Goal: Task Accomplishment & Management: Manage account settings

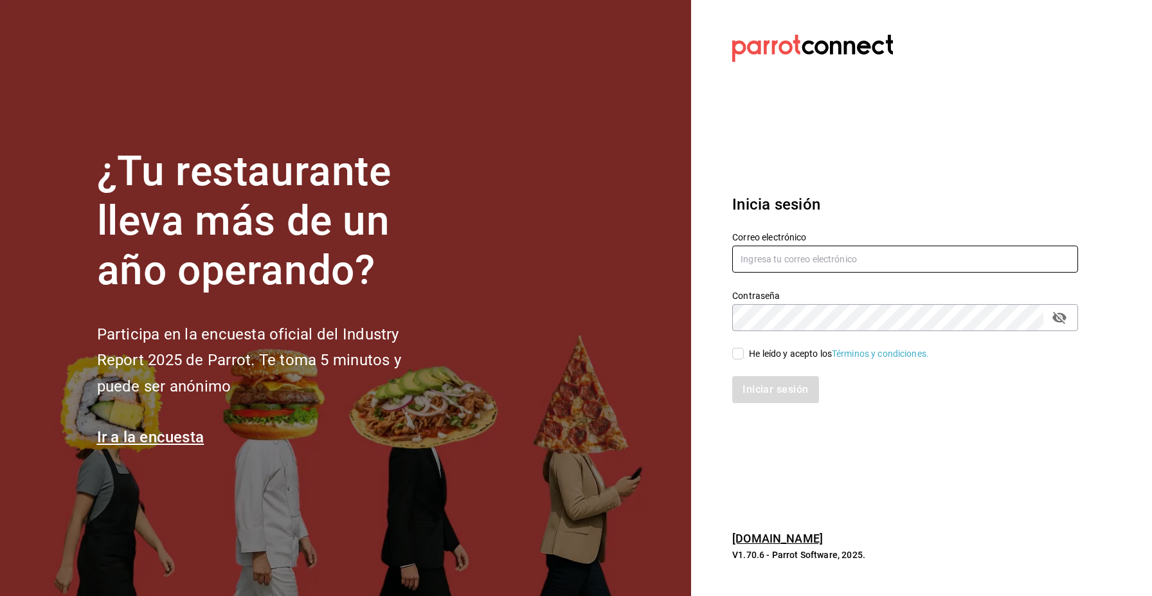
click at [760, 251] on input "text" at bounding box center [905, 259] width 346 height 27
click at [770, 258] on input "text" at bounding box center [905, 259] width 346 height 27
type input "admin"
type input "enrique.perez@cvomx.com"
click at [772, 350] on div "He leído y acepto los Términos y condiciones." at bounding box center [839, 354] width 180 height 14
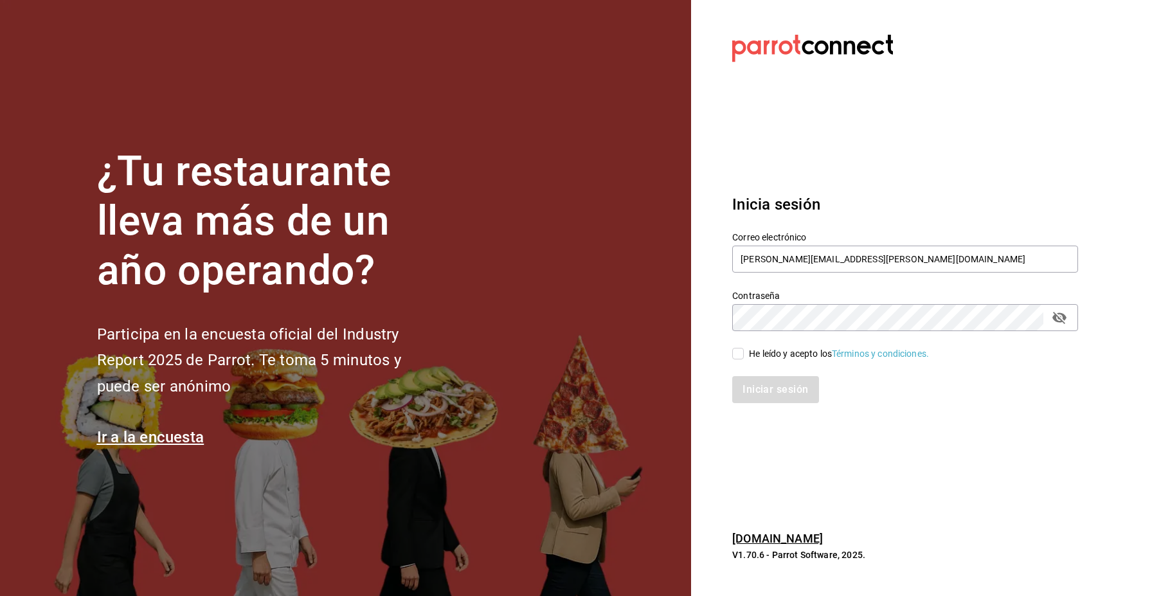
click at [744, 350] on input "He leído y acepto los Términos y condiciones." at bounding box center [738, 354] width 12 height 12
checkbox input "true"
click at [772, 385] on button "Iniciar sesión" at bounding box center [775, 389] width 87 height 27
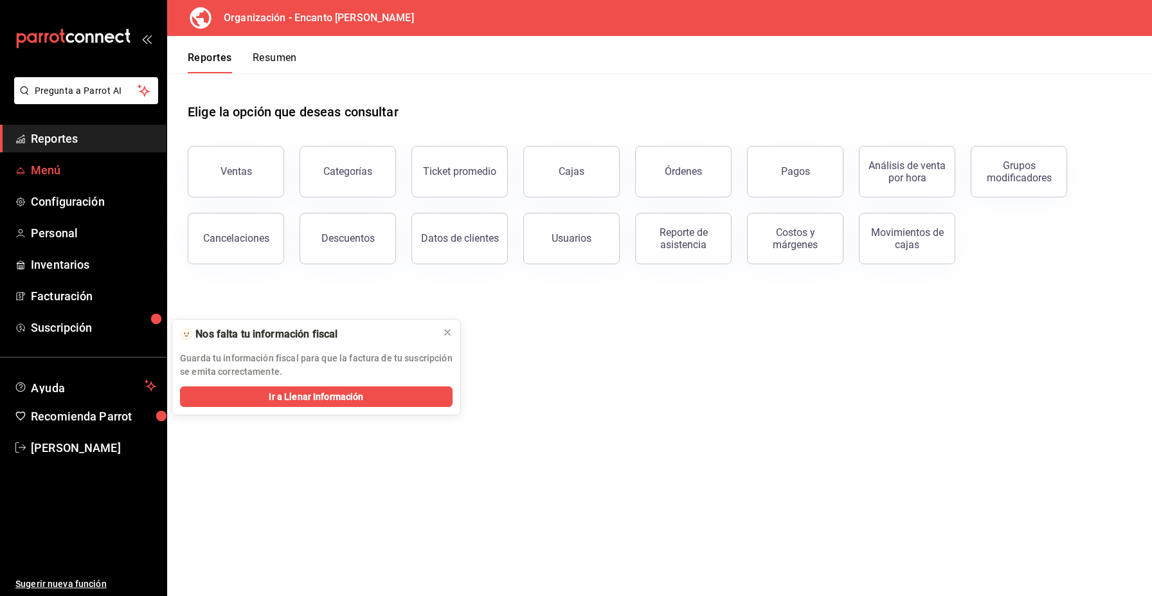
click at [77, 180] on link "Menú" at bounding box center [83, 170] width 167 height 28
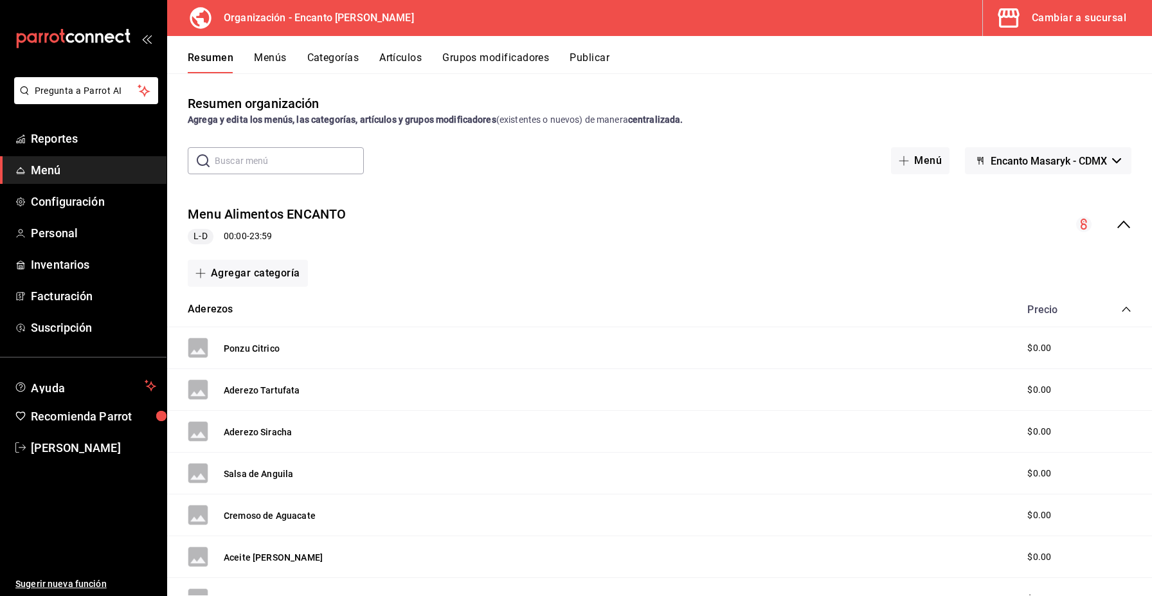
click at [270, 60] on button "Menús" at bounding box center [270, 62] width 32 height 22
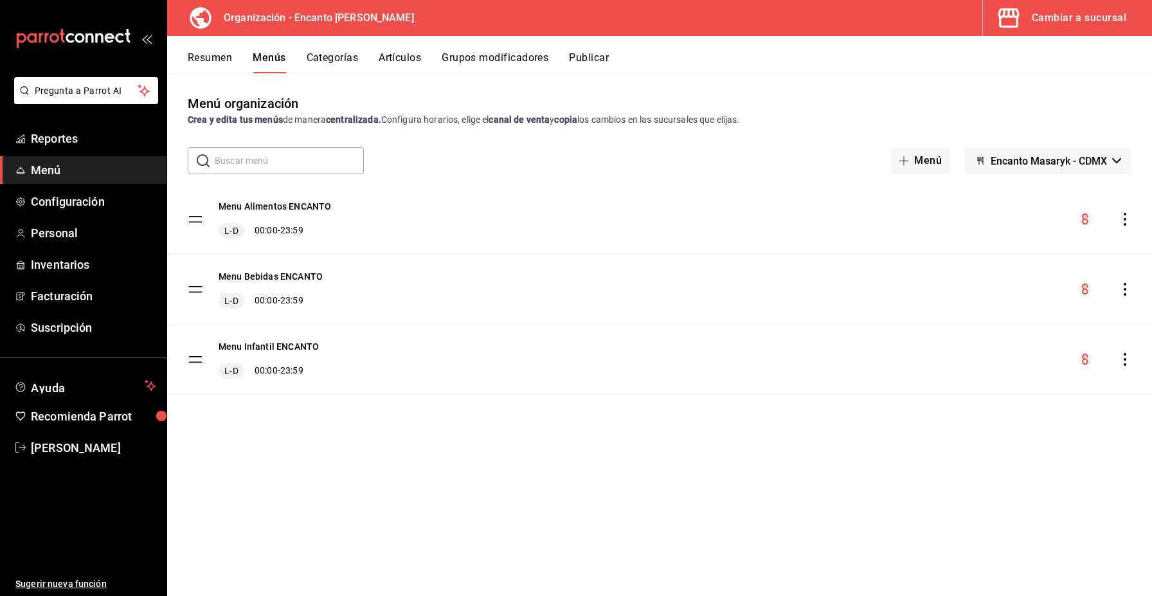
click at [222, 57] on button "Resumen" at bounding box center [210, 62] width 44 height 22
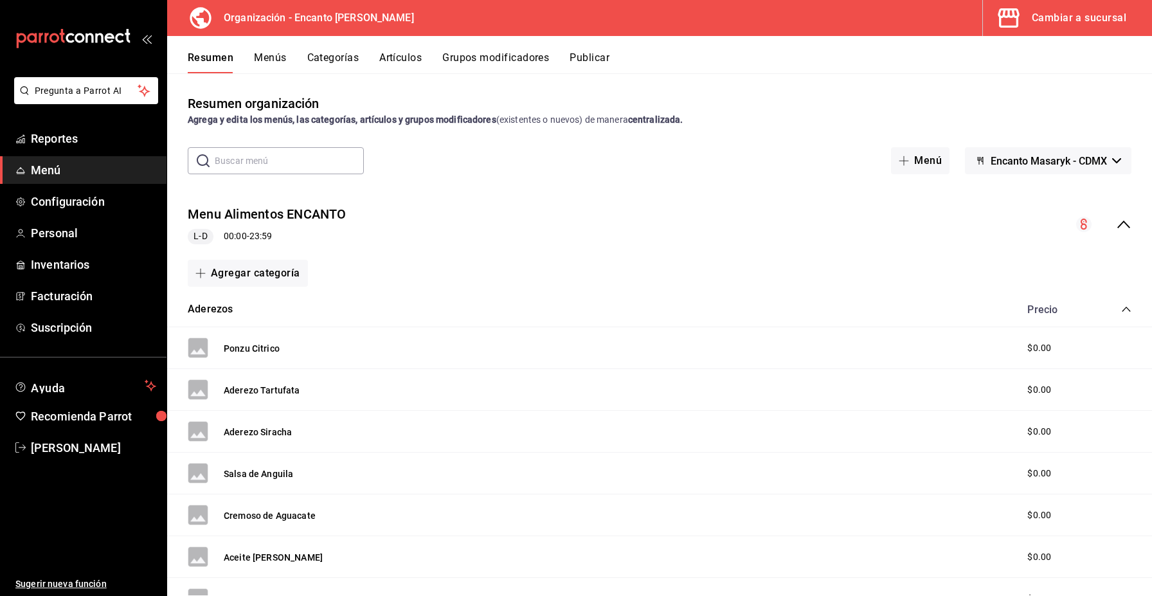
click at [1125, 223] on icon "collapse-menu-row" at bounding box center [1124, 225] width 13 height 8
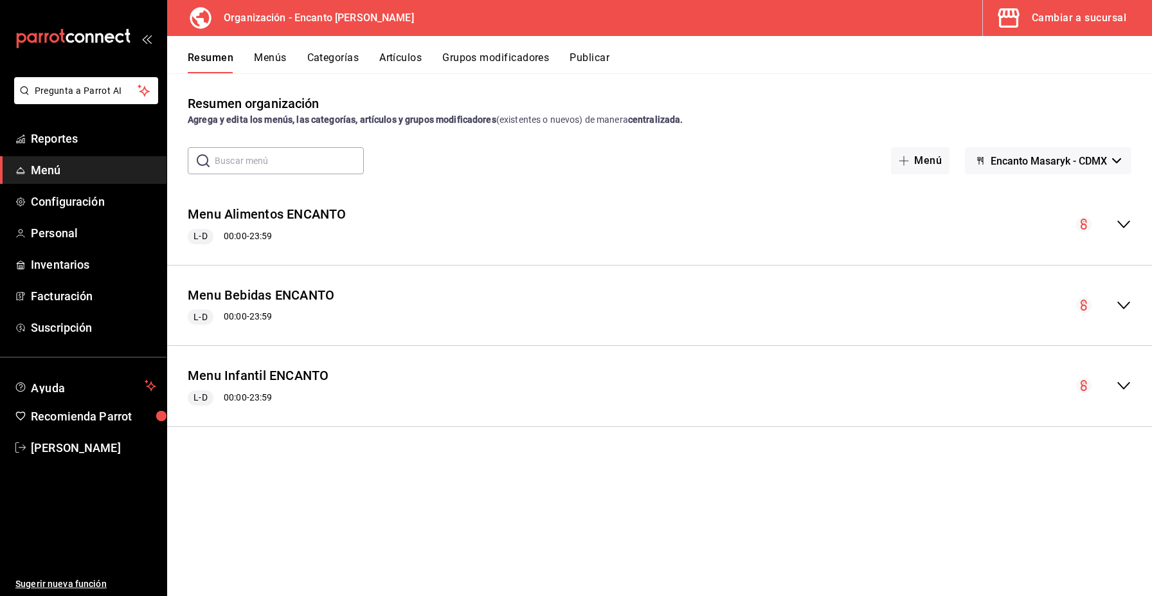
click at [1128, 309] on icon "collapse-menu-row" at bounding box center [1123, 305] width 15 height 15
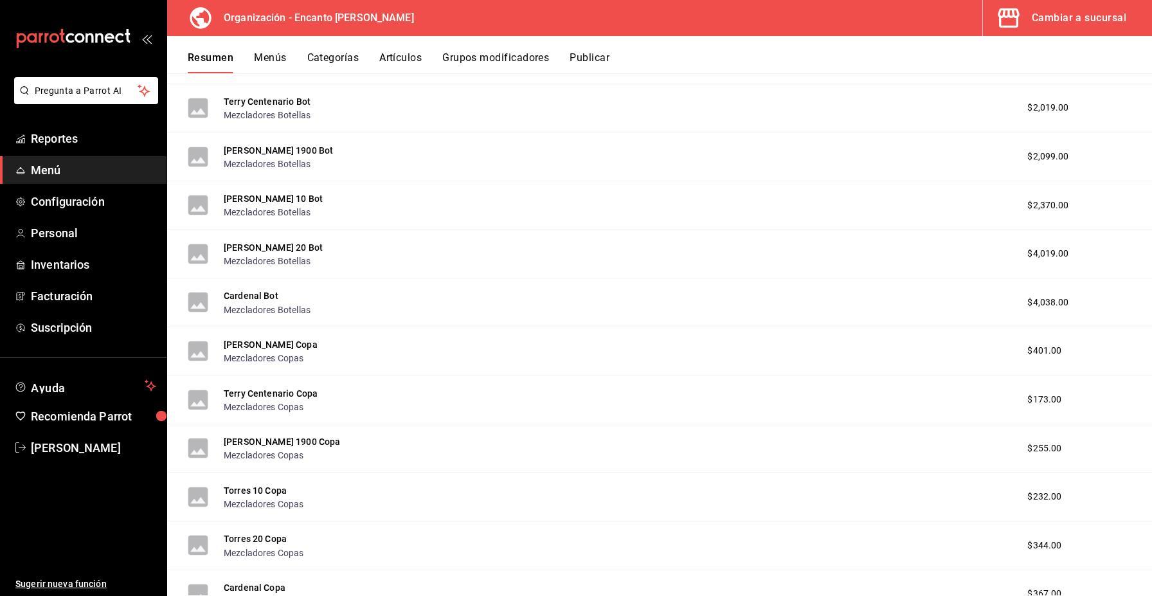
scroll to position [374, 0]
click at [296, 343] on button "[PERSON_NAME] Copa" at bounding box center [271, 343] width 94 height 13
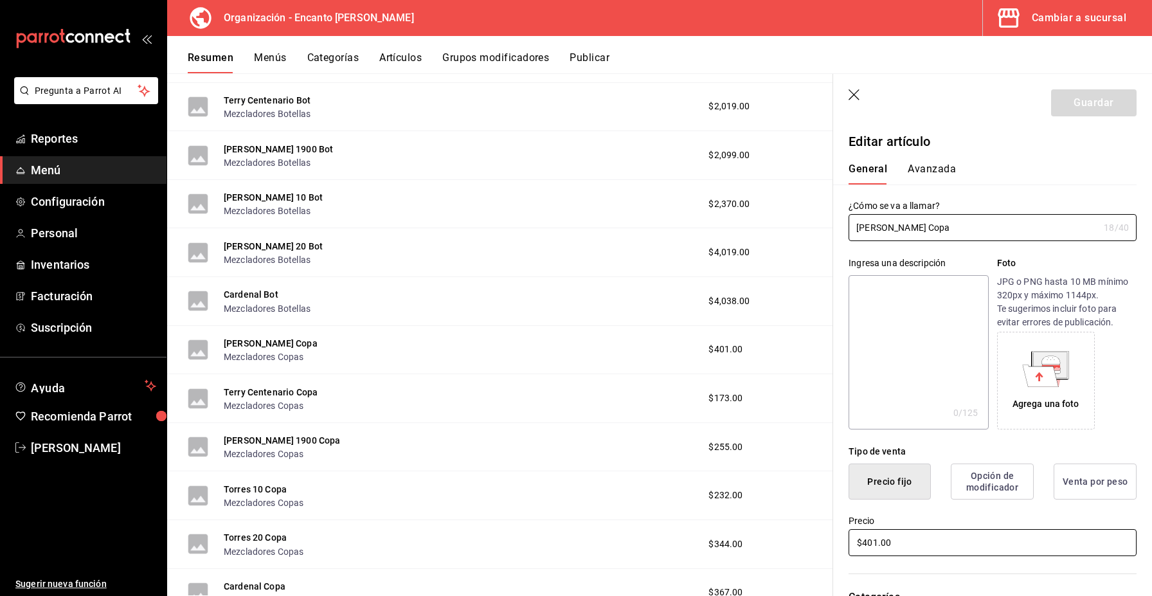
click at [877, 541] on input "$401.00" at bounding box center [993, 542] width 288 height 27
type input "$402.00"
click at [1084, 105] on button "Guardar" at bounding box center [1094, 102] width 86 height 27
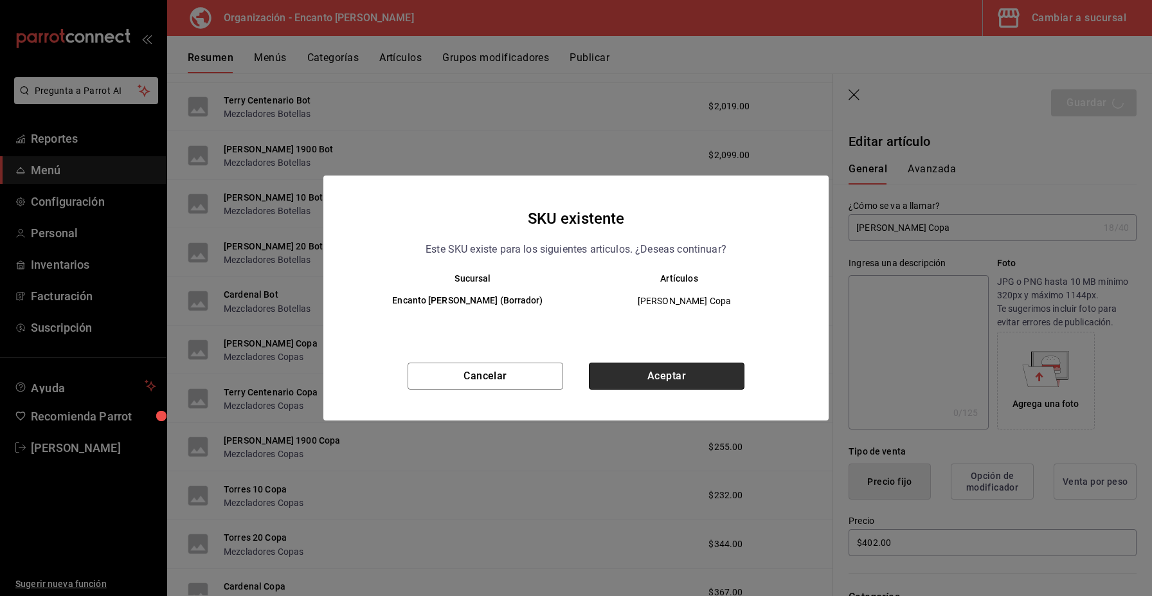
click at [646, 377] on button "Aceptar" at bounding box center [667, 376] width 156 height 27
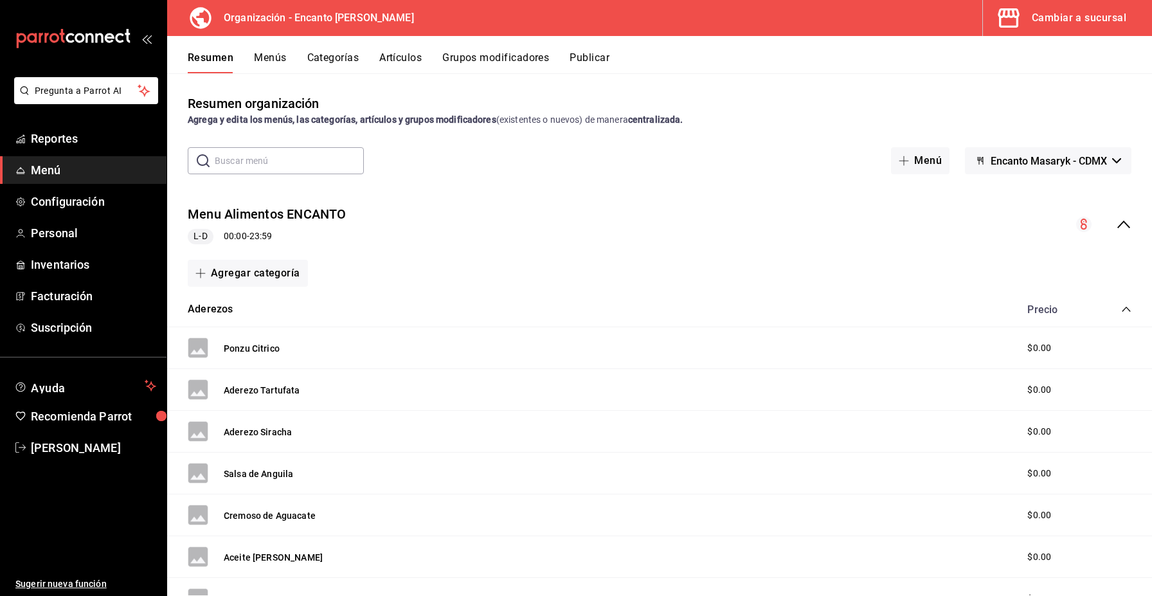
click at [1124, 222] on icon "collapse-menu-row" at bounding box center [1124, 225] width 13 height 8
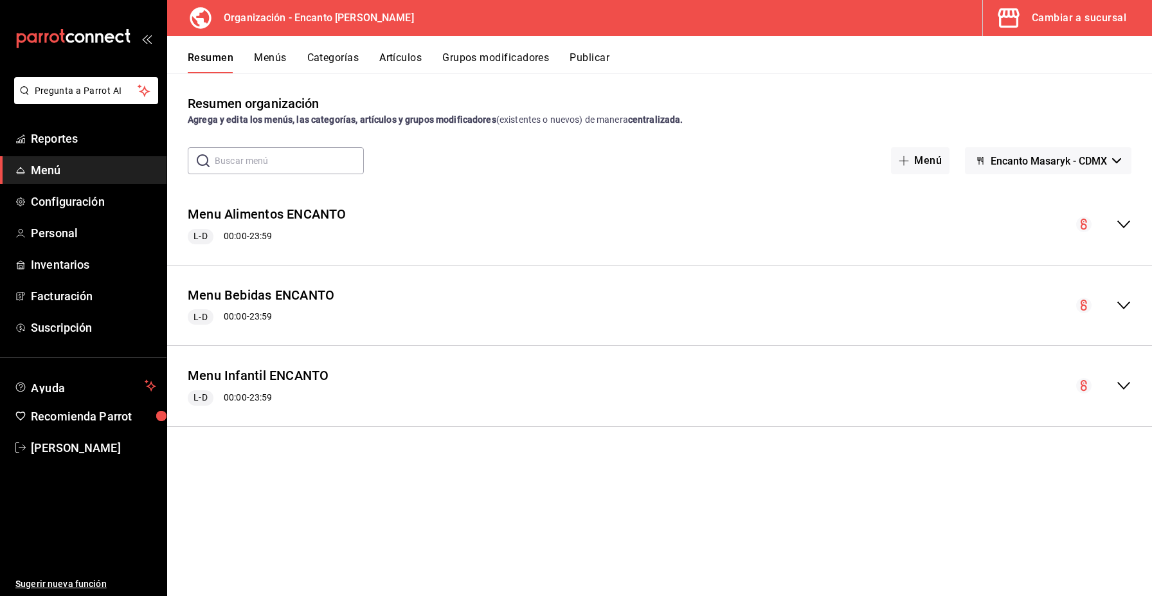
click at [1124, 301] on icon "collapse-menu-row" at bounding box center [1123, 305] width 15 height 15
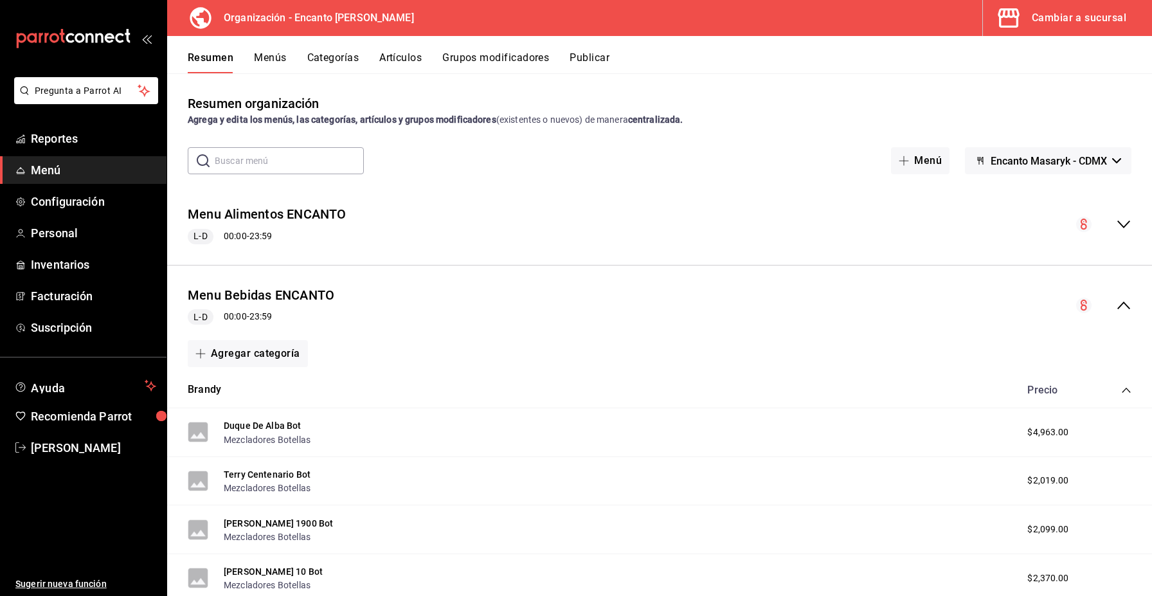
click at [1121, 386] on icon "collapse-category-row" at bounding box center [1126, 390] width 10 height 10
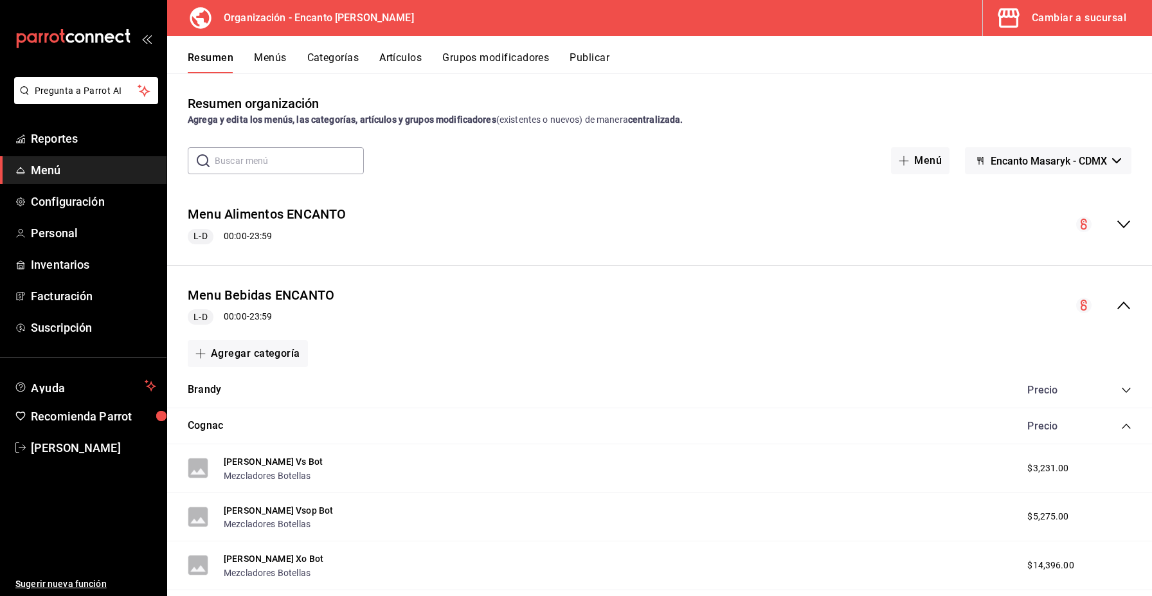
click at [1127, 422] on icon "collapse-category-row" at bounding box center [1126, 426] width 10 height 10
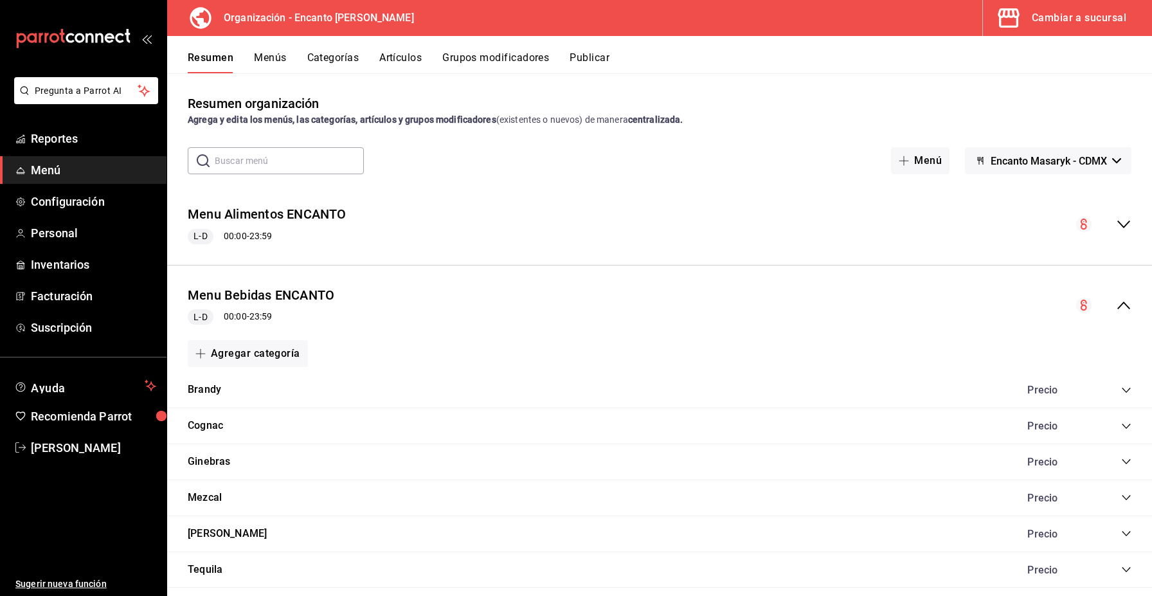
click at [1126, 385] on icon "collapse-category-row" at bounding box center [1126, 390] width 10 height 10
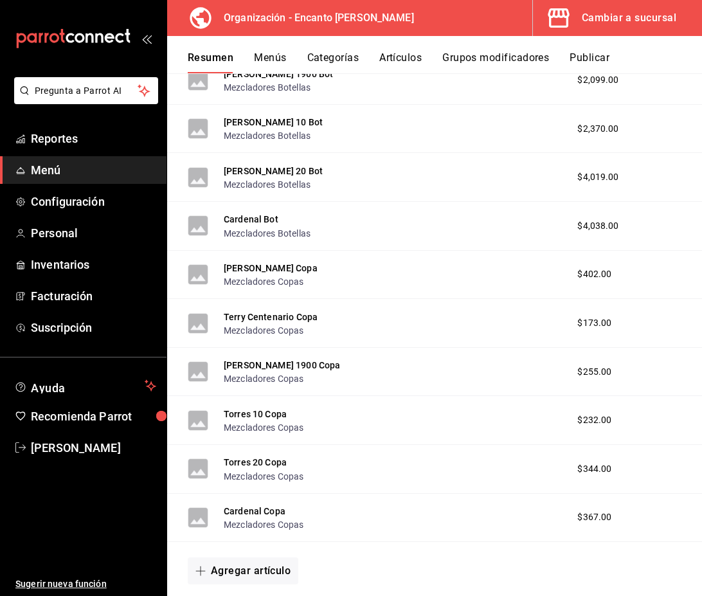
scroll to position [477, 0]
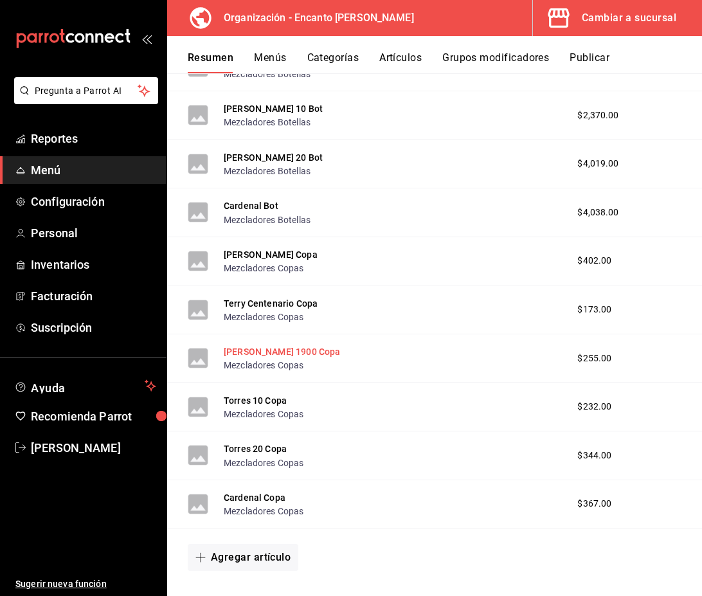
click at [254, 354] on button "[PERSON_NAME] 1900 Copa" at bounding box center [282, 351] width 116 height 13
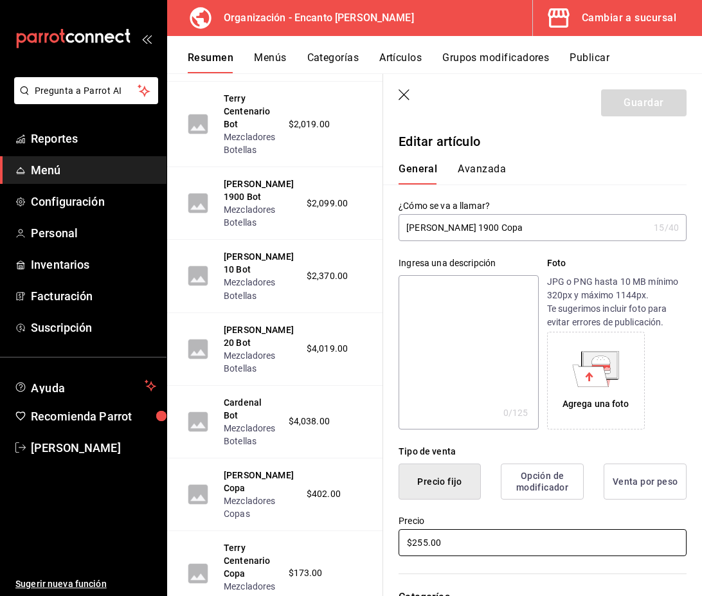
drag, startPoint x: 457, startPoint y: 545, endPoint x: 383, endPoint y: 539, distance: 74.2
click at [383, 539] on div "Precio $255.00" at bounding box center [535, 529] width 304 height 59
type input "$256.00"
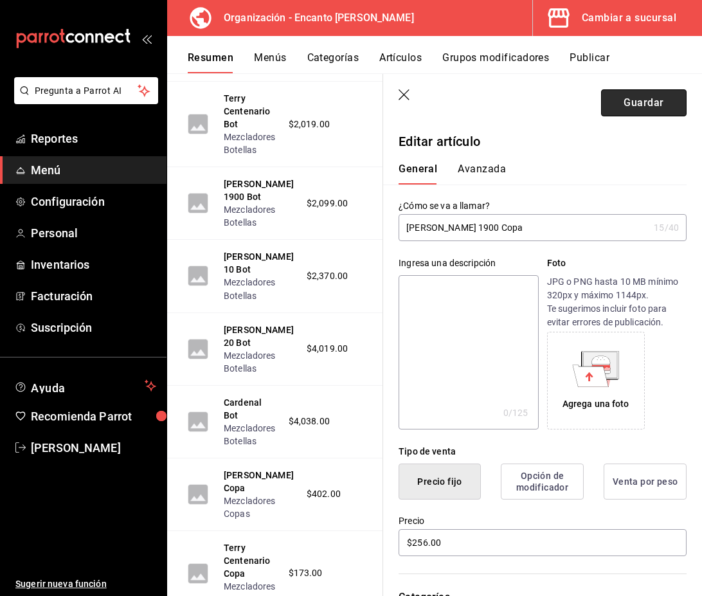
click at [643, 112] on button "Guardar" at bounding box center [644, 102] width 86 height 27
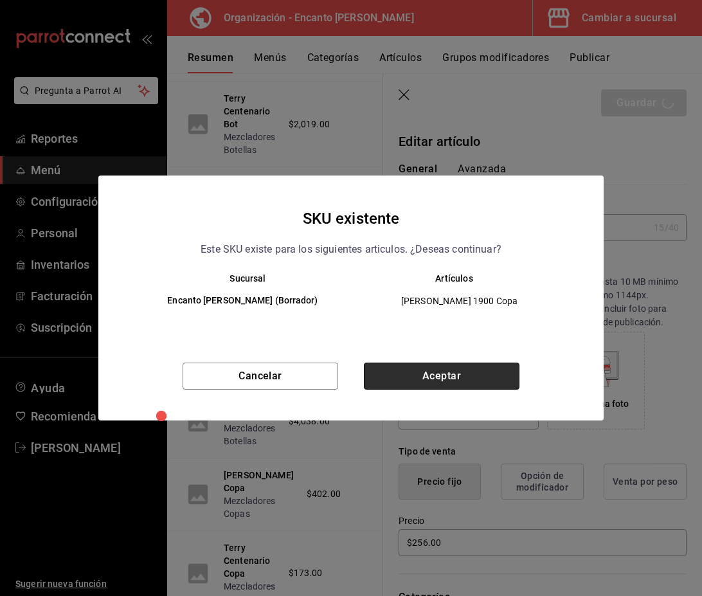
click at [469, 385] on button "Aceptar" at bounding box center [442, 376] width 156 height 27
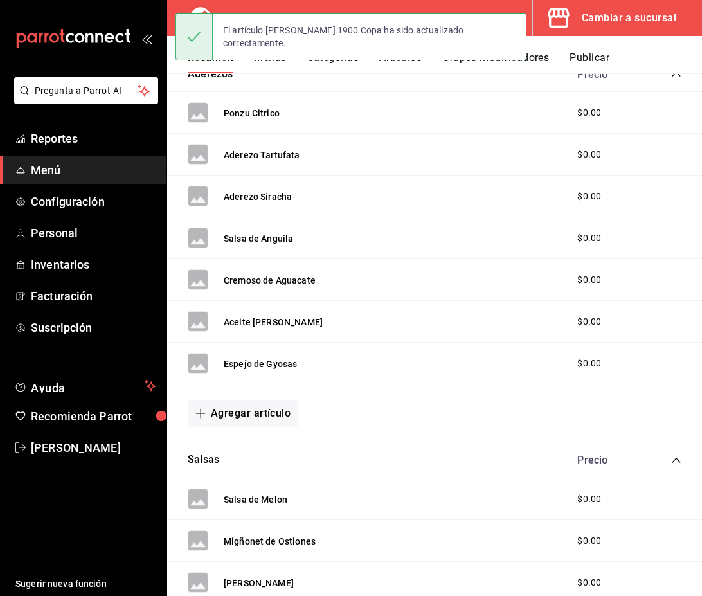
scroll to position [1172, 0]
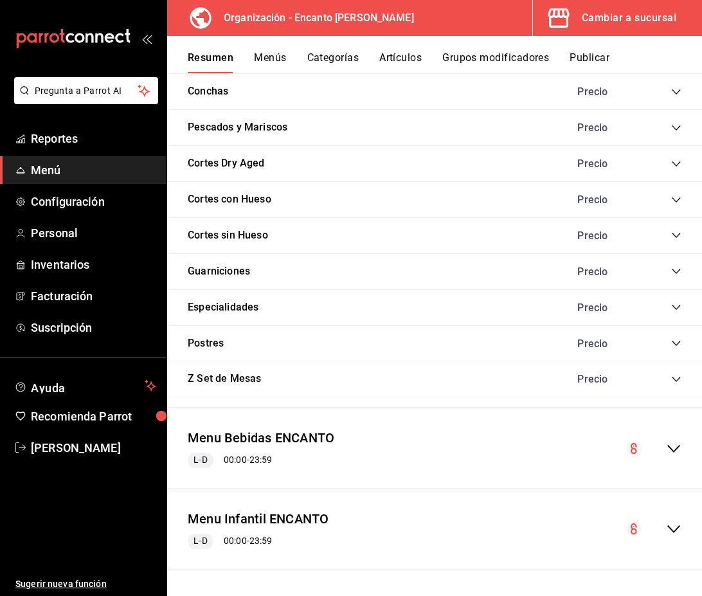
click at [670, 448] on icon "collapse-menu-row" at bounding box center [673, 448] width 15 height 15
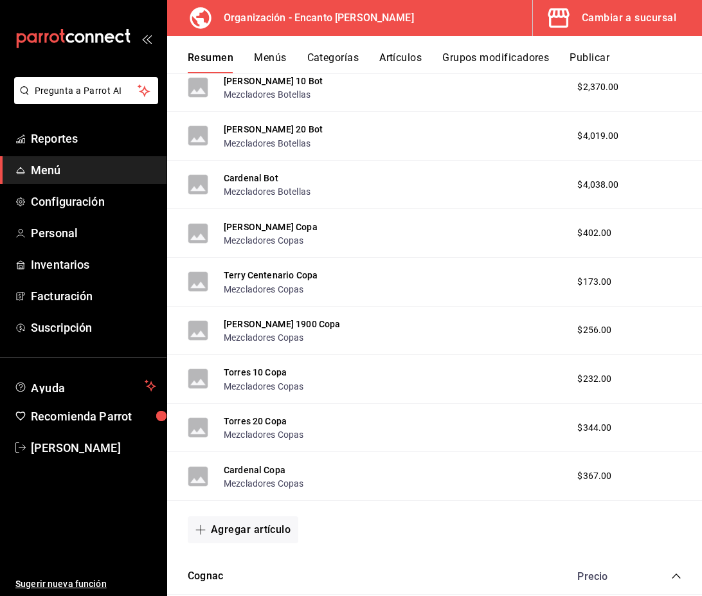
scroll to position [1807, 0]
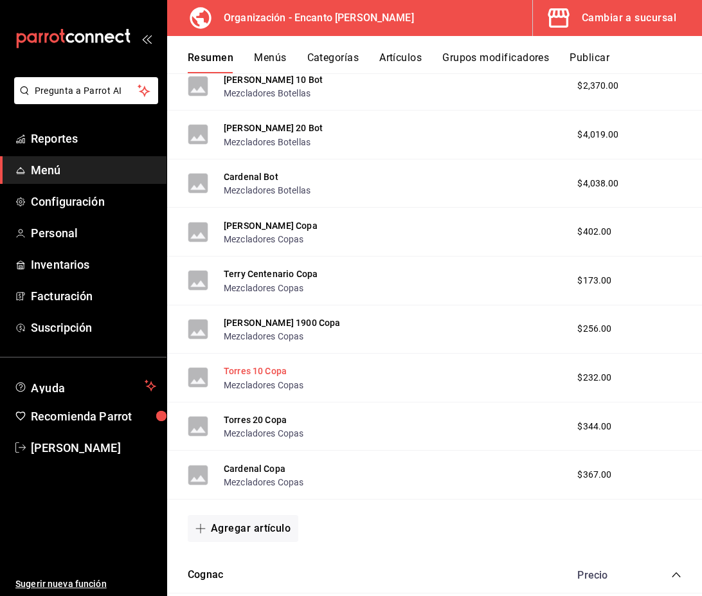
click at [242, 369] on button "Torres 10 Copa" at bounding box center [255, 371] width 63 height 13
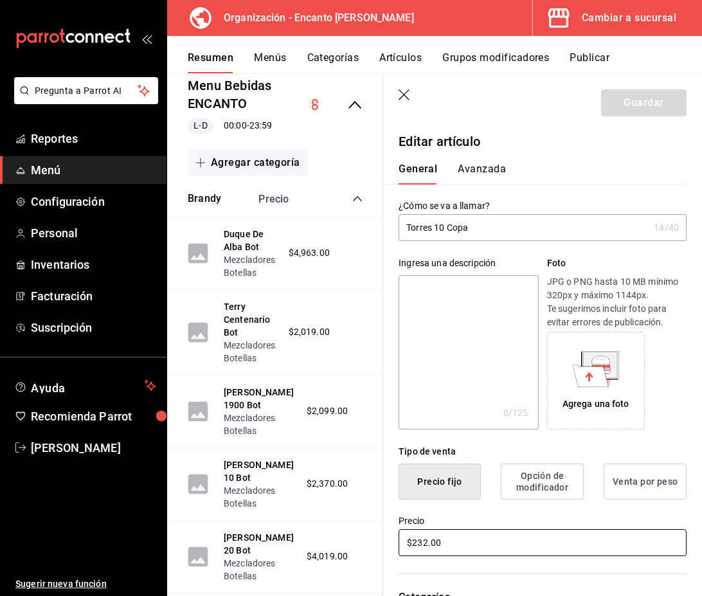
drag, startPoint x: 457, startPoint y: 540, endPoint x: 380, endPoint y: 544, distance: 76.7
click at [380, 544] on main "Resumen organización Agrega y edita los menús, las categorías, artículos y grup…" at bounding box center [434, 334] width 535 height 523
type input "$233.00"
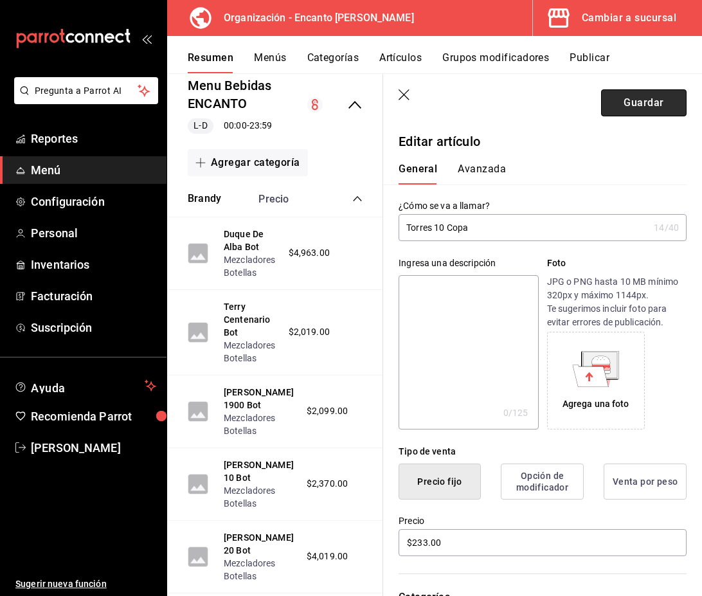
click at [653, 102] on button "Guardar" at bounding box center [644, 102] width 86 height 27
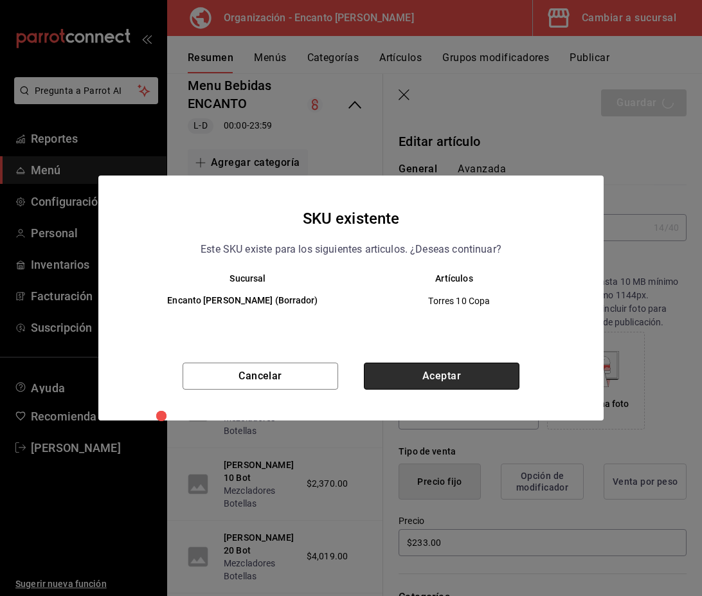
click at [465, 372] on button "Aceptar" at bounding box center [442, 376] width 156 height 27
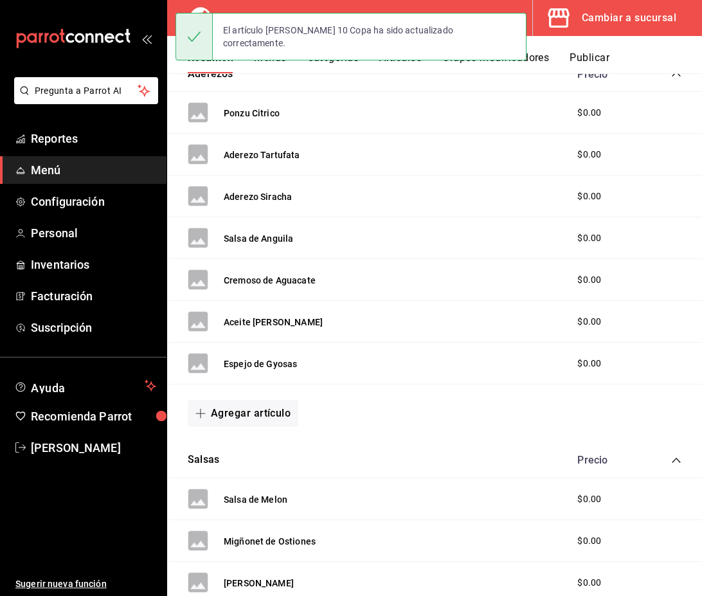
scroll to position [1172, 0]
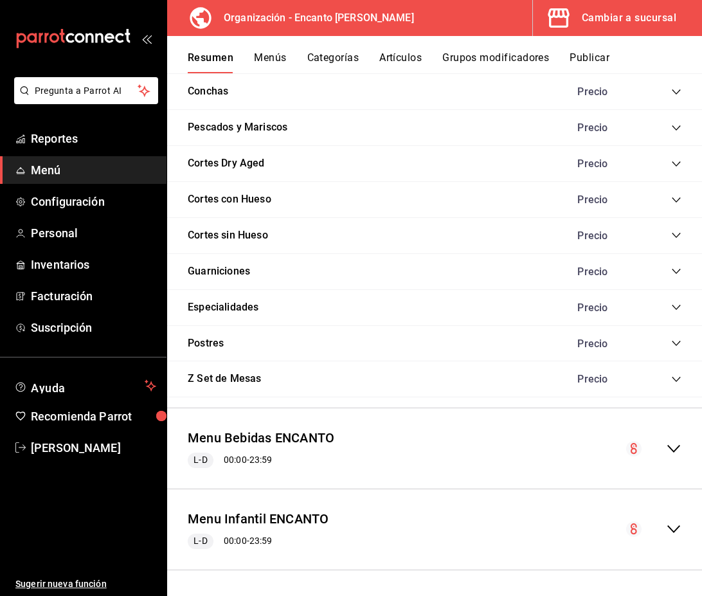
click at [675, 453] on icon "collapse-menu-row" at bounding box center [673, 448] width 15 height 15
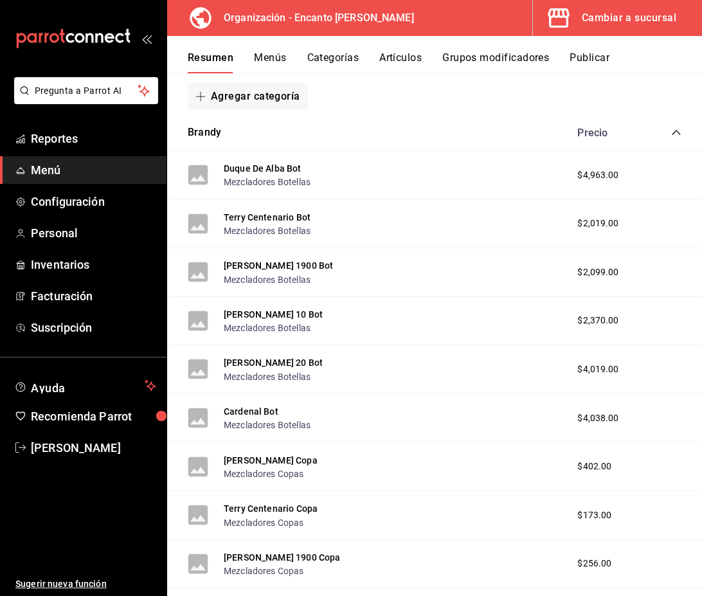
scroll to position [1563, 0]
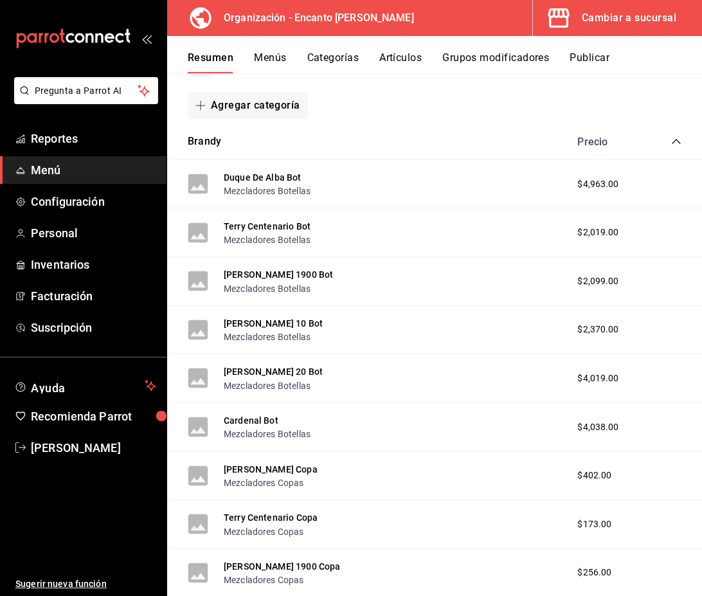
click at [676, 142] on icon "collapse-category-row" at bounding box center [676, 141] width 10 height 10
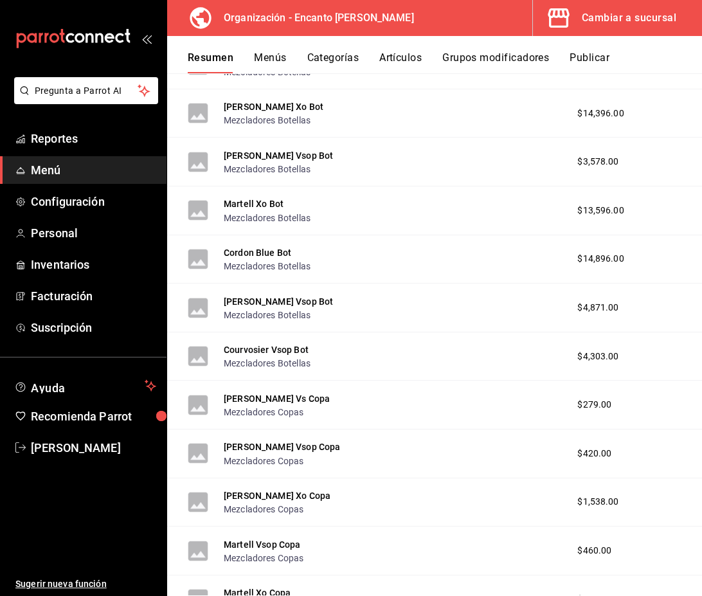
scroll to position [1768, 0]
click at [270, 448] on button "[PERSON_NAME] Vsop Copa" at bounding box center [282, 446] width 116 height 13
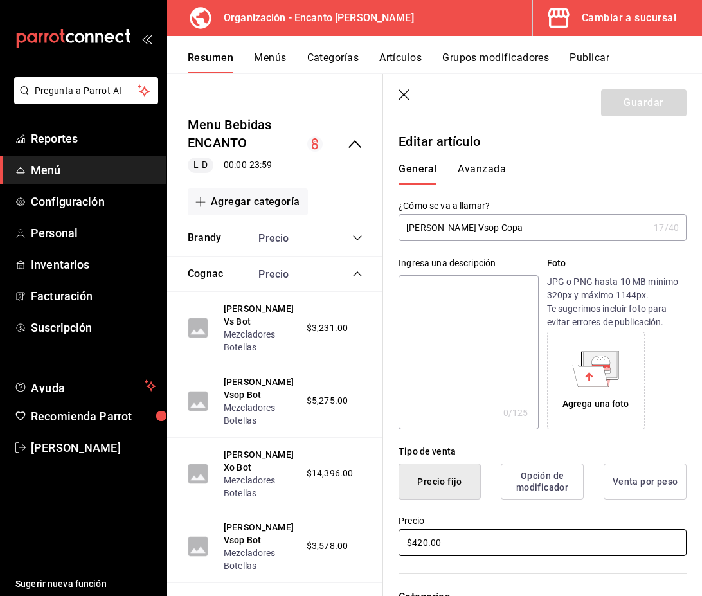
drag, startPoint x: 460, startPoint y: 545, endPoint x: 362, endPoint y: 545, distance: 98.4
click at [362, 545] on main "Resumen organización Agrega y edita los menús, las categorías, artículos y grup…" at bounding box center [434, 334] width 535 height 523
type input "$421.00"
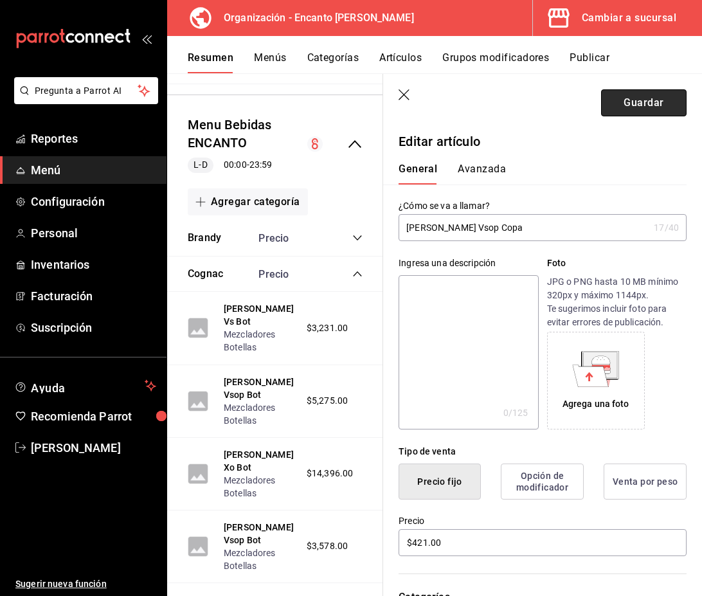
click at [654, 107] on button "Guardar" at bounding box center [644, 102] width 86 height 27
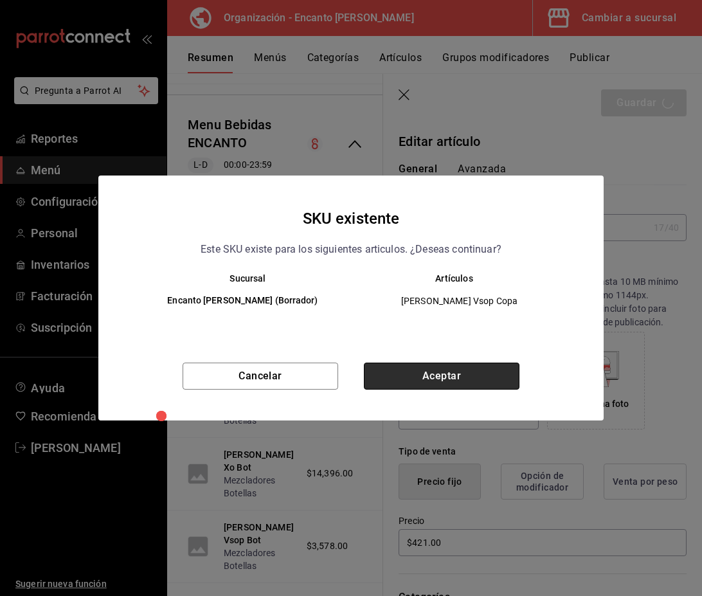
click at [434, 372] on button "Aceptar" at bounding box center [442, 376] width 156 height 27
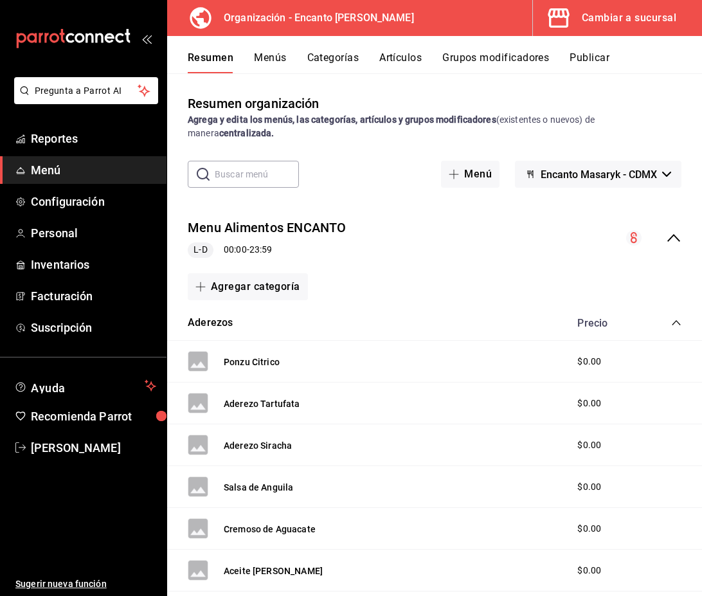
click at [673, 237] on icon "collapse-menu-row" at bounding box center [673, 237] width 15 height 15
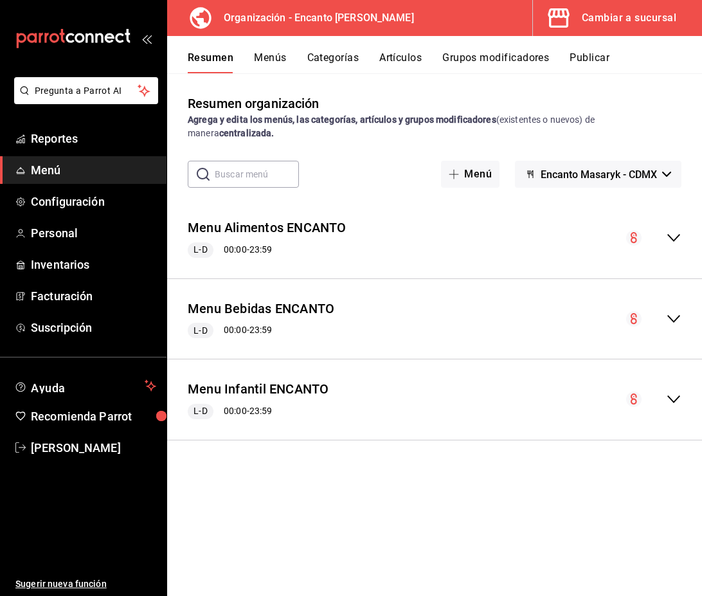
click at [673, 318] on icon "collapse-menu-row" at bounding box center [673, 318] width 15 height 15
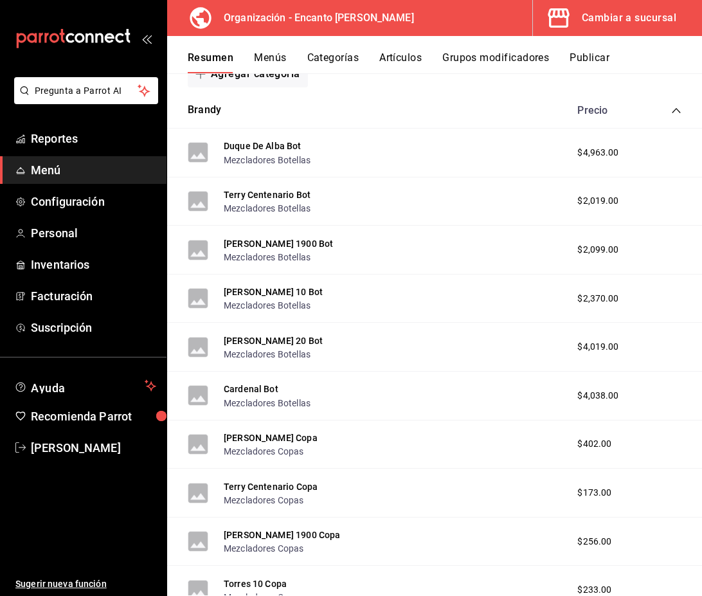
scroll to position [293, 0]
click at [675, 112] on icon "collapse-category-row" at bounding box center [676, 111] width 10 height 10
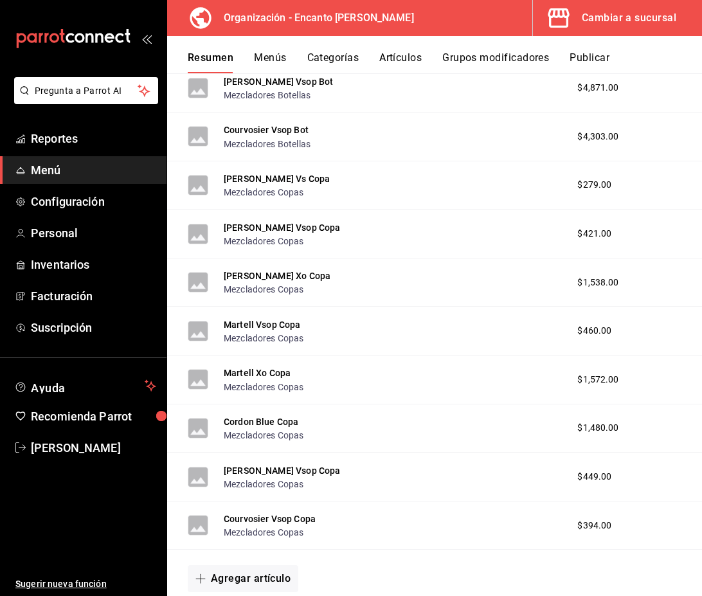
scroll to position [690, 0]
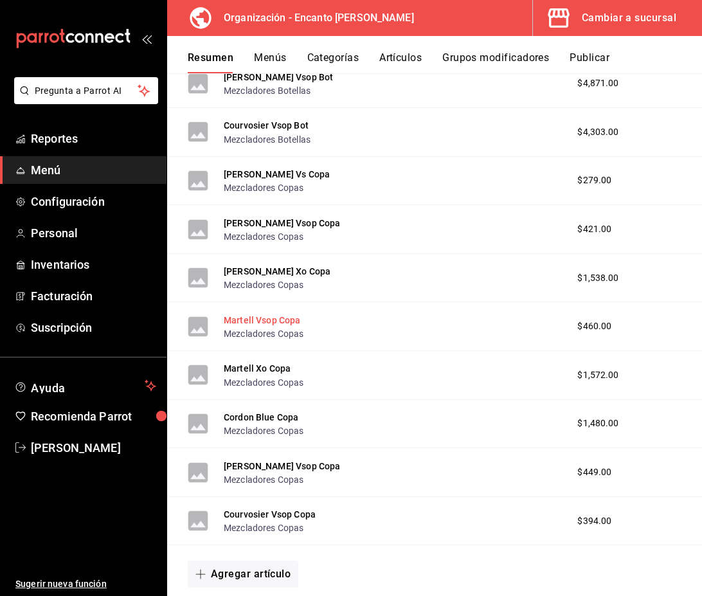
click at [278, 320] on button "Martell Vsop Copa" at bounding box center [262, 320] width 77 height 13
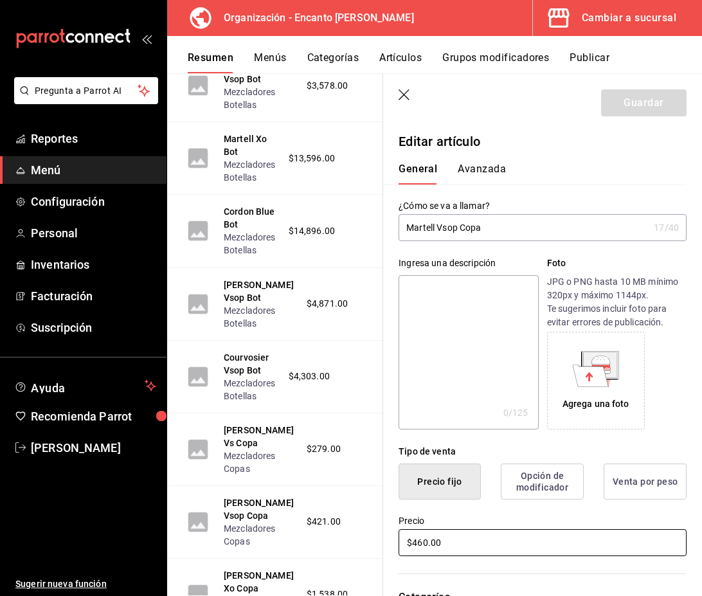
drag, startPoint x: 468, startPoint y: 547, endPoint x: 377, endPoint y: 542, distance: 90.8
click at [377, 542] on main "Resumen organización Agrega y edita los menús, las categorías, artículos y grup…" at bounding box center [434, 334] width 535 height 523
type input "$461.00"
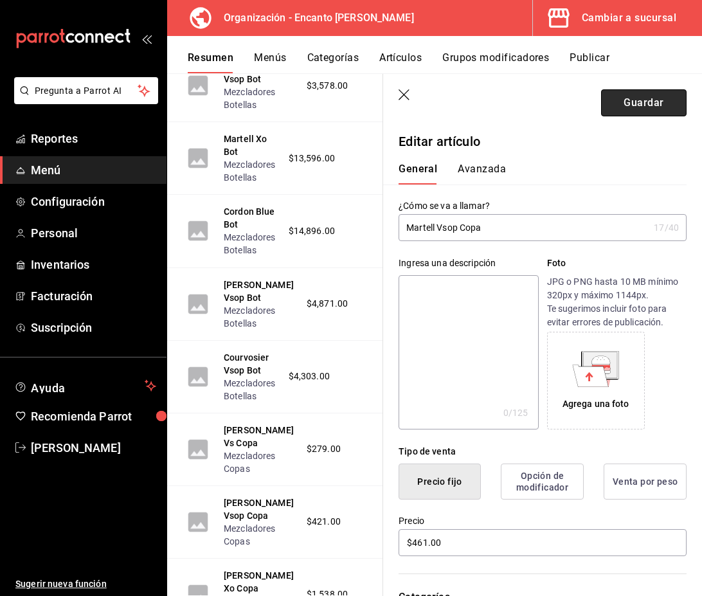
click at [623, 100] on button "Guardar" at bounding box center [644, 102] width 86 height 27
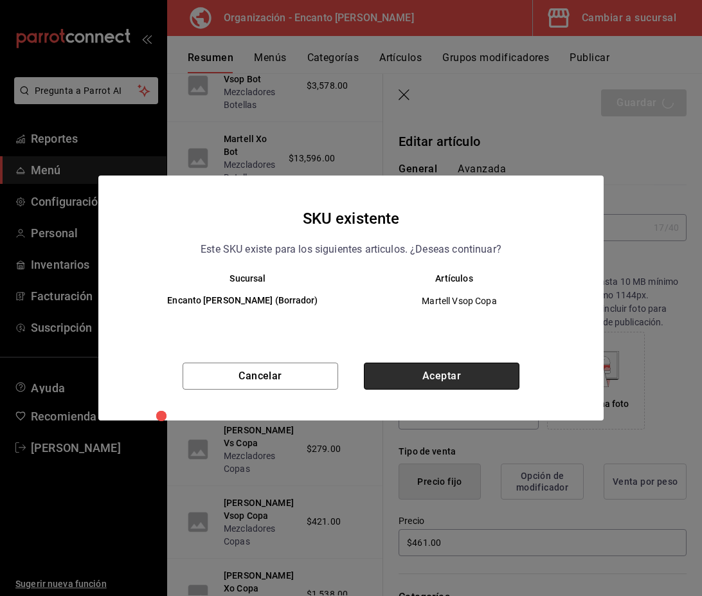
click at [449, 375] on button "Aceptar" at bounding box center [442, 376] width 156 height 27
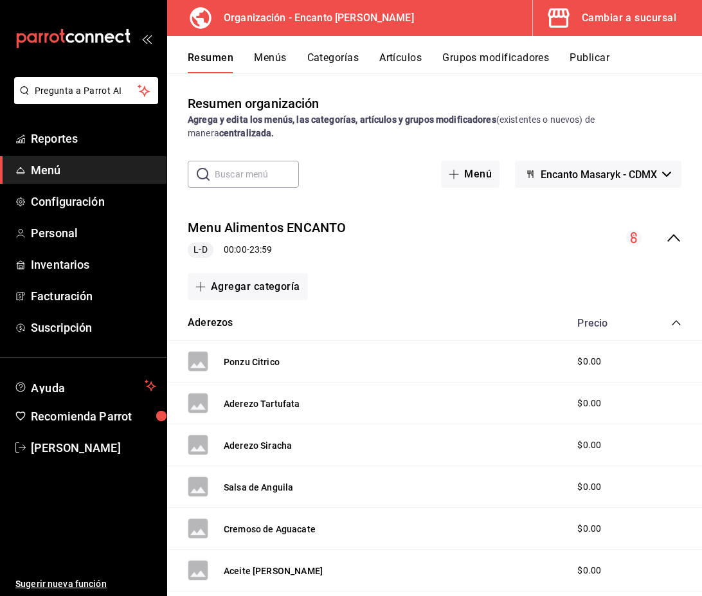
click at [676, 246] on div "Menu Alimentos ENCANTO L-D 00:00 - 23:59" at bounding box center [434, 238] width 535 height 60
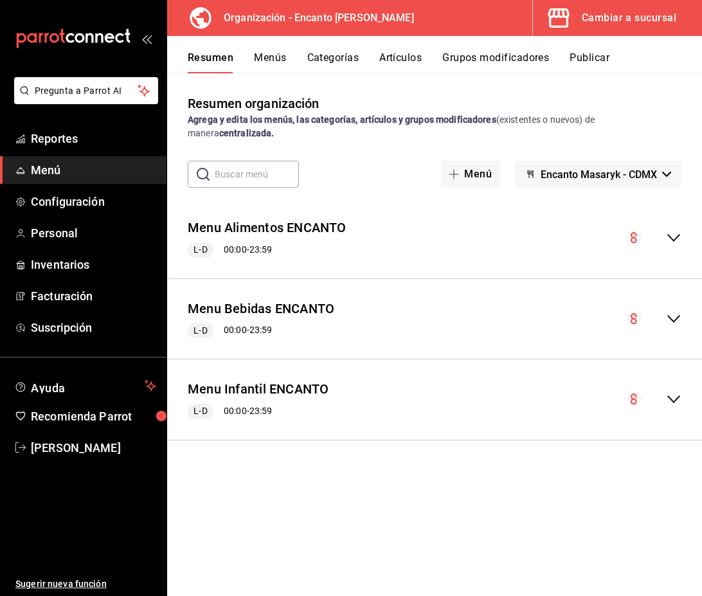
click at [673, 320] on icon "collapse-menu-row" at bounding box center [673, 319] width 13 height 8
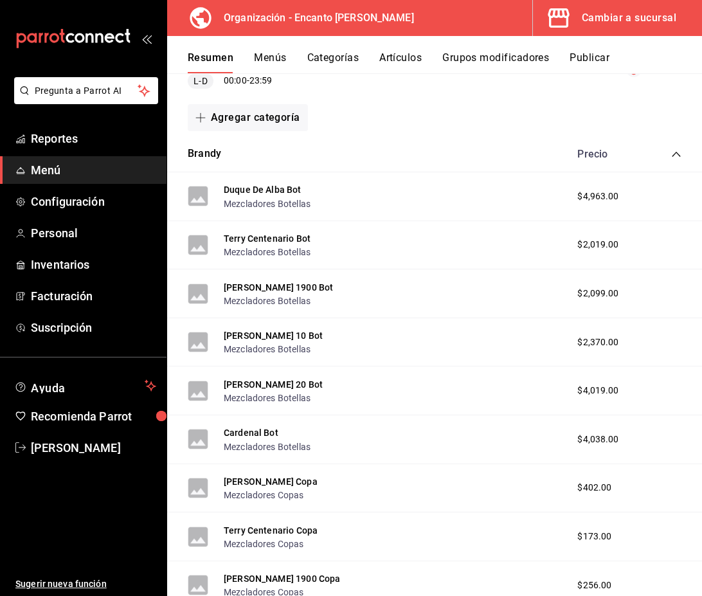
scroll to position [242, 0]
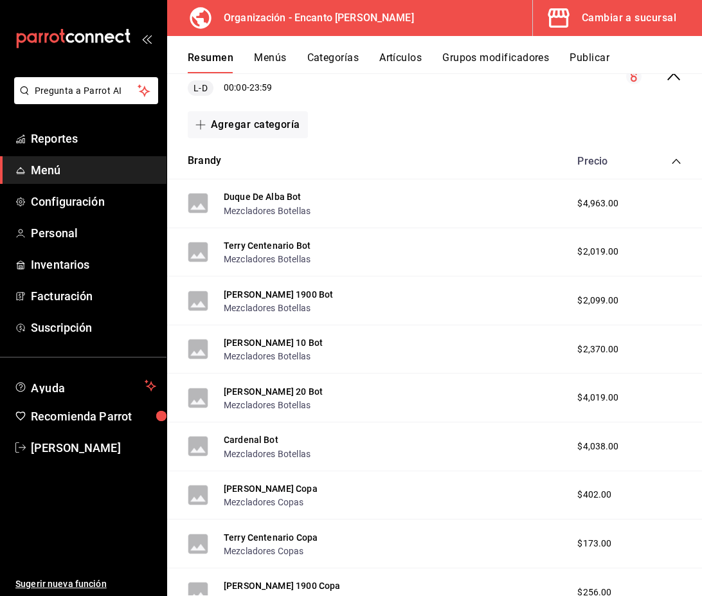
click at [679, 161] on icon "collapse-category-row" at bounding box center [676, 161] width 10 height 10
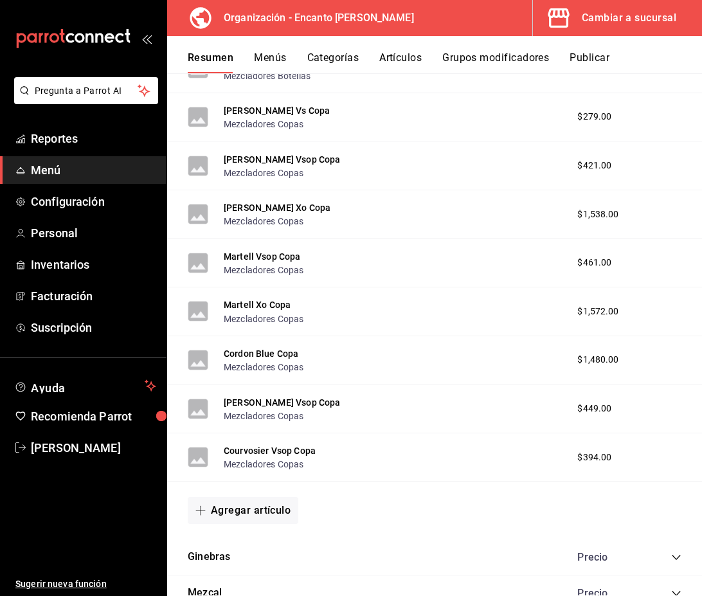
scroll to position [751, 0]
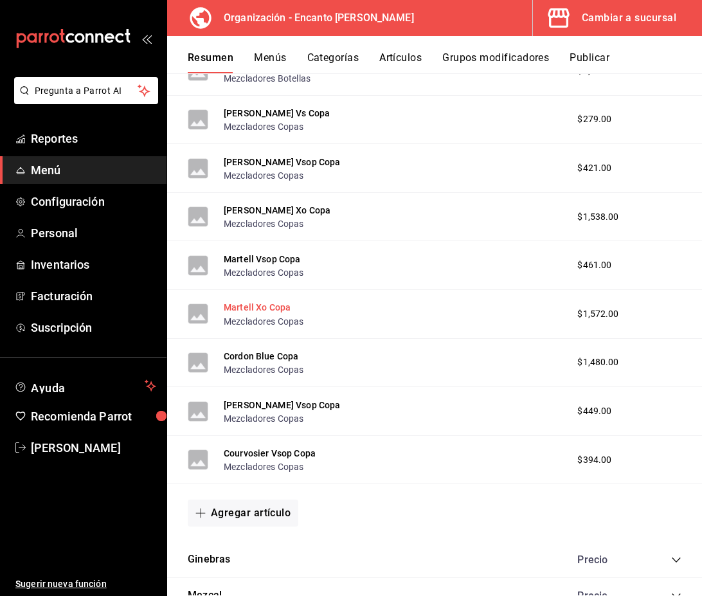
click at [286, 311] on button "Martell Xo Copa" at bounding box center [257, 307] width 67 height 13
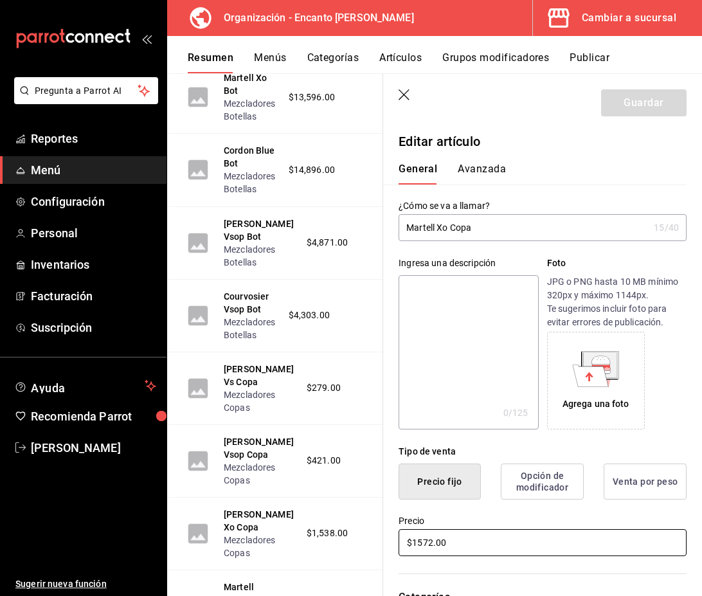
drag, startPoint x: 473, startPoint y: 543, endPoint x: 428, endPoint y: 544, distance: 44.4
click at [428, 544] on input "$1572.00" at bounding box center [543, 542] width 288 height 27
type input "$1573.00"
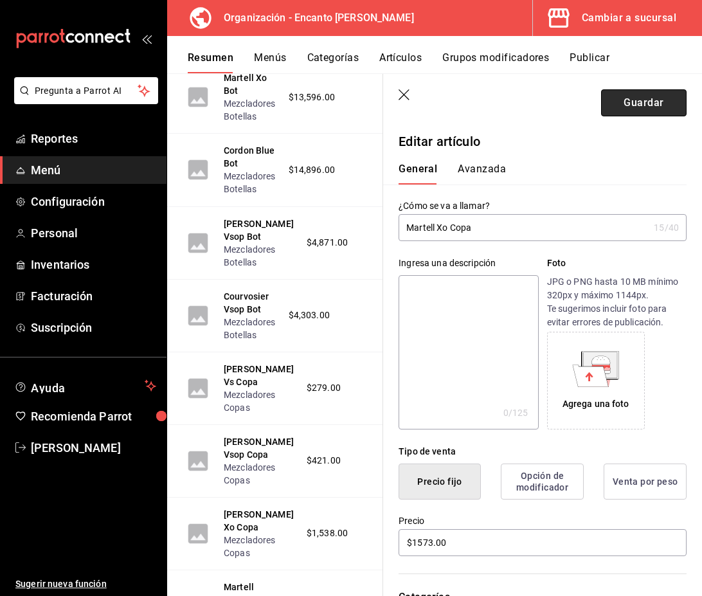
click at [631, 105] on button "Guardar" at bounding box center [644, 102] width 86 height 27
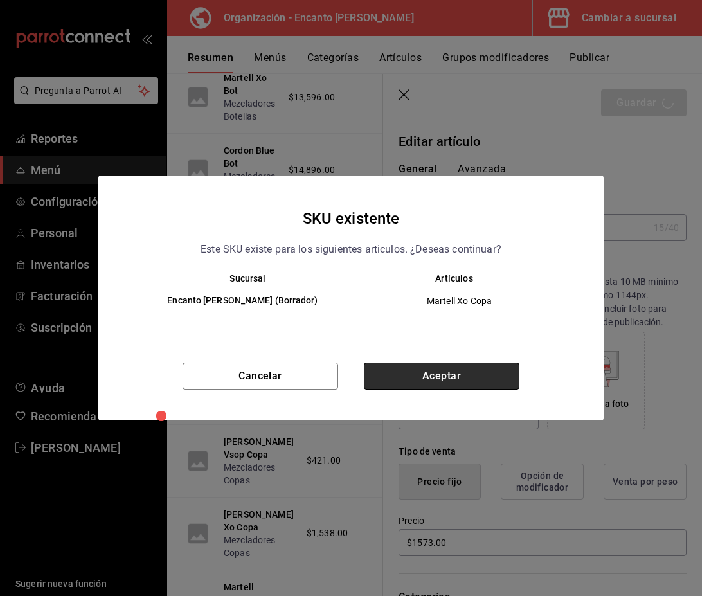
click at [472, 379] on button "Aceptar" at bounding box center [442, 376] width 156 height 27
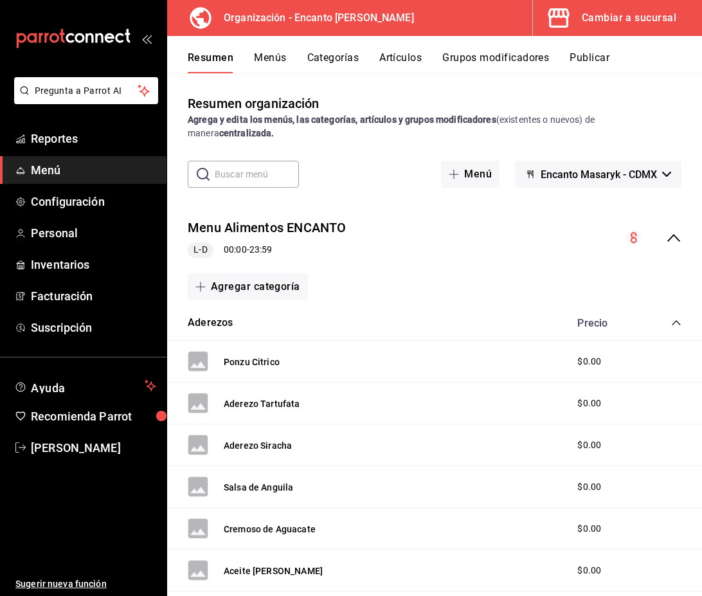
click at [666, 233] on div "collapse-menu-row" at bounding box center [653, 237] width 55 height 15
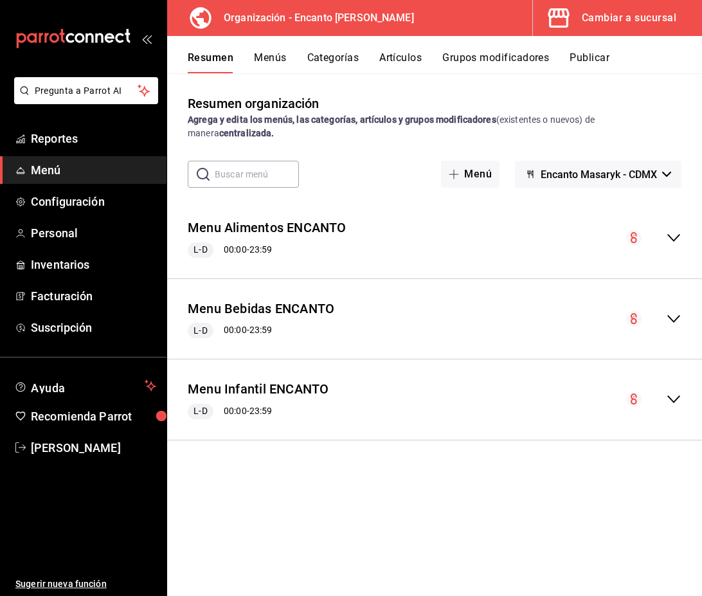
click at [669, 318] on icon "collapse-menu-row" at bounding box center [673, 318] width 15 height 15
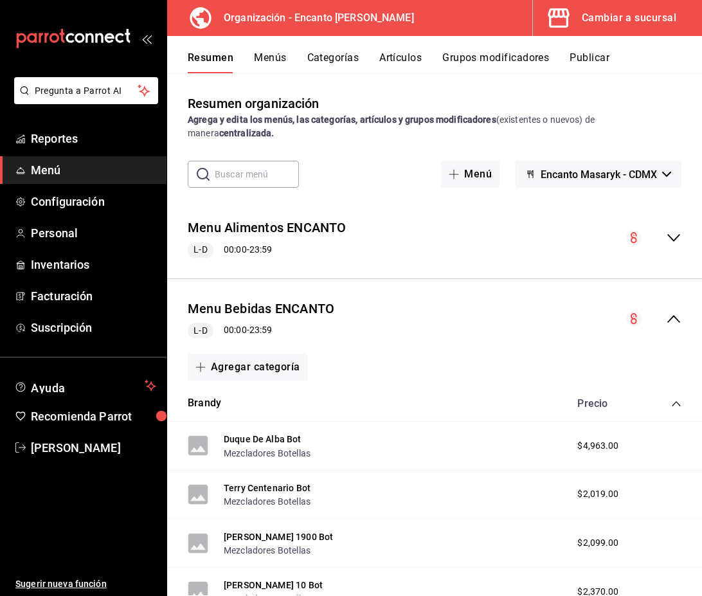
click at [675, 405] on icon "collapse-category-row" at bounding box center [676, 404] width 10 height 10
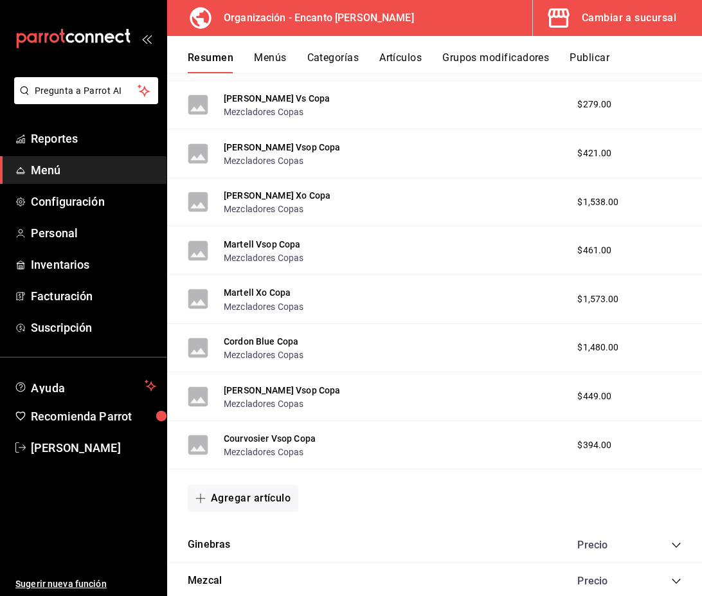
scroll to position [767, 0]
click at [282, 440] on button "Courvosier Vsop Copa" at bounding box center [270, 437] width 92 height 13
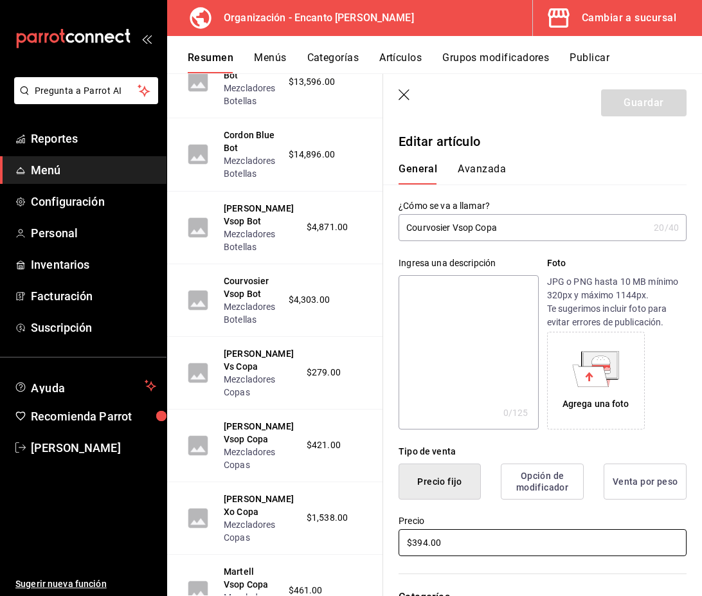
drag, startPoint x: 457, startPoint y: 546, endPoint x: 423, endPoint y: 548, distance: 34.1
click at [423, 548] on input "$394.00" at bounding box center [543, 542] width 288 height 27
type input "$395.00"
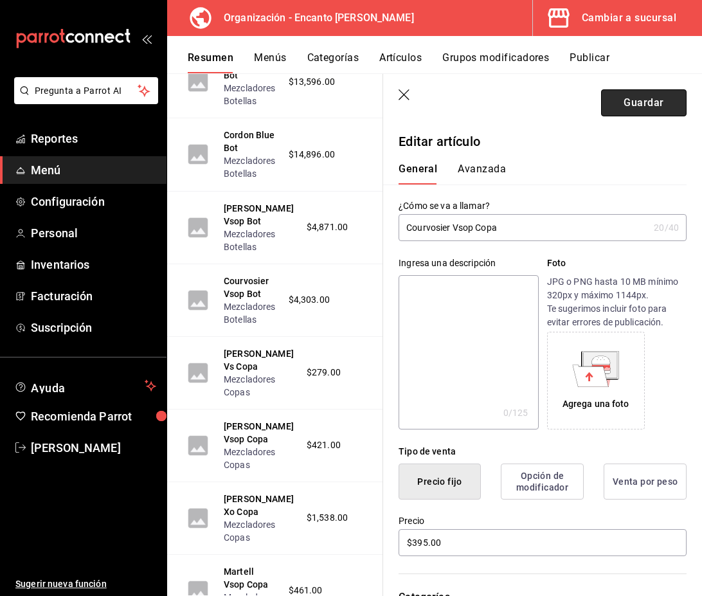
click at [644, 106] on button "Guardar" at bounding box center [644, 102] width 86 height 27
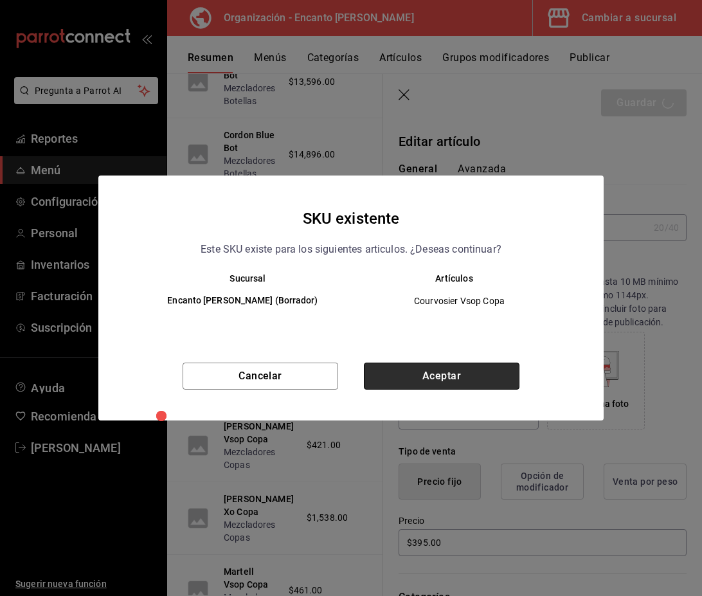
click at [472, 370] on button "Aceptar" at bounding box center [442, 376] width 156 height 27
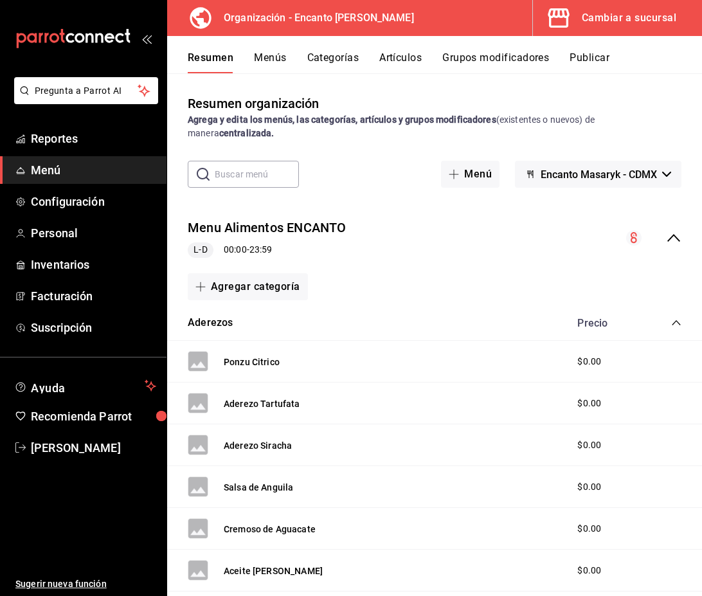
click at [670, 240] on icon "collapse-menu-row" at bounding box center [673, 237] width 15 height 15
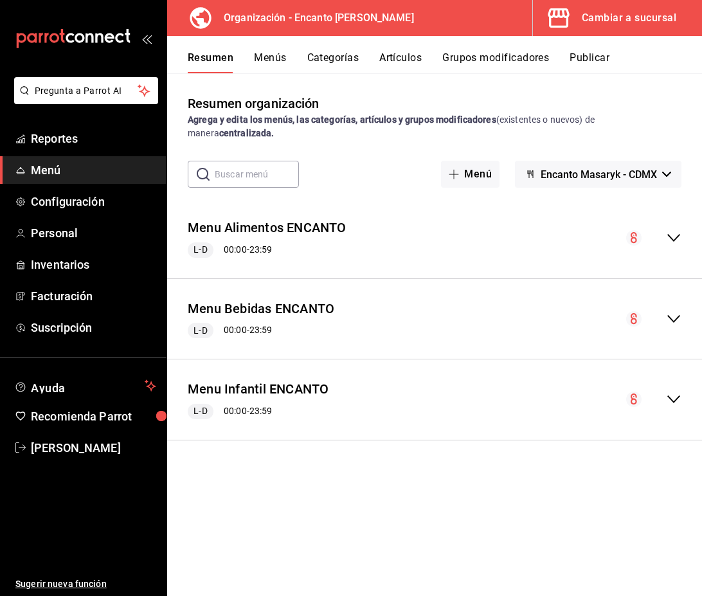
click at [673, 317] on icon "collapse-menu-row" at bounding box center [673, 318] width 15 height 15
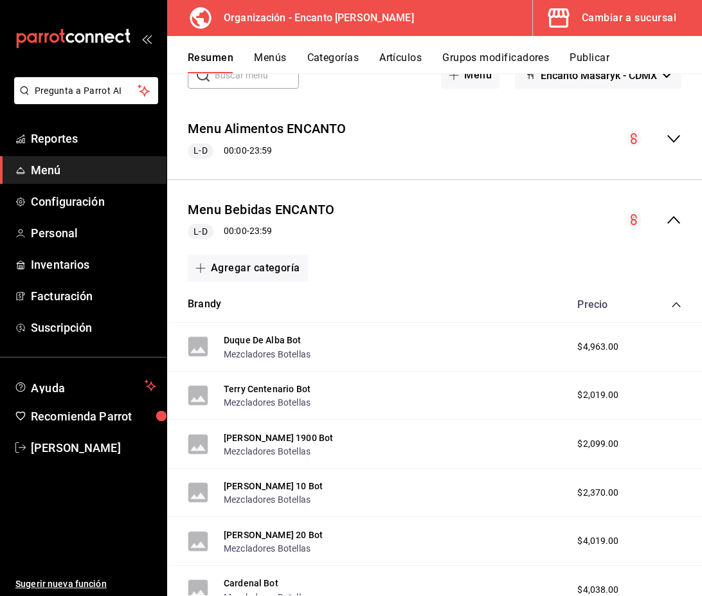
scroll to position [105, 0]
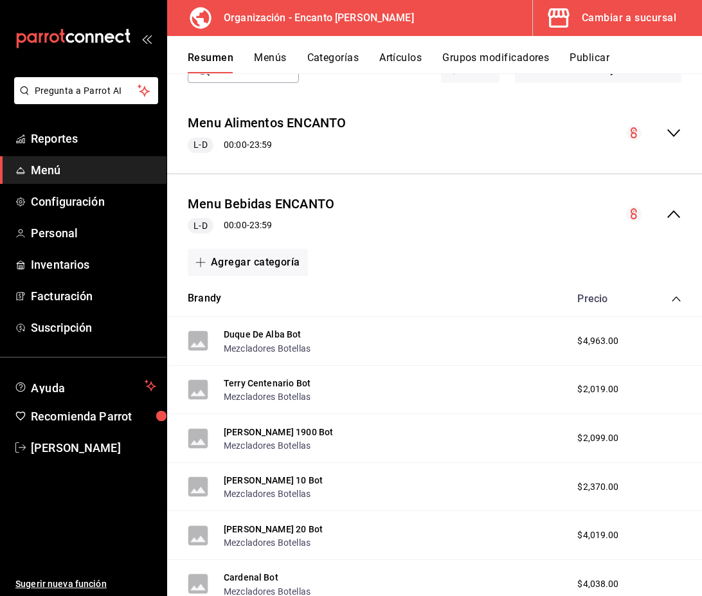
click at [676, 206] on icon "collapse-menu-row" at bounding box center [673, 213] width 15 height 15
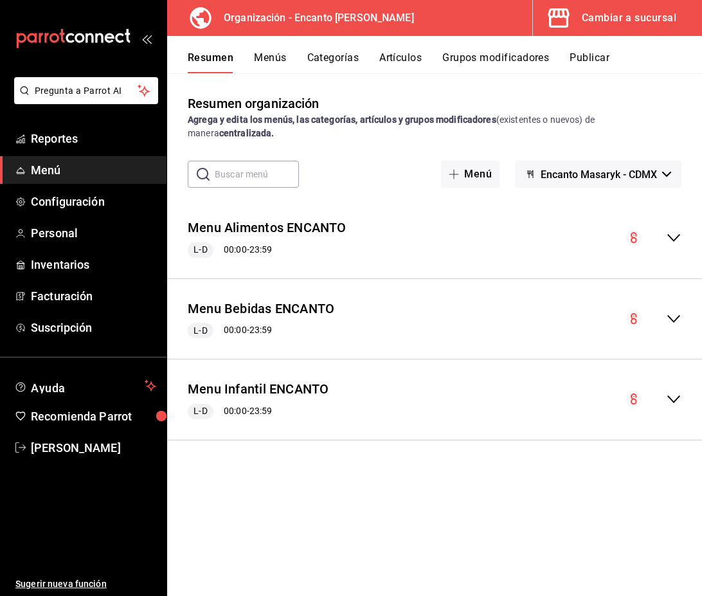
scroll to position [0, 0]
click at [675, 214] on div "Menu Alimentos ENCANTO L-D 00:00 - 23:59" at bounding box center [434, 238] width 535 height 60
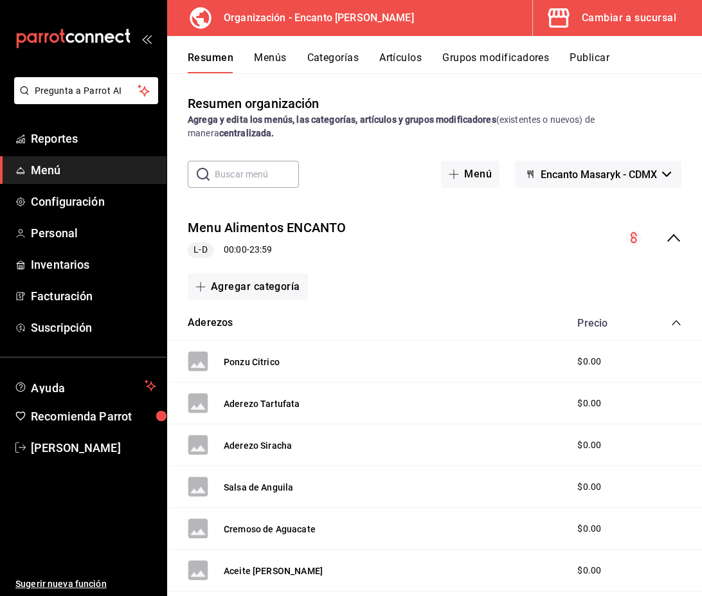
click at [672, 239] on icon "collapse-menu-row" at bounding box center [673, 237] width 15 height 15
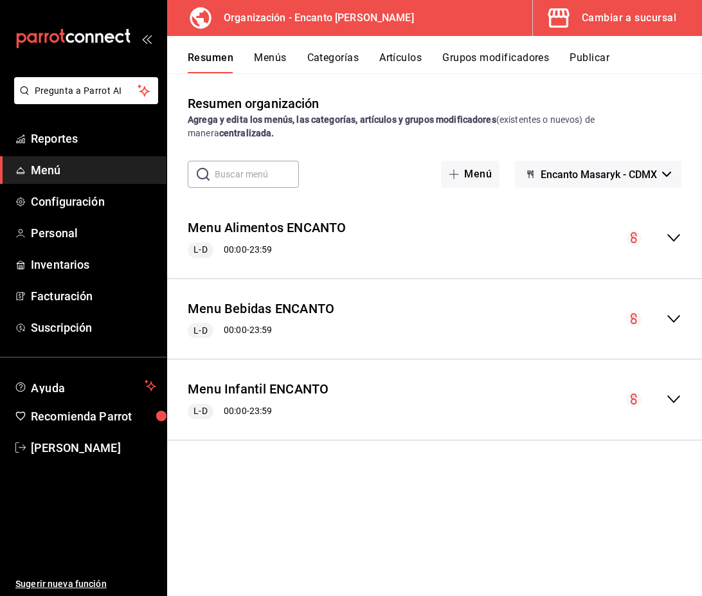
click at [673, 309] on div "Menu Bebidas ENCANTO L-D 00:00 - 23:59" at bounding box center [434, 319] width 535 height 60
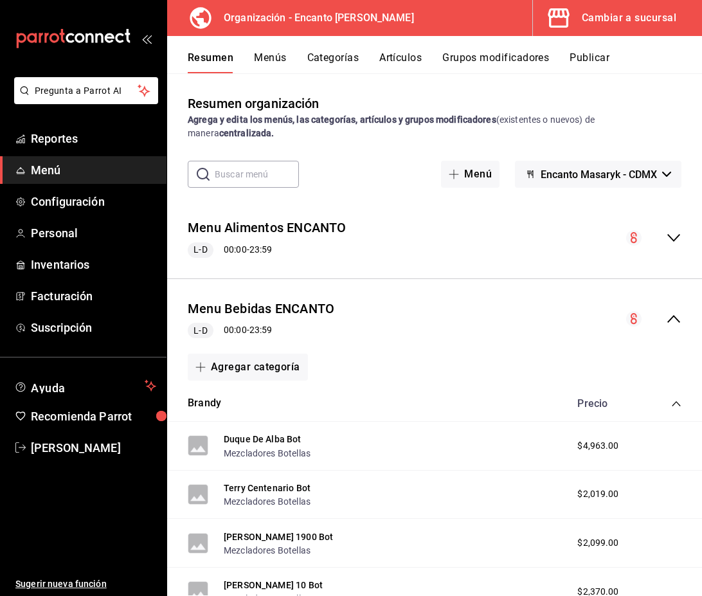
click at [675, 401] on icon "collapse-category-row" at bounding box center [676, 404] width 10 height 10
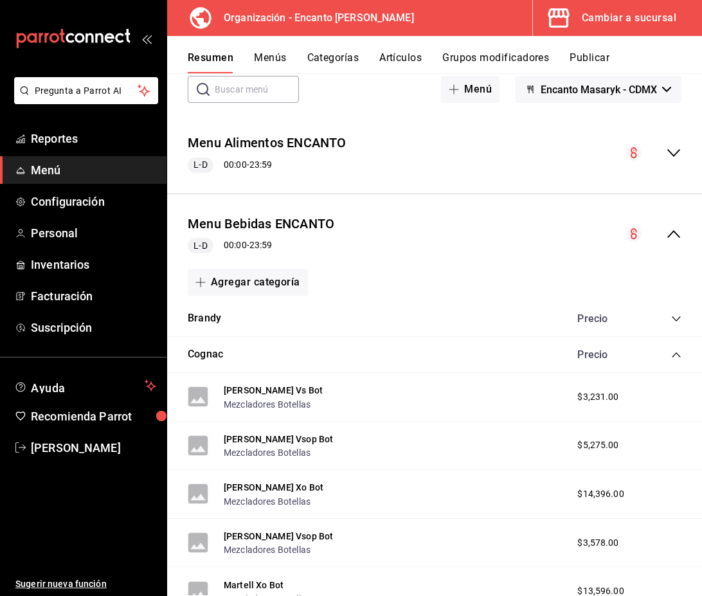
scroll to position [87, 0]
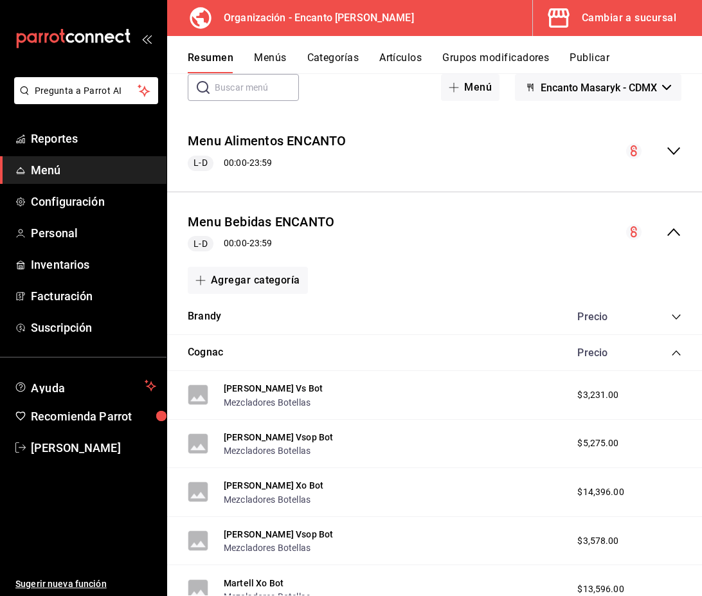
click at [676, 354] on icon "collapse-category-row" at bounding box center [676, 353] width 10 height 10
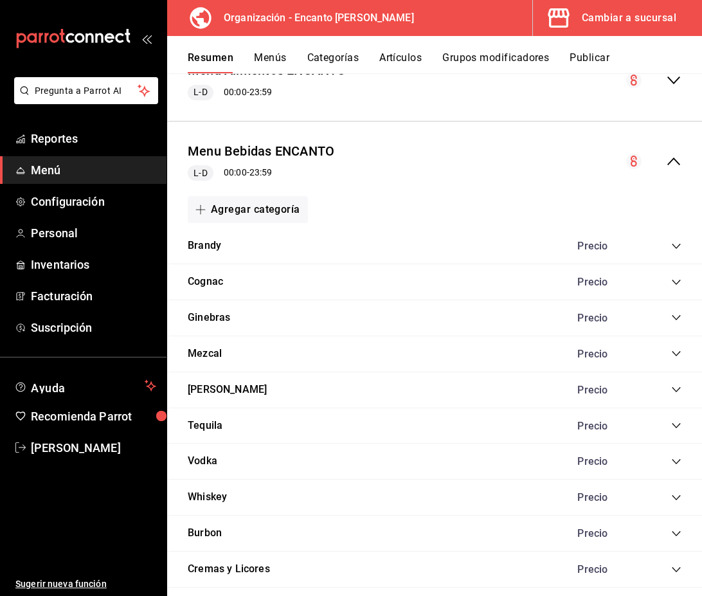
scroll to position [158, 0]
click at [675, 321] on icon "collapse-category-row" at bounding box center [676, 317] width 10 height 10
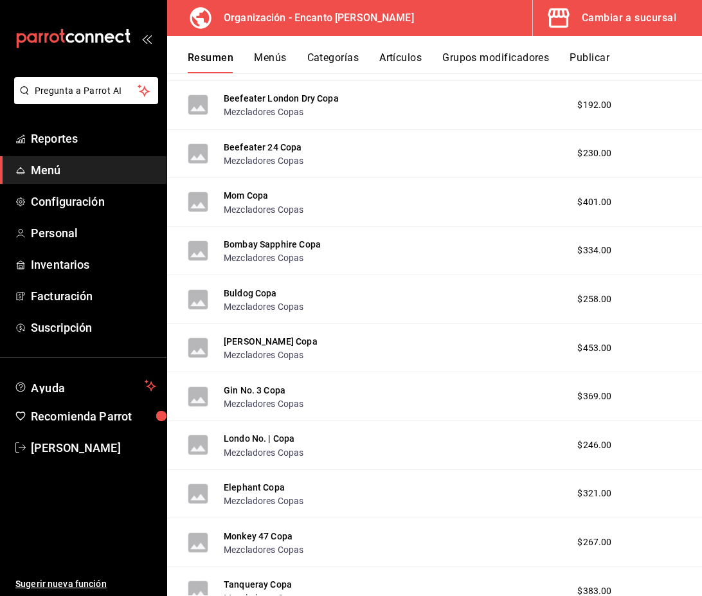
scroll to position [1243, 0]
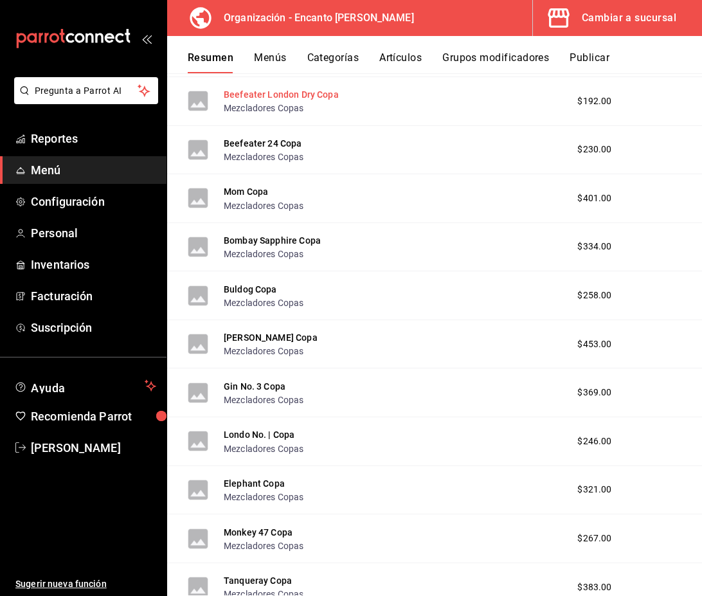
click at [265, 94] on button "Beefeater London Dry Copa" at bounding box center [281, 94] width 115 height 13
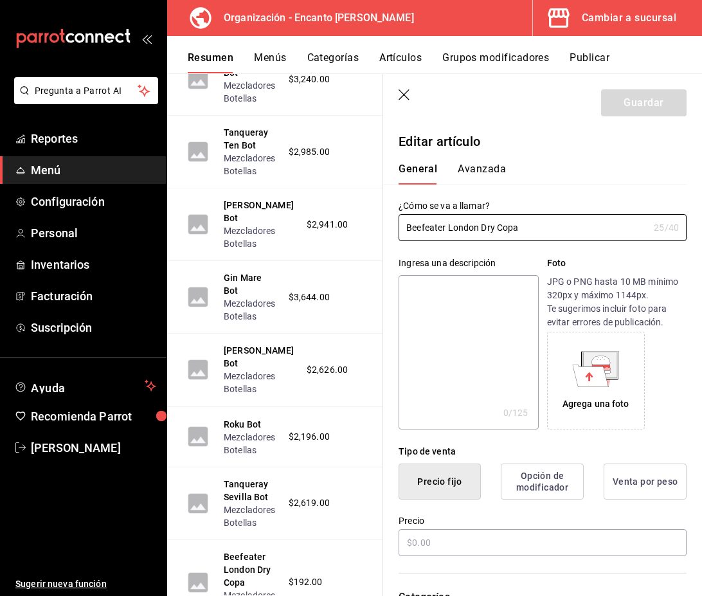
type input "$192.00"
click at [399, 100] on icon "button" at bounding box center [405, 95] width 13 height 13
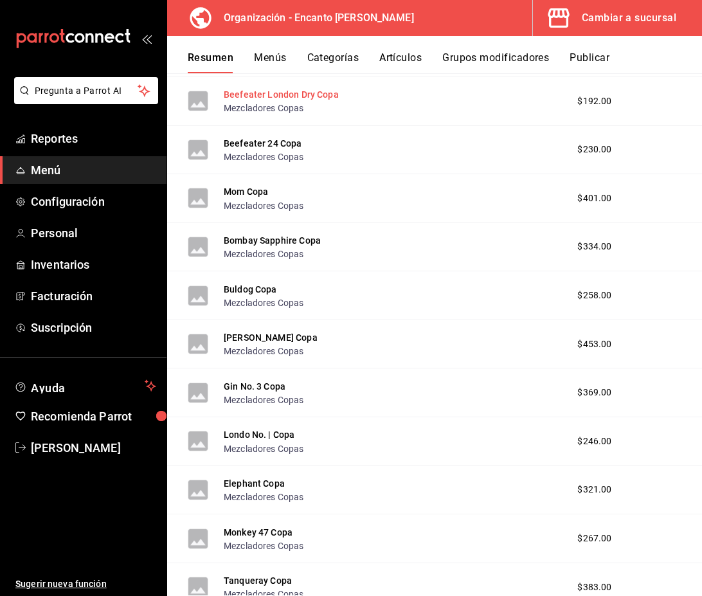
click at [269, 98] on button "Beefeater London Dry Copa" at bounding box center [281, 94] width 115 height 13
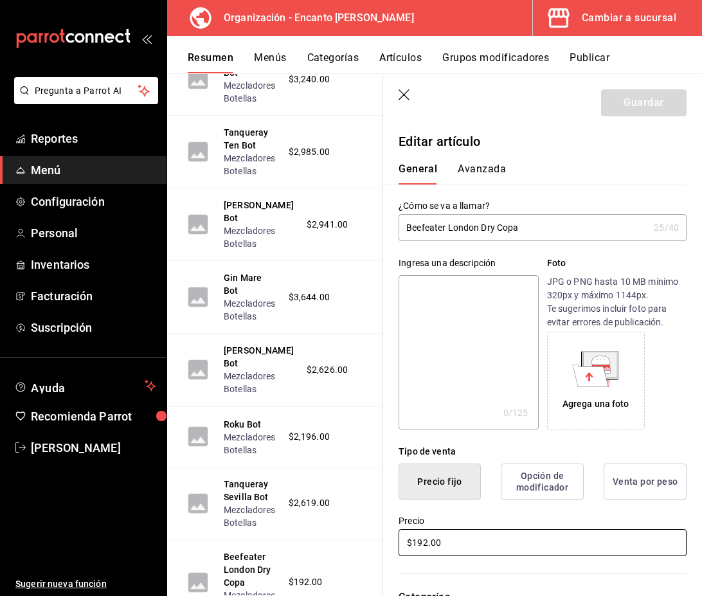
drag, startPoint x: 466, startPoint y: 534, endPoint x: 384, endPoint y: 536, distance: 82.3
click at [384, 536] on div "Precio $192.00" at bounding box center [535, 529] width 304 height 59
drag, startPoint x: 453, startPoint y: 545, endPoint x: 361, endPoint y: 540, distance: 91.4
click at [361, 540] on main "Resumen organización Agrega y edita los menús, las categorías, artículos y grup…" at bounding box center [434, 334] width 535 height 523
type input "$245.00"
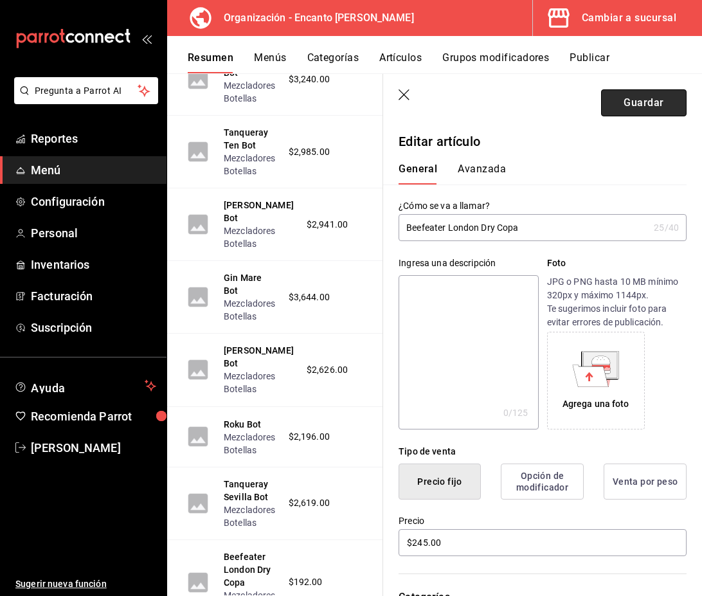
click at [646, 110] on button "Guardar" at bounding box center [644, 102] width 86 height 27
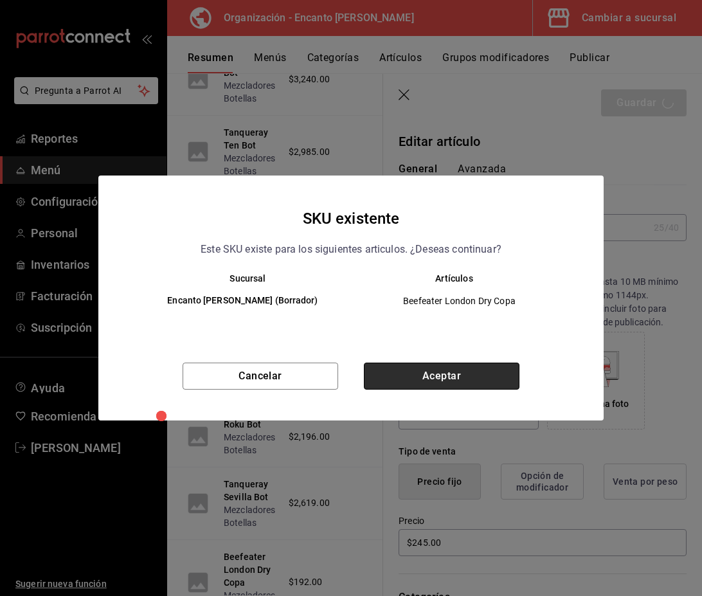
click at [428, 369] on button "Aceptar" at bounding box center [442, 376] width 156 height 27
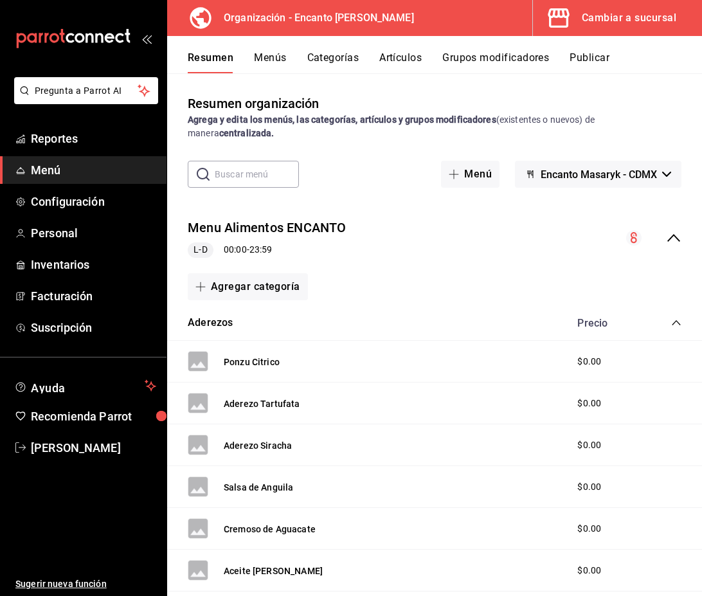
click at [669, 241] on icon "collapse-menu-row" at bounding box center [673, 237] width 15 height 15
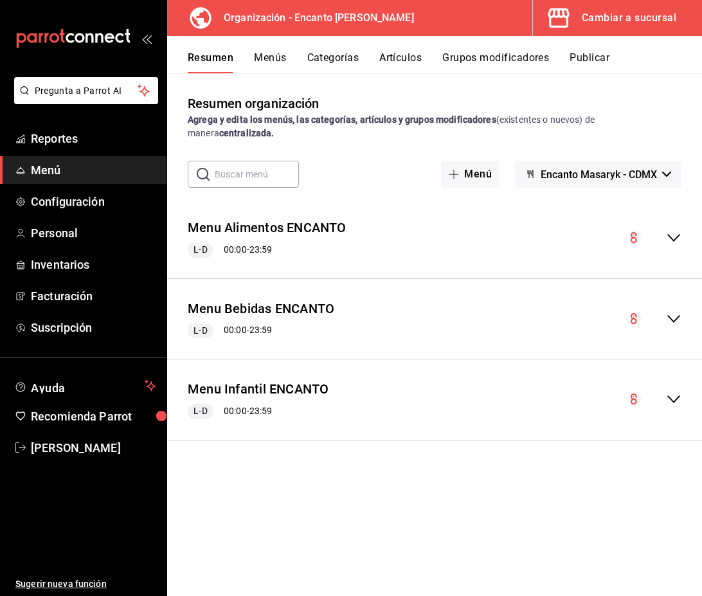
click at [675, 312] on icon "collapse-menu-row" at bounding box center [673, 318] width 15 height 15
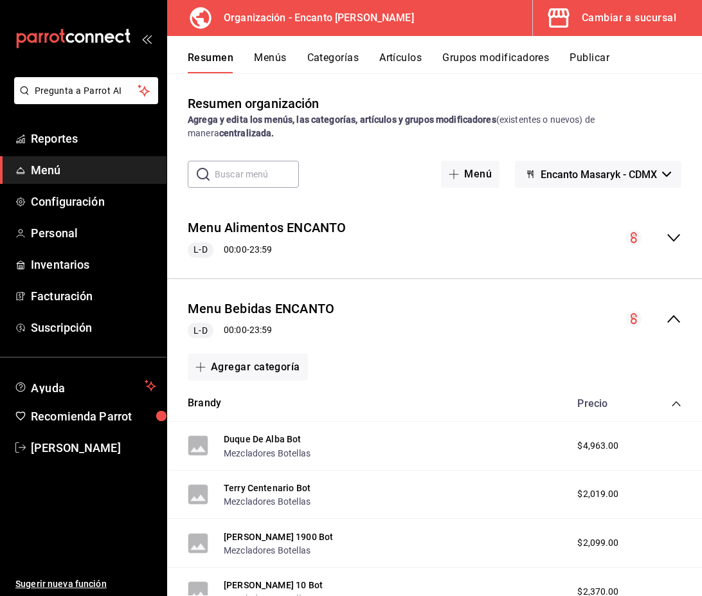
click at [672, 401] on icon "collapse-category-row" at bounding box center [676, 404] width 10 height 10
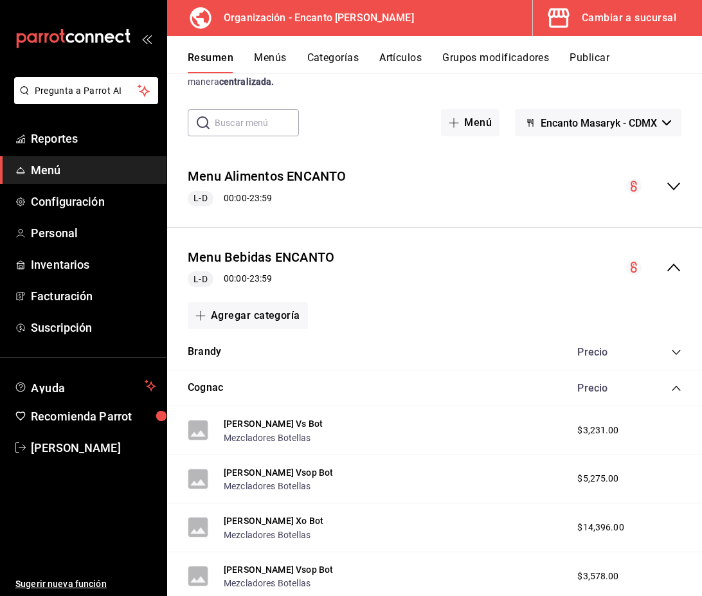
scroll to position [61, 0]
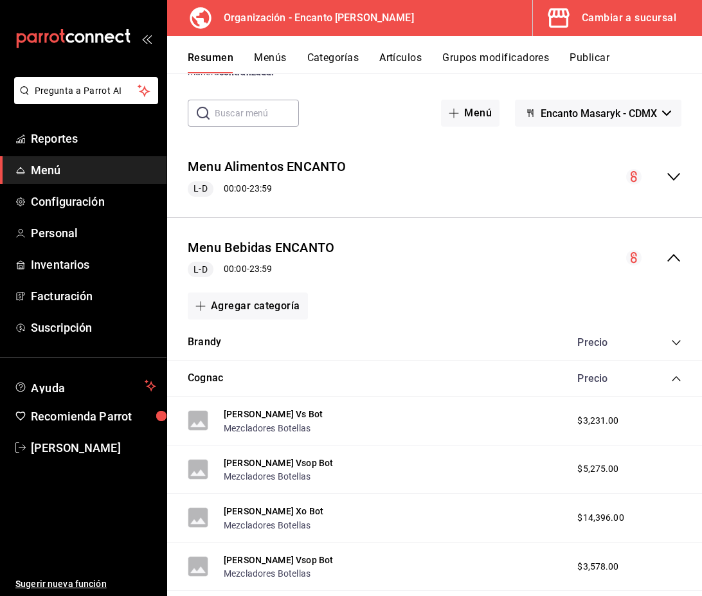
click at [676, 380] on icon "collapse-category-row" at bounding box center [676, 379] width 10 height 10
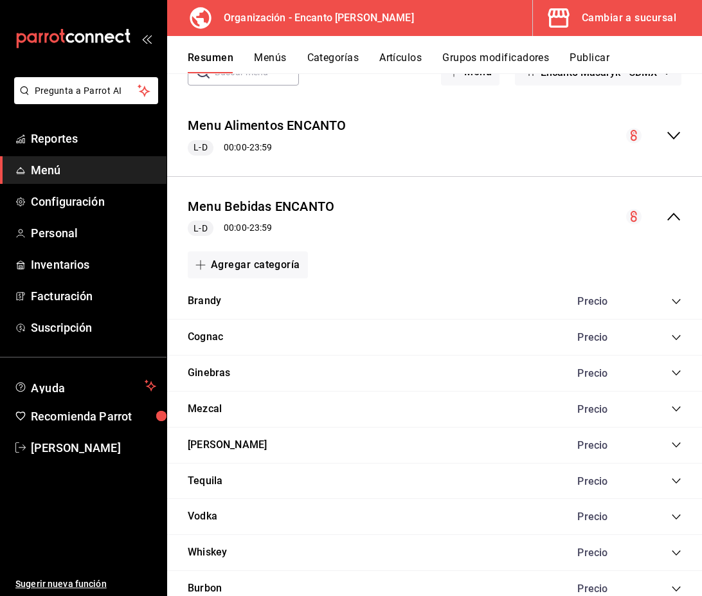
scroll to position [104, 0]
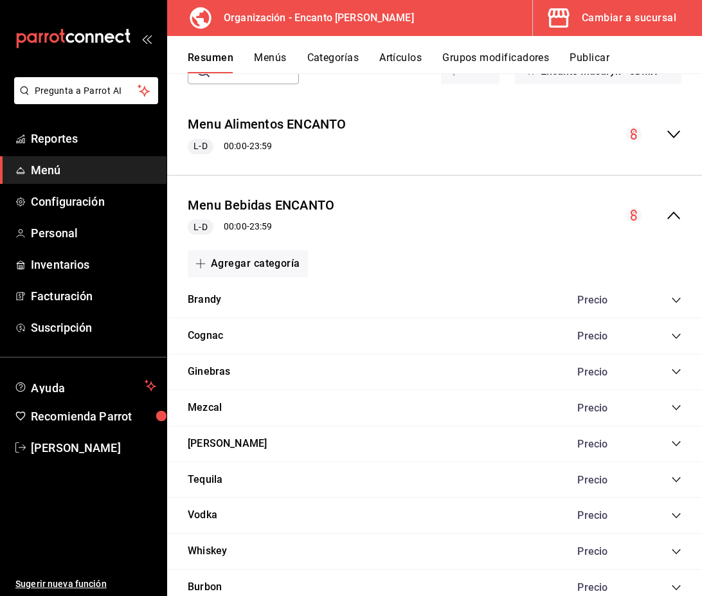
click at [674, 368] on icon "collapse-category-row" at bounding box center [676, 372] width 10 height 10
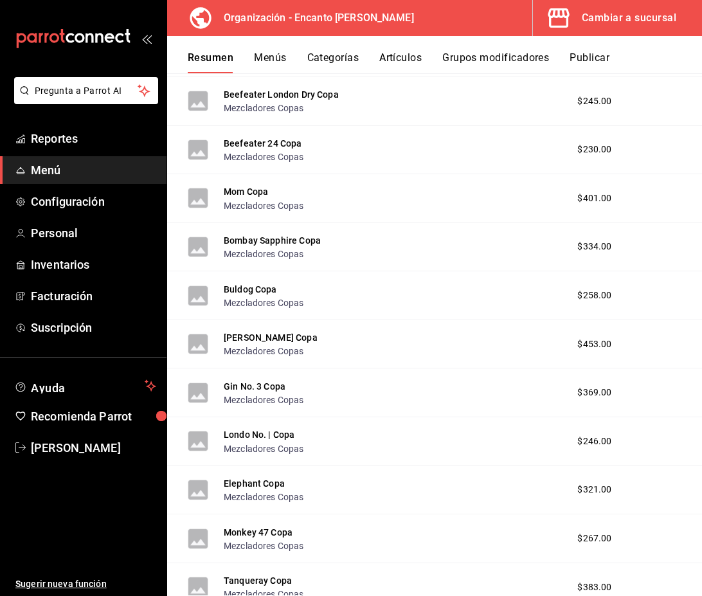
scroll to position [1249, 0]
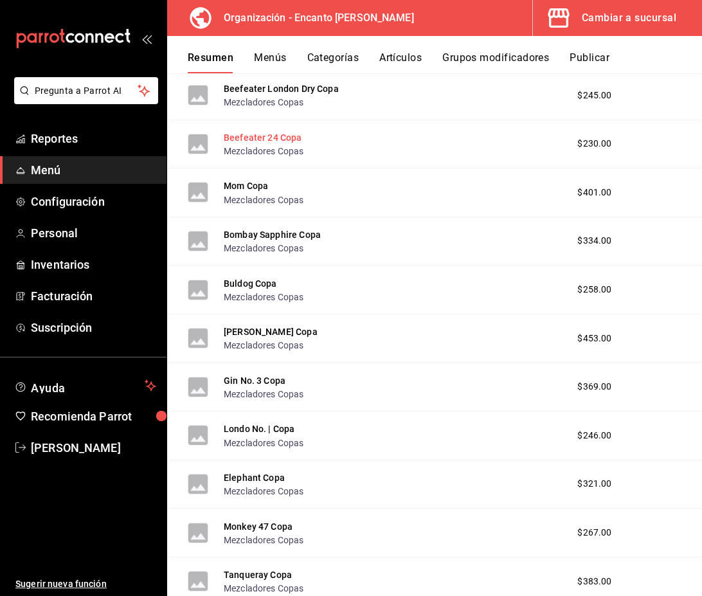
click at [273, 139] on button "Beefeater 24 Copa" at bounding box center [263, 137] width 78 height 13
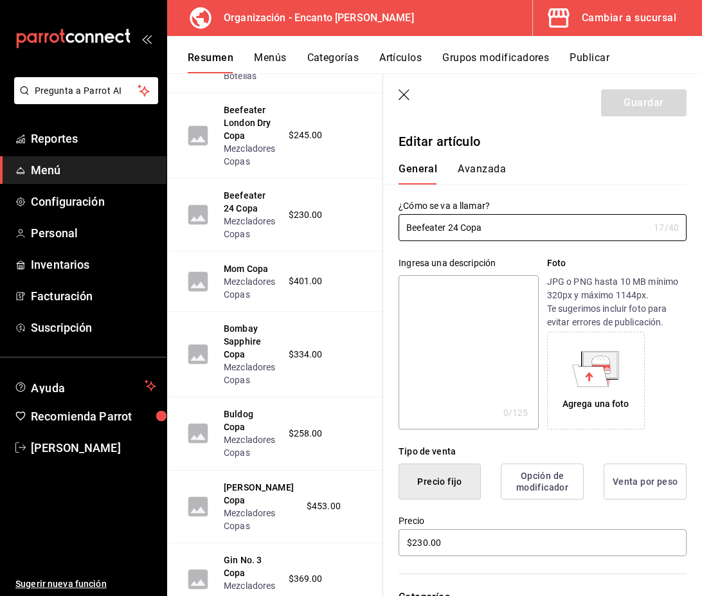
scroll to position [1691, 0]
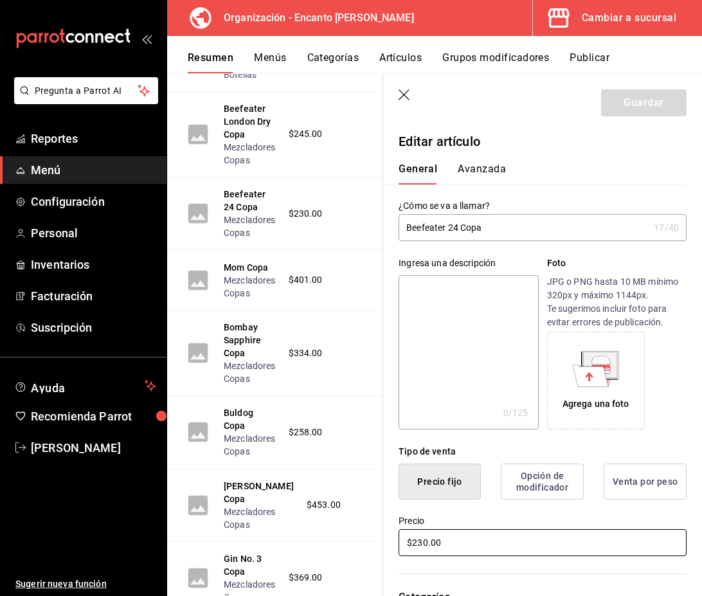
drag, startPoint x: 467, startPoint y: 550, endPoint x: 372, endPoint y: 538, distance: 96.0
click at [372, 538] on main "Resumen organización Agrega y edita los menús, las categorías, artículos y grup…" at bounding box center [434, 334] width 535 height 523
type input "$276.00"
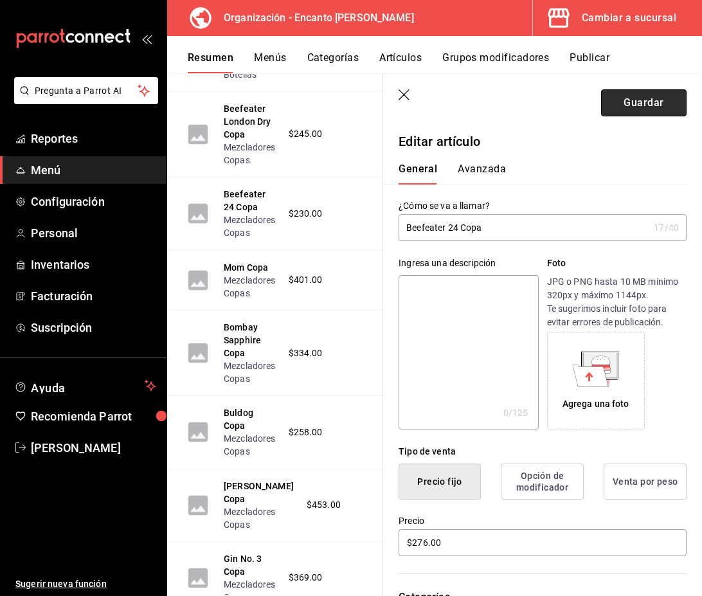
click at [627, 108] on button "Guardar" at bounding box center [644, 102] width 86 height 27
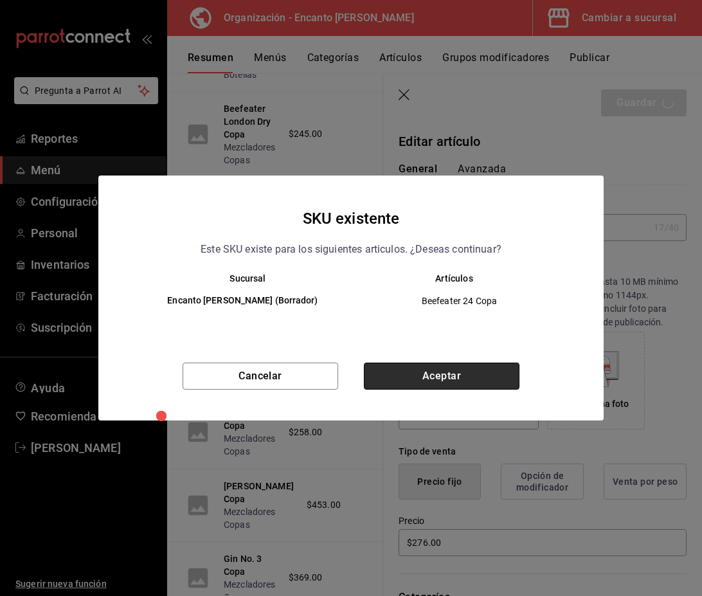
click at [489, 371] on button "Aceptar" at bounding box center [442, 376] width 156 height 27
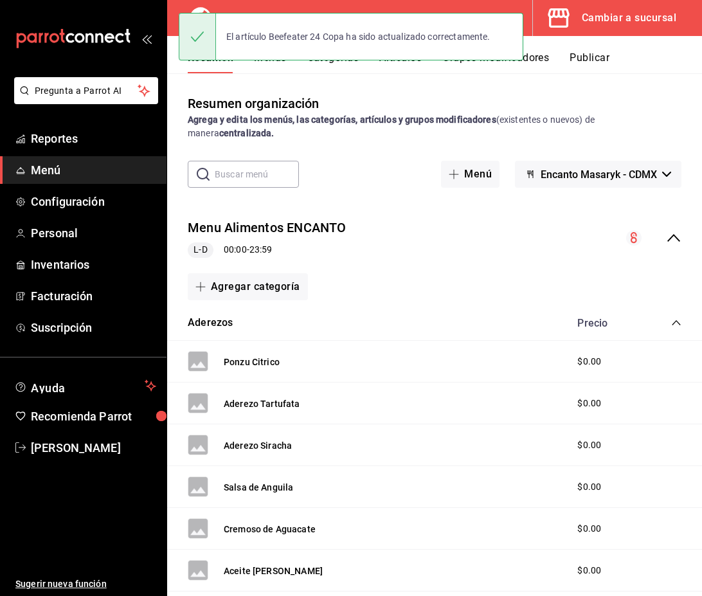
click at [670, 237] on icon "collapse-menu-row" at bounding box center [673, 237] width 15 height 15
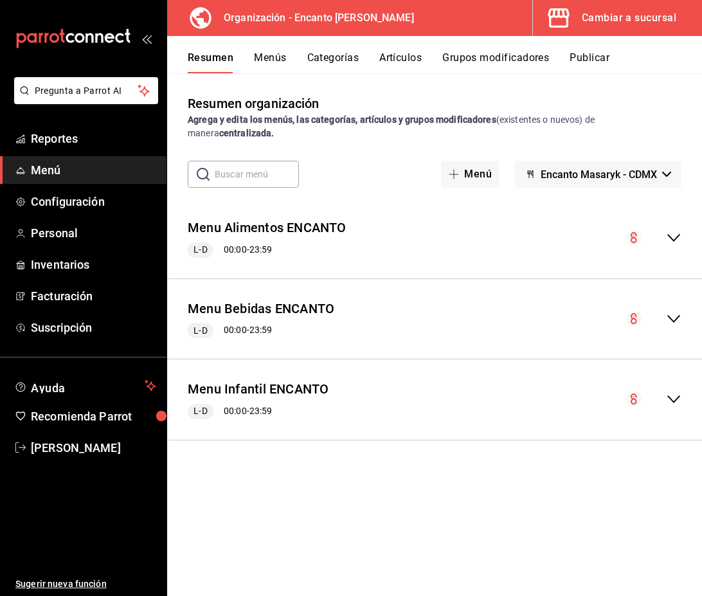
click at [676, 319] on icon "collapse-menu-row" at bounding box center [673, 319] width 13 height 8
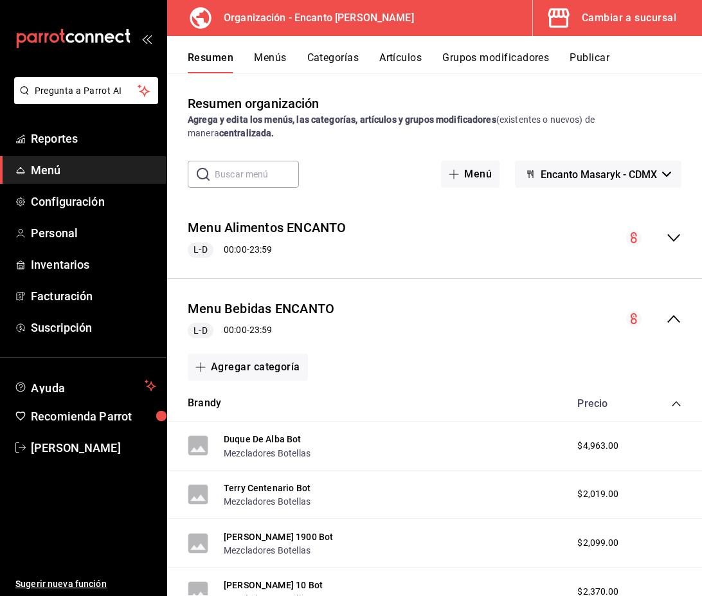
click at [676, 401] on icon "collapse-category-row" at bounding box center [676, 404] width 10 height 10
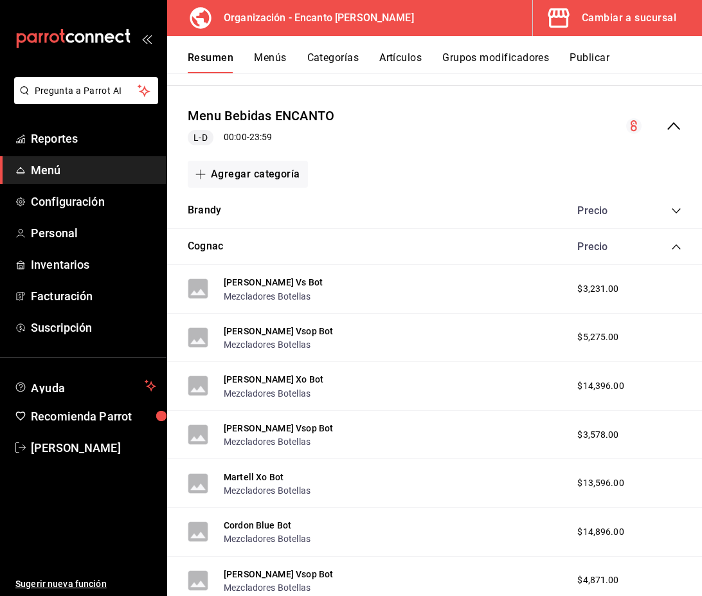
scroll to position [197, 0]
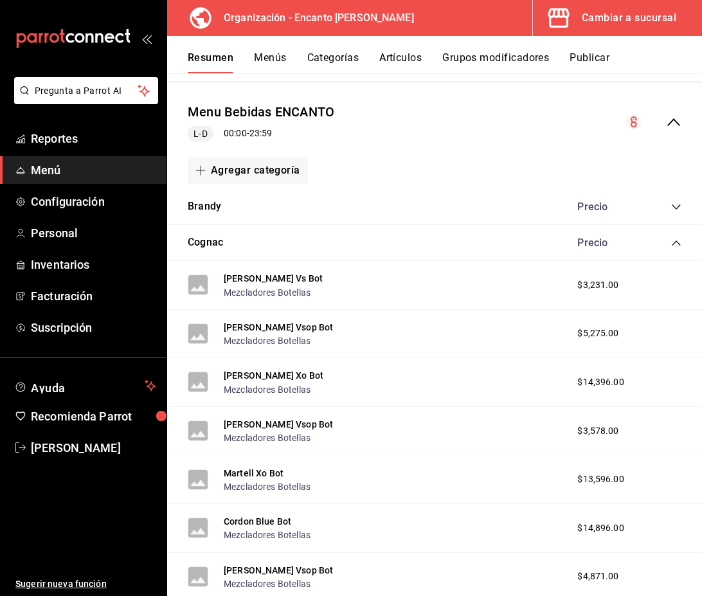
click at [680, 246] on icon "collapse-category-row" at bounding box center [676, 243] width 10 height 10
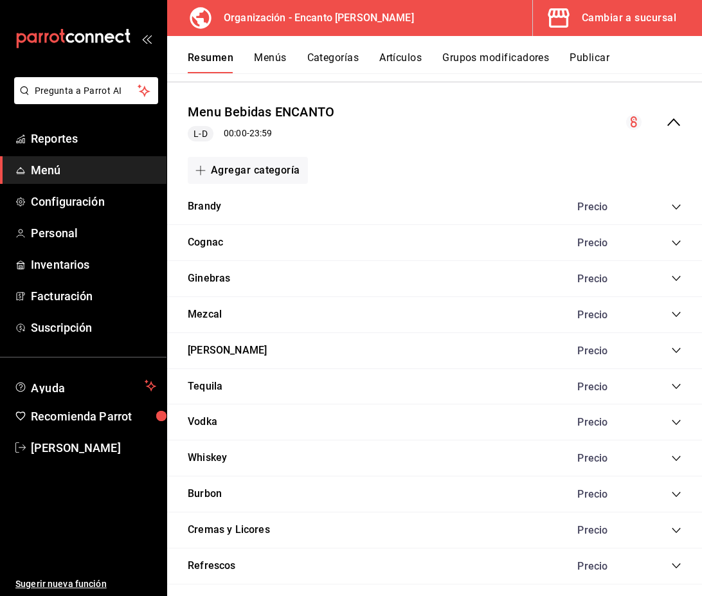
click at [675, 276] on icon "collapse-category-row" at bounding box center [676, 278] width 10 height 10
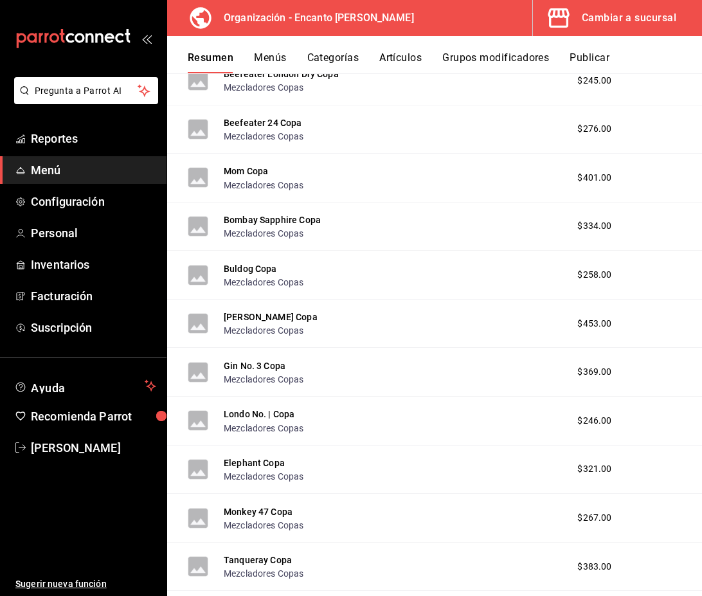
scroll to position [1297, 0]
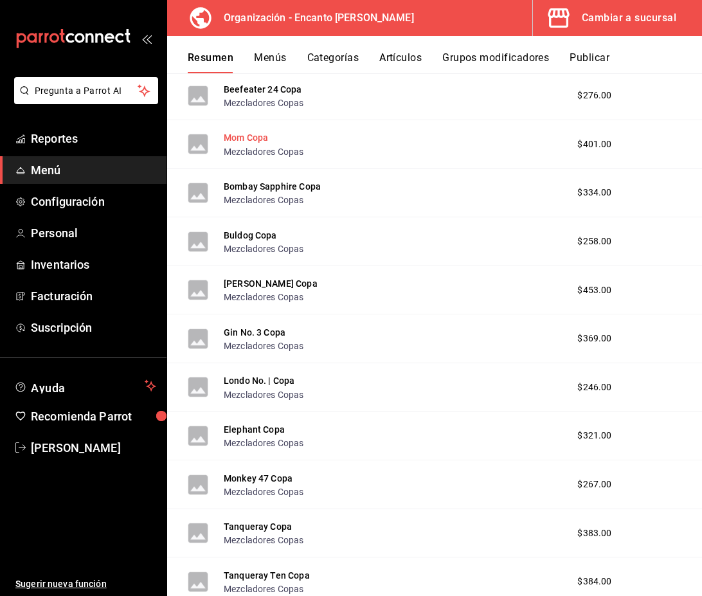
click at [250, 140] on button "Mom Copa" at bounding box center [246, 137] width 44 height 13
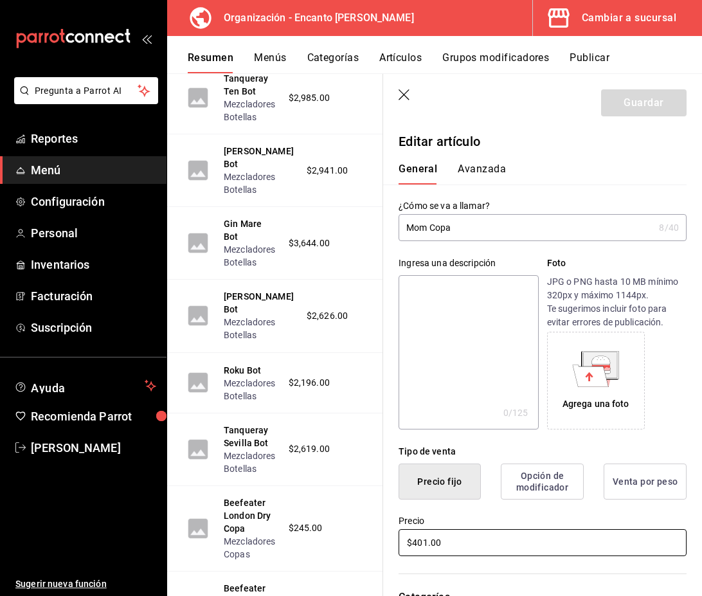
drag, startPoint x: 453, startPoint y: 541, endPoint x: 396, endPoint y: 541, distance: 57.2
click at [396, 541] on div "Precio $401.00" at bounding box center [535, 529] width 304 height 59
type input "$248.00"
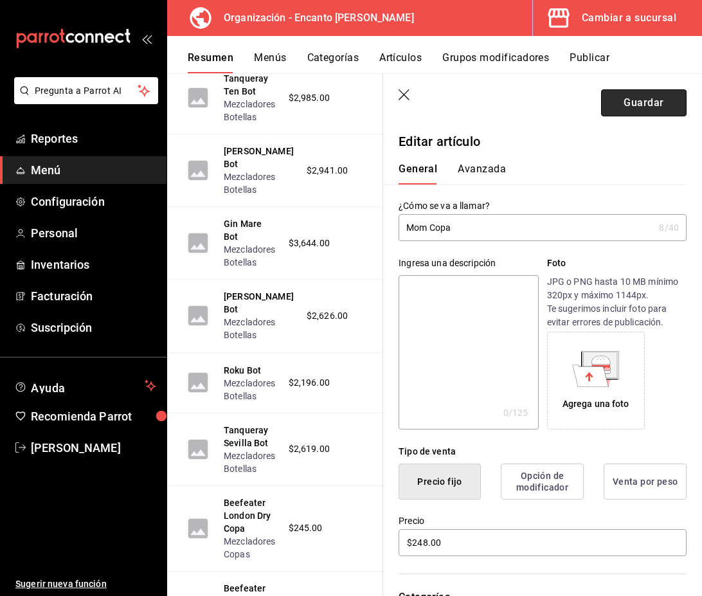
click at [644, 108] on button "Guardar" at bounding box center [644, 102] width 86 height 27
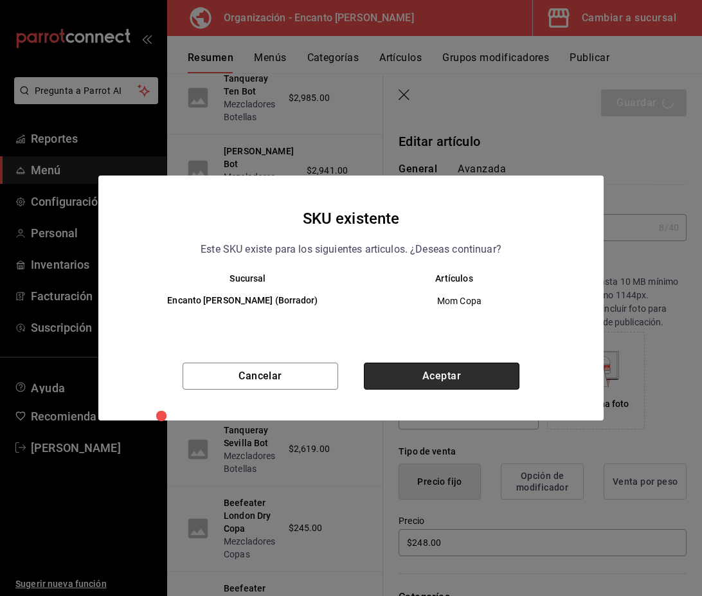
click at [441, 379] on button "Aceptar" at bounding box center [442, 376] width 156 height 27
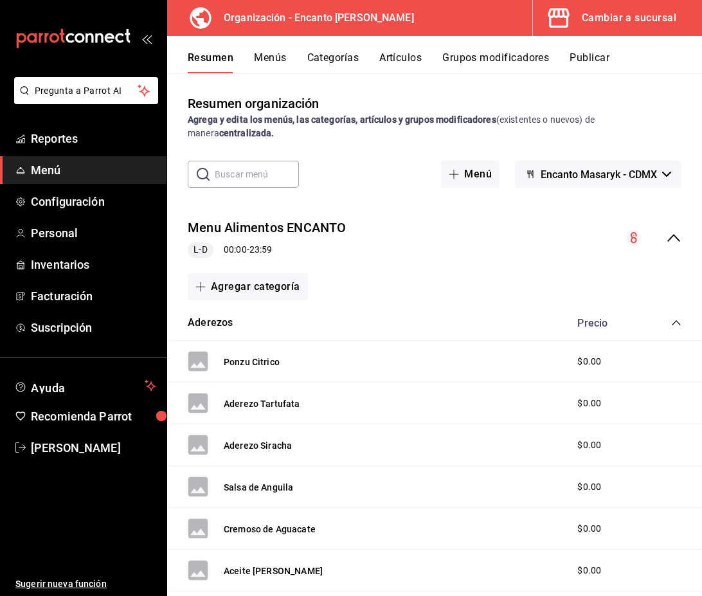
click at [675, 238] on icon "collapse-menu-row" at bounding box center [673, 237] width 15 height 15
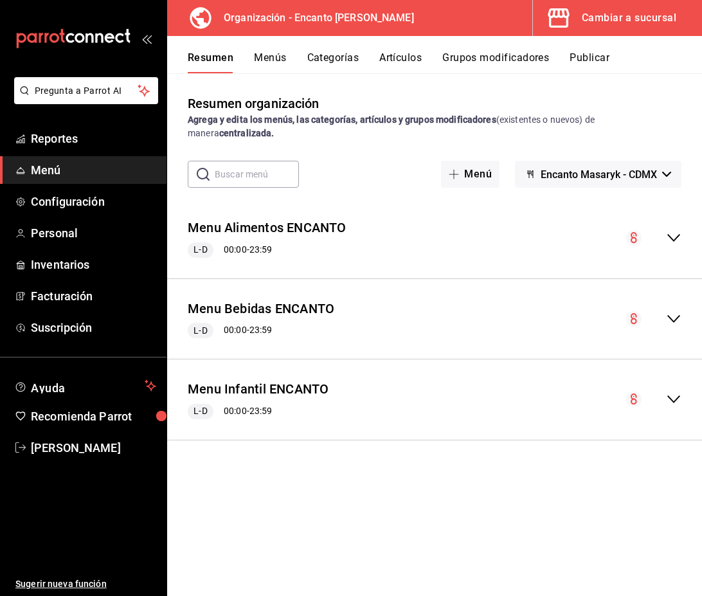
click at [674, 315] on icon "collapse-menu-row" at bounding box center [673, 318] width 15 height 15
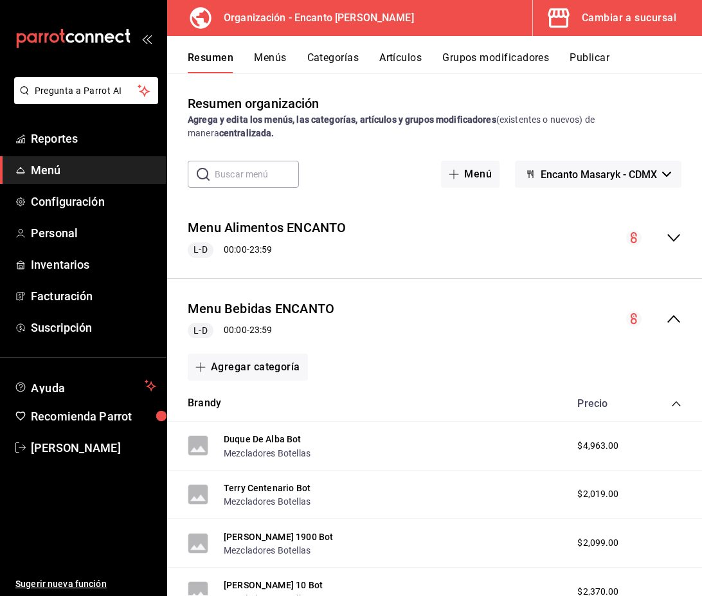
click at [673, 397] on div "Precio" at bounding box center [623, 403] width 117 height 12
click at [673, 401] on icon "collapse-category-row" at bounding box center [676, 404] width 10 height 10
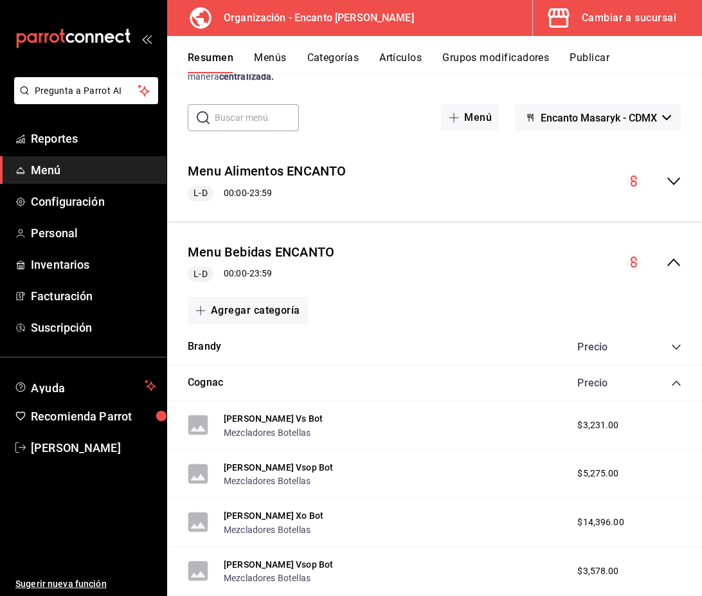
click at [675, 383] on icon "collapse-category-row" at bounding box center [676, 383] width 10 height 10
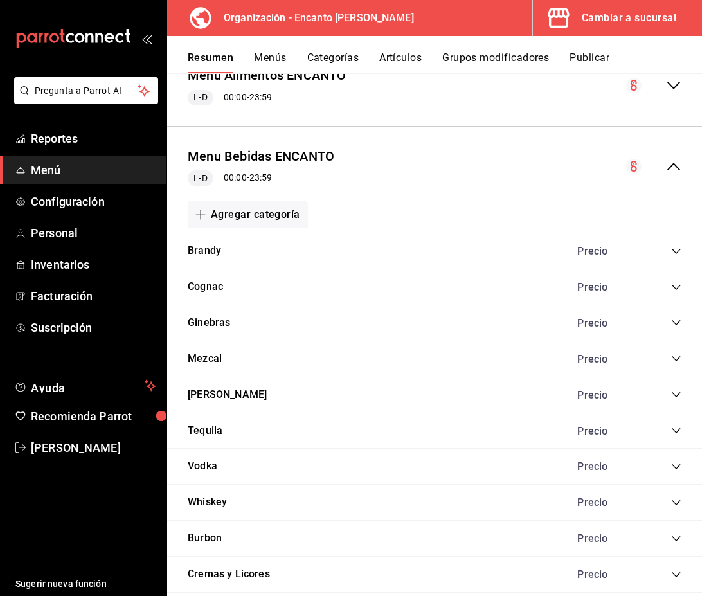
scroll to position [153, 0]
click at [676, 322] on icon "collapse-category-row" at bounding box center [676, 322] width 10 height 10
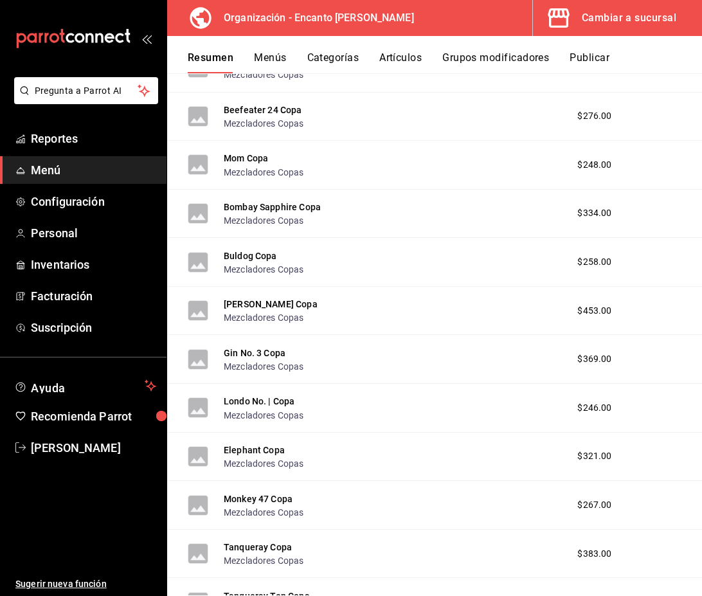
scroll to position [1278, 0]
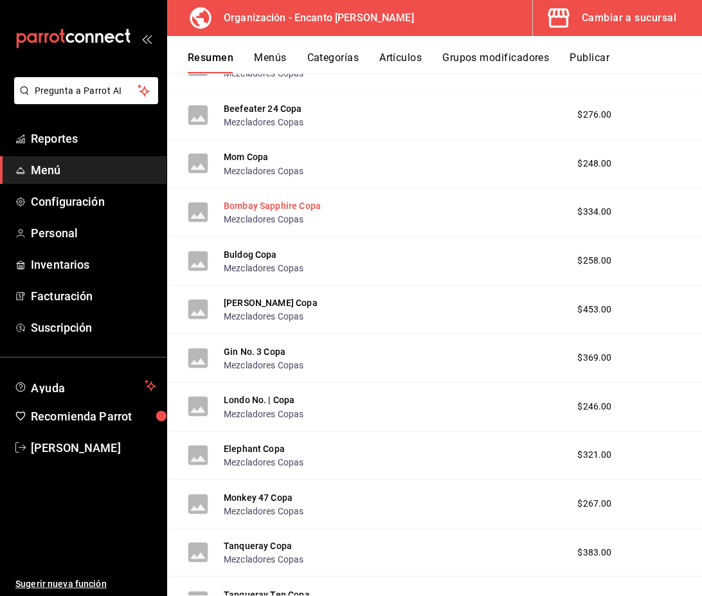
click at [302, 206] on button "Bombay Sapphire Copa" at bounding box center [272, 205] width 97 height 13
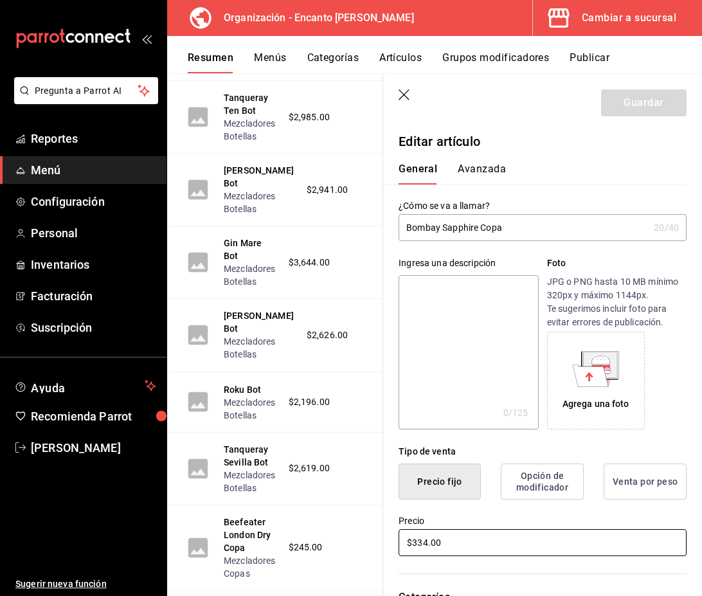
drag, startPoint x: 461, startPoint y: 544, endPoint x: 379, endPoint y: 541, distance: 82.4
click at [379, 541] on main "Resumen organización Agrega y edita los menús, las categorías, artículos y grup…" at bounding box center [434, 334] width 535 height 523
type input "$250.00"
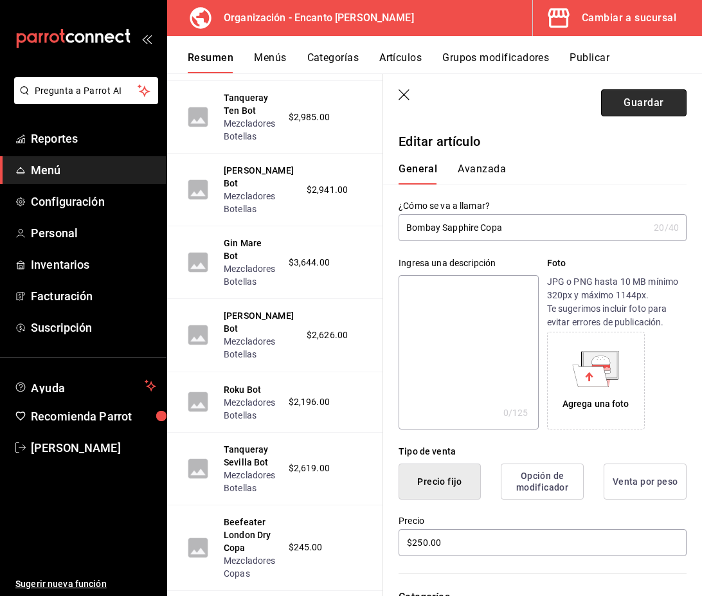
click at [653, 108] on button "Guardar" at bounding box center [644, 102] width 86 height 27
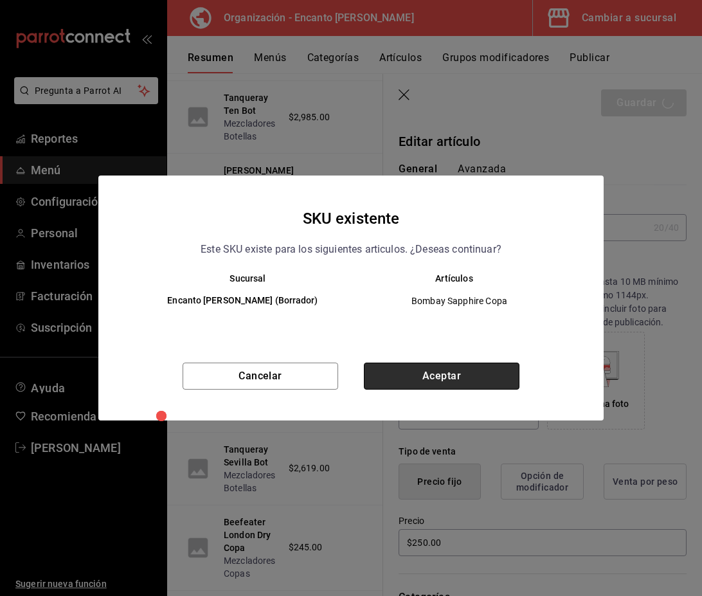
click at [473, 386] on button "Aceptar" at bounding box center [442, 376] width 156 height 27
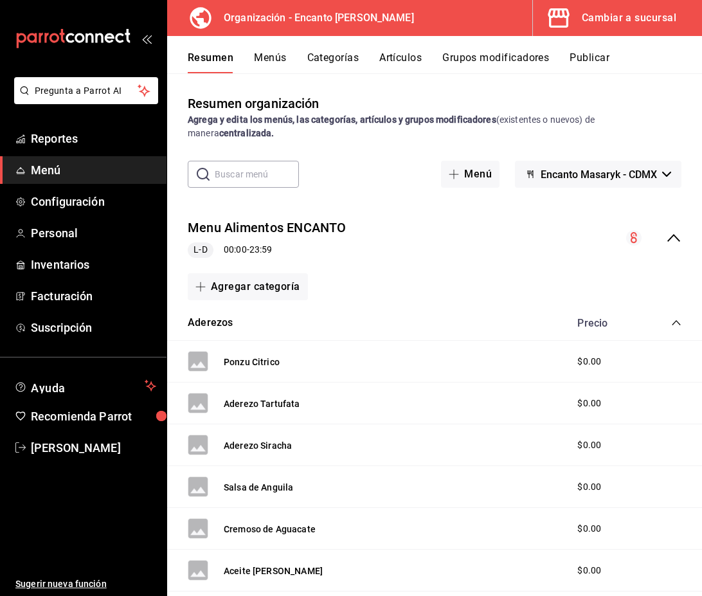
click at [670, 234] on icon "collapse-menu-row" at bounding box center [673, 237] width 15 height 15
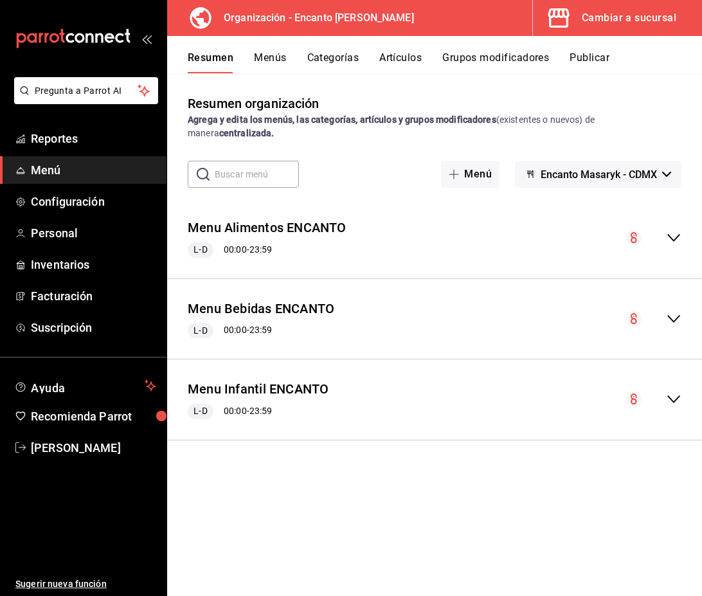
click at [674, 321] on icon "collapse-menu-row" at bounding box center [673, 319] width 13 height 8
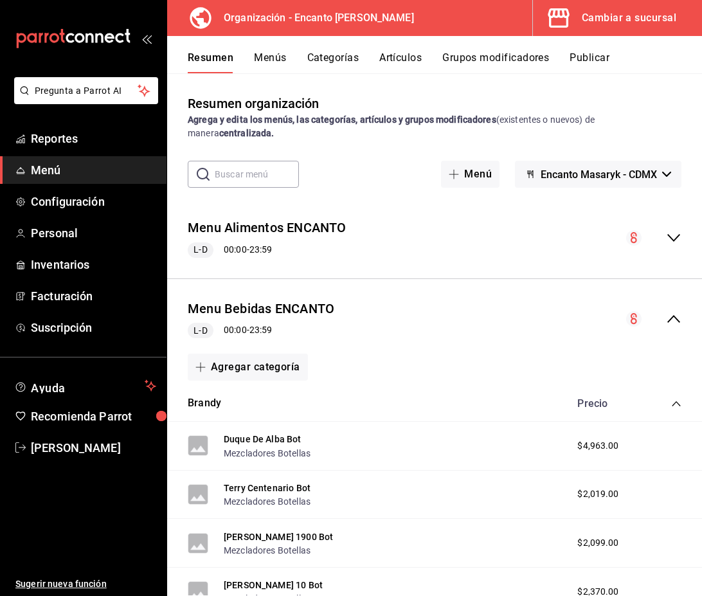
click at [678, 399] on icon "collapse-category-row" at bounding box center [676, 404] width 10 height 10
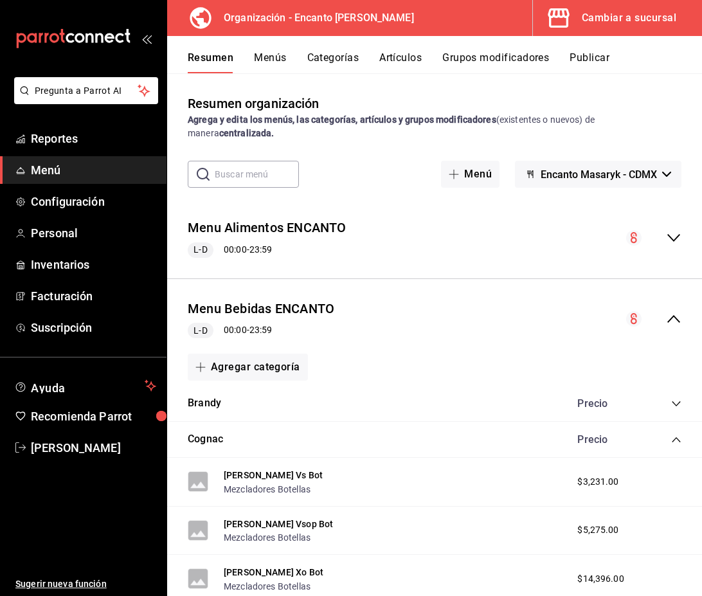
click at [677, 437] on icon "collapse-category-row" at bounding box center [676, 440] width 10 height 10
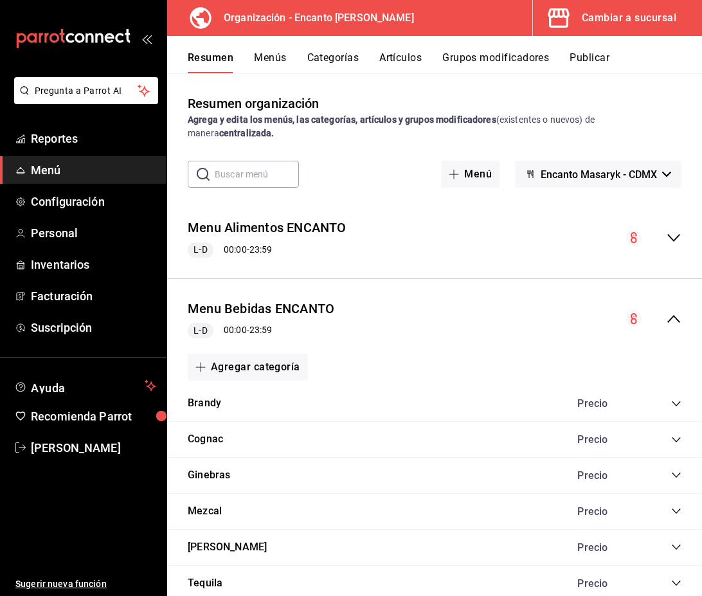
click at [677, 473] on icon "collapse-category-row" at bounding box center [676, 475] width 10 height 10
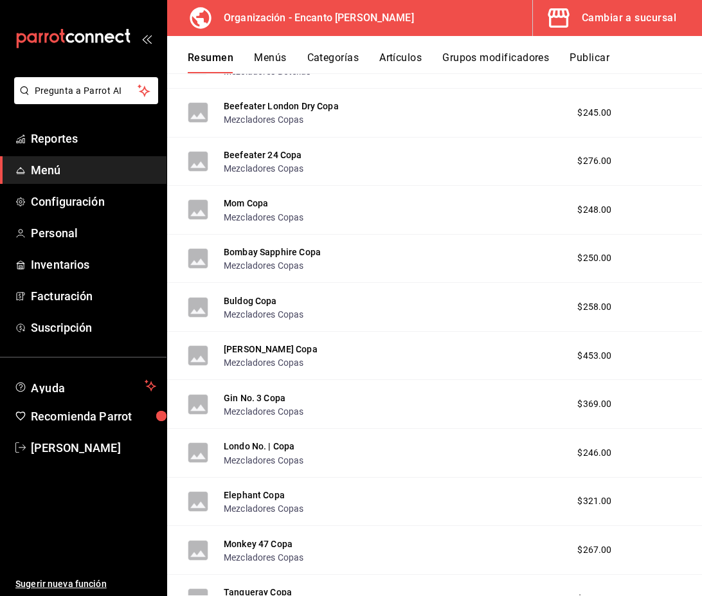
scroll to position [1235, 0]
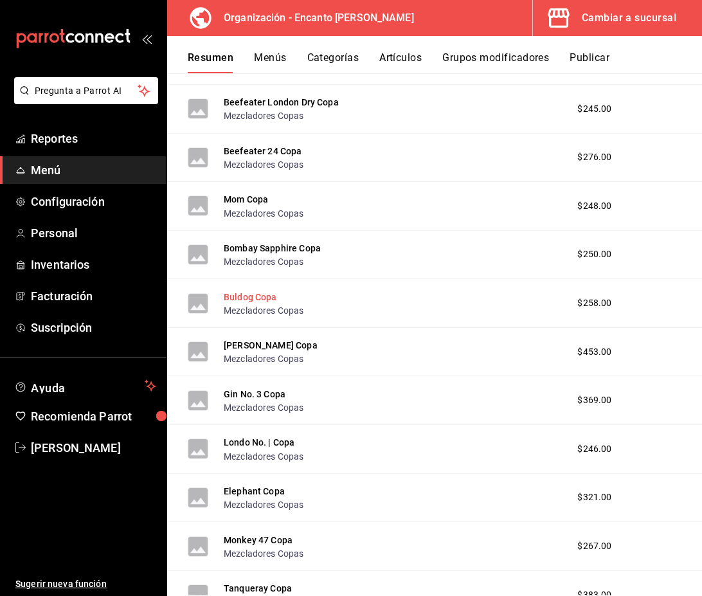
click at [251, 300] on button "Buldog Copa" at bounding box center [250, 297] width 53 height 13
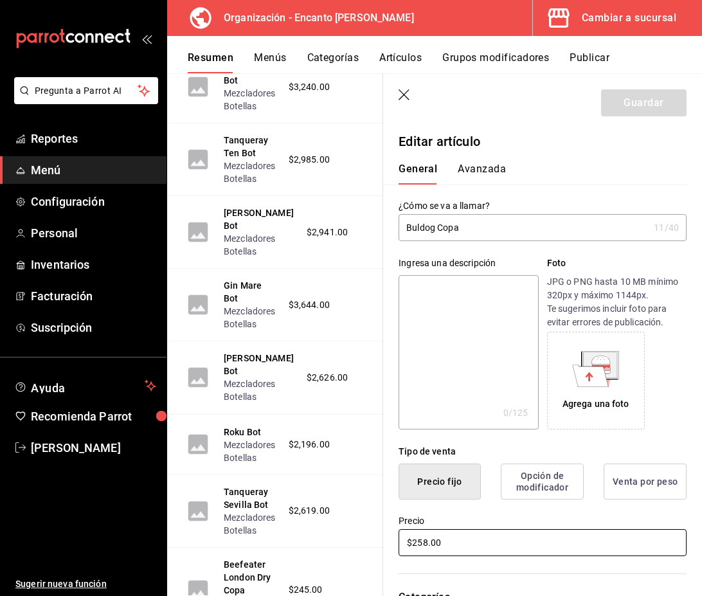
drag, startPoint x: 473, startPoint y: 541, endPoint x: 397, endPoint y: 541, distance: 75.9
click at [397, 541] on div "Precio $258.00" at bounding box center [535, 529] width 304 height 59
type input "$253.00"
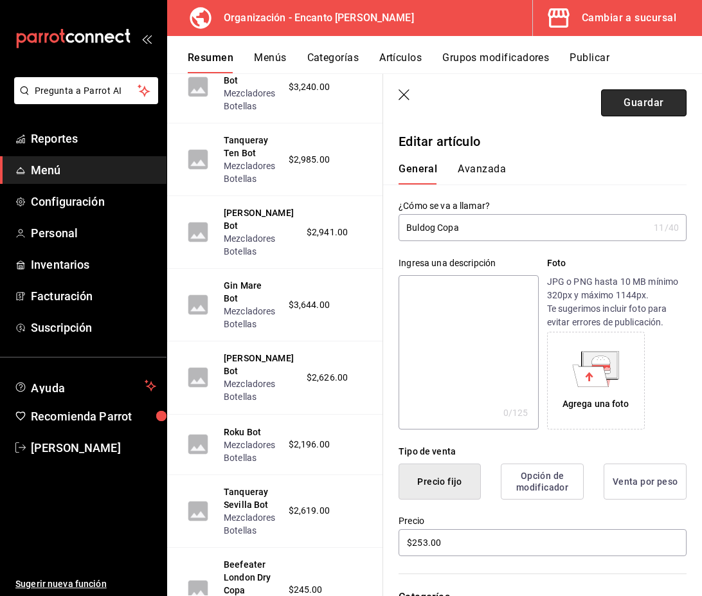
click at [626, 108] on button "Guardar" at bounding box center [644, 102] width 86 height 27
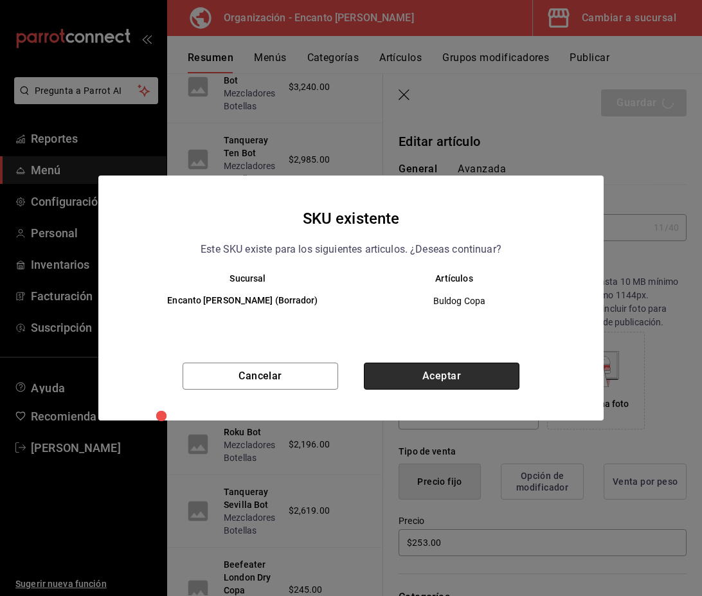
click at [440, 378] on button "Aceptar" at bounding box center [442, 376] width 156 height 27
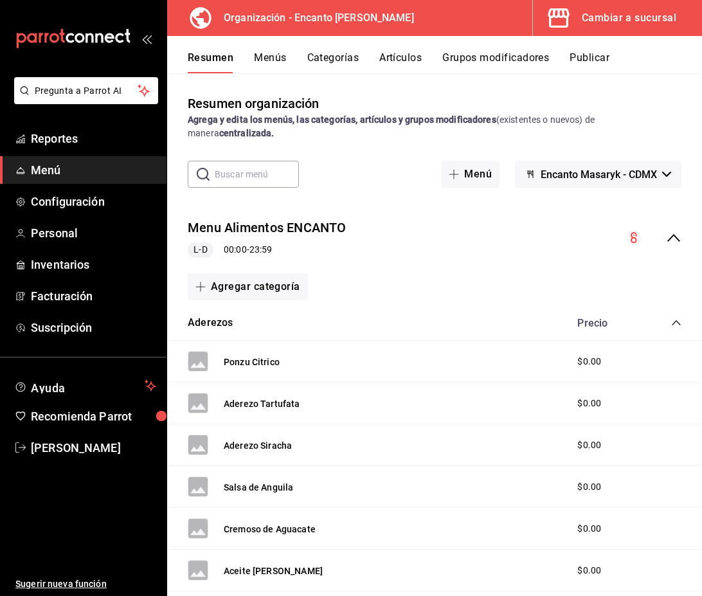
click at [675, 244] on icon "collapse-menu-row" at bounding box center [673, 237] width 15 height 15
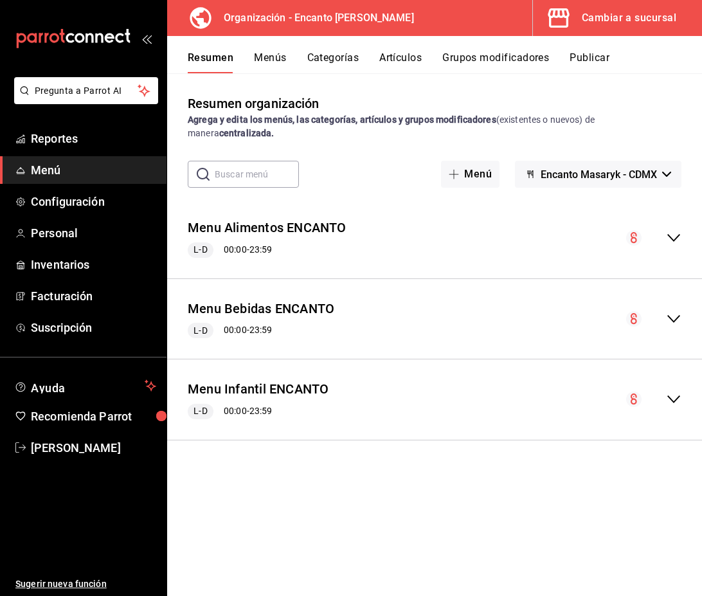
click at [676, 320] on icon "collapse-menu-row" at bounding box center [673, 318] width 15 height 15
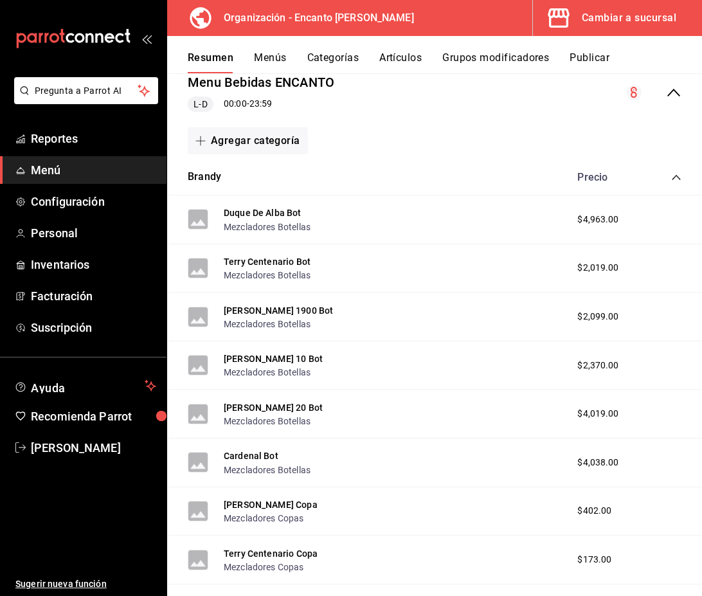
scroll to position [232, 0]
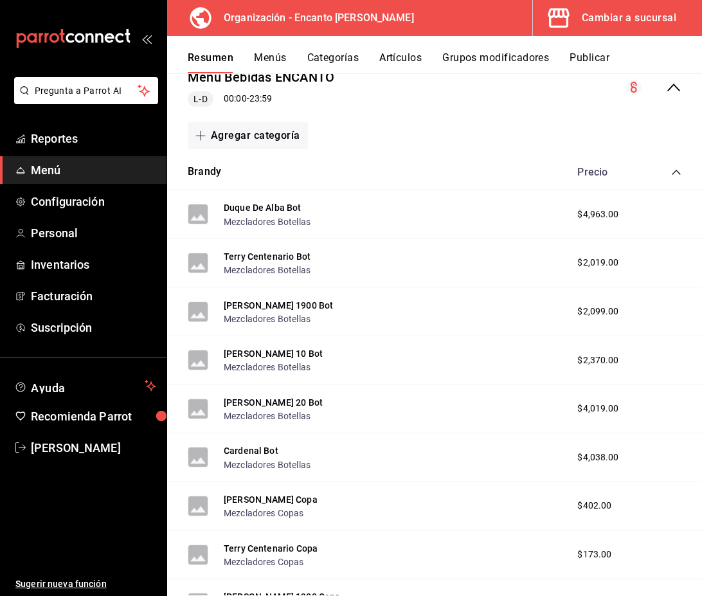
click at [676, 168] on icon "collapse-category-row" at bounding box center [676, 172] width 10 height 10
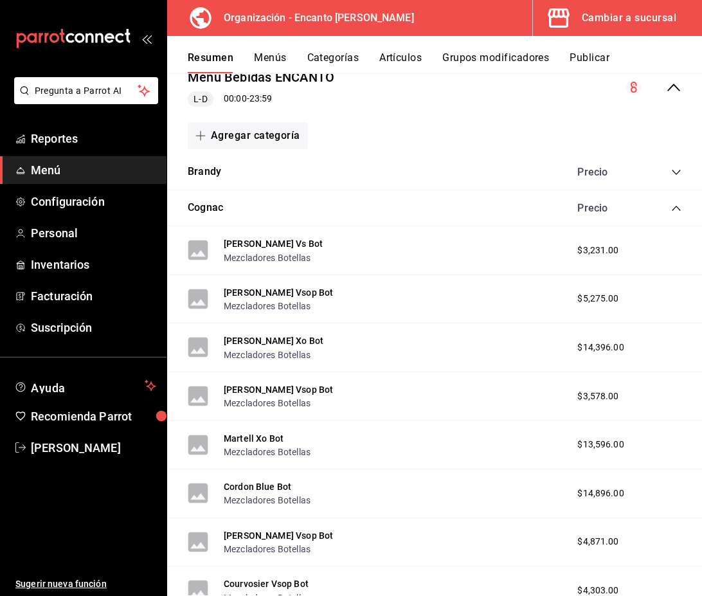
click at [675, 208] on icon "collapse-category-row" at bounding box center [676, 208] width 10 height 10
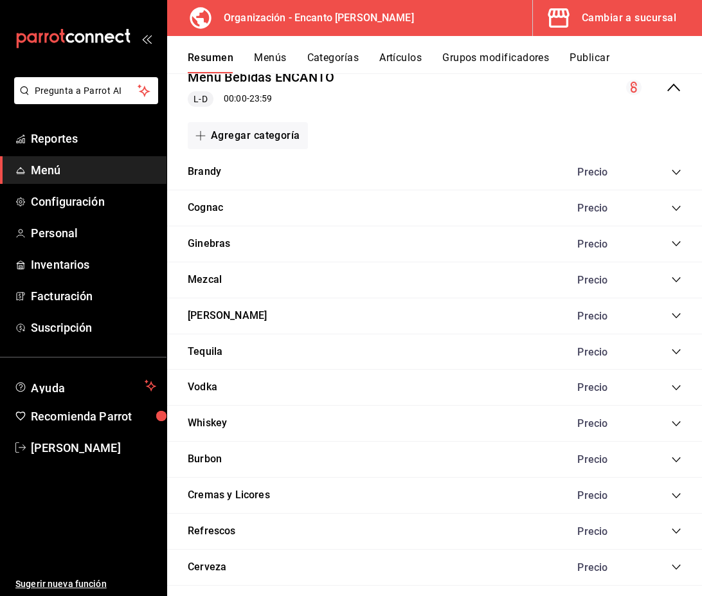
click at [676, 240] on icon "collapse-category-row" at bounding box center [676, 244] width 10 height 10
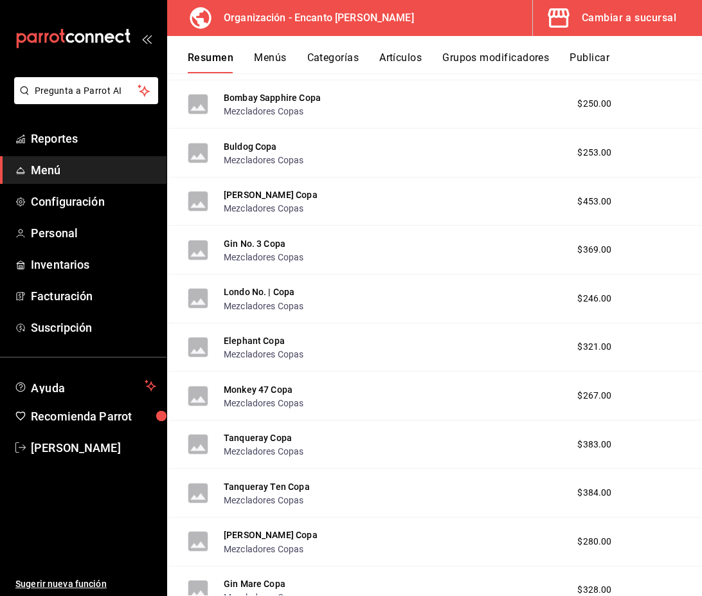
scroll to position [1388, 0]
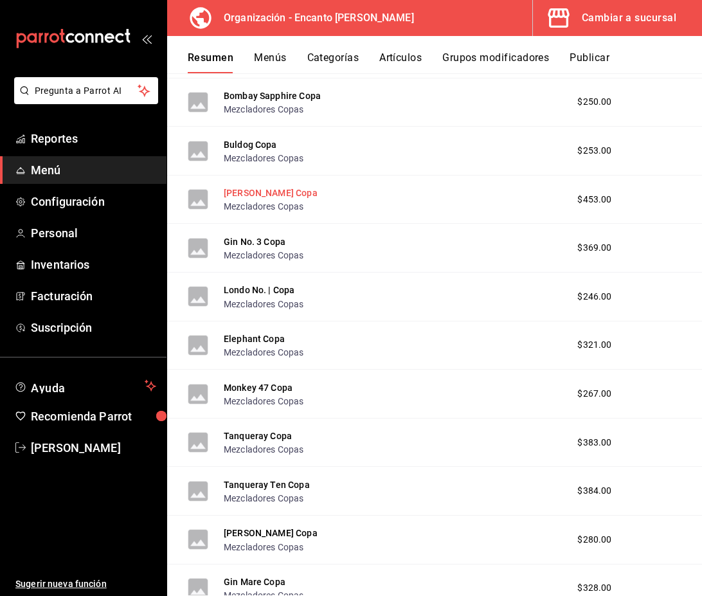
click at [264, 196] on button "Hendricks Copa" at bounding box center [271, 192] width 94 height 13
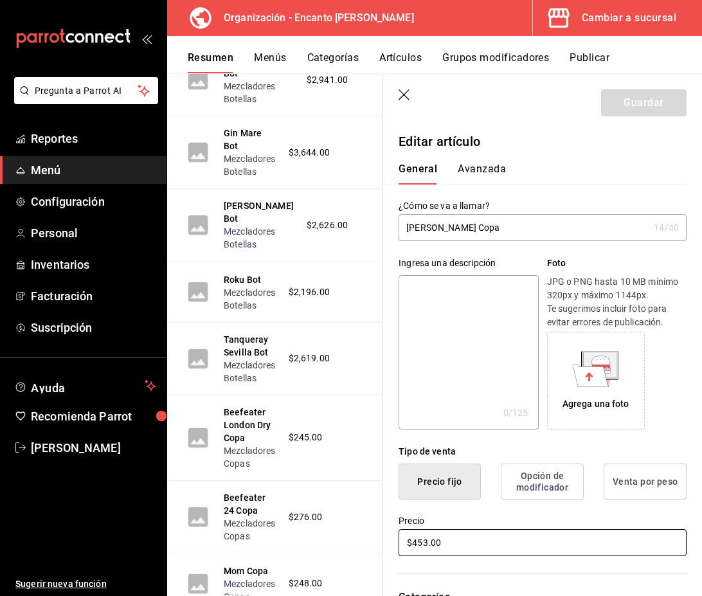
drag, startPoint x: 468, startPoint y: 543, endPoint x: 355, endPoint y: 543, distance: 112.5
click at [355, 543] on main "Resumen organización Agrega y edita los menús, las categorías, artículos y grup…" at bounding box center [434, 334] width 535 height 523
type input "$254.00"
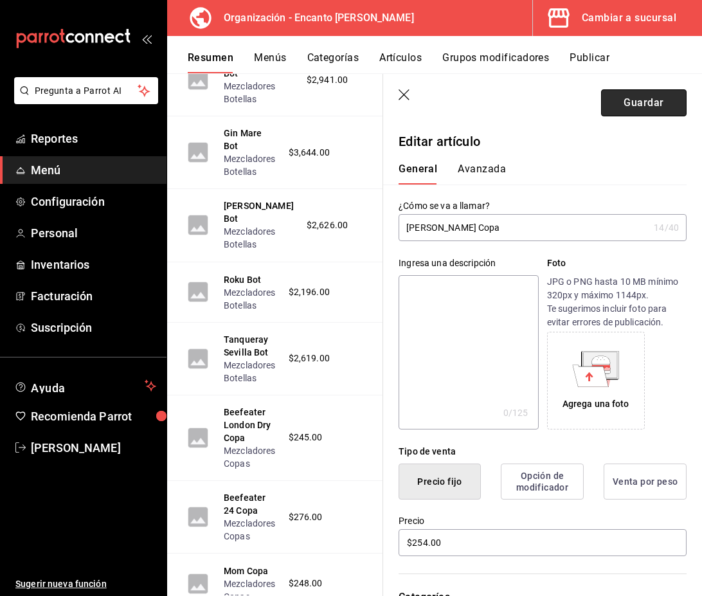
click at [640, 105] on button "Guardar" at bounding box center [644, 102] width 86 height 27
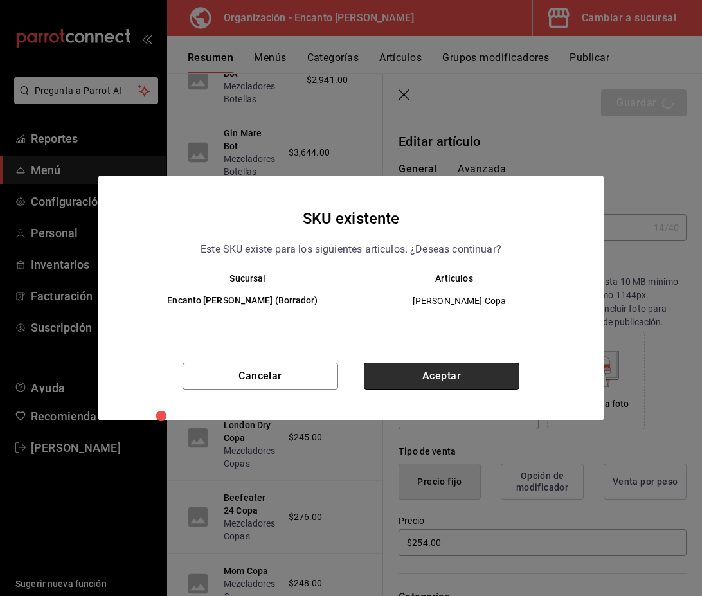
click at [487, 380] on button "Aceptar" at bounding box center [442, 376] width 156 height 27
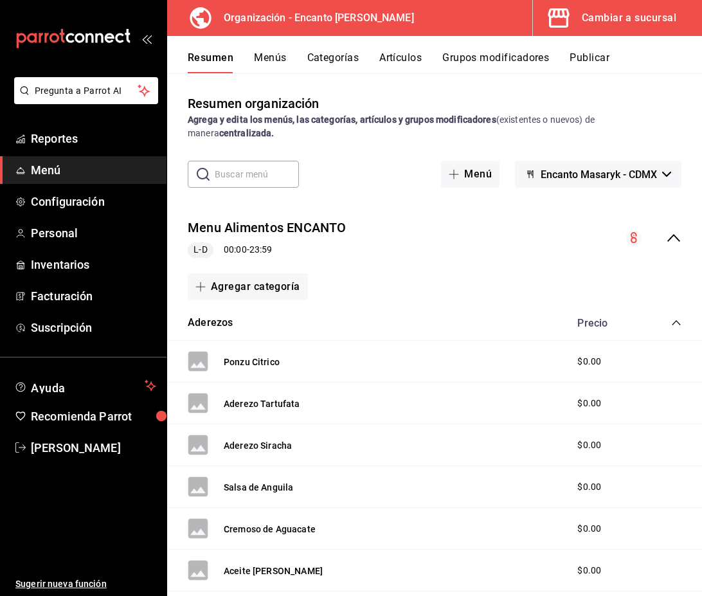
click at [672, 238] on icon "collapse-menu-row" at bounding box center [673, 237] width 15 height 15
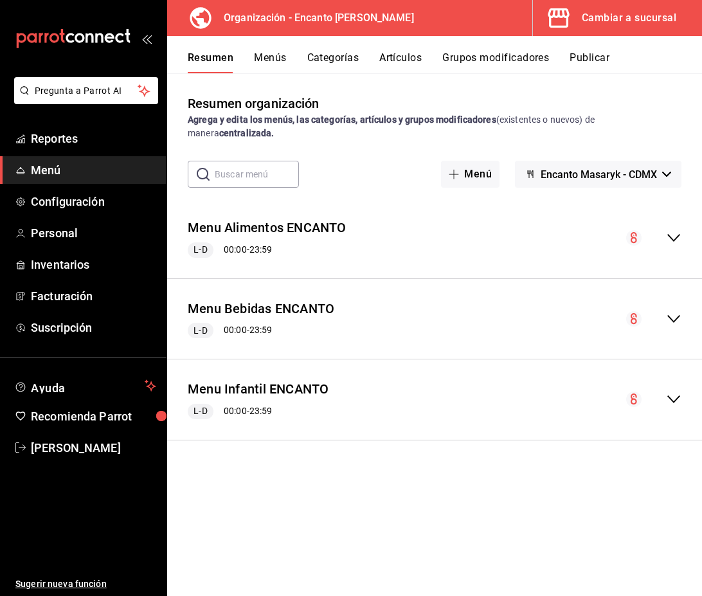
click at [673, 322] on icon "collapse-menu-row" at bounding box center [673, 318] width 15 height 15
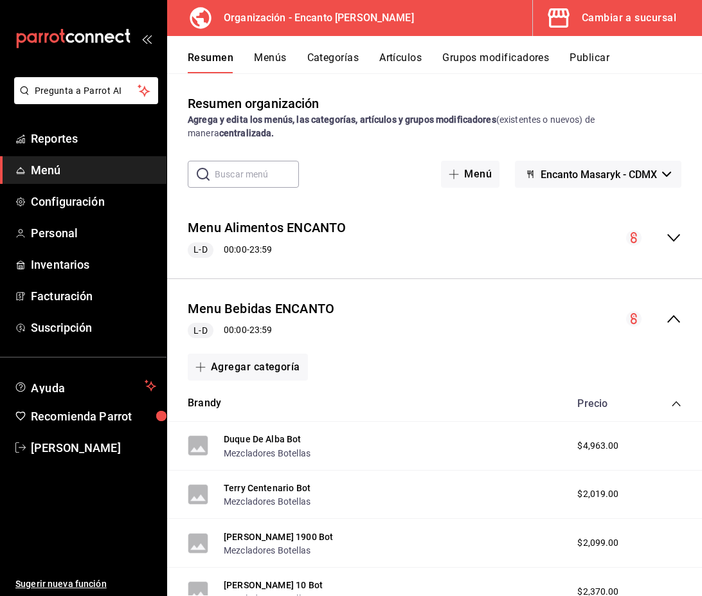
click at [673, 401] on icon "collapse-category-row" at bounding box center [676, 404] width 10 height 10
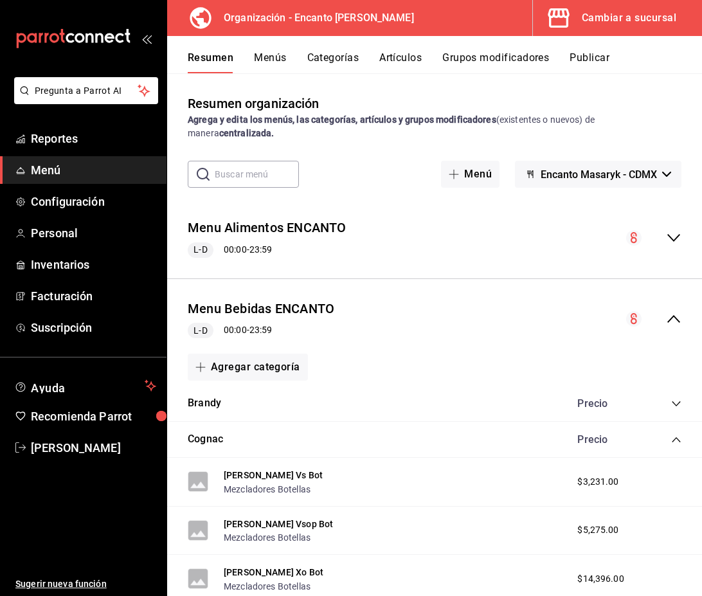
click at [676, 436] on icon "collapse-category-row" at bounding box center [676, 440] width 10 height 10
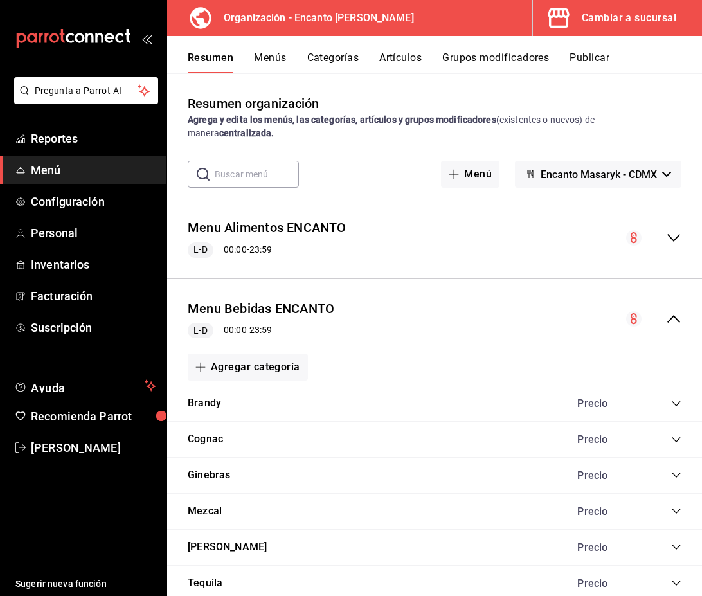
click at [675, 476] on icon "collapse-category-row" at bounding box center [676, 475] width 8 height 5
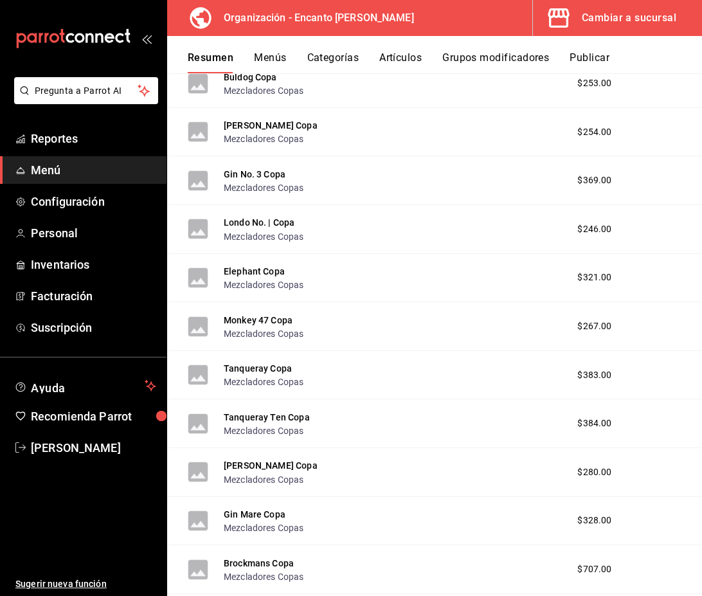
scroll to position [1457, 0]
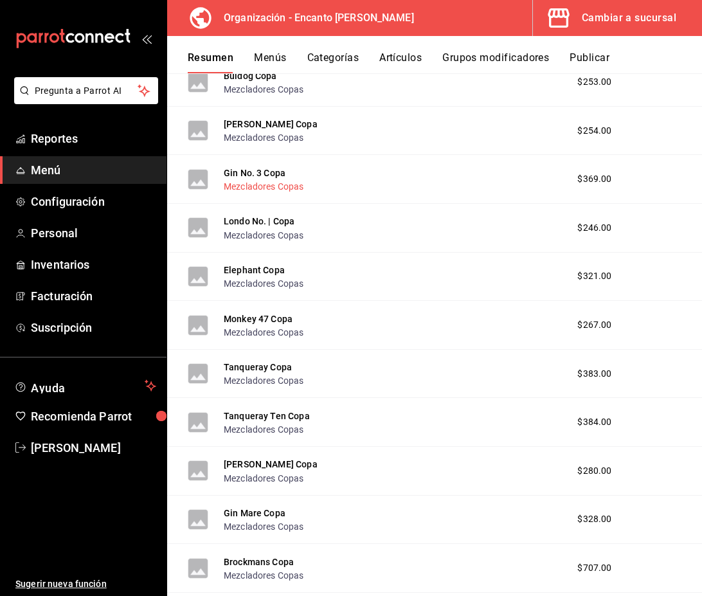
click at [266, 185] on button "Mezcladores Copas" at bounding box center [264, 186] width 80 height 13
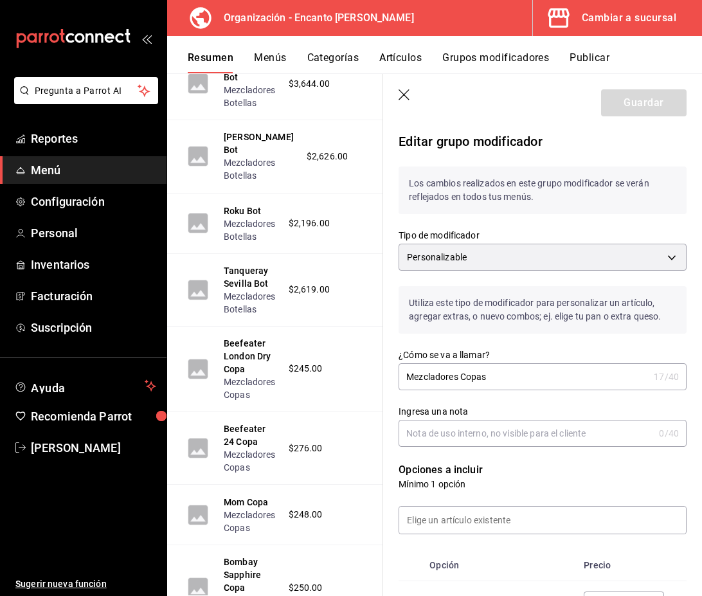
click at [404, 91] on icon "button" at bounding box center [405, 95] width 13 height 13
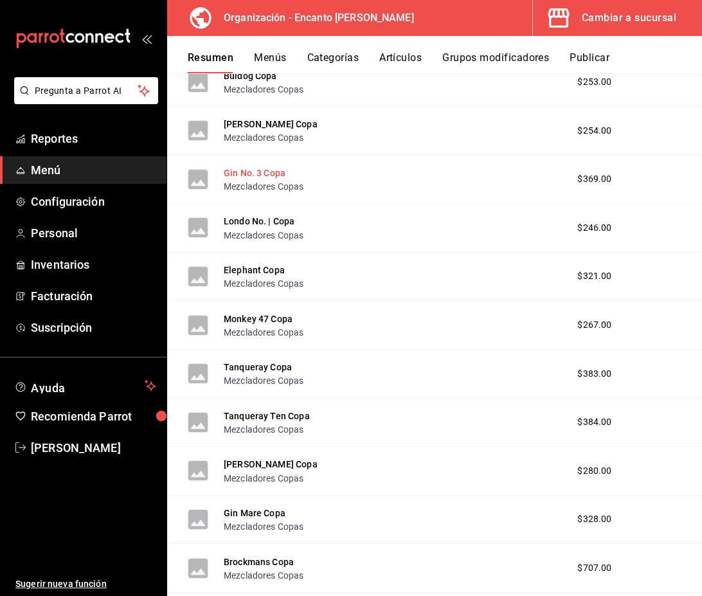
click at [268, 174] on button "Gin No. 3 Copa" at bounding box center [255, 173] width 62 height 13
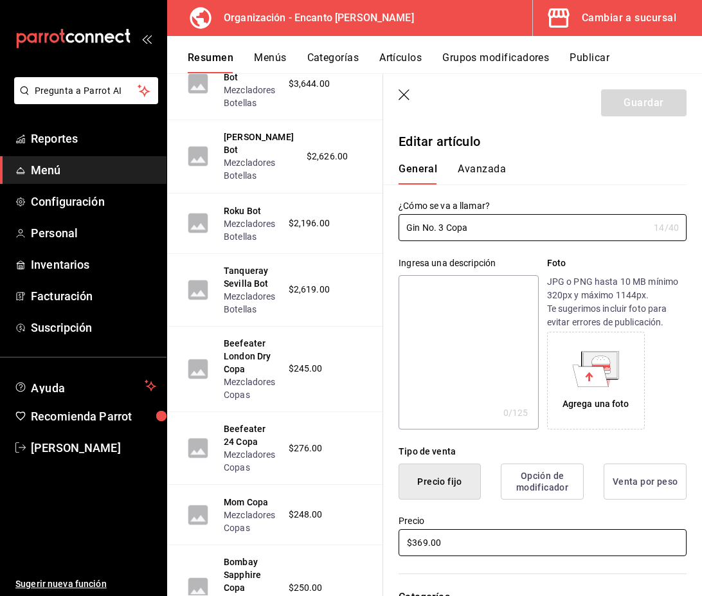
click at [451, 551] on input "$369.00" at bounding box center [543, 542] width 288 height 27
drag, startPoint x: 453, startPoint y: 546, endPoint x: 368, endPoint y: 541, distance: 85.0
click at [368, 541] on main "Resumen organización Agrega y edita los menús, las categorías, artículos y grup…" at bounding box center [434, 334] width 535 height 523
type input "$298.00"
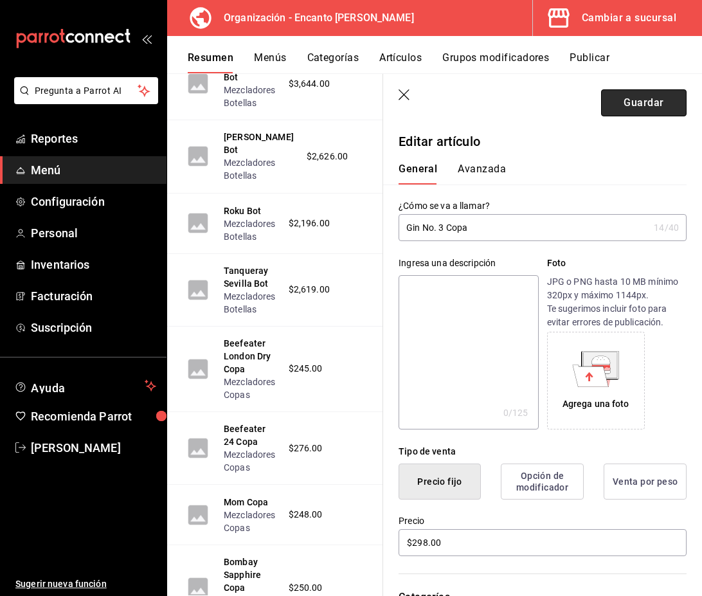
click at [649, 102] on button "Guardar" at bounding box center [644, 102] width 86 height 27
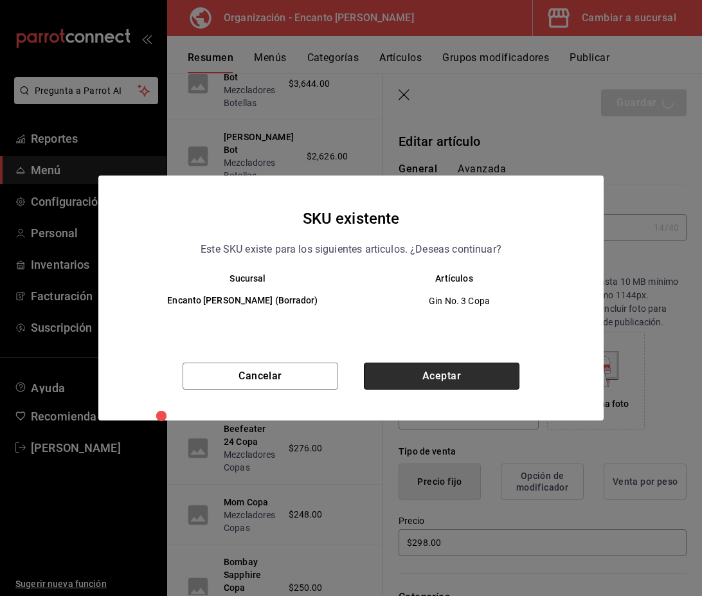
click at [484, 371] on button "Aceptar" at bounding box center [442, 376] width 156 height 27
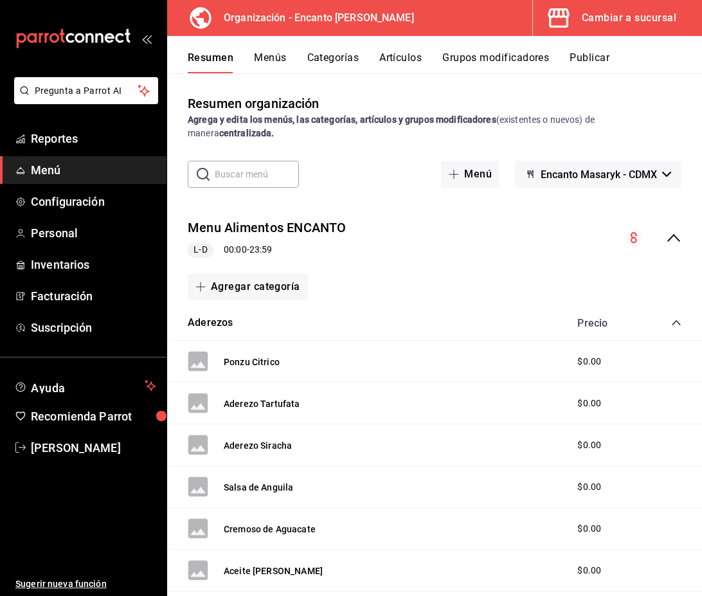
click at [671, 244] on icon "collapse-menu-row" at bounding box center [673, 237] width 15 height 15
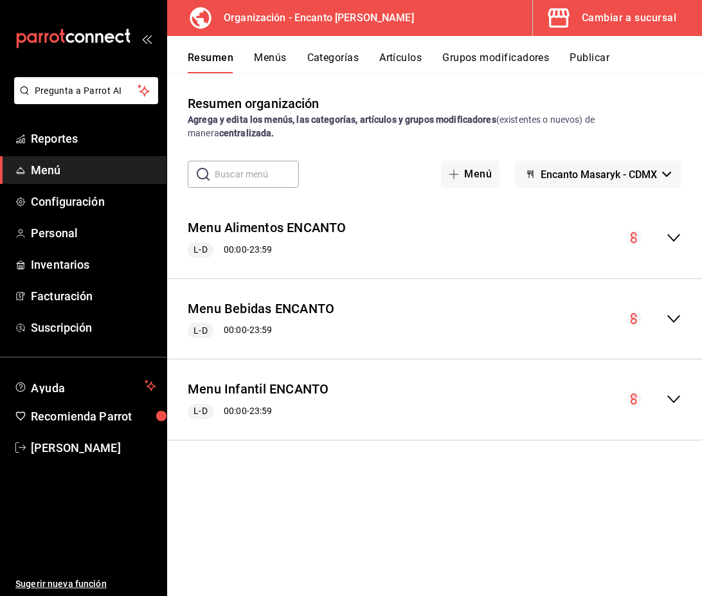
click at [676, 322] on icon "collapse-menu-row" at bounding box center [673, 318] width 15 height 15
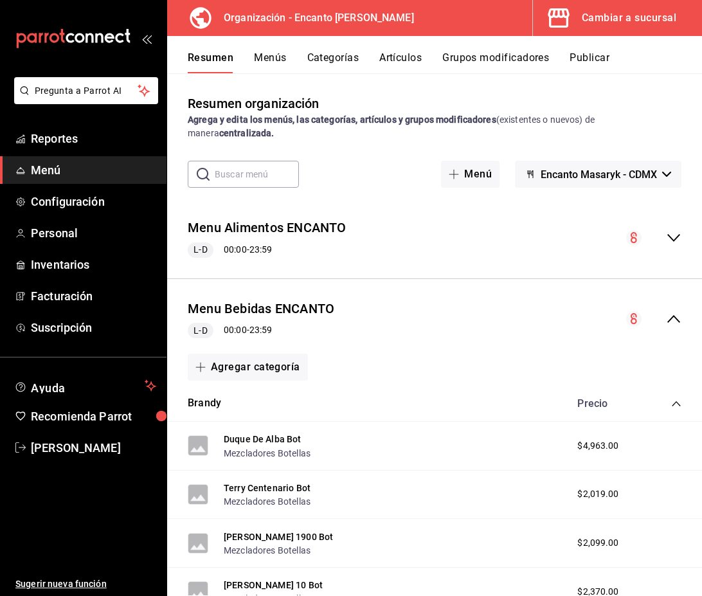
click at [676, 402] on icon "collapse-category-row" at bounding box center [676, 403] width 8 height 5
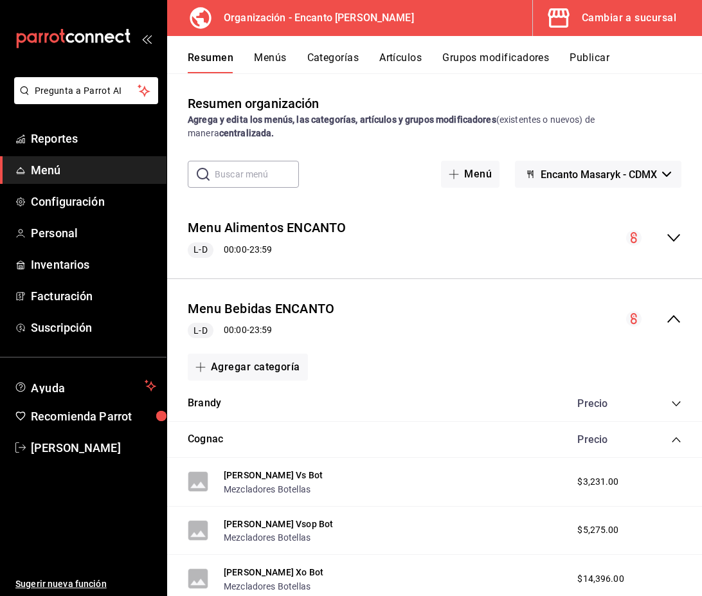
click at [676, 441] on icon "collapse-category-row" at bounding box center [676, 440] width 10 height 10
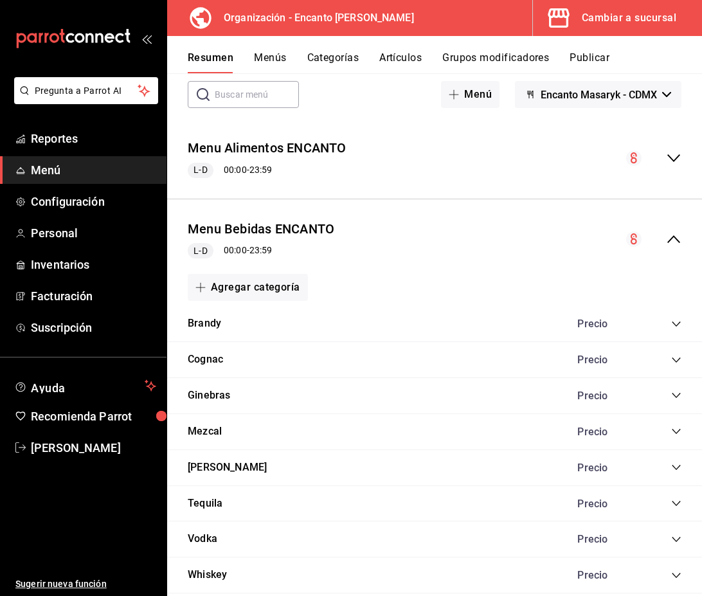
scroll to position [86, 0]
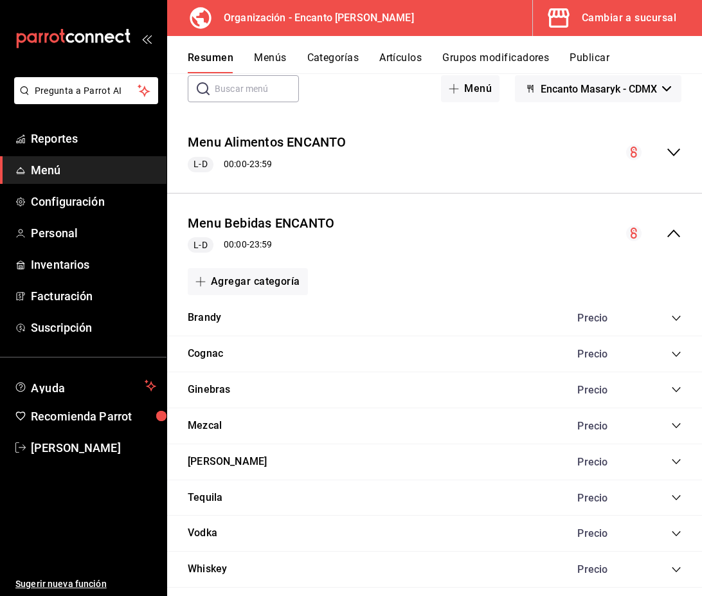
click at [675, 390] on icon "collapse-category-row" at bounding box center [676, 389] width 8 height 5
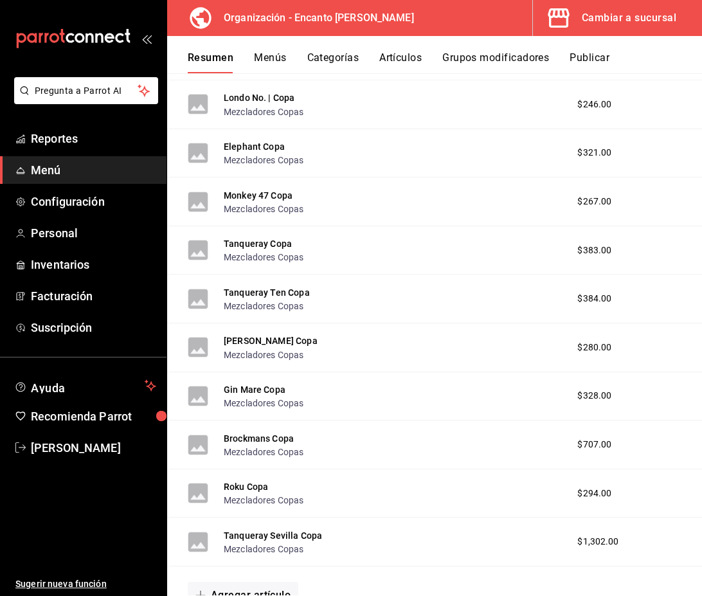
scroll to position [1581, 0]
click at [258, 101] on button "Londo No. | Copa" at bounding box center [259, 97] width 71 height 13
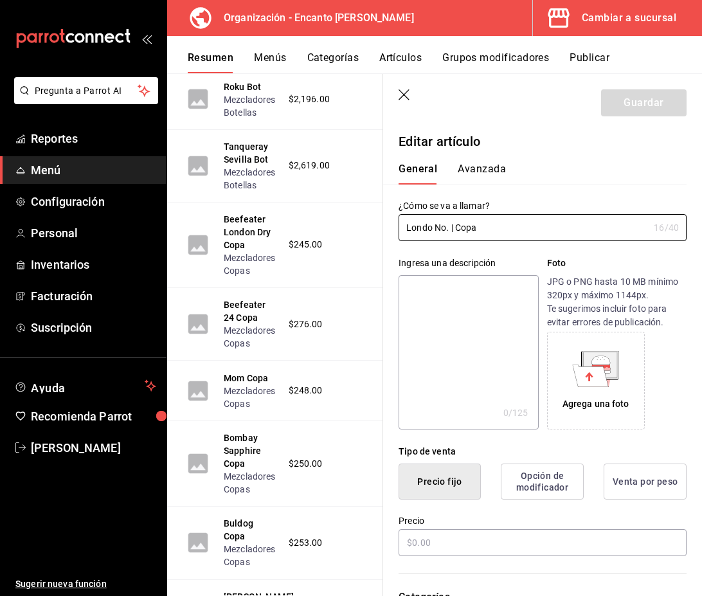
type input "$246.00"
click at [430, 230] on input "Londo No. | Copa" at bounding box center [524, 228] width 250 height 26
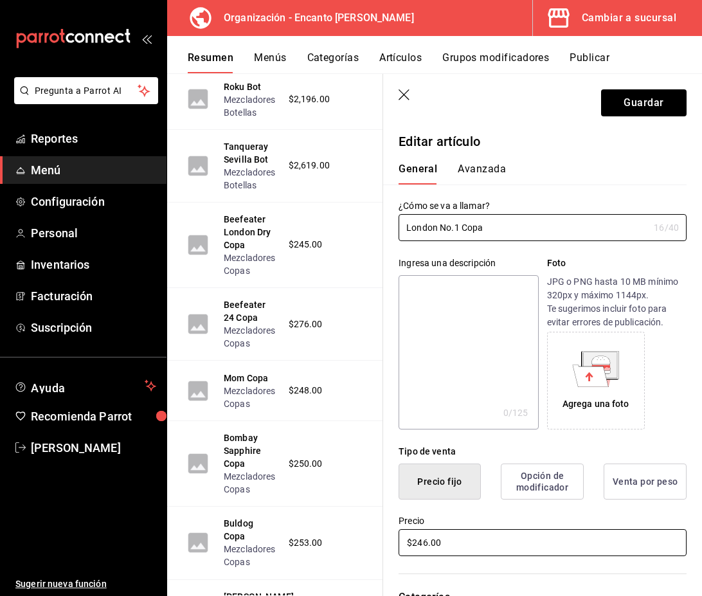
type input "London No.1 Copa"
drag, startPoint x: 451, startPoint y: 545, endPoint x: 404, endPoint y: 547, distance: 47.0
click at [404, 547] on input "$246.00" at bounding box center [543, 542] width 288 height 27
type input "$290.00"
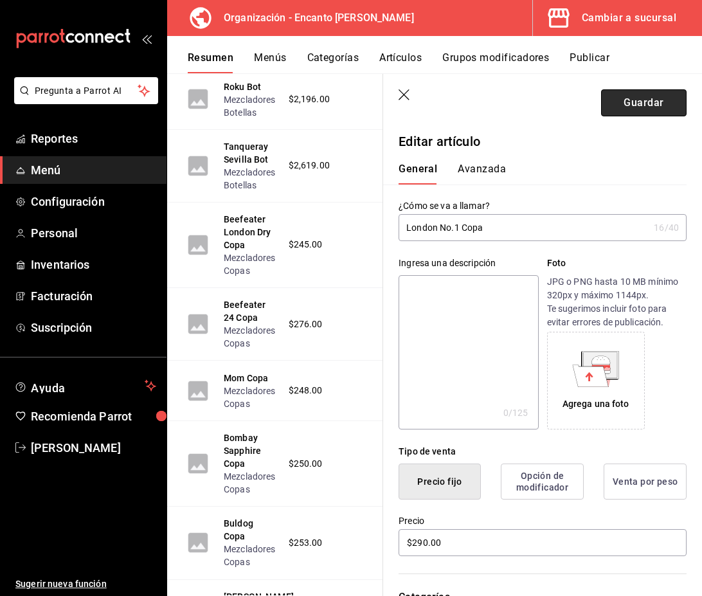
click at [644, 107] on button "Guardar" at bounding box center [644, 102] width 86 height 27
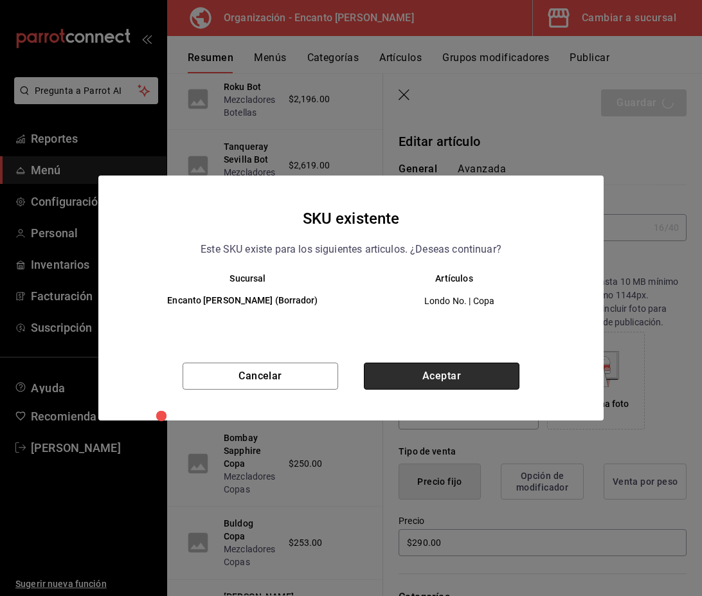
click at [465, 368] on button "Aceptar" at bounding box center [442, 376] width 156 height 27
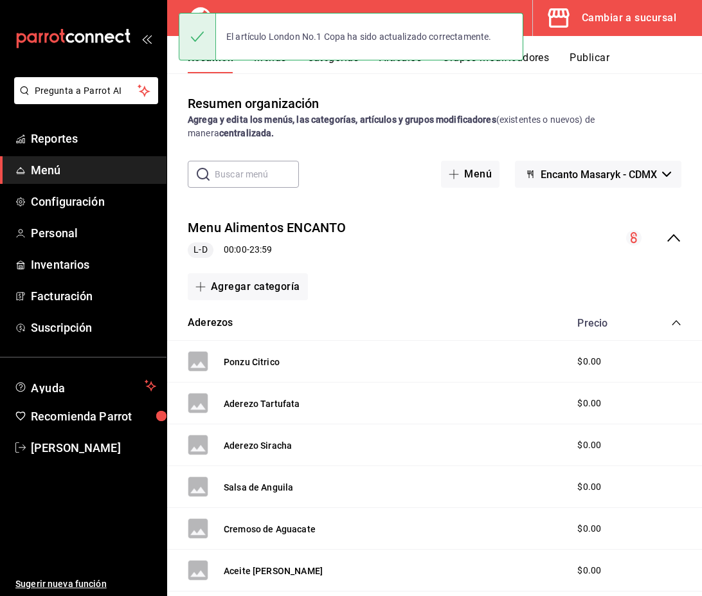
click at [675, 244] on icon "collapse-menu-row" at bounding box center [673, 237] width 15 height 15
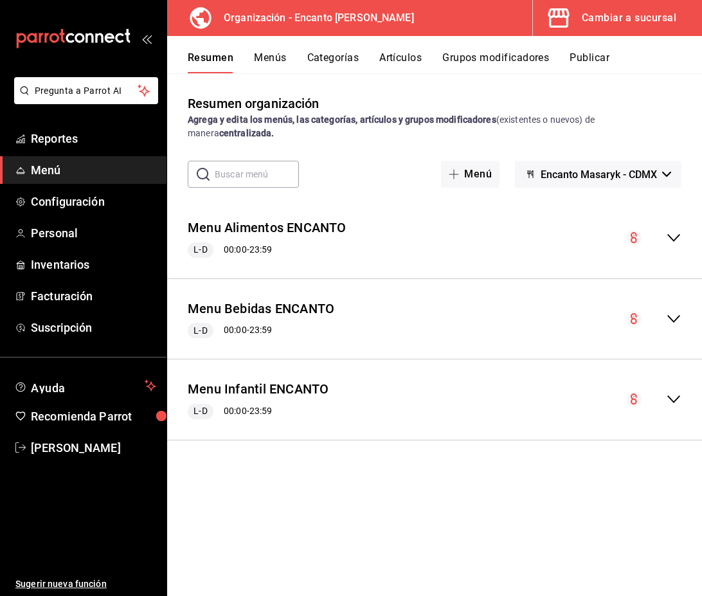
click at [676, 316] on icon "collapse-menu-row" at bounding box center [673, 318] width 15 height 15
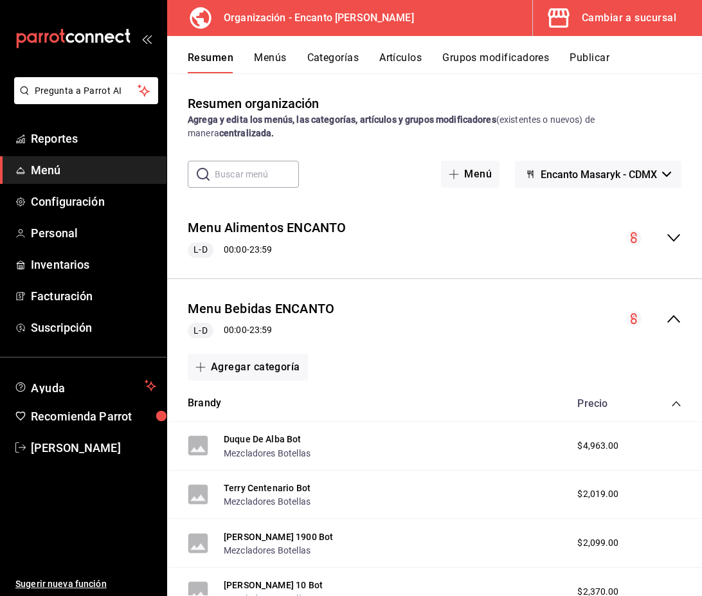
click at [680, 405] on icon "collapse-category-row" at bounding box center [676, 403] width 8 height 5
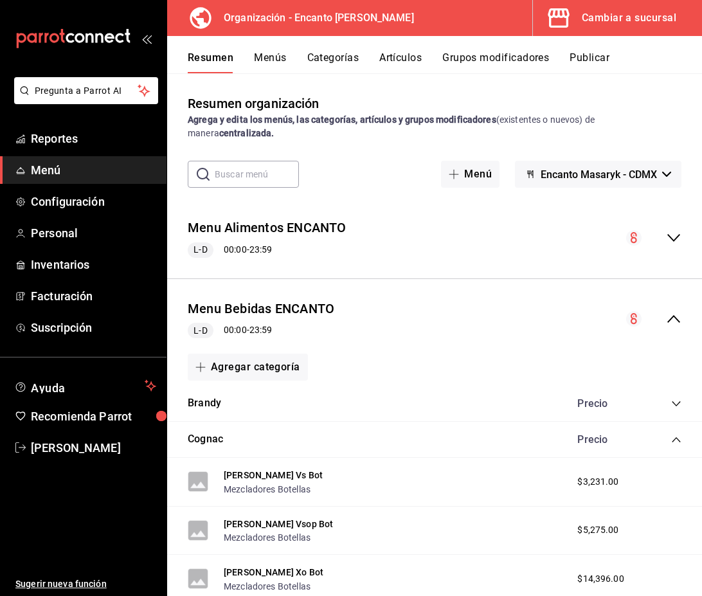
click at [675, 439] on icon "collapse-category-row" at bounding box center [676, 440] width 10 height 10
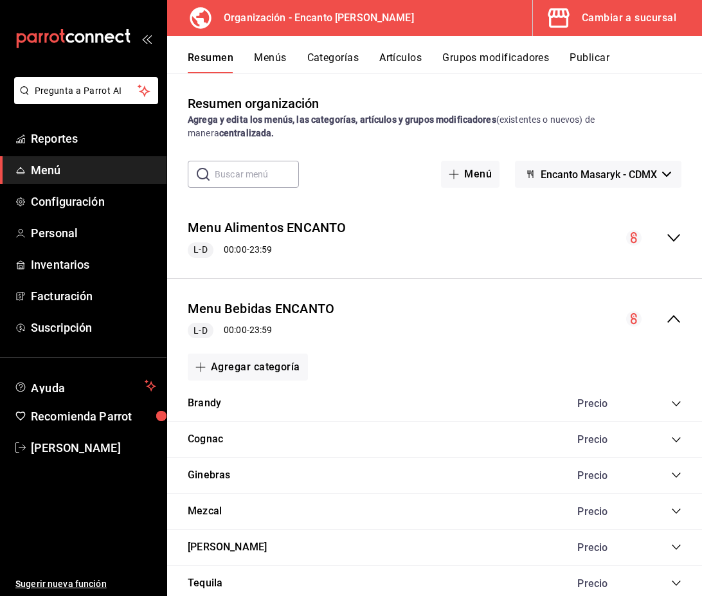
click at [676, 473] on icon "collapse-category-row" at bounding box center [676, 475] width 10 height 10
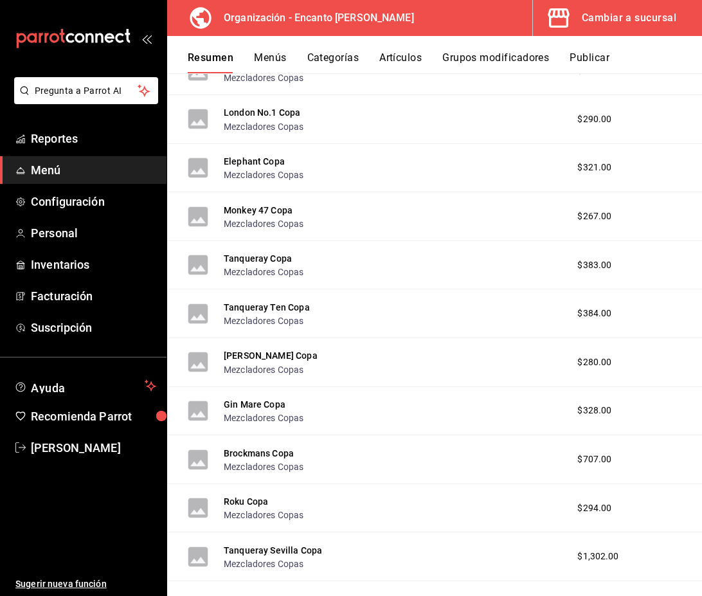
scroll to position [1585, 0]
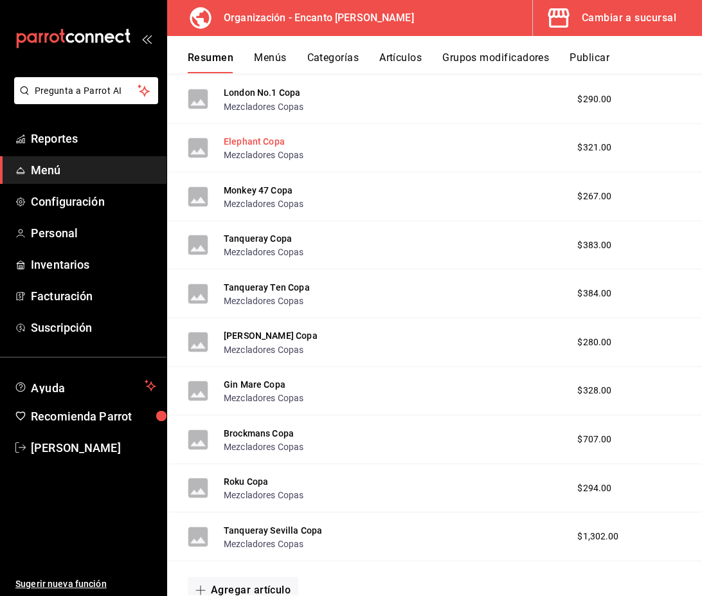
click at [253, 143] on button "Elephant Copa" at bounding box center [254, 141] width 61 height 13
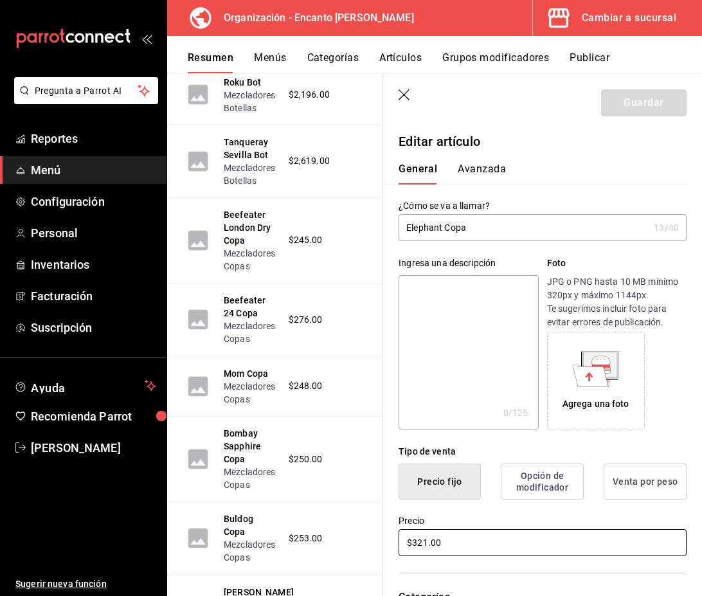
drag, startPoint x: 457, startPoint y: 548, endPoint x: 401, endPoint y: 543, distance: 55.5
click at [401, 543] on input "$321.00" at bounding box center [543, 542] width 288 height 27
type input "$548.00"
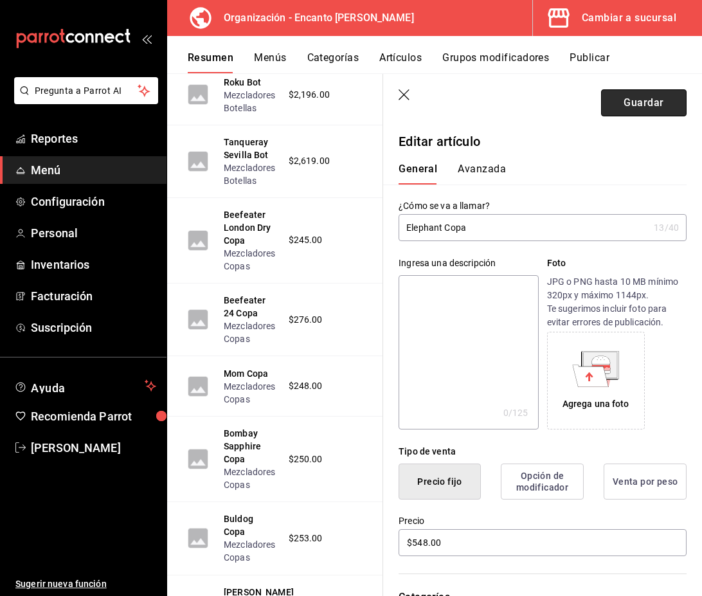
click at [649, 109] on button "Guardar" at bounding box center [644, 102] width 86 height 27
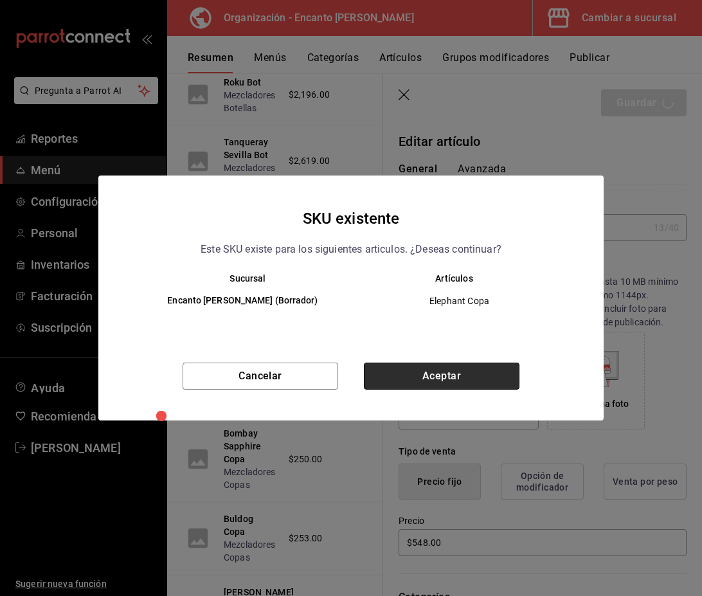
click at [474, 380] on button "Aceptar" at bounding box center [442, 376] width 156 height 27
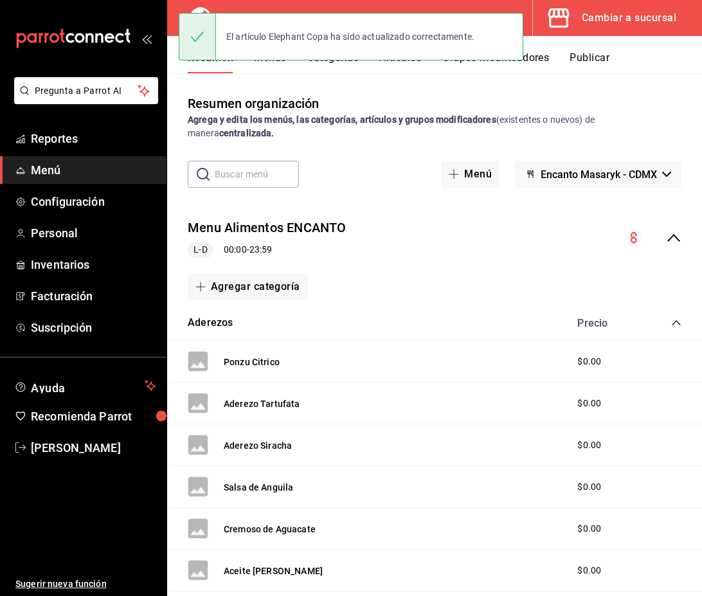
click at [671, 242] on icon "collapse-menu-row" at bounding box center [673, 237] width 15 height 15
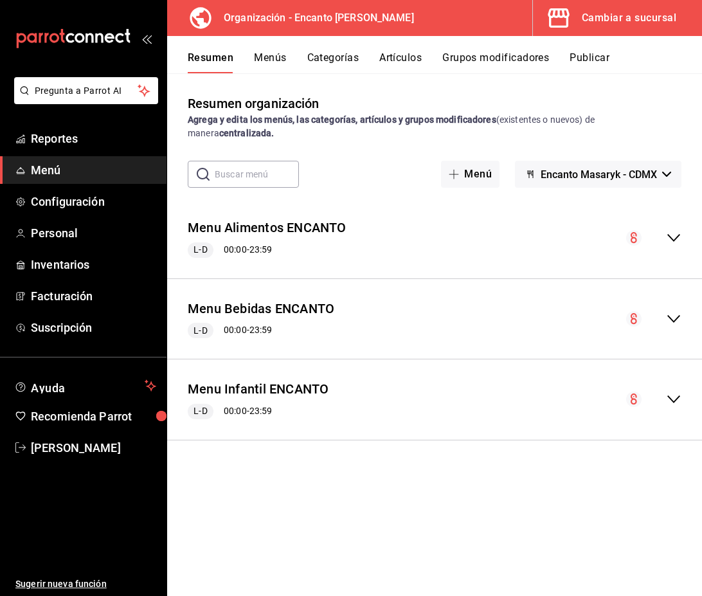
click at [672, 314] on icon "collapse-menu-row" at bounding box center [673, 318] width 15 height 15
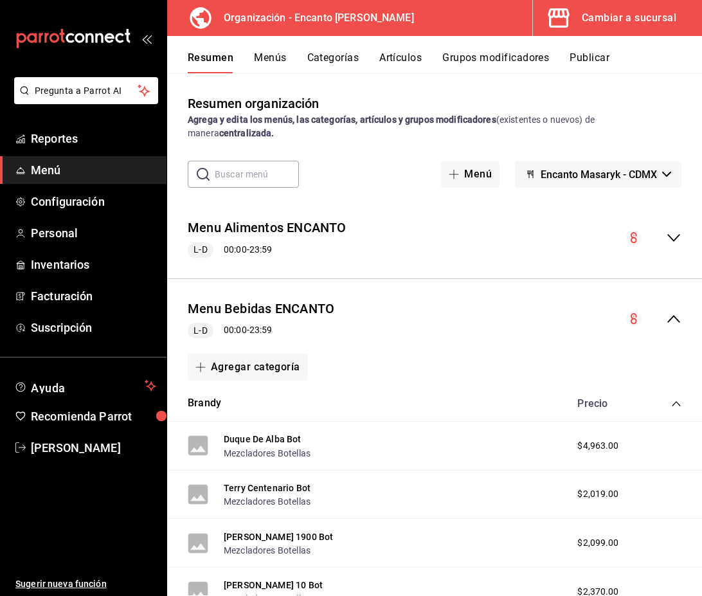
click at [673, 402] on icon "collapse-category-row" at bounding box center [676, 404] width 10 height 10
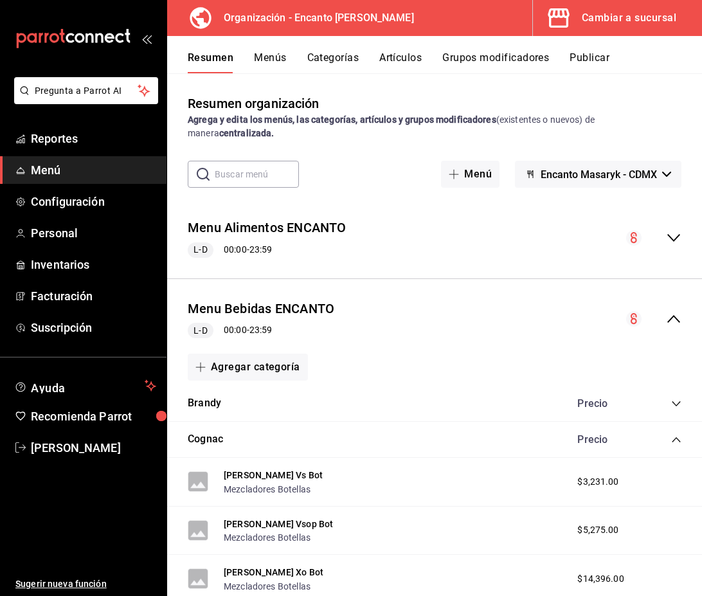
click at [675, 437] on icon "collapse-category-row" at bounding box center [676, 440] width 10 height 10
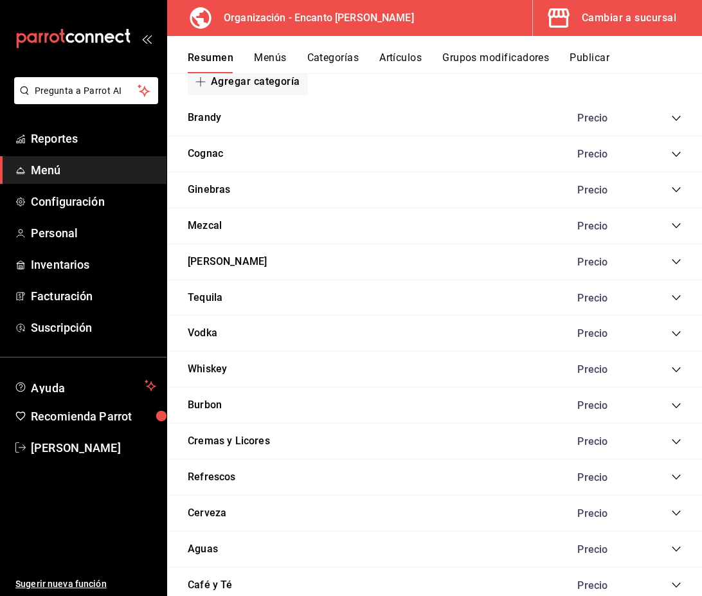
scroll to position [308, 0]
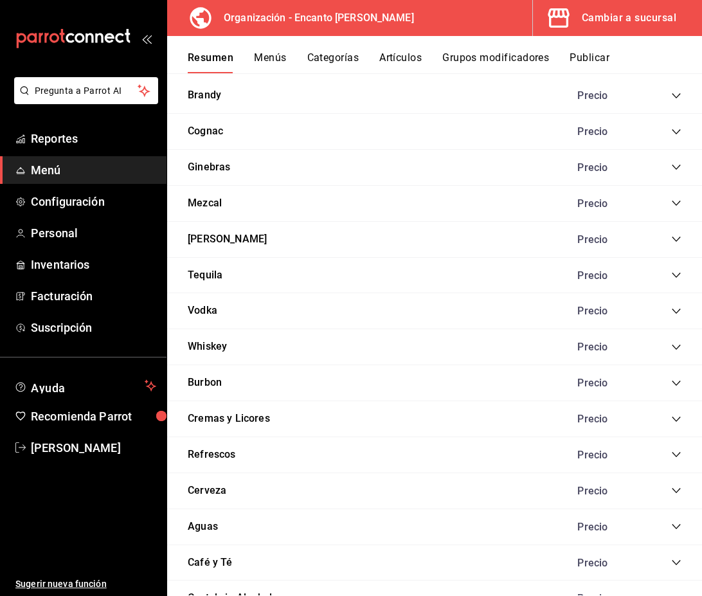
click at [680, 172] on icon "collapse-category-row" at bounding box center [676, 167] width 10 height 10
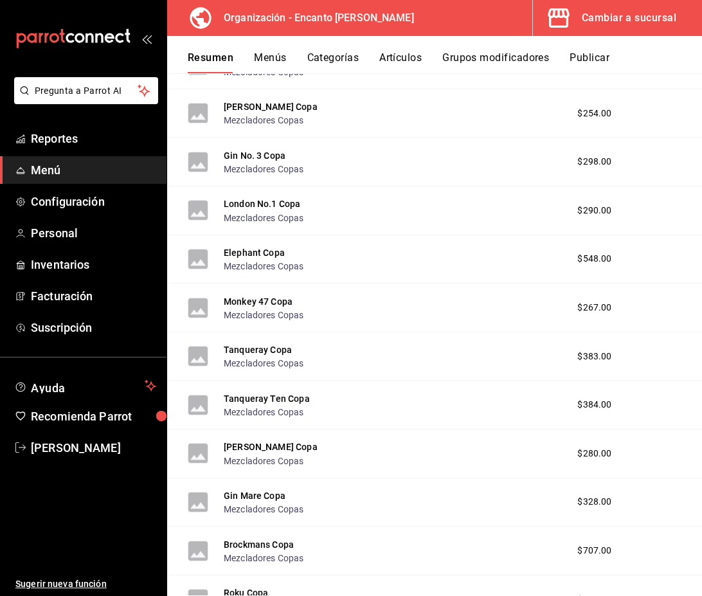
scroll to position [1521, 0]
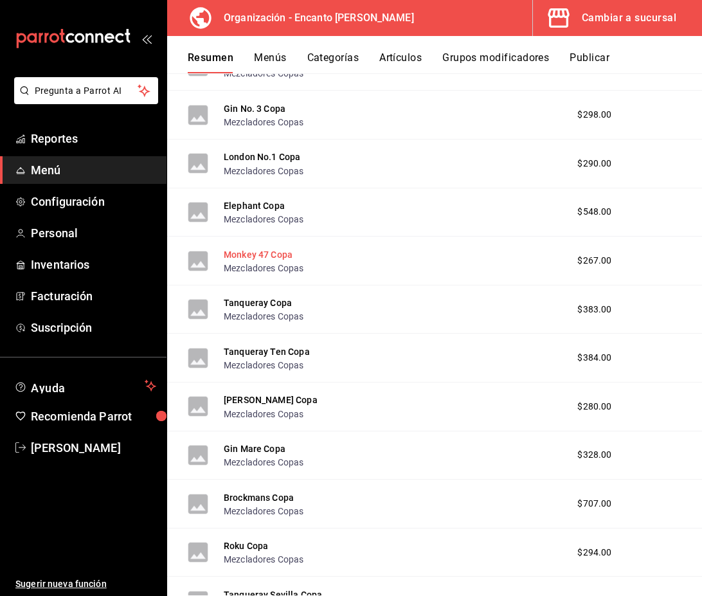
click at [263, 255] on button "Monkey 47 Copa" at bounding box center [258, 254] width 69 height 13
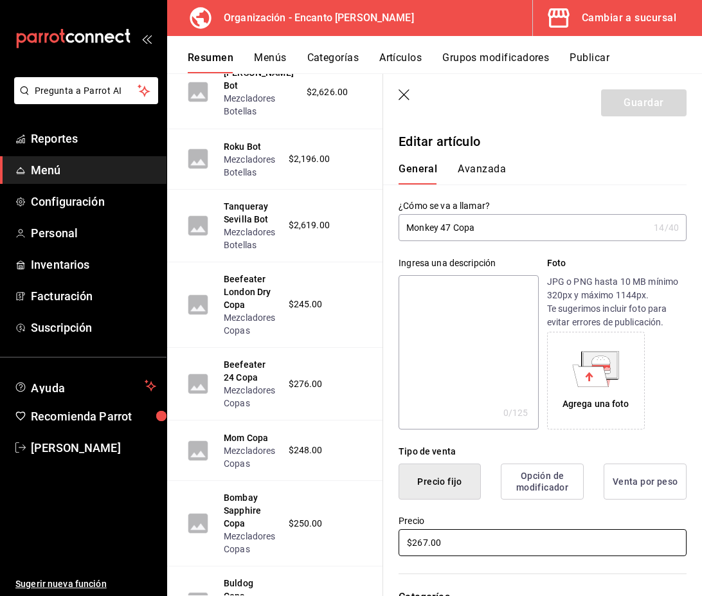
drag, startPoint x: 471, startPoint y: 546, endPoint x: 393, endPoint y: 541, distance: 78.6
click at [393, 541] on div "Precio $267.00" at bounding box center [535, 529] width 304 height 59
type input "$503.00"
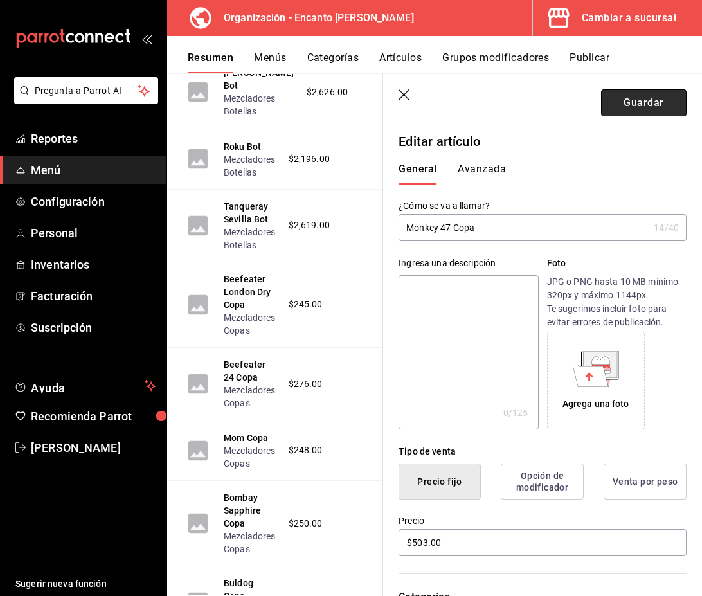
click at [646, 109] on button "Guardar" at bounding box center [644, 102] width 86 height 27
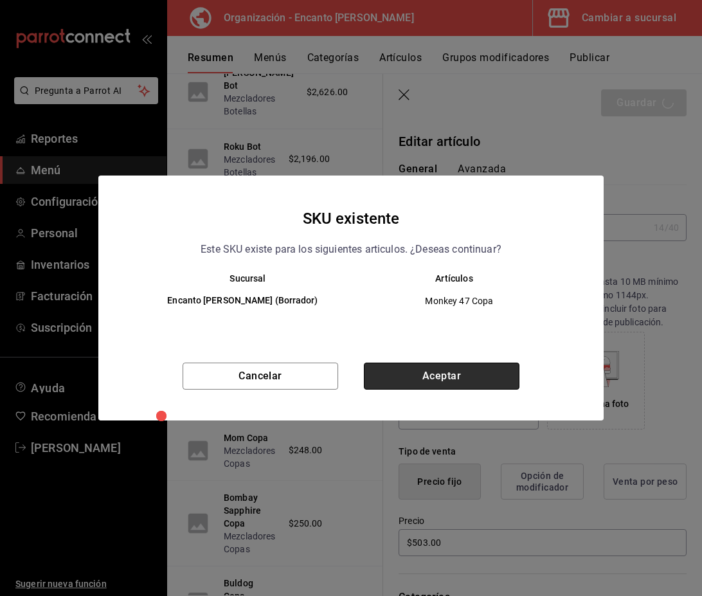
click at [440, 383] on button "Aceptar" at bounding box center [442, 376] width 156 height 27
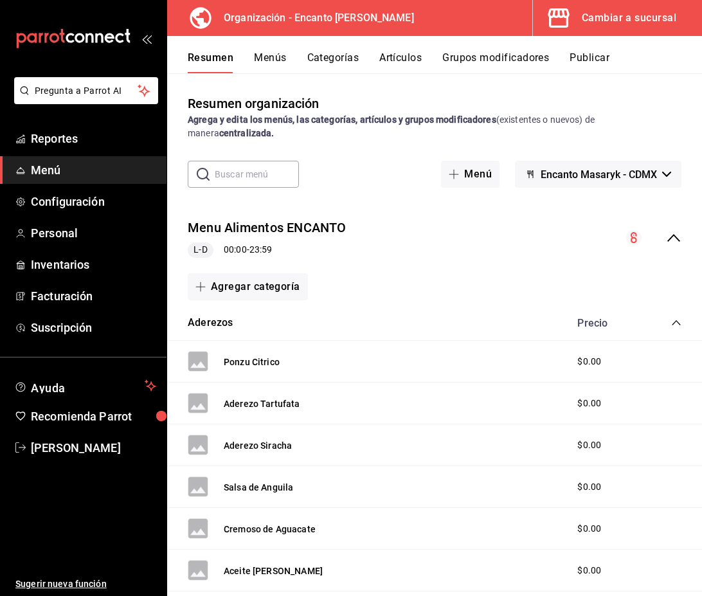
click at [670, 241] on icon "collapse-menu-row" at bounding box center [673, 237] width 15 height 15
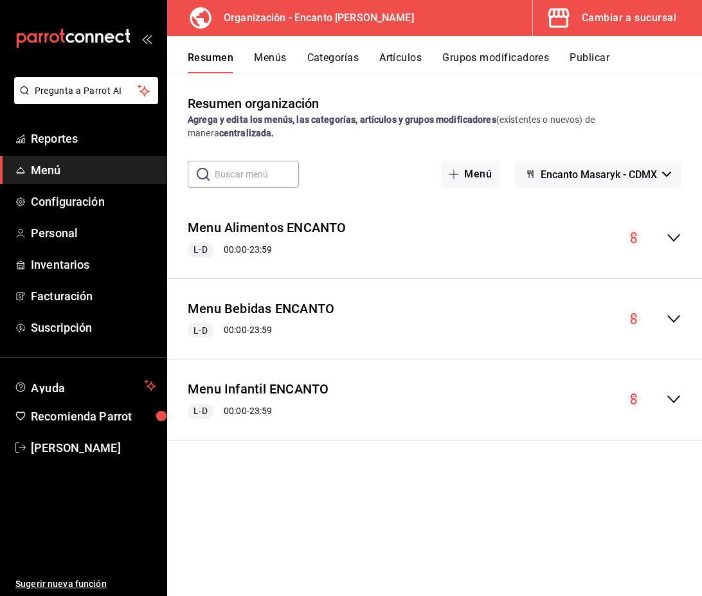
click at [675, 314] on icon "collapse-menu-row" at bounding box center [673, 318] width 15 height 15
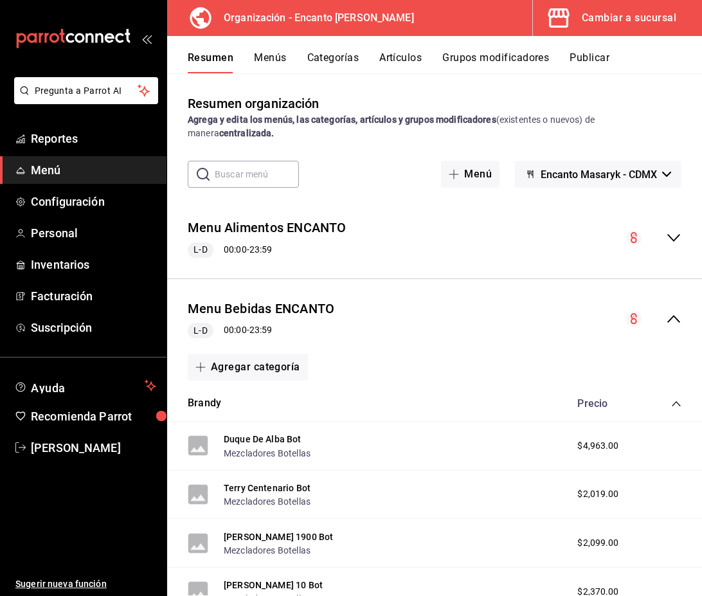
click at [673, 401] on icon "collapse-category-row" at bounding box center [676, 404] width 10 height 10
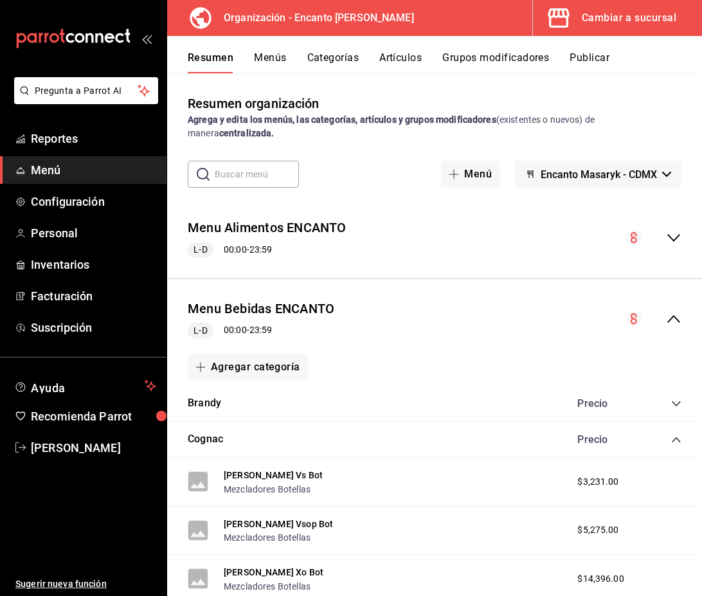
click at [677, 440] on icon "collapse-category-row" at bounding box center [676, 440] width 10 height 10
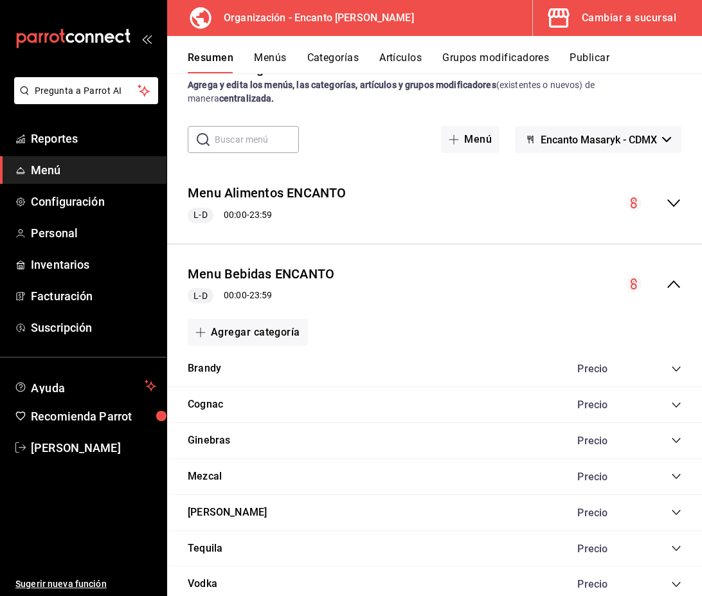
scroll to position [28, 0]
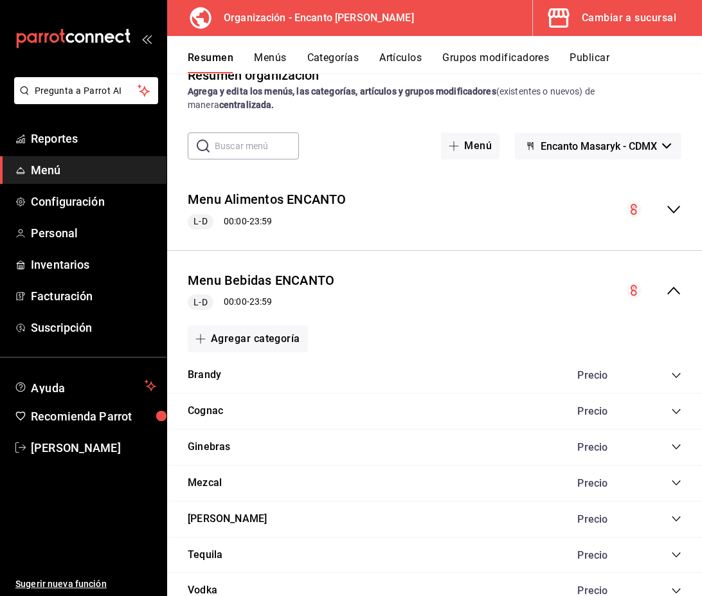
click at [677, 446] on icon "collapse-category-row" at bounding box center [676, 447] width 10 height 10
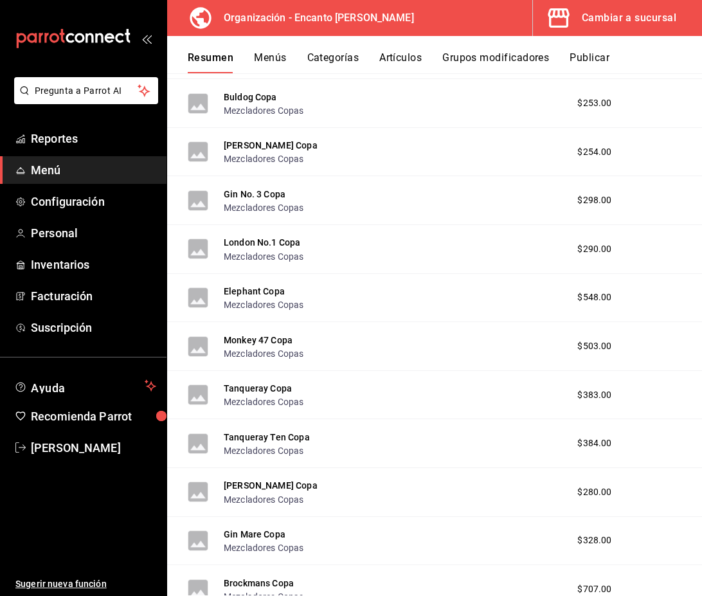
scroll to position [1437, 0]
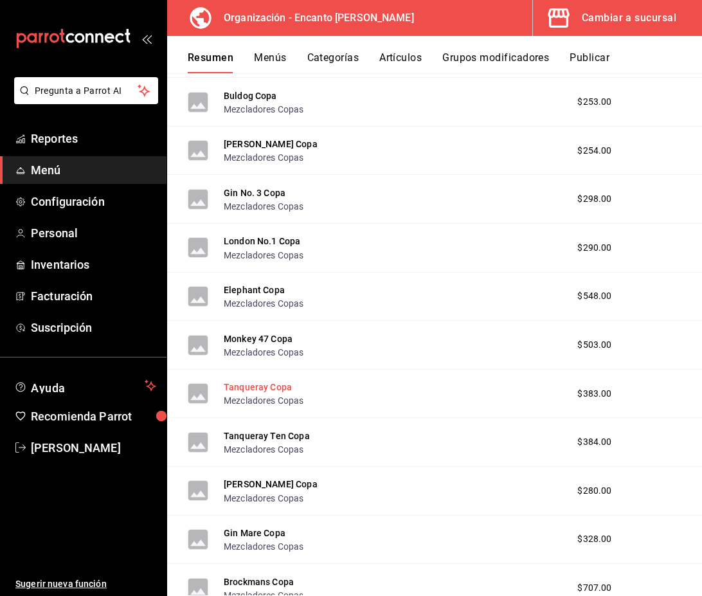
click at [277, 388] on button "Tanqueray Copa" at bounding box center [258, 387] width 68 height 13
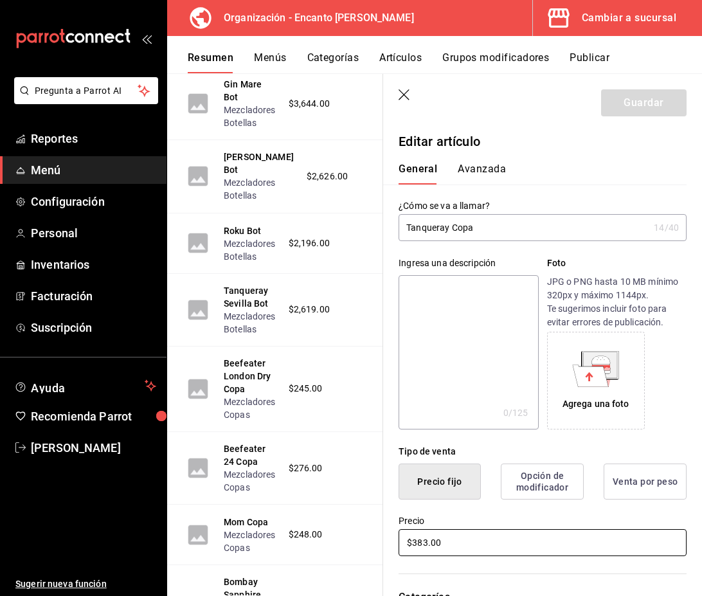
drag, startPoint x: 453, startPoint y: 540, endPoint x: 406, endPoint y: 540, distance: 47.6
click at [406, 540] on input "$383.00" at bounding box center [543, 542] width 288 height 27
type input "$262.00"
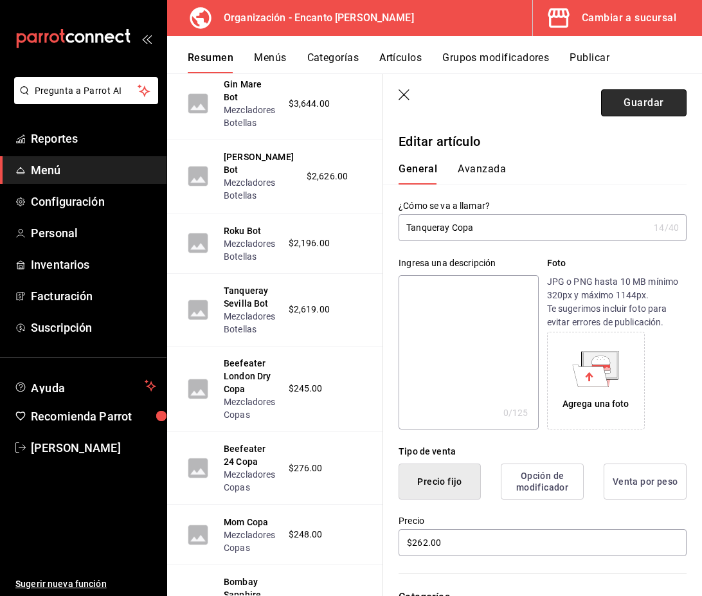
click at [644, 111] on button "Guardar" at bounding box center [644, 102] width 86 height 27
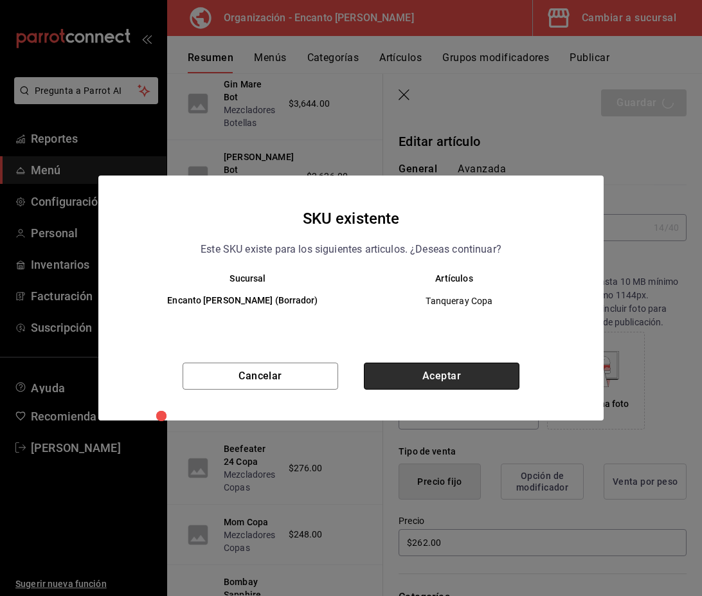
click at [481, 380] on button "Aceptar" at bounding box center [442, 376] width 156 height 27
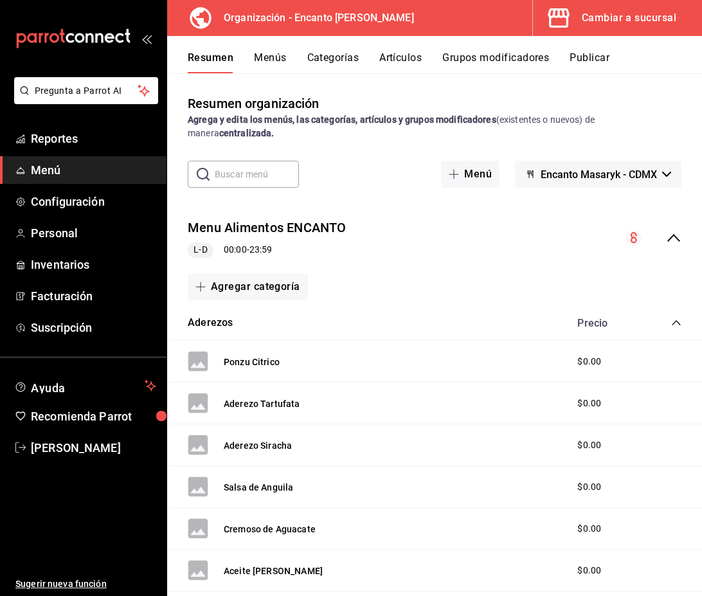
click at [675, 236] on icon "collapse-menu-row" at bounding box center [673, 237] width 15 height 15
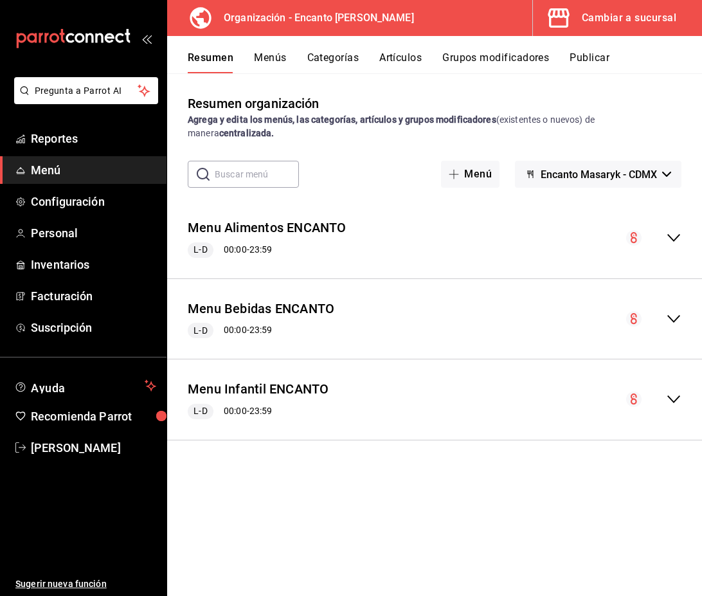
click at [672, 316] on icon "collapse-menu-row" at bounding box center [673, 318] width 15 height 15
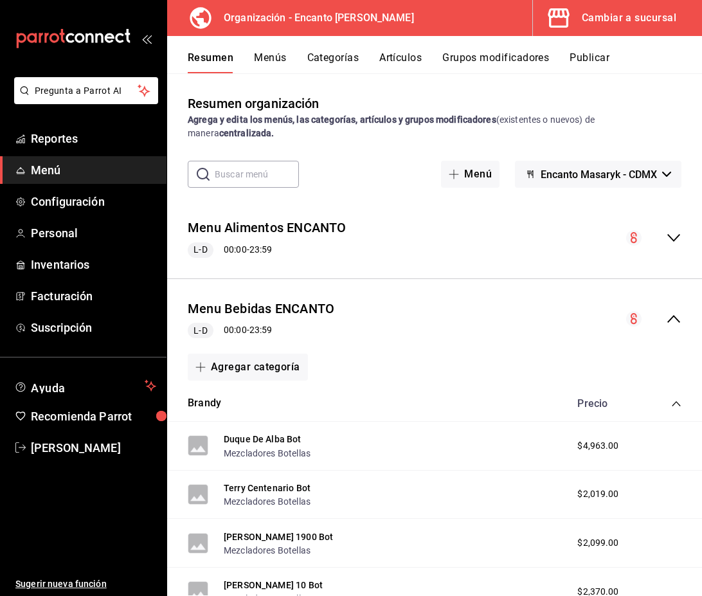
click at [676, 401] on icon "collapse-category-row" at bounding box center [676, 404] width 10 height 10
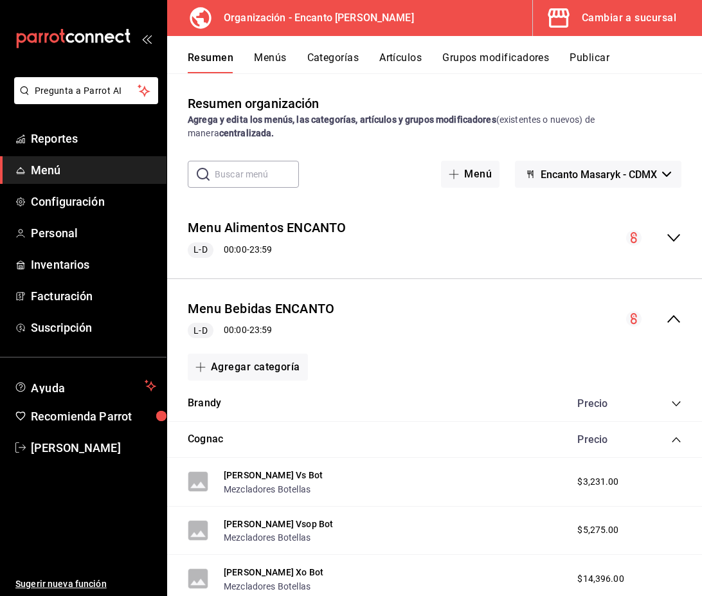
click at [678, 456] on div "Cognac Precio" at bounding box center [434, 440] width 535 height 36
click at [677, 441] on icon "collapse-category-row" at bounding box center [676, 440] width 10 height 10
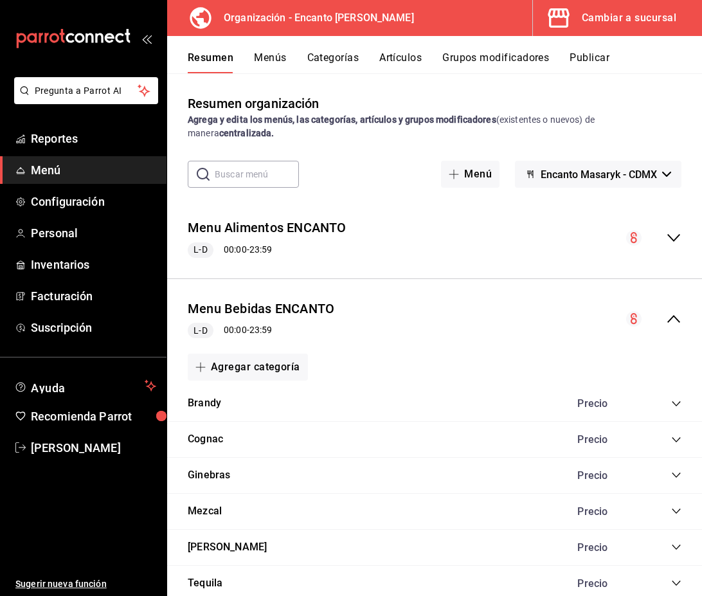
click at [676, 472] on icon "collapse-category-row" at bounding box center [676, 475] width 10 height 10
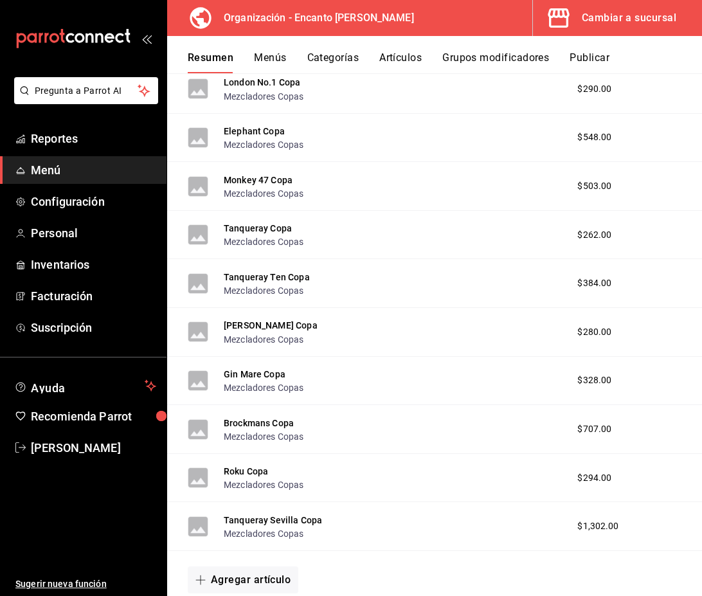
scroll to position [1597, 0]
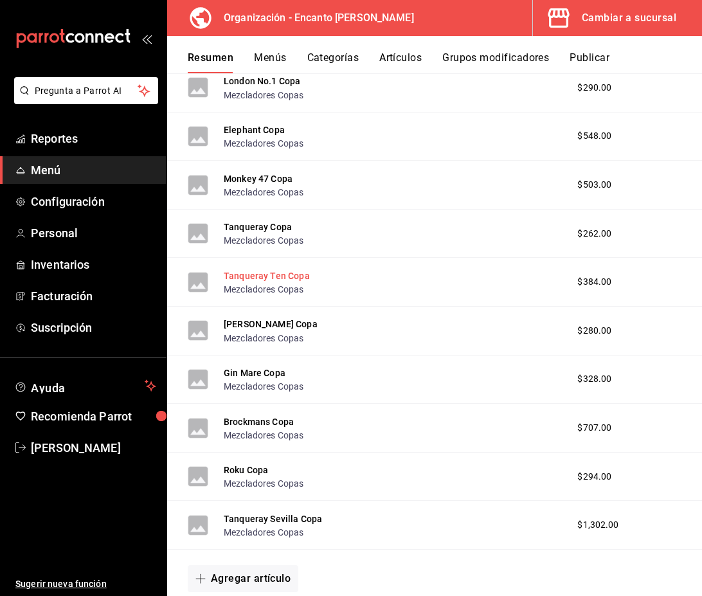
click at [257, 281] on button "Tanqueray Ten Copa" at bounding box center [267, 275] width 86 height 13
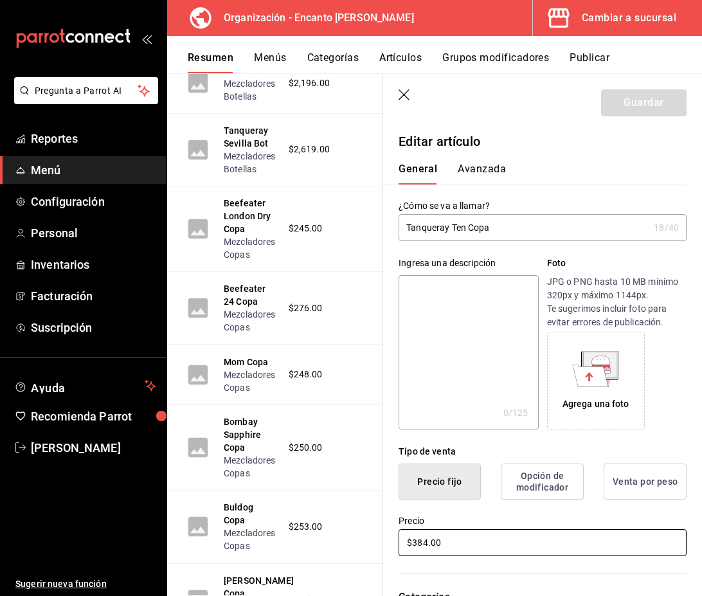
drag, startPoint x: 460, startPoint y: 543, endPoint x: 338, endPoint y: 536, distance: 122.4
click at [338, 536] on main "Resumen organización Agrega y edita los menús, las categorías, artículos y grup…" at bounding box center [434, 334] width 535 height 523
type input "$293.00"
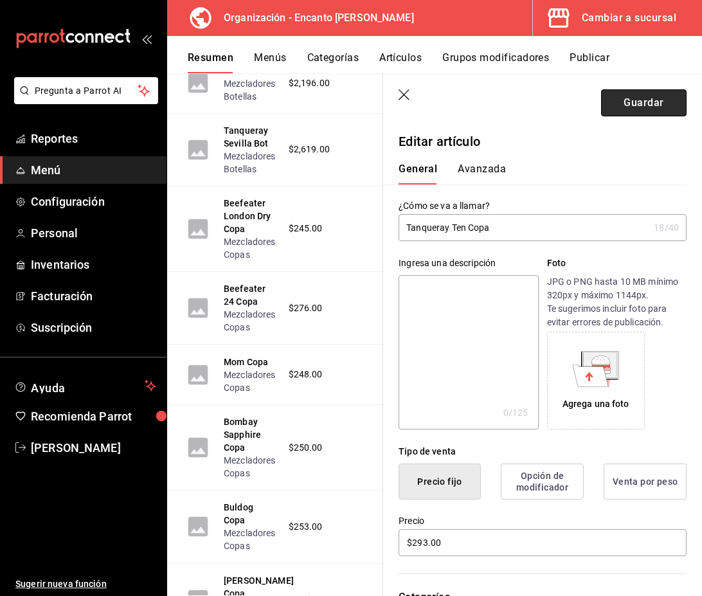
click at [646, 104] on button "Guardar" at bounding box center [644, 102] width 86 height 27
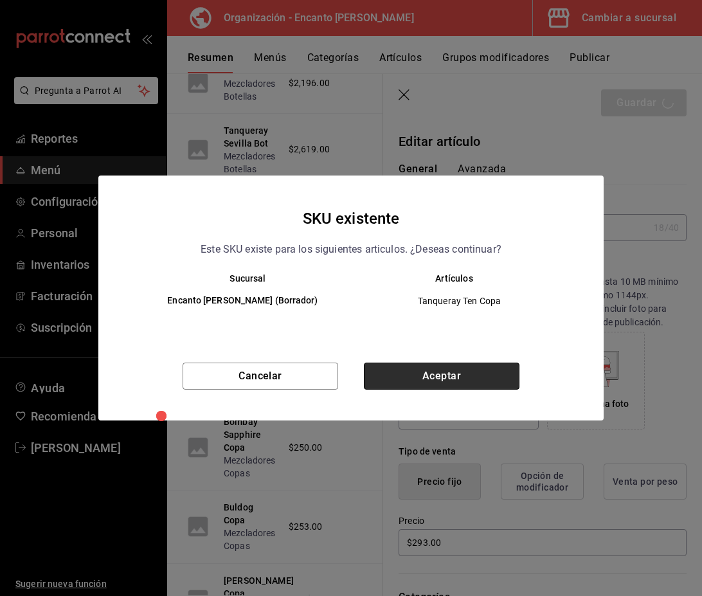
click at [441, 383] on button "Aceptar" at bounding box center [442, 376] width 156 height 27
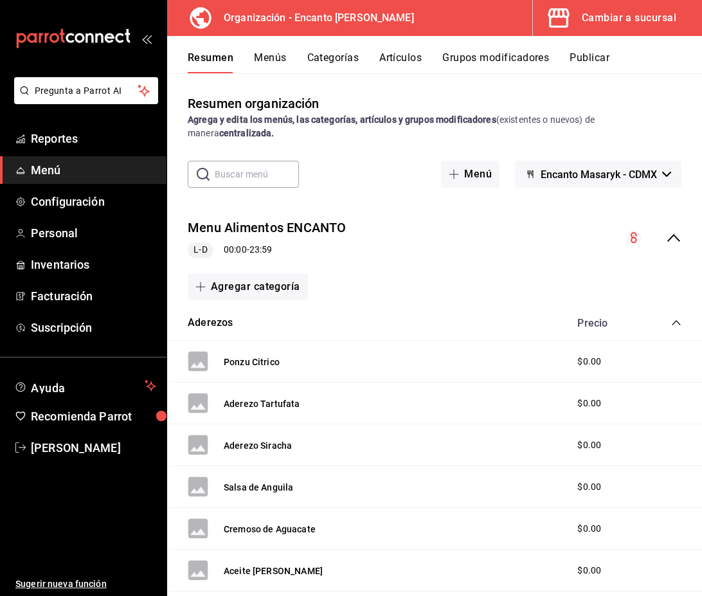
click at [663, 237] on div "collapse-menu-row" at bounding box center [653, 237] width 55 height 15
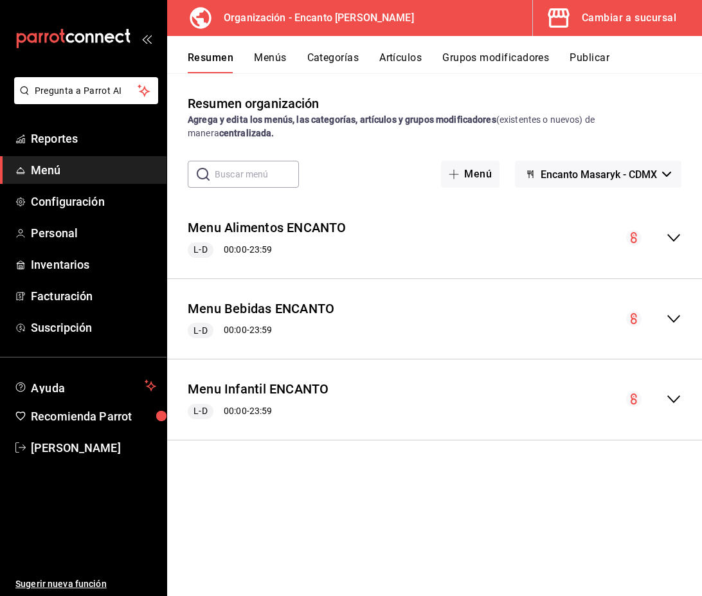
click at [676, 314] on icon "collapse-menu-row" at bounding box center [673, 318] width 15 height 15
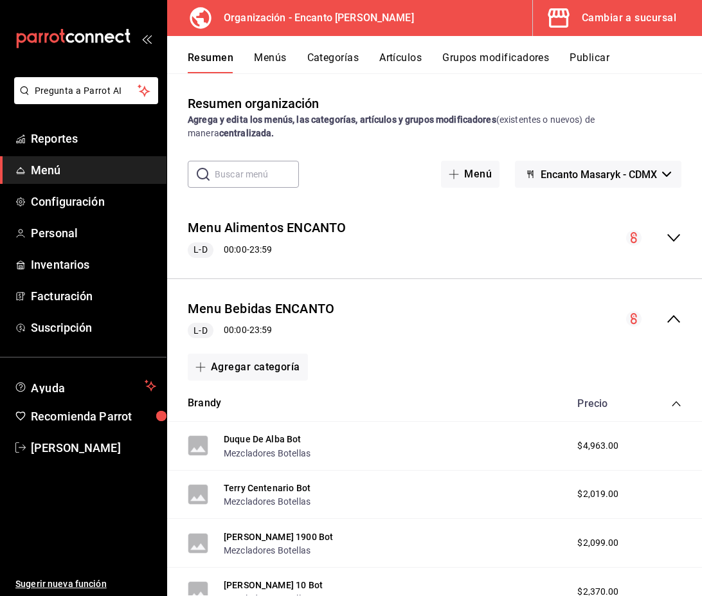
click at [674, 404] on icon "collapse-category-row" at bounding box center [676, 404] width 10 height 10
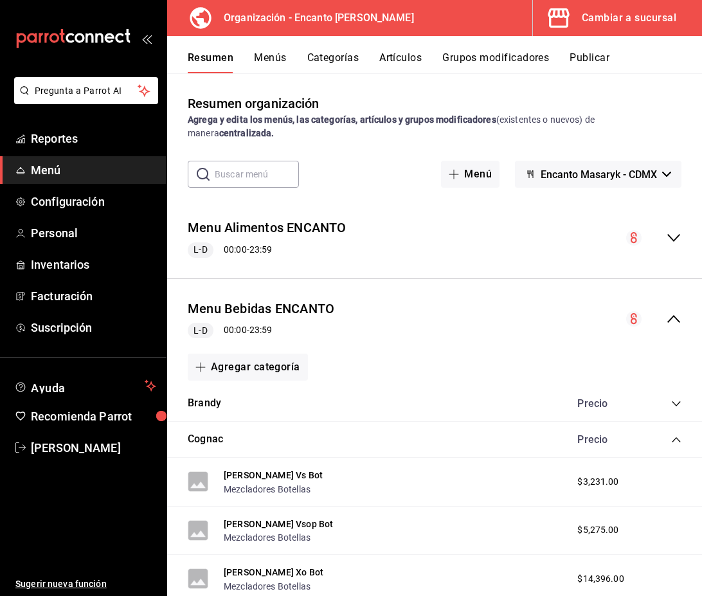
click at [676, 443] on icon "collapse-category-row" at bounding box center [676, 440] width 10 height 10
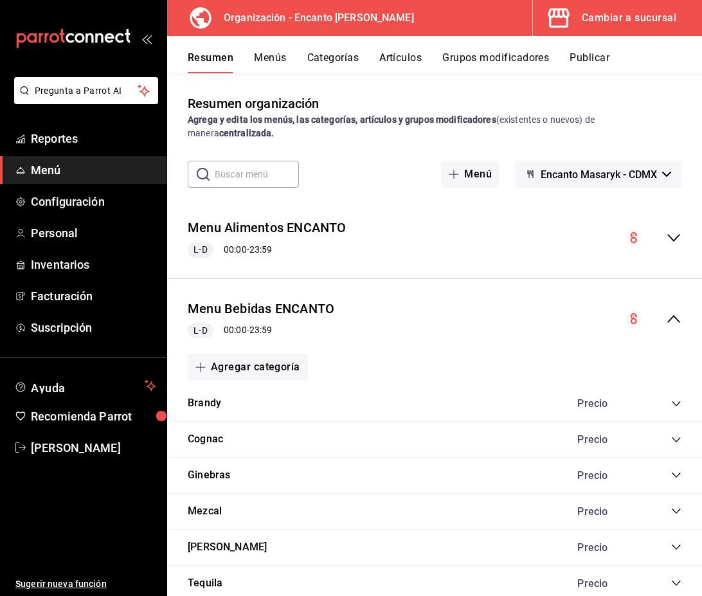
click at [676, 473] on icon "collapse-category-row" at bounding box center [676, 475] width 10 height 10
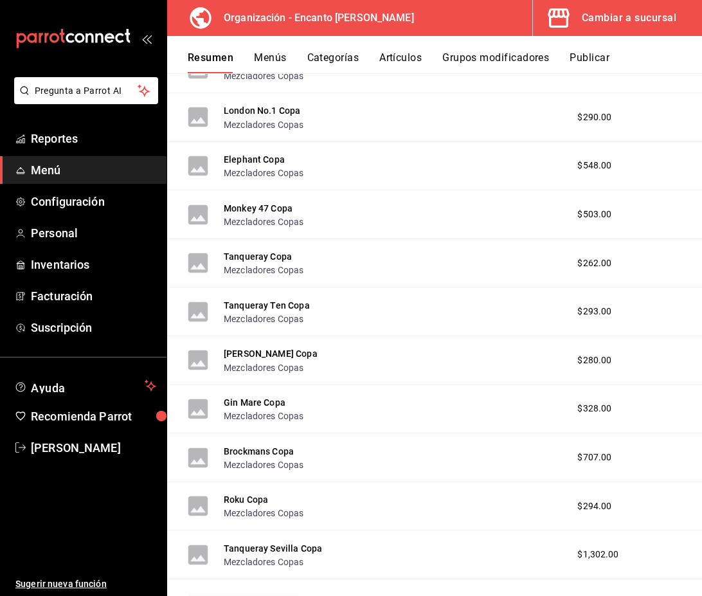
scroll to position [1571, 0]
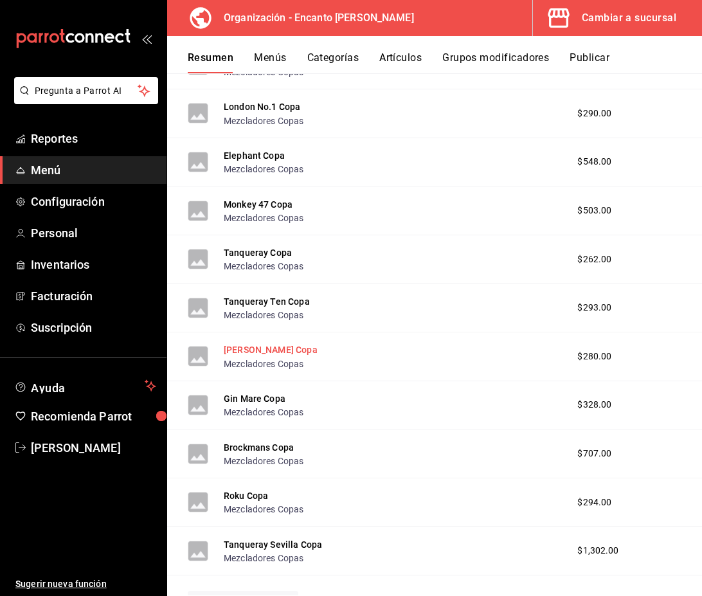
click at [266, 353] on button "Martin Millers Copa" at bounding box center [271, 349] width 94 height 13
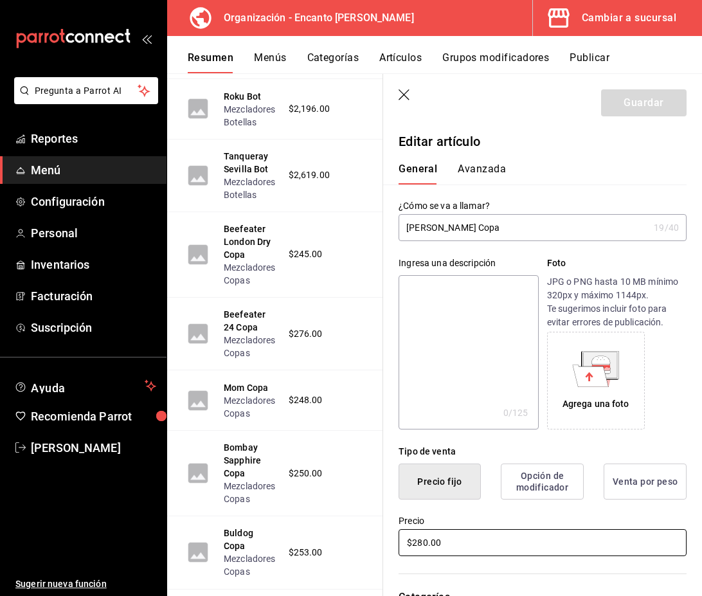
drag, startPoint x: 461, startPoint y: 540, endPoint x: 404, endPoint y: 542, distance: 56.6
click at [404, 542] on input "$280.00" at bounding box center [543, 542] width 288 height 27
type input "$297.00"
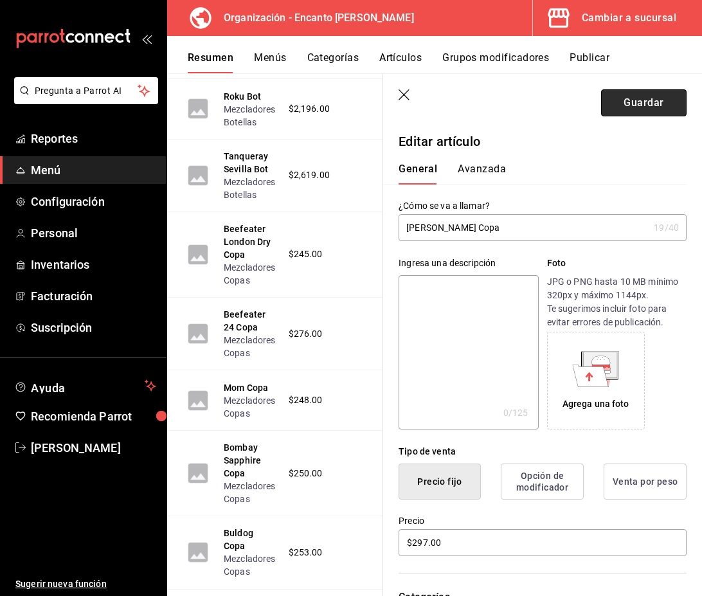
click at [644, 104] on button "Guardar" at bounding box center [644, 102] width 86 height 27
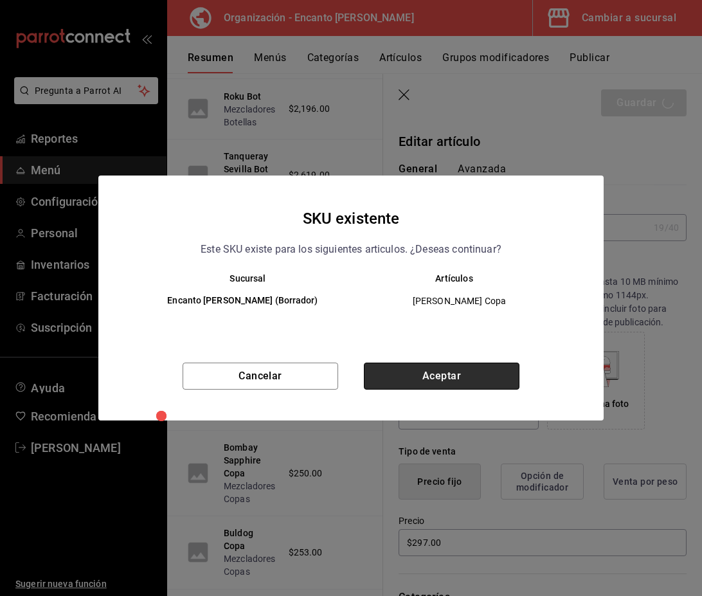
click at [434, 373] on button "Aceptar" at bounding box center [442, 376] width 156 height 27
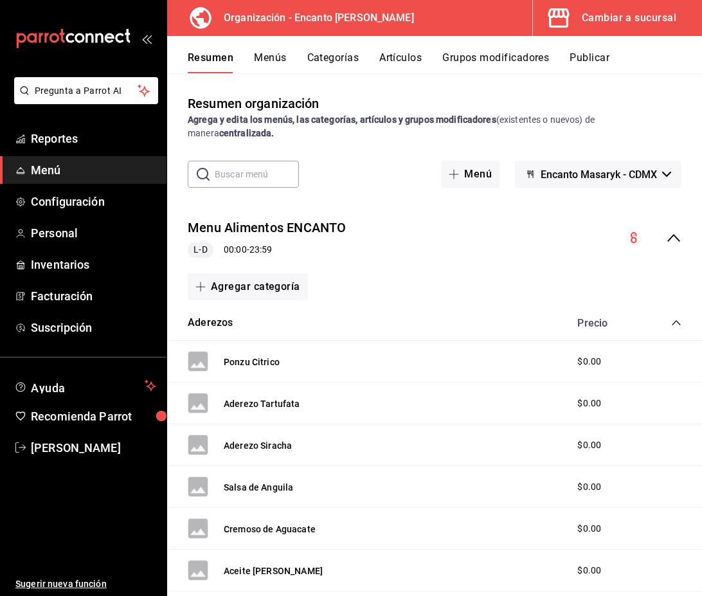
click at [675, 239] on icon "collapse-menu-row" at bounding box center [673, 237] width 15 height 15
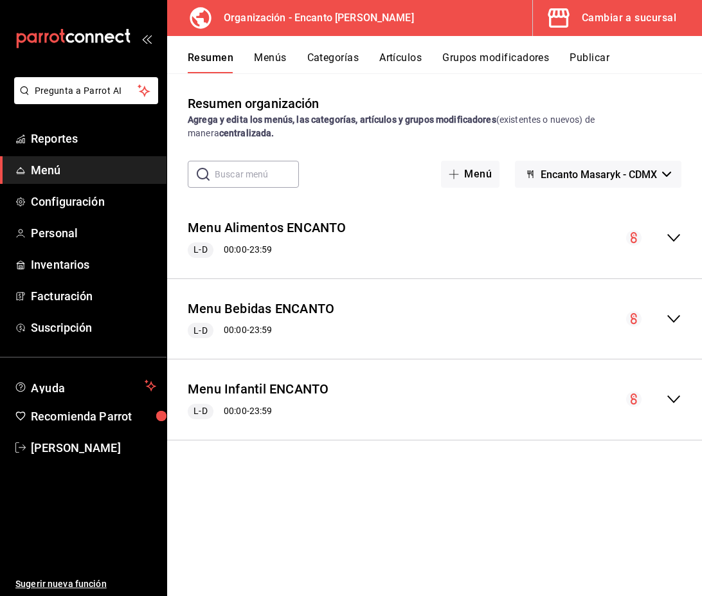
click at [675, 320] on icon "collapse-menu-row" at bounding box center [673, 319] width 13 height 8
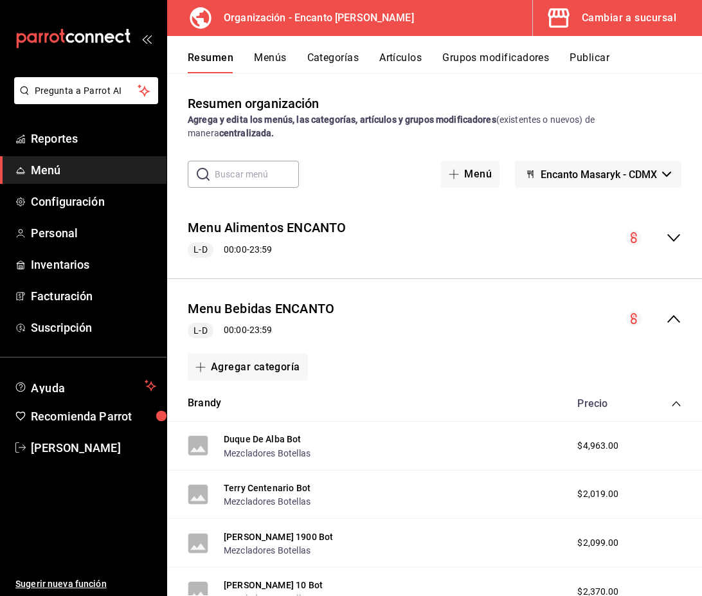
click at [675, 370] on div "Agregar categoría" at bounding box center [435, 367] width 494 height 27
click at [677, 406] on icon "collapse-category-row" at bounding box center [676, 404] width 10 height 10
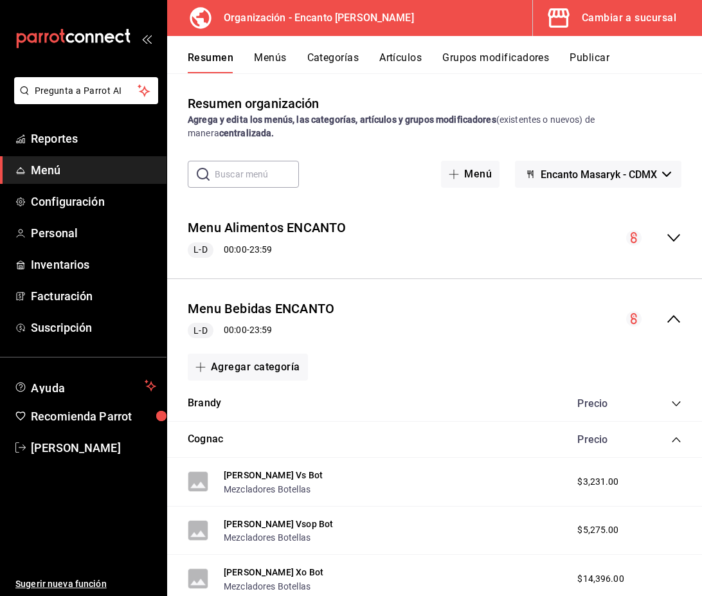
click at [677, 444] on icon "collapse-category-row" at bounding box center [676, 440] width 10 height 10
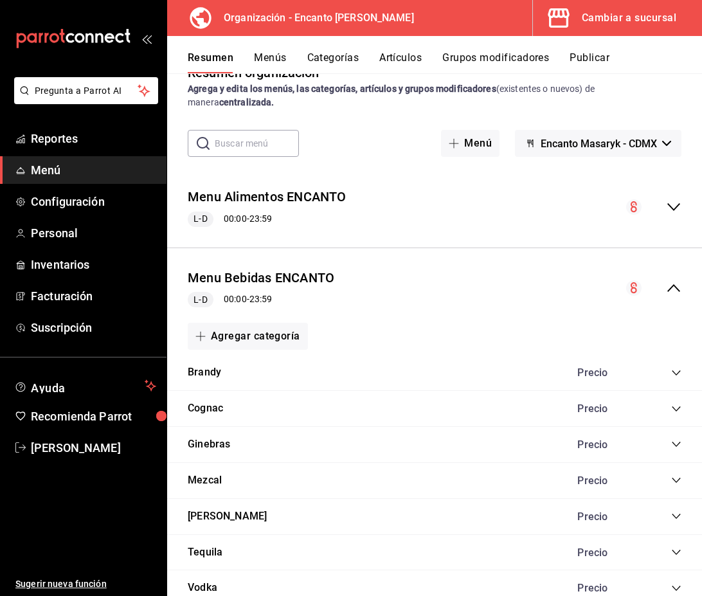
scroll to position [33, 0]
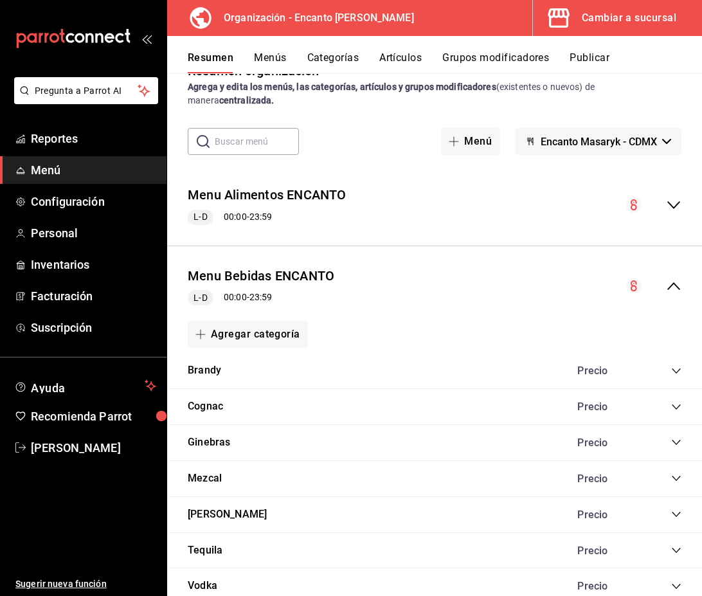
click at [677, 440] on icon "collapse-category-row" at bounding box center [676, 442] width 10 height 10
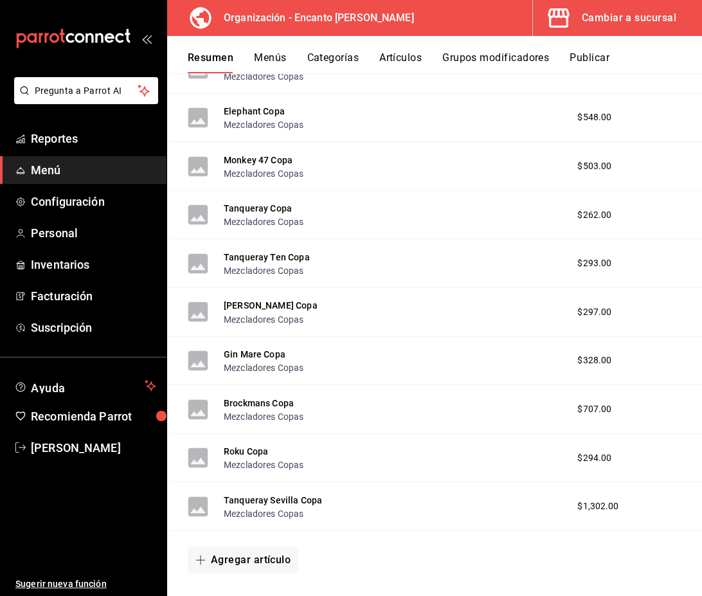
scroll to position [1618, 0]
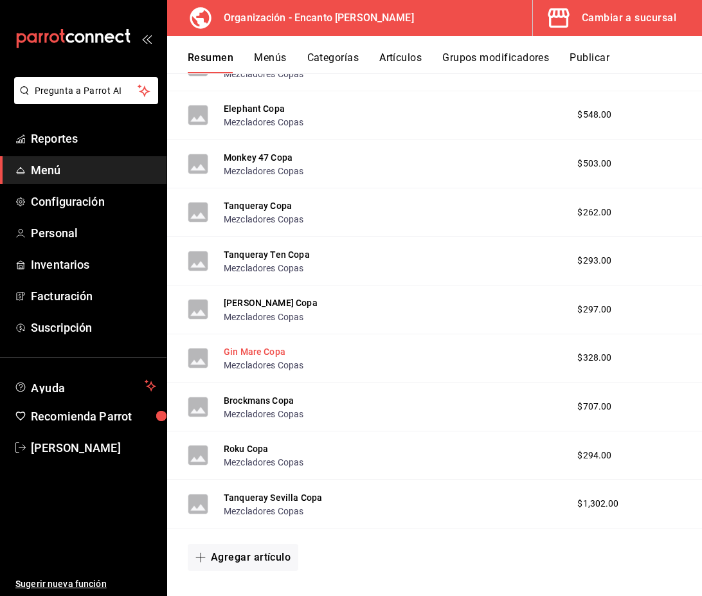
click at [255, 353] on button "Gin Mare Copa" at bounding box center [255, 351] width 62 height 13
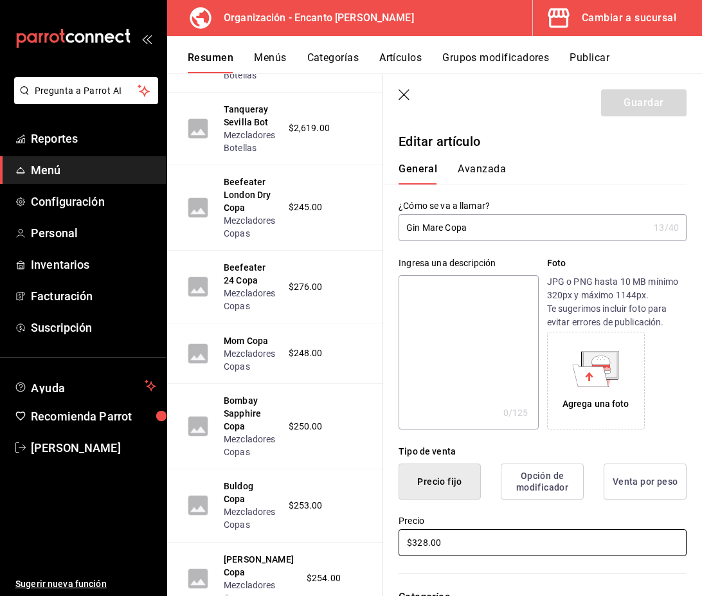
click at [460, 540] on input "$328.00" at bounding box center [543, 542] width 288 height 27
type input "$334.00"
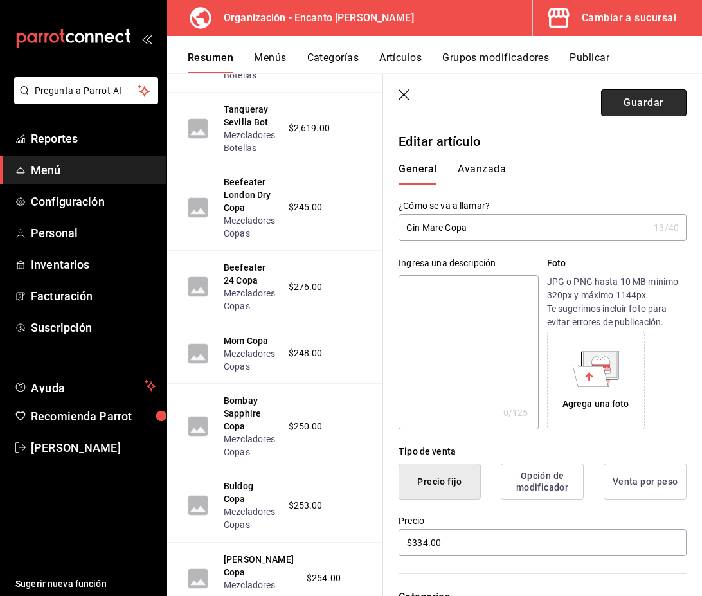
click at [639, 107] on button "Guardar" at bounding box center [644, 102] width 86 height 27
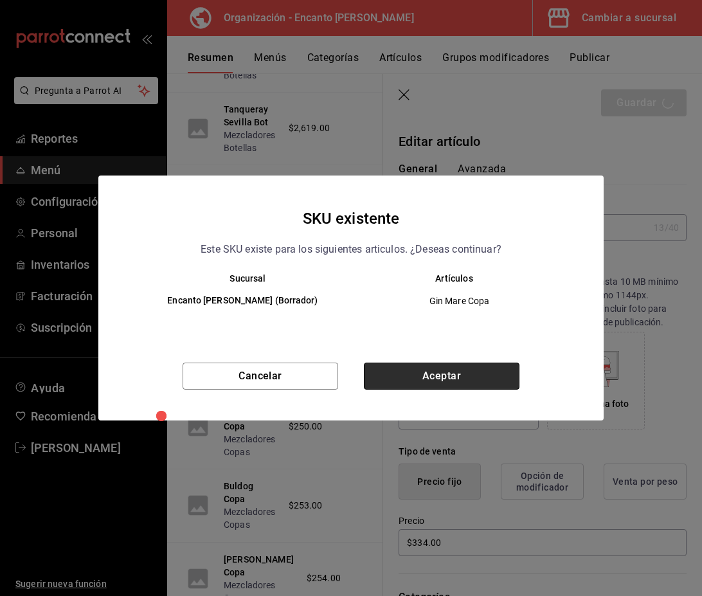
click at [447, 367] on button "Aceptar" at bounding box center [442, 376] width 156 height 27
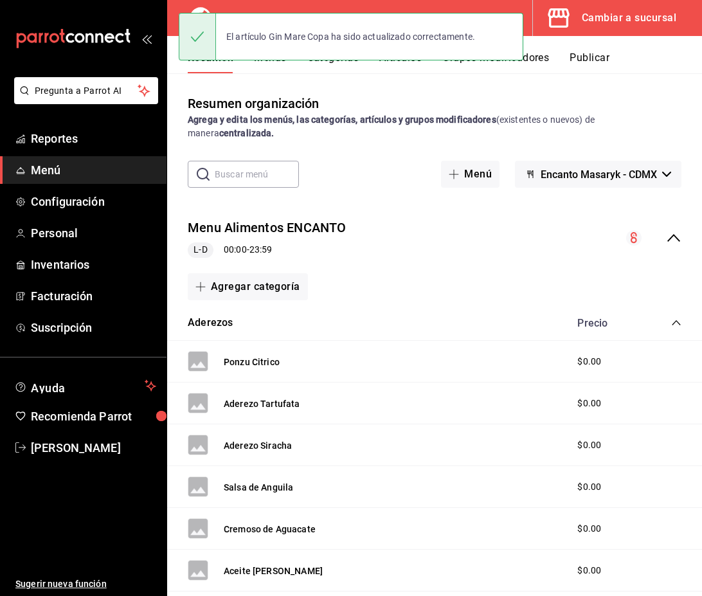
click at [670, 239] on icon "collapse-menu-row" at bounding box center [673, 238] width 13 height 8
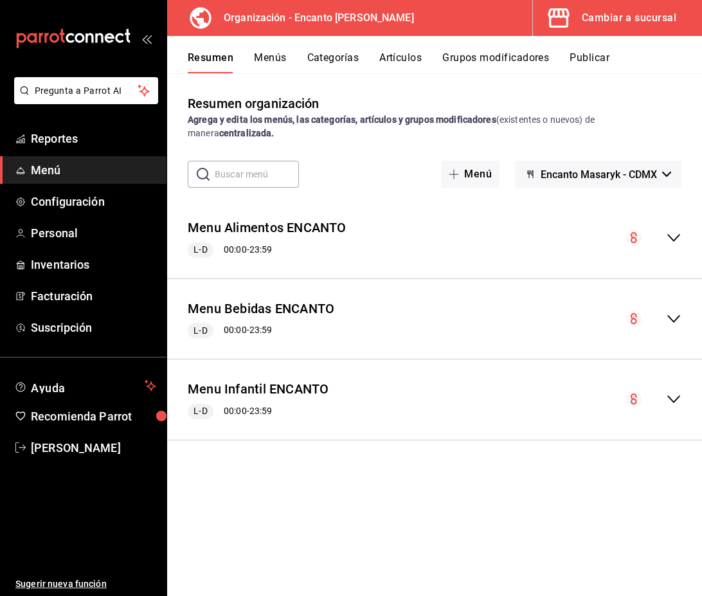
click at [675, 314] on icon "collapse-menu-row" at bounding box center [673, 318] width 15 height 15
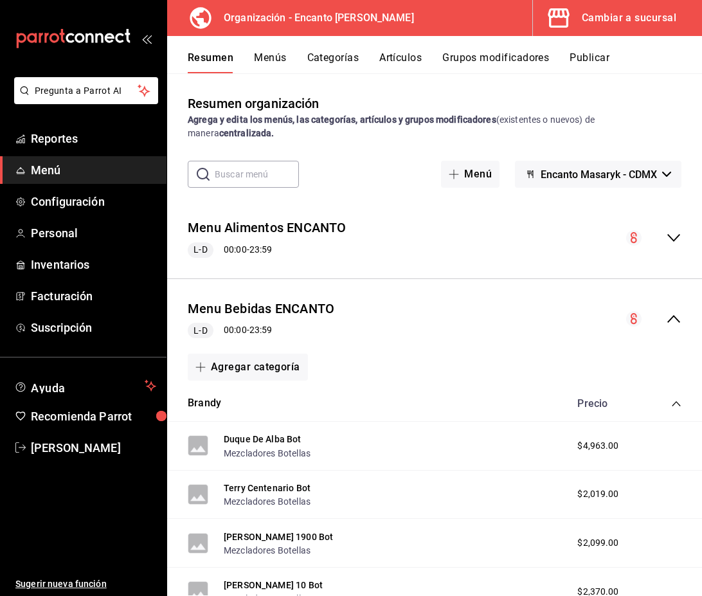
click at [675, 405] on icon "collapse-category-row" at bounding box center [676, 404] width 10 height 10
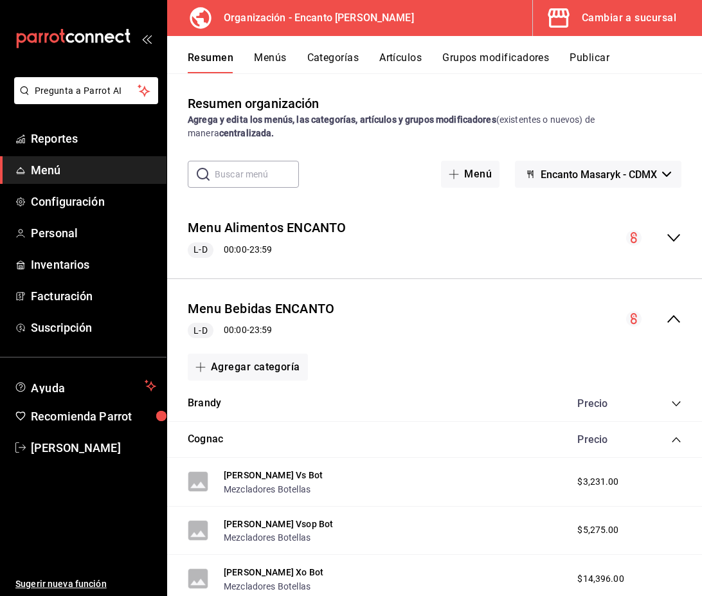
click at [676, 438] on icon "collapse-category-row" at bounding box center [676, 439] width 8 height 5
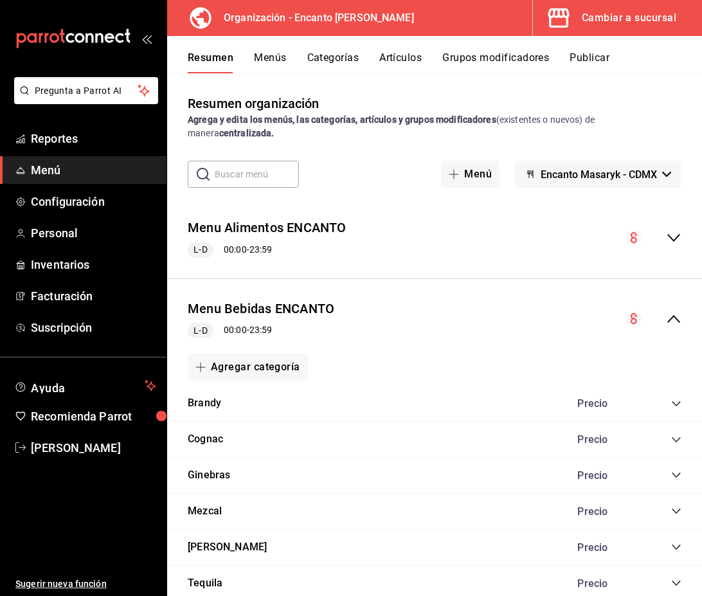
click at [677, 475] on icon "collapse-category-row" at bounding box center [676, 475] width 10 height 10
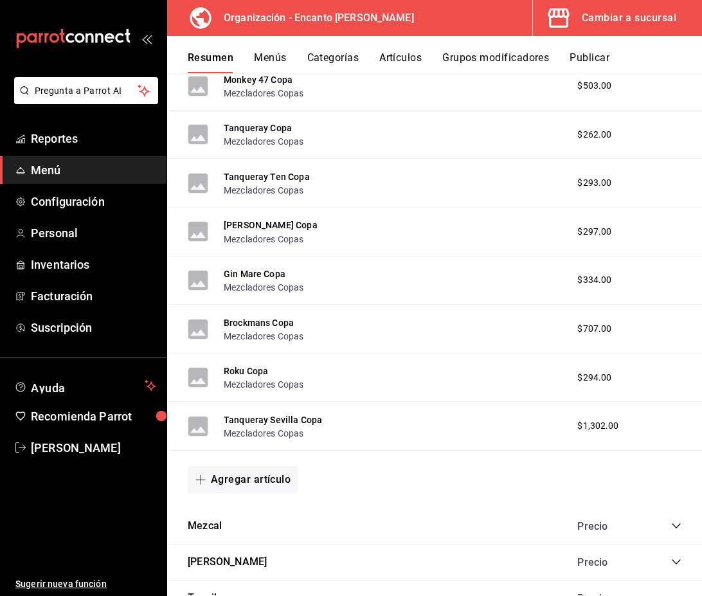
scroll to position [1696, 0]
click at [269, 322] on button "Brockmans Copa" at bounding box center [259, 322] width 70 height 13
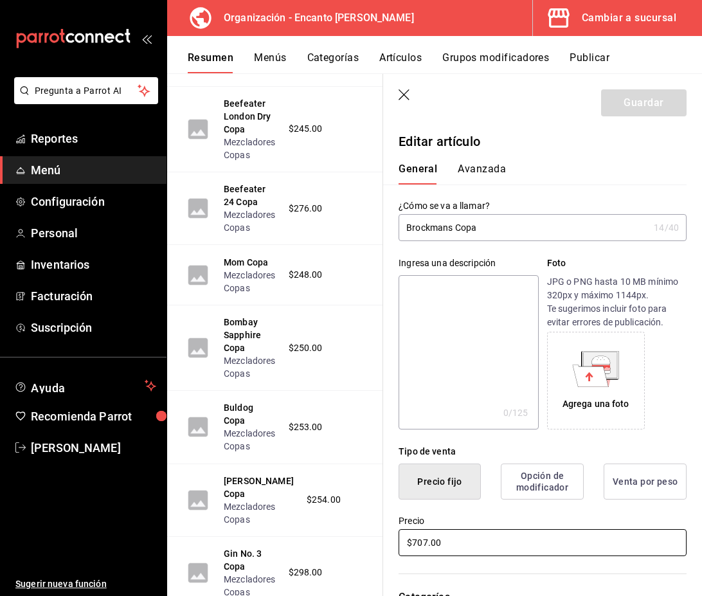
drag, startPoint x: 453, startPoint y: 541, endPoint x: 399, endPoint y: 542, distance: 54.0
click at [399, 542] on input "$707.00" at bounding box center [543, 542] width 288 height 27
type input "$277.00"
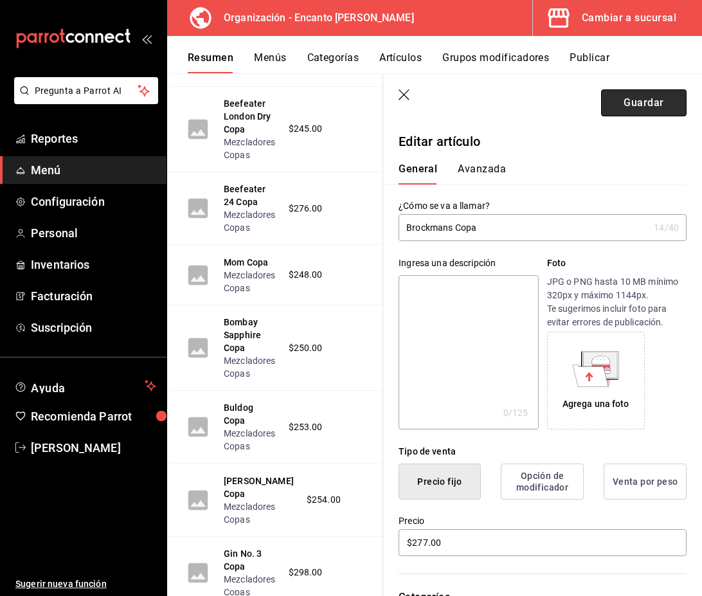
click at [642, 114] on button "Guardar" at bounding box center [644, 102] width 86 height 27
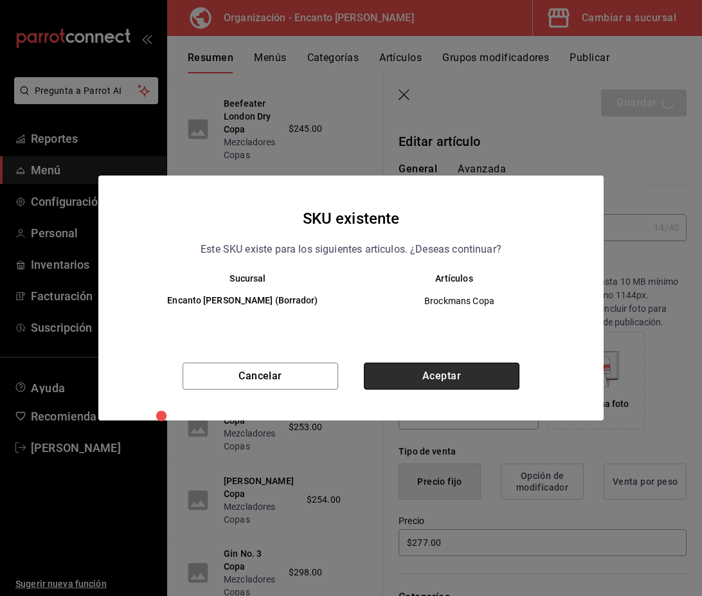
click at [464, 385] on button "Aceptar" at bounding box center [442, 376] width 156 height 27
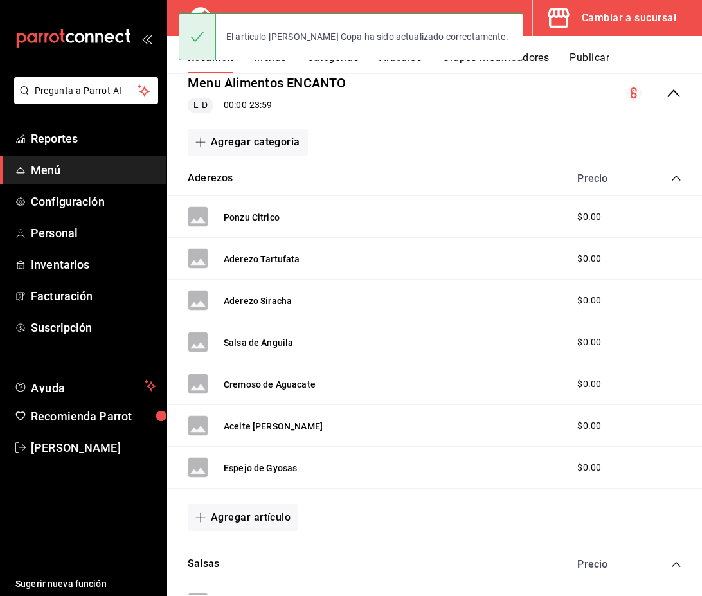
scroll to position [140, 0]
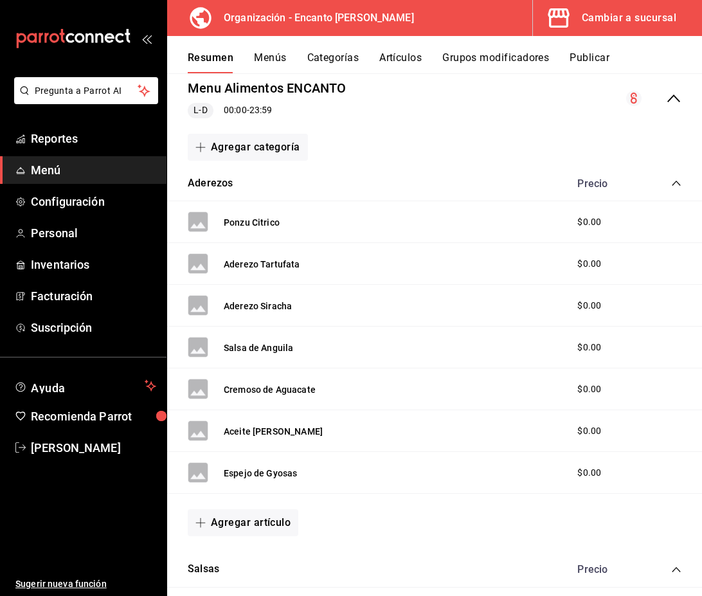
click at [678, 103] on icon "collapse-menu-row" at bounding box center [673, 98] width 15 height 15
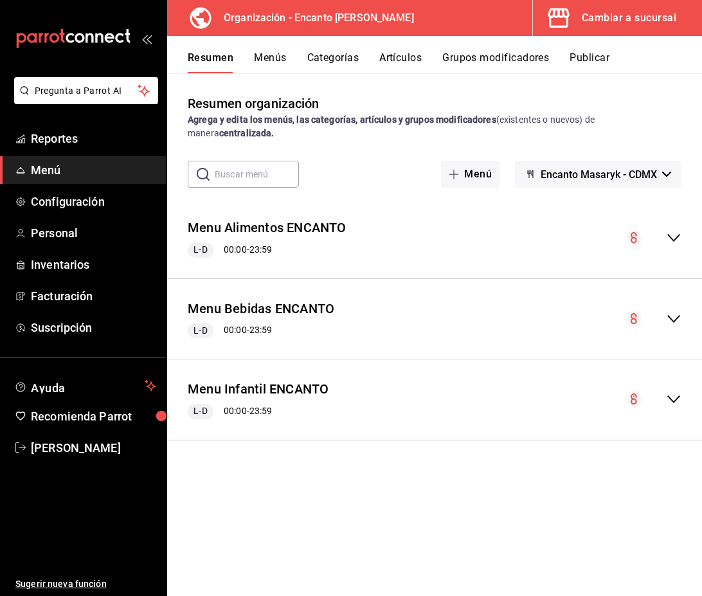
scroll to position [0, 0]
click at [672, 314] on icon "collapse-menu-row" at bounding box center [673, 318] width 15 height 15
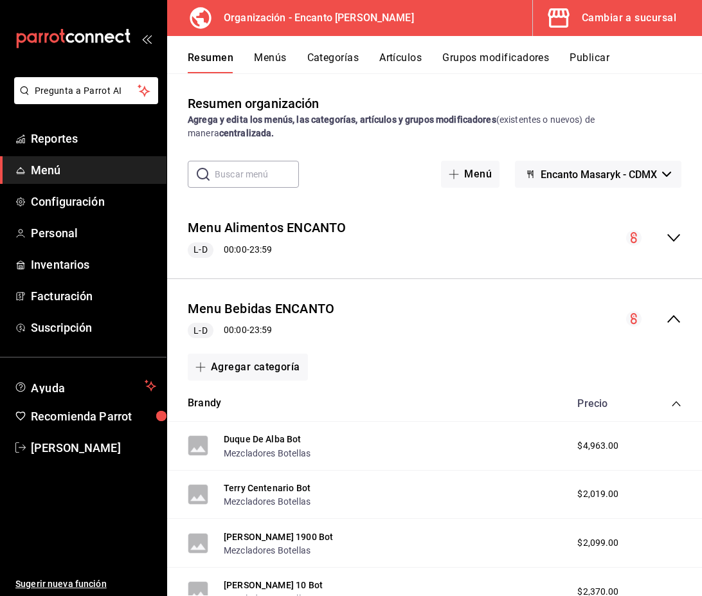
click at [673, 402] on icon "collapse-category-row" at bounding box center [676, 404] width 10 height 10
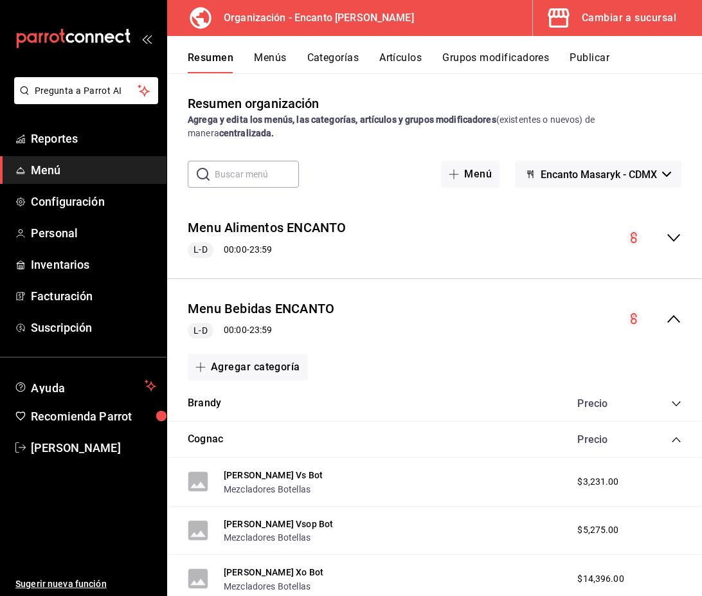
click at [677, 445] on div "Precio" at bounding box center [623, 439] width 117 height 12
click at [677, 441] on icon "collapse-category-row" at bounding box center [676, 440] width 10 height 10
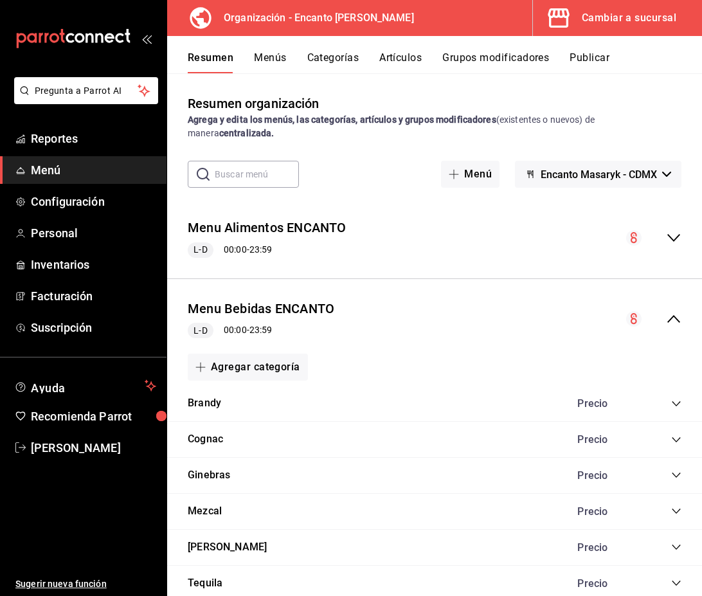
click at [677, 474] on icon "collapse-category-row" at bounding box center [676, 475] width 10 height 10
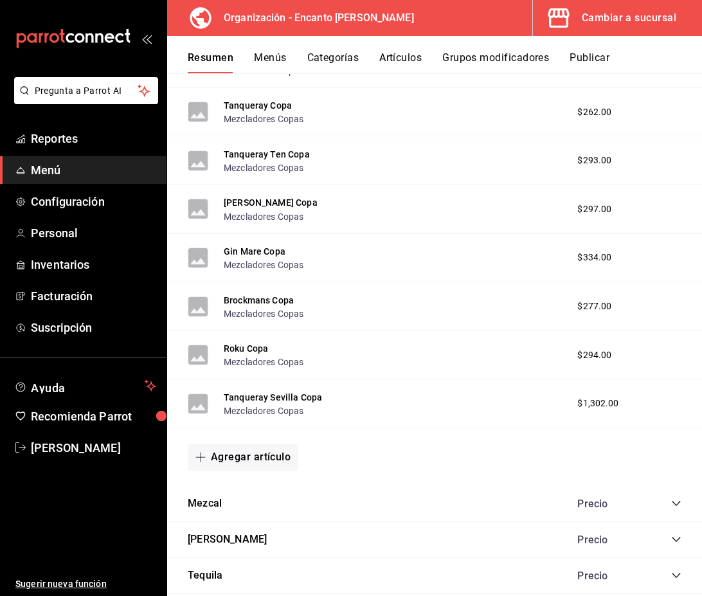
scroll to position [1723, 0]
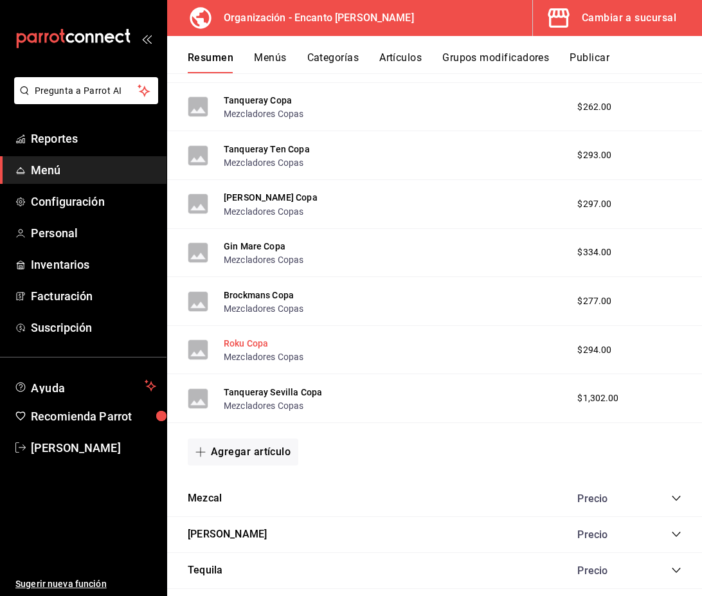
click at [255, 345] on button "Roku Copa" at bounding box center [246, 343] width 44 height 13
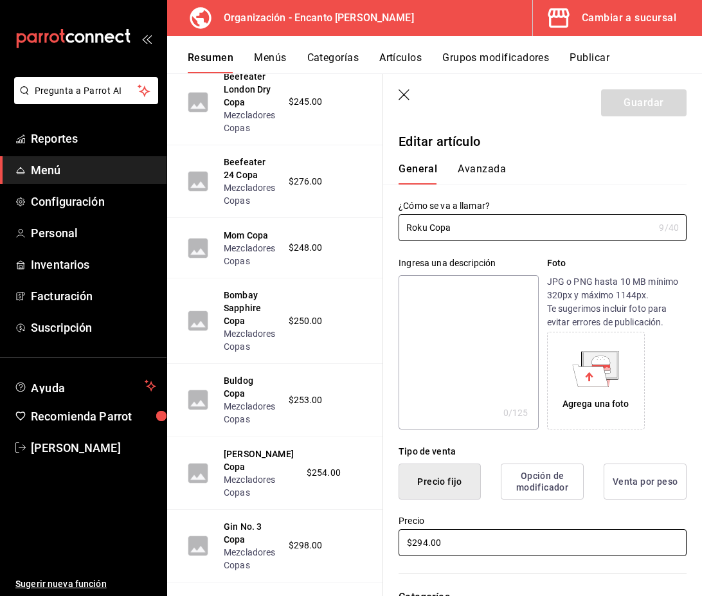
click at [459, 538] on input "$294.00" at bounding box center [543, 542] width 288 height 27
type input "$223.00"
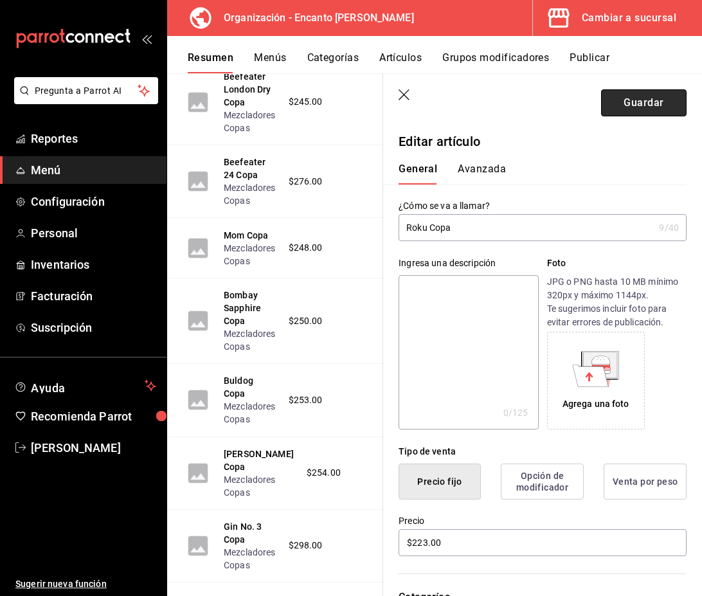
click at [636, 100] on button "Guardar" at bounding box center [644, 102] width 86 height 27
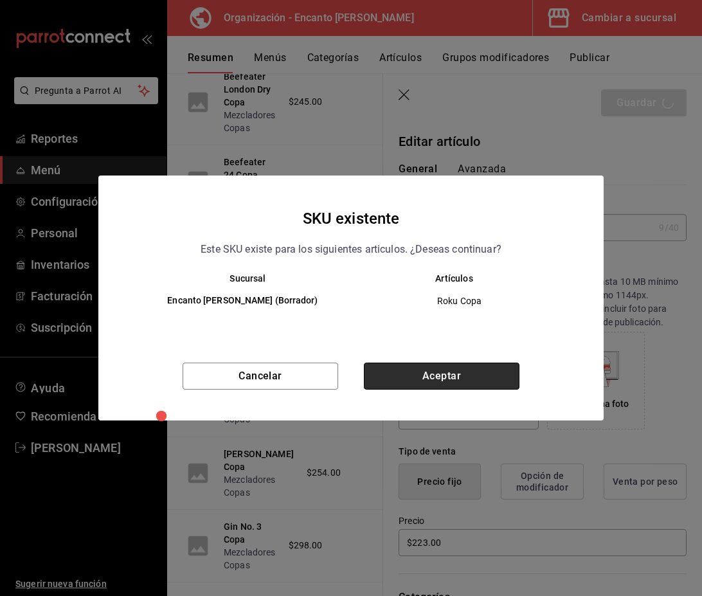
click at [481, 374] on button "Aceptar" at bounding box center [442, 376] width 156 height 27
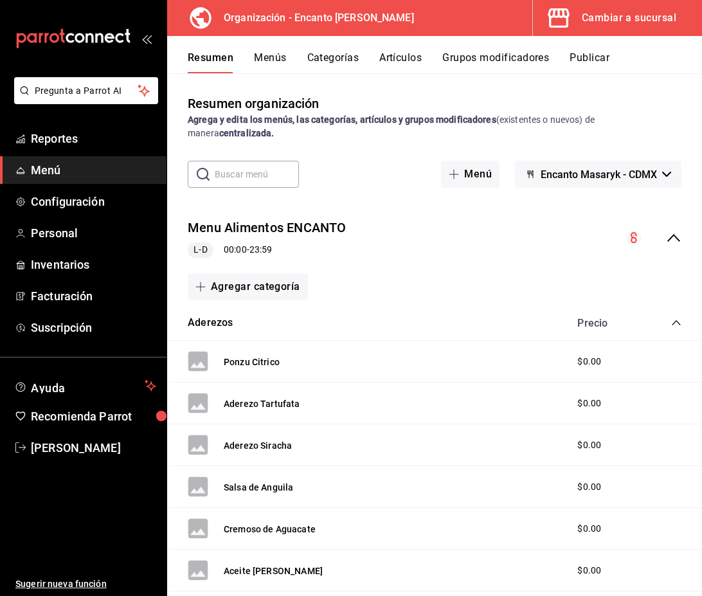
click at [678, 244] on icon "collapse-menu-row" at bounding box center [673, 237] width 15 height 15
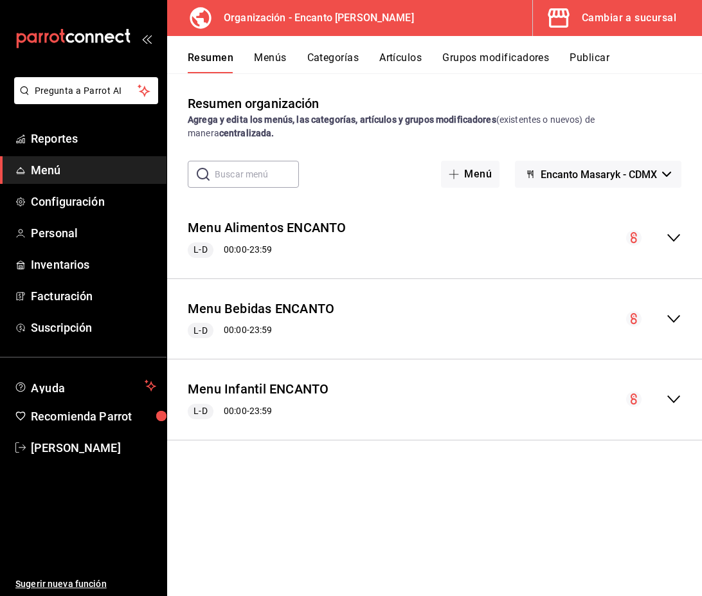
click at [676, 320] on icon "collapse-menu-row" at bounding box center [673, 318] width 15 height 15
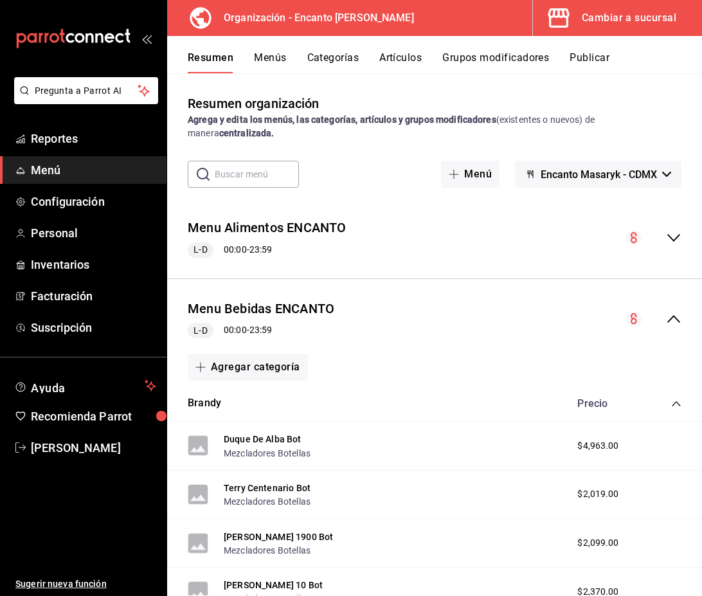
click at [674, 407] on icon "collapse-category-row" at bounding box center [676, 404] width 10 height 10
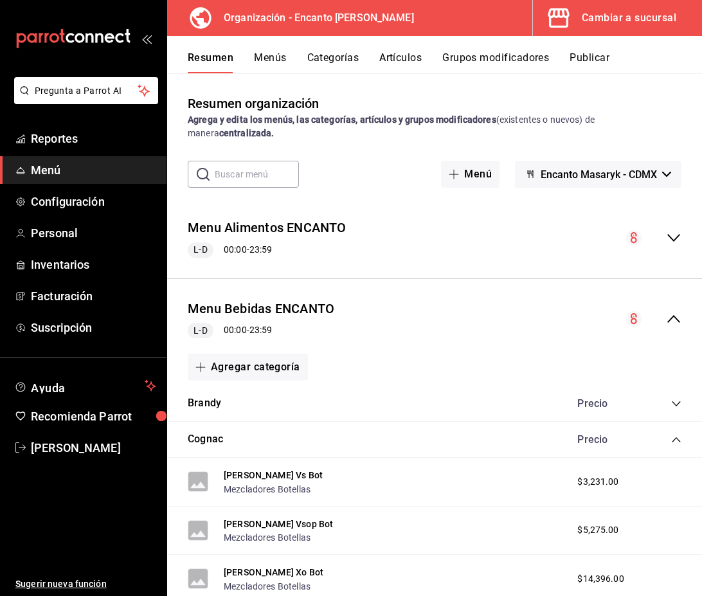
click at [676, 439] on icon "collapse-category-row" at bounding box center [676, 440] width 10 height 10
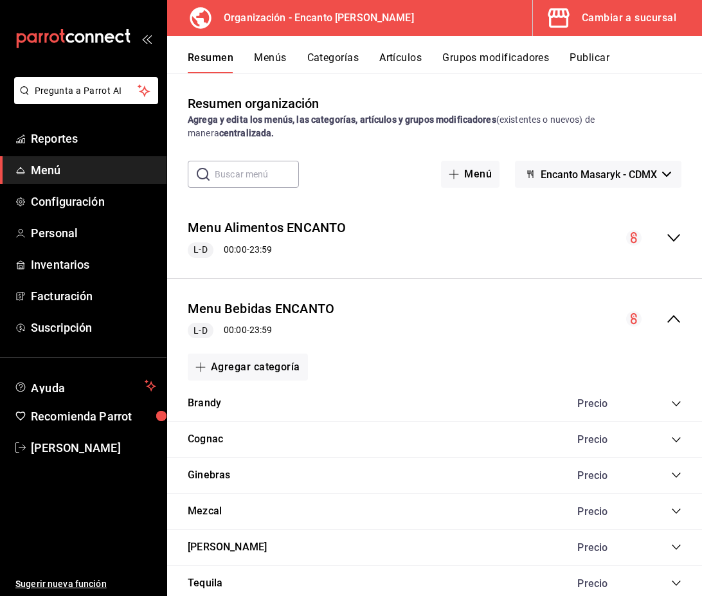
click at [676, 473] on icon "collapse-category-row" at bounding box center [676, 475] width 10 height 10
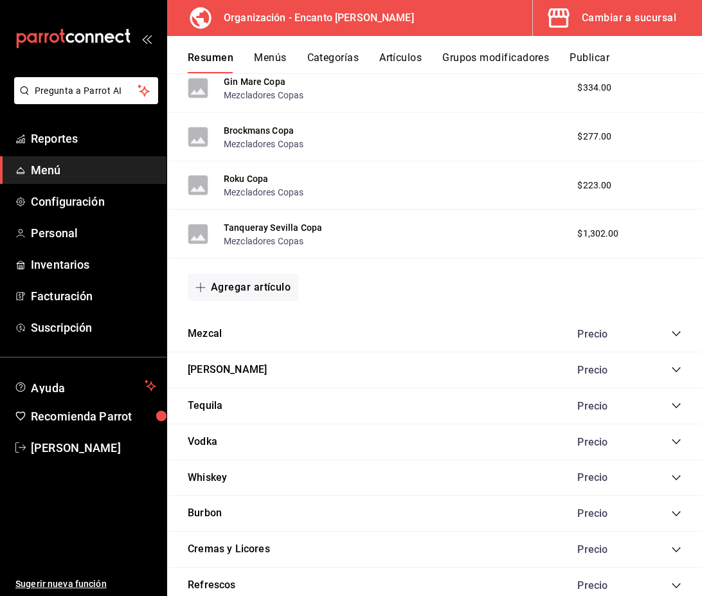
scroll to position [1882, 0]
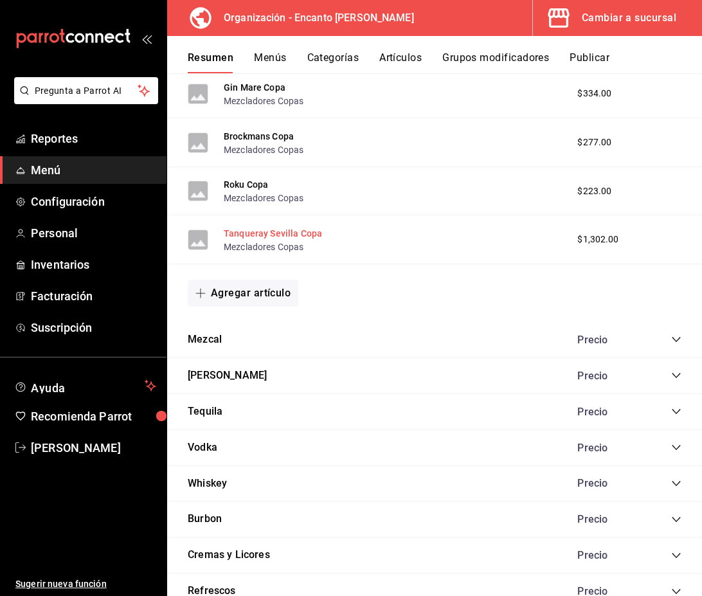
click at [274, 237] on button "Tanqueray Sevilla Copa" at bounding box center [273, 233] width 98 height 13
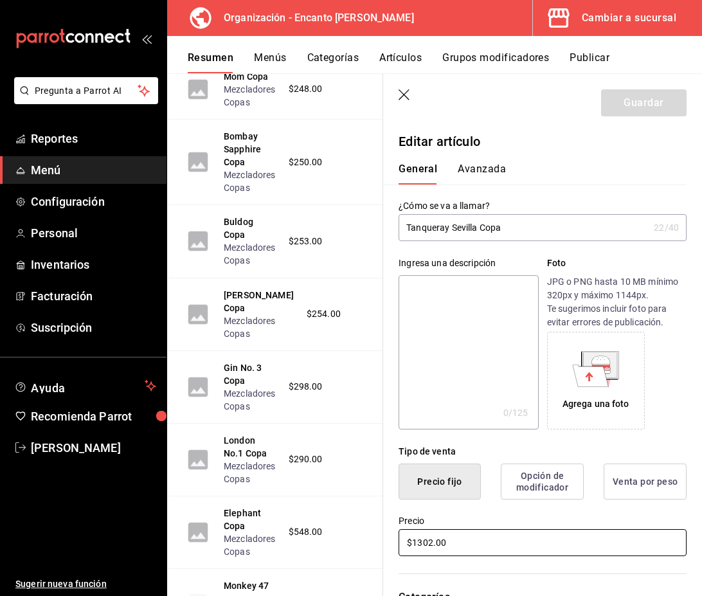
click at [460, 543] on input "$1302.00" at bounding box center [543, 542] width 288 height 27
type input "$235.00"
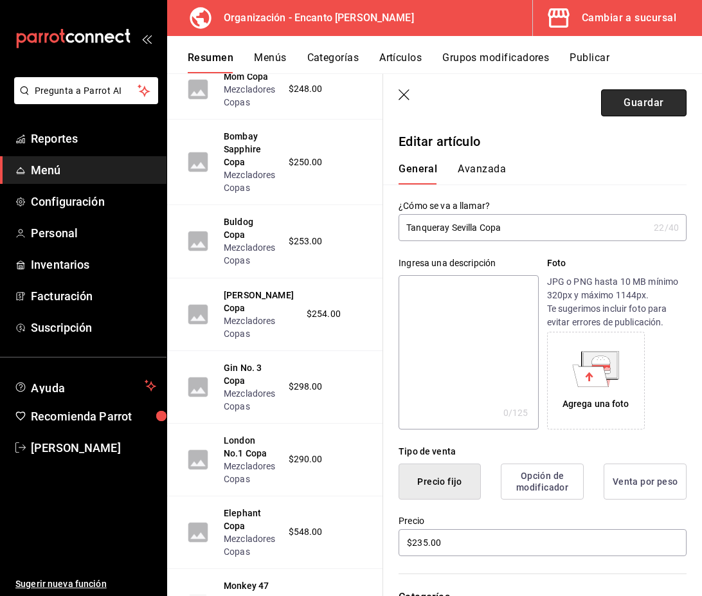
click at [635, 100] on button "Guardar" at bounding box center [644, 102] width 86 height 27
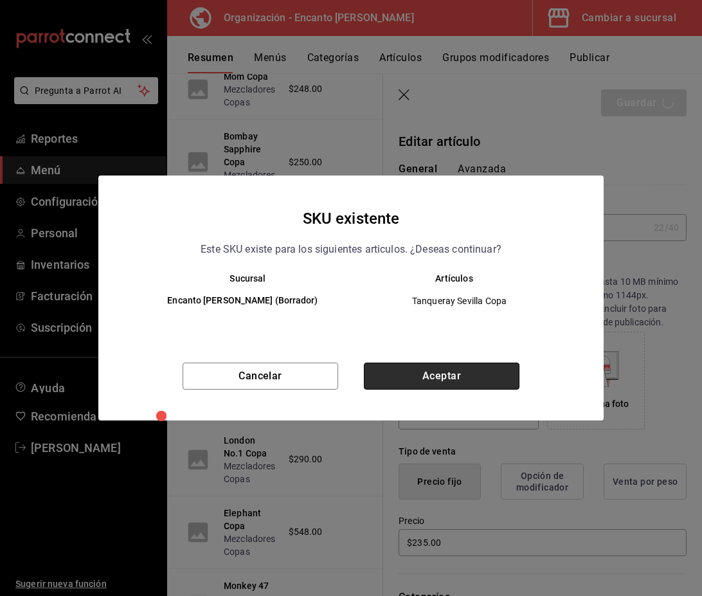
click at [473, 375] on button "Aceptar" at bounding box center [442, 376] width 156 height 27
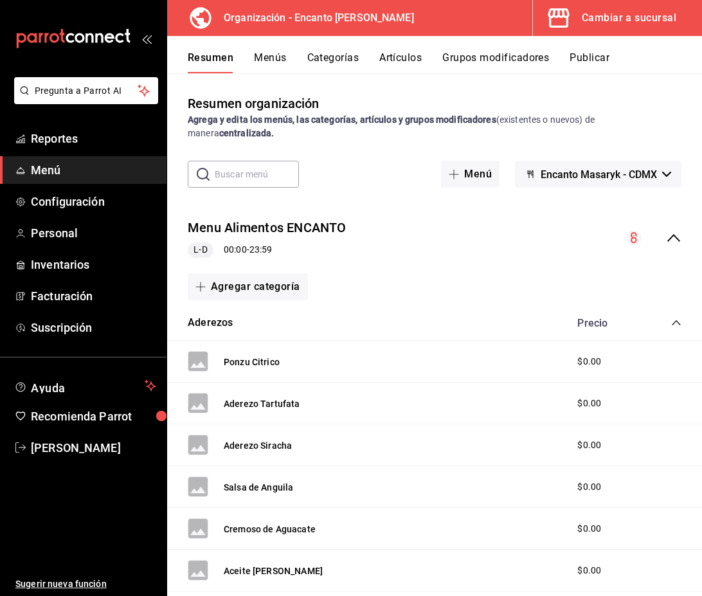
click at [671, 241] on icon "collapse-menu-row" at bounding box center [673, 237] width 15 height 15
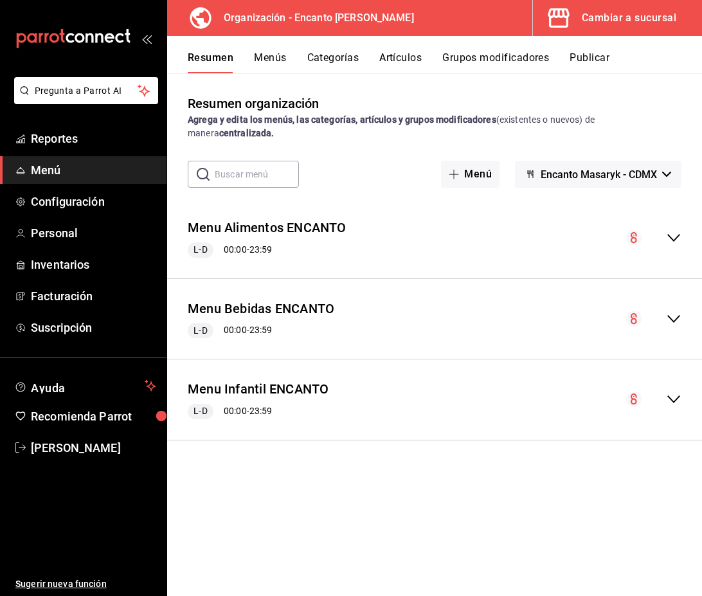
click at [670, 319] on icon "collapse-menu-row" at bounding box center [673, 318] width 15 height 15
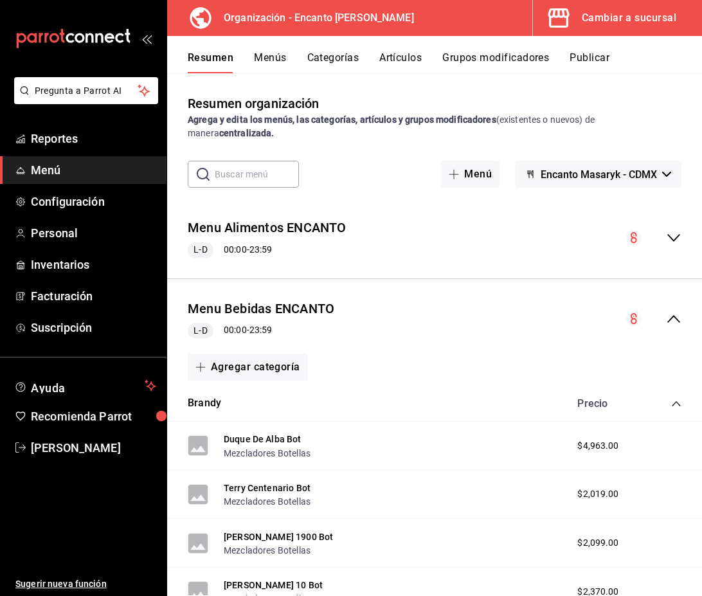
click at [674, 401] on icon "collapse-category-row" at bounding box center [676, 404] width 10 height 10
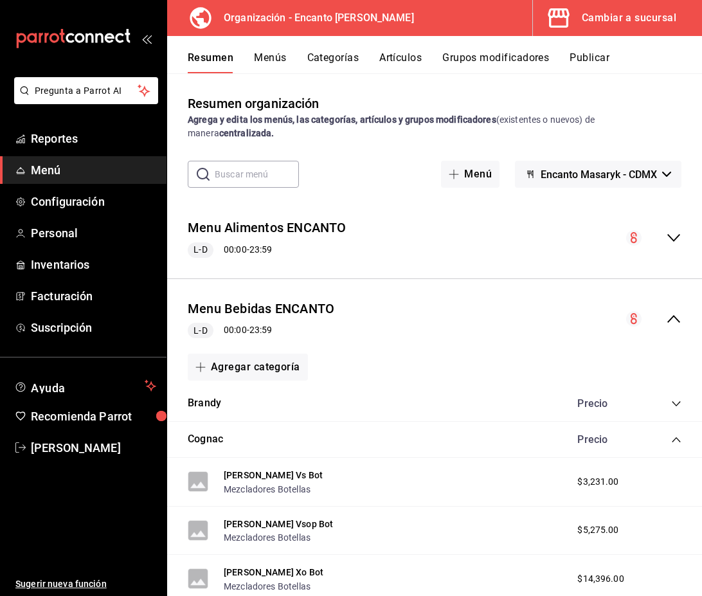
click at [676, 439] on icon "collapse-category-row" at bounding box center [676, 439] width 8 height 5
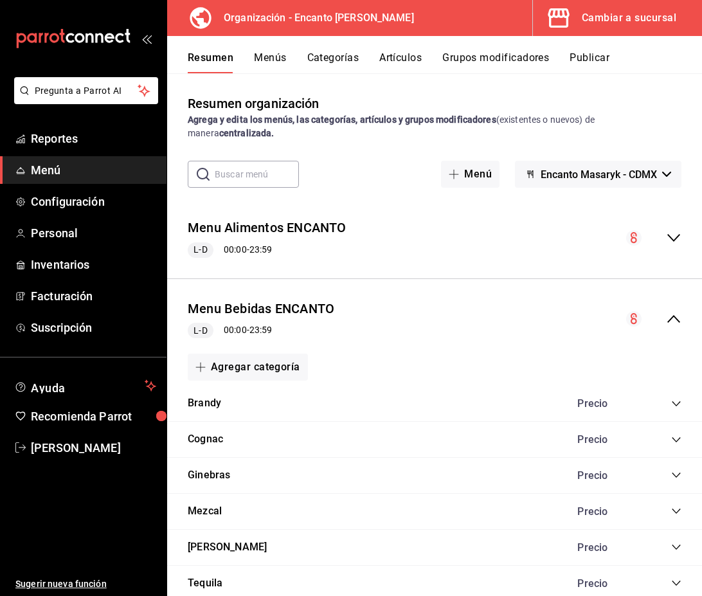
click at [675, 509] on icon "collapse-category-row" at bounding box center [676, 511] width 10 height 10
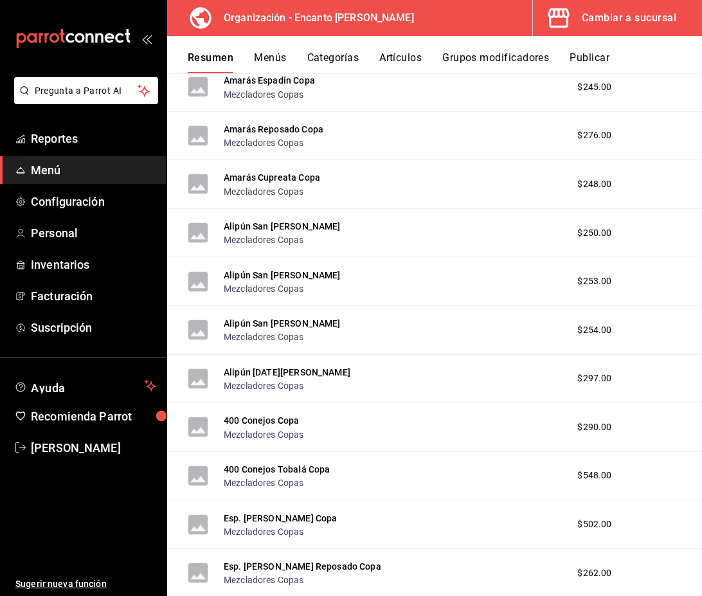
scroll to position [1631, 0]
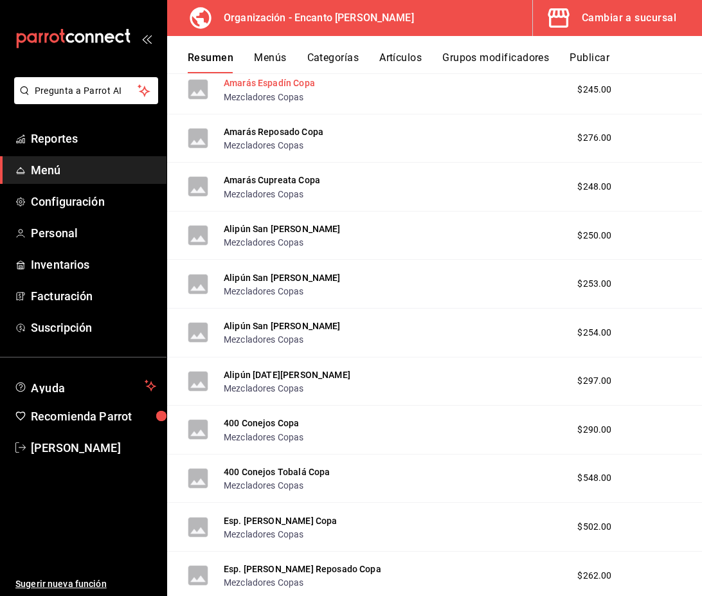
click at [304, 87] on button "Amarás Espadín Copa" at bounding box center [269, 83] width 91 height 13
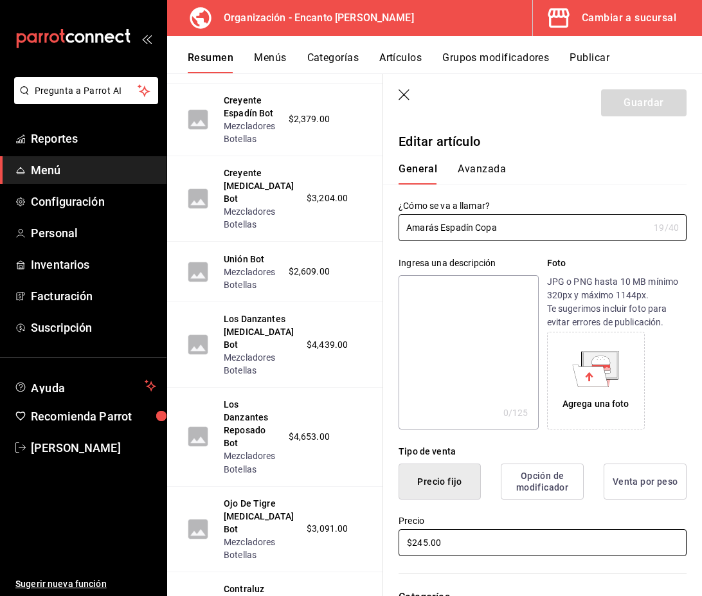
click at [458, 550] on input "$245.00" at bounding box center [543, 542] width 288 height 27
type input "$299.00"
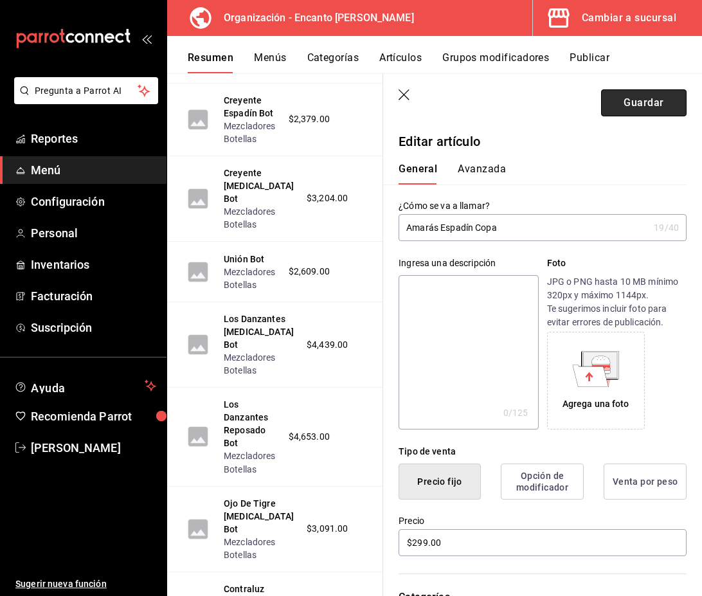
click at [628, 112] on button "Guardar" at bounding box center [644, 102] width 86 height 27
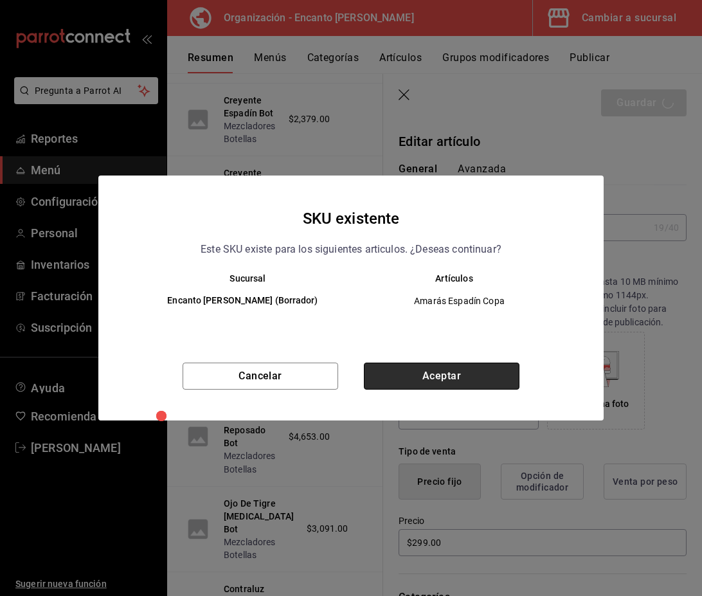
click at [458, 384] on button "Aceptar" at bounding box center [442, 376] width 156 height 27
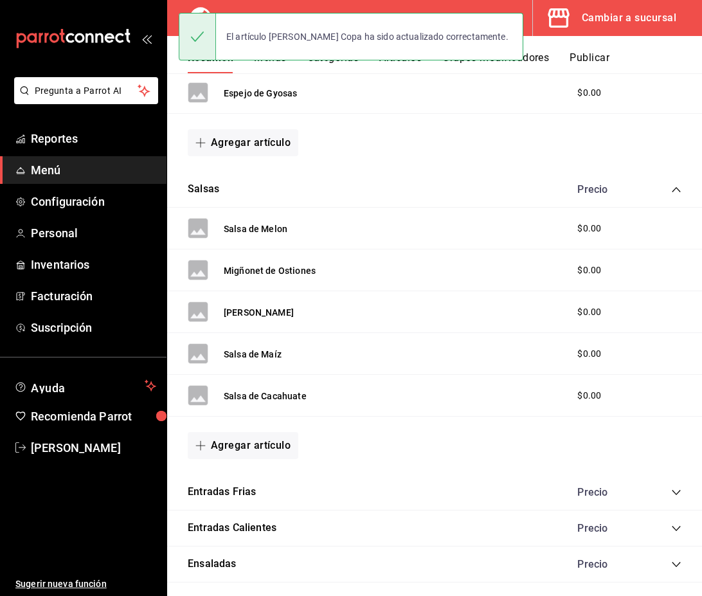
scroll to position [23, 0]
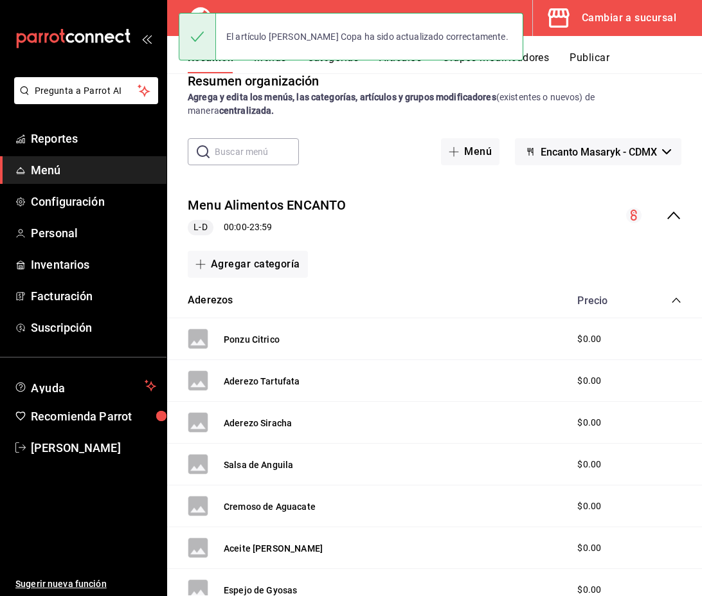
click at [675, 216] on icon "collapse-menu-row" at bounding box center [673, 215] width 15 height 15
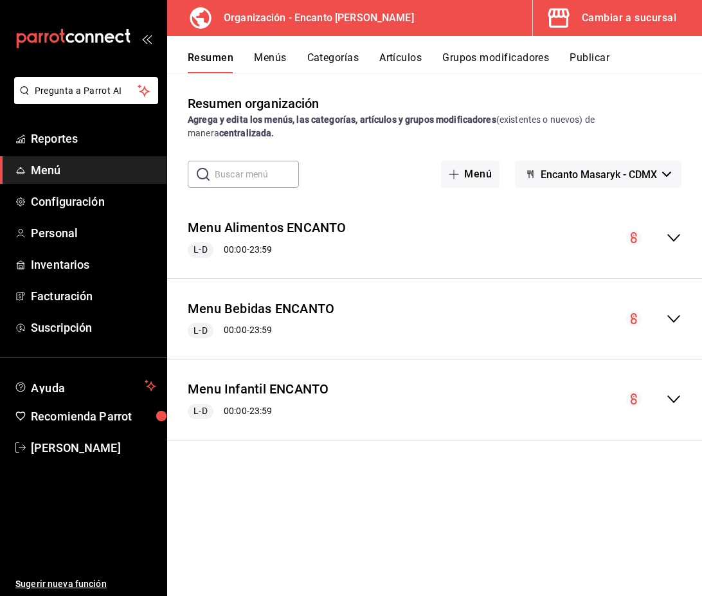
scroll to position [0, 0]
click at [675, 314] on icon "collapse-menu-row" at bounding box center [673, 318] width 15 height 15
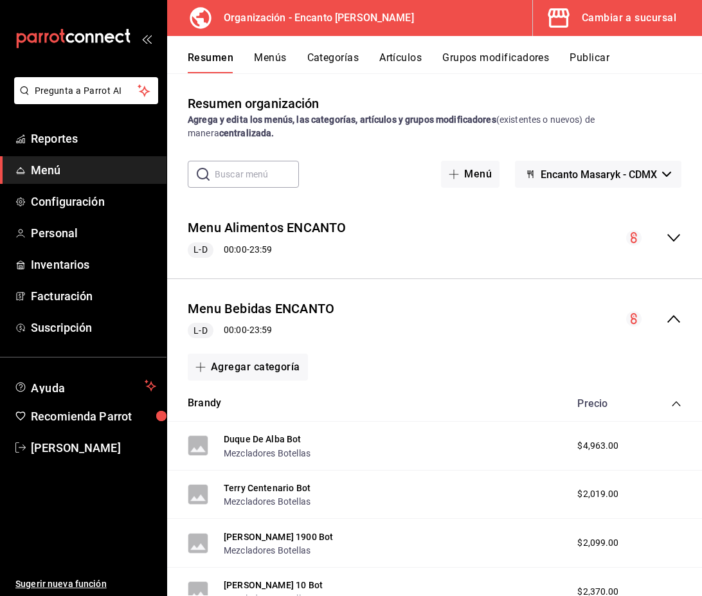
click at [676, 401] on icon "collapse-category-row" at bounding box center [676, 404] width 10 height 10
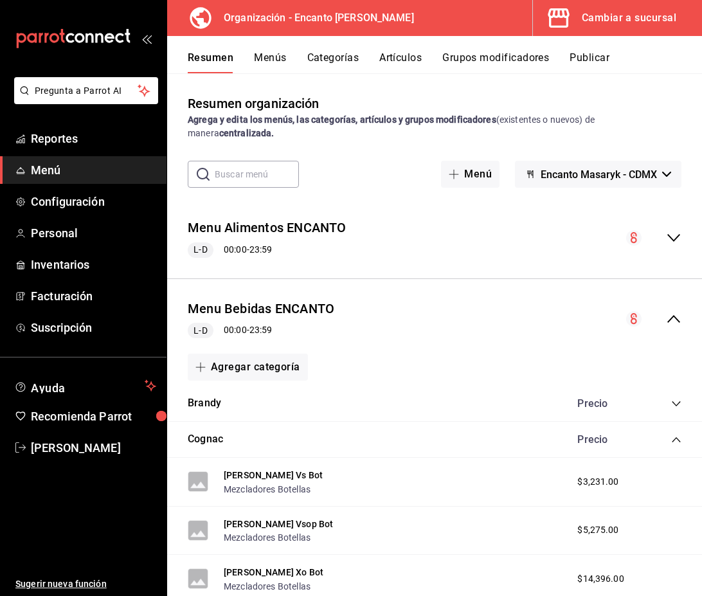
click at [676, 444] on icon "collapse-category-row" at bounding box center [676, 440] width 10 height 10
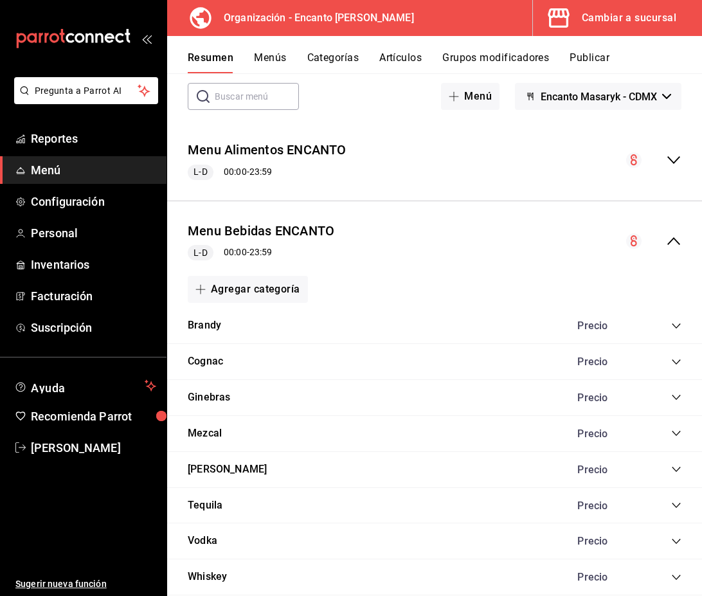
scroll to position [87, 0]
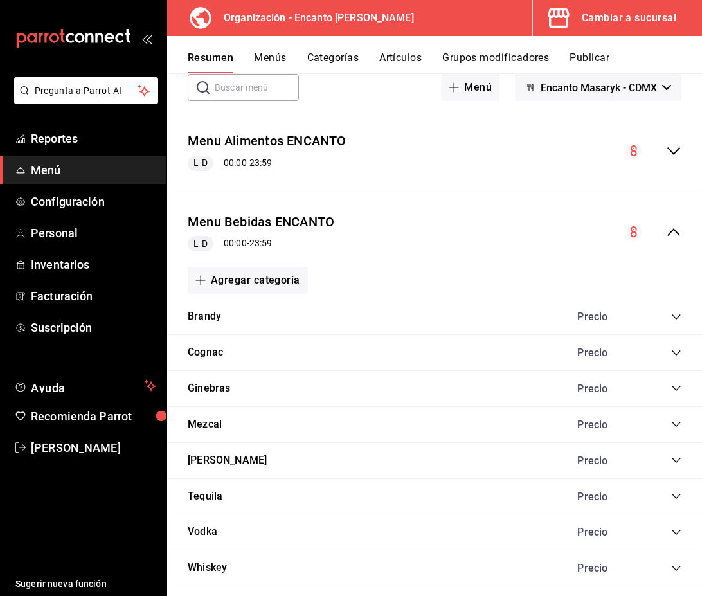
click at [676, 428] on icon "collapse-category-row" at bounding box center [676, 424] width 10 height 10
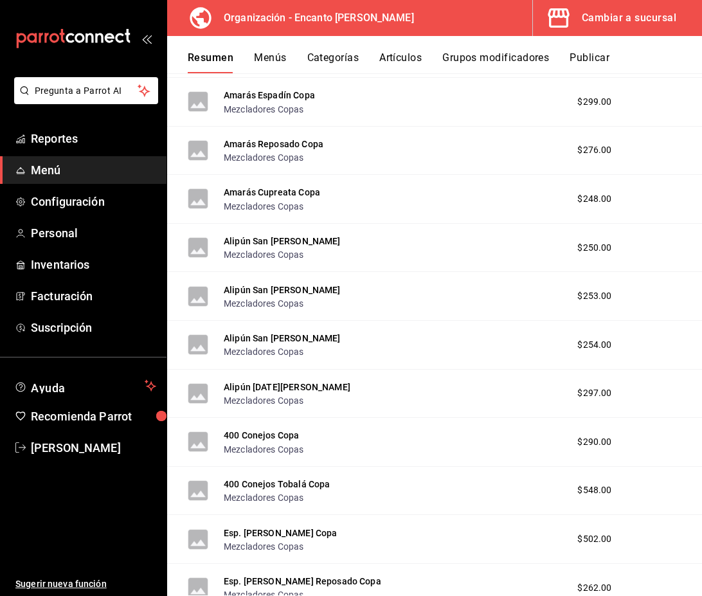
scroll to position [1619, 0]
click at [289, 147] on button "Amarás Reposado Copa" at bounding box center [274, 143] width 100 height 13
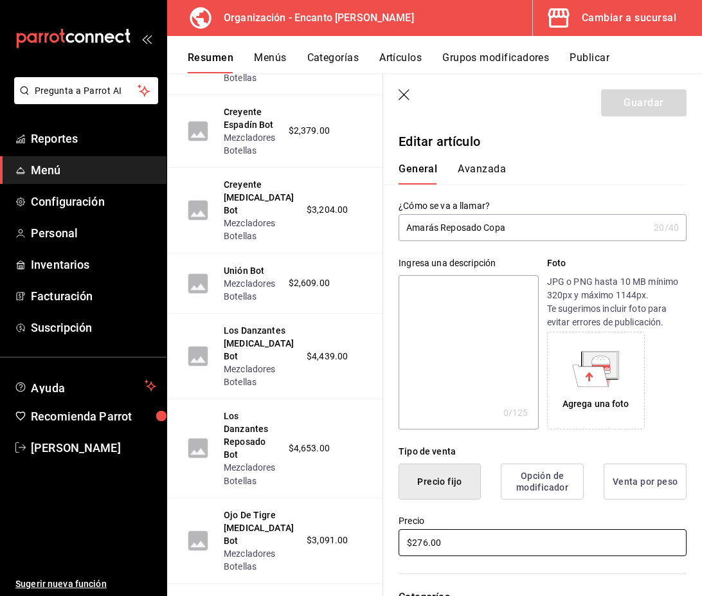
drag, startPoint x: 460, startPoint y: 541, endPoint x: 377, endPoint y: 531, distance: 84.2
click at [377, 531] on main "Resumen organización Agrega y edita los menús, las categorías, artículos y grup…" at bounding box center [434, 334] width 535 height 523
type input "$306.00"
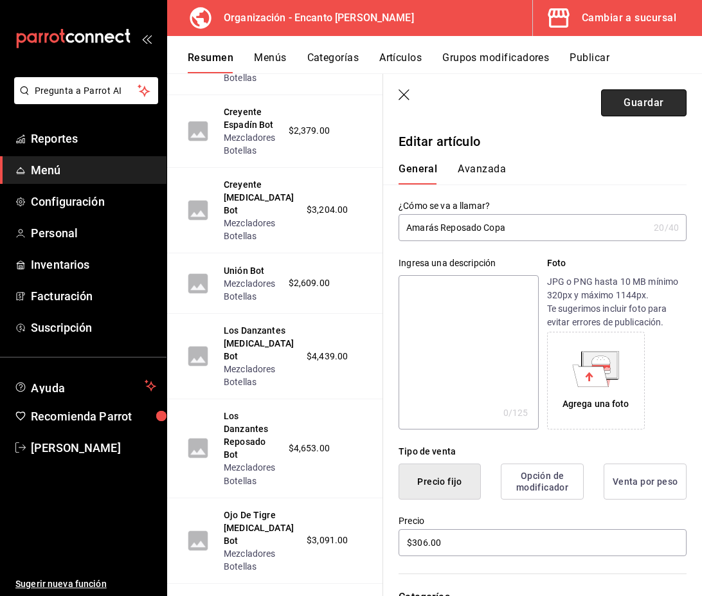
click at [649, 113] on button "Guardar" at bounding box center [644, 102] width 86 height 27
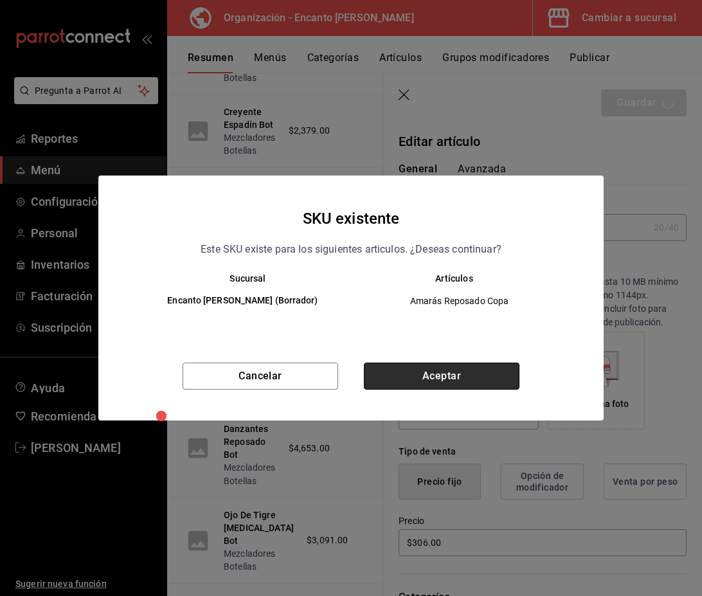
click at [460, 370] on button "Aceptar" at bounding box center [442, 376] width 156 height 27
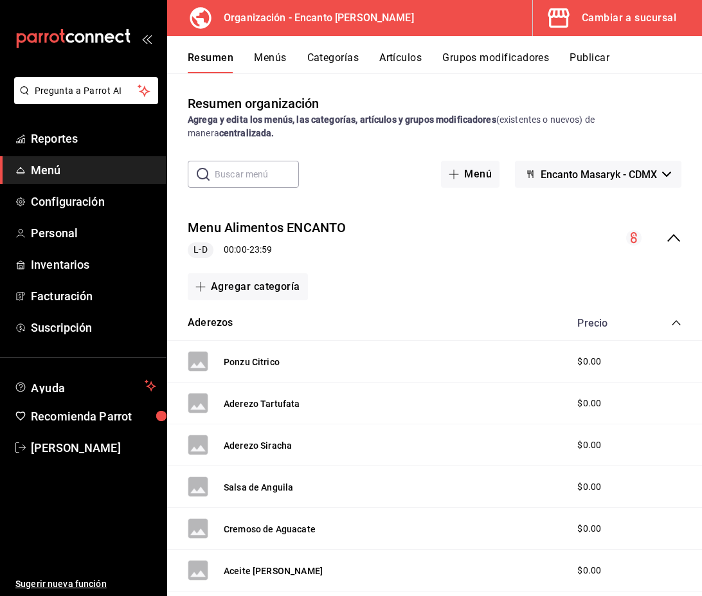
click at [671, 241] on icon "collapse-menu-row" at bounding box center [673, 237] width 15 height 15
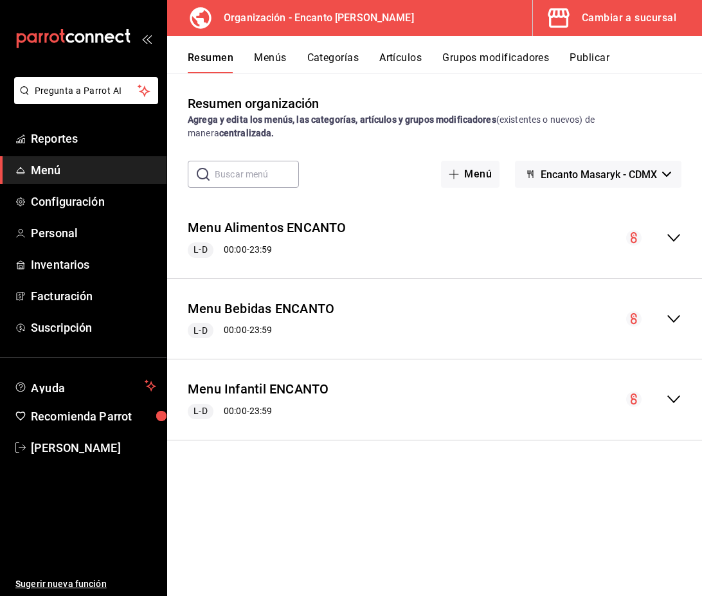
click at [675, 316] on icon "collapse-menu-row" at bounding box center [673, 318] width 15 height 15
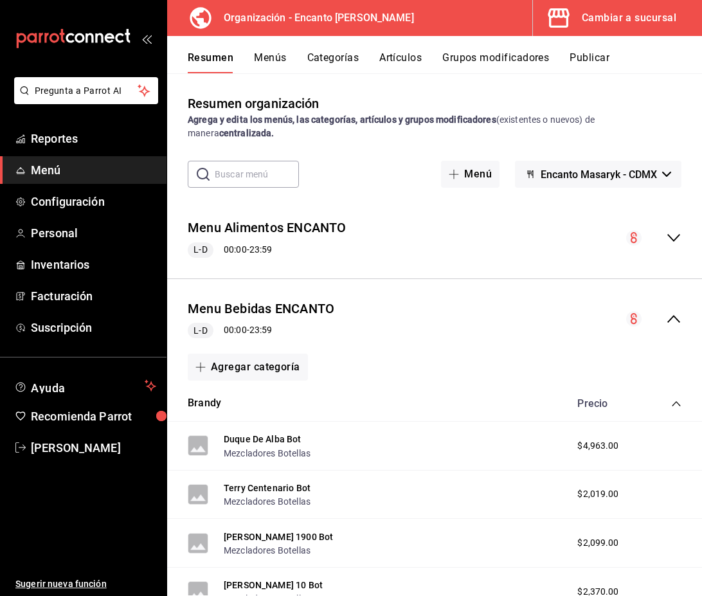
click at [675, 406] on icon "collapse-category-row" at bounding box center [676, 404] width 10 height 10
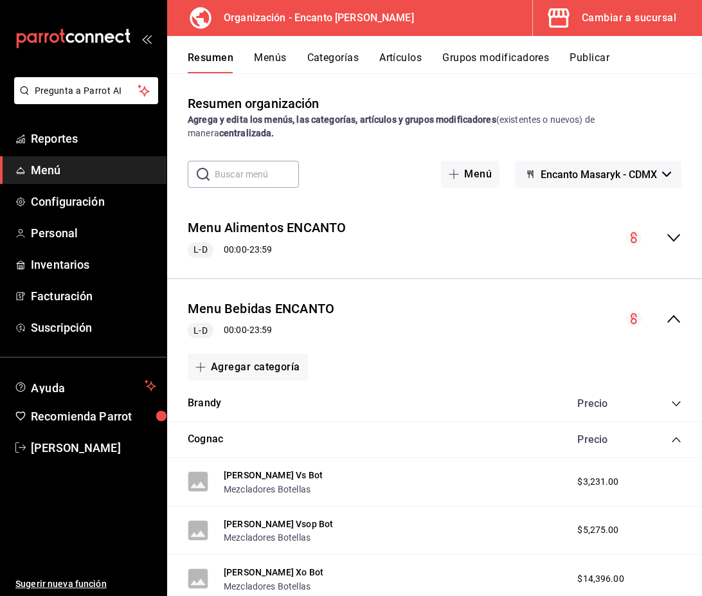
click at [678, 446] on div "Cognac Precio" at bounding box center [434, 440] width 535 height 36
click at [676, 442] on icon "collapse-category-row" at bounding box center [676, 440] width 10 height 10
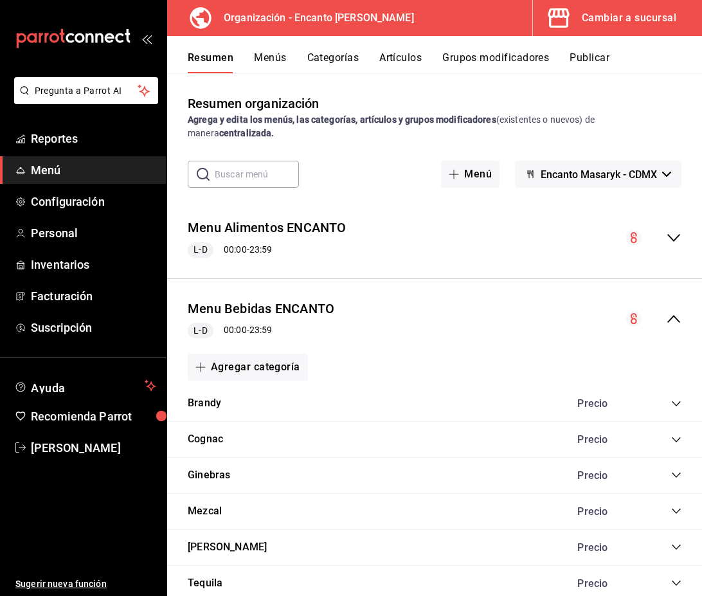
click at [675, 511] on icon "collapse-category-row" at bounding box center [676, 511] width 8 height 5
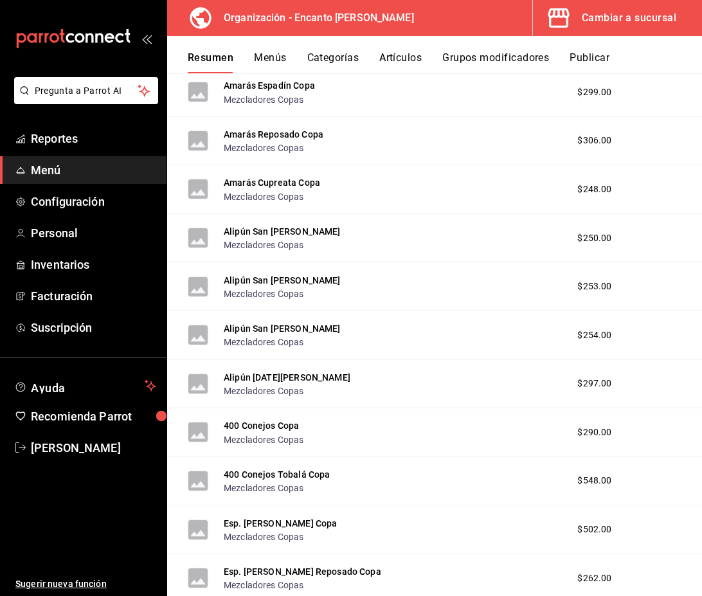
scroll to position [1628, 0]
click at [267, 186] on button "Amarás Cupreata Copa" at bounding box center [272, 183] width 96 height 13
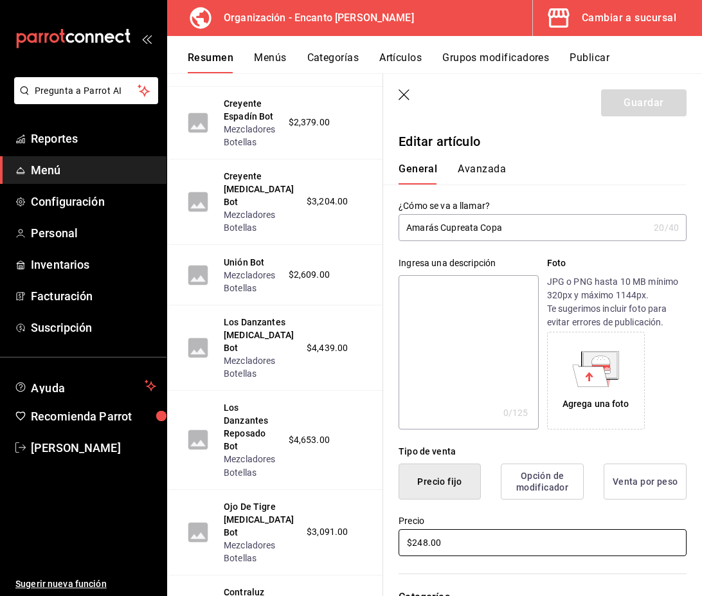
click at [469, 532] on input "$248.00" at bounding box center [543, 542] width 288 height 27
click at [454, 545] on input "$248.00" at bounding box center [543, 542] width 288 height 27
type input "$311.00"
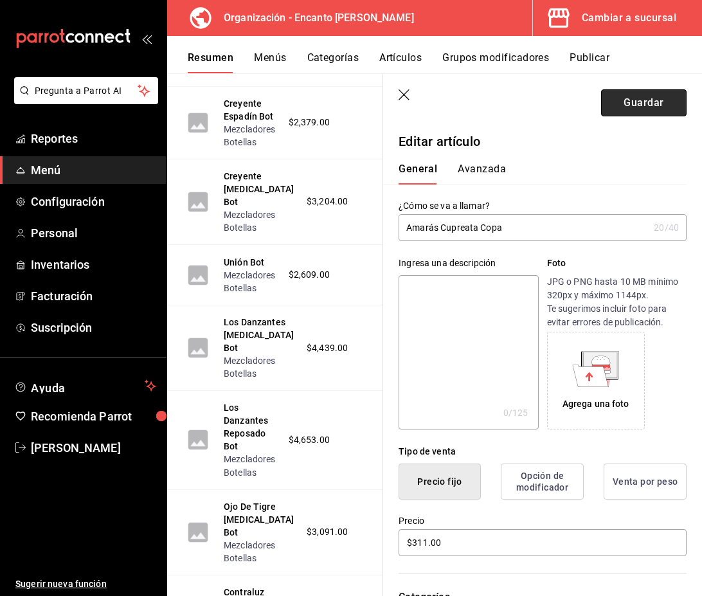
click at [631, 107] on button "Guardar" at bounding box center [644, 102] width 86 height 27
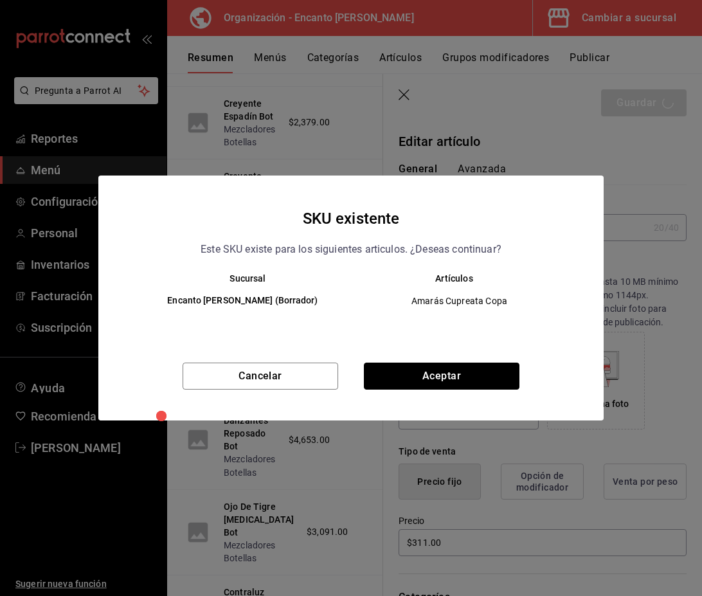
click at [504, 368] on button "Aceptar" at bounding box center [442, 376] width 156 height 27
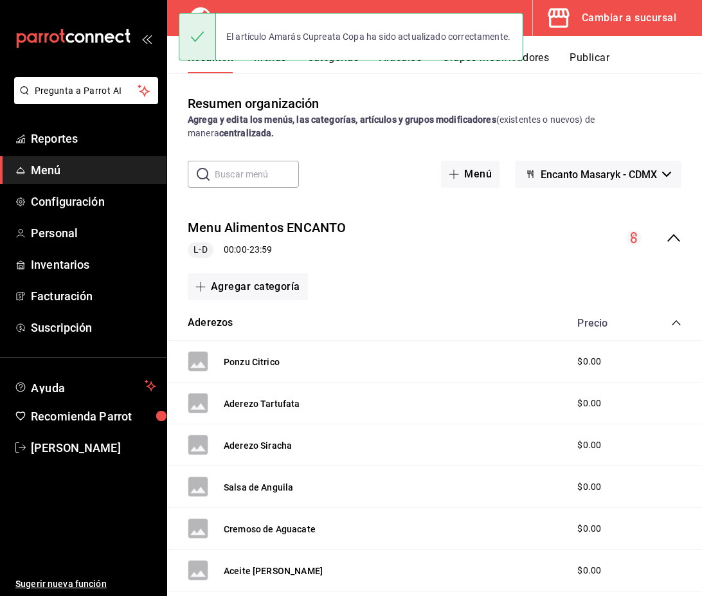
click at [672, 230] on icon "collapse-menu-row" at bounding box center [673, 237] width 15 height 15
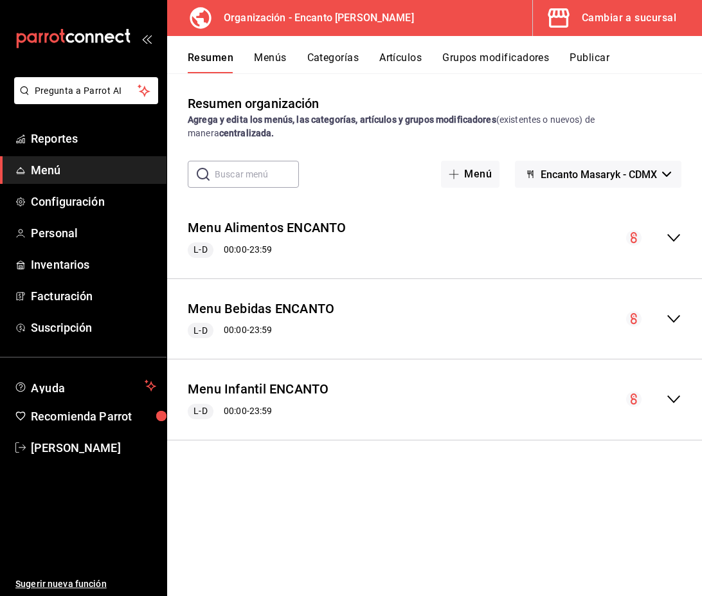
click at [671, 317] on icon "collapse-menu-row" at bounding box center [673, 318] width 15 height 15
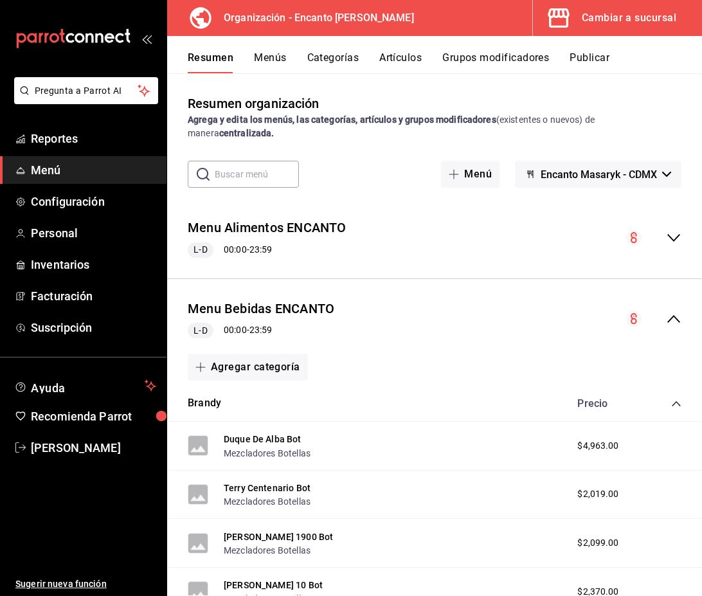
click at [675, 399] on icon "collapse-category-row" at bounding box center [676, 404] width 10 height 10
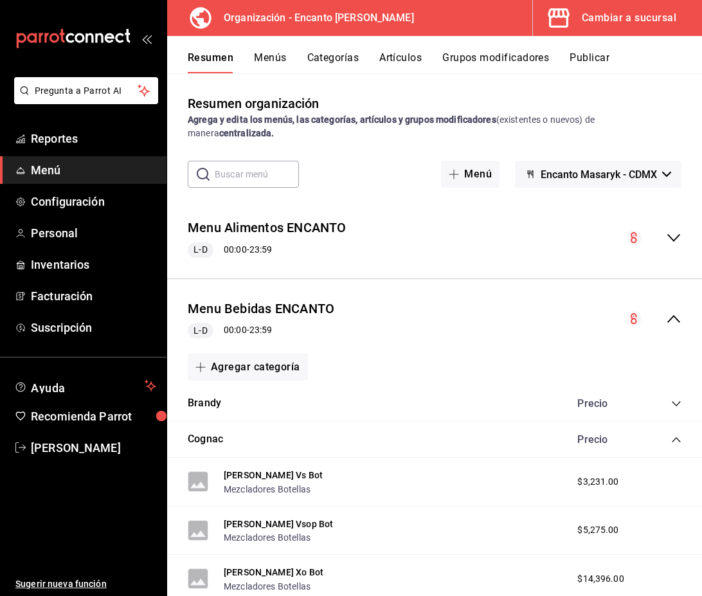
click at [675, 399] on icon "collapse-category-row" at bounding box center [676, 404] width 10 height 10
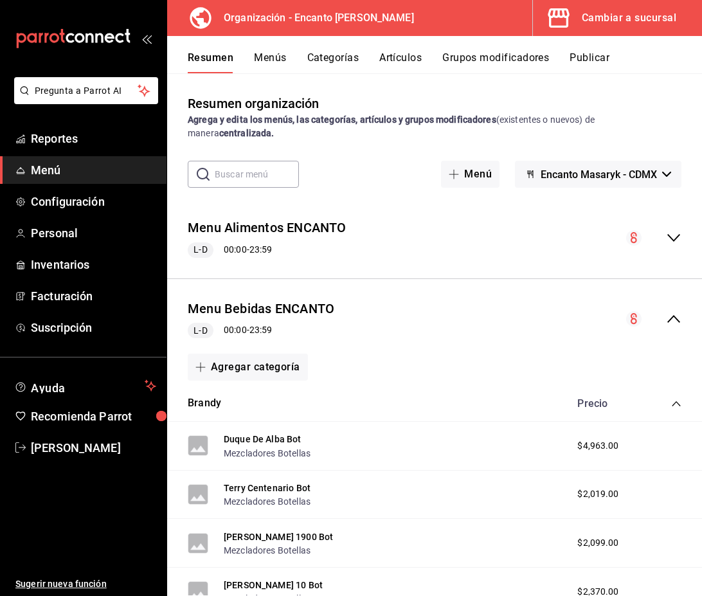
click at [675, 399] on icon "collapse-category-row" at bounding box center [676, 404] width 10 height 10
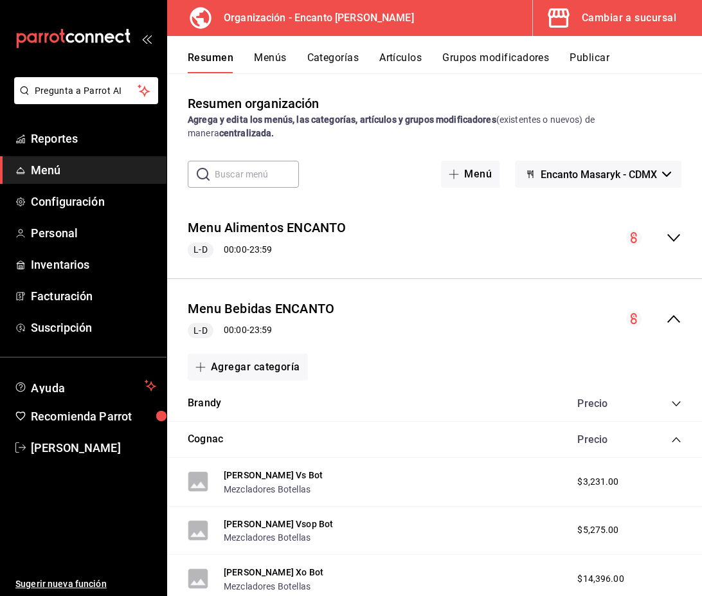
click at [678, 438] on icon "collapse-category-row" at bounding box center [676, 440] width 10 height 10
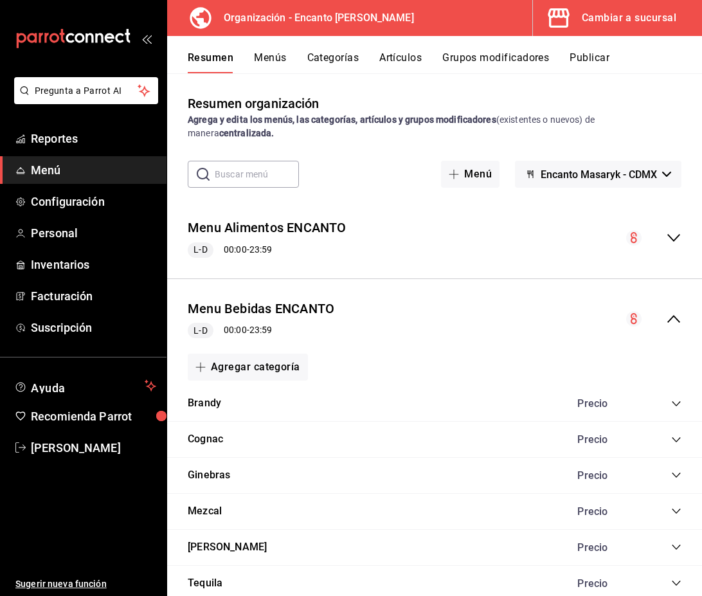
click at [676, 509] on icon "collapse-category-row" at bounding box center [676, 511] width 10 height 10
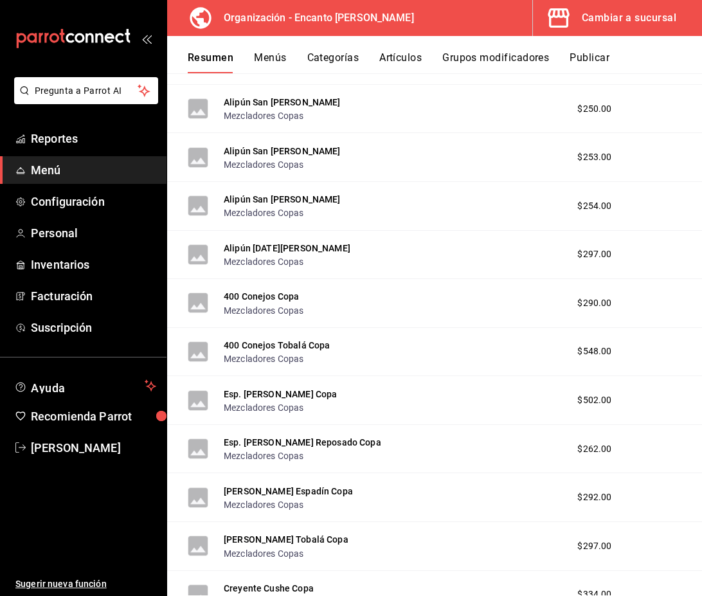
scroll to position [1760, 0]
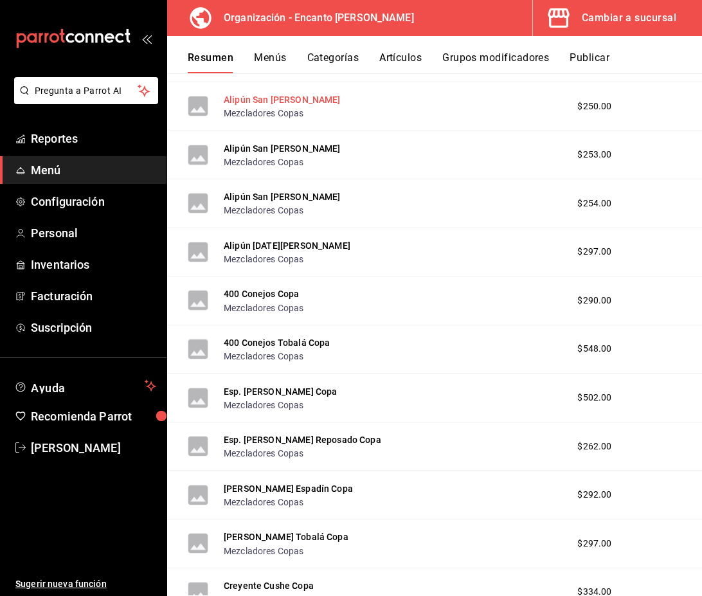
click at [260, 97] on button "Alipún San [PERSON_NAME]" at bounding box center [282, 99] width 117 height 13
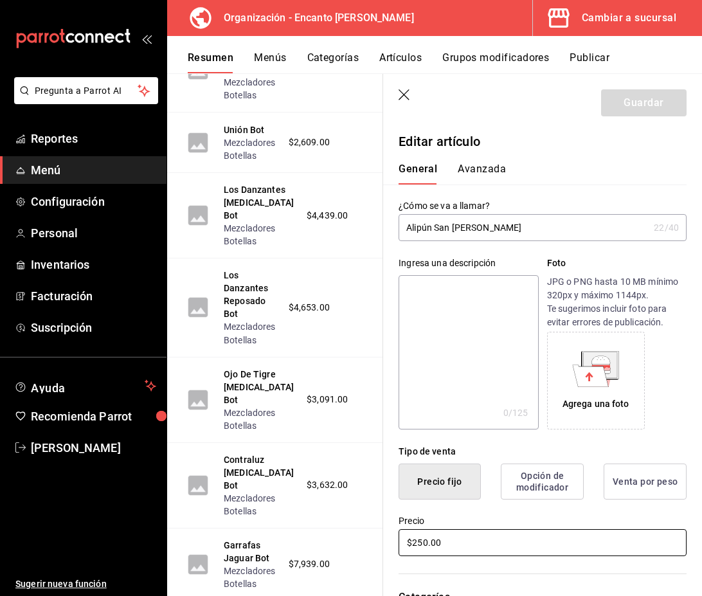
drag, startPoint x: 462, startPoint y: 543, endPoint x: 358, endPoint y: 533, distance: 104.6
click at [358, 533] on main "Resumen organización Agrega y edita los menús, las categorías, artículos y grup…" at bounding box center [434, 334] width 535 height 523
type input "$356.00"
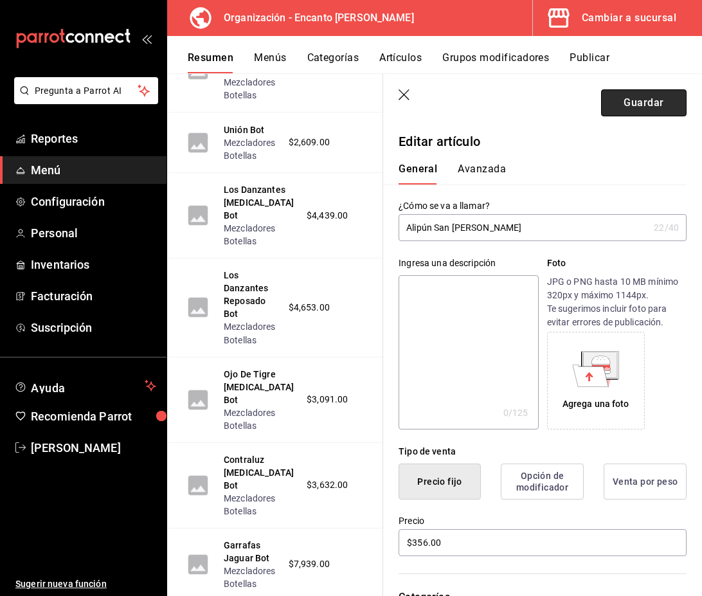
click at [639, 105] on button "Guardar" at bounding box center [644, 102] width 86 height 27
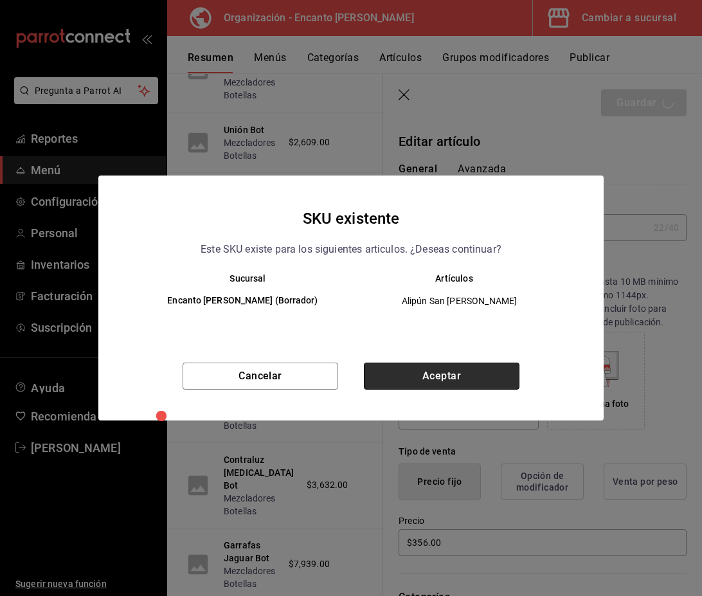
click at [455, 369] on button "Aceptar" at bounding box center [442, 376] width 156 height 27
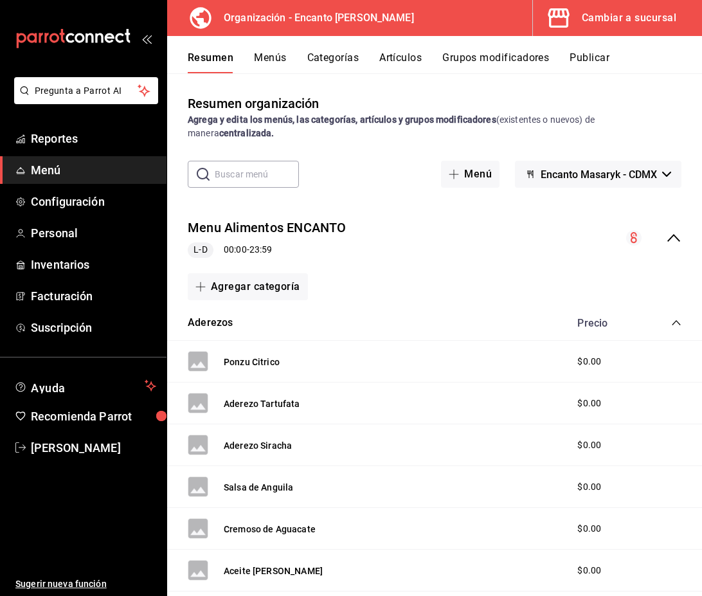
click at [676, 243] on icon "collapse-menu-row" at bounding box center [673, 237] width 15 height 15
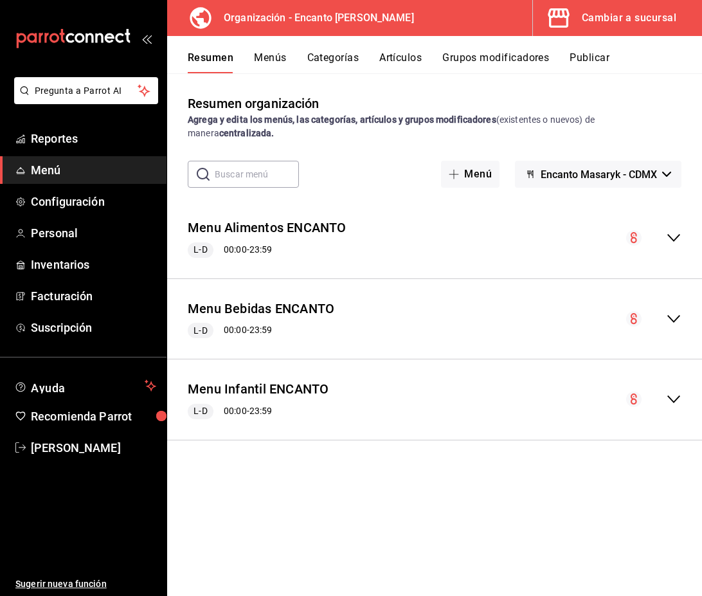
click at [673, 320] on icon "collapse-menu-row" at bounding box center [673, 318] width 15 height 15
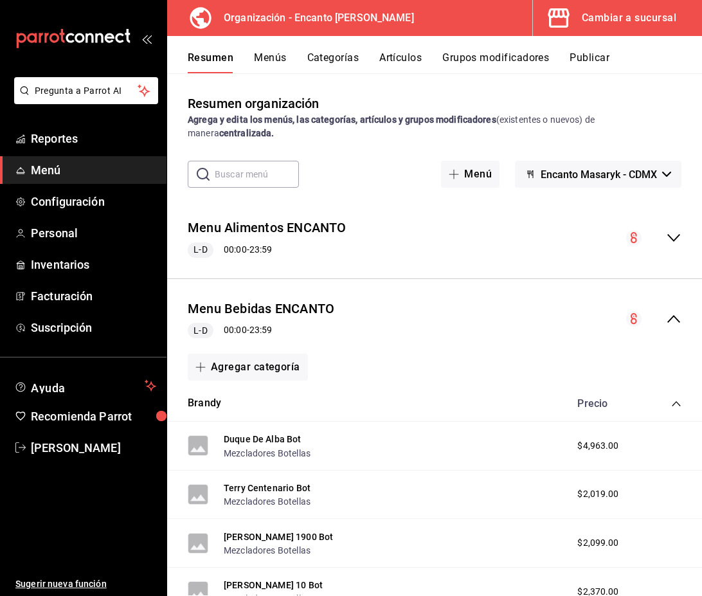
click at [674, 404] on icon "collapse-category-row" at bounding box center [676, 403] width 8 height 5
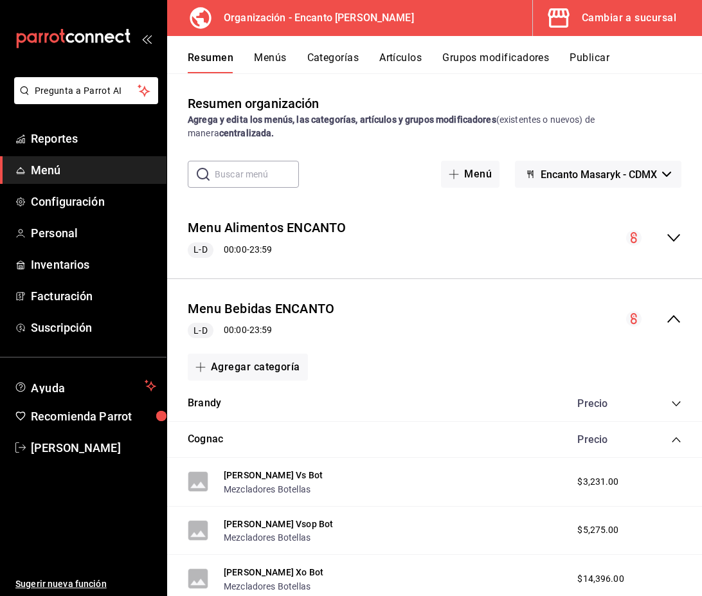
click at [675, 441] on icon "collapse-category-row" at bounding box center [676, 440] width 10 height 10
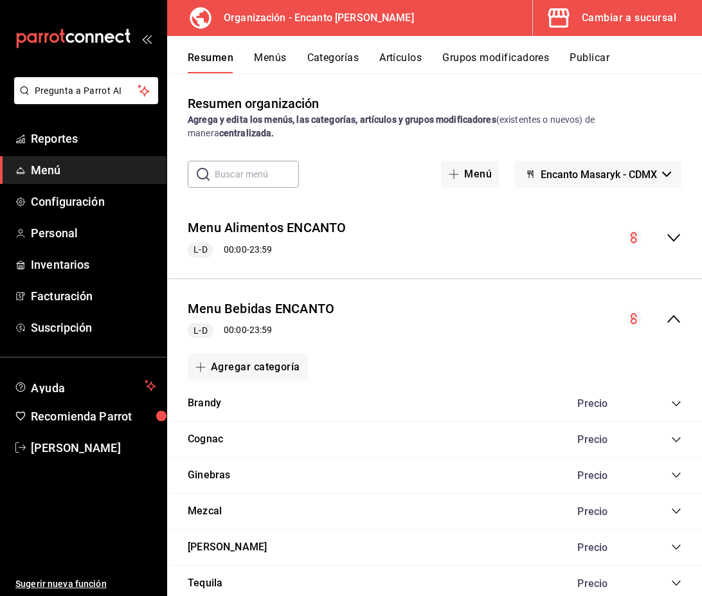
click at [676, 512] on icon "collapse-category-row" at bounding box center [676, 511] width 10 height 10
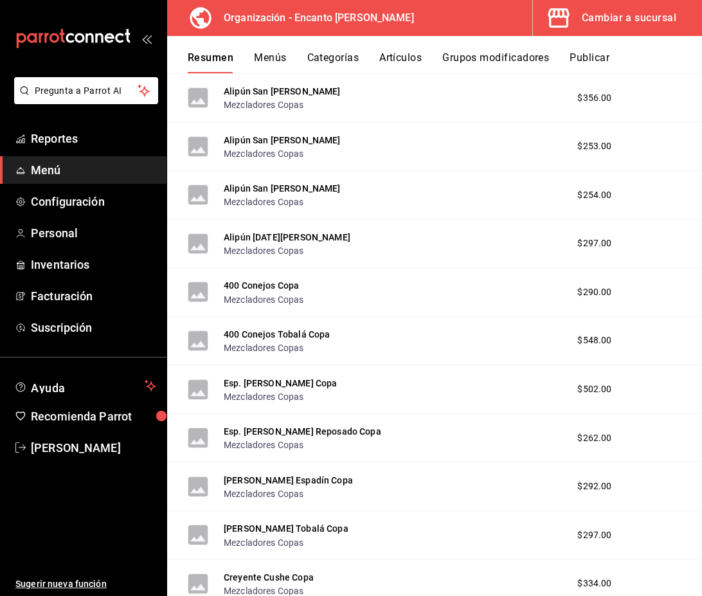
scroll to position [1771, 0]
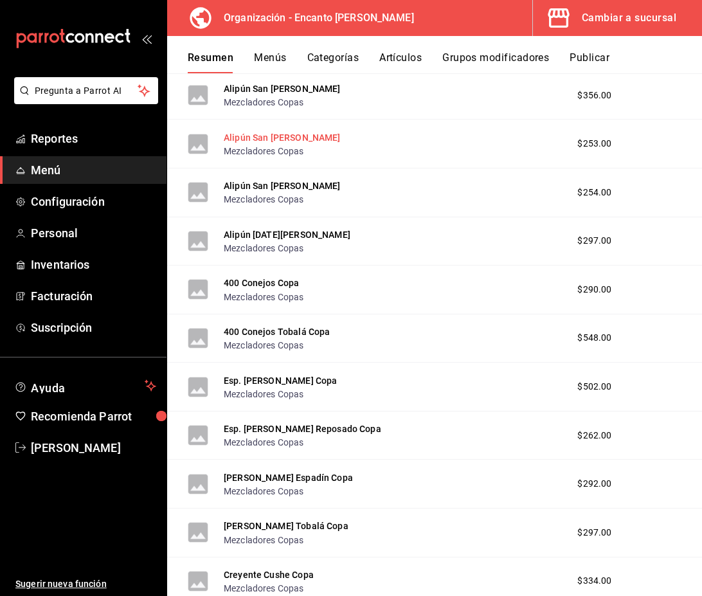
click at [273, 136] on button "Alipún San [PERSON_NAME]" at bounding box center [282, 137] width 117 height 13
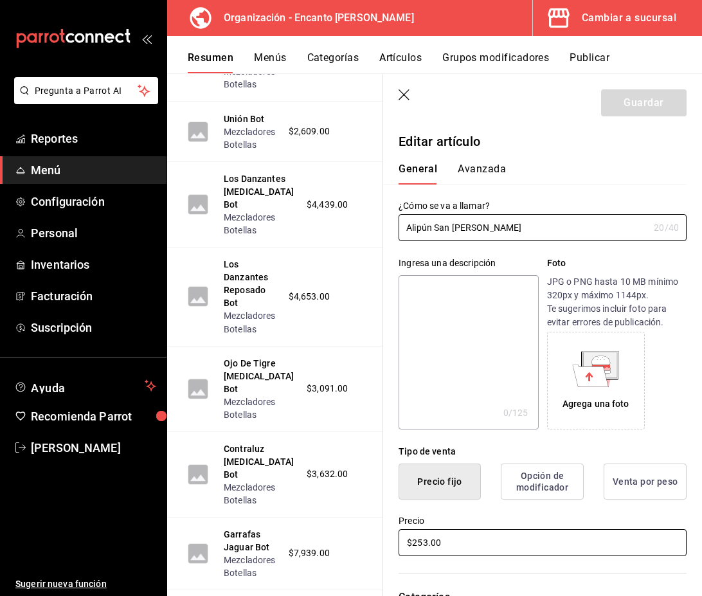
click at [461, 541] on input "$253.00" at bounding box center [543, 542] width 288 height 27
type input "$318.00"
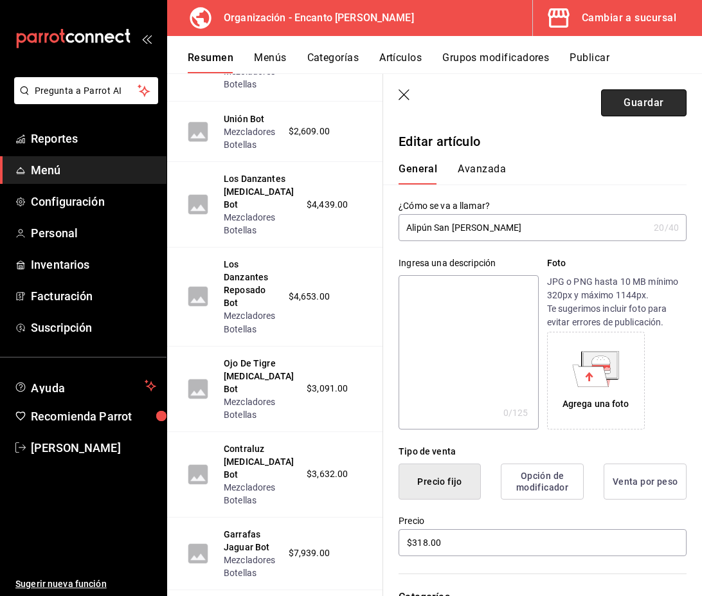
click at [635, 98] on button "Guardar" at bounding box center [644, 102] width 86 height 27
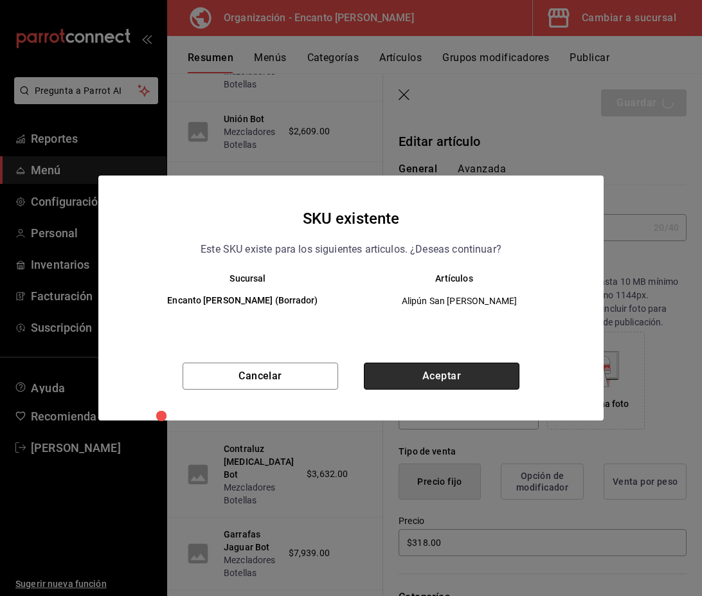
click at [496, 372] on button "Aceptar" at bounding box center [442, 376] width 156 height 27
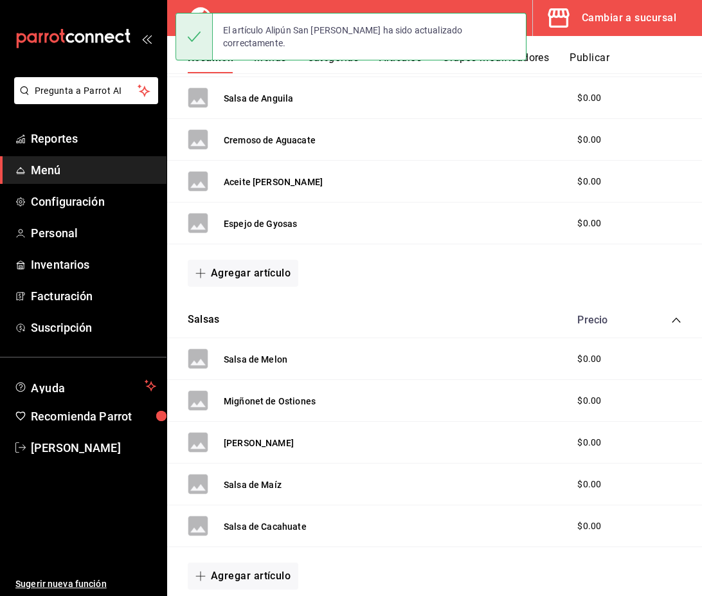
scroll to position [134, 0]
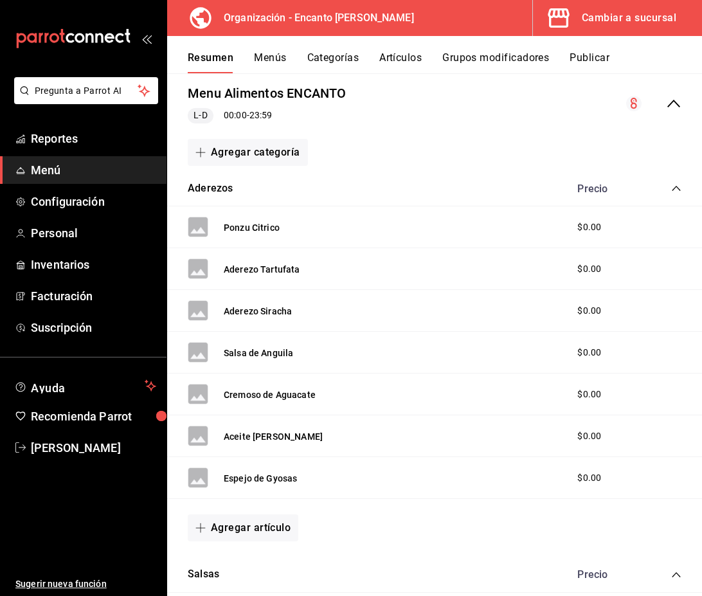
click at [671, 110] on icon "collapse-menu-row" at bounding box center [673, 103] width 15 height 15
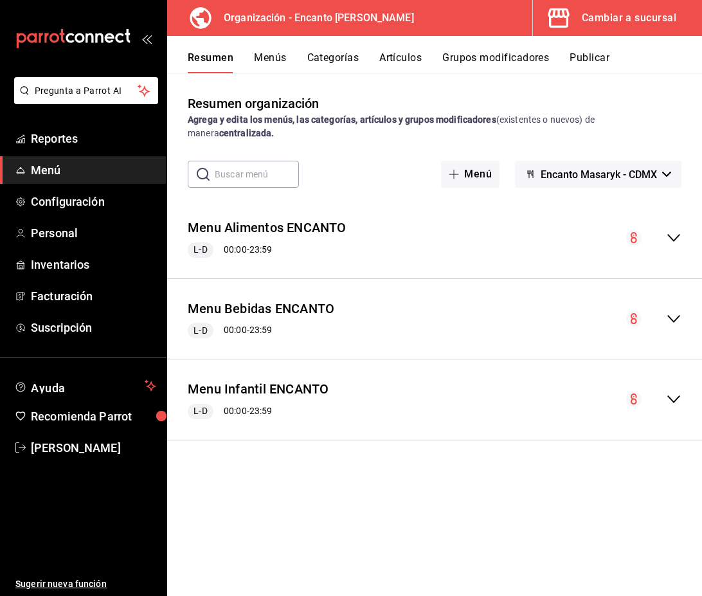
scroll to position [0, 0]
click at [670, 315] on icon "collapse-menu-row" at bounding box center [673, 318] width 15 height 15
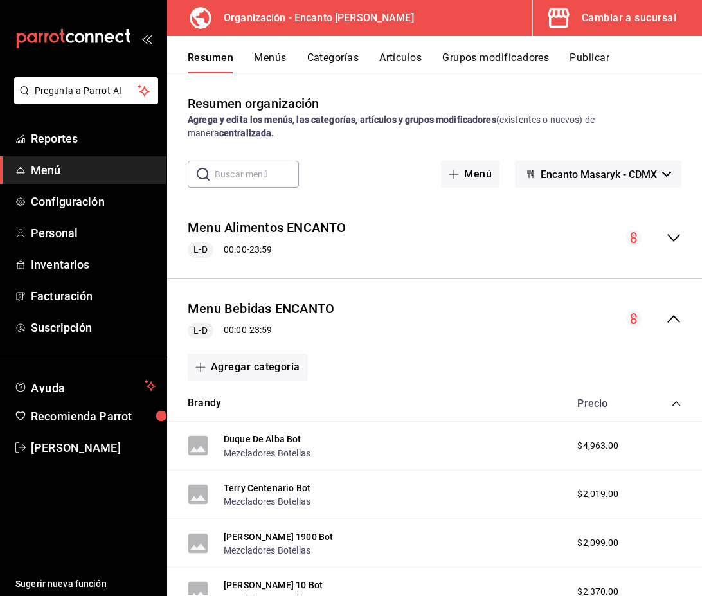
click at [676, 406] on icon "collapse-category-row" at bounding box center [676, 404] width 10 height 10
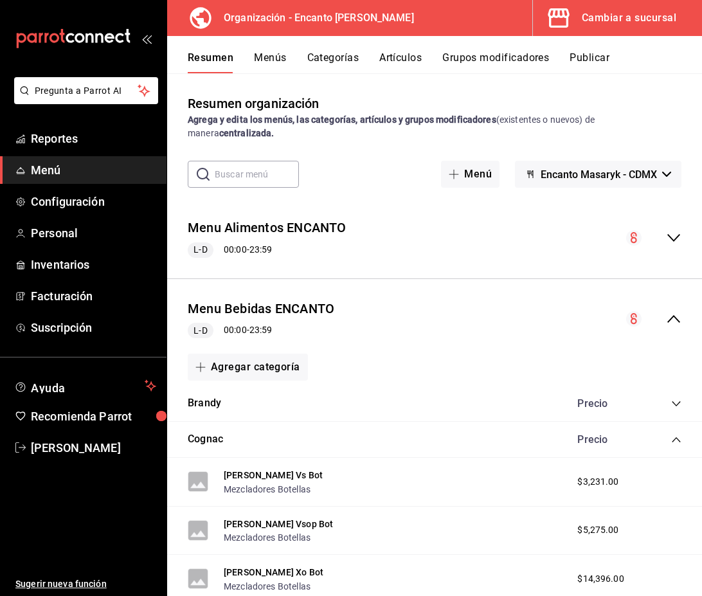
click at [677, 440] on icon "collapse-category-row" at bounding box center [676, 440] width 10 height 10
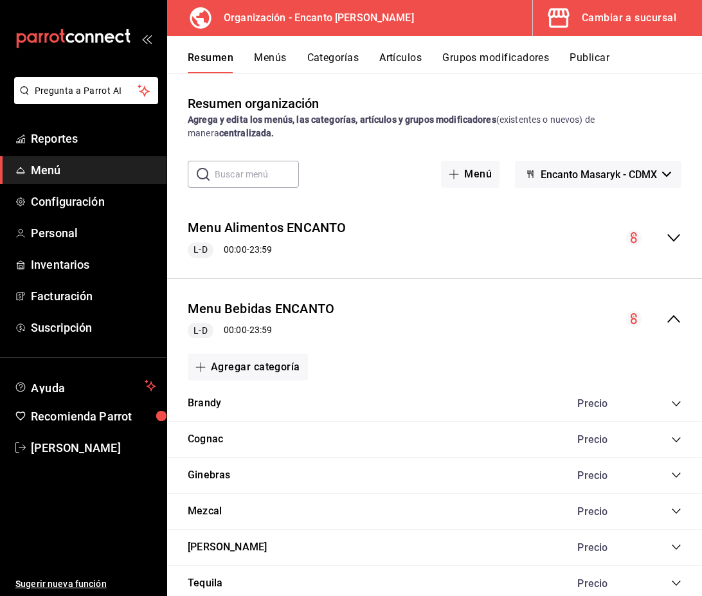
click at [675, 509] on icon "collapse-category-row" at bounding box center [676, 511] width 10 height 10
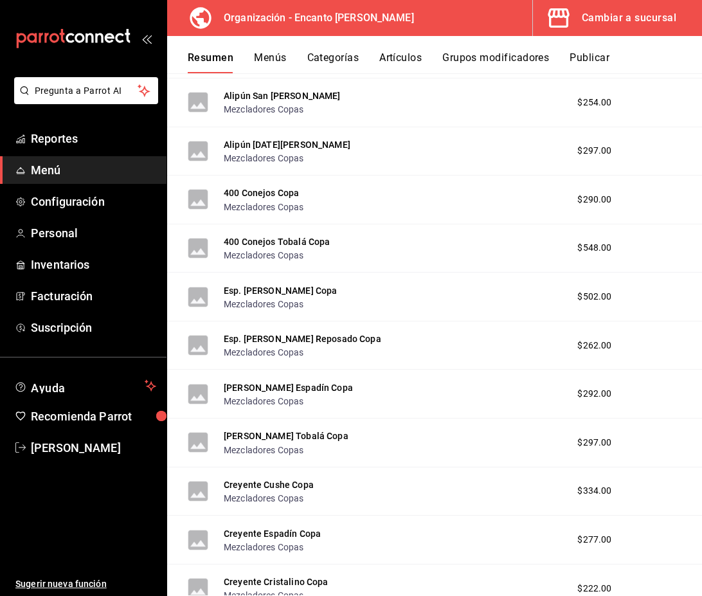
scroll to position [1864, 0]
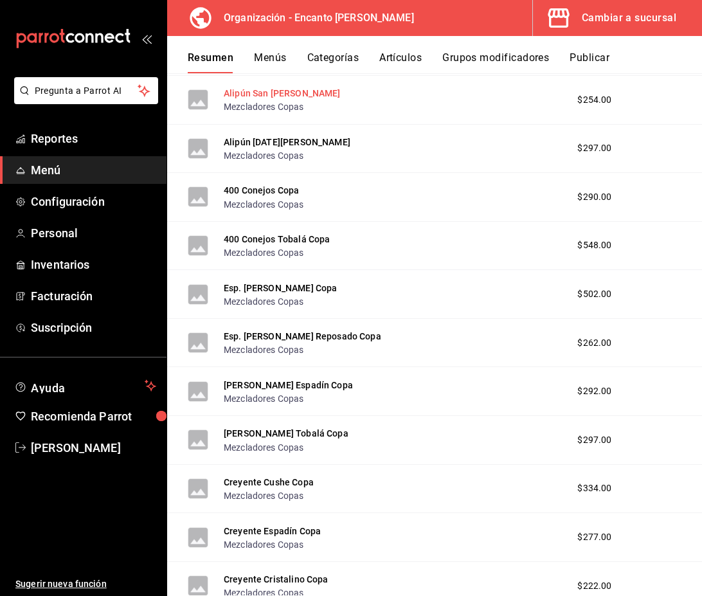
click at [280, 95] on button "Alipún San [PERSON_NAME]" at bounding box center [282, 93] width 117 height 13
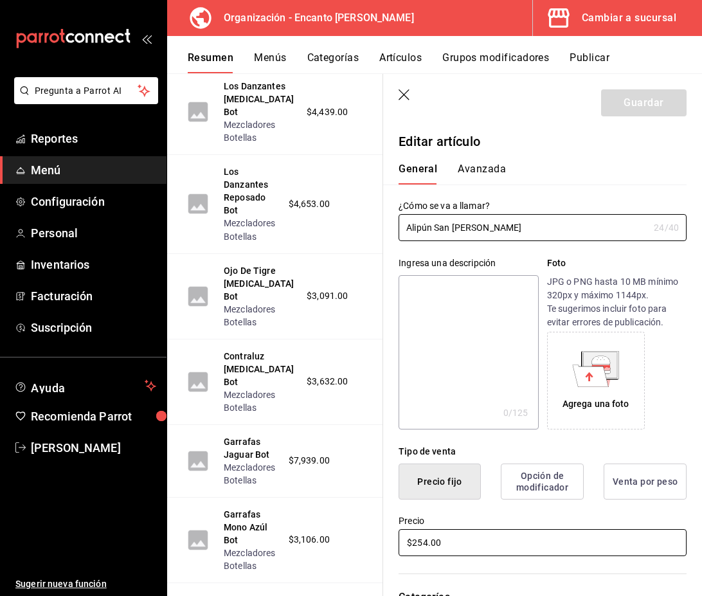
click at [451, 543] on input "$254.00" at bounding box center [543, 542] width 288 height 27
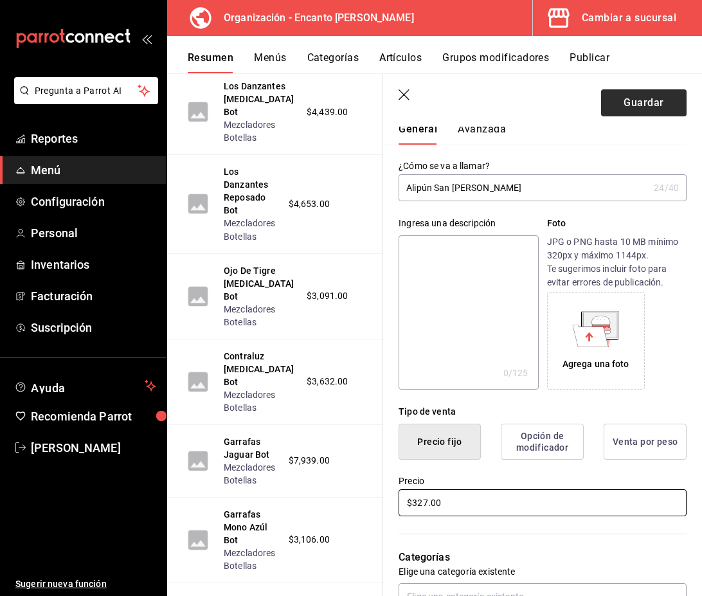
scroll to position [41, 0]
type input "$327.00"
click at [644, 102] on button "Guardar" at bounding box center [644, 102] width 86 height 27
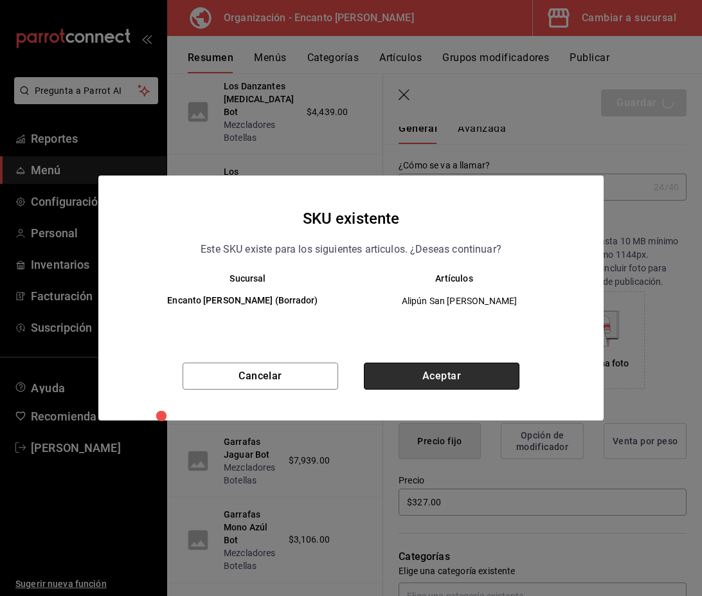
click at [487, 381] on button "Aceptar" at bounding box center [442, 376] width 156 height 27
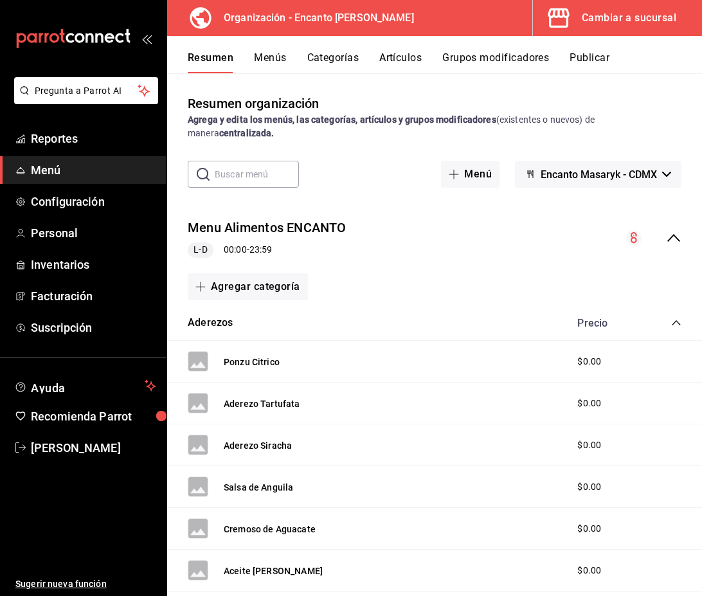
click at [677, 247] on div "Menu Alimentos ENCANTO L-D 00:00 - 23:59" at bounding box center [434, 238] width 535 height 60
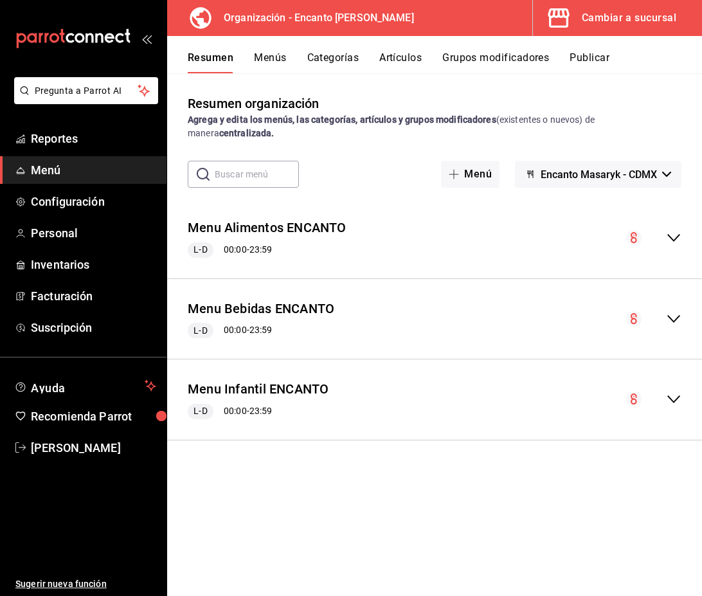
click at [677, 320] on icon "collapse-menu-row" at bounding box center [673, 318] width 15 height 15
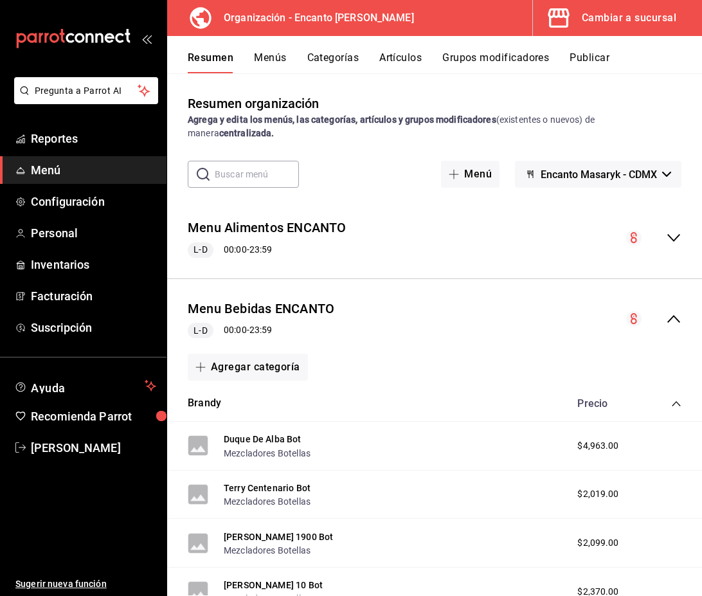
click at [675, 407] on icon "collapse-category-row" at bounding box center [676, 404] width 10 height 10
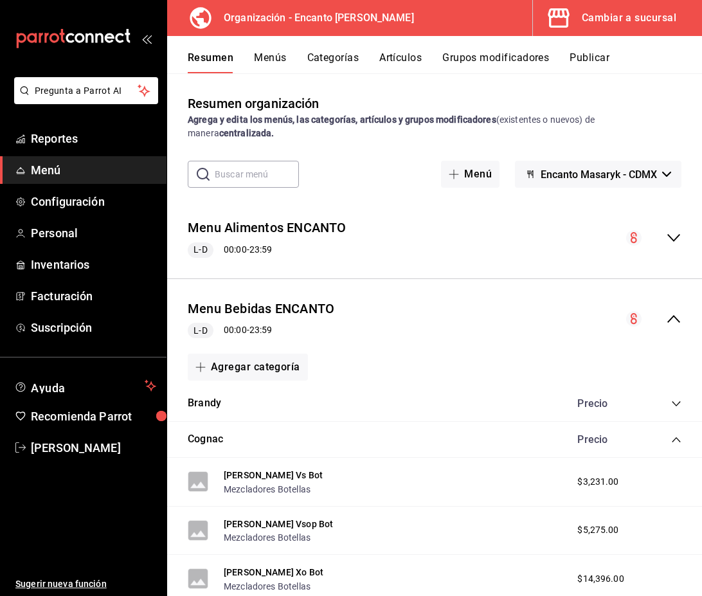
click at [676, 446] on div "Cognac Precio" at bounding box center [434, 440] width 535 height 36
click at [676, 442] on icon "collapse-category-row" at bounding box center [676, 440] width 10 height 10
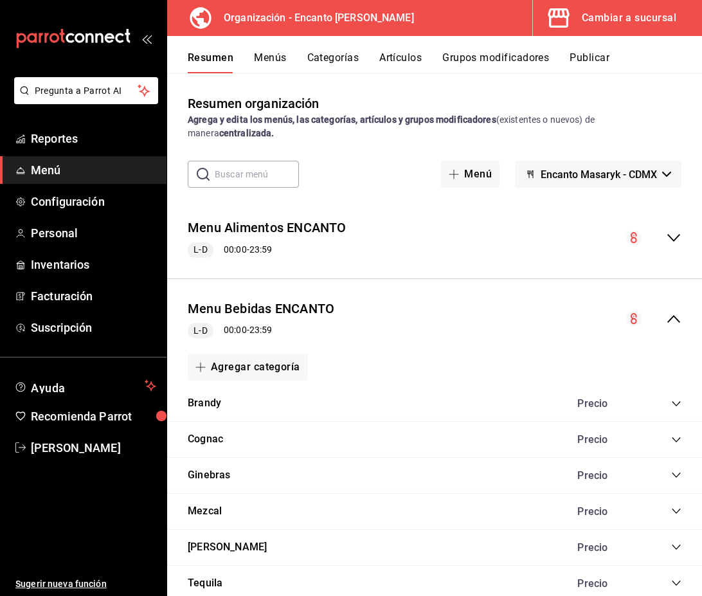
click at [675, 507] on icon "collapse-category-row" at bounding box center [676, 511] width 10 height 10
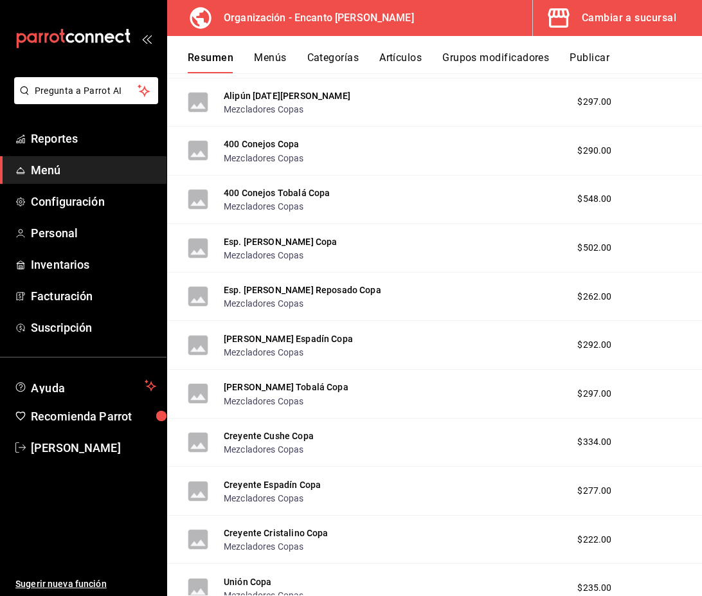
scroll to position [1913, 0]
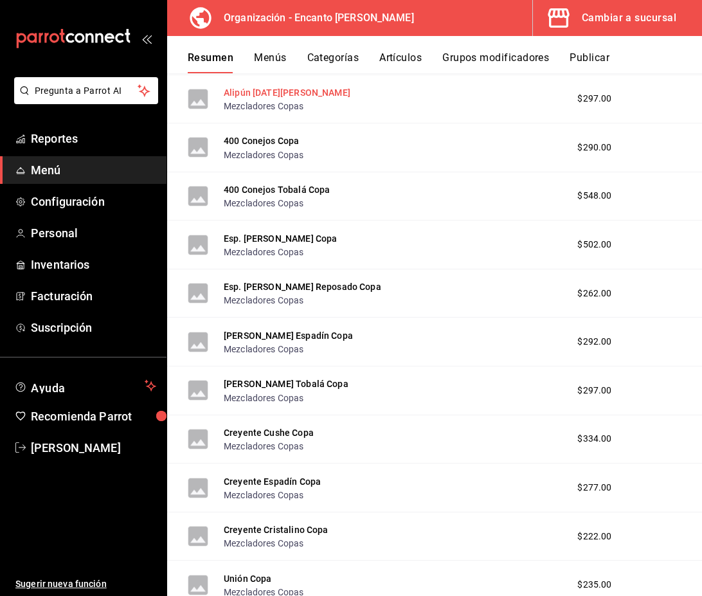
click at [259, 91] on button "Alipún [DATE][PERSON_NAME]" at bounding box center [287, 92] width 127 height 13
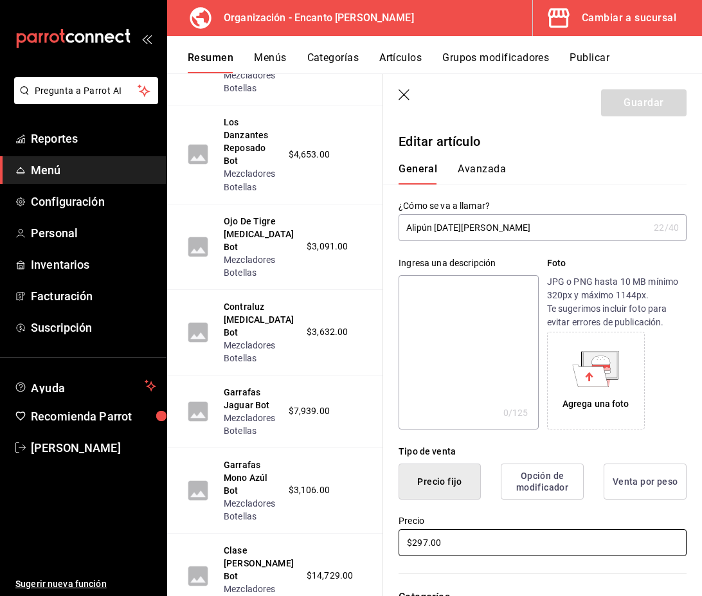
drag, startPoint x: 468, startPoint y: 542, endPoint x: 381, endPoint y: 543, distance: 86.8
click at [381, 543] on main "Resumen organización Agrega y edita los menús, las categorías, artículos y grup…" at bounding box center [434, 334] width 535 height 523
type input "$463.00"
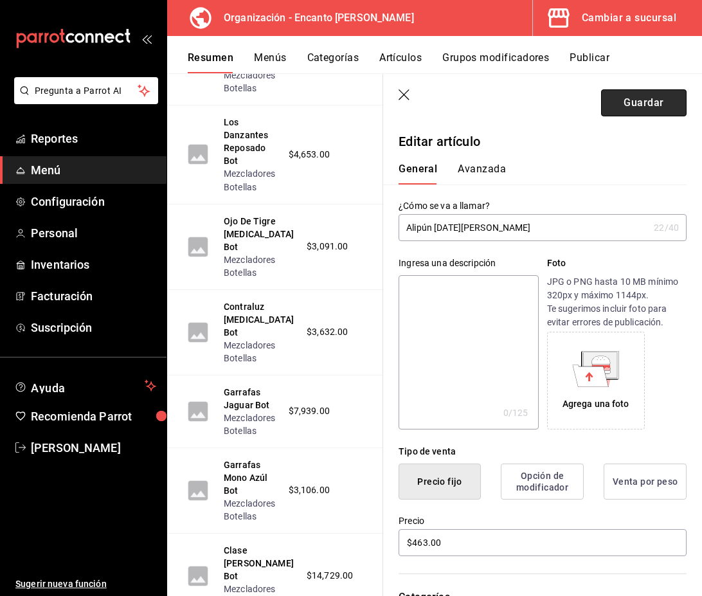
click at [634, 107] on button "Guardar" at bounding box center [644, 102] width 86 height 27
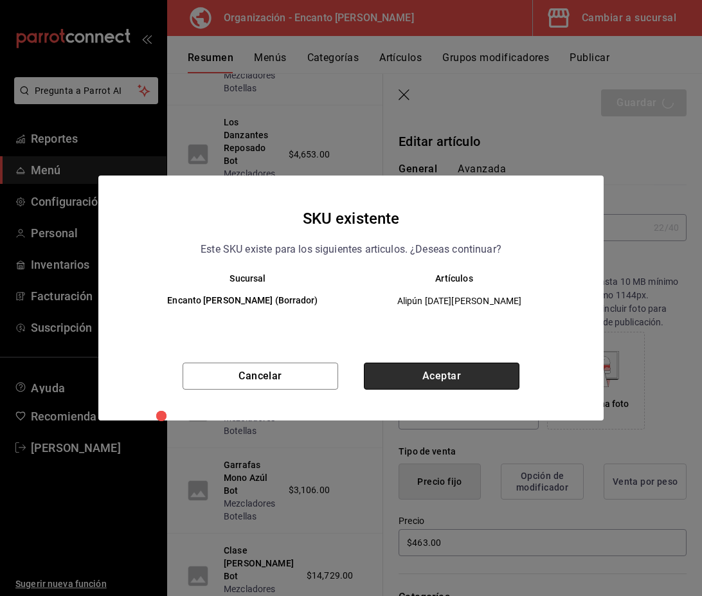
click at [410, 388] on button "Aceptar" at bounding box center [442, 376] width 156 height 27
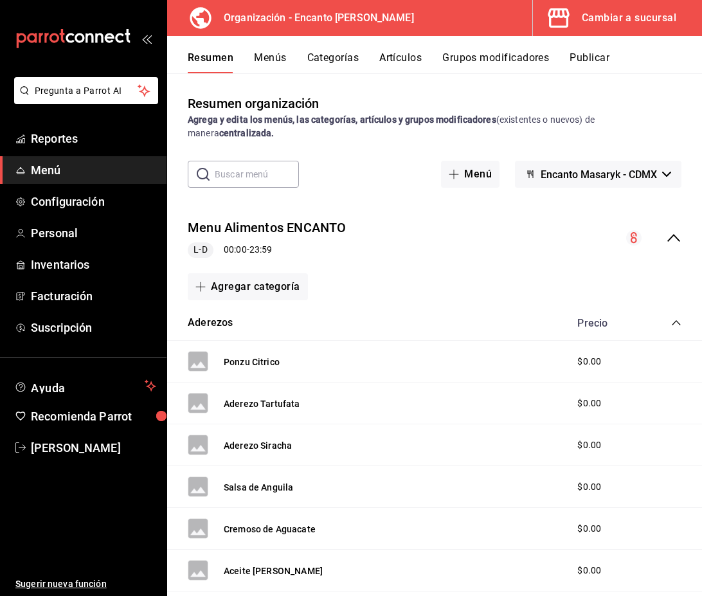
click at [672, 233] on icon "collapse-menu-row" at bounding box center [673, 237] width 15 height 15
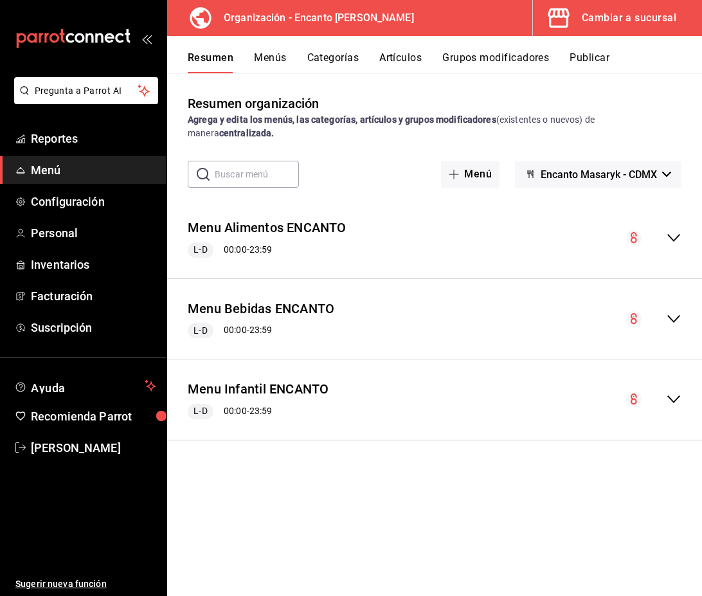
click at [673, 313] on icon "collapse-menu-row" at bounding box center [673, 318] width 15 height 15
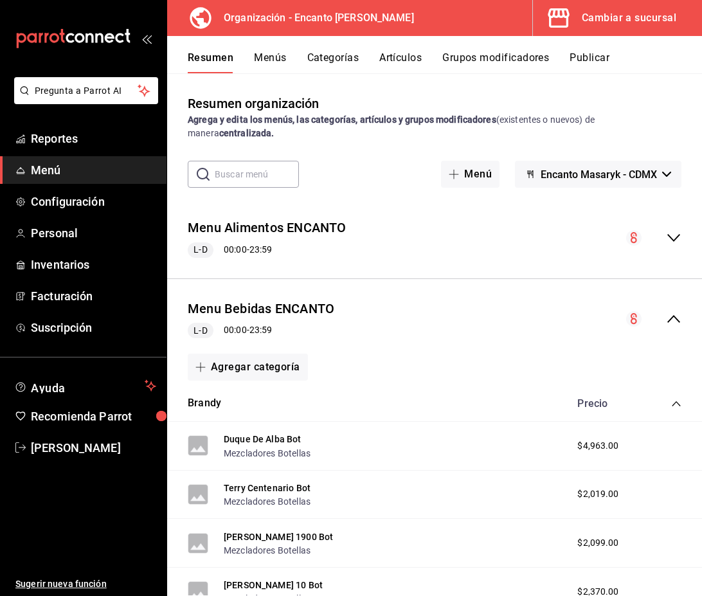
click at [676, 401] on icon "collapse-category-row" at bounding box center [676, 404] width 10 height 10
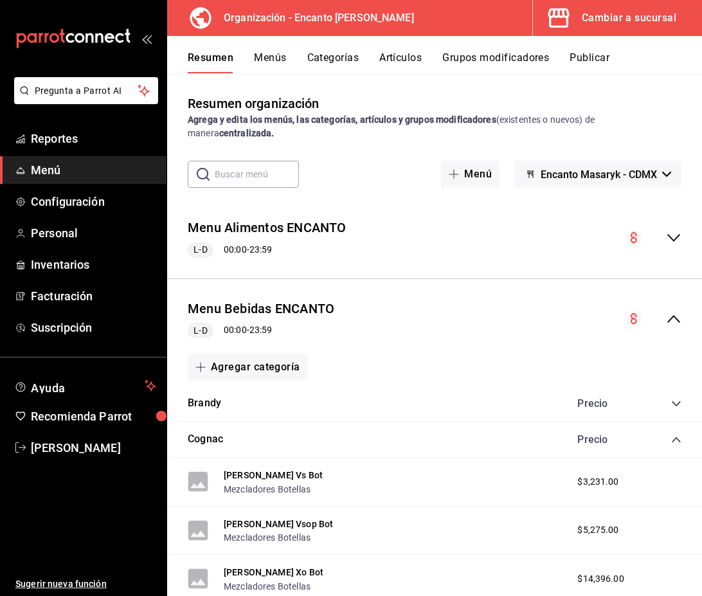
click at [678, 439] on icon "collapse-category-row" at bounding box center [676, 439] width 8 height 5
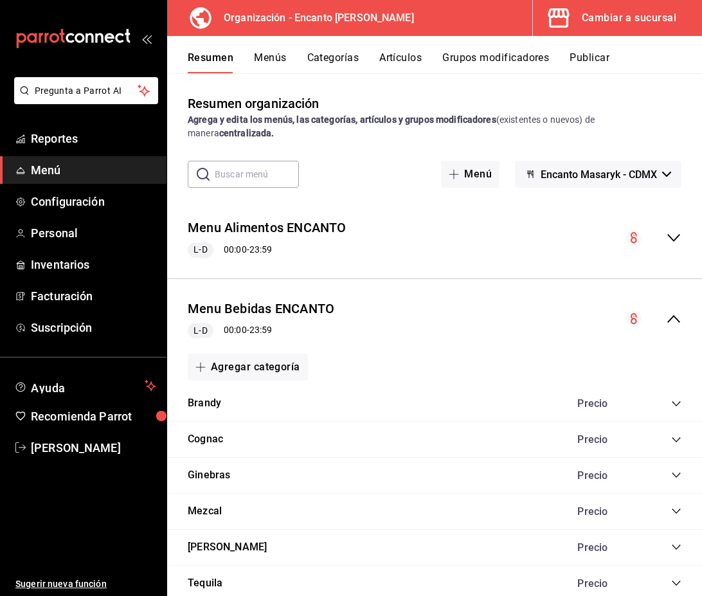
click at [674, 510] on icon "collapse-category-row" at bounding box center [676, 511] width 10 height 10
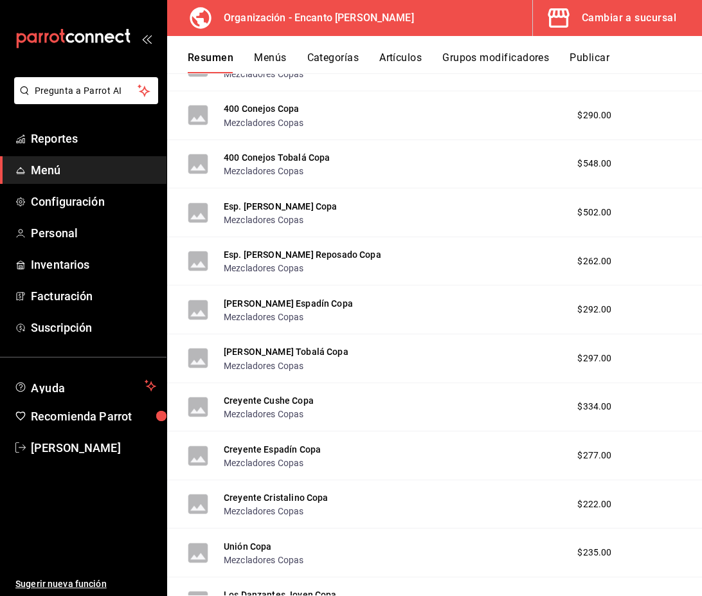
scroll to position [1948, 0]
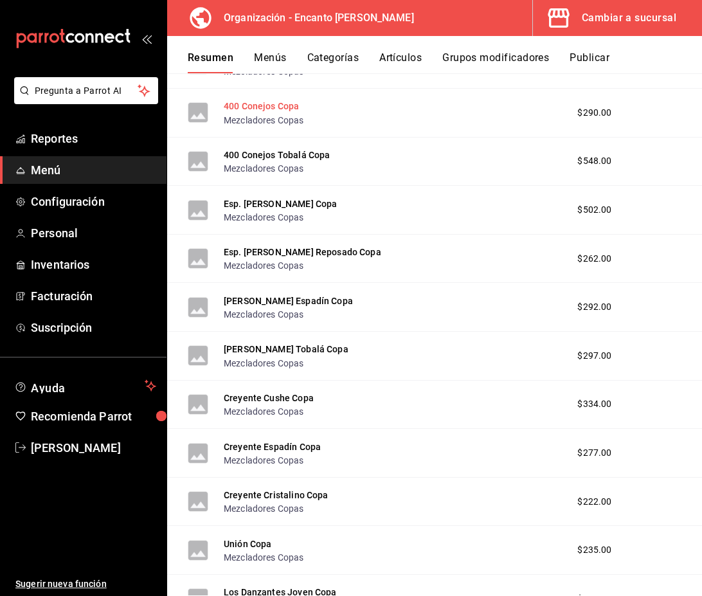
click at [257, 105] on button "400 Conejos Copa" at bounding box center [261, 106] width 75 height 13
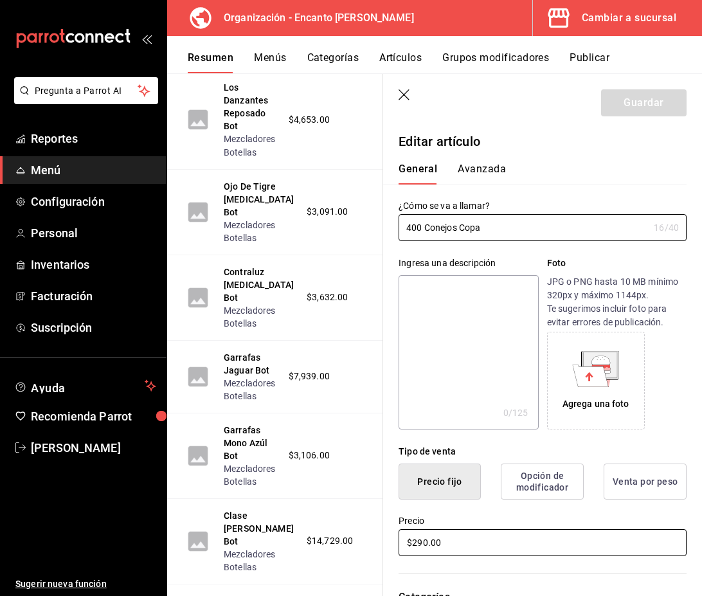
click at [451, 536] on input "$290.00" at bounding box center [543, 542] width 288 height 27
type input "$193.00"
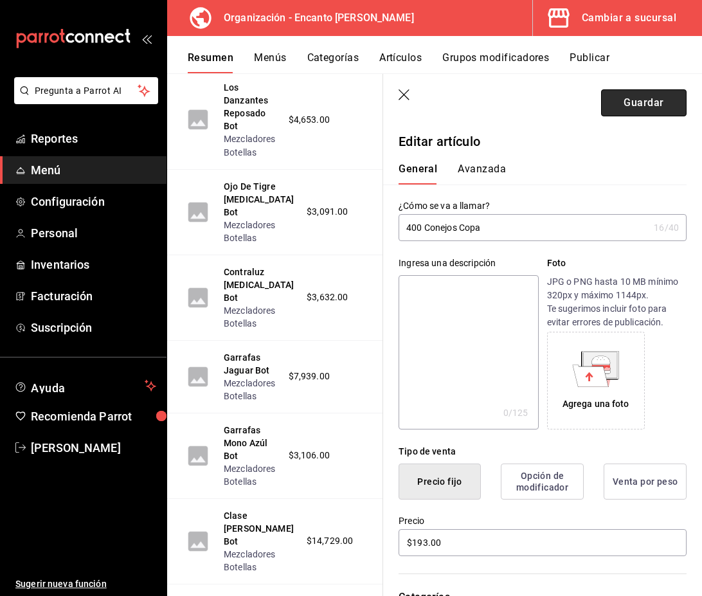
click at [651, 107] on button "Guardar" at bounding box center [644, 102] width 86 height 27
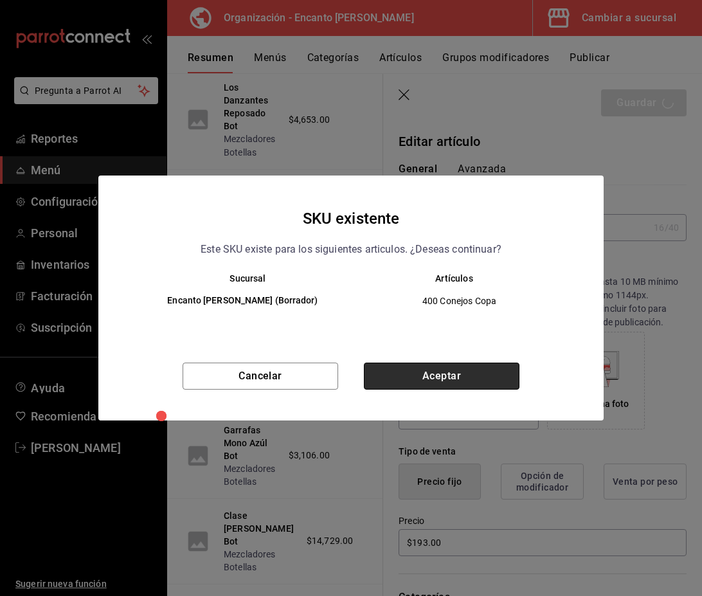
click at [457, 379] on button "Aceptar" at bounding box center [442, 376] width 156 height 27
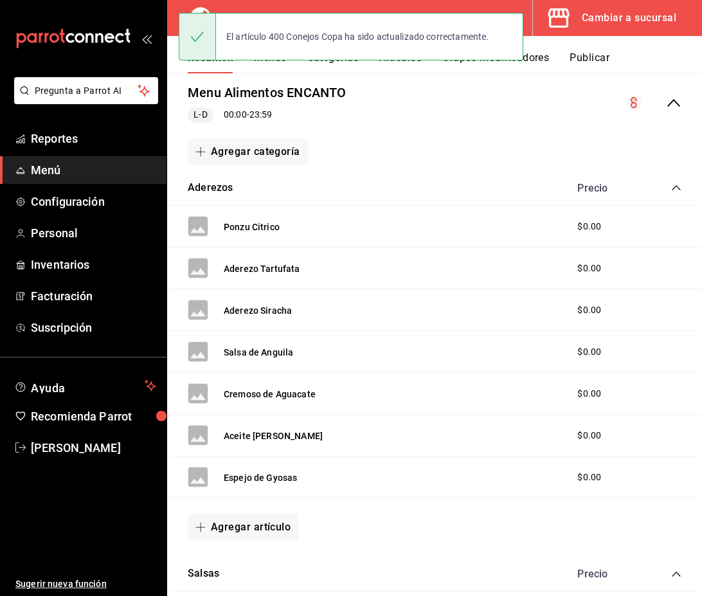
scroll to position [122, 0]
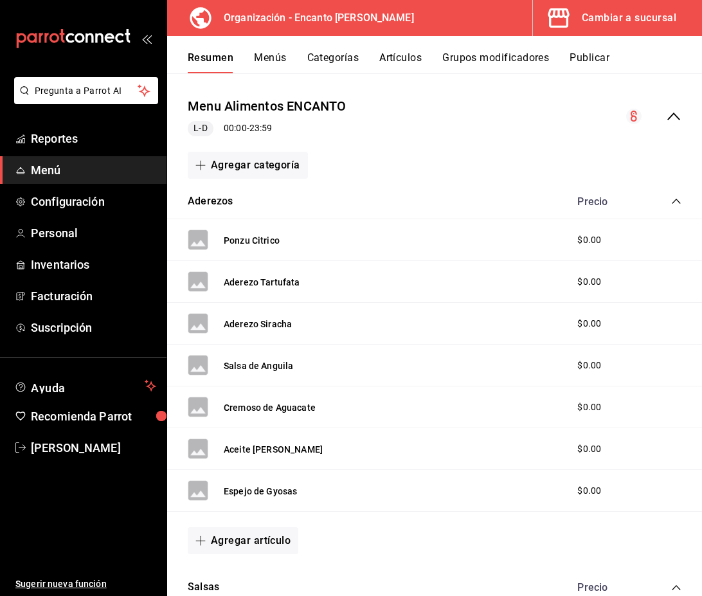
click at [676, 118] on icon "collapse-menu-row" at bounding box center [673, 116] width 15 height 15
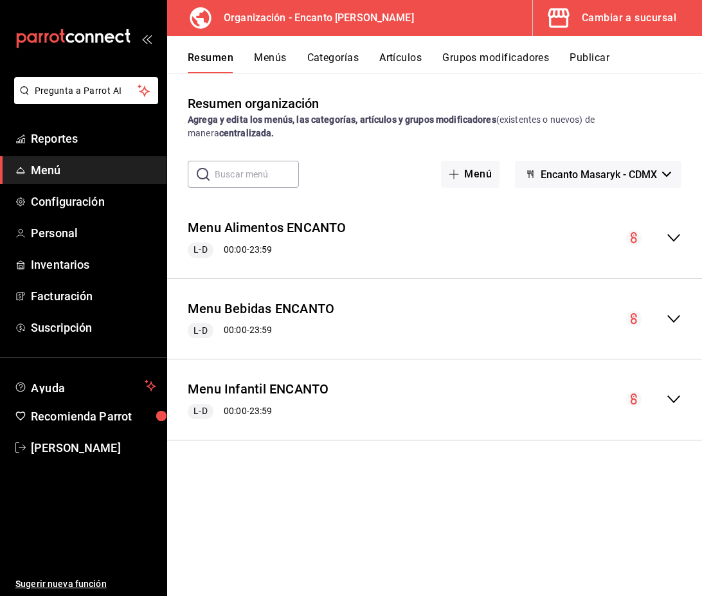
scroll to position [0, 0]
click at [673, 314] on icon "collapse-menu-row" at bounding box center [673, 318] width 15 height 15
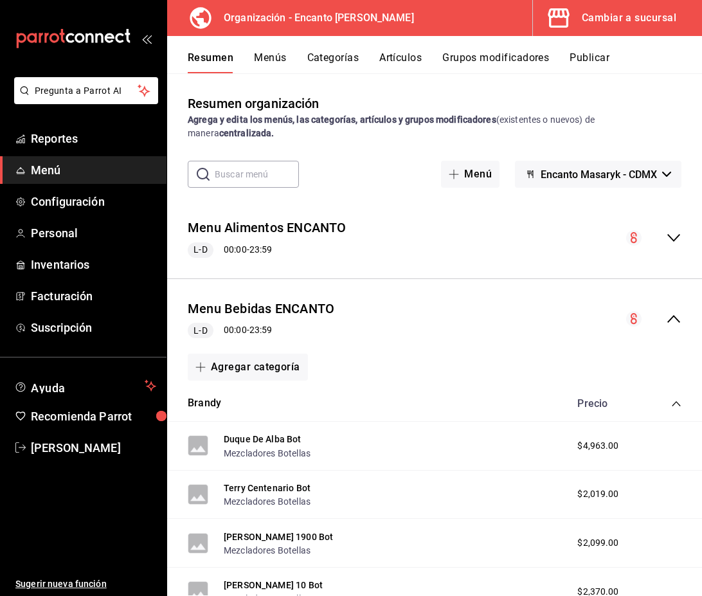
click at [674, 406] on icon "collapse-category-row" at bounding box center [676, 404] width 10 height 10
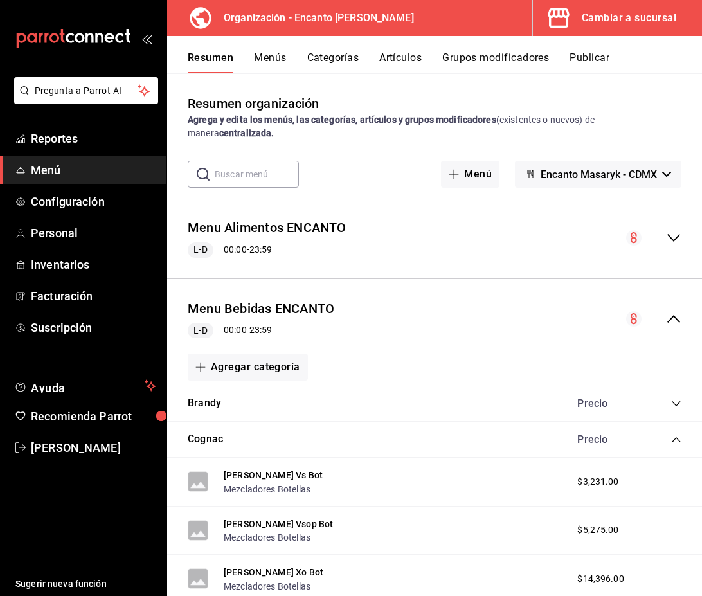
click at [676, 440] on icon "collapse-category-row" at bounding box center [676, 440] width 10 height 10
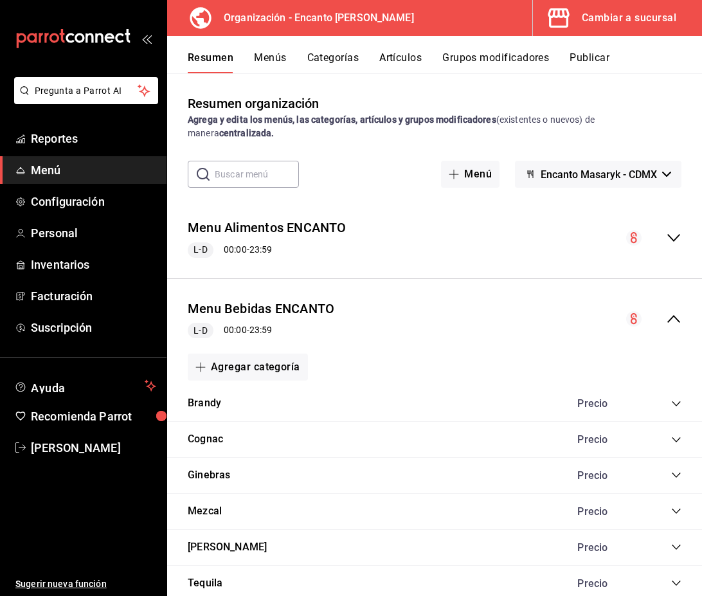
click at [675, 507] on icon "collapse-category-row" at bounding box center [676, 511] width 10 height 10
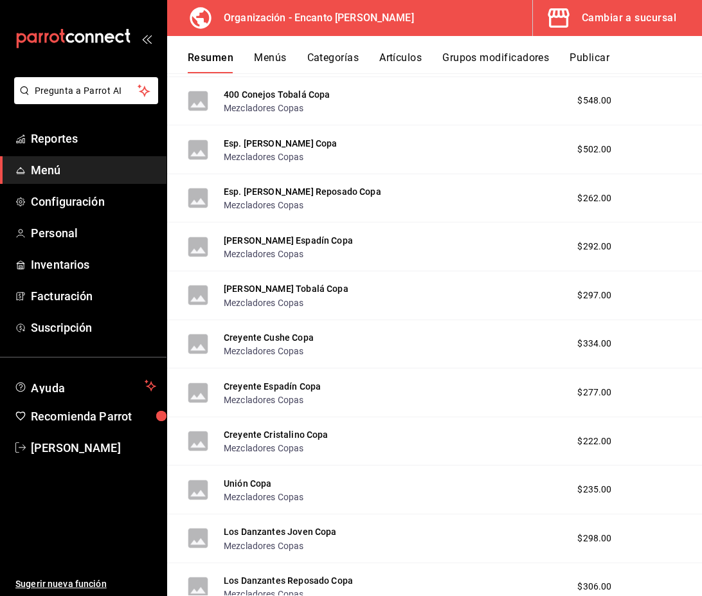
scroll to position [2005, 0]
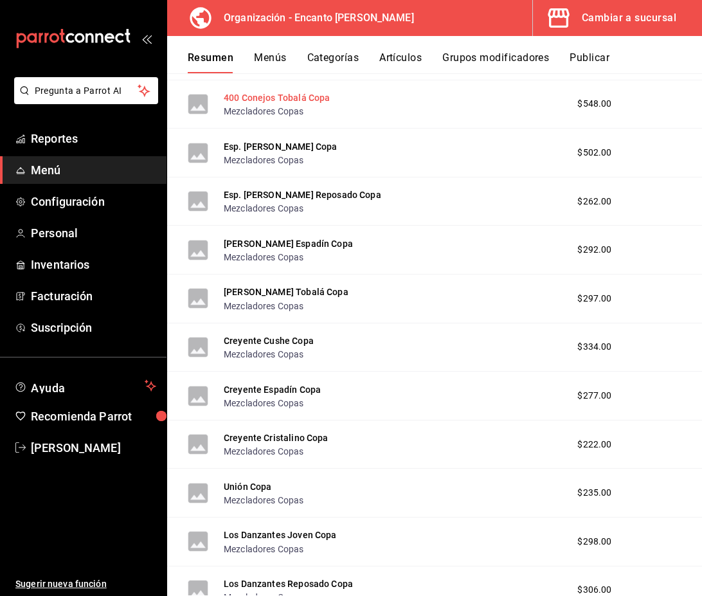
click at [246, 102] on button "400 Conejos Tobalá Copa" at bounding box center [277, 97] width 106 height 13
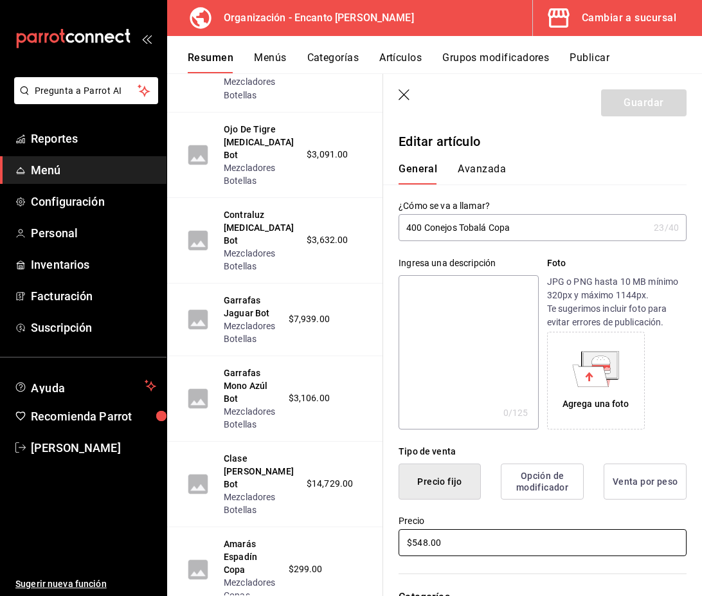
click at [466, 547] on input "$548.00" at bounding box center [543, 542] width 288 height 27
type input "$401.00"
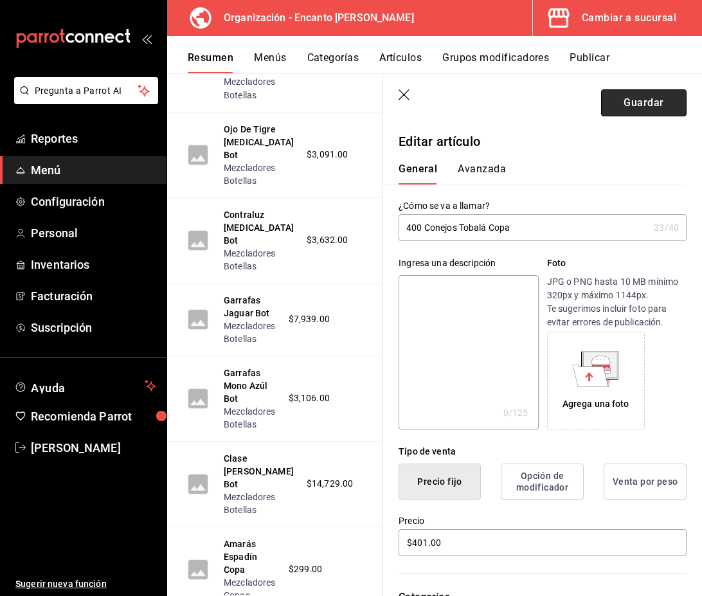
click at [640, 103] on button "Guardar" at bounding box center [644, 102] width 86 height 27
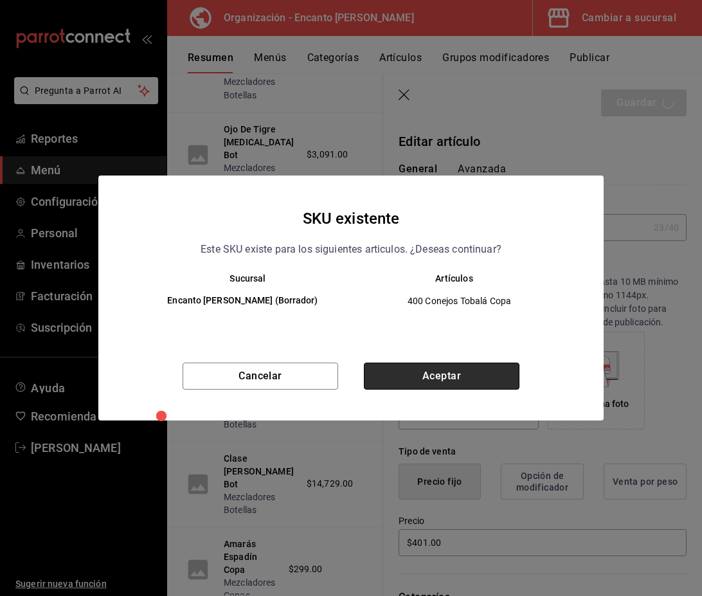
click at [458, 371] on button "Aceptar" at bounding box center [442, 376] width 156 height 27
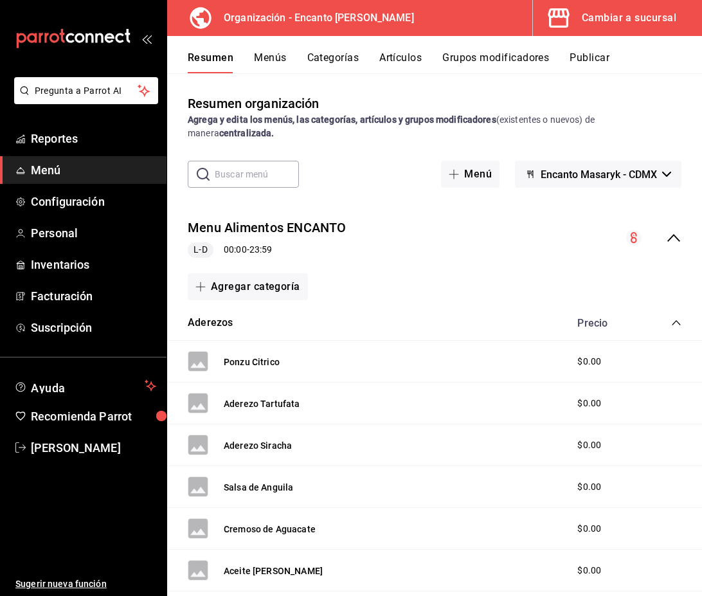
click at [671, 241] on icon "collapse-menu-row" at bounding box center [673, 237] width 15 height 15
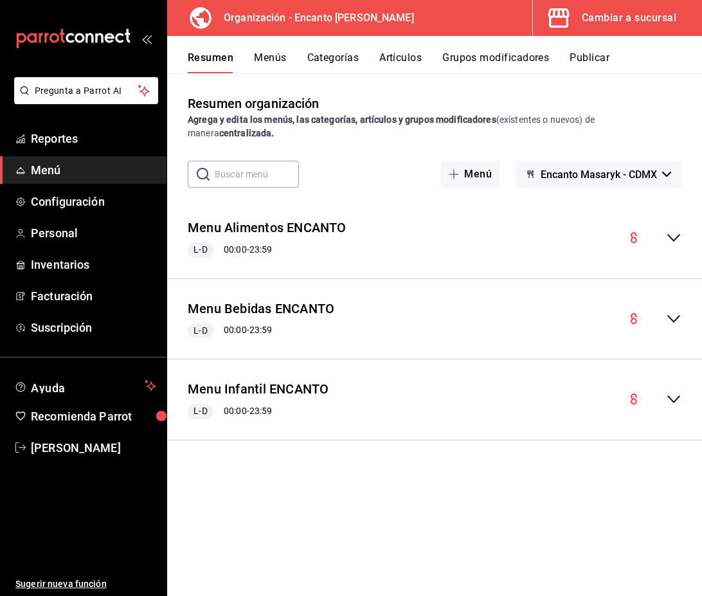
click at [678, 320] on icon "collapse-menu-row" at bounding box center [673, 318] width 15 height 15
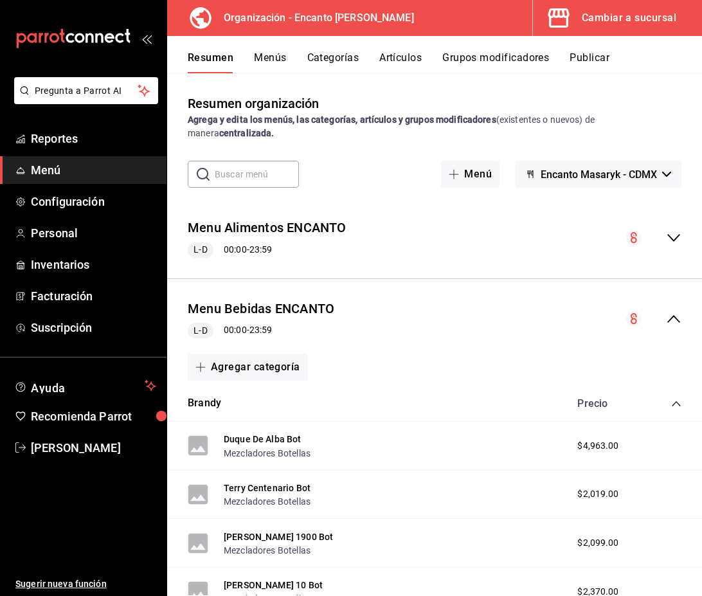
click at [673, 401] on icon "collapse-category-row" at bounding box center [676, 404] width 10 height 10
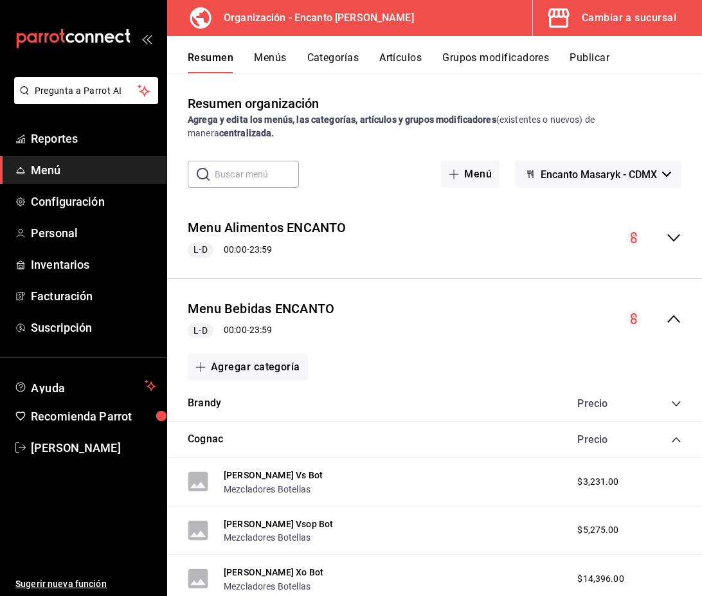
click at [673, 401] on icon "collapse-category-row" at bounding box center [676, 403] width 8 height 5
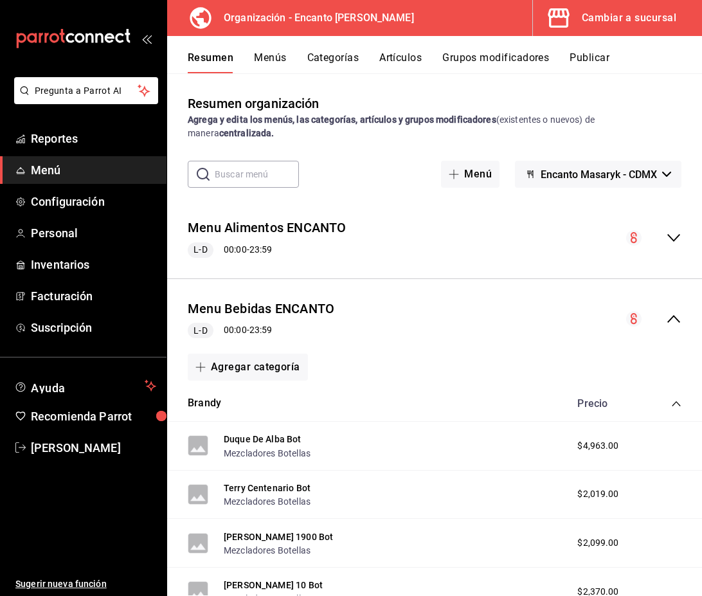
click at [673, 401] on icon "collapse-category-row" at bounding box center [676, 404] width 10 height 10
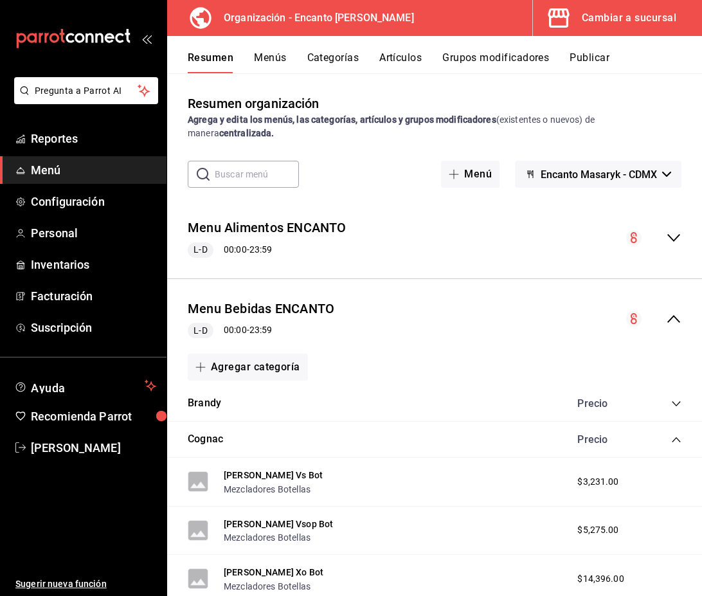
click at [679, 440] on icon "collapse-category-row" at bounding box center [676, 440] width 10 height 10
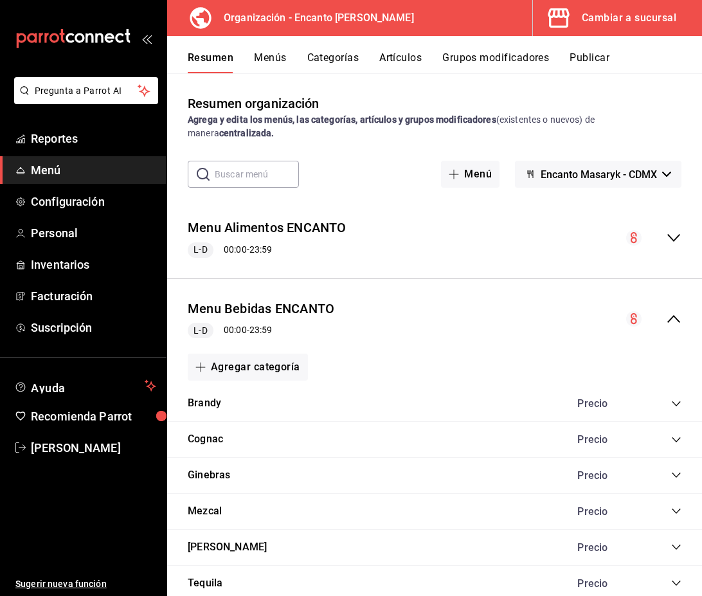
click at [676, 508] on icon "collapse-category-row" at bounding box center [676, 511] width 10 height 10
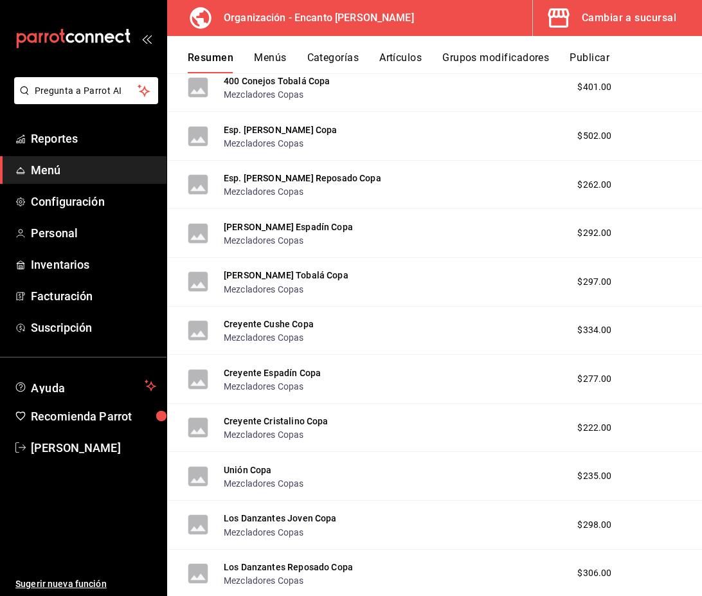
scroll to position [2025, 0]
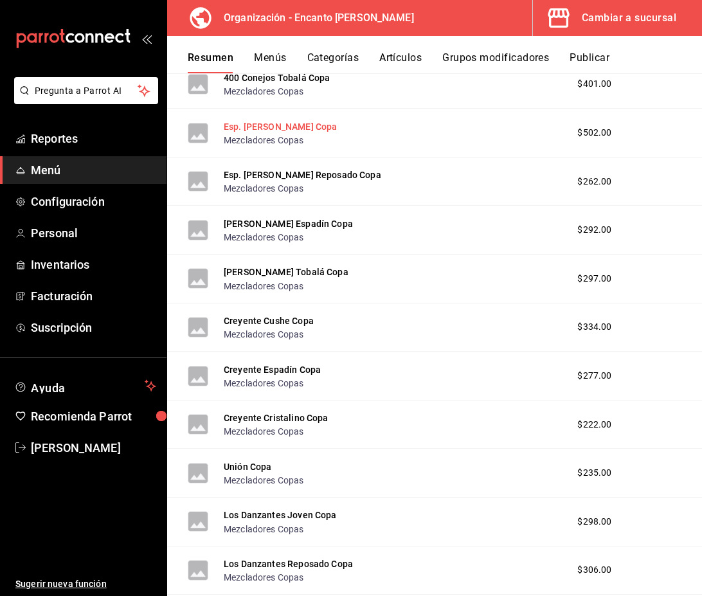
click at [289, 127] on button "Esp. Lauro Espadín Copa" at bounding box center [280, 126] width 113 height 13
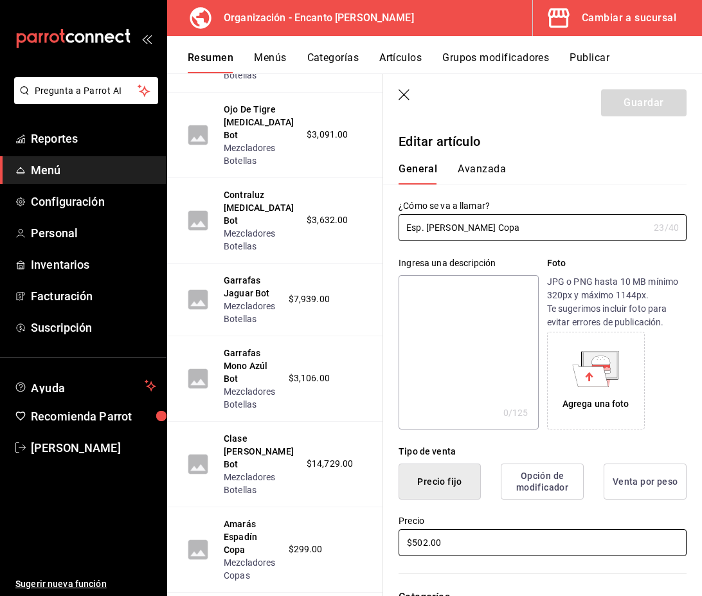
click at [468, 542] on input "$502.00" at bounding box center [543, 542] width 288 height 27
type input "$401.00"
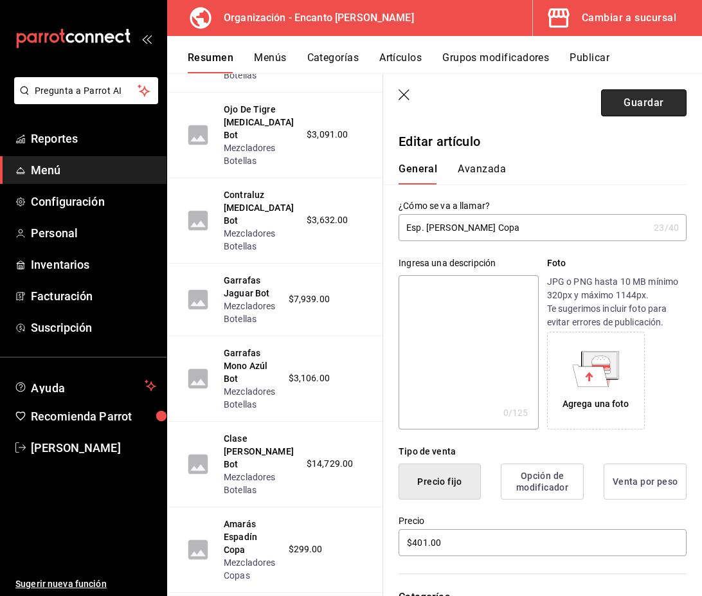
click at [647, 109] on button "Guardar" at bounding box center [644, 102] width 86 height 27
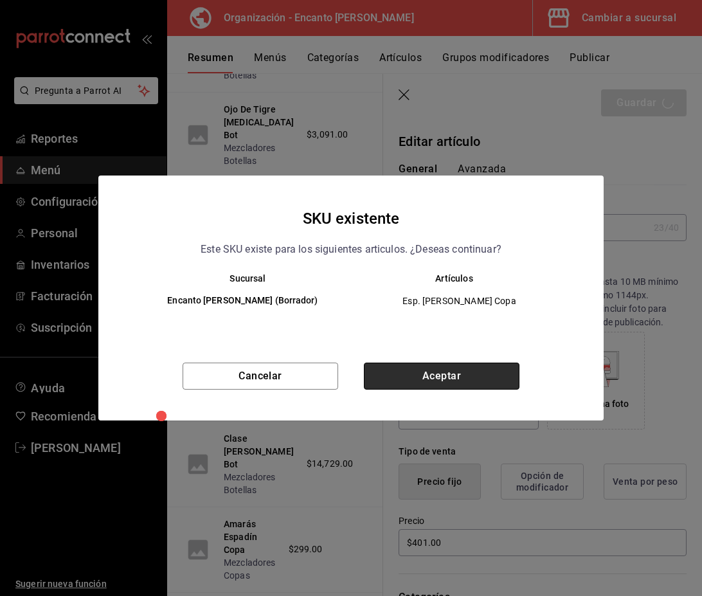
click at [463, 367] on button "Aceptar" at bounding box center [442, 376] width 156 height 27
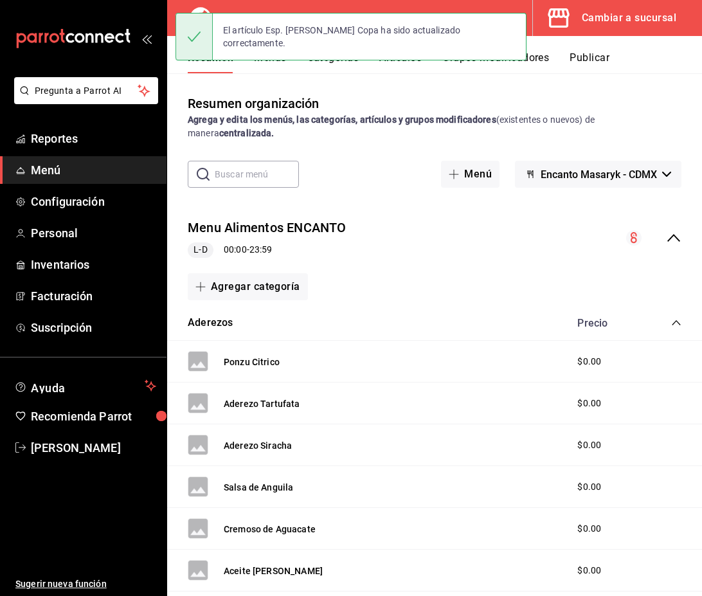
click at [671, 239] on icon "collapse-menu-row" at bounding box center [673, 237] width 15 height 15
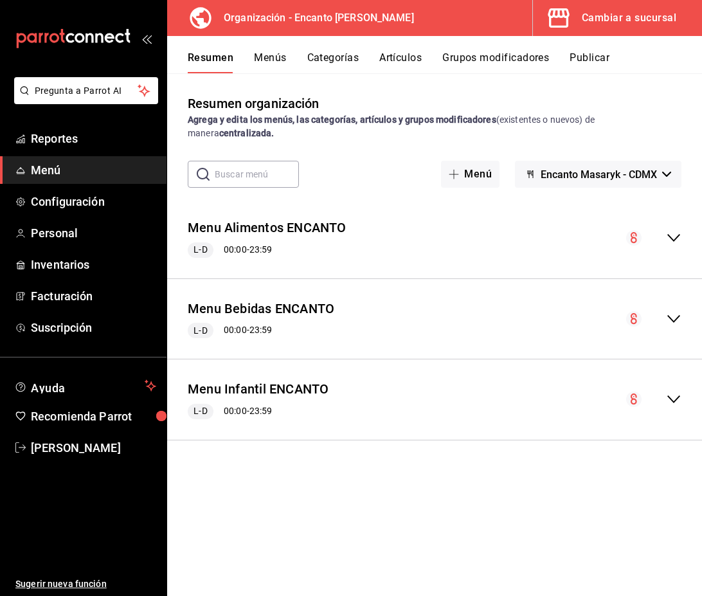
click at [669, 318] on icon "collapse-menu-row" at bounding box center [673, 318] width 15 height 15
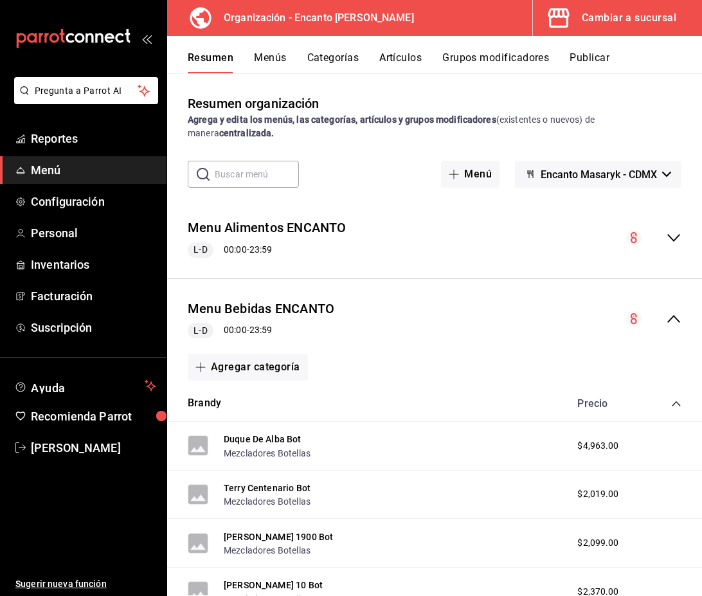
click at [673, 404] on icon "collapse-category-row" at bounding box center [676, 403] width 8 height 5
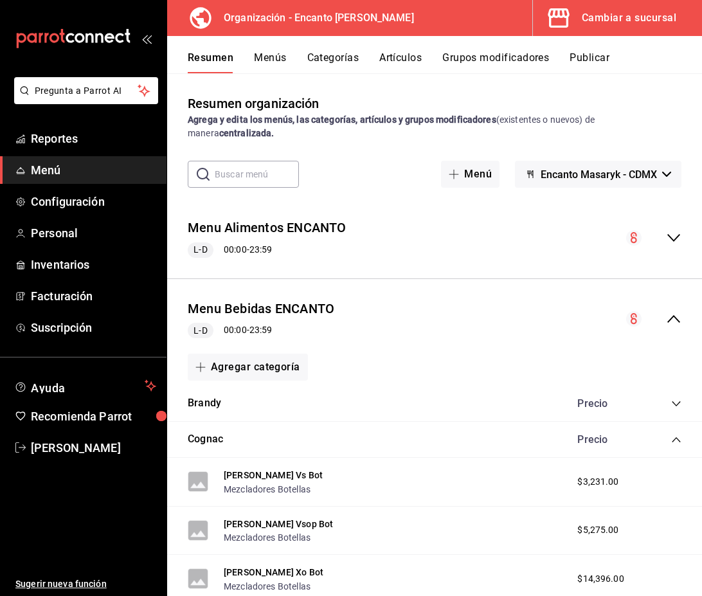
click at [673, 444] on icon "collapse-category-row" at bounding box center [676, 440] width 10 height 10
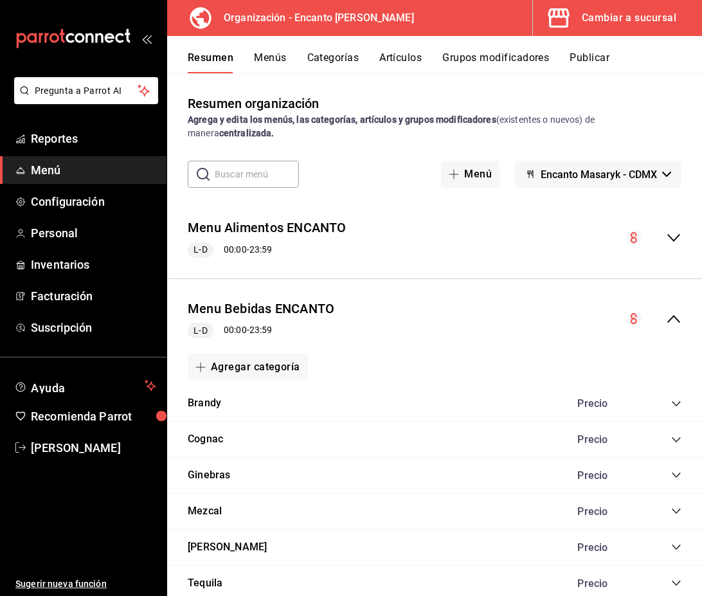
click at [676, 513] on icon "collapse-category-row" at bounding box center [676, 511] width 8 height 5
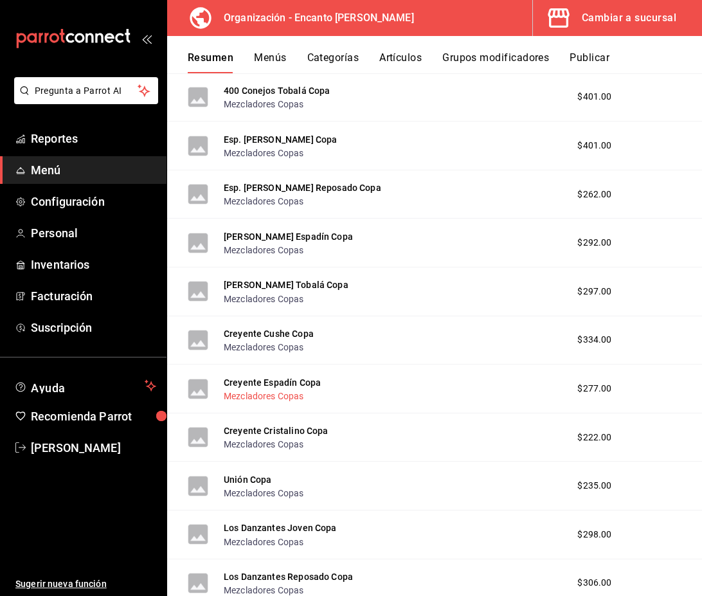
scroll to position [2011, 0]
click at [252, 95] on button "400 Conejos Tobalá Copa" at bounding box center [277, 91] width 106 height 13
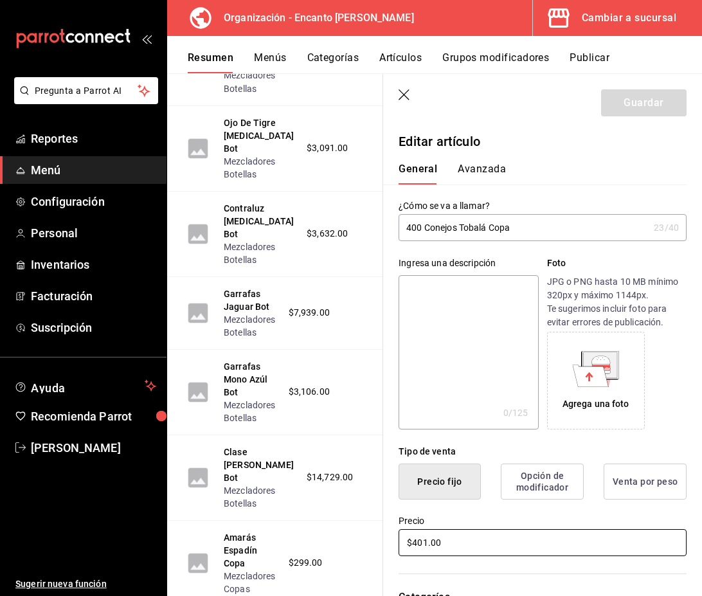
click at [464, 541] on input "$401.00" at bounding box center [543, 542] width 288 height 27
type input "$231.00"
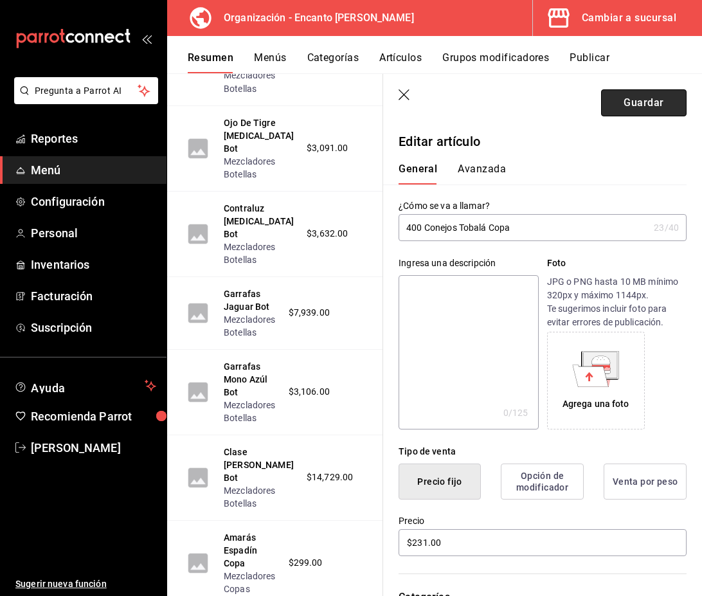
click at [616, 113] on button "Guardar" at bounding box center [644, 102] width 86 height 27
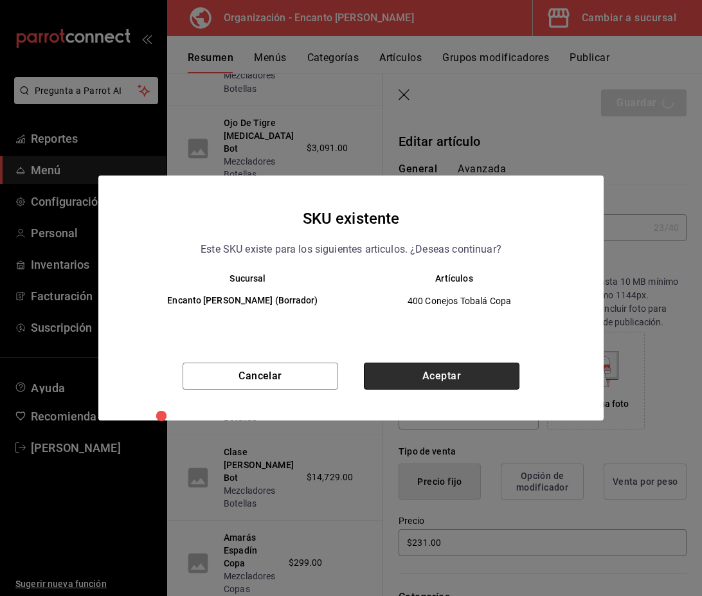
click at [455, 374] on button "Aceptar" at bounding box center [442, 376] width 156 height 27
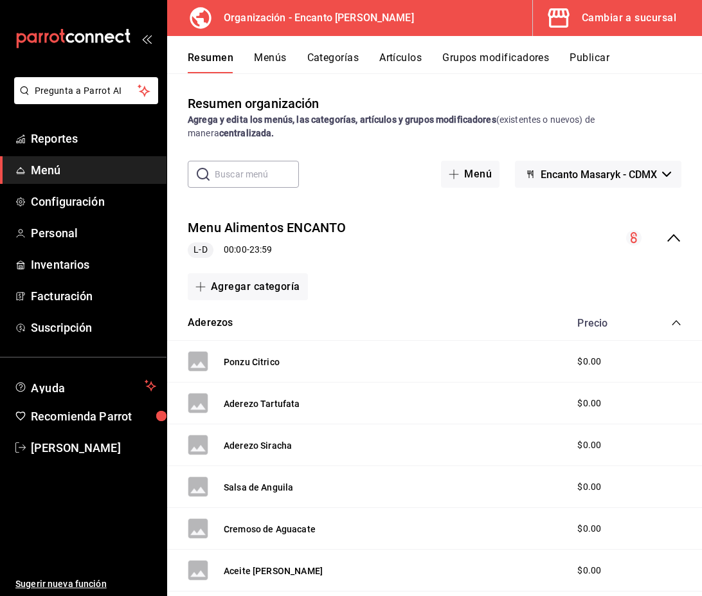
click at [672, 238] on icon "collapse-menu-row" at bounding box center [673, 237] width 15 height 15
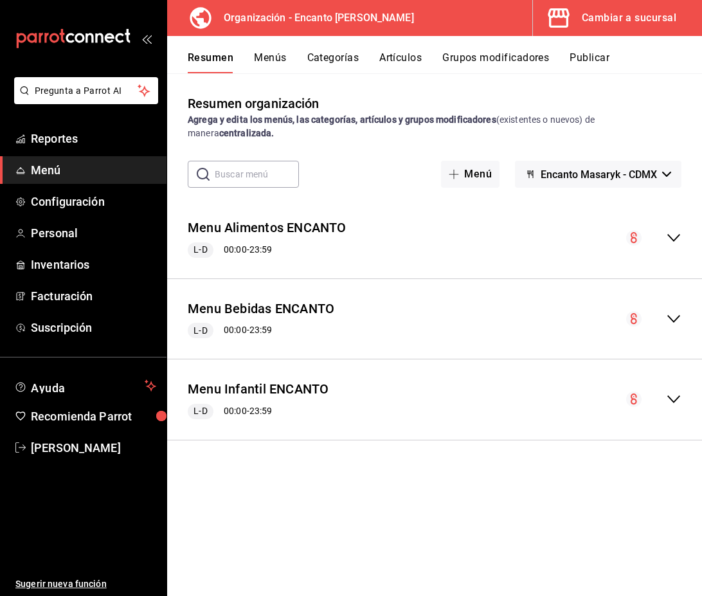
click at [676, 322] on icon "collapse-menu-row" at bounding box center [673, 318] width 15 height 15
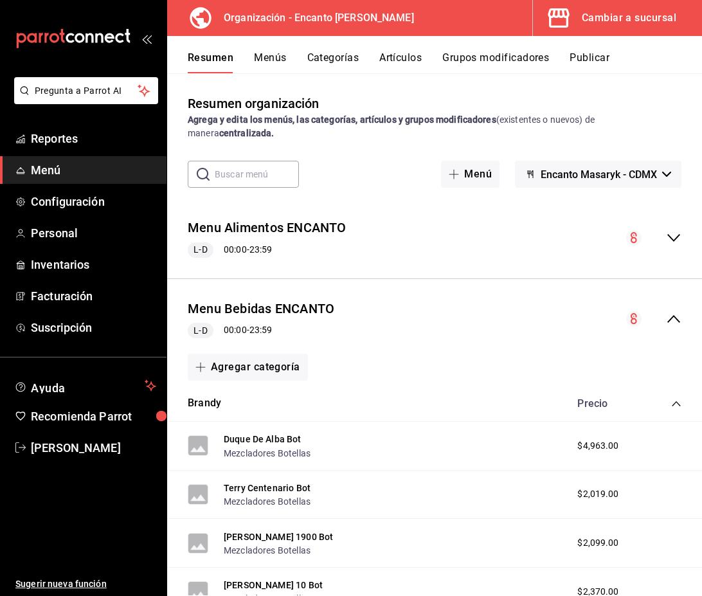
click at [677, 403] on icon "collapse-category-row" at bounding box center [676, 403] width 8 height 5
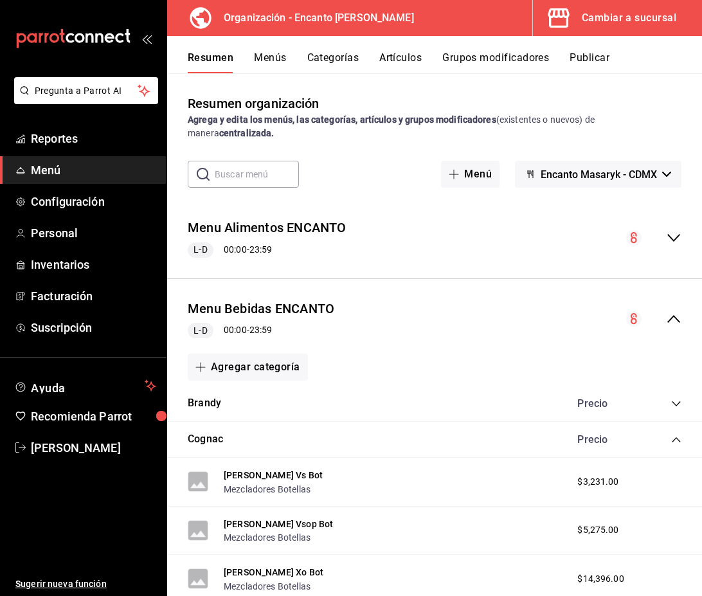
click at [677, 444] on icon "collapse-category-row" at bounding box center [676, 440] width 10 height 10
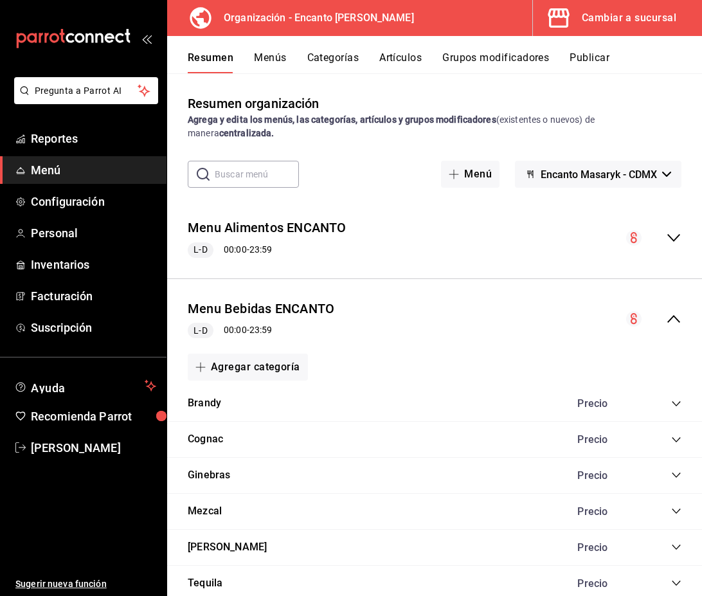
click at [677, 509] on icon "collapse-category-row" at bounding box center [676, 511] width 10 height 10
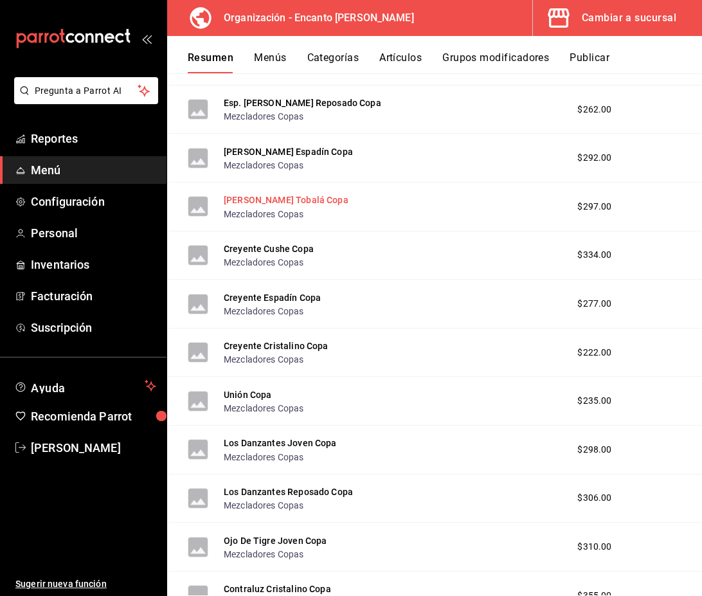
scroll to position [2107, 0]
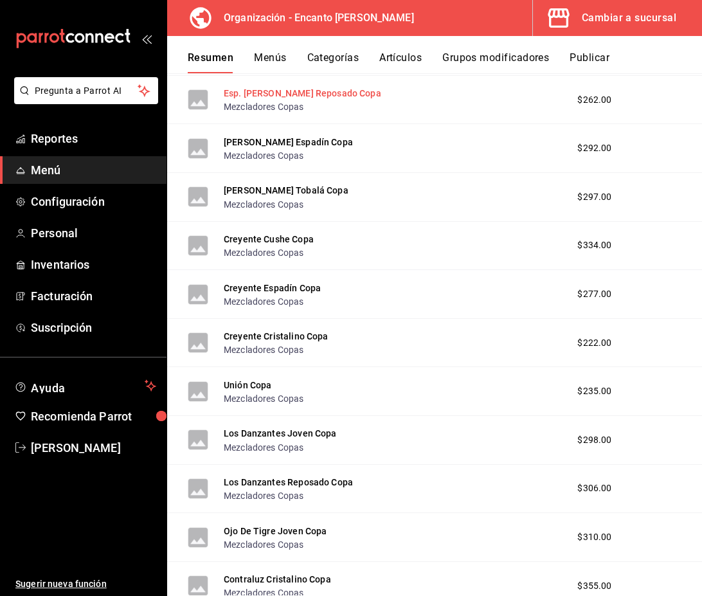
click at [291, 93] on button "Esp. Lauro Reposado Copa" at bounding box center [303, 93] width 158 height 13
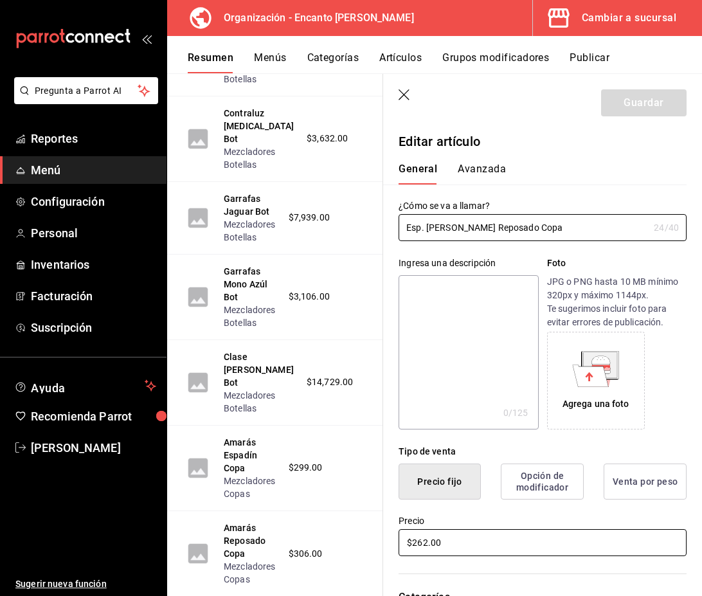
click at [462, 536] on input "$262.00" at bounding box center [543, 542] width 288 height 27
click at [455, 544] on input "$262.00" at bounding box center [543, 542] width 288 height 27
type input "$334.00"
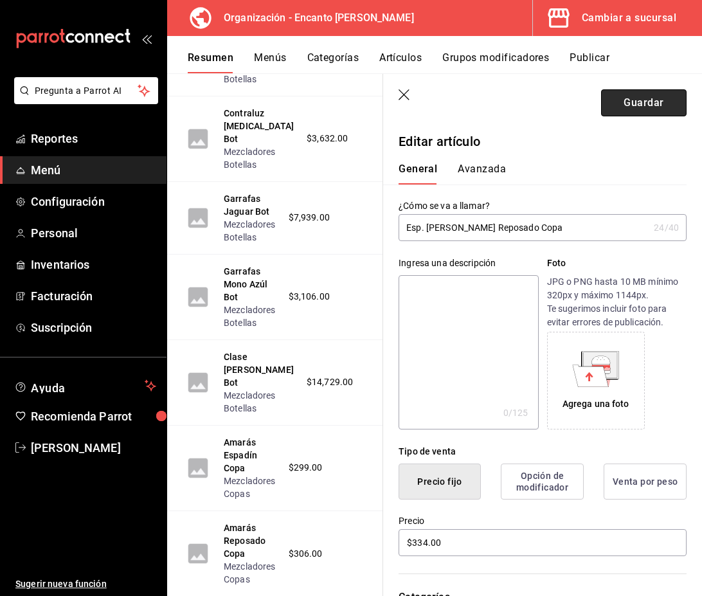
click at [614, 108] on button "Guardar" at bounding box center [644, 102] width 86 height 27
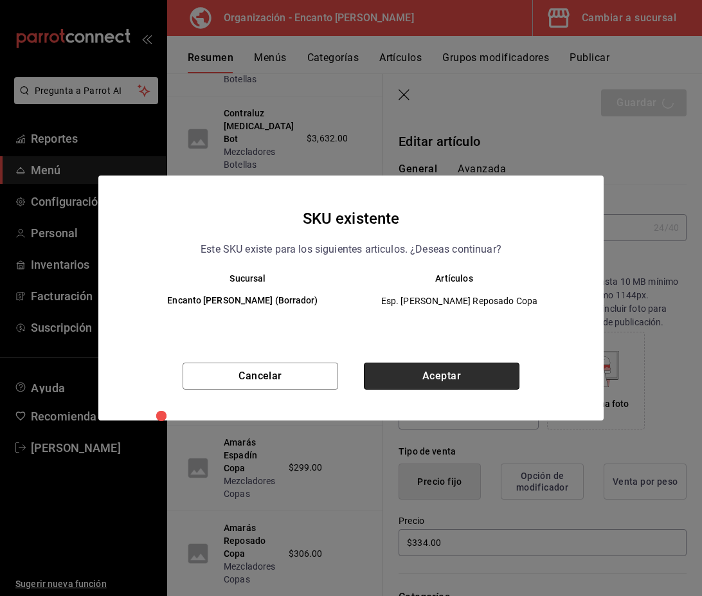
click at [486, 365] on button "Aceptar" at bounding box center [442, 376] width 156 height 27
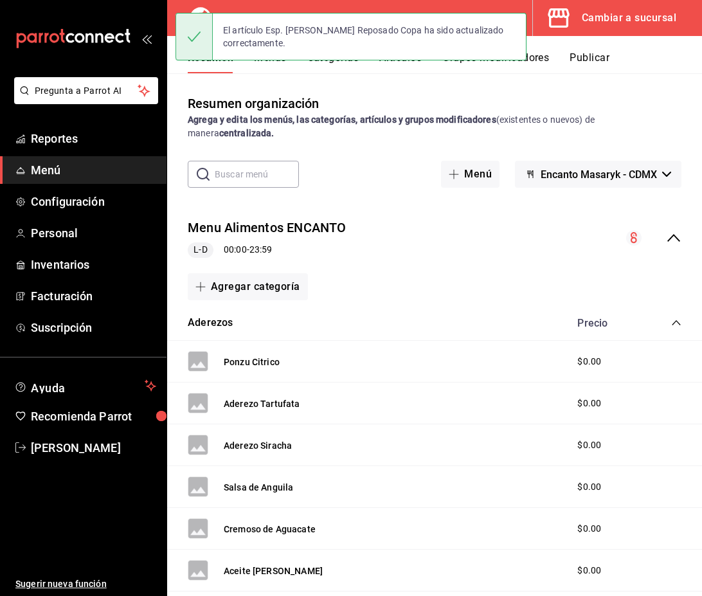
click at [669, 238] on icon "collapse-menu-row" at bounding box center [673, 237] width 15 height 15
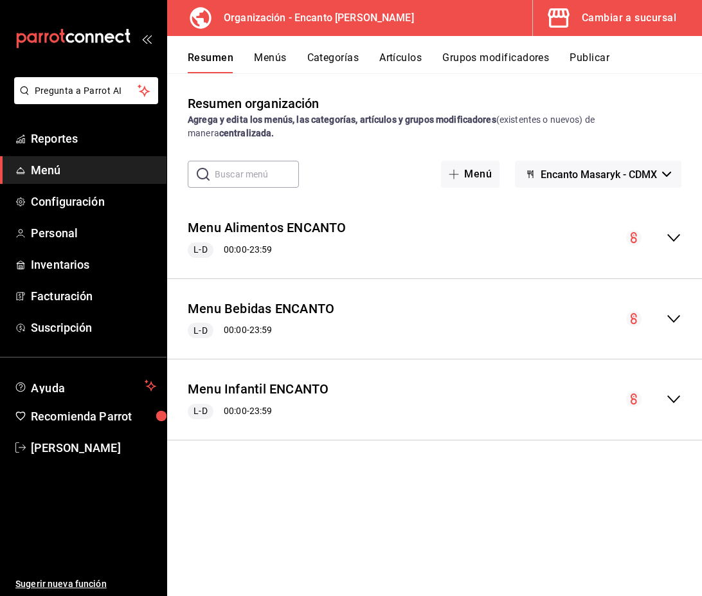
click at [668, 316] on icon "collapse-menu-row" at bounding box center [673, 319] width 13 height 8
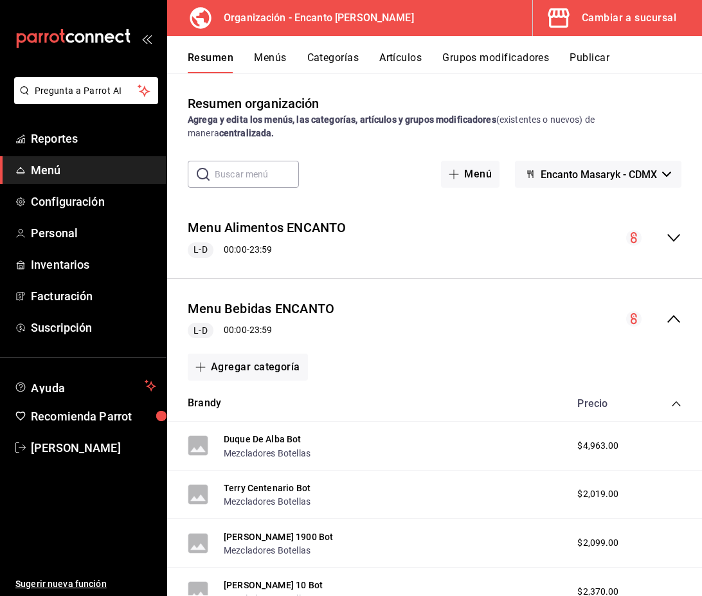
click at [678, 403] on icon "collapse-category-row" at bounding box center [676, 404] width 10 height 10
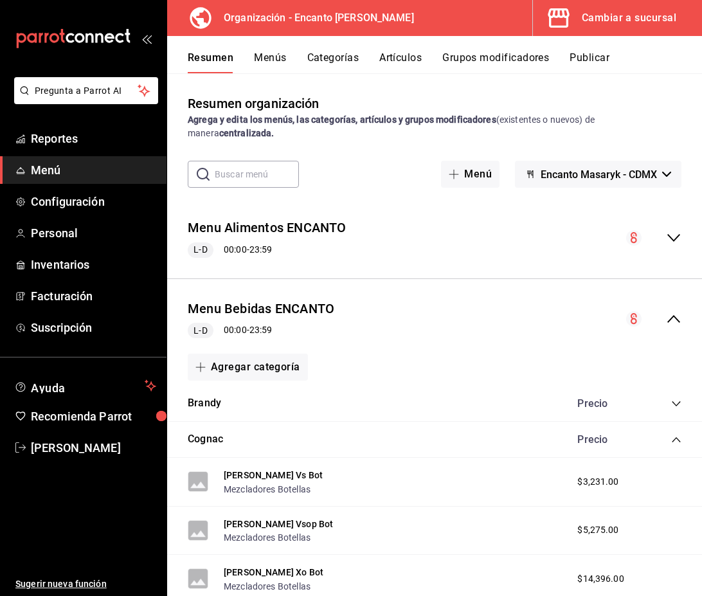
click at [674, 439] on icon "collapse-category-row" at bounding box center [676, 440] width 10 height 10
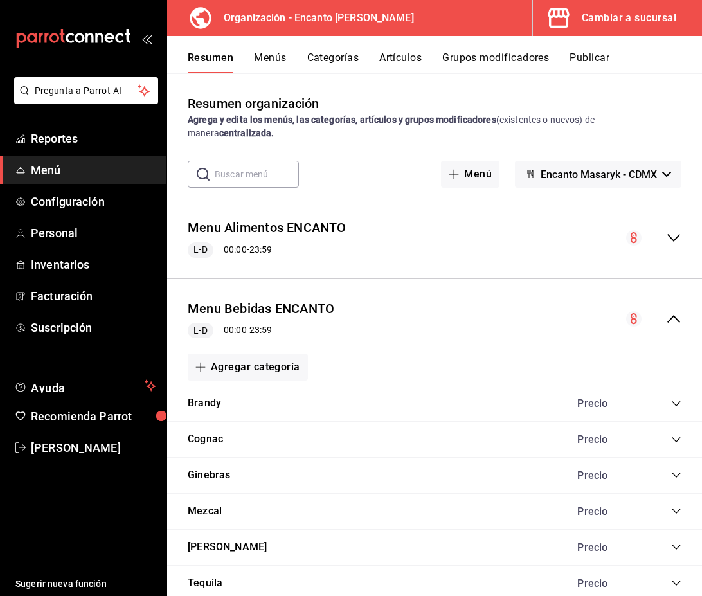
click at [673, 509] on icon "collapse-category-row" at bounding box center [676, 511] width 10 height 10
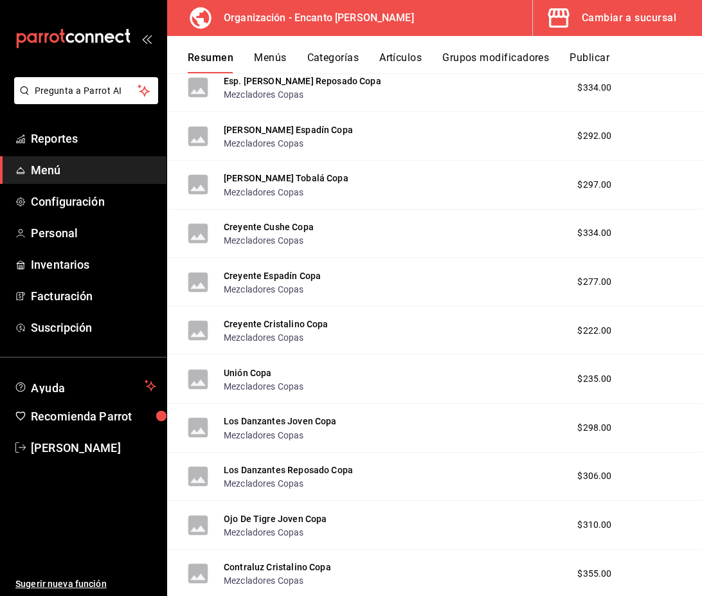
scroll to position [2118, 0]
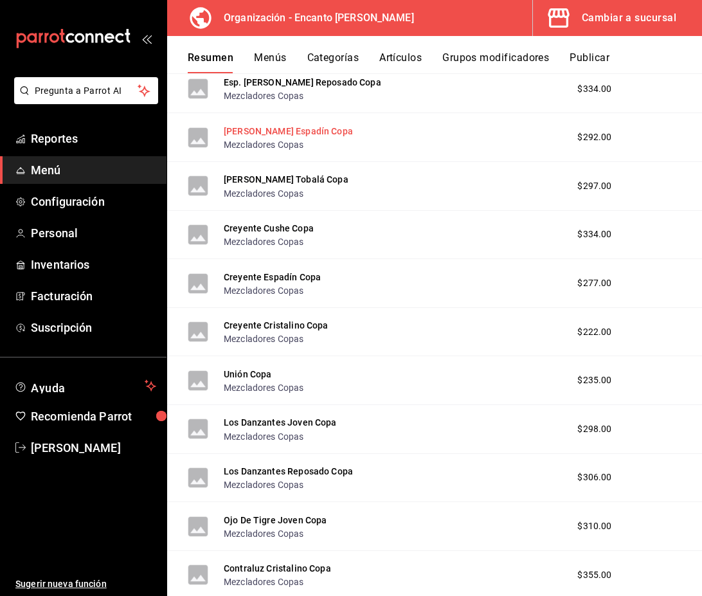
click at [293, 134] on button "Monte Lobos Espadín Copa" at bounding box center [288, 131] width 129 height 13
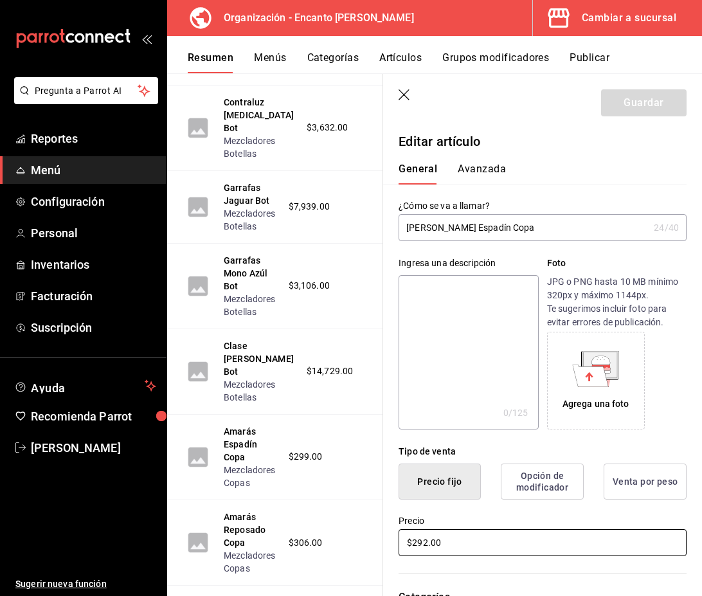
drag, startPoint x: 454, startPoint y: 544, endPoint x: 409, endPoint y: 544, distance: 45.0
click at [409, 544] on input "$292.00" at bounding box center [543, 542] width 288 height 27
type input "$258.00"
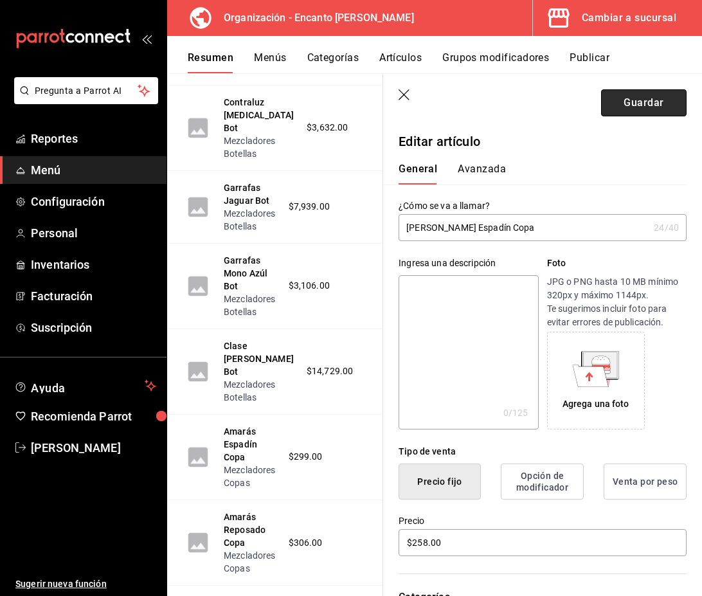
click at [628, 102] on button "Guardar" at bounding box center [644, 102] width 86 height 27
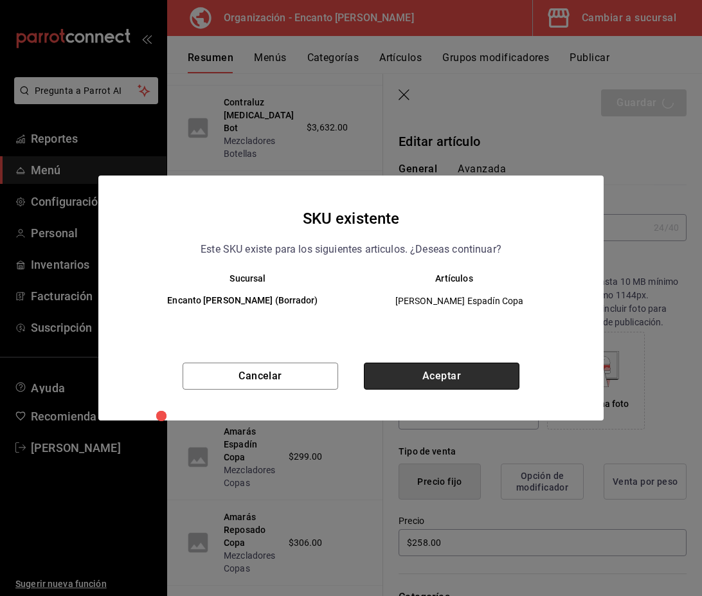
click at [437, 379] on button "Aceptar" at bounding box center [442, 376] width 156 height 27
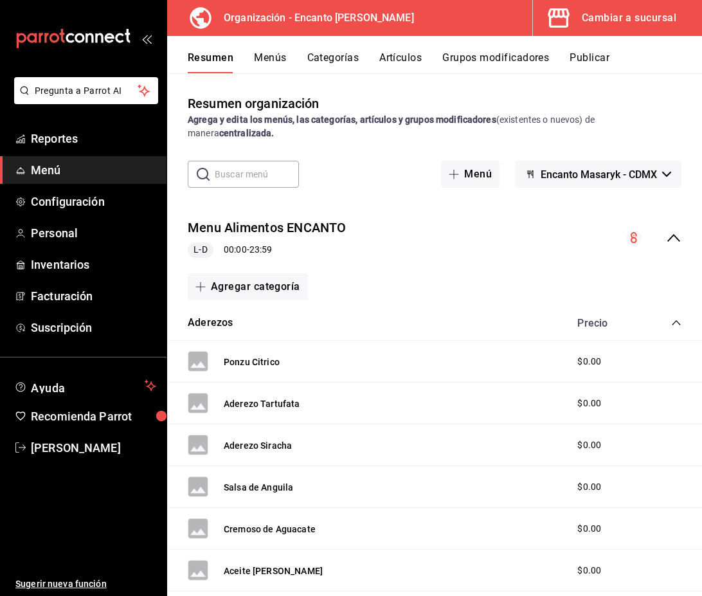
click at [678, 242] on icon "collapse-menu-row" at bounding box center [673, 237] width 15 height 15
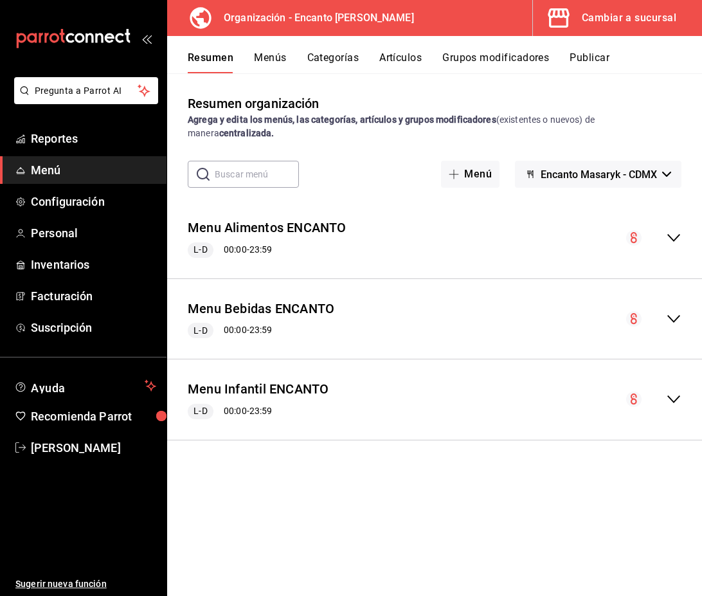
click at [675, 314] on icon "collapse-menu-row" at bounding box center [673, 318] width 15 height 15
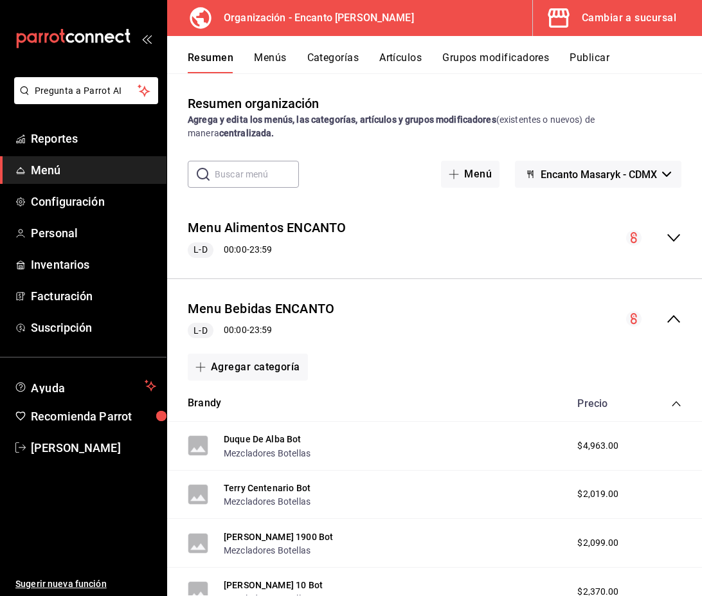
click at [676, 401] on icon "collapse-category-row" at bounding box center [676, 404] width 10 height 10
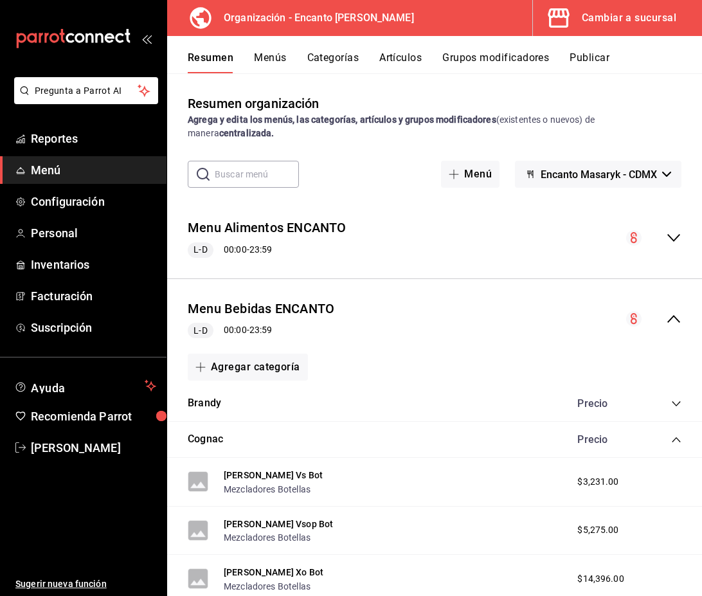
click at [676, 441] on icon "collapse-category-row" at bounding box center [676, 440] width 10 height 10
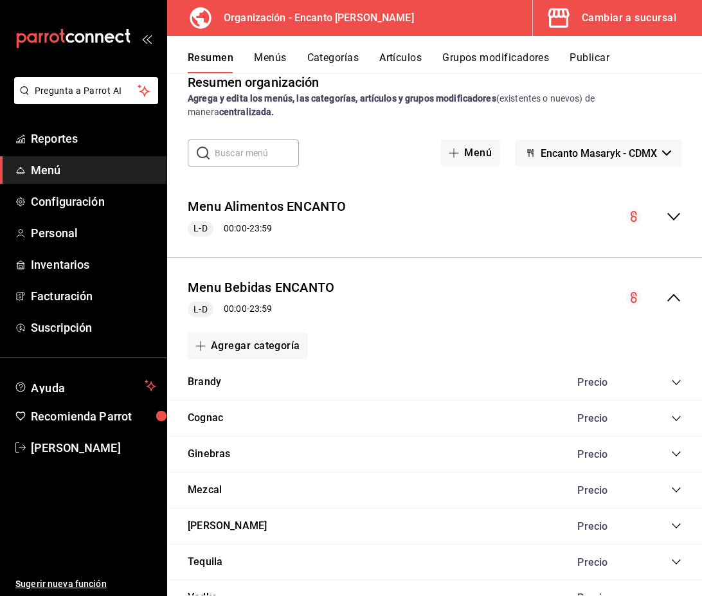
scroll to position [26, 0]
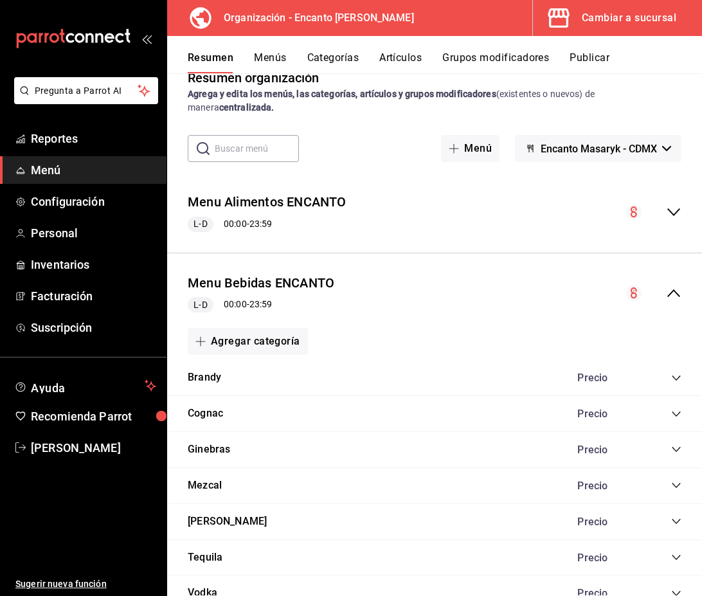
click at [675, 484] on icon "collapse-category-row" at bounding box center [676, 485] width 10 height 10
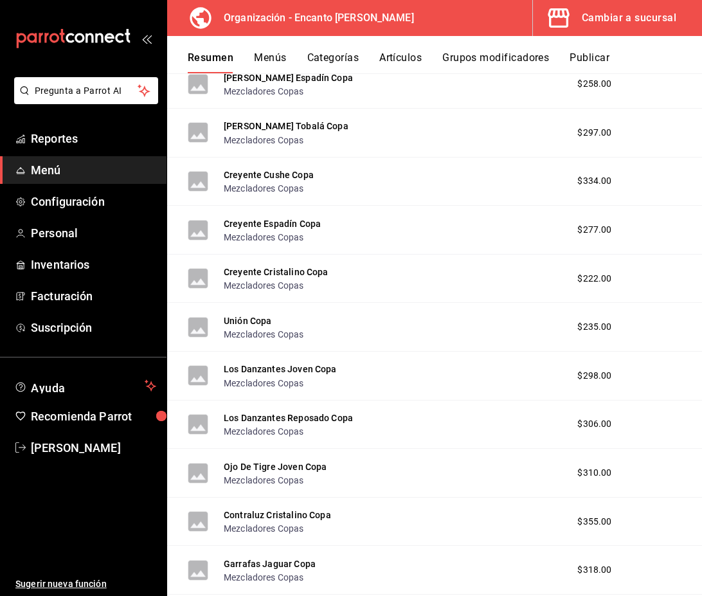
scroll to position [2172, 0]
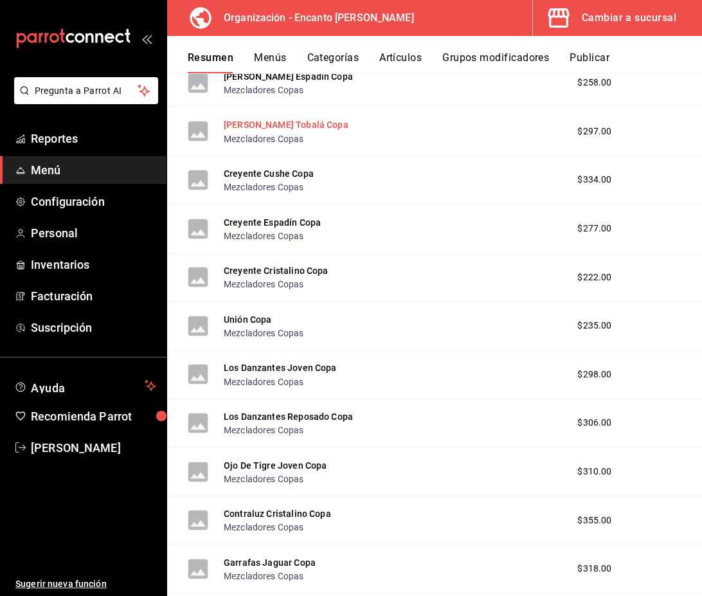
click at [317, 130] on button "Monte Lobos Tobalá Copa" at bounding box center [286, 124] width 125 height 13
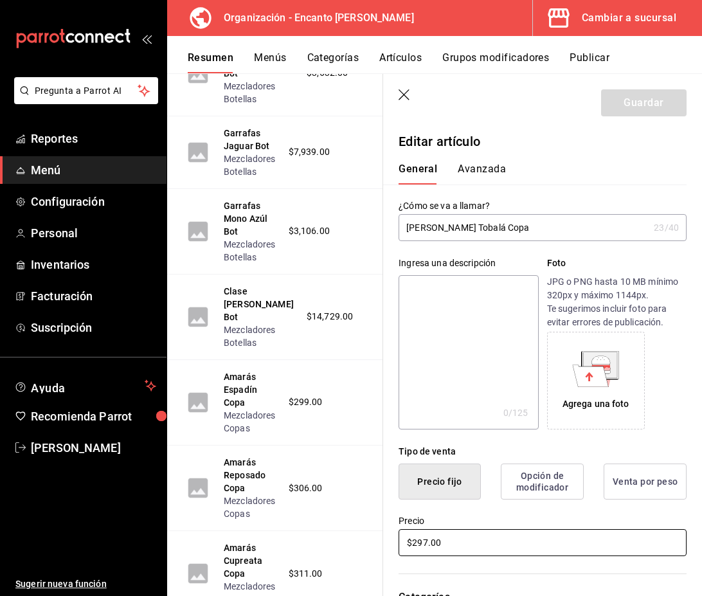
drag, startPoint x: 448, startPoint y: 541, endPoint x: 391, endPoint y: 541, distance: 57.2
click at [391, 541] on div "Precio $297.00" at bounding box center [535, 529] width 304 height 59
type input "$454.00"
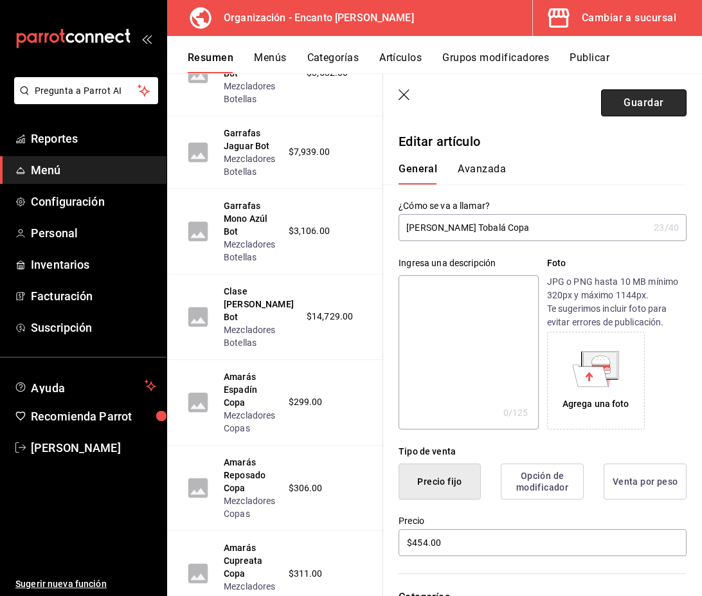
click at [649, 111] on button "Guardar" at bounding box center [644, 102] width 86 height 27
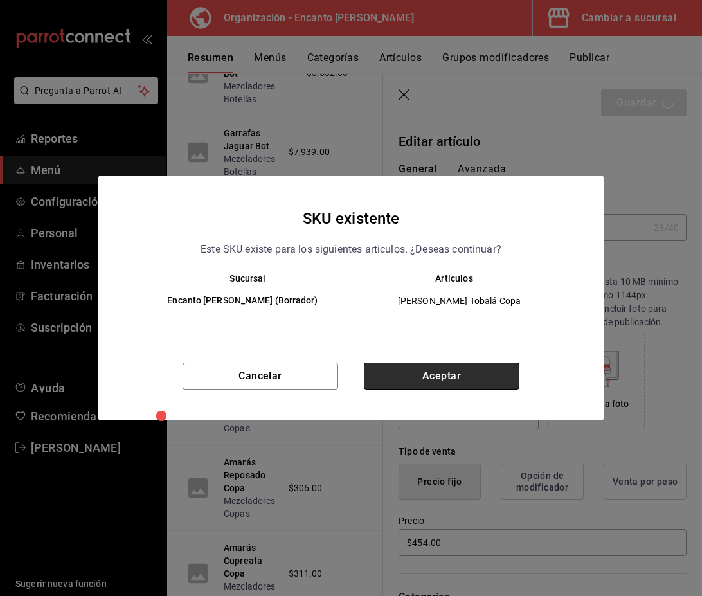
click at [485, 380] on button "Aceptar" at bounding box center [442, 376] width 156 height 27
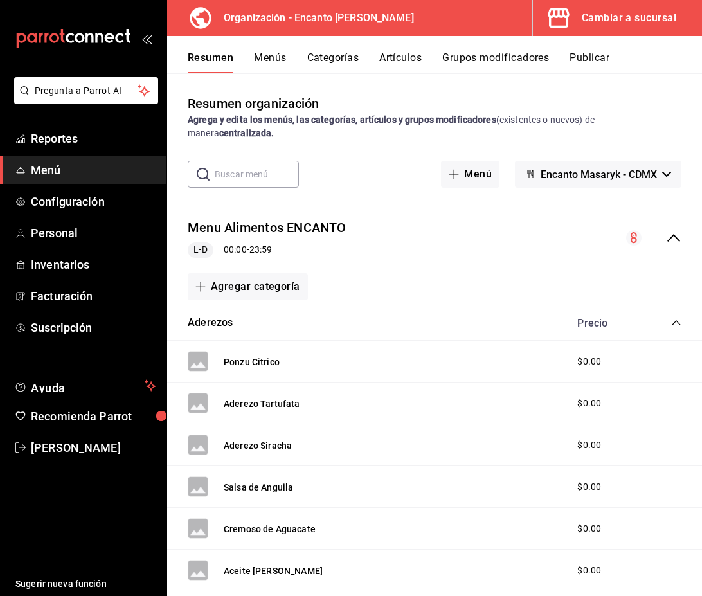
click at [670, 233] on icon "collapse-menu-row" at bounding box center [673, 237] width 15 height 15
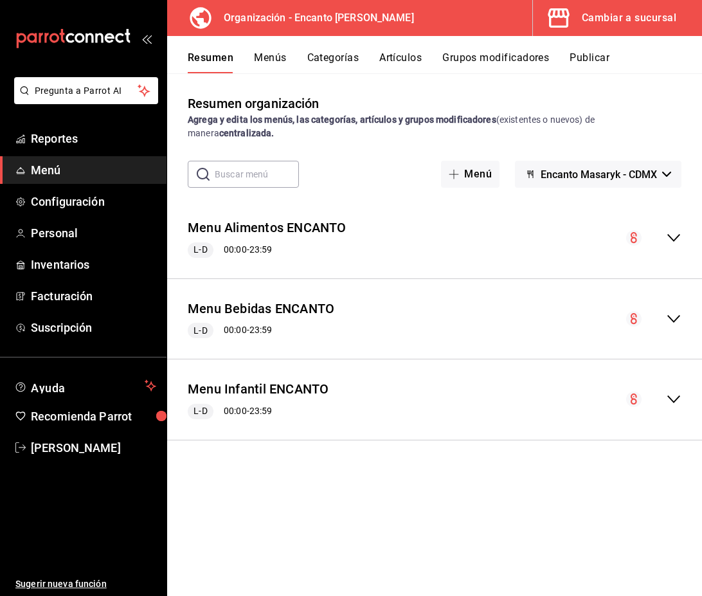
click at [676, 323] on icon "collapse-menu-row" at bounding box center [673, 318] width 15 height 15
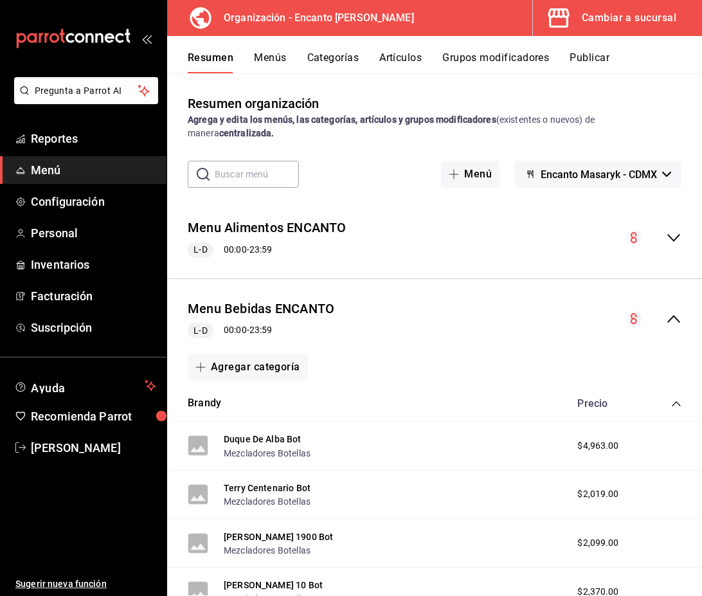
click at [676, 404] on icon "collapse-category-row" at bounding box center [676, 404] width 10 height 10
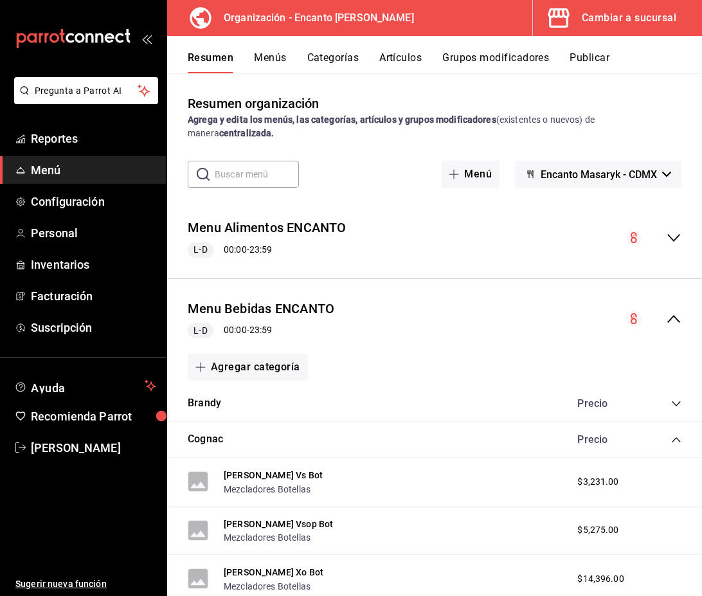
click at [675, 439] on icon "collapse-category-row" at bounding box center [676, 439] width 8 height 5
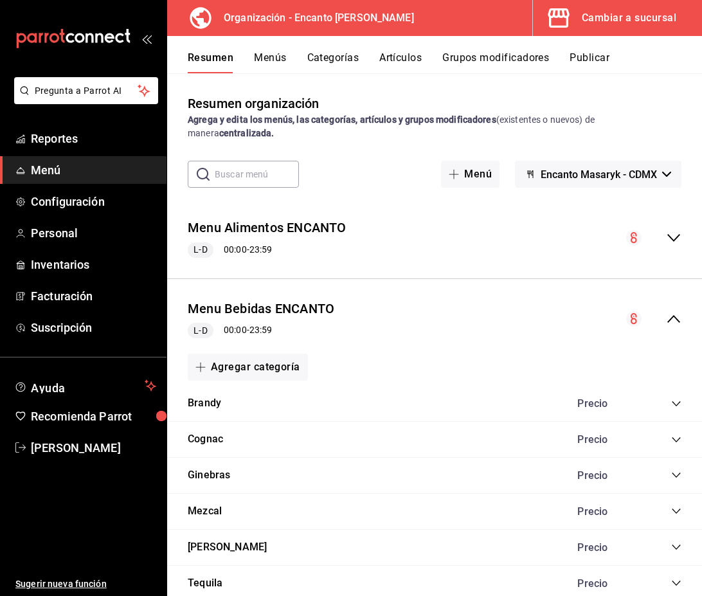
click at [676, 511] on icon "collapse-category-row" at bounding box center [676, 511] width 10 height 10
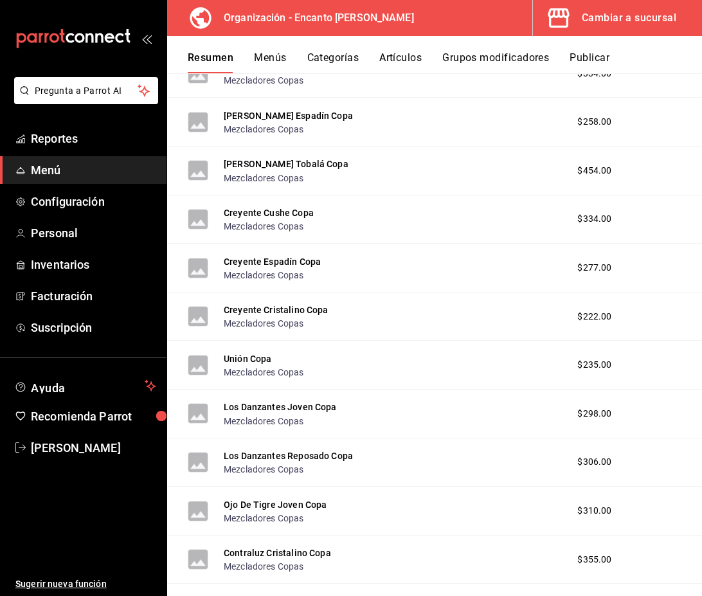
scroll to position [2135, 0]
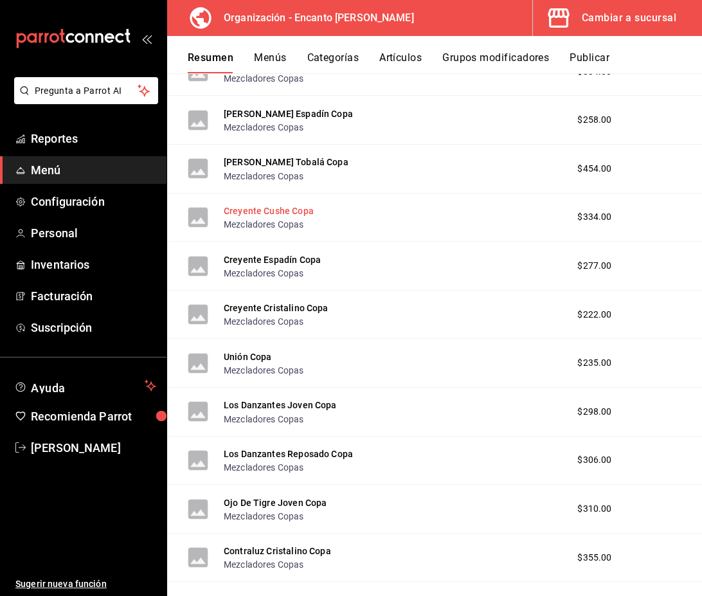
click at [295, 212] on button "Creyente Cushe Copa" at bounding box center [269, 210] width 90 height 13
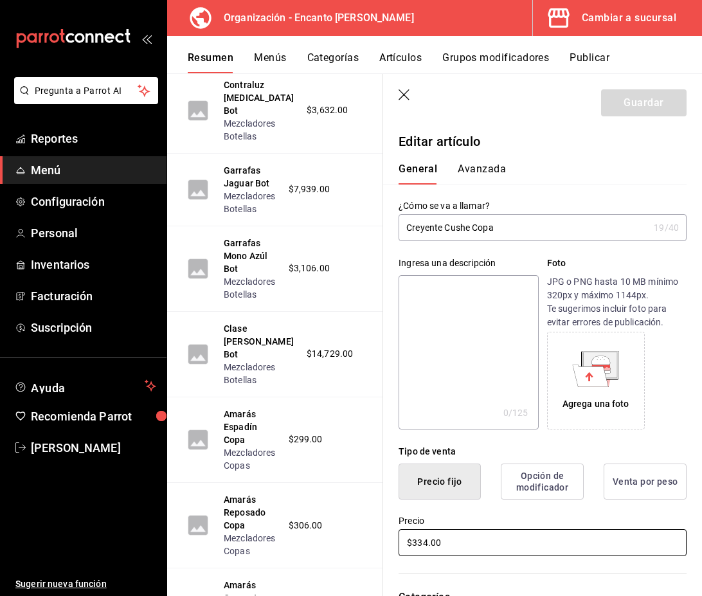
drag, startPoint x: 468, startPoint y: 543, endPoint x: 377, endPoint y: 535, distance: 90.4
click at [377, 535] on main "Resumen organización Agrega y edita los menús, las categorías, artículos y grup…" at bounding box center [434, 334] width 535 height 523
type input "$369.00"
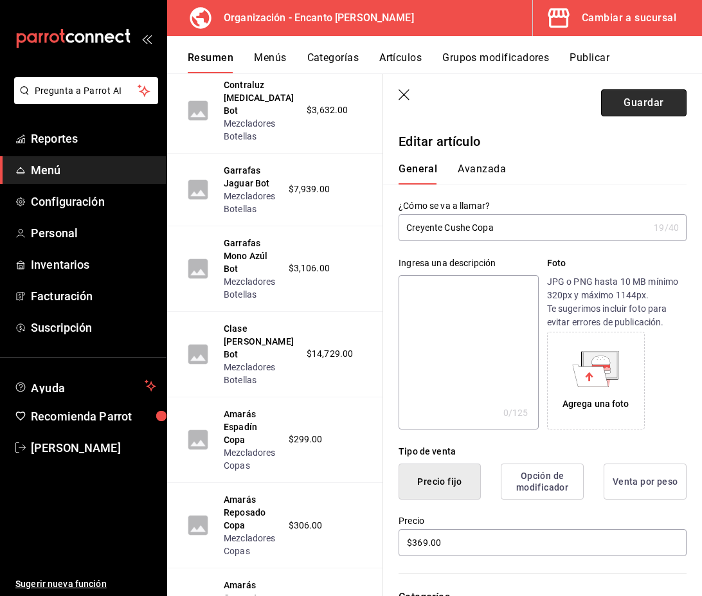
click at [626, 113] on button "Guardar" at bounding box center [644, 102] width 86 height 27
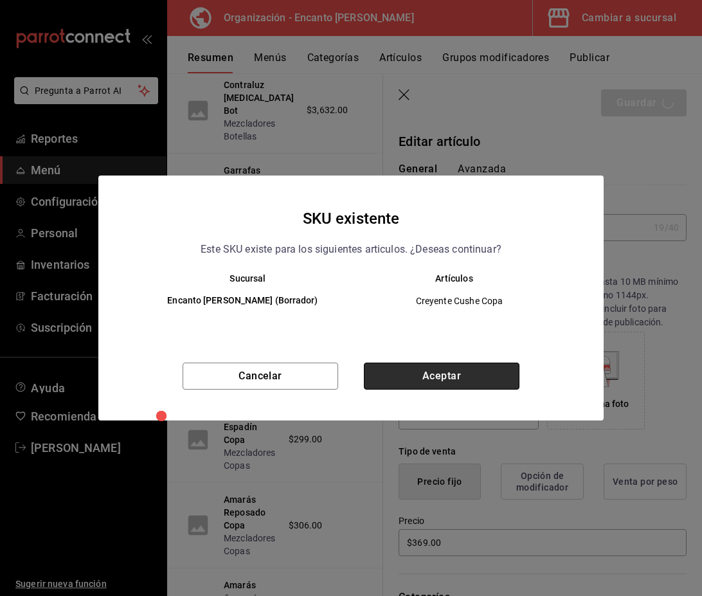
click at [436, 383] on button "Aceptar" at bounding box center [442, 376] width 156 height 27
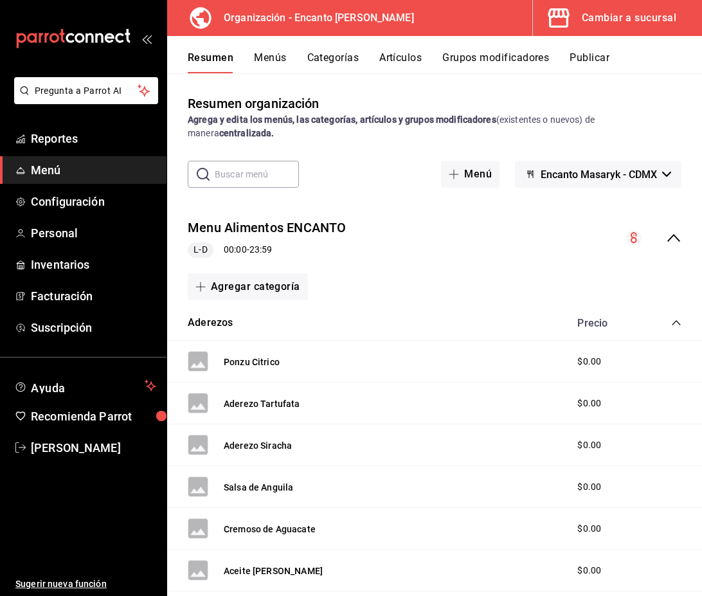
click at [670, 240] on icon "collapse-menu-row" at bounding box center [673, 237] width 15 height 15
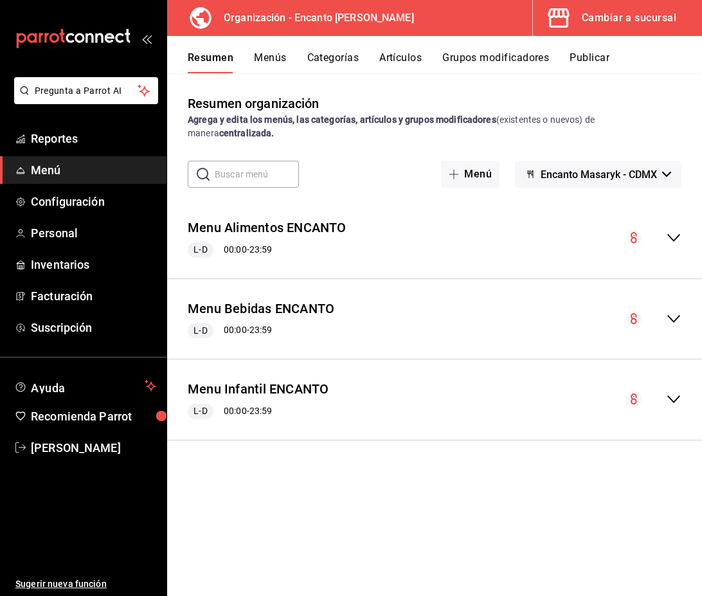
click at [671, 314] on icon "collapse-menu-row" at bounding box center [673, 318] width 15 height 15
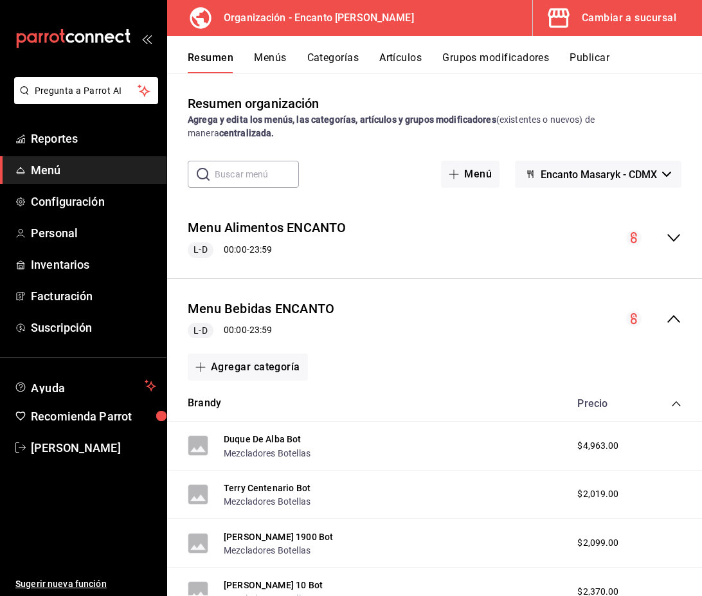
click at [676, 403] on icon "collapse-category-row" at bounding box center [676, 404] width 10 height 10
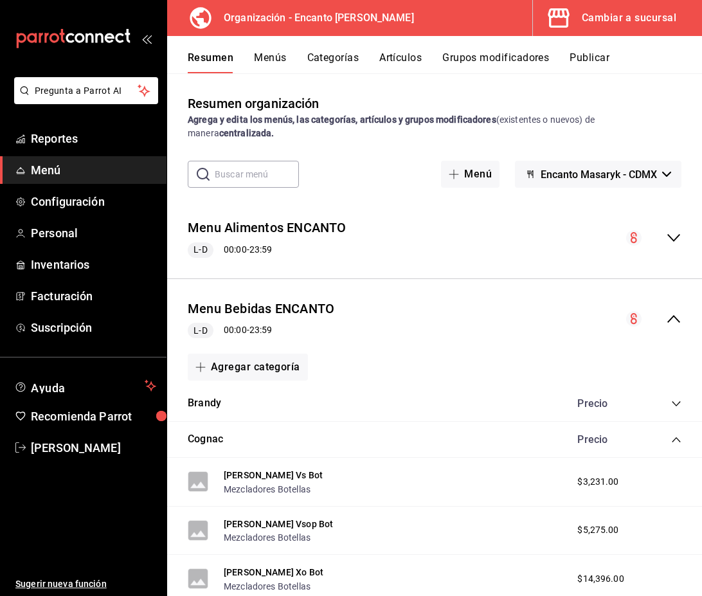
click at [677, 443] on icon "collapse-category-row" at bounding box center [676, 440] width 10 height 10
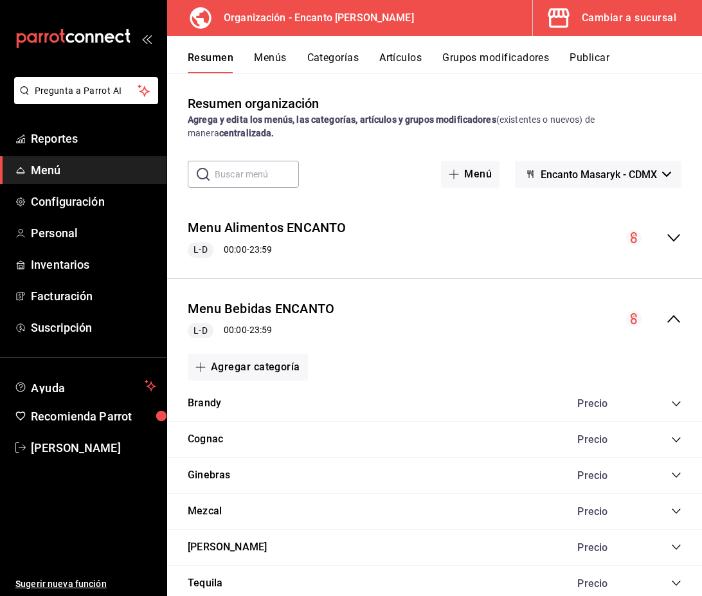
click at [675, 511] on icon "collapse-category-row" at bounding box center [676, 511] width 10 height 10
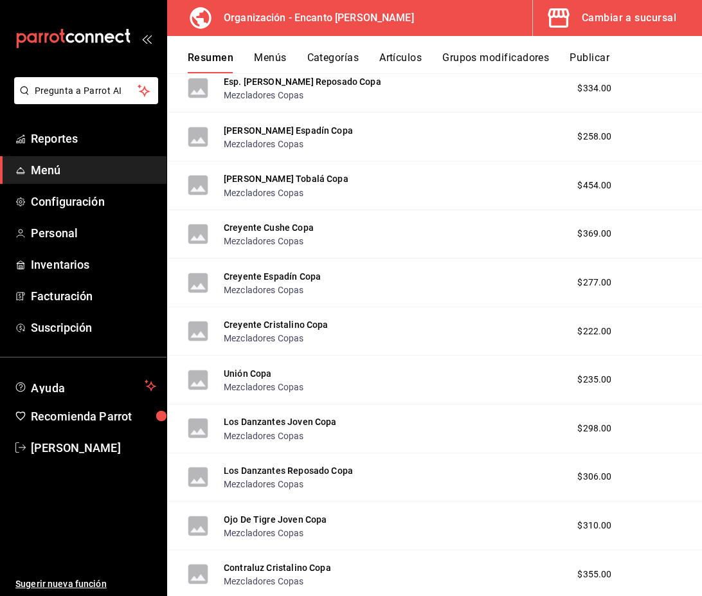
scroll to position [2129, 0]
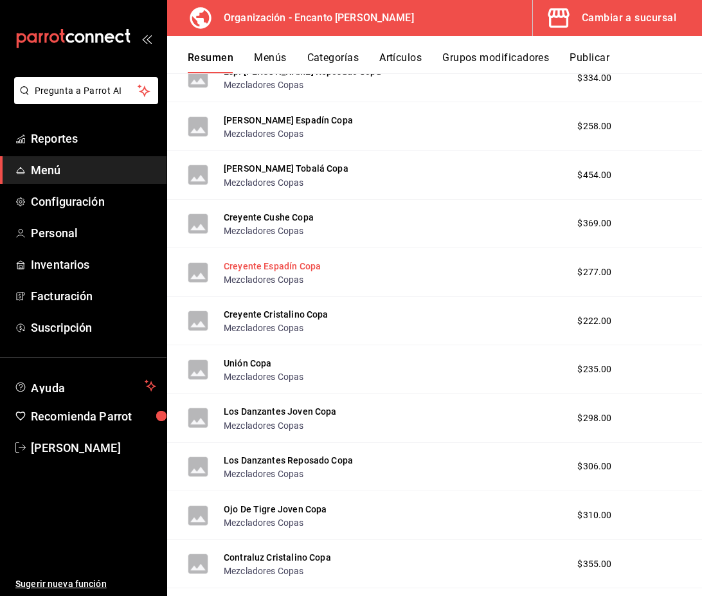
click at [307, 268] on button "Creyente Espadín Copa" at bounding box center [272, 266] width 97 height 13
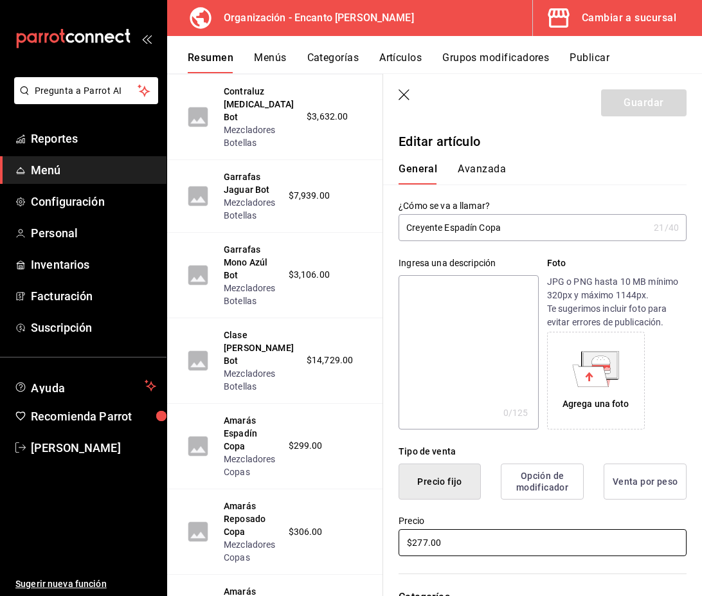
drag, startPoint x: 449, startPoint y: 542, endPoint x: 394, endPoint y: 543, distance: 55.3
click at [394, 543] on div "Precio $277.00" at bounding box center [535, 529] width 304 height 59
type input "$246.00"
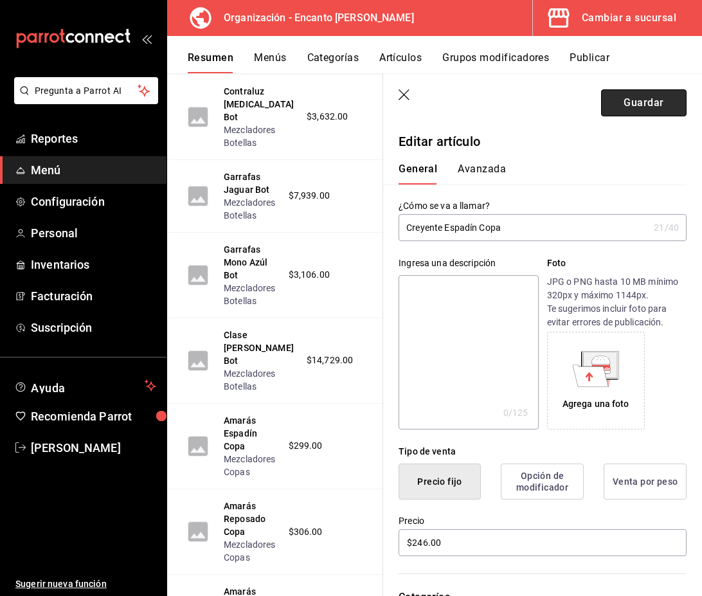
click at [642, 105] on button "Guardar" at bounding box center [644, 102] width 86 height 27
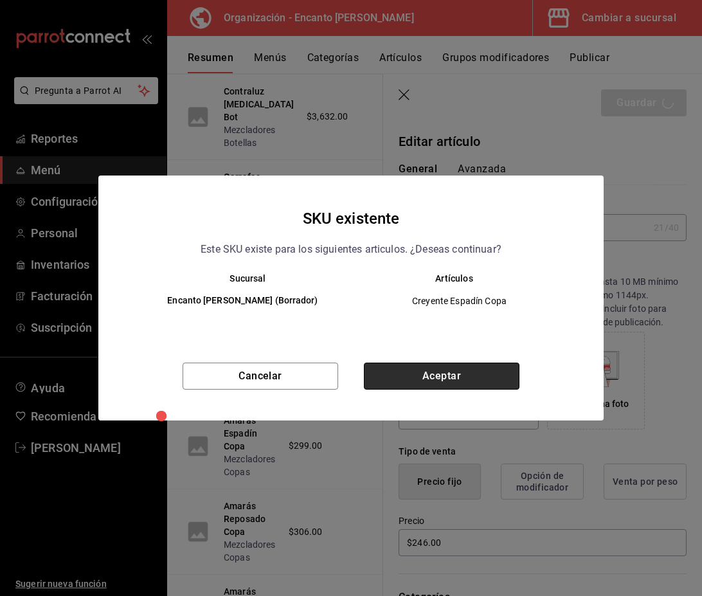
click at [505, 371] on button "Aceptar" at bounding box center [442, 376] width 156 height 27
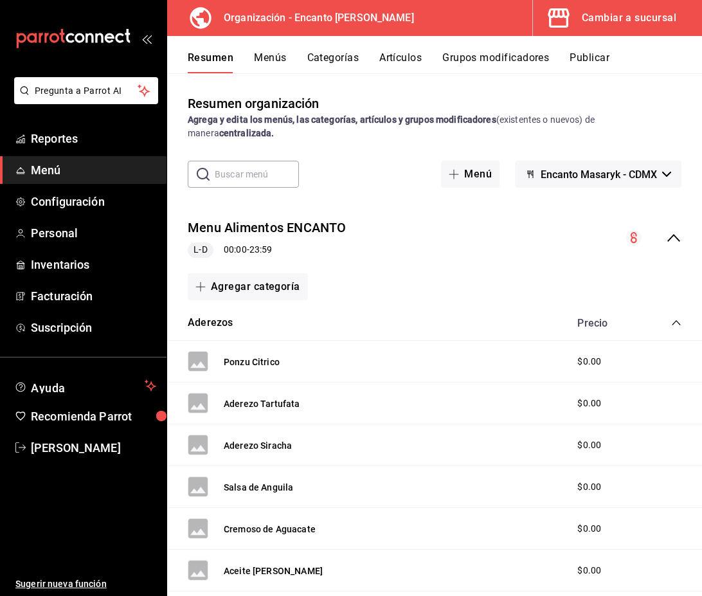
click at [676, 233] on icon "collapse-menu-row" at bounding box center [673, 237] width 15 height 15
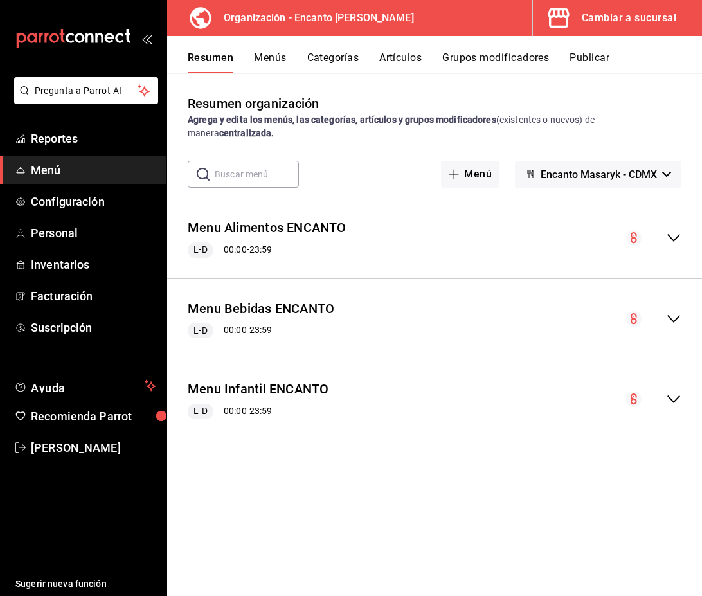
click at [673, 314] on icon "collapse-menu-row" at bounding box center [673, 318] width 15 height 15
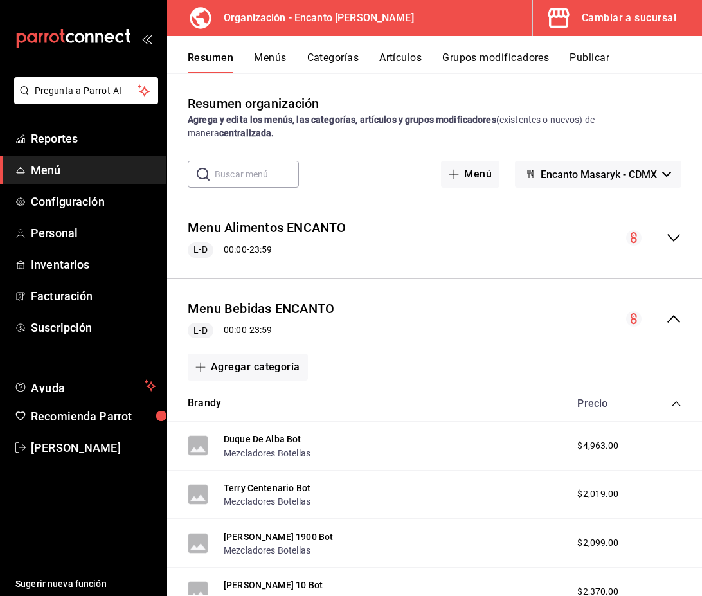
click at [677, 403] on icon "collapse-category-row" at bounding box center [676, 404] width 10 height 10
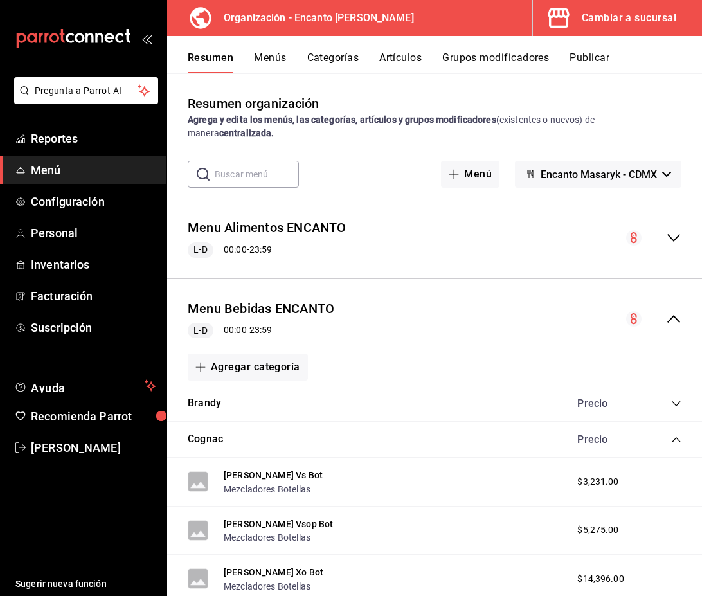
click at [674, 441] on icon "collapse-category-row" at bounding box center [676, 440] width 10 height 10
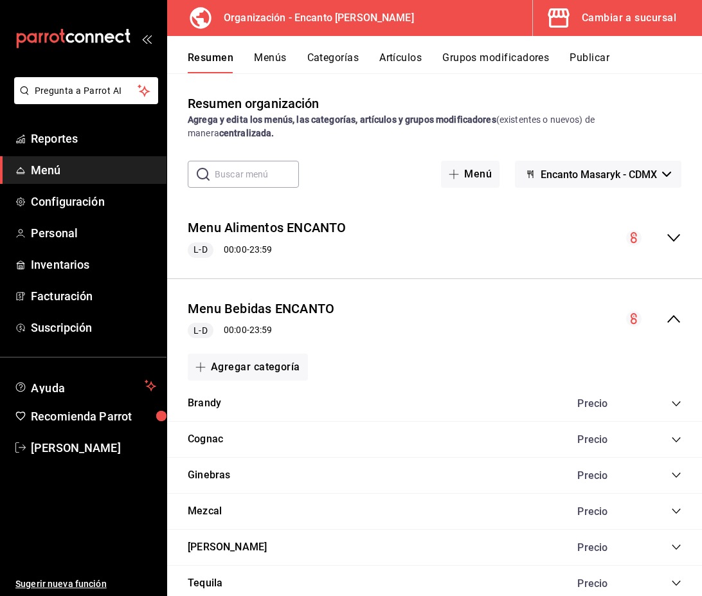
click at [675, 511] on icon "collapse-category-row" at bounding box center [676, 511] width 10 height 10
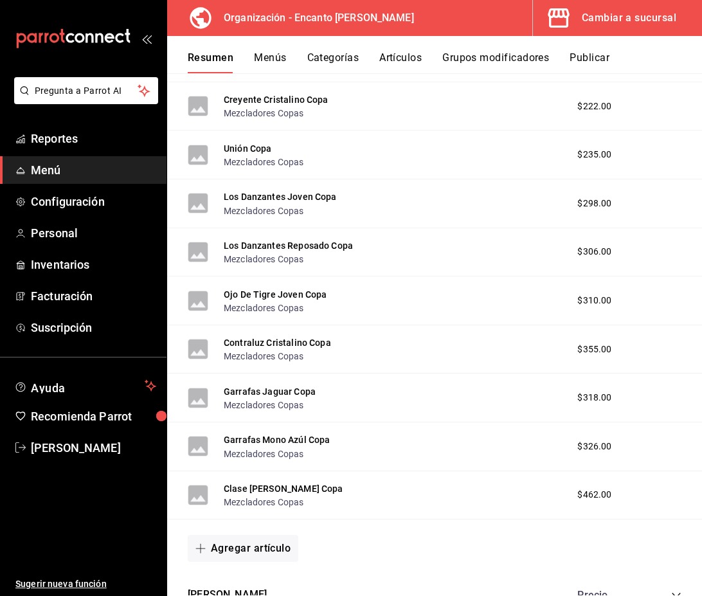
scroll to position [2349, 0]
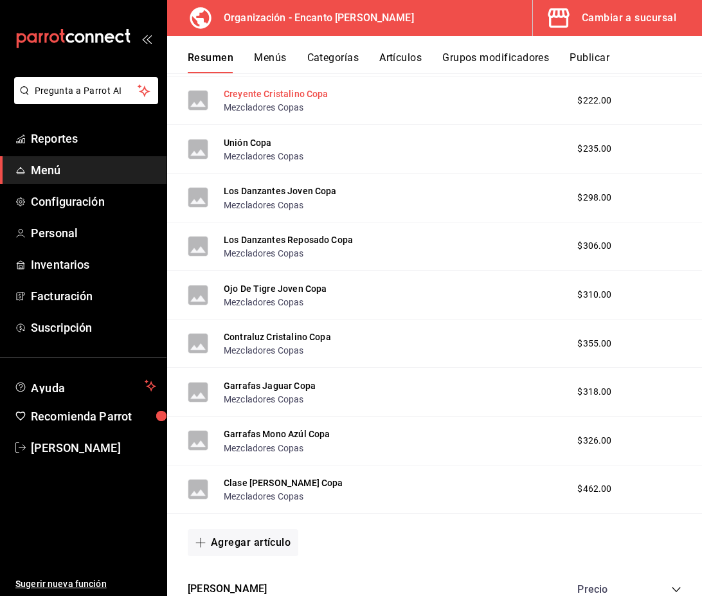
click at [284, 100] on button "Creyente Cristalino Copa" at bounding box center [276, 93] width 105 height 13
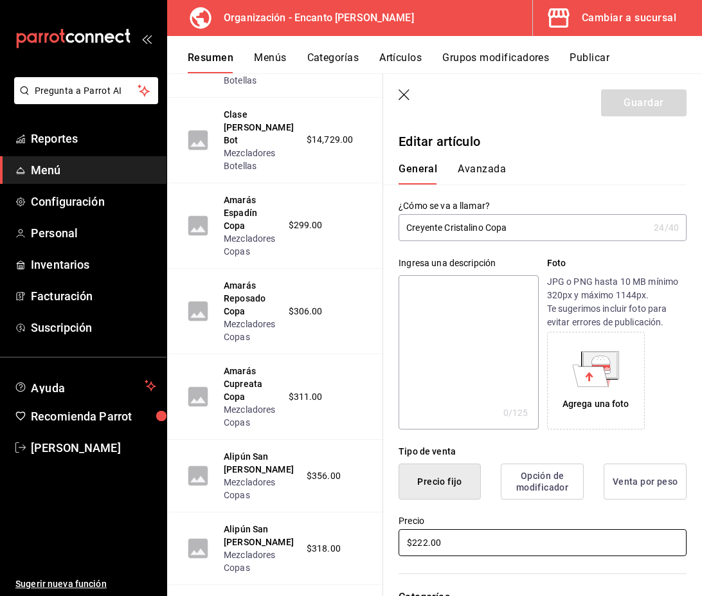
click at [439, 538] on input "$222.00" at bounding box center [543, 542] width 288 height 27
type input "$321.00"
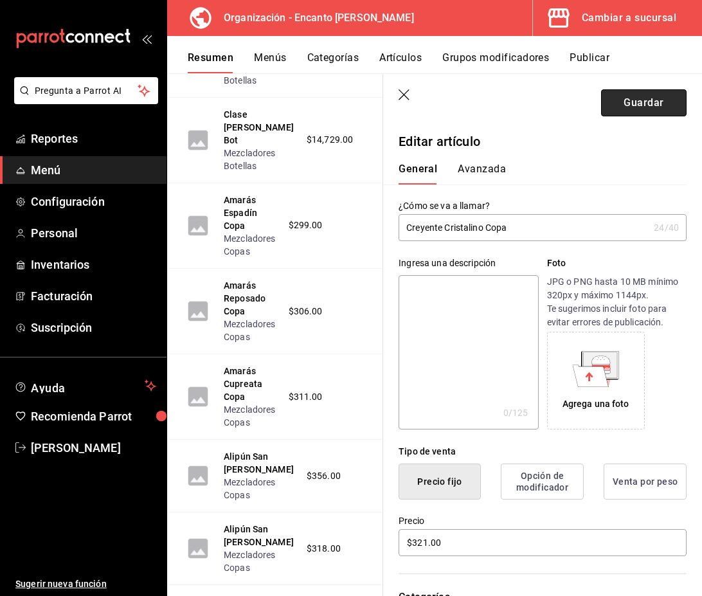
click at [630, 110] on button "Guardar" at bounding box center [644, 102] width 86 height 27
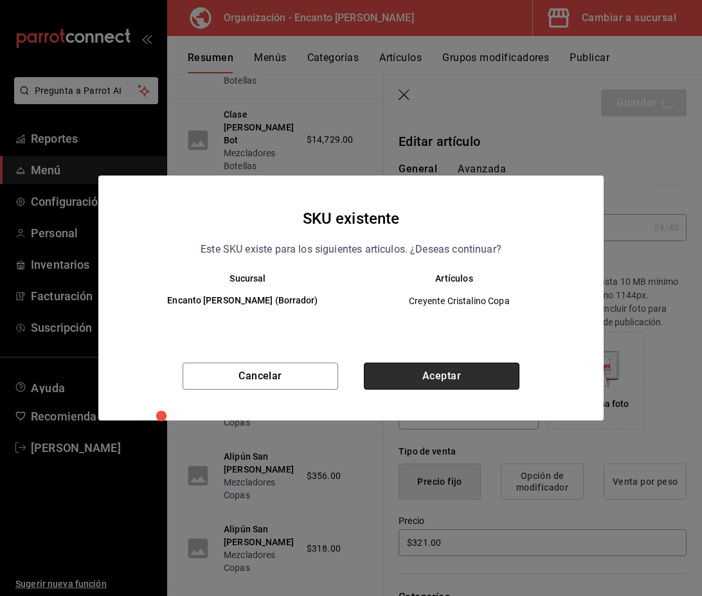
click at [469, 389] on button "Aceptar" at bounding box center [442, 376] width 156 height 27
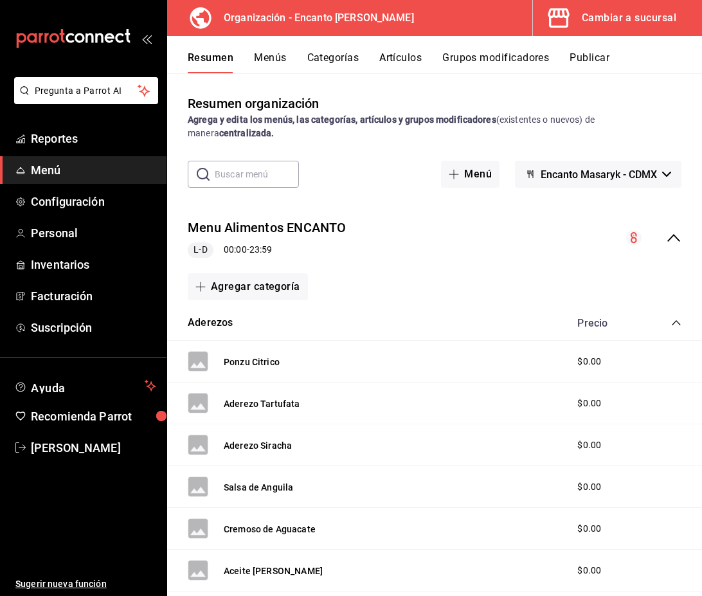
click at [681, 237] on icon "collapse-menu-row" at bounding box center [673, 237] width 15 height 15
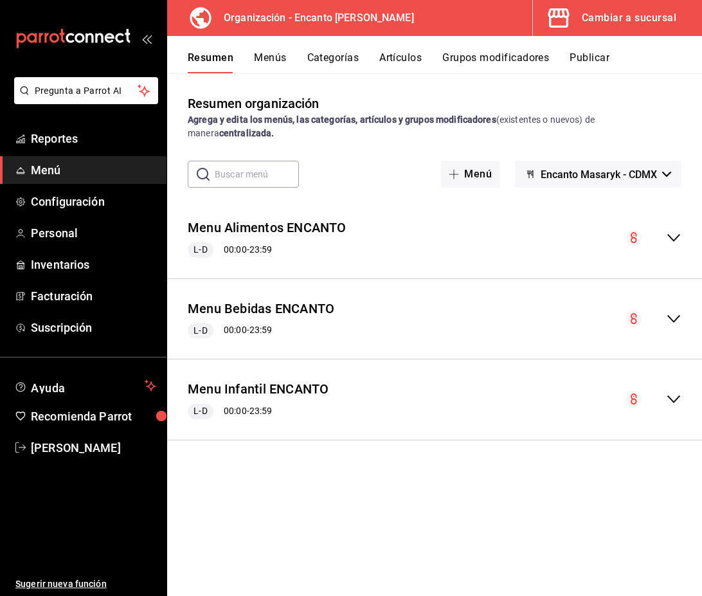
click at [676, 320] on icon "collapse-menu-row" at bounding box center [673, 319] width 13 height 8
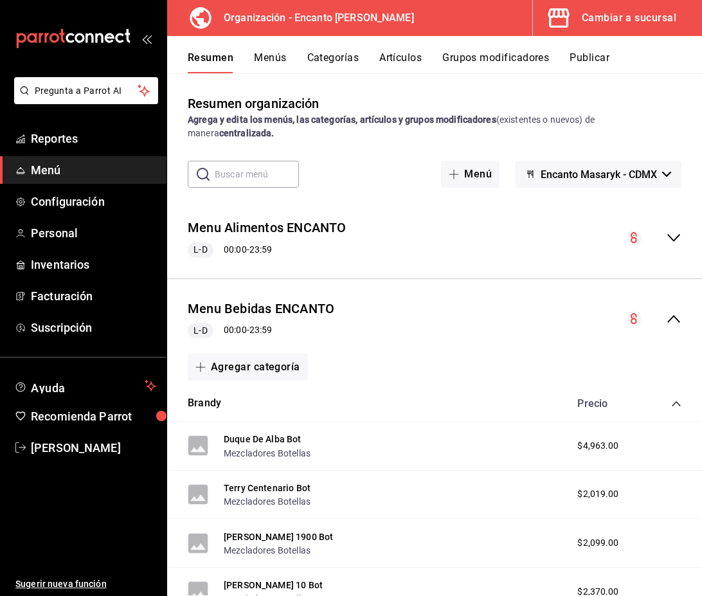
click at [670, 401] on div "Precio" at bounding box center [623, 403] width 117 height 12
click at [675, 404] on icon "collapse-category-row" at bounding box center [676, 404] width 10 height 10
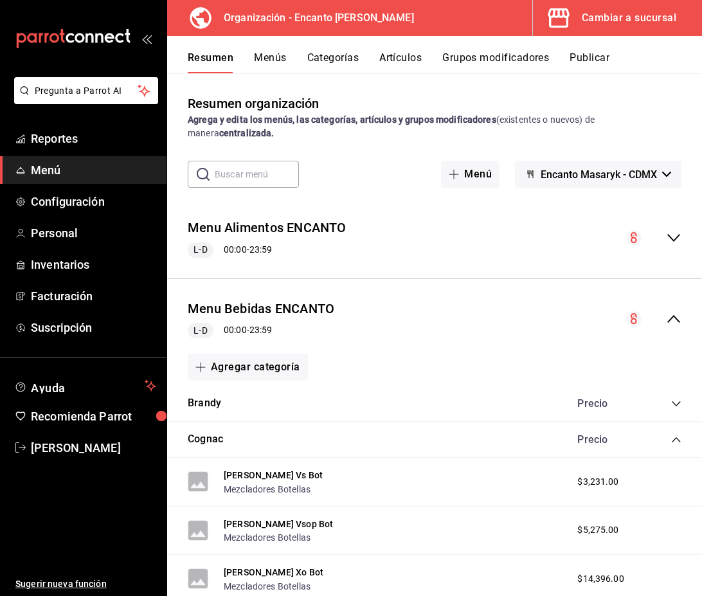
click at [676, 439] on icon "collapse-category-row" at bounding box center [676, 440] width 10 height 10
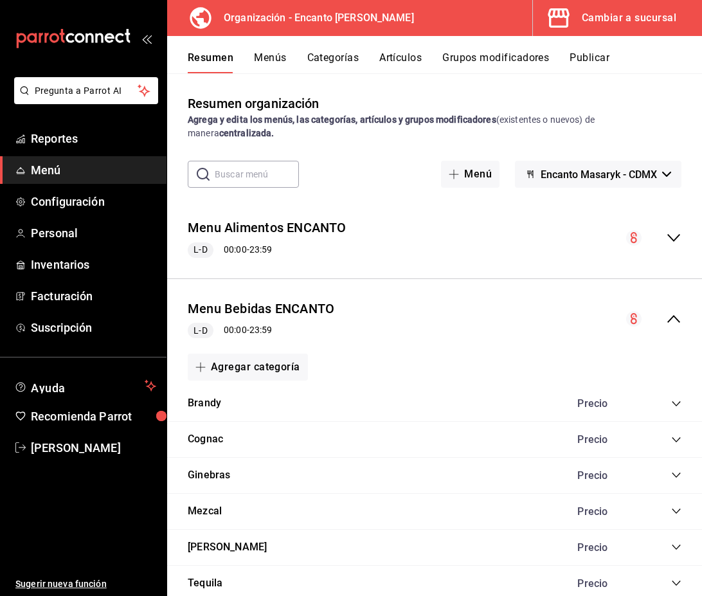
click at [675, 513] on icon "collapse-category-row" at bounding box center [676, 511] width 10 height 10
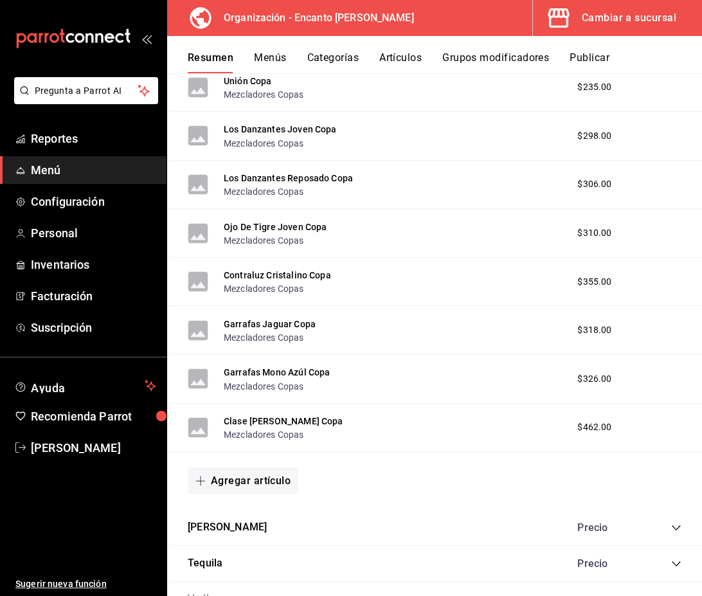
scroll to position [2384, 0]
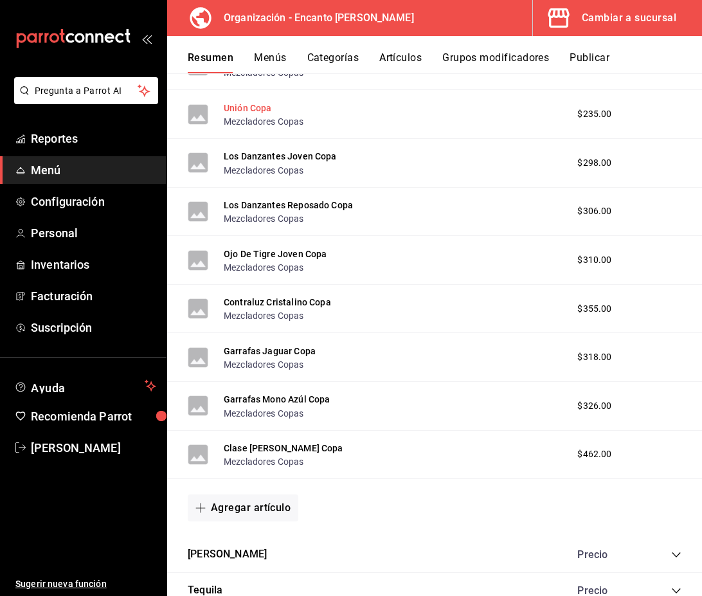
click at [244, 111] on button "Unión Copa" at bounding box center [248, 108] width 48 height 13
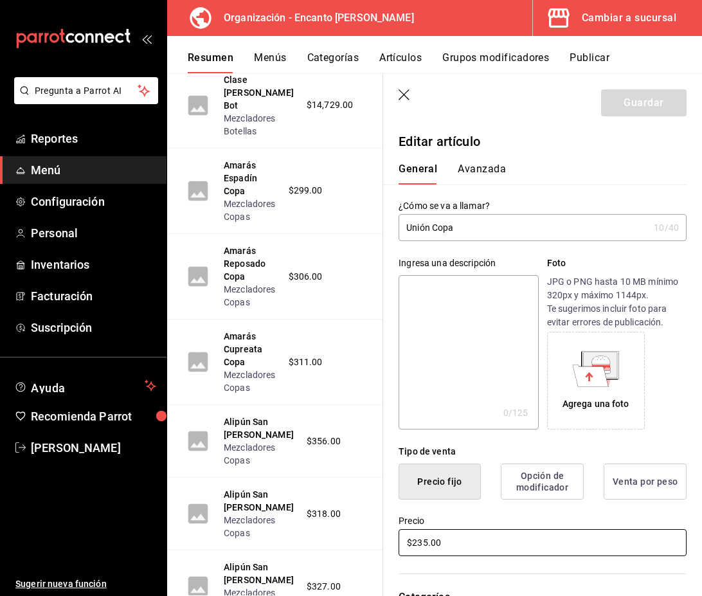
click at [462, 541] on input "$235.00" at bounding box center [543, 542] width 288 height 27
type input "$267.00"
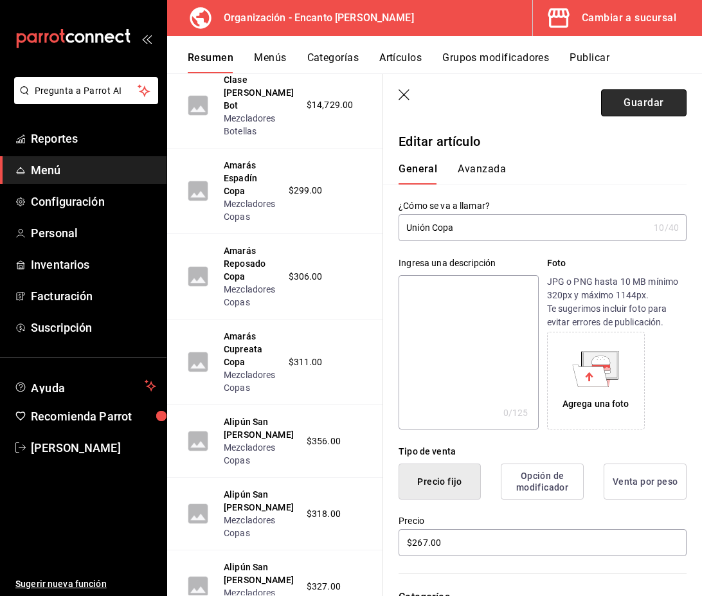
click at [628, 105] on button "Guardar" at bounding box center [644, 102] width 86 height 27
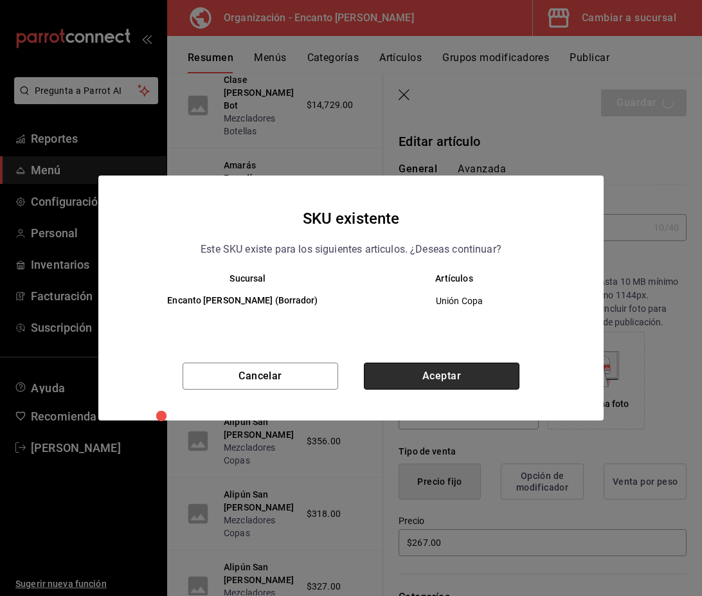
click at [459, 369] on button "Aceptar" at bounding box center [442, 376] width 156 height 27
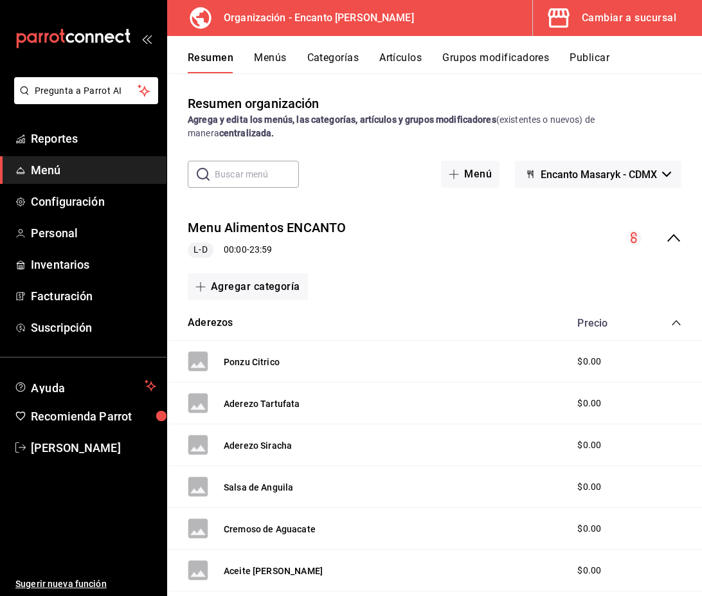
click at [671, 239] on icon "collapse-menu-row" at bounding box center [673, 237] width 15 height 15
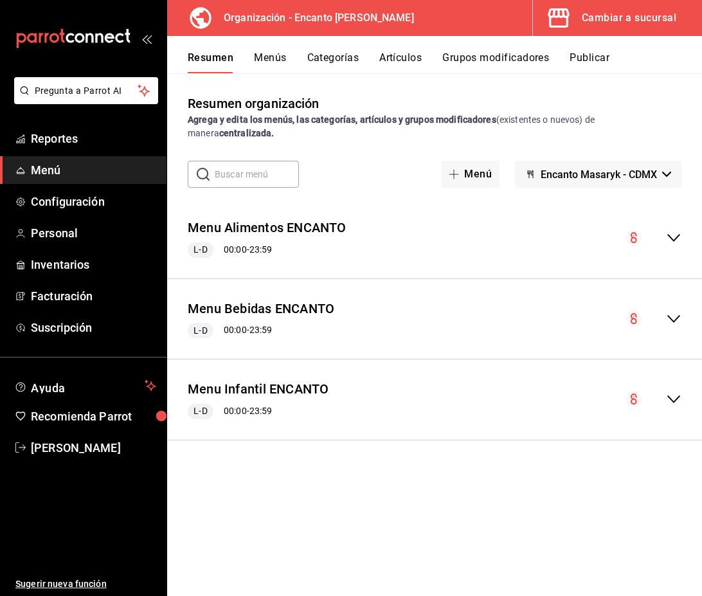
click at [679, 318] on icon "collapse-menu-row" at bounding box center [673, 318] width 15 height 15
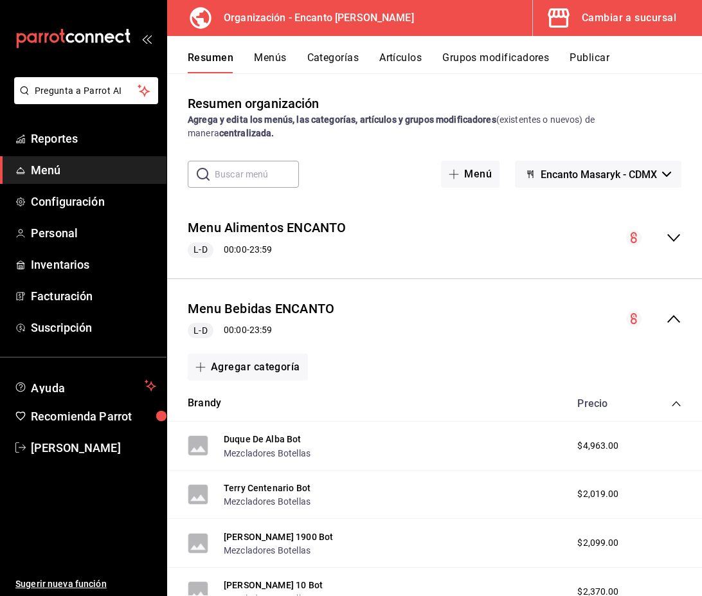
click at [675, 405] on icon "collapse-category-row" at bounding box center [676, 404] width 10 height 10
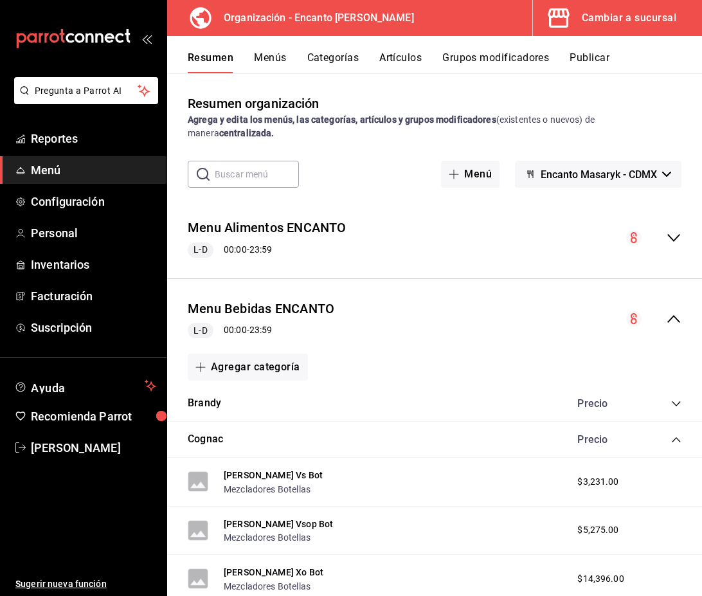
click at [677, 444] on icon "collapse-category-row" at bounding box center [676, 440] width 10 height 10
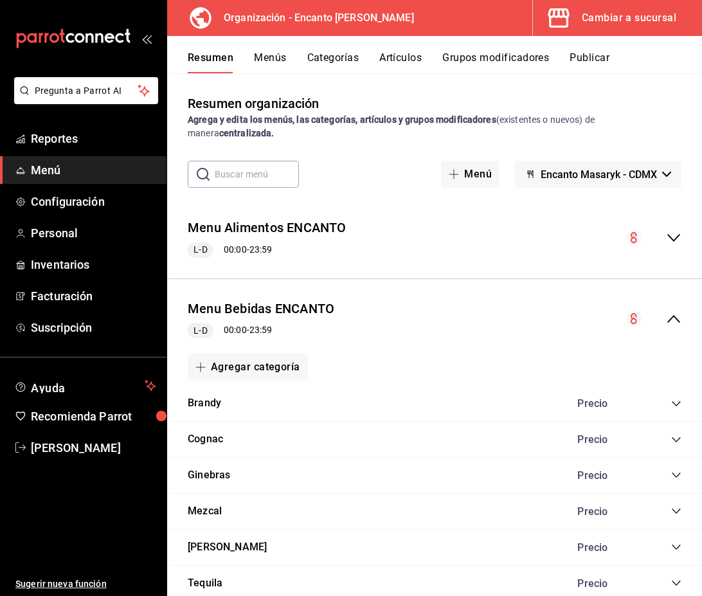
click at [290, 498] on div "Mezcal Precio" at bounding box center [434, 512] width 535 height 36
click at [210, 516] on button "Mezcal" at bounding box center [205, 511] width 34 height 15
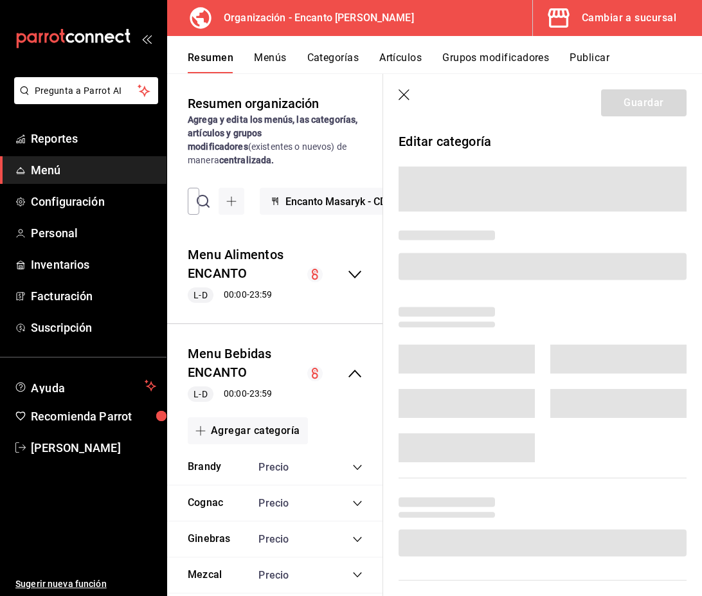
click at [410, 93] on icon "button" at bounding box center [405, 95] width 13 height 13
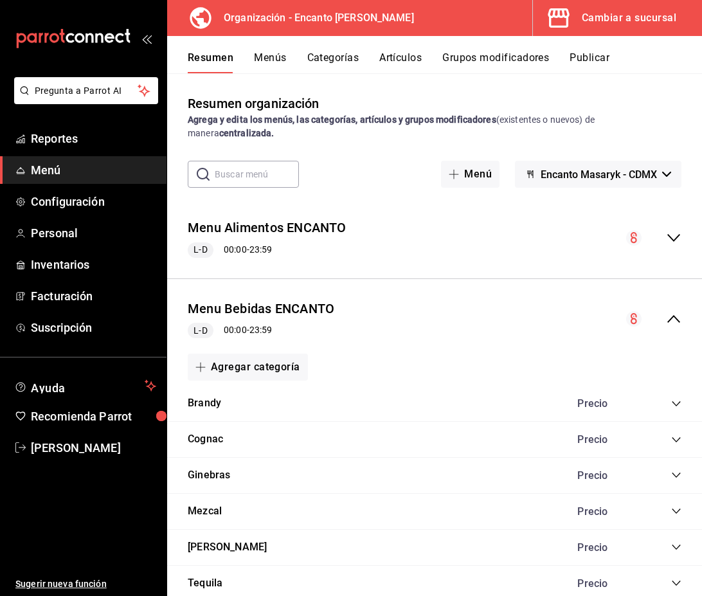
click at [676, 514] on icon "collapse-category-row" at bounding box center [676, 511] width 10 height 10
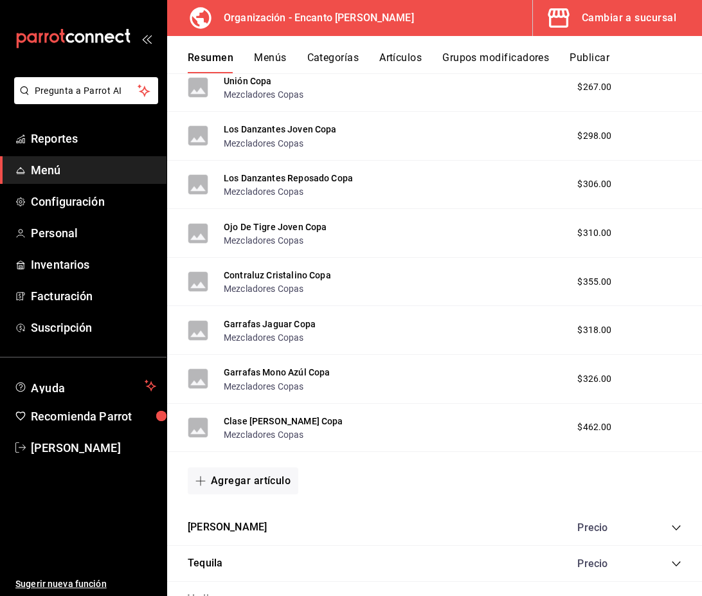
scroll to position [2398, 0]
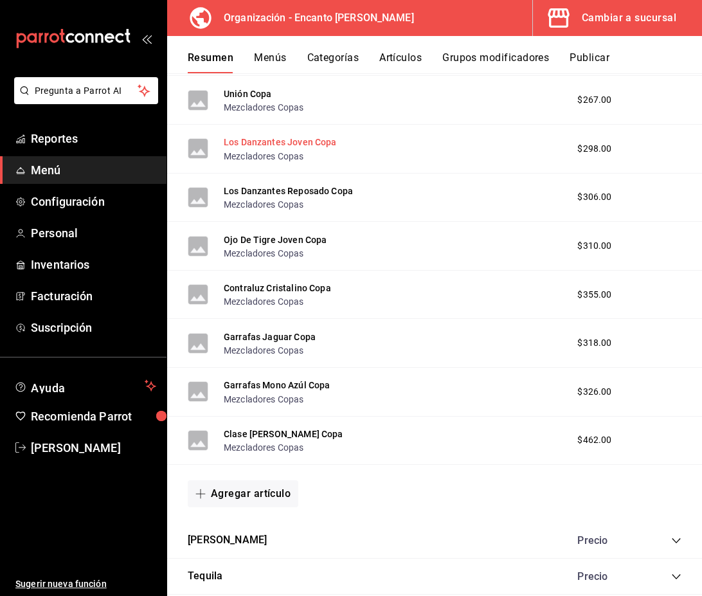
click at [272, 141] on button "Los Danzantes Joven Copa" at bounding box center [280, 142] width 113 height 13
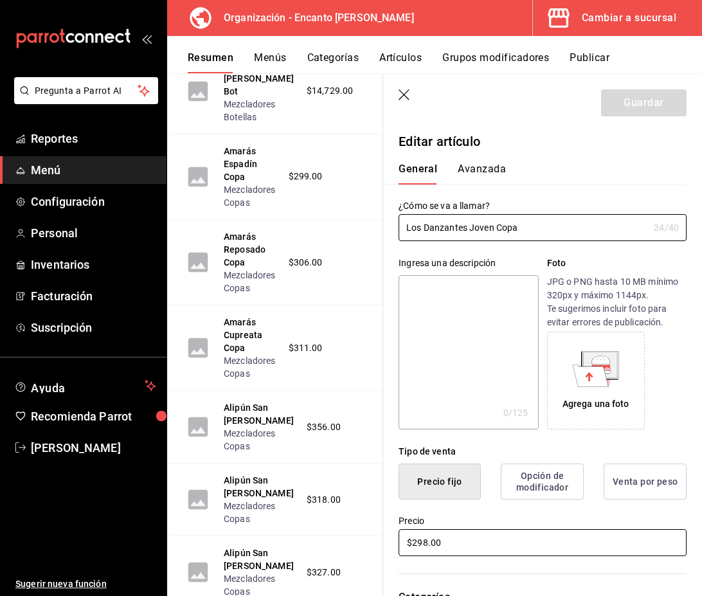
click at [456, 541] on input "$298.00" at bounding box center [543, 542] width 288 height 27
type input "$383.00"
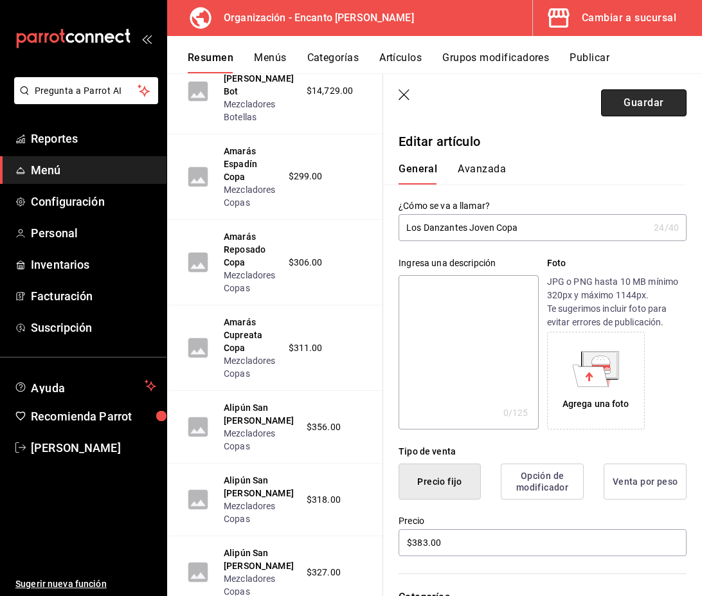
click at [641, 113] on button "Guardar" at bounding box center [644, 102] width 86 height 27
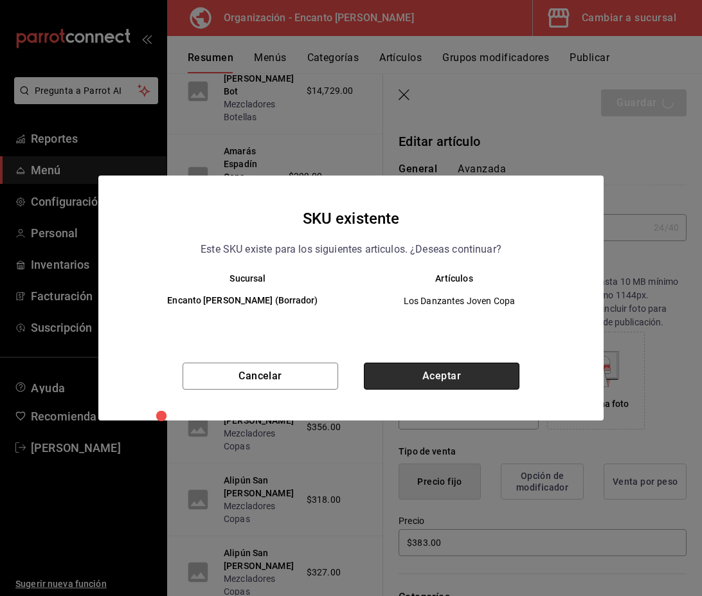
click at [421, 376] on button "Aceptar" at bounding box center [442, 376] width 156 height 27
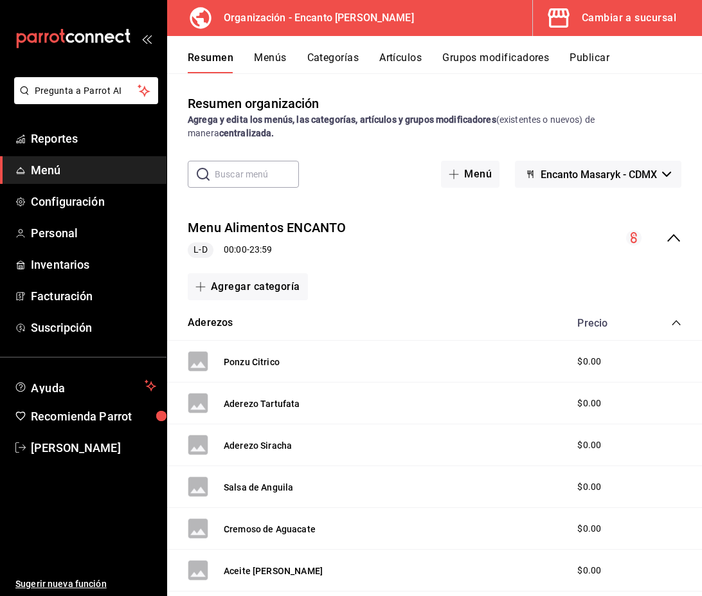
click at [671, 239] on icon "collapse-menu-row" at bounding box center [673, 237] width 15 height 15
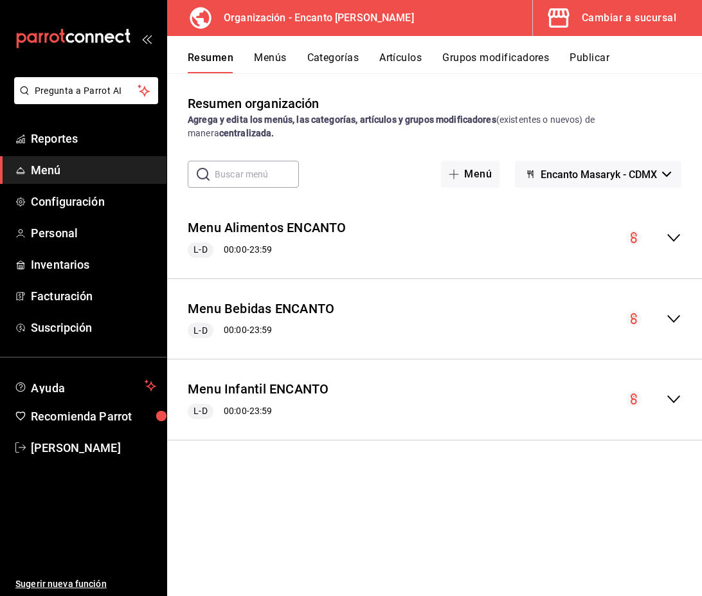
click at [675, 313] on icon "collapse-menu-row" at bounding box center [673, 318] width 15 height 15
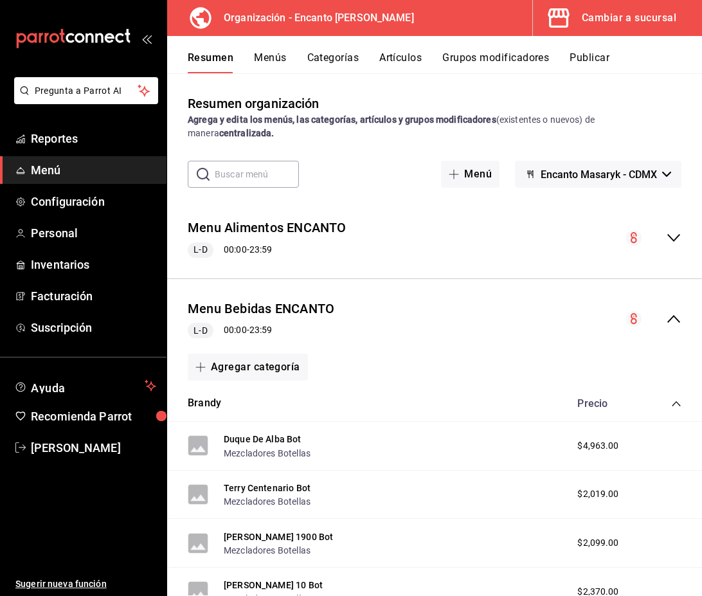
click at [675, 399] on icon "collapse-category-row" at bounding box center [676, 404] width 10 height 10
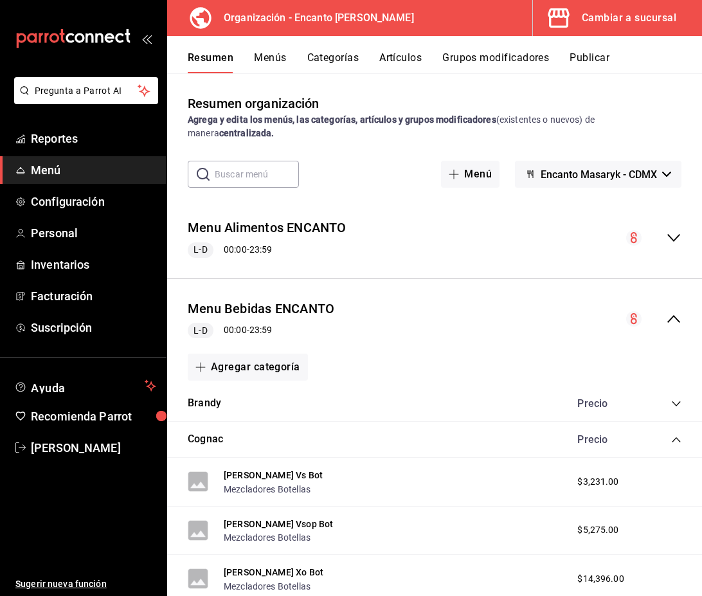
click at [675, 436] on icon "collapse-category-row" at bounding box center [676, 440] width 10 height 10
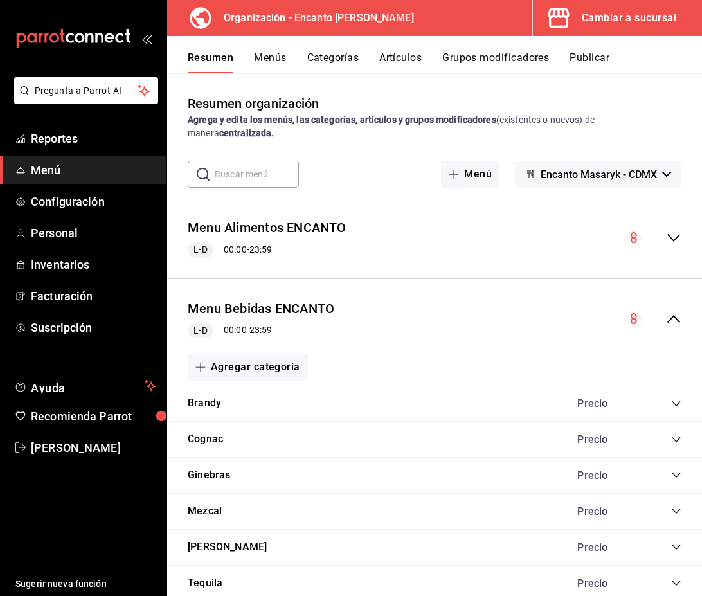
click at [676, 511] on icon "collapse-category-row" at bounding box center [676, 511] width 10 height 10
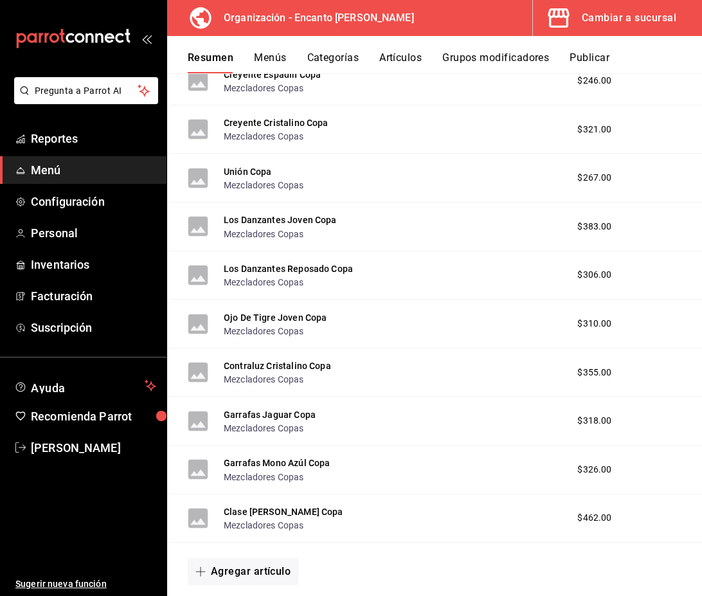
scroll to position [2334, 0]
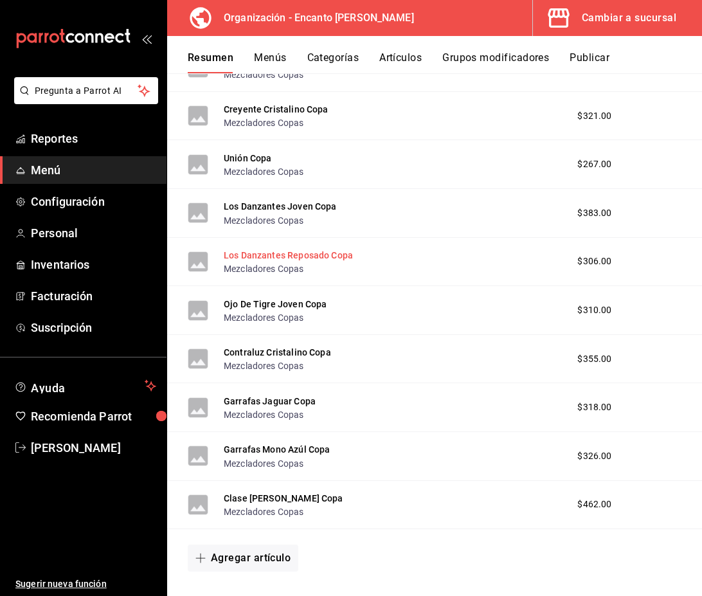
click at [274, 259] on button "Los Danzantes Reposado Copa" at bounding box center [288, 255] width 129 height 13
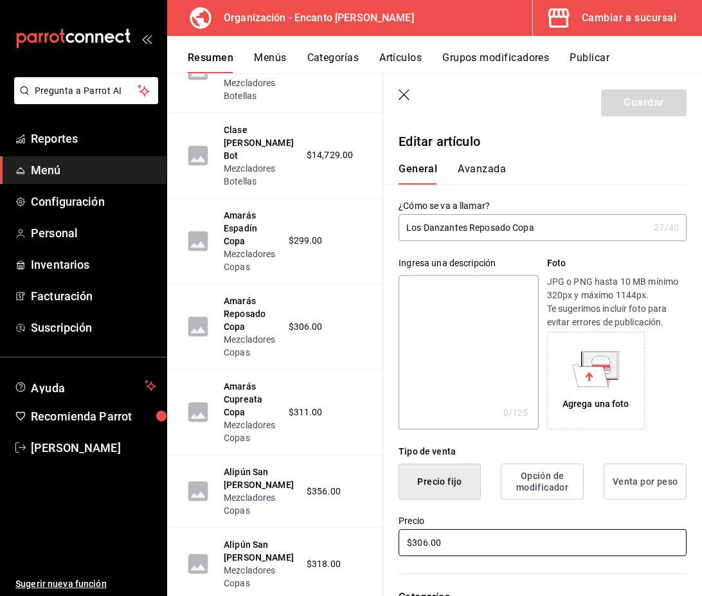
drag, startPoint x: 457, startPoint y: 540, endPoint x: 388, endPoint y: 540, distance: 69.5
click at [388, 540] on div "Precio $306.00" at bounding box center [535, 529] width 304 height 59
type input "$384.00"
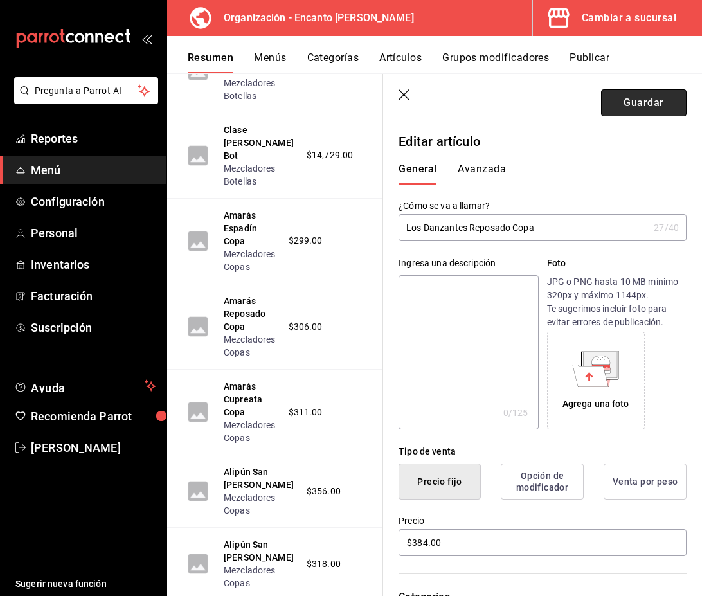
click at [625, 115] on button "Guardar" at bounding box center [644, 102] width 86 height 27
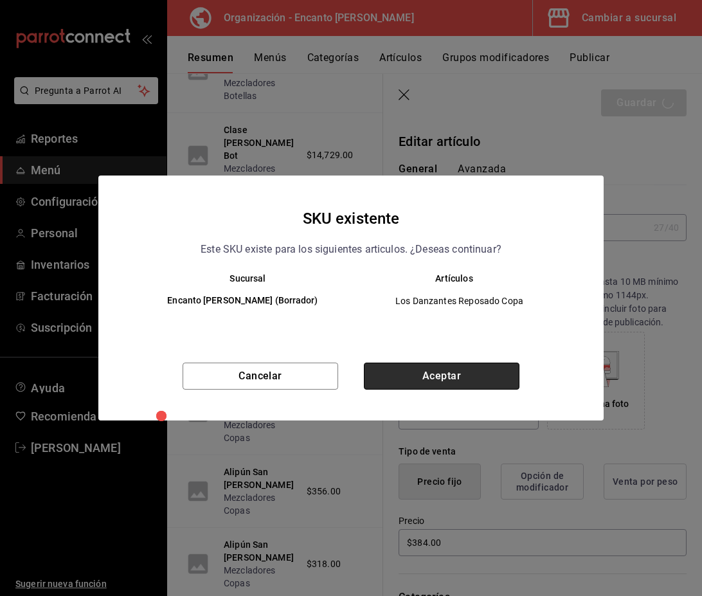
click at [475, 381] on button "Aceptar" at bounding box center [442, 376] width 156 height 27
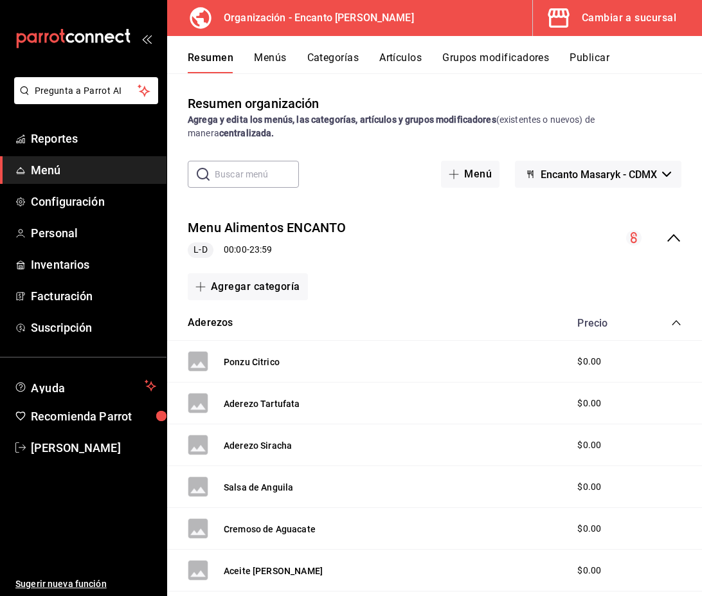
click at [669, 241] on icon "collapse-menu-row" at bounding box center [673, 237] width 15 height 15
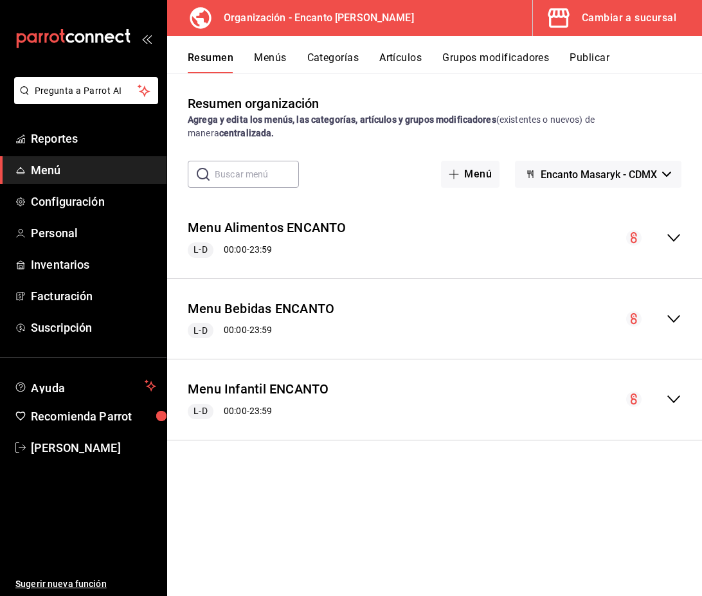
click at [674, 320] on icon "collapse-menu-row" at bounding box center [673, 319] width 13 height 8
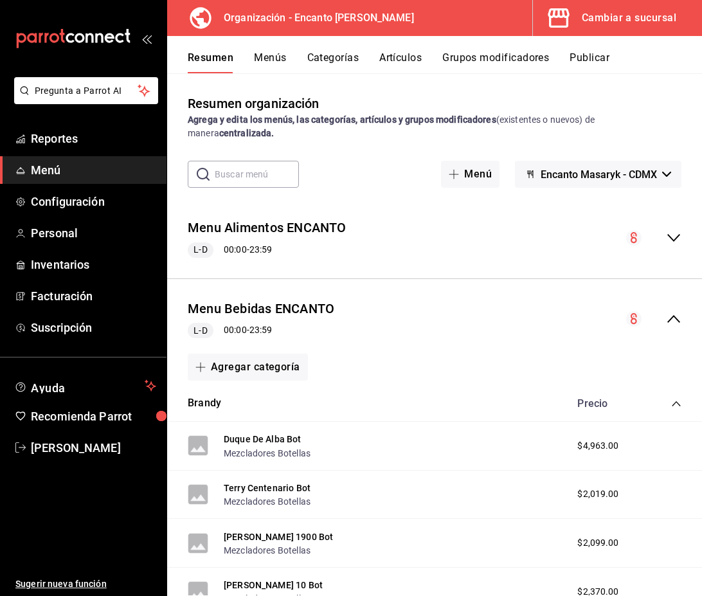
click at [675, 403] on icon "collapse-category-row" at bounding box center [676, 404] width 10 height 10
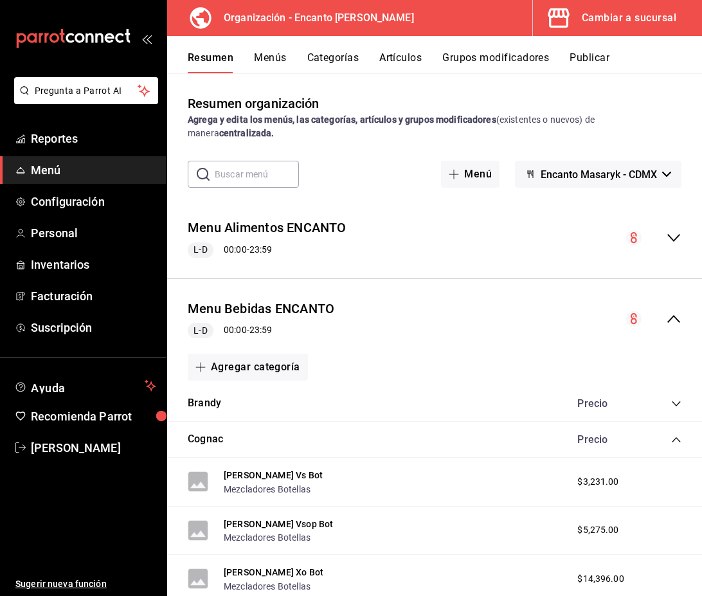
click at [677, 442] on icon "collapse-category-row" at bounding box center [676, 440] width 10 height 10
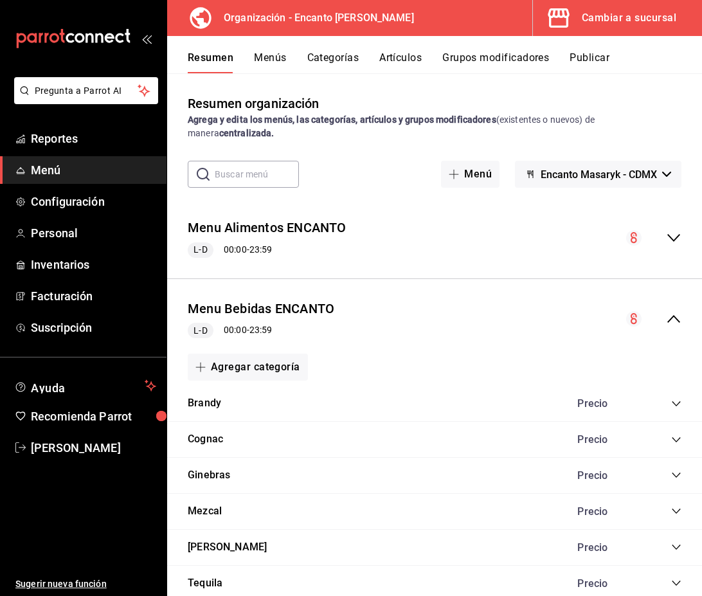
click at [676, 513] on icon "collapse-category-row" at bounding box center [676, 511] width 8 height 5
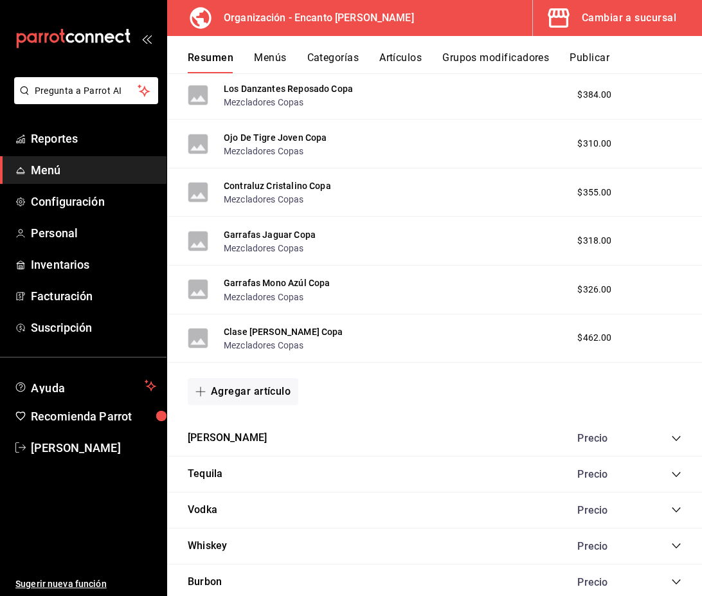
scroll to position [2501, 0]
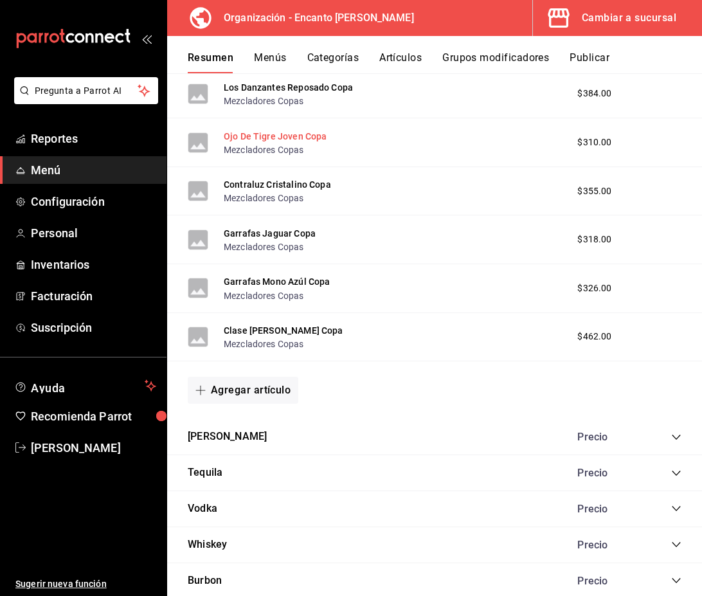
click at [264, 133] on button "Ojo De Tigre Joven Copa" at bounding box center [275, 136] width 103 height 13
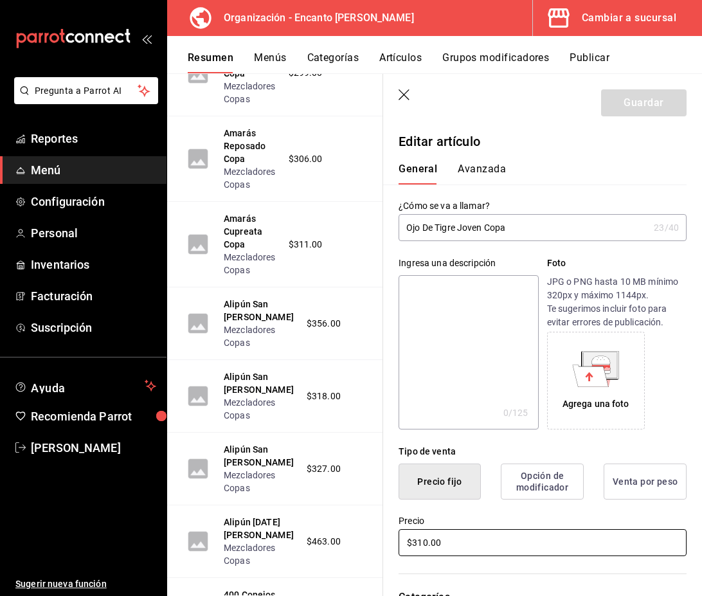
drag, startPoint x: 469, startPoint y: 540, endPoint x: 371, endPoint y: 532, distance: 98.7
click at [371, 532] on main "Resumen organización Agrega y edita los menús, las categorías, artículos y grup…" at bounding box center [434, 334] width 535 height 523
type input "$281.00"
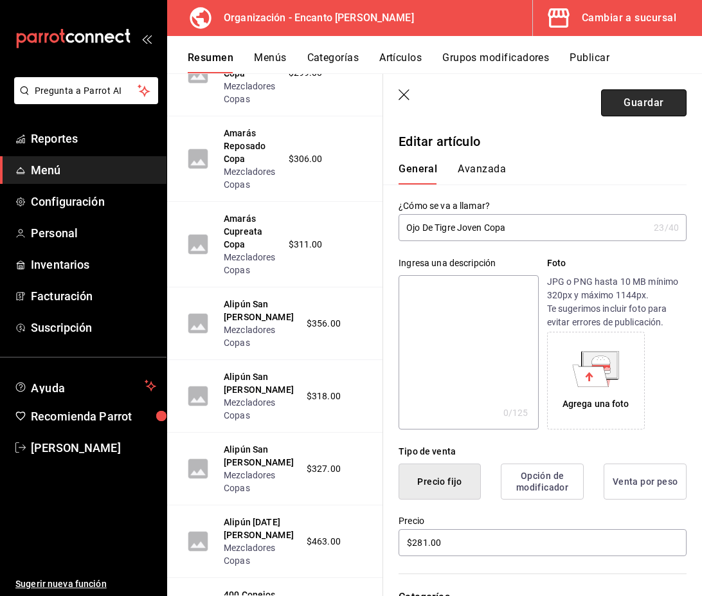
click at [652, 107] on button "Guardar" at bounding box center [644, 102] width 86 height 27
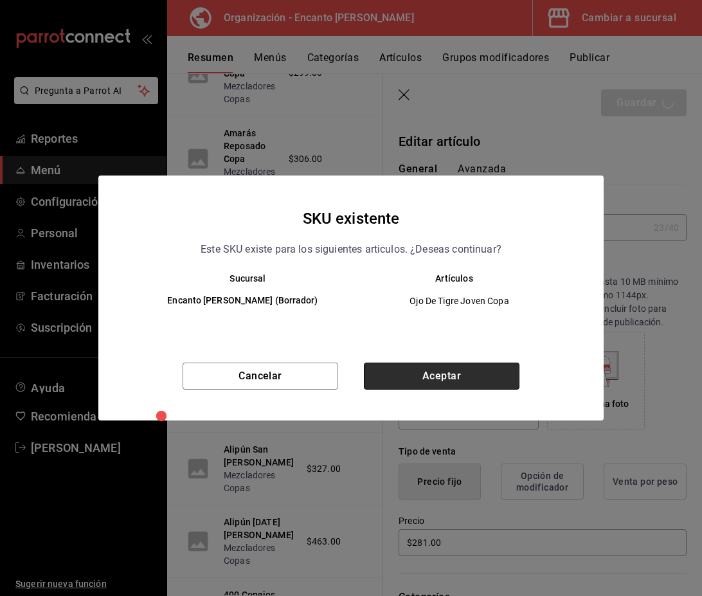
click at [452, 383] on button "Aceptar" at bounding box center [442, 376] width 156 height 27
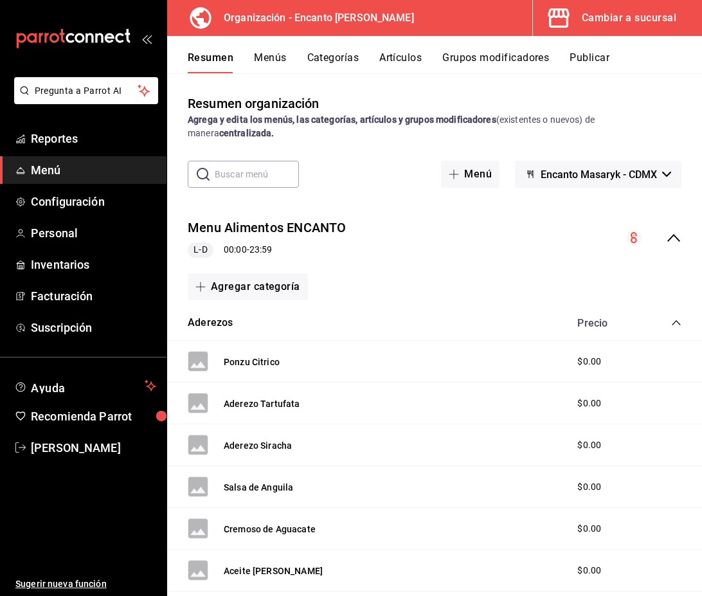
click at [675, 236] on icon "collapse-menu-row" at bounding box center [673, 238] width 13 height 8
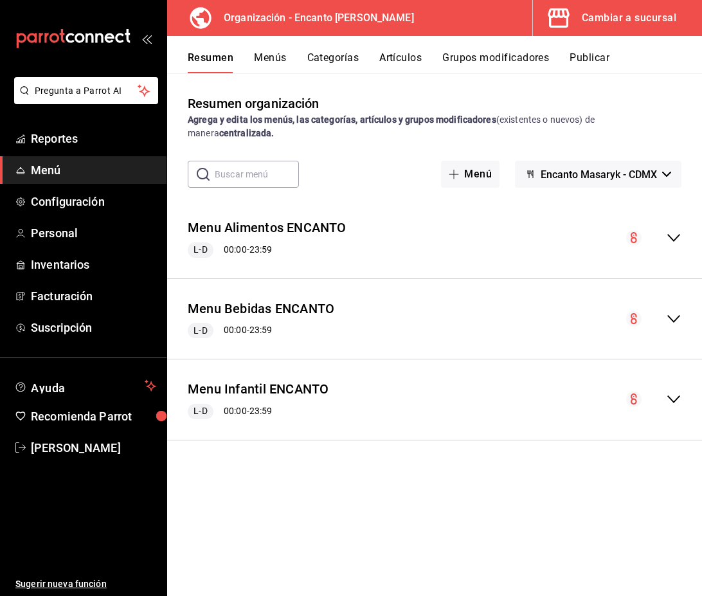
click at [674, 319] on icon "collapse-menu-row" at bounding box center [673, 318] width 15 height 15
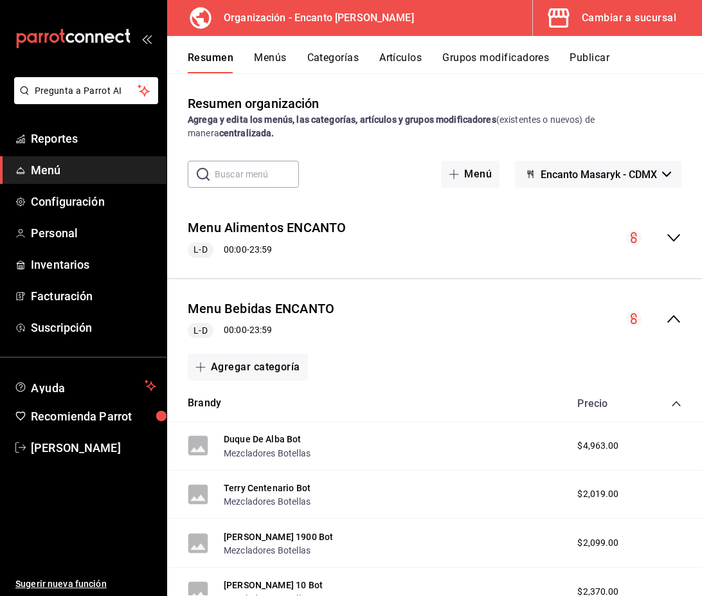
click at [676, 399] on icon "collapse-category-row" at bounding box center [676, 404] width 10 height 10
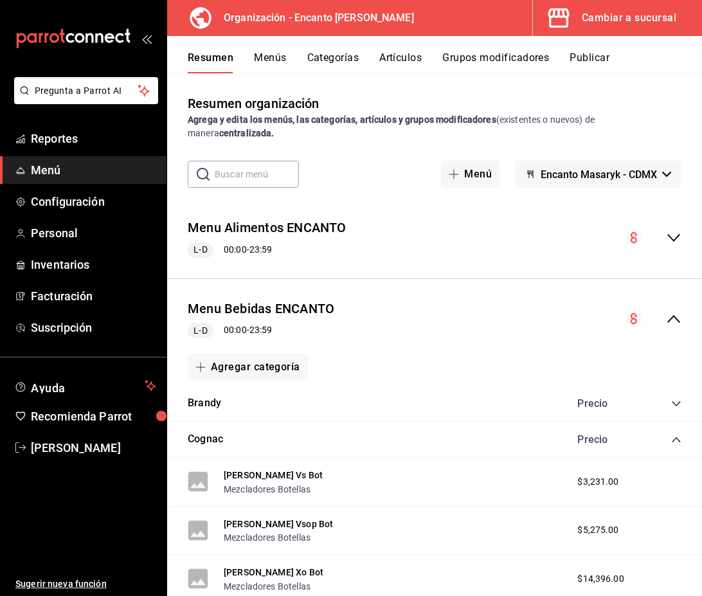
click at [675, 436] on icon "collapse-category-row" at bounding box center [676, 440] width 10 height 10
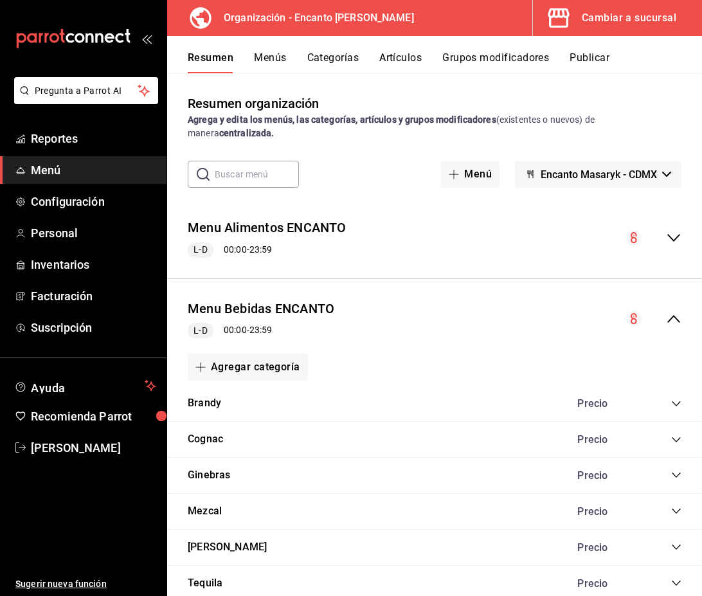
click at [675, 513] on icon "collapse-category-row" at bounding box center [676, 511] width 10 height 10
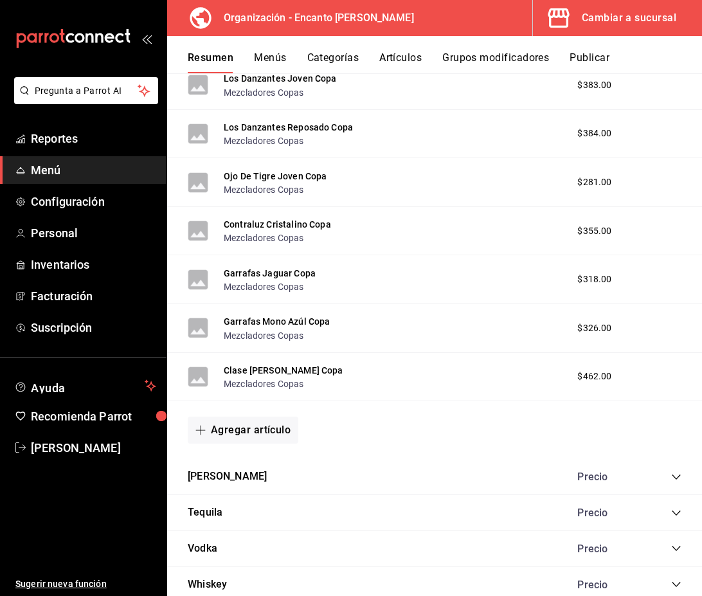
scroll to position [2463, 0]
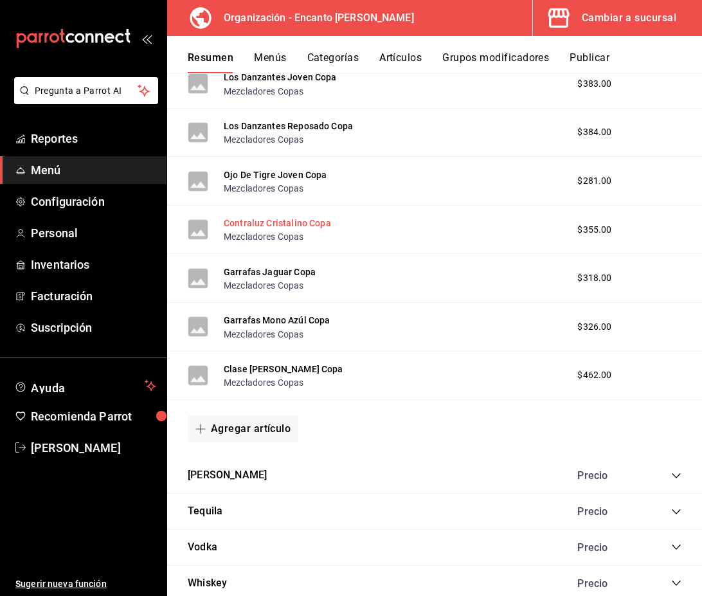
click at [264, 224] on button "Contraluz Cristalino Copa" at bounding box center [277, 223] width 107 height 13
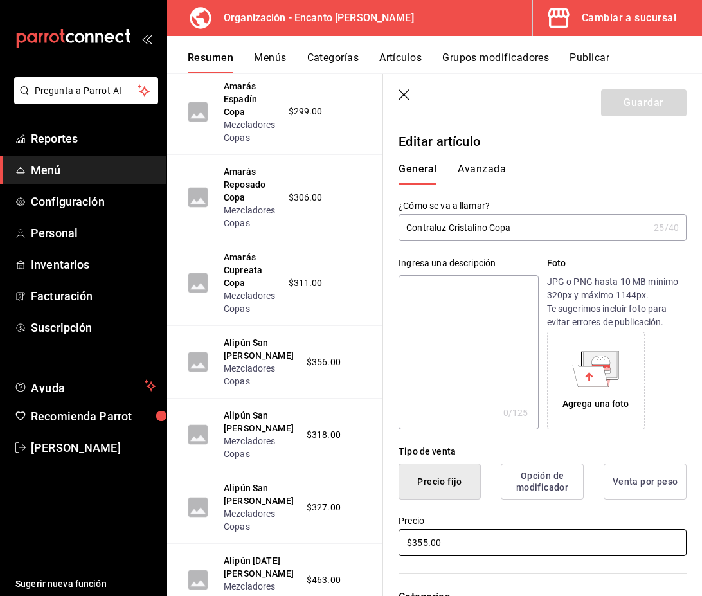
click at [448, 539] on input "$355.00" at bounding box center [543, 542] width 288 height 27
type input "$328.00"
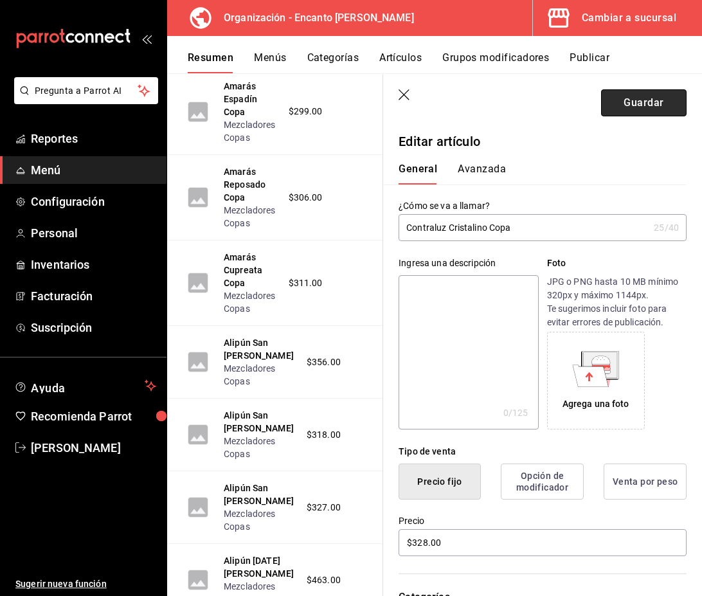
click at [630, 109] on button "Guardar" at bounding box center [644, 102] width 86 height 27
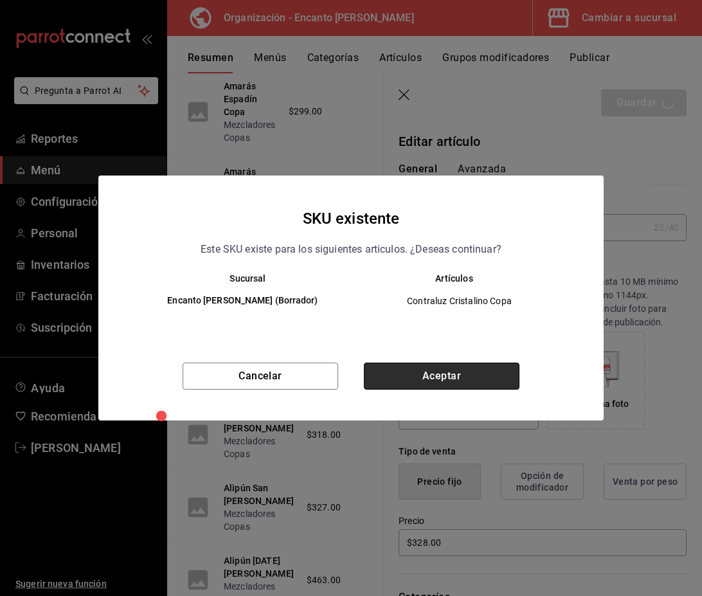
click at [466, 383] on button "Aceptar" at bounding box center [442, 376] width 156 height 27
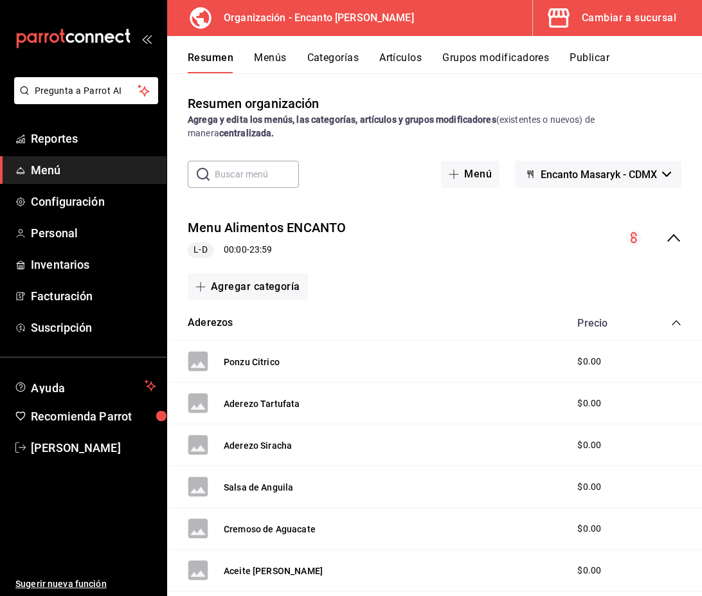
click at [669, 236] on icon "collapse-menu-row" at bounding box center [673, 237] width 15 height 15
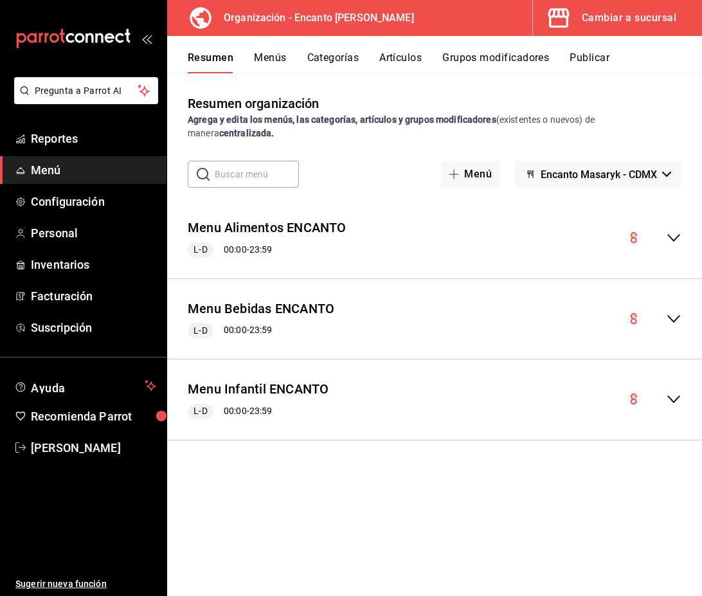
click at [676, 315] on icon "collapse-menu-row" at bounding box center [673, 318] width 15 height 15
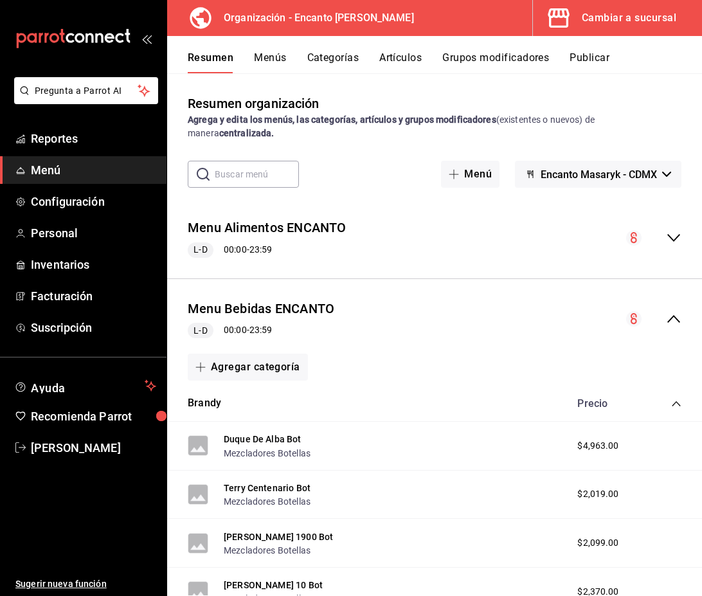
click at [676, 404] on icon "collapse-category-row" at bounding box center [676, 404] width 10 height 10
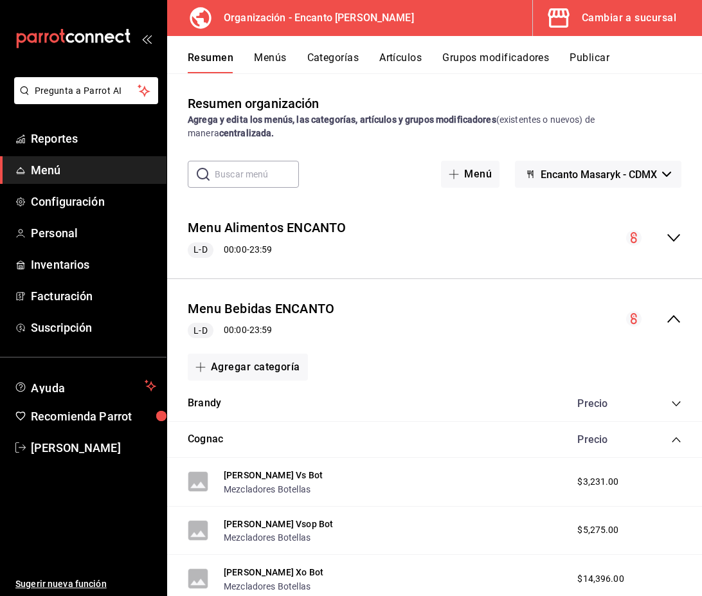
click at [677, 442] on icon "collapse-category-row" at bounding box center [676, 440] width 10 height 10
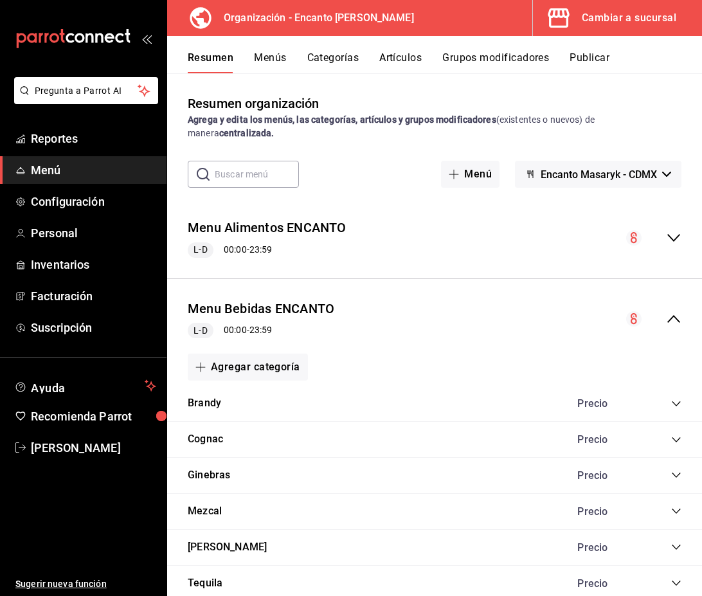
click at [678, 514] on icon "collapse-category-row" at bounding box center [676, 511] width 10 height 10
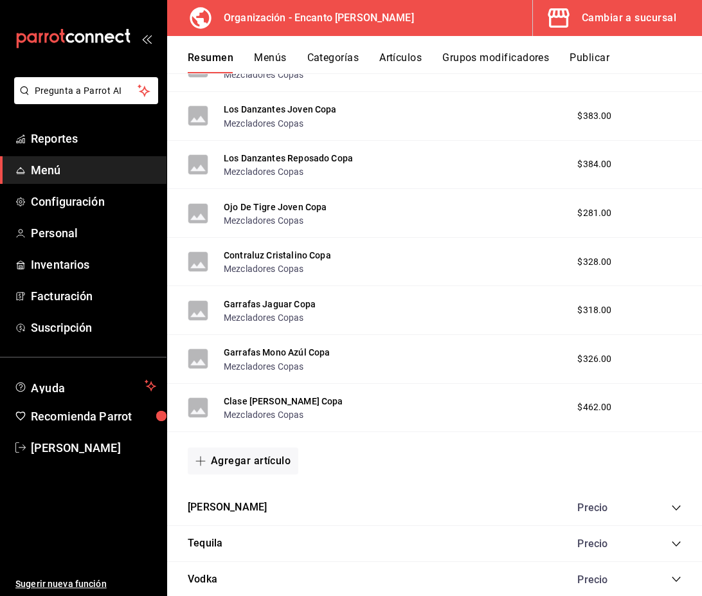
scroll to position [2442, 0]
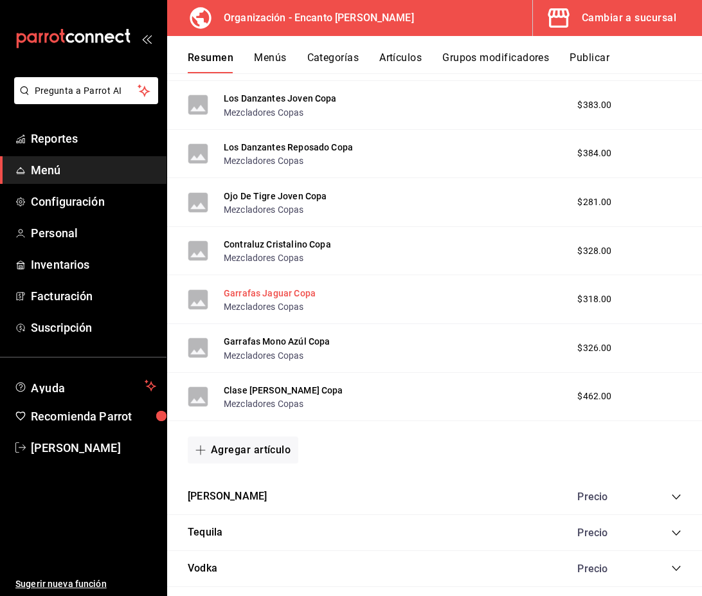
click at [289, 293] on button "Garrafas Jaguar Copa" at bounding box center [270, 293] width 92 height 13
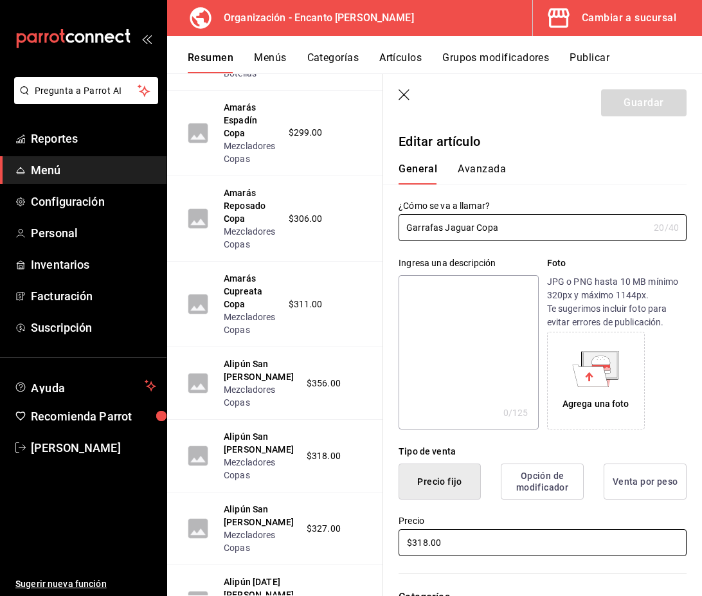
click at [453, 540] on input "$318.00" at bounding box center [543, 542] width 288 height 27
type input "$707.00"
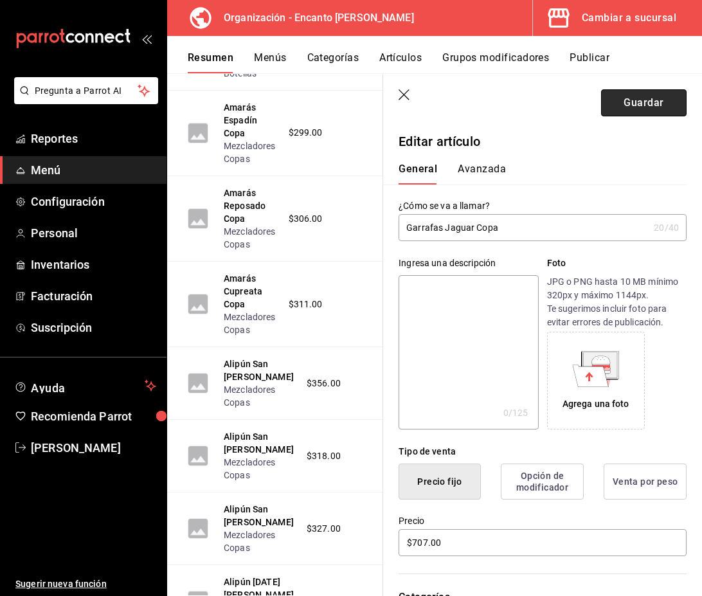
click at [642, 107] on button "Guardar" at bounding box center [644, 102] width 86 height 27
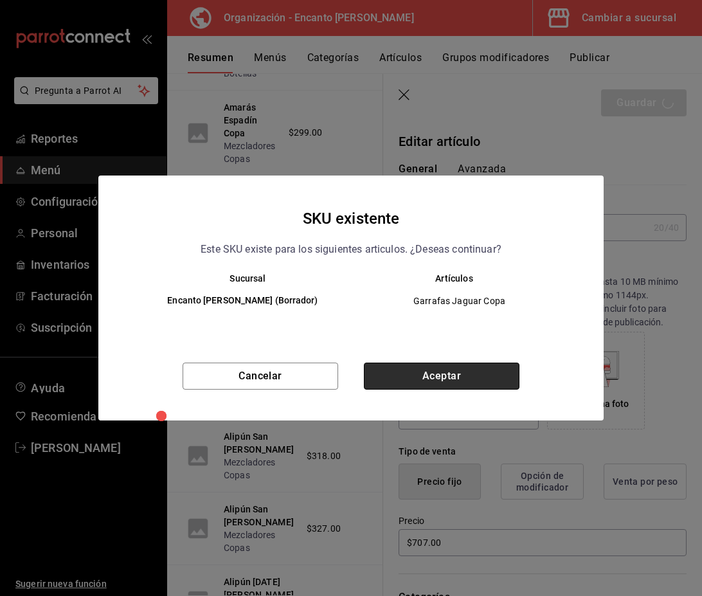
click at [424, 383] on button "Aceptar" at bounding box center [442, 376] width 156 height 27
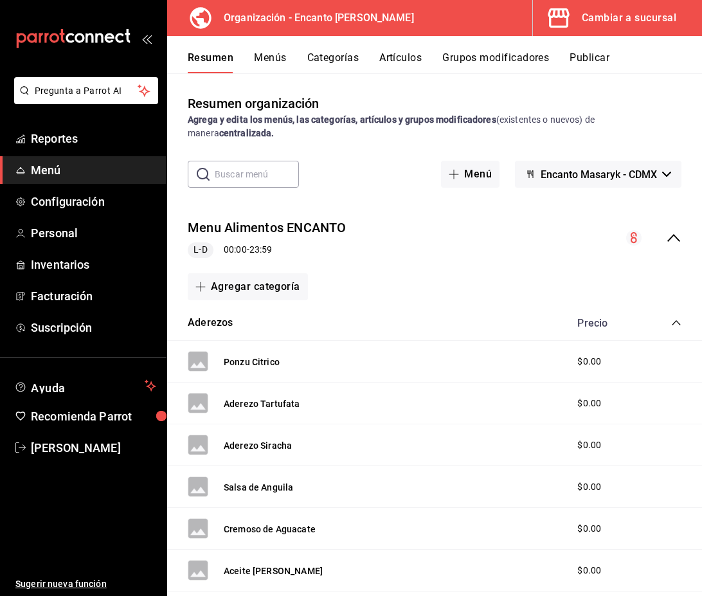
click at [678, 241] on icon "collapse-menu-row" at bounding box center [673, 237] width 15 height 15
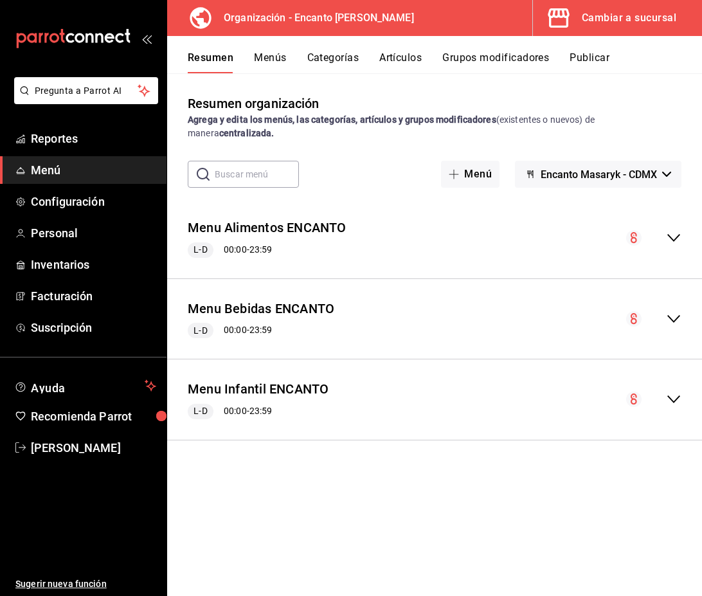
click at [672, 314] on icon "collapse-menu-row" at bounding box center [673, 318] width 15 height 15
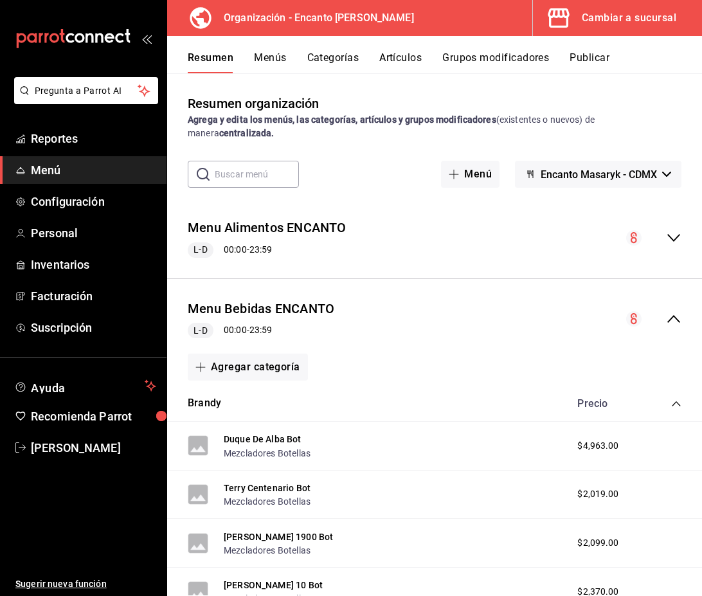
click at [678, 404] on icon "collapse-category-row" at bounding box center [676, 404] width 10 height 10
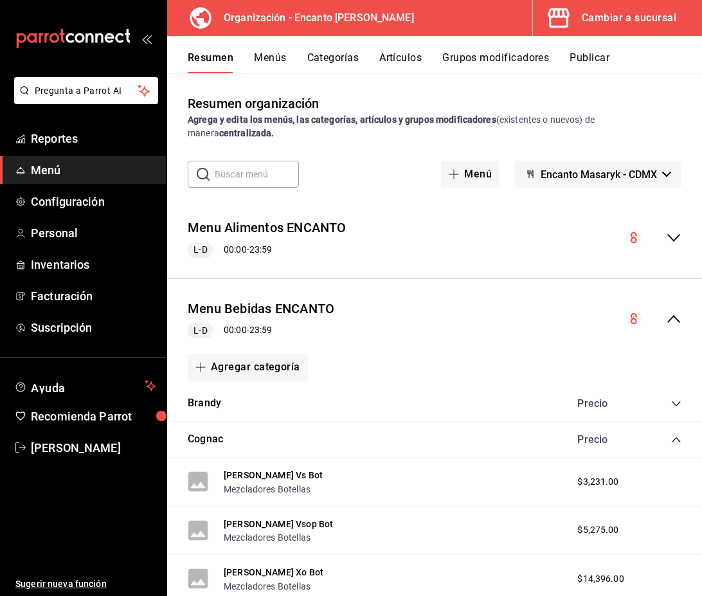
click at [675, 437] on icon "collapse-category-row" at bounding box center [676, 440] width 10 height 10
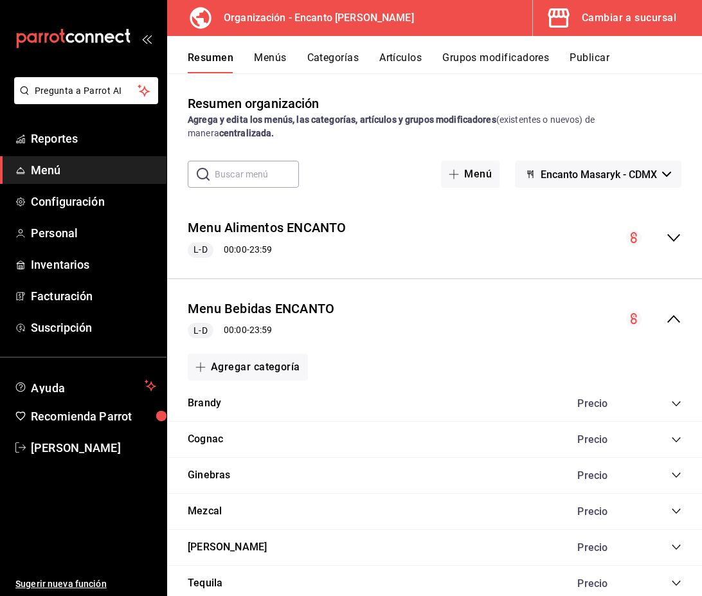
click at [673, 513] on icon "collapse-category-row" at bounding box center [676, 511] width 10 height 10
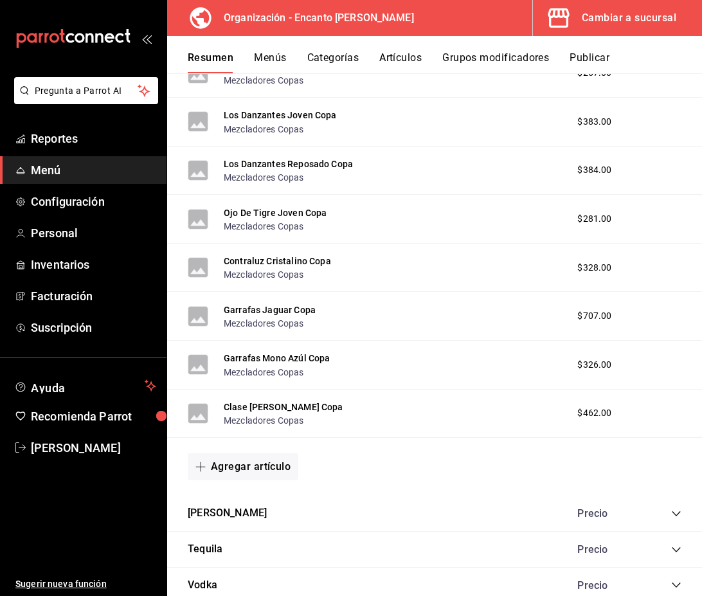
scroll to position [2447, 0]
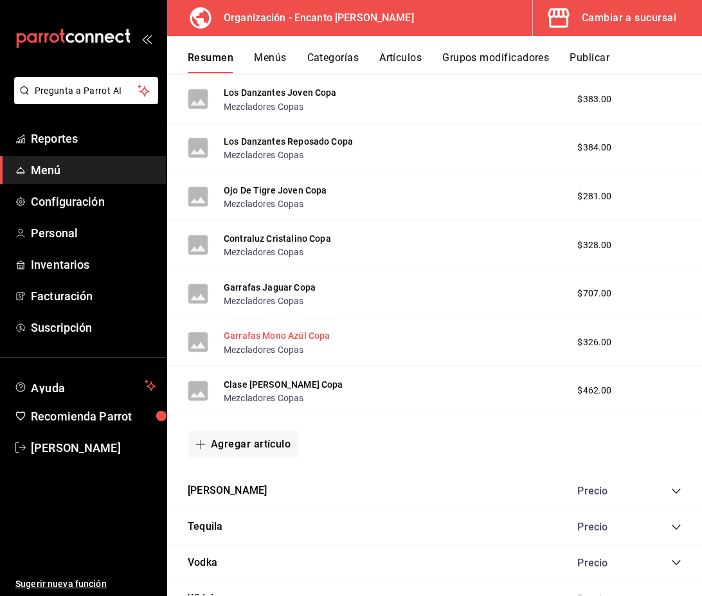
click at [266, 338] on button "Garrafas Mono Azúl Copa" at bounding box center [277, 335] width 106 height 13
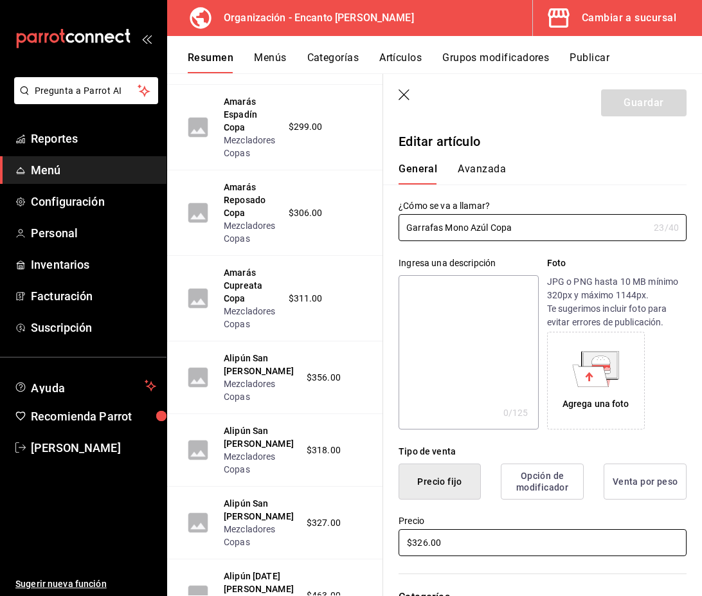
click at [468, 541] on input "$326.00" at bounding box center [543, 542] width 288 height 27
type input "$295.00"
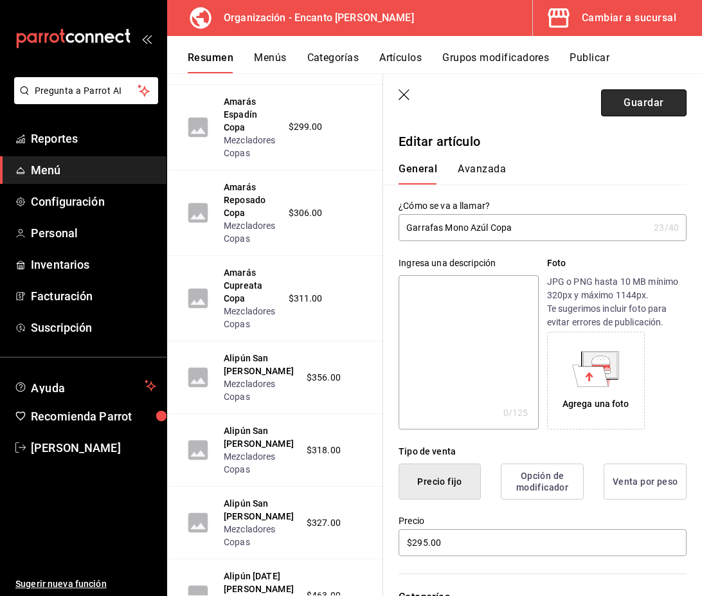
click at [646, 99] on button "Guardar" at bounding box center [644, 102] width 86 height 27
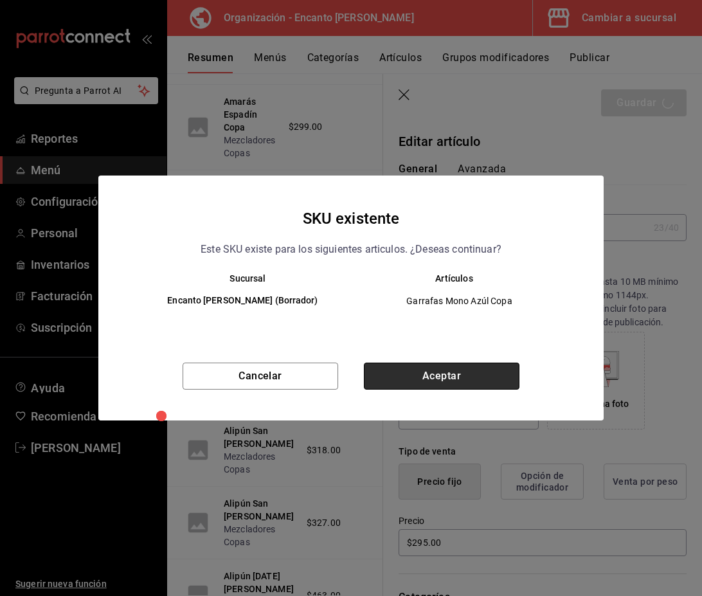
click at [456, 372] on button "Aceptar" at bounding box center [442, 376] width 156 height 27
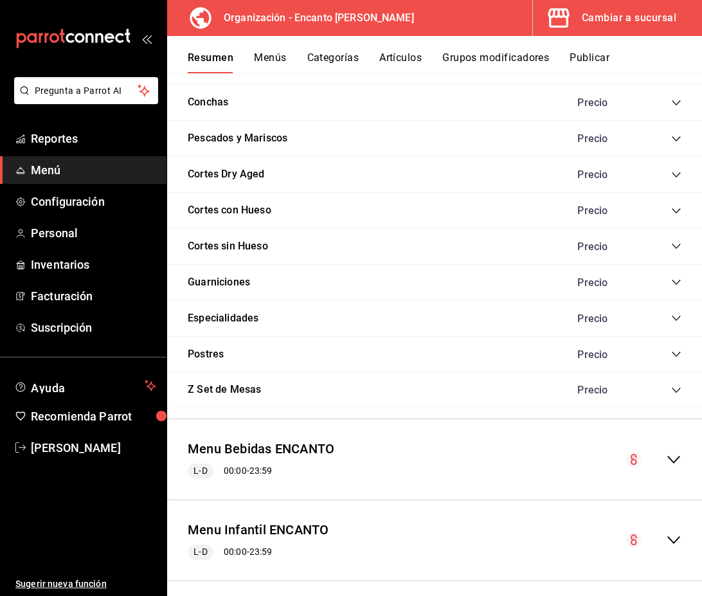
scroll to position [1172, 0]
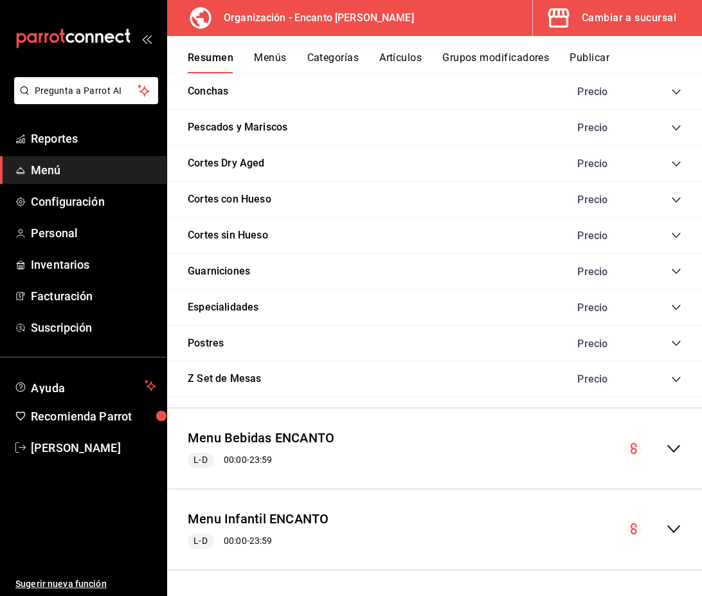
click at [669, 446] on icon "collapse-menu-row" at bounding box center [673, 448] width 15 height 15
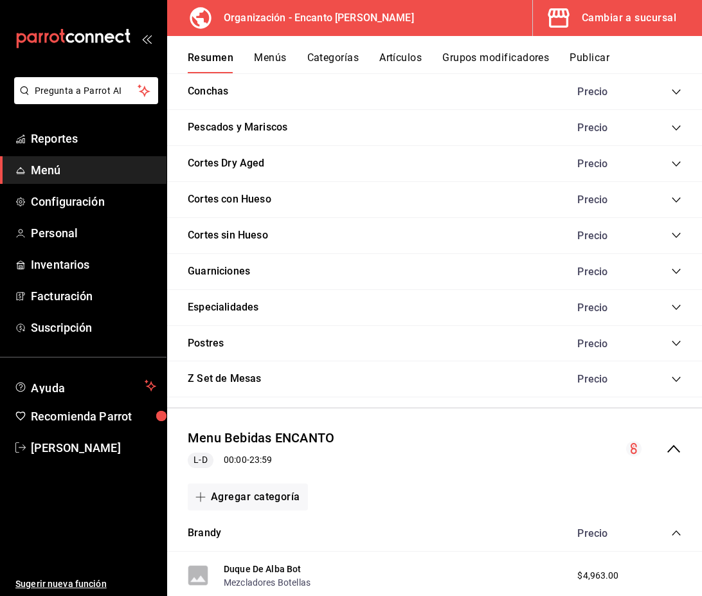
click at [674, 530] on icon "collapse-category-row" at bounding box center [676, 533] width 10 height 10
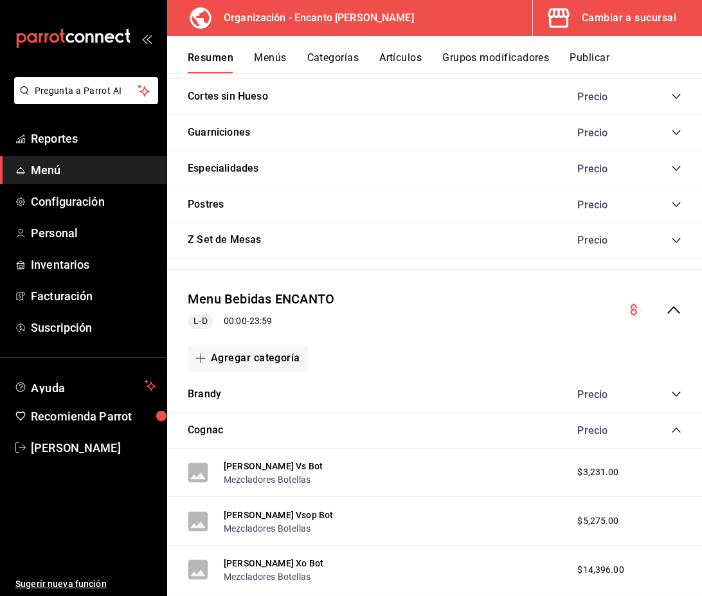
scroll to position [1321, 0]
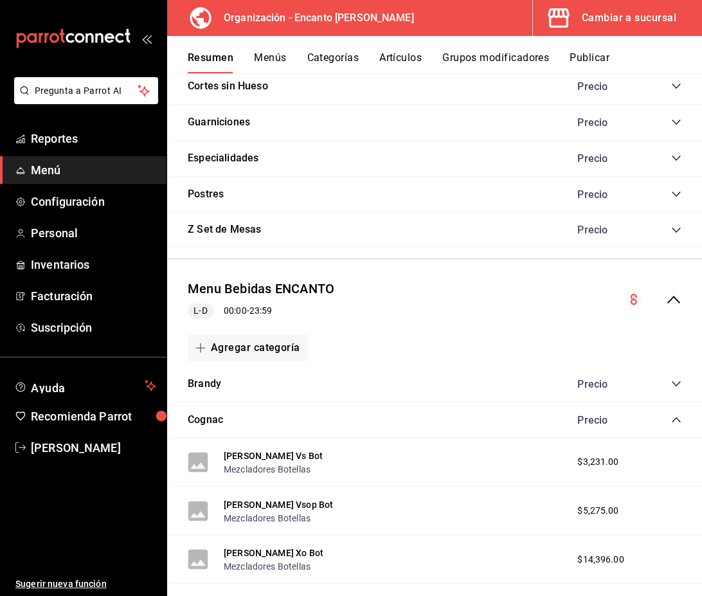
click at [678, 421] on icon "collapse-category-row" at bounding box center [676, 420] width 10 height 10
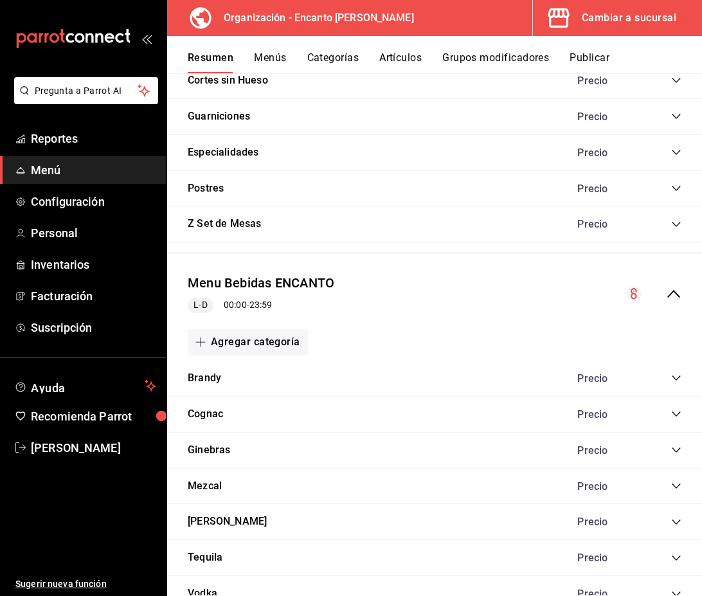
scroll to position [1327, 0]
click at [675, 518] on icon "collapse-category-row" at bounding box center [676, 521] width 10 height 10
click at [673, 486] on icon "collapse-category-row" at bounding box center [676, 485] width 10 height 10
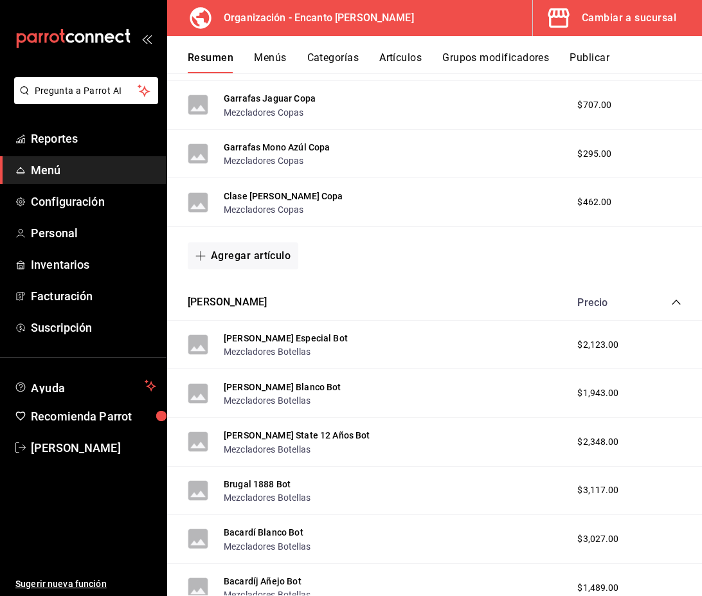
scroll to position [3941, 0]
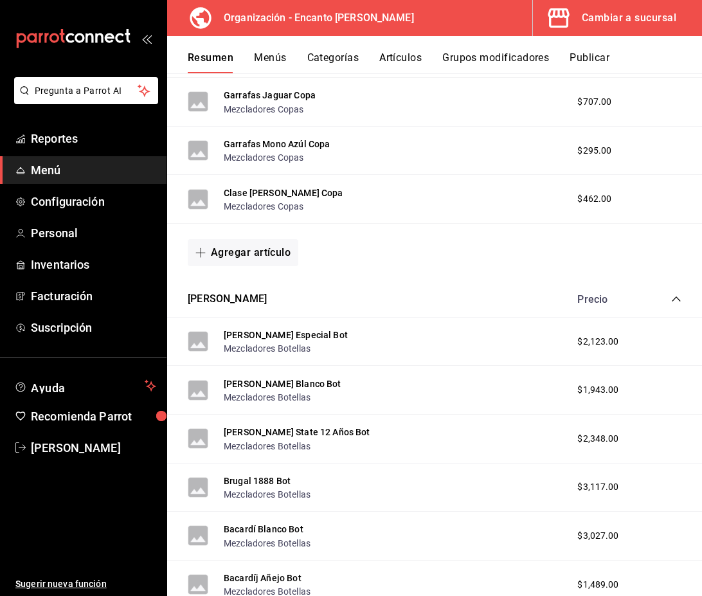
click at [676, 301] on icon "collapse-category-row" at bounding box center [676, 299] width 10 height 10
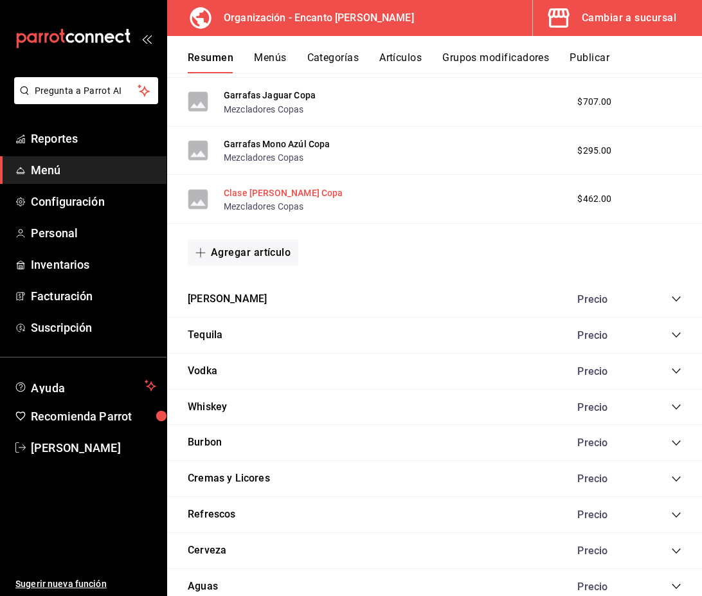
click at [276, 194] on button "Clase Azúl Cenizo Copa" at bounding box center [284, 192] width 120 height 13
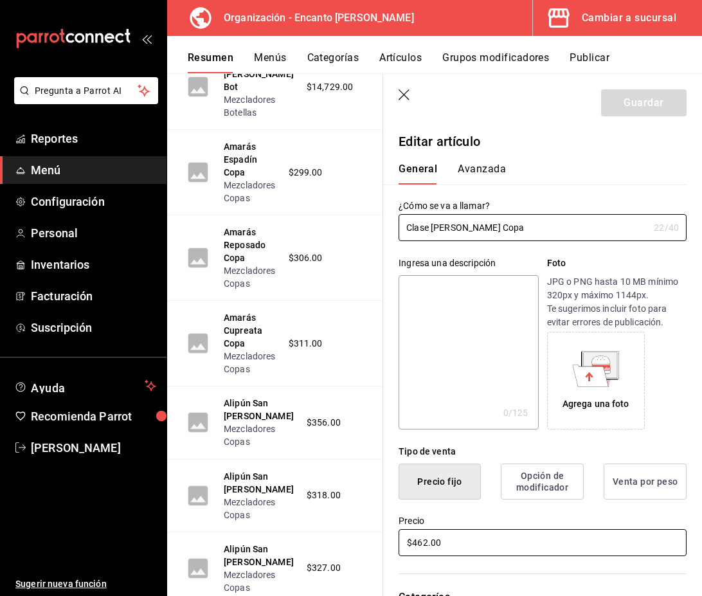
click at [451, 547] on input "$462.00" at bounding box center [543, 542] width 288 height 27
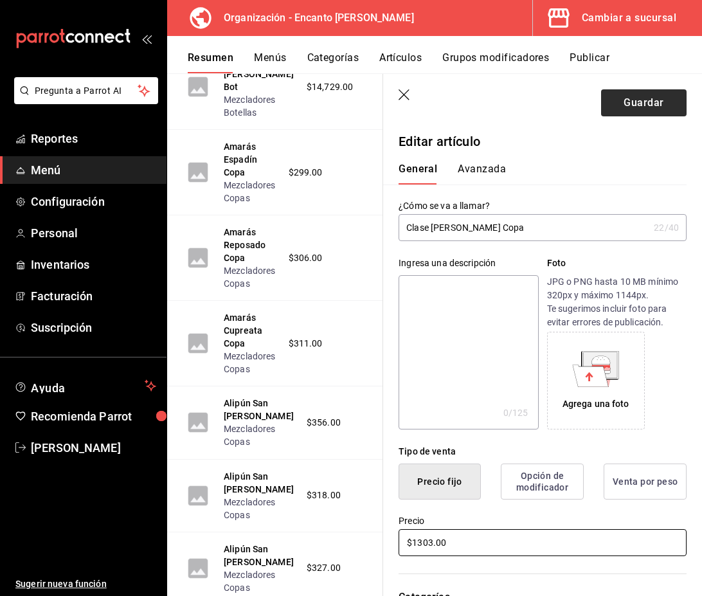
type input "$1303.00"
click at [651, 95] on button "Guardar" at bounding box center [644, 102] width 86 height 27
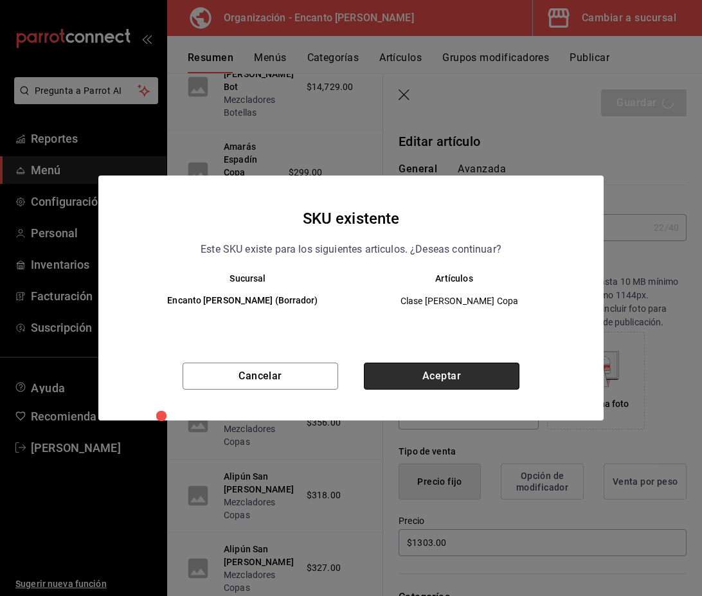
click at [462, 366] on button "Aceptar" at bounding box center [442, 376] width 156 height 27
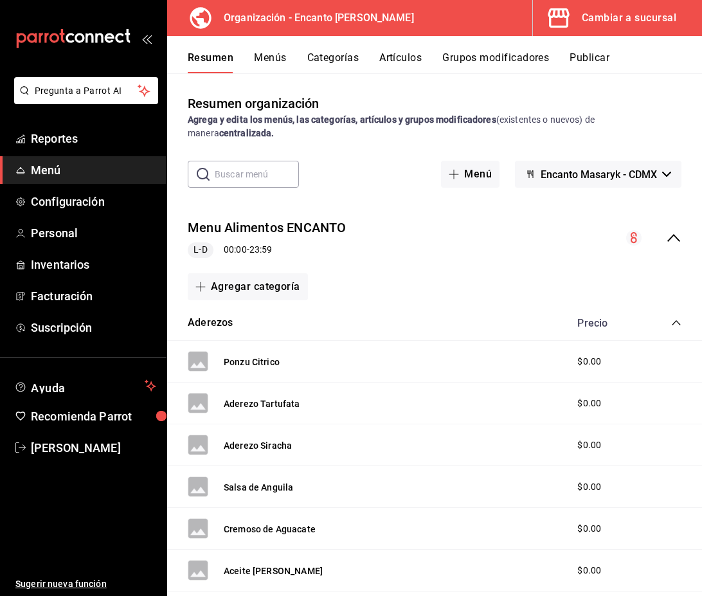
click at [671, 239] on icon "collapse-menu-row" at bounding box center [673, 237] width 15 height 15
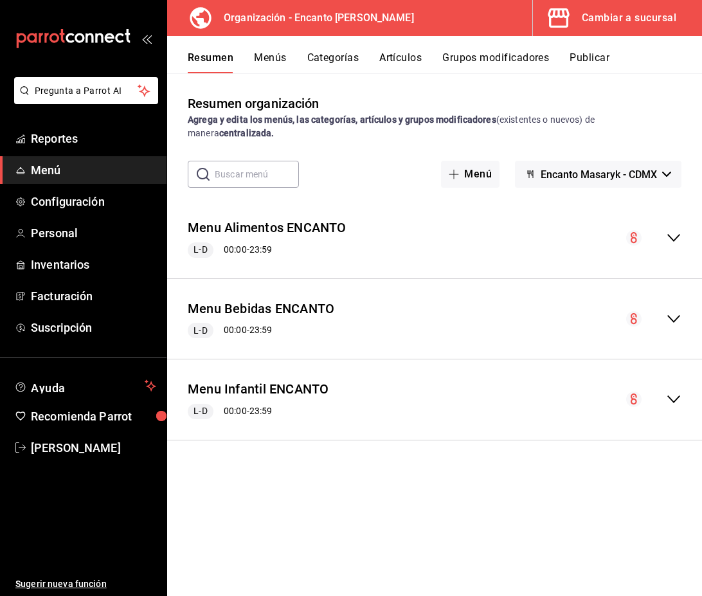
click at [675, 317] on icon "collapse-menu-row" at bounding box center [673, 318] width 15 height 15
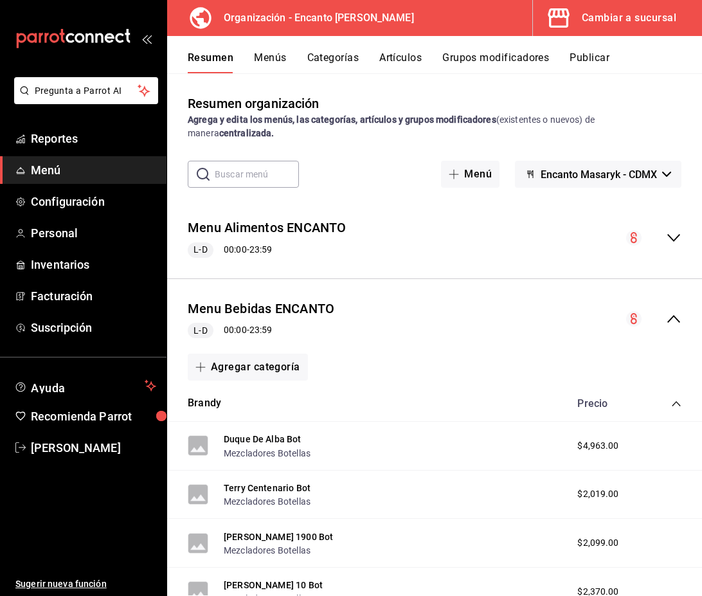
click at [680, 403] on icon "collapse-category-row" at bounding box center [676, 404] width 10 height 10
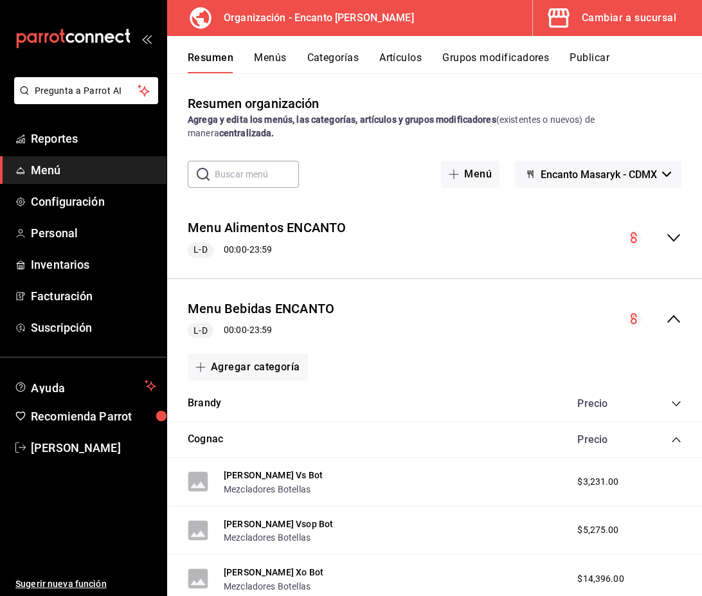
click at [674, 439] on icon "collapse-category-row" at bounding box center [676, 440] width 10 height 10
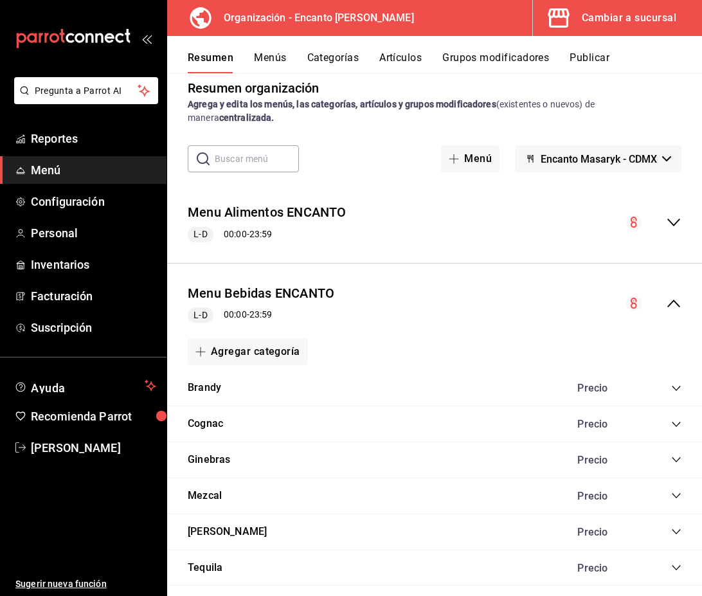
scroll to position [18, 0]
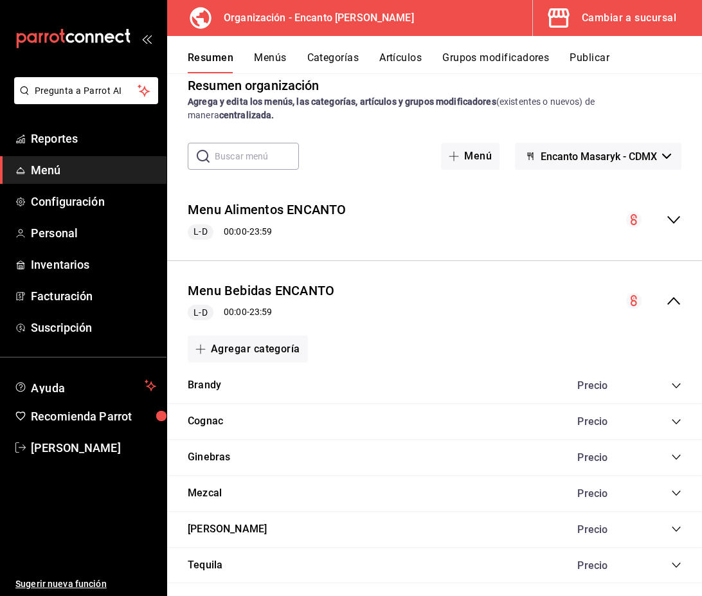
click at [676, 531] on icon "collapse-category-row" at bounding box center [676, 529] width 8 height 5
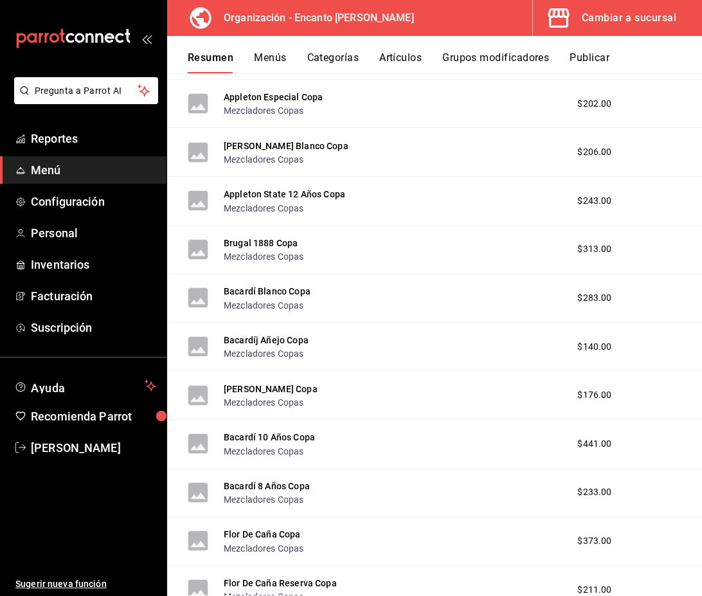
scroll to position [1653, 0]
click at [243, 93] on button "Appleton Especial Copa" at bounding box center [273, 96] width 99 height 13
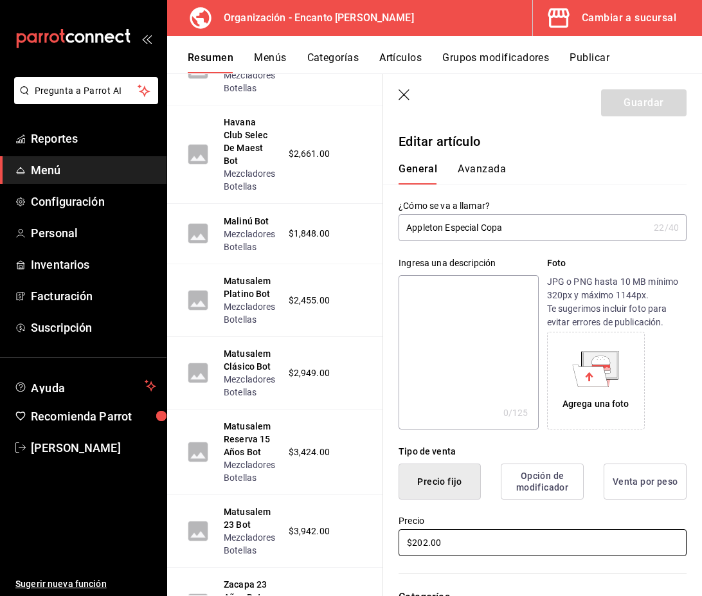
click at [464, 540] on input "$202.00" at bounding box center [543, 542] width 288 height 27
type input "$203.00"
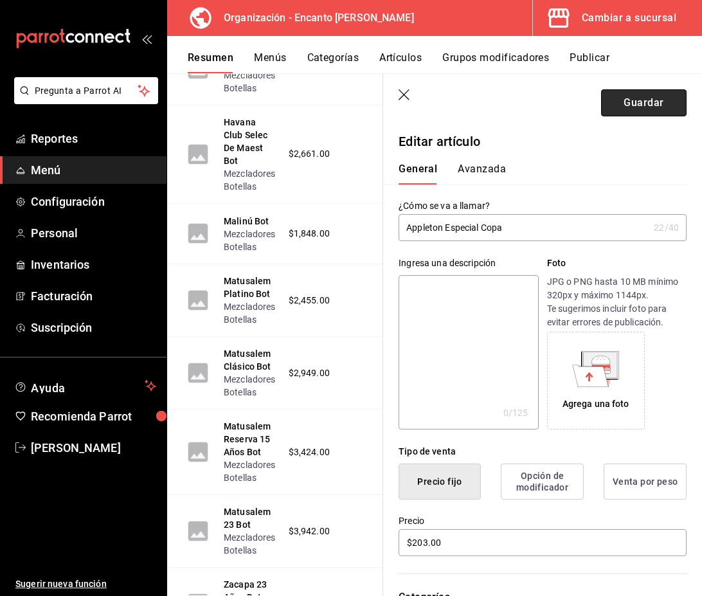
click at [647, 107] on button "Guardar" at bounding box center [644, 102] width 86 height 27
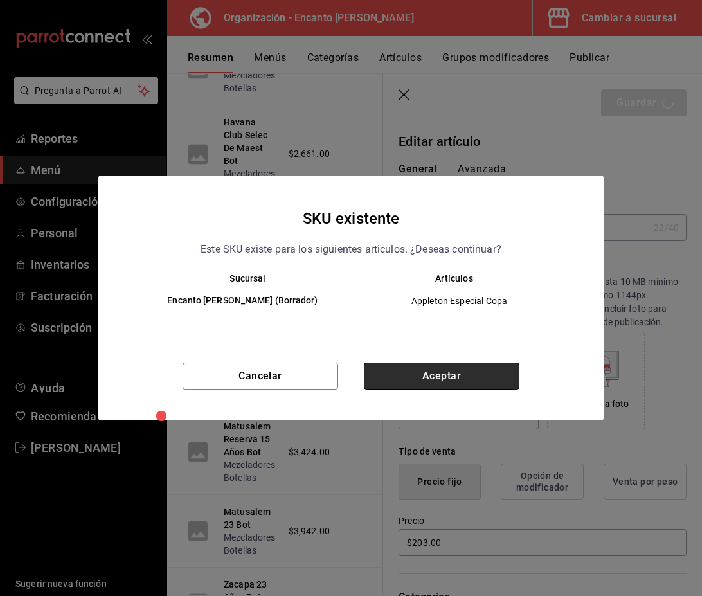
click at [484, 384] on button "Aceptar" at bounding box center [442, 376] width 156 height 27
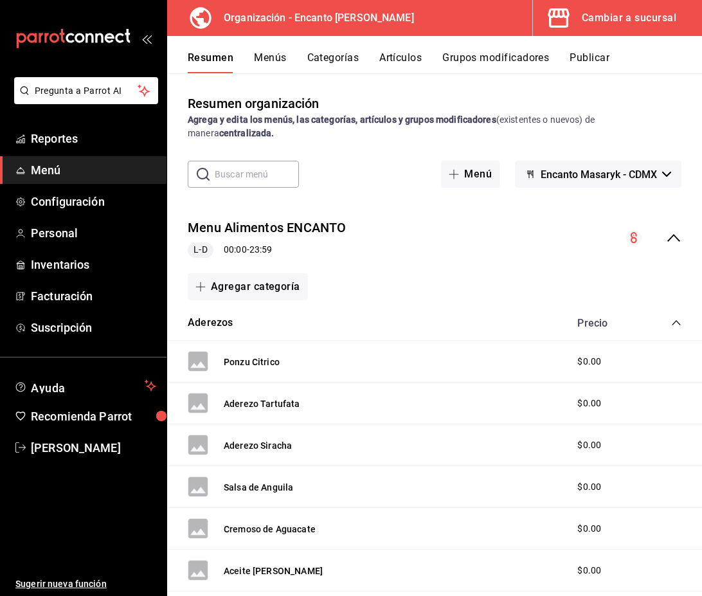
click at [669, 239] on icon "collapse-menu-row" at bounding box center [673, 238] width 13 height 8
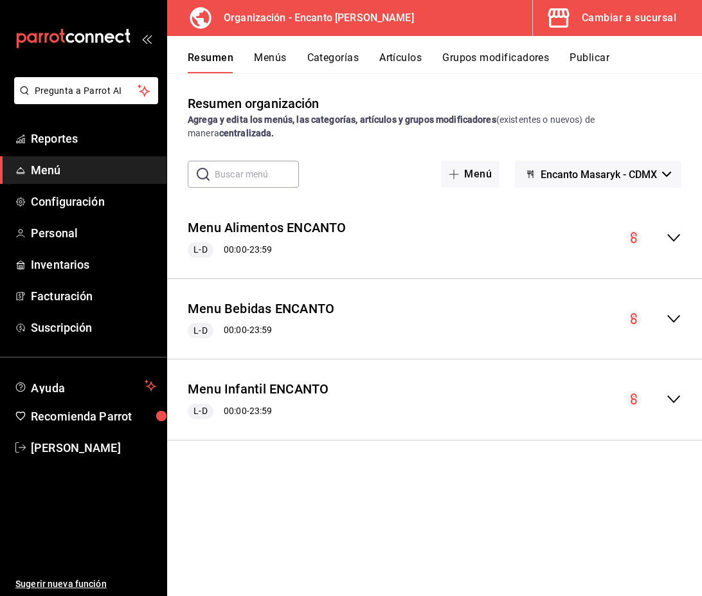
click at [671, 317] on icon "collapse-menu-row" at bounding box center [673, 318] width 15 height 15
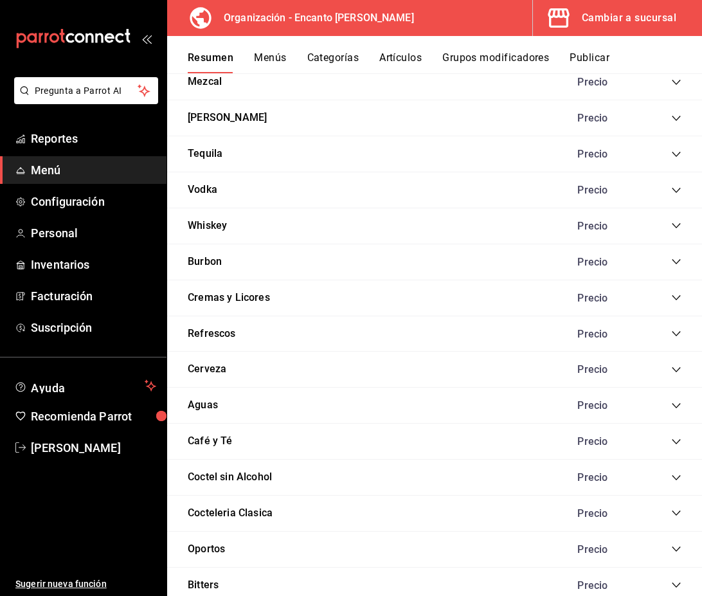
scroll to position [1904, 0]
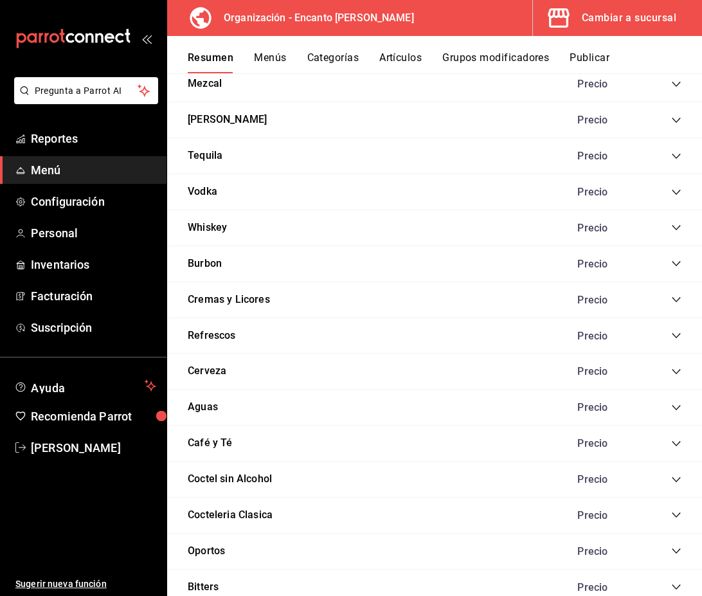
click at [677, 124] on icon "collapse-category-row" at bounding box center [676, 120] width 10 height 10
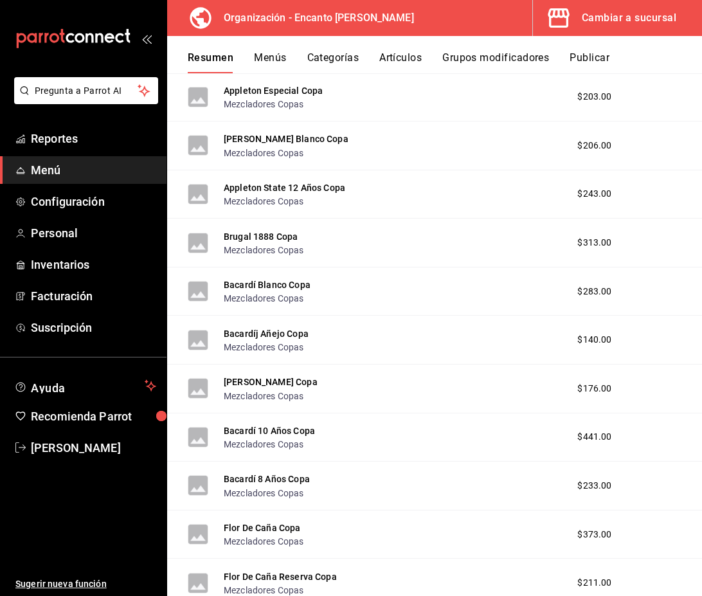
scroll to position [3137, 0]
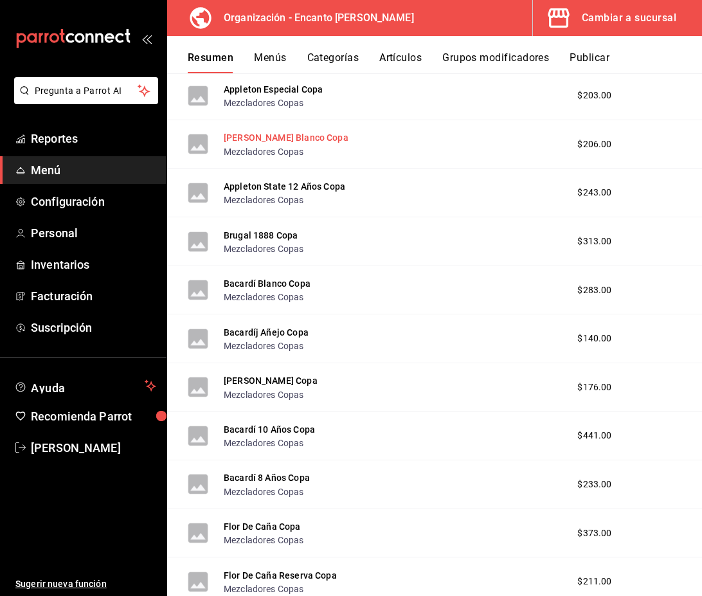
click at [289, 140] on button "[PERSON_NAME] Blanco Copa" at bounding box center [286, 137] width 125 height 13
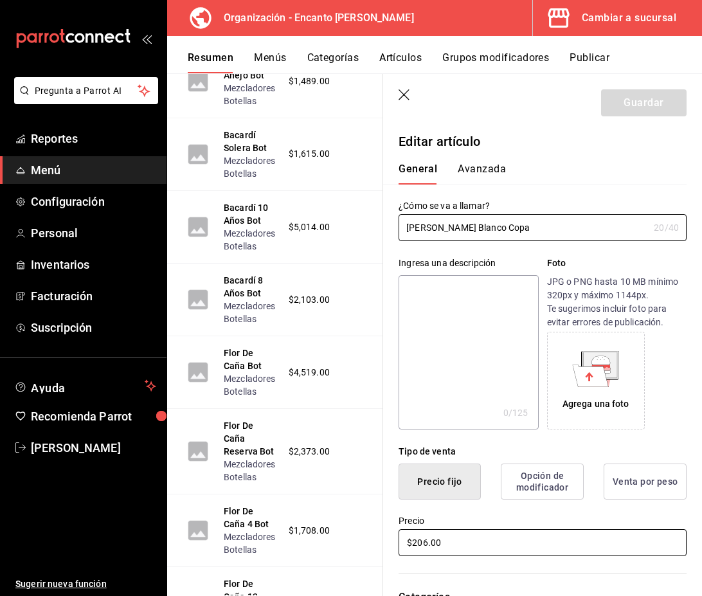
click at [428, 542] on input "$206.00" at bounding box center [543, 542] width 288 height 27
type input "$207.00"
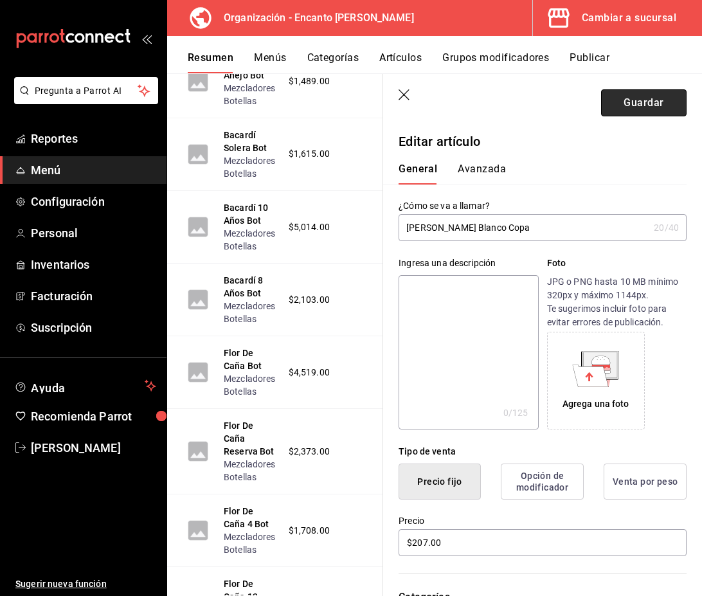
click at [644, 98] on button "Guardar" at bounding box center [644, 102] width 86 height 27
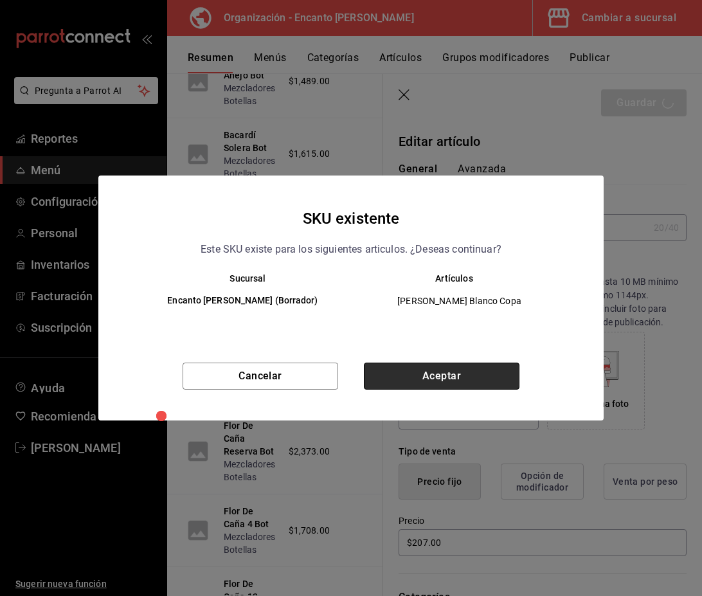
click at [458, 372] on button "Aceptar" at bounding box center [442, 376] width 156 height 27
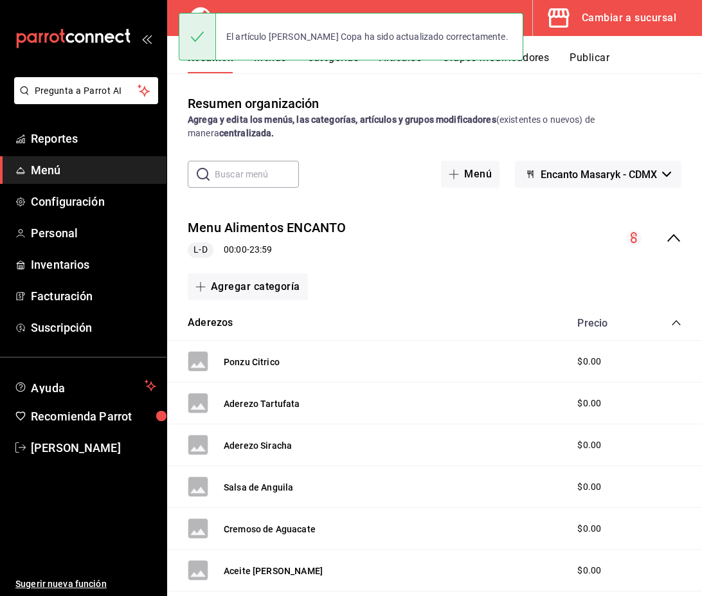
click at [671, 238] on icon "collapse-menu-row" at bounding box center [673, 237] width 15 height 15
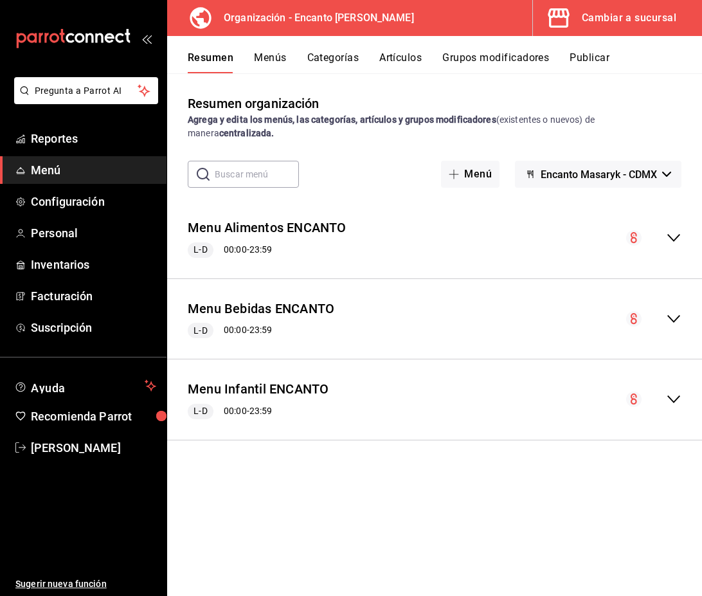
click at [671, 314] on icon "collapse-menu-row" at bounding box center [673, 318] width 15 height 15
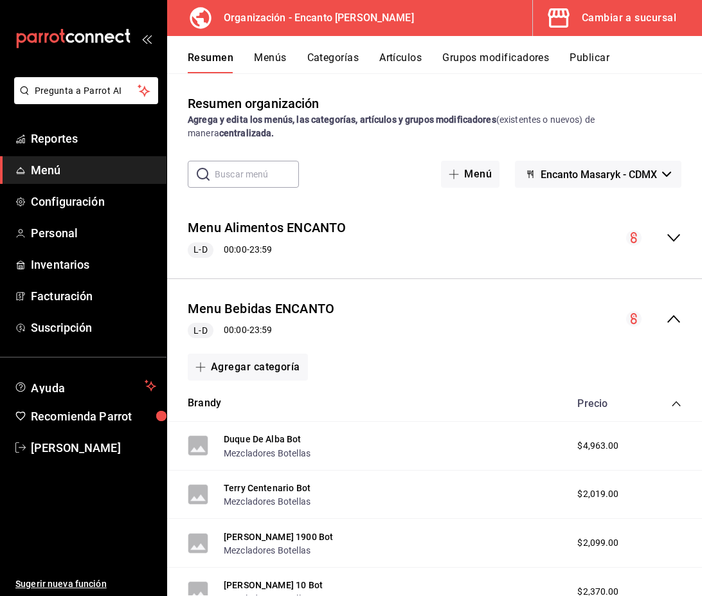
click at [673, 404] on icon "collapse-category-row" at bounding box center [676, 404] width 10 height 10
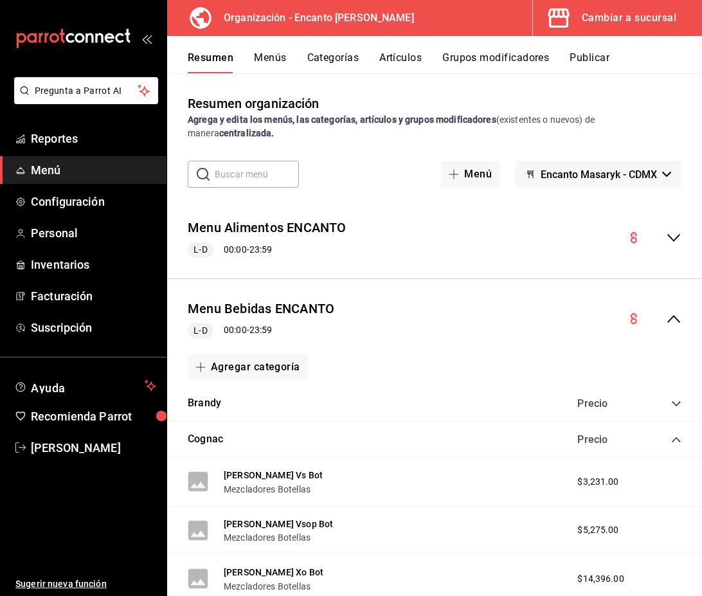
click at [675, 439] on icon "collapse-category-row" at bounding box center [676, 440] width 10 height 10
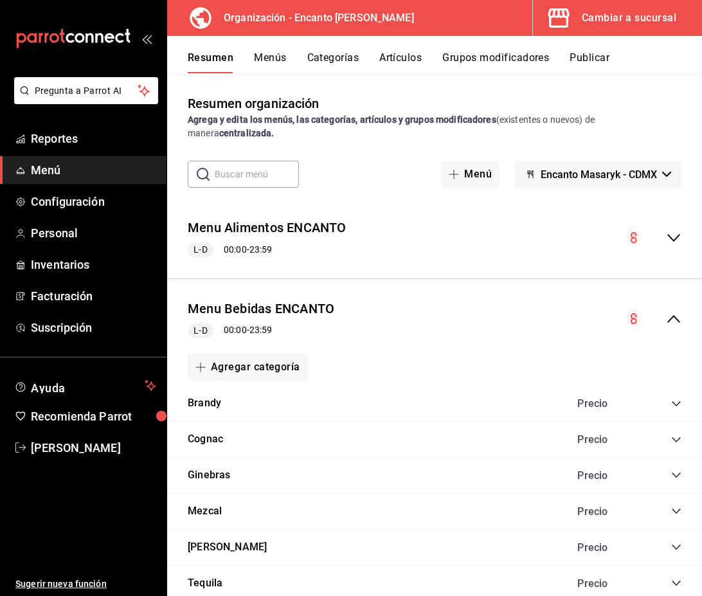
click at [675, 548] on icon "collapse-category-row" at bounding box center [676, 547] width 8 height 5
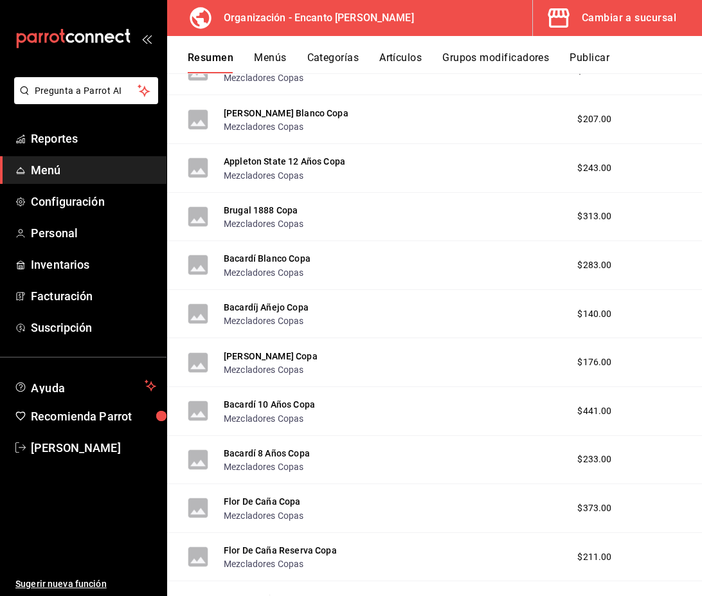
scroll to position [1693, 0]
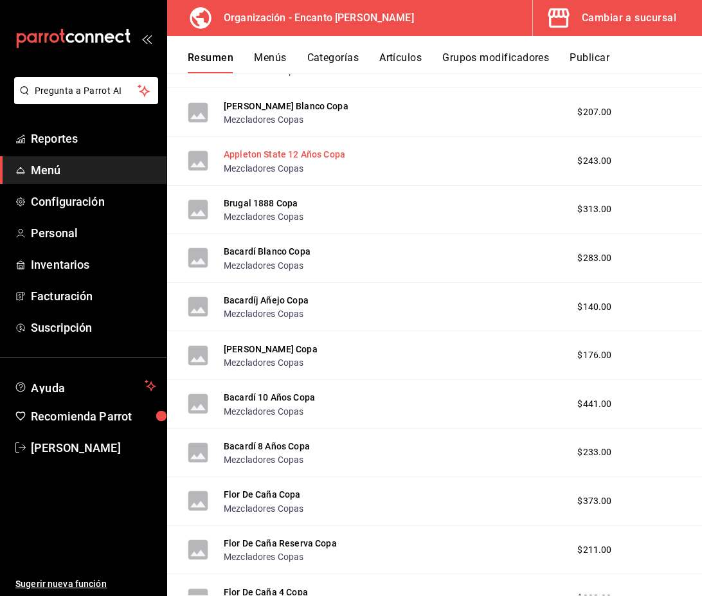
click at [277, 156] on button "Appleton State 12 Años Copa" at bounding box center [285, 154] width 122 height 13
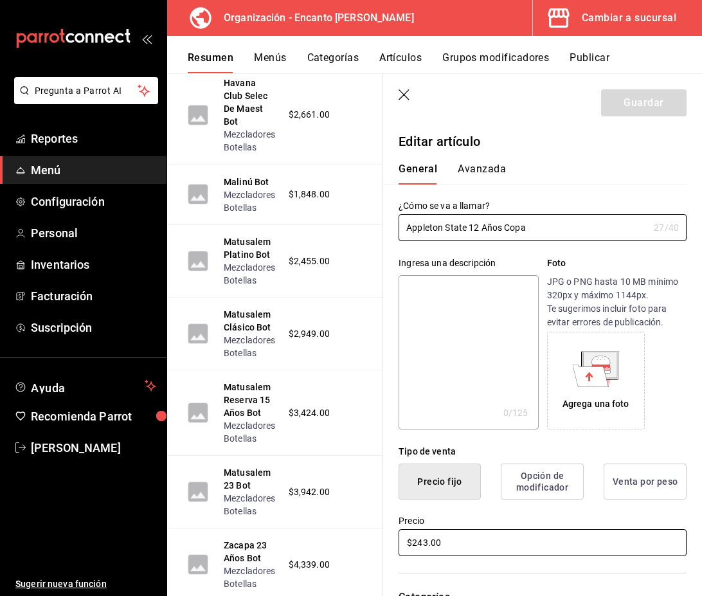
click at [429, 545] on input "$243.00" at bounding box center [543, 542] width 288 height 27
type input "$244.00"
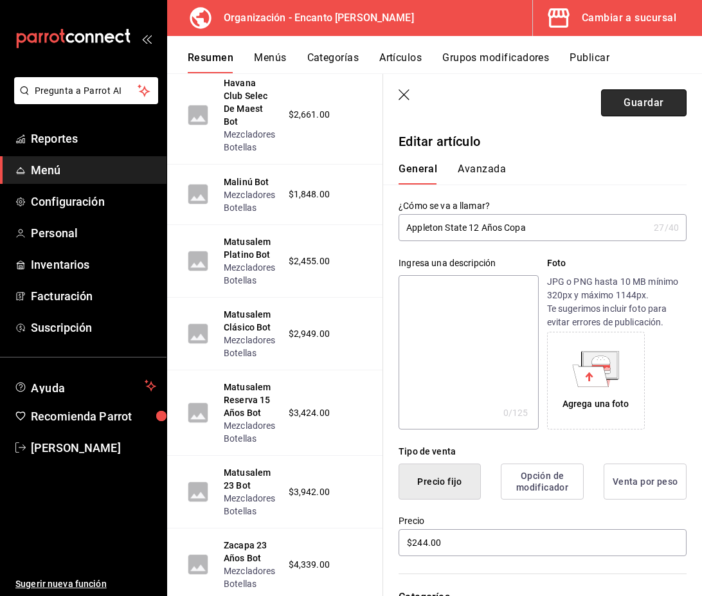
click at [654, 102] on button "Guardar" at bounding box center [644, 102] width 86 height 27
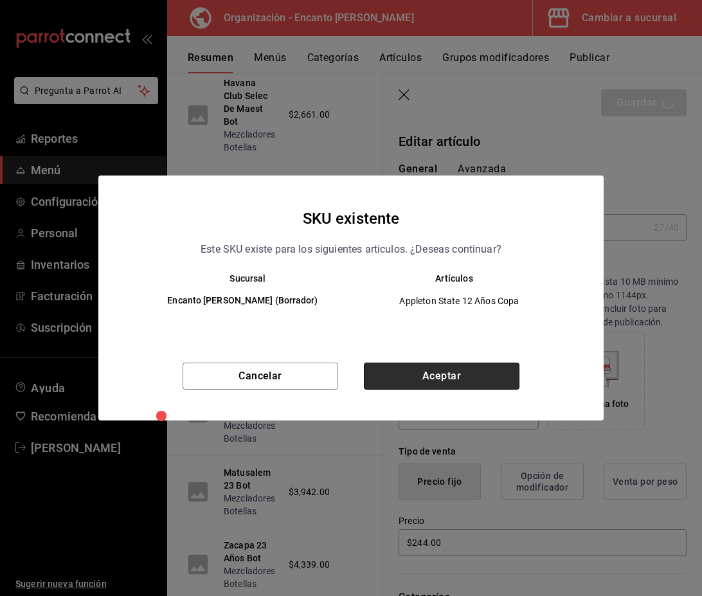
click at [480, 383] on button "Aceptar" at bounding box center [442, 376] width 156 height 27
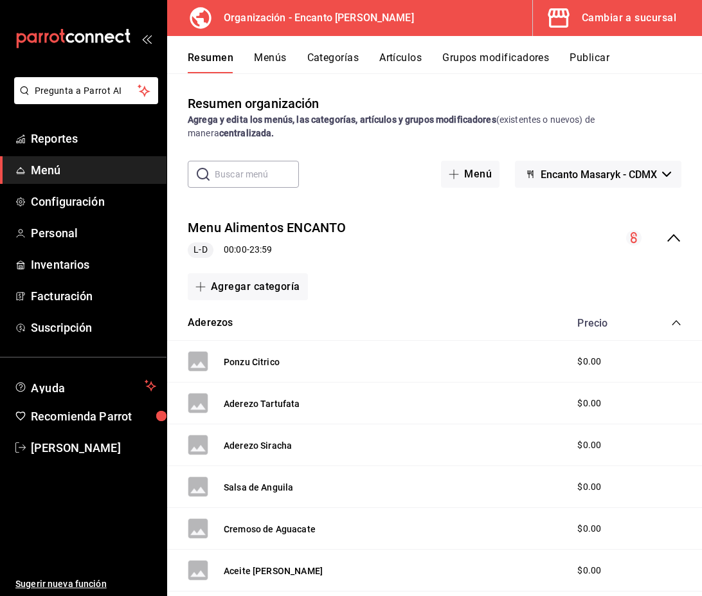
click at [668, 237] on icon "collapse-menu-row" at bounding box center [673, 237] width 15 height 15
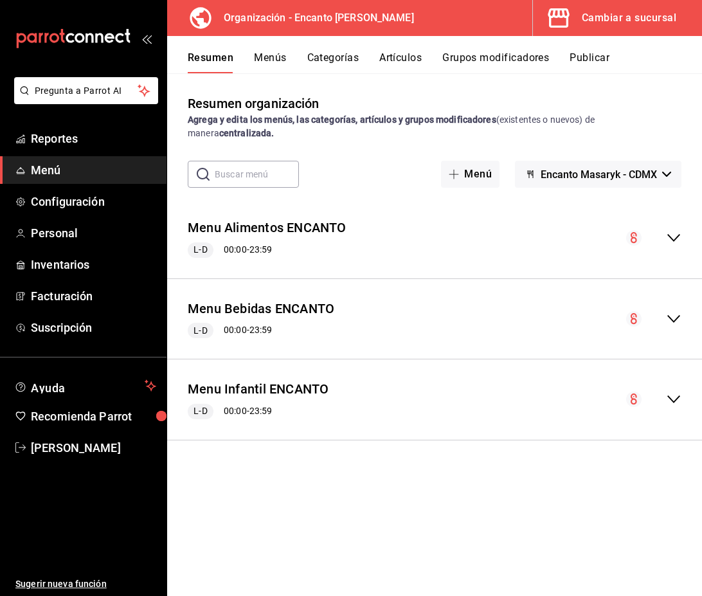
click at [675, 317] on icon "collapse-menu-row" at bounding box center [673, 318] width 15 height 15
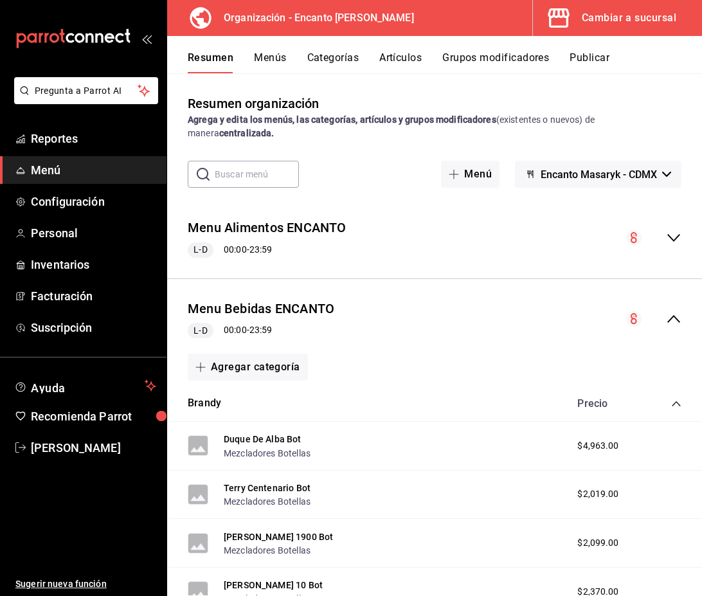
click at [675, 402] on icon "collapse-category-row" at bounding box center [676, 403] width 8 height 5
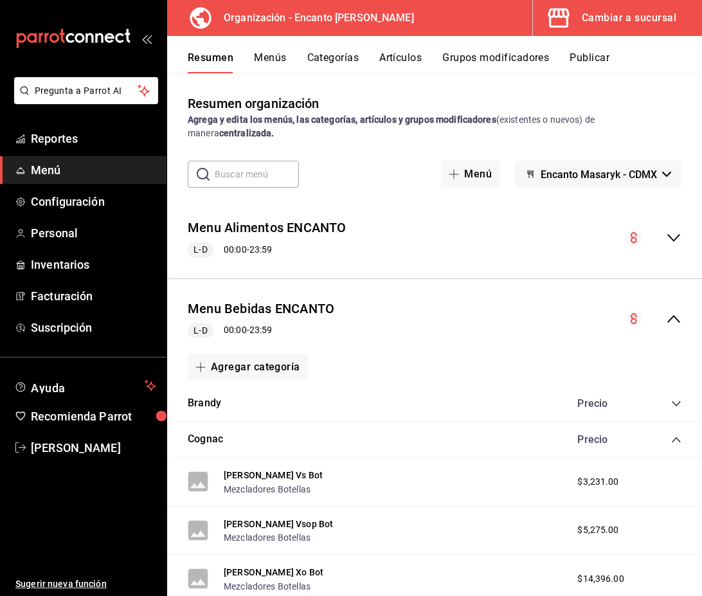
click at [675, 441] on icon "collapse-category-row" at bounding box center [676, 440] width 10 height 10
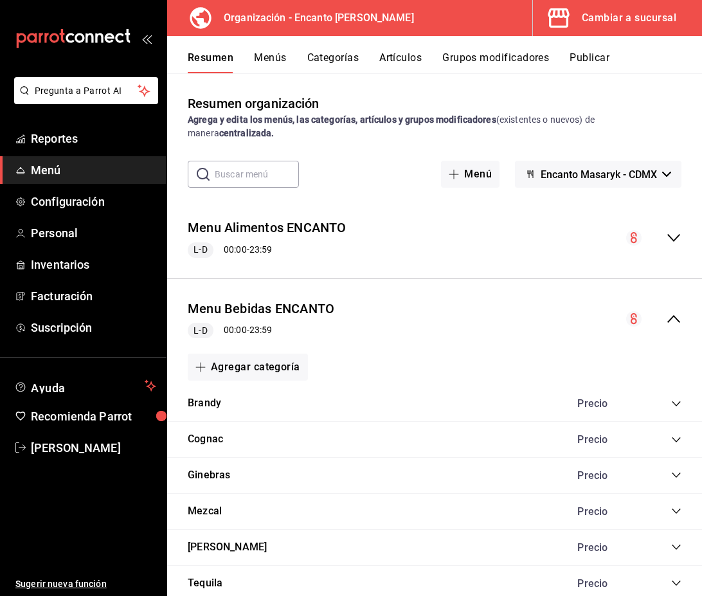
drag, startPoint x: 677, startPoint y: 542, endPoint x: 506, endPoint y: 507, distance: 174.5
click at [677, 542] on icon "collapse-category-row" at bounding box center [676, 547] width 10 height 10
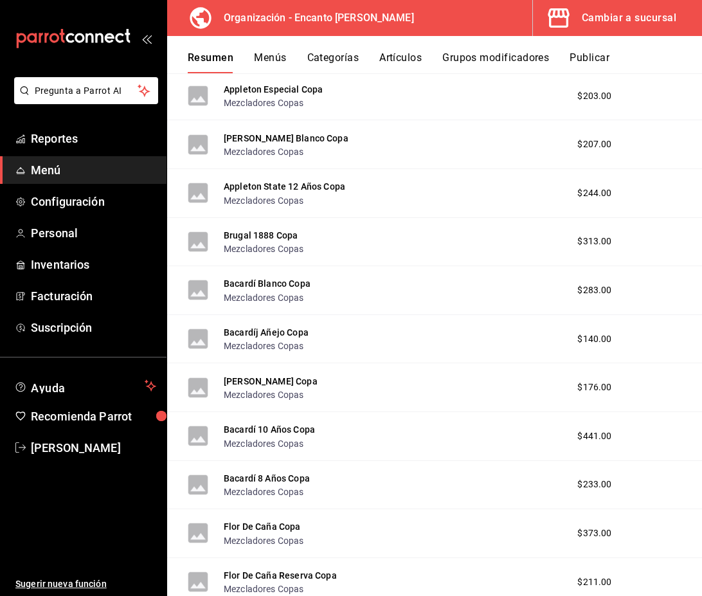
scroll to position [1667, 0]
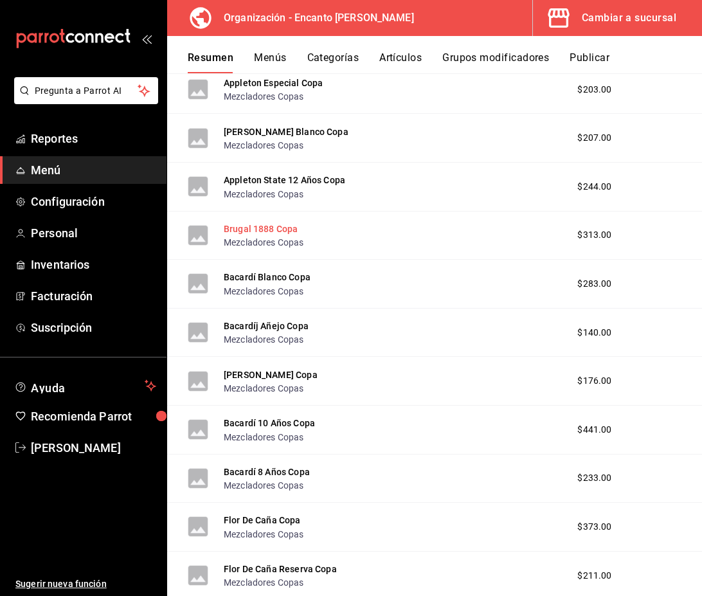
click at [268, 232] on button "Brugal 1888 Copa" at bounding box center [261, 228] width 74 height 13
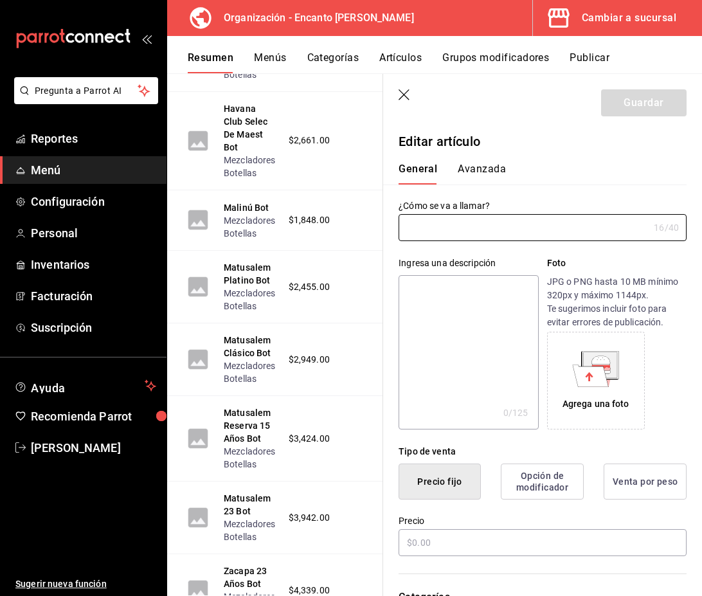
type input "Brugal 1888 Copa"
type input "AR-3631758214735607"
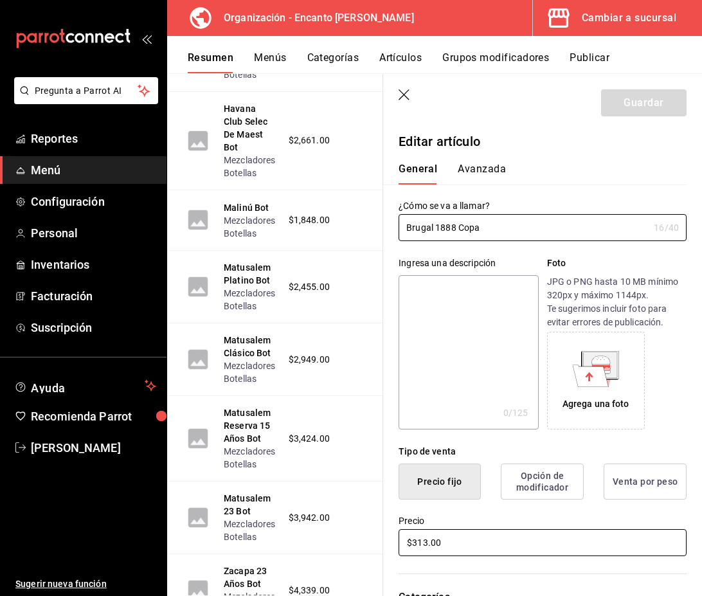
click at [431, 543] on input "$313.00" at bounding box center [543, 542] width 288 height 27
type input "$313.00"
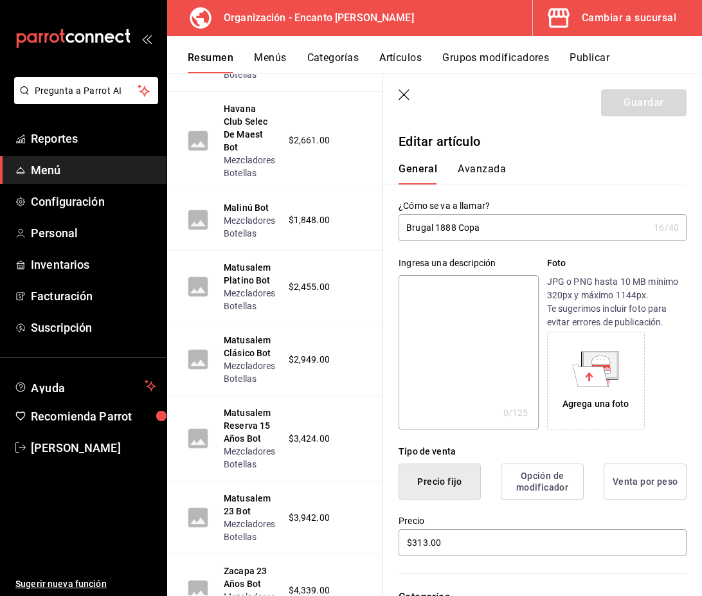
click at [641, 102] on div "Guardar" at bounding box center [644, 102] width 86 height 27
click at [522, 235] on input "Brugal 1888 Copa" at bounding box center [524, 228] width 250 height 26
click at [485, 176] on button "Avanzada" at bounding box center [482, 174] width 48 height 22
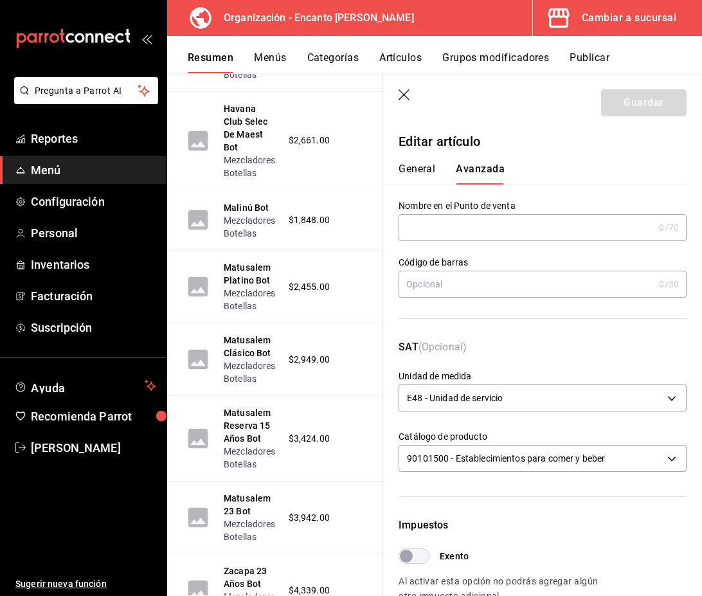
click at [427, 173] on button "General" at bounding box center [417, 174] width 37 height 22
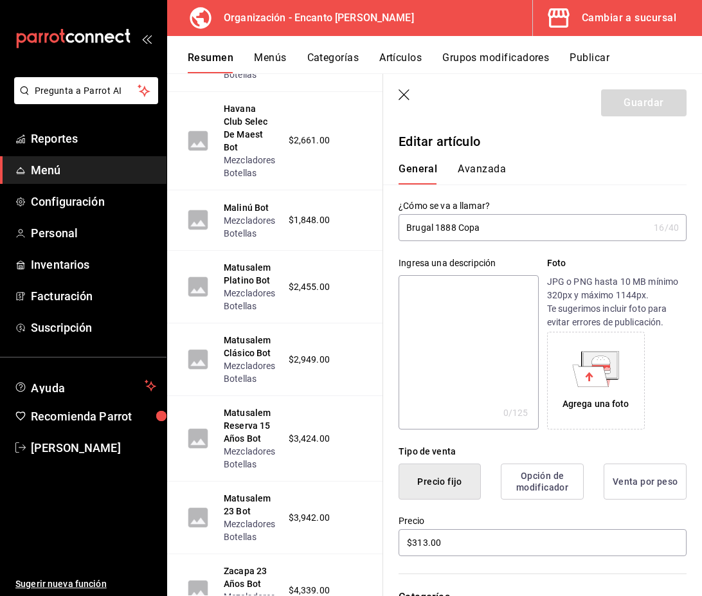
click at [441, 230] on input "Brugal 1888 Copa" at bounding box center [524, 228] width 250 height 26
click at [498, 226] on input "Brugal 1888 Copa" at bounding box center [524, 228] width 250 height 26
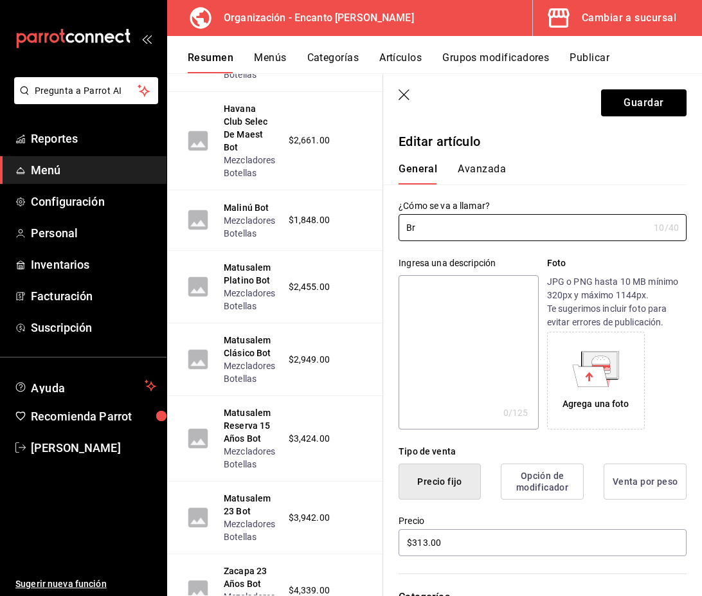
type input "B"
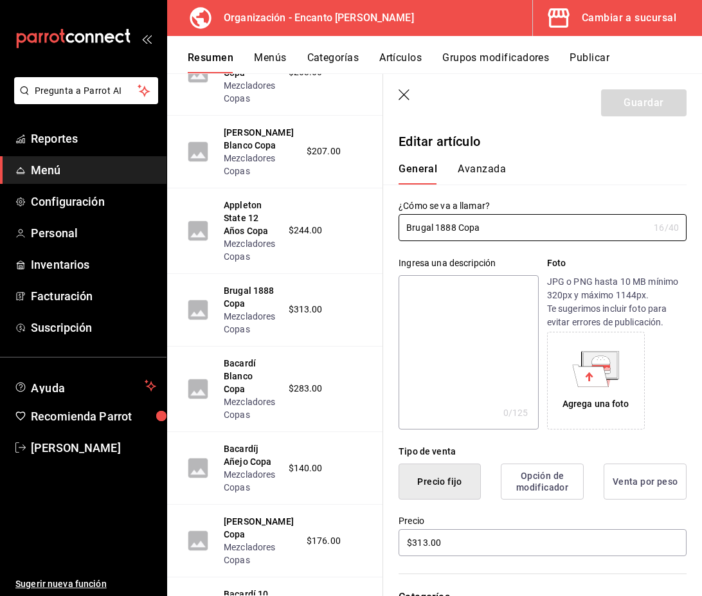
scroll to position [2428, 0]
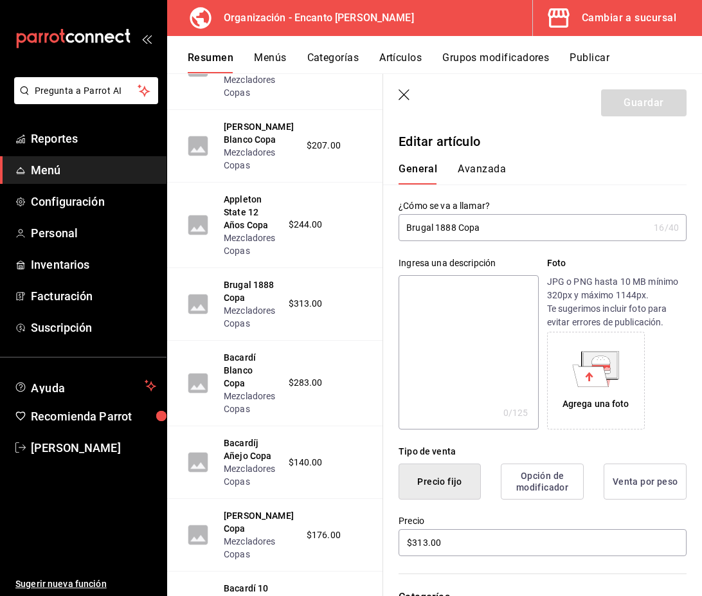
click at [407, 230] on input "Brugal 1888 Copa" at bounding box center [524, 228] width 250 height 26
type input "Brugal 1888 Copa"
click at [619, 108] on button "Guardar" at bounding box center [644, 102] width 86 height 27
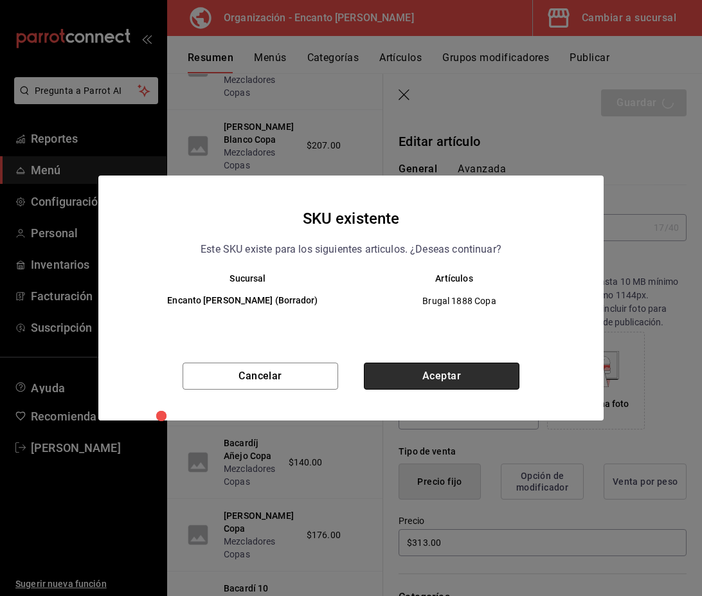
click at [453, 373] on button "Aceptar" at bounding box center [442, 376] width 156 height 27
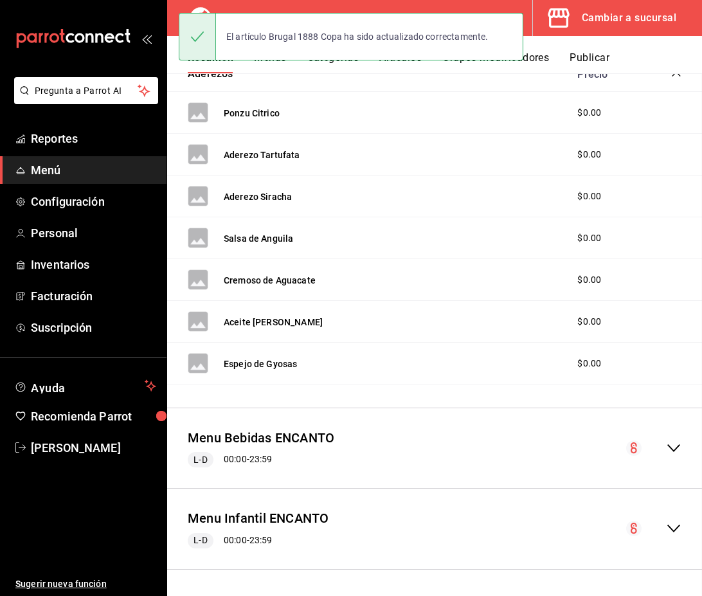
scroll to position [1172, 0]
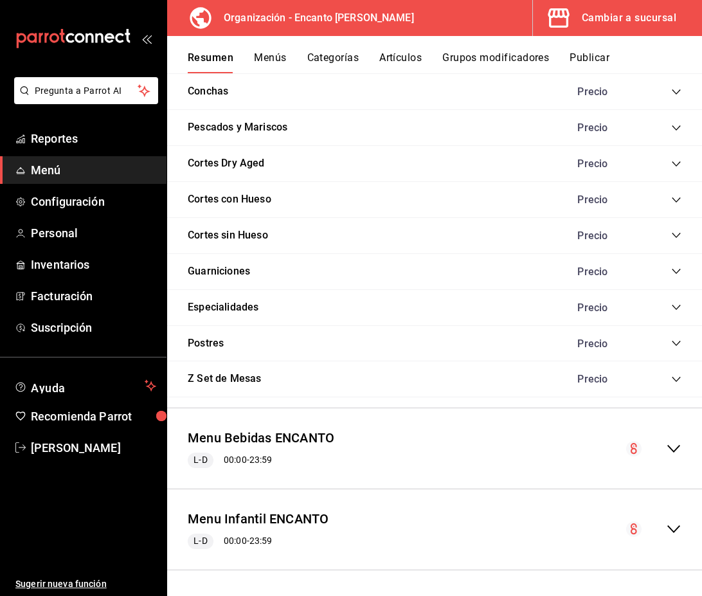
click at [671, 444] on icon "collapse-menu-row" at bounding box center [673, 448] width 15 height 15
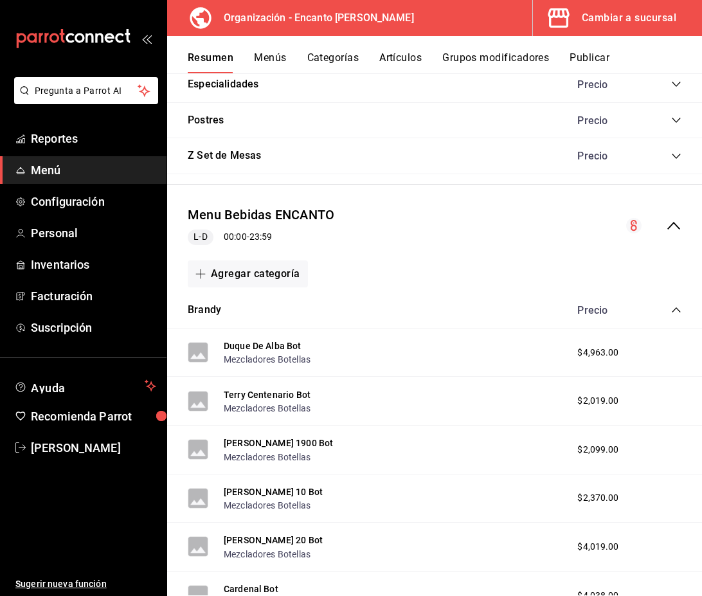
scroll to position [1535, 0]
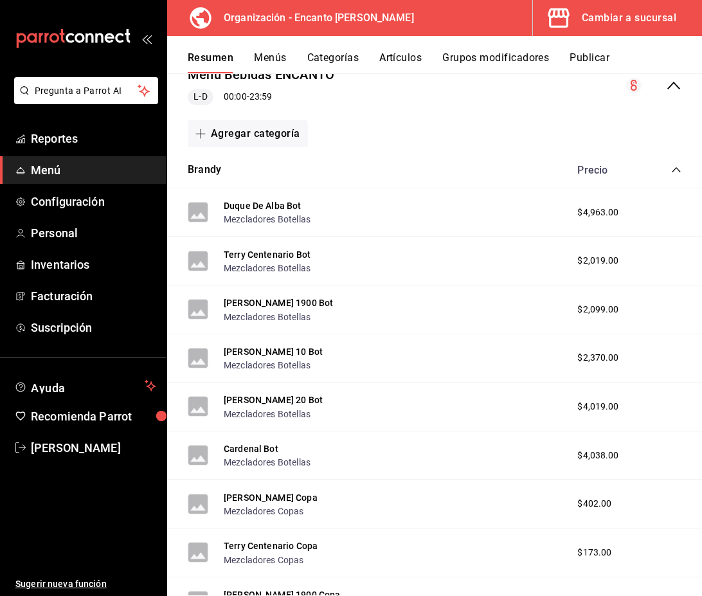
click at [675, 170] on icon "collapse-category-row" at bounding box center [676, 169] width 8 height 5
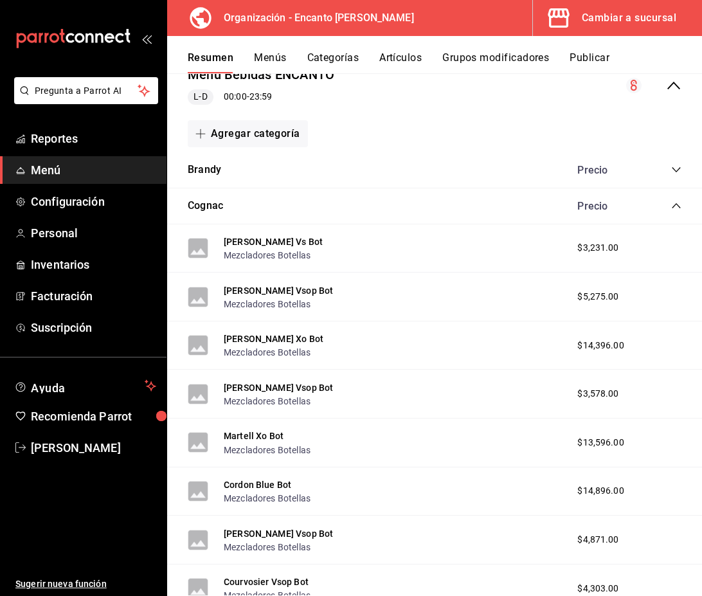
click at [677, 206] on icon "collapse-category-row" at bounding box center [676, 206] width 10 height 10
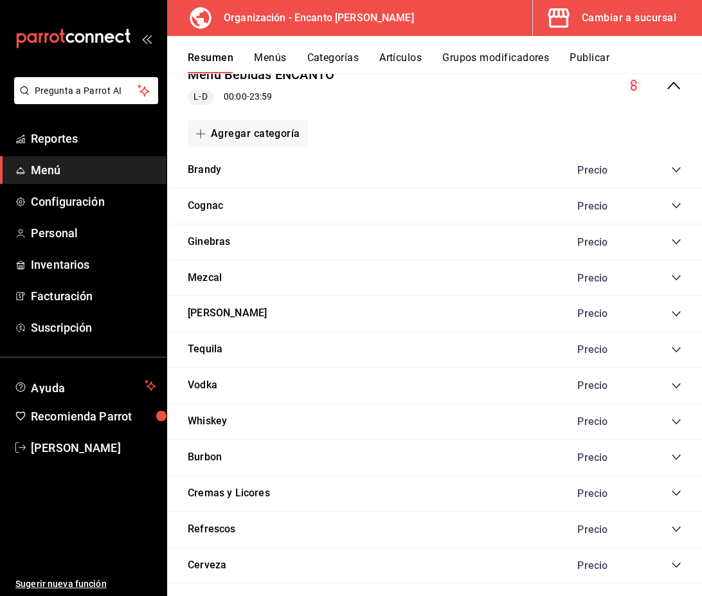
click at [676, 317] on icon "collapse-category-row" at bounding box center [676, 314] width 10 height 10
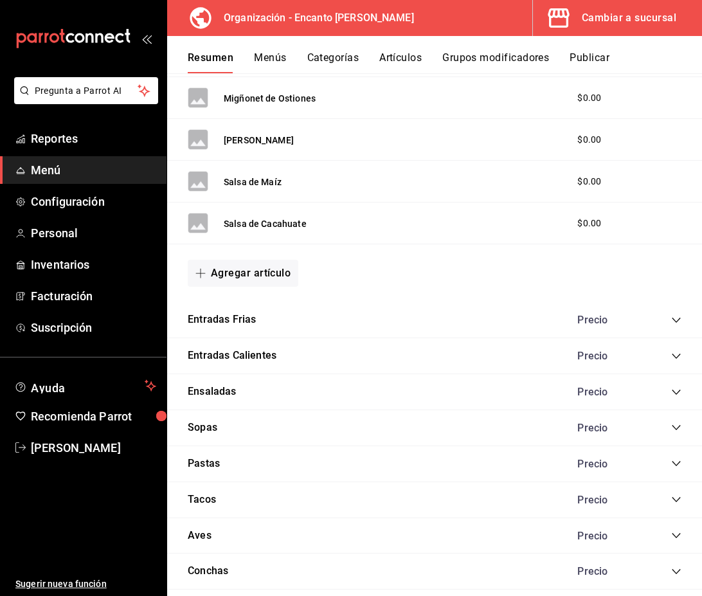
scroll to position [0, 0]
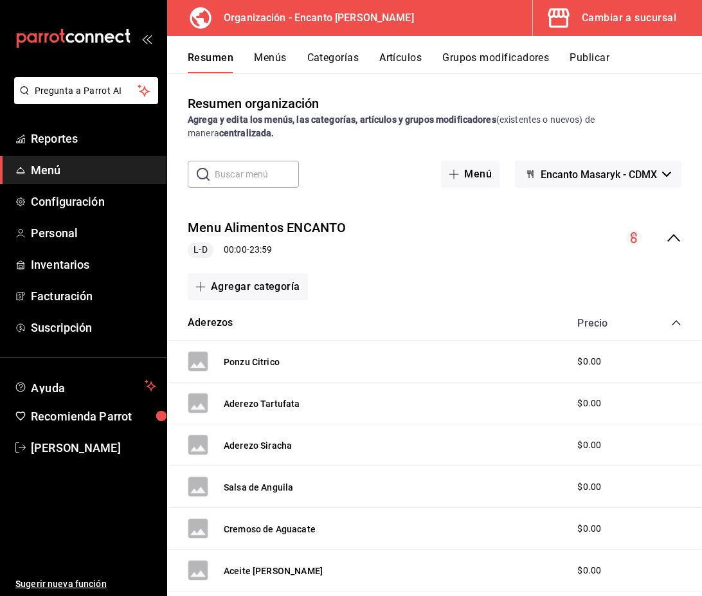
click at [247, 185] on input "text" at bounding box center [257, 174] width 84 height 26
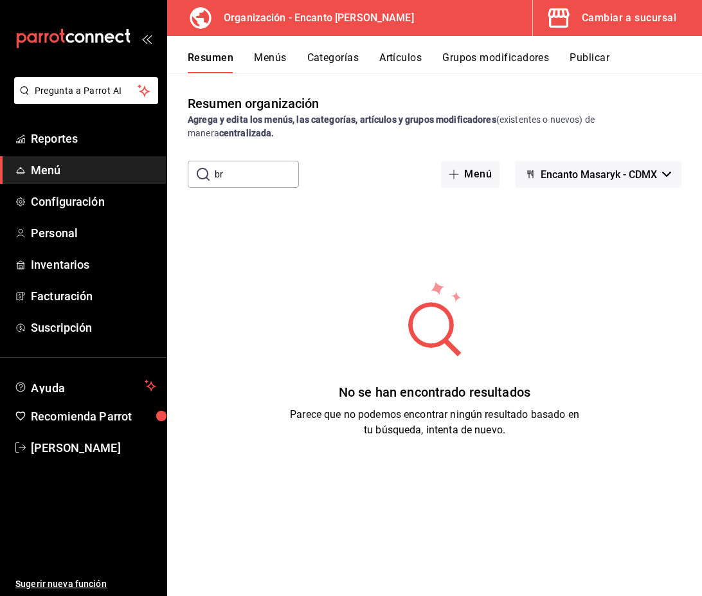
type input "b"
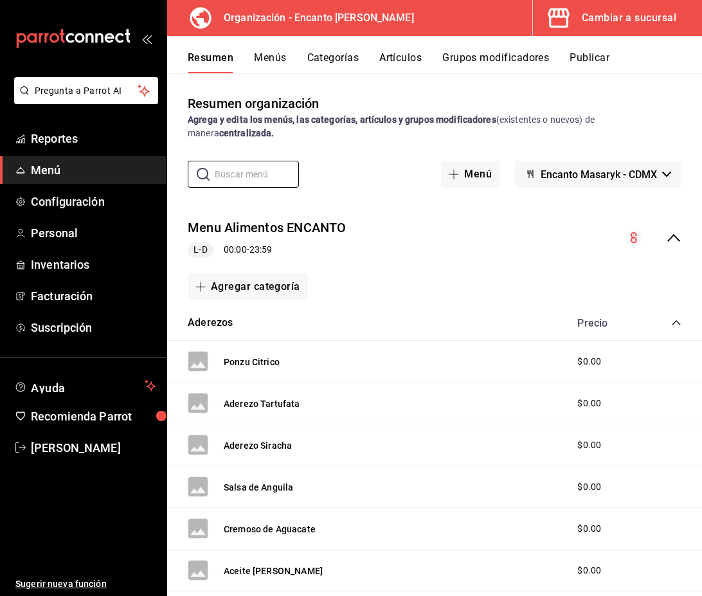
click at [402, 53] on button "Artículos" at bounding box center [400, 62] width 42 height 22
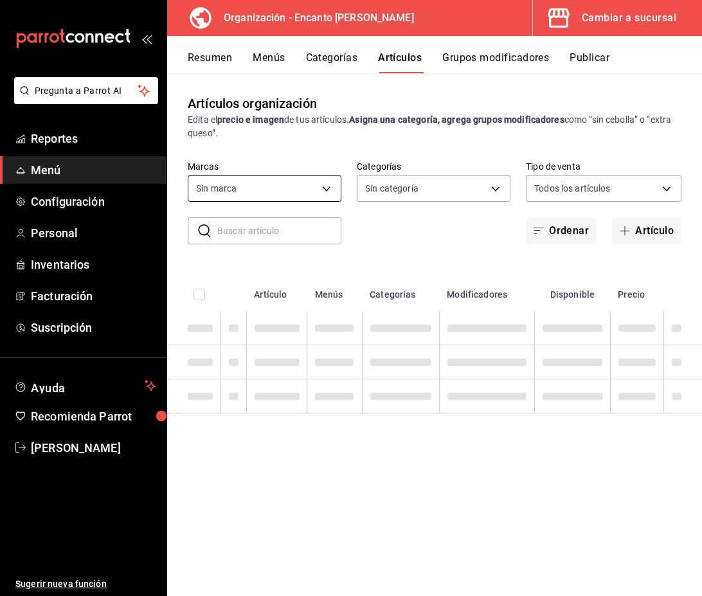
type input "695a2f07-c127-4e2f-a901-334bb8e3f3f8"
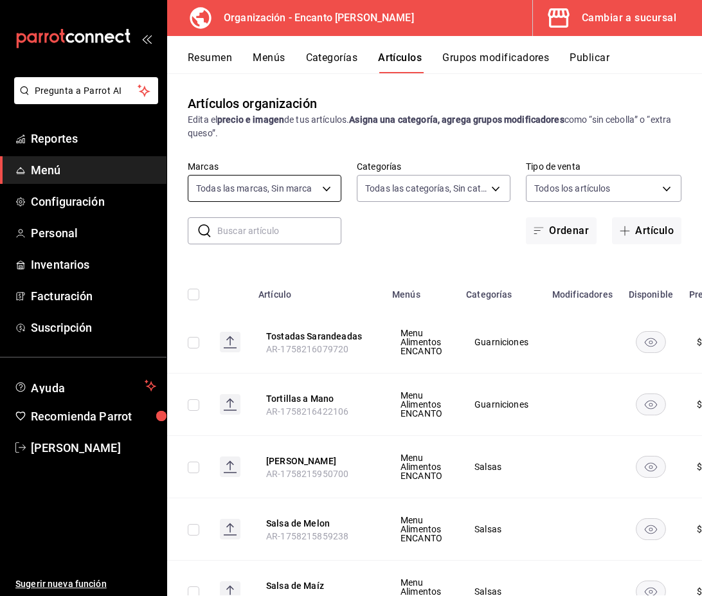
type input "69fe3584-5e43-4d4e-a966-8217035595c8,a3f2dc32-b6db-4e77-84df-cad4271f8d7b,5f481…"
click at [377, 192] on body "Pregunta a Parrot AI Reportes Menú Configuración Personal Inventarios Facturaci…" at bounding box center [351, 298] width 702 height 596
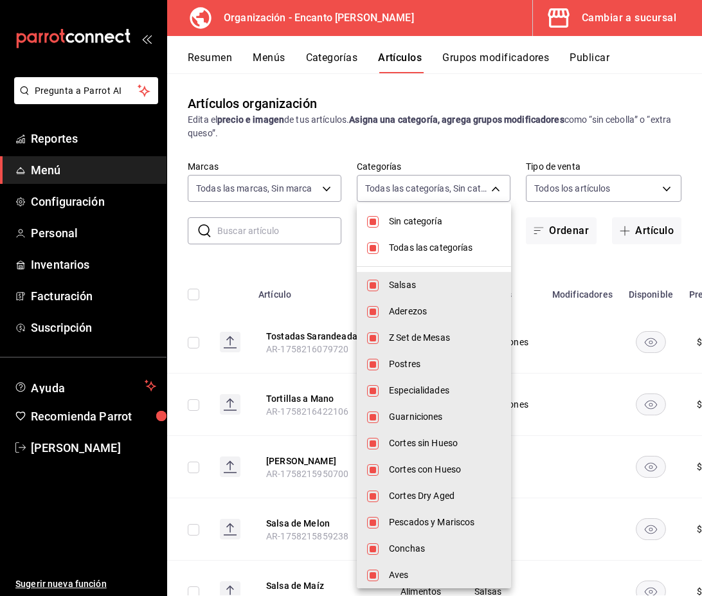
click at [373, 242] on input "checkbox" at bounding box center [373, 248] width 12 height 12
checkbox input "false"
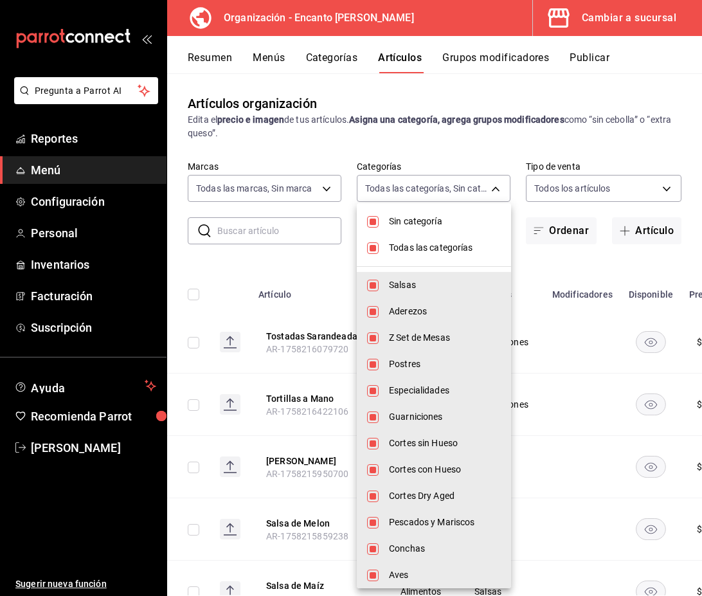
checkbox input "false"
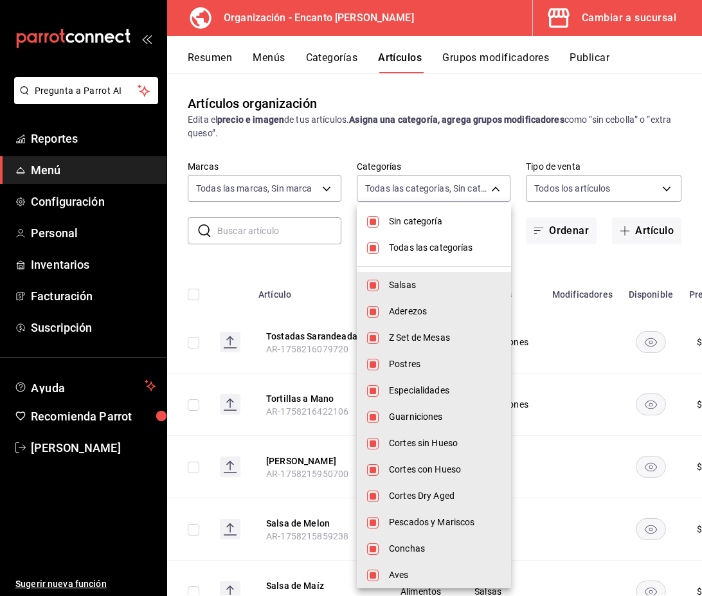
checkbox input "false"
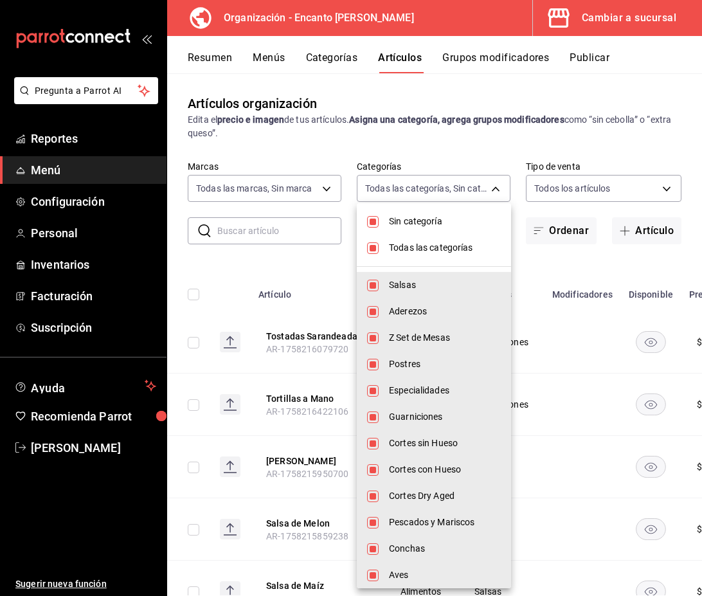
checkbox input "false"
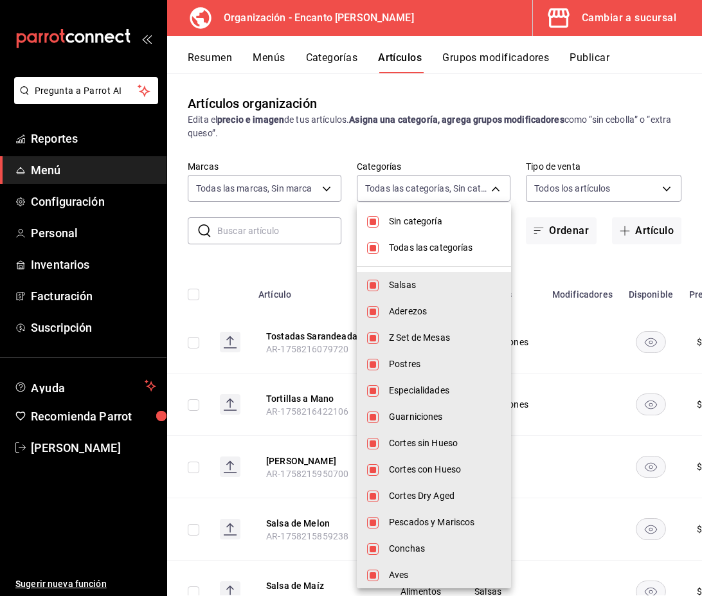
checkbox input "false"
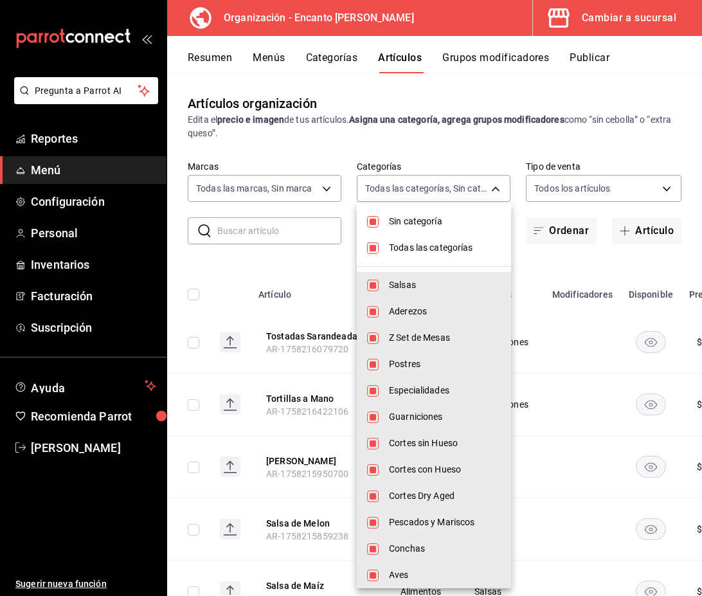
checkbox input "false"
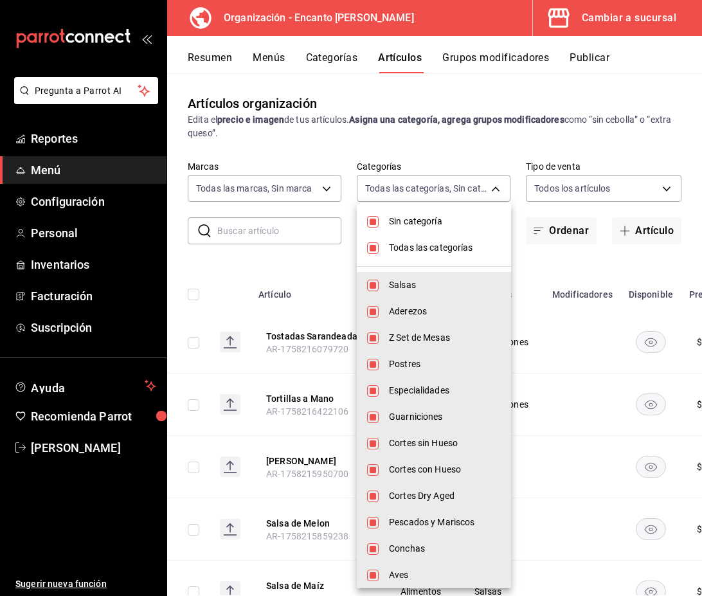
checkbox input "false"
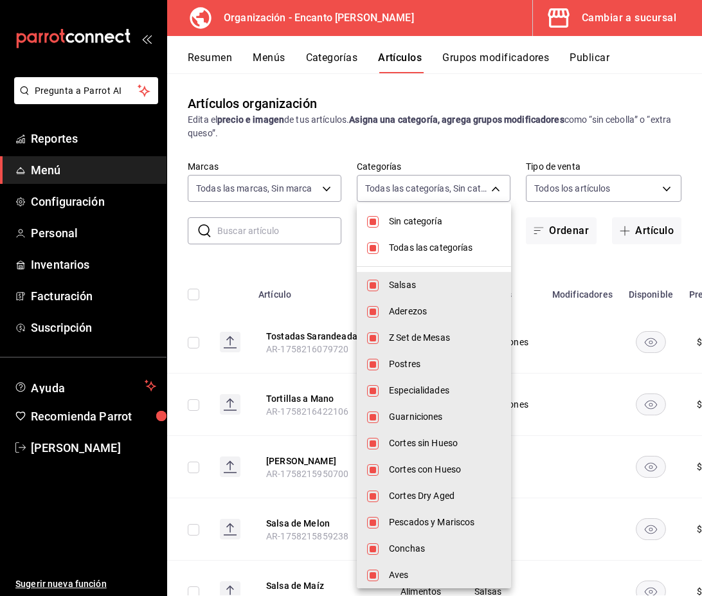
checkbox input "false"
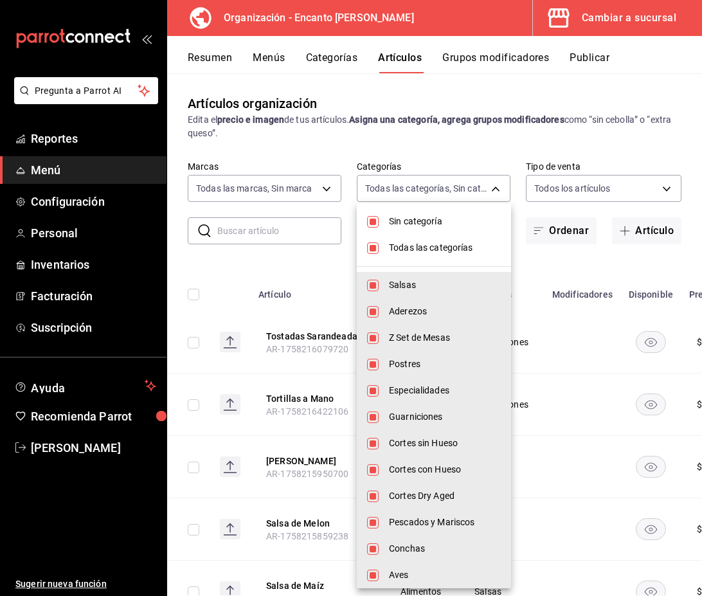
checkbox input "false"
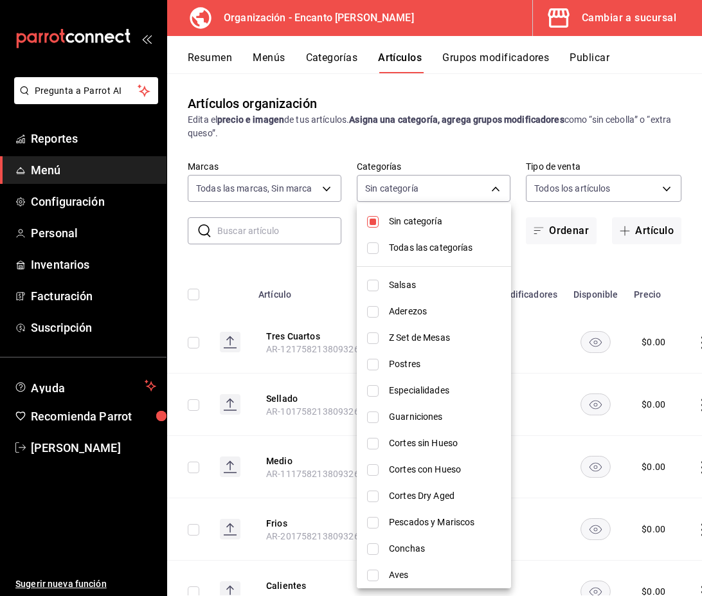
click at [373, 226] on input "checkbox" at bounding box center [373, 222] width 12 height 12
checkbox input "false"
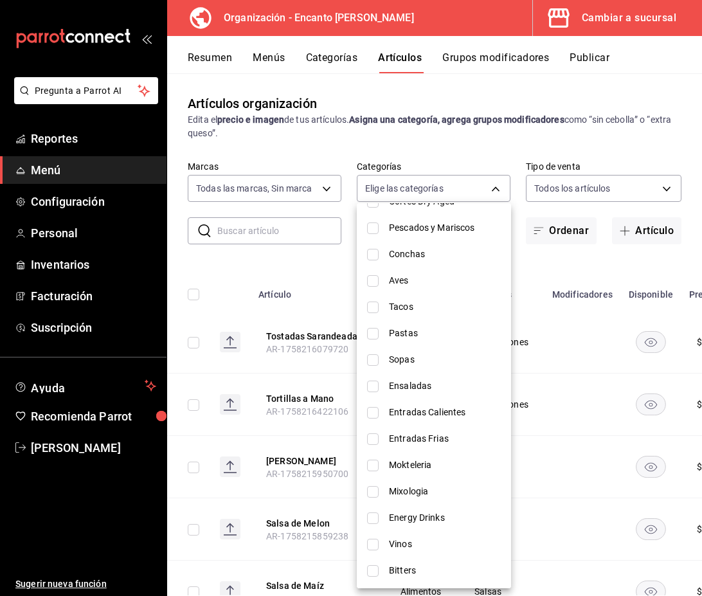
scroll to position [822, 0]
click at [376, 386] on input "checkbox" at bounding box center [373, 387] width 12 height 12
checkbox input "true"
type input "9f671224-dbf3-4a4e-a195-fc62b487a6c9"
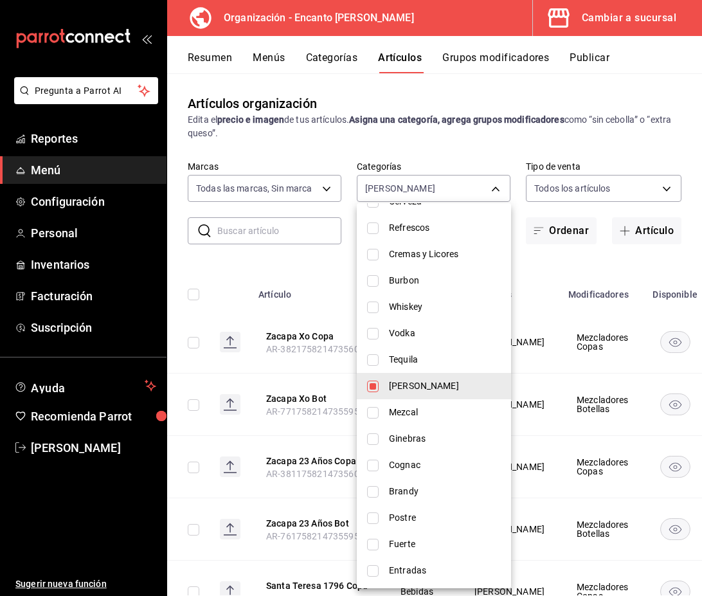
click at [281, 233] on div at bounding box center [351, 298] width 702 height 596
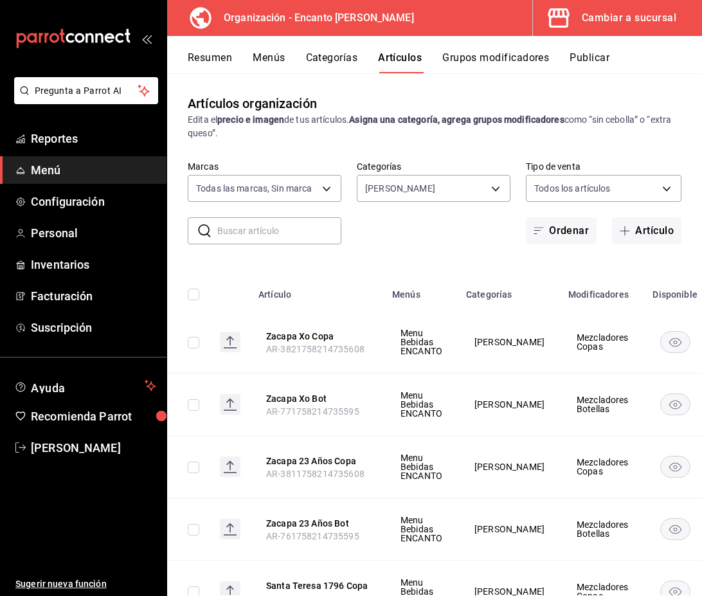
click at [271, 228] on input "text" at bounding box center [279, 231] width 124 height 26
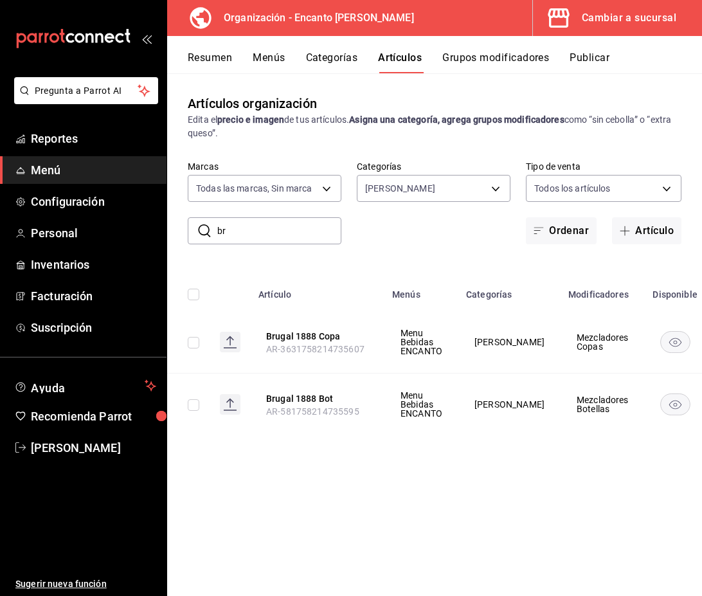
type input "b"
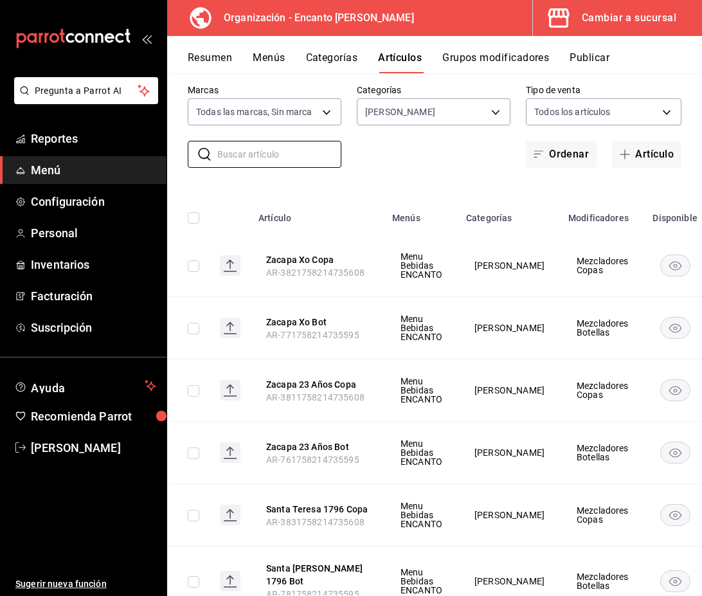
scroll to position [0, 0]
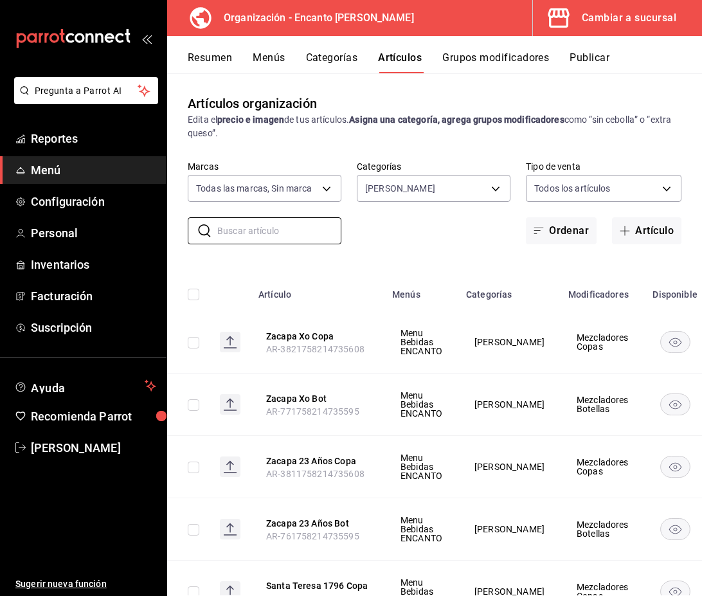
click at [260, 55] on button "Menús" at bounding box center [269, 62] width 32 height 22
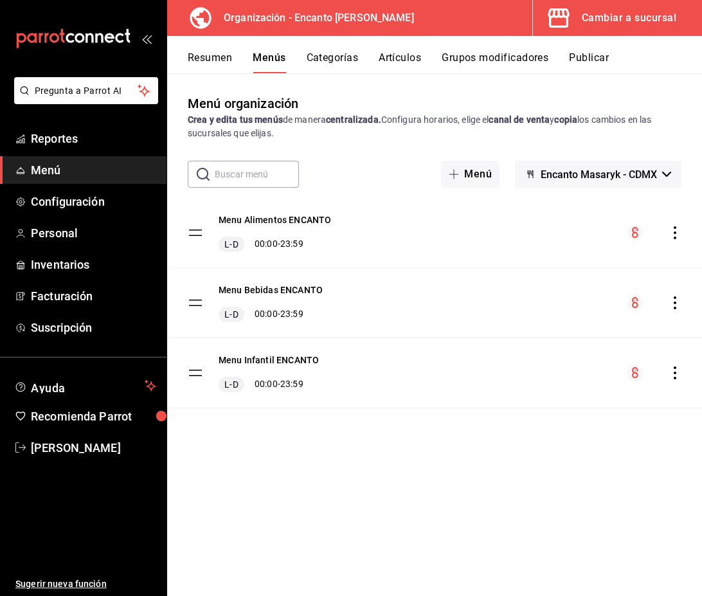
click at [221, 56] on button "Resumen" at bounding box center [210, 62] width 44 height 22
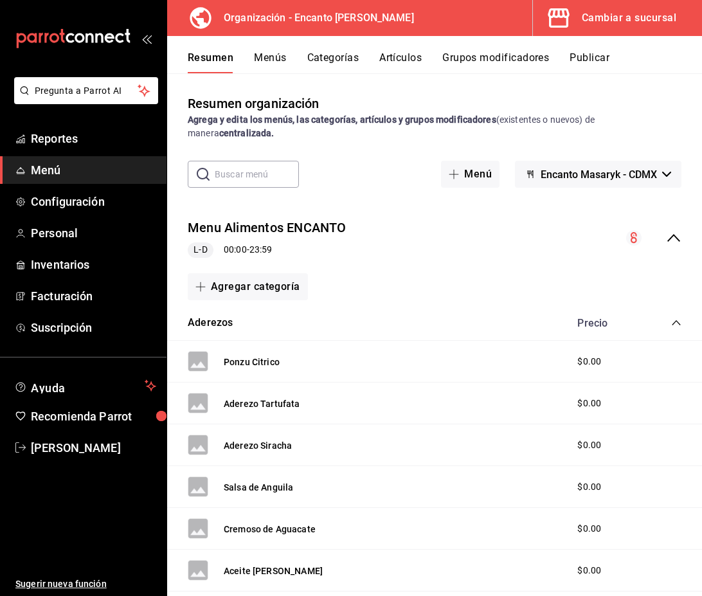
click at [671, 241] on icon "collapse-menu-row" at bounding box center [673, 237] width 15 height 15
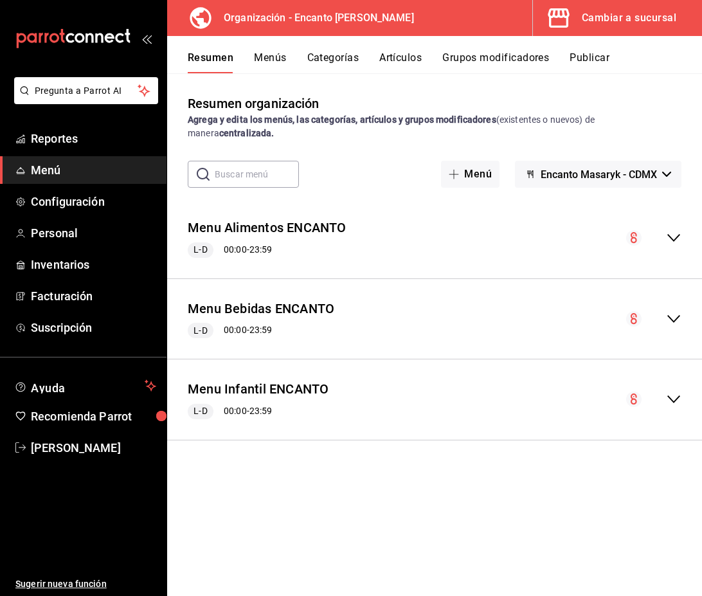
click at [677, 315] on icon "collapse-menu-row" at bounding box center [673, 318] width 15 height 15
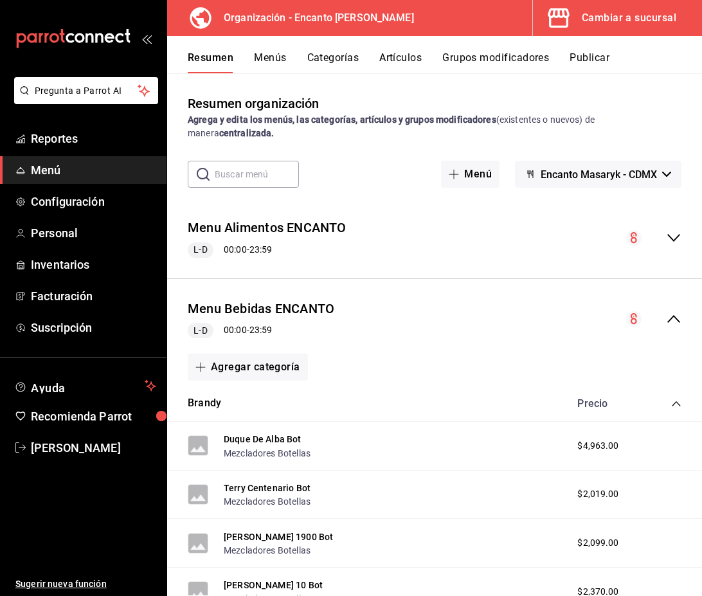
click at [671, 403] on div "Precio" at bounding box center [623, 403] width 117 height 12
click at [678, 404] on icon "collapse-category-row" at bounding box center [676, 404] width 10 height 10
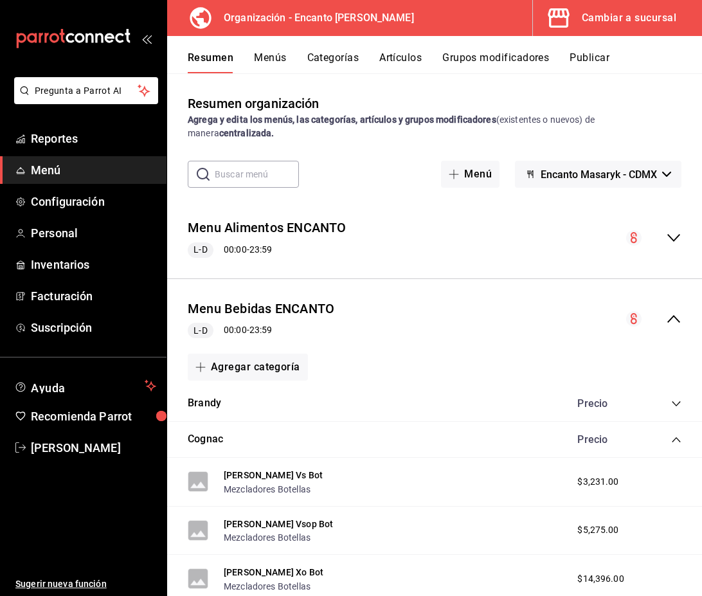
click at [675, 439] on icon "collapse-category-row" at bounding box center [676, 440] width 10 height 10
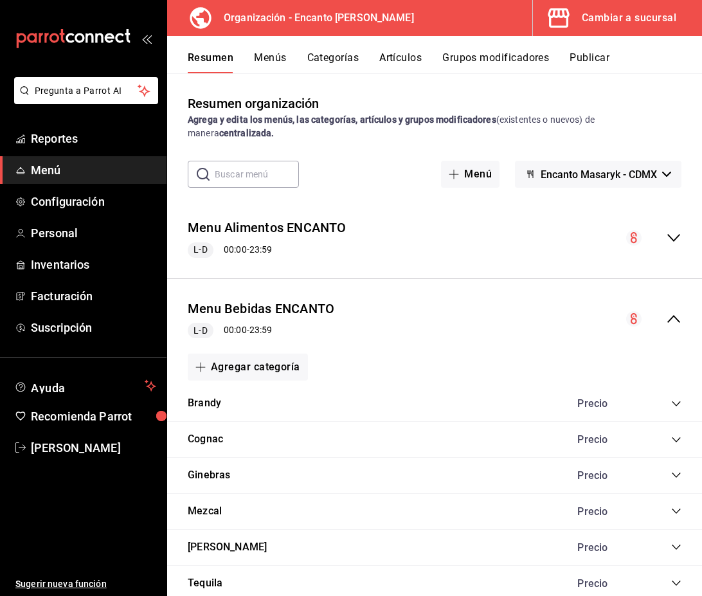
click at [675, 549] on icon "collapse-category-row" at bounding box center [676, 547] width 10 height 10
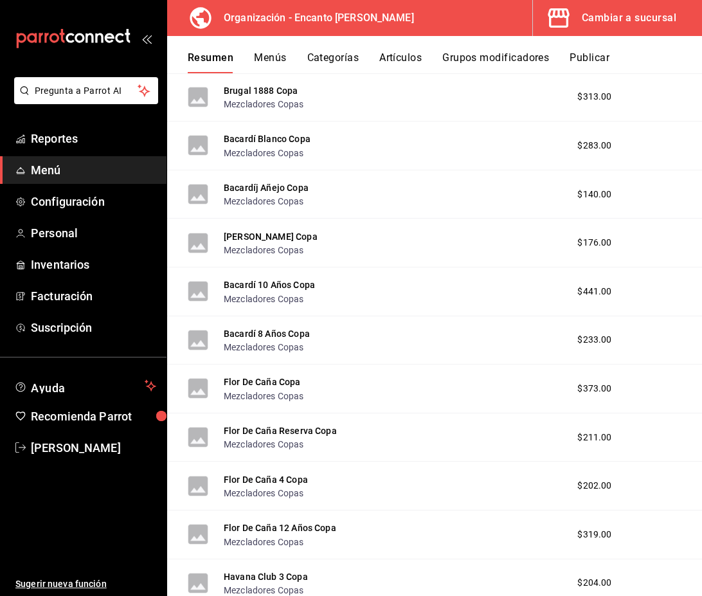
scroll to position [1811, 0]
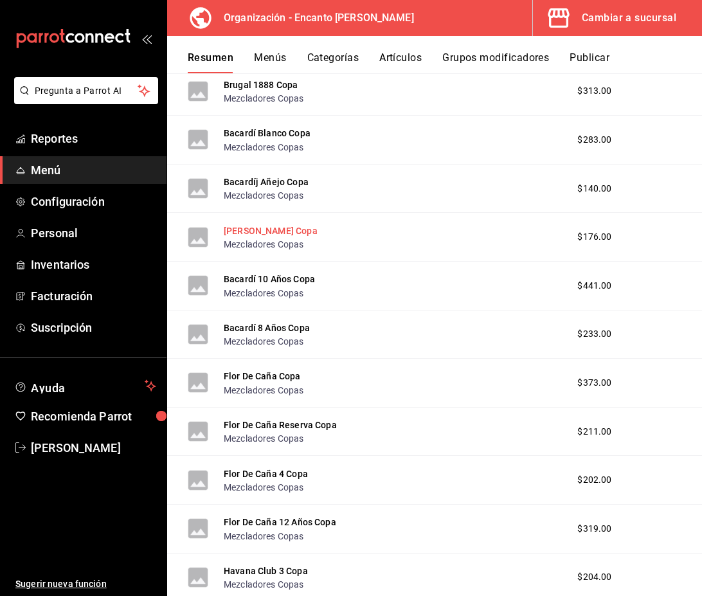
click at [281, 232] on button "[PERSON_NAME] Copa" at bounding box center [271, 230] width 94 height 13
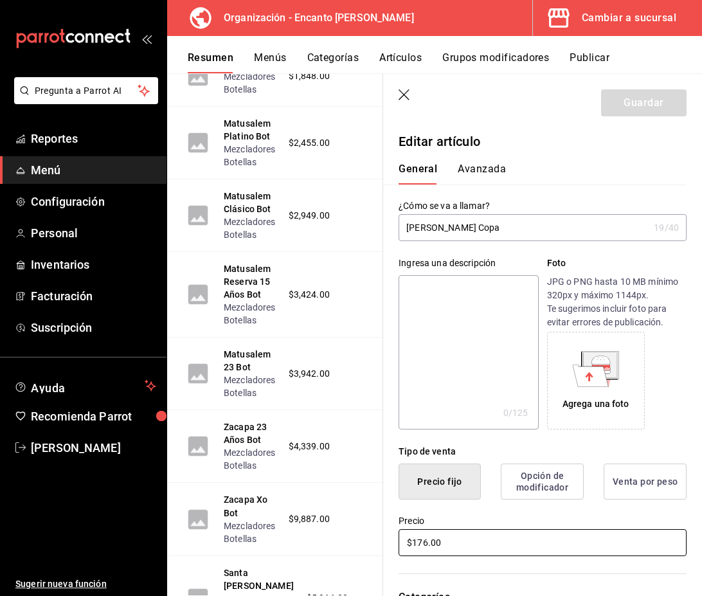
click at [475, 534] on input "$176.00" at bounding box center [543, 542] width 288 height 27
type input "$177.00"
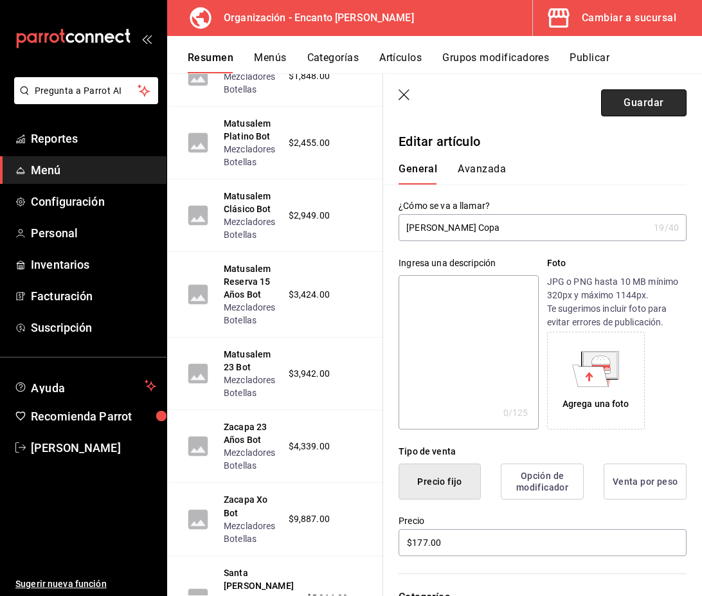
click at [658, 102] on button "Guardar" at bounding box center [644, 102] width 86 height 27
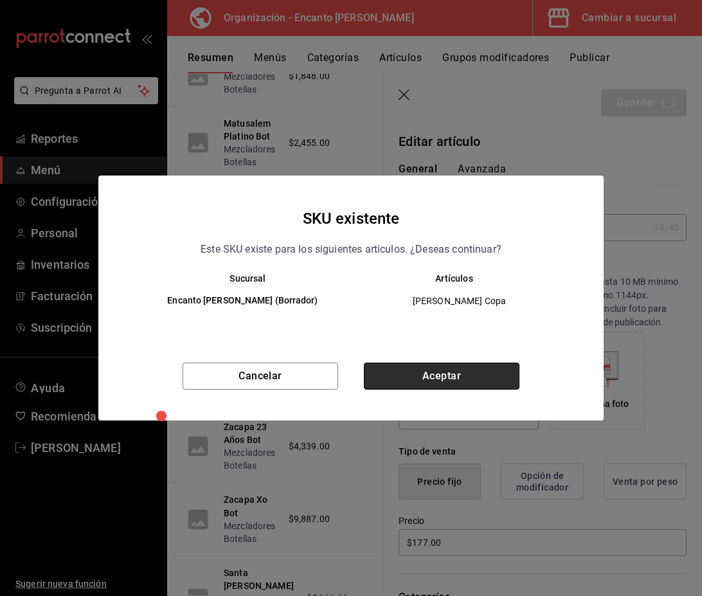
click at [420, 375] on button "Aceptar" at bounding box center [442, 376] width 156 height 27
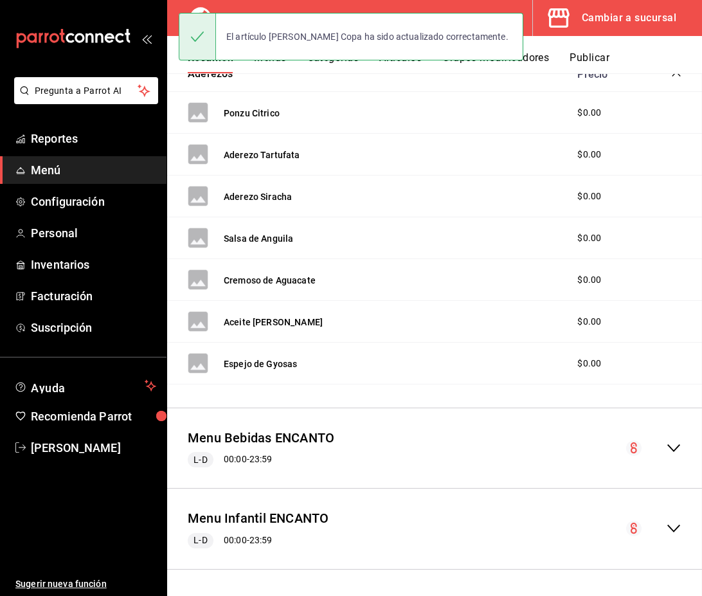
scroll to position [1172, 0]
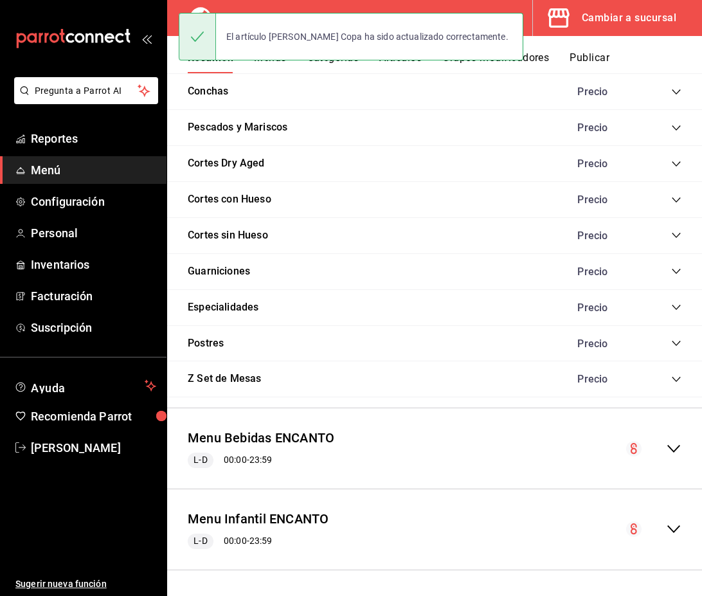
click at [671, 443] on icon "collapse-menu-row" at bounding box center [673, 448] width 15 height 15
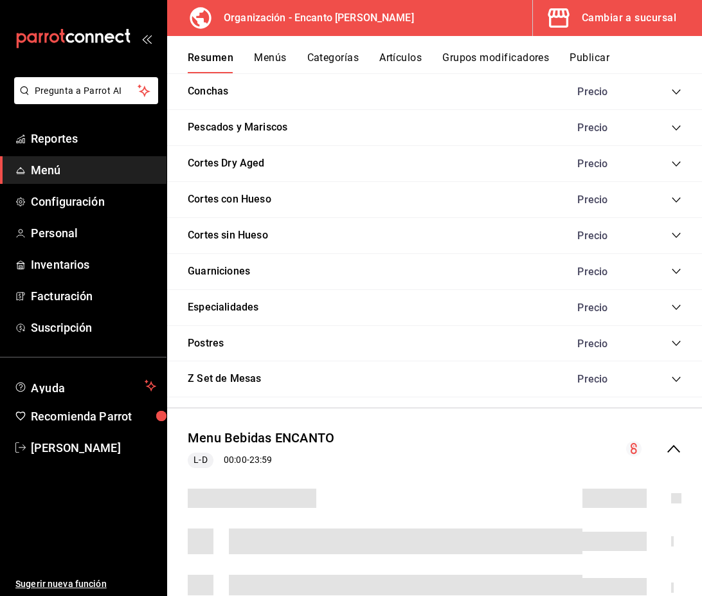
scroll to position [1538, 0]
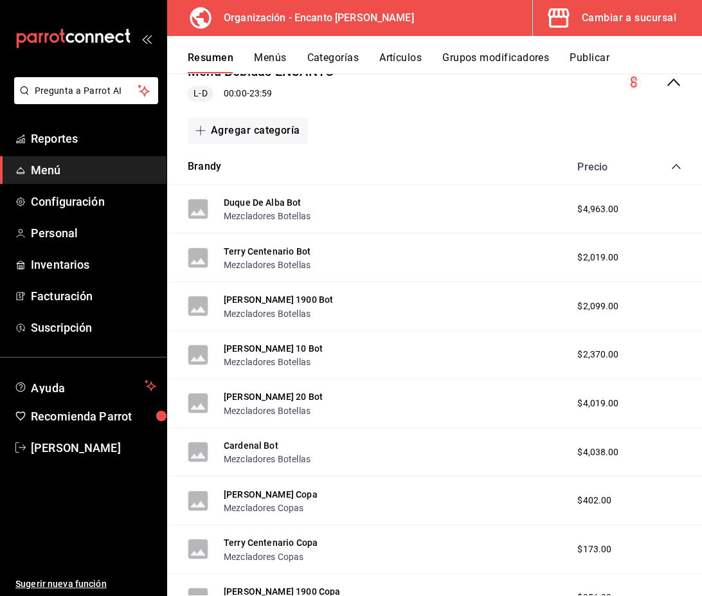
click at [673, 167] on icon "collapse-category-row" at bounding box center [676, 166] width 10 height 10
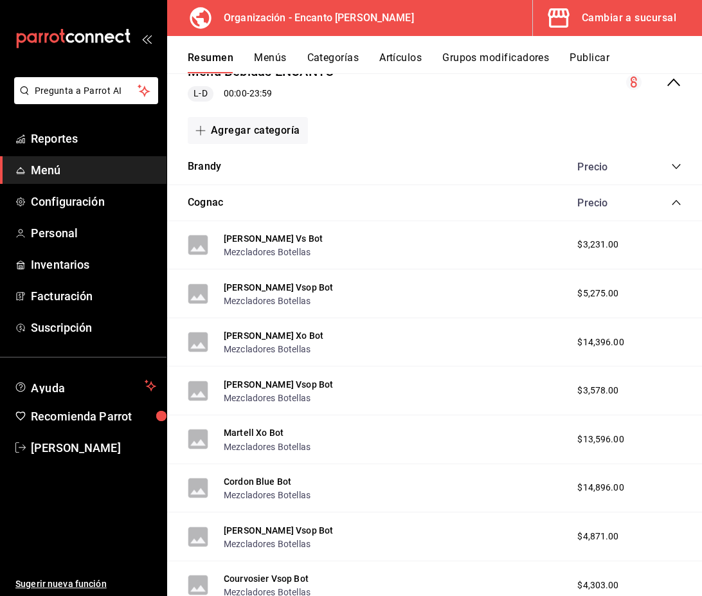
click at [677, 207] on icon "collapse-category-row" at bounding box center [676, 202] width 10 height 10
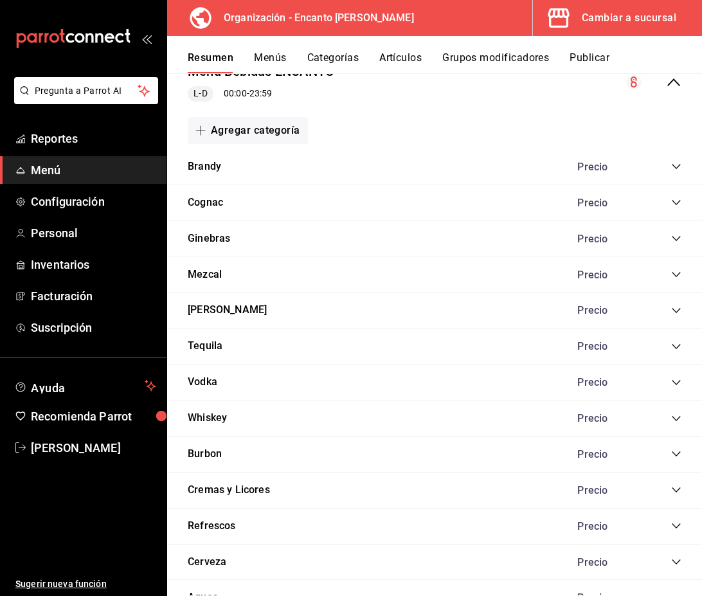
click at [675, 308] on icon "collapse-category-row" at bounding box center [676, 310] width 10 height 10
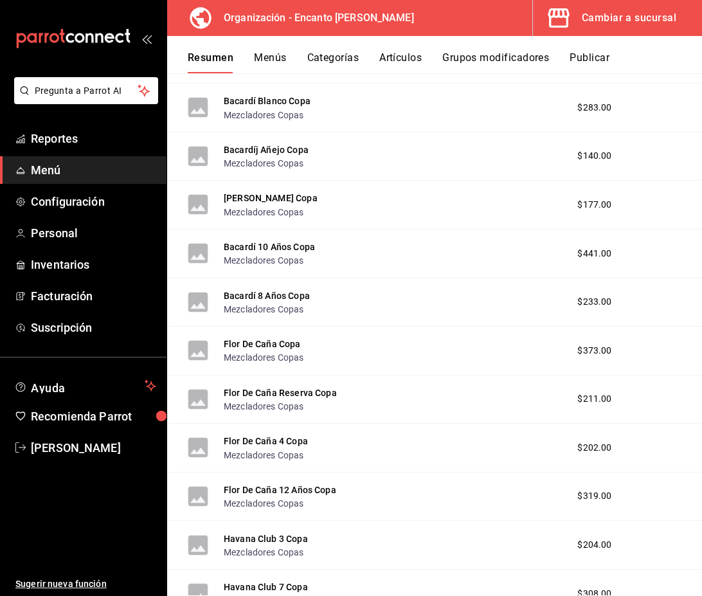
scroll to position [3150, 0]
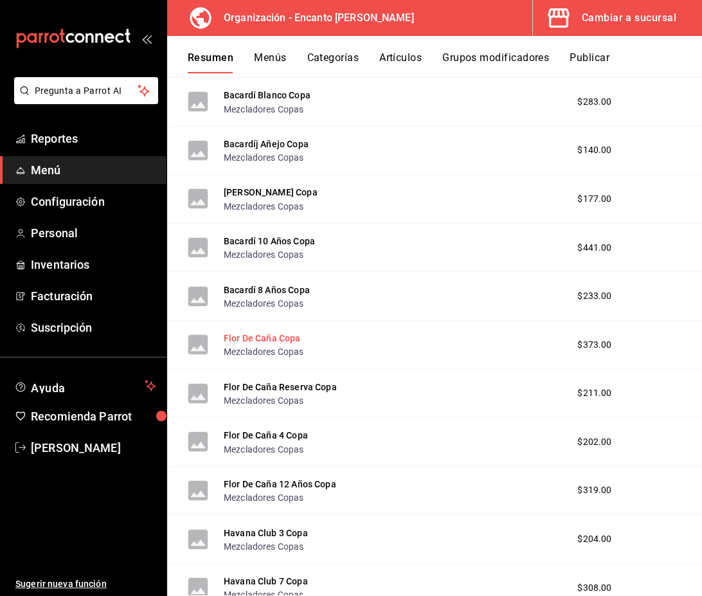
click at [266, 340] on button "Flor De Caña Copa" at bounding box center [262, 338] width 77 height 13
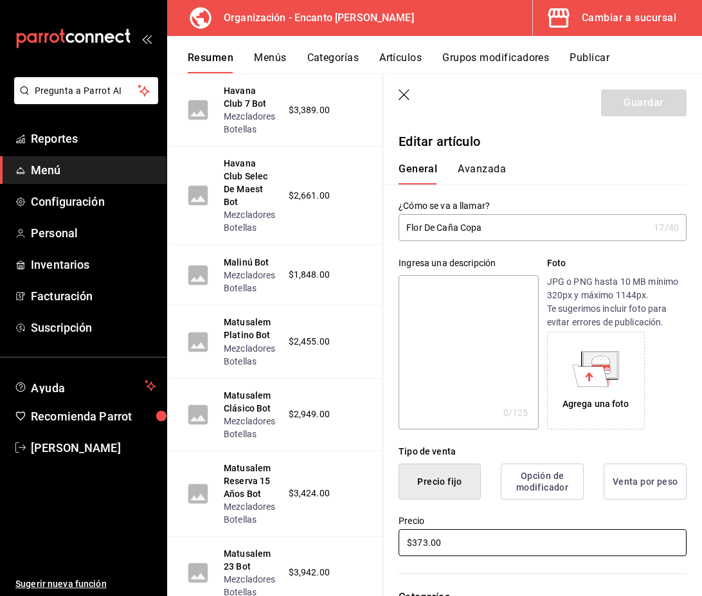
click at [428, 544] on input "$373.00" at bounding box center [543, 542] width 288 height 27
type input "$374.00"
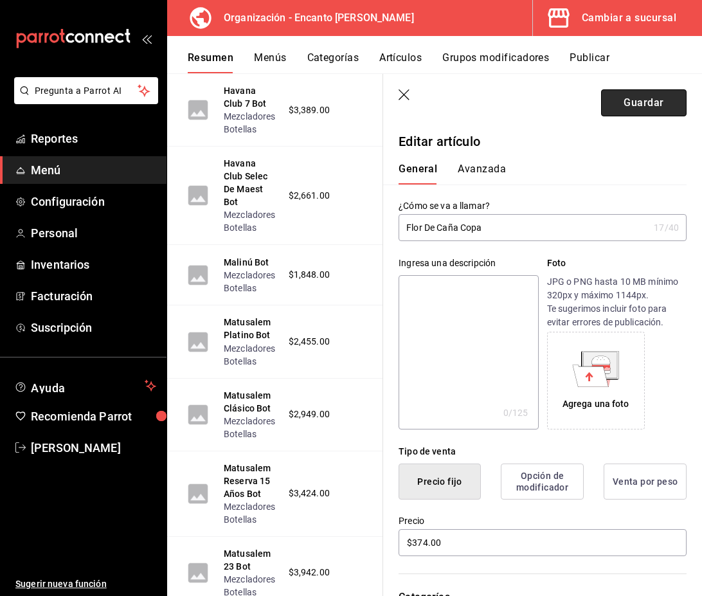
click at [644, 111] on button "Guardar" at bounding box center [644, 102] width 86 height 27
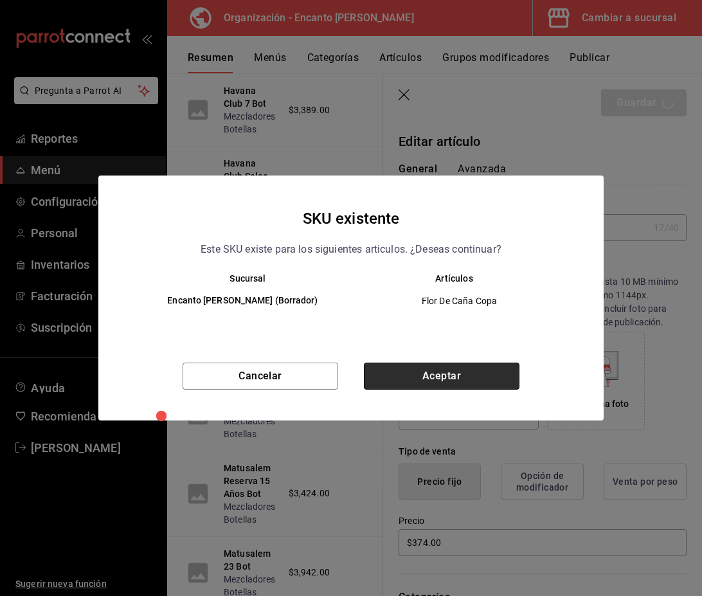
click at [415, 380] on button "Aceptar" at bounding box center [442, 376] width 156 height 27
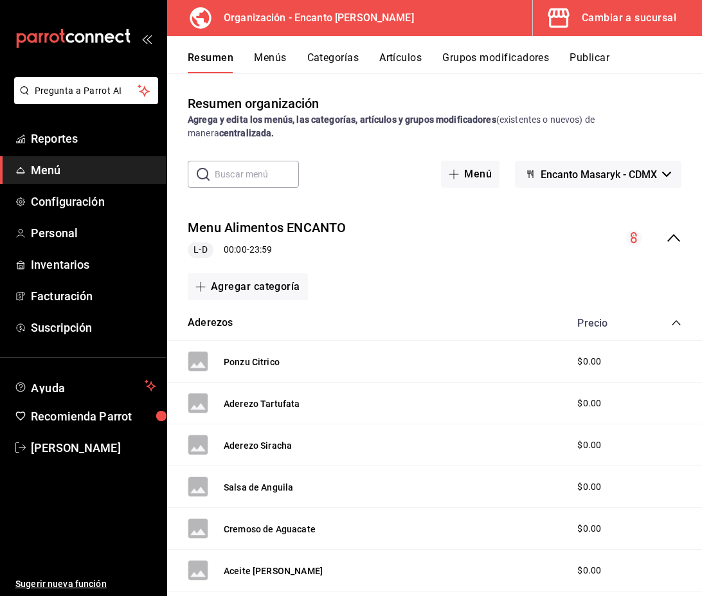
click at [676, 235] on icon "collapse-menu-row" at bounding box center [673, 237] width 15 height 15
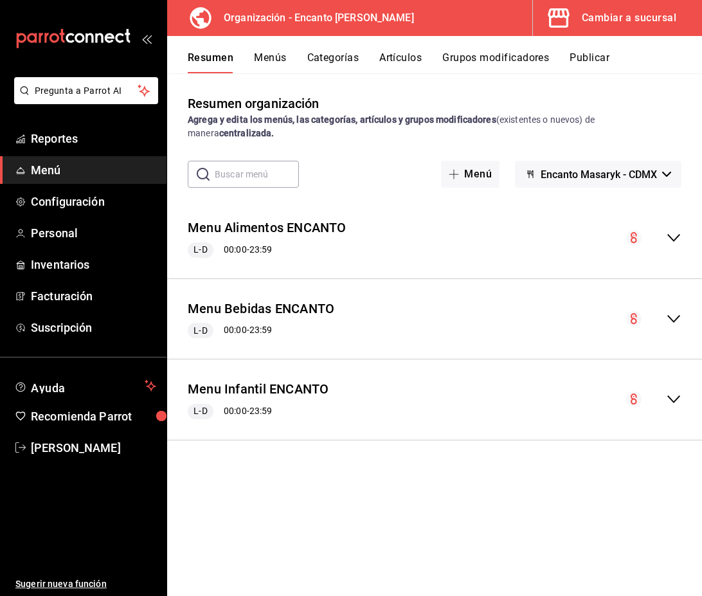
click at [678, 320] on icon "collapse-menu-row" at bounding box center [673, 318] width 15 height 15
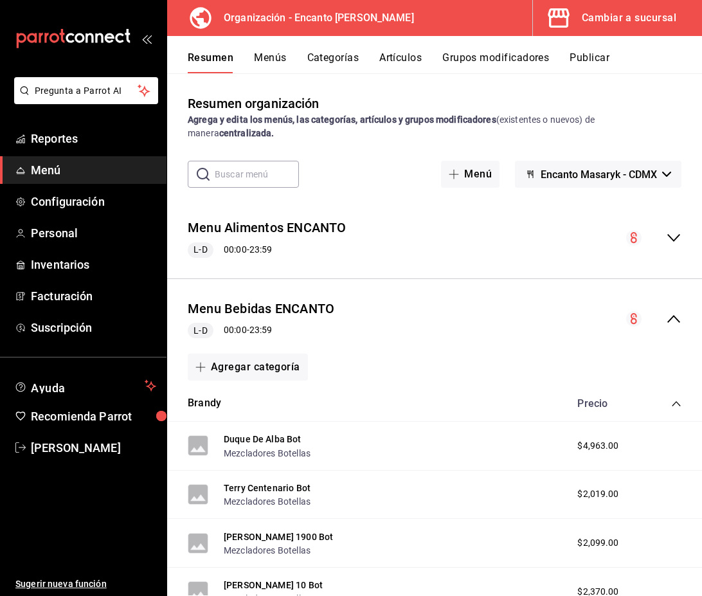
click at [676, 403] on icon "collapse-category-row" at bounding box center [676, 404] width 10 height 10
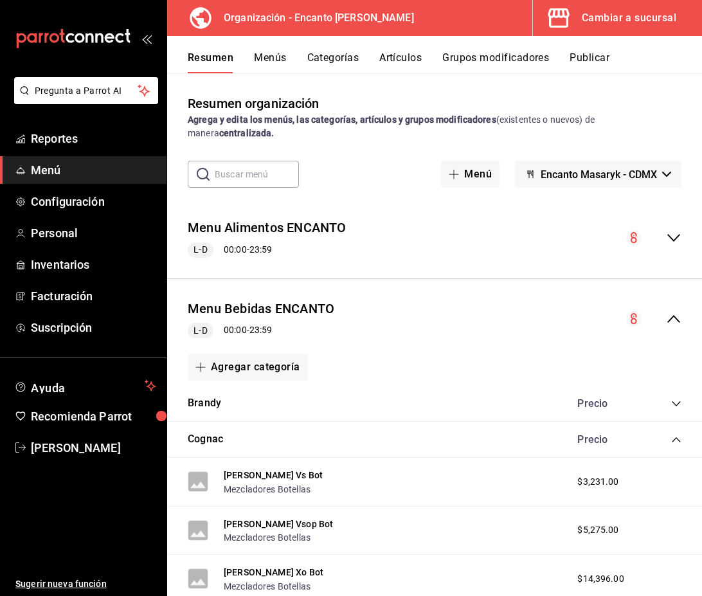
click at [676, 435] on icon "collapse-category-row" at bounding box center [676, 440] width 10 height 10
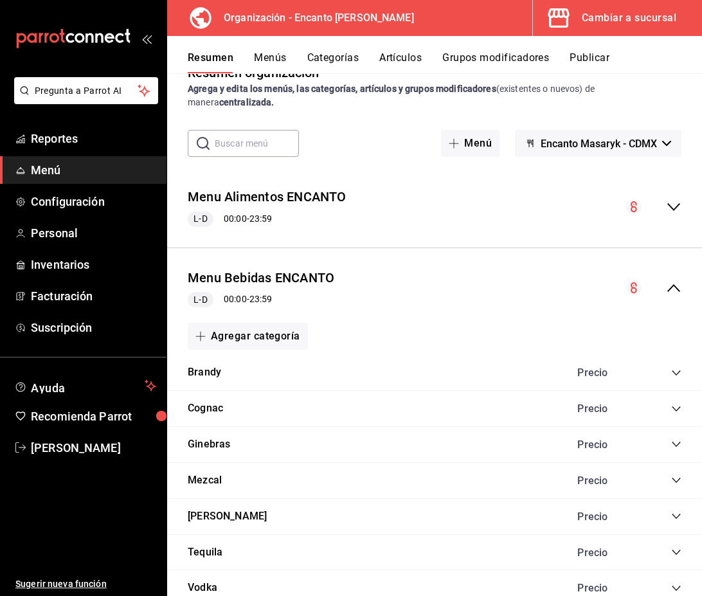
scroll to position [34, 0]
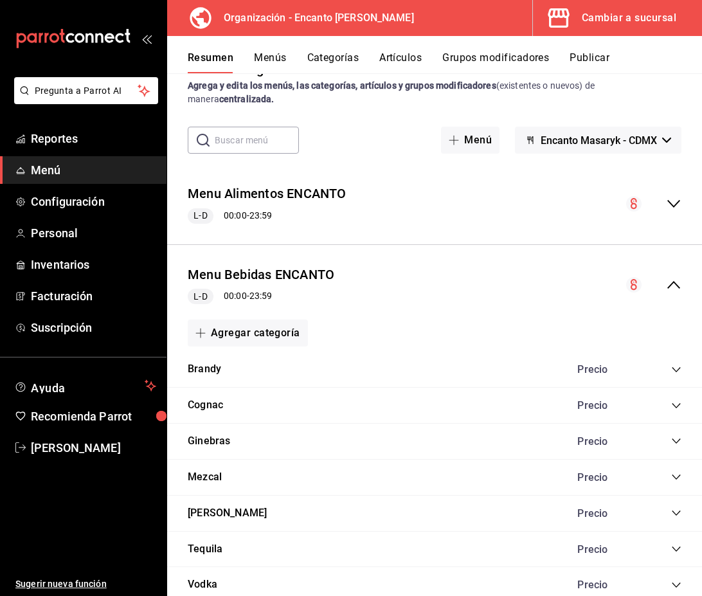
click at [675, 513] on icon "collapse-category-row" at bounding box center [676, 513] width 10 height 10
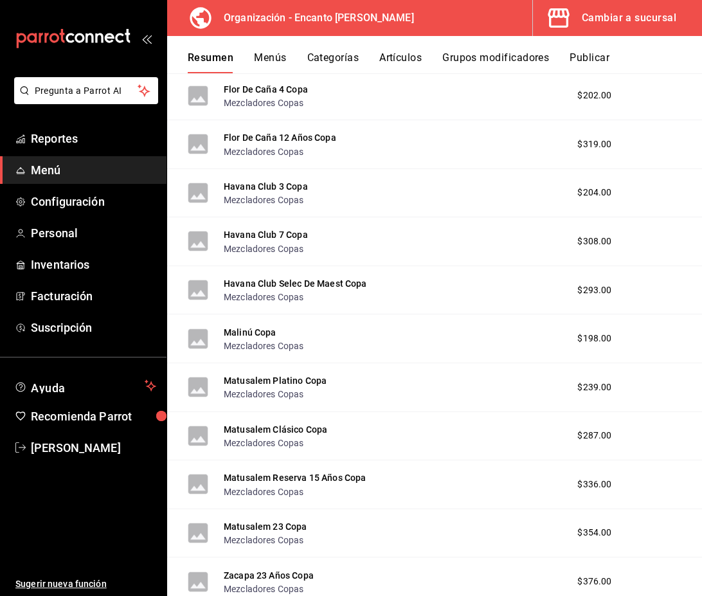
scroll to position [2199, 0]
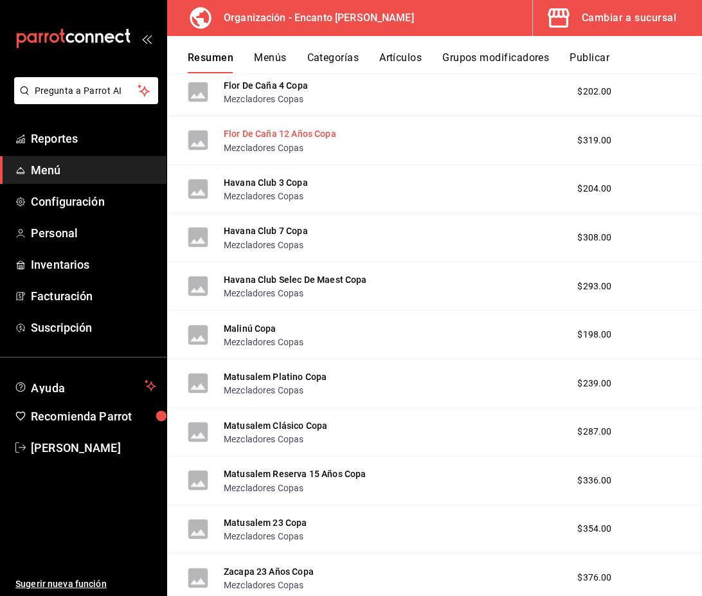
click at [311, 132] on button "Flor De Caña 12 Años Copa" at bounding box center [280, 133] width 113 height 13
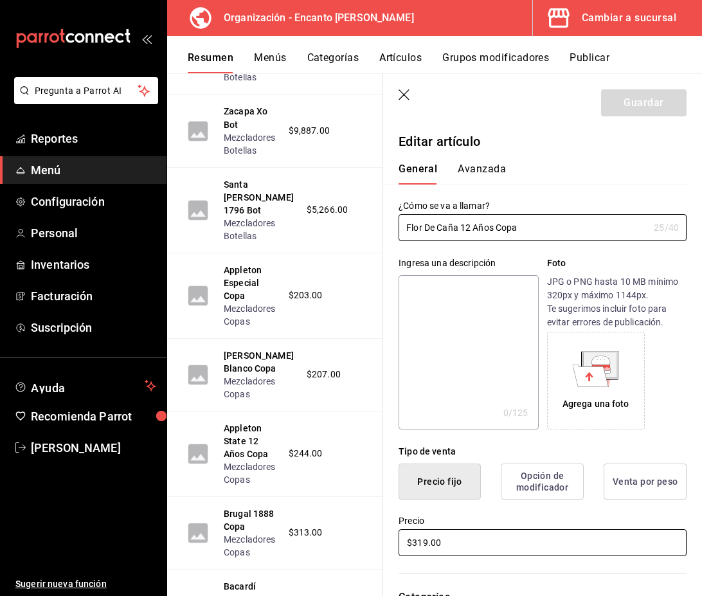
click at [427, 544] on input "$319.00" at bounding box center [543, 542] width 288 height 27
type input "$320.00"
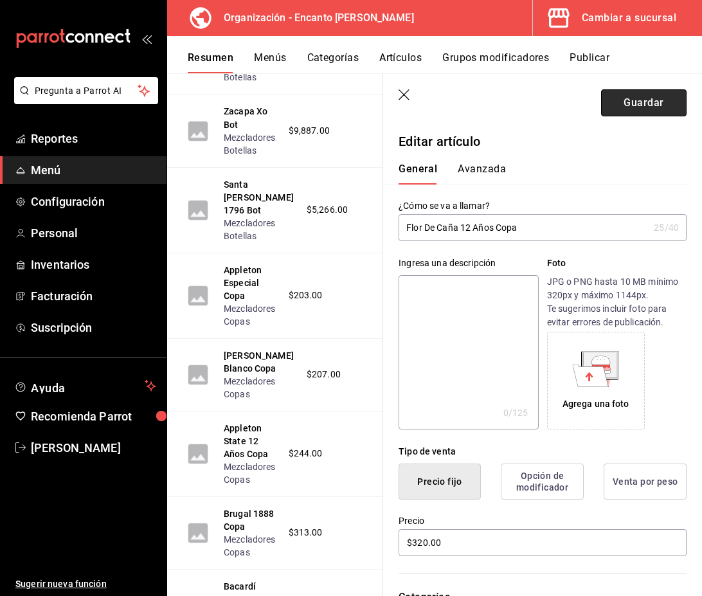
click at [634, 112] on button "Guardar" at bounding box center [644, 102] width 86 height 27
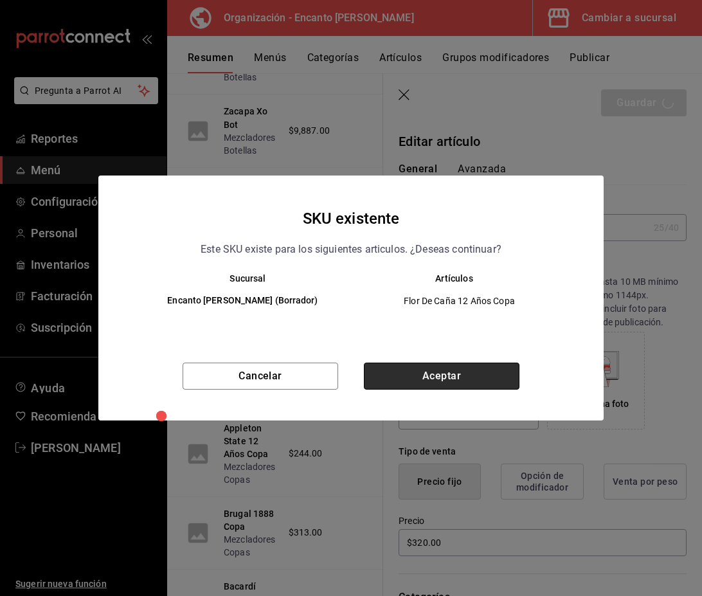
click at [418, 383] on button "Aceptar" at bounding box center [442, 376] width 156 height 27
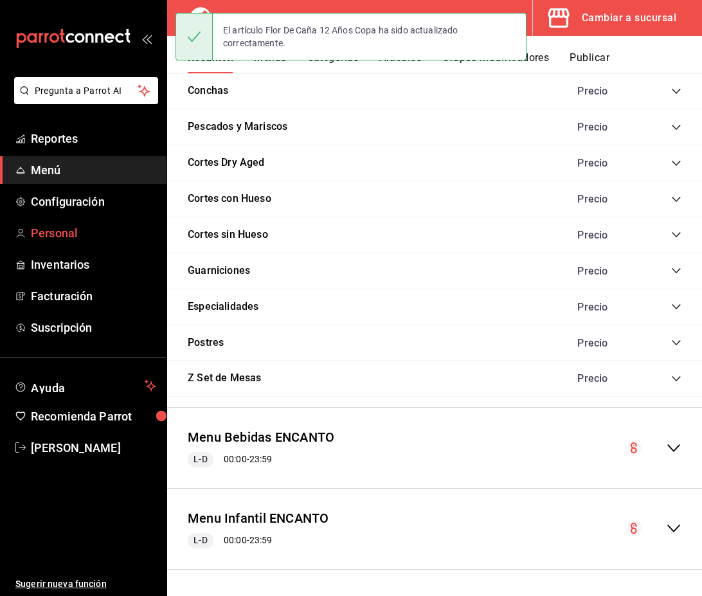
scroll to position [249, 0]
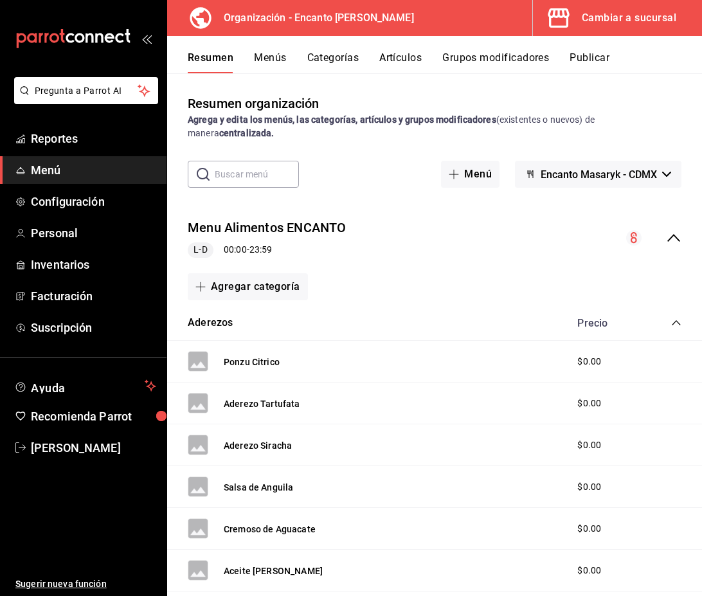
click at [669, 239] on icon "collapse-menu-row" at bounding box center [673, 238] width 13 height 8
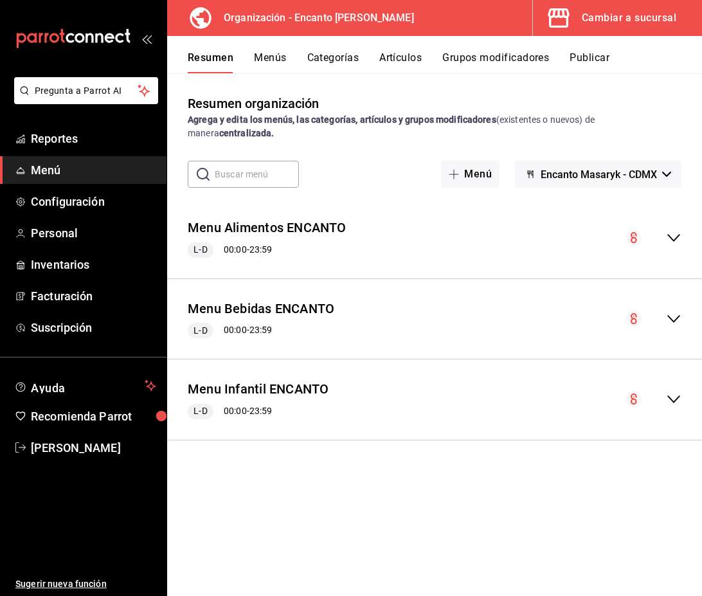
click at [676, 321] on icon "collapse-menu-row" at bounding box center [673, 318] width 15 height 15
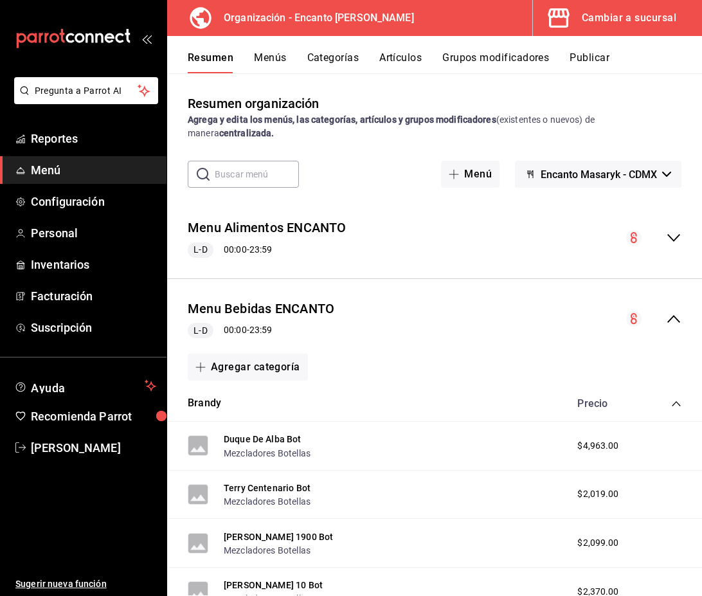
click at [675, 405] on icon "collapse-category-row" at bounding box center [676, 404] width 10 height 10
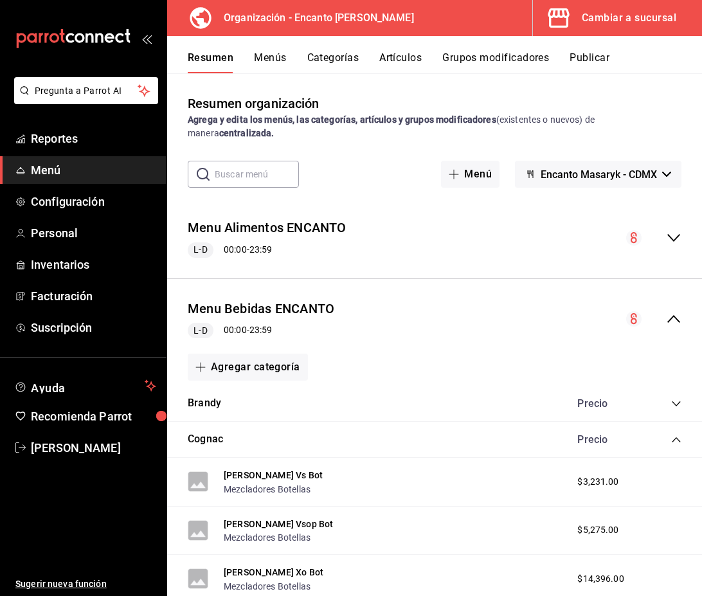
click at [676, 440] on icon "collapse-category-row" at bounding box center [676, 440] width 10 height 10
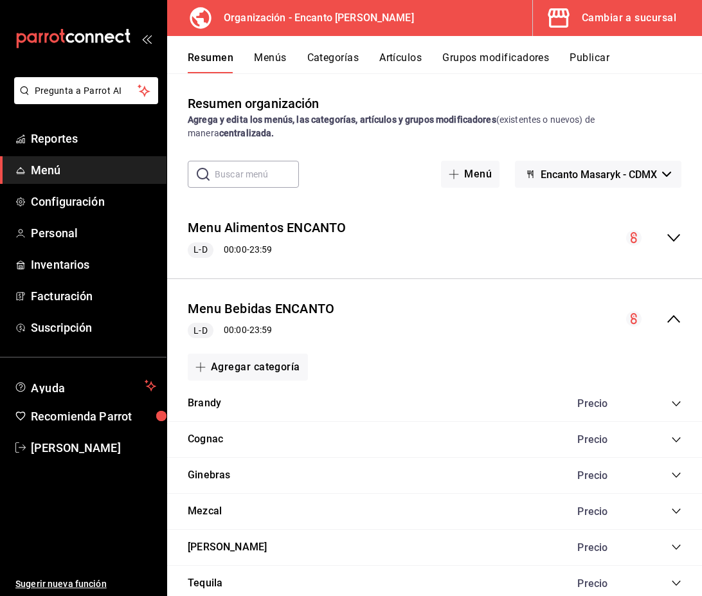
click at [678, 547] on icon "collapse-category-row" at bounding box center [676, 547] width 8 height 5
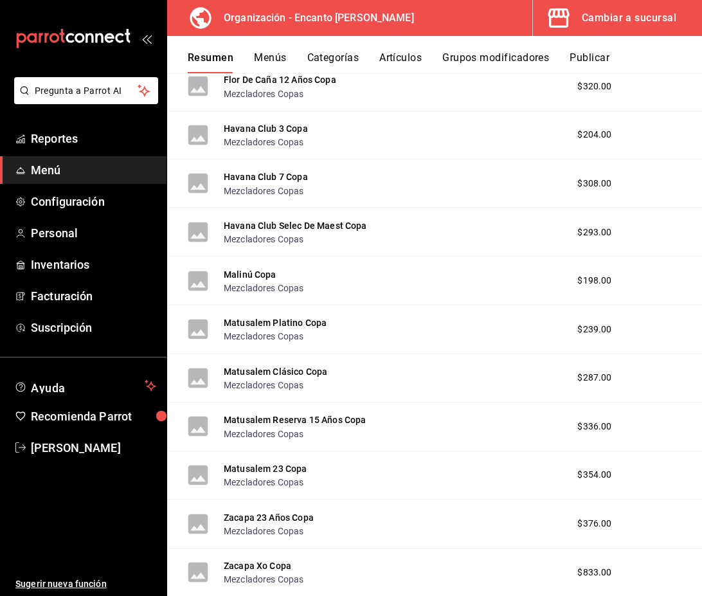
scroll to position [2247, 0]
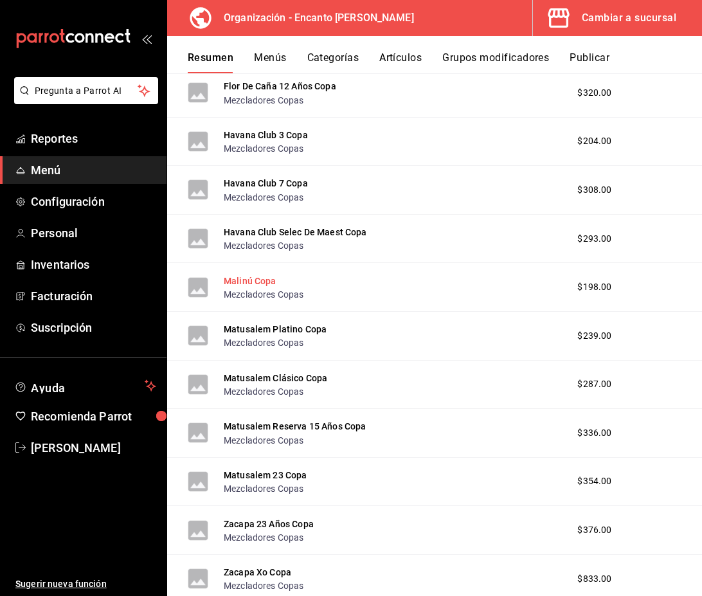
click at [244, 280] on button "Malinú Copa" at bounding box center [250, 281] width 53 height 13
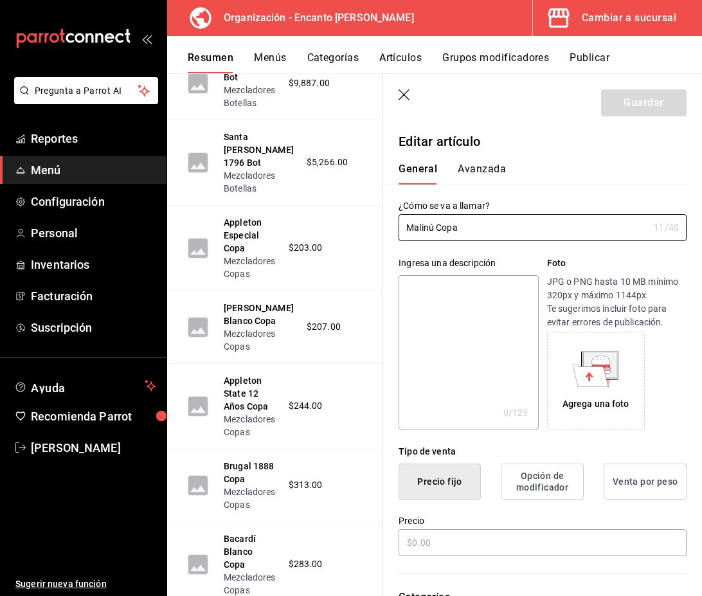
type input "$198.00"
click at [434, 229] on input "Malinú Copa" at bounding box center [524, 228] width 250 height 26
type input "Malibu Copa"
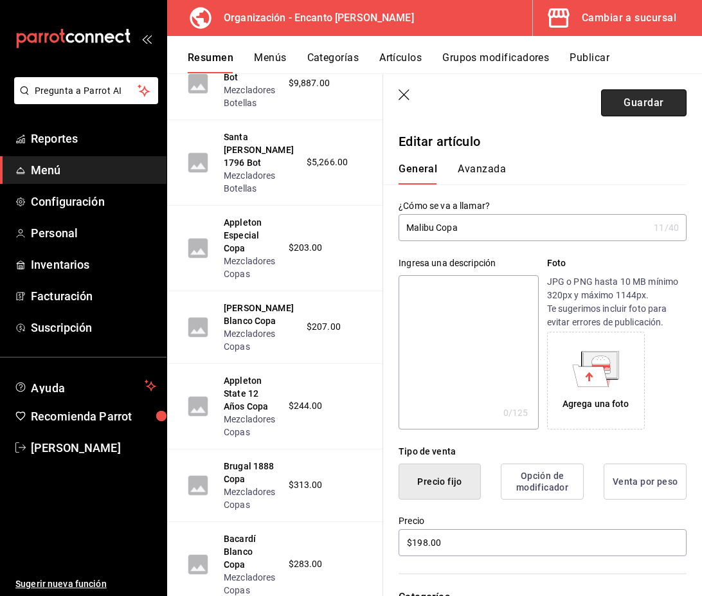
click at [657, 108] on button "Guardar" at bounding box center [644, 102] width 86 height 27
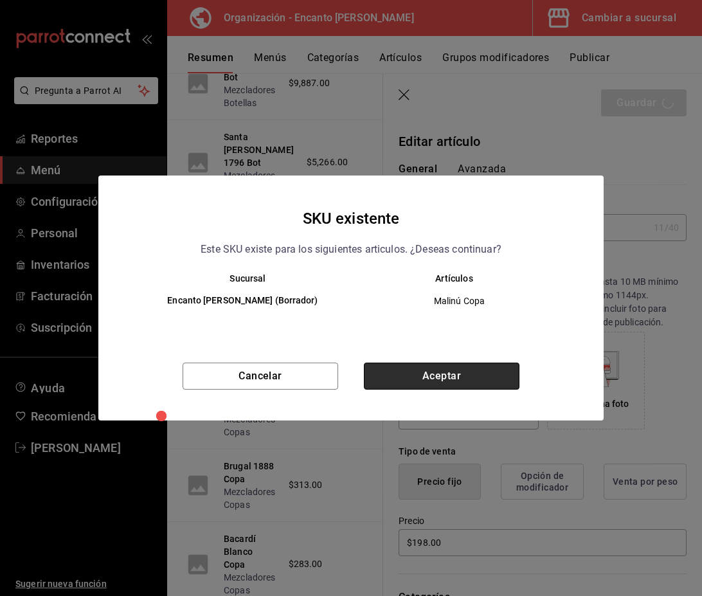
click at [428, 383] on button "Aceptar" at bounding box center [442, 376] width 156 height 27
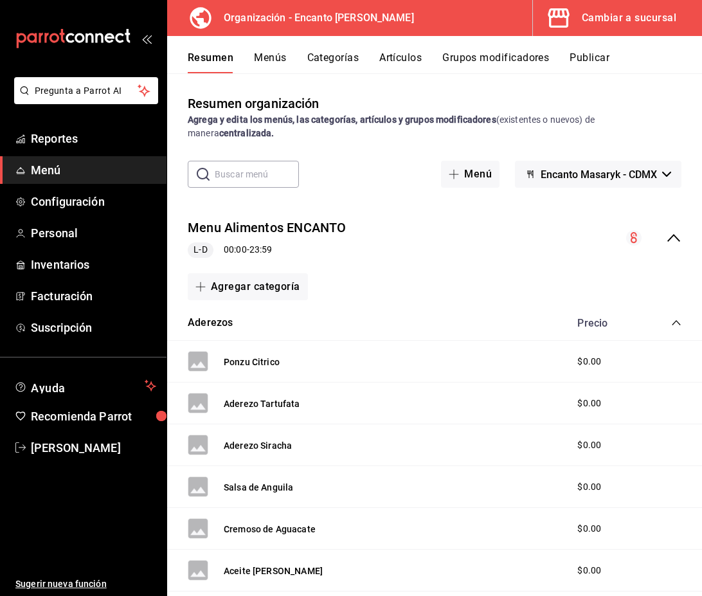
click at [673, 246] on icon "collapse-menu-row" at bounding box center [673, 237] width 15 height 15
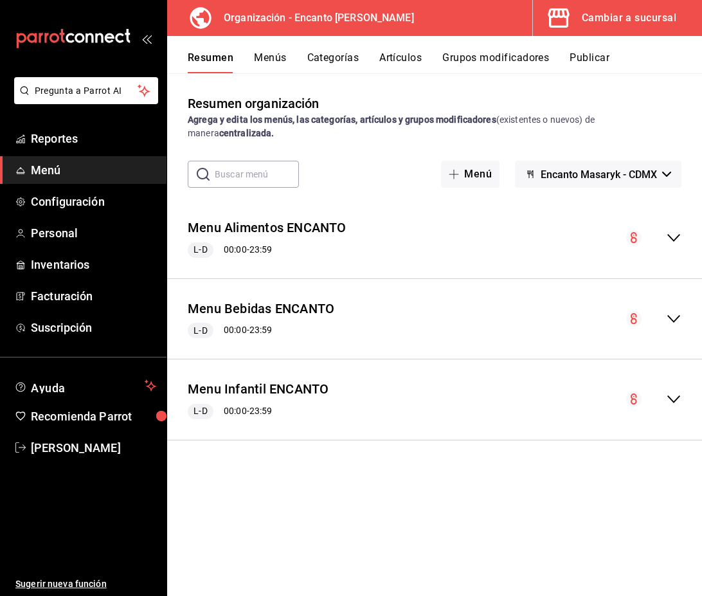
click at [675, 308] on div "Menu Bebidas ENCANTO L-D 00:00 - 23:59" at bounding box center [434, 319] width 535 height 60
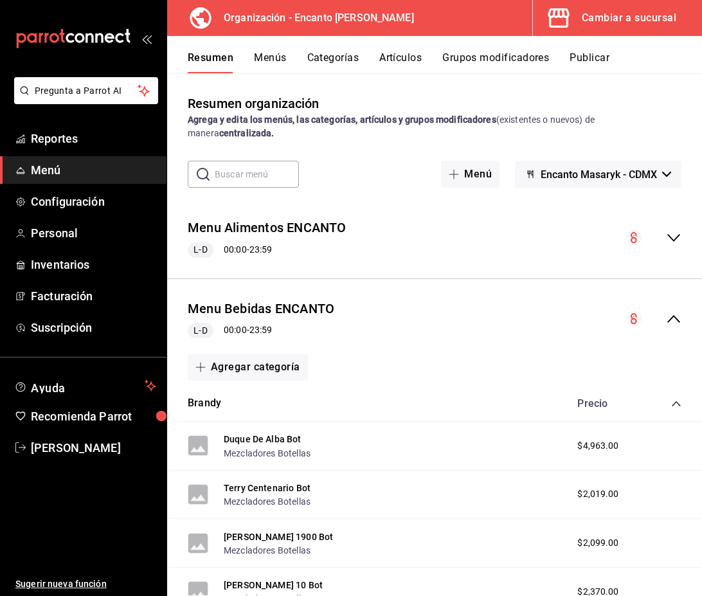
click at [676, 400] on icon "collapse-category-row" at bounding box center [676, 404] width 10 height 10
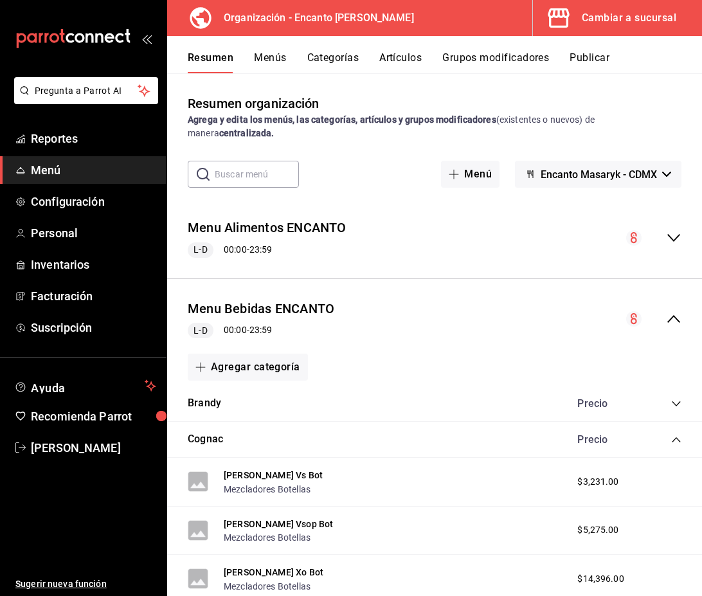
click at [679, 441] on icon "collapse-category-row" at bounding box center [676, 440] width 10 height 10
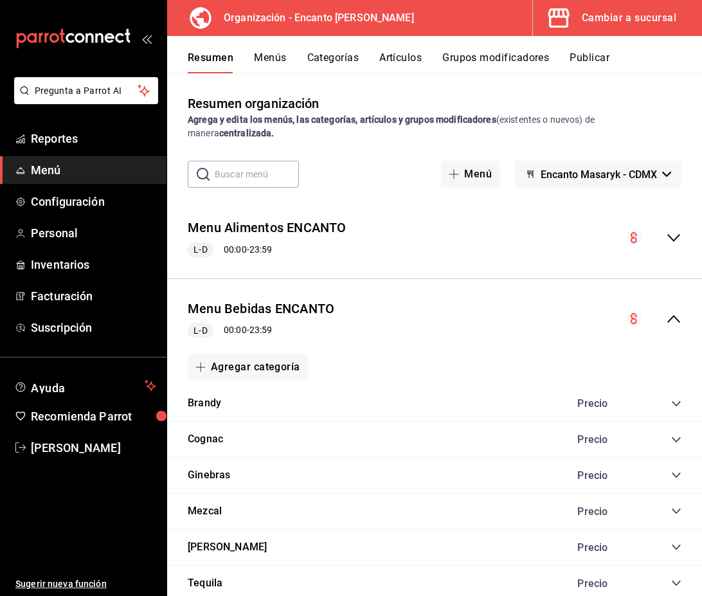
click at [680, 550] on icon "collapse-category-row" at bounding box center [676, 547] width 10 height 10
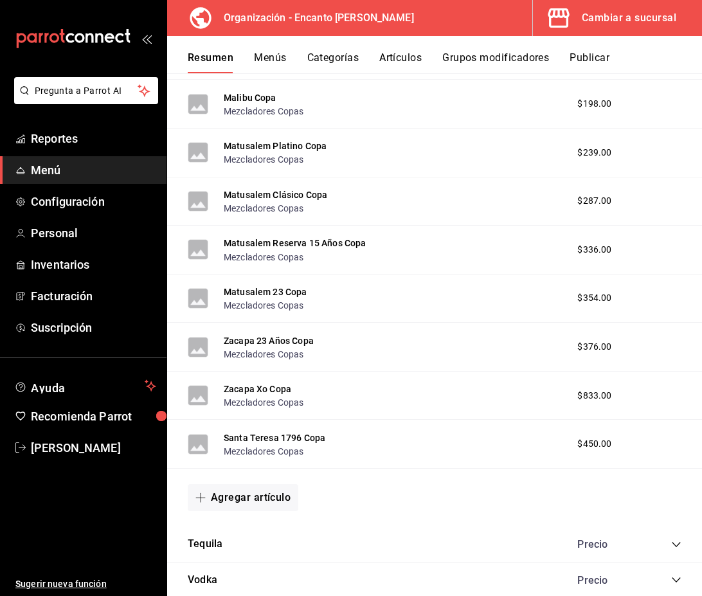
scroll to position [2432, 0]
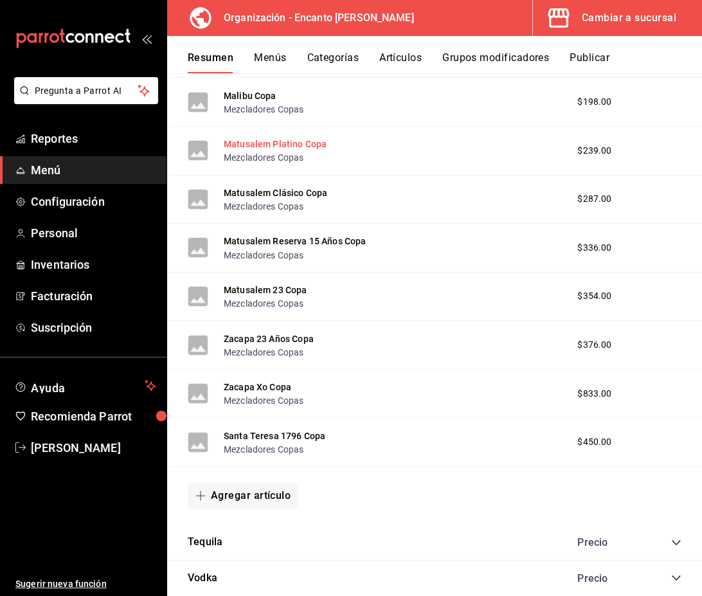
click at [280, 149] on button "Matusalem Platino Copa" at bounding box center [275, 144] width 103 height 13
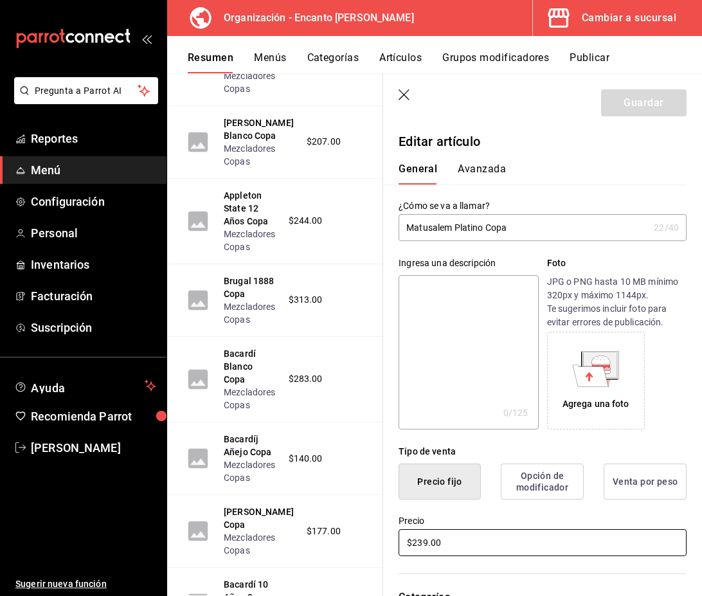
drag, startPoint x: 450, startPoint y: 538, endPoint x: 407, endPoint y: 538, distance: 43.1
click at [407, 538] on input "$239.00" at bounding box center [543, 542] width 288 height 27
type input "$240.00"
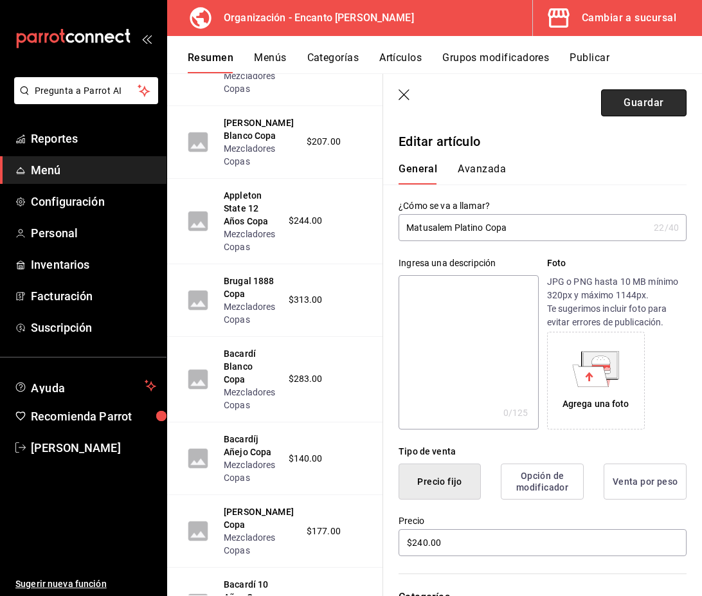
click at [639, 106] on button "Guardar" at bounding box center [644, 102] width 86 height 27
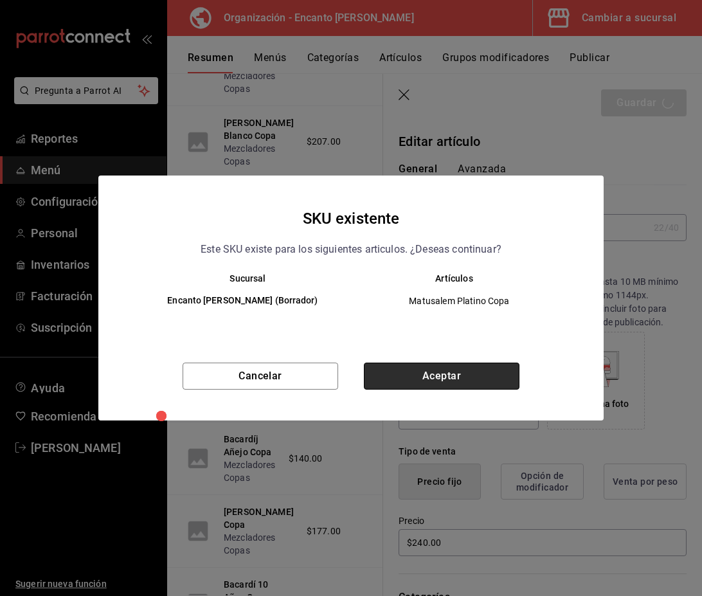
click at [495, 368] on button "Aceptar" at bounding box center [442, 376] width 156 height 27
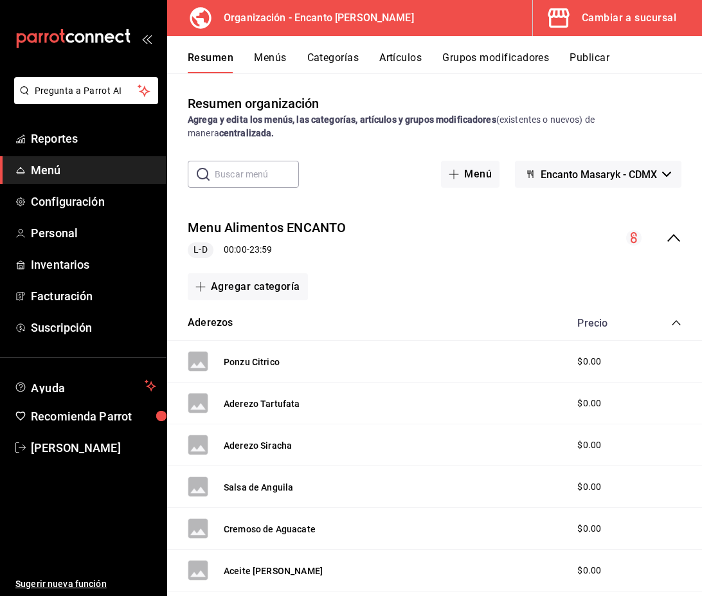
click at [668, 241] on icon "collapse-menu-row" at bounding box center [673, 238] width 13 height 8
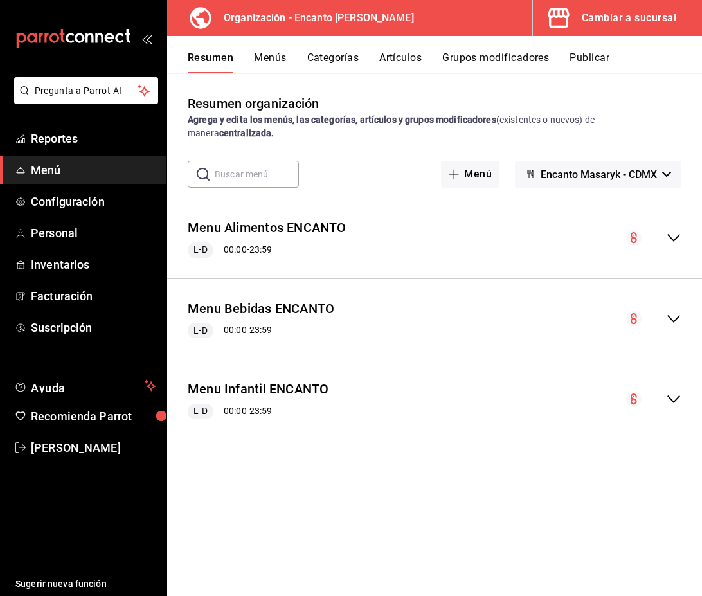
click at [671, 313] on icon "collapse-menu-row" at bounding box center [673, 318] width 15 height 15
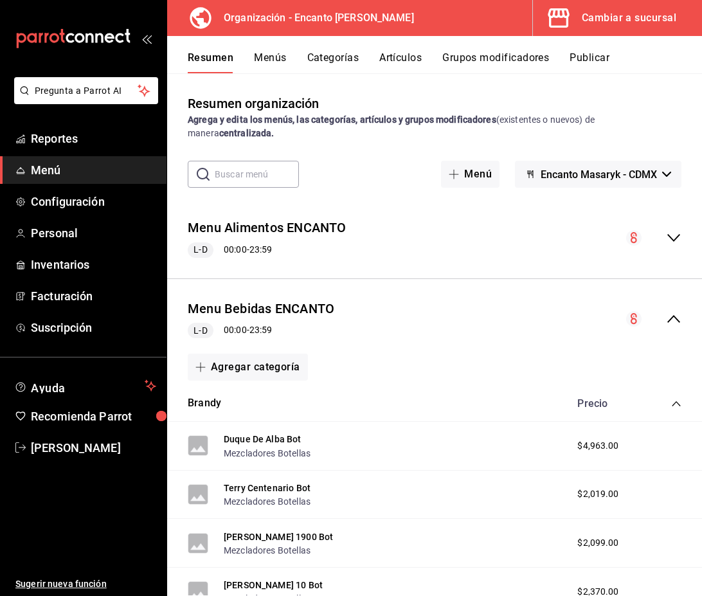
click at [681, 403] on icon "collapse-category-row" at bounding box center [676, 404] width 10 height 10
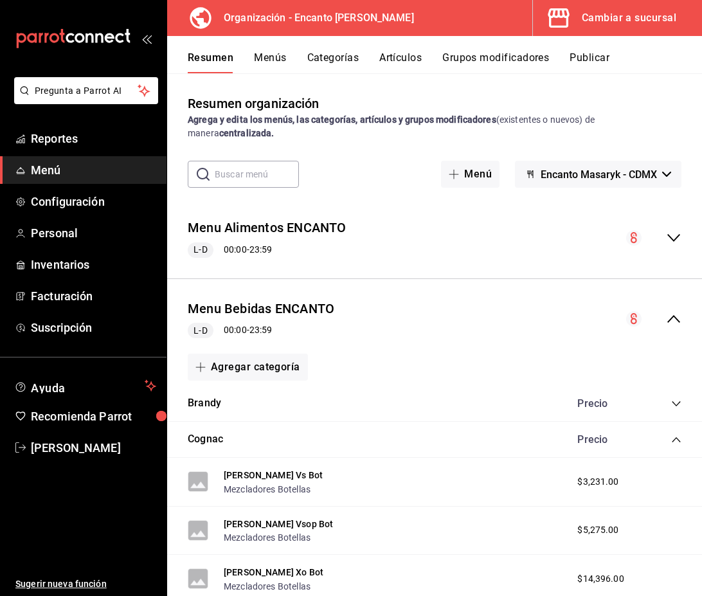
click at [675, 444] on icon "collapse-category-row" at bounding box center [676, 440] width 10 height 10
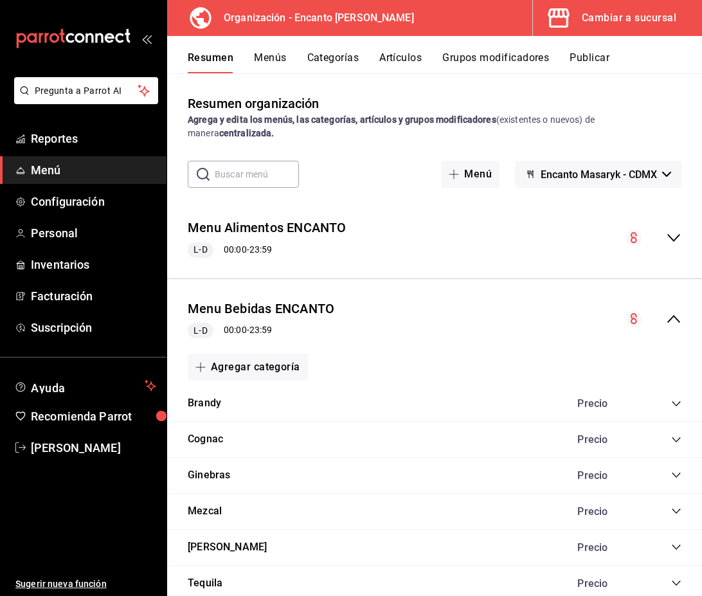
click at [680, 547] on icon "collapse-category-row" at bounding box center [676, 547] width 10 height 10
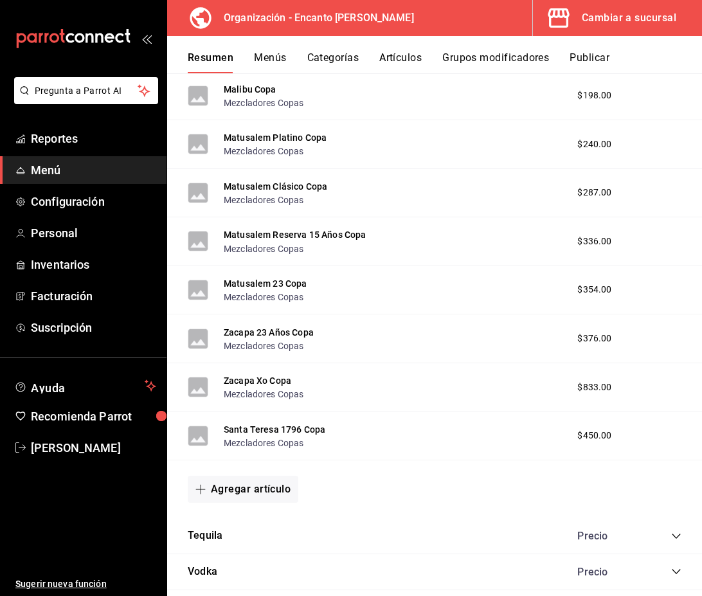
scroll to position [2437, 0]
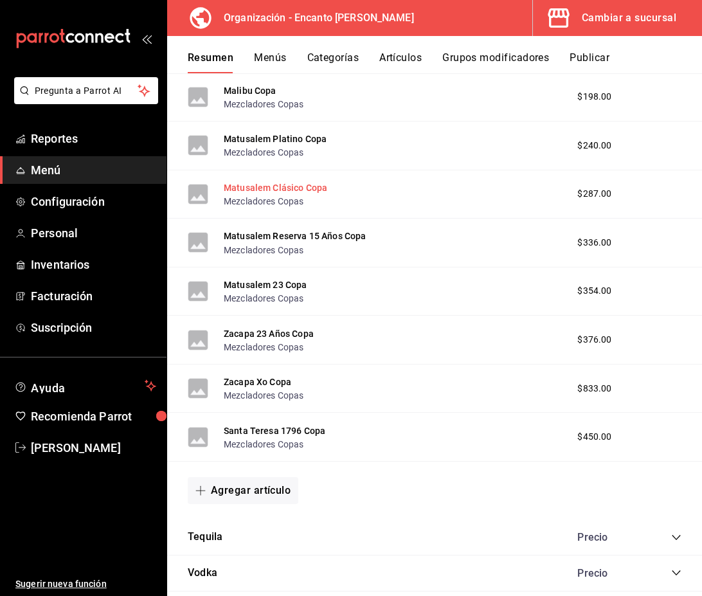
click at [296, 192] on button "Matusalem Clásico Copa" at bounding box center [276, 187] width 104 height 13
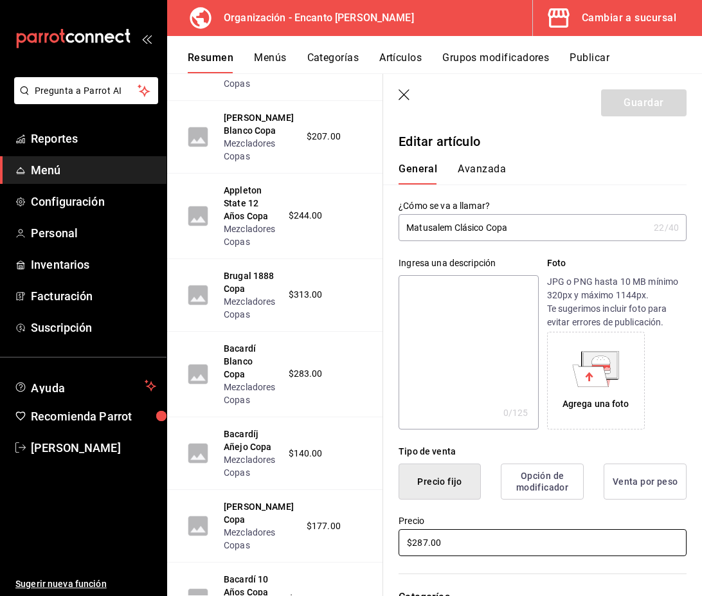
click at [428, 541] on input "$287.00" at bounding box center [543, 542] width 288 height 27
type input "$288.00"
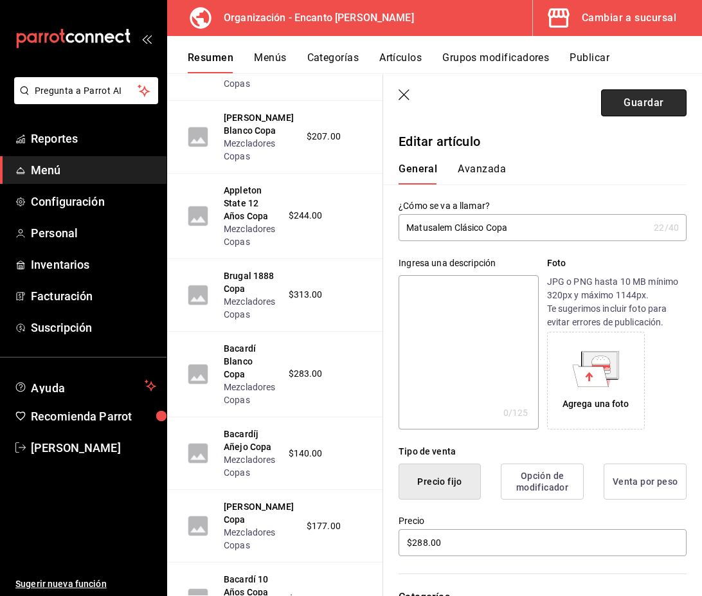
click at [617, 99] on button "Guardar" at bounding box center [644, 102] width 86 height 27
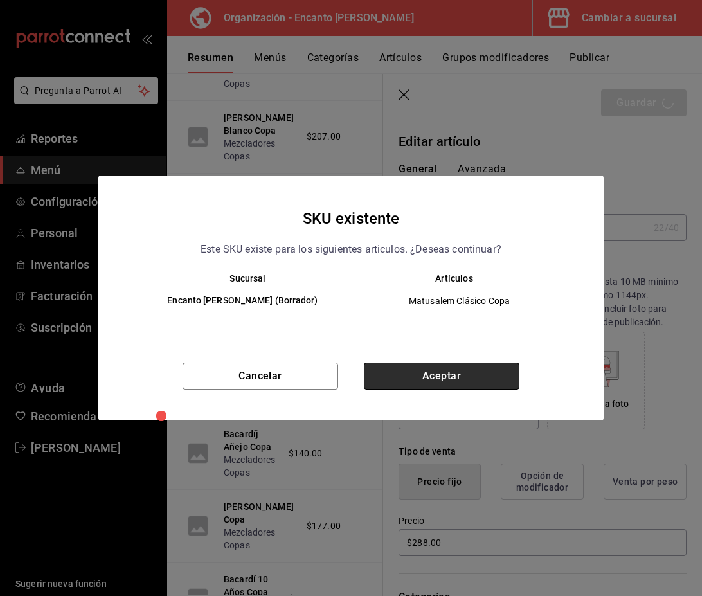
click at [404, 374] on button "Aceptar" at bounding box center [442, 376] width 156 height 27
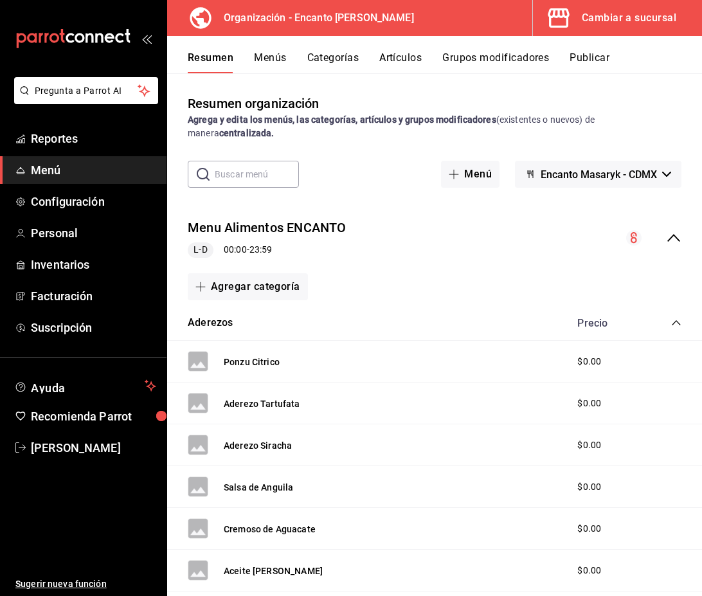
click at [671, 240] on icon "collapse-menu-row" at bounding box center [673, 237] width 15 height 15
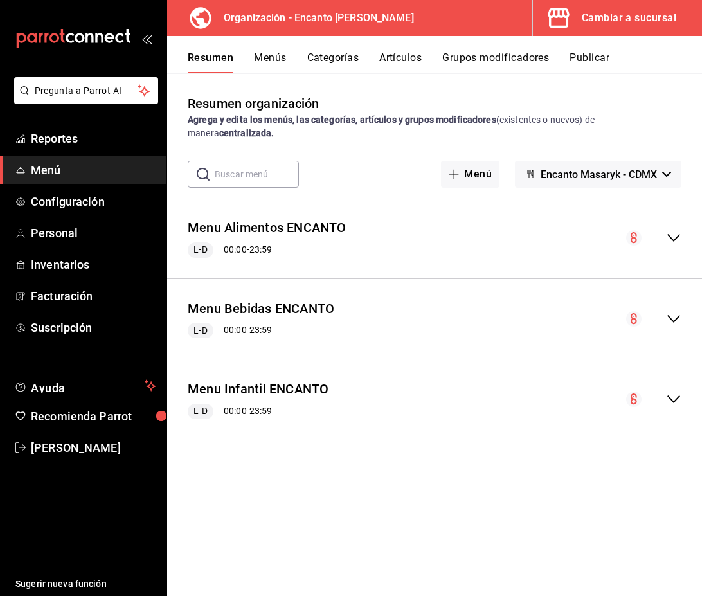
click at [675, 319] on icon "collapse-menu-row" at bounding box center [673, 318] width 15 height 15
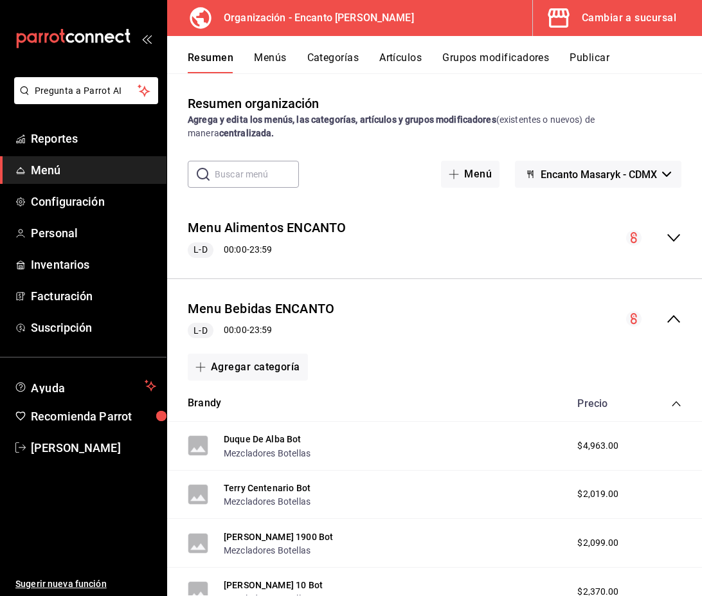
click at [676, 401] on icon "collapse-category-row" at bounding box center [676, 404] width 10 height 10
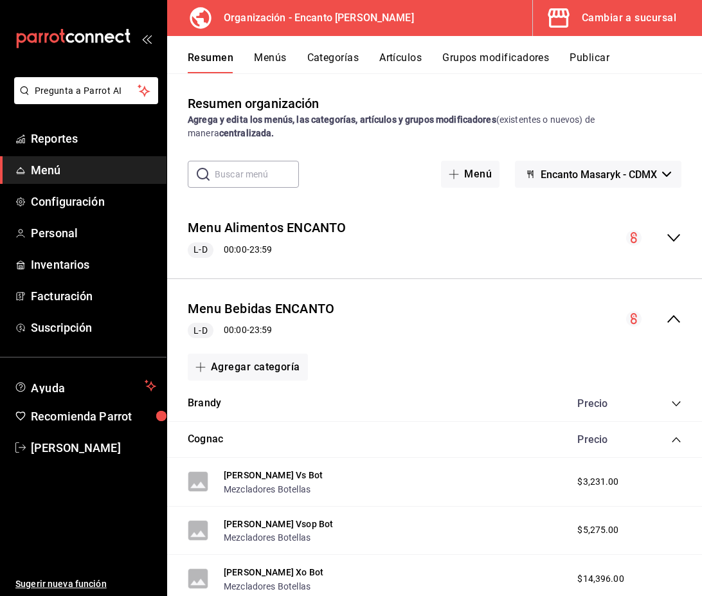
click at [676, 439] on icon "collapse-category-row" at bounding box center [676, 440] width 10 height 10
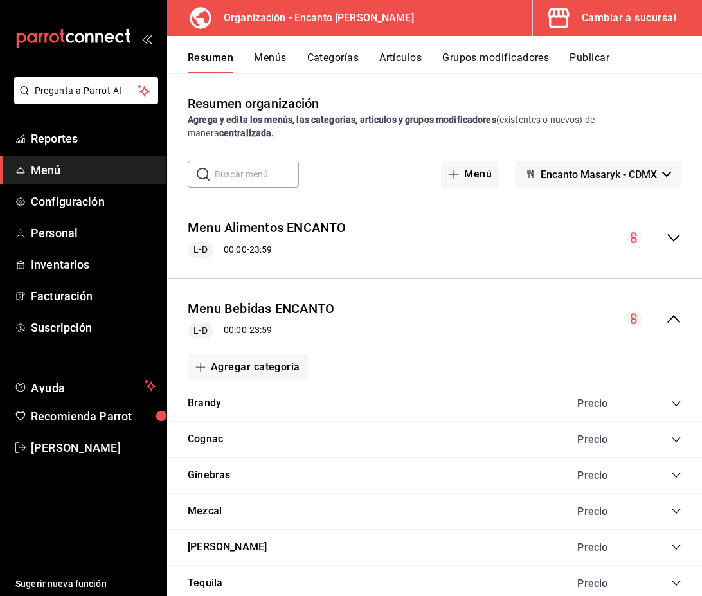
click at [676, 547] on icon "collapse-category-row" at bounding box center [676, 547] width 10 height 10
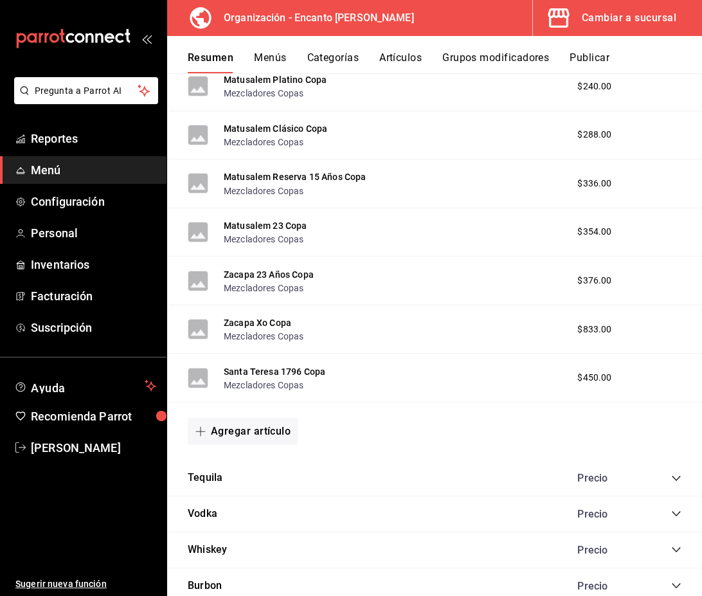
scroll to position [2496, 0]
click at [289, 178] on button "Matusalem Reserva 15 Años Copa" at bounding box center [295, 177] width 143 height 13
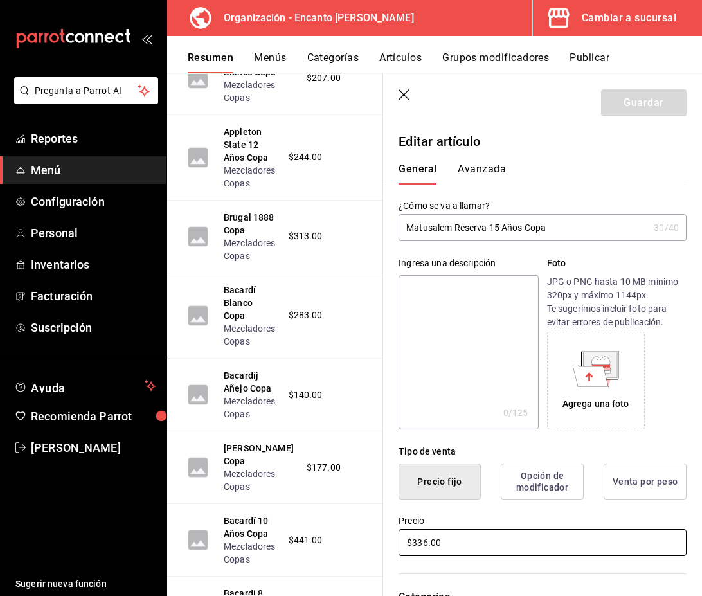
click at [427, 543] on input "$336.00" at bounding box center [543, 542] width 288 height 27
type input "$337.00"
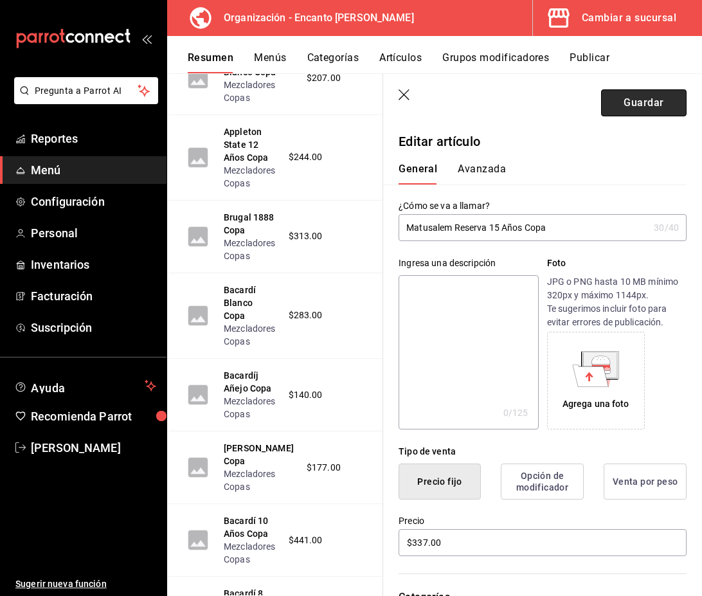
click at [628, 97] on button "Guardar" at bounding box center [644, 102] width 86 height 27
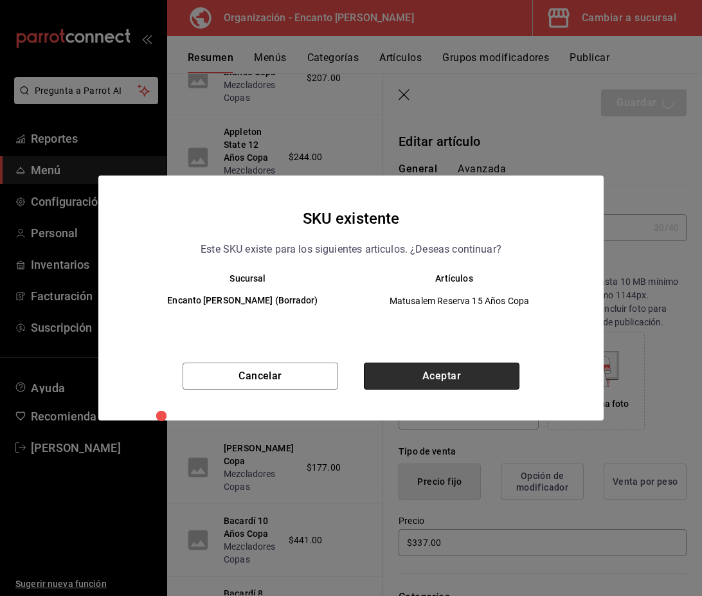
click at [480, 376] on button "Aceptar" at bounding box center [442, 376] width 156 height 27
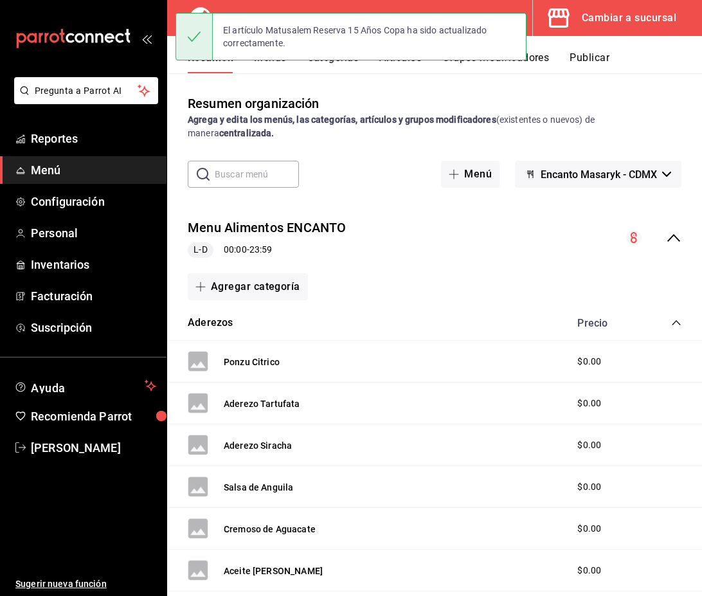
click at [673, 237] on icon "collapse-menu-row" at bounding box center [673, 237] width 15 height 15
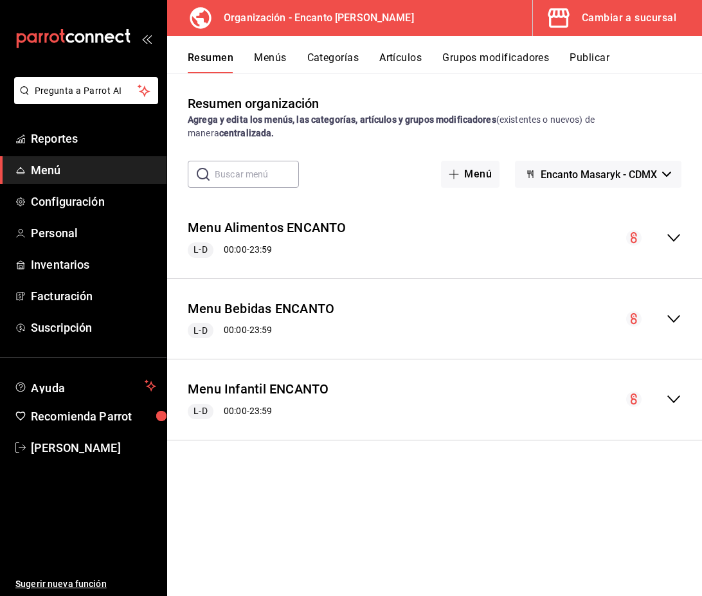
click at [676, 310] on div "Menu Bebidas ENCANTO L-D 00:00 - 23:59" at bounding box center [434, 319] width 535 height 60
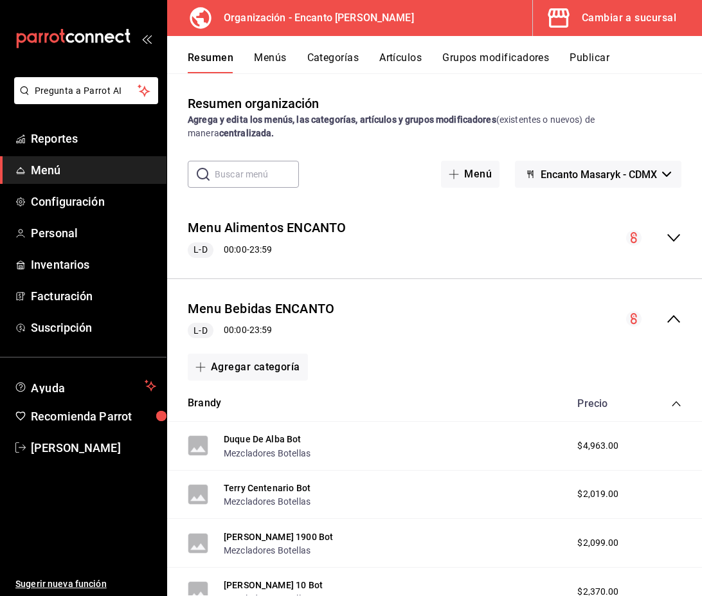
click at [676, 397] on div "Precio" at bounding box center [623, 403] width 117 height 12
click at [676, 408] on icon "collapse-category-row" at bounding box center [676, 404] width 10 height 10
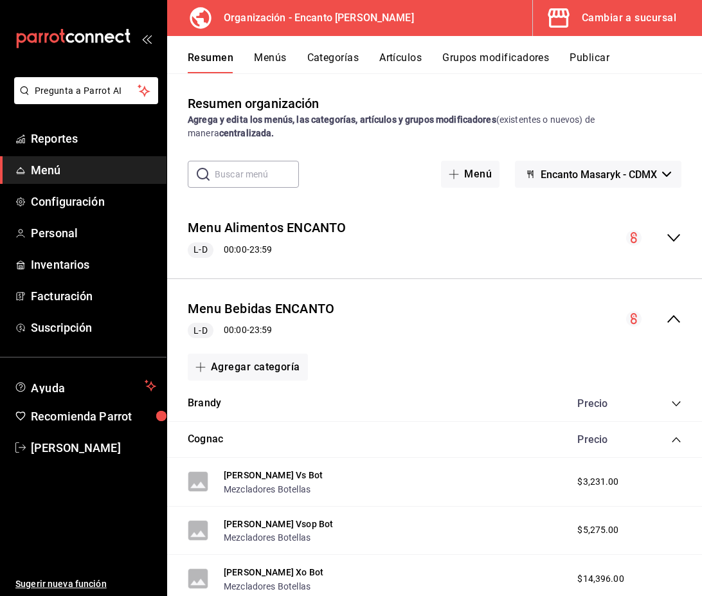
click at [677, 439] on icon "collapse-category-row" at bounding box center [676, 440] width 10 height 10
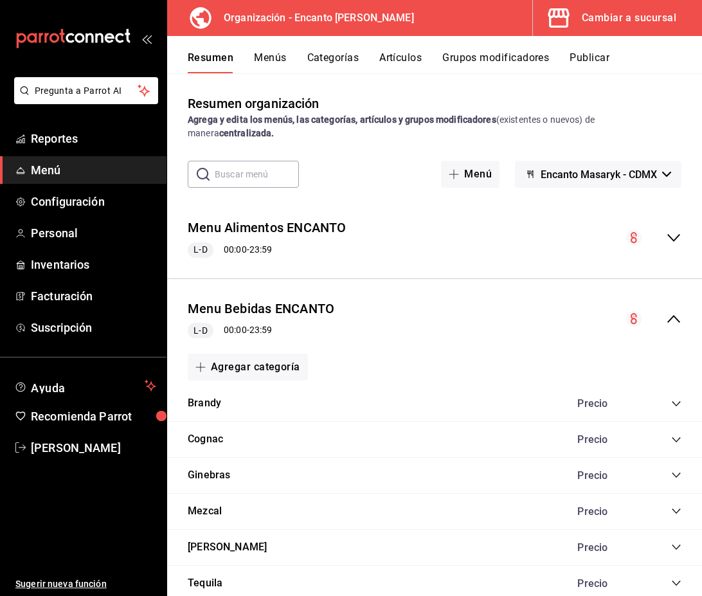
click at [679, 547] on icon "collapse-category-row" at bounding box center [676, 547] width 10 height 10
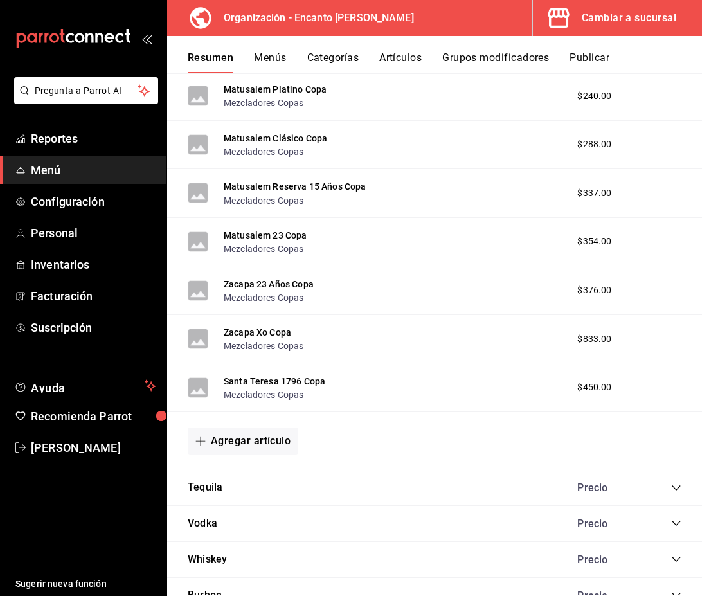
scroll to position [2489, 0]
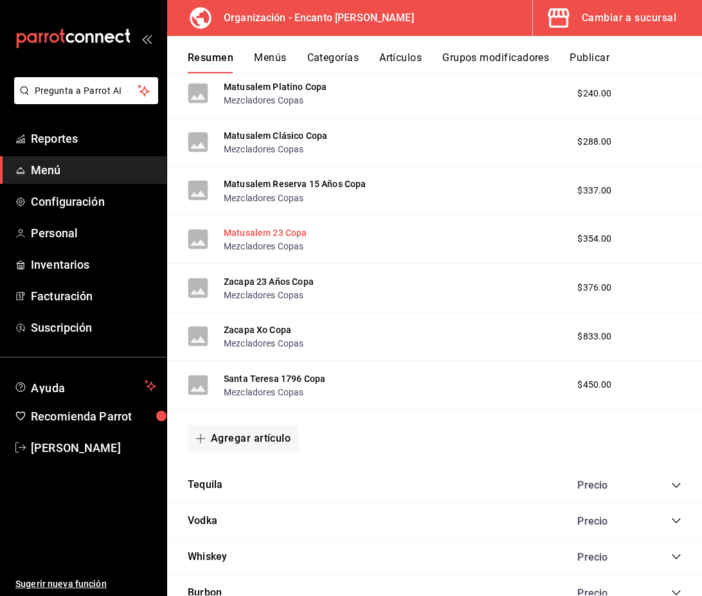
click at [283, 232] on button "Matusalem 23 Copa" at bounding box center [266, 232] width 84 height 13
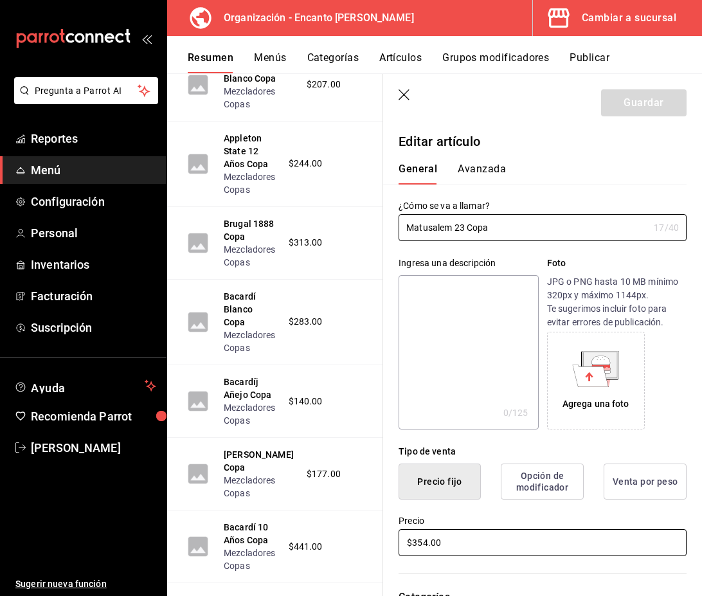
click at [429, 538] on input "$354.00" at bounding box center [543, 542] width 288 height 27
type input "$355.00"
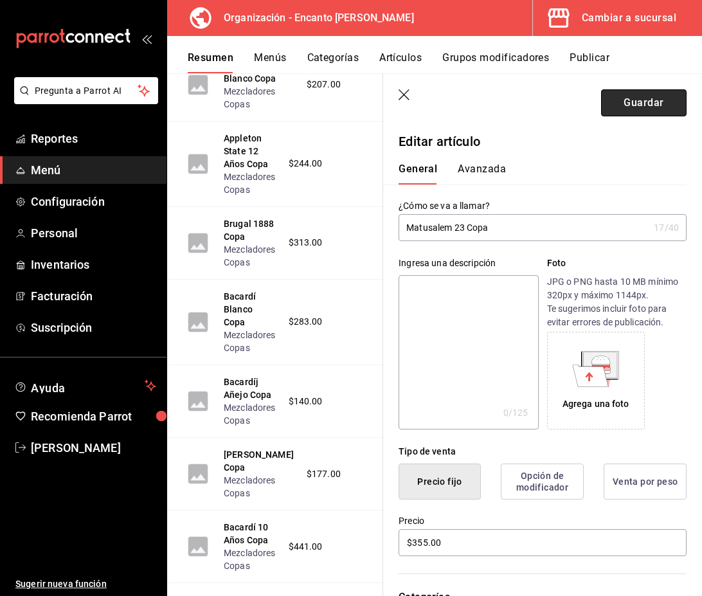
click at [623, 110] on button "Guardar" at bounding box center [644, 102] width 86 height 27
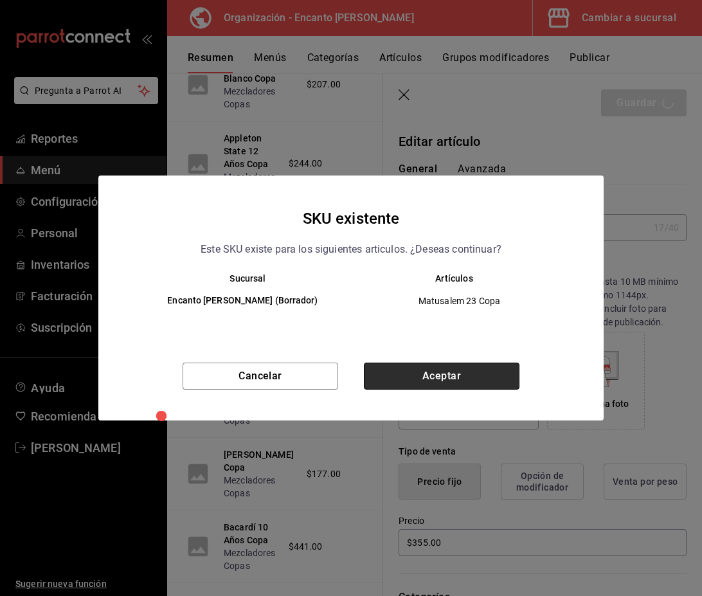
click at [491, 368] on button "Aceptar" at bounding box center [442, 376] width 156 height 27
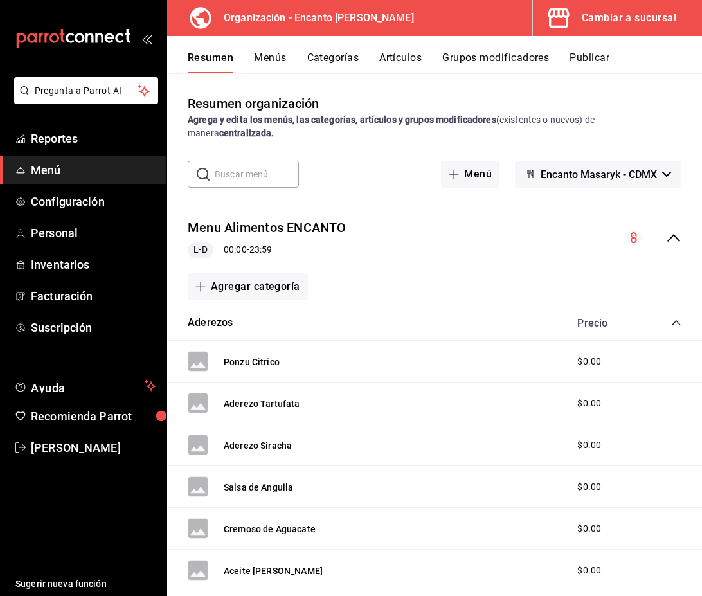
click at [671, 235] on icon "collapse-menu-row" at bounding box center [673, 237] width 15 height 15
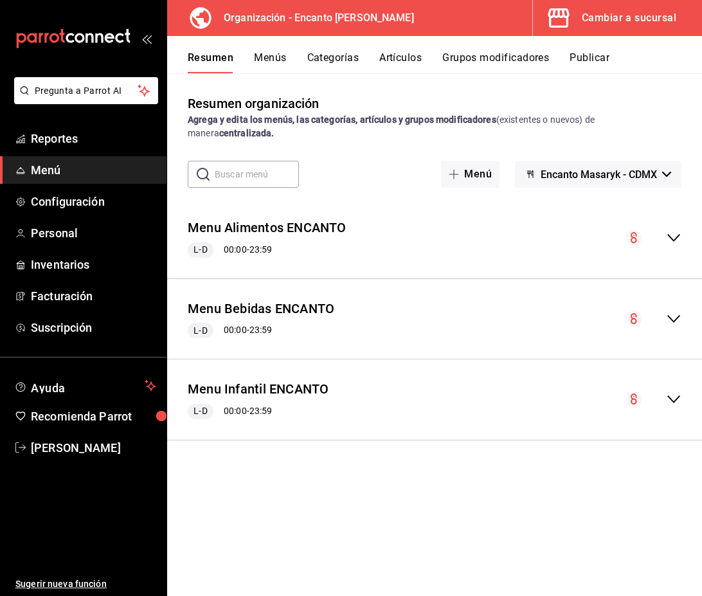
click at [675, 311] on icon "collapse-menu-row" at bounding box center [673, 318] width 15 height 15
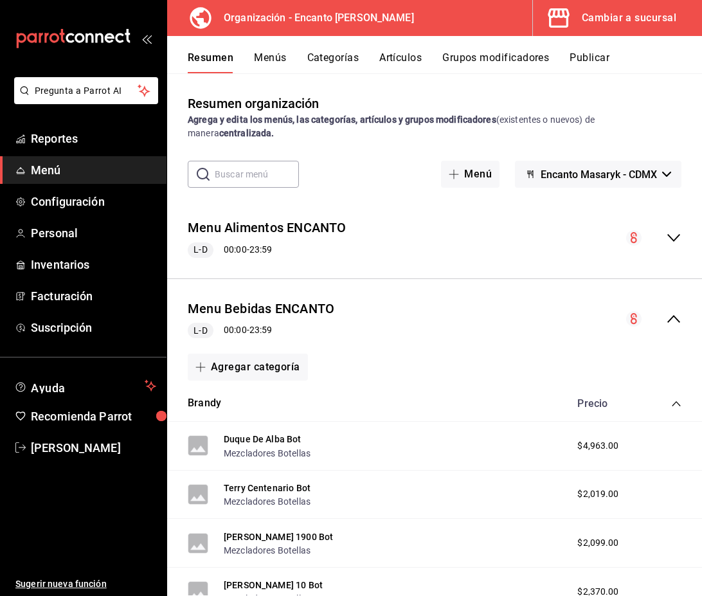
click at [676, 404] on icon "collapse-category-row" at bounding box center [676, 404] width 10 height 10
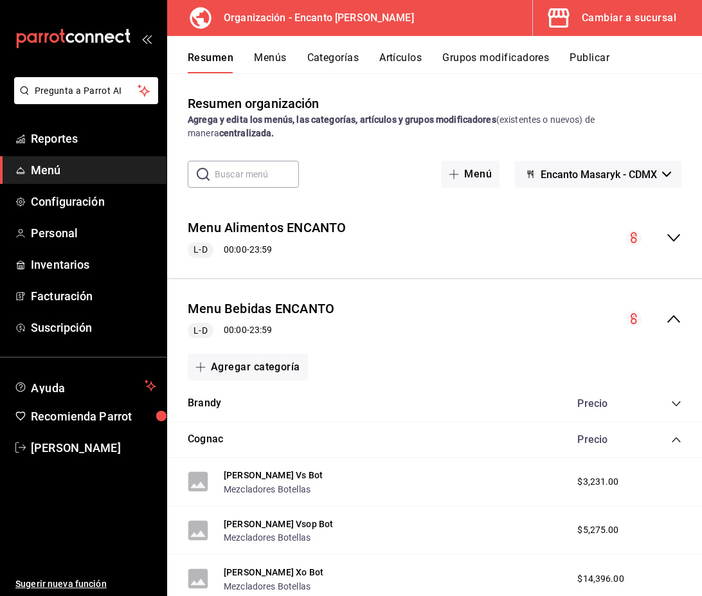
click at [677, 440] on icon "collapse-category-row" at bounding box center [676, 440] width 10 height 10
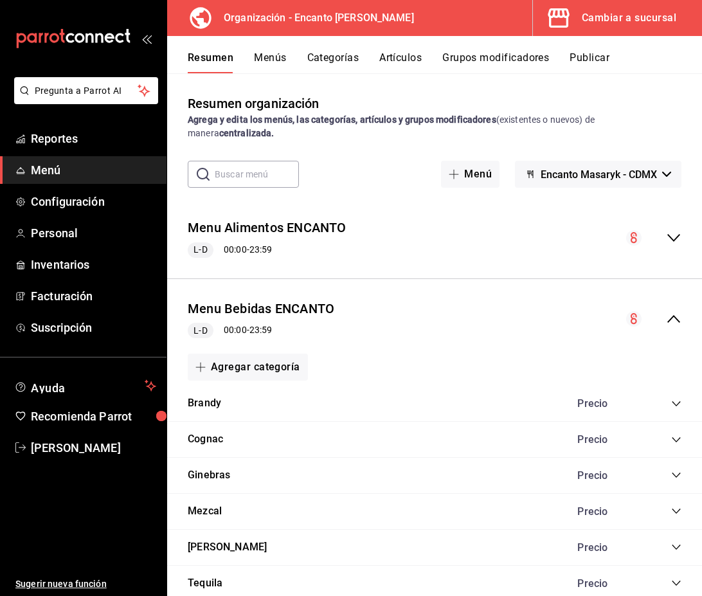
click at [678, 546] on icon "collapse-category-row" at bounding box center [676, 547] width 10 height 10
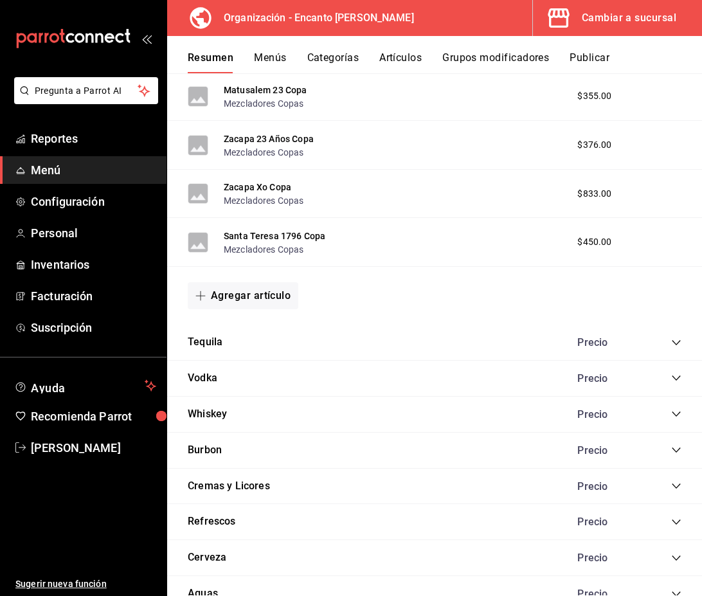
scroll to position [2634, 0]
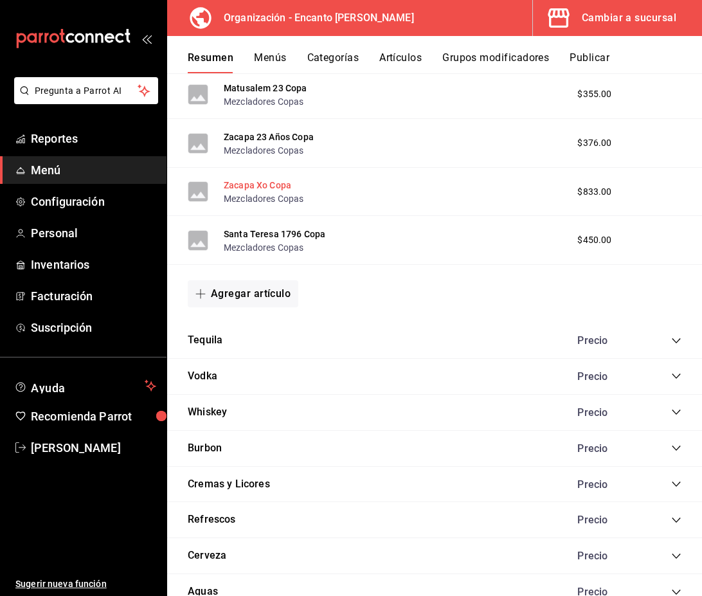
click at [284, 187] on button "Zacapa Xo Copa" at bounding box center [258, 185] width 68 height 13
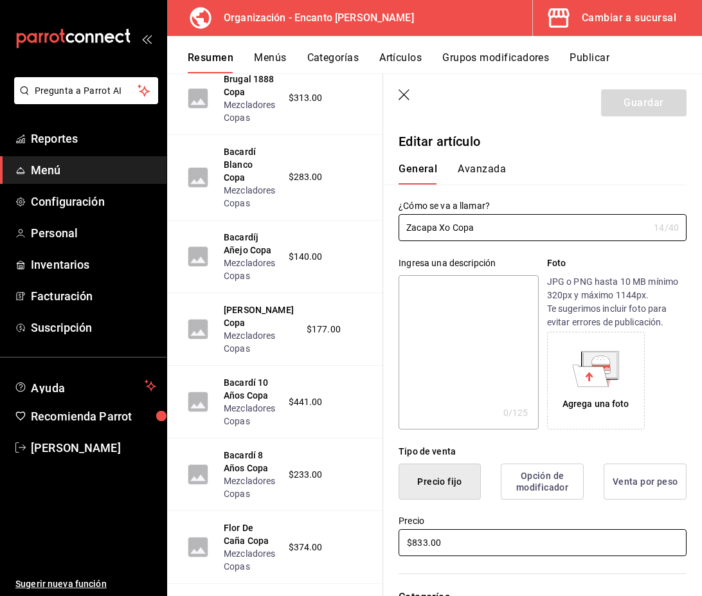
click at [428, 540] on input "$833.00" at bounding box center [543, 542] width 288 height 27
type input "$834.00"
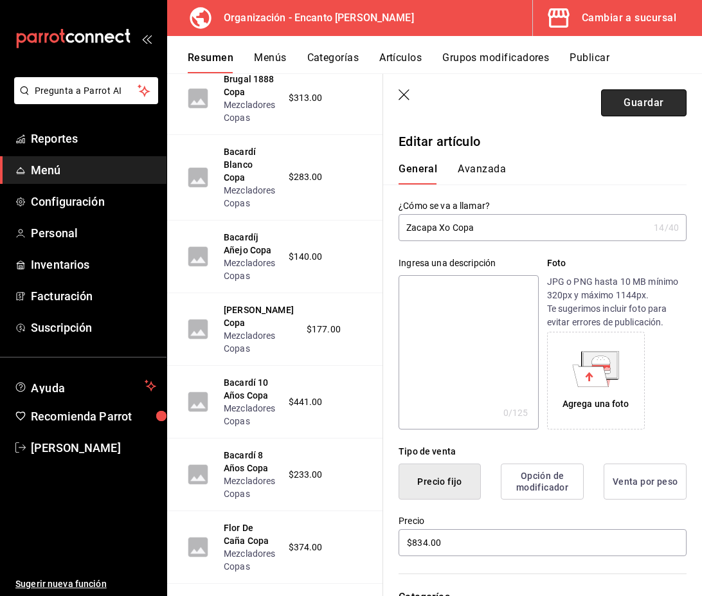
click at [639, 105] on button "Guardar" at bounding box center [644, 102] width 86 height 27
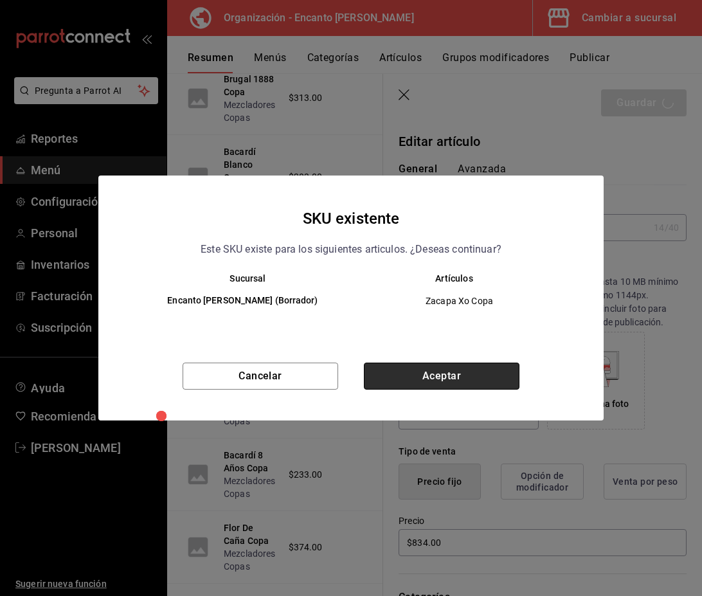
click at [489, 380] on button "Aceptar" at bounding box center [442, 376] width 156 height 27
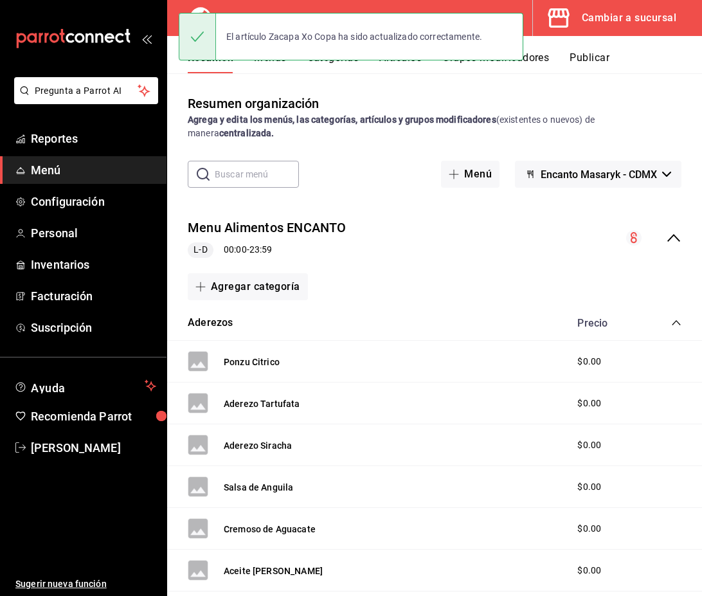
click at [673, 239] on icon "collapse-menu-row" at bounding box center [673, 237] width 15 height 15
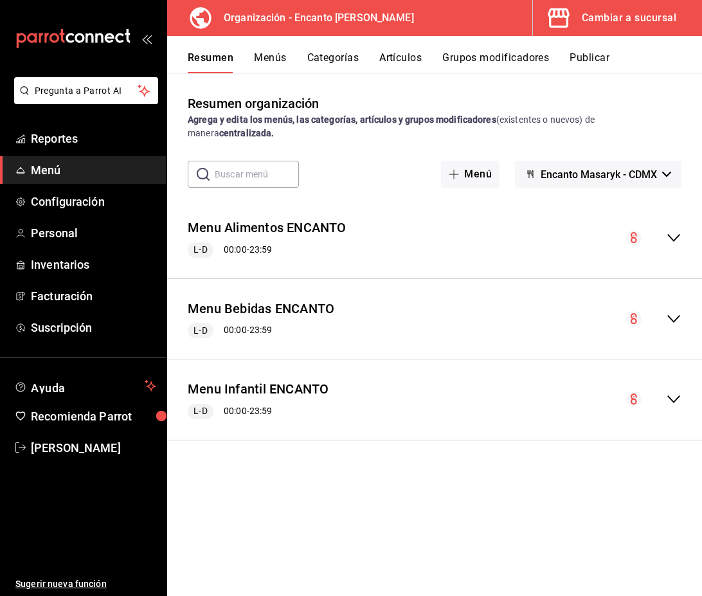
click at [671, 314] on icon "collapse-menu-row" at bounding box center [673, 318] width 15 height 15
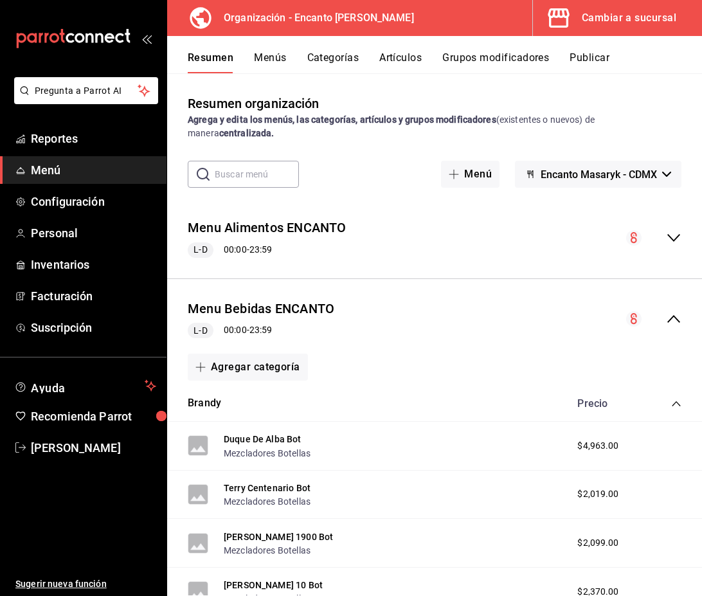
click at [676, 404] on icon "collapse-category-row" at bounding box center [676, 404] width 10 height 10
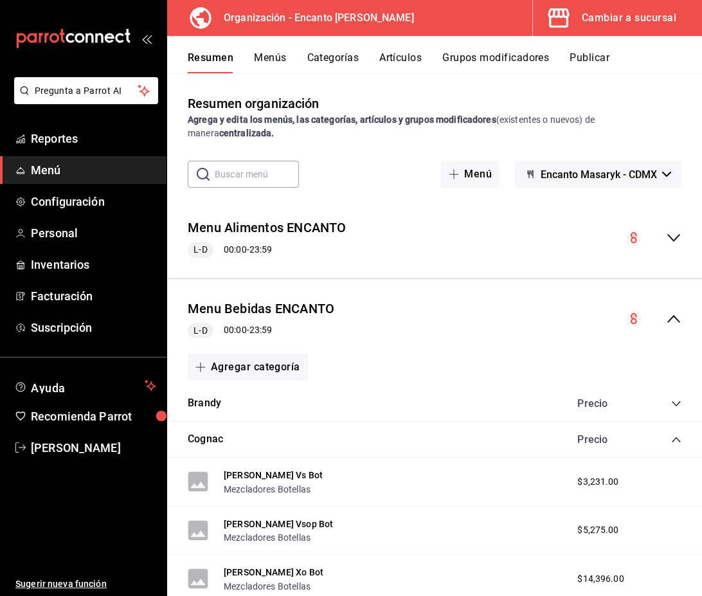
click at [677, 437] on icon "collapse-category-row" at bounding box center [676, 440] width 10 height 10
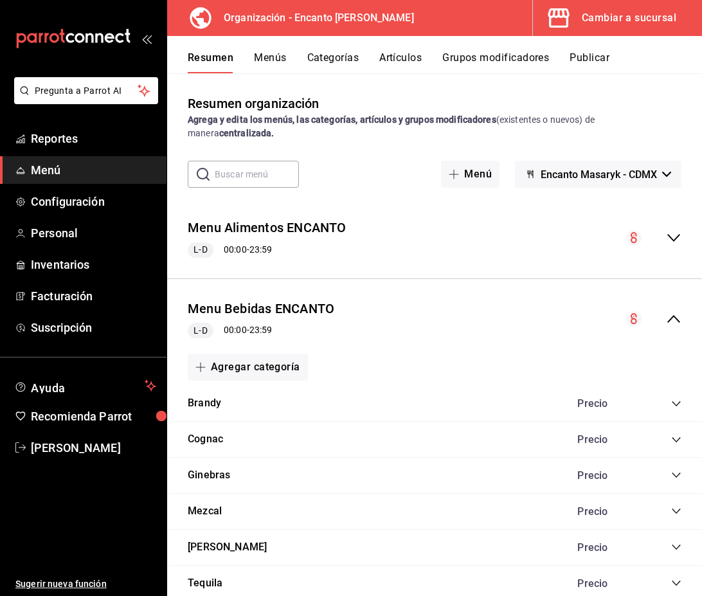
click at [677, 548] on icon "collapse-category-row" at bounding box center [676, 547] width 8 height 5
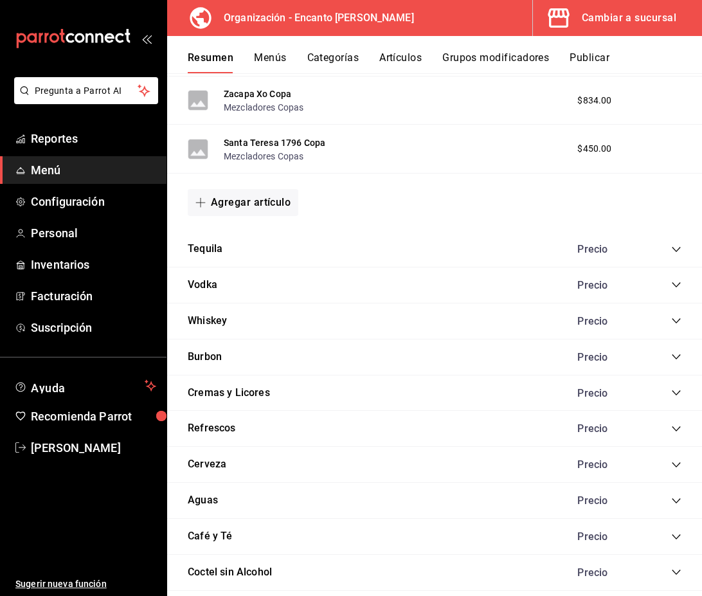
scroll to position [2732, 0]
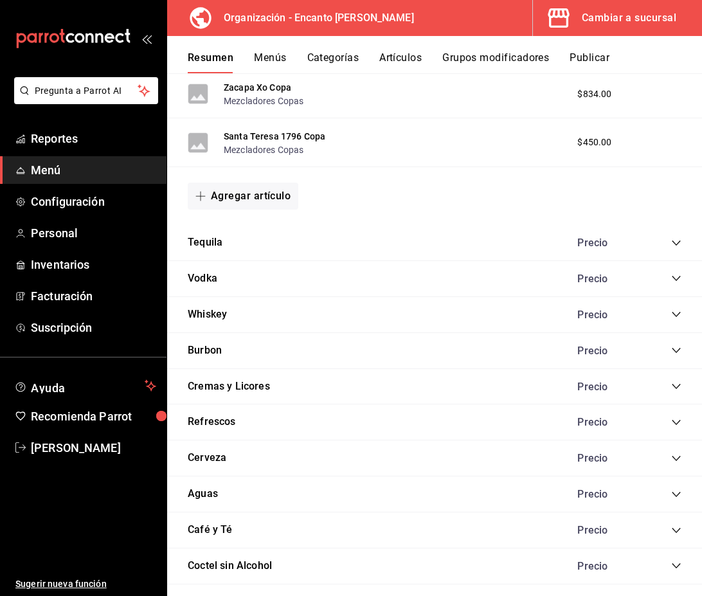
click at [675, 241] on icon "collapse-category-row" at bounding box center [676, 243] width 10 height 10
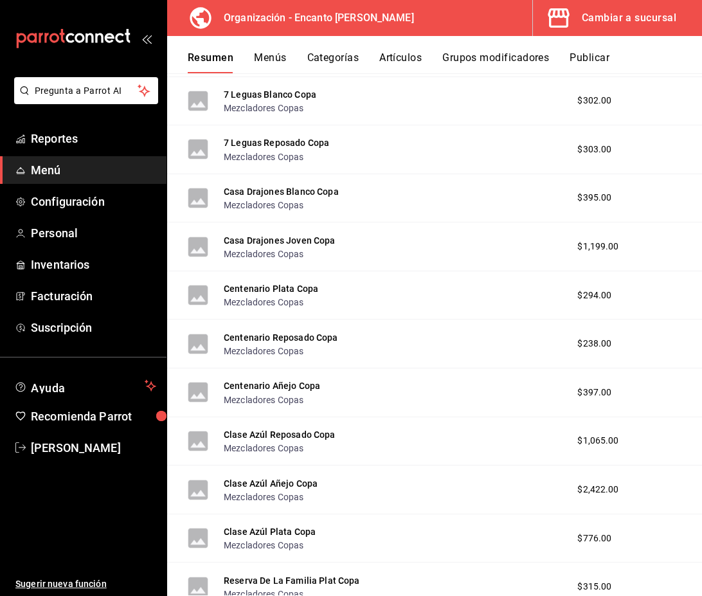
scroll to position [4768, 0]
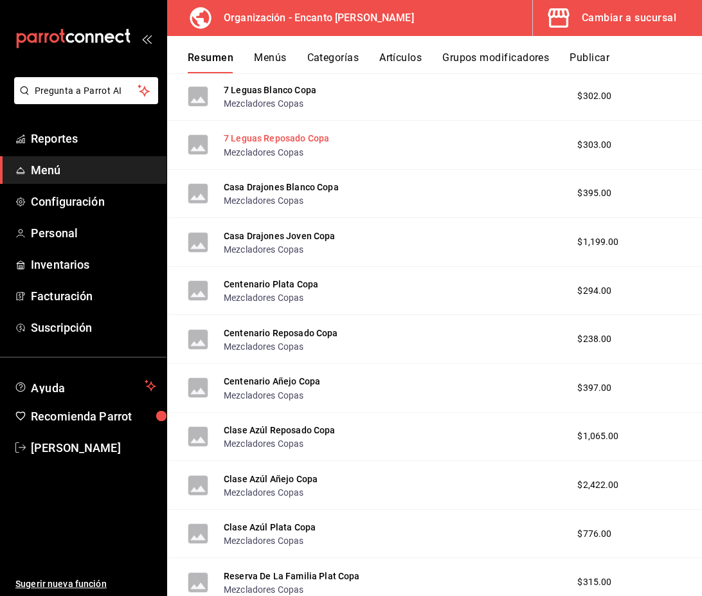
click at [307, 141] on button "7 Leguas Reposado Copa" at bounding box center [276, 138] width 105 height 13
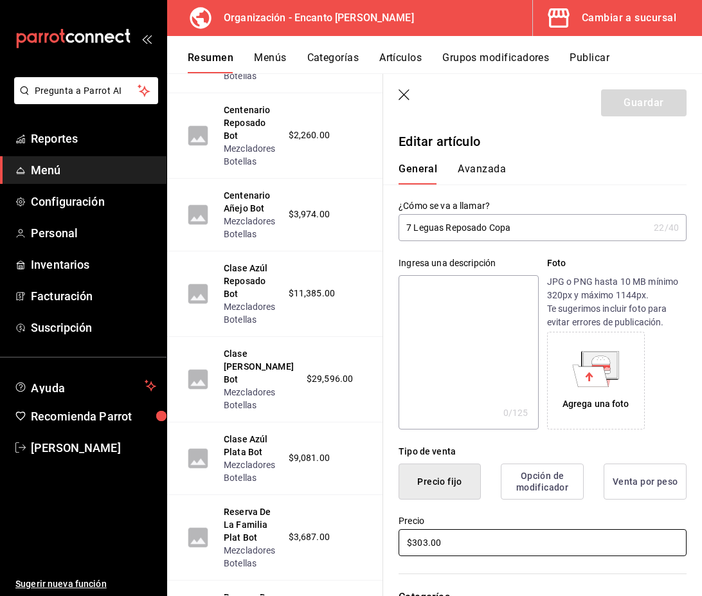
click at [426, 544] on input "$303.00" at bounding box center [543, 542] width 288 height 27
type input "$304.00"
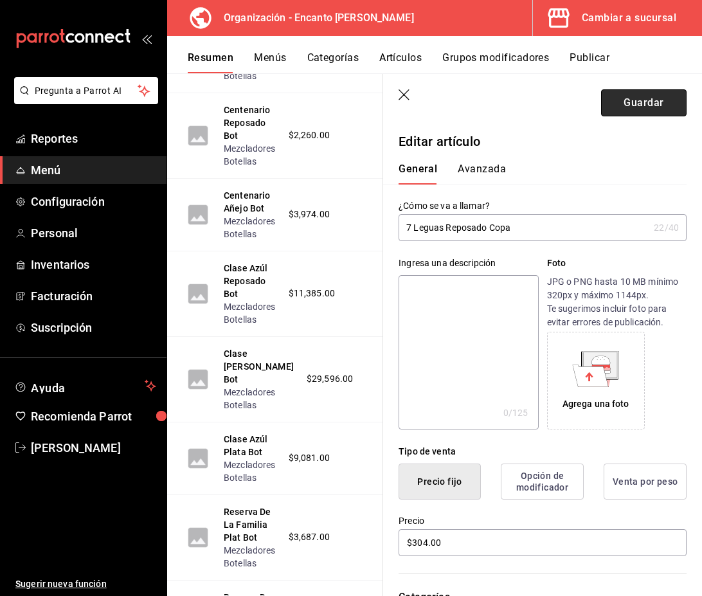
click at [631, 100] on button "Guardar" at bounding box center [644, 102] width 86 height 27
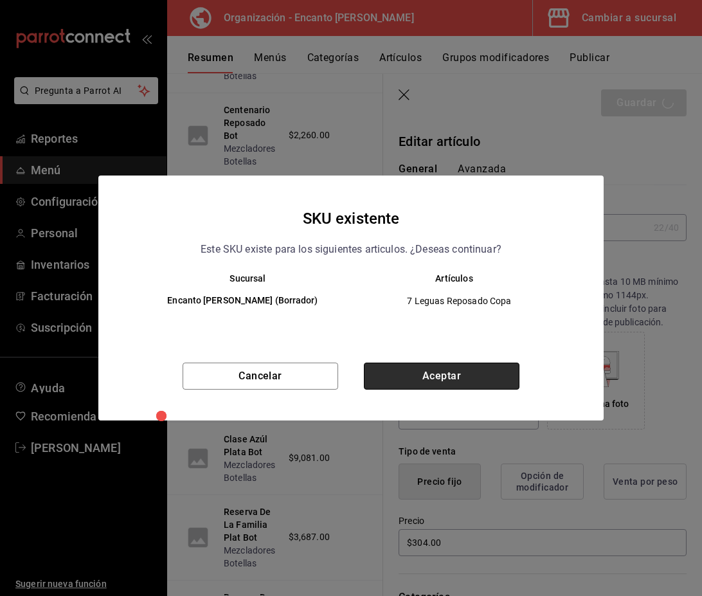
click at [494, 379] on button "Aceptar" at bounding box center [442, 376] width 156 height 27
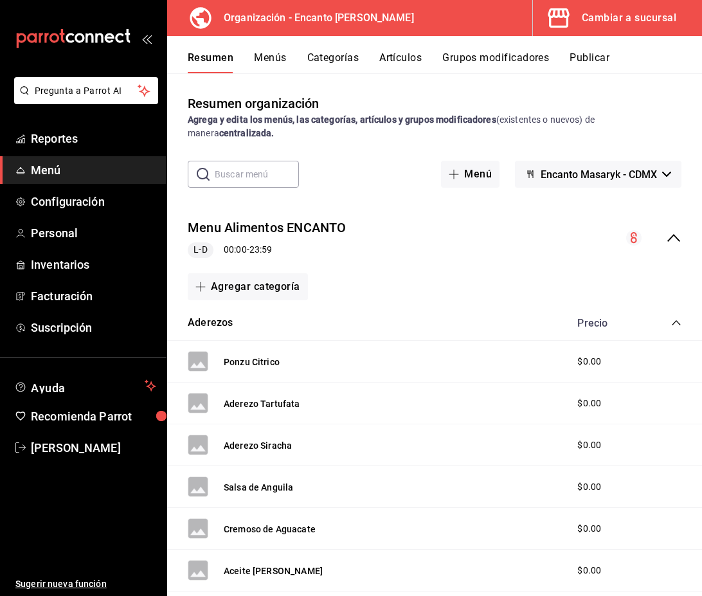
click at [667, 239] on icon "collapse-menu-row" at bounding box center [673, 237] width 15 height 15
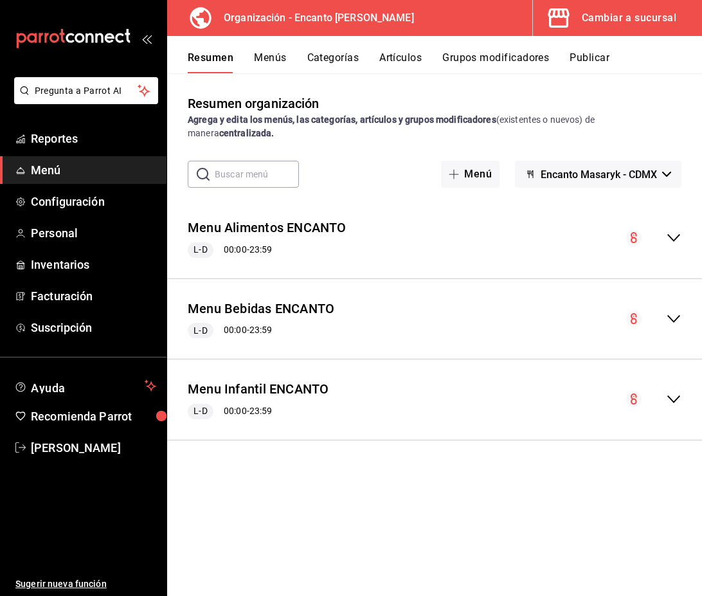
click at [670, 309] on div "Menu Bebidas ENCANTO L-D 00:00 - 23:59" at bounding box center [434, 319] width 535 height 60
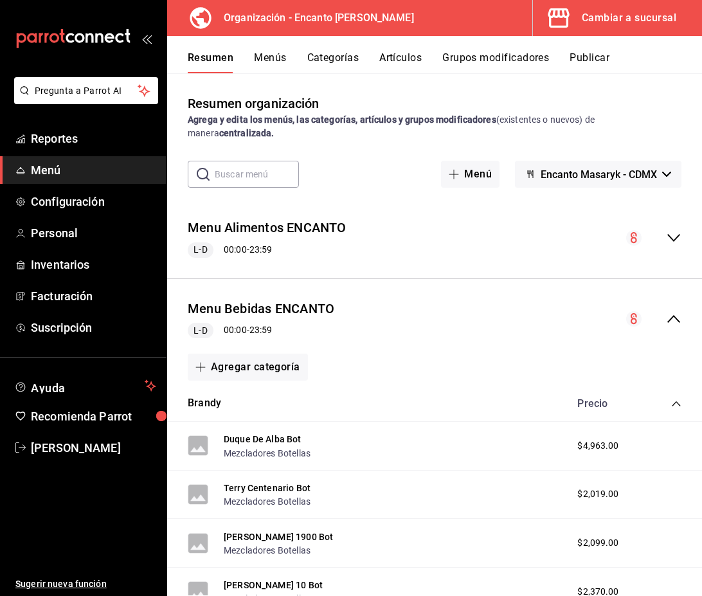
click at [675, 400] on icon "collapse-category-row" at bounding box center [676, 404] width 10 height 10
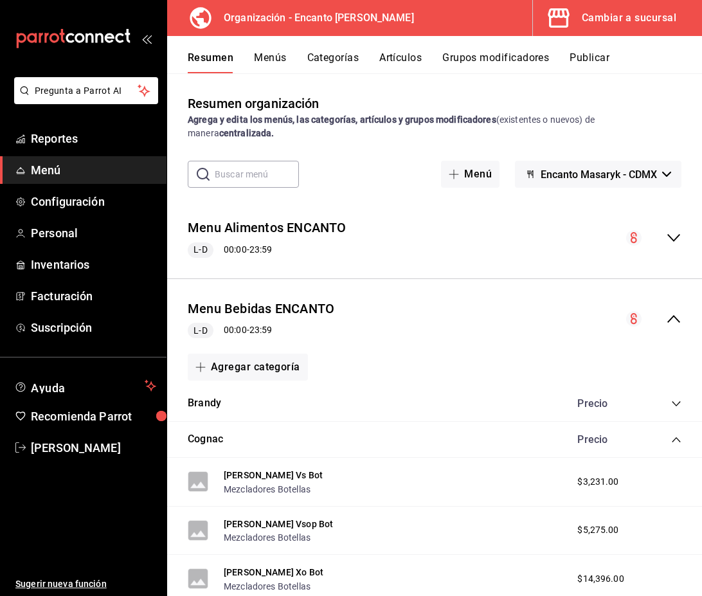
click at [676, 437] on icon "collapse-category-row" at bounding box center [676, 439] width 8 height 5
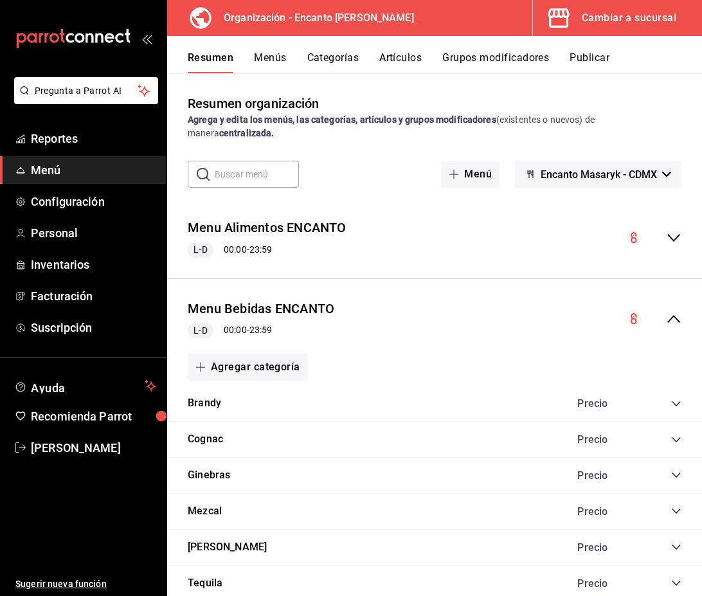
click at [676, 549] on icon "collapse-category-row" at bounding box center [676, 547] width 8 height 5
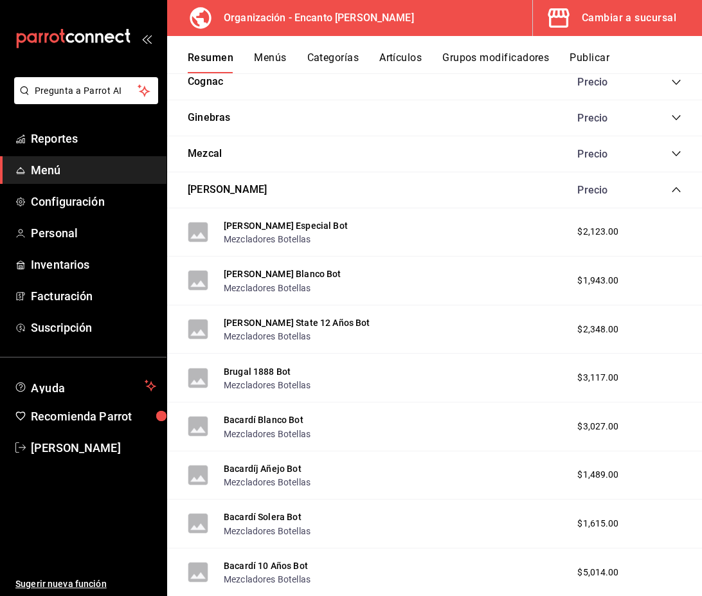
scroll to position [357, 0]
click at [674, 191] on icon "collapse-category-row" at bounding box center [676, 190] width 8 height 5
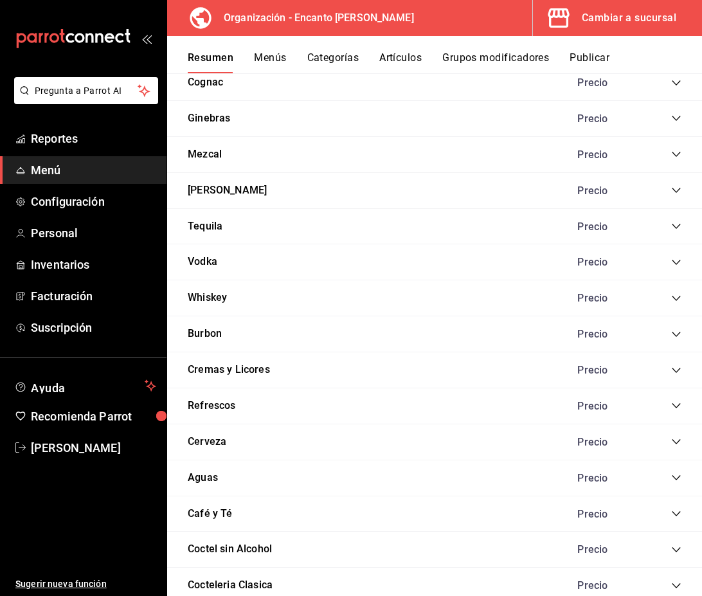
click at [676, 226] on icon "collapse-category-row" at bounding box center [676, 226] width 10 height 10
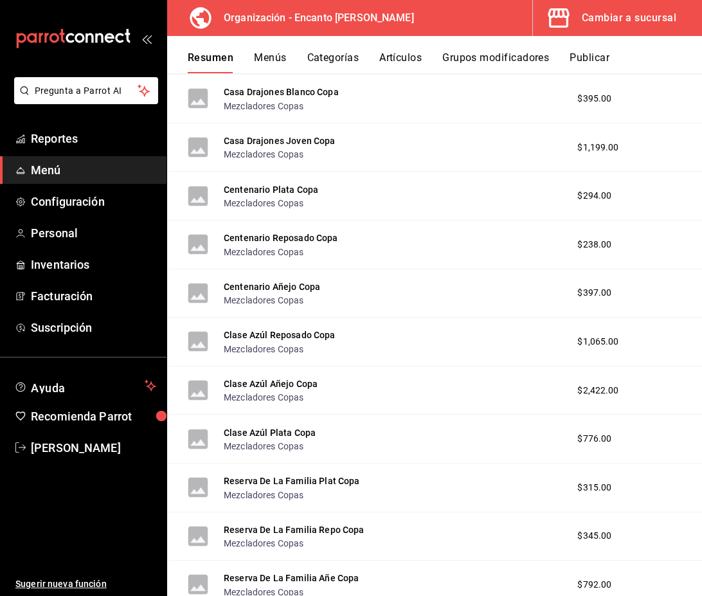
scroll to position [2475, 0]
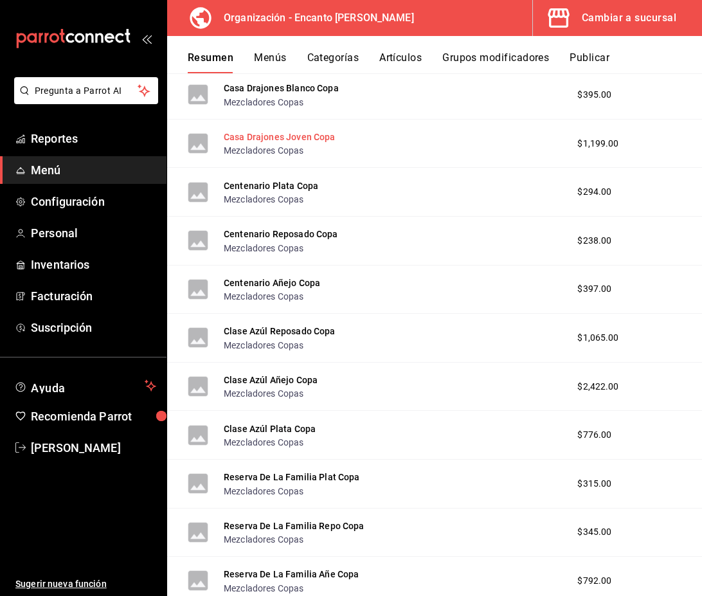
click at [266, 141] on button "Casa Drajones Joven Copa" at bounding box center [280, 137] width 112 height 13
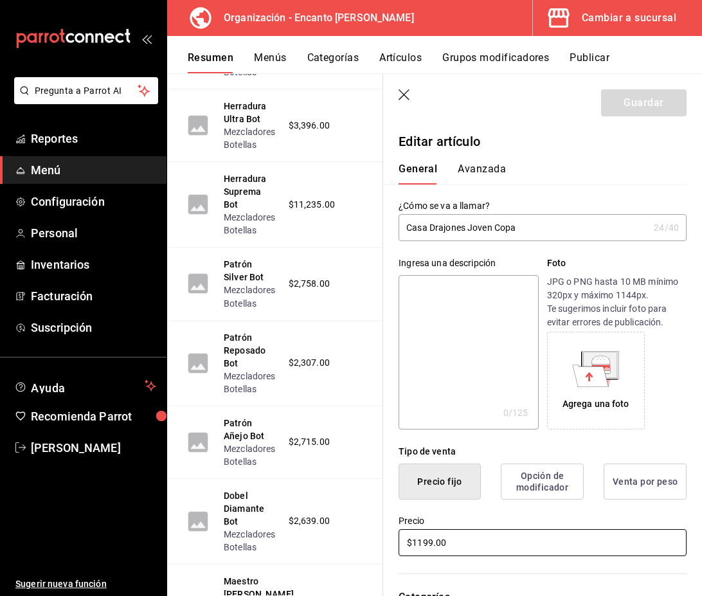
click at [433, 541] on input "$1199.00" at bounding box center [543, 542] width 288 height 27
type input "$1200.00"
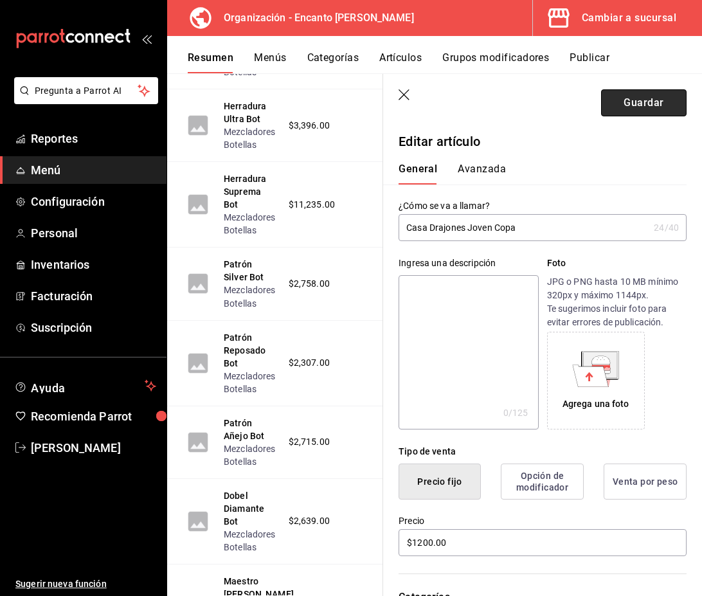
click at [626, 104] on button "Guardar" at bounding box center [644, 102] width 86 height 27
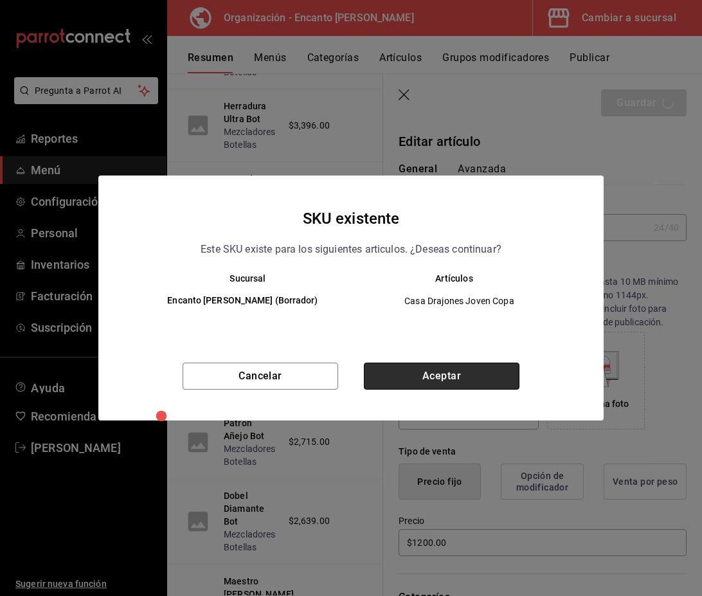
click at [458, 372] on button "Aceptar" at bounding box center [442, 376] width 156 height 27
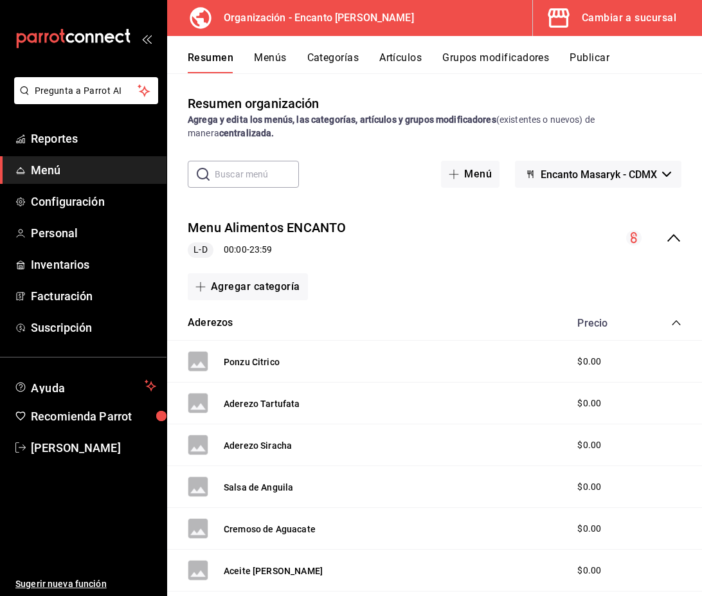
click at [668, 236] on icon "collapse-menu-row" at bounding box center [673, 237] width 15 height 15
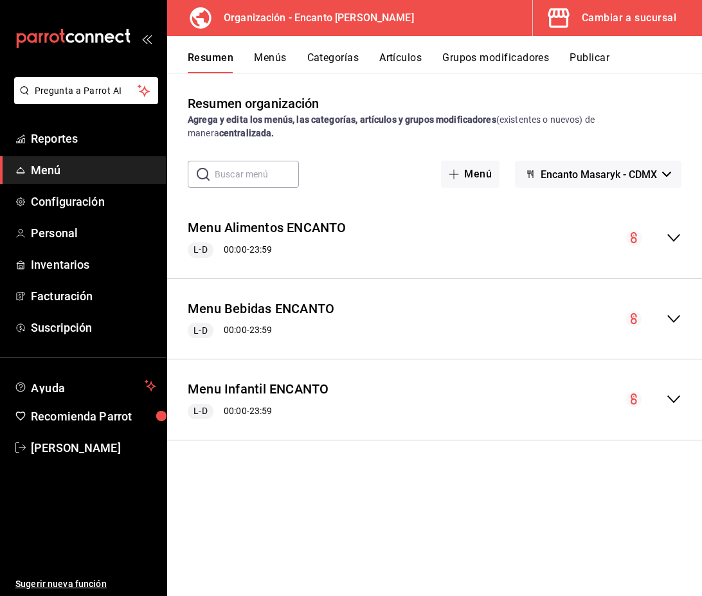
click at [678, 322] on icon "collapse-menu-row" at bounding box center [673, 318] width 15 height 15
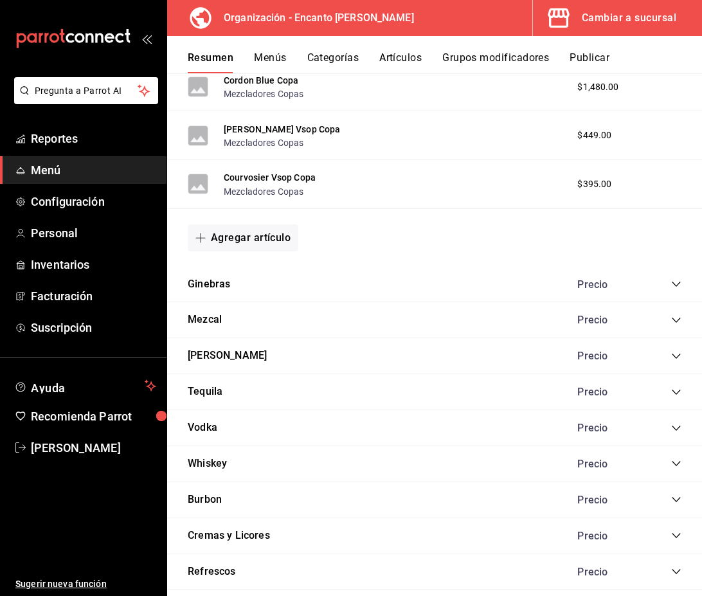
scroll to position [1669, 0]
click at [674, 392] on icon "collapse-category-row" at bounding box center [676, 391] width 10 height 10
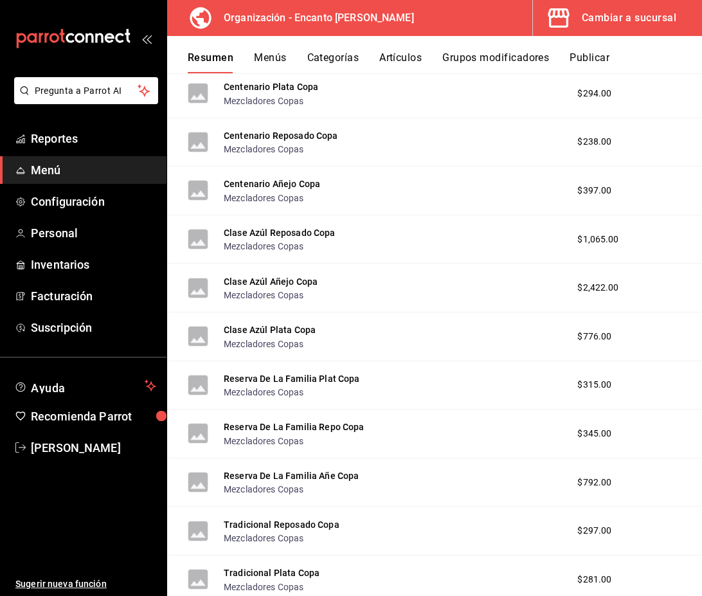
scroll to position [4053, 0]
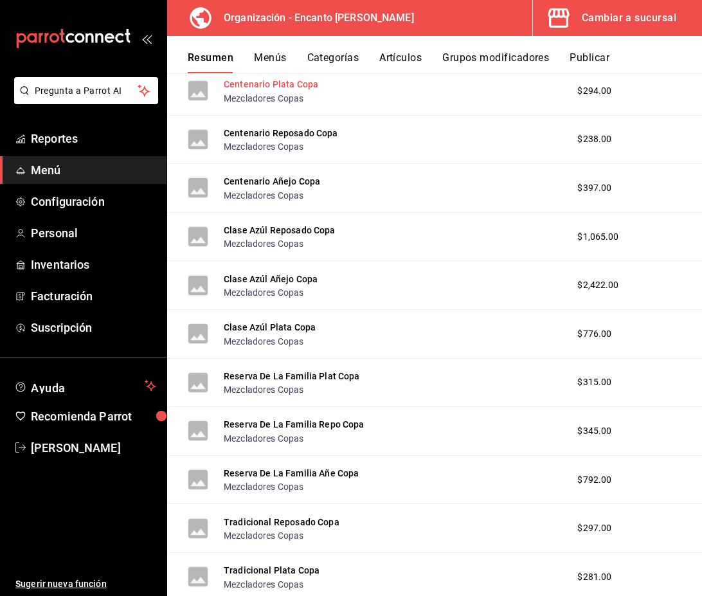
click at [295, 90] on button "Centenario Plata Copa" at bounding box center [271, 84] width 95 height 13
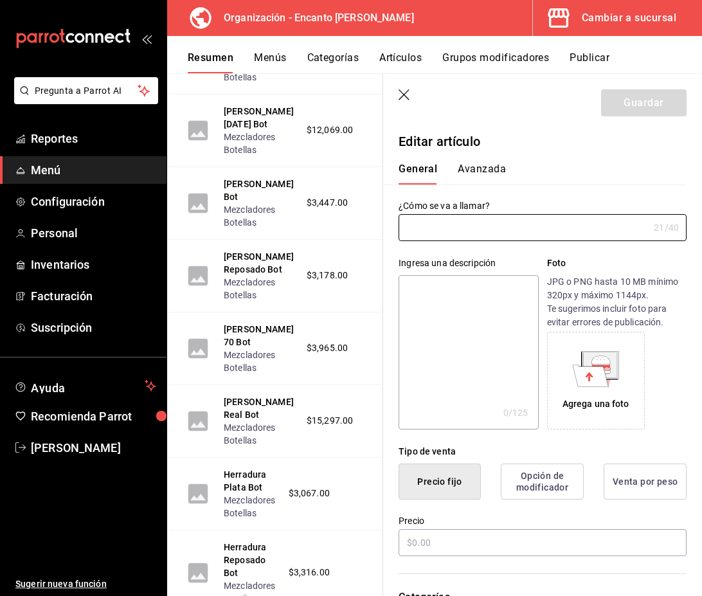
type input "Centenario Plata Copa"
type input "AR-3881758214735608"
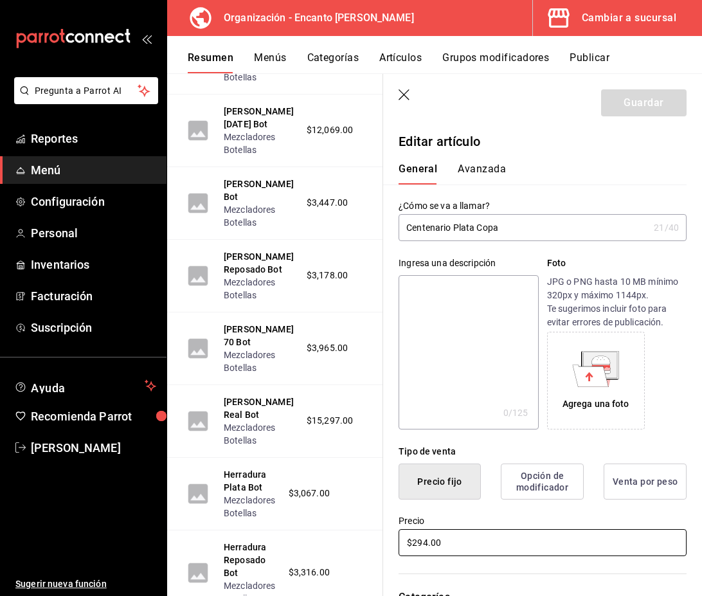
click at [430, 544] on input "$294.00" at bounding box center [543, 542] width 288 height 27
type input "$295.00"
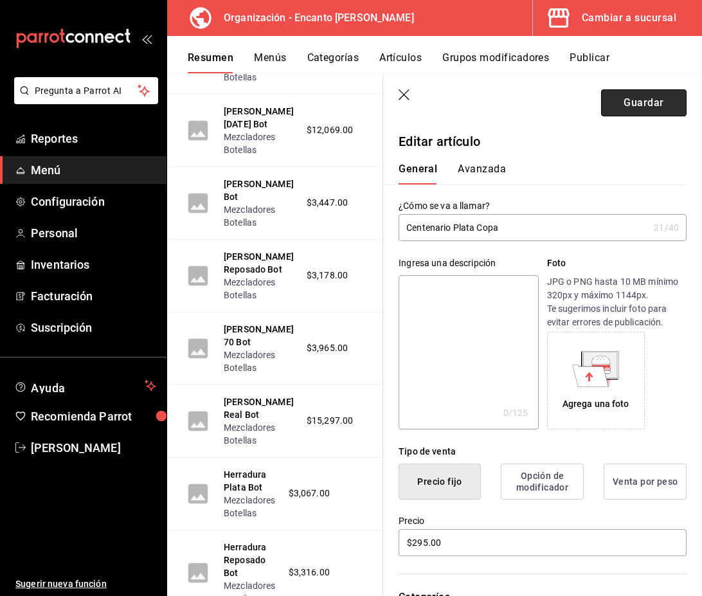
click at [639, 98] on button "Guardar" at bounding box center [644, 102] width 86 height 27
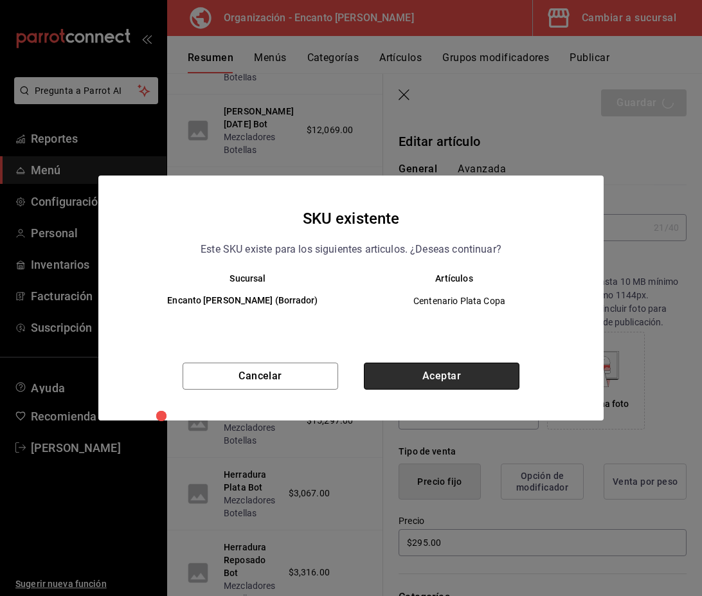
click at [495, 377] on button "Aceptar" at bounding box center [442, 376] width 156 height 27
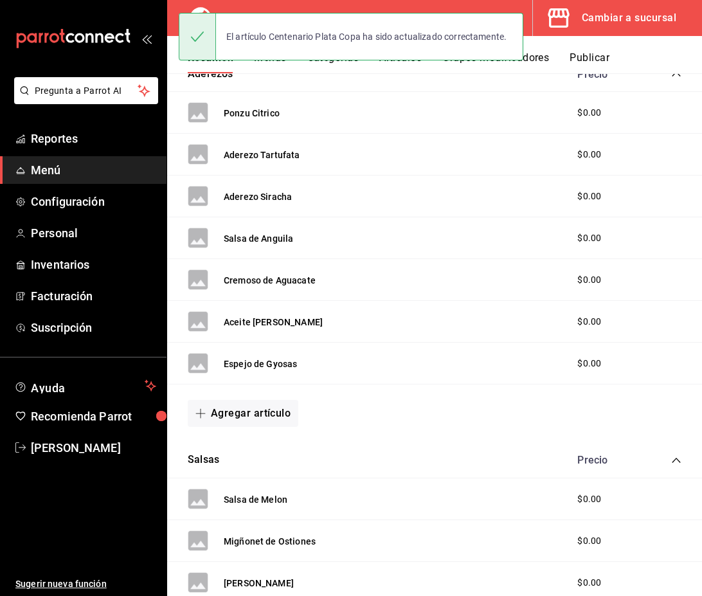
scroll to position [1172, 0]
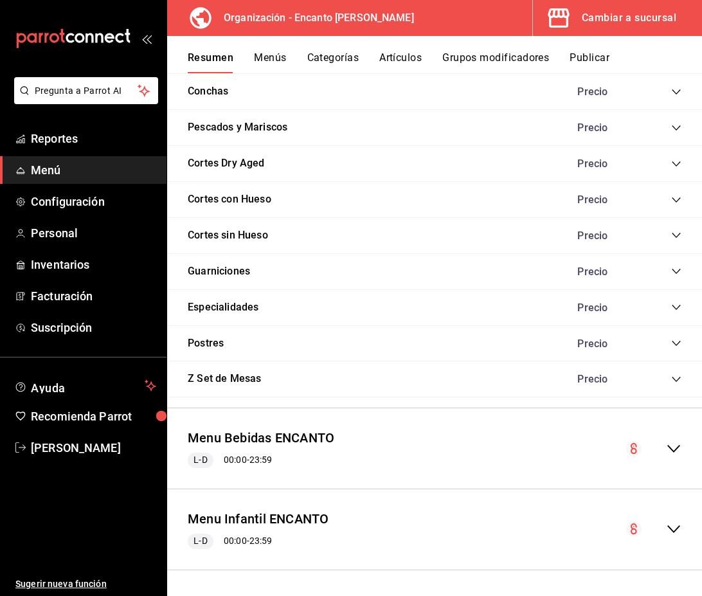
click at [675, 447] on icon "collapse-menu-row" at bounding box center [673, 448] width 15 height 15
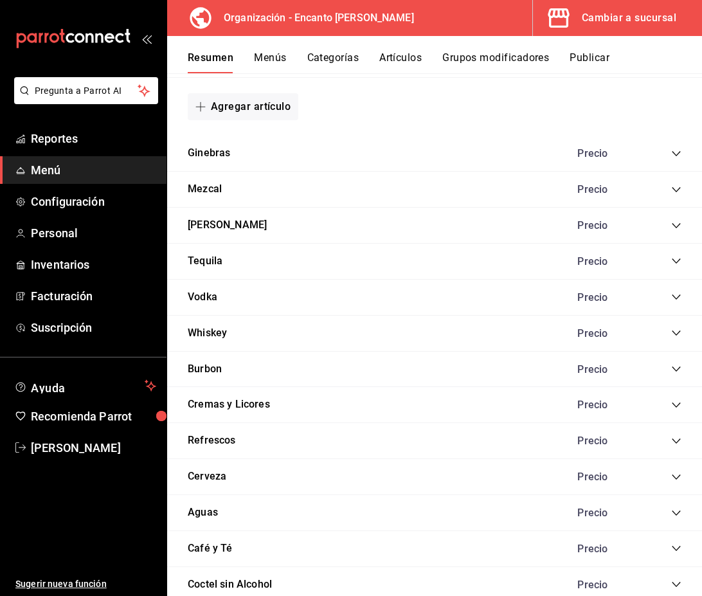
scroll to position [3101, 0]
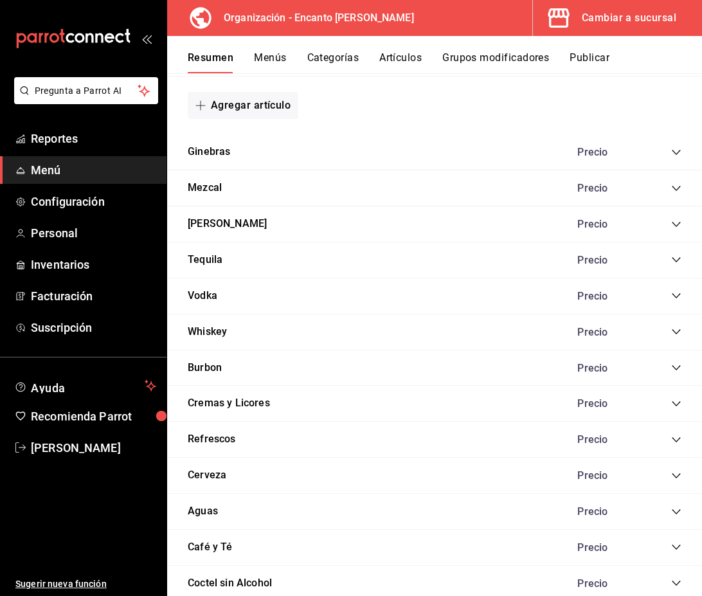
click at [675, 261] on icon "collapse-category-row" at bounding box center [676, 260] width 10 height 10
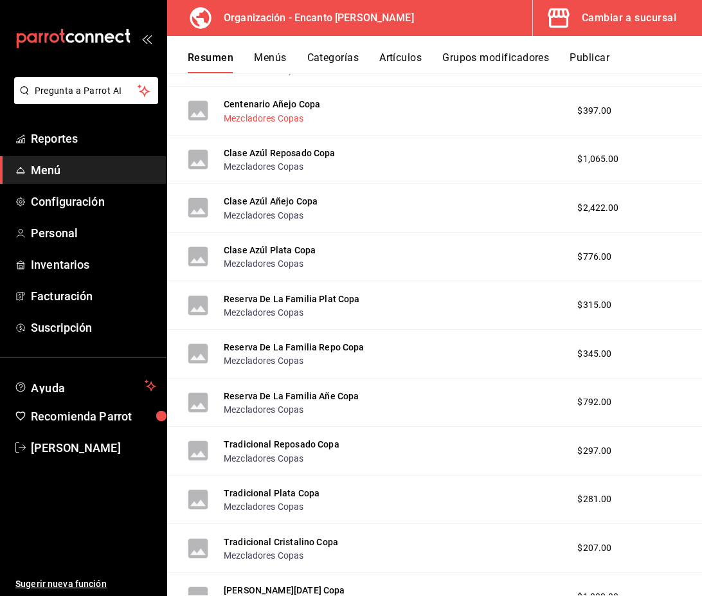
scroll to position [5434, 0]
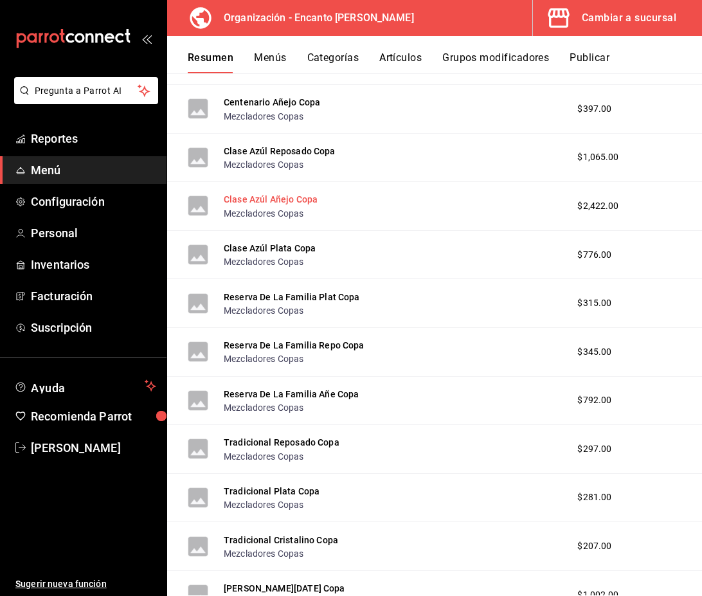
click at [271, 199] on button "Clase Azúl Añejo Copa" at bounding box center [271, 199] width 94 height 13
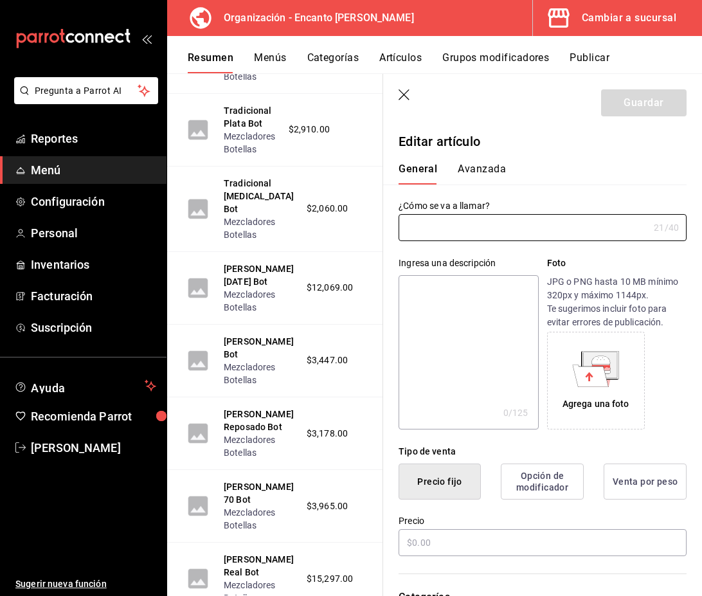
type input "Clase Azúl Añejo Copa"
type input "AR-3921758214735608"
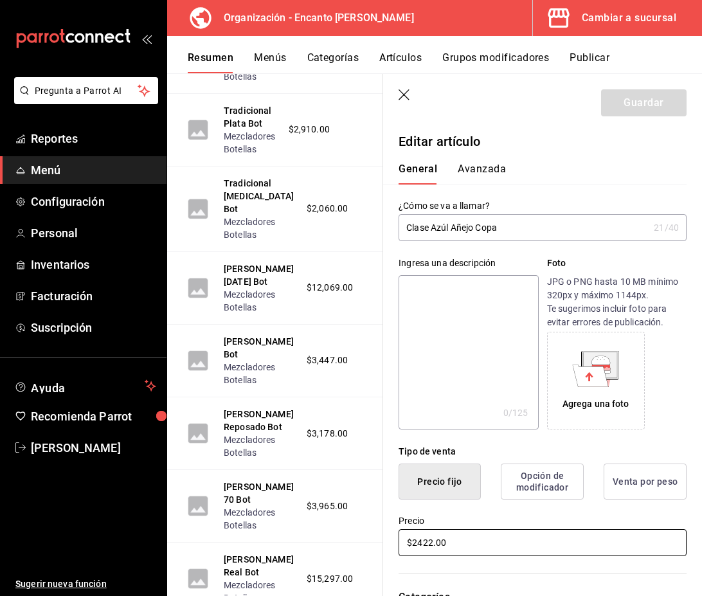
click at [431, 542] on input "$2422.00" at bounding box center [543, 542] width 288 height 27
type input "$2423.00"
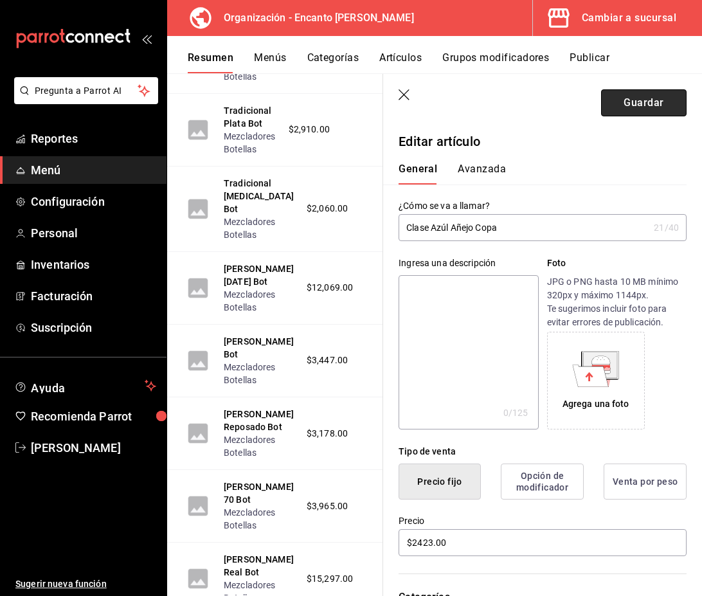
click at [645, 105] on button "Guardar" at bounding box center [644, 102] width 86 height 27
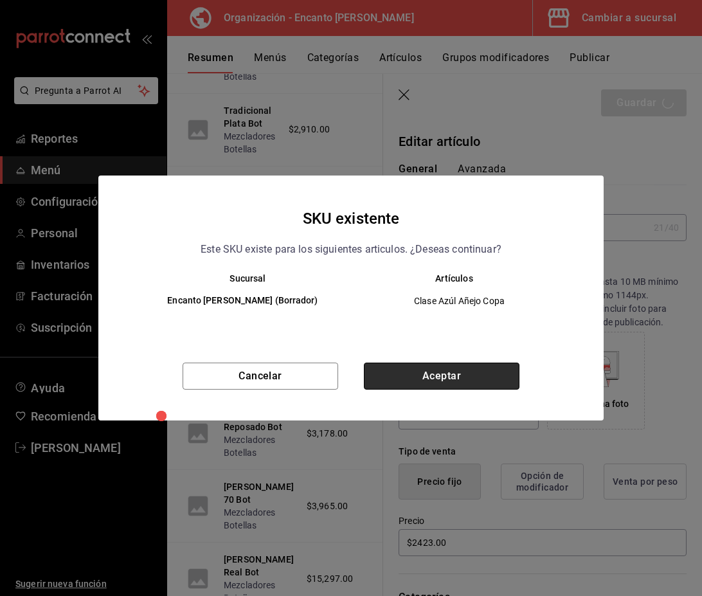
click at [439, 376] on button "Aceptar" at bounding box center [442, 376] width 156 height 27
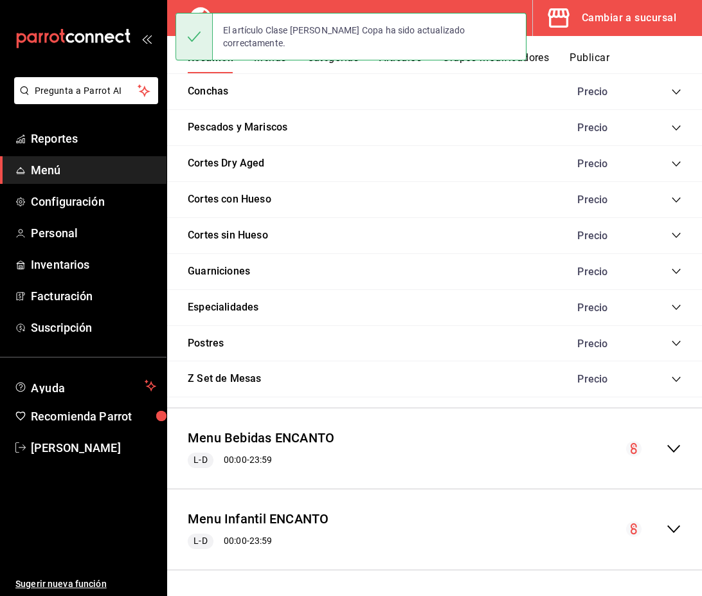
scroll to position [1172, 0]
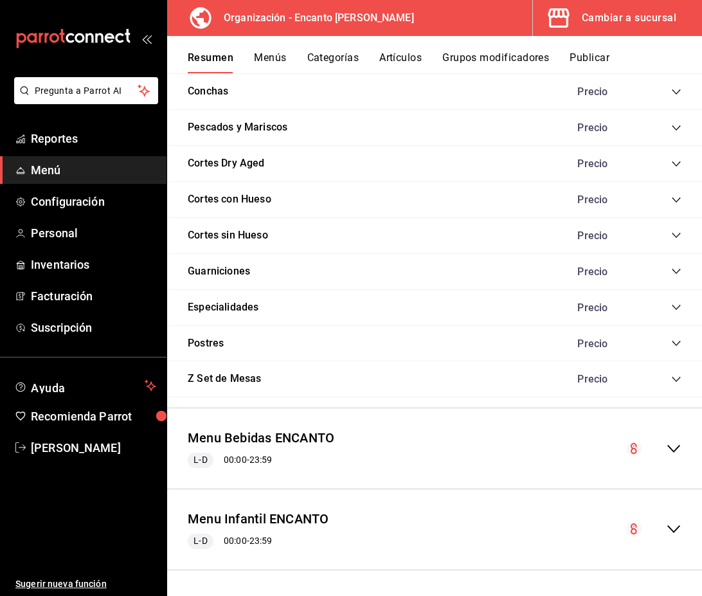
click at [672, 449] on icon "collapse-menu-row" at bounding box center [673, 449] width 13 height 8
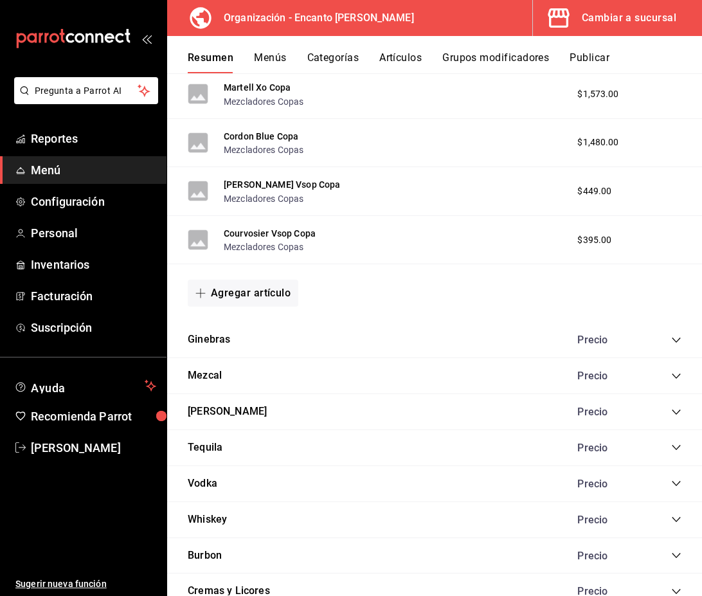
scroll to position [2916, 0]
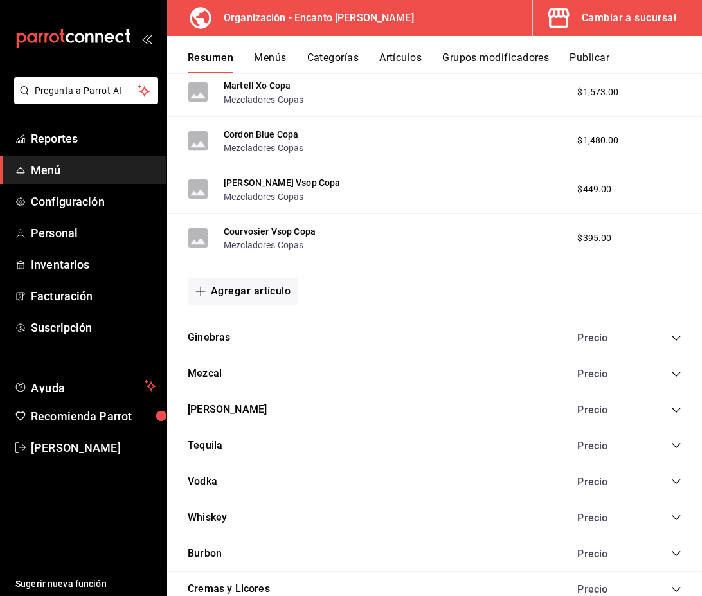
click at [675, 445] on icon "collapse-category-row" at bounding box center [676, 445] width 10 height 10
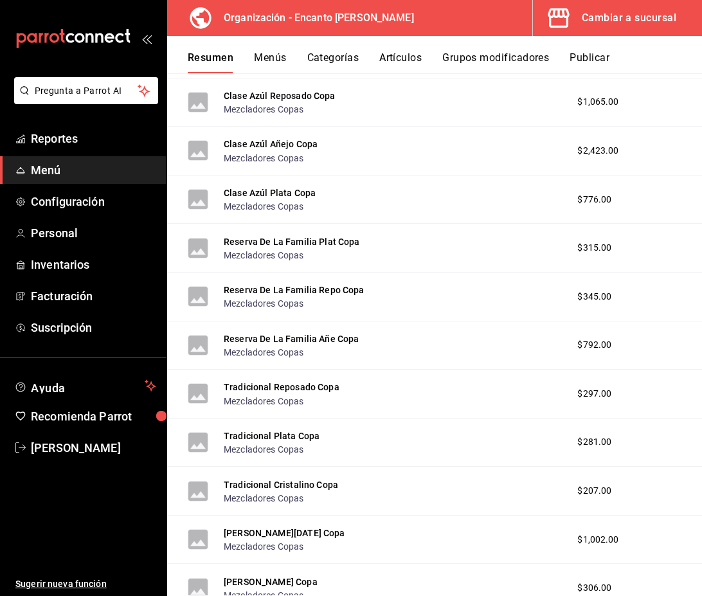
scroll to position [5494, 0]
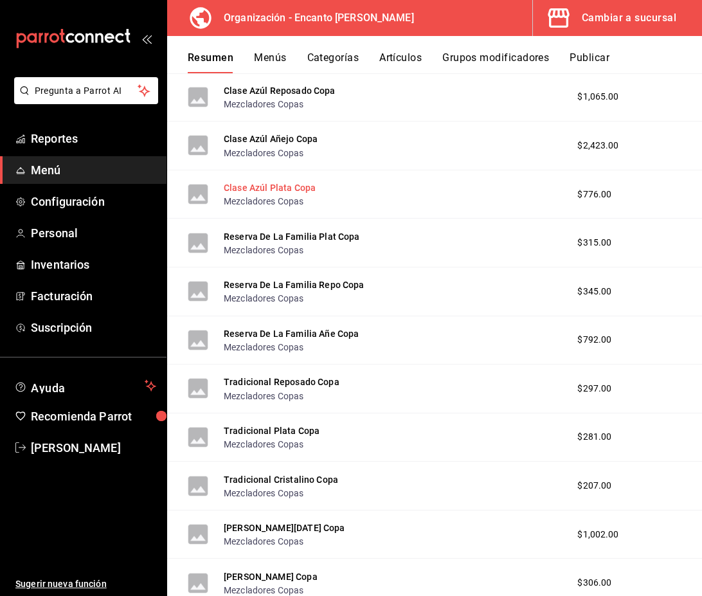
click at [278, 192] on button "Clase Azúl Plata Copa" at bounding box center [270, 187] width 92 height 13
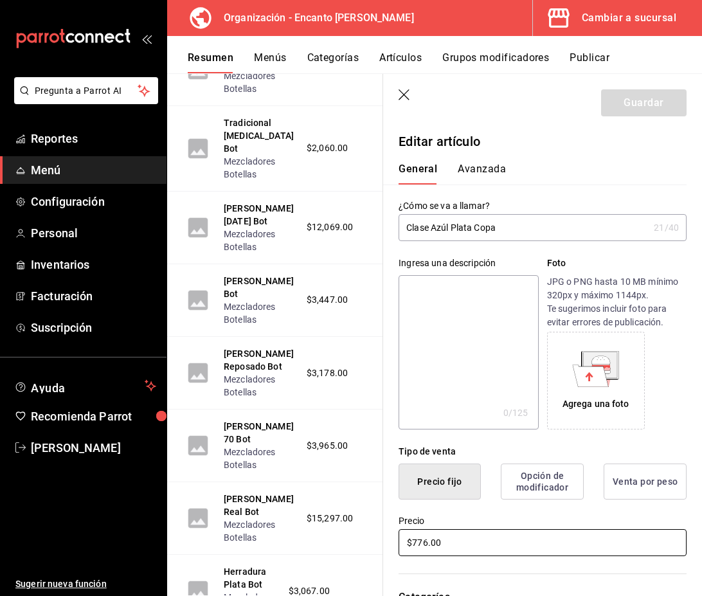
click at [429, 536] on input "$776.00" at bounding box center [543, 542] width 288 height 27
click at [431, 547] on input "$776.00" at bounding box center [543, 542] width 288 height 27
type input "$777.00"
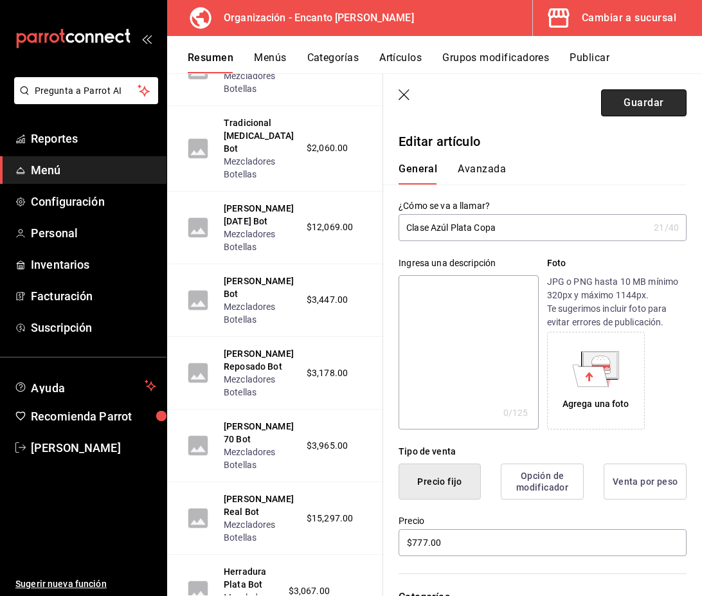
click at [645, 107] on button "Guardar" at bounding box center [644, 102] width 86 height 27
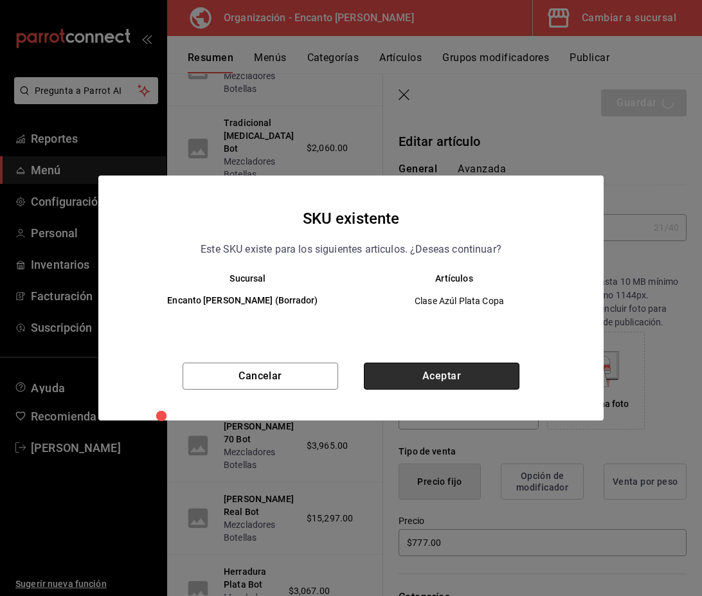
click at [433, 376] on button "Aceptar" at bounding box center [442, 376] width 156 height 27
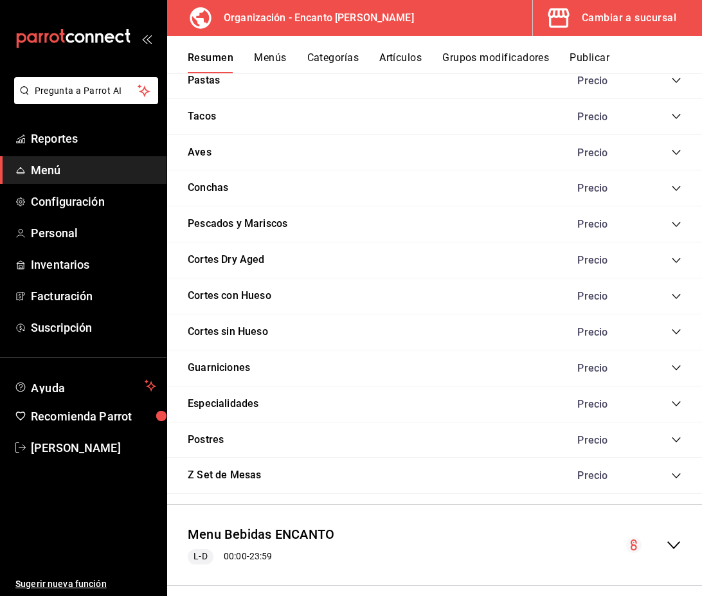
scroll to position [1172, 0]
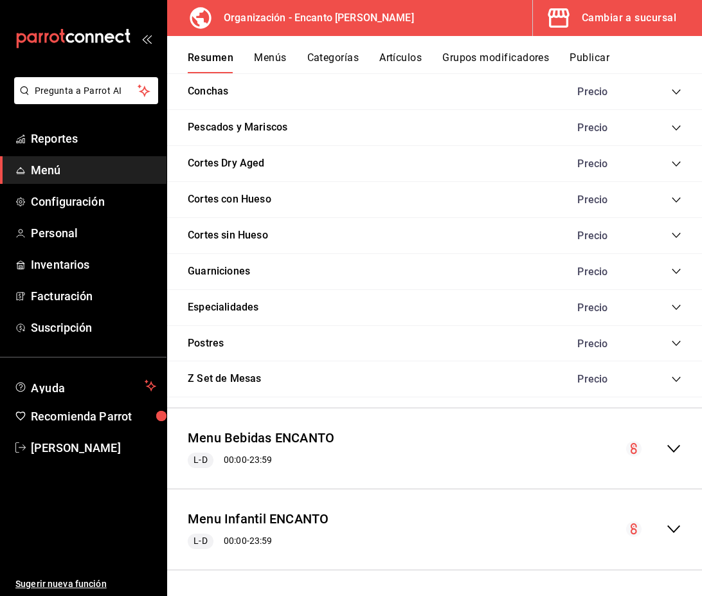
click at [674, 450] on icon "collapse-menu-row" at bounding box center [673, 449] width 13 height 8
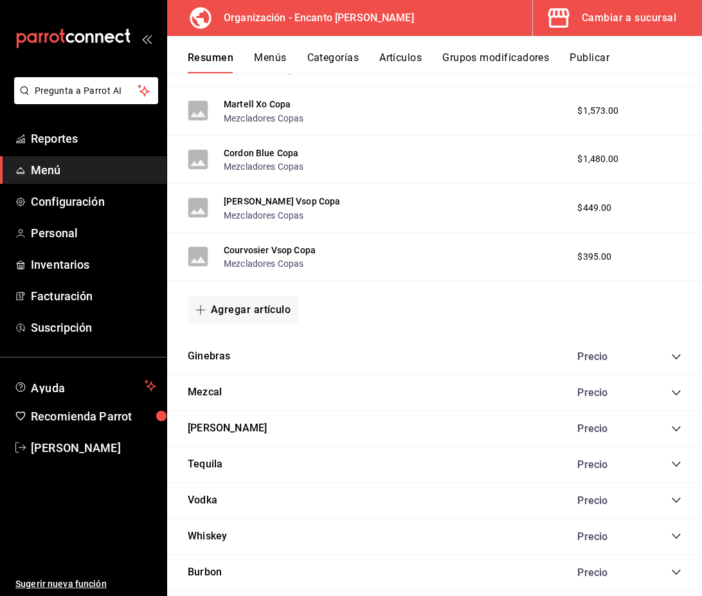
scroll to position [2926, 0]
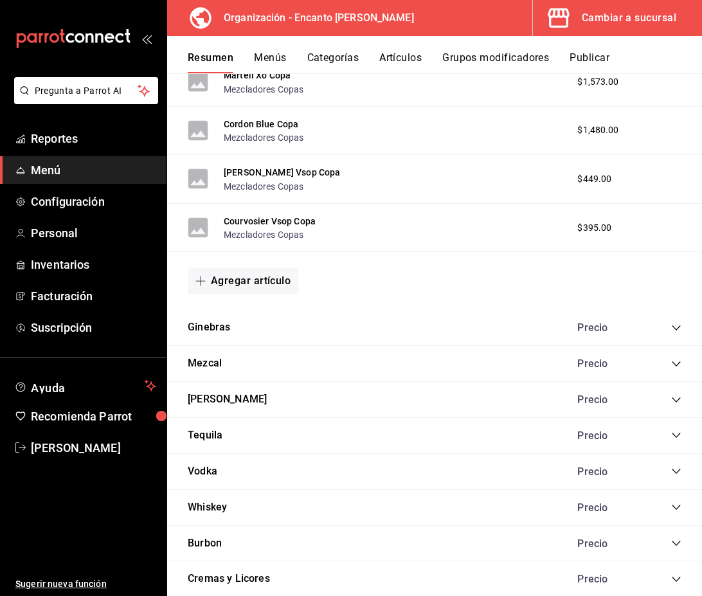
click at [678, 436] on icon "collapse-category-row" at bounding box center [676, 435] width 10 height 10
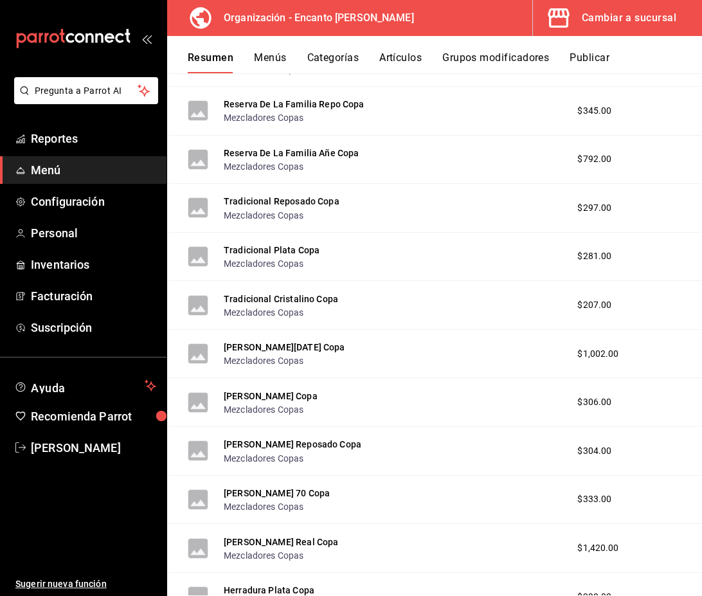
scroll to position [5684, 0]
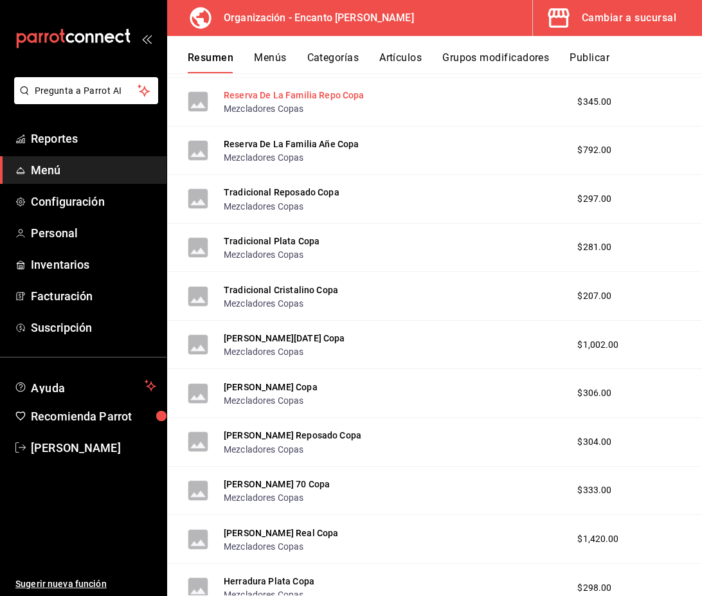
click at [278, 98] on button "Reserva De La Familia Repo Copa" at bounding box center [294, 95] width 141 height 13
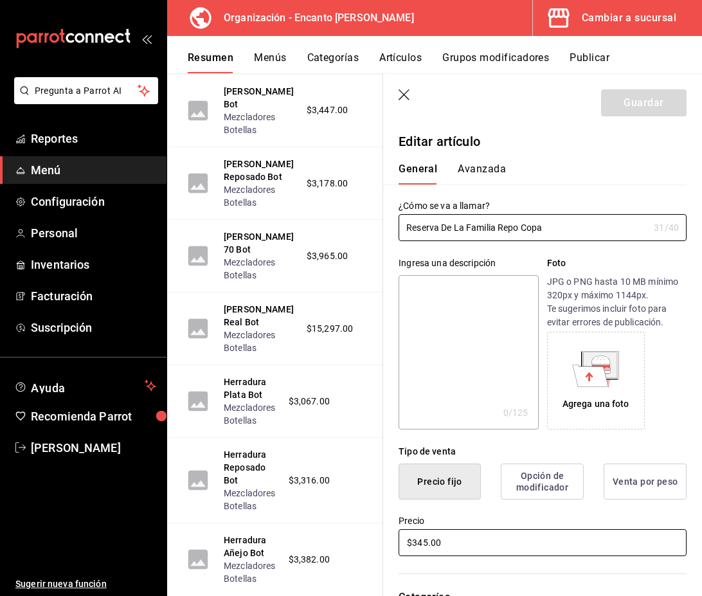
click at [453, 541] on input "$345.00" at bounding box center [543, 542] width 288 height 27
click at [429, 543] on input "$345.00" at bounding box center [543, 542] width 288 height 27
type input "$346.00"
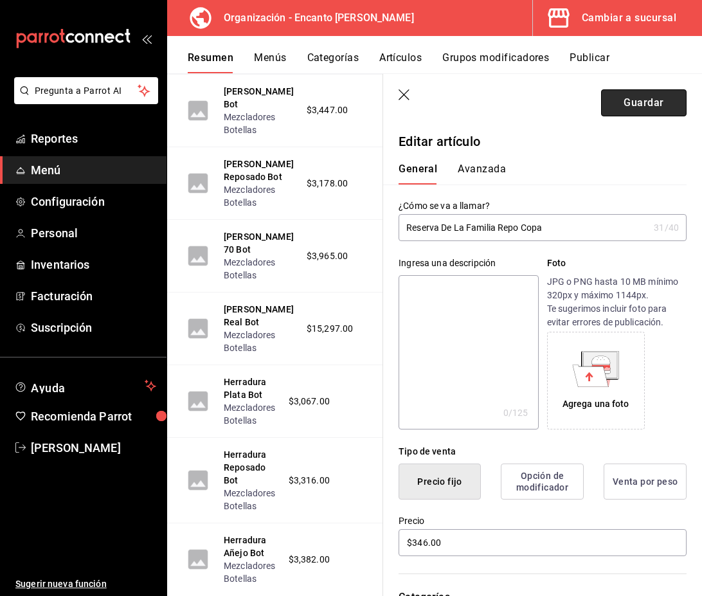
click at [626, 101] on button "Guardar" at bounding box center [644, 102] width 86 height 27
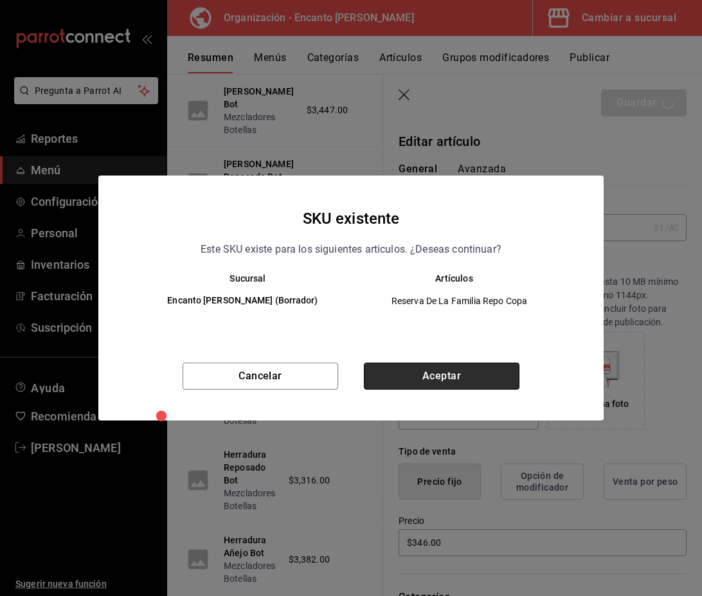
click at [500, 369] on button "Aceptar" at bounding box center [442, 376] width 156 height 27
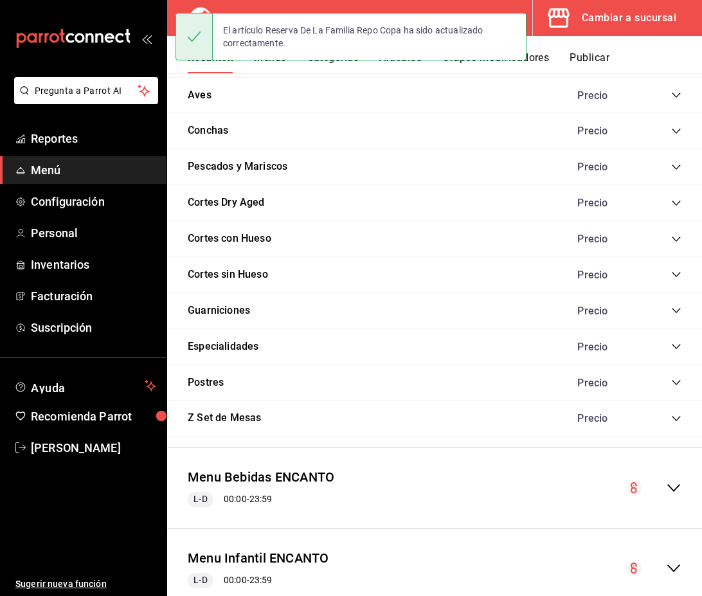
scroll to position [1172, 0]
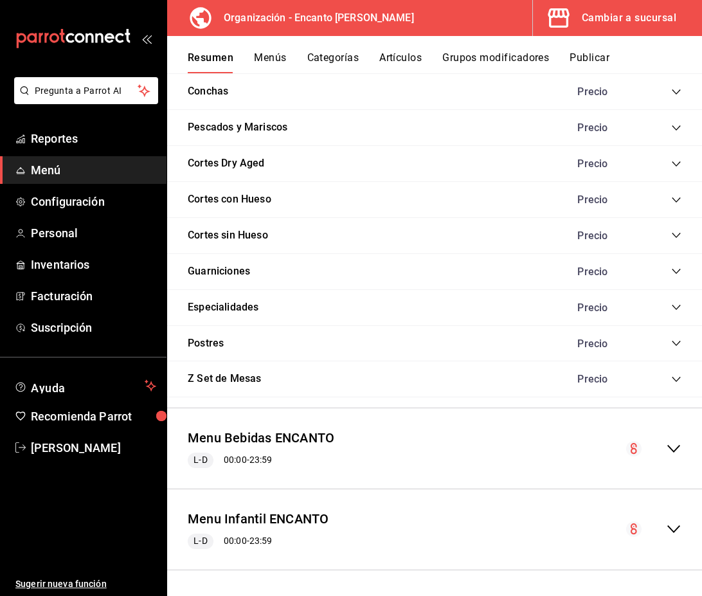
click at [670, 451] on icon "collapse-menu-row" at bounding box center [673, 448] width 15 height 15
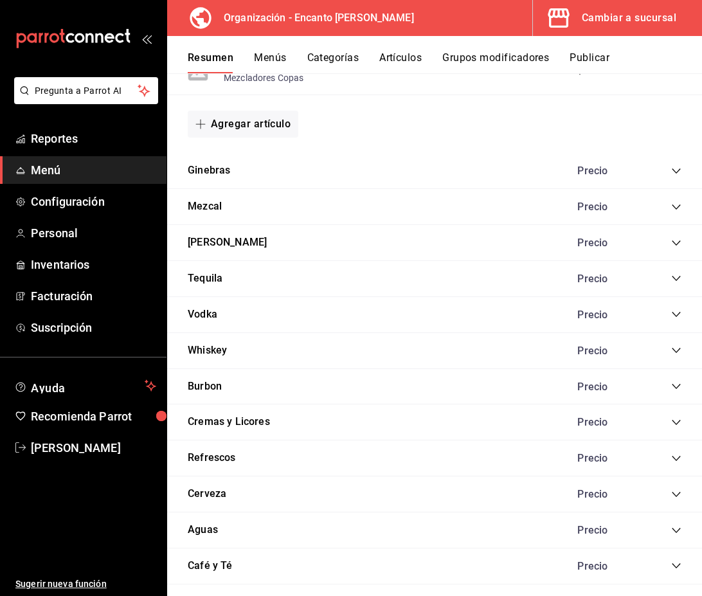
scroll to position [3108, 0]
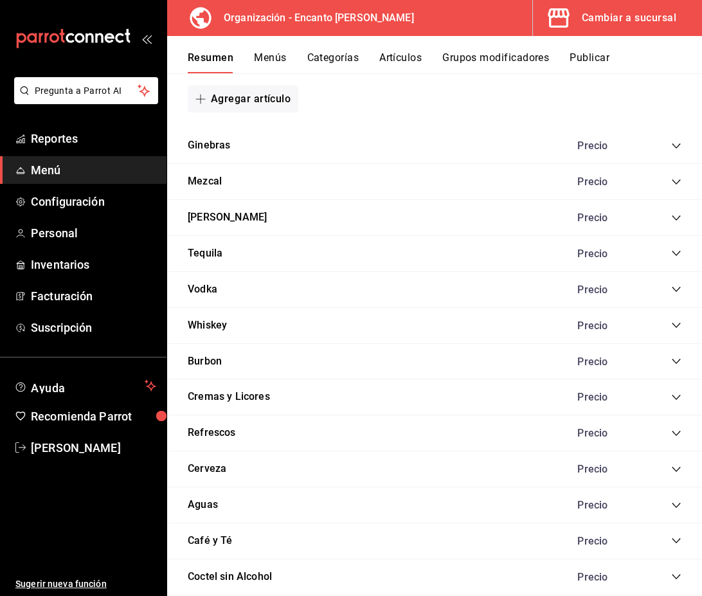
click at [673, 254] on icon "collapse-category-row" at bounding box center [676, 253] width 10 height 10
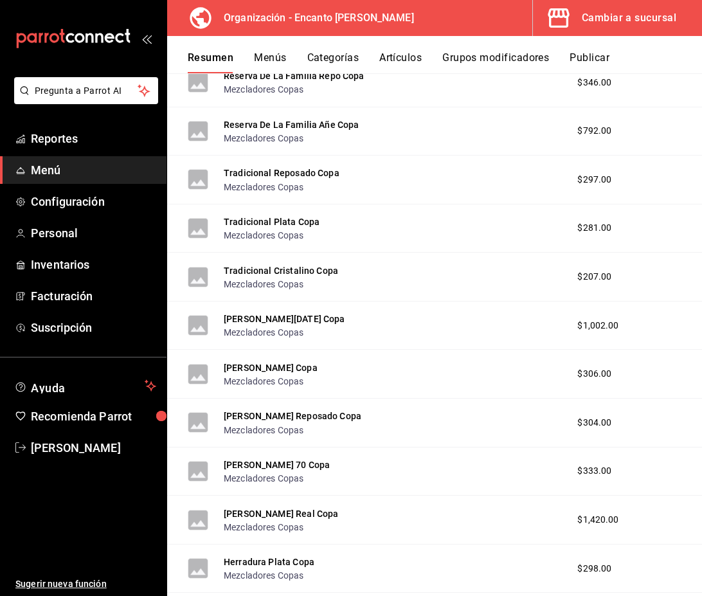
scroll to position [5697, 0]
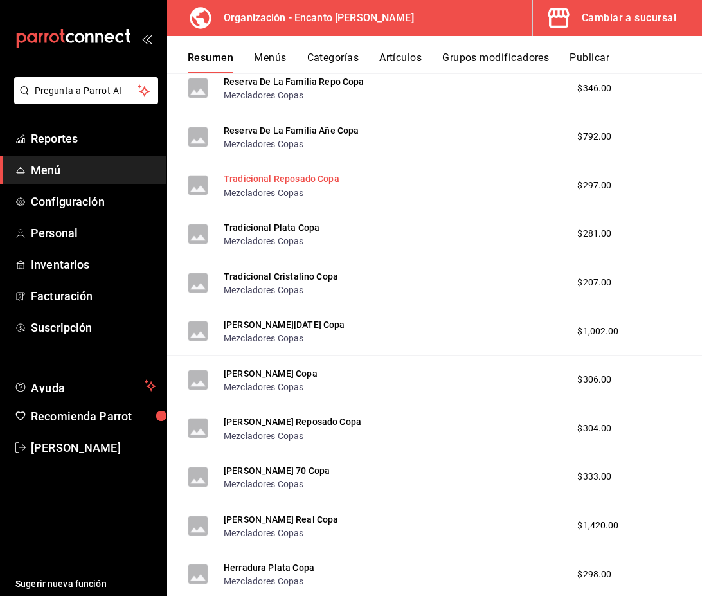
click at [273, 183] on button "Tradicional Reposado Copa" at bounding box center [282, 178] width 116 height 13
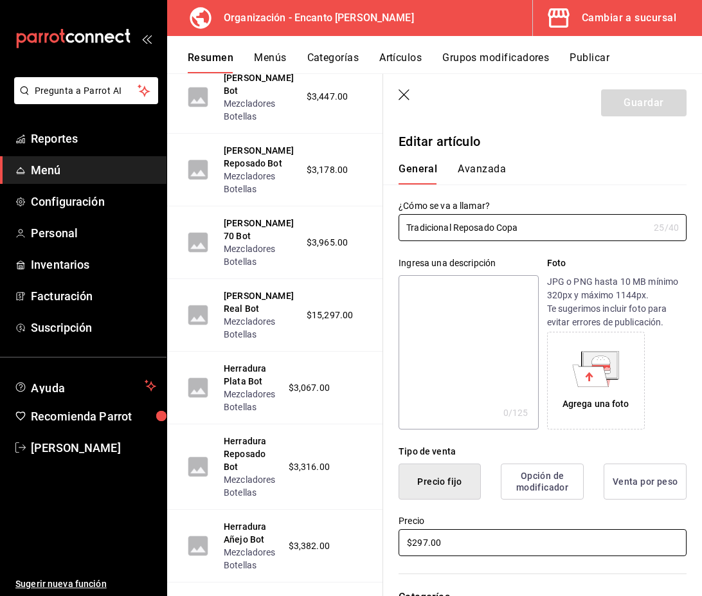
click at [430, 545] on input "$297.00" at bounding box center [543, 542] width 288 height 27
type input "$298.00"
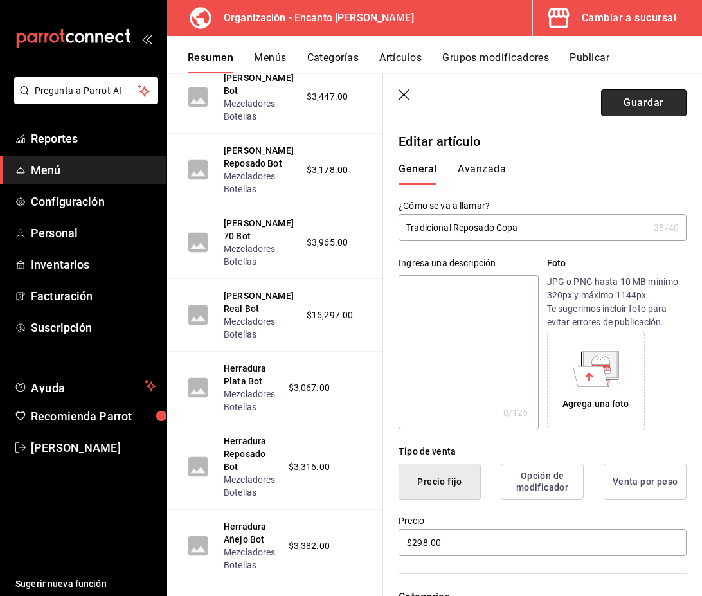
click at [640, 99] on button "Guardar" at bounding box center [644, 102] width 86 height 27
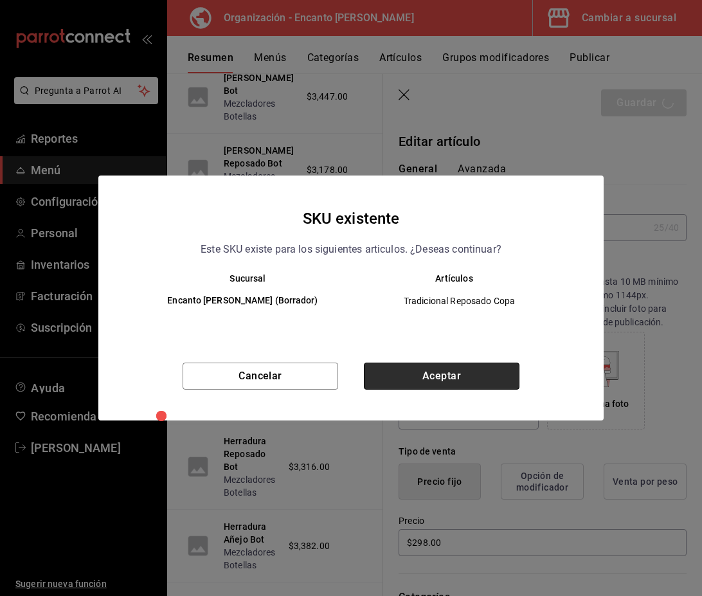
click at [469, 372] on button "Aceptar" at bounding box center [442, 376] width 156 height 27
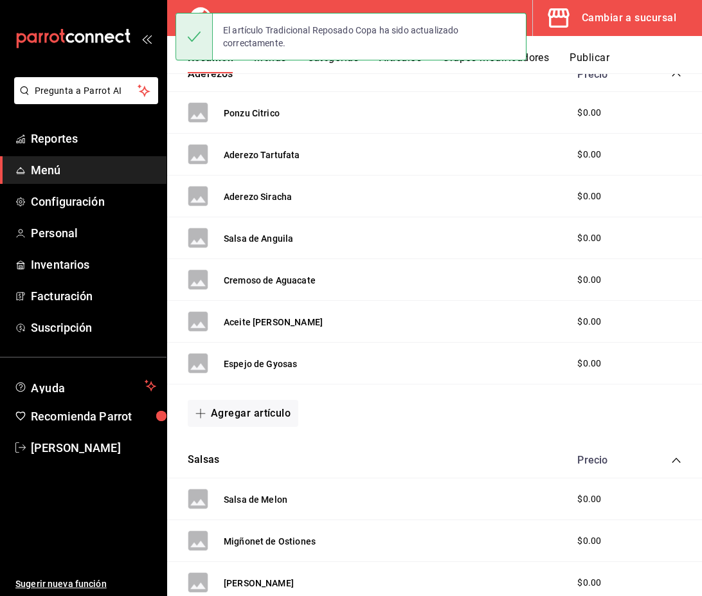
scroll to position [1172, 0]
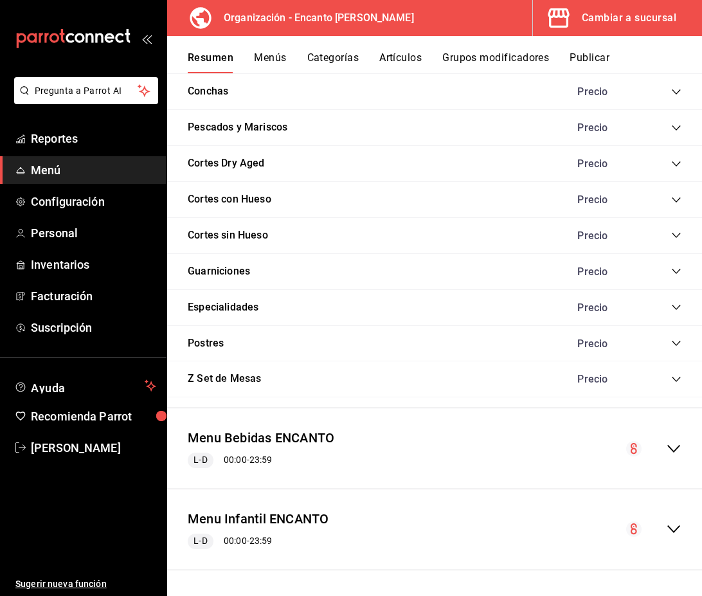
click at [666, 449] on div "collapse-menu-row" at bounding box center [653, 448] width 55 height 15
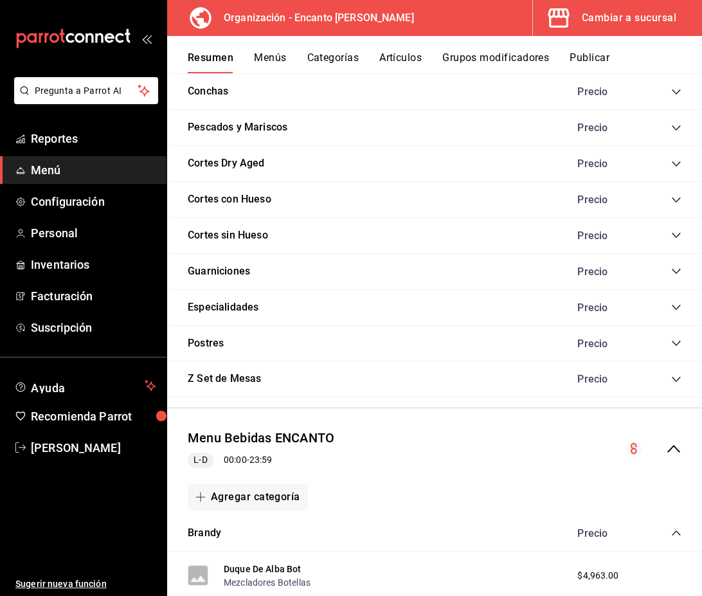
click at [677, 536] on icon "collapse-category-row" at bounding box center [676, 533] width 10 height 10
click at [677, 567] on icon "collapse-category-row" at bounding box center [676, 569] width 8 height 5
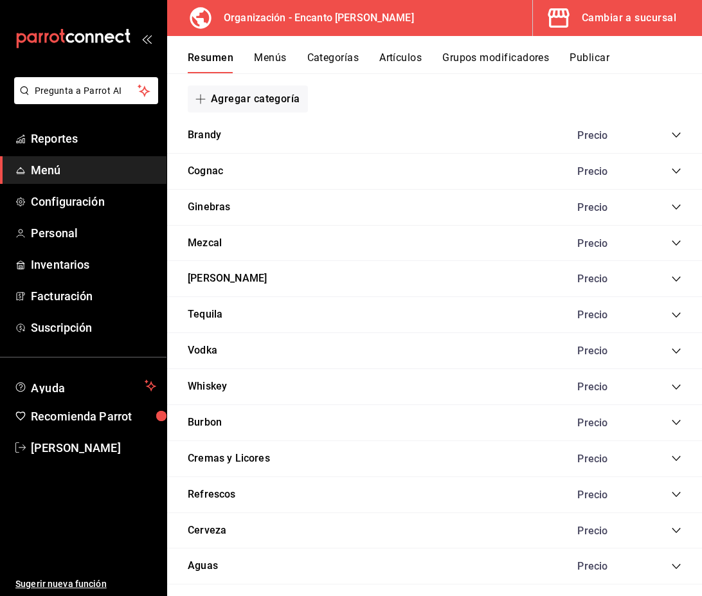
scroll to position [1783, 0]
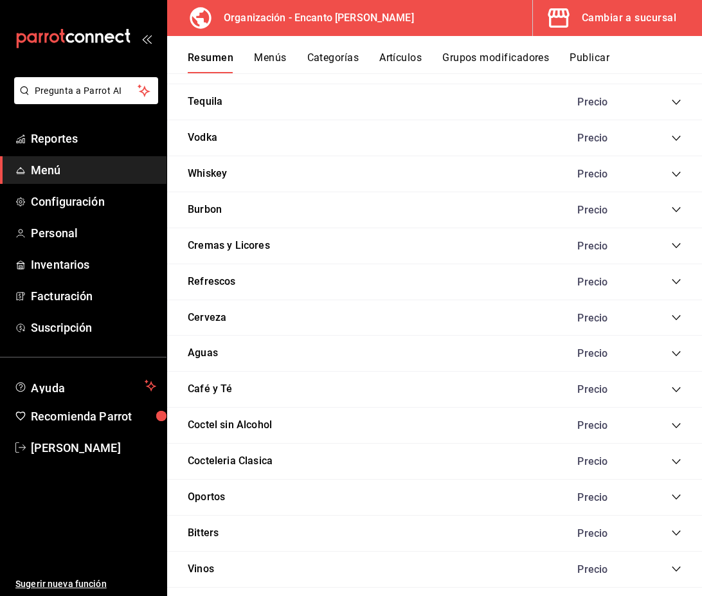
click at [673, 105] on icon "collapse-category-row" at bounding box center [676, 102] width 10 height 10
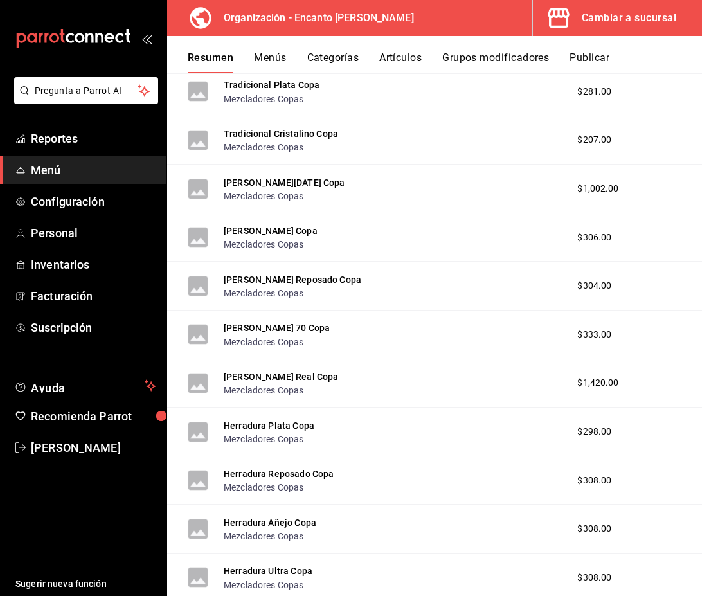
scroll to position [4352, 0]
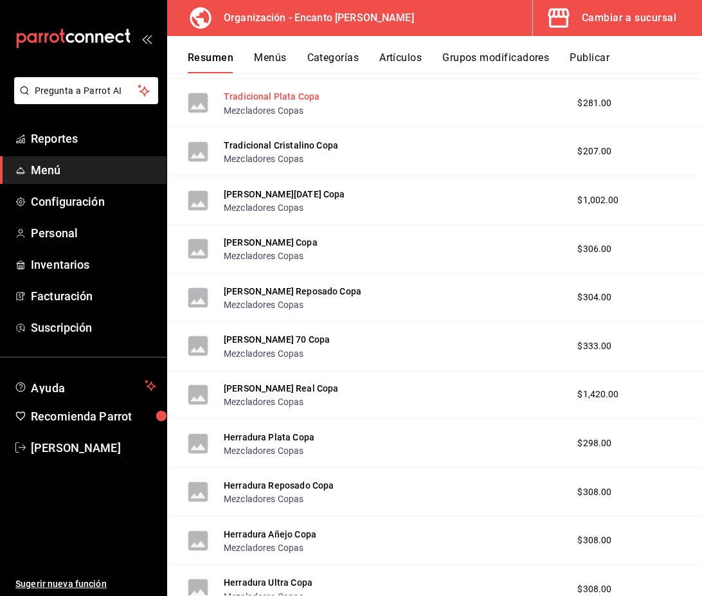
click at [277, 102] on button "Tradicional Plata Copa" at bounding box center [272, 96] width 96 height 13
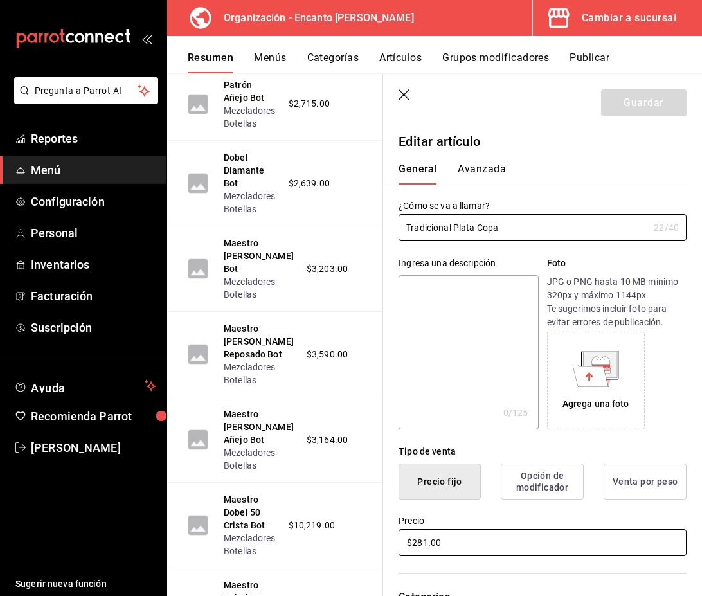
click at [430, 540] on input "$281.00" at bounding box center [543, 542] width 288 height 27
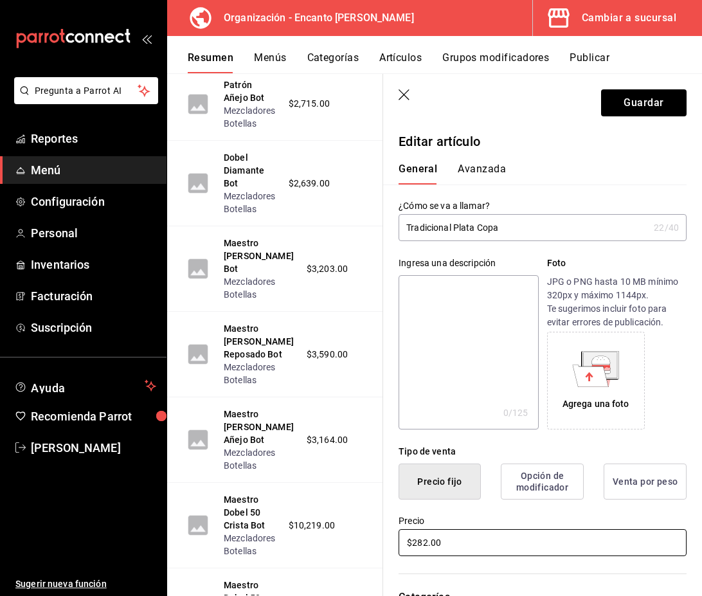
type input "$282.00"
click at [664, 80] on header "Guardar" at bounding box center [542, 100] width 319 height 53
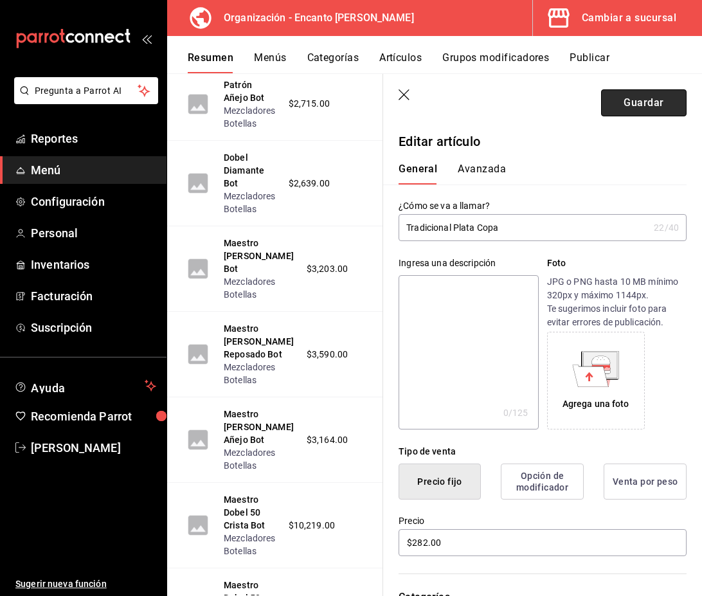
click at [660, 98] on button "Guardar" at bounding box center [644, 102] width 86 height 27
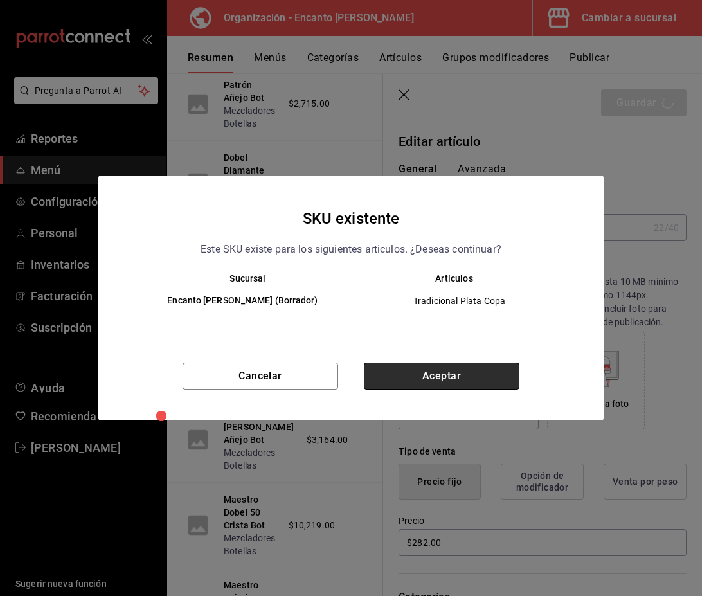
click at [484, 377] on button "Aceptar" at bounding box center [442, 376] width 156 height 27
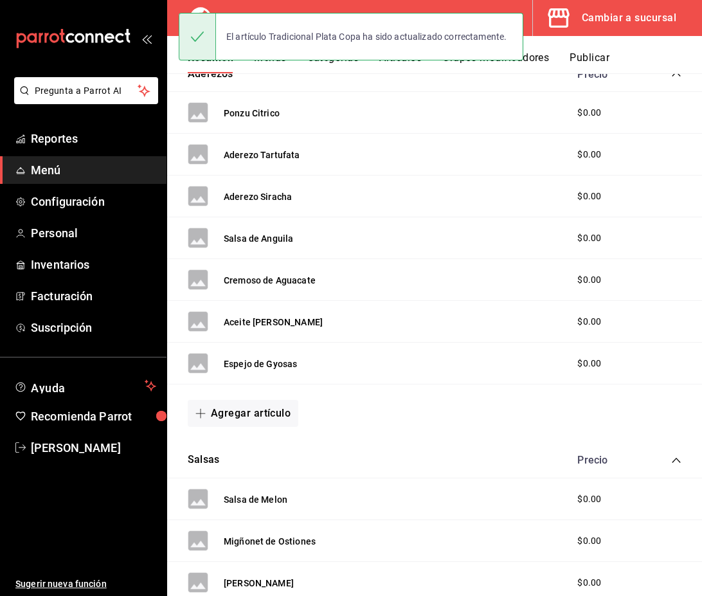
scroll to position [1172, 0]
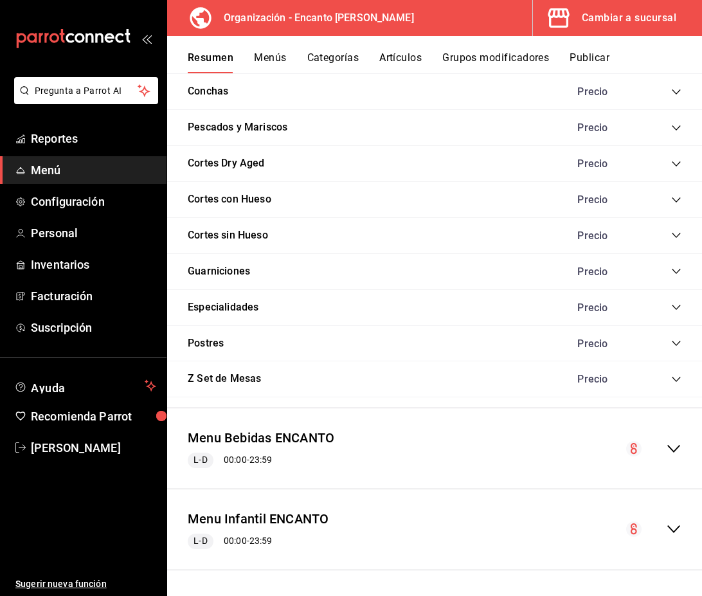
click at [675, 450] on icon "collapse-menu-row" at bounding box center [673, 449] width 13 height 8
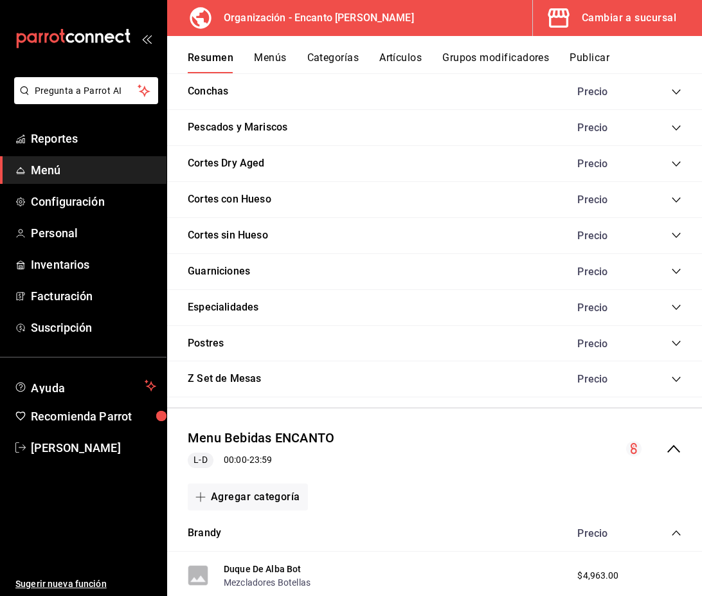
click at [676, 532] on icon "collapse-category-row" at bounding box center [676, 533] width 10 height 10
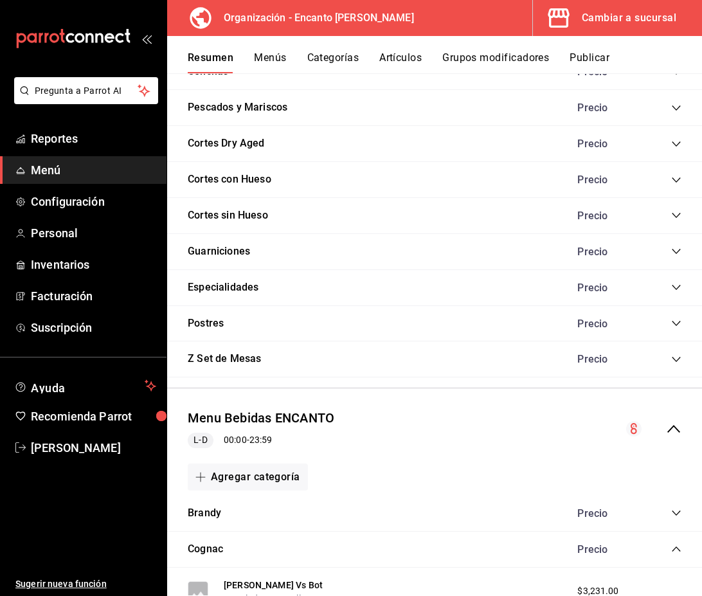
click at [675, 547] on icon "collapse-category-row" at bounding box center [676, 549] width 10 height 10
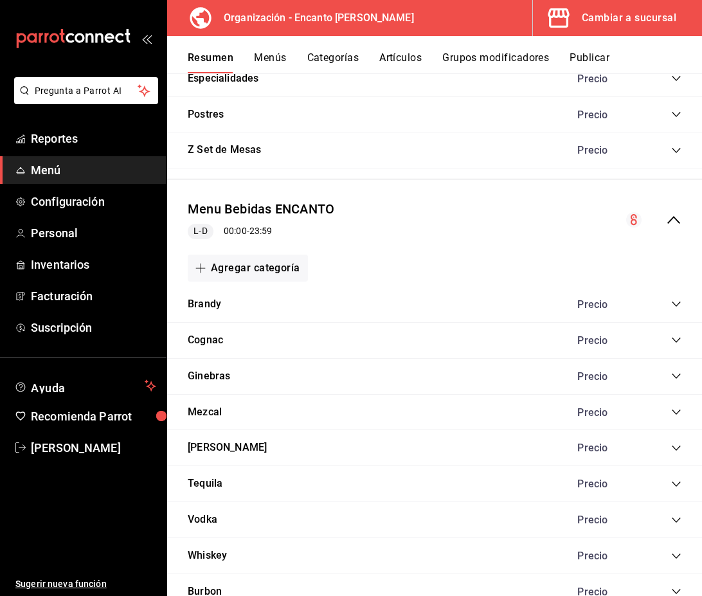
scroll to position [1405, 0]
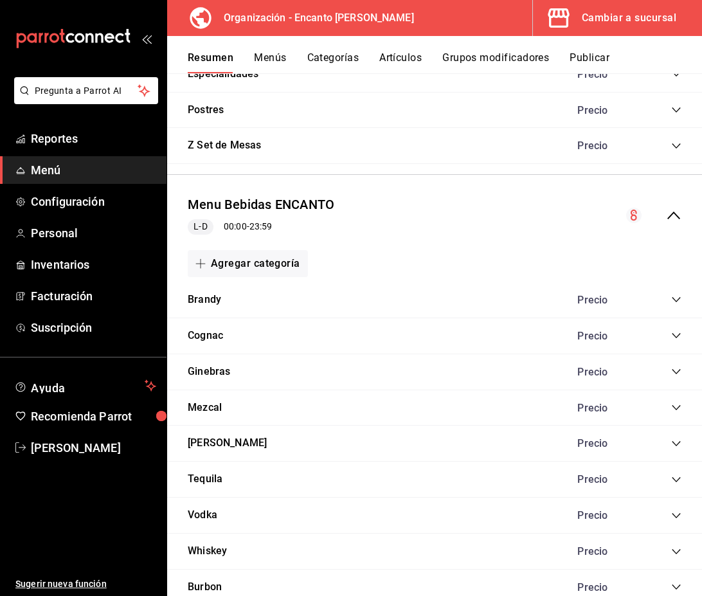
click at [675, 476] on icon "collapse-category-row" at bounding box center [676, 480] width 10 height 10
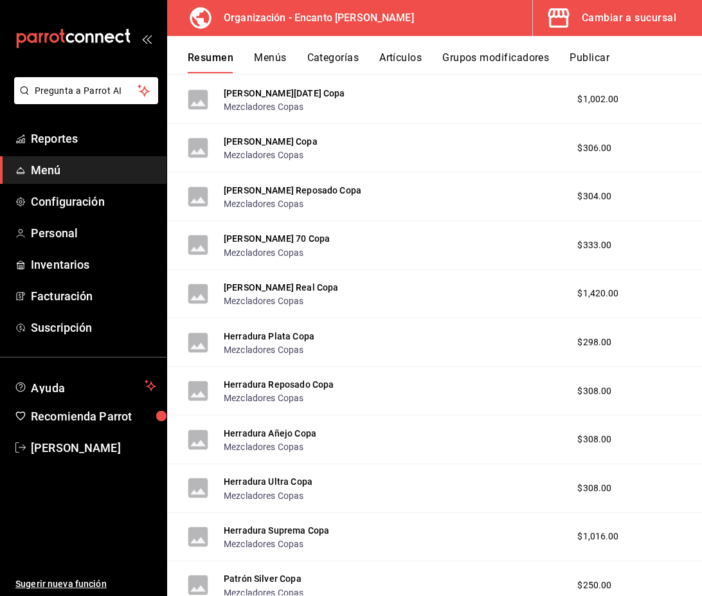
scroll to position [4454, 0]
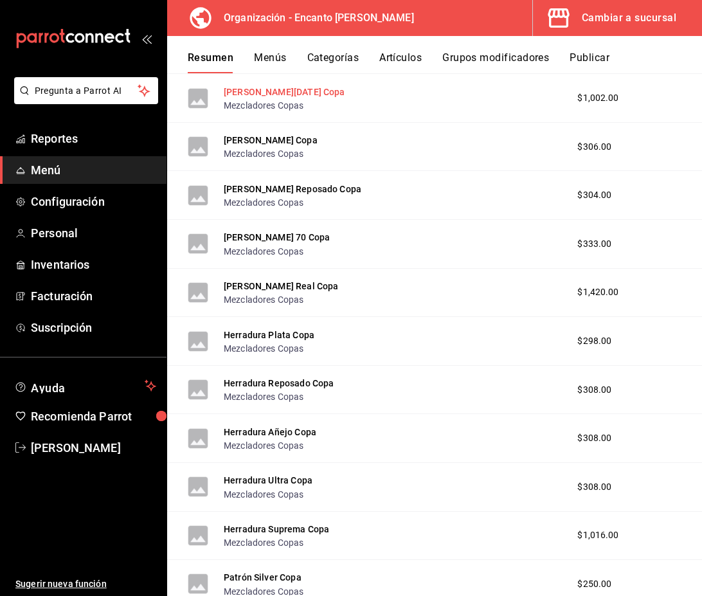
click at [277, 91] on button "Don Julio 1942 Copa" at bounding box center [285, 92] width 122 height 13
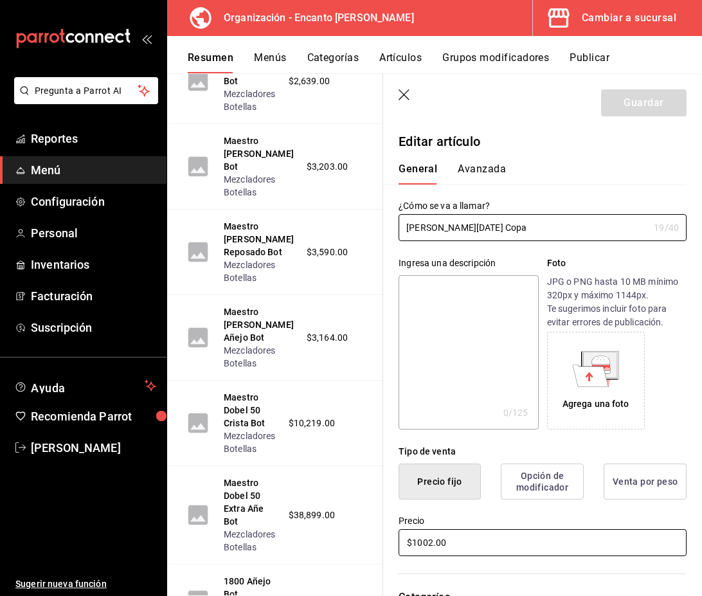
click at [434, 543] on input "$1002.00" at bounding box center [543, 542] width 288 height 27
type input "$1003.00"
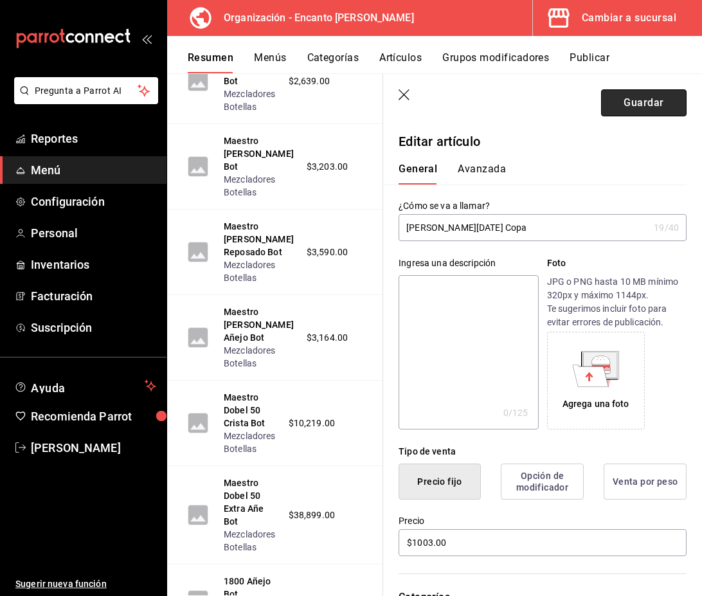
click at [642, 106] on button "Guardar" at bounding box center [644, 102] width 86 height 27
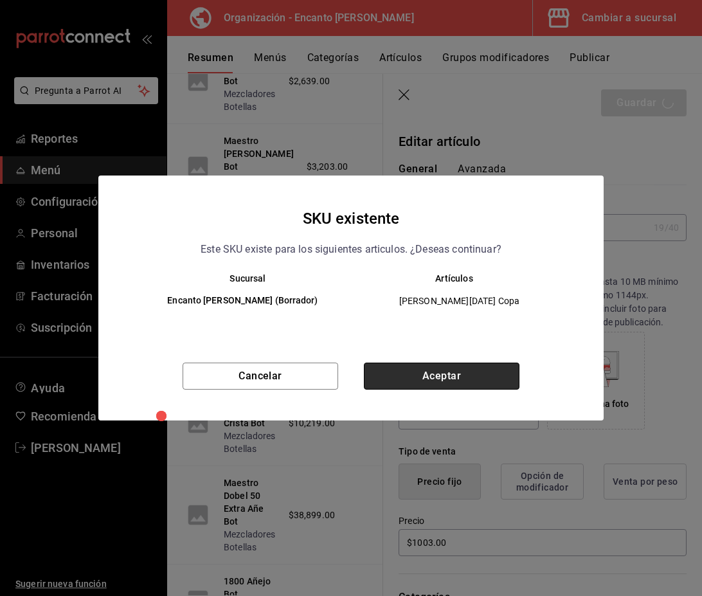
click at [466, 384] on button "Aceptar" at bounding box center [442, 376] width 156 height 27
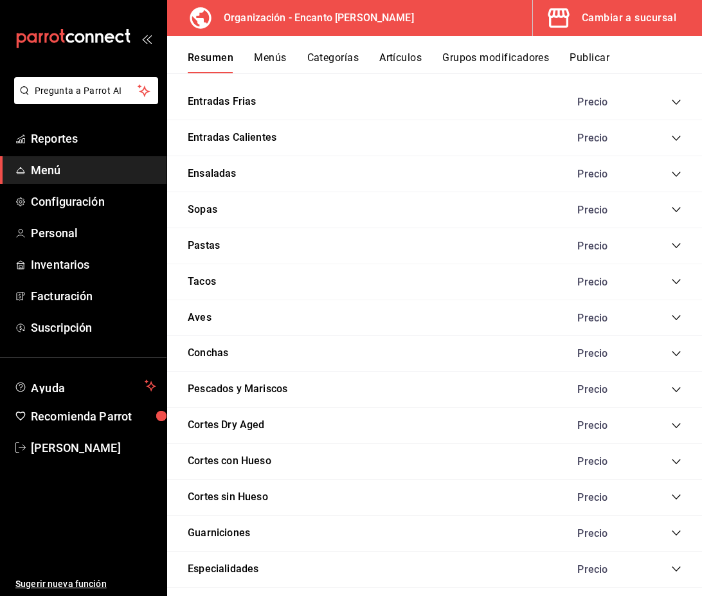
scroll to position [1172, 0]
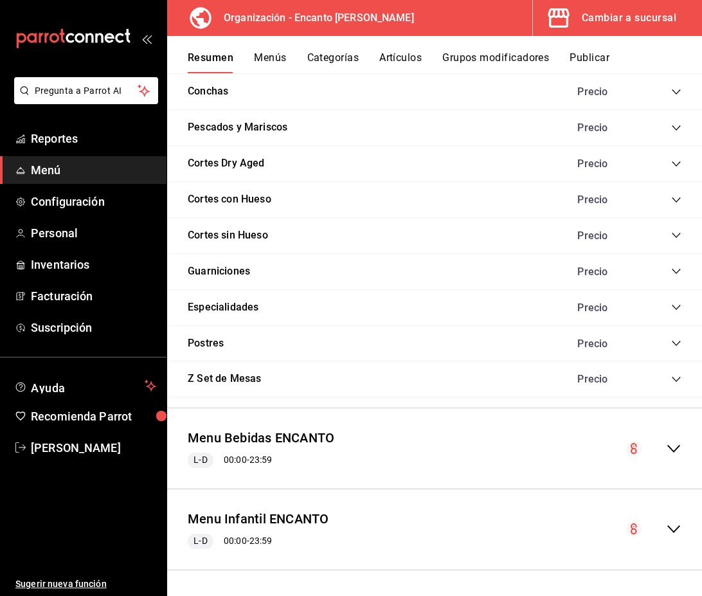
click at [672, 446] on icon "collapse-menu-row" at bounding box center [673, 448] width 15 height 15
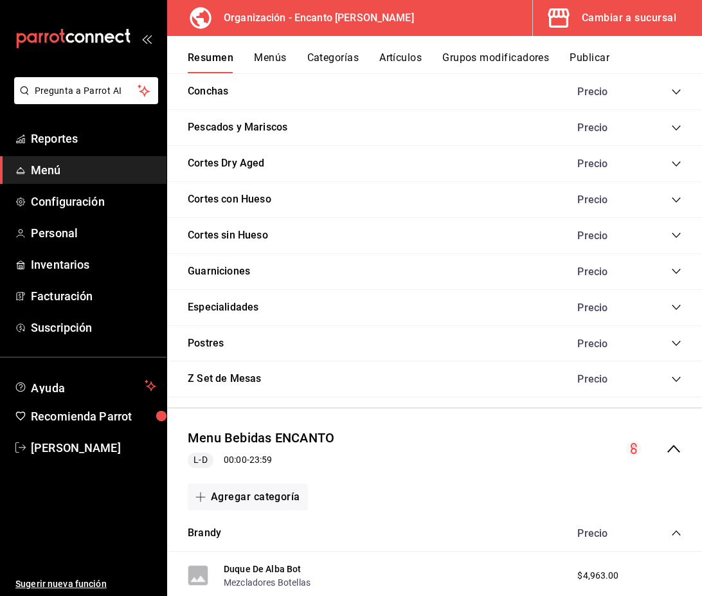
click at [671, 534] on icon "collapse-category-row" at bounding box center [676, 533] width 10 height 10
click at [675, 568] on icon "collapse-category-row" at bounding box center [676, 569] width 8 height 5
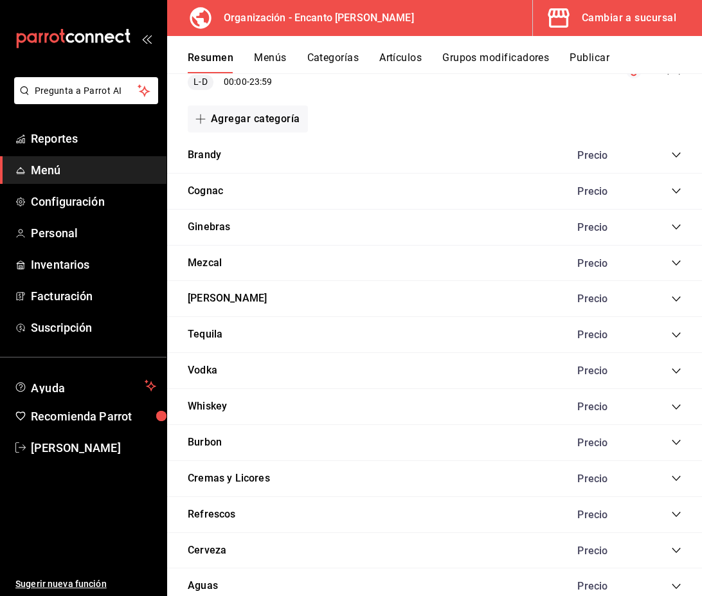
scroll to position [1551, 0]
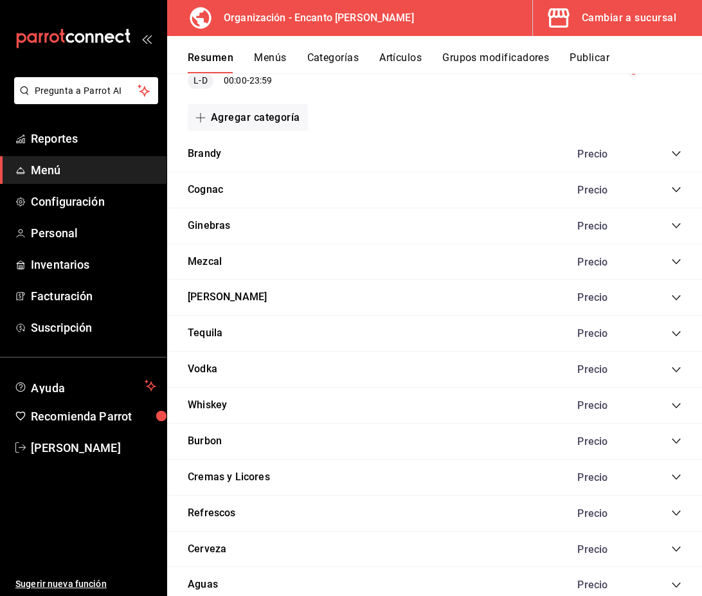
click at [673, 336] on icon "collapse-category-row" at bounding box center [676, 334] width 10 height 10
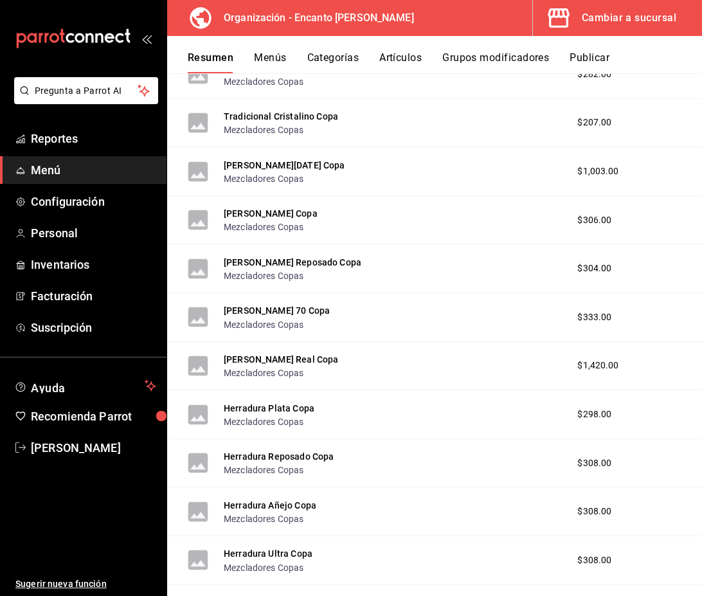
scroll to position [4381, 0]
click at [278, 216] on button "Don Julio Blanco Copa" at bounding box center [271, 212] width 94 height 13
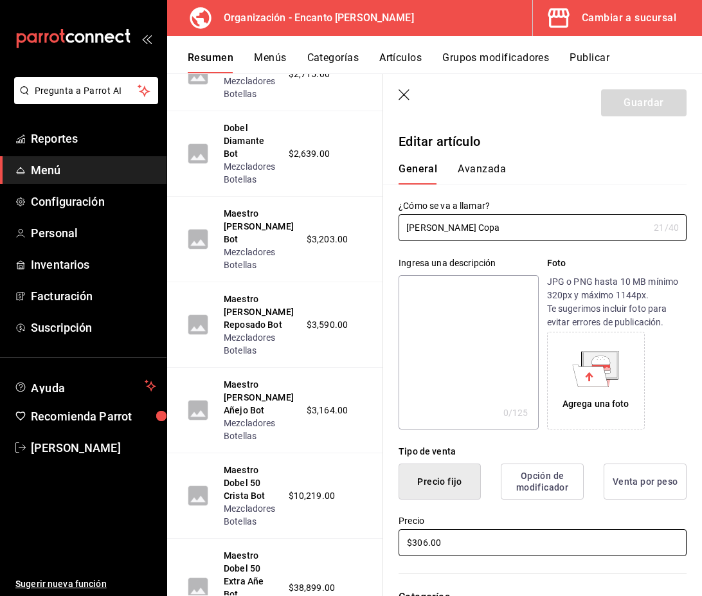
click at [428, 545] on input "$306.00" at bounding box center [543, 542] width 288 height 27
type input "$307.00"
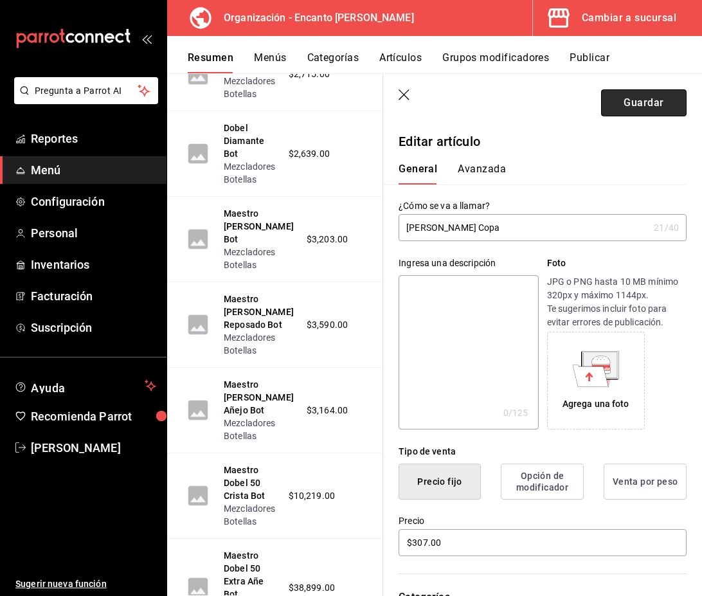
click at [648, 109] on button "Guardar" at bounding box center [644, 102] width 86 height 27
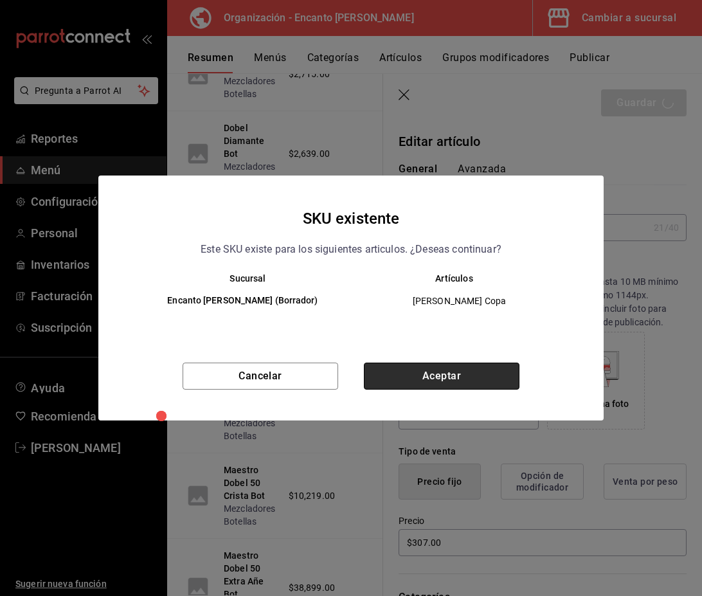
click at [470, 370] on button "Aceptar" at bounding box center [442, 376] width 156 height 27
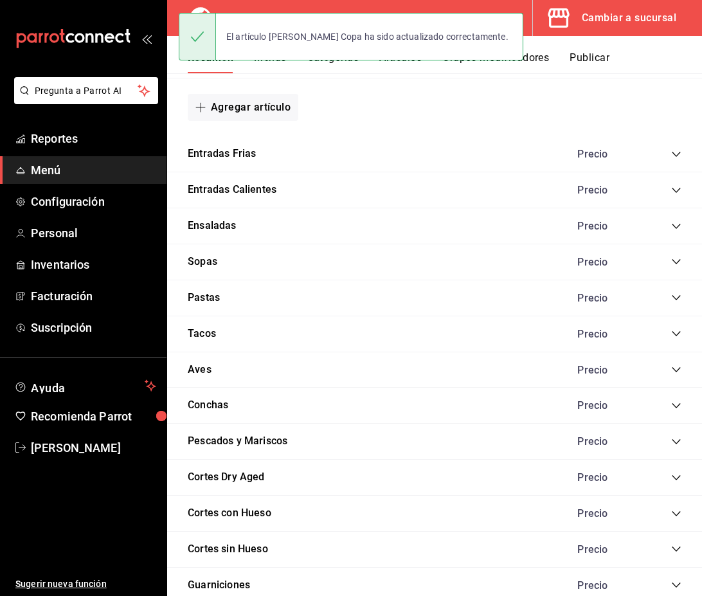
scroll to position [1172, 0]
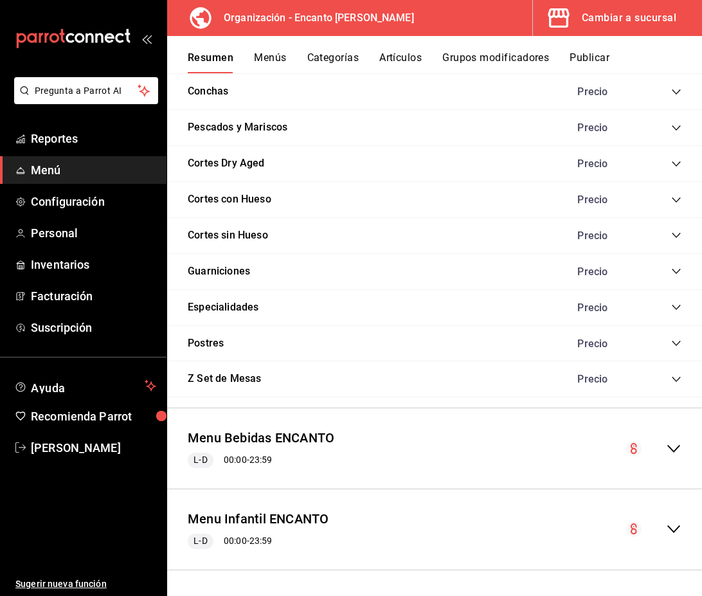
click at [671, 444] on icon "collapse-menu-row" at bounding box center [673, 448] width 15 height 15
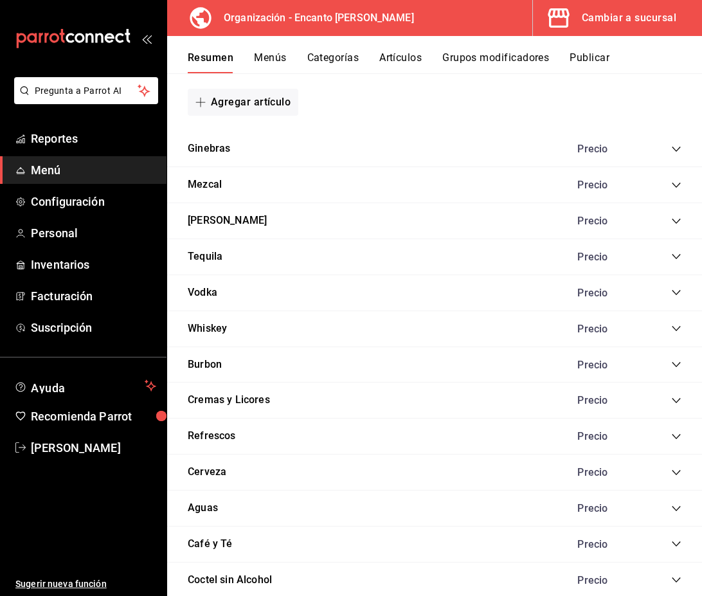
scroll to position [3122, 0]
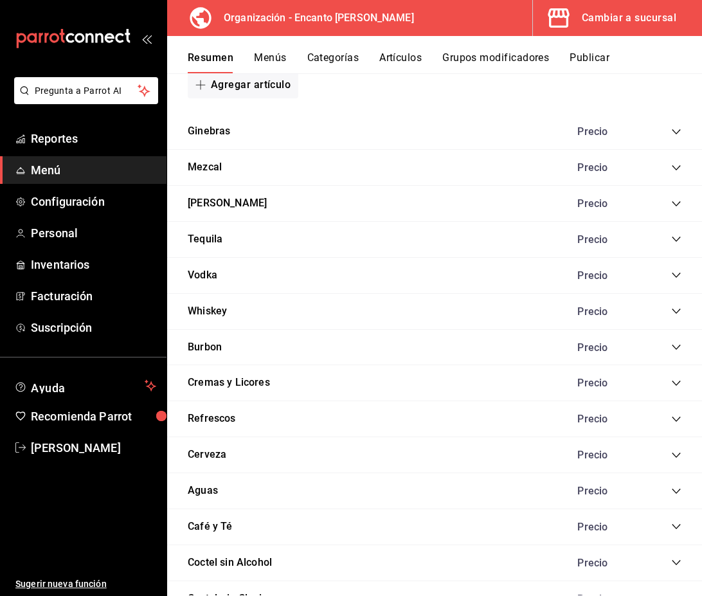
click at [676, 242] on icon "collapse-category-row" at bounding box center [676, 239] width 10 height 10
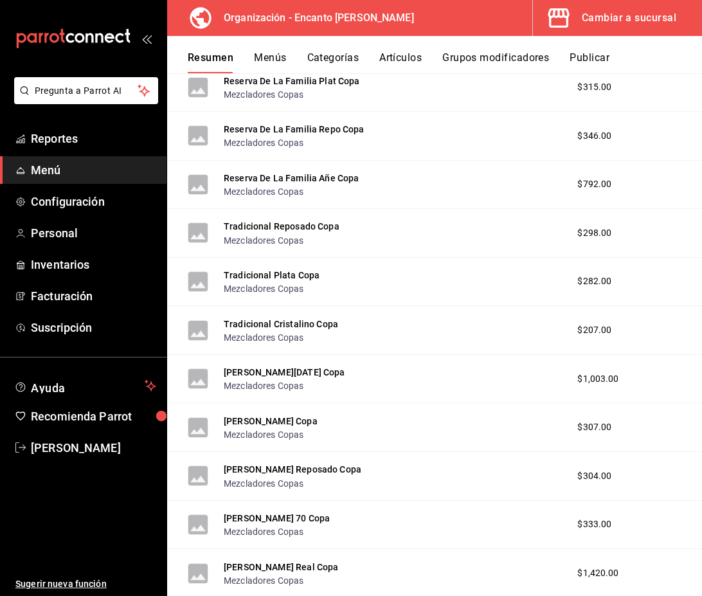
scroll to position [5896, 0]
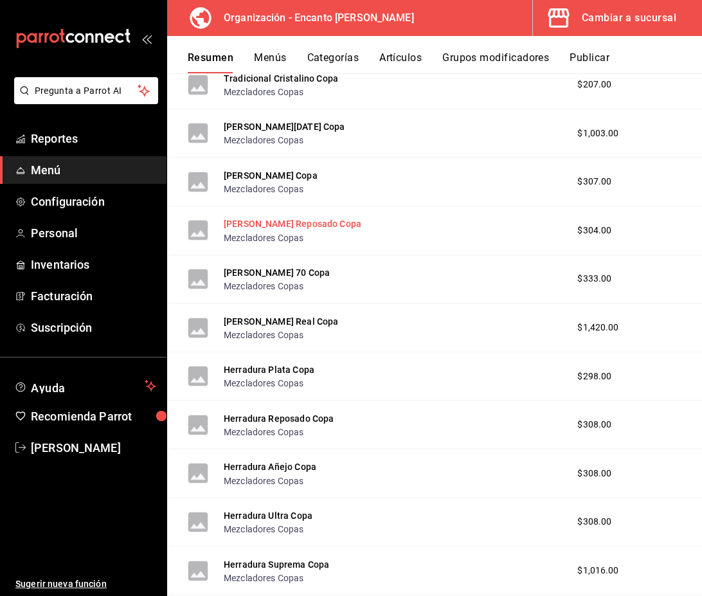
click at [309, 226] on button "Don Julio Reposado Copa" at bounding box center [293, 223] width 138 height 13
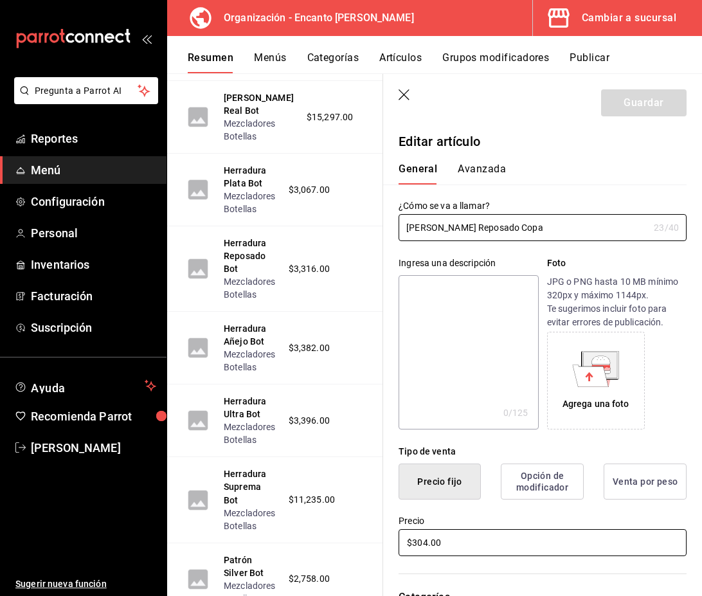
click at [430, 543] on input "$304.00" at bounding box center [543, 542] width 288 height 27
type input "$305.00"
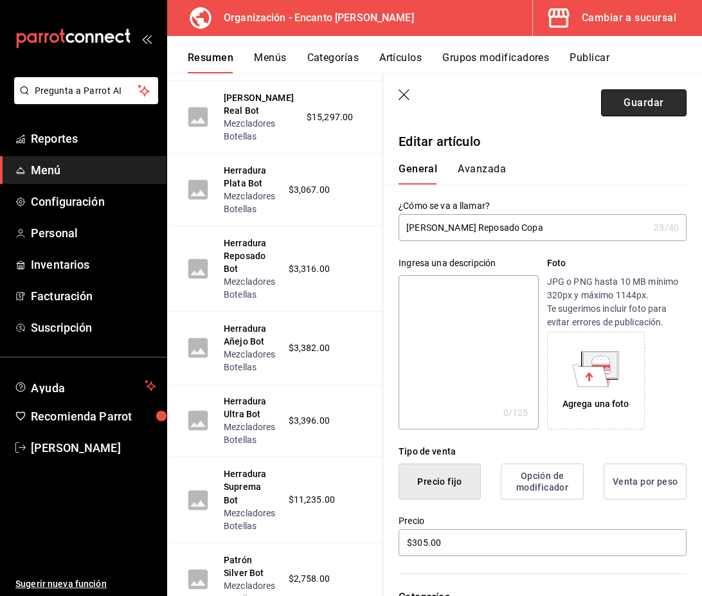
click at [642, 100] on button "Guardar" at bounding box center [644, 102] width 86 height 27
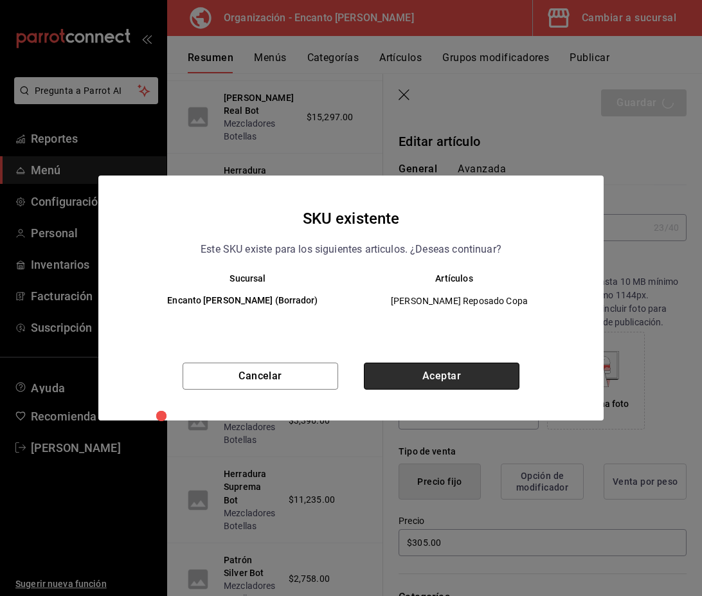
click at [458, 374] on button "Aceptar" at bounding box center [442, 376] width 156 height 27
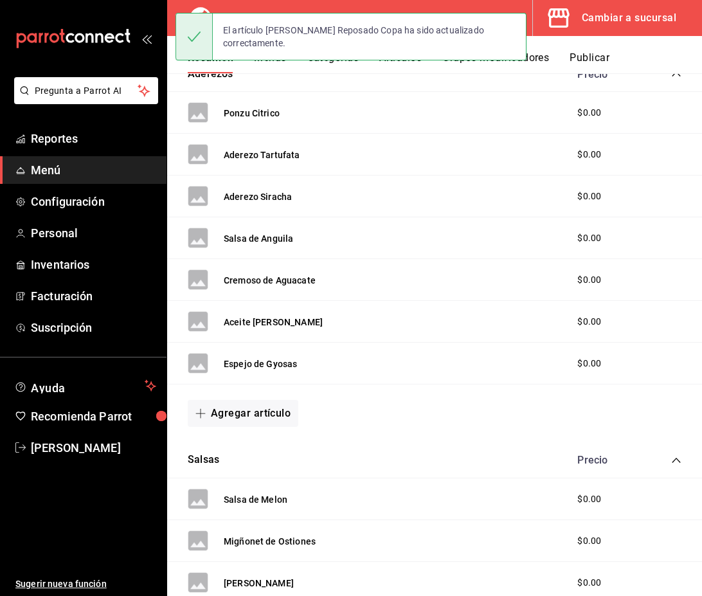
scroll to position [1172, 0]
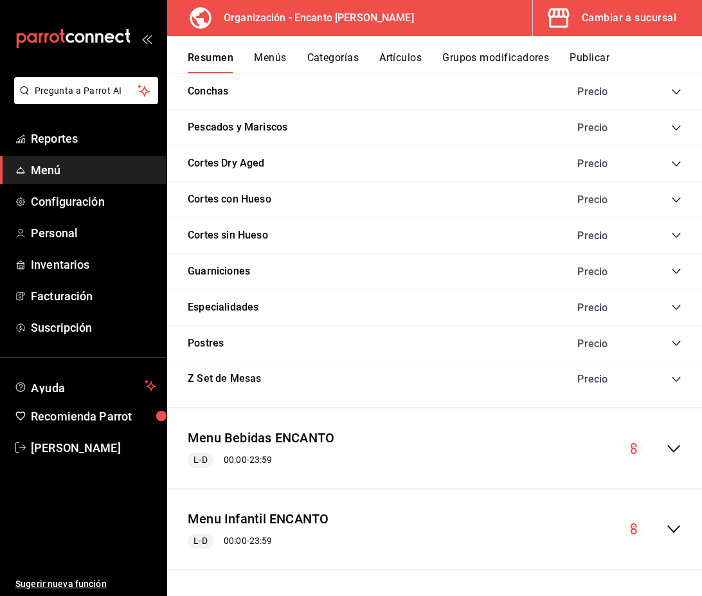
click at [676, 453] on icon "collapse-menu-row" at bounding box center [673, 448] width 15 height 15
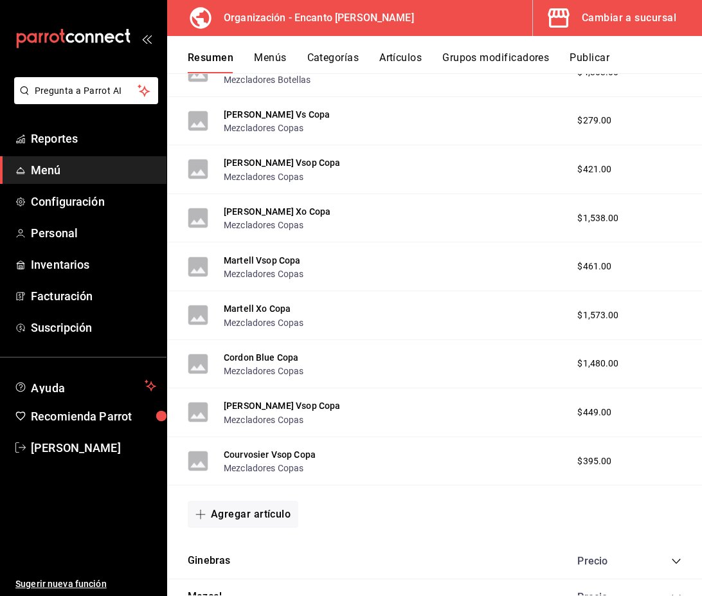
scroll to position [2831, 0]
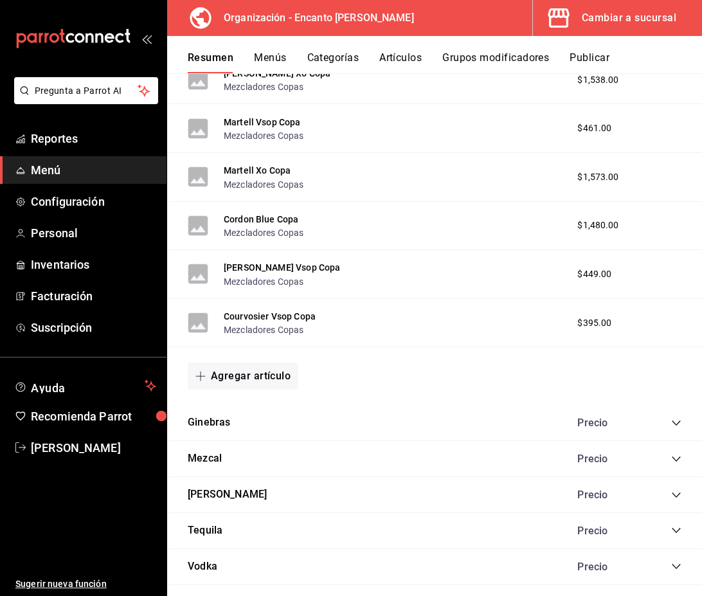
click at [675, 531] on icon "collapse-category-row" at bounding box center [676, 530] width 10 height 10
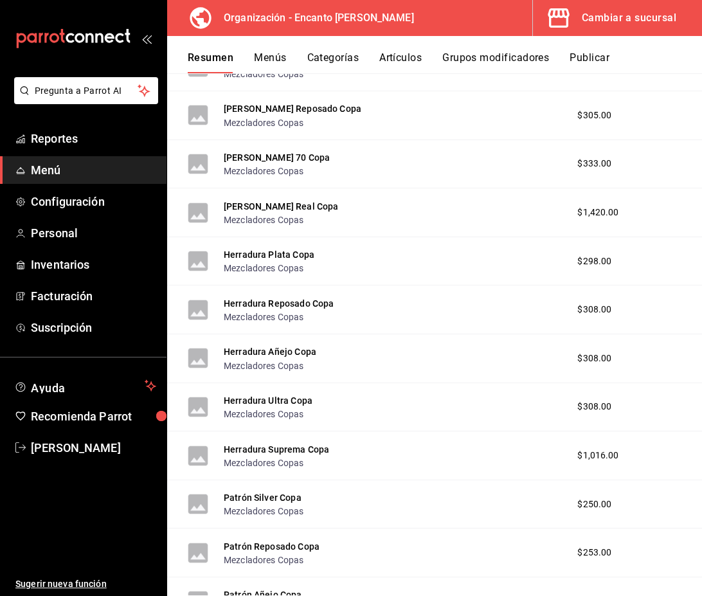
scroll to position [6012, 0]
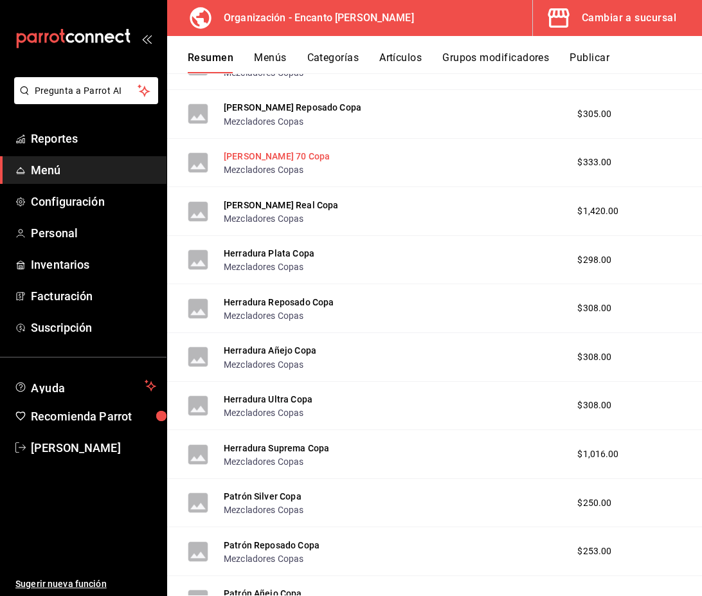
click at [271, 159] on button "Don Julio 70 Copa" at bounding box center [277, 156] width 106 height 13
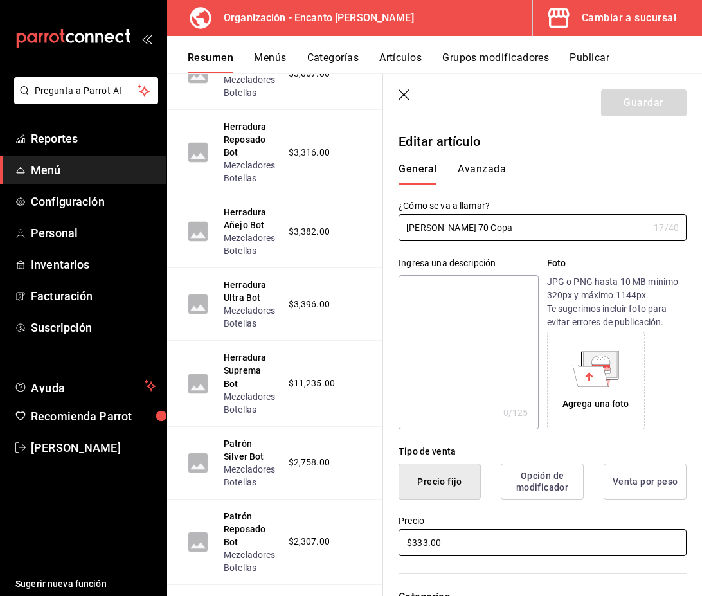
click at [427, 540] on input "$333.00" at bounding box center [543, 542] width 288 height 27
type input "$334.00"
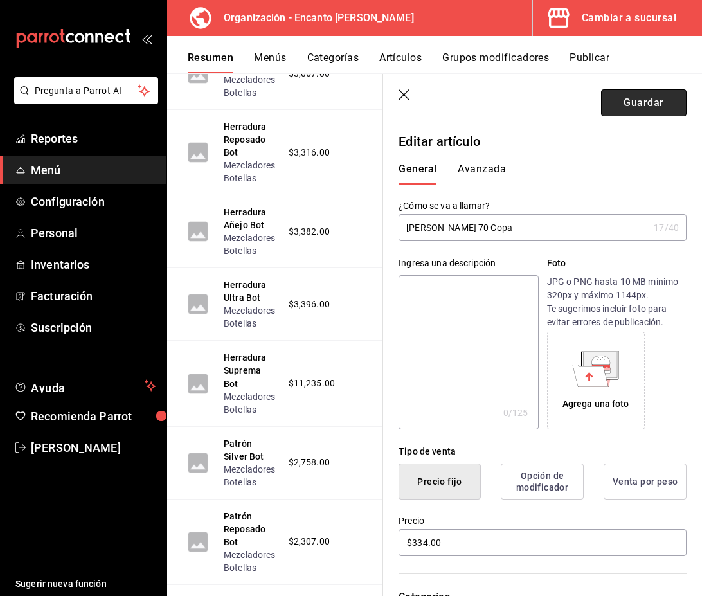
click at [634, 99] on button "Guardar" at bounding box center [644, 102] width 86 height 27
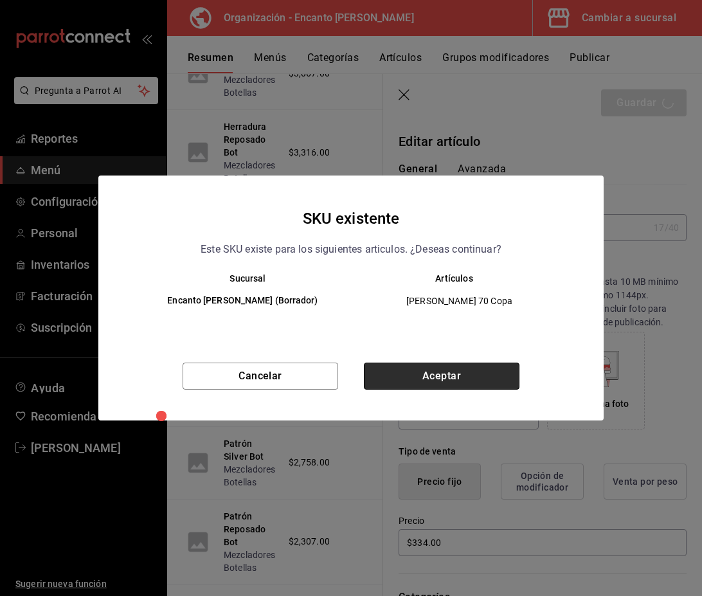
click at [406, 381] on button "Aceptar" at bounding box center [442, 376] width 156 height 27
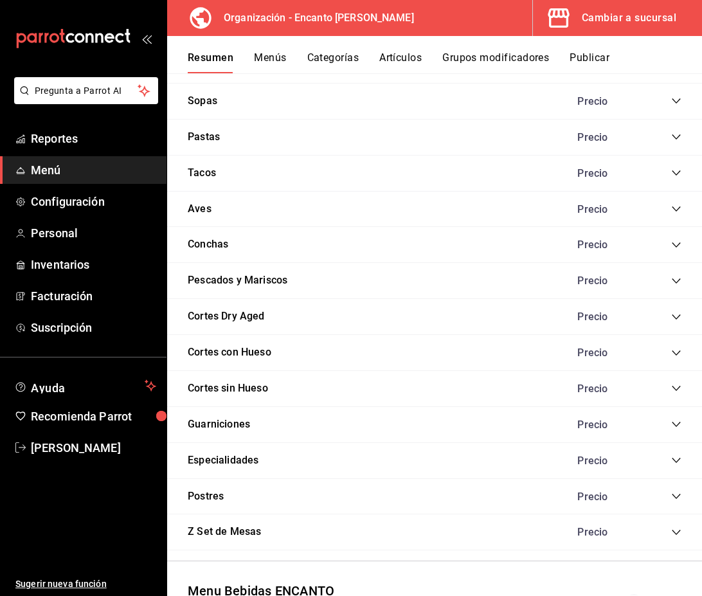
scroll to position [1172, 0]
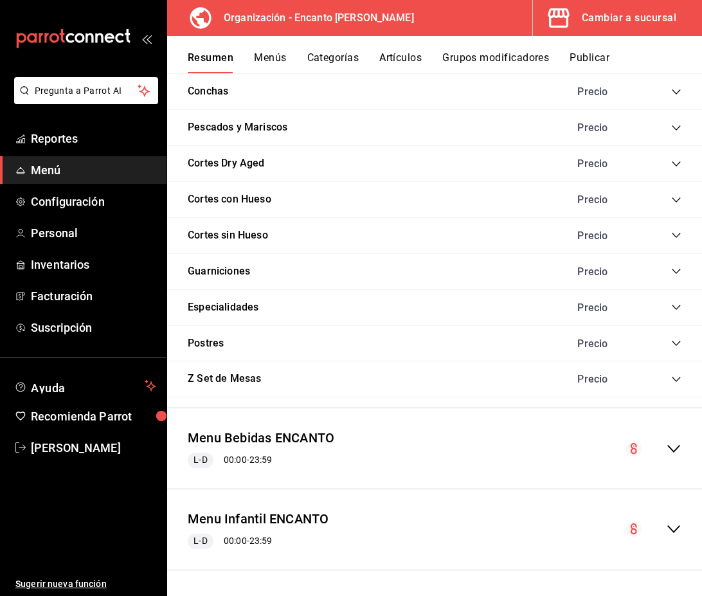
click at [675, 446] on icon "collapse-menu-row" at bounding box center [673, 448] width 15 height 15
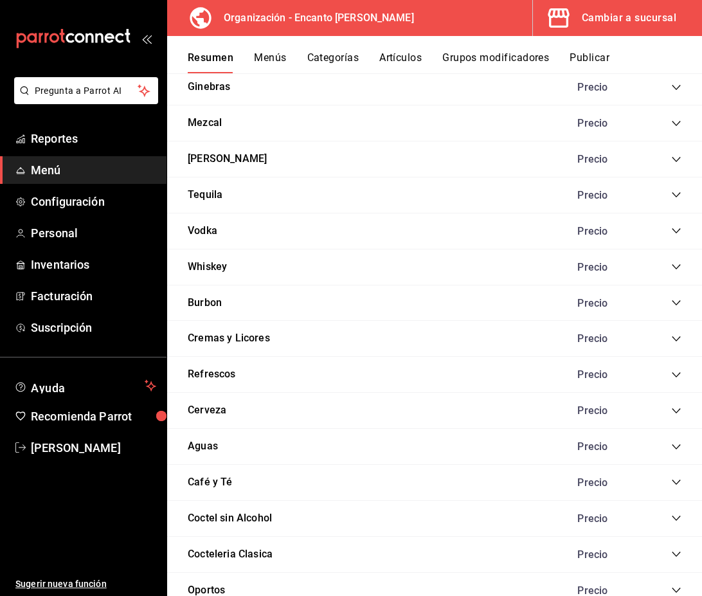
scroll to position [3190, 0]
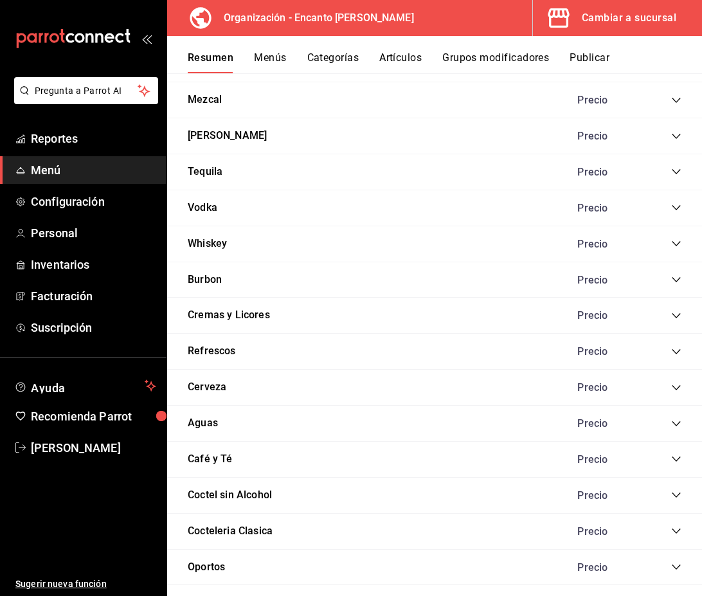
click at [675, 170] on icon "collapse-category-row" at bounding box center [676, 172] width 10 height 10
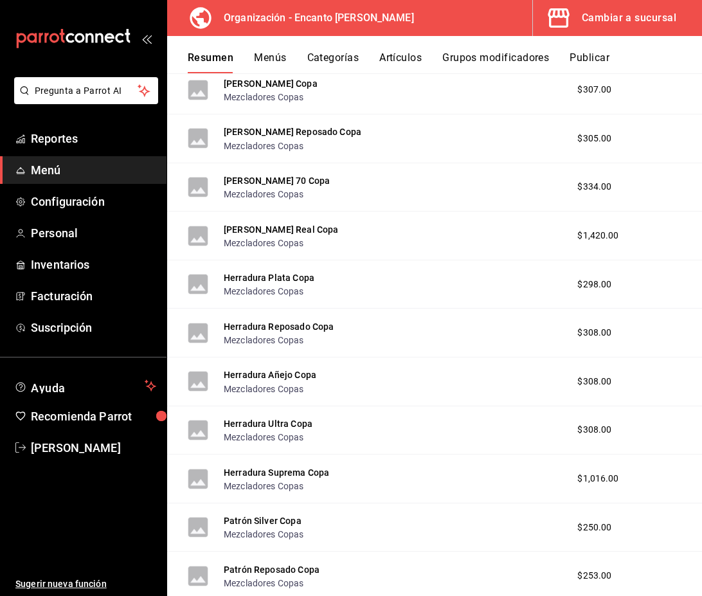
scroll to position [5986, 0]
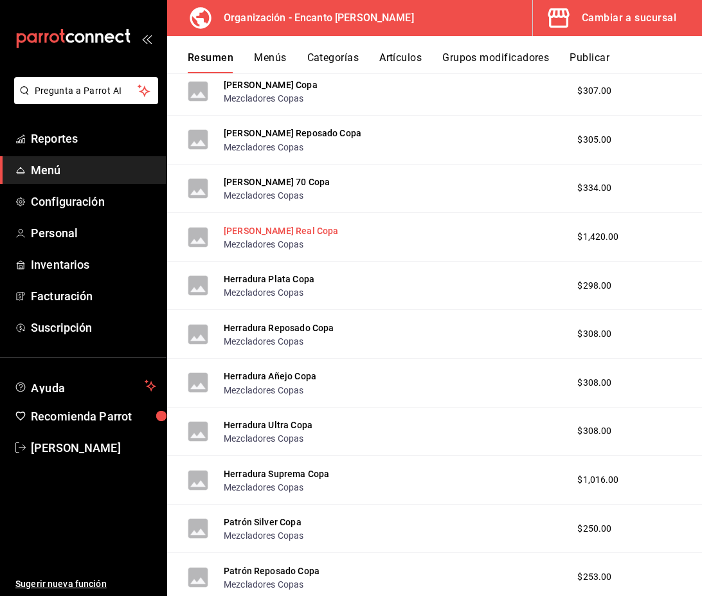
click at [291, 235] on button "Don Julio Real Copa" at bounding box center [281, 230] width 114 height 13
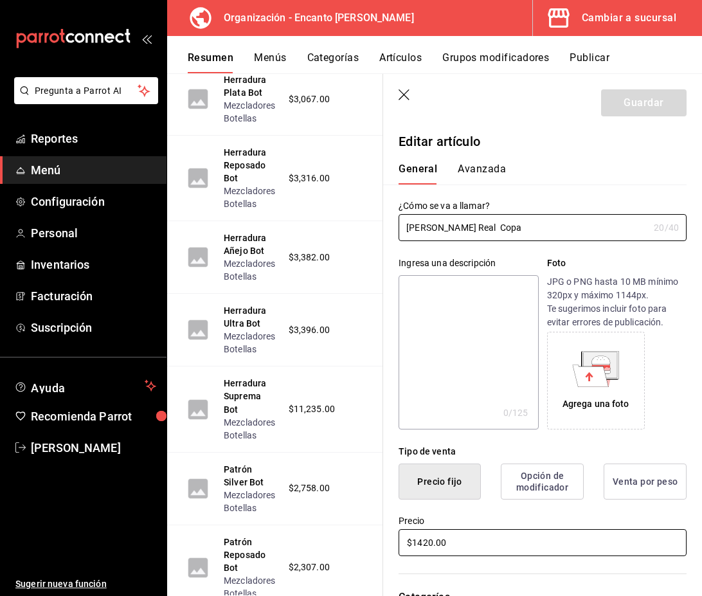
click at [430, 537] on input "$1420.00" at bounding box center [543, 542] width 288 height 27
type input "$1421.00"
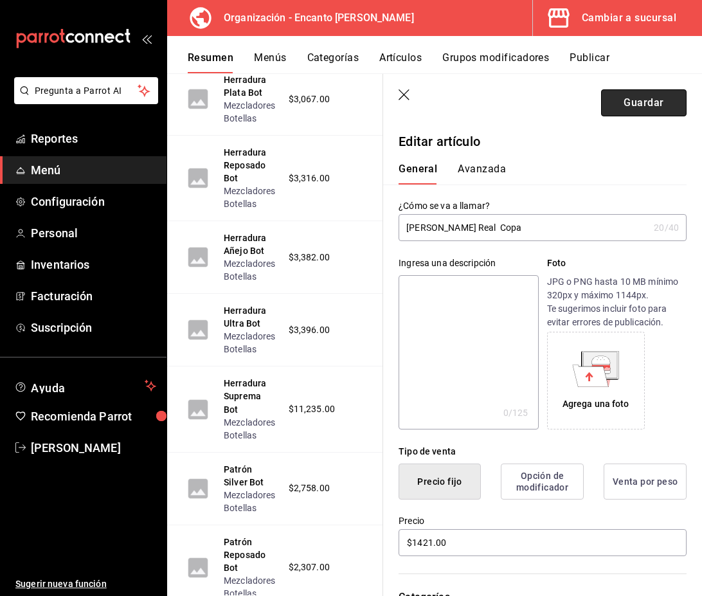
click at [624, 108] on button "Guardar" at bounding box center [644, 102] width 86 height 27
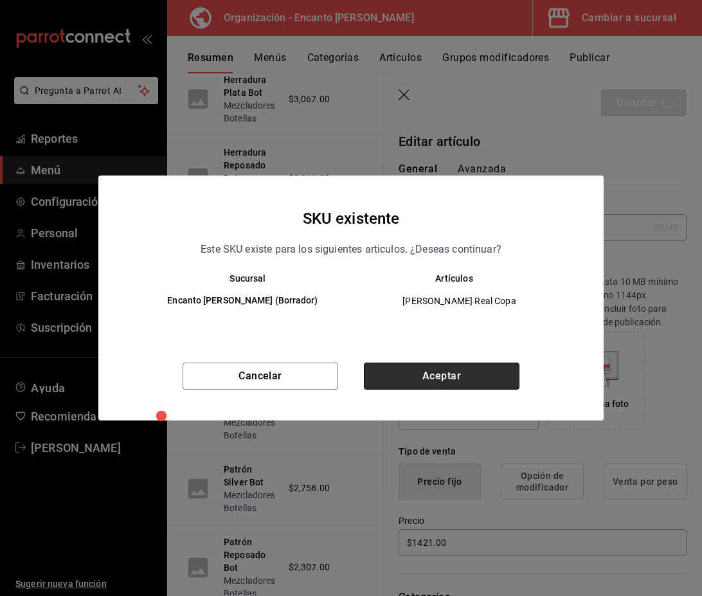
click at [485, 374] on button "Aceptar" at bounding box center [442, 376] width 156 height 27
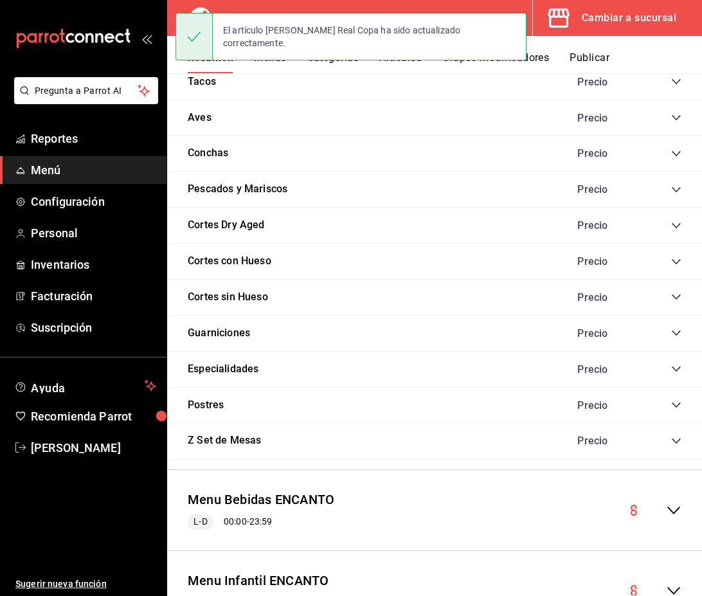
scroll to position [1172, 0]
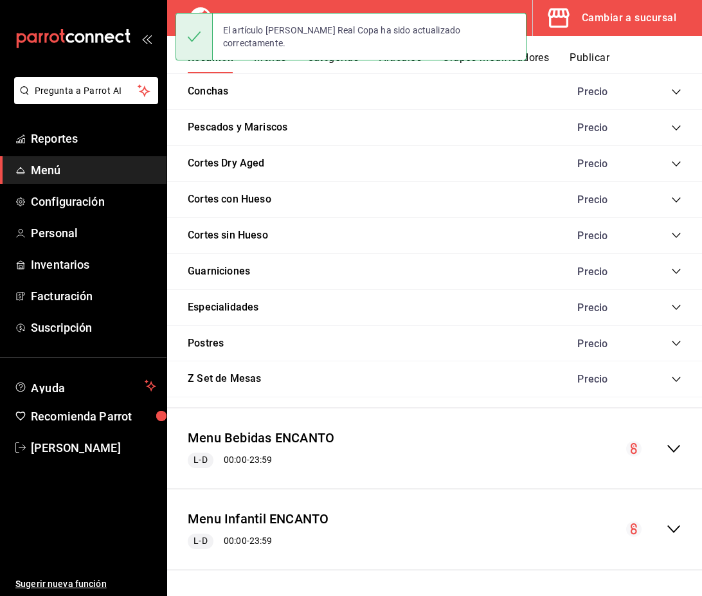
click at [680, 454] on icon "collapse-menu-row" at bounding box center [673, 448] width 15 height 15
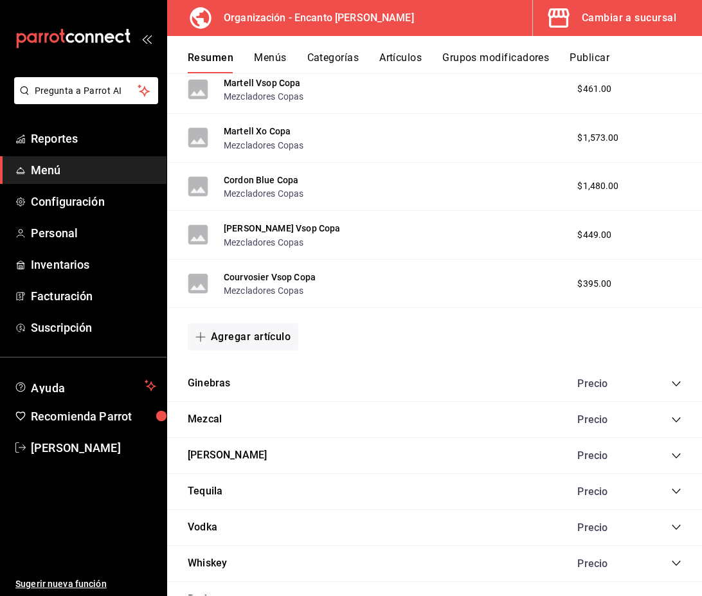
scroll to position [2871, 0]
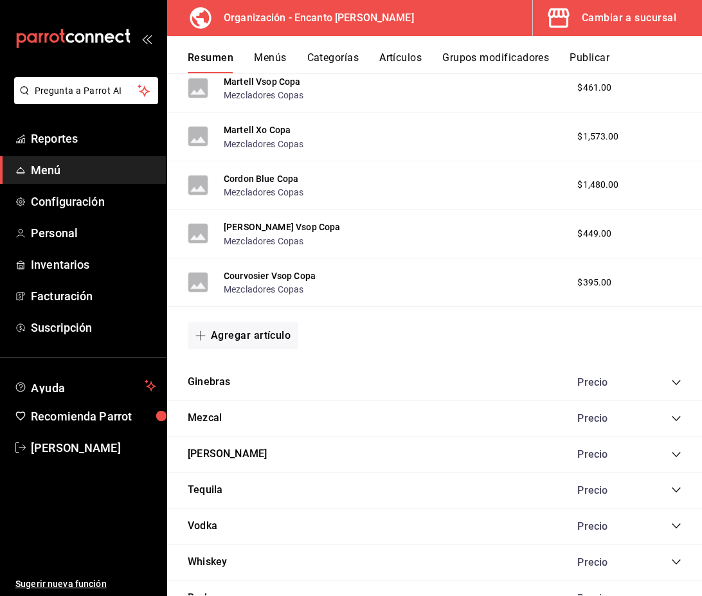
click at [674, 491] on icon "collapse-category-row" at bounding box center [676, 490] width 10 height 10
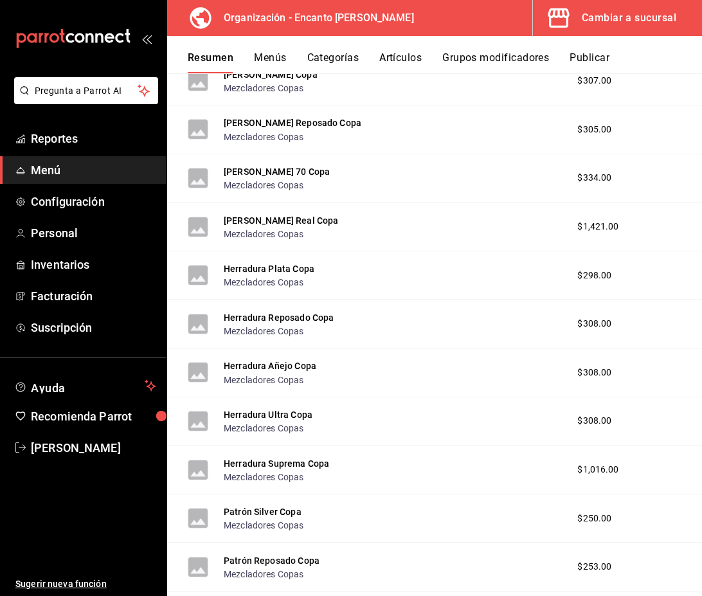
scroll to position [5997, 0]
click at [266, 364] on button "Herradura Añejo Copa" at bounding box center [270, 365] width 93 height 13
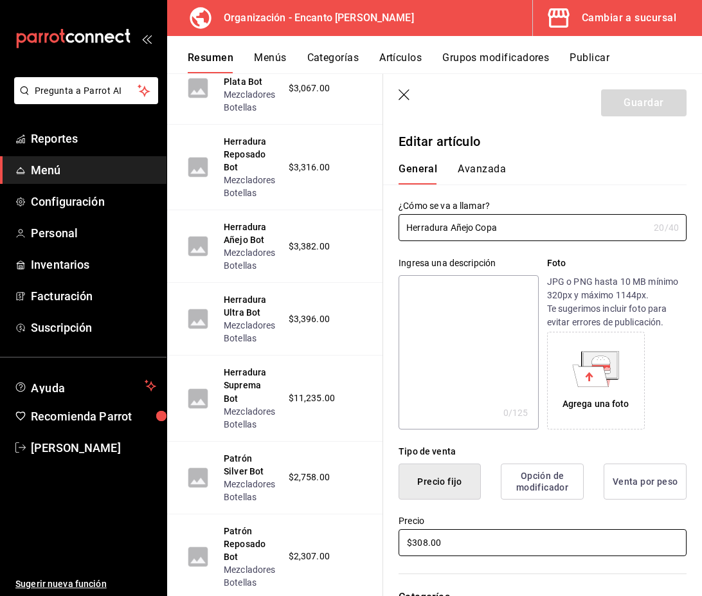
click at [430, 542] on input "$308.00" at bounding box center [543, 542] width 288 height 27
type input "$309.00"
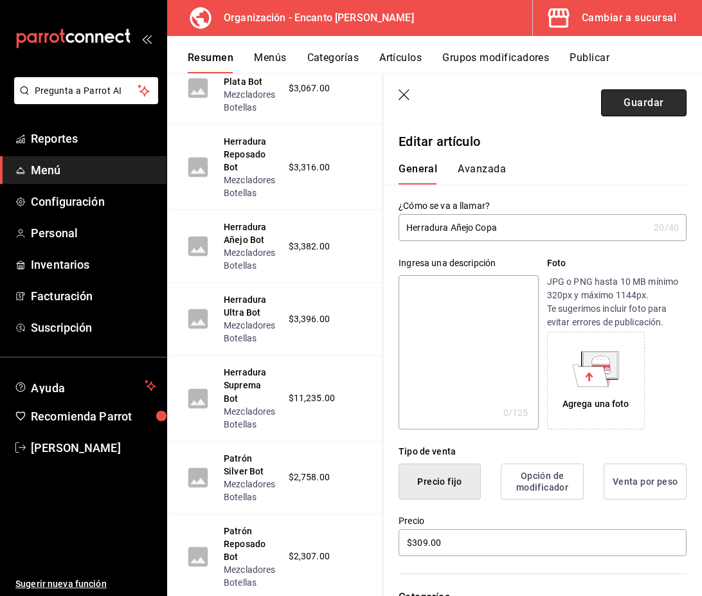
click at [633, 105] on button "Guardar" at bounding box center [644, 102] width 86 height 27
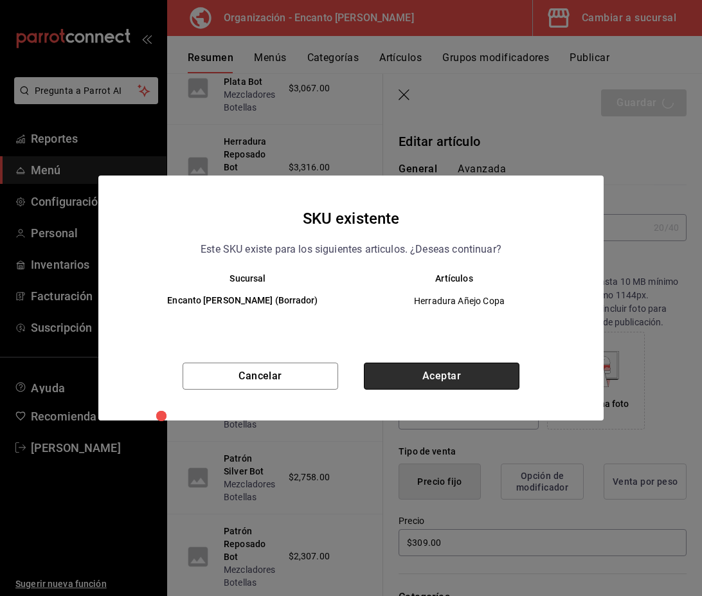
click at [468, 386] on button "Aceptar" at bounding box center [442, 376] width 156 height 27
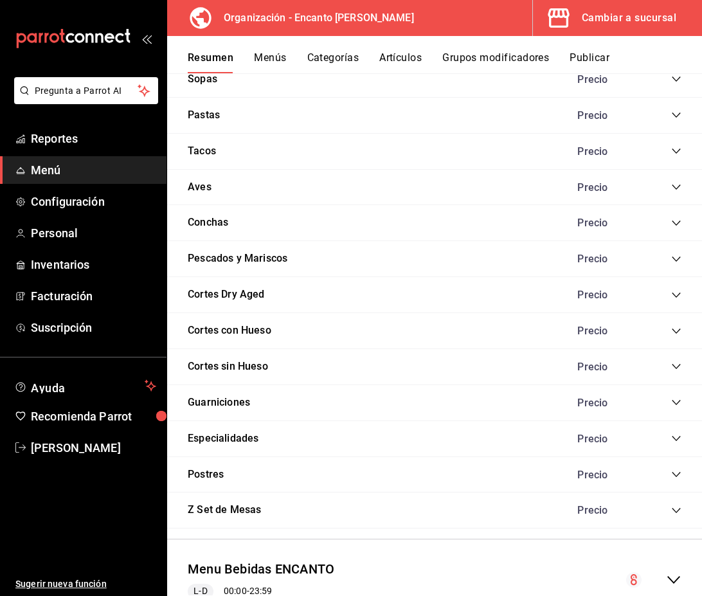
scroll to position [1172, 0]
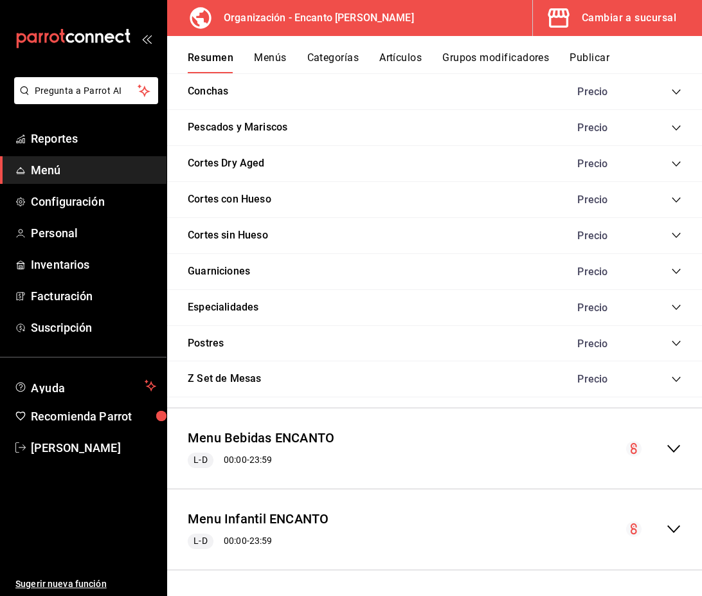
click at [667, 452] on icon "collapse-menu-row" at bounding box center [673, 448] width 15 height 15
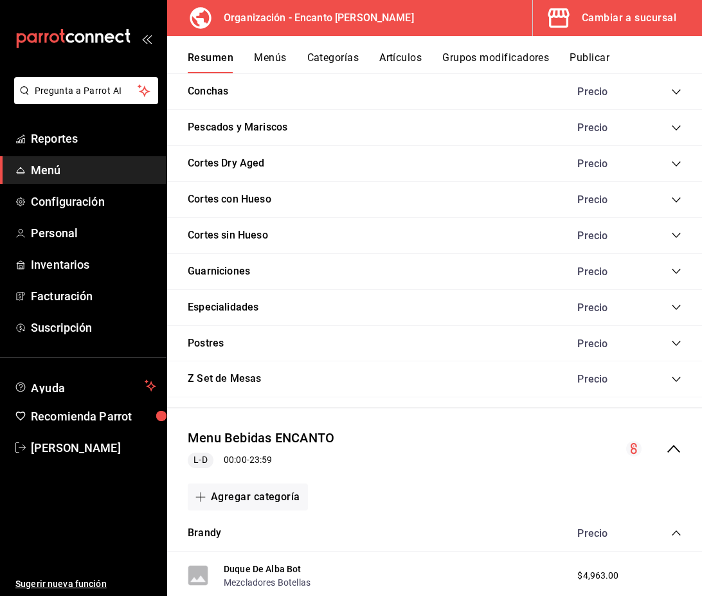
click at [677, 533] on icon "collapse-category-row" at bounding box center [676, 533] width 10 height 10
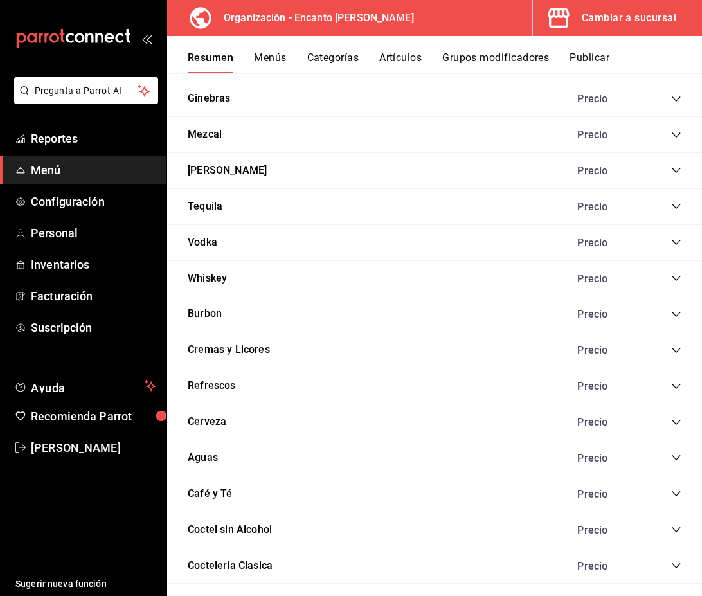
scroll to position [2514, 0]
click at [675, 204] on icon "collapse-category-row" at bounding box center [676, 206] width 10 height 10
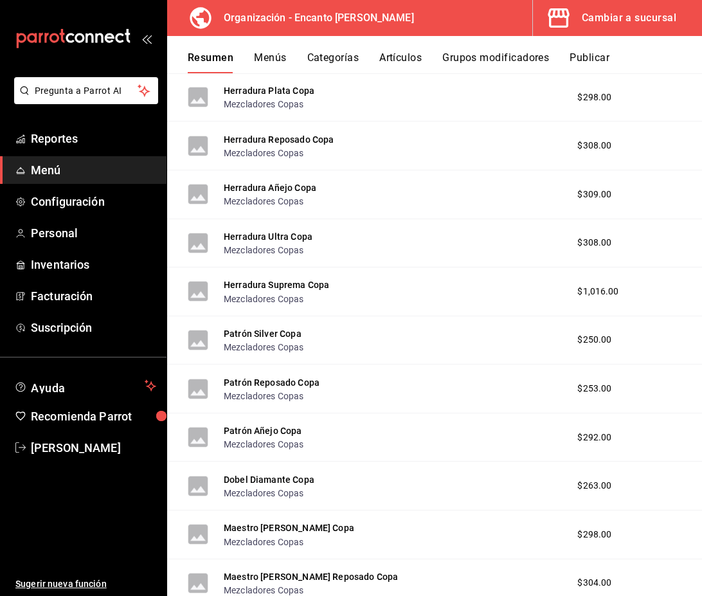
scroll to position [5544, 0]
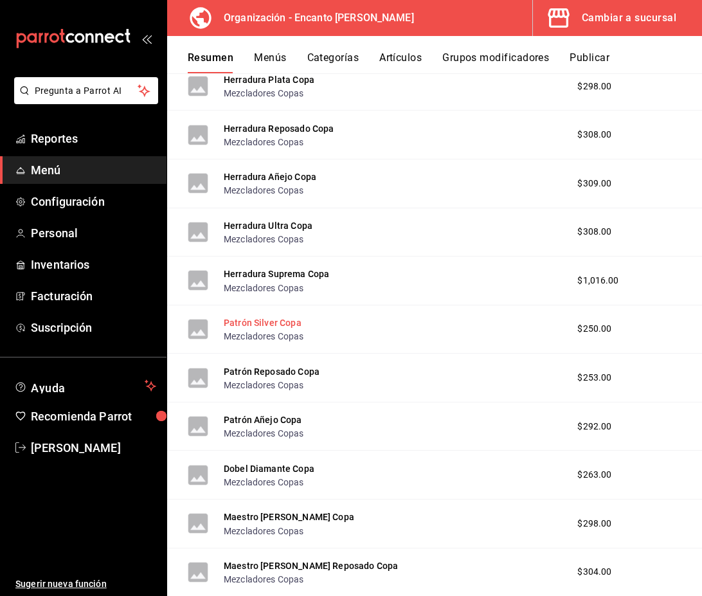
click at [274, 323] on button "Patrón Silver Copa" at bounding box center [263, 322] width 78 height 13
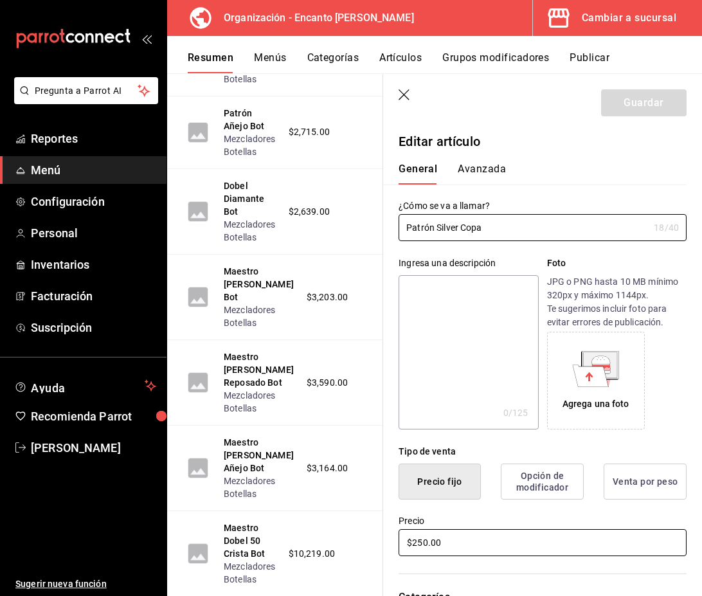
click at [428, 541] on input "$250.00" at bounding box center [543, 542] width 288 height 27
type input "$251.00"
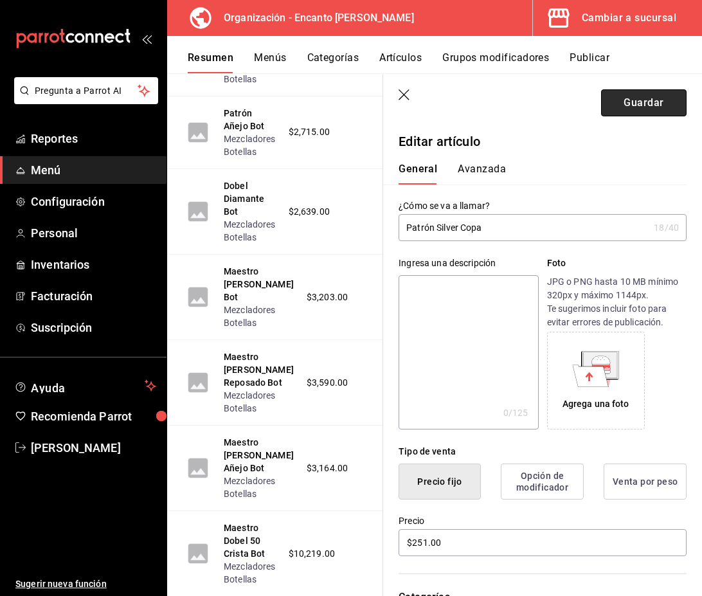
click at [630, 96] on button "Guardar" at bounding box center [644, 102] width 86 height 27
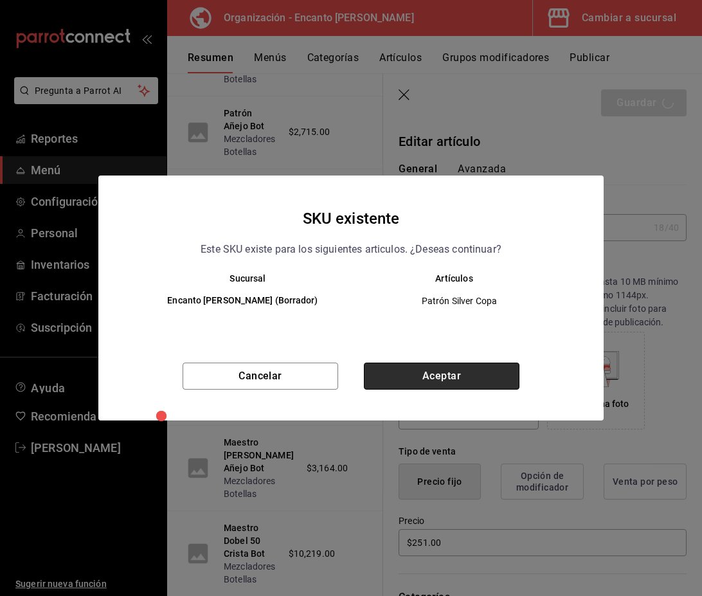
click at [380, 368] on button "Aceptar" at bounding box center [442, 376] width 156 height 27
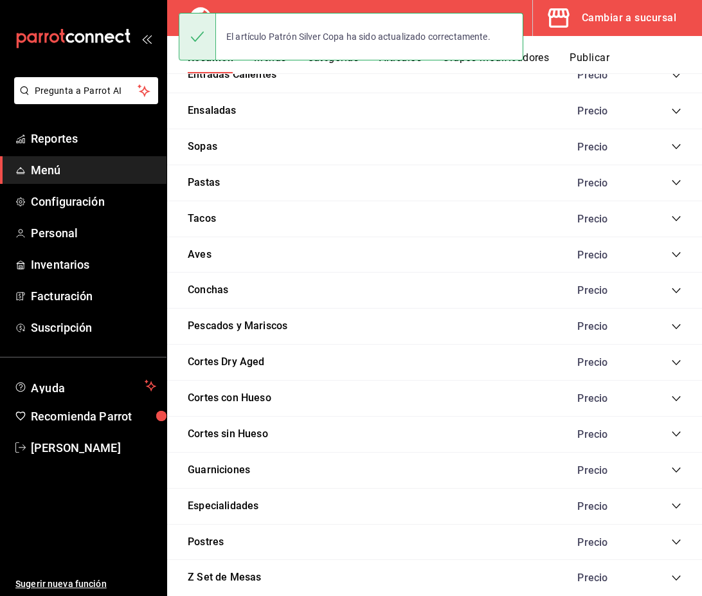
scroll to position [1172, 0]
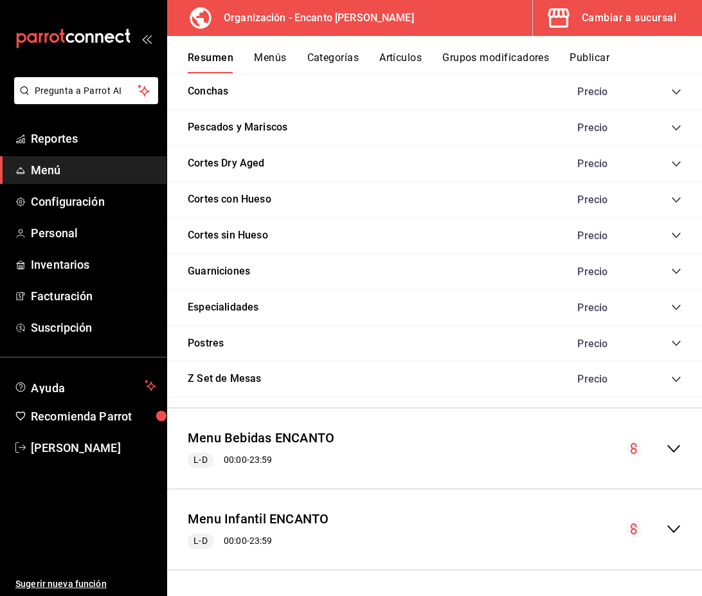
click at [676, 456] on icon "collapse-menu-row" at bounding box center [673, 448] width 15 height 15
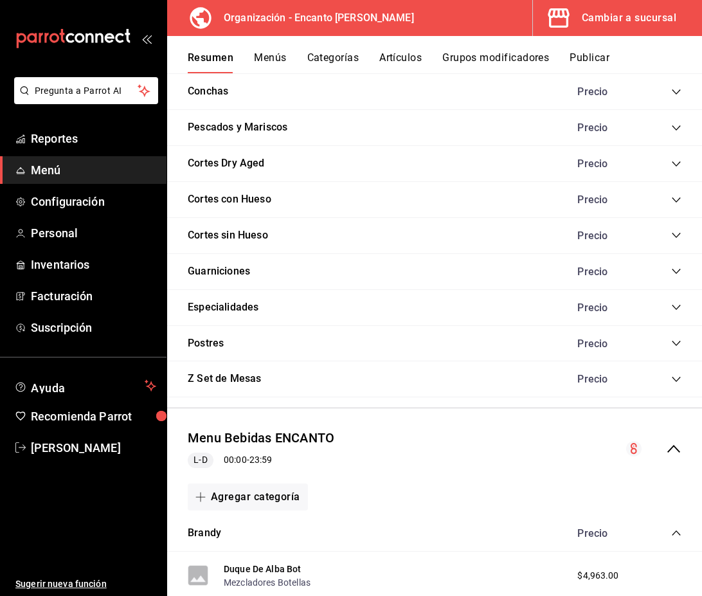
click at [677, 529] on icon "collapse-category-row" at bounding box center [676, 533] width 10 height 10
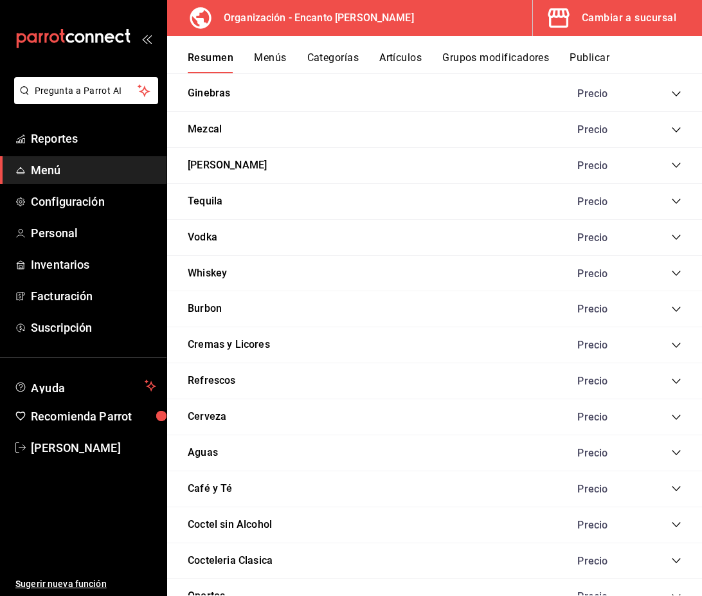
scroll to position [2515, 0]
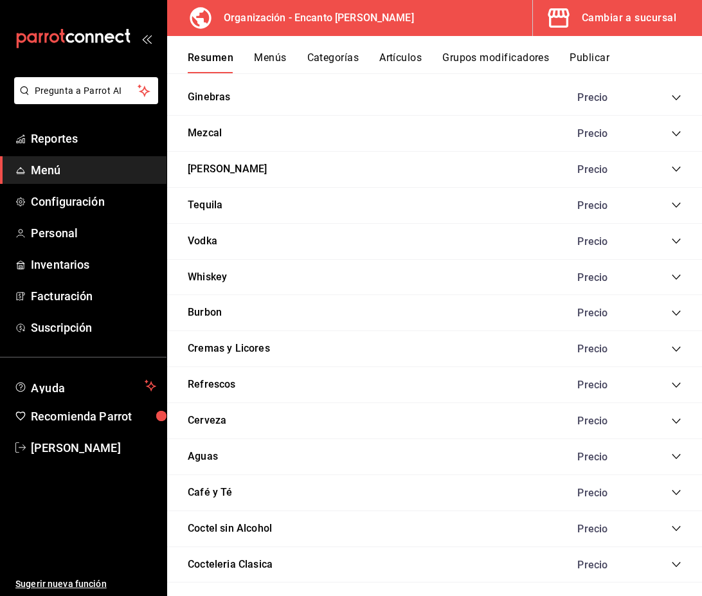
click at [672, 204] on icon "collapse-category-row" at bounding box center [676, 205] width 10 height 10
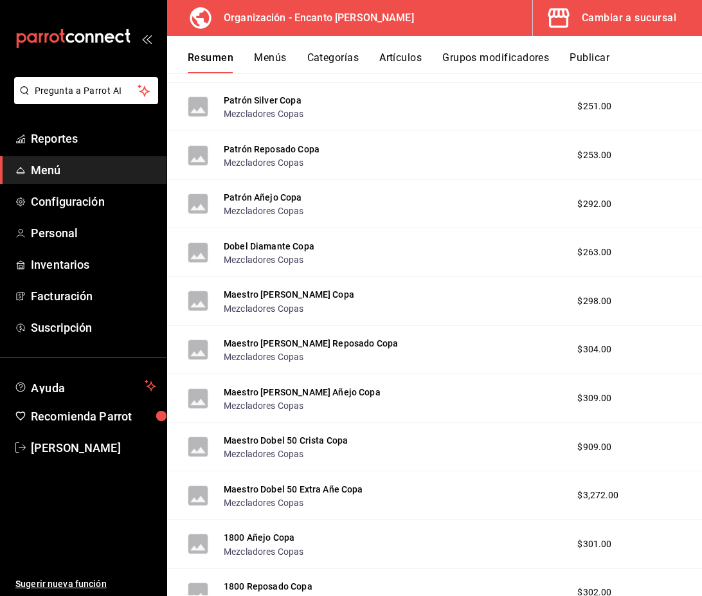
scroll to position [5766, 0]
click at [266, 195] on button "Patrón Añejo Copa" at bounding box center [263, 198] width 78 height 13
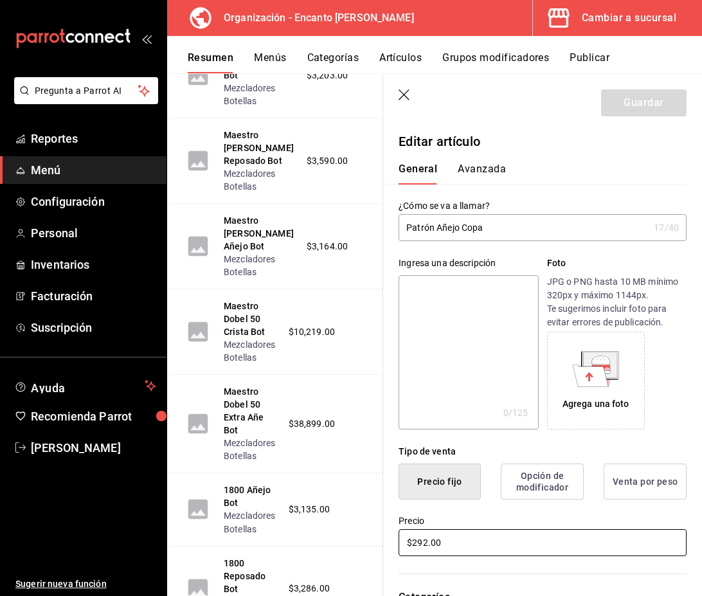
click at [430, 542] on input "$292.00" at bounding box center [543, 542] width 288 height 27
type input "$293.00"
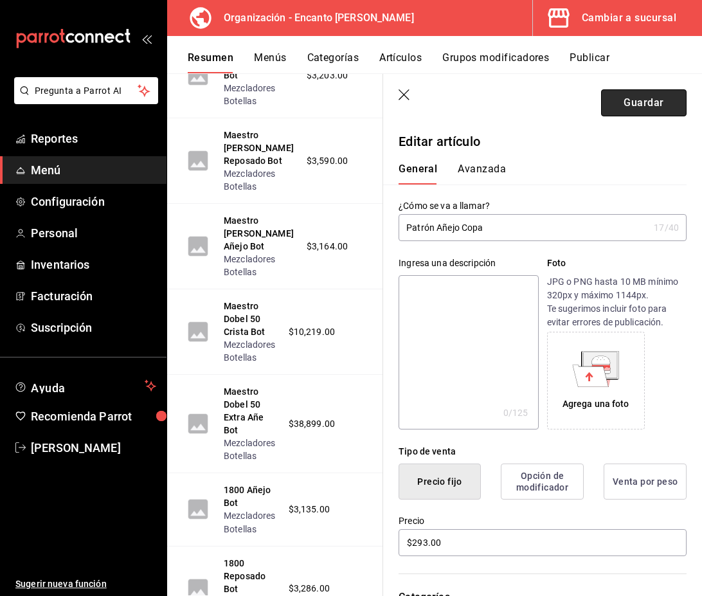
click at [667, 104] on button "Guardar" at bounding box center [644, 102] width 86 height 27
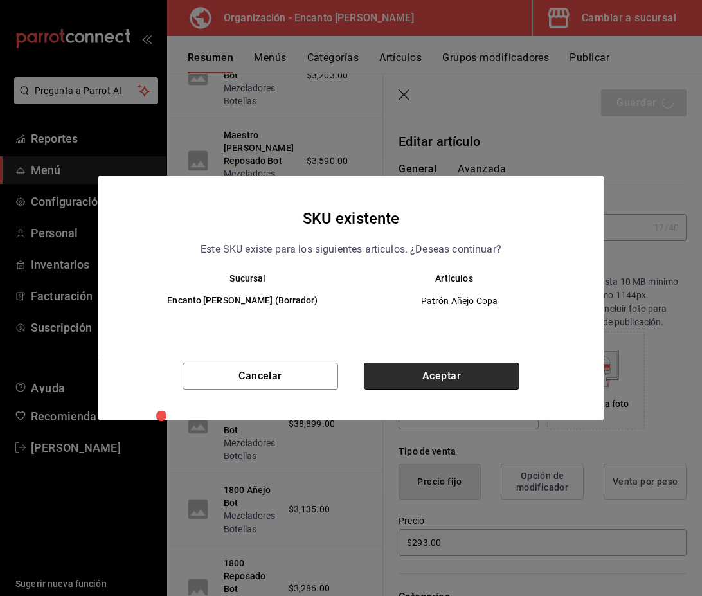
click at [477, 383] on button "Aceptar" at bounding box center [442, 376] width 156 height 27
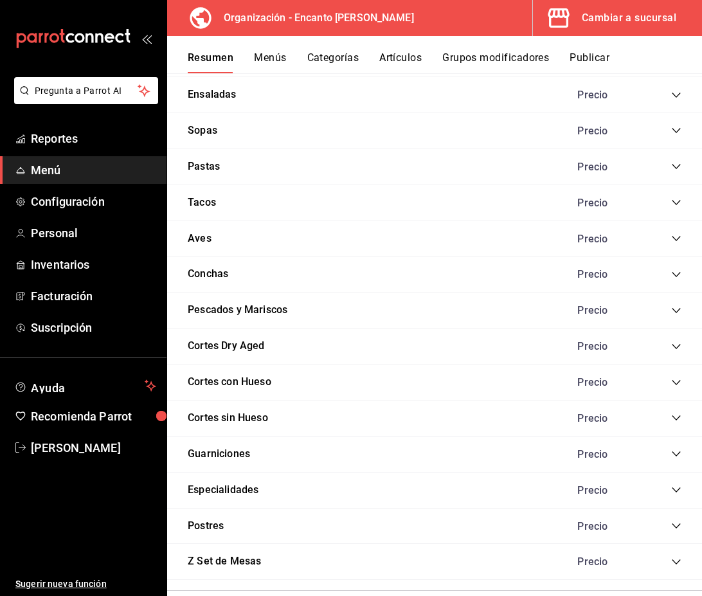
scroll to position [1172, 0]
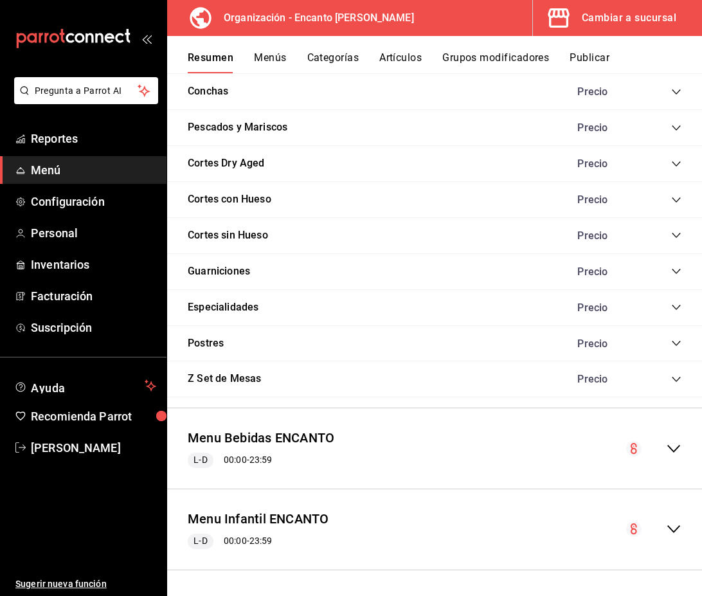
click at [671, 444] on icon "collapse-menu-row" at bounding box center [673, 448] width 15 height 15
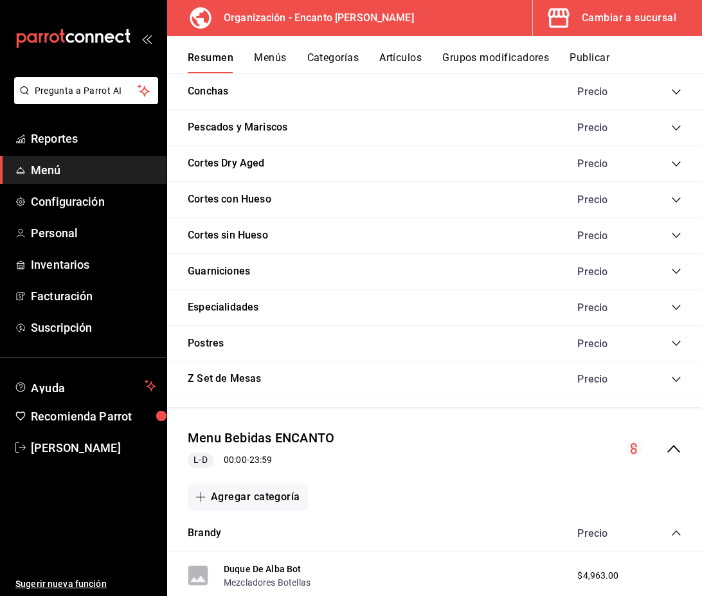
click at [673, 532] on icon "collapse-category-row" at bounding box center [676, 533] width 10 height 10
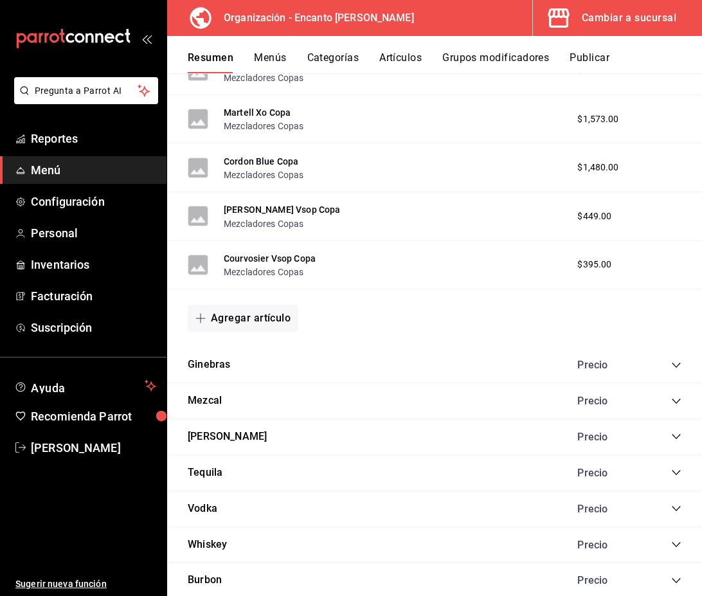
scroll to position [2248, 0]
click at [677, 474] on icon "collapse-category-row" at bounding box center [676, 472] width 10 height 10
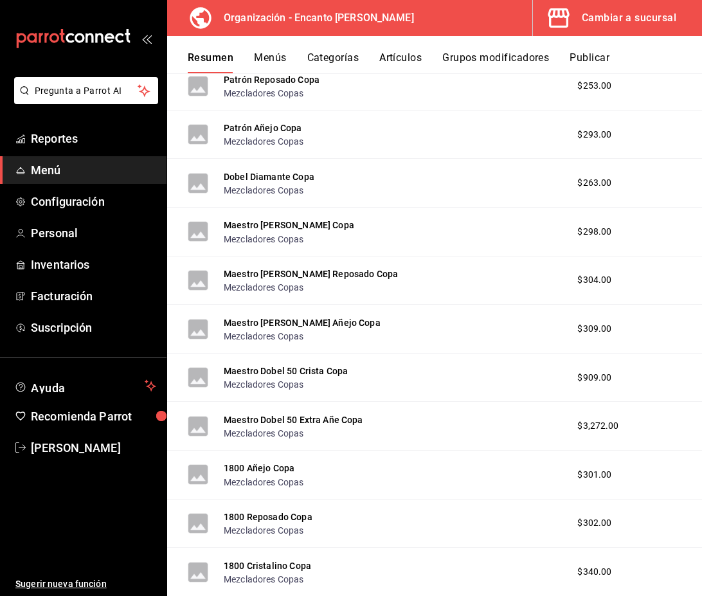
scroll to position [5838, 0]
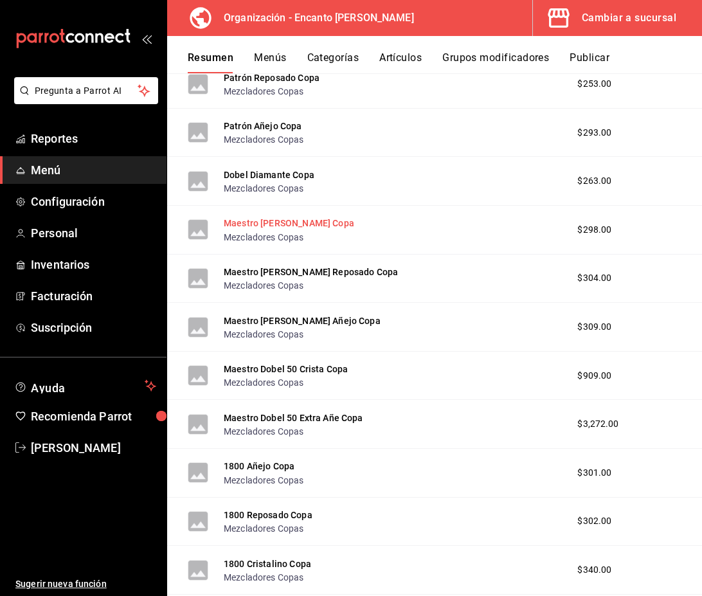
click at [282, 228] on button "Maestro Tequilero Blanco Copa" at bounding box center [289, 223] width 131 height 13
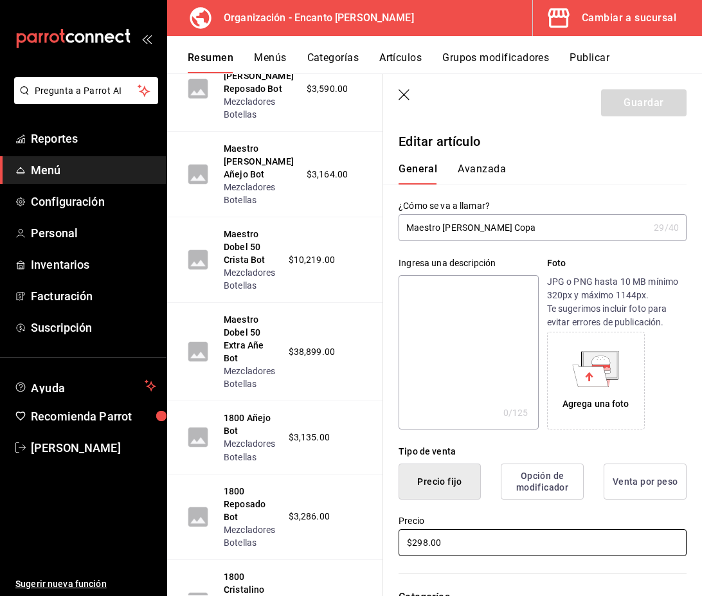
click at [430, 539] on input "$298.00" at bounding box center [543, 542] width 288 height 27
type input "$299.00"
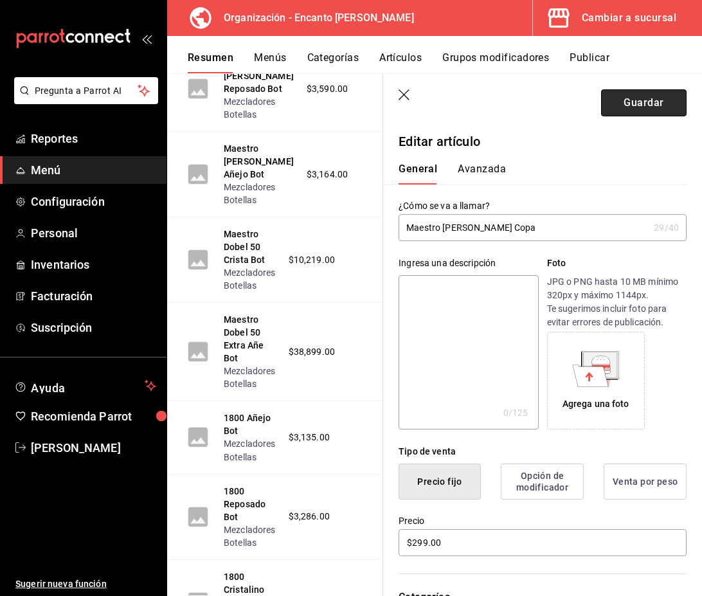
click at [641, 109] on button "Guardar" at bounding box center [644, 102] width 86 height 27
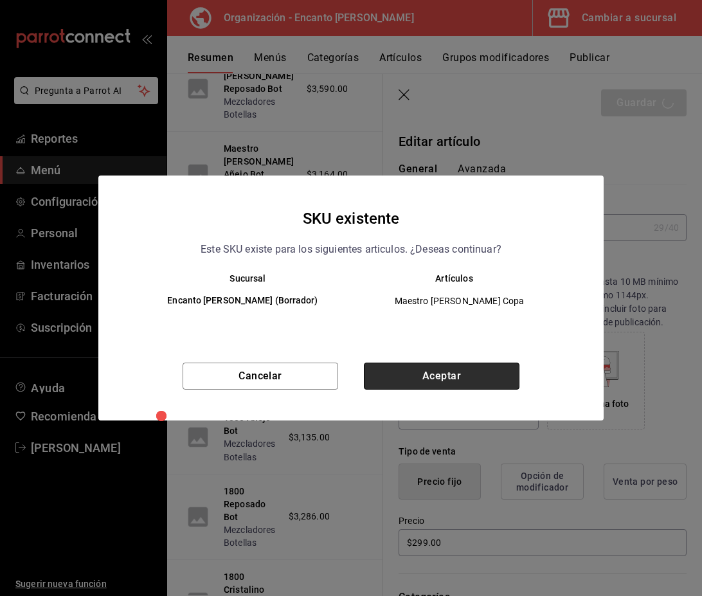
click at [475, 381] on button "Aceptar" at bounding box center [442, 376] width 156 height 27
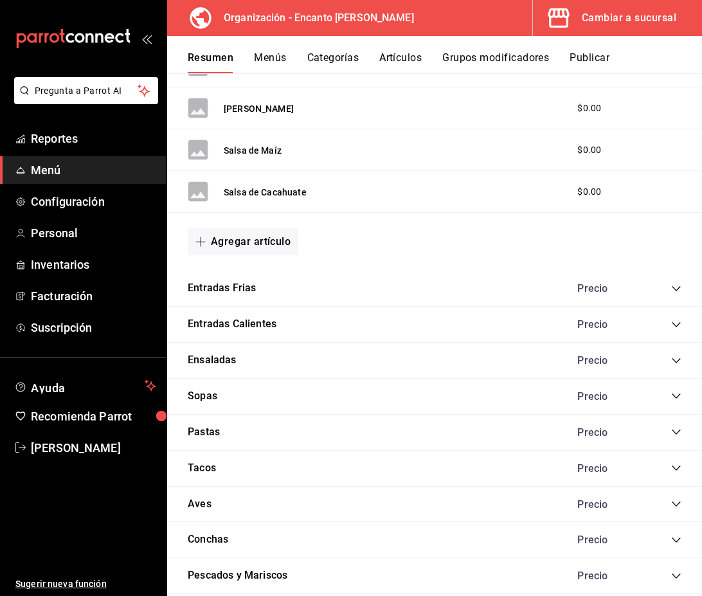
scroll to position [1172, 0]
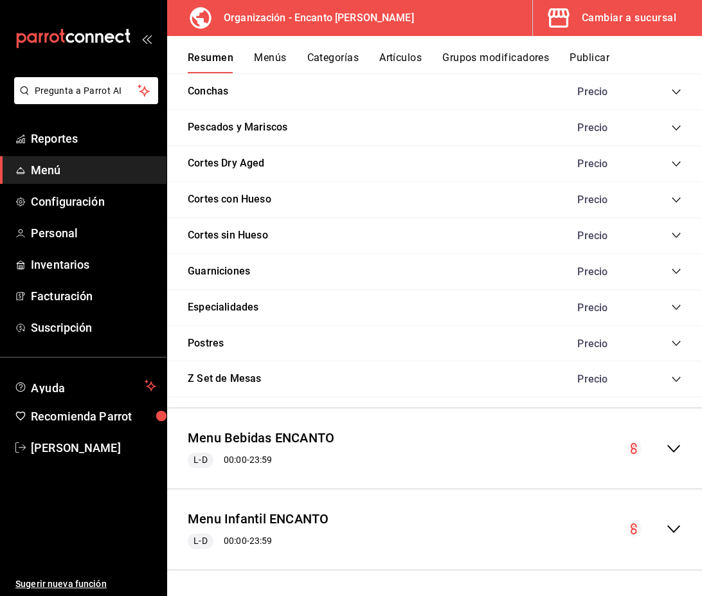
click at [670, 451] on icon "collapse-menu-row" at bounding box center [673, 448] width 15 height 15
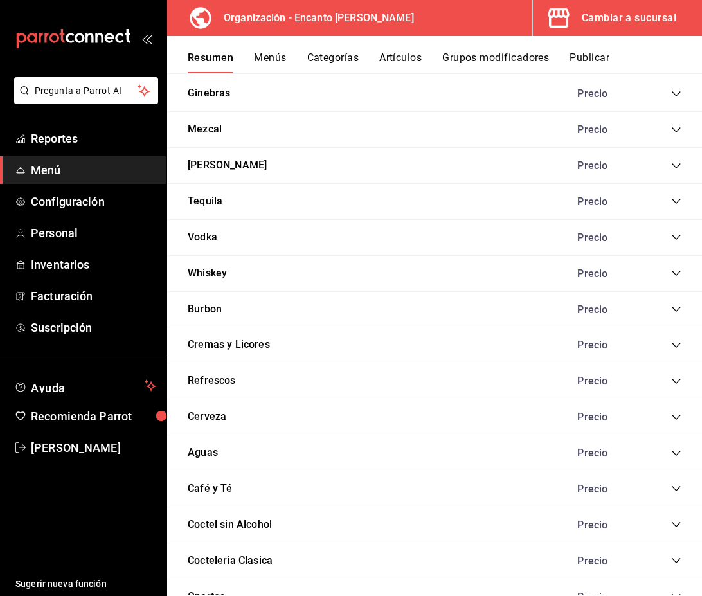
scroll to position [3176, 0]
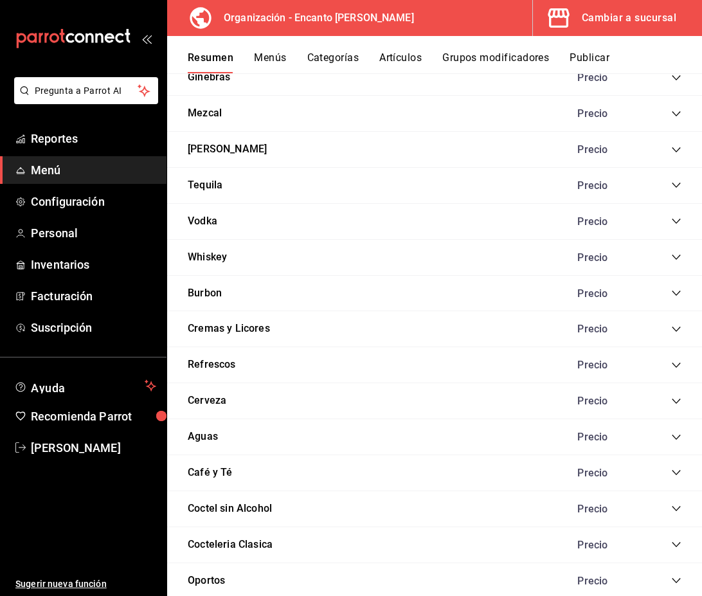
click at [680, 179] on div "Precio" at bounding box center [623, 185] width 117 height 12
click at [676, 186] on icon "collapse-category-row" at bounding box center [676, 185] width 10 height 10
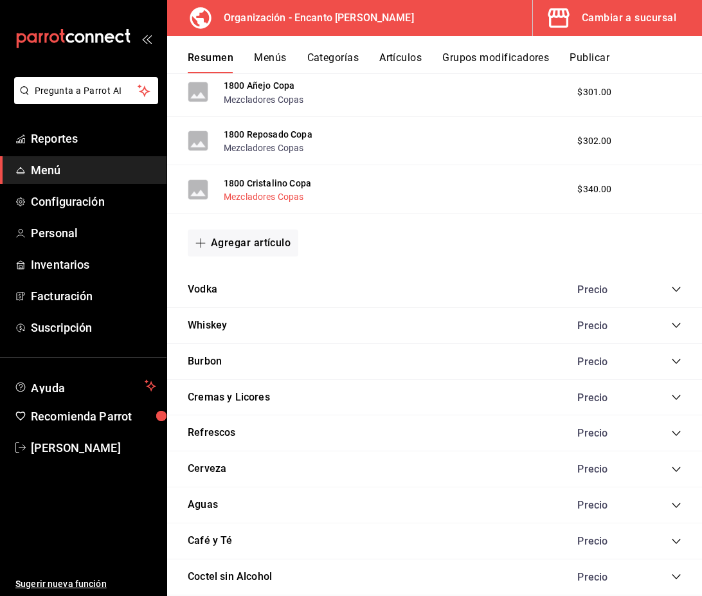
scroll to position [6876, 0]
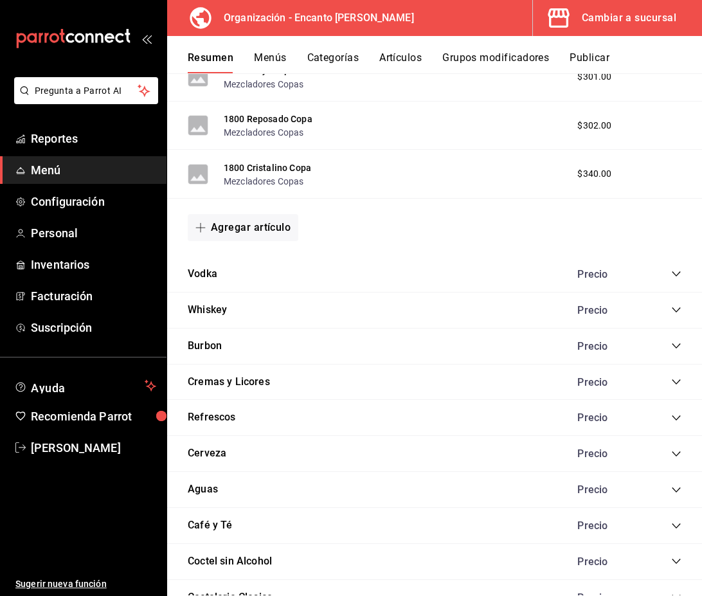
click at [676, 279] on icon "collapse-category-row" at bounding box center [676, 274] width 10 height 10
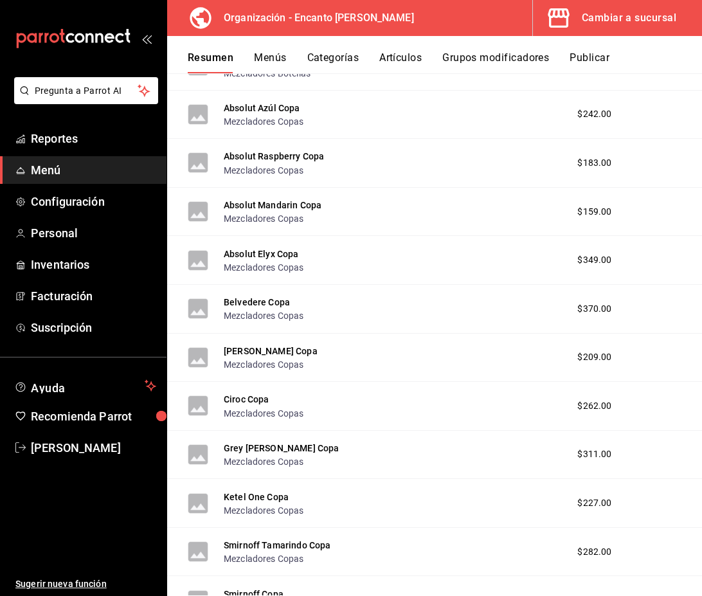
scroll to position [7726, 0]
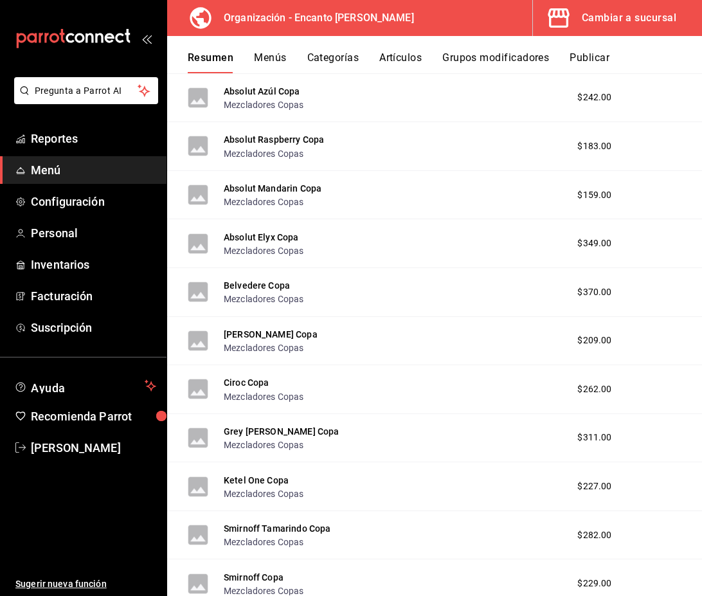
drag, startPoint x: 260, startPoint y: 95, endPoint x: 321, endPoint y: 213, distance: 133.4
click at [260, 95] on button "Absolut Azúl Copa" at bounding box center [262, 91] width 77 height 13
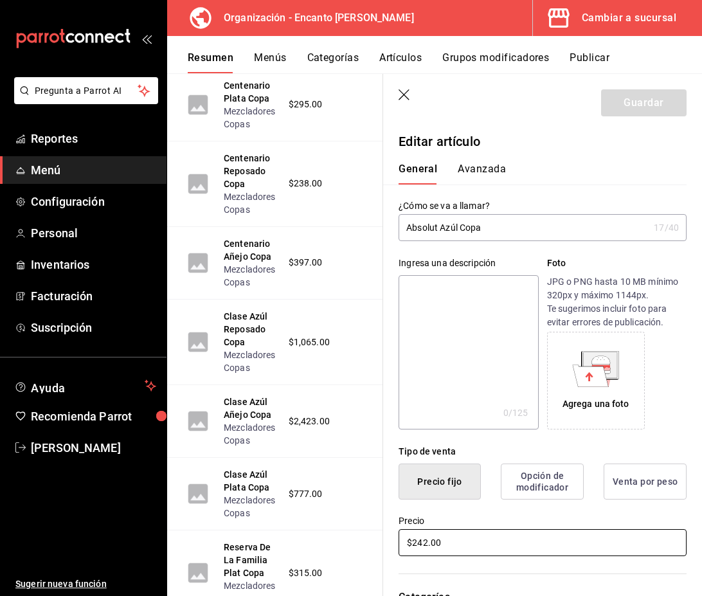
click at [444, 542] on input "$242.00" at bounding box center [543, 542] width 288 height 27
type input "$243.00"
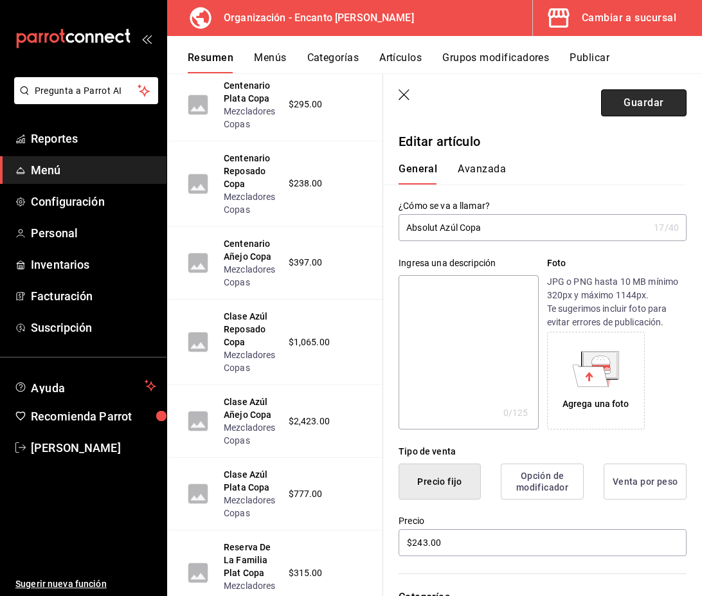
click at [638, 110] on button "Guardar" at bounding box center [644, 102] width 86 height 27
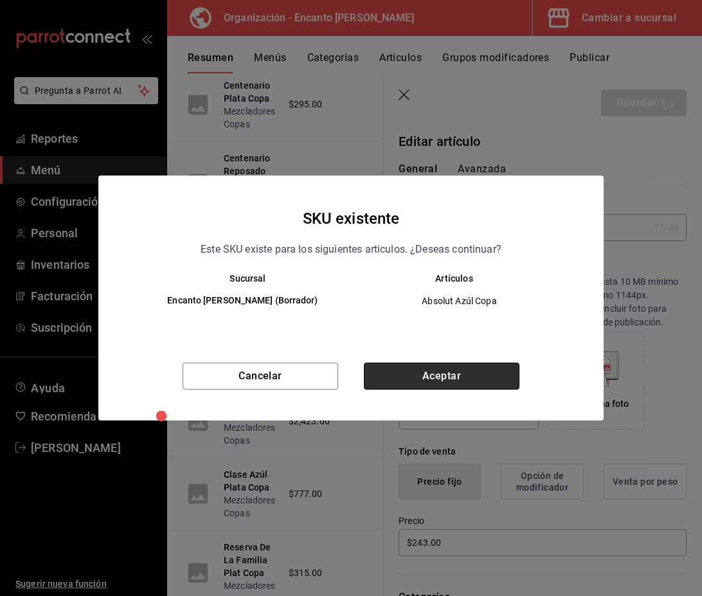
click at [476, 385] on button "Aceptar" at bounding box center [442, 376] width 156 height 27
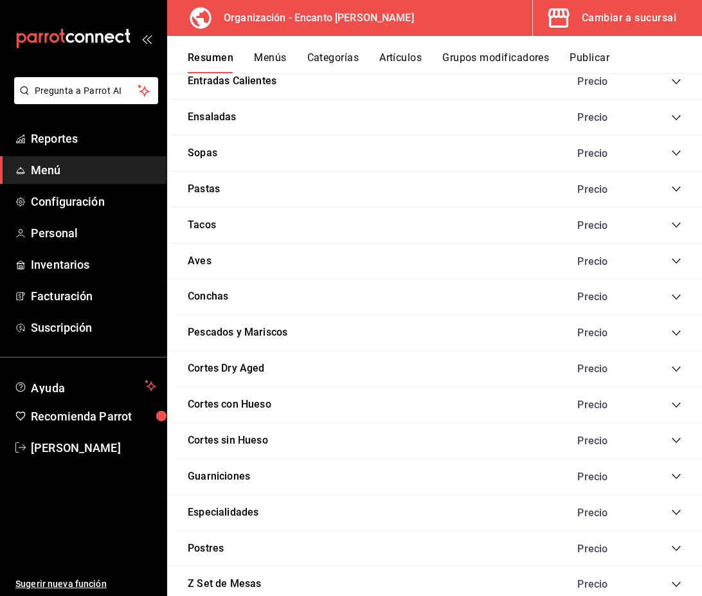
scroll to position [1172, 0]
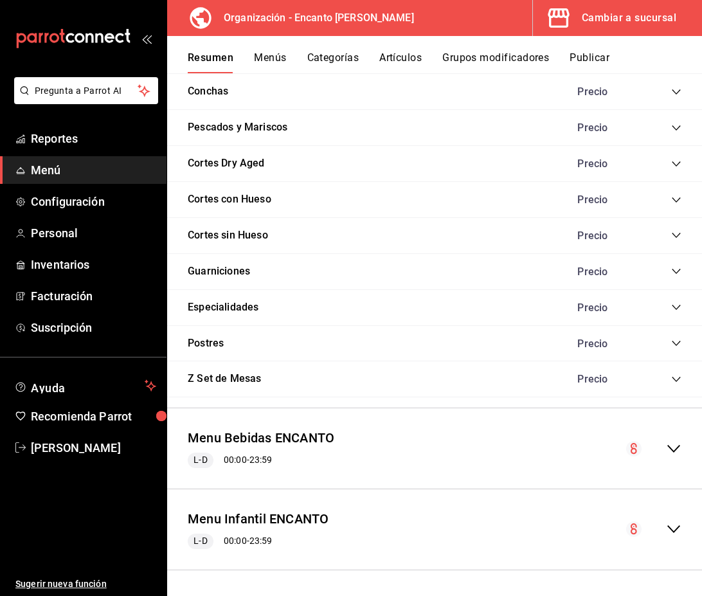
click at [666, 444] on div "collapse-menu-row" at bounding box center [653, 448] width 55 height 15
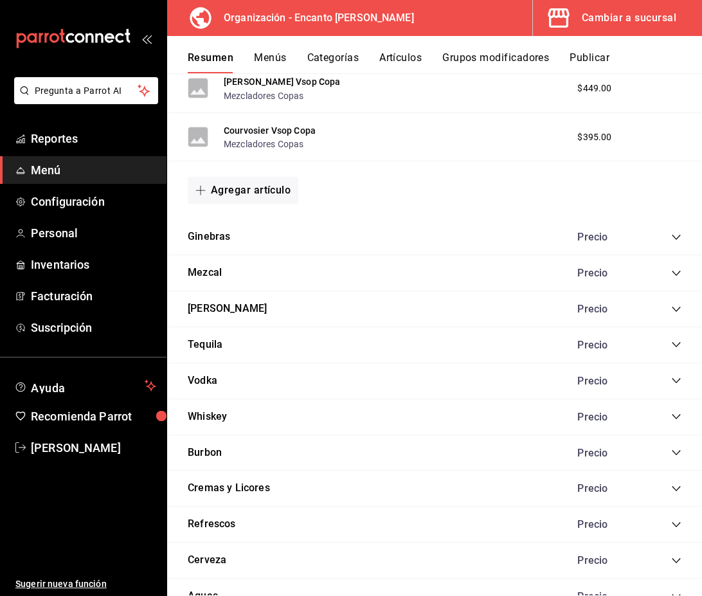
scroll to position [3018, 0]
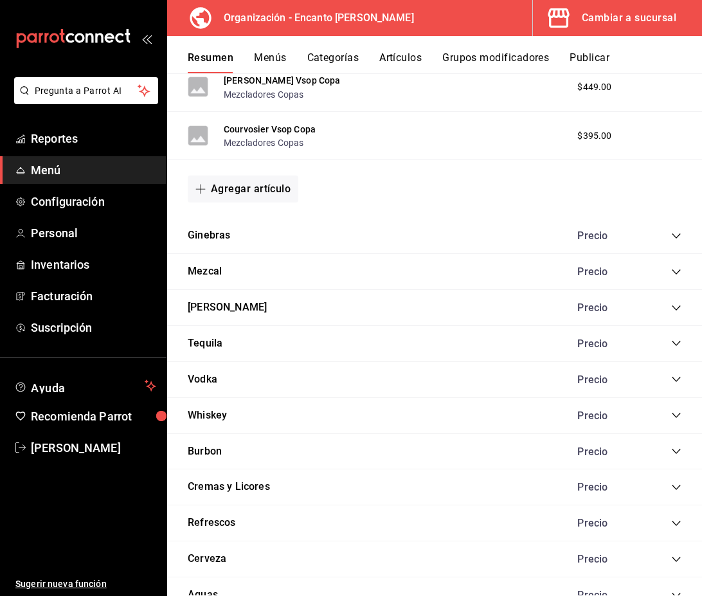
click at [676, 379] on icon "collapse-category-row" at bounding box center [676, 379] width 10 height 10
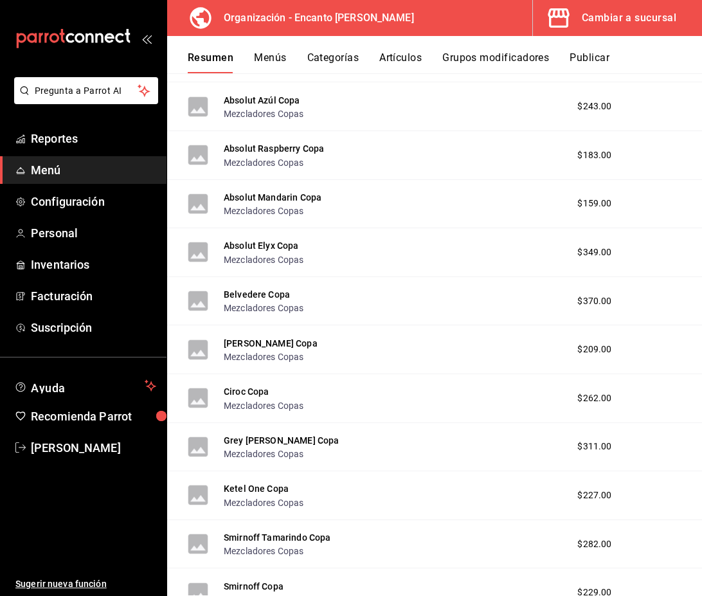
scroll to position [3975, 0]
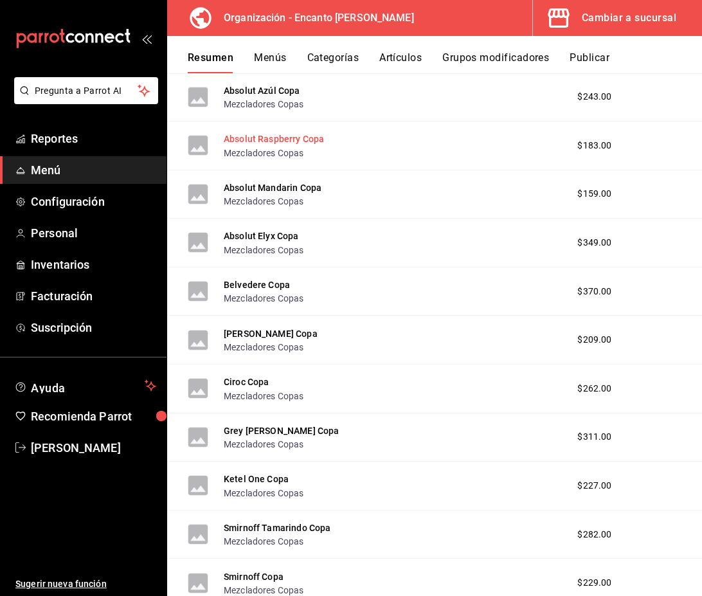
click at [288, 141] on button "Absolut Raspberry Copa" at bounding box center [274, 138] width 100 height 13
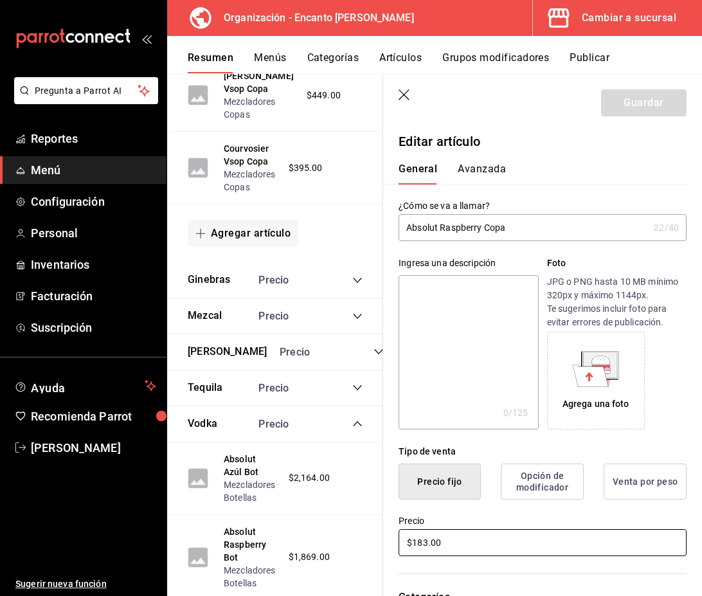
click at [428, 544] on input "$183.00" at bounding box center [543, 542] width 288 height 27
type input "$184.00"
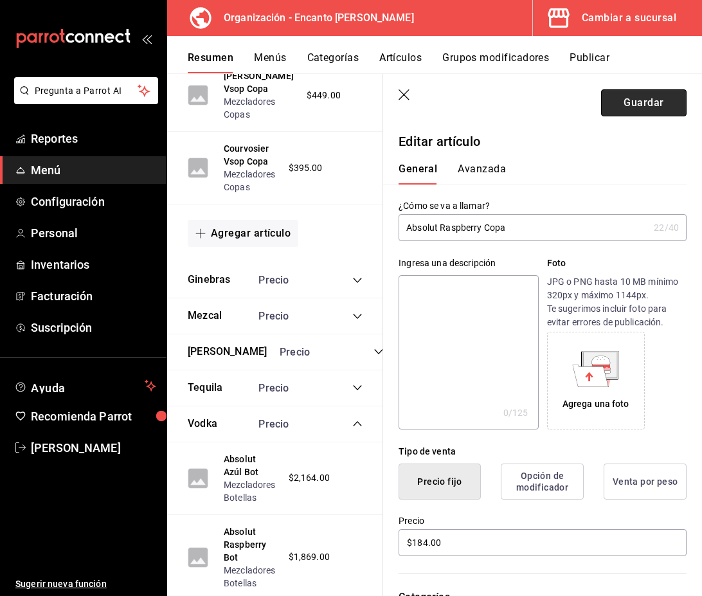
click at [646, 108] on button "Guardar" at bounding box center [644, 102] width 86 height 27
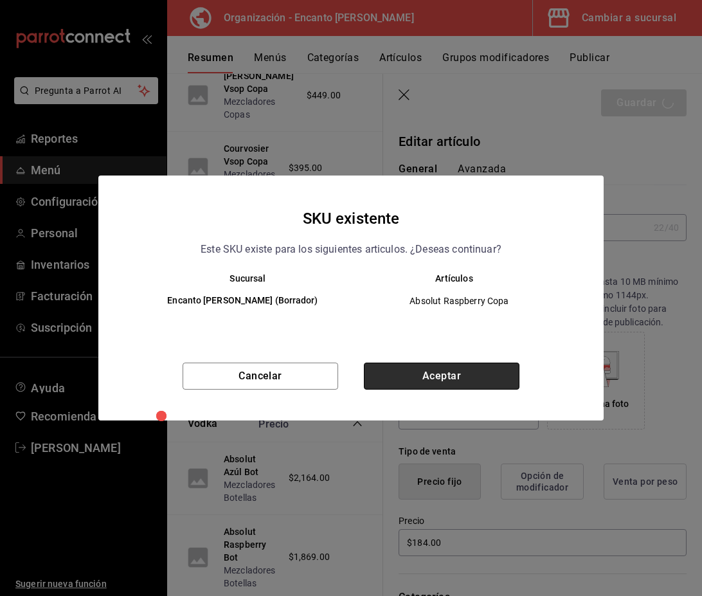
click at [487, 381] on button "Aceptar" at bounding box center [442, 376] width 156 height 27
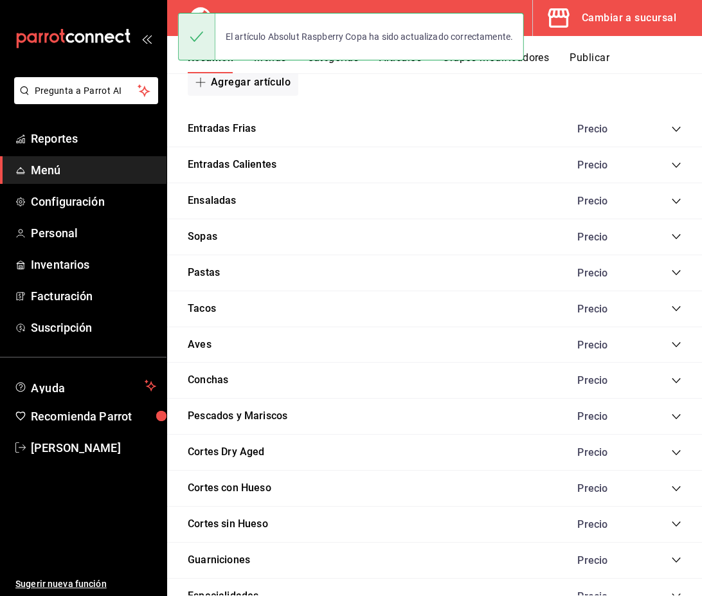
scroll to position [1172, 0]
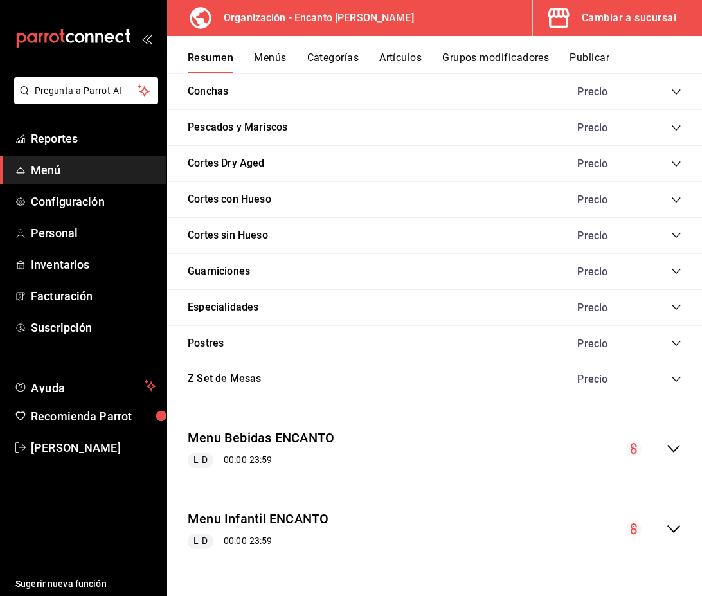
click at [676, 448] on icon "collapse-menu-row" at bounding box center [673, 449] width 13 height 8
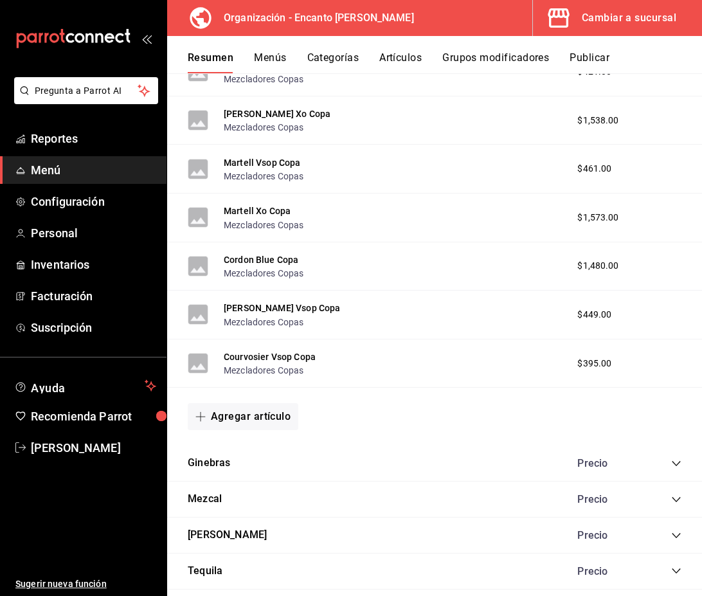
scroll to position [2820, 0]
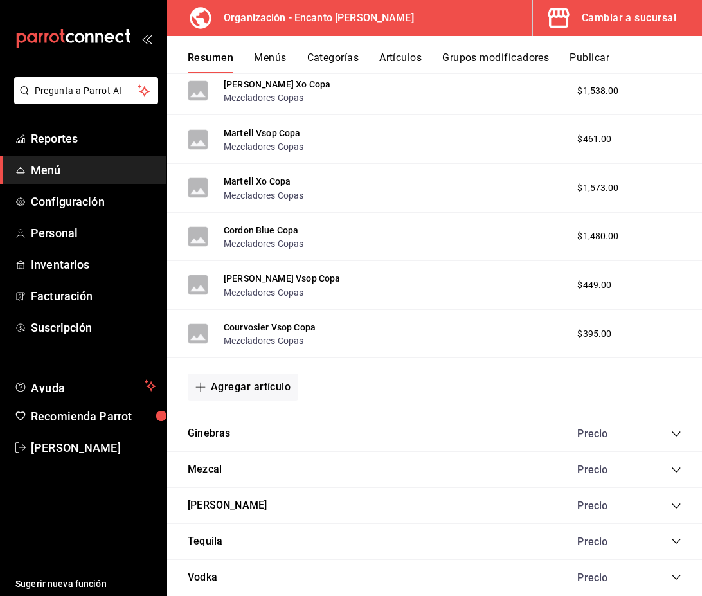
click at [671, 578] on icon "collapse-category-row" at bounding box center [676, 577] width 10 height 10
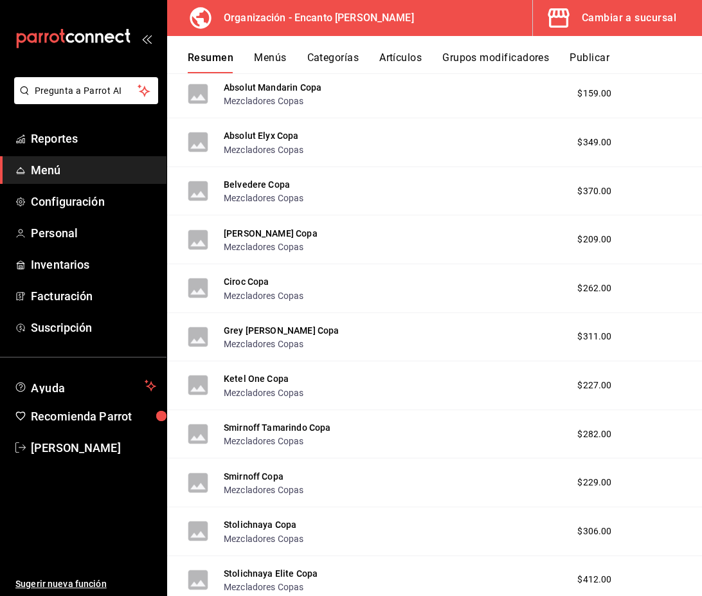
scroll to position [4076, 0]
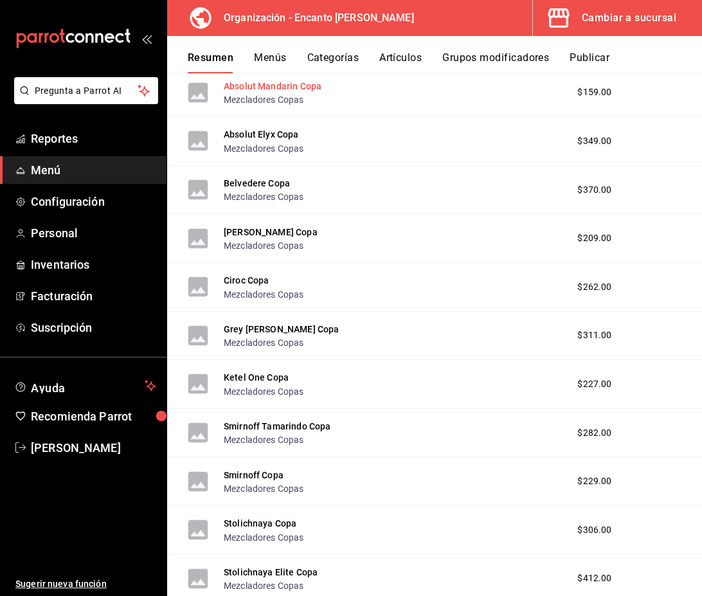
click at [290, 86] on button "Absolut Mandarin Copa" at bounding box center [273, 86] width 98 height 13
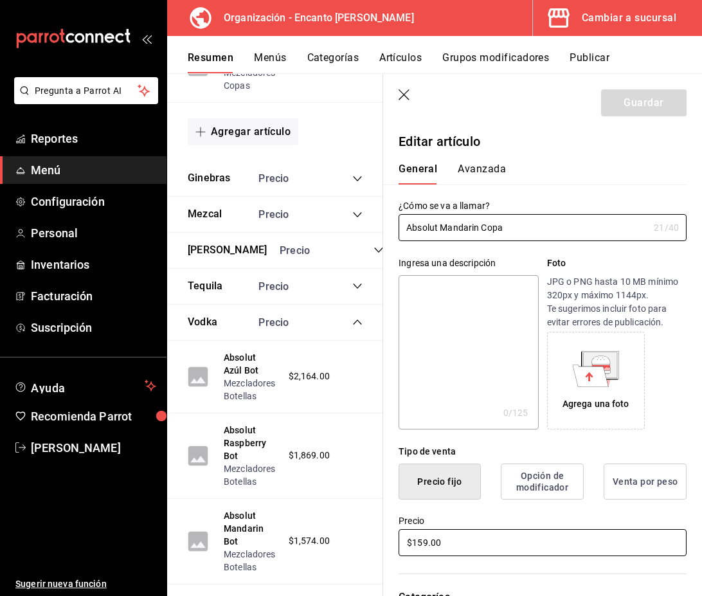
click at [428, 539] on input "$159.00" at bounding box center [543, 542] width 288 height 27
type input "$160.00"
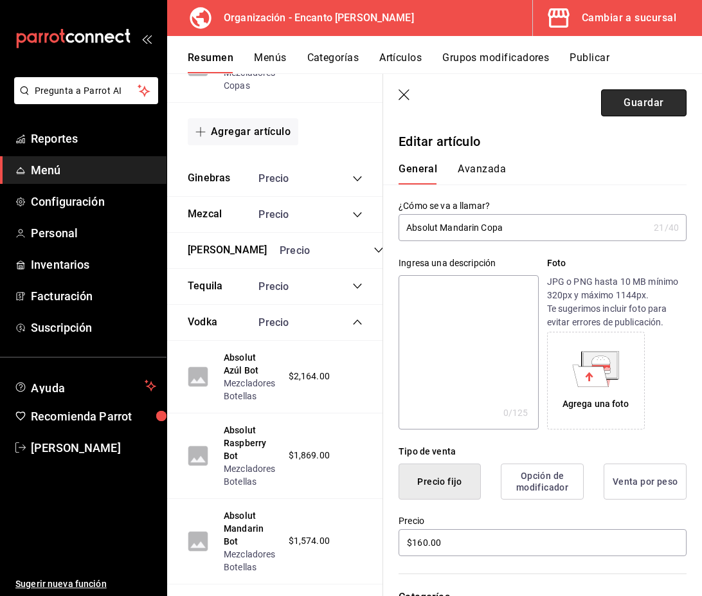
click at [648, 101] on button "Guardar" at bounding box center [644, 102] width 86 height 27
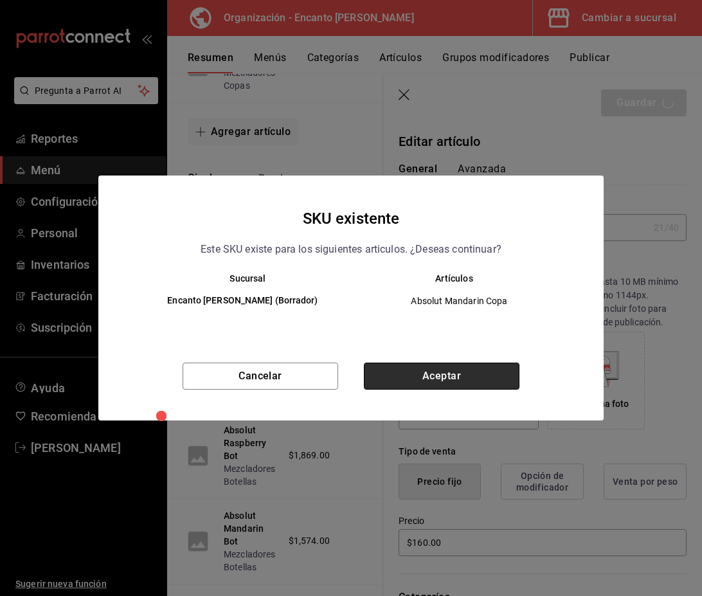
click at [443, 388] on button "Aceptar" at bounding box center [442, 376] width 156 height 27
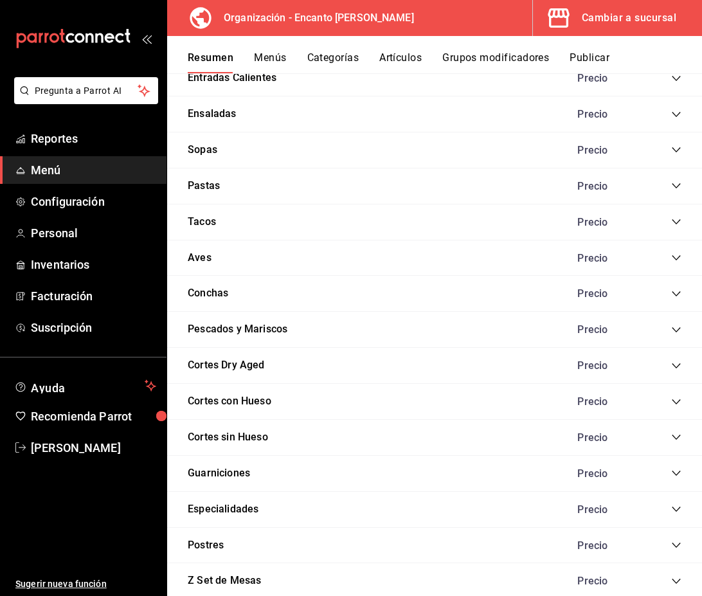
scroll to position [1172, 0]
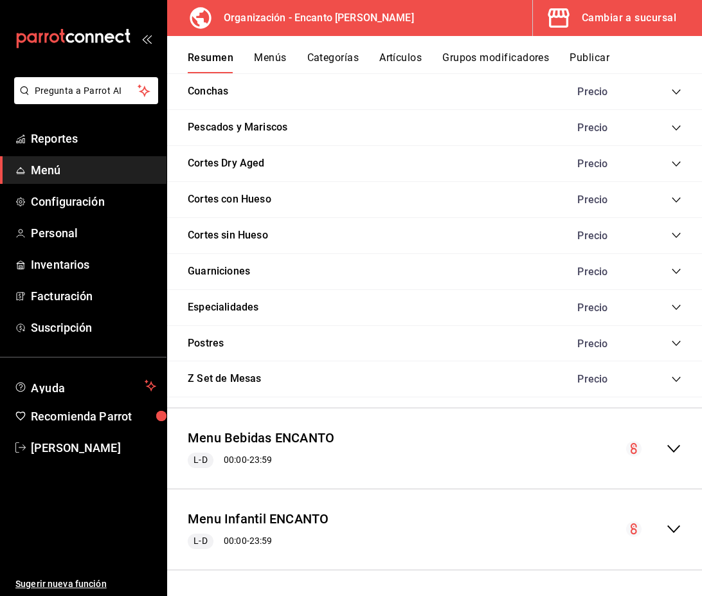
click at [667, 446] on icon "collapse-menu-row" at bounding box center [673, 448] width 15 height 15
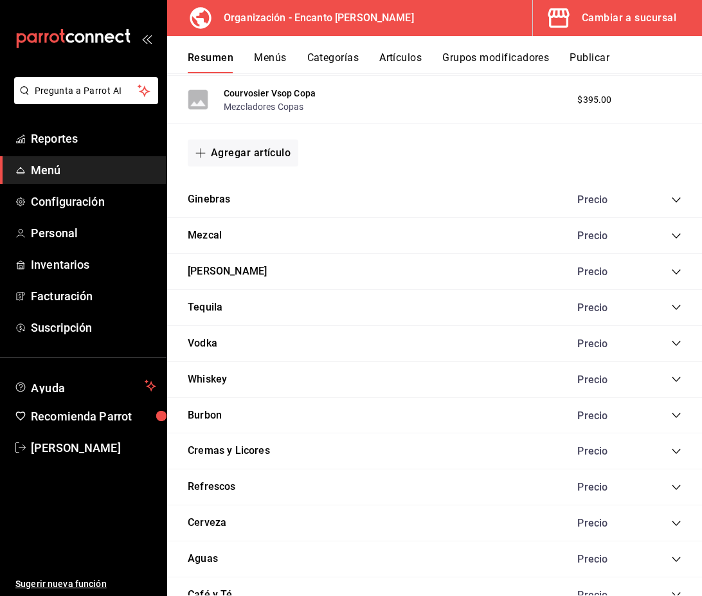
scroll to position [3073, 0]
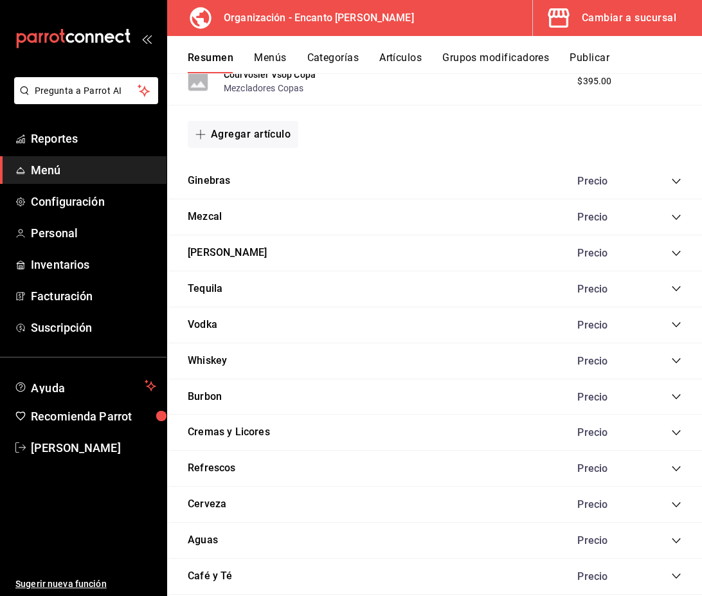
click at [675, 322] on icon "collapse-category-row" at bounding box center [676, 325] width 10 height 10
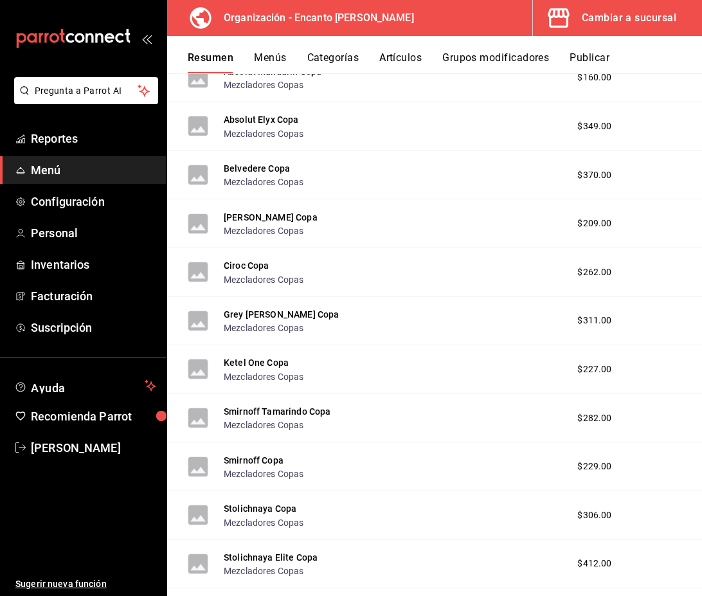
scroll to position [4096, 0]
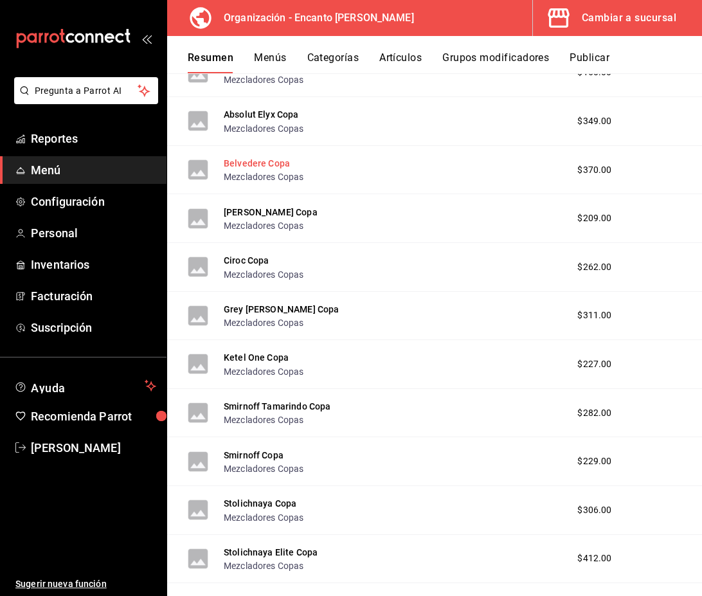
click at [283, 167] on button "Belvedere Copa" at bounding box center [257, 163] width 66 height 13
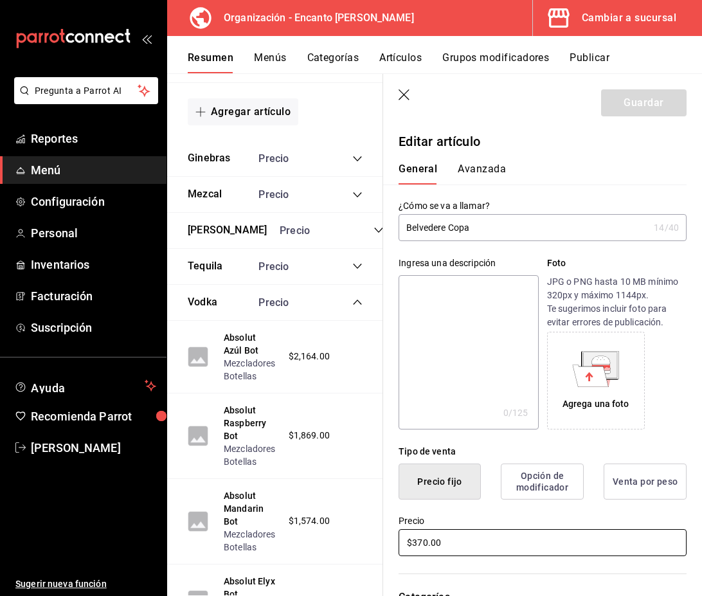
click at [428, 541] on input "$370.00" at bounding box center [543, 542] width 288 height 27
type input "$371.00"
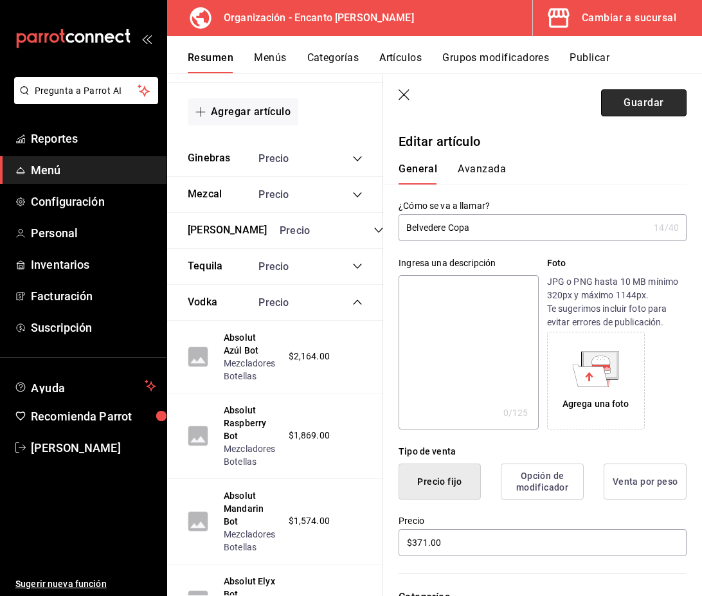
click at [633, 114] on button "Guardar" at bounding box center [644, 102] width 86 height 27
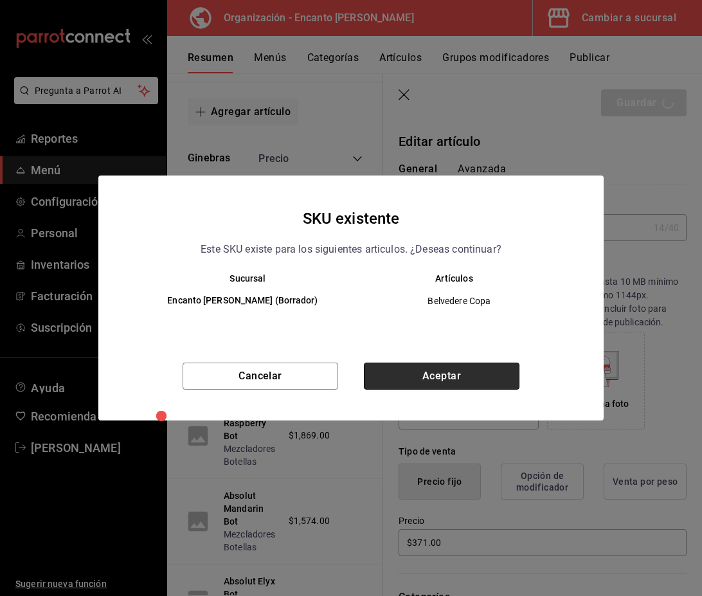
click at [473, 367] on button "Aceptar" at bounding box center [442, 376] width 156 height 27
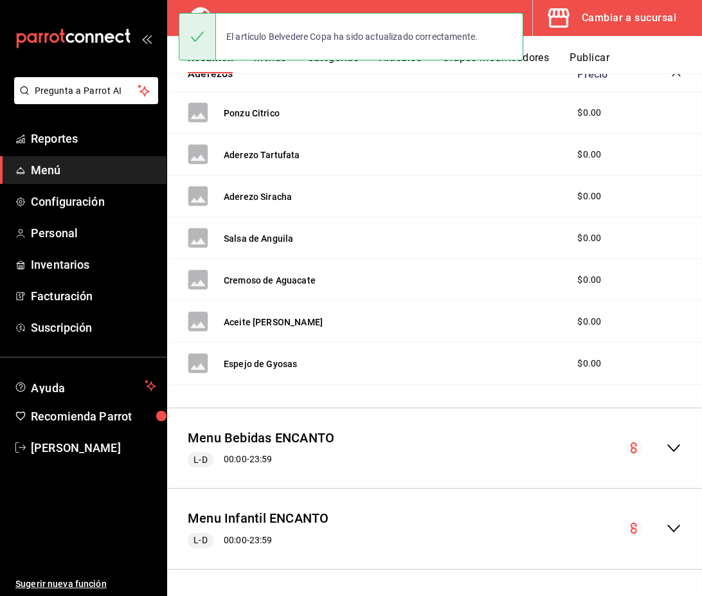
scroll to position [1172, 0]
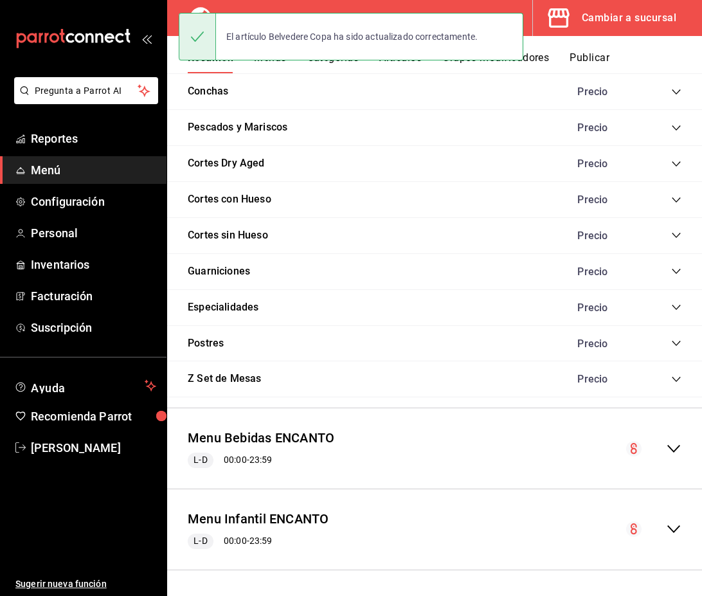
click at [678, 452] on icon "collapse-menu-row" at bounding box center [673, 448] width 15 height 15
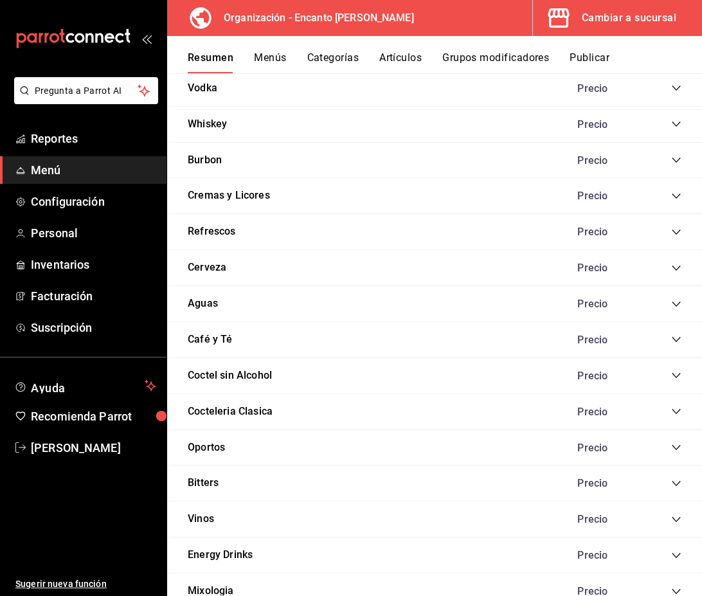
scroll to position [3305, 0]
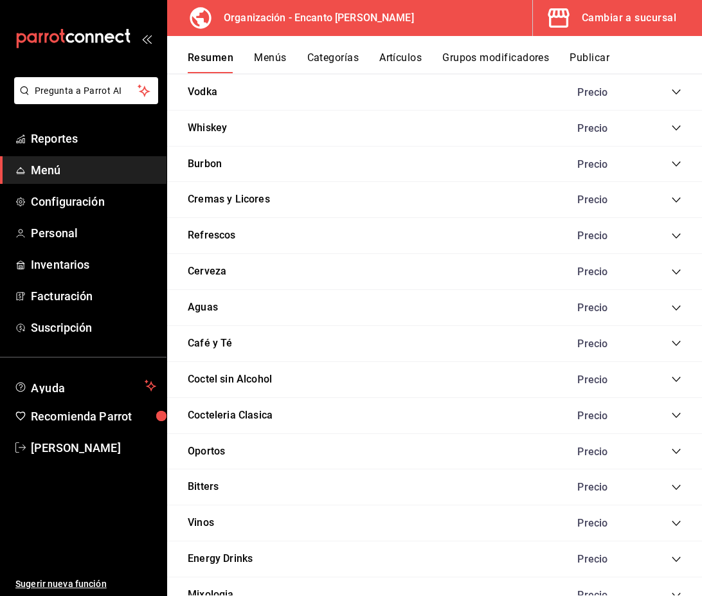
click at [676, 87] on div "Precio" at bounding box center [623, 92] width 117 height 12
click at [676, 93] on icon "collapse-category-row" at bounding box center [676, 92] width 10 height 10
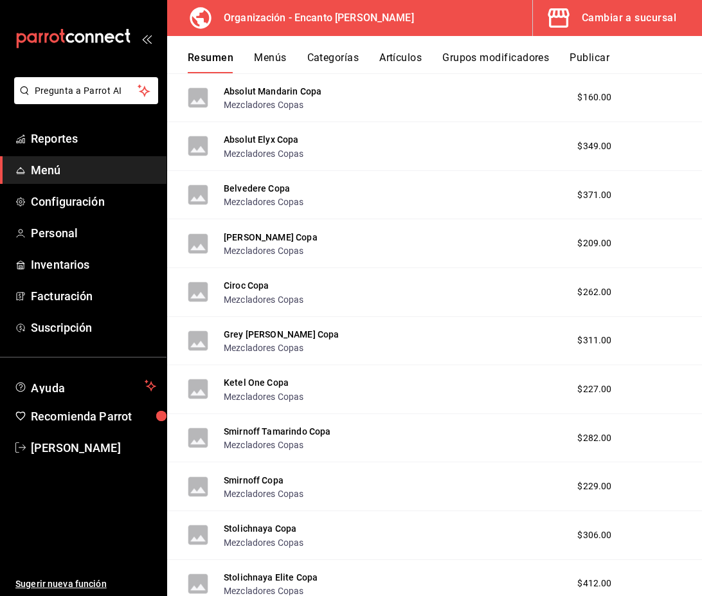
scroll to position [4074, 0]
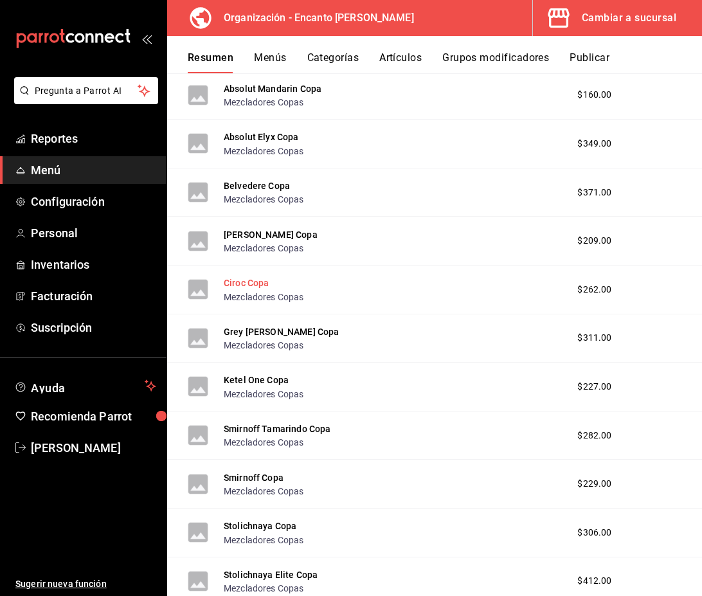
click at [253, 282] on button "Ciroc Copa" at bounding box center [247, 283] width 46 height 13
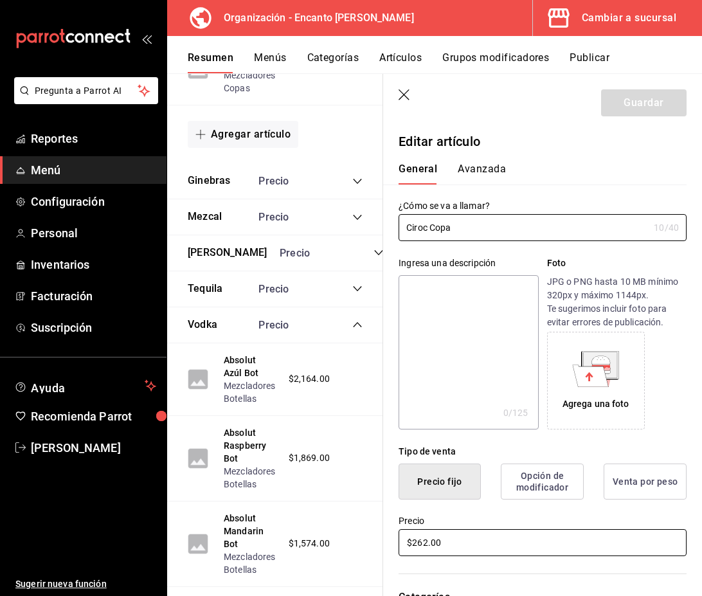
click at [427, 538] on input "$262.00" at bounding box center [543, 542] width 288 height 27
type input "$263.00"
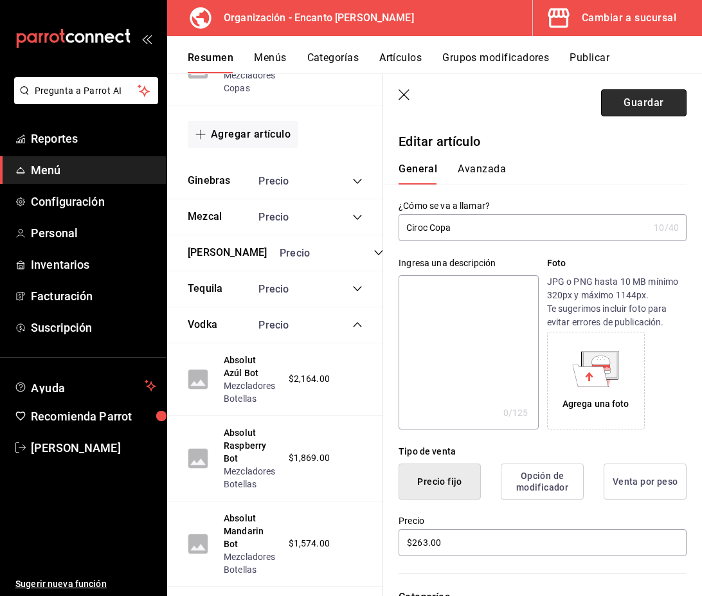
click at [666, 112] on button "Guardar" at bounding box center [644, 102] width 86 height 27
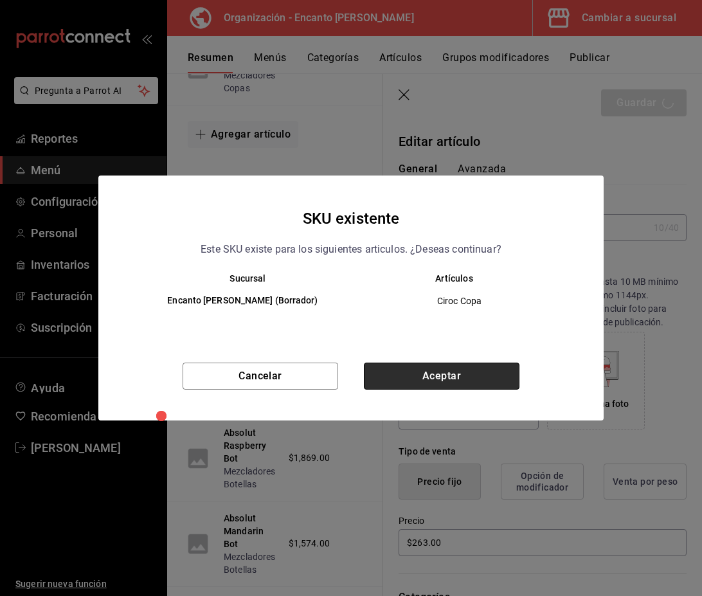
click at [458, 377] on button "Aceptar" at bounding box center [442, 376] width 156 height 27
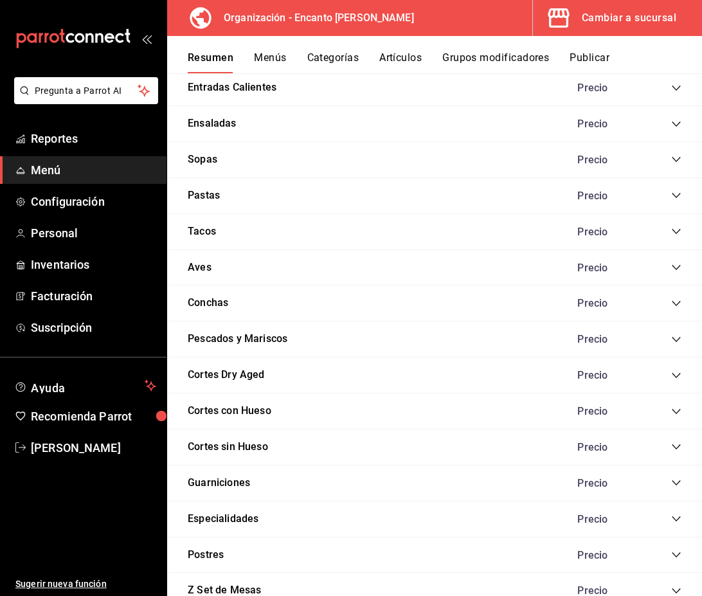
scroll to position [1172, 0]
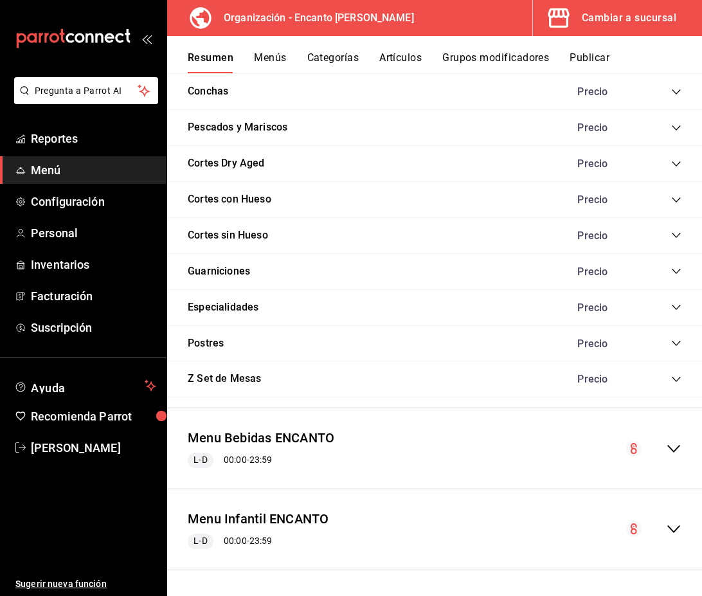
click at [679, 448] on icon "collapse-menu-row" at bounding box center [673, 448] width 15 height 15
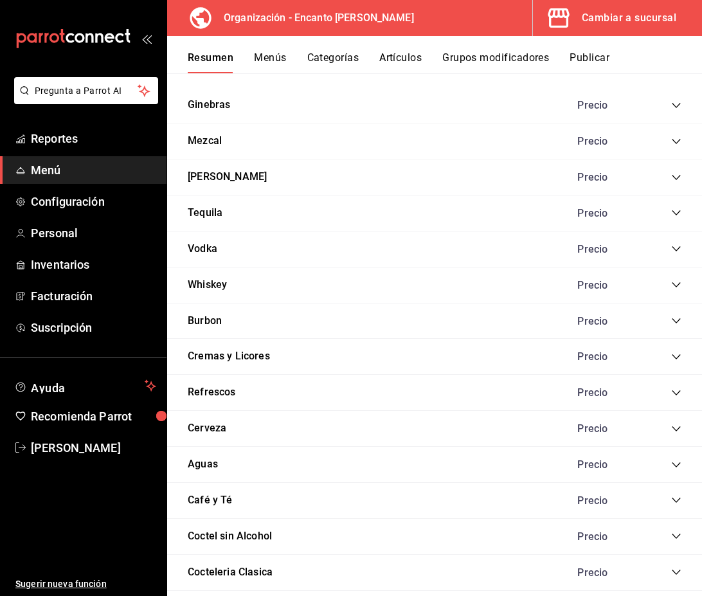
scroll to position [3311, 0]
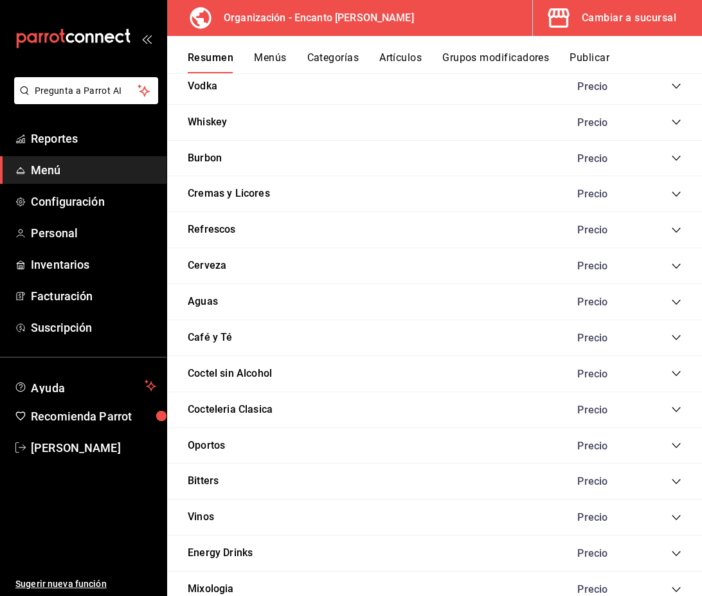
click at [678, 84] on icon "collapse-category-row" at bounding box center [676, 86] width 10 height 10
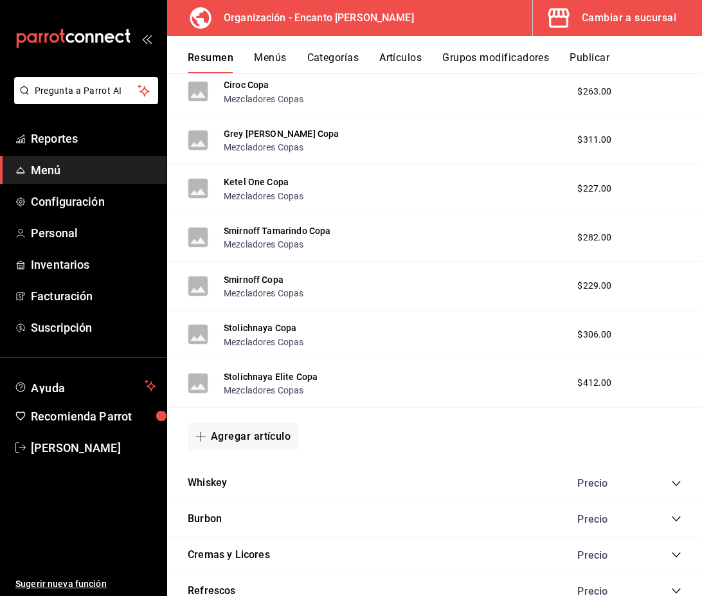
scroll to position [4274, 0]
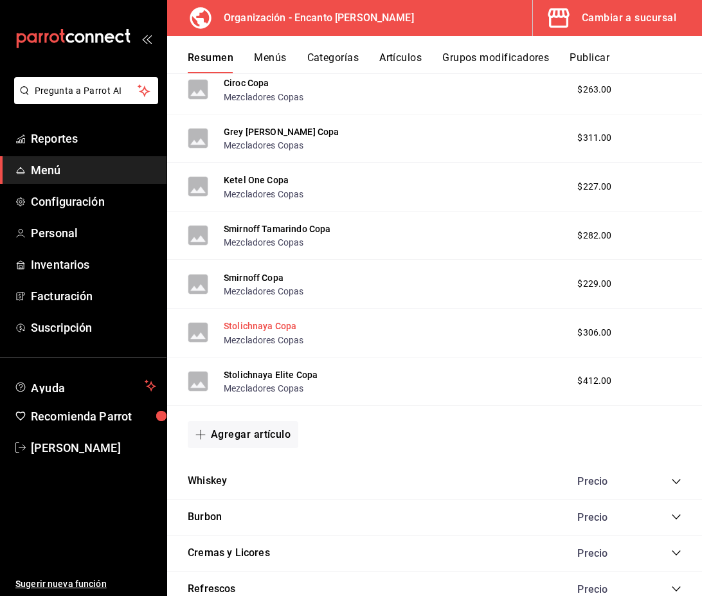
click at [260, 328] on button "Stolichnaya Copa" at bounding box center [260, 326] width 73 height 13
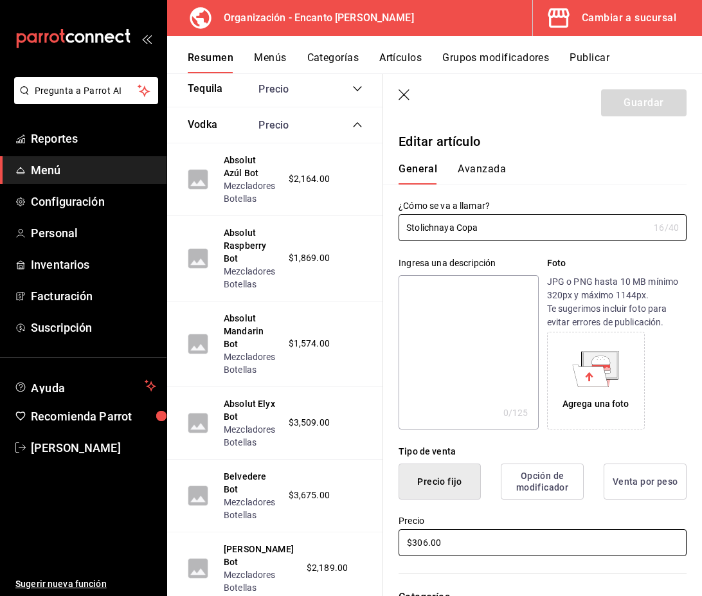
click at [426, 546] on input "$306.00" at bounding box center [543, 542] width 288 height 27
type input "$307.00"
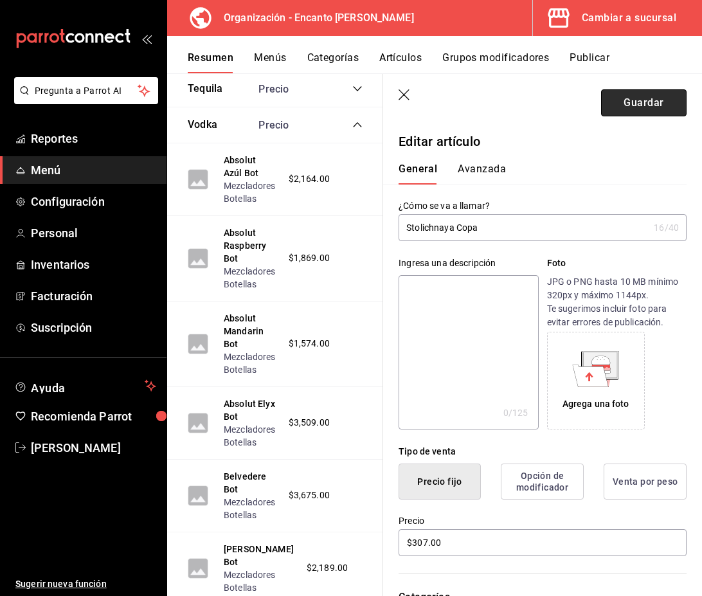
click at [643, 107] on button "Guardar" at bounding box center [644, 102] width 86 height 27
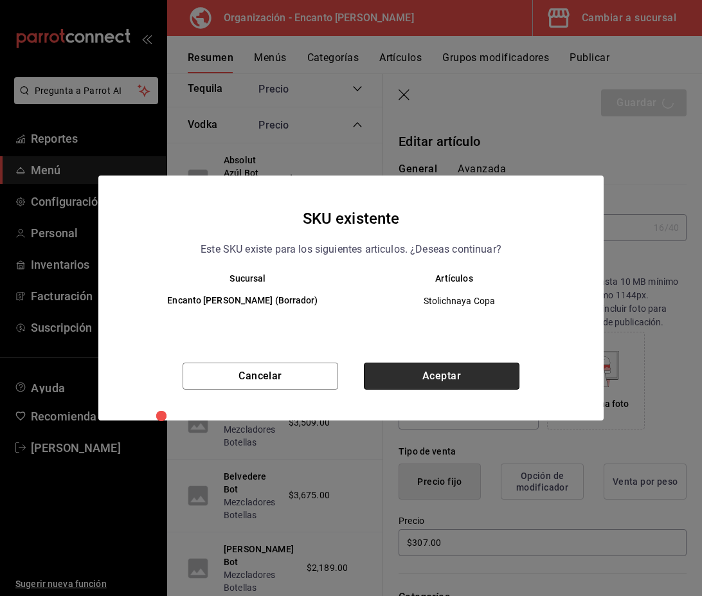
click at [458, 370] on button "Aceptar" at bounding box center [442, 376] width 156 height 27
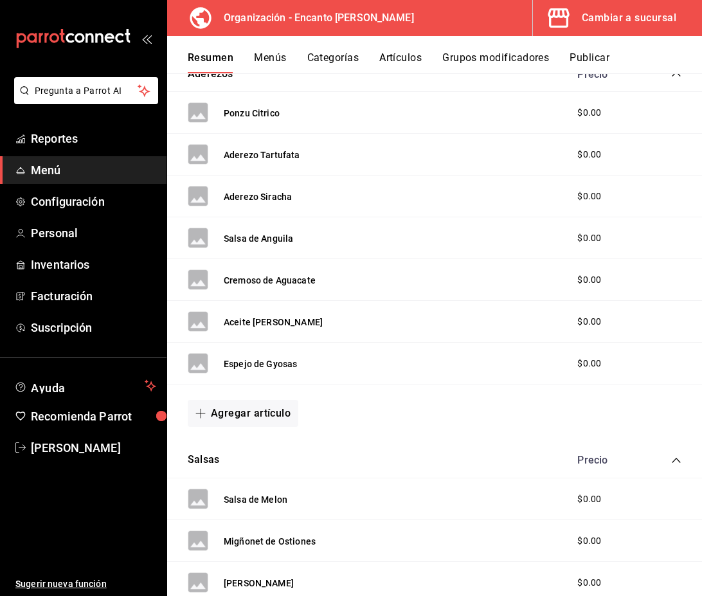
scroll to position [1172, 0]
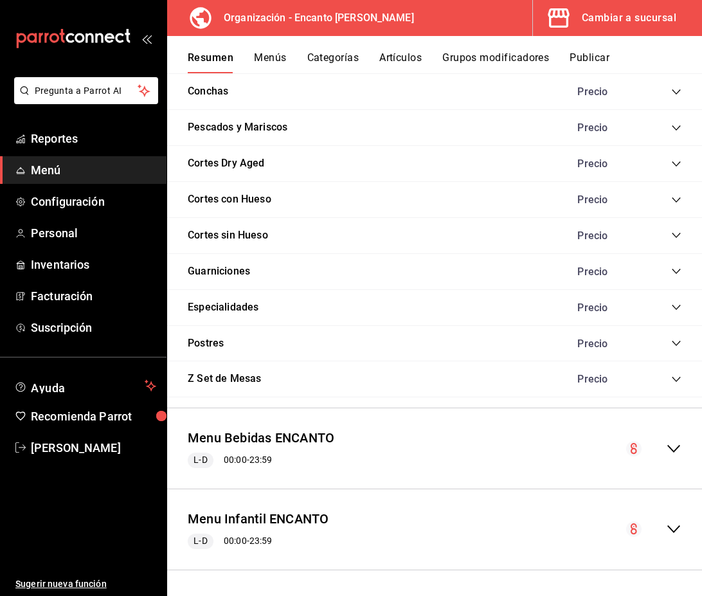
click at [669, 448] on icon "collapse-menu-row" at bounding box center [673, 448] width 15 height 15
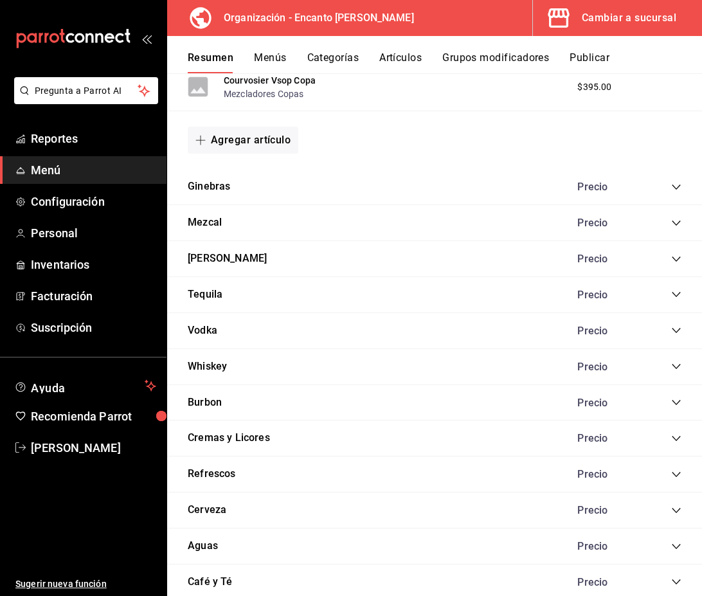
scroll to position [3218, 0]
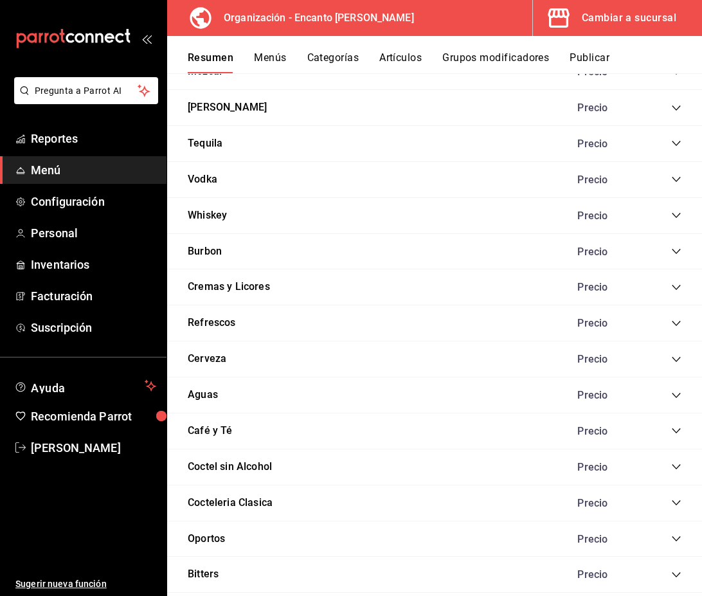
click at [676, 179] on icon "collapse-category-row" at bounding box center [676, 179] width 10 height 10
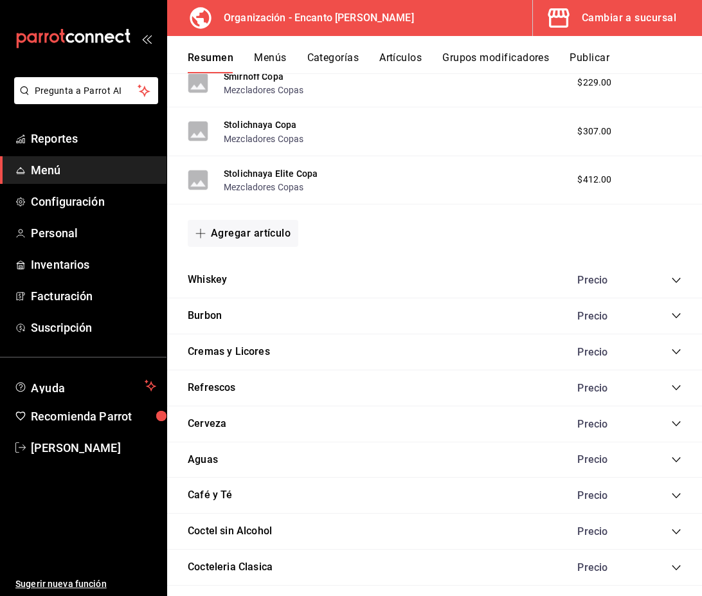
scroll to position [4474, 0]
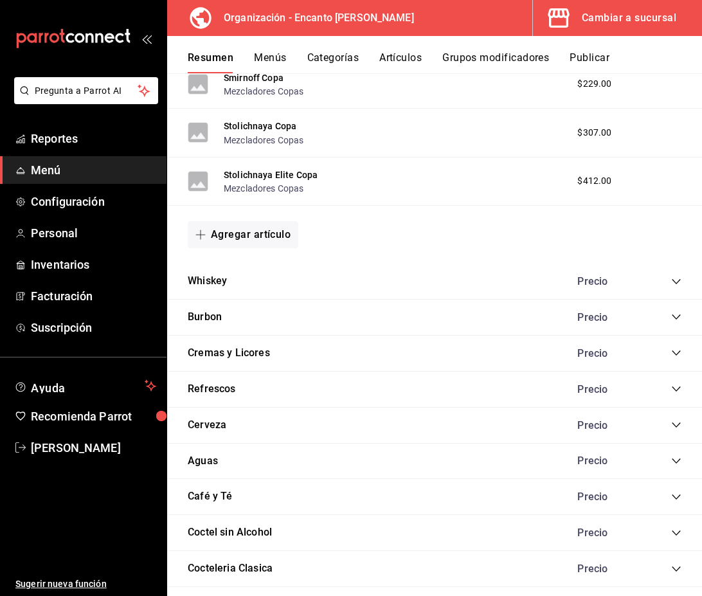
click at [677, 282] on icon "collapse-category-row" at bounding box center [676, 281] width 8 height 5
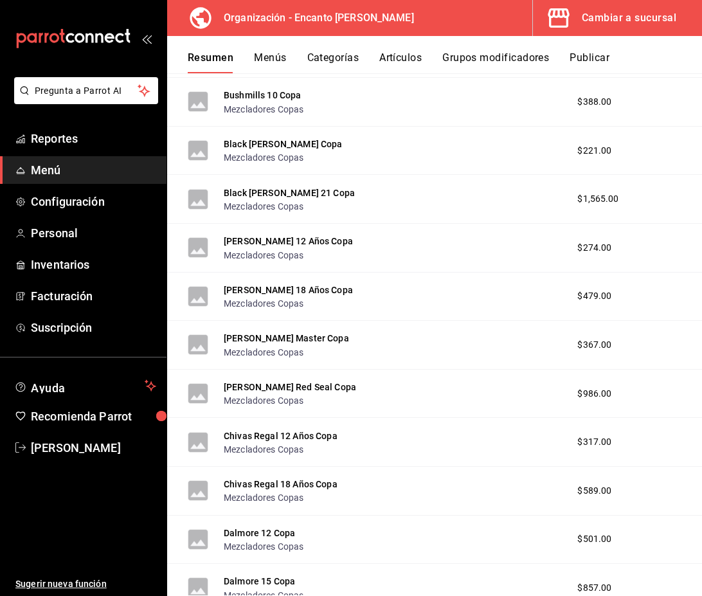
scroll to position [6595, 0]
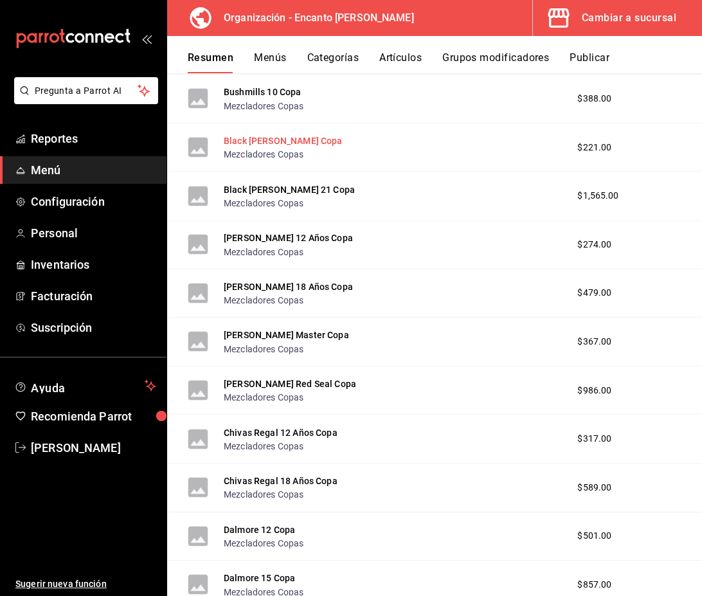
click at [233, 143] on button "Black [PERSON_NAME] Copa" at bounding box center [283, 140] width 119 height 13
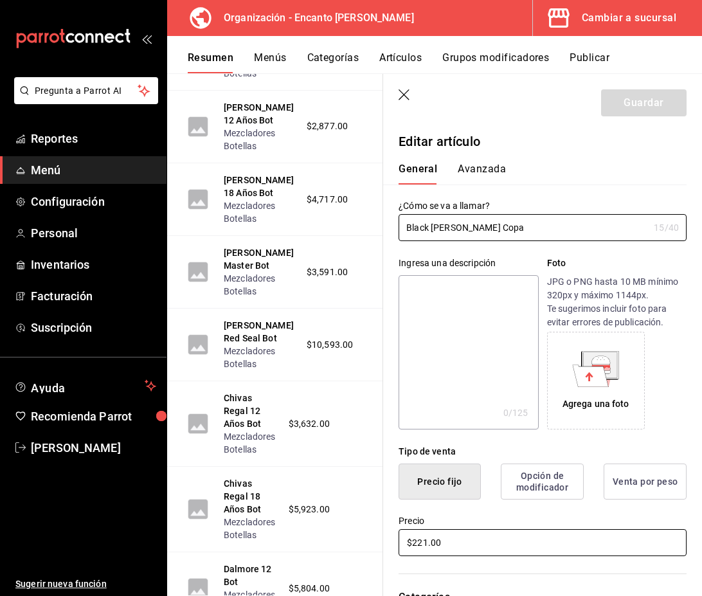
click at [424, 544] on input "$221.00" at bounding box center [543, 542] width 288 height 27
type input "$222.00"
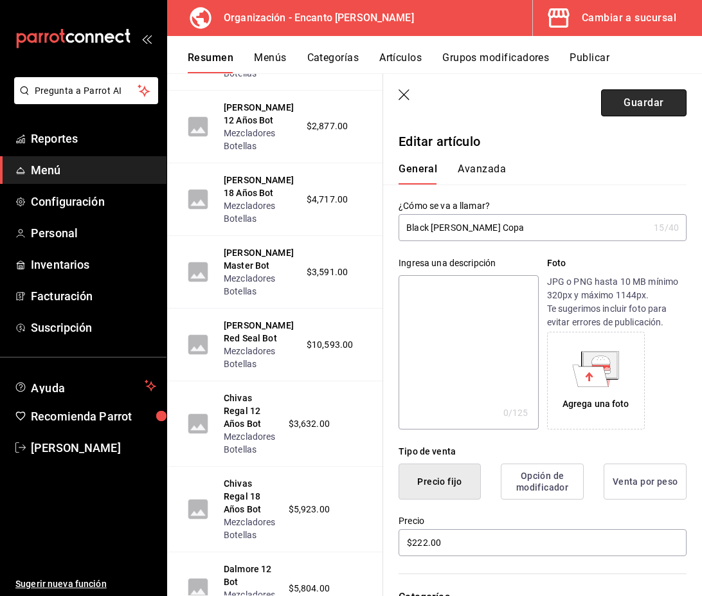
click at [640, 108] on button "Guardar" at bounding box center [644, 102] width 86 height 27
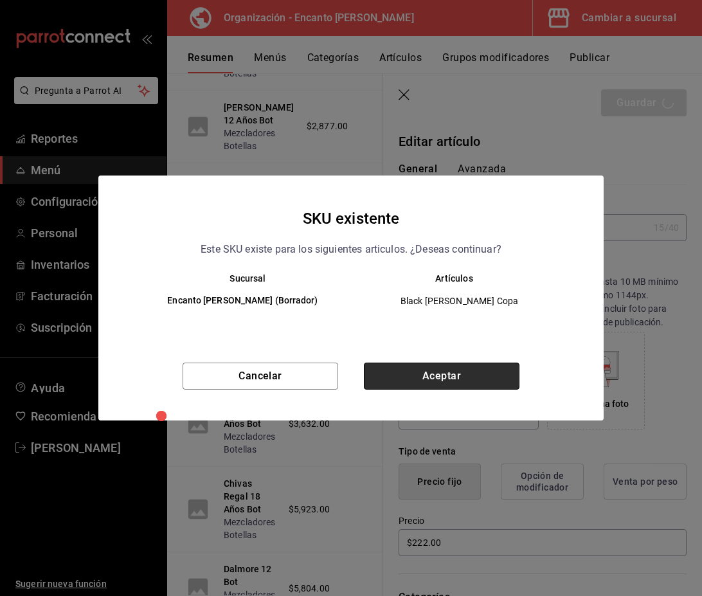
click at [456, 375] on button "Aceptar" at bounding box center [442, 376] width 156 height 27
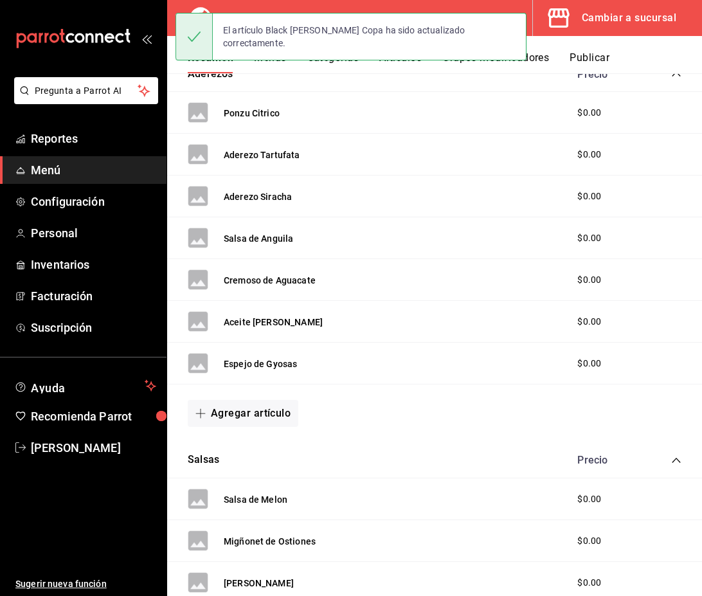
scroll to position [1172, 0]
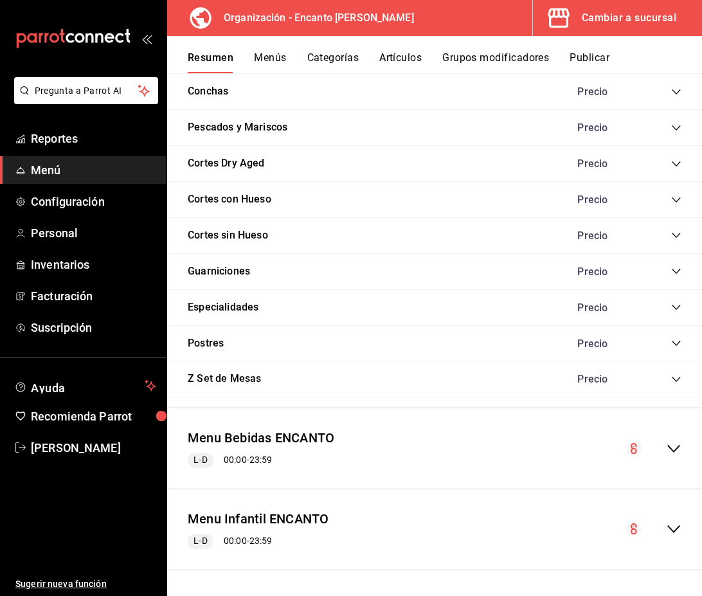
click at [672, 448] on icon "collapse-menu-row" at bounding box center [673, 448] width 15 height 15
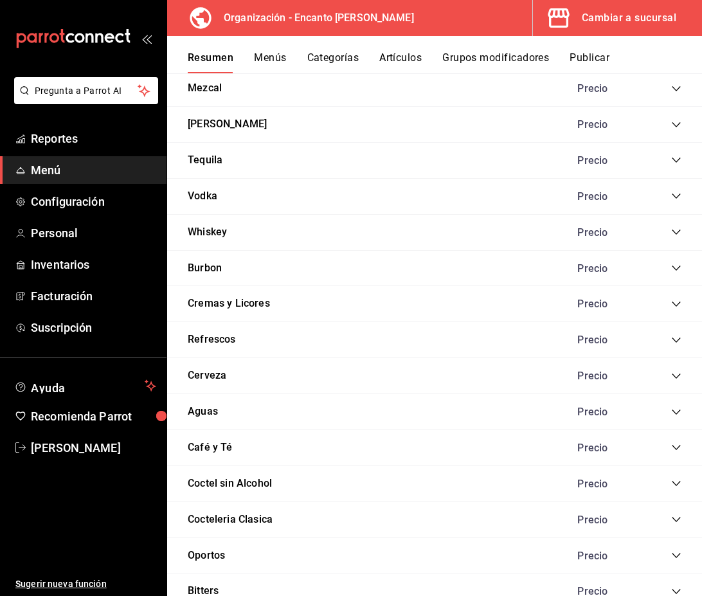
scroll to position [3200, 0]
click at [676, 233] on icon "collapse-category-row" at bounding box center [676, 233] width 10 height 10
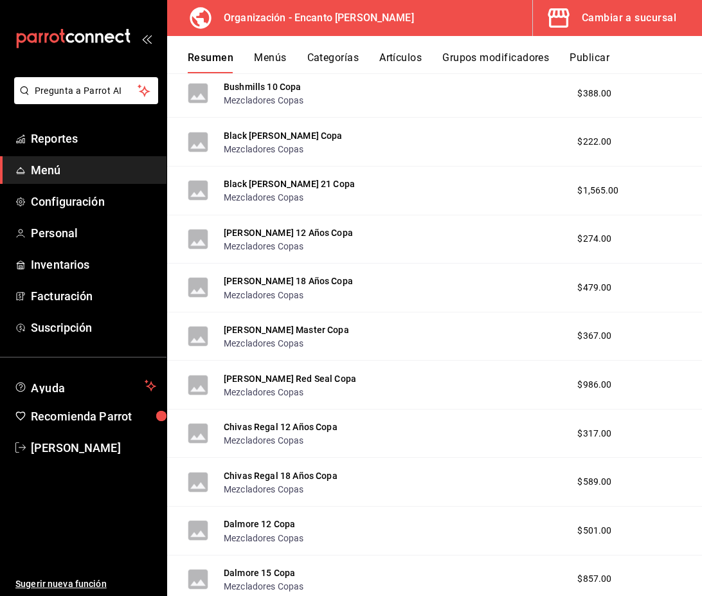
scroll to position [5281, 0]
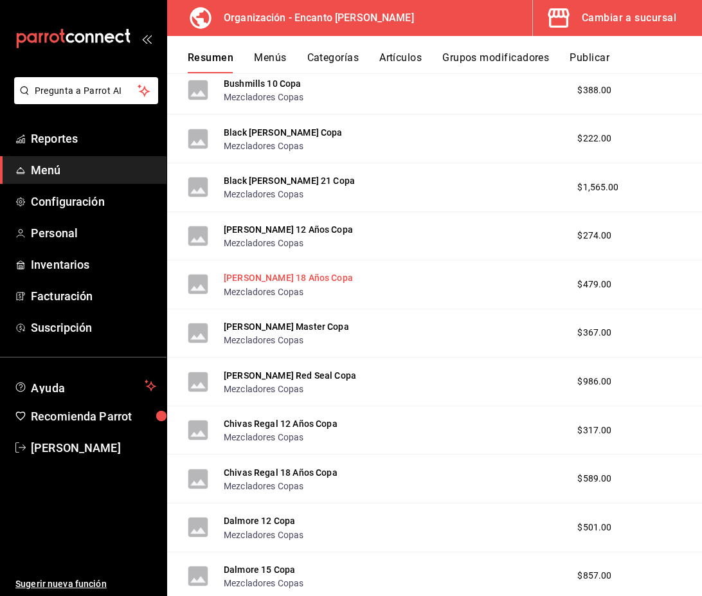
click at [317, 280] on button "Buchanan's 18 Años Copa" at bounding box center [288, 277] width 129 height 13
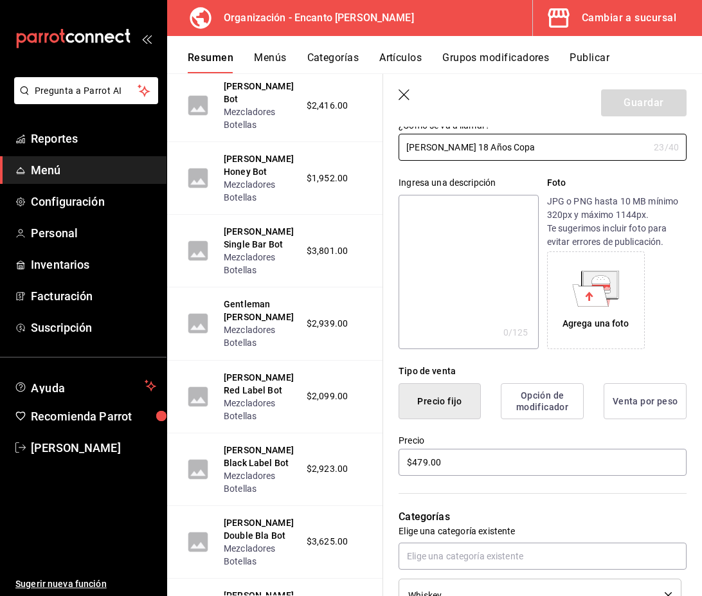
scroll to position [99, 0]
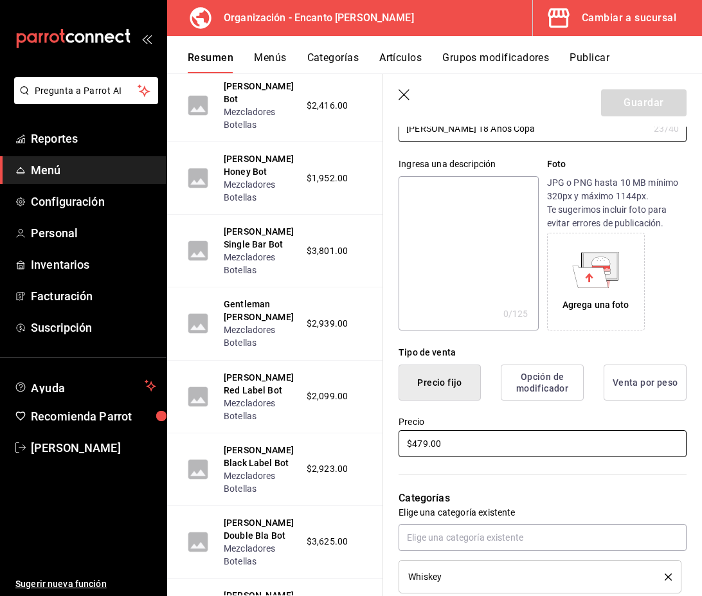
click at [428, 446] on input "$479.00" at bounding box center [543, 443] width 288 height 27
type input "$480.00"
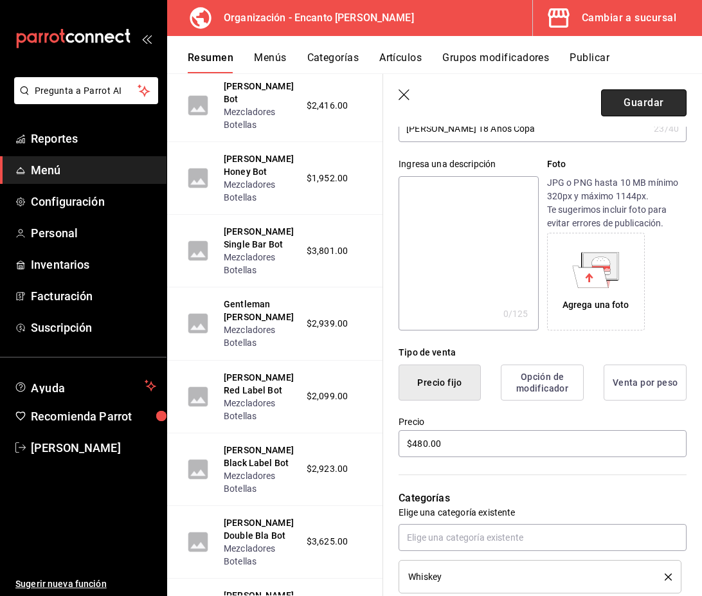
click at [631, 107] on button "Guardar" at bounding box center [644, 102] width 86 height 27
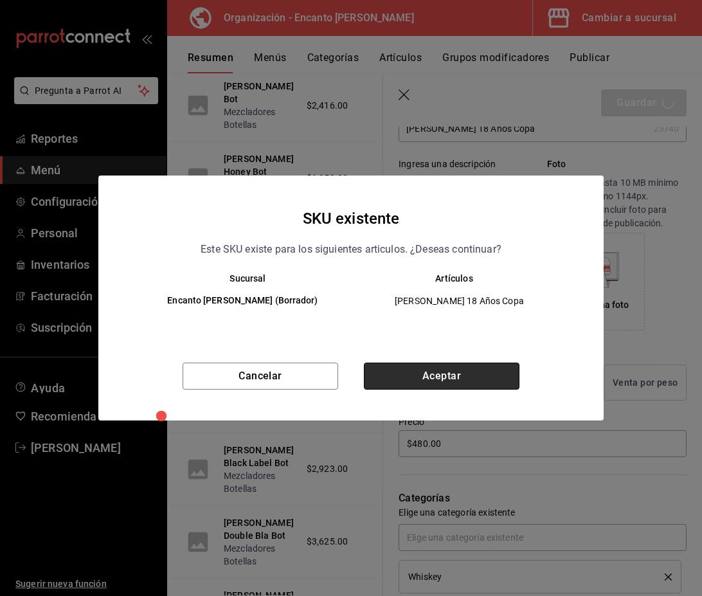
click at [509, 381] on button "Aceptar" at bounding box center [442, 376] width 156 height 27
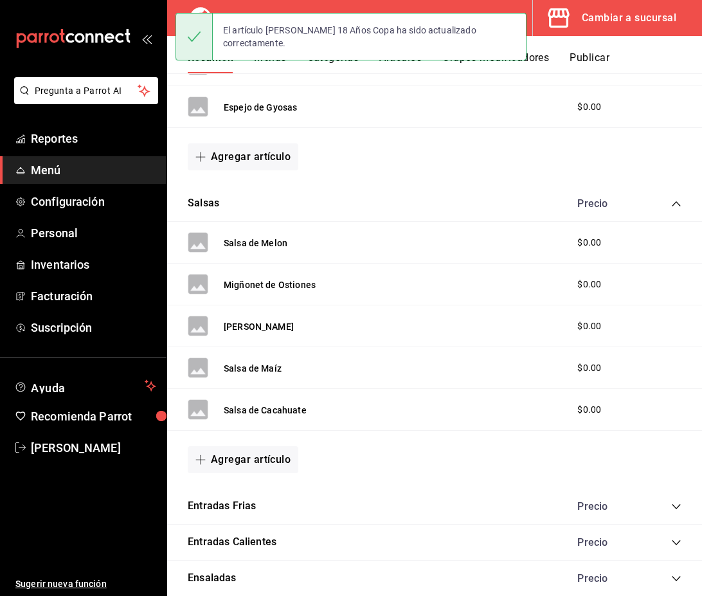
scroll to position [1172, 0]
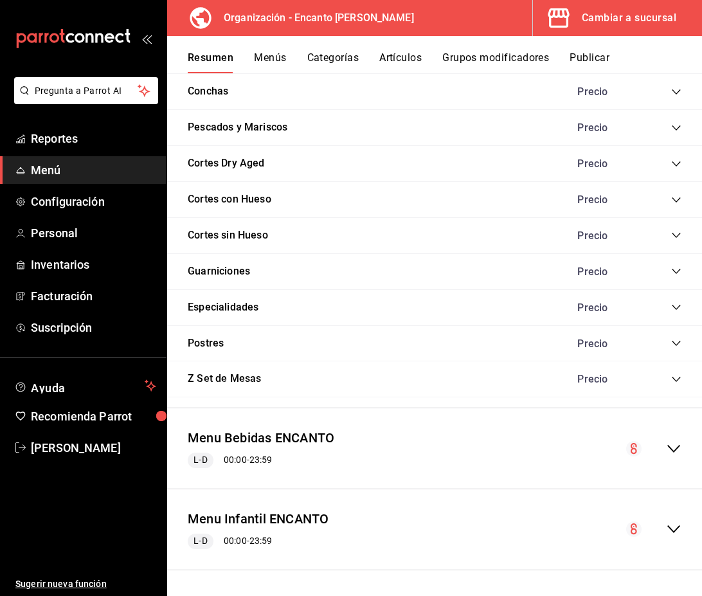
click at [675, 449] on icon "collapse-menu-row" at bounding box center [673, 449] width 13 height 8
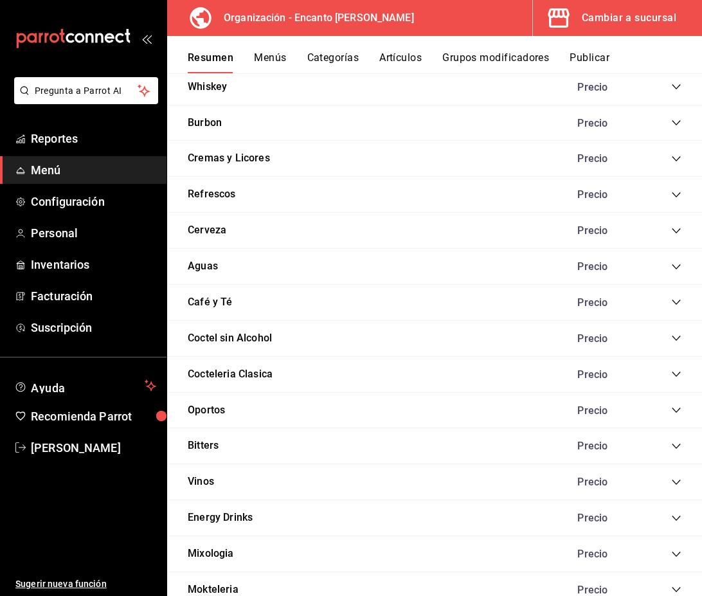
scroll to position [3316, 0]
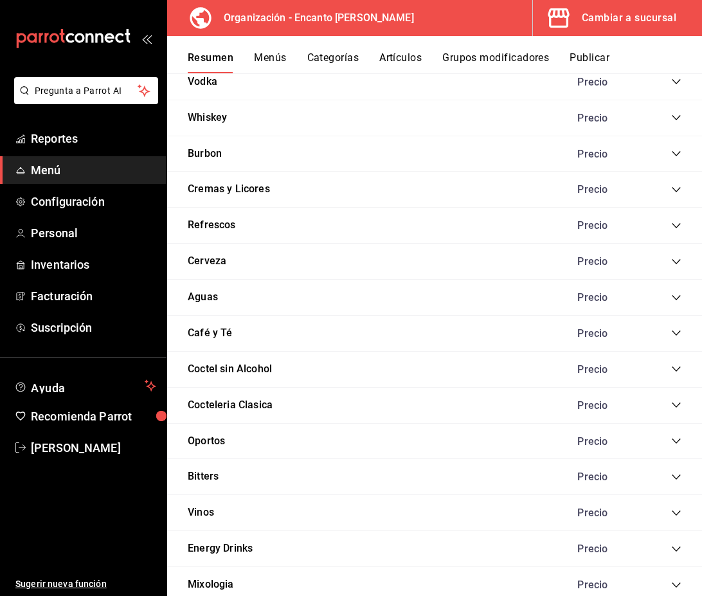
click at [674, 118] on icon "collapse-category-row" at bounding box center [676, 118] width 10 height 10
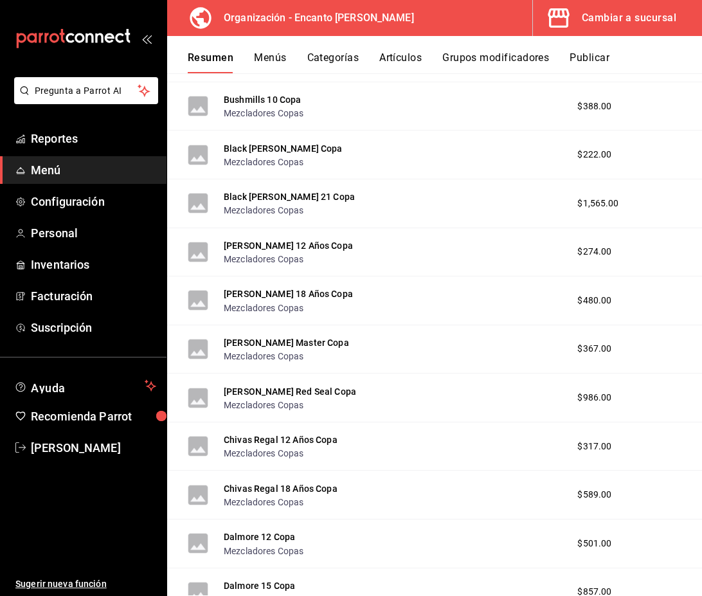
scroll to position [5274, 0]
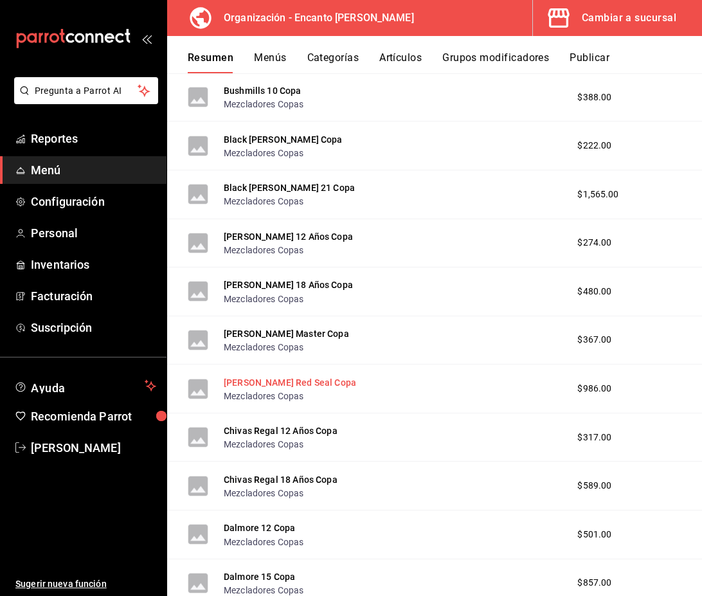
click at [299, 382] on button "Buchanan's Red Seal Copa" at bounding box center [290, 382] width 132 height 13
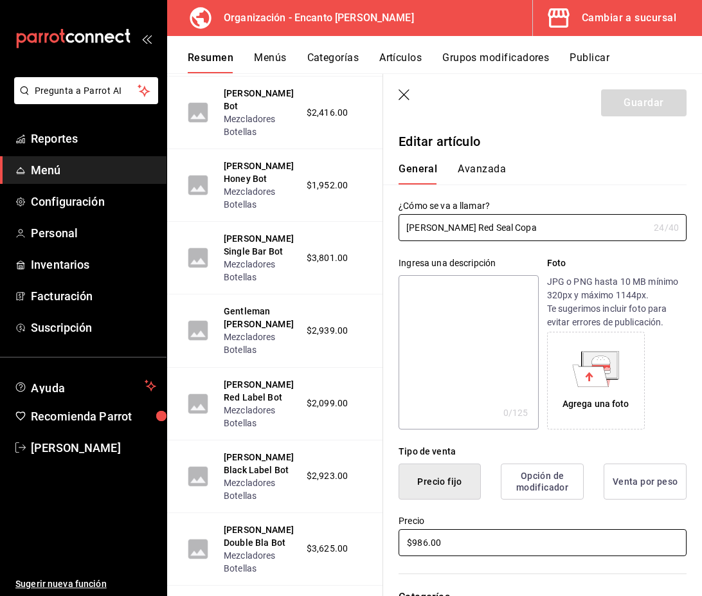
click at [430, 545] on input "$986.00" at bounding box center [543, 542] width 288 height 27
type input "$987.00"
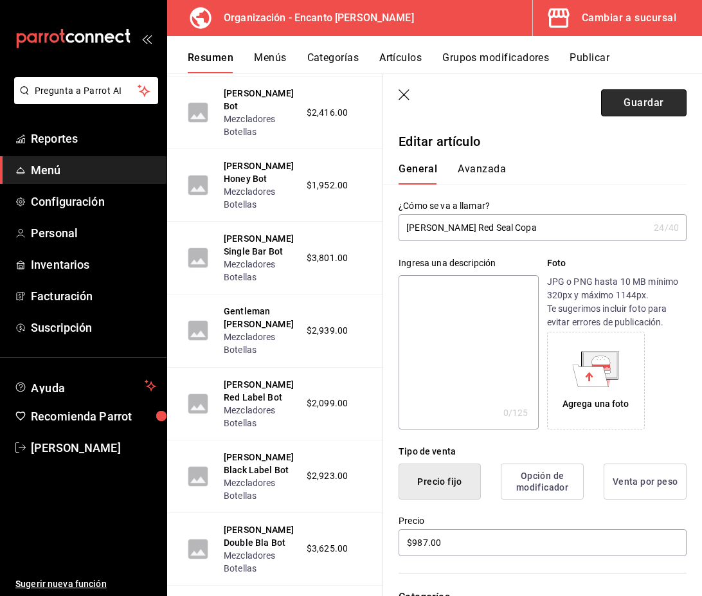
click at [653, 104] on button "Guardar" at bounding box center [644, 102] width 86 height 27
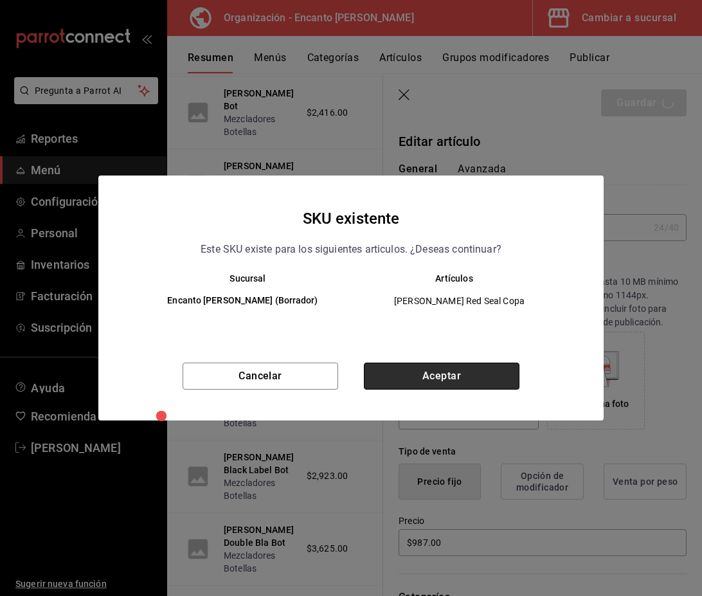
click at [434, 372] on button "Aceptar" at bounding box center [442, 376] width 156 height 27
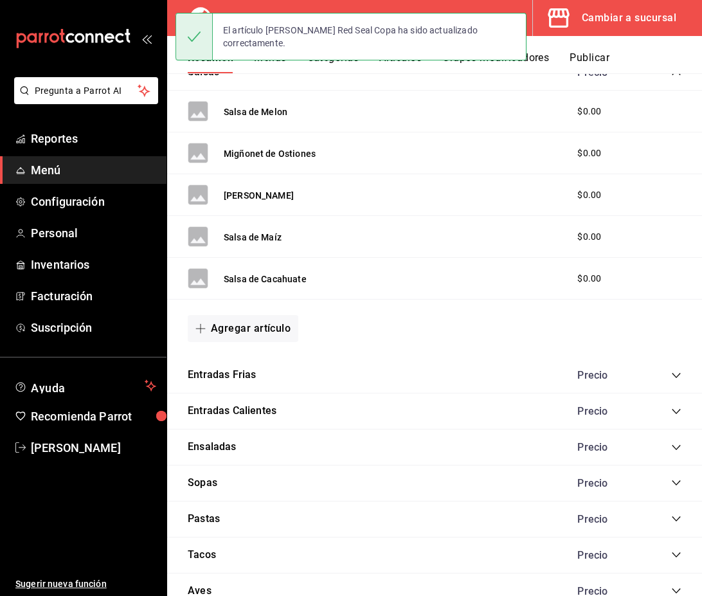
scroll to position [1172, 0]
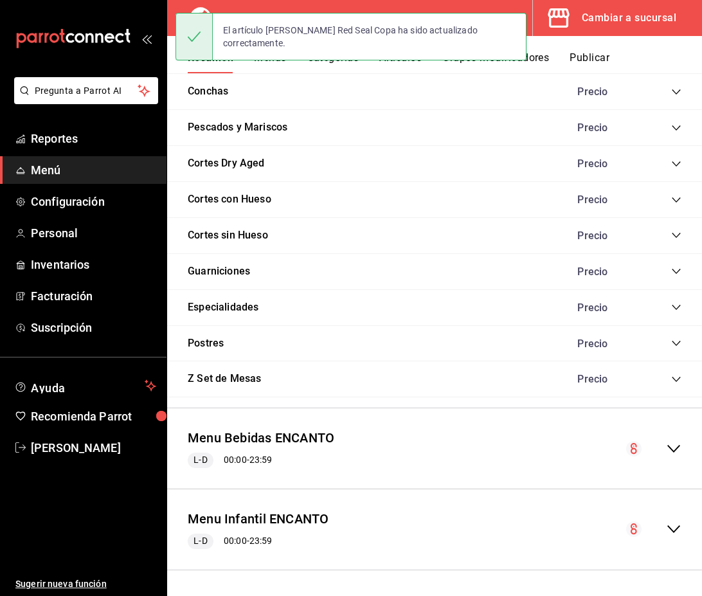
click at [669, 449] on icon "collapse-menu-row" at bounding box center [673, 448] width 15 height 15
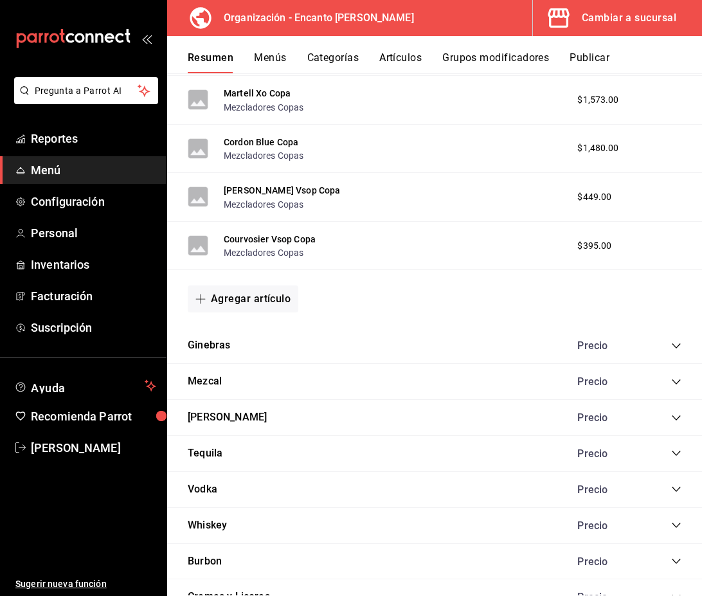
scroll to position [2946, 0]
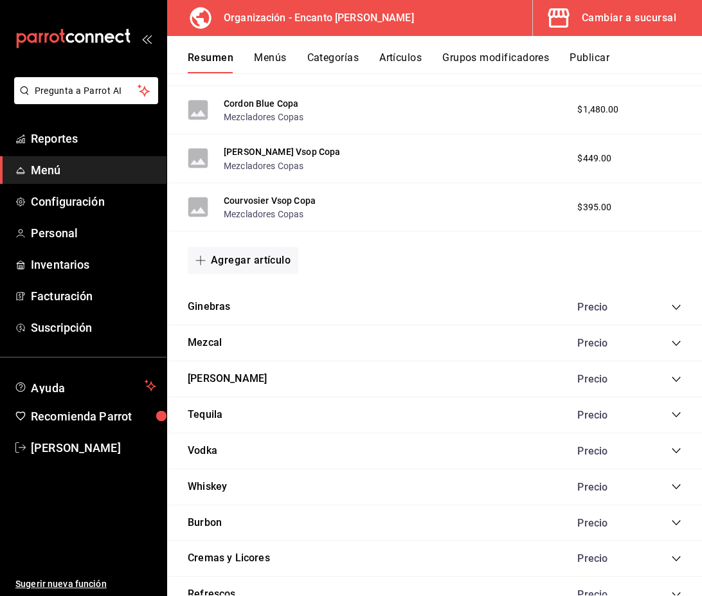
click at [676, 486] on icon "collapse-category-row" at bounding box center [676, 487] width 10 height 10
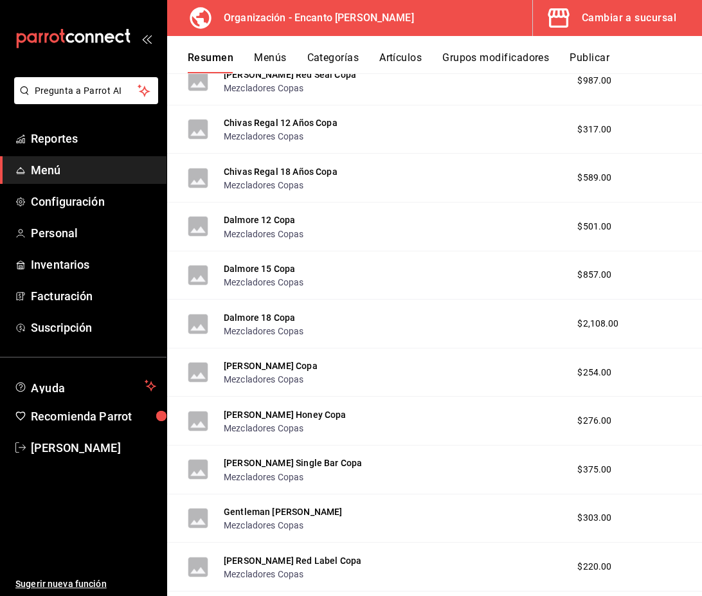
scroll to position [5582, 0]
click at [258, 127] on button "Chivas Regal 12 Años Copa" at bounding box center [281, 123] width 114 height 13
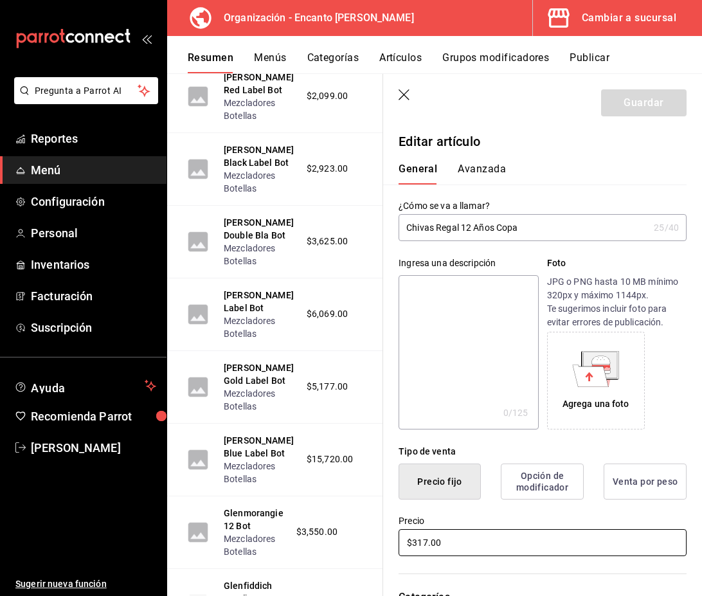
click at [430, 539] on input "$317.00" at bounding box center [543, 542] width 288 height 27
type input "$318.00"
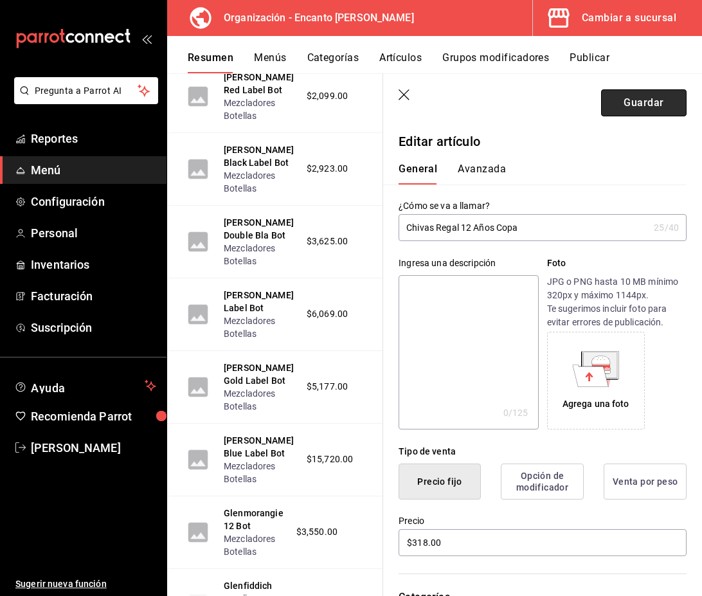
click at [657, 106] on button "Guardar" at bounding box center [644, 102] width 86 height 27
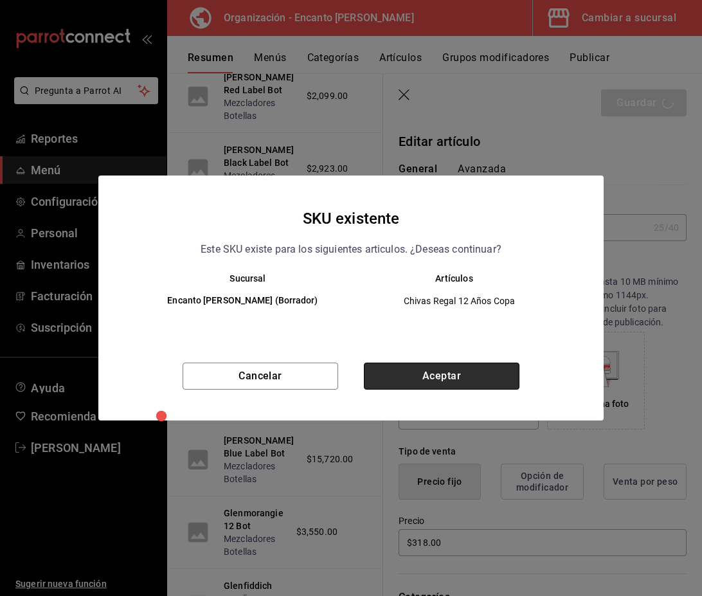
click at [428, 377] on button "Aceptar" at bounding box center [442, 376] width 156 height 27
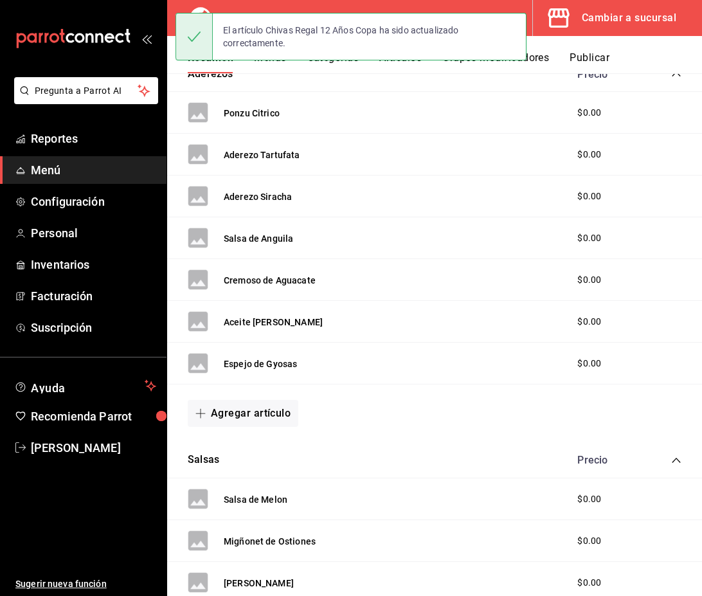
scroll to position [1172, 0]
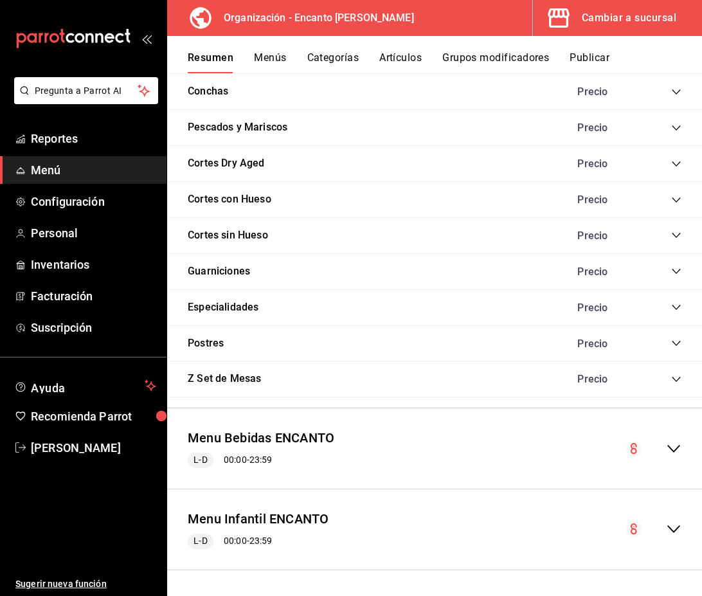
click at [667, 444] on icon "collapse-menu-row" at bounding box center [673, 448] width 15 height 15
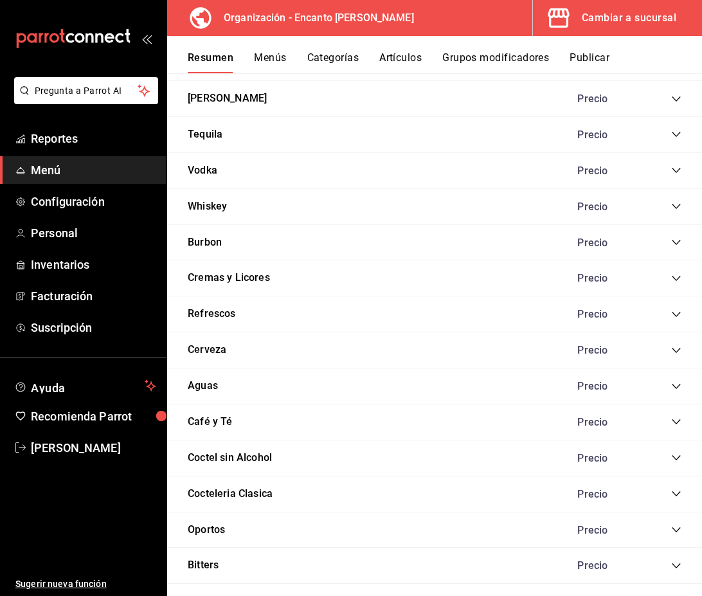
scroll to position [3231, 0]
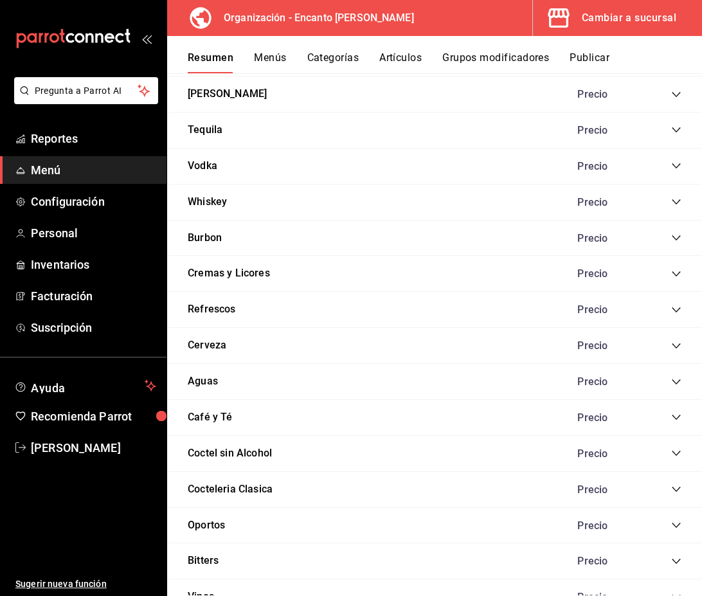
click at [677, 199] on icon "collapse-category-row" at bounding box center [676, 202] width 10 height 10
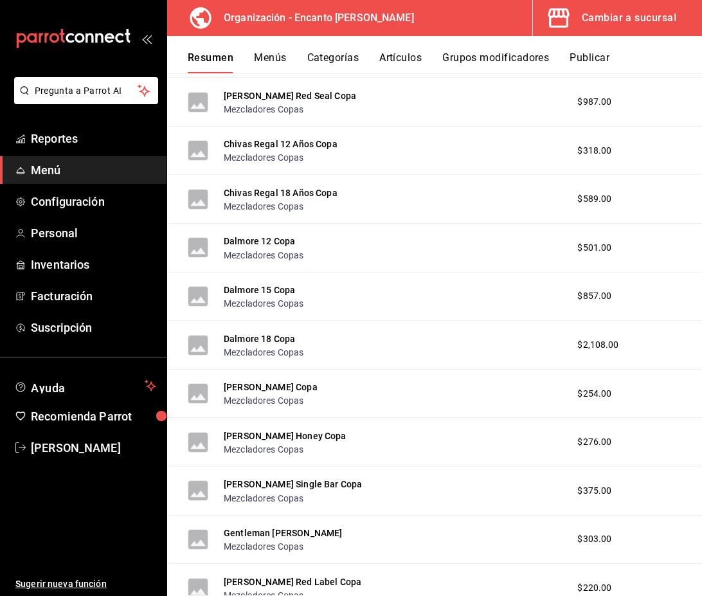
scroll to position [5567, 0]
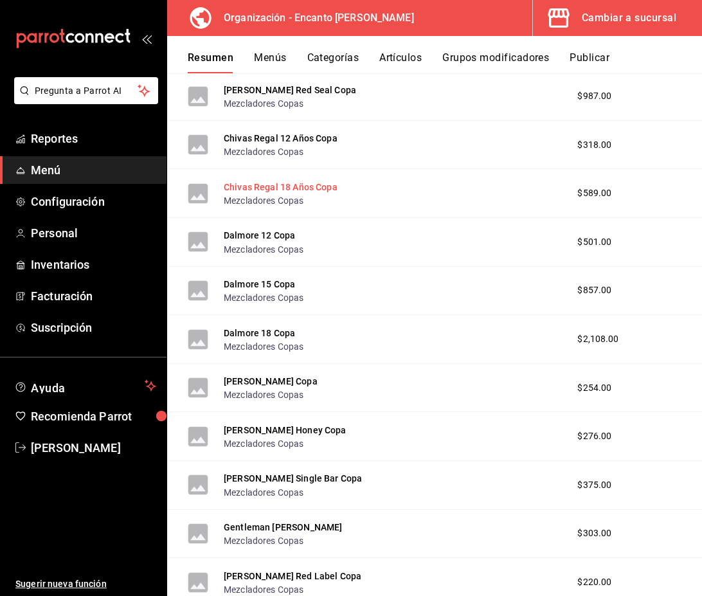
click at [291, 188] on button "Chivas Regal 18 Años Copa" at bounding box center [281, 187] width 114 height 13
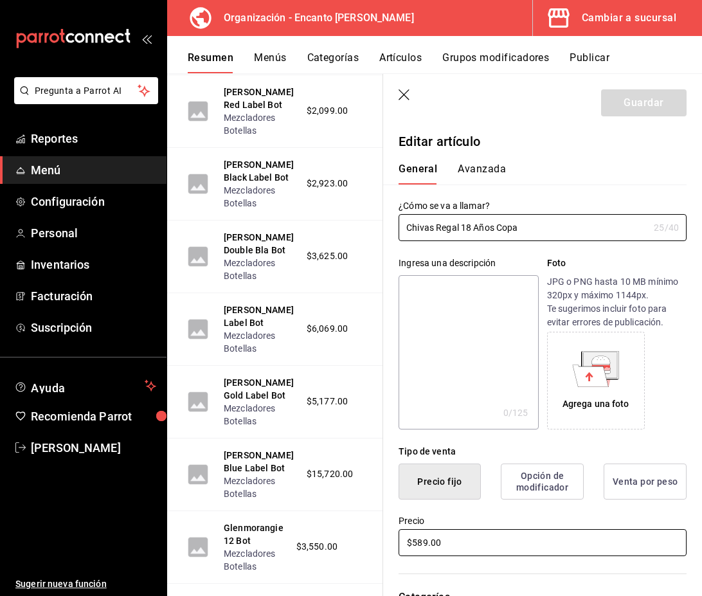
click at [430, 547] on input "$589.00" at bounding box center [543, 542] width 288 height 27
type input "$590.00"
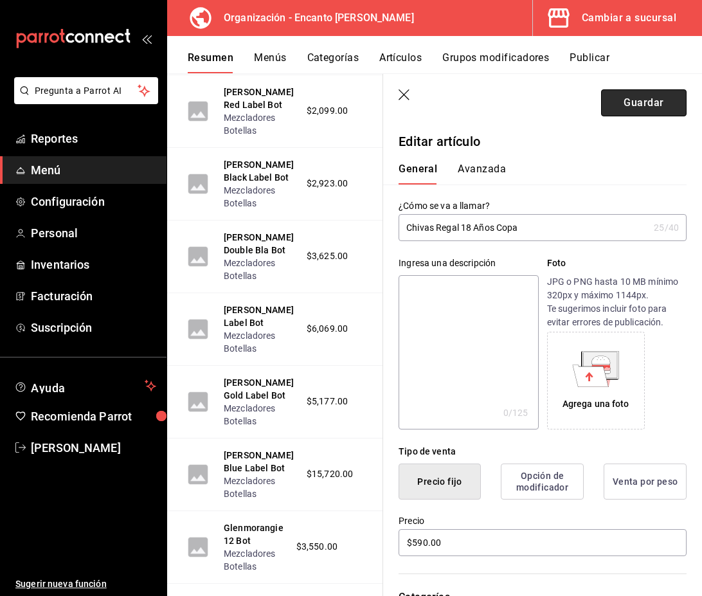
click at [669, 102] on button "Guardar" at bounding box center [644, 102] width 86 height 27
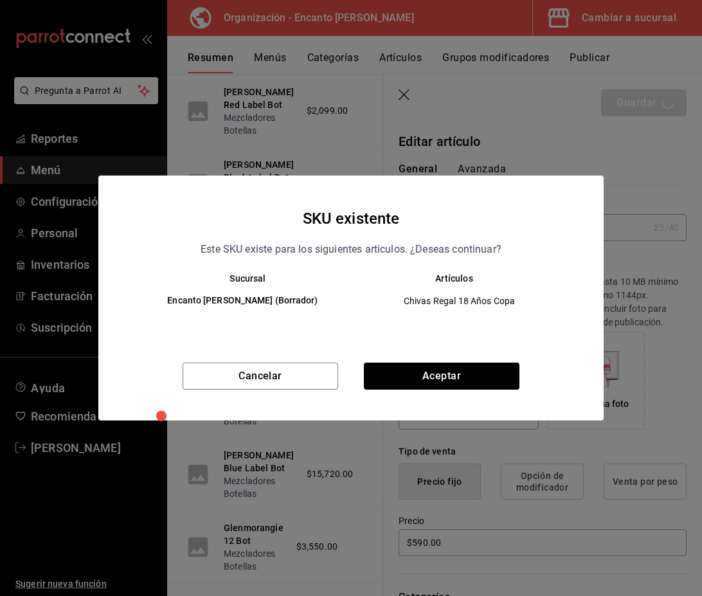
click at [471, 397] on div "Cancelar Aceptar" at bounding box center [350, 392] width 505 height 58
click at [471, 392] on div "Cancelar Aceptar" at bounding box center [350, 392] width 505 height 58
click at [478, 382] on button "Aceptar" at bounding box center [442, 376] width 156 height 27
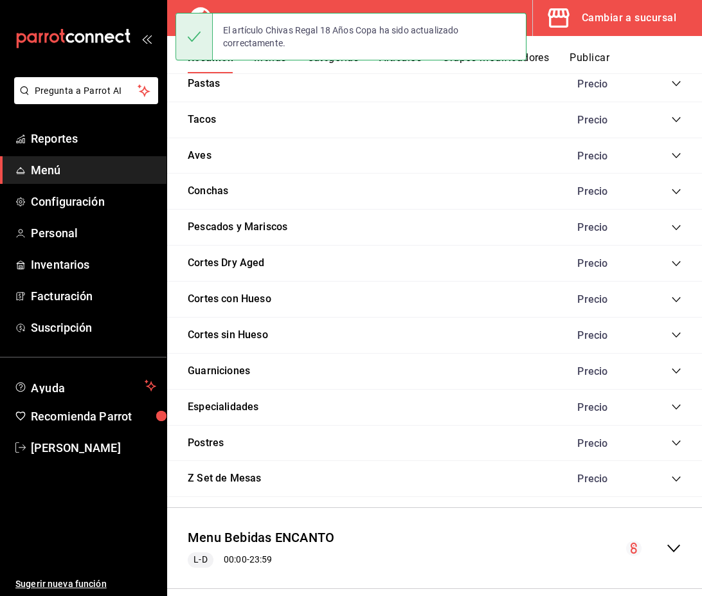
scroll to position [1172, 0]
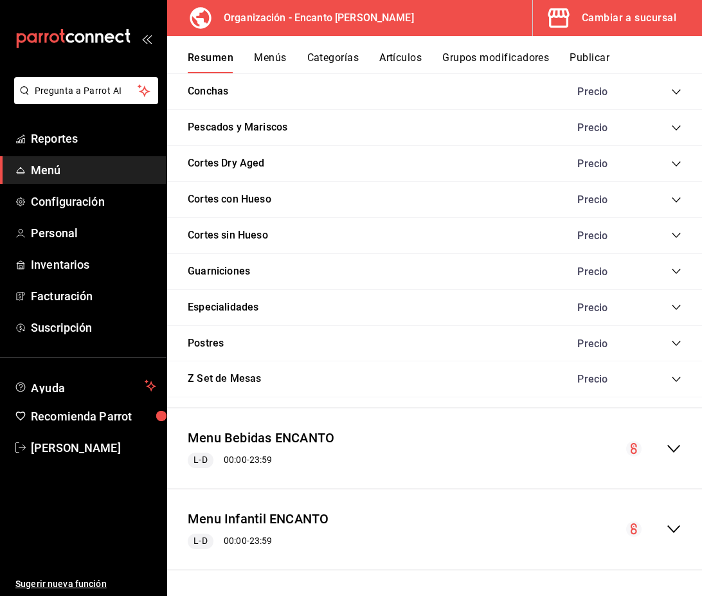
click at [671, 451] on icon "collapse-menu-row" at bounding box center [673, 448] width 15 height 15
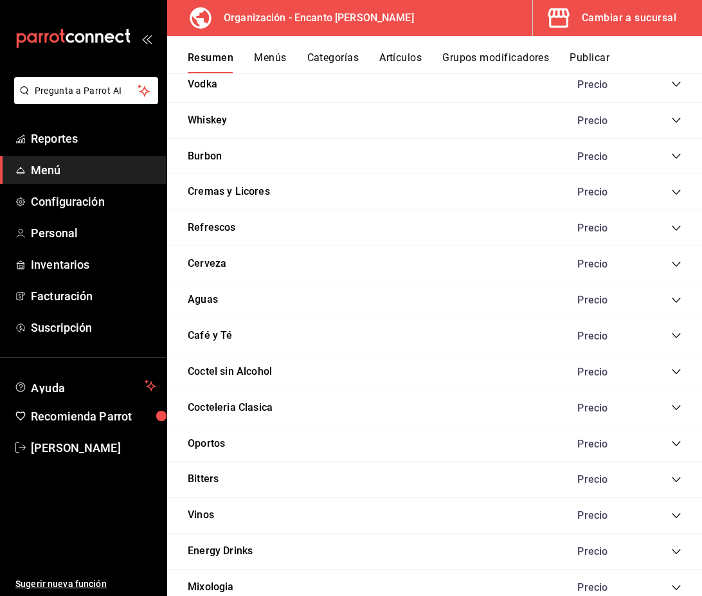
scroll to position [3312, 0]
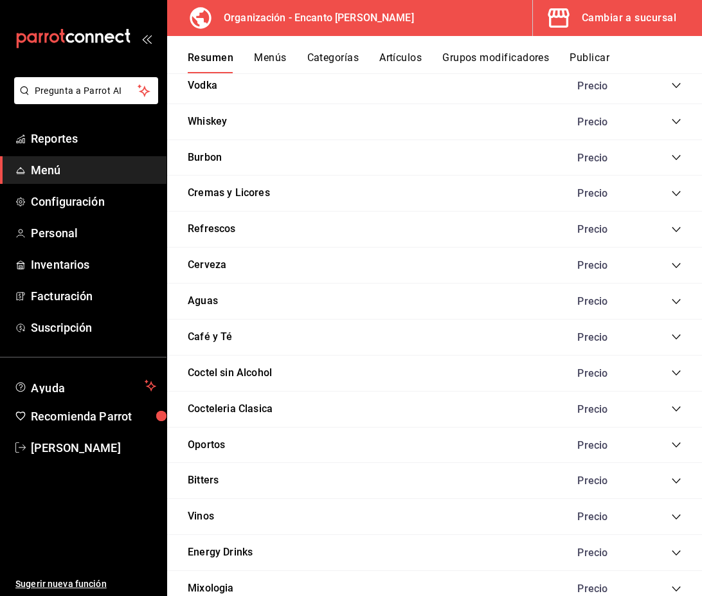
click at [676, 120] on icon "collapse-category-row" at bounding box center [676, 121] width 10 height 10
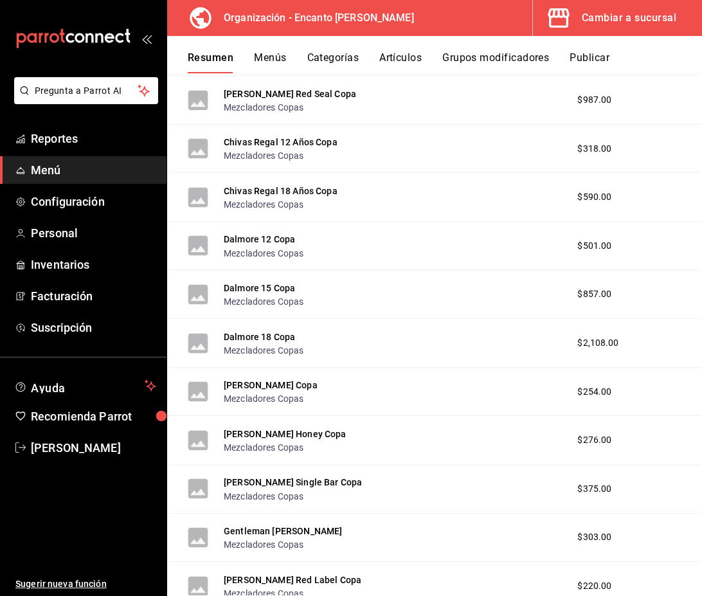
scroll to position [5567, 0]
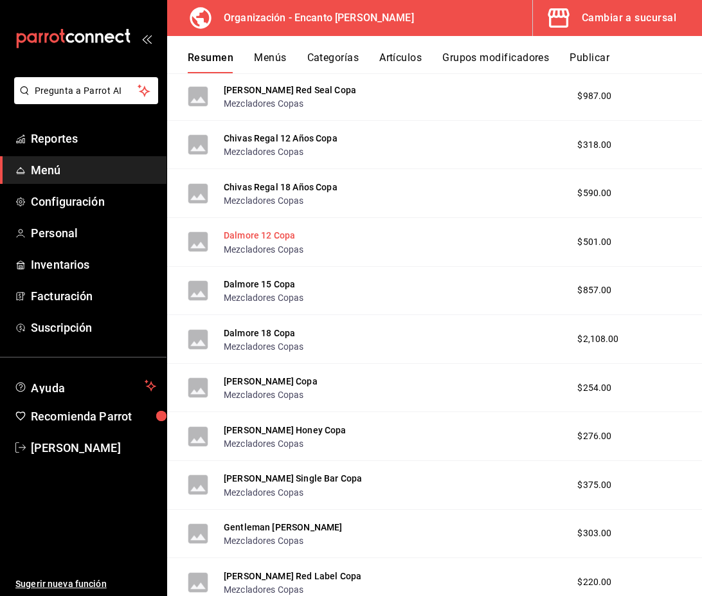
click at [262, 239] on button "Dalmore 12 Copa" at bounding box center [259, 235] width 71 height 13
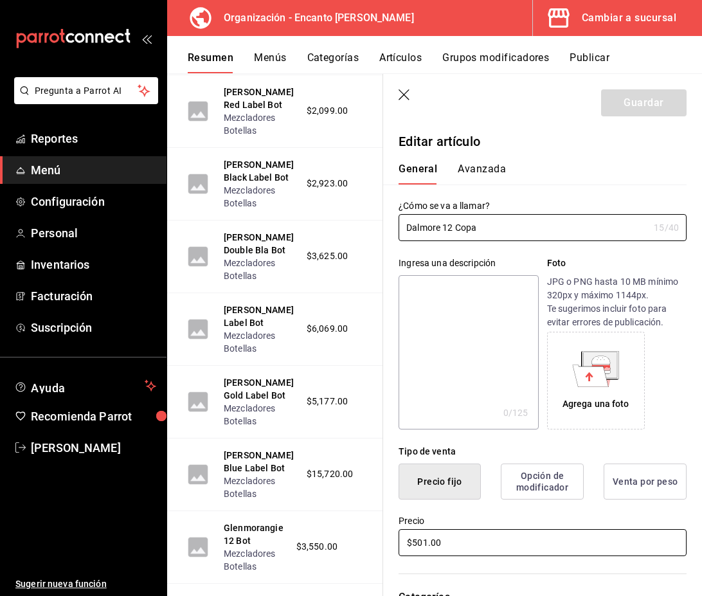
click at [423, 547] on input "$501.00" at bounding box center [543, 542] width 288 height 27
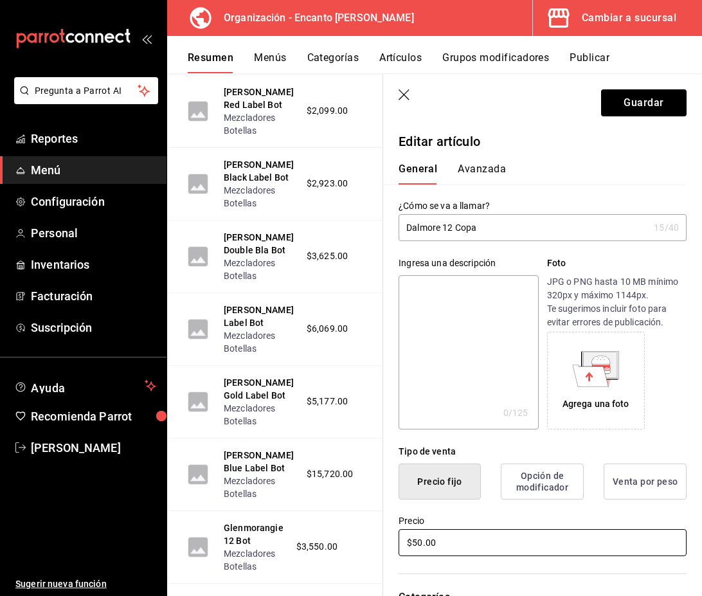
type input "$502.00"
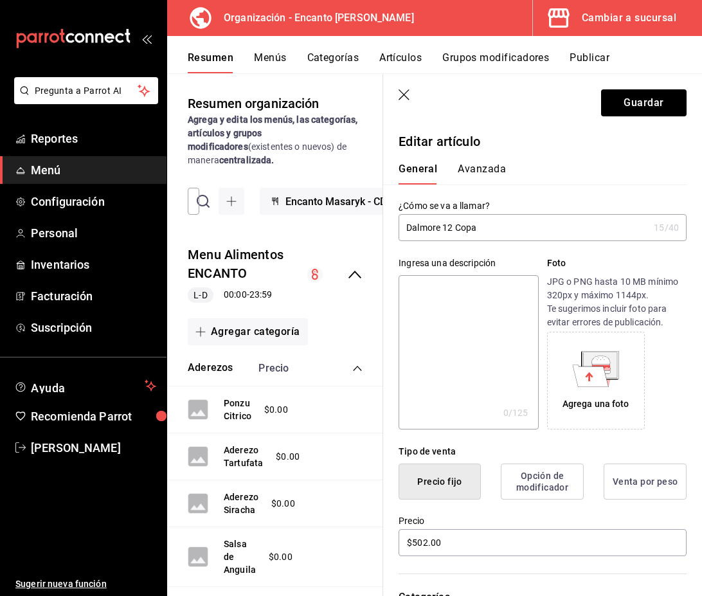
scroll to position [5567, 0]
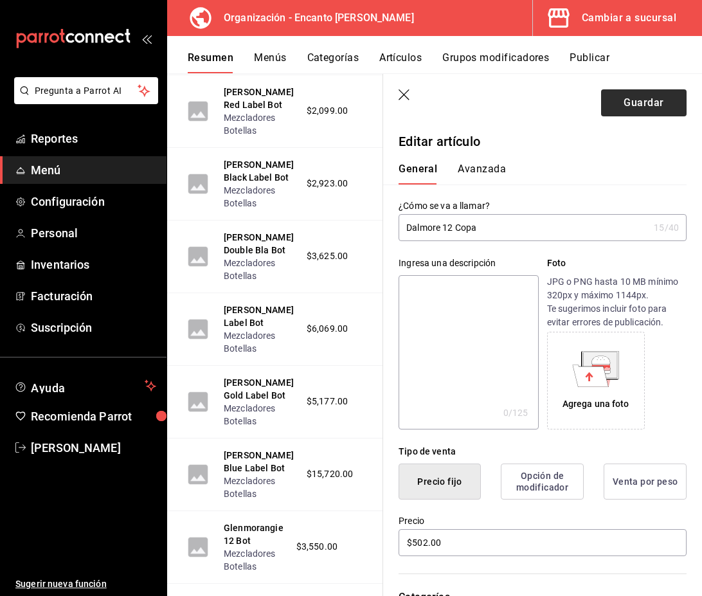
type input "$502.00"
click at [621, 93] on button "Guardar" at bounding box center [644, 102] width 86 height 27
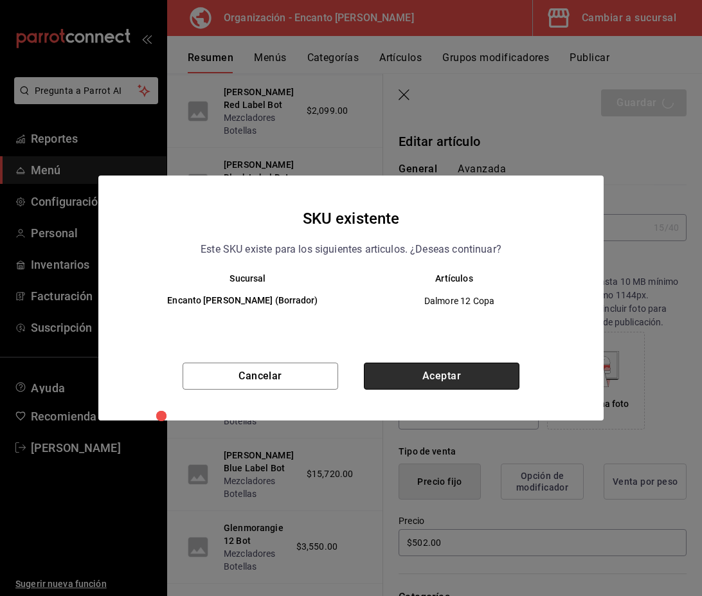
click at [474, 379] on button "Aceptar" at bounding box center [442, 376] width 156 height 27
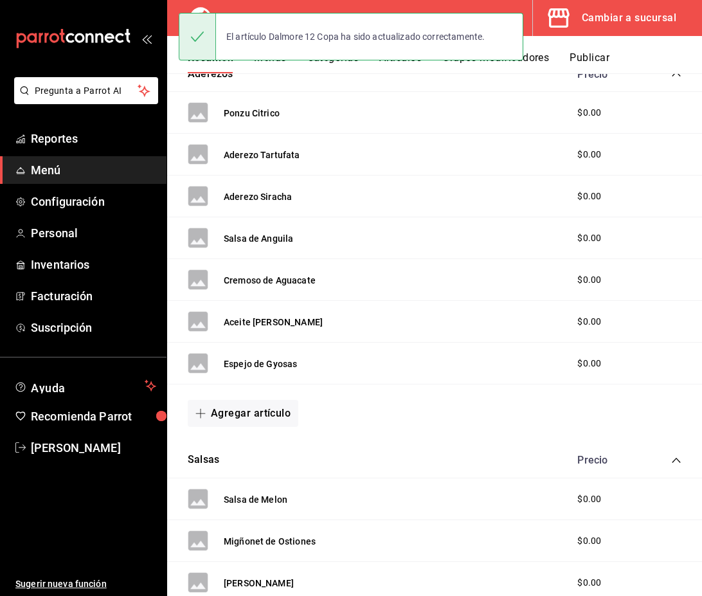
scroll to position [1172, 0]
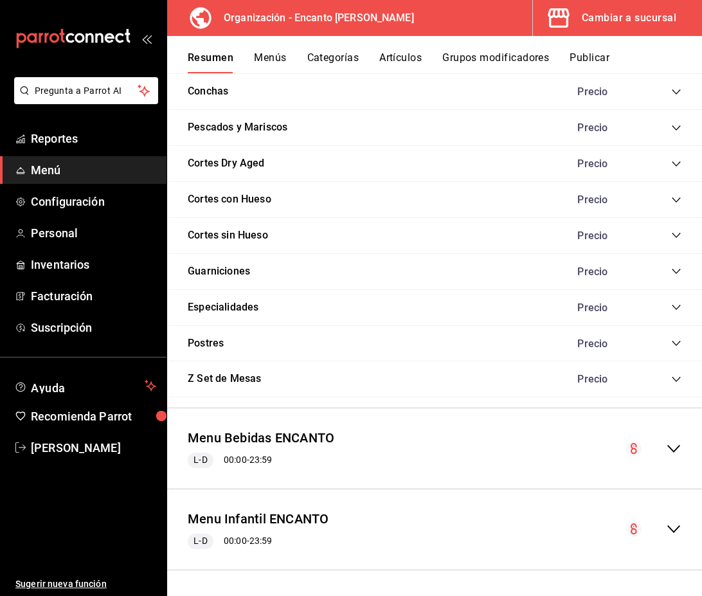
click at [680, 458] on div "Menu Bebidas ENCANTO L-D 00:00 - 23:59" at bounding box center [434, 449] width 535 height 60
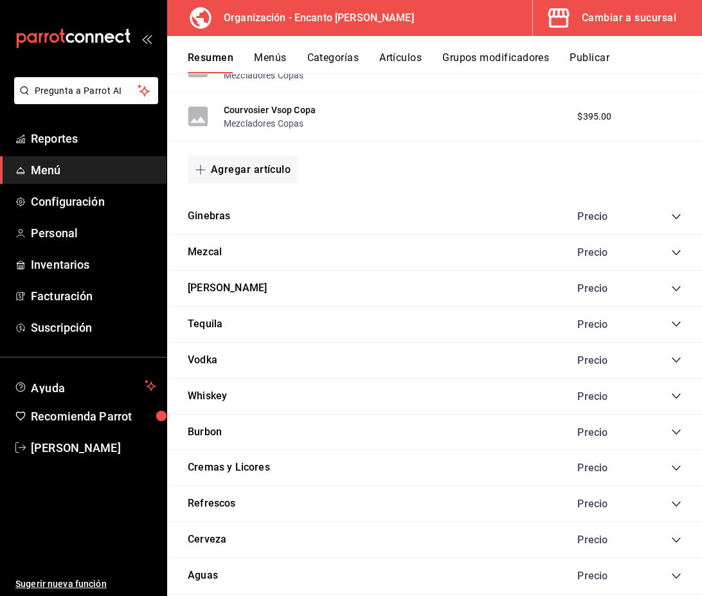
scroll to position [3038, 0]
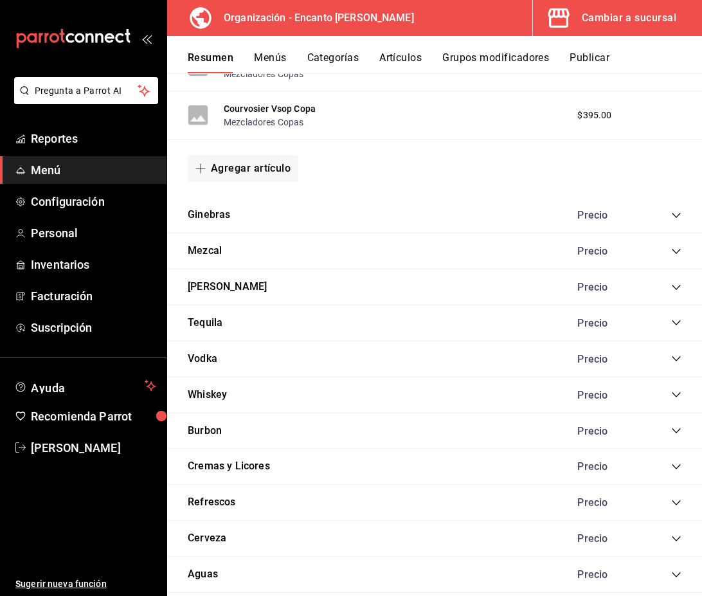
click at [673, 391] on icon "collapse-category-row" at bounding box center [676, 395] width 10 height 10
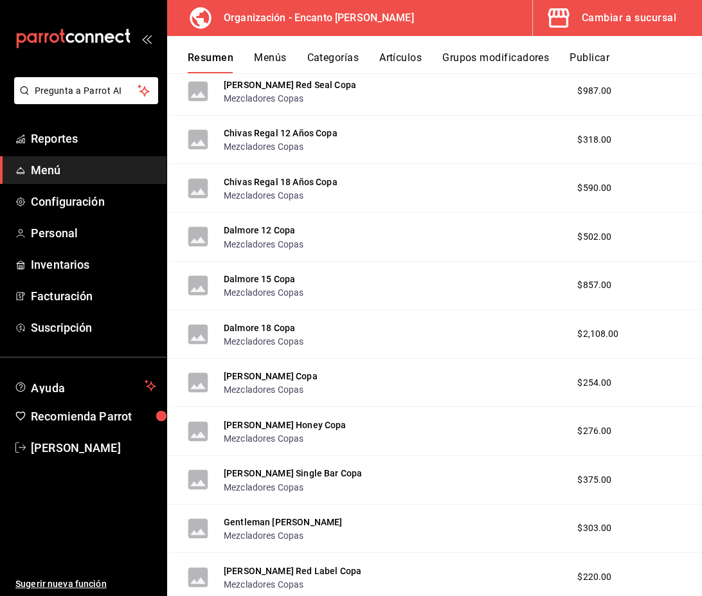
scroll to position [5573, 0]
click at [245, 278] on button "Dalmore 15 Copa" at bounding box center [259, 278] width 71 height 13
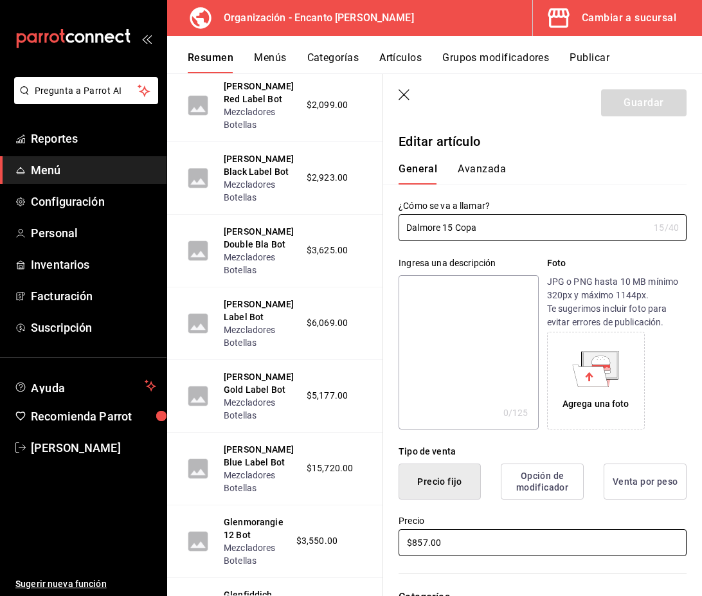
click at [425, 542] on input "$857.00" at bounding box center [543, 542] width 288 height 27
type input "$858.00"
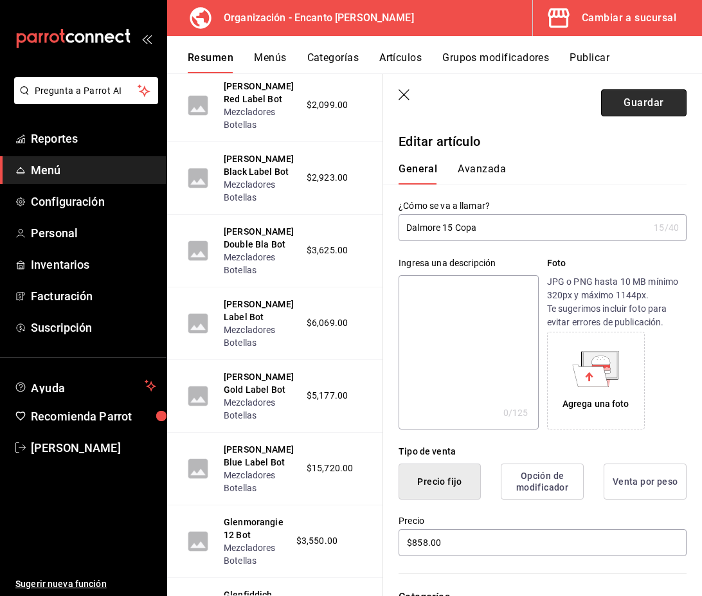
click at [643, 104] on button "Guardar" at bounding box center [644, 102] width 86 height 27
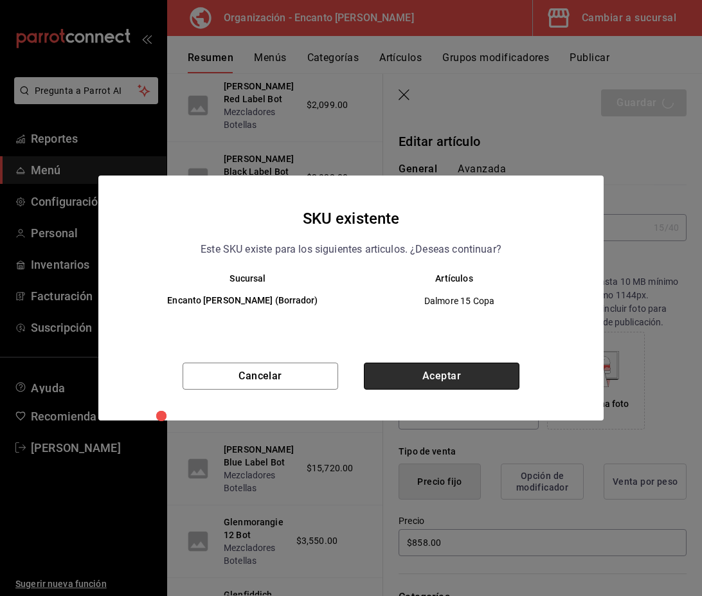
click at [436, 368] on button "Aceptar" at bounding box center [442, 376] width 156 height 27
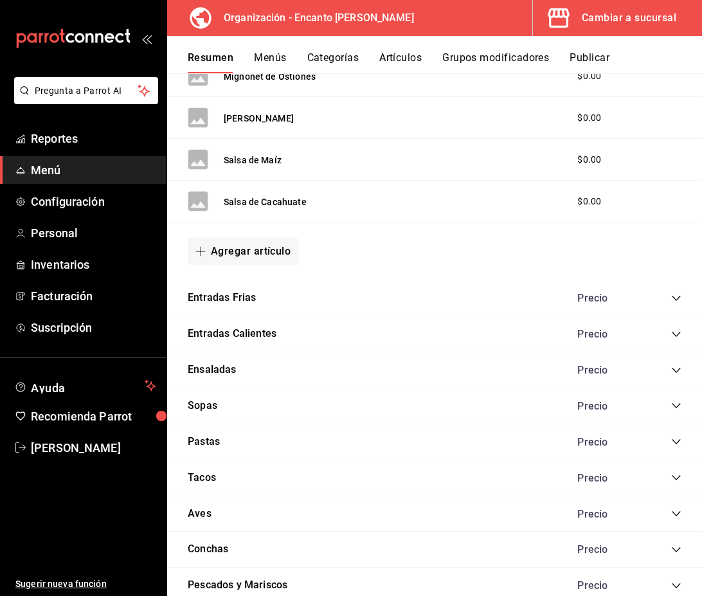
scroll to position [1172, 0]
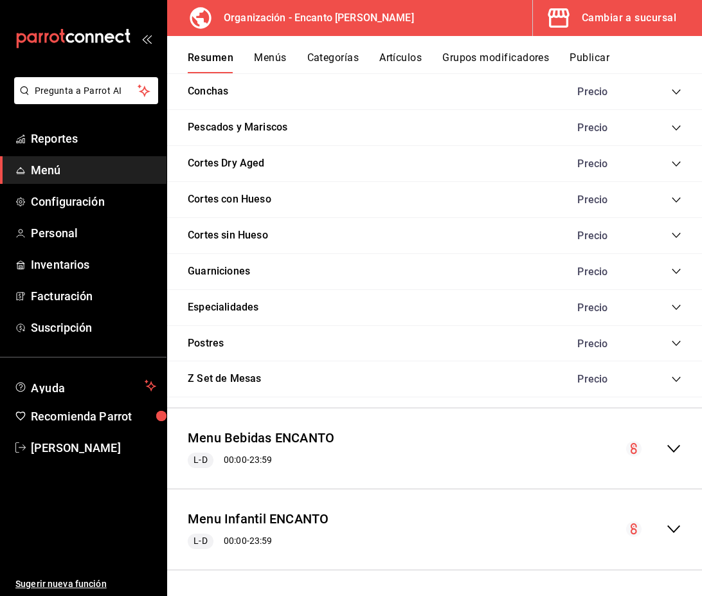
click at [680, 450] on icon "collapse-menu-row" at bounding box center [673, 448] width 15 height 15
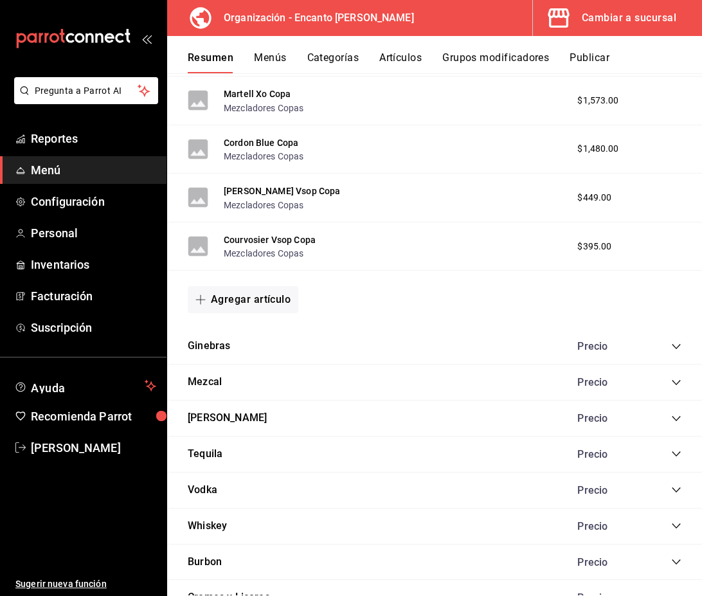
scroll to position [2917, 0]
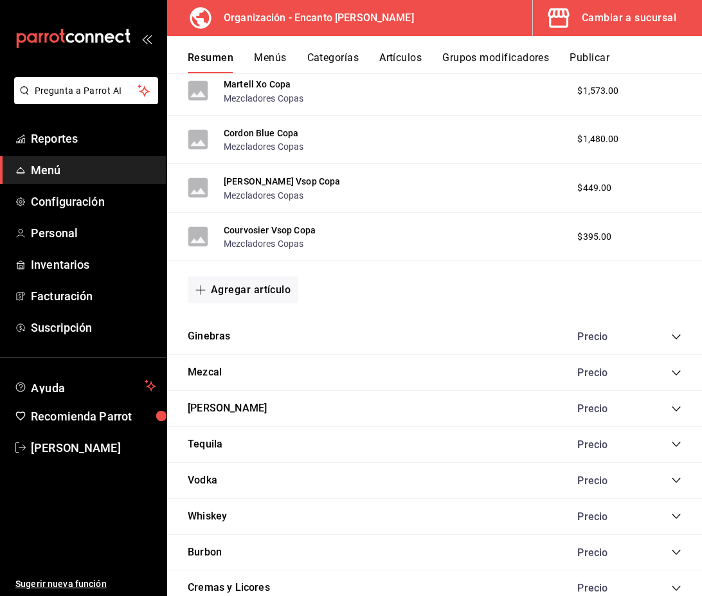
click at [675, 514] on icon "collapse-category-row" at bounding box center [676, 516] width 10 height 10
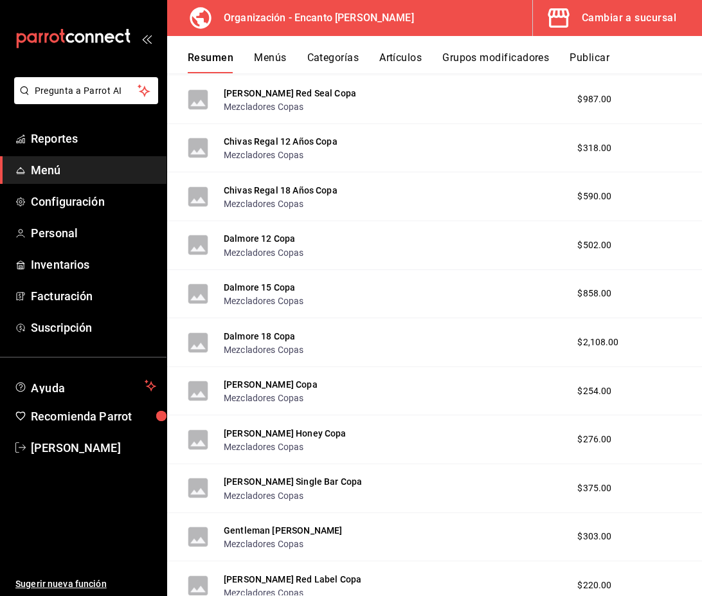
scroll to position [5566, 0]
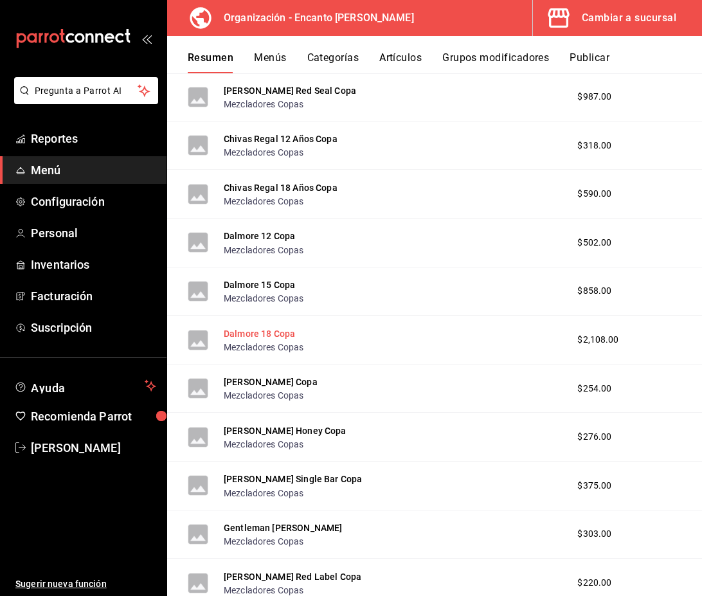
click at [242, 338] on button "Dalmore 18 Copa" at bounding box center [259, 333] width 71 height 13
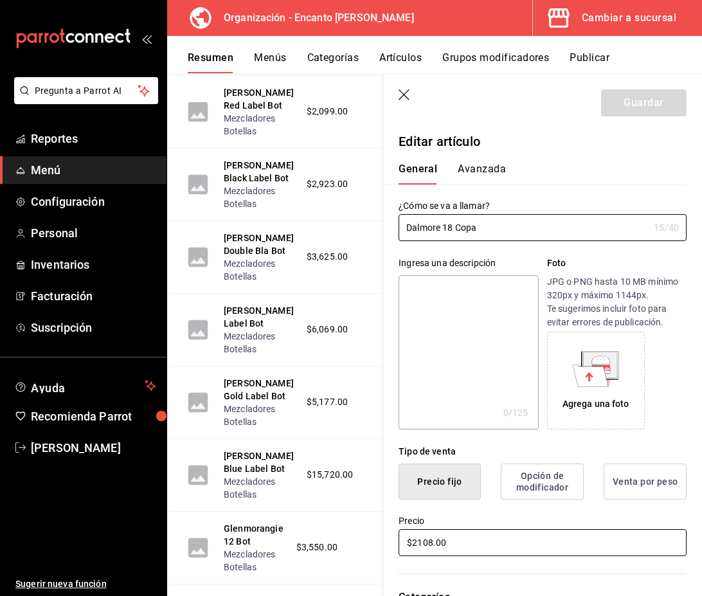
click at [433, 547] on input "$2108.00" at bounding box center [543, 542] width 288 height 27
type input "$2109.00"
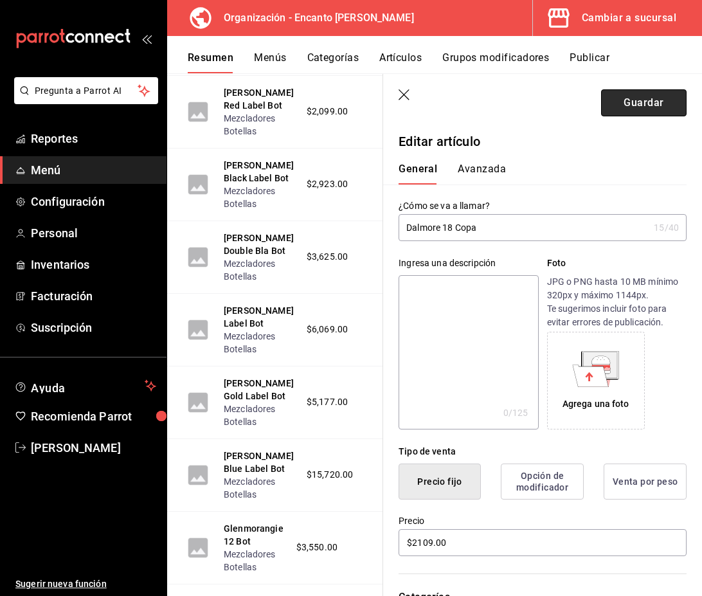
click at [644, 100] on button "Guardar" at bounding box center [644, 102] width 86 height 27
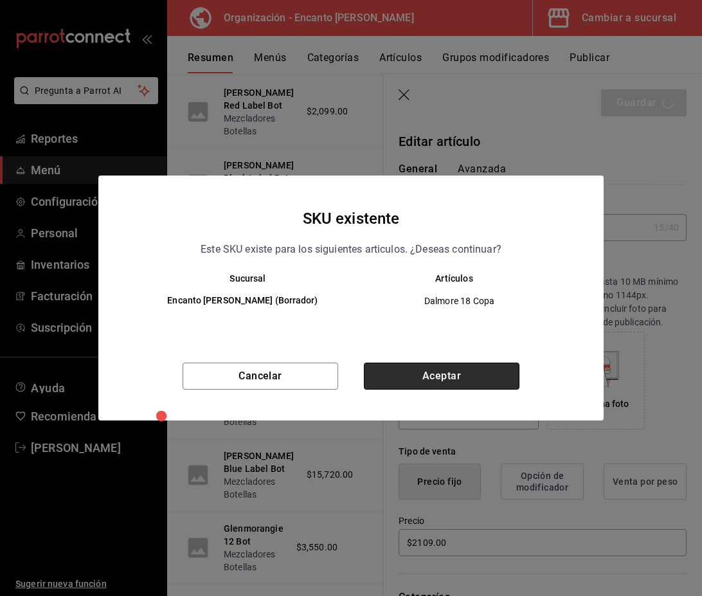
click at [493, 376] on button "Aceptar" at bounding box center [442, 376] width 156 height 27
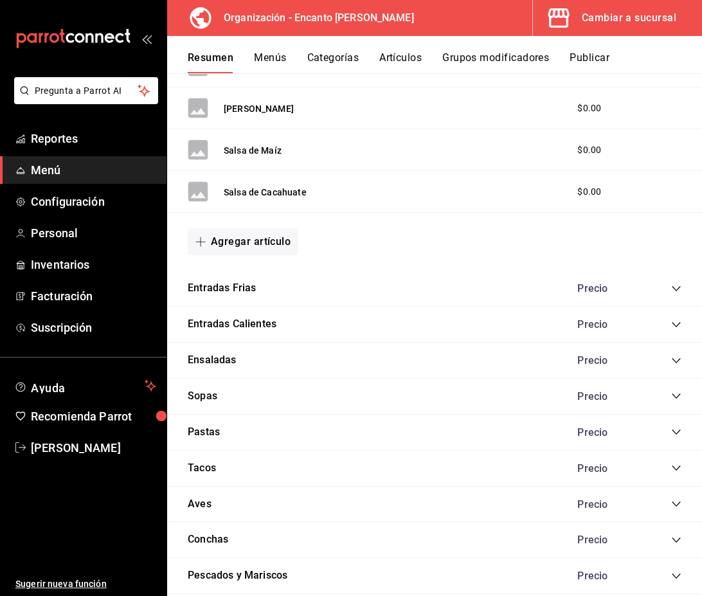
scroll to position [1172, 0]
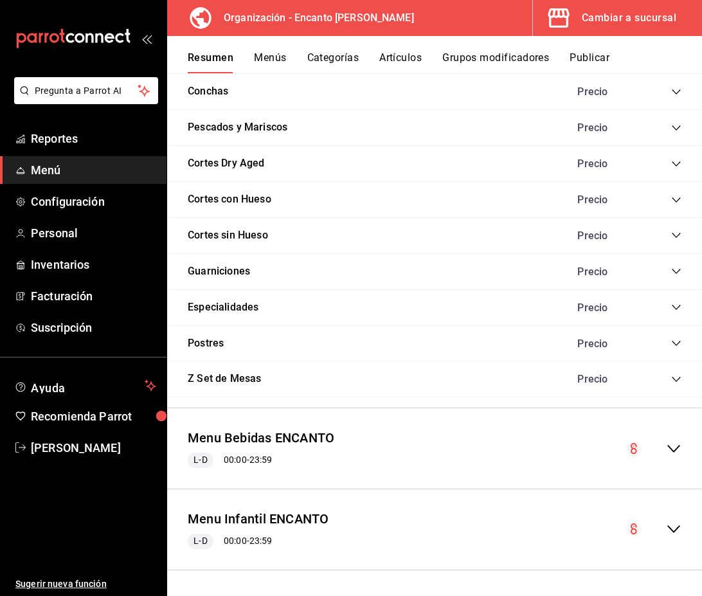
click at [658, 443] on div "collapse-menu-row" at bounding box center [653, 448] width 55 height 15
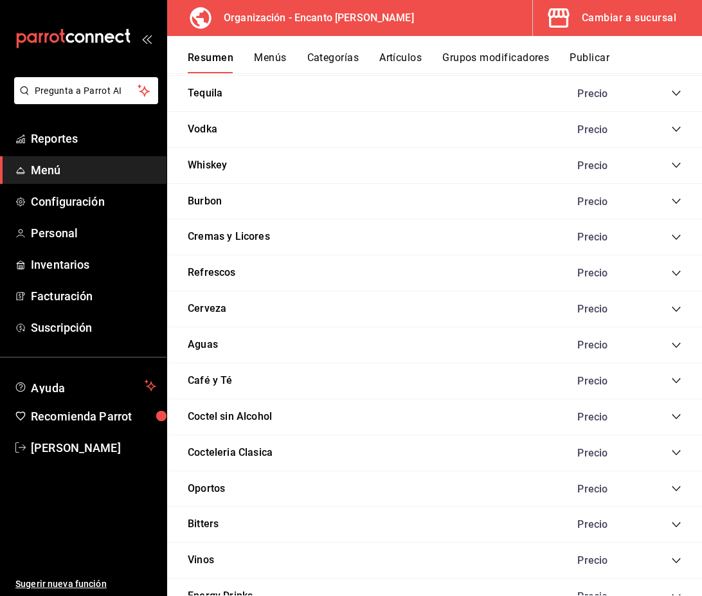
scroll to position [3262, 0]
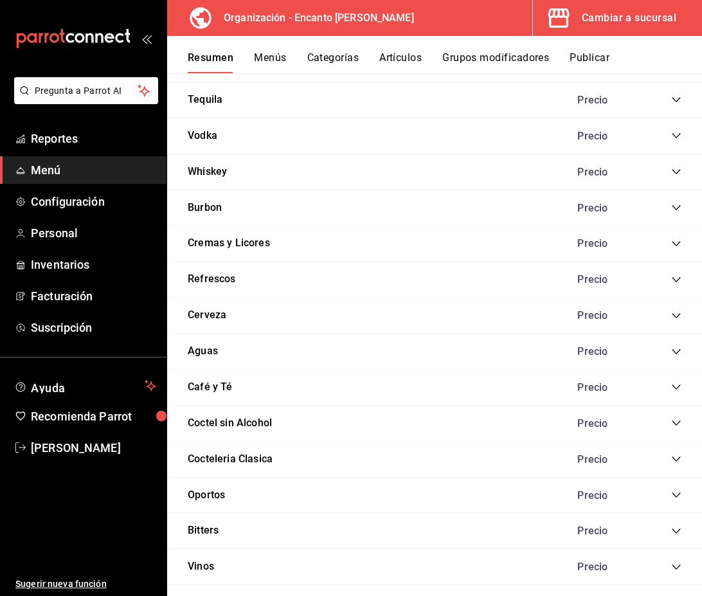
click at [673, 172] on icon "collapse-category-row" at bounding box center [676, 172] width 10 height 10
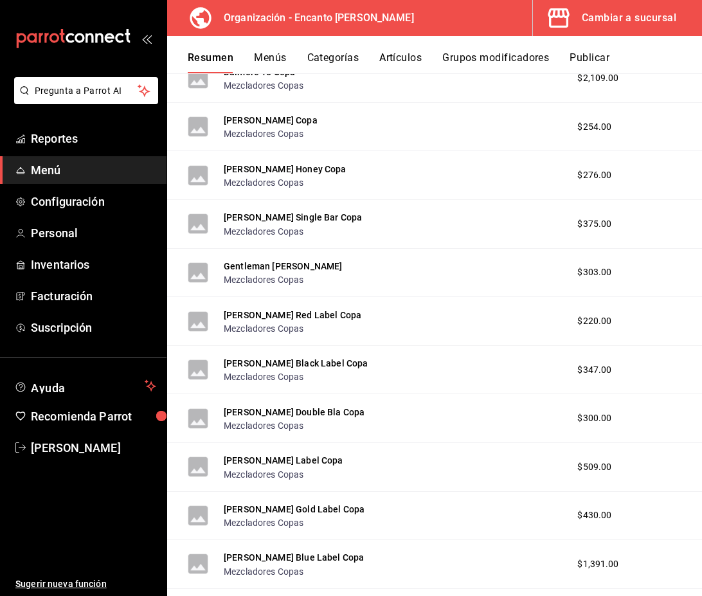
scroll to position [5822, 0]
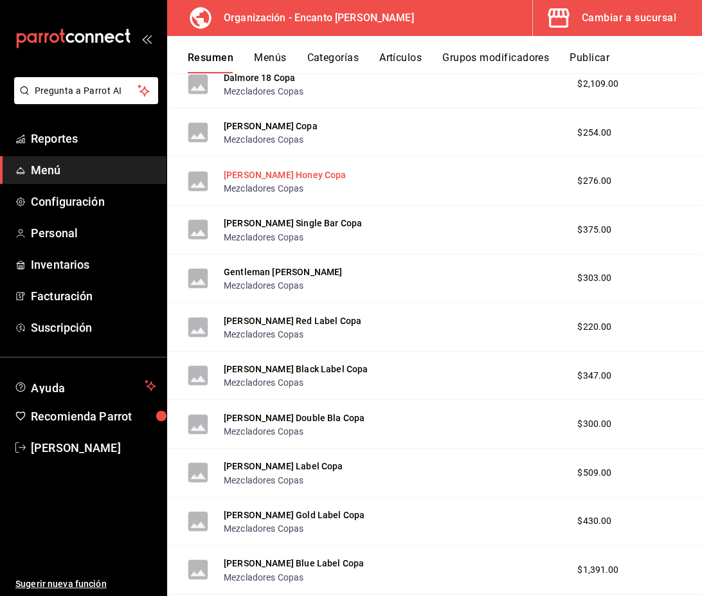
click at [235, 173] on button "Jack Daniel's Honey Copa" at bounding box center [285, 174] width 123 height 13
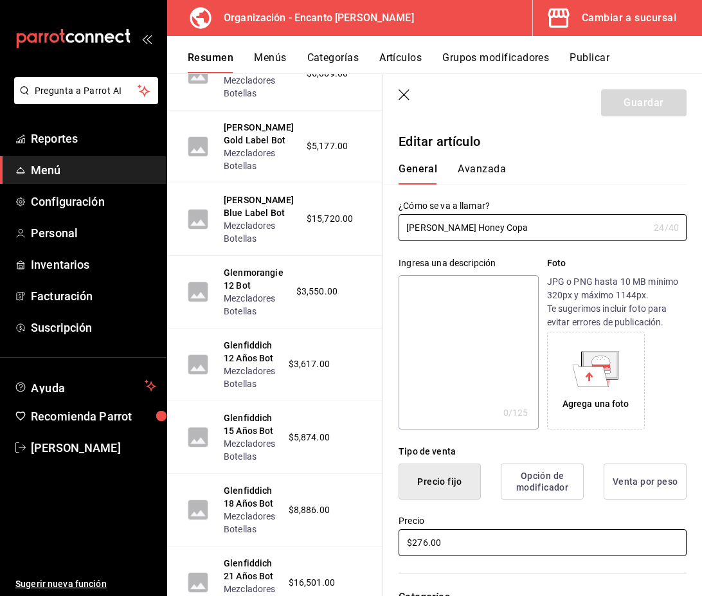
click at [426, 540] on input "$276.00" at bounding box center [543, 542] width 288 height 27
type input "$277.00"
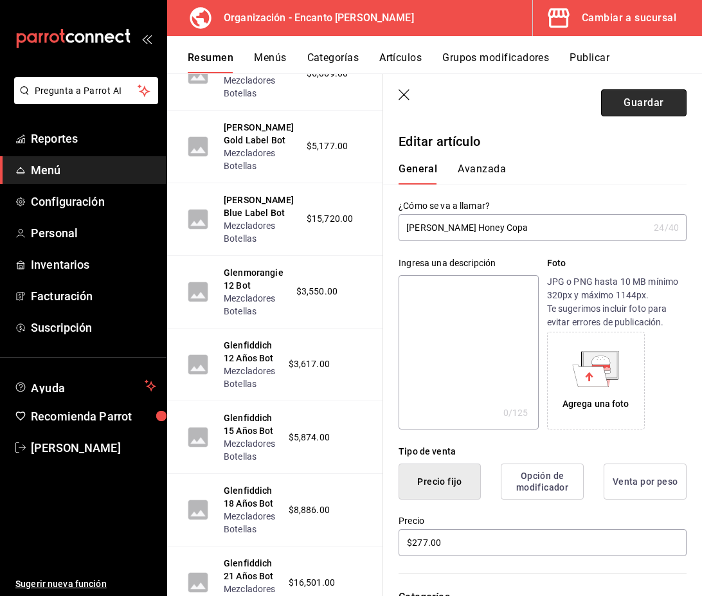
click at [624, 107] on button "Guardar" at bounding box center [644, 102] width 86 height 27
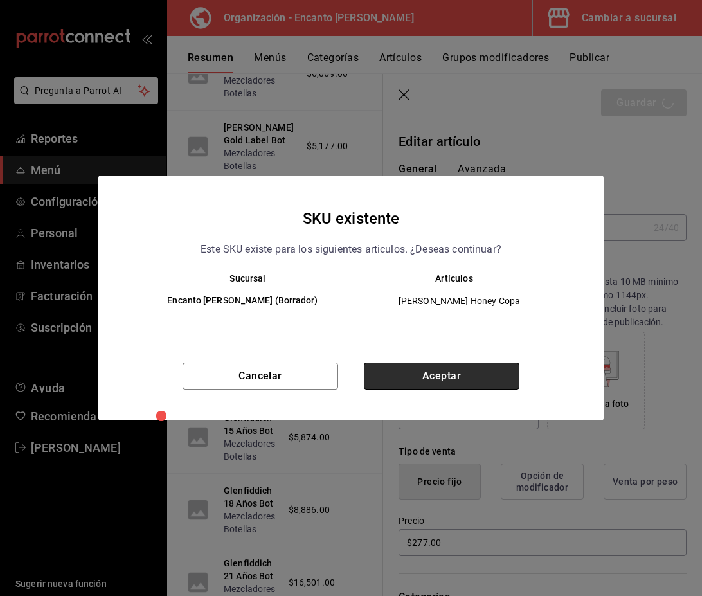
click at [473, 383] on button "Aceptar" at bounding box center [442, 376] width 156 height 27
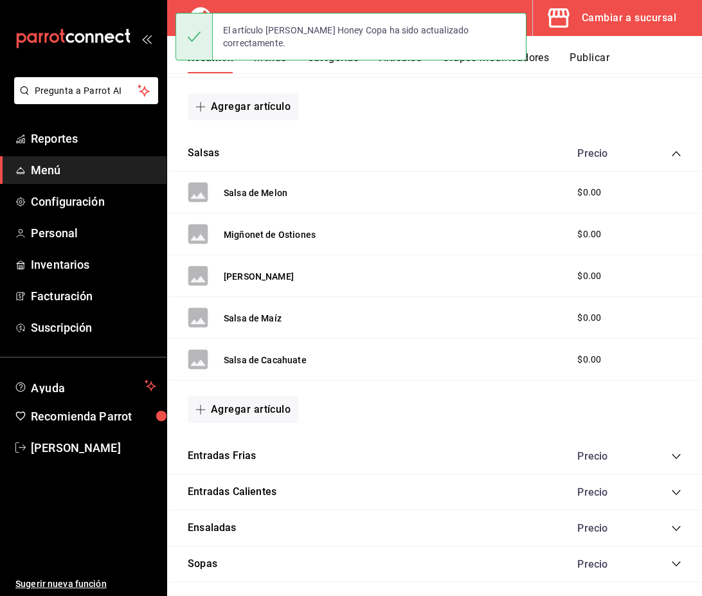
scroll to position [1172, 0]
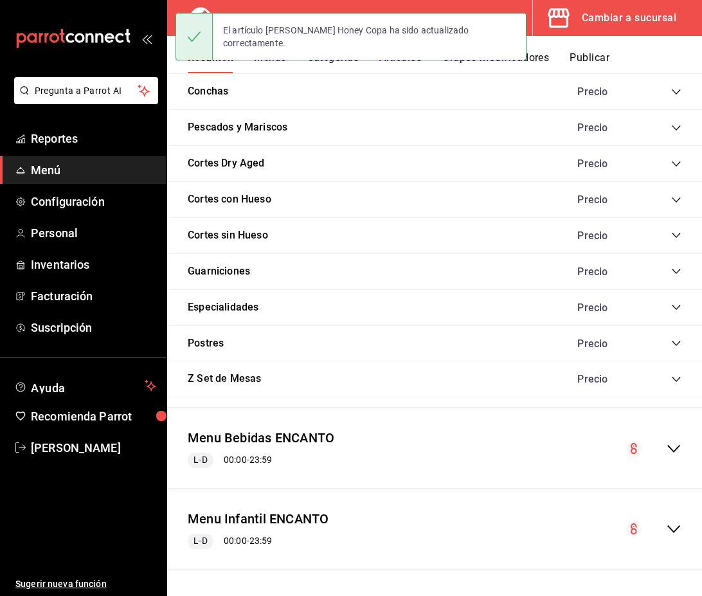
click at [670, 446] on icon "collapse-menu-row" at bounding box center [673, 448] width 15 height 15
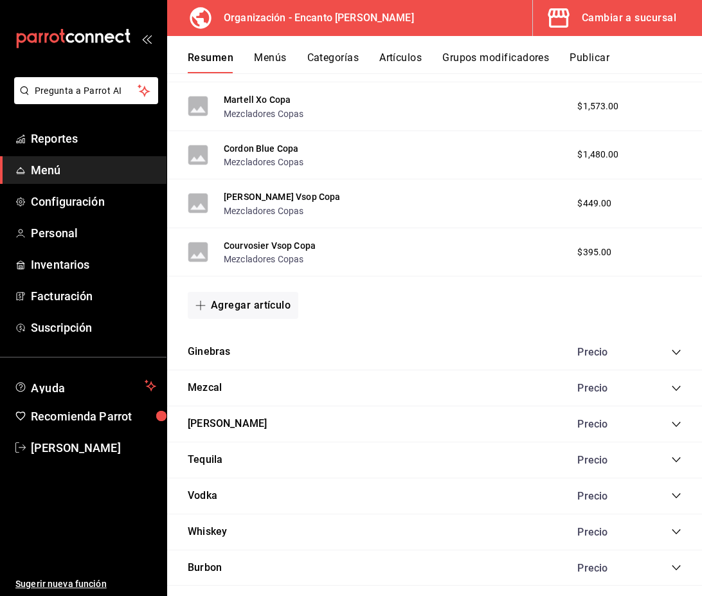
scroll to position [2903, 0]
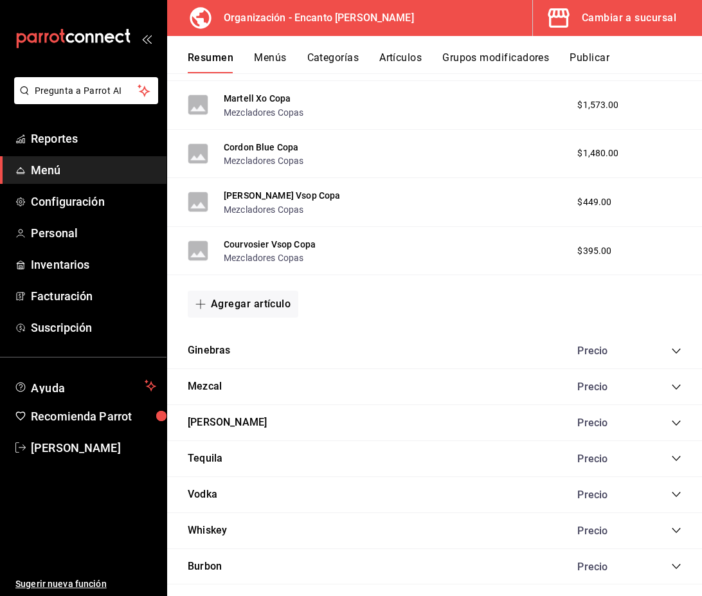
click at [679, 525] on div "Precio" at bounding box center [623, 531] width 117 height 12
click at [676, 531] on icon "collapse-category-row" at bounding box center [676, 530] width 10 height 10
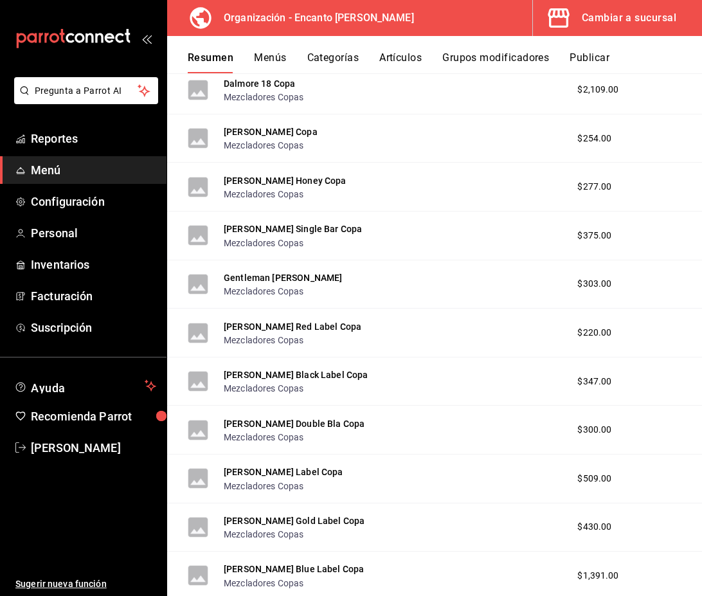
scroll to position [5820, 0]
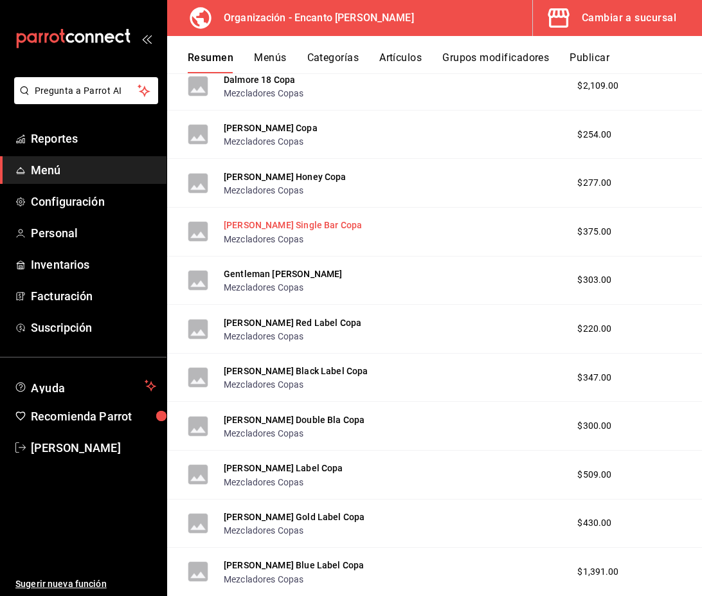
click at [318, 230] on button "Jack Daniel's Single Bar Copa" at bounding box center [293, 225] width 138 height 13
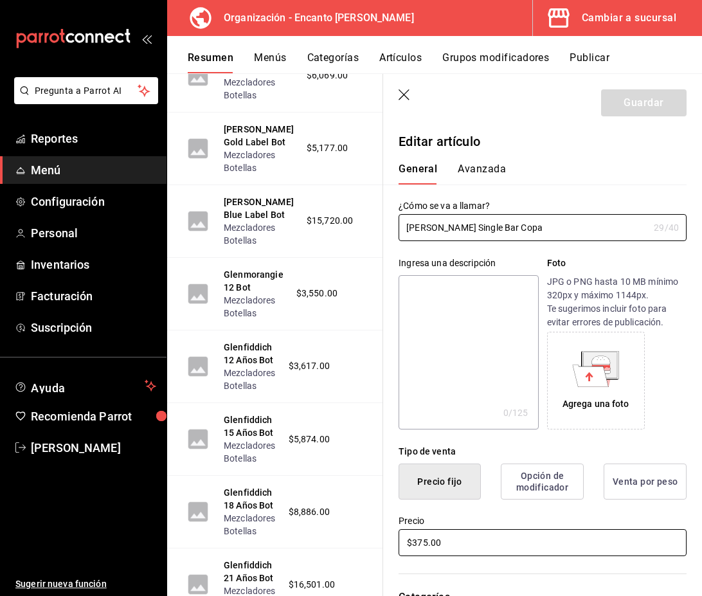
click at [430, 547] on input "$375.00" at bounding box center [543, 542] width 288 height 27
type input "$376.00"
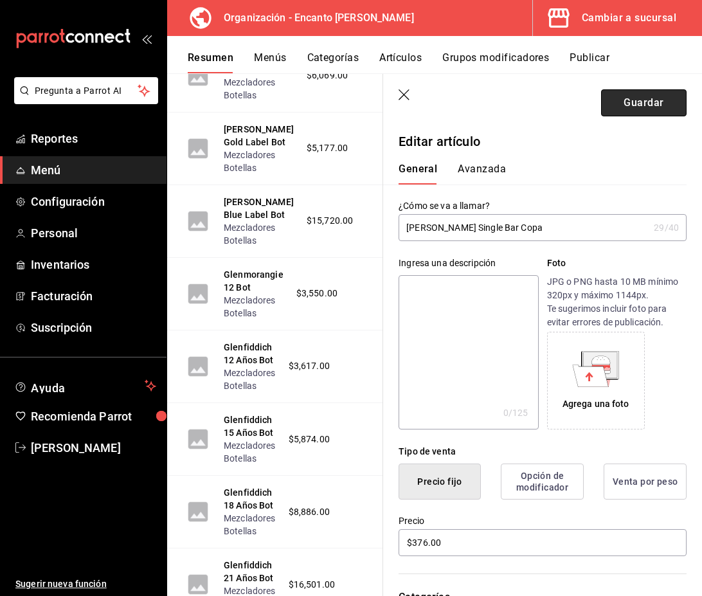
click at [657, 109] on button "Guardar" at bounding box center [644, 102] width 86 height 27
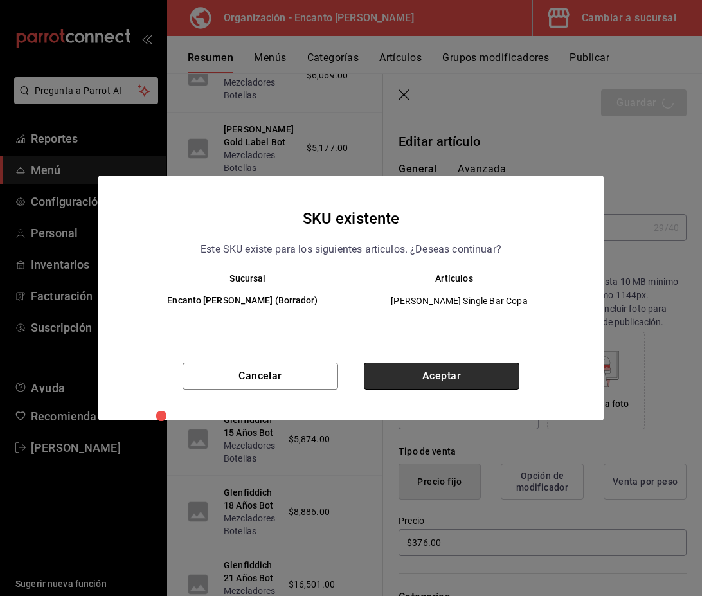
click at [440, 384] on button "Aceptar" at bounding box center [442, 376] width 156 height 27
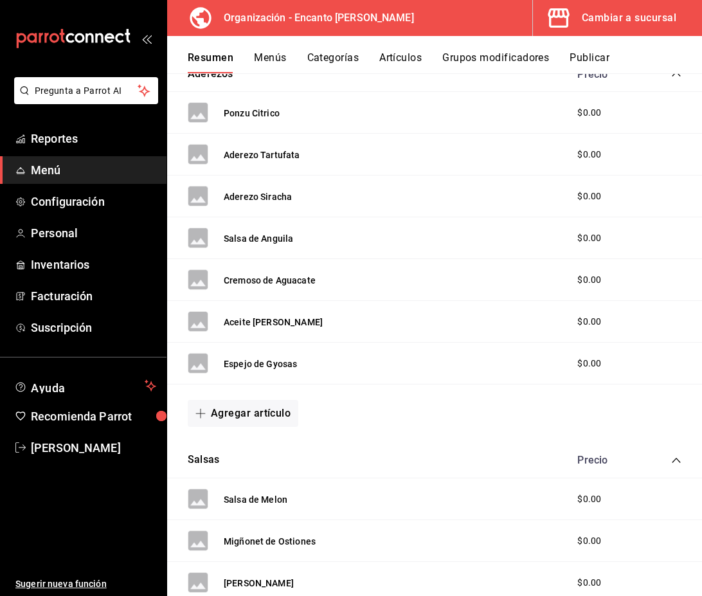
scroll to position [1172, 0]
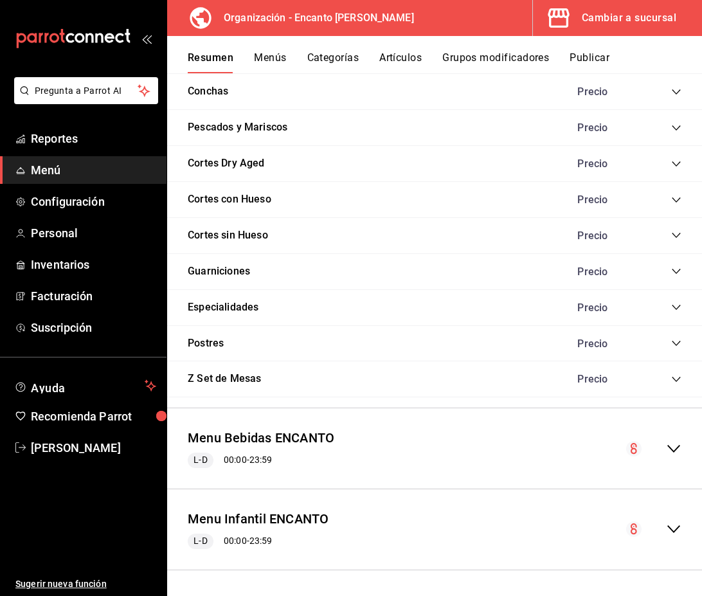
click at [673, 446] on icon "collapse-menu-row" at bounding box center [673, 448] width 15 height 15
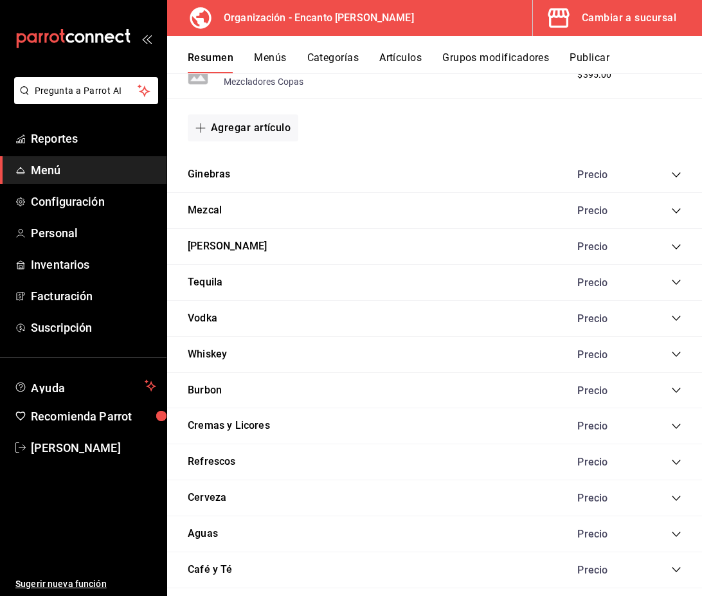
scroll to position [3088, 0]
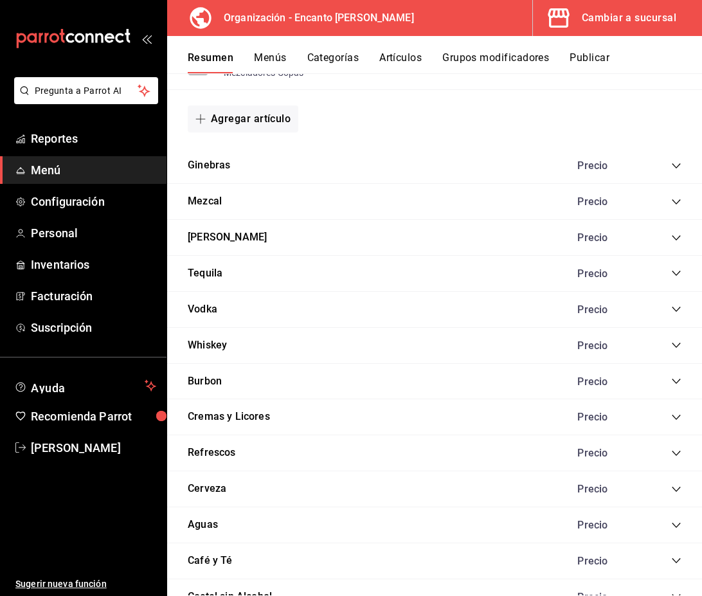
click at [675, 349] on icon "collapse-category-row" at bounding box center [676, 345] width 10 height 10
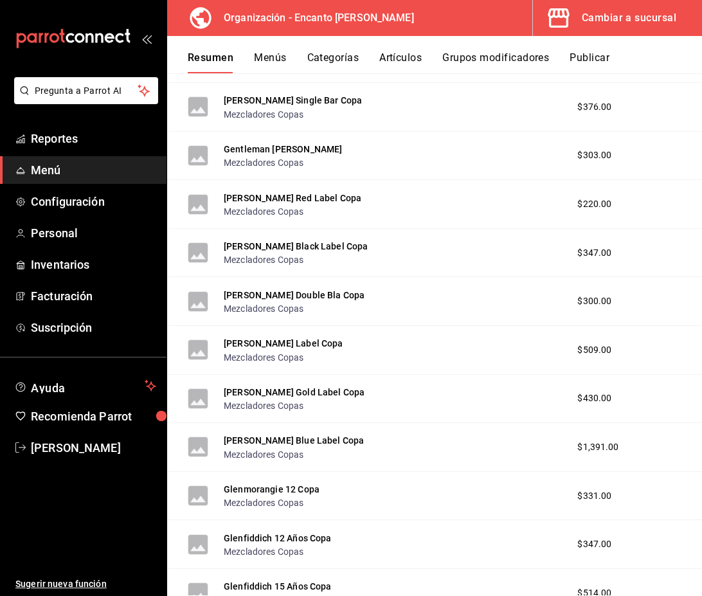
scroll to position [5944, 0]
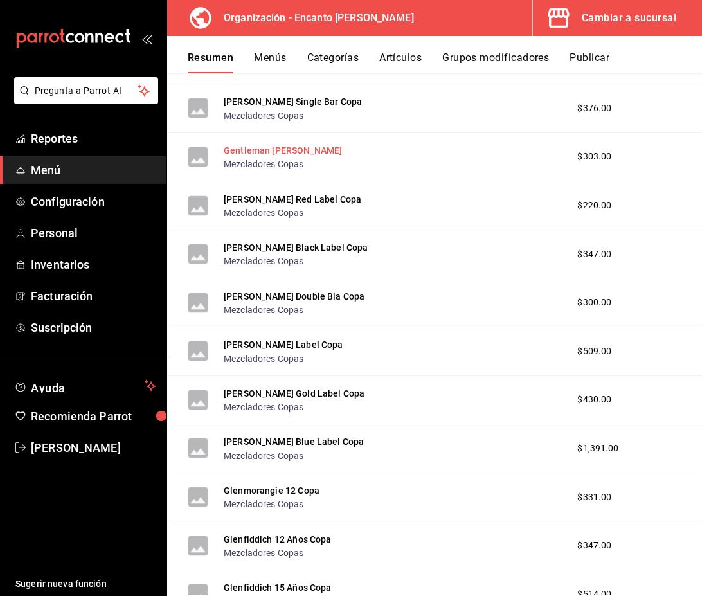
click at [284, 151] on button "Gentleman Jack Copa" at bounding box center [283, 150] width 118 height 13
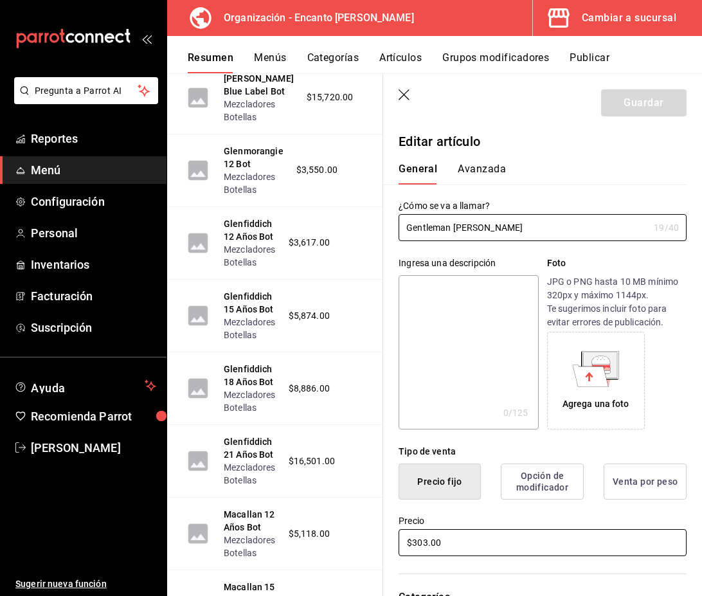
click at [427, 545] on input "$303.00" at bounding box center [543, 542] width 288 height 27
type input "$304.00"
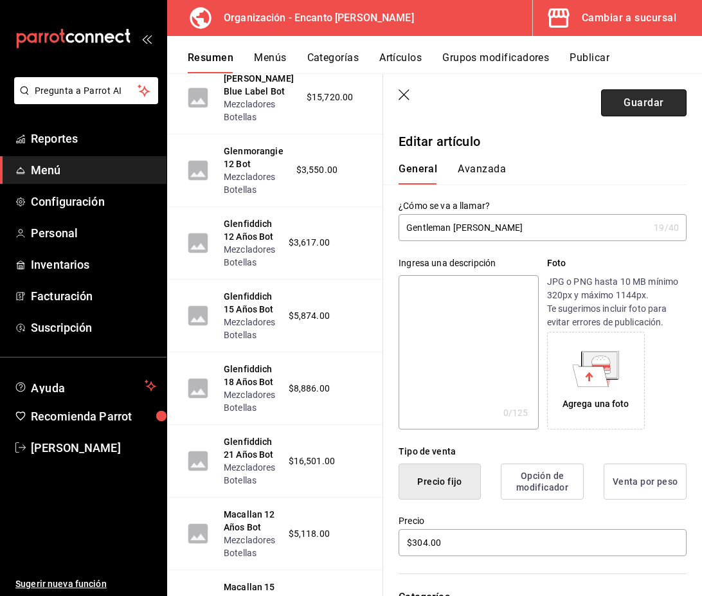
click at [632, 100] on button "Guardar" at bounding box center [644, 102] width 86 height 27
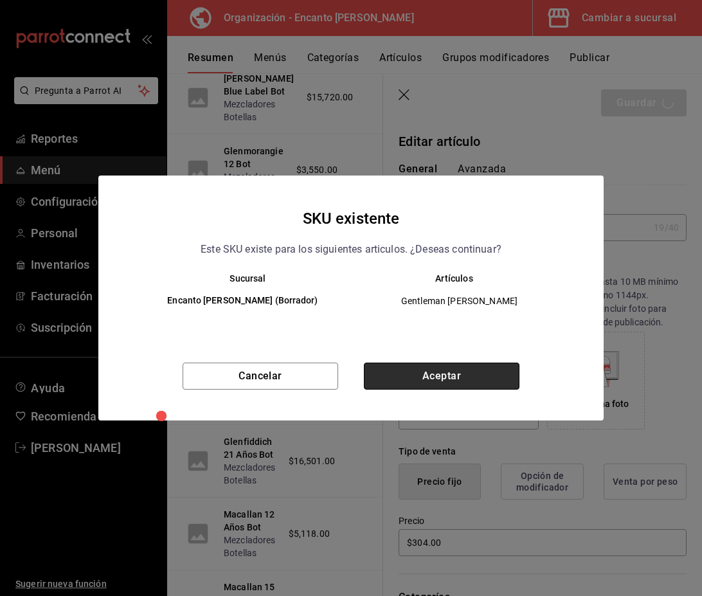
click at [475, 364] on button "Aceptar" at bounding box center [442, 376] width 156 height 27
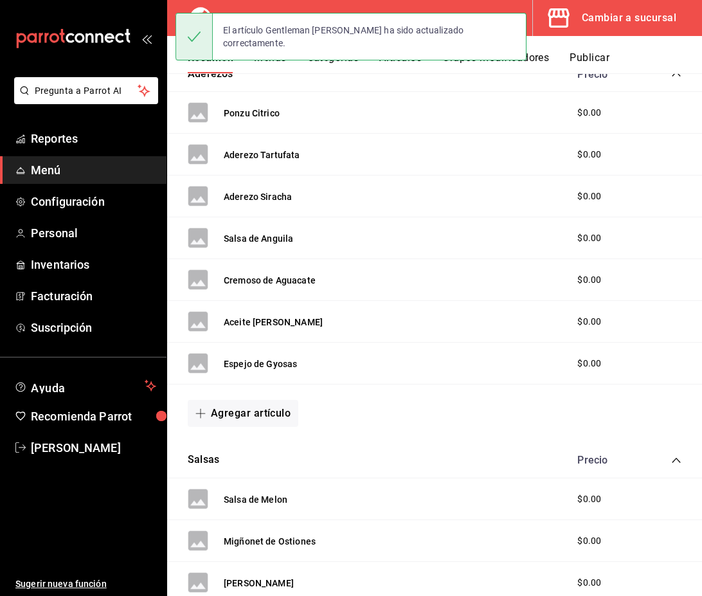
scroll to position [1172, 0]
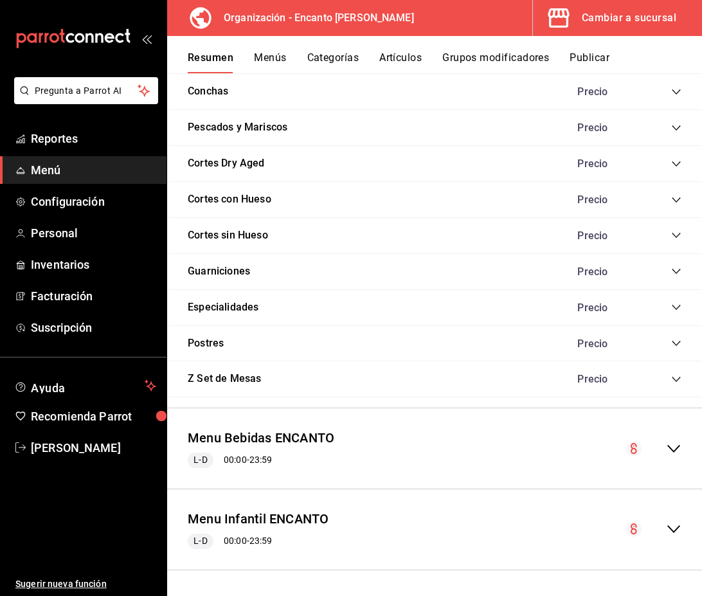
click at [671, 449] on icon "collapse-menu-row" at bounding box center [673, 449] width 13 height 8
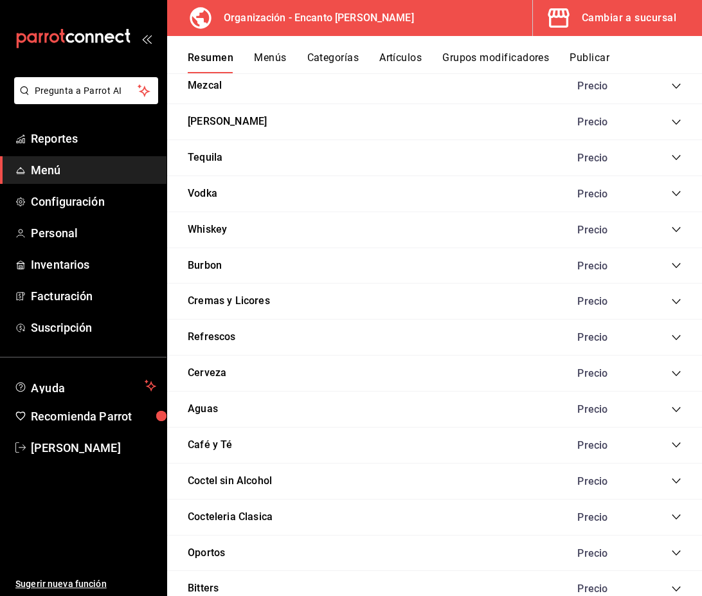
scroll to position [3207, 0]
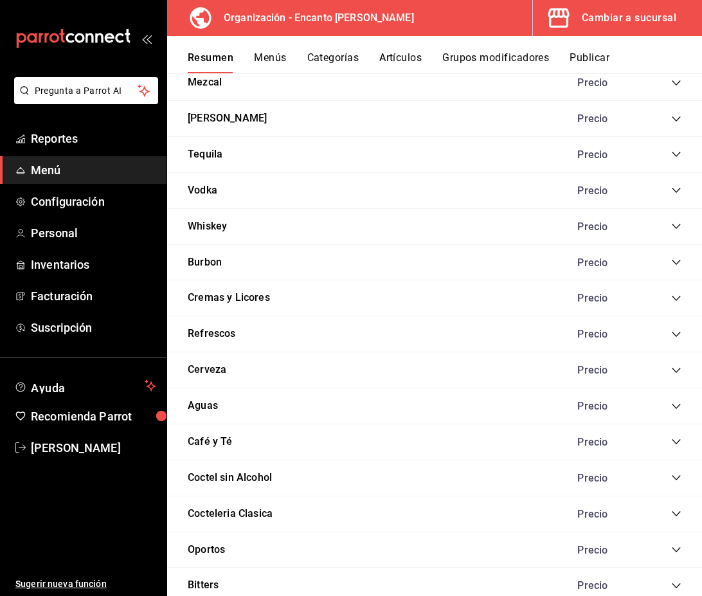
click at [677, 228] on icon "collapse-category-row" at bounding box center [676, 226] width 10 height 10
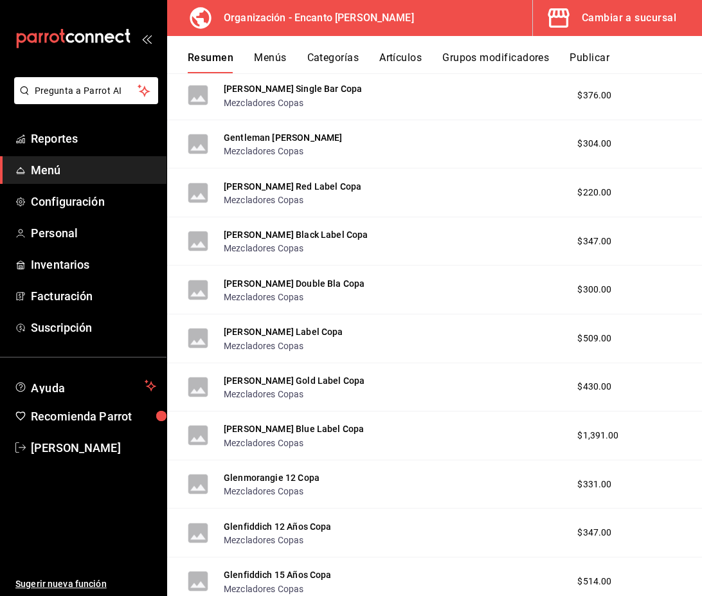
scroll to position [5959, 0]
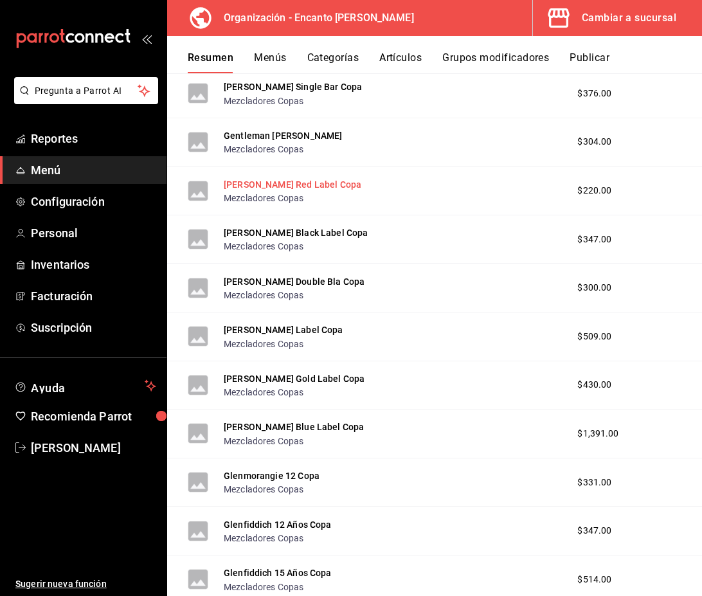
click at [286, 189] on button "Johnnie Walker Red Label Copa" at bounding box center [293, 184] width 138 height 13
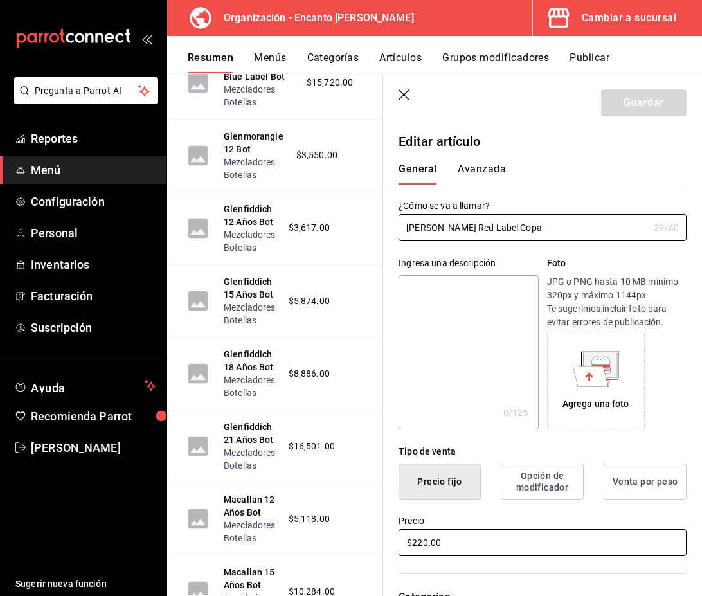
click at [430, 540] on input "$220.00" at bounding box center [543, 542] width 288 height 27
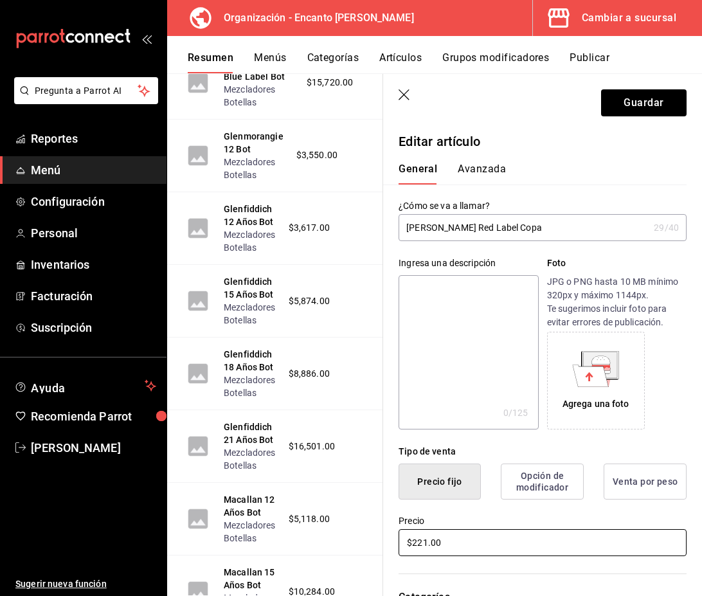
type input "$221.00"
click at [646, 117] on header "Guardar" at bounding box center [542, 100] width 319 height 53
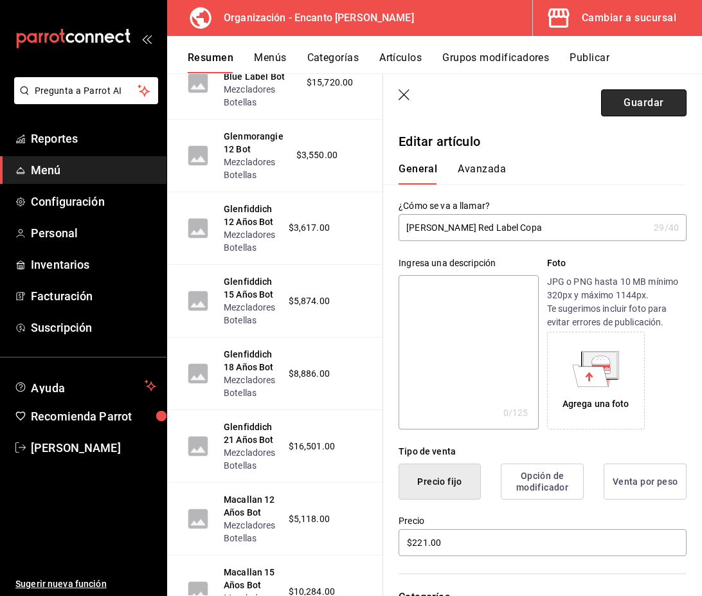
click at [647, 113] on button "Guardar" at bounding box center [644, 102] width 86 height 27
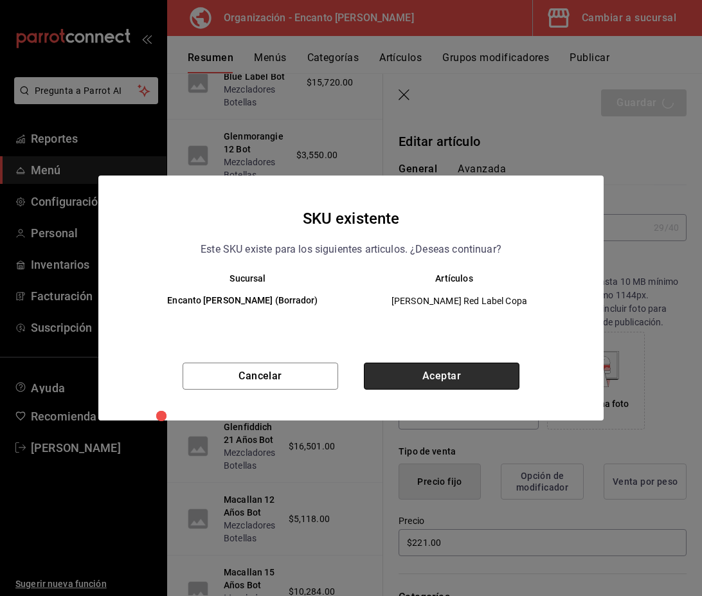
click at [442, 371] on button "Aceptar" at bounding box center [442, 376] width 156 height 27
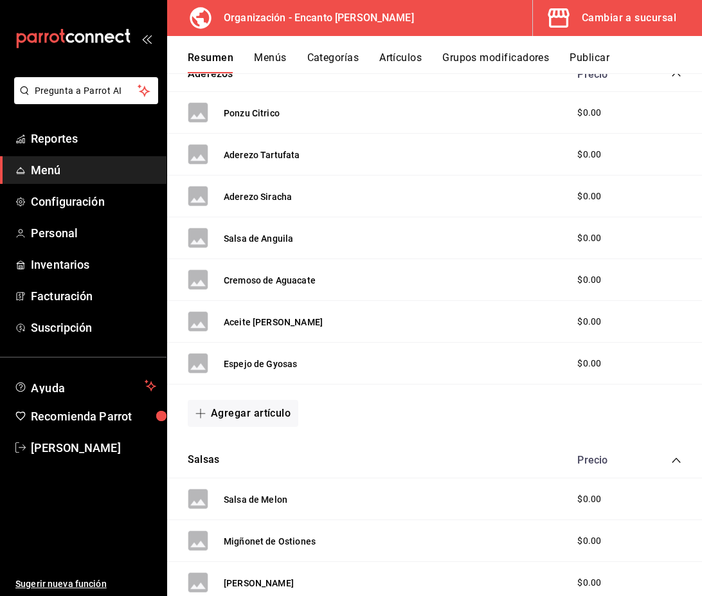
scroll to position [1172, 0]
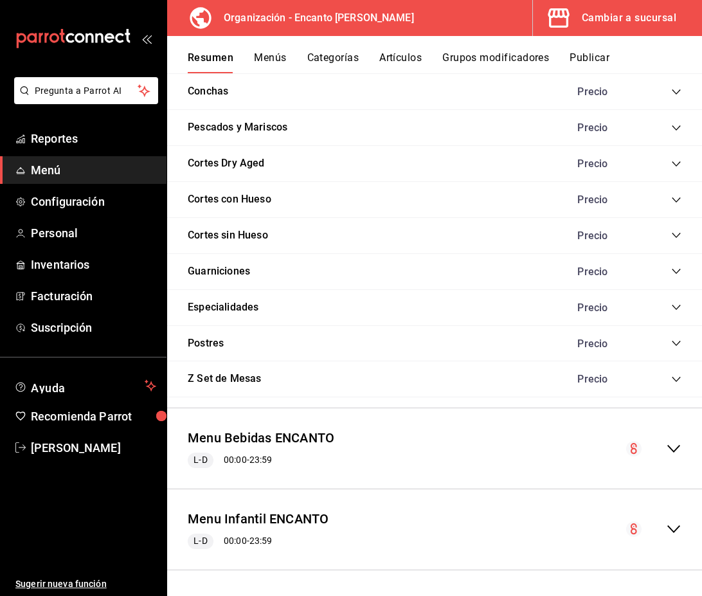
click at [670, 444] on icon "collapse-menu-row" at bounding box center [673, 448] width 15 height 15
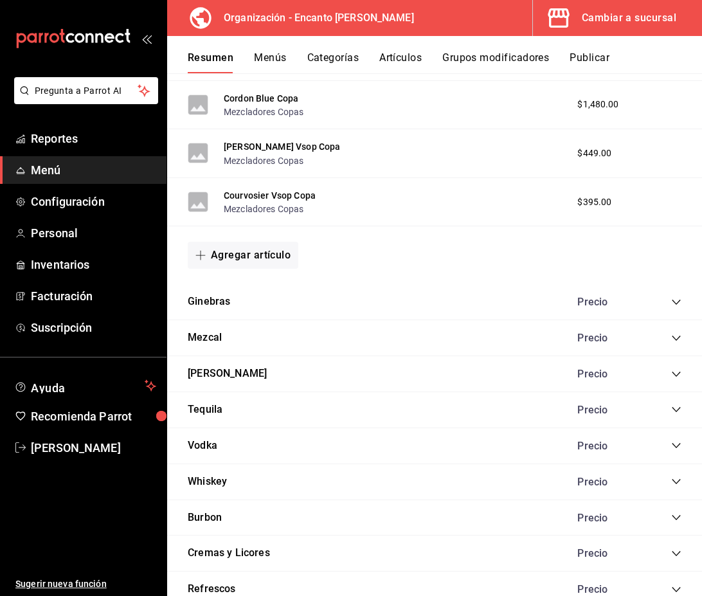
scroll to position [2971, 0]
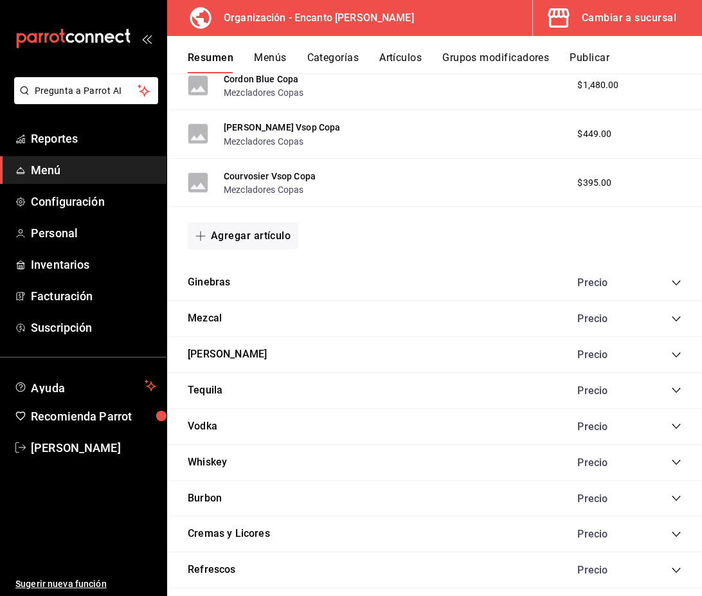
click at [675, 464] on icon "collapse-category-row" at bounding box center [676, 462] width 10 height 10
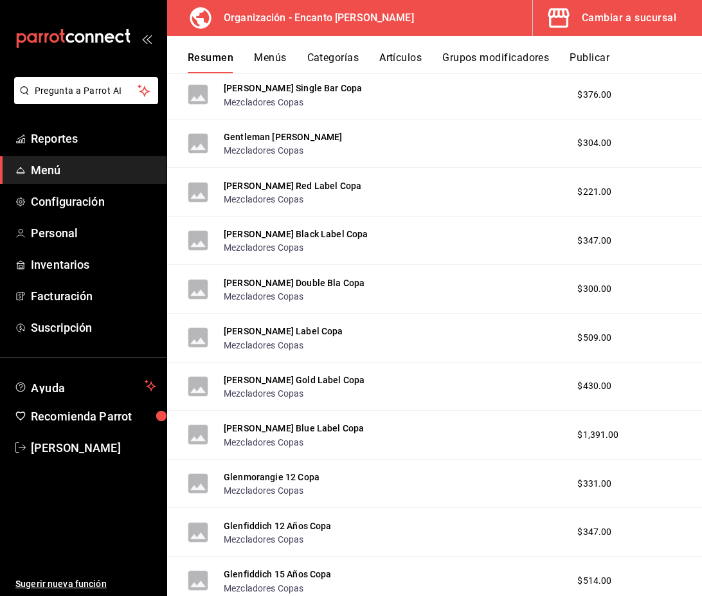
scroll to position [5960, 0]
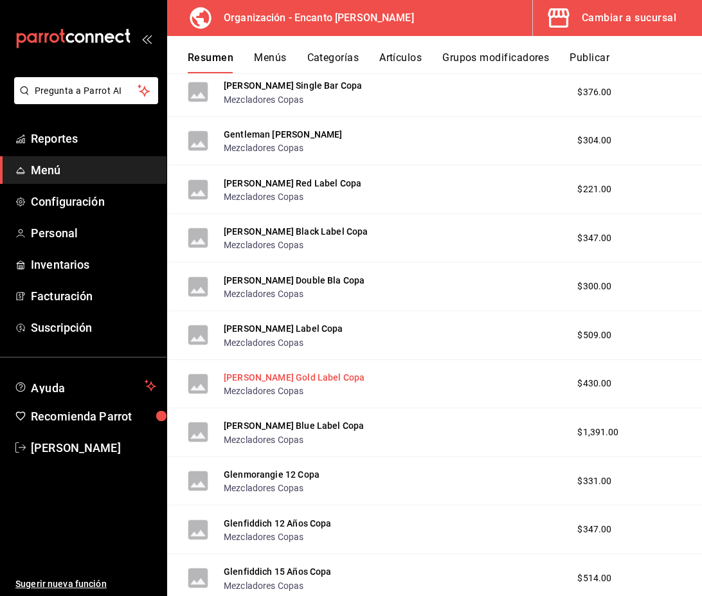
click at [346, 381] on button "Johnnie Walker Gold Label Copa" at bounding box center [294, 377] width 141 height 13
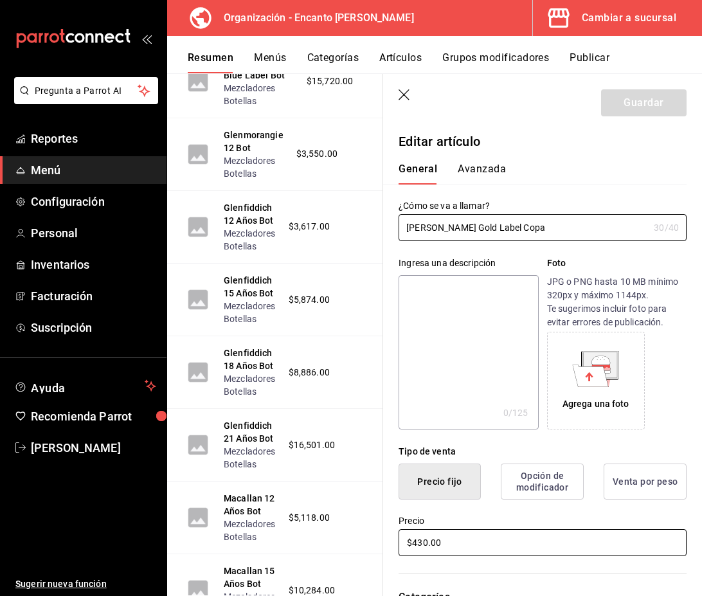
click at [428, 541] on input "$430.00" at bounding box center [543, 542] width 288 height 27
type input "$431.00"
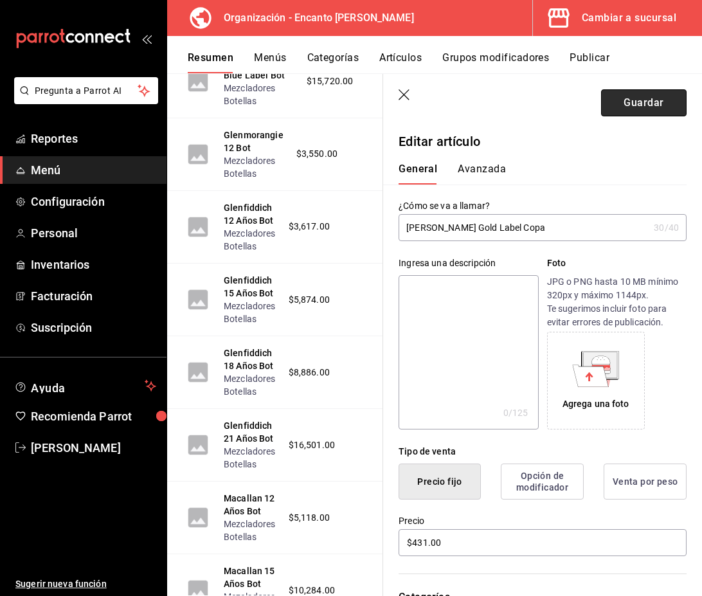
click at [657, 95] on button "Guardar" at bounding box center [644, 102] width 86 height 27
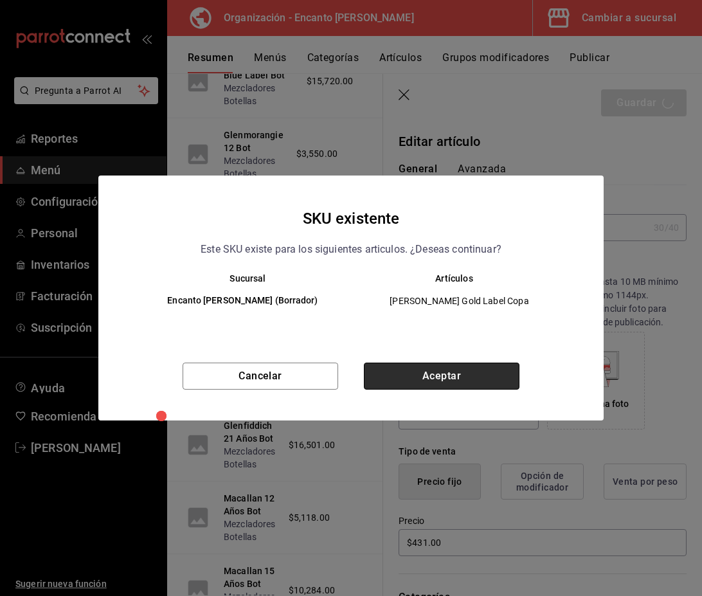
click at [471, 376] on button "Aceptar" at bounding box center [442, 376] width 156 height 27
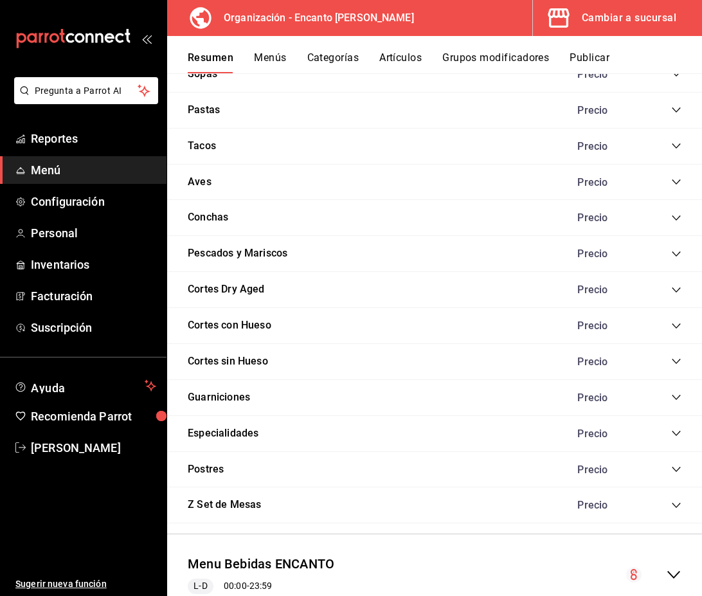
scroll to position [1172, 0]
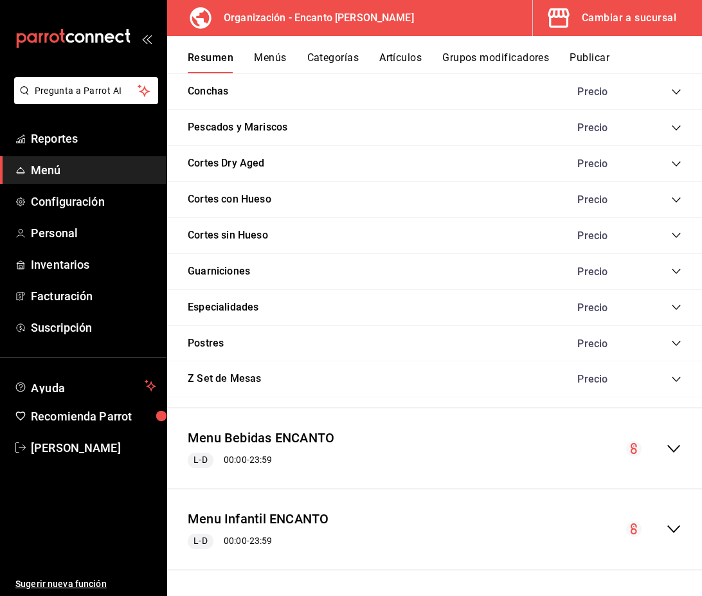
click at [676, 445] on icon "collapse-menu-row" at bounding box center [673, 448] width 15 height 15
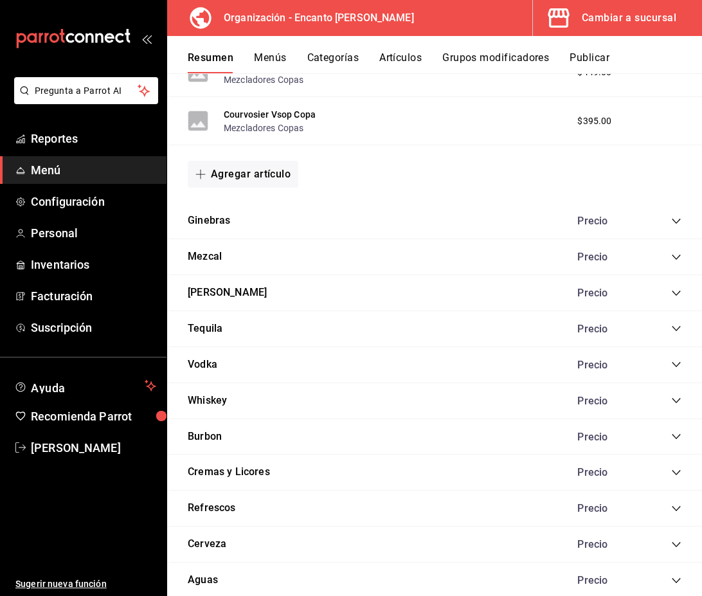
scroll to position [3033, 0]
click at [678, 397] on icon "collapse-category-row" at bounding box center [676, 400] width 10 height 10
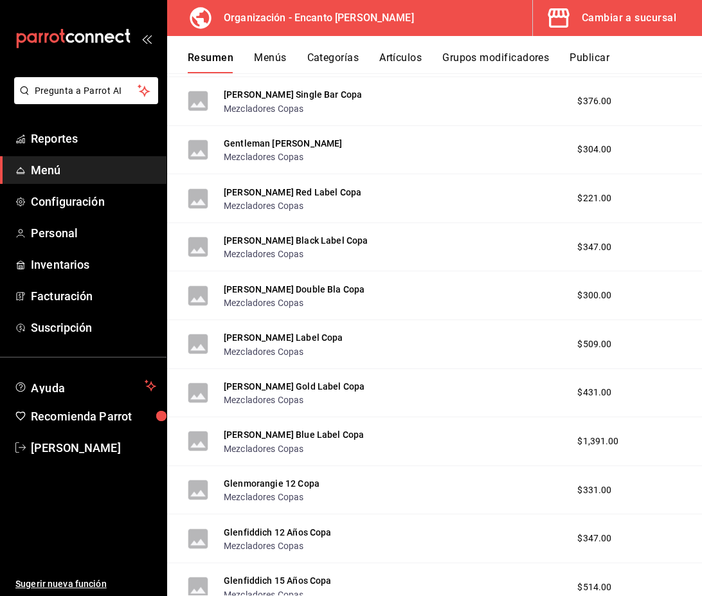
scroll to position [5959, 0]
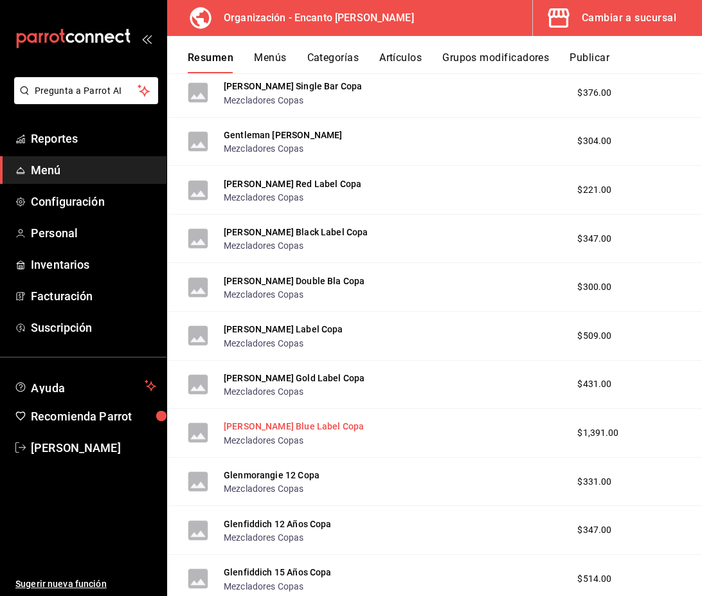
click at [289, 426] on button "Johnnie Walker Blue Label Copa" at bounding box center [294, 426] width 140 height 13
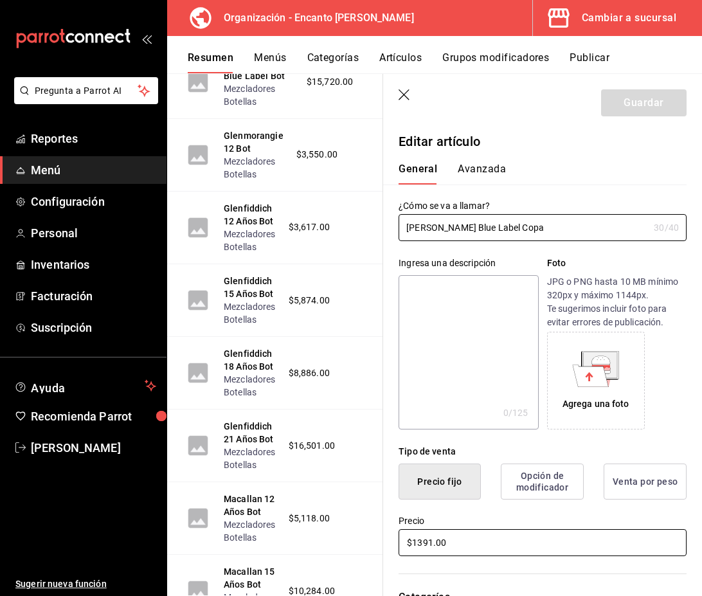
click at [435, 543] on input "$1391.00" at bounding box center [543, 542] width 288 height 27
type input "$1392.00"
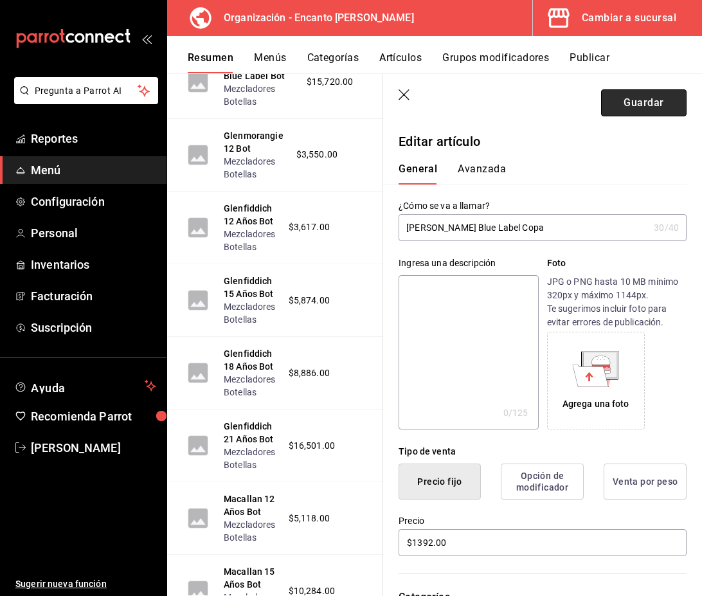
click at [634, 114] on button "Guardar" at bounding box center [644, 102] width 86 height 27
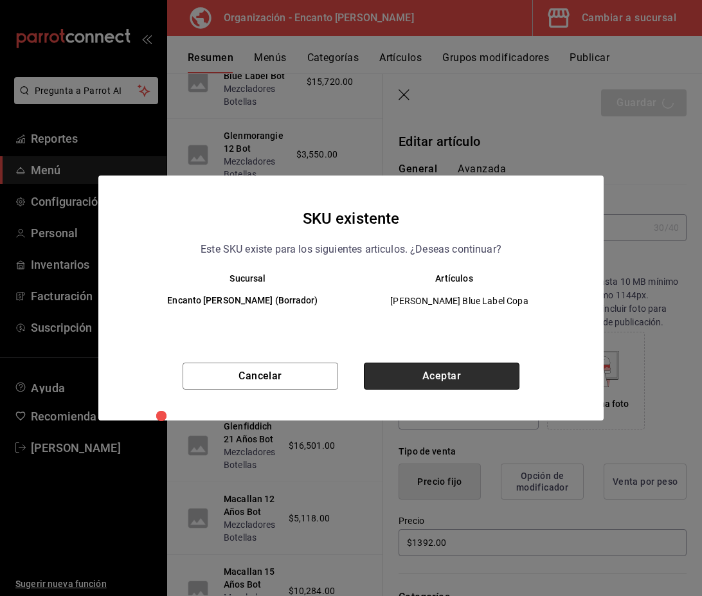
click at [399, 372] on button "Aceptar" at bounding box center [442, 376] width 156 height 27
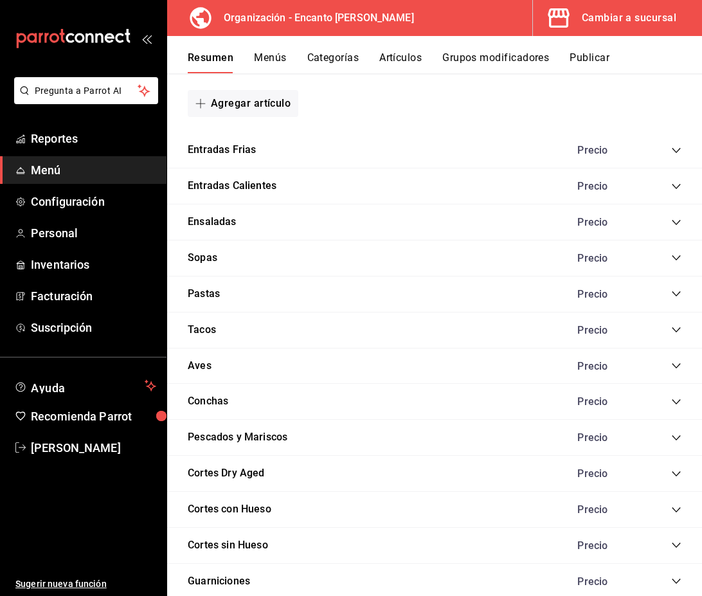
scroll to position [1172, 0]
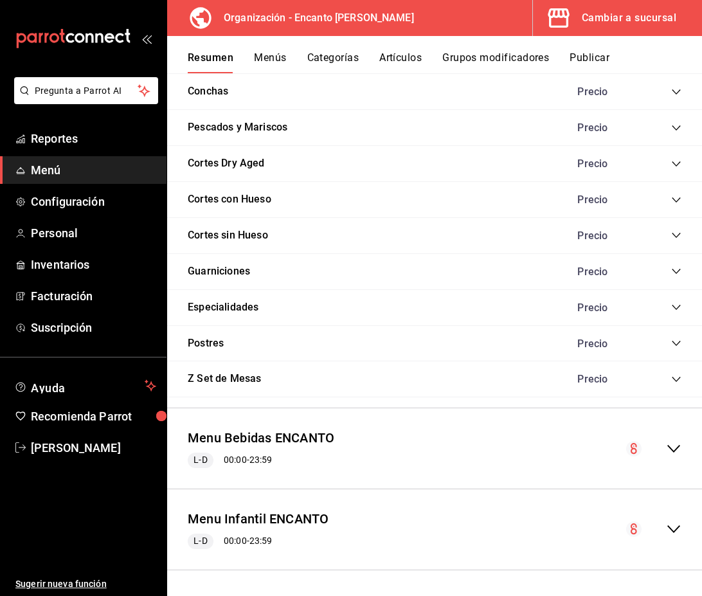
click at [674, 453] on icon "collapse-menu-row" at bounding box center [673, 448] width 15 height 15
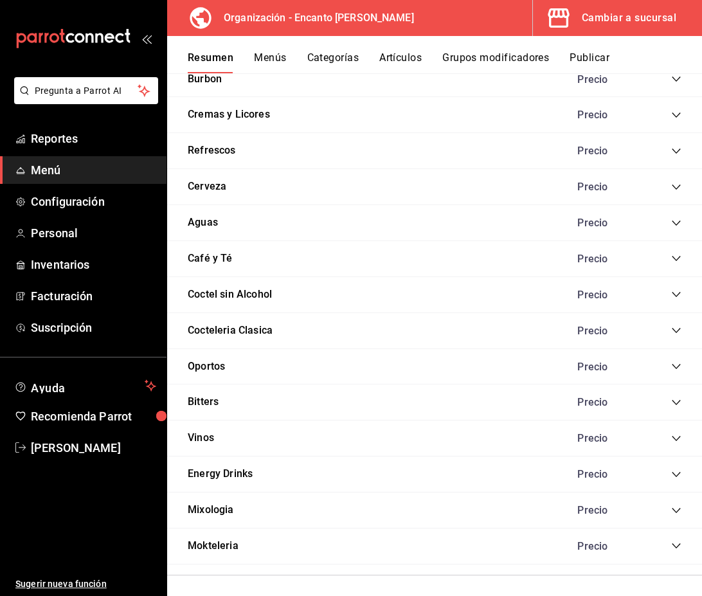
scroll to position [3344, 0]
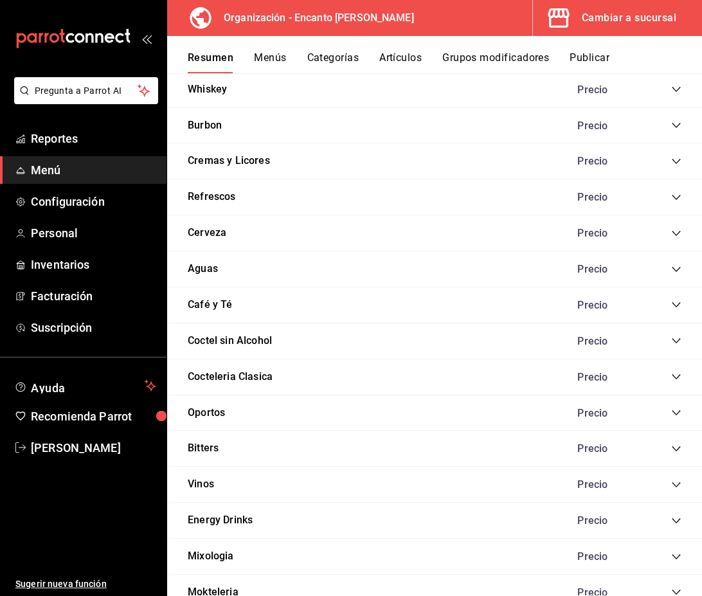
click at [677, 89] on icon "collapse-category-row" at bounding box center [676, 89] width 10 height 10
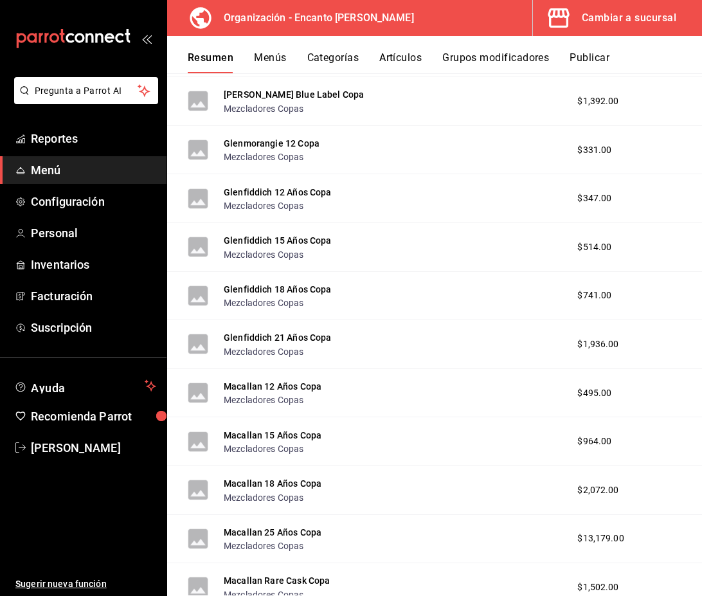
scroll to position [6300, 0]
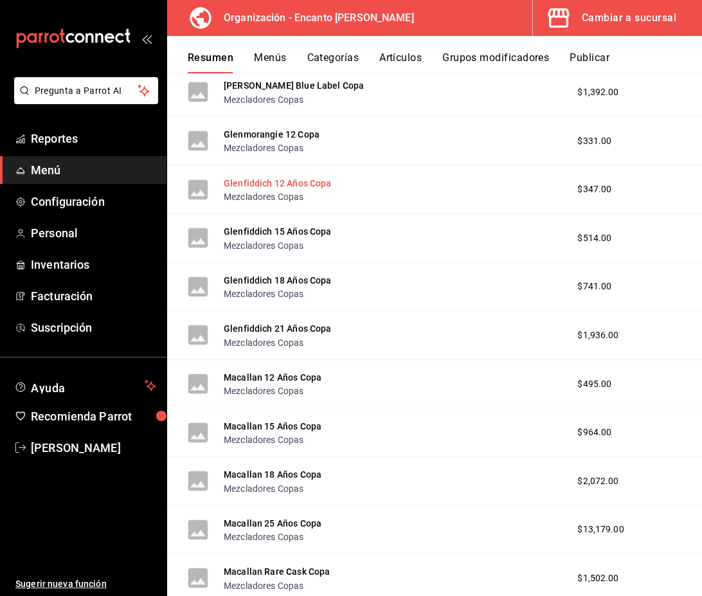
click at [308, 182] on button "Glenfiddich 12 Años Copa" at bounding box center [278, 183] width 108 height 13
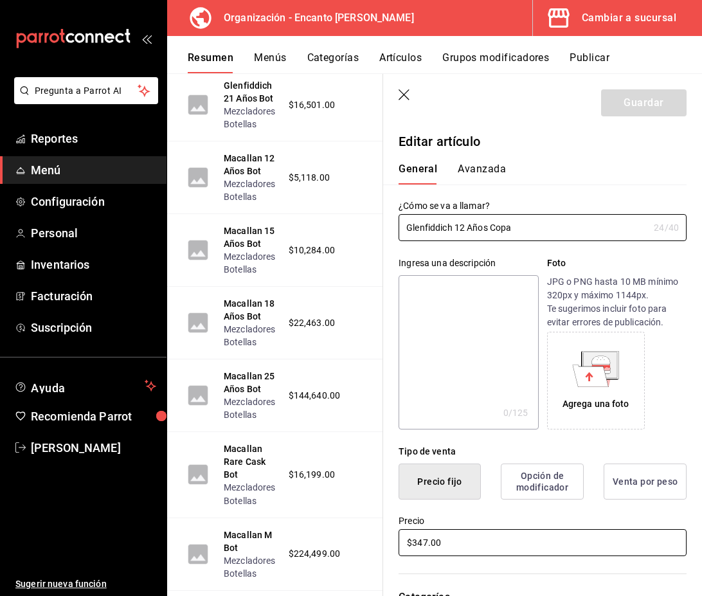
click at [424, 545] on input "$347.00" at bounding box center [543, 542] width 288 height 27
type input "$348.00"
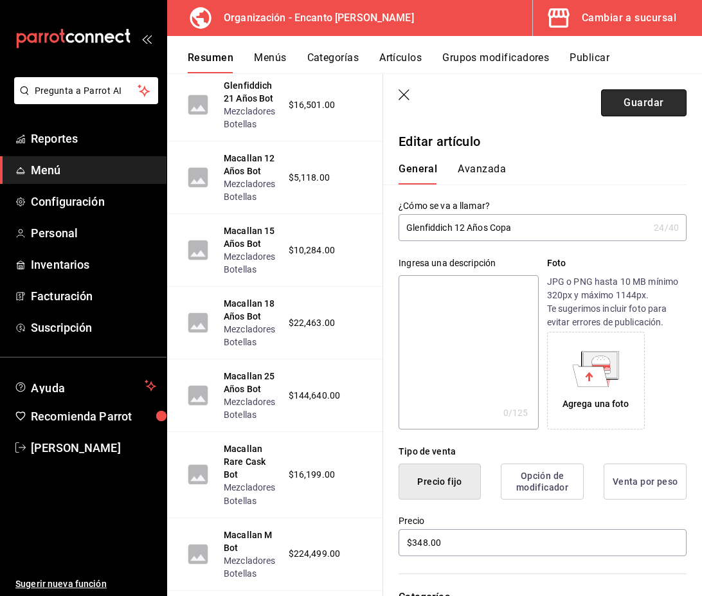
click at [631, 104] on button "Guardar" at bounding box center [644, 102] width 86 height 27
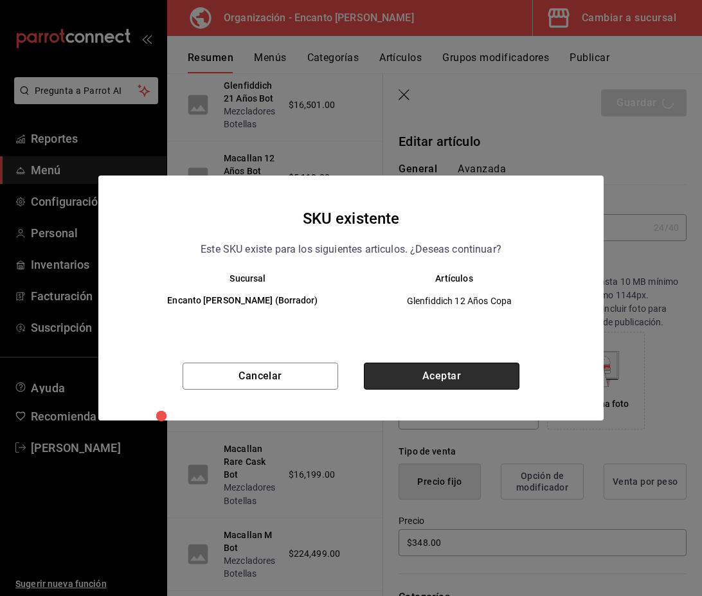
click at [461, 372] on button "Aceptar" at bounding box center [442, 376] width 156 height 27
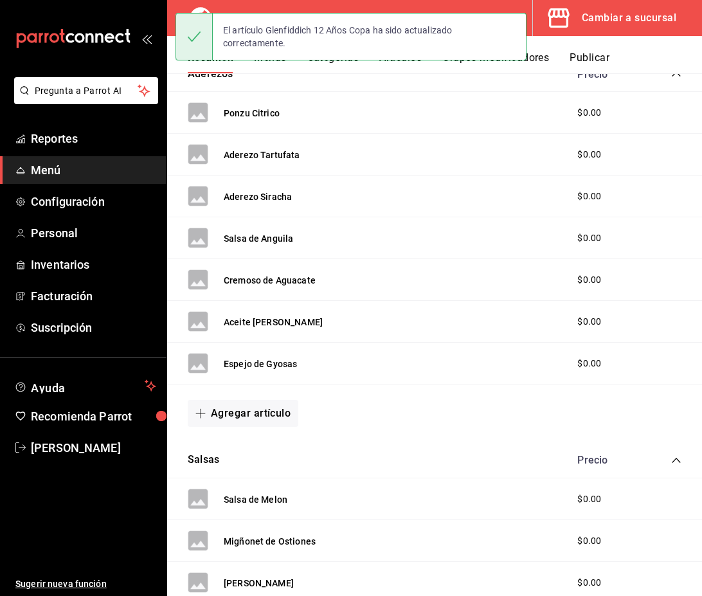
scroll to position [1172, 0]
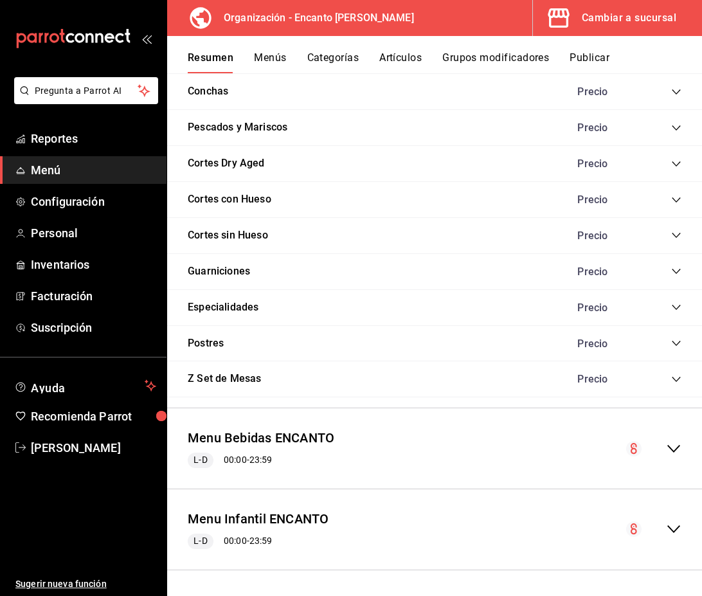
click at [677, 450] on icon "collapse-menu-row" at bounding box center [673, 448] width 15 height 15
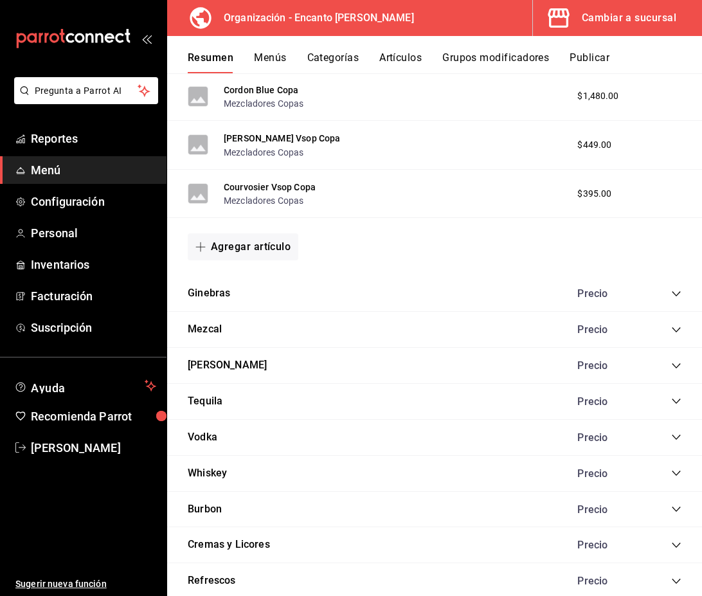
scroll to position [2967, 0]
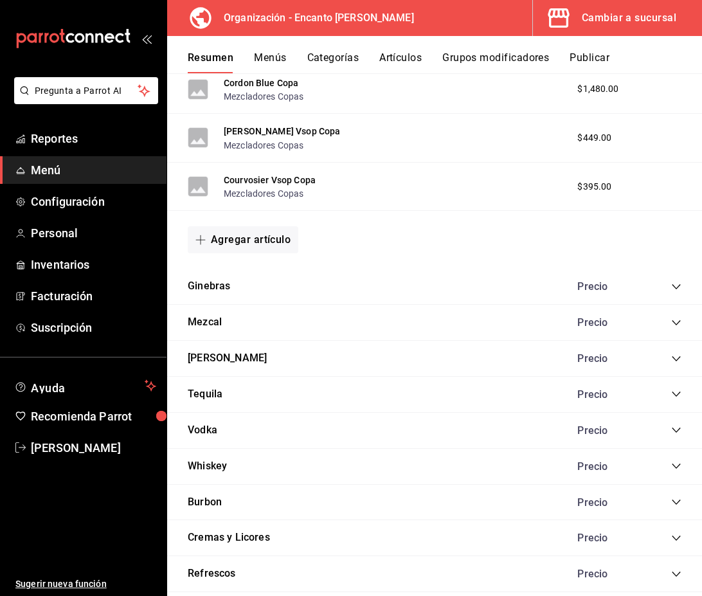
click at [675, 467] on icon "collapse-category-row" at bounding box center [676, 466] width 10 height 10
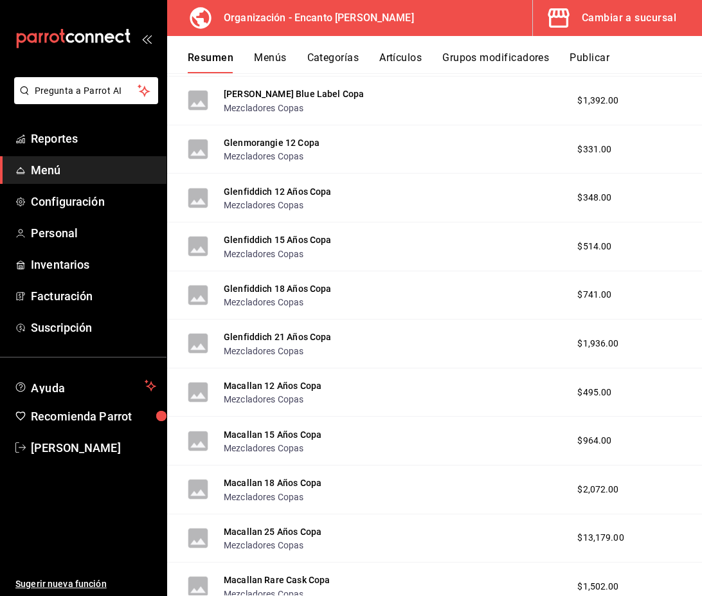
scroll to position [6298, 0]
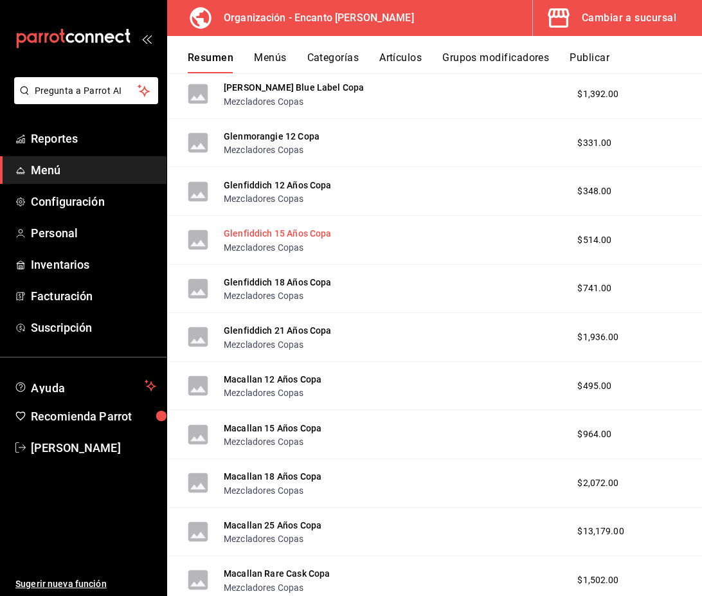
click at [289, 238] on button "Glenfiddich 15 Años Copa" at bounding box center [278, 233] width 108 height 13
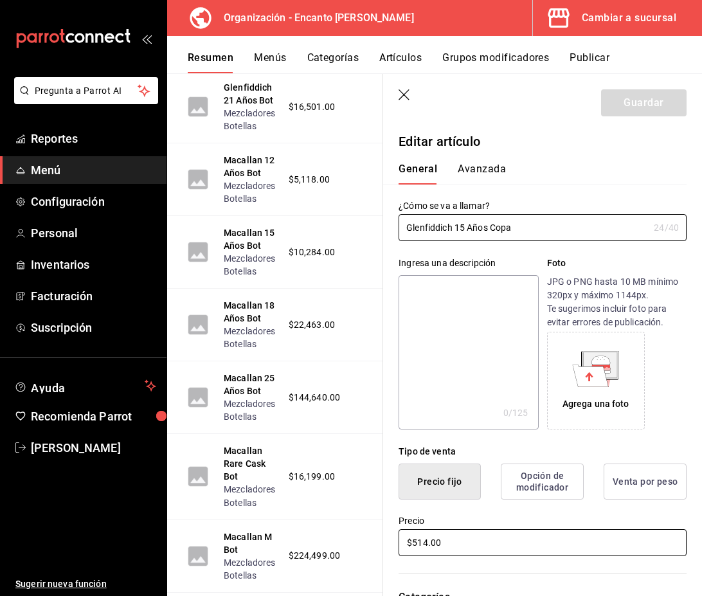
click at [427, 541] on input "$514.00" at bounding box center [543, 542] width 288 height 27
type input "$515.00"
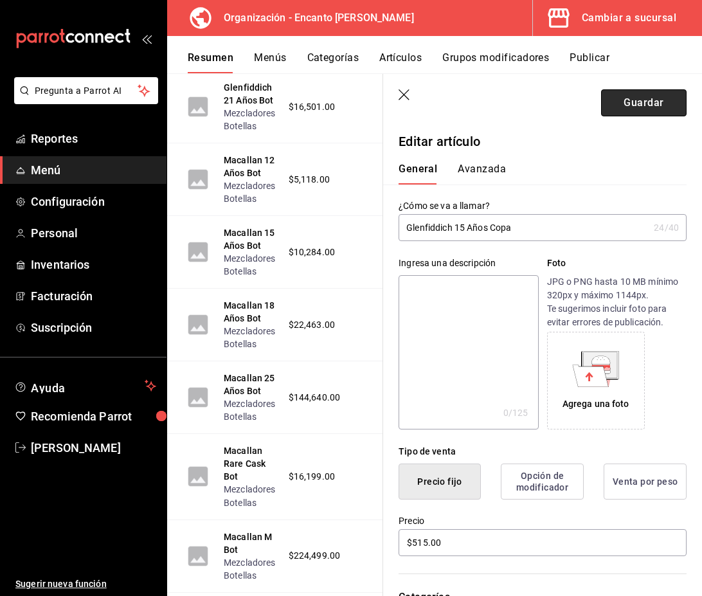
click at [655, 111] on button "Guardar" at bounding box center [644, 102] width 86 height 27
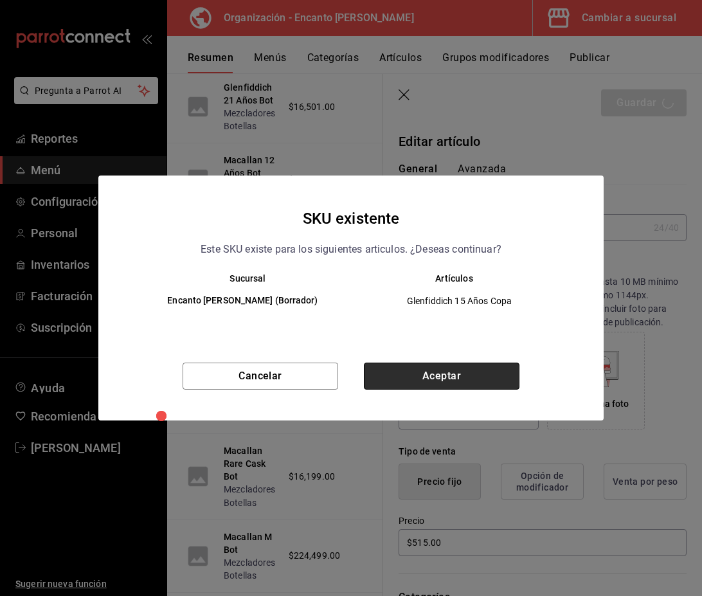
click at [408, 378] on button "Aceptar" at bounding box center [442, 376] width 156 height 27
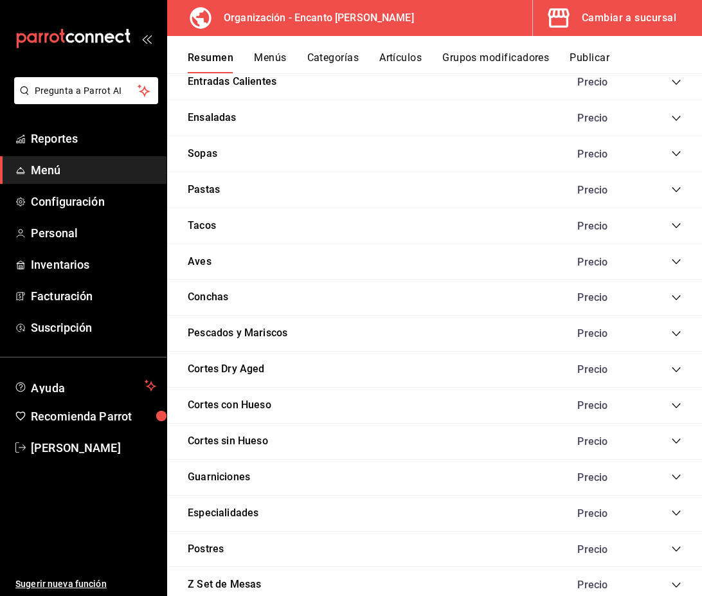
scroll to position [1172, 0]
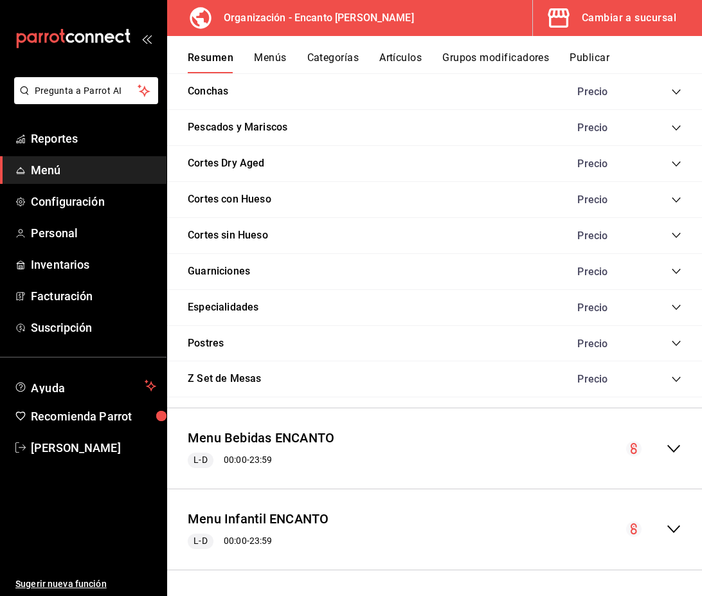
click at [671, 447] on icon "collapse-menu-row" at bounding box center [673, 449] width 13 height 8
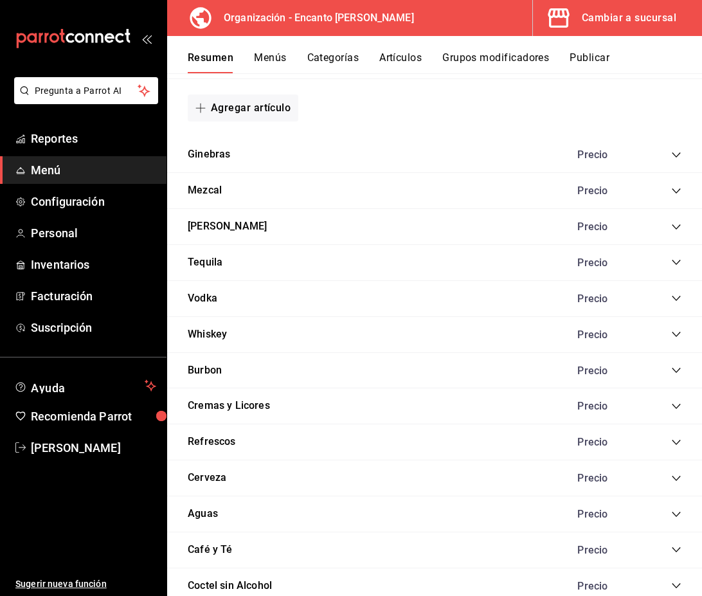
scroll to position [3105, 0]
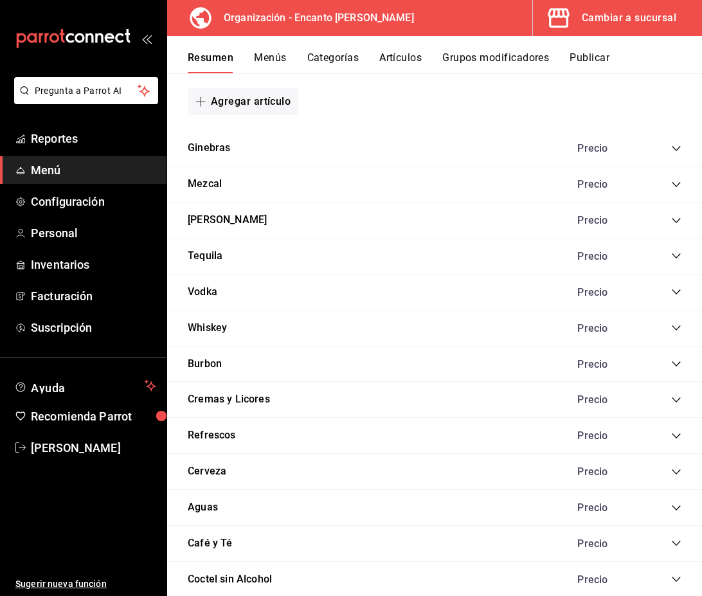
click at [676, 330] on icon "collapse-category-row" at bounding box center [676, 327] width 8 height 5
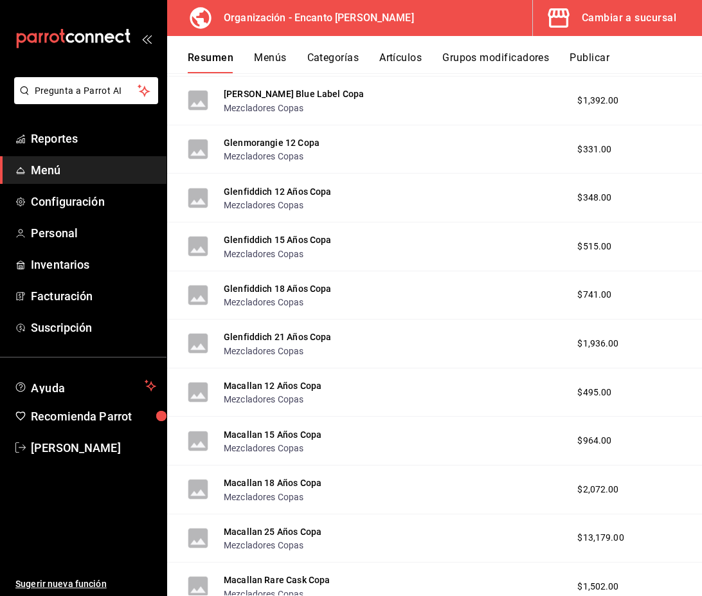
scroll to position [6304, 0]
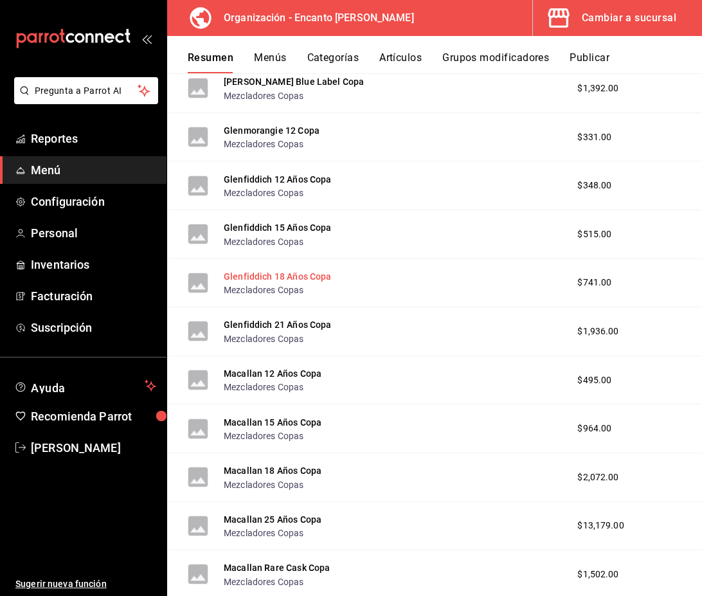
click at [301, 278] on button "Glenfiddich 18 Años Copa" at bounding box center [278, 276] width 108 height 13
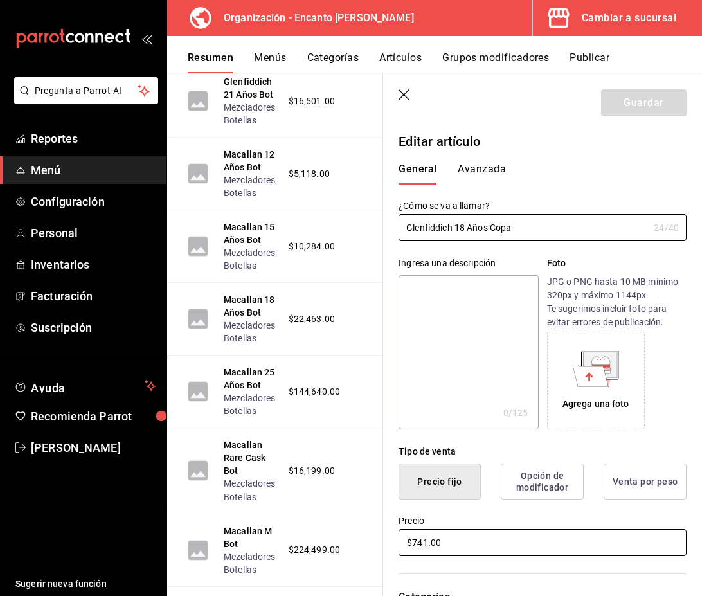
click at [427, 541] on input "$741.00" at bounding box center [543, 542] width 288 height 27
type input "$742.00"
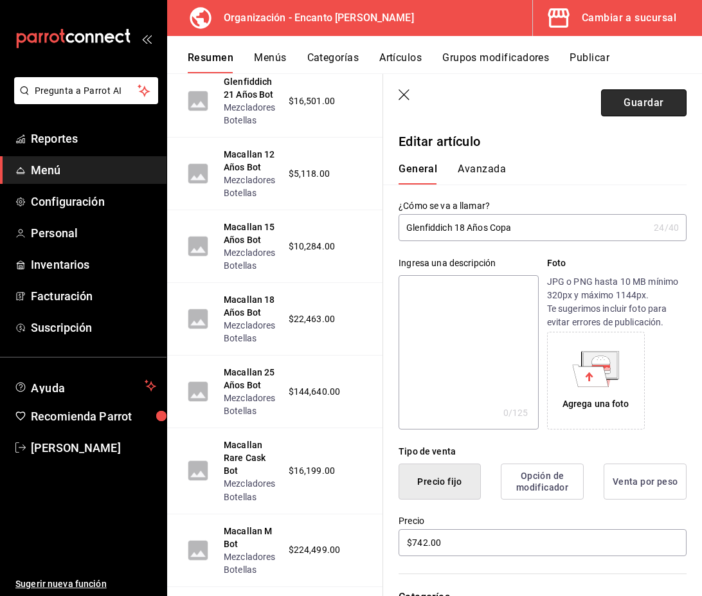
click at [635, 104] on button "Guardar" at bounding box center [644, 102] width 86 height 27
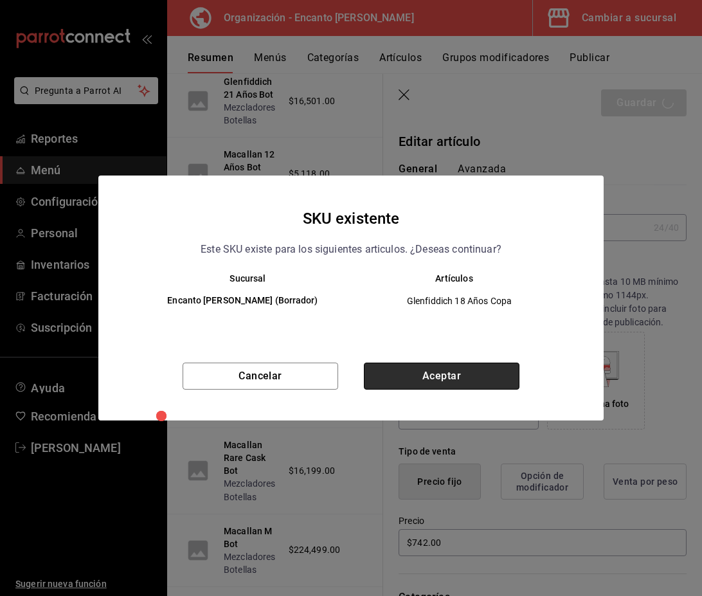
click at [484, 377] on button "Aceptar" at bounding box center [442, 376] width 156 height 27
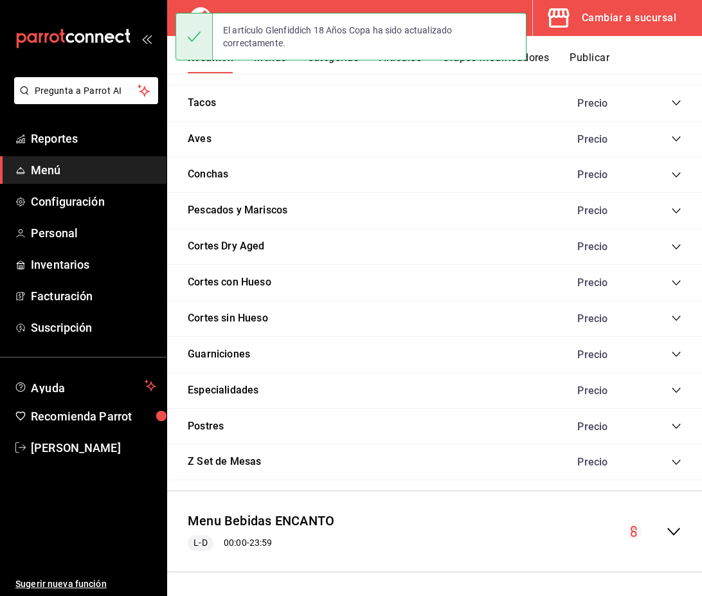
scroll to position [1172, 0]
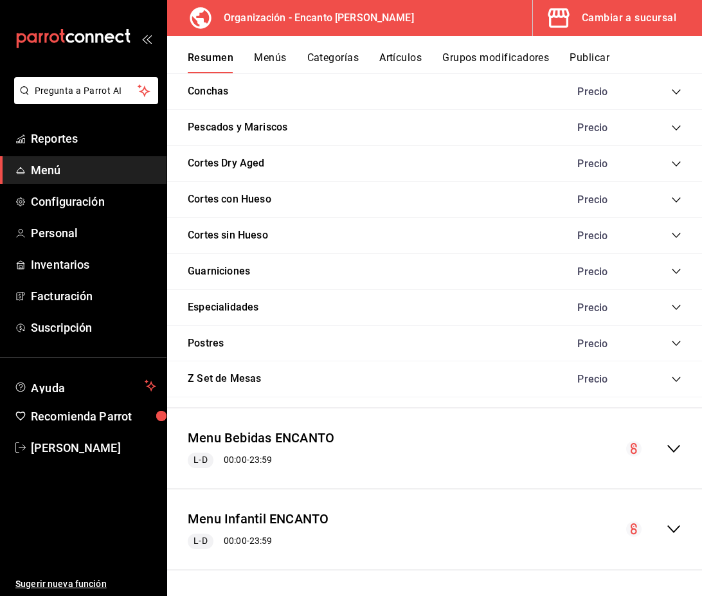
click at [669, 445] on icon "collapse-menu-row" at bounding box center [673, 448] width 15 height 15
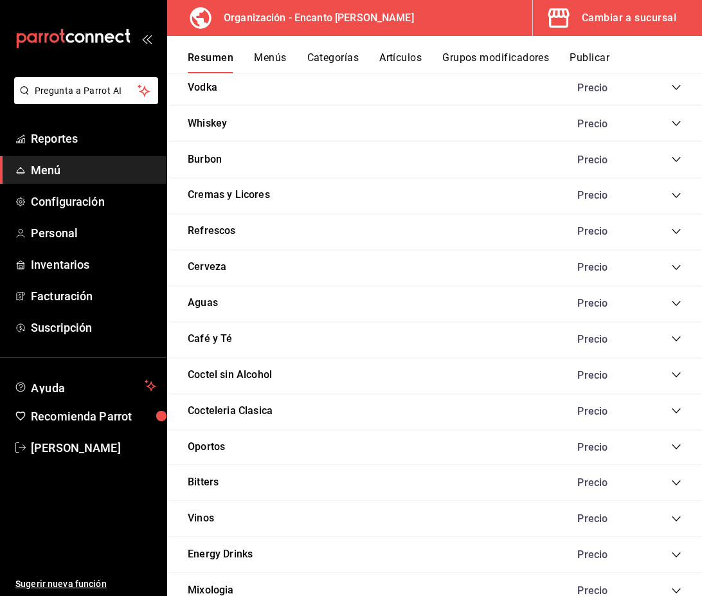
scroll to position [3293, 0]
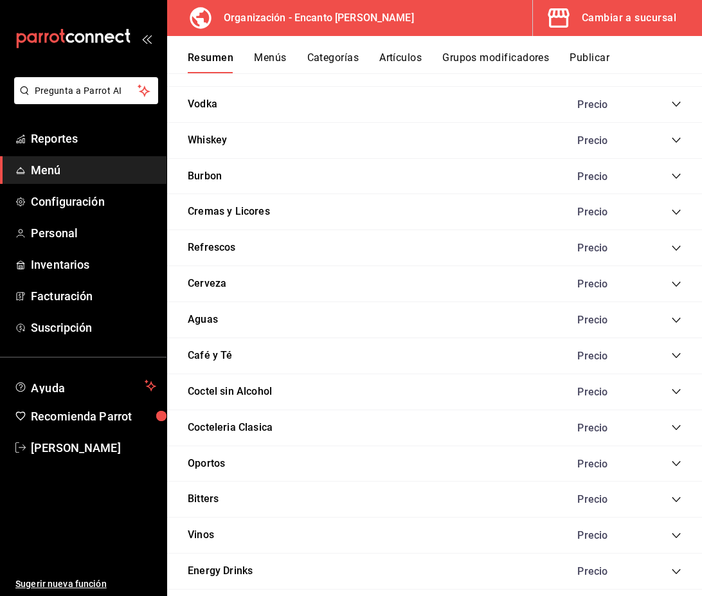
click at [676, 139] on icon "collapse-category-row" at bounding box center [676, 140] width 10 height 10
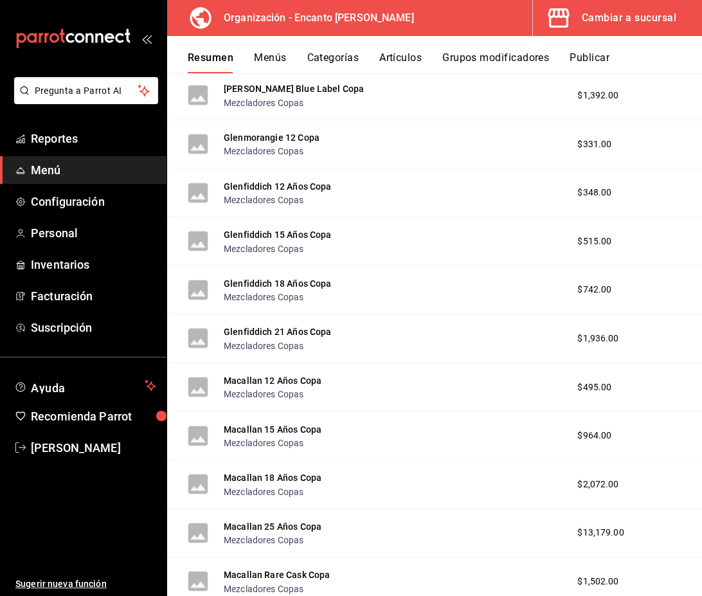
scroll to position [6299, 0]
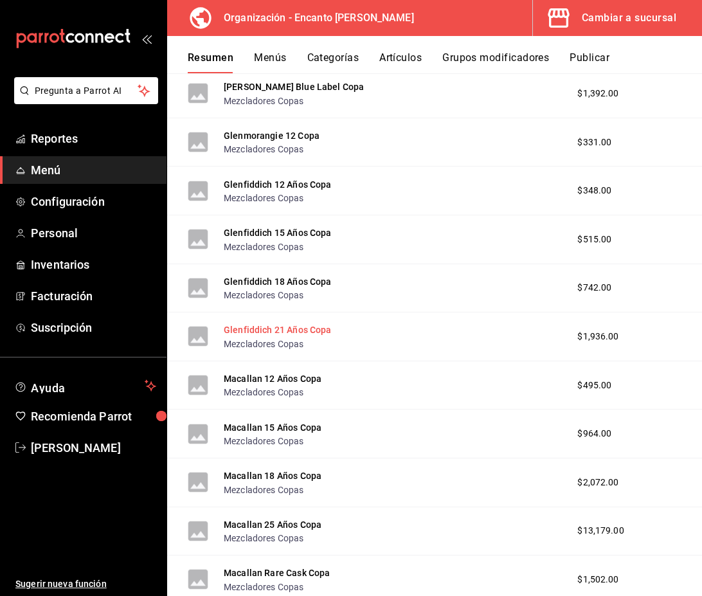
click at [311, 336] on button "Glenfiddich 21 Años Copa" at bounding box center [278, 329] width 108 height 13
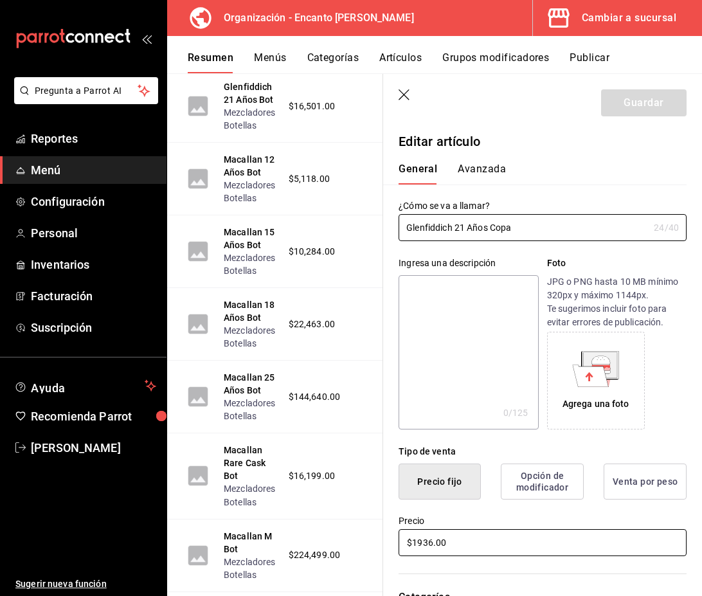
click at [431, 545] on input "$1936.00" at bounding box center [543, 542] width 288 height 27
type input "$1937.00"
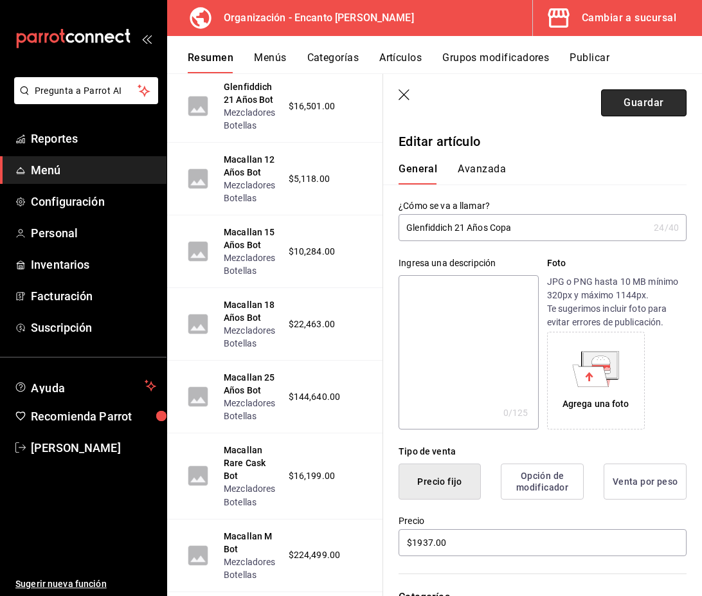
click at [644, 96] on button "Guardar" at bounding box center [644, 102] width 86 height 27
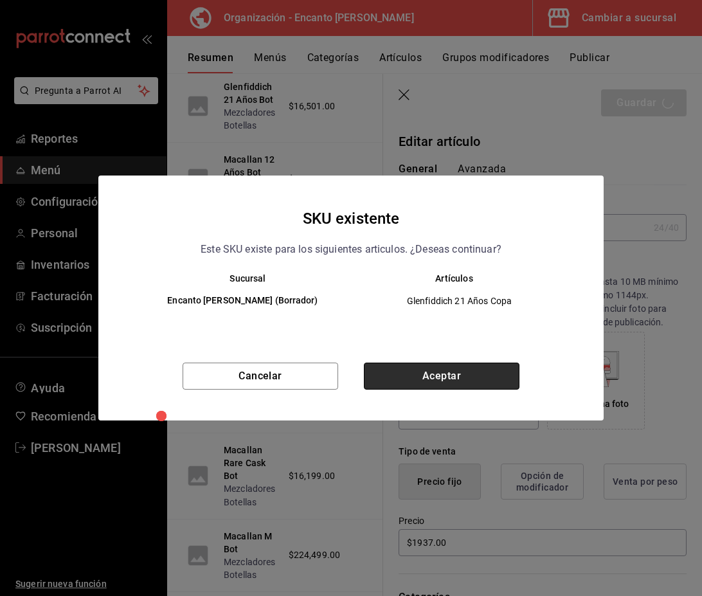
click at [419, 371] on button "Aceptar" at bounding box center [442, 376] width 156 height 27
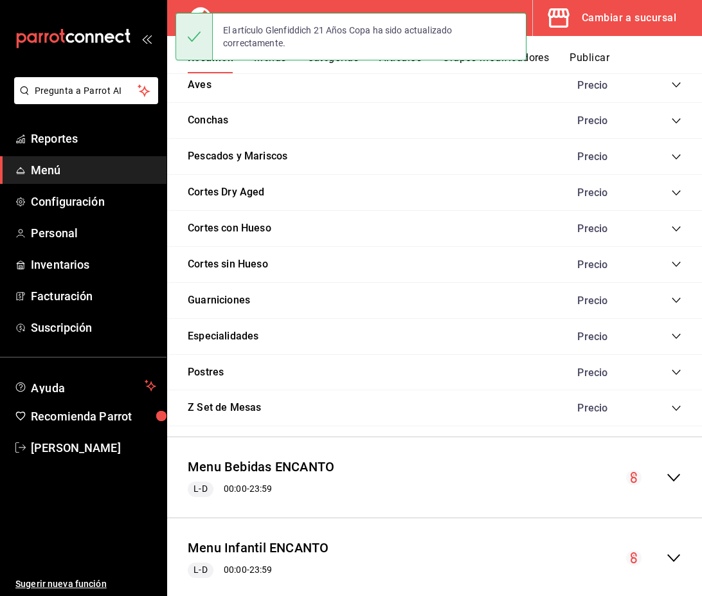
scroll to position [1172, 0]
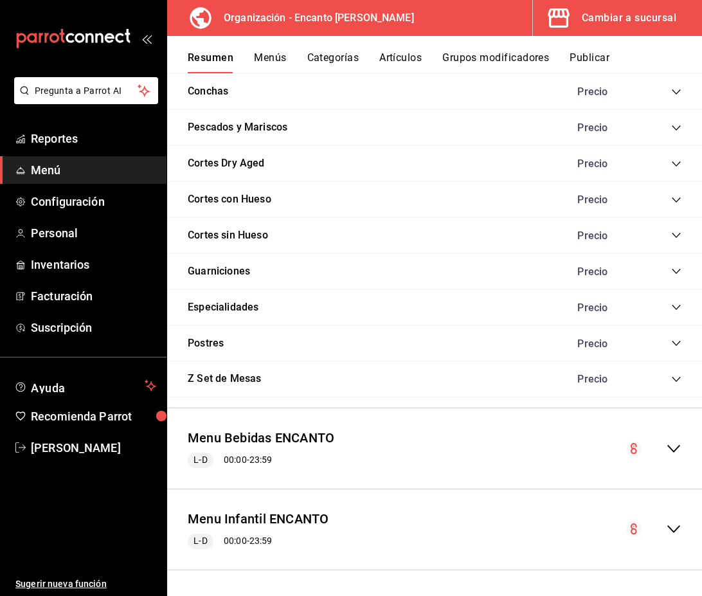
click at [663, 454] on div "collapse-menu-row" at bounding box center [653, 448] width 55 height 15
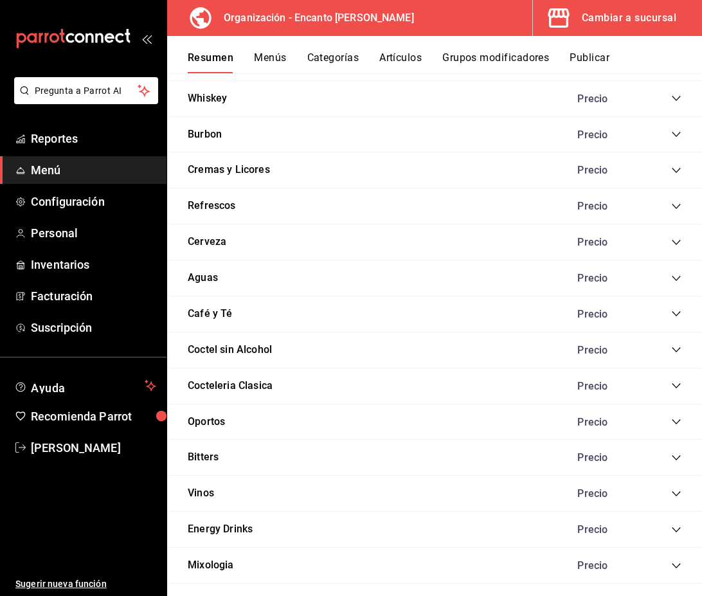
scroll to position [3327, 0]
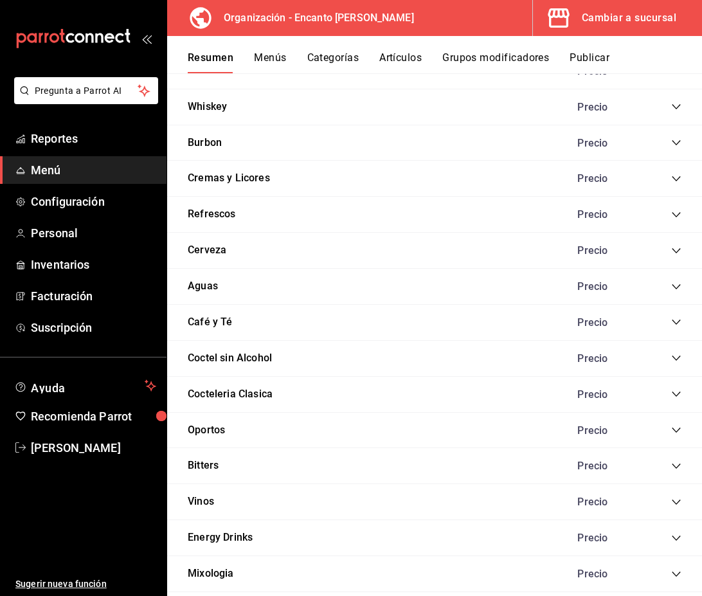
click at [675, 108] on icon "collapse-category-row" at bounding box center [676, 106] width 8 height 5
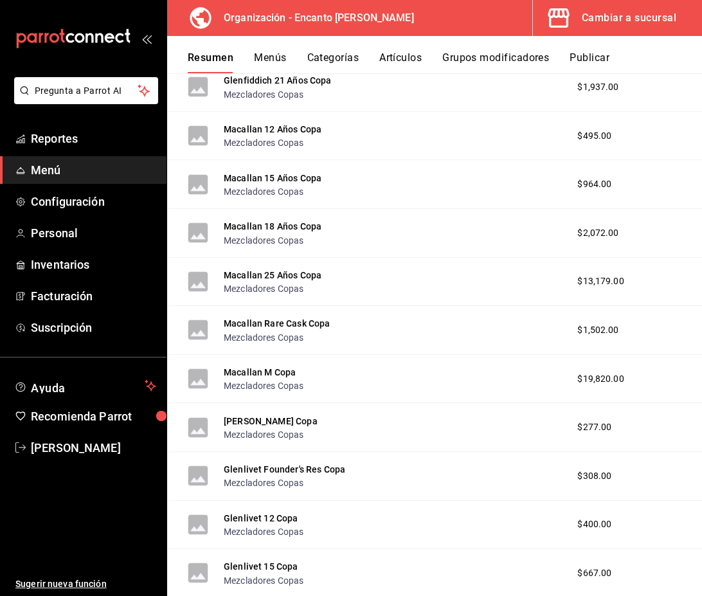
scroll to position [6550, 0]
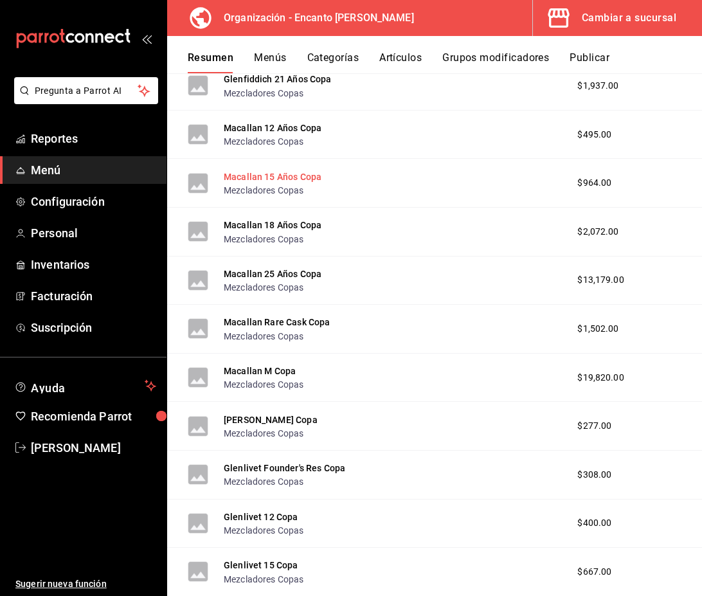
click at [309, 174] on button "Macallan 15 Años Copa" at bounding box center [273, 176] width 98 height 13
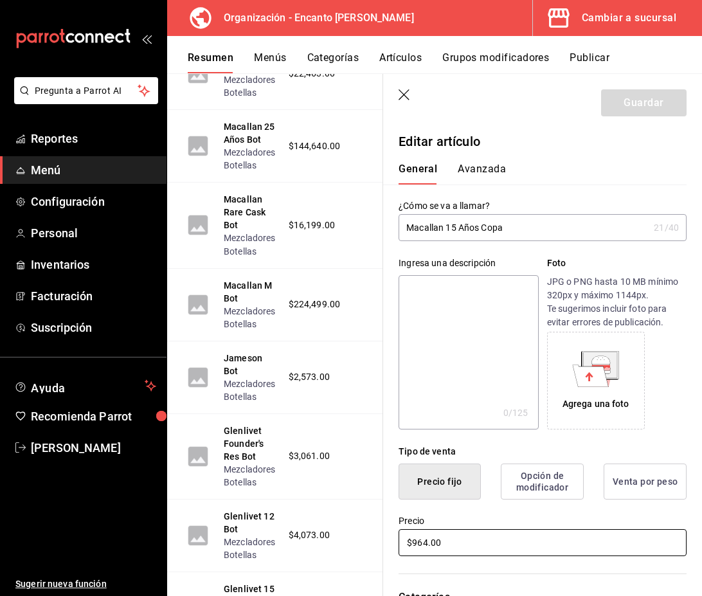
click at [431, 540] on input "$964.00" at bounding box center [543, 542] width 288 height 27
type input "$965.00"
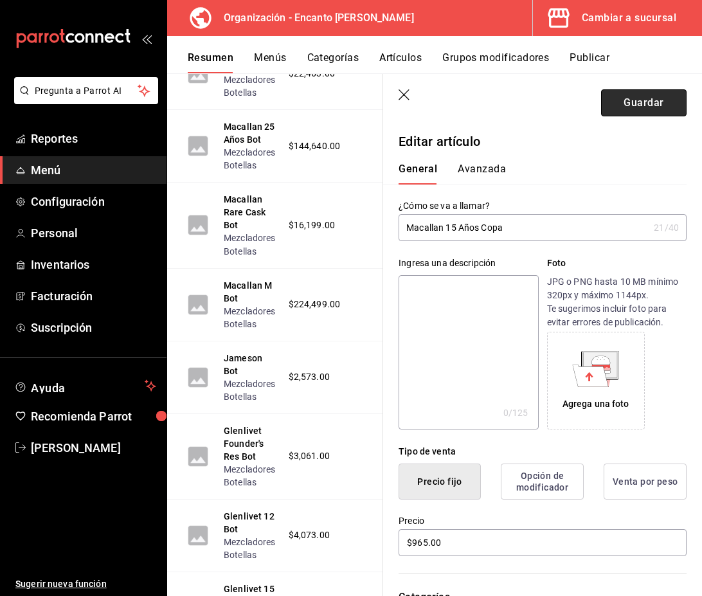
click at [640, 108] on button "Guardar" at bounding box center [644, 102] width 86 height 27
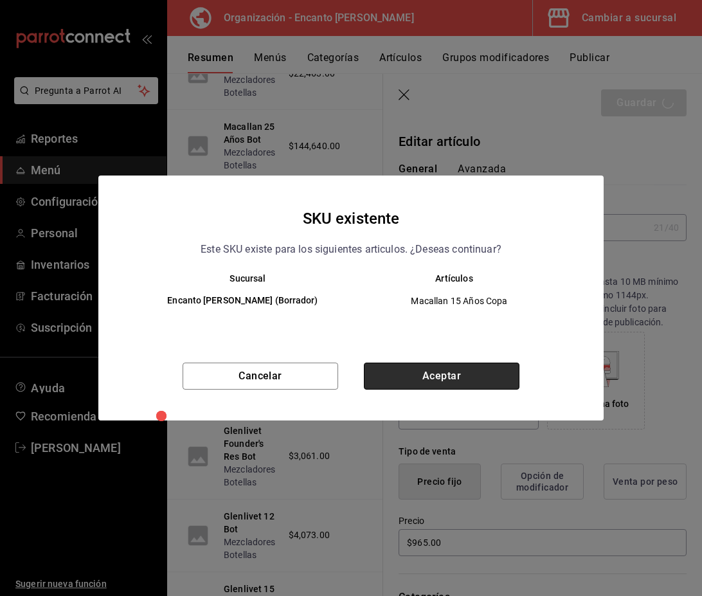
click at [453, 379] on button "Aceptar" at bounding box center [442, 376] width 156 height 27
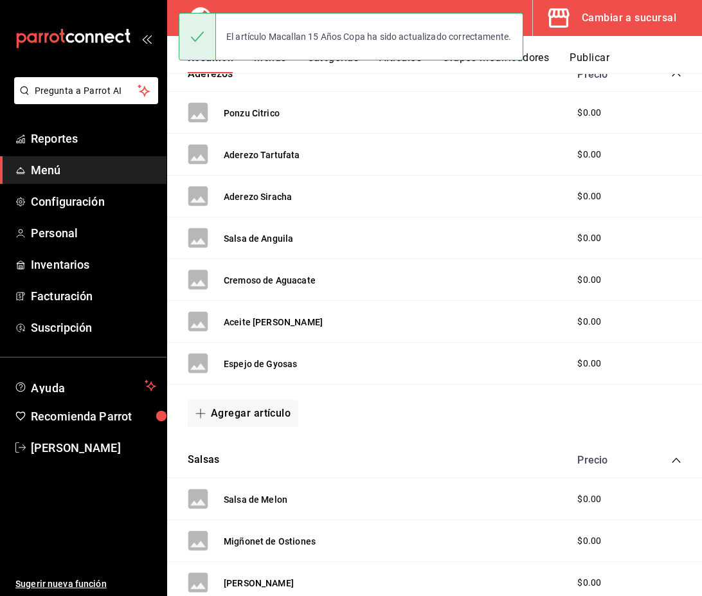
scroll to position [1172, 0]
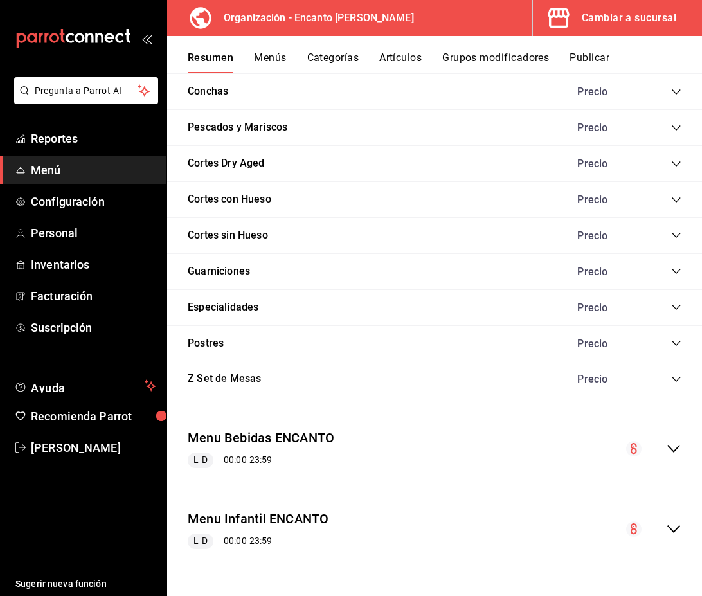
click at [669, 446] on icon "collapse-menu-row" at bounding box center [673, 449] width 13 height 8
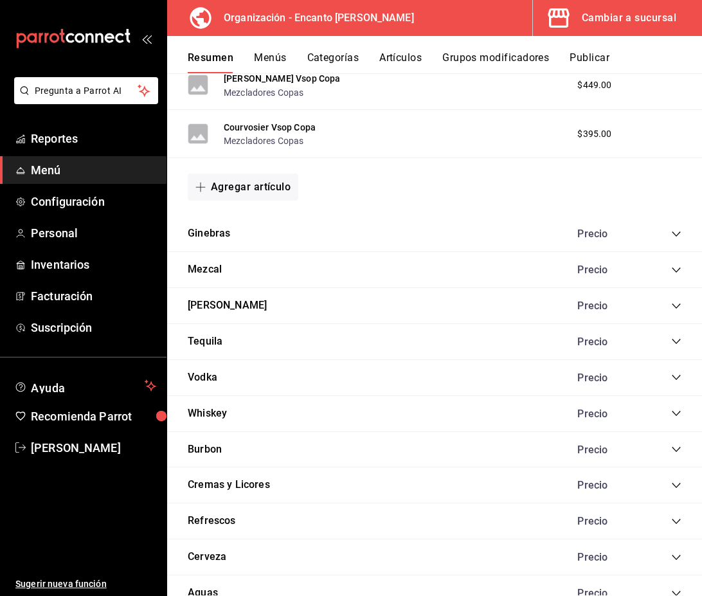
scroll to position [3030, 0]
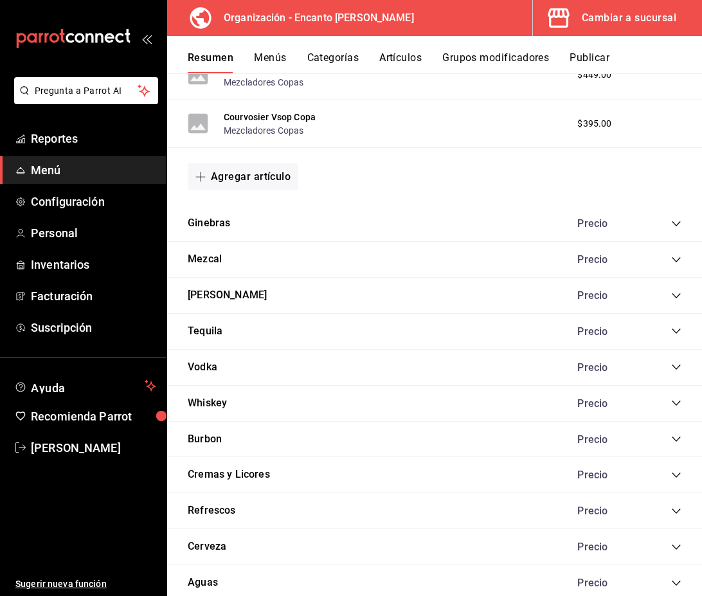
click at [675, 402] on icon "collapse-category-row" at bounding box center [676, 403] width 10 height 10
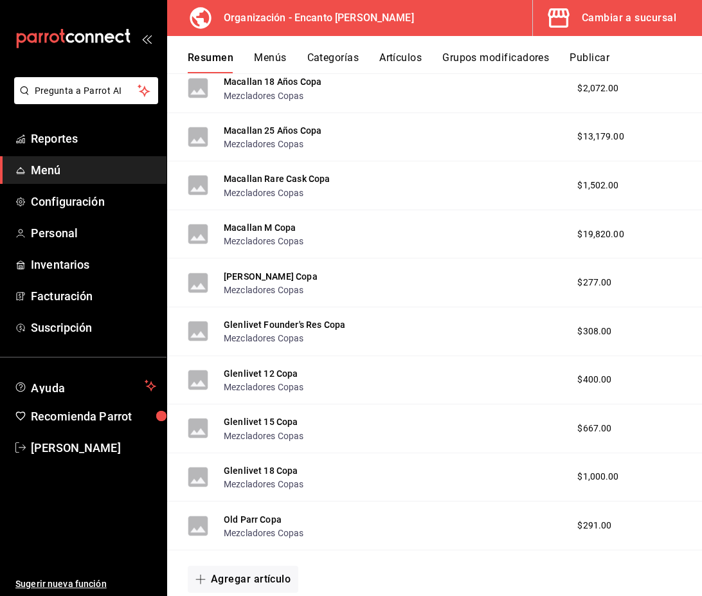
scroll to position [6697, 0]
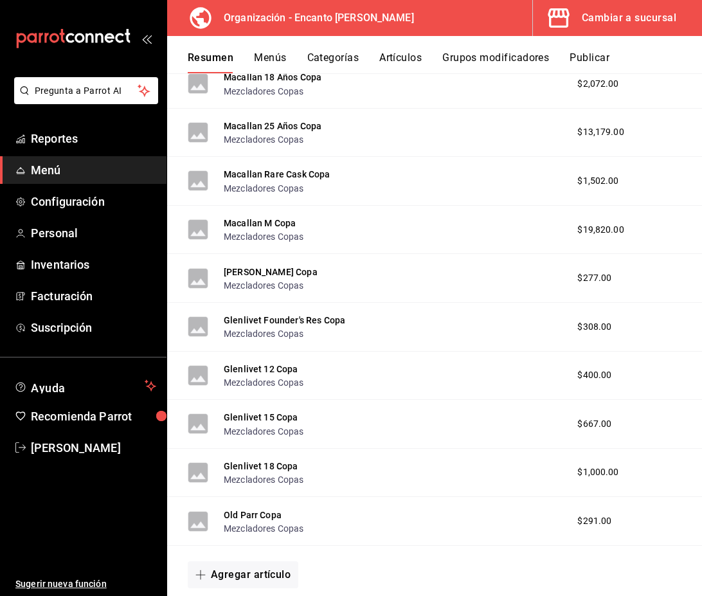
click at [299, 180] on button "Macallan Rare Cask Copa" at bounding box center [277, 174] width 106 height 13
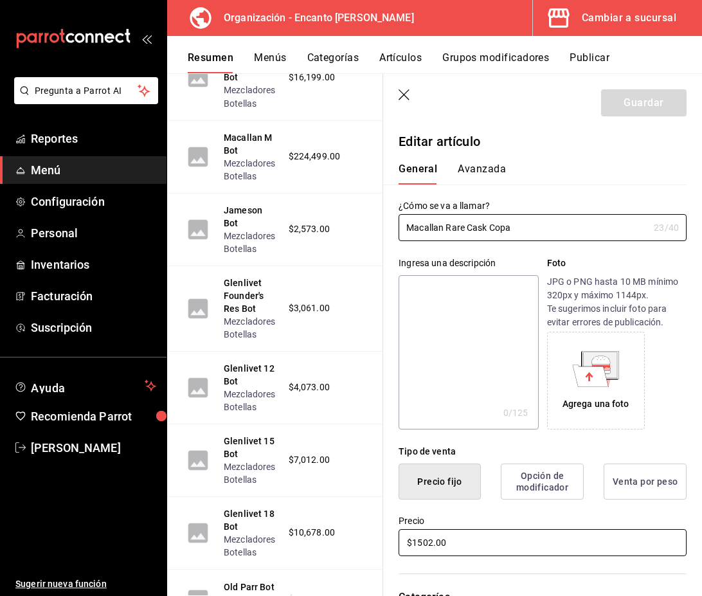
click at [433, 545] on input "$1502.00" at bounding box center [543, 542] width 288 height 27
type input "$1503.00"
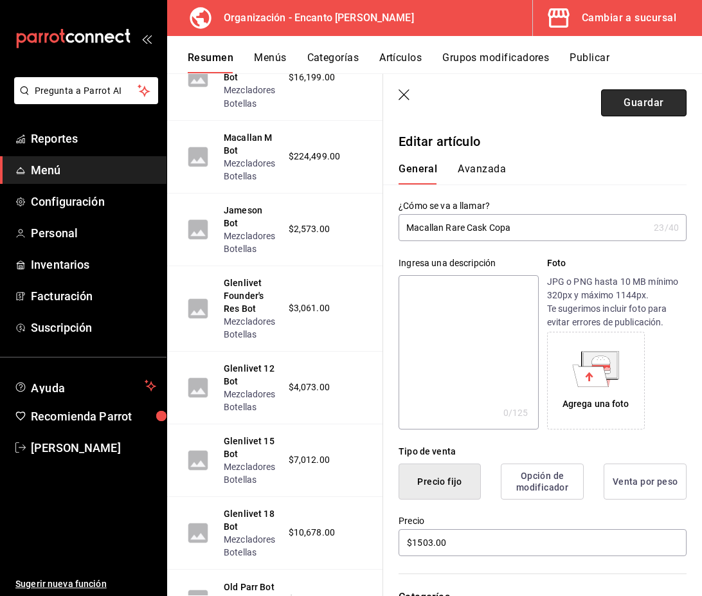
click at [644, 107] on button "Guardar" at bounding box center [644, 102] width 86 height 27
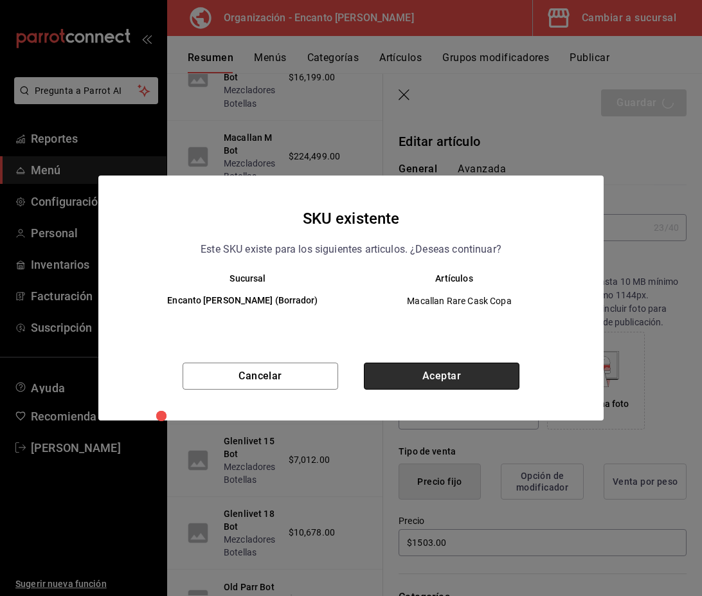
click at [455, 382] on button "Aceptar" at bounding box center [442, 376] width 156 height 27
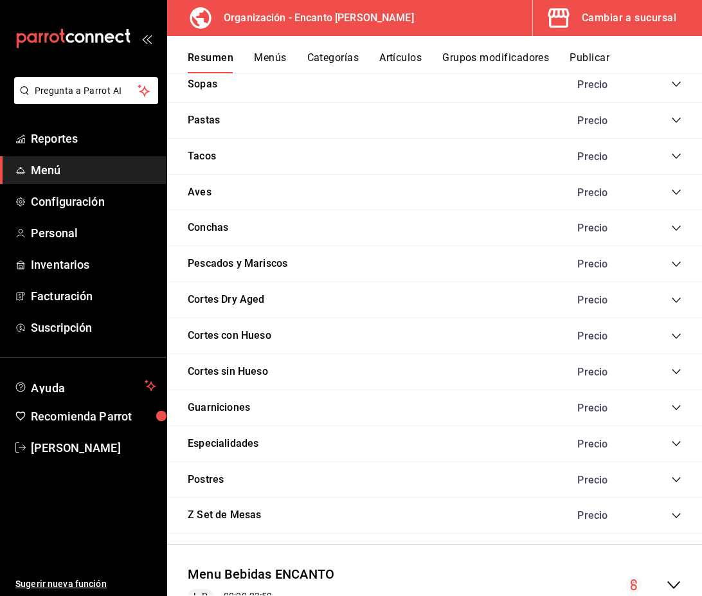
scroll to position [1172, 0]
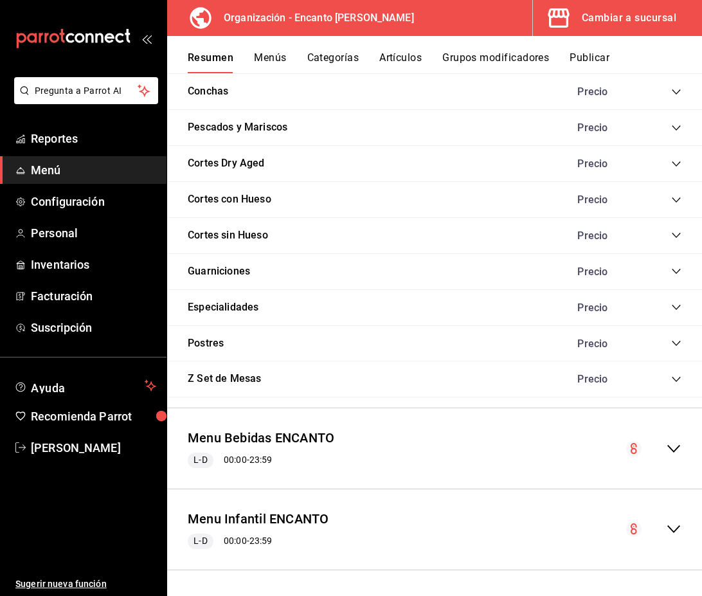
click at [673, 448] on icon "collapse-menu-row" at bounding box center [673, 448] width 15 height 15
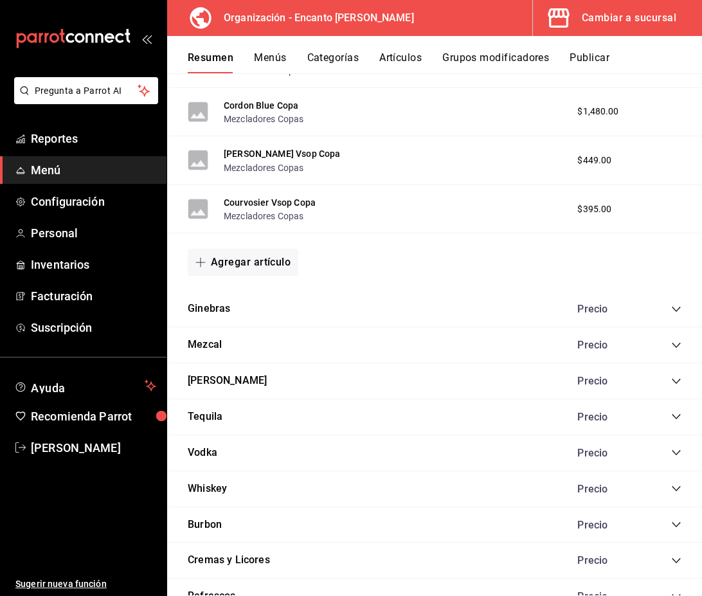
scroll to position [2936, 0]
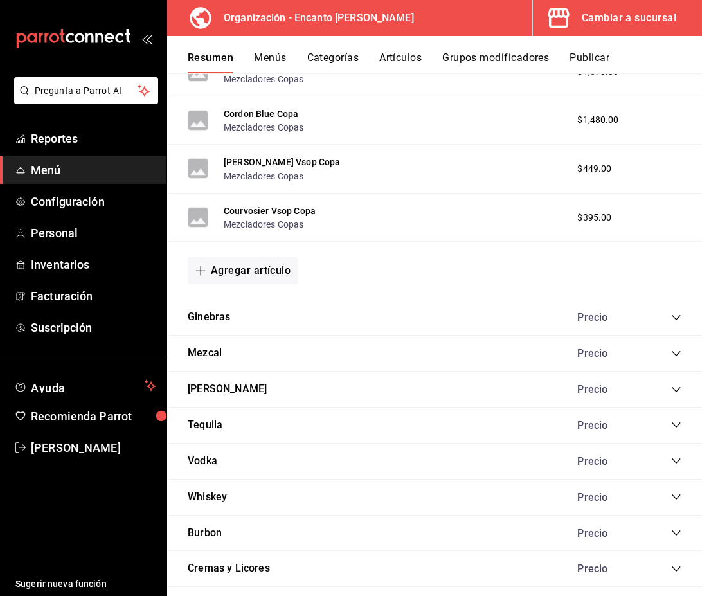
click at [677, 498] on icon "collapse-category-row" at bounding box center [676, 497] width 8 height 5
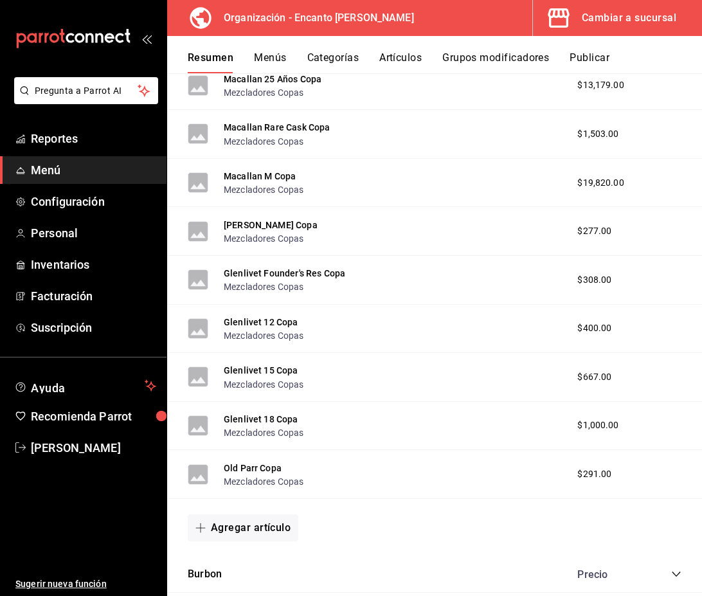
scroll to position [6746, 0]
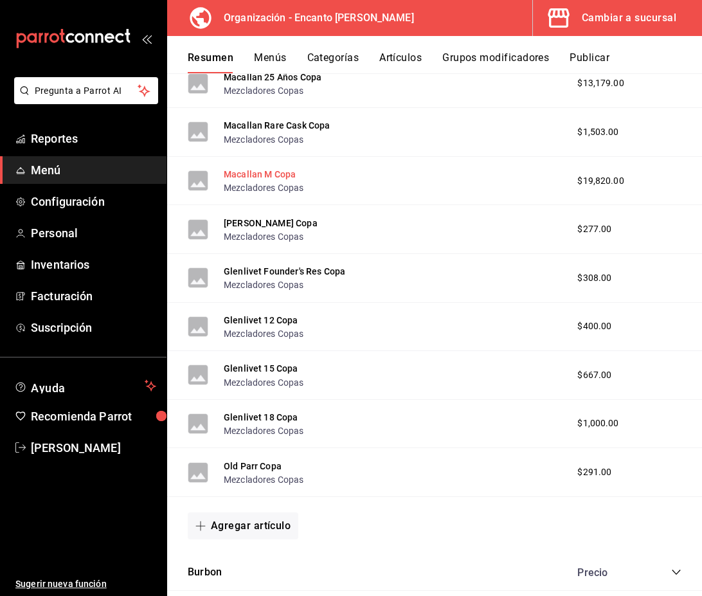
click at [273, 179] on button "Macallan M Copa" at bounding box center [260, 174] width 72 height 13
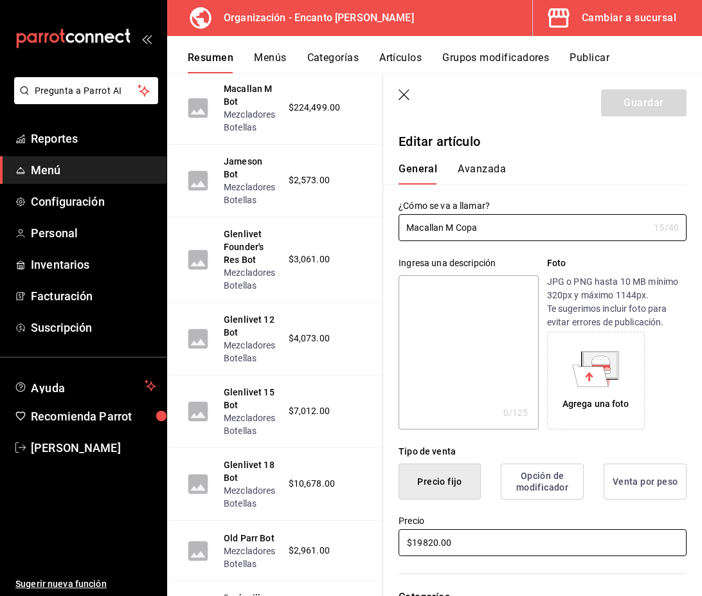
click at [437, 541] on input "$19820.00" at bounding box center [543, 542] width 288 height 27
type input "$19821.00"
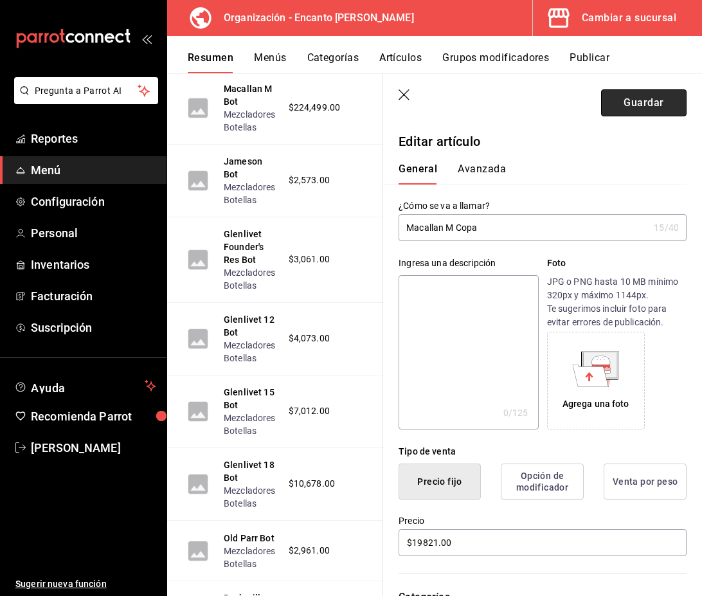
click at [655, 113] on button "Guardar" at bounding box center [644, 102] width 86 height 27
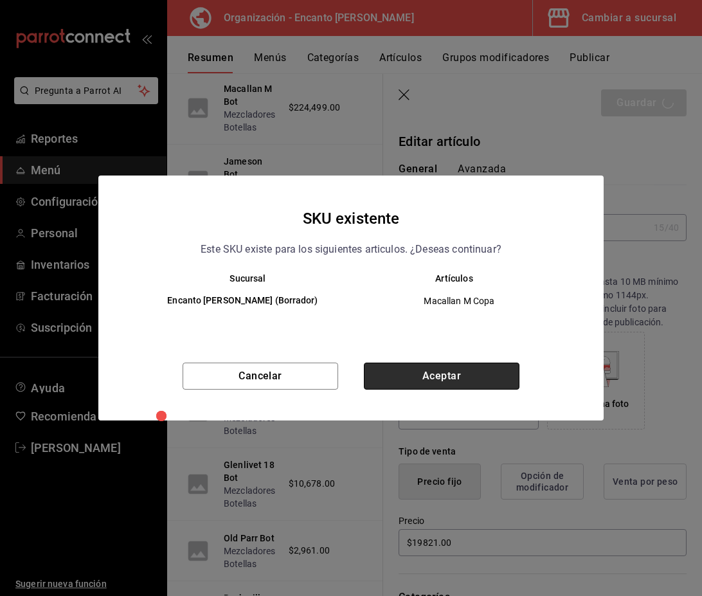
click at [428, 374] on button "Aceptar" at bounding box center [442, 376] width 156 height 27
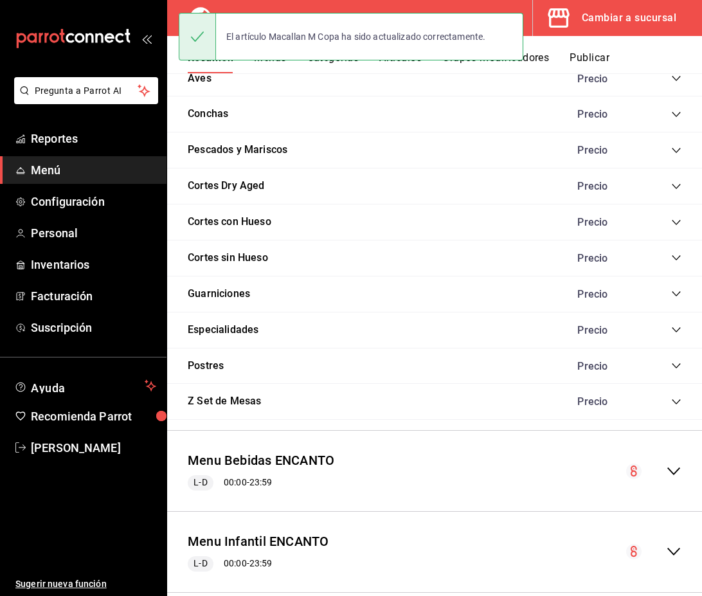
scroll to position [1172, 0]
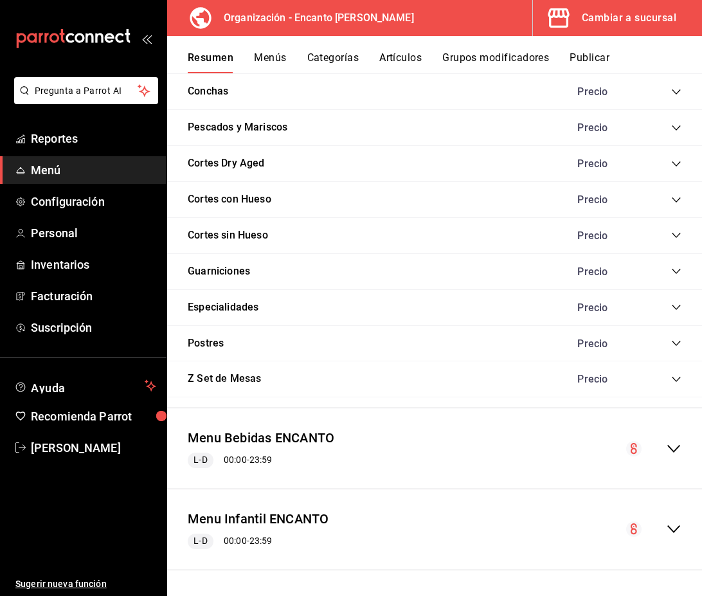
click at [671, 447] on icon "collapse-menu-row" at bounding box center [673, 449] width 13 height 8
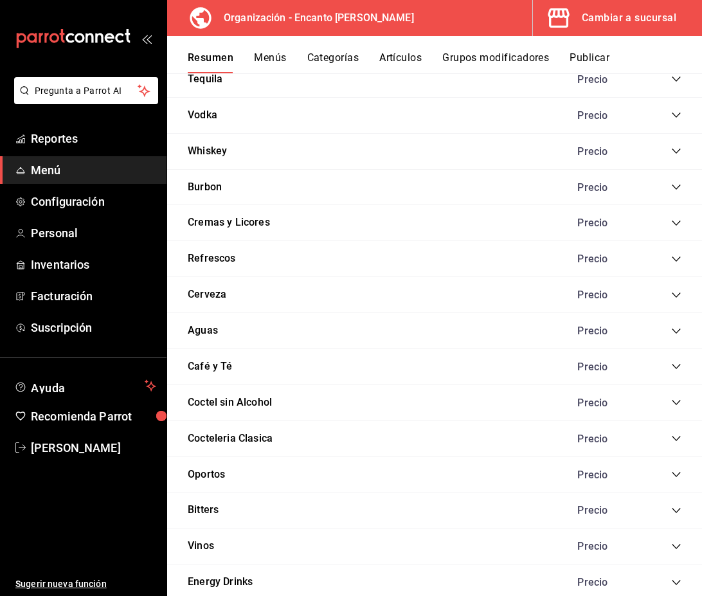
scroll to position [3274, 0]
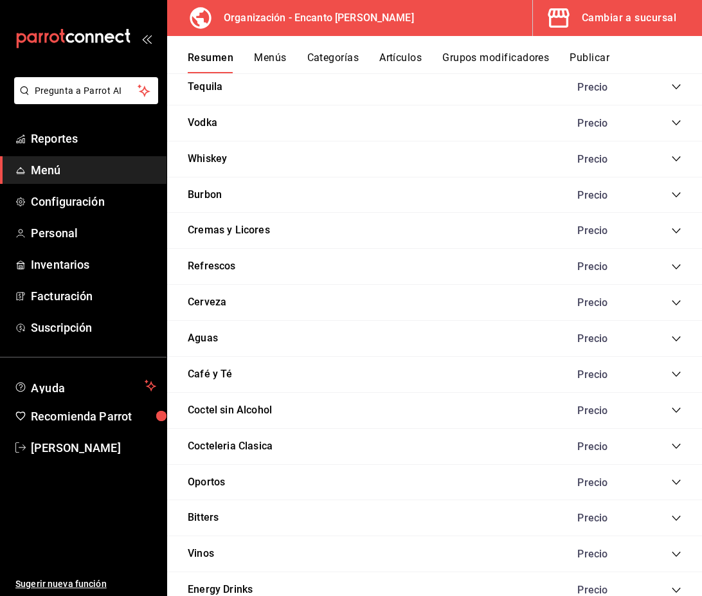
click at [673, 160] on icon "collapse-category-row" at bounding box center [676, 159] width 10 height 10
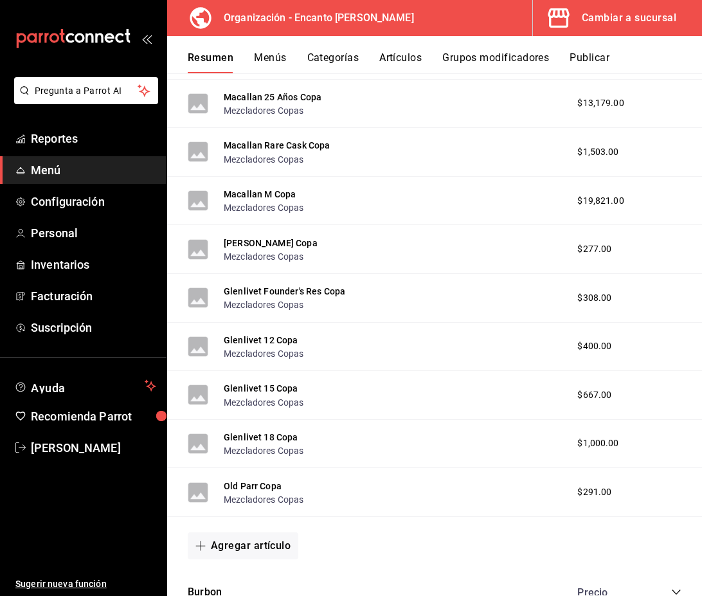
scroll to position [6733, 0]
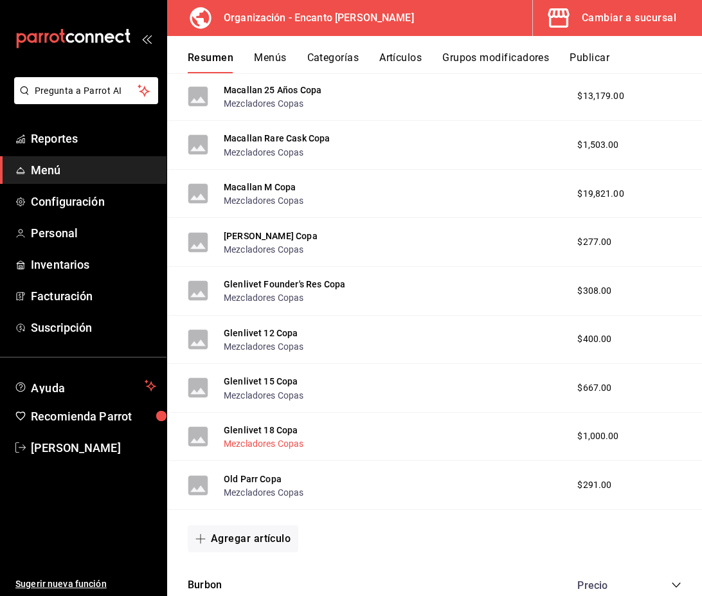
click at [259, 439] on button "Mezcladores Copas" at bounding box center [264, 443] width 80 height 13
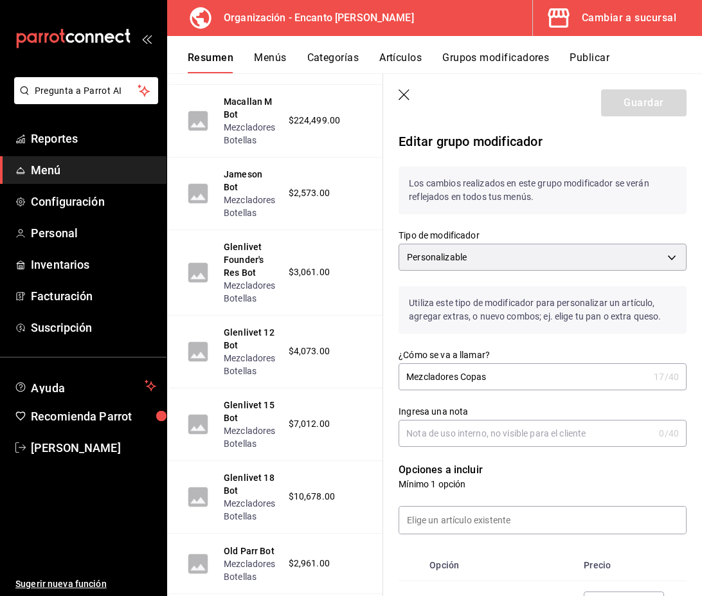
click at [406, 96] on icon "button" at bounding box center [405, 95] width 13 height 13
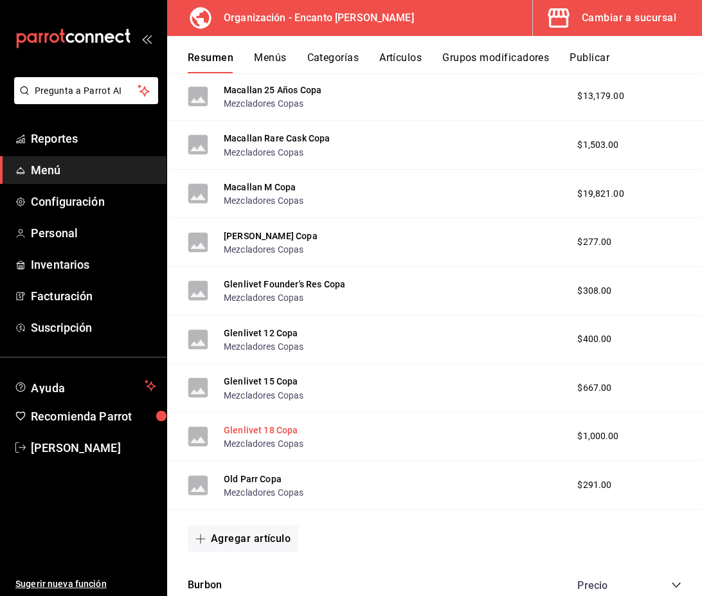
click at [293, 431] on button "Glenlivet 18 Copa" at bounding box center [261, 430] width 75 height 13
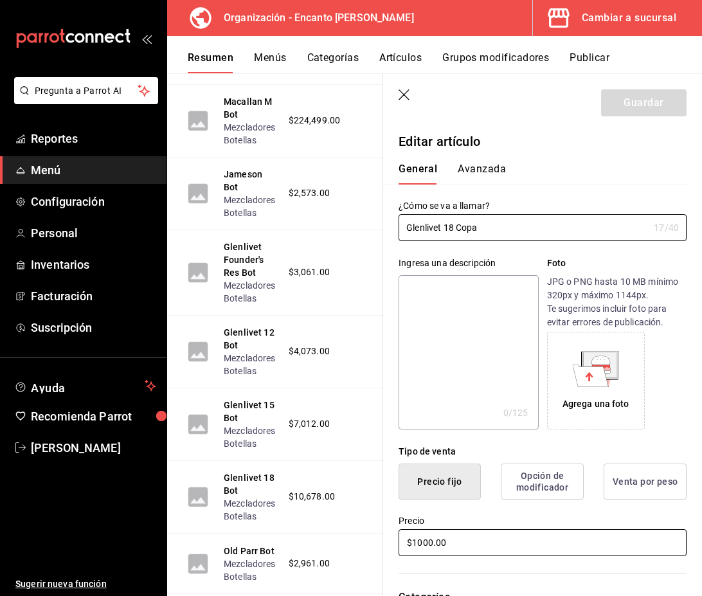
click at [431, 545] on input "$1000.00" at bounding box center [543, 542] width 288 height 27
type input "$1001.00"
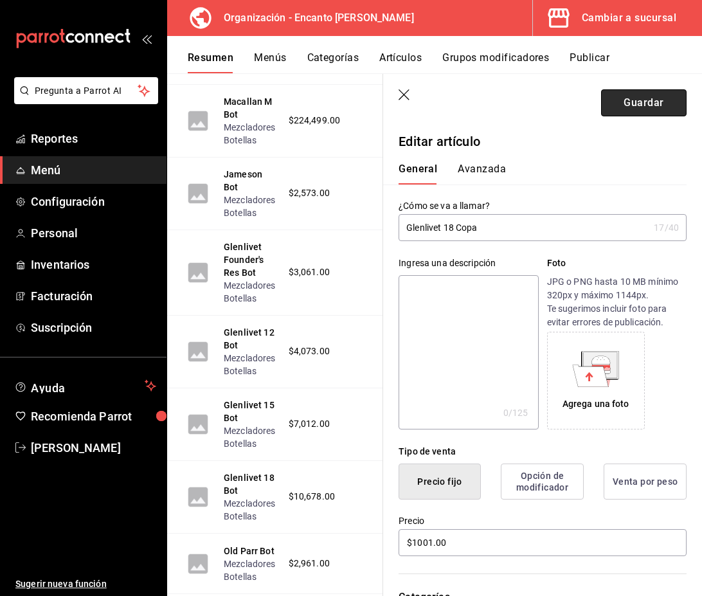
click at [644, 100] on button "Guardar" at bounding box center [644, 102] width 86 height 27
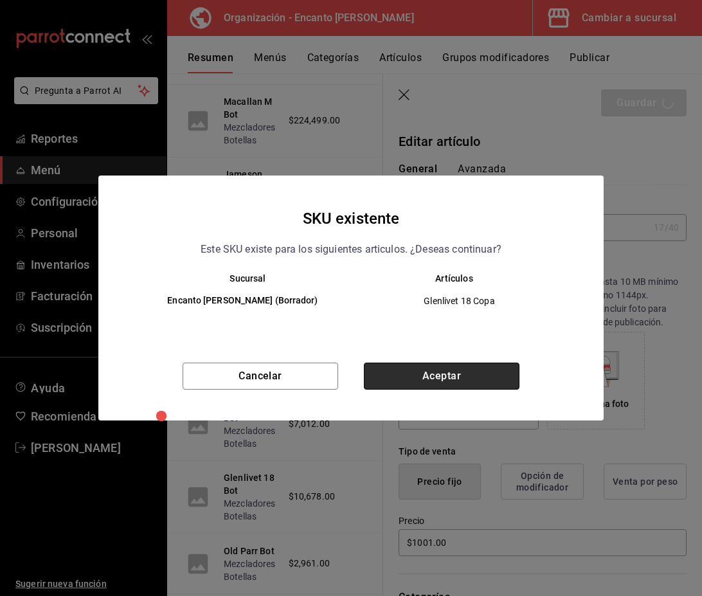
click at [423, 374] on button "Aceptar" at bounding box center [442, 376] width 156 height 27
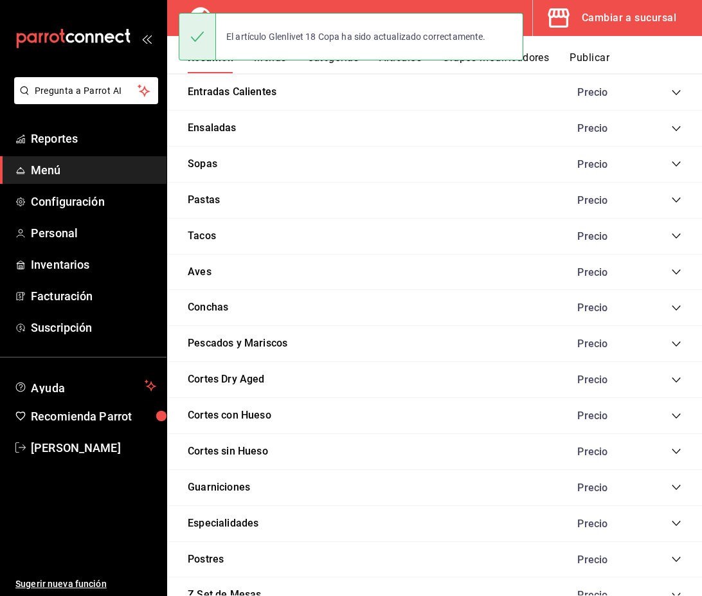
scroll to position [1172, 0]
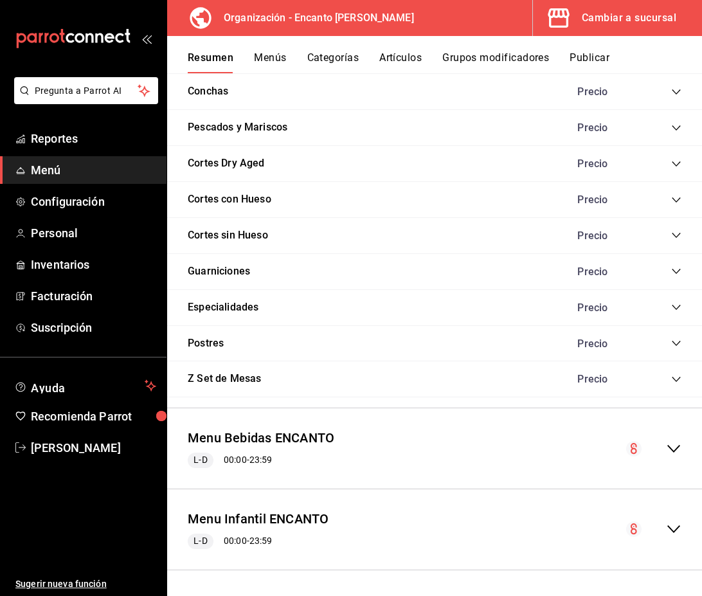
click at [668, 444] on icon "collapse-menu-row" at bounding box center [673, 448] width 15 height 15
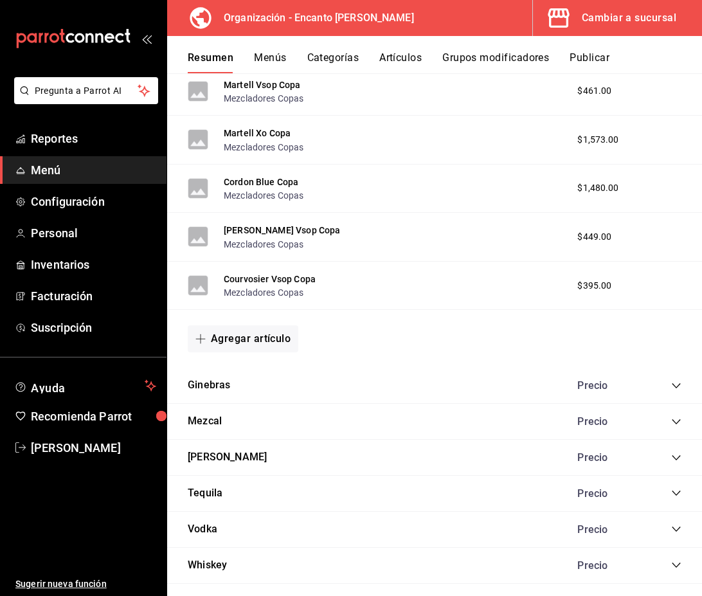
scroll to position [2886, 0]
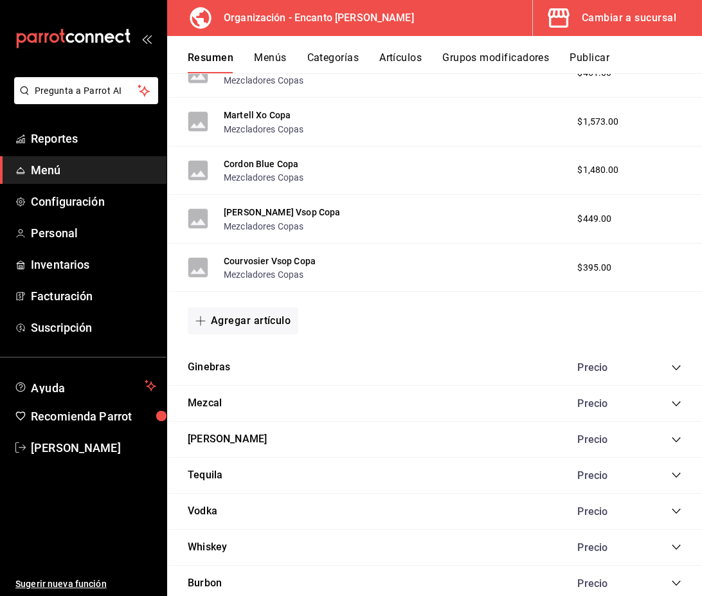
click at [676, 544] on icon "collapse-category-row" at bounding box center [676, 547] width 10 height 10
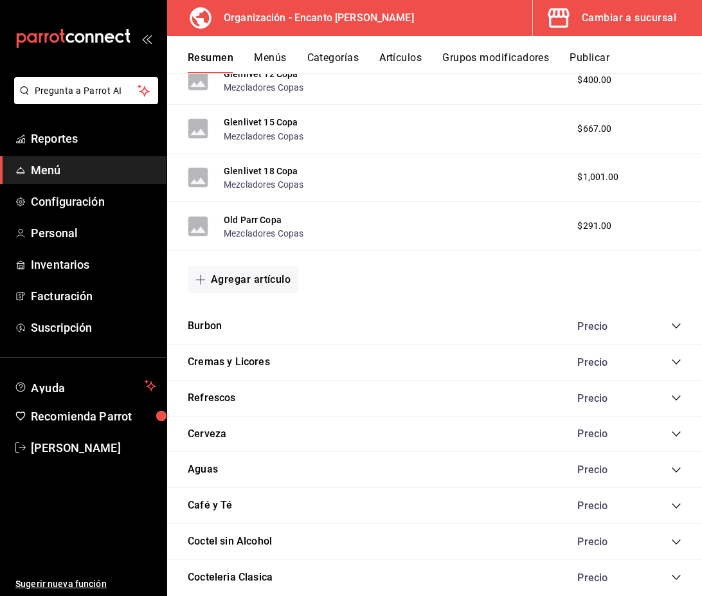
scroll to position [6986, 0]
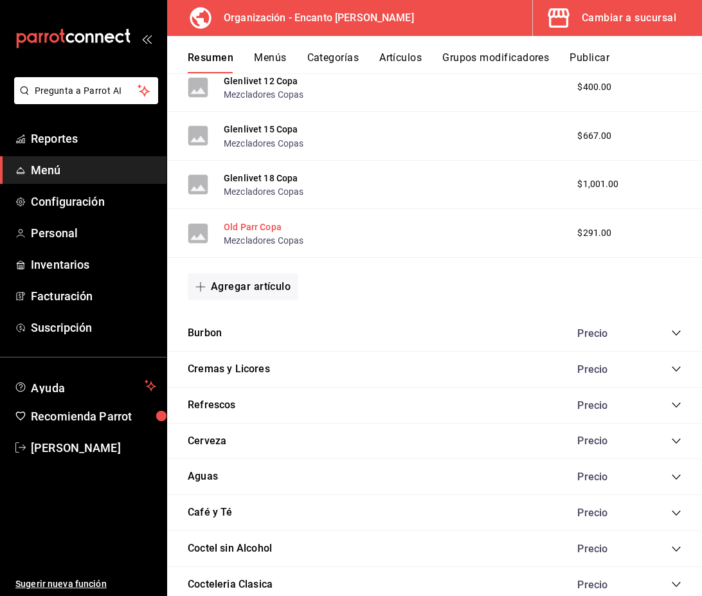
click at [262, 228] on button "Old Parr Copa" at bounding box center [253, 227] width 58 height 13
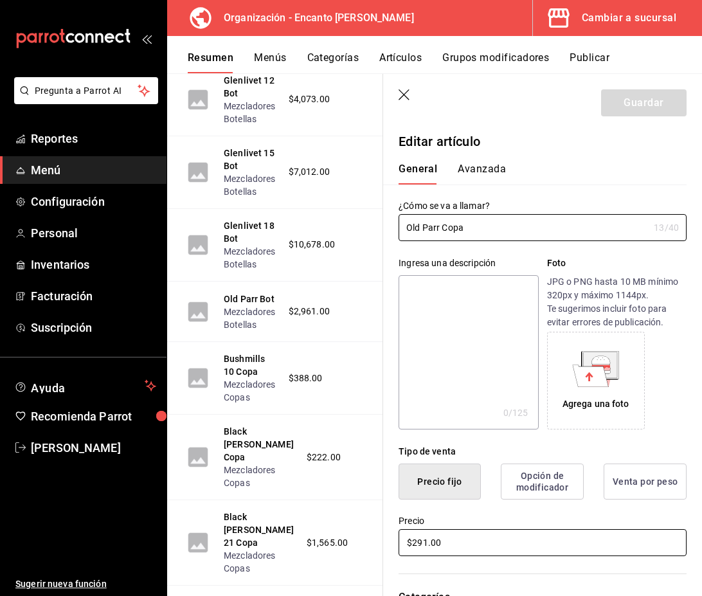
click at [427, 543] on input "$291.00" at bounding box center [543, 542] width 288 height 27
type input "$292.00"
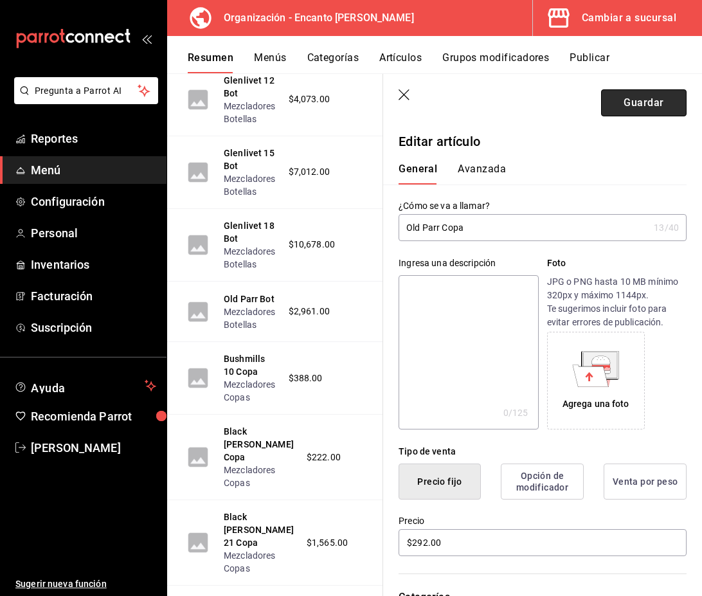
click at [652, 110] on button "Guardar" at bounding box center [644, 102] width 86 height 27
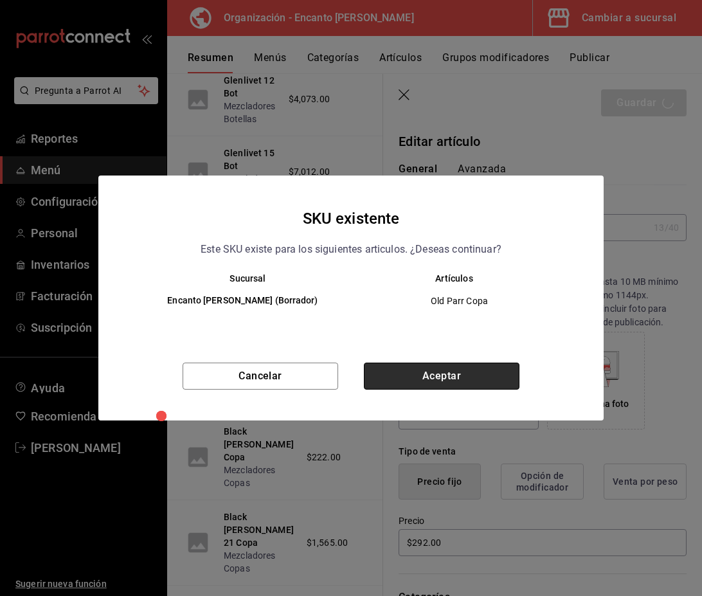
click at [438, 374] on button "Aceptar" at bounding box center [442, 376] width 156 height 27
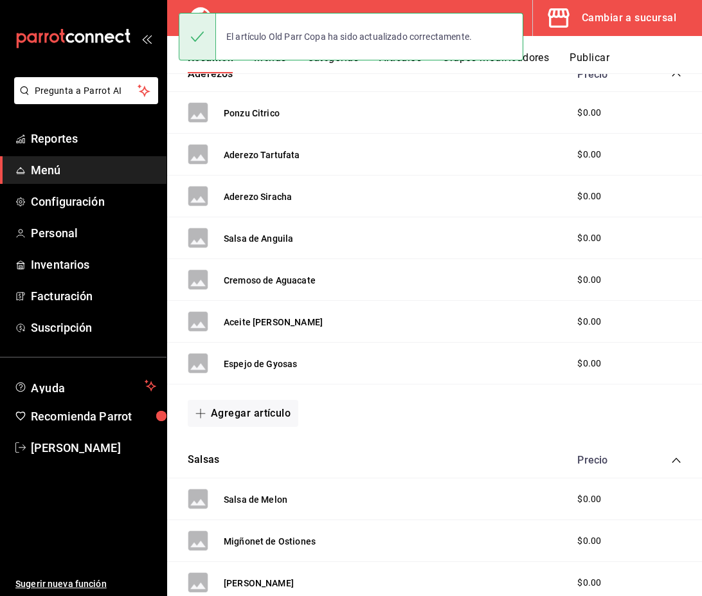
scroll to position [1172, 0]
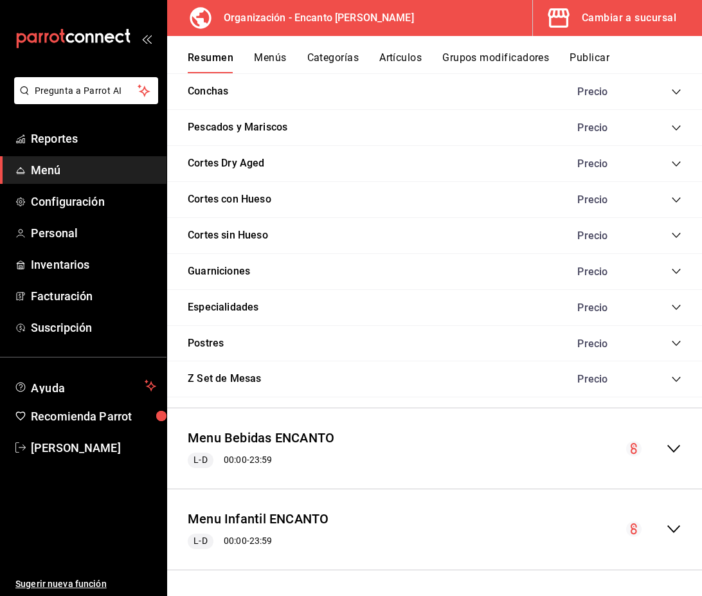
click at [668, 442] on icon "collapse-menu-row" at bounding box center [673, 448] width 15 height 15
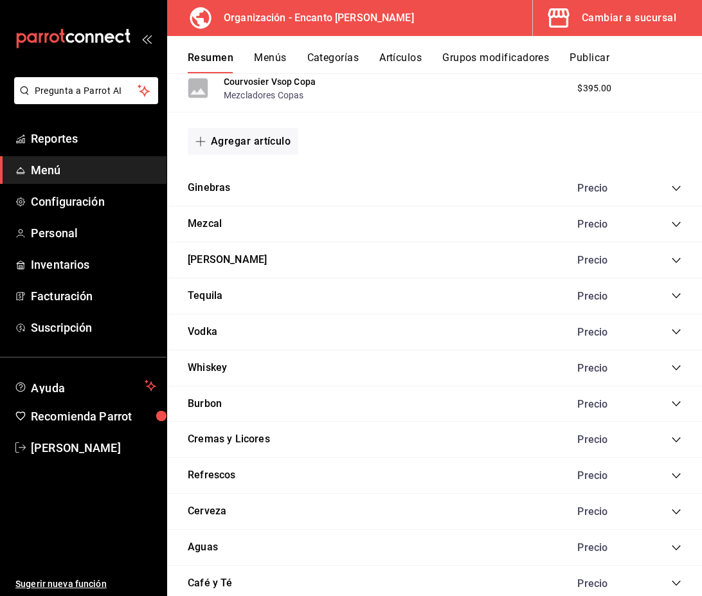
scroll to position [3067, 0]
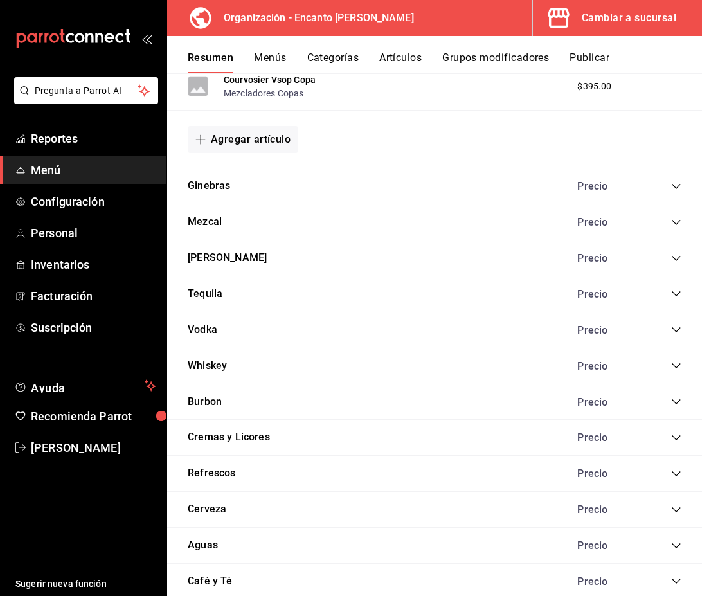
click at [676, 401] on icon "collapse-category-row" at bounding box center [676, 402] width 10 height 10
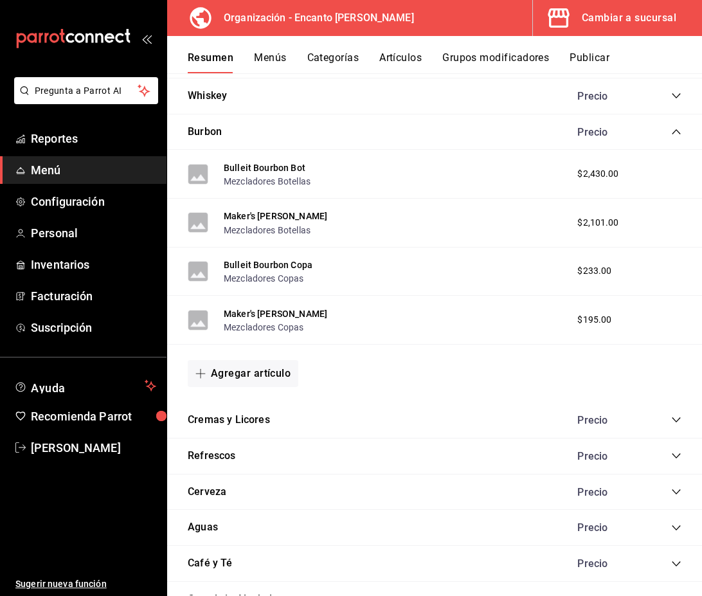
scroll to position [3339, 0]
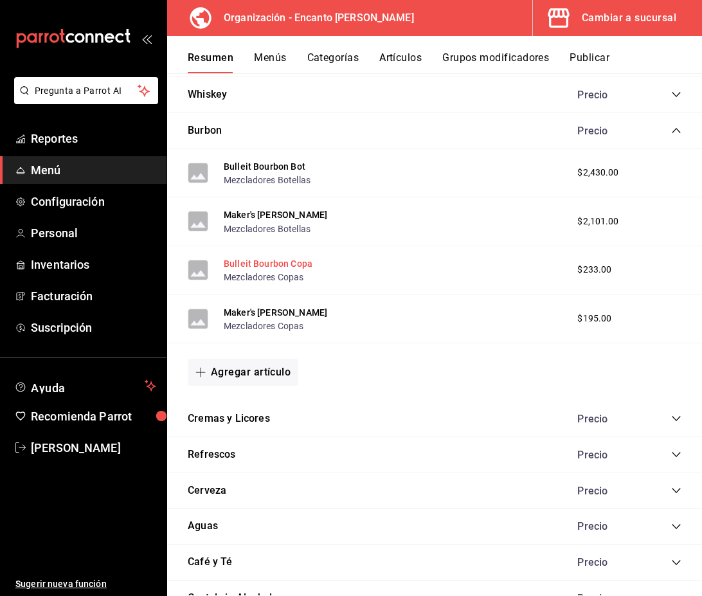
click at [253, 266] on button "Bulleit Bourbon Copa" at bounding box center [268, 263] width 89 height 13
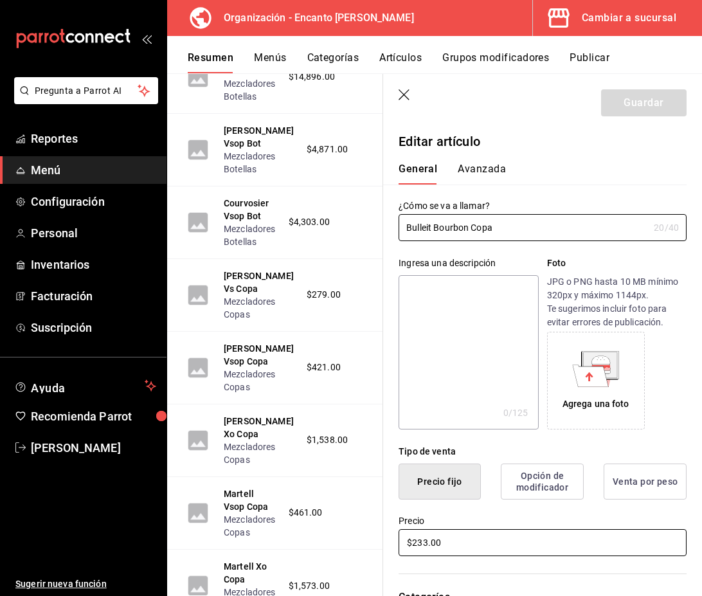
click at [427, 538] on input "$233.00" at bounding box center [543, 542] width 288 height 27
type input "$234.00"
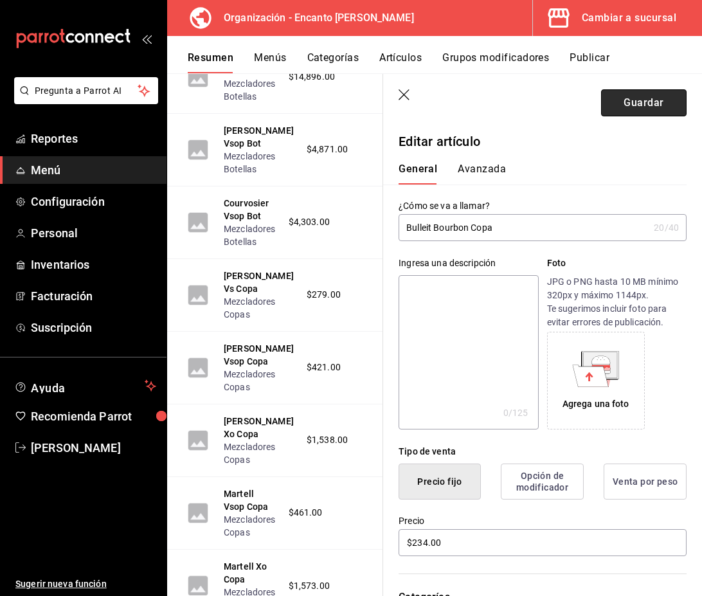
click at [644, 100] on button "Guardar" at bounding box center [644, 102] width 86 height 27
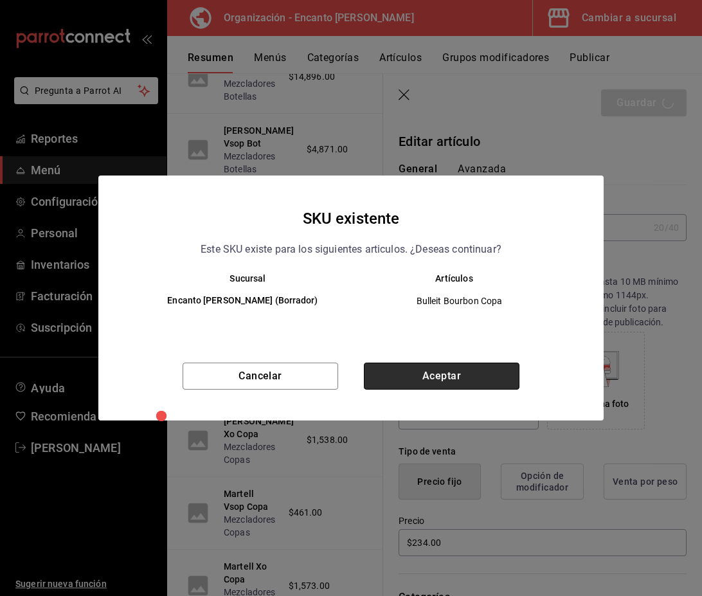
click at [480, 372] on button "Aceptar" at bounding box center [442, 376] width 156 height 27
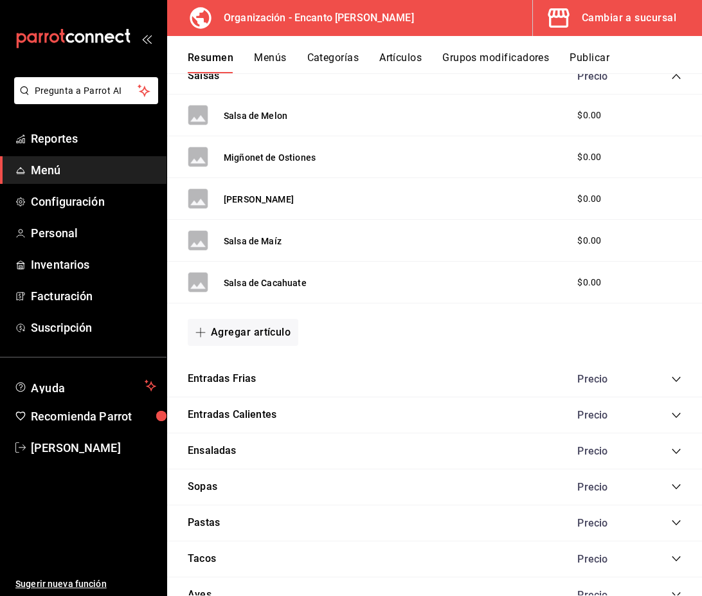
scroll to position [1172, 0]
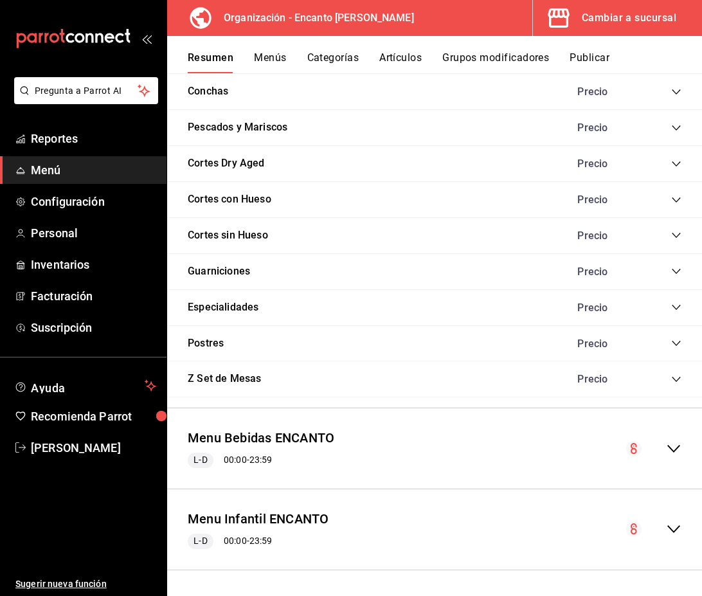
click at [668, 445] on icon "collapse-menu-row" at bounding box center [673, 449] width 13 height 8
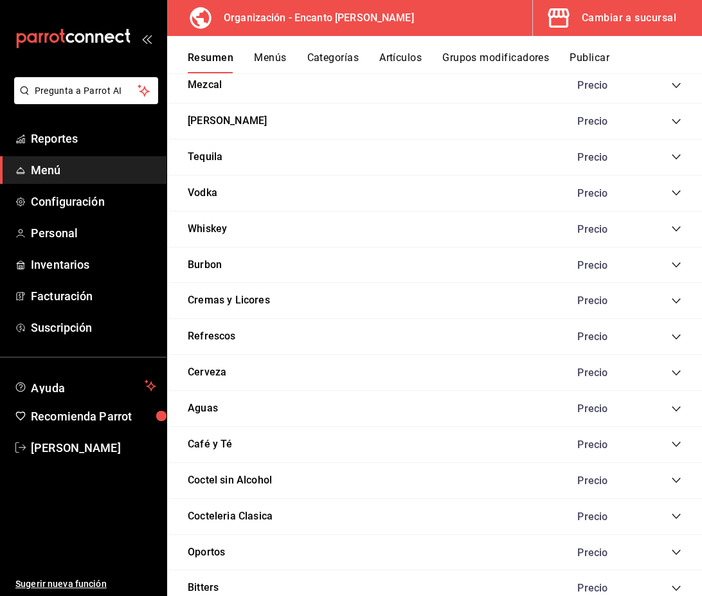
scroll to position [3217, 0]
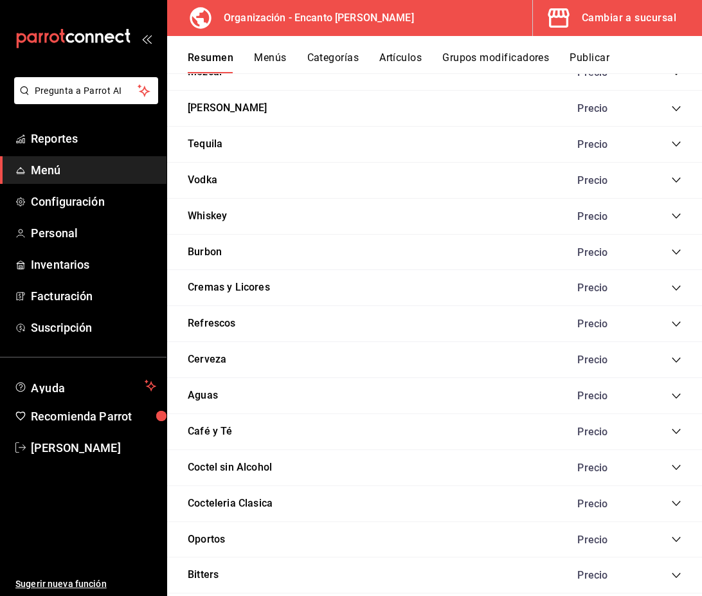
click at [674, 289] on icon "collapse-category-row" at bounding box center [676, 288] width 10 height 10
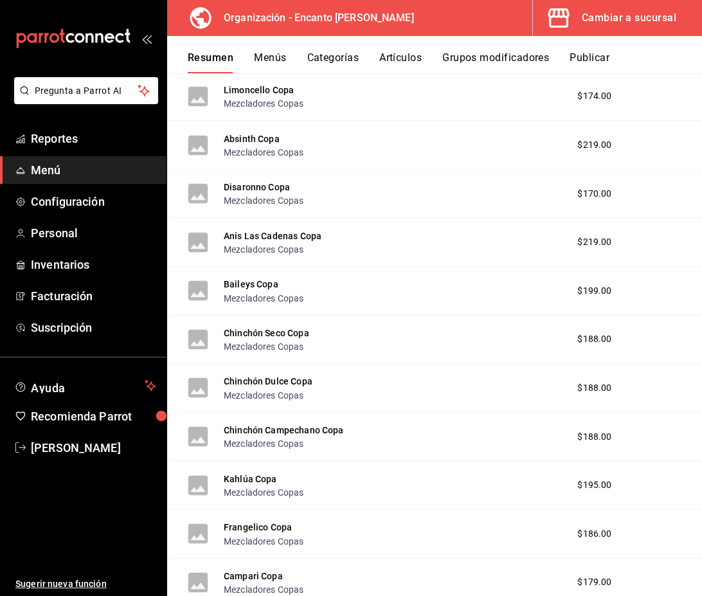
scroll to position [5688, 0]
click at [244, 185] on button "Disaronno Copa" at bounding box center [257, 186] width 66 height 13
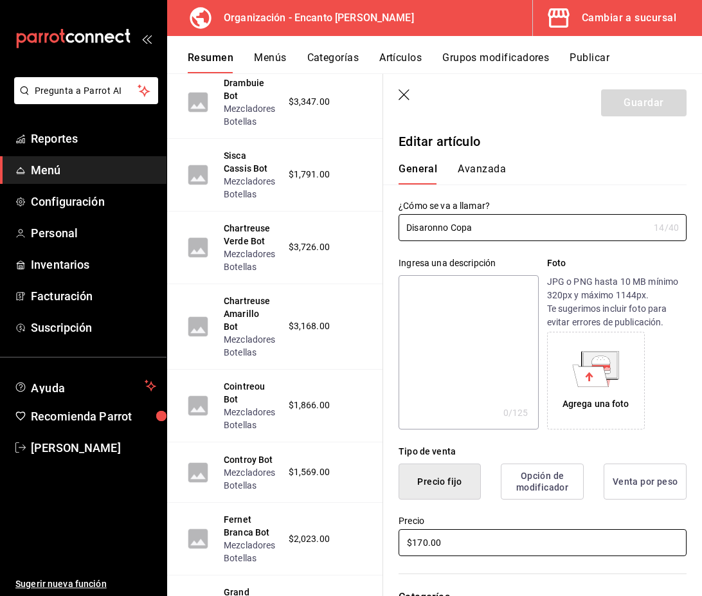
click at [430, 545] on input "$170.00" at bounding box center [543, 542] width 288 height 27
type input "$171.00"
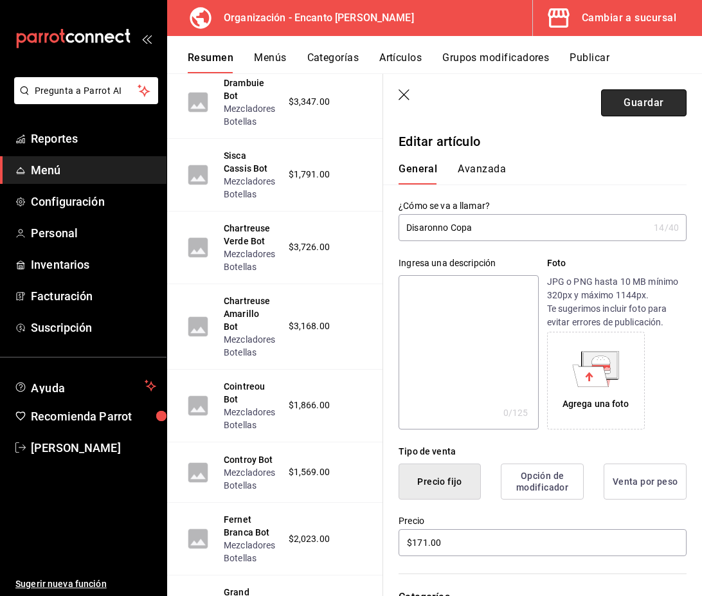
click at [654, 109] on button "Guardar" at bounding box center [644, 102] width 86 height 27
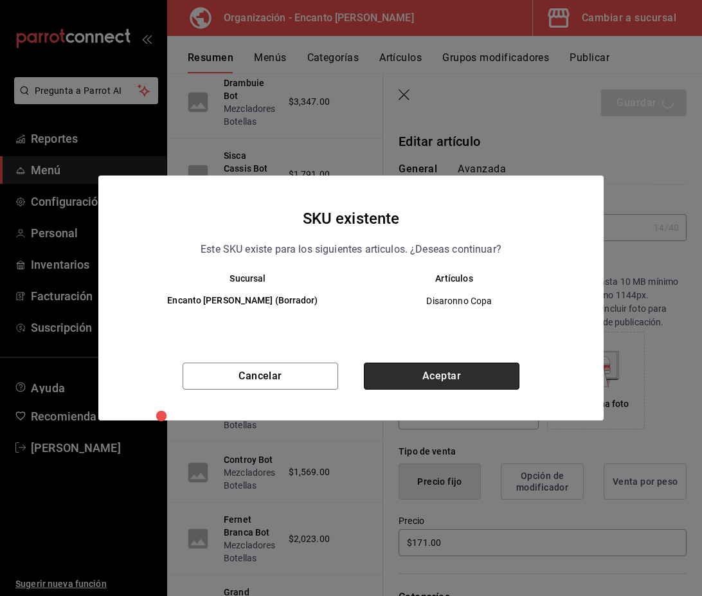
click at [487, 372] on button "Aceptar" at bounding box center [442, 376] width 156 height 27
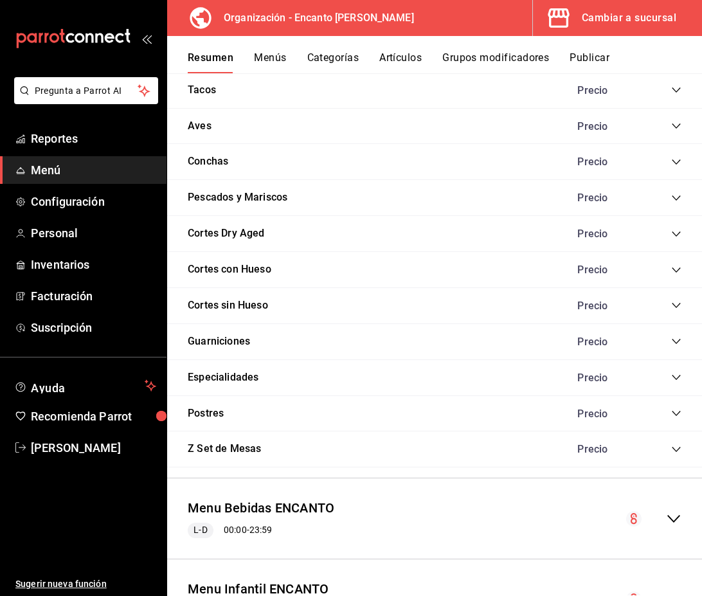
scroll to position [1172, 0]
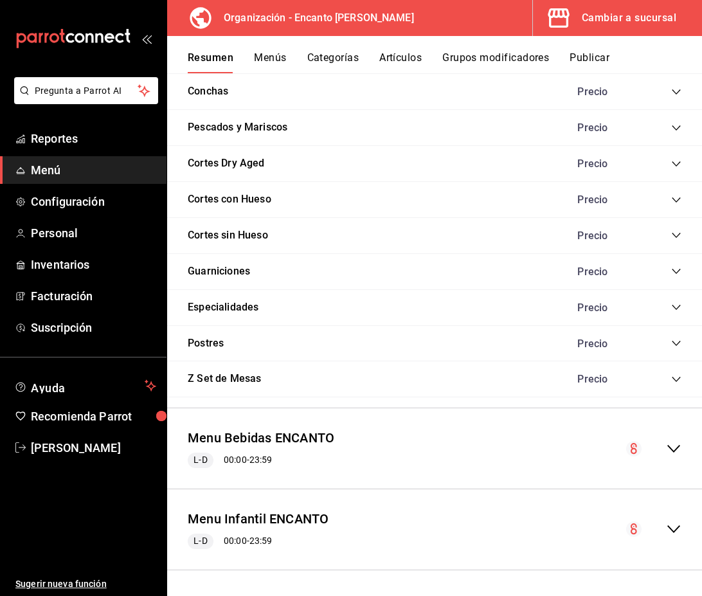
click at [671, 452] on icon "collapse-menu-row" at bounding box center [673, 448] width 15 height 15
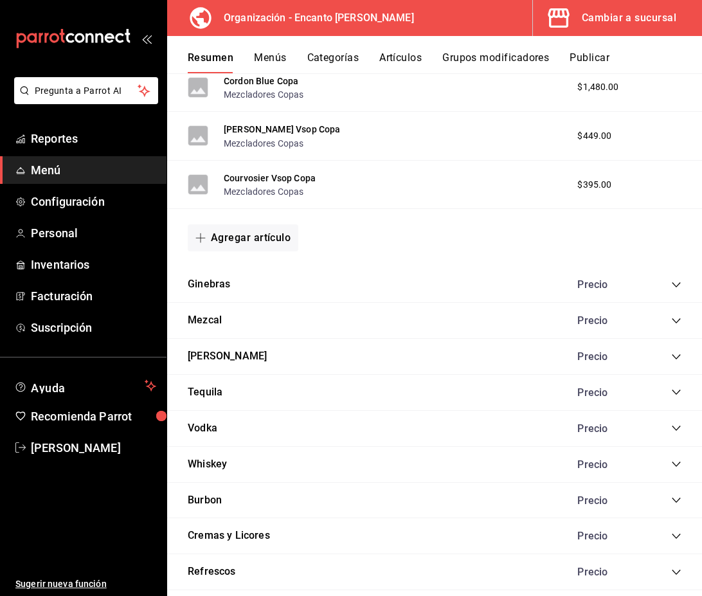
scroll to position [2979, 0]
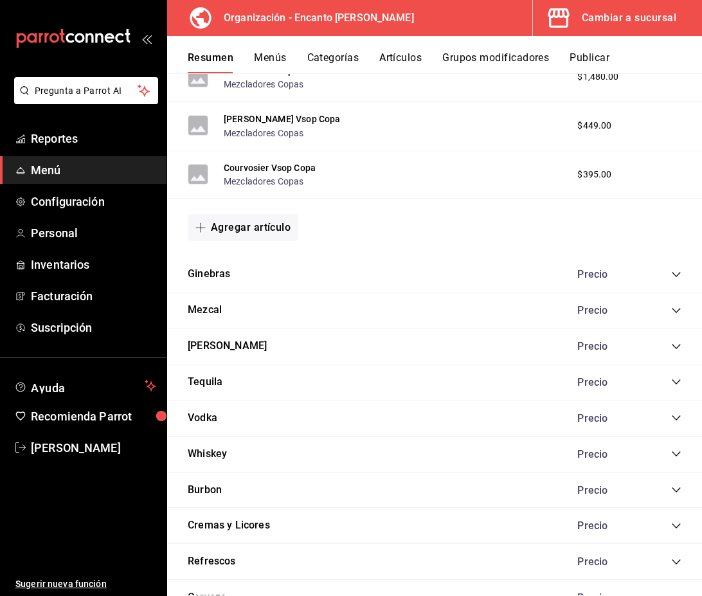
click at [675, 522] on icon "collapse-category-row" at bounding box center [676, 526] width 10 height 10
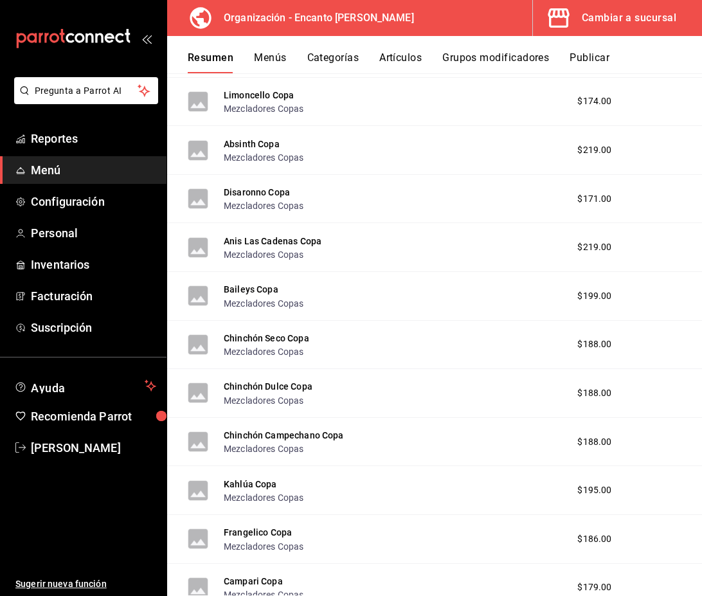
scroll to position [5683, 0]
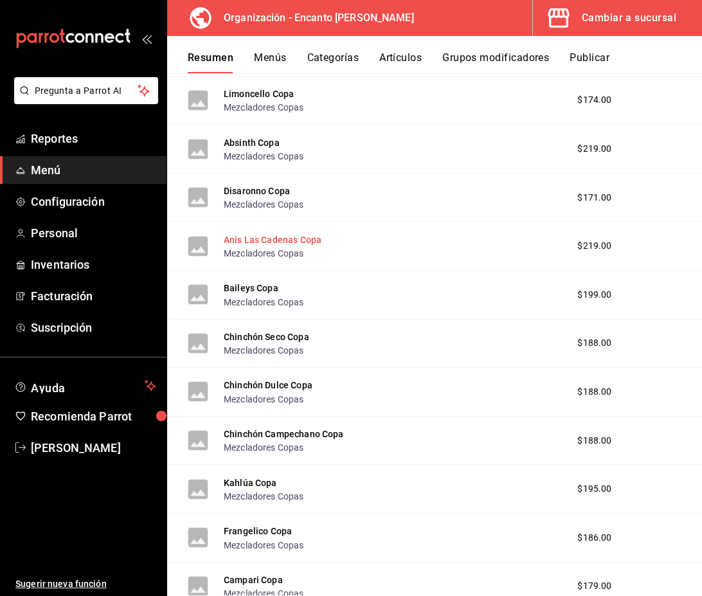
click at [291, 237] on button "Anis Las Cadenas Copa" at bounding box center [273, 239] width 98 height 13
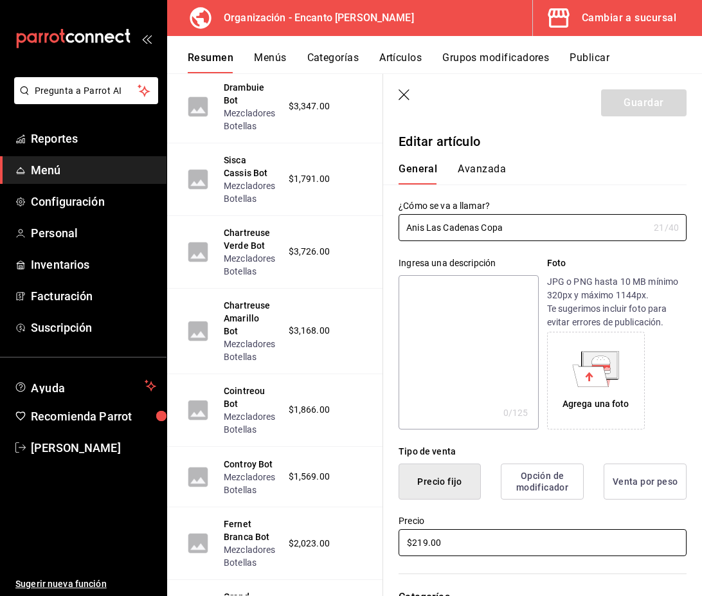
click at [425, 540] on input "$219.00" at bounding box center [543, 542] width 288 height 27
type input "$220.00"
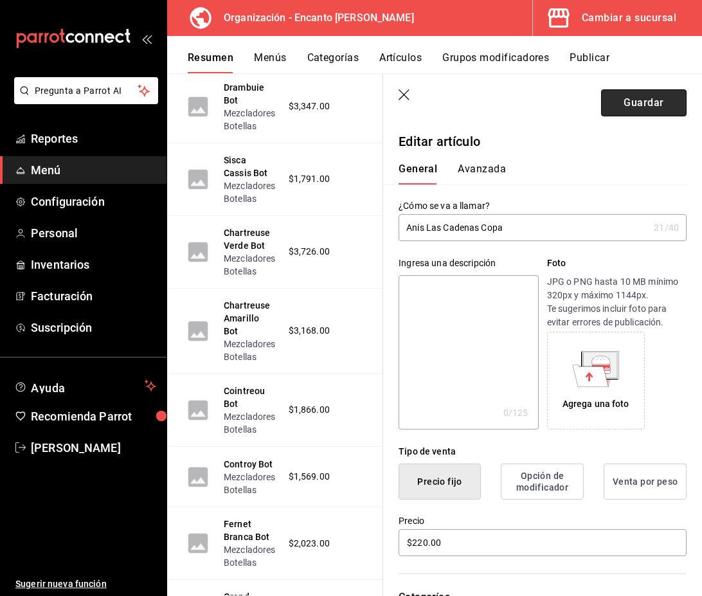
click at [644, 105] on button "Guardar" at bounding box center [644, 102] width 86 height 27
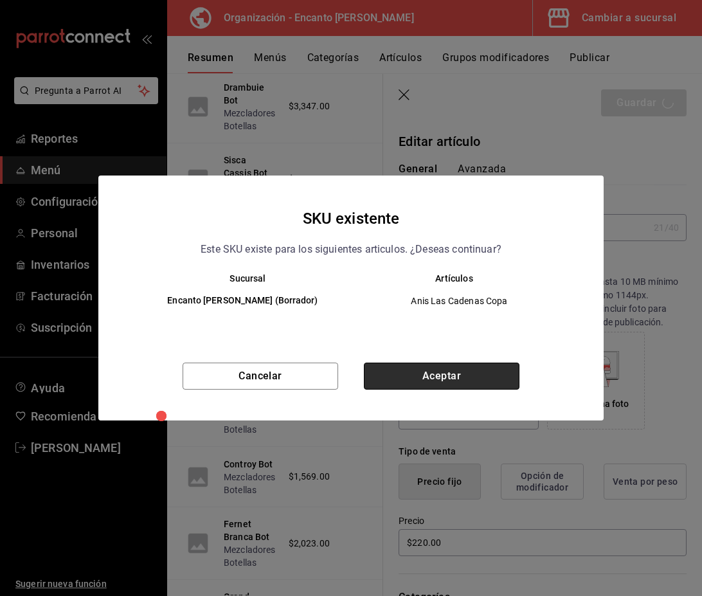
click at [448, 381] on button "Aceptar" at bounding box center [442, 376] width 156 height 27
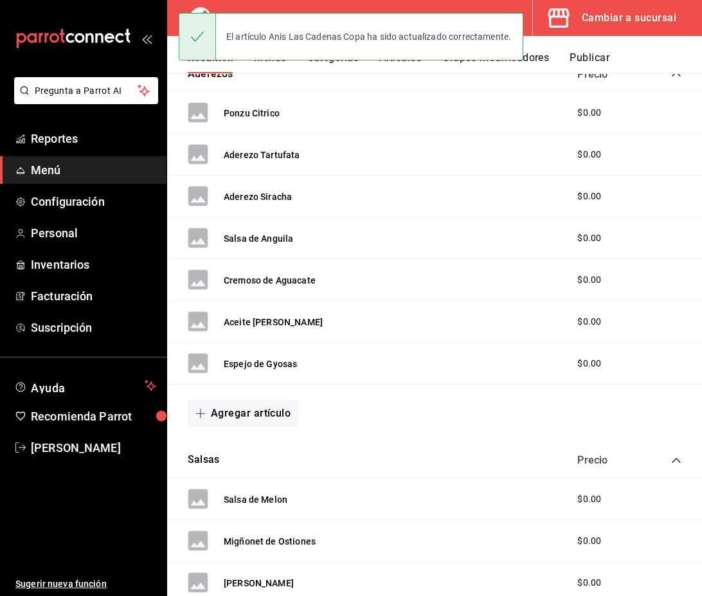
scroll to position [1172, 0]
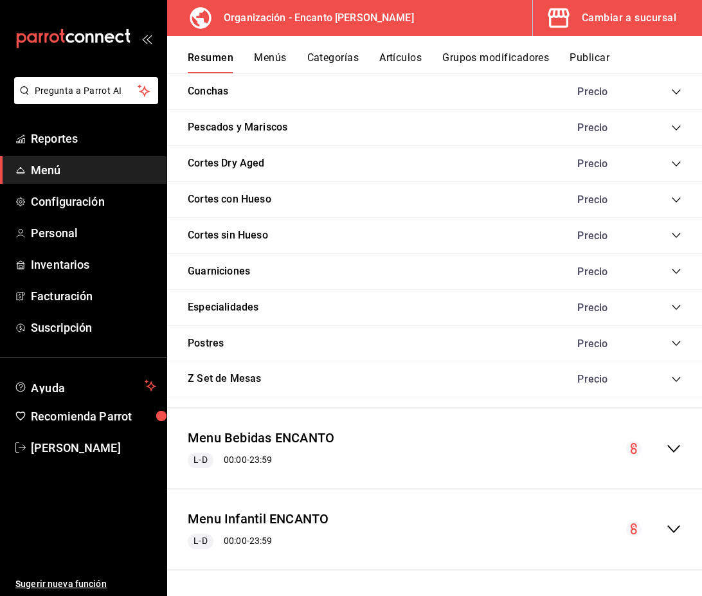
click at [678, 444] on icon "collapse-menu-row" at bounding box center [673, 448] width 15 height 15
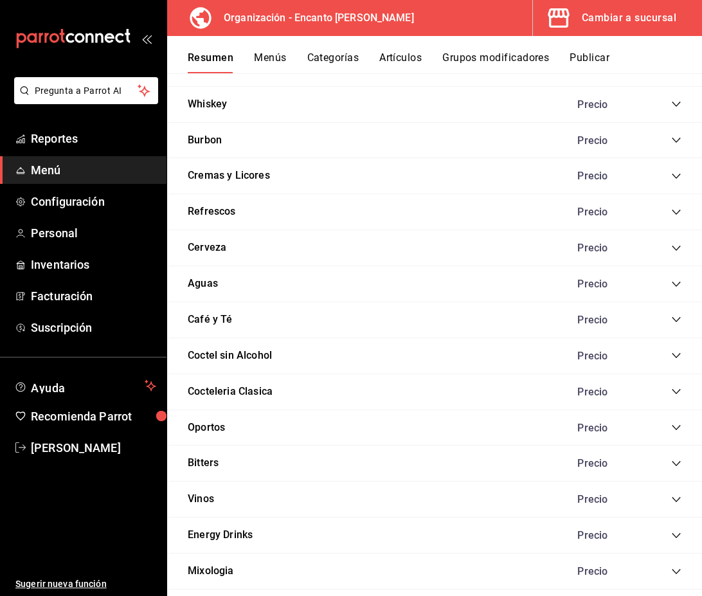
scroll to position [3324, 0]
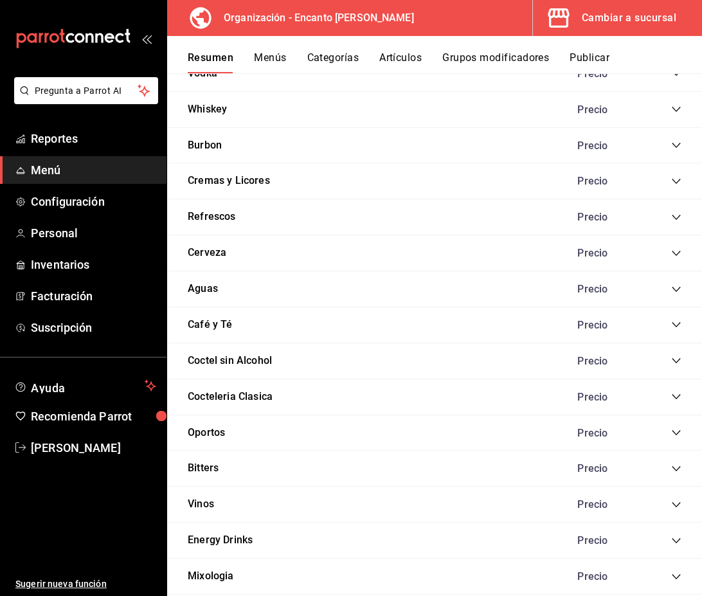
click at [676, 181] on icon "collapse-category-row" at bounding box center [676, 181] width 10 height 10
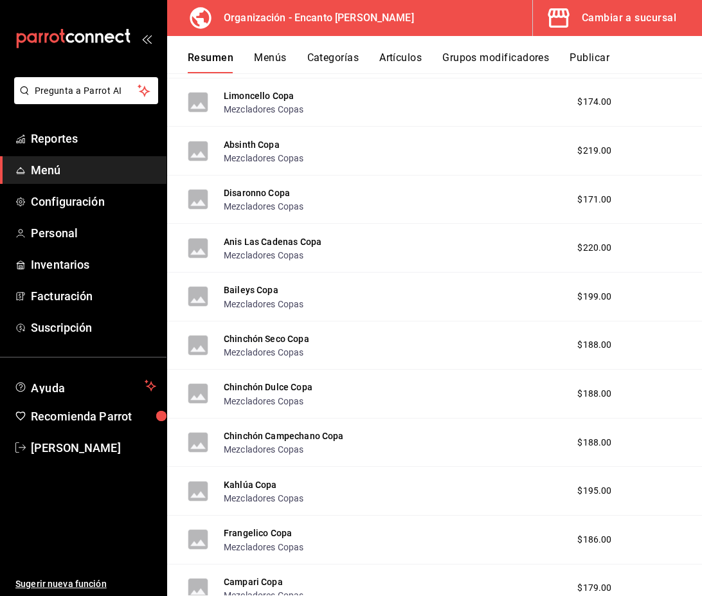
scroll to position [5685, 0]
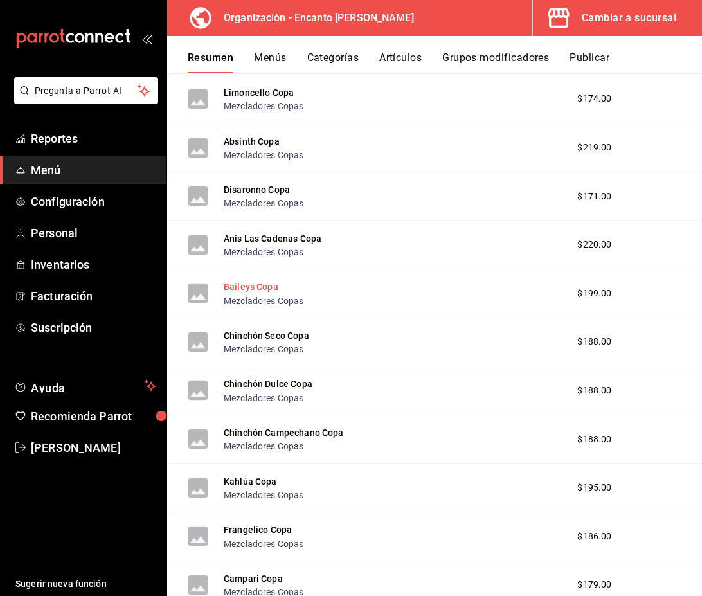
click at [260, 289] on button "Baileys Copa" at bounding box center [251, 286] width 55 height 13
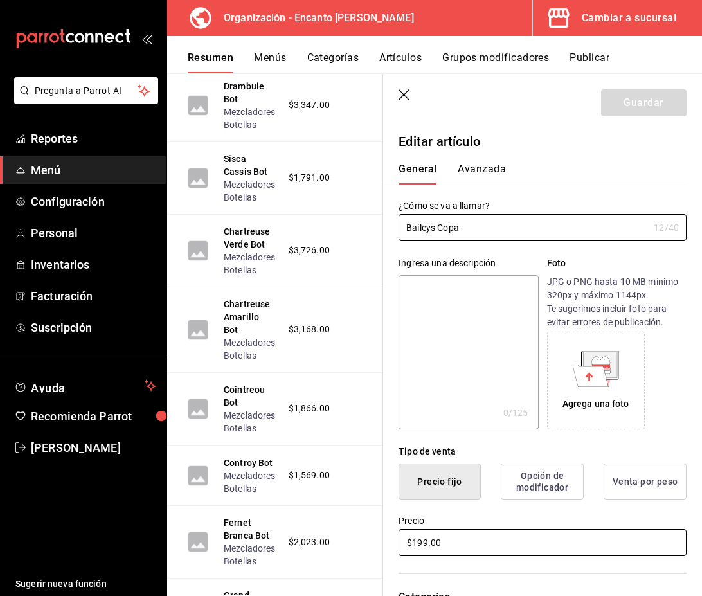
click at [422, 546] on input "$199.00" at bounding box center [543, 542] width 288 height 27
type input "$200.00"
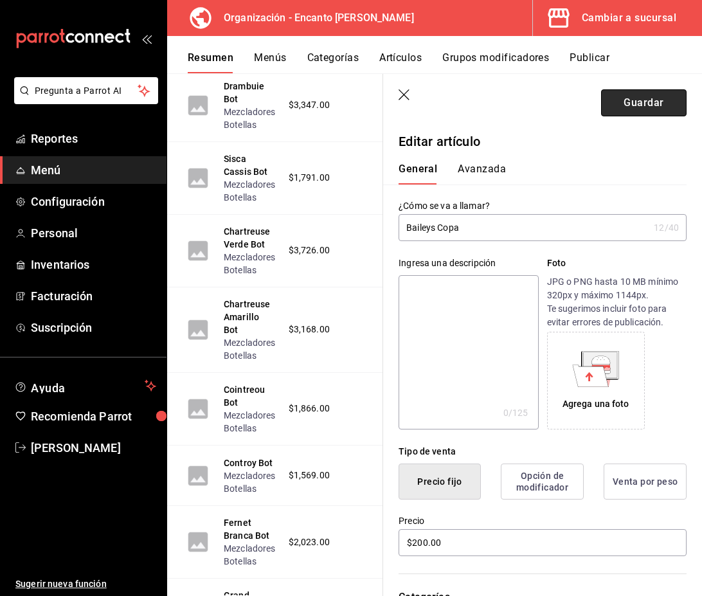
click at [654, 113] on button "Guardar" at bounding box center [644, 102] width 86 height 27
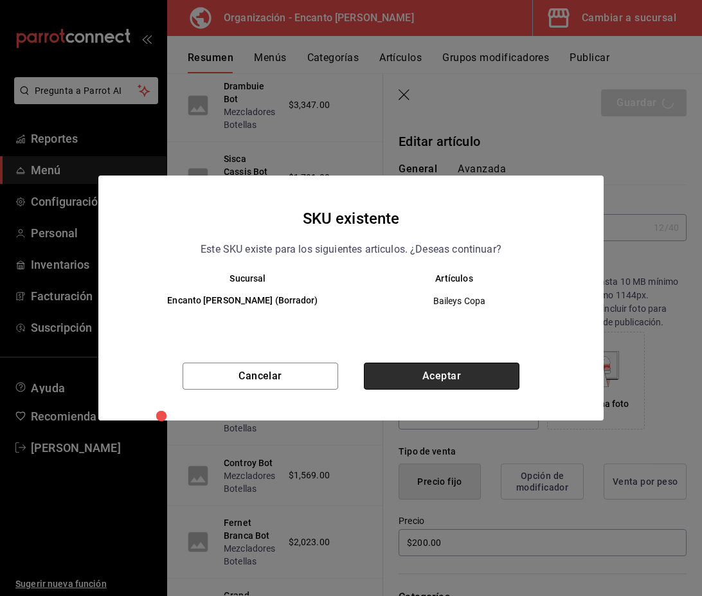
click at [401, 374] on button "Aceptar" at bounding box center [442, 376] width 156 height 27
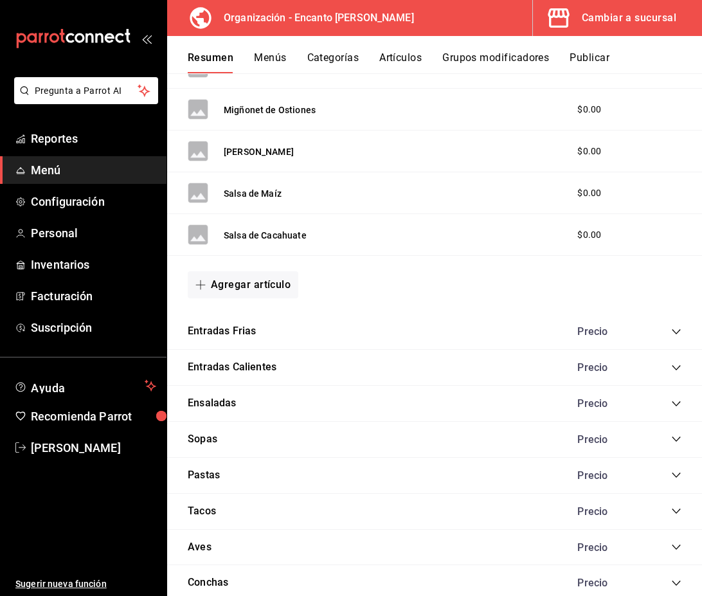
scroll to position [1172, 0]
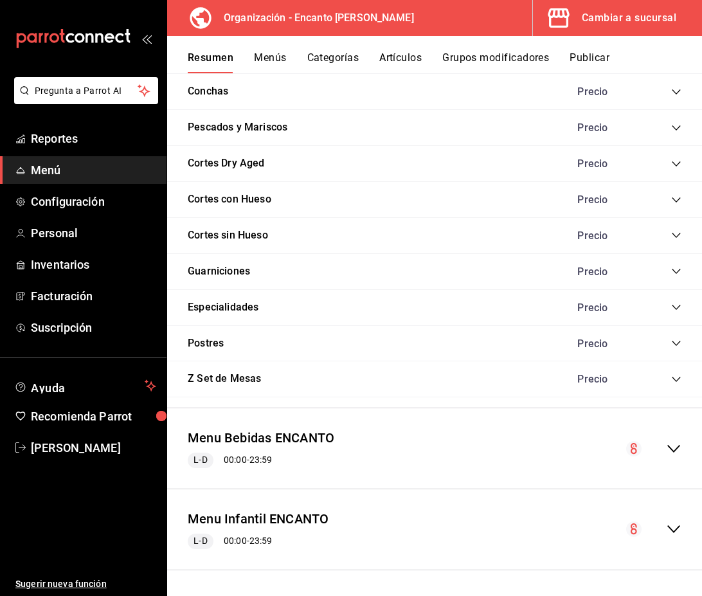
click at [667, 453] on icon "collapse-menu-row" at bounding box center [673, 448] width 15 height 15
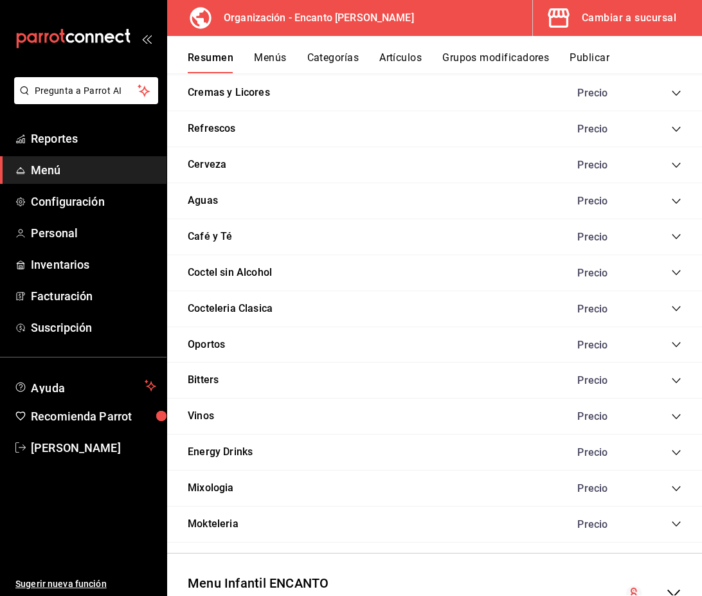
scroll to position [3404, 0]
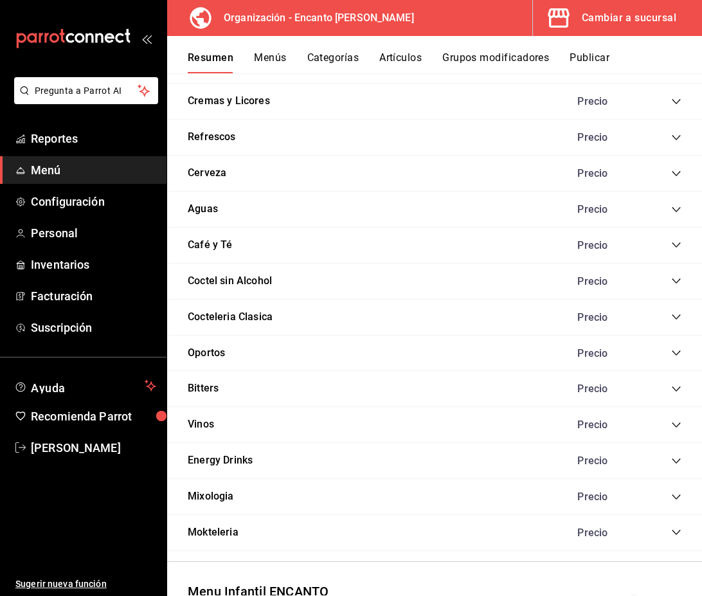
click at [673, 98] on icon "collapse-category-row" at bounding box center [676, 101] width 10 height 10
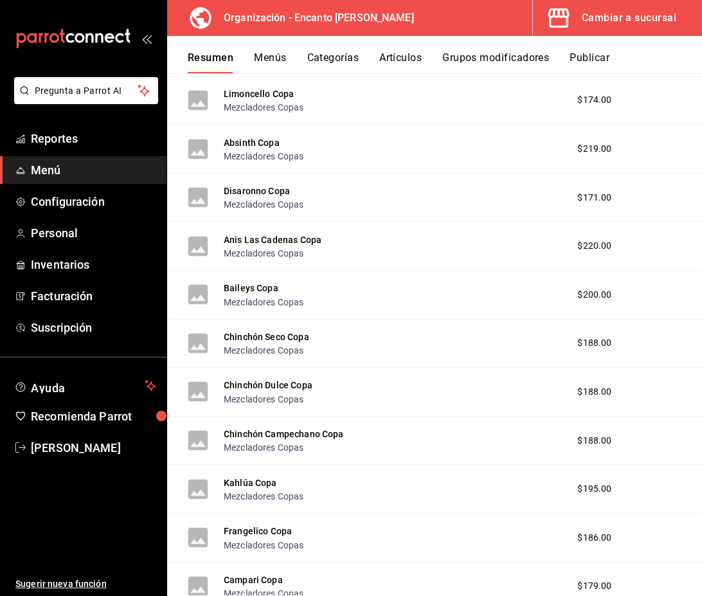
scroll to position [5684, 0]
click at [303, 333] on button "Chinchón Seco Copa" at bounding box center [267, 336] width 86 height 13
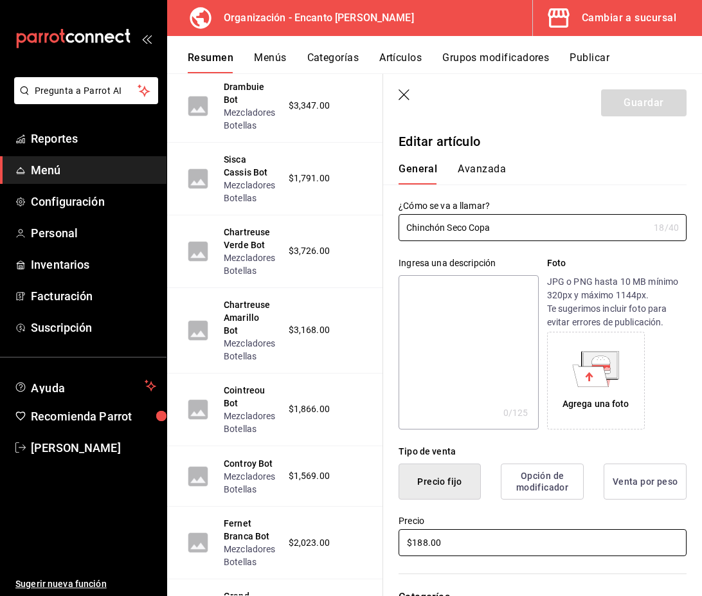
click at [424, 541] on input "$188.00" at bounding box center [543, 542] width 288 height 27
type input "$189.00"
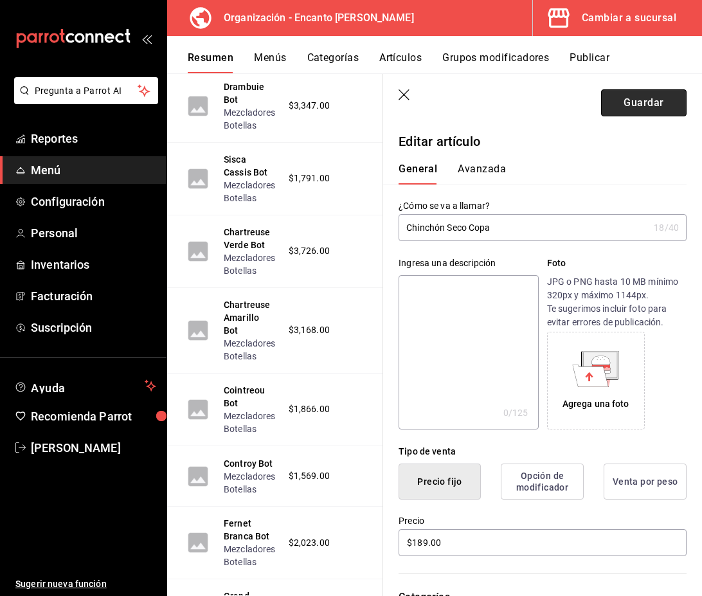
click at [640, 102] on button "Guardar" at bounding box center [644, 102] width 86 height 27
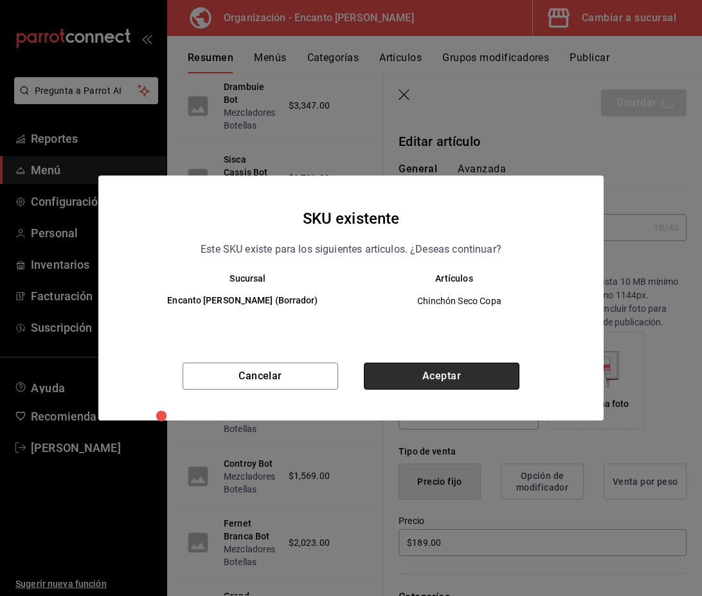
click at [490, 372] on button "Aceptar" at bounding box center [442, 376] width 156 height 27
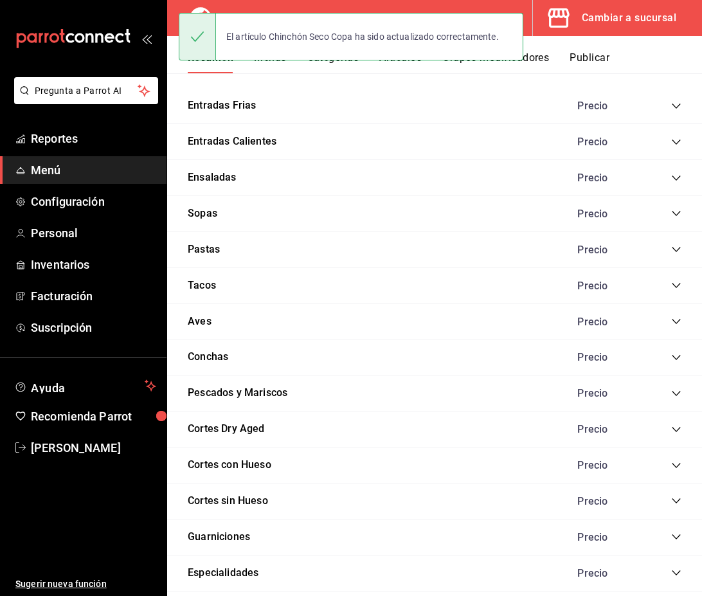
scroll to position [1172, 0]
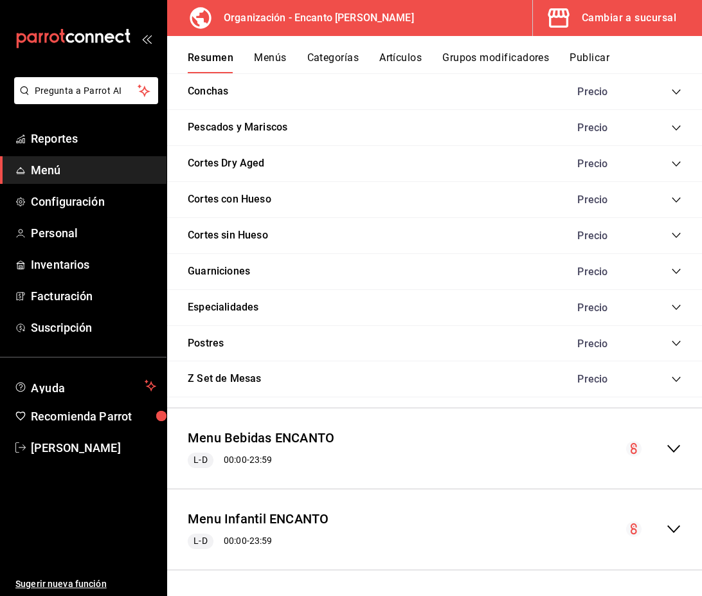
click at [525, 462] on div "Menu Bebidas ENCANTO L-D 00:00 - 23:59" at bounding box center [434, 449] width 535 height 60
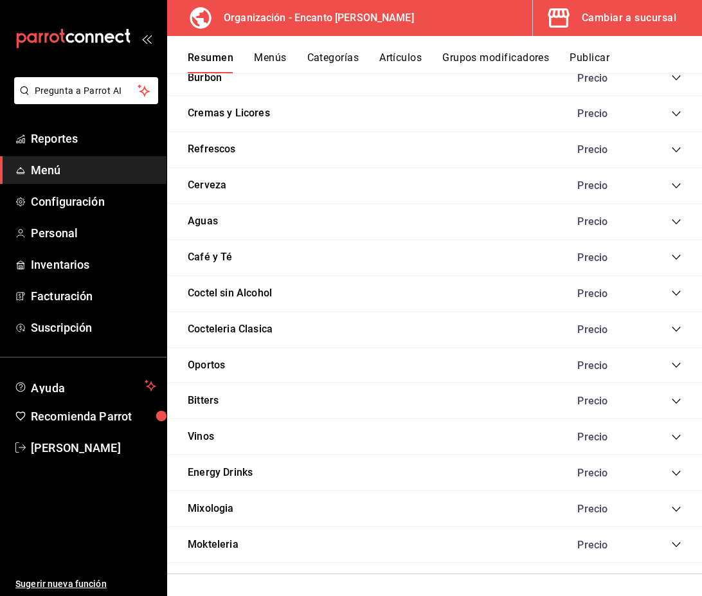
scroll to position [3382, 0]
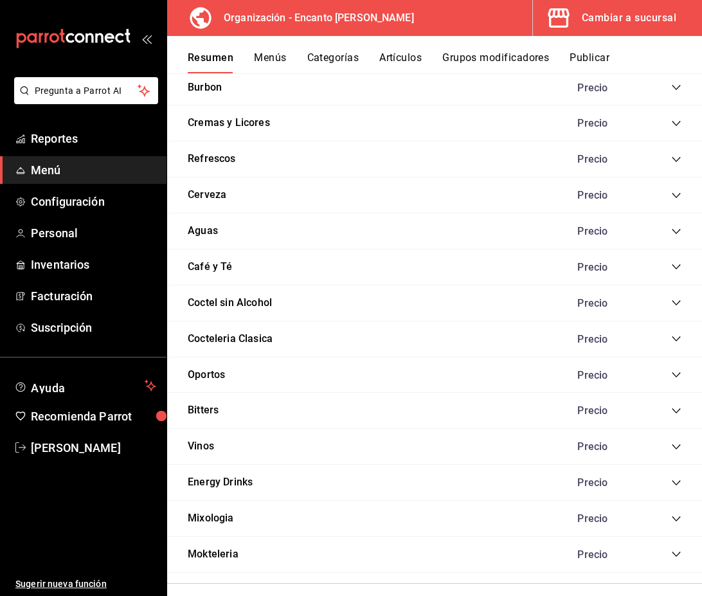
click at [680, 124] on icon "collapse-category-row" at bounding box center [676, 123] width 10 height 10
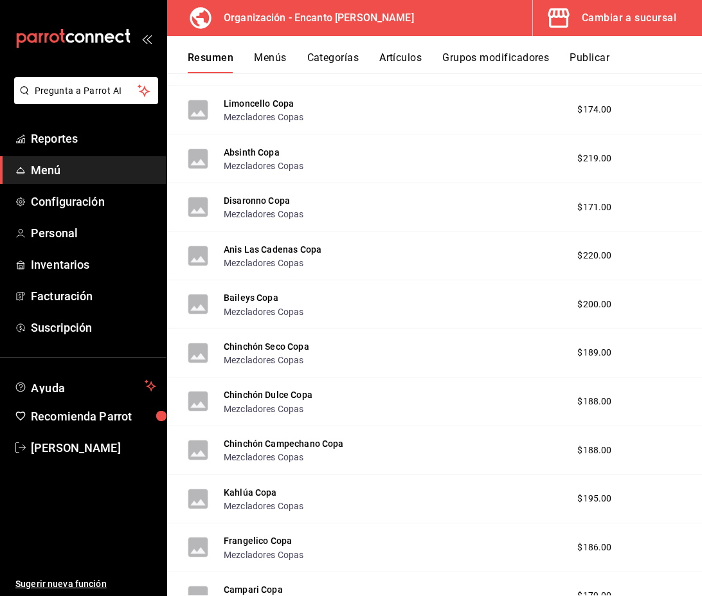
scroll to position [5680, 0]
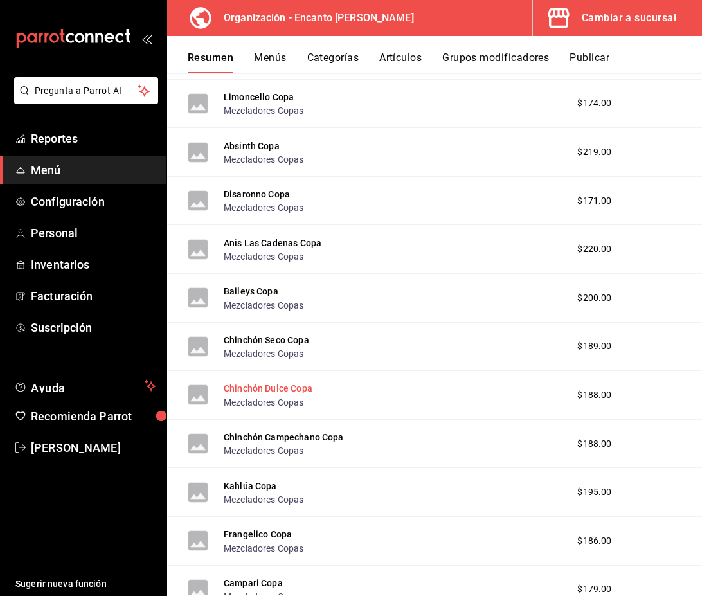
click at [304, 394] on button "Chinchón Dulce Copa" at bounding box center [268, 388] width 89 height 13
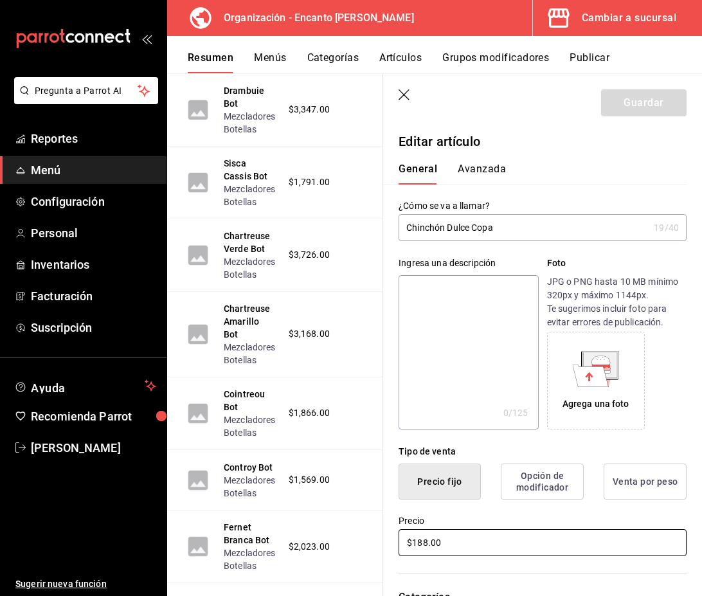
click at [428, 542] on input "$188.00" at bounding box center [543, 542] width 288 height 27
type input "$189.00"
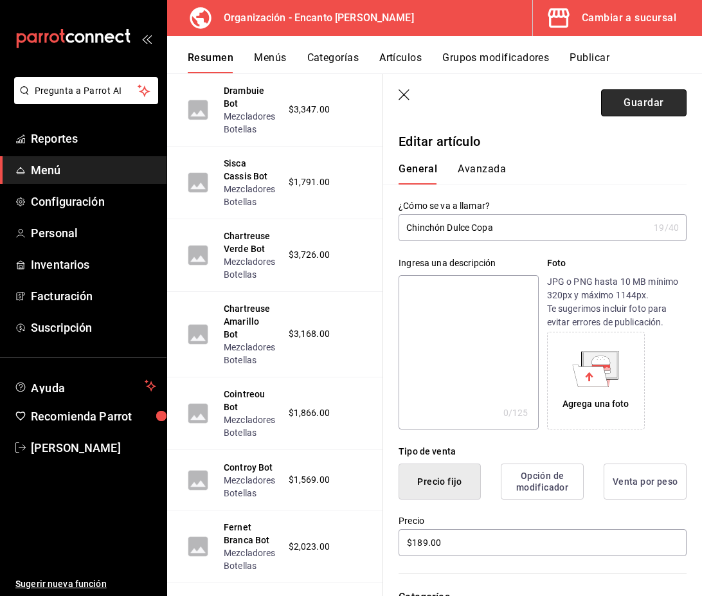
click at [648, 109] on button "Guardar" at bounding box center [644, 102] width 86 height 27
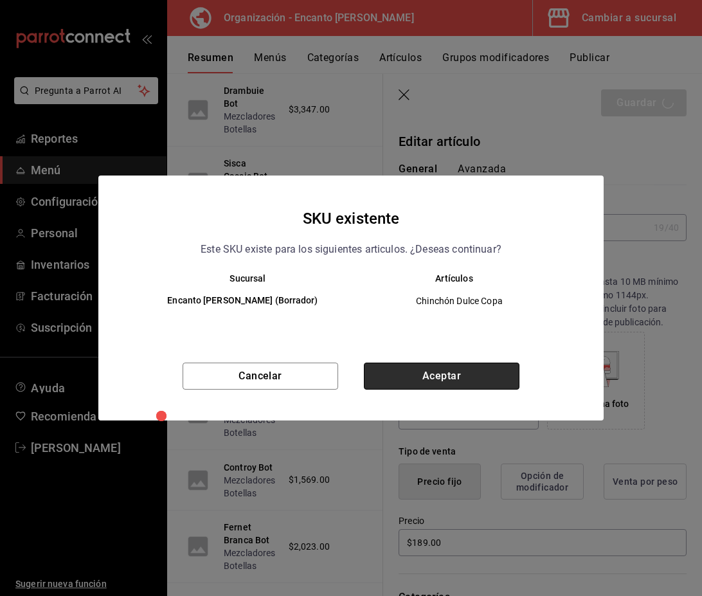
click at [466, 370] on button "Aceptar" at bounding box center [442, 376] width 156 height 27
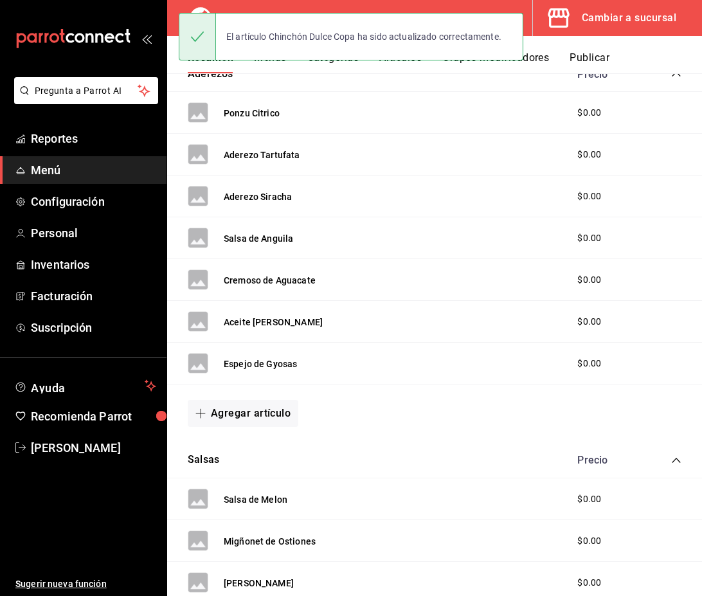
scroll to position [1172, 0]
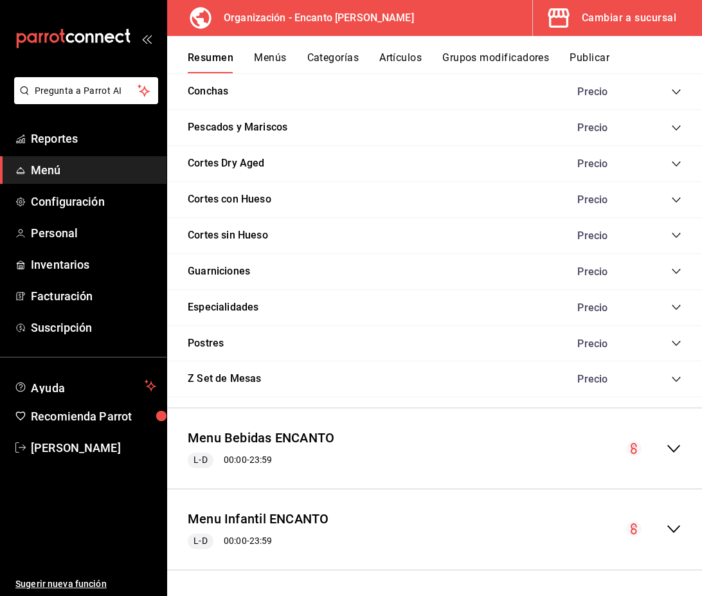
click at [670, 449] on icon "collapse-menu-row" at bounding box center [673, 448] width 15 height 15
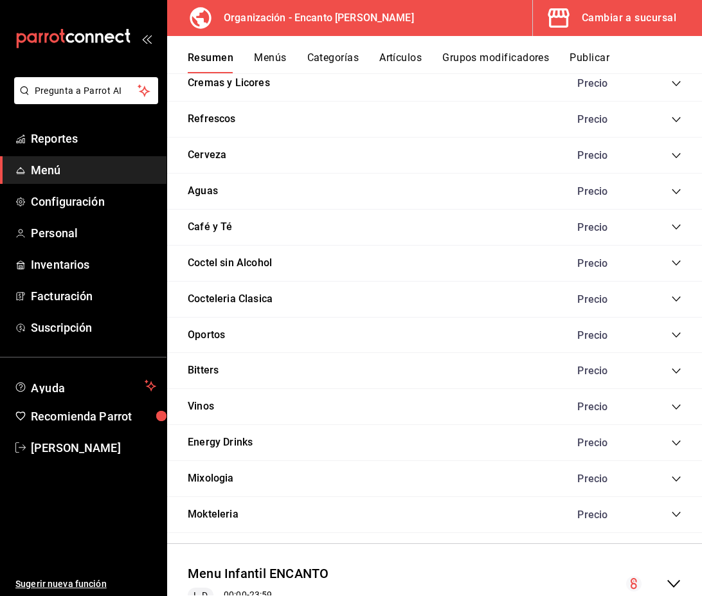
scroll to position [3417, 0]
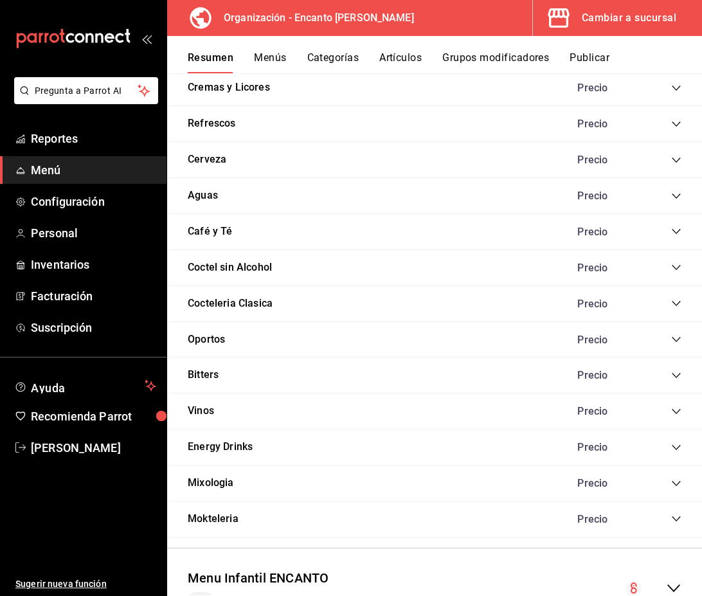
click at [675, 96] on div "Cremas y Licores Precio" at bounding box center [434, 88] width 535 height 36
click at [675, 92] on icon "collapse-category-row" at bounding box center [676, 88] width 10 height 10
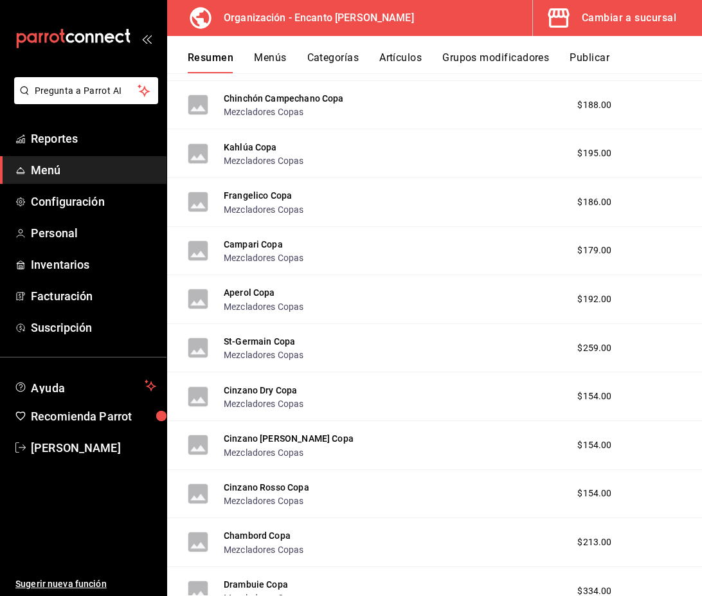
scroll to position [6021, 0]
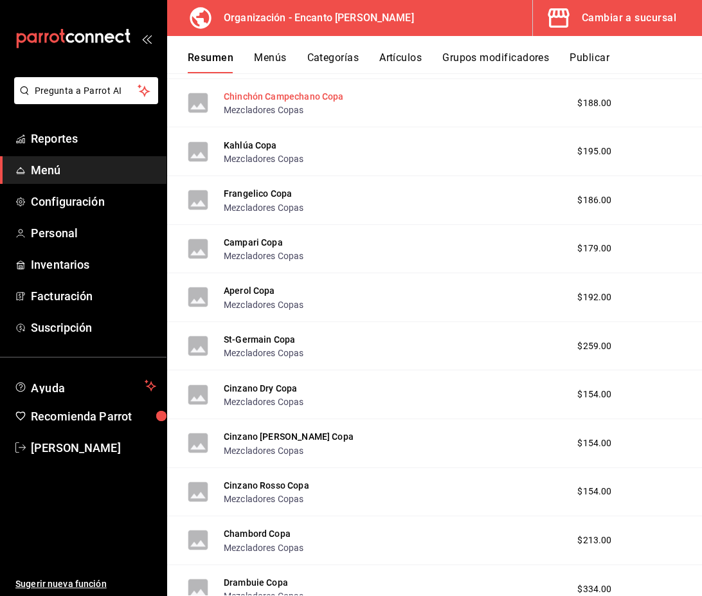
click at [305, 101] on button "Chinchón Campechano Copa" at bounding box center [284, 96] width 120 height 13
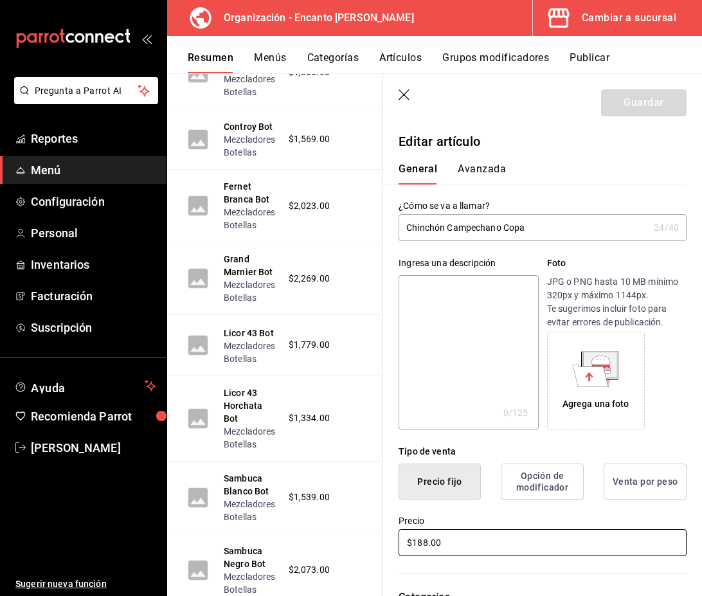
click at [426, 541] on input "$188.00" at bounding box center [543, 542] width 288 height 27
type input "$189.00"
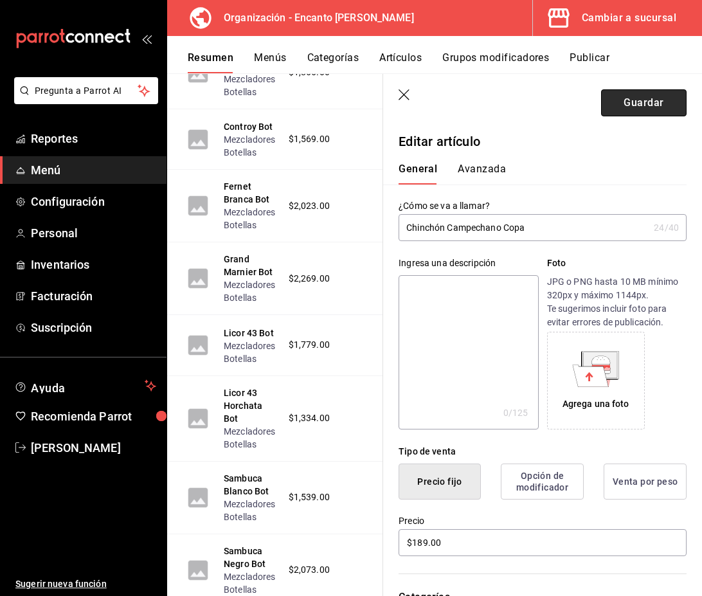
click at [665, 104] on button "Guardar" at bounding box center [644, 102] width 86 height 27
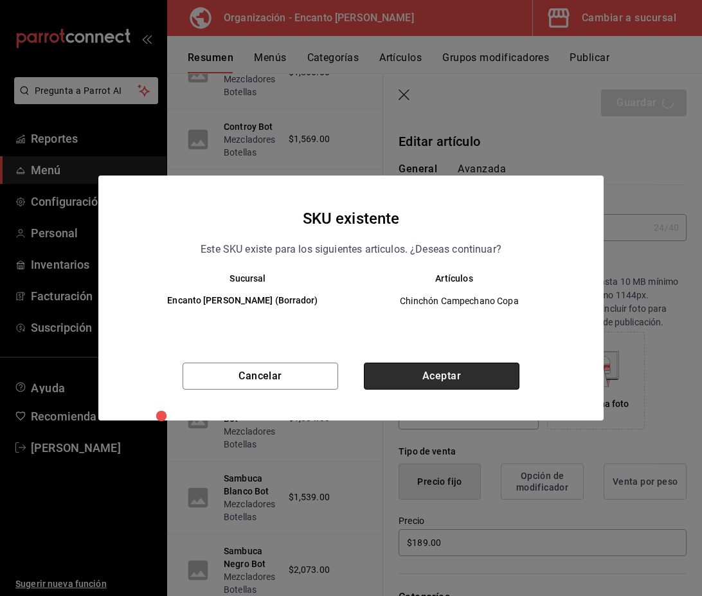
click at [437, 378] on button "Aceptar" at bounding box center [442, 376] width 156 height 27
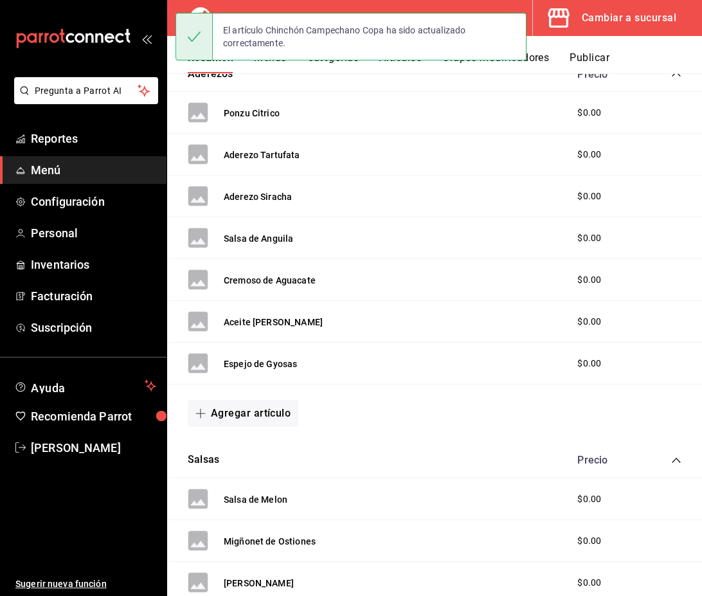
scroll to position [1172, 0]
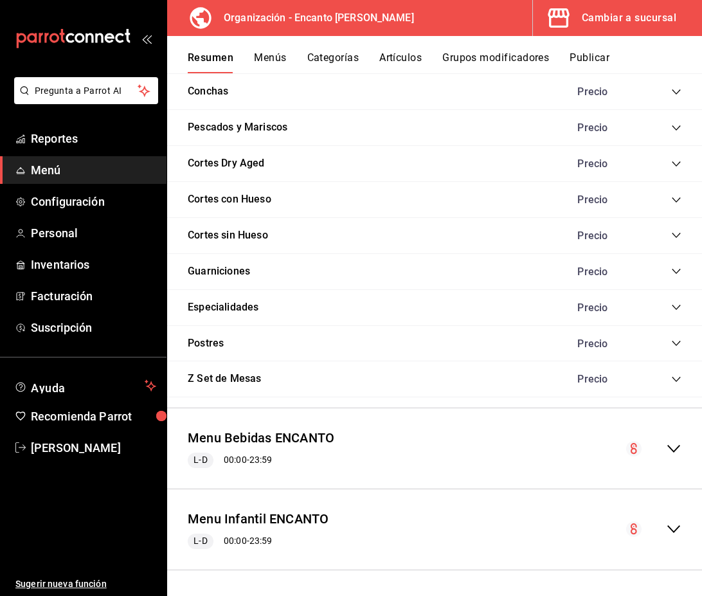
click at [676, 447] on icon "collapse-menu-row" at bounding box center [673, 448] width 15 height 15
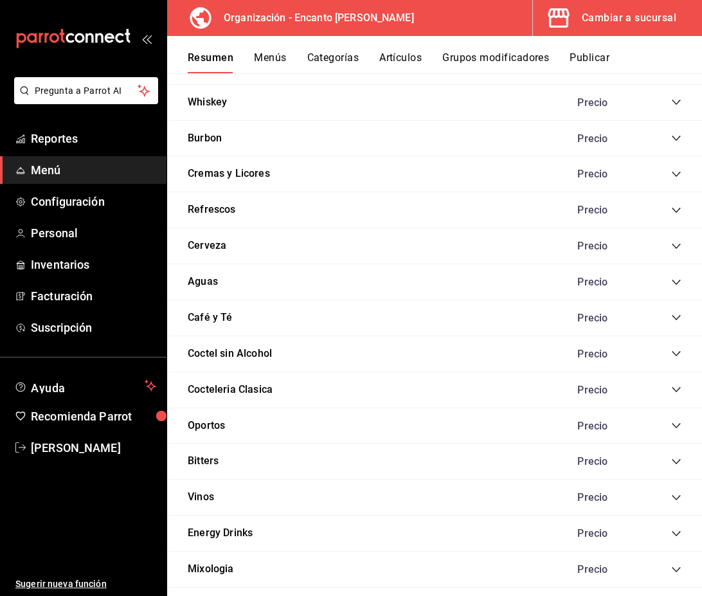
scroll to position [3333, 0]
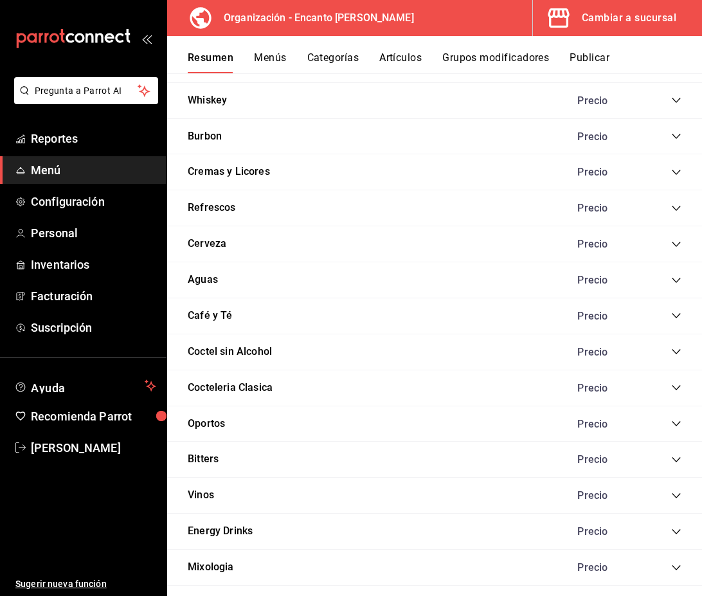
click at [676, 176] on icon "collapse-category-row" at bounding box center [676, 172] width 10 height 10
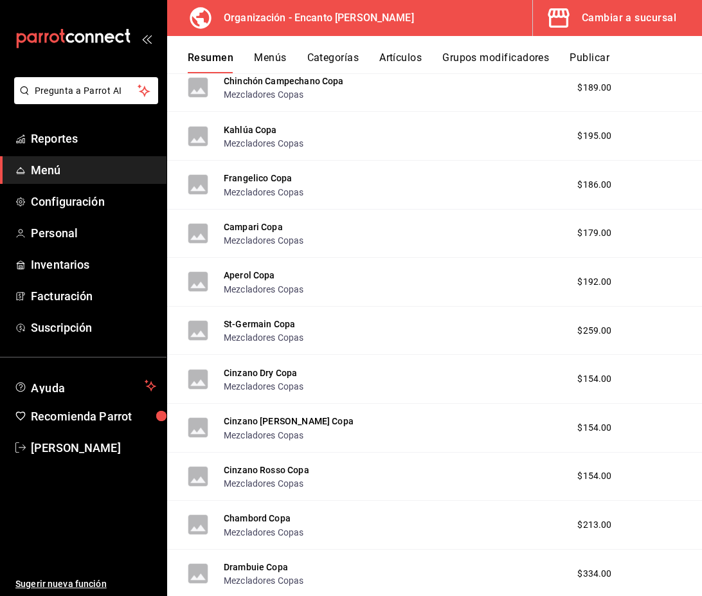
scroll to position [6048, 0]
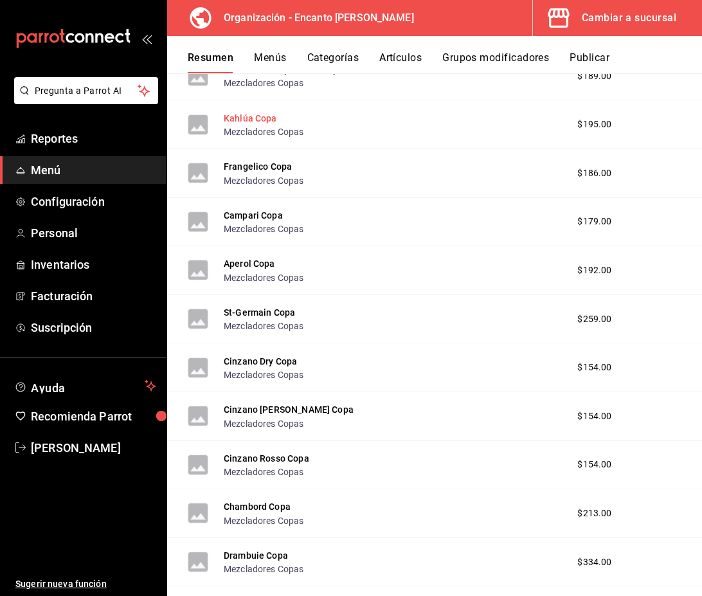
click at [255, 122] on button "Kahlúa Copa" at bounding box center [250, 118] width 53 height 13
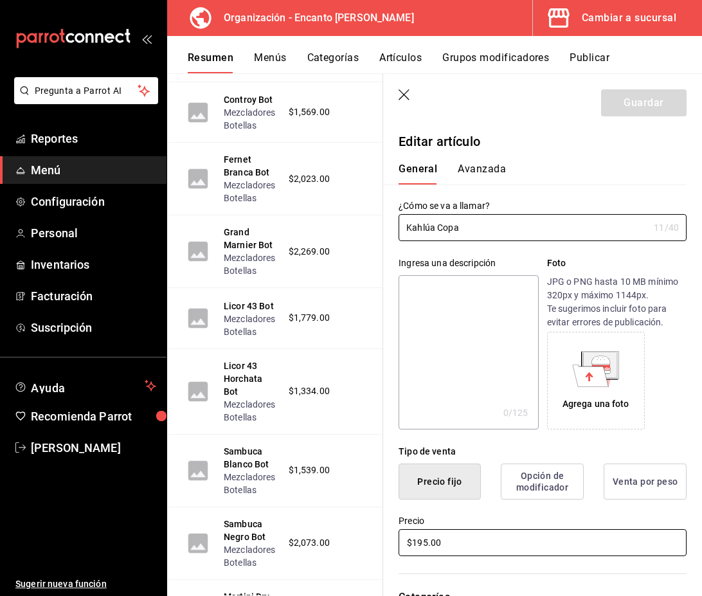
click at [426, 540] on input "$195.00" at bounding box center [543, 542] width 288 height 27
type input "$196.00"
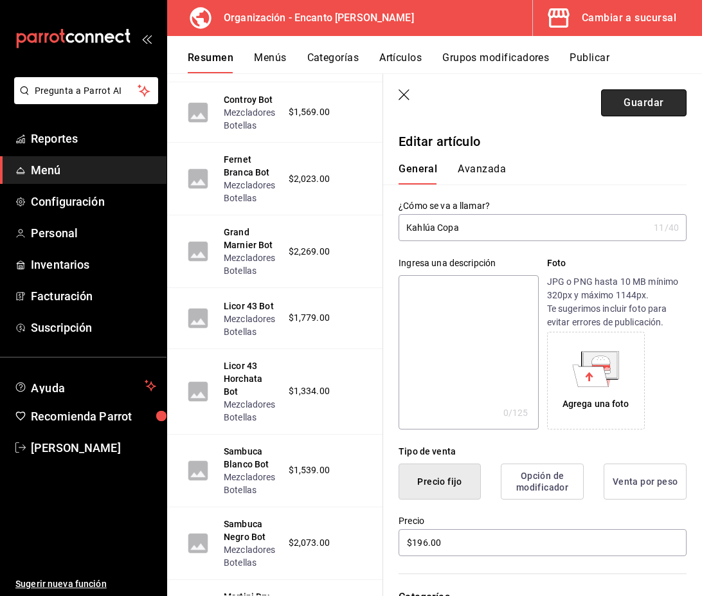
click at [646, 101] on button "Guardar" at bounding box center [644, 102] width 86 height 27
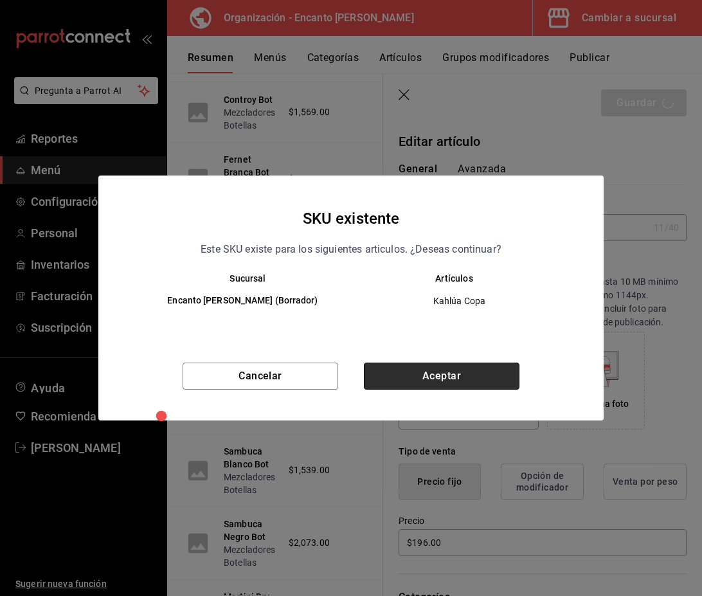
click at [473, 378] on button "Aceptar" at bounding box center [442, 376] width 156 height 27
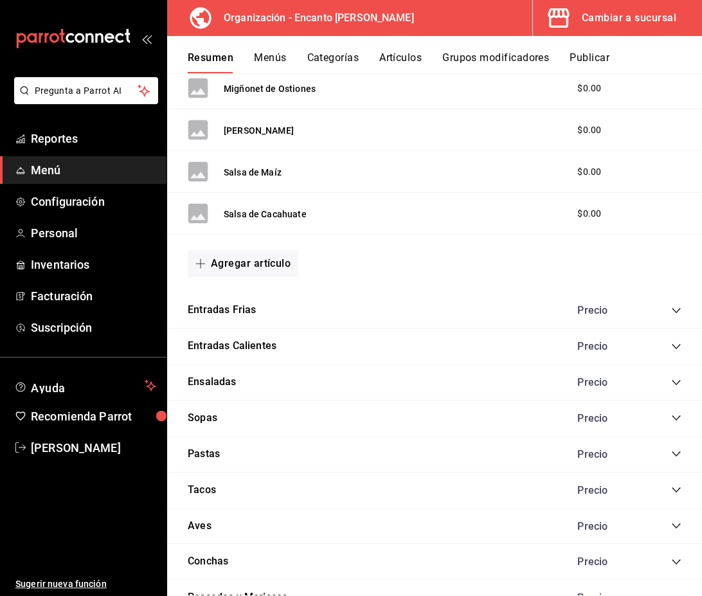
scroll to position [1172, 0]
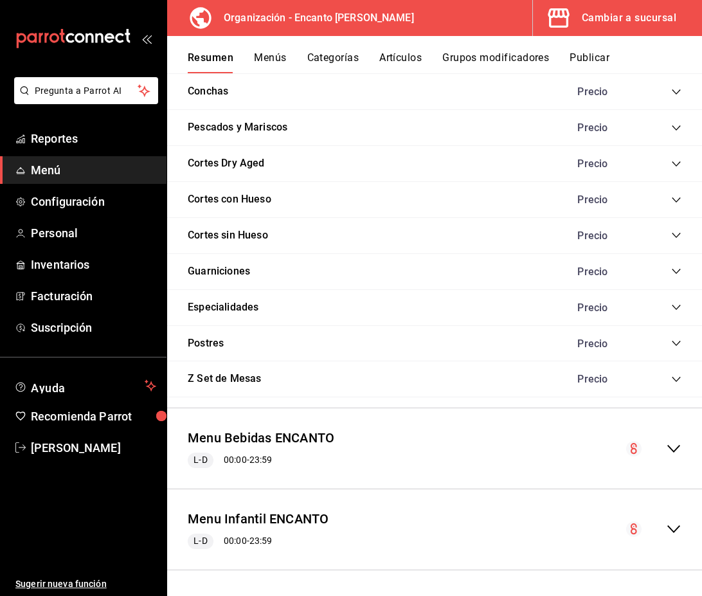
click at [677, 447] on icon "collapse-menu-row" at bounding box center [673, 449] width 13 height 8
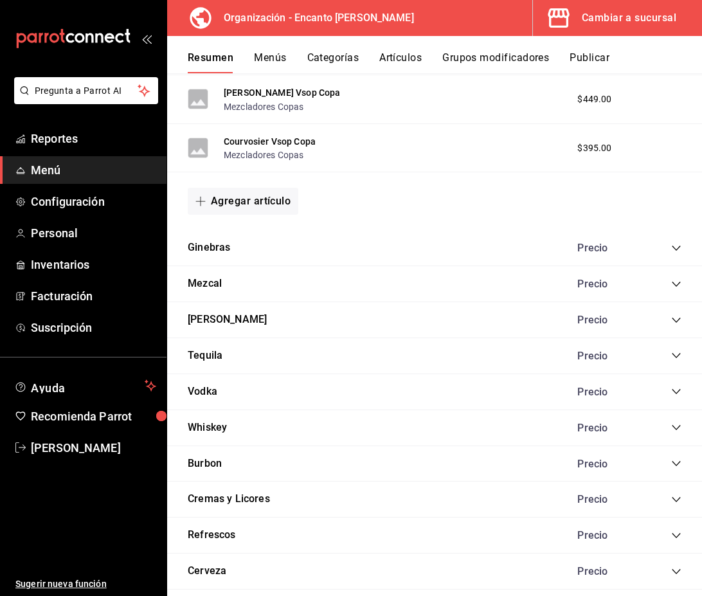
scroll to position [3011, 0]
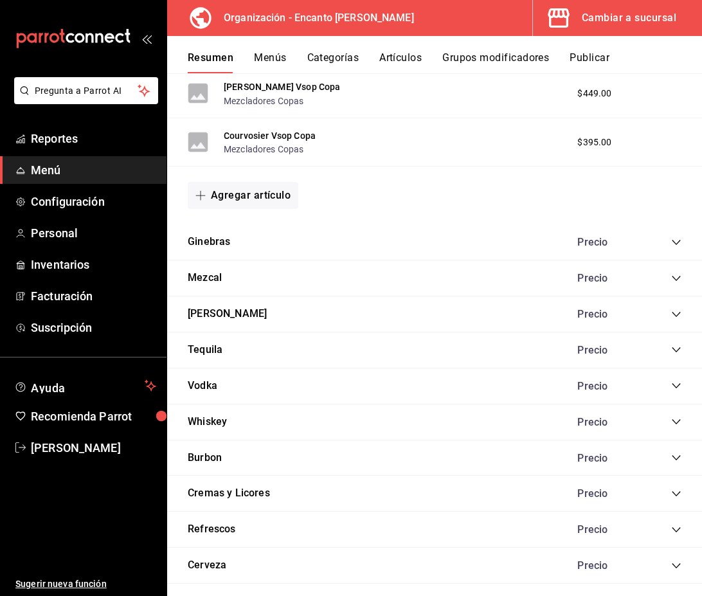
click at [675, 496] on icon "collapse-category-row" at bounding box center [676, 494] width 10 height 10
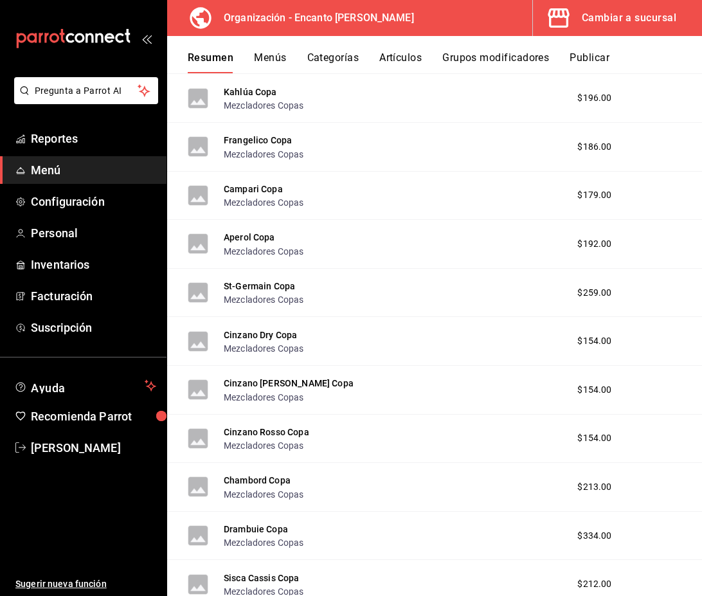
scroll to position [6079, 0]
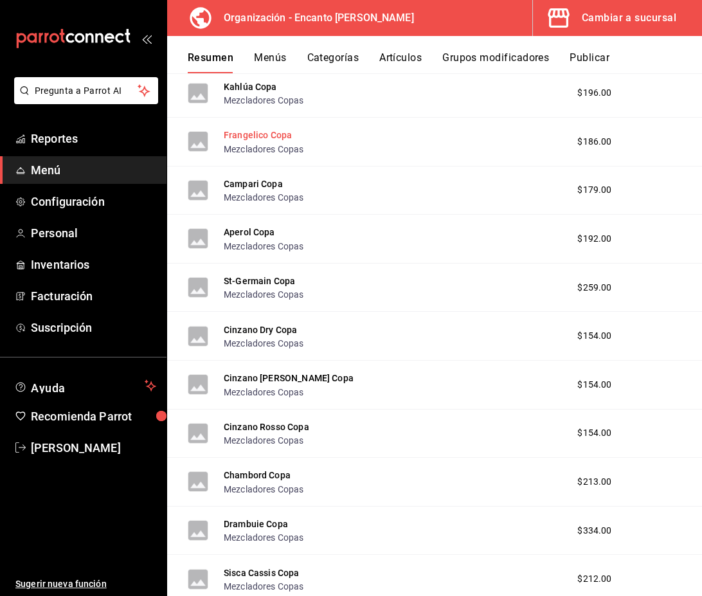
click at [262, 138] on button "Frangelico Copa" at bounding box center [258, 135] width 68 height 13
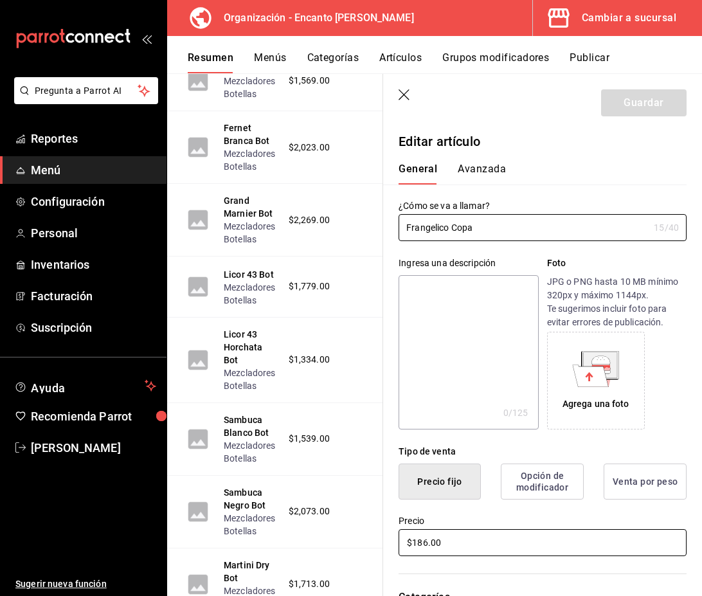
click at [425, 541] on input "$186.00" at bounding box center [543, 542] width 288 height 27
type input "$187.00"
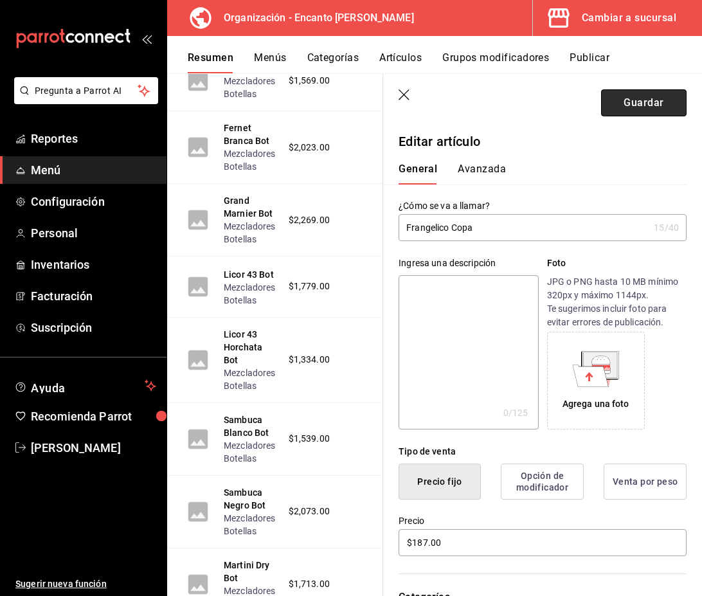
click at [631, 108] on button "Guardar" at bounding box center [644, 102] width 86 height 27
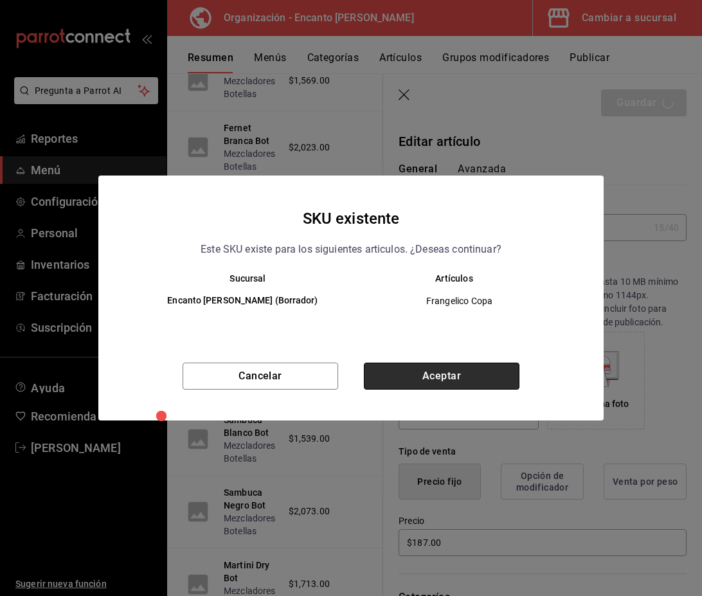
click at [464, 373] on button "Aceptar" at bounding box center [442, 376] width 156 height 27
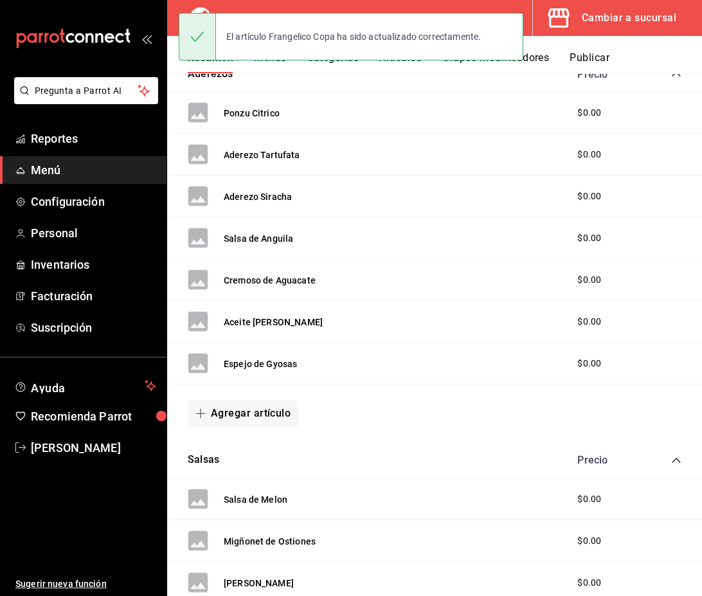
scroll to position [1172, 0]
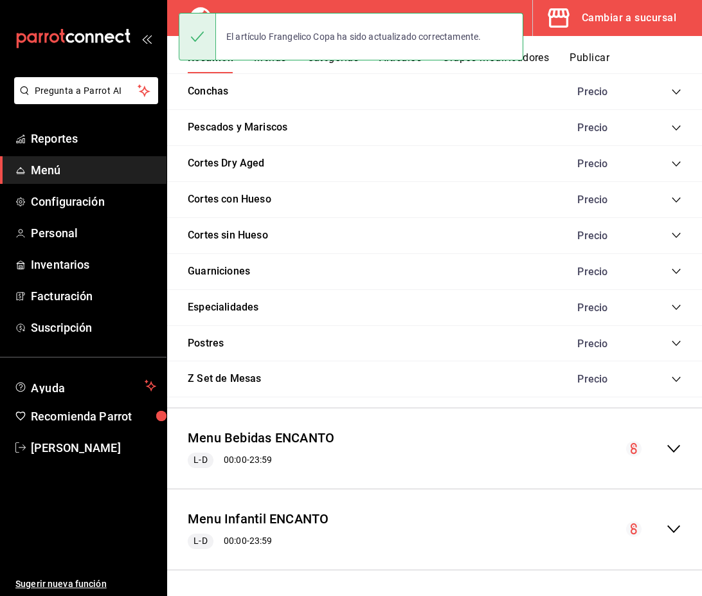
click at [676, 439] on div "Menu Bebidas ENCANTO L-D 00:00 - 23:59" at bounding box center [434, 449] width 535 height 60
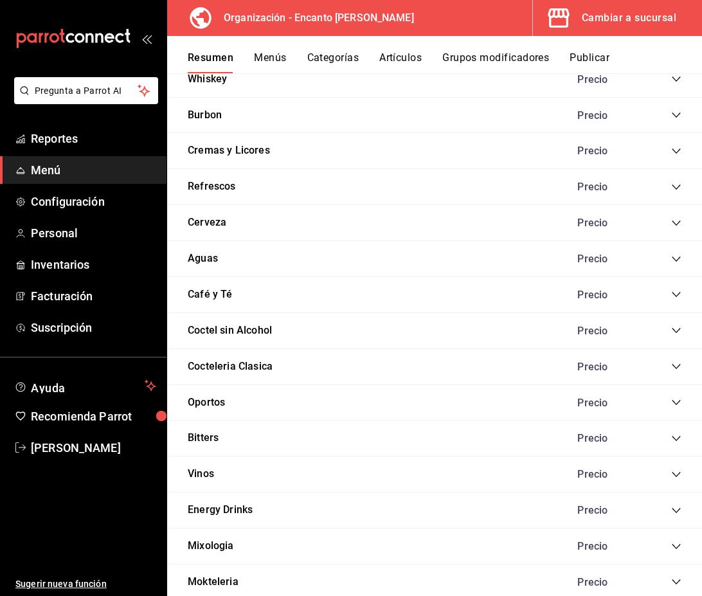
scroll to position [3352, 0]
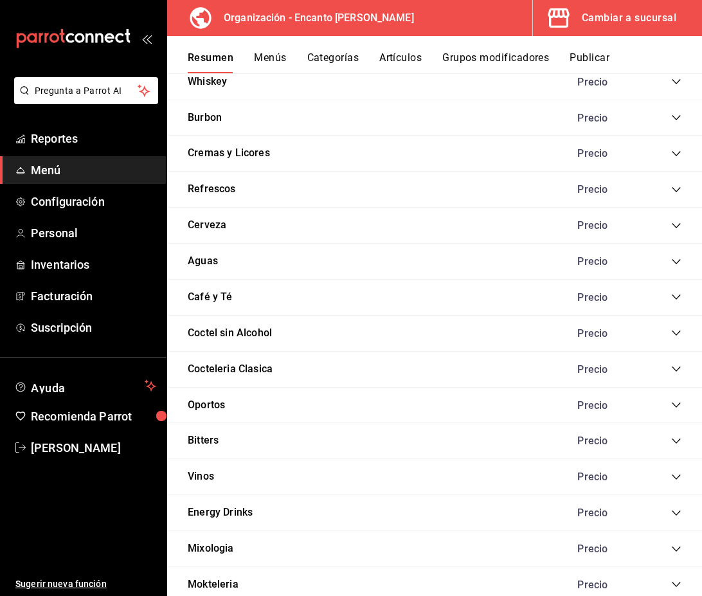
click at [677, 152] on icon "collapse-category-row" at bounding box center [676, 154] width 10 height 10
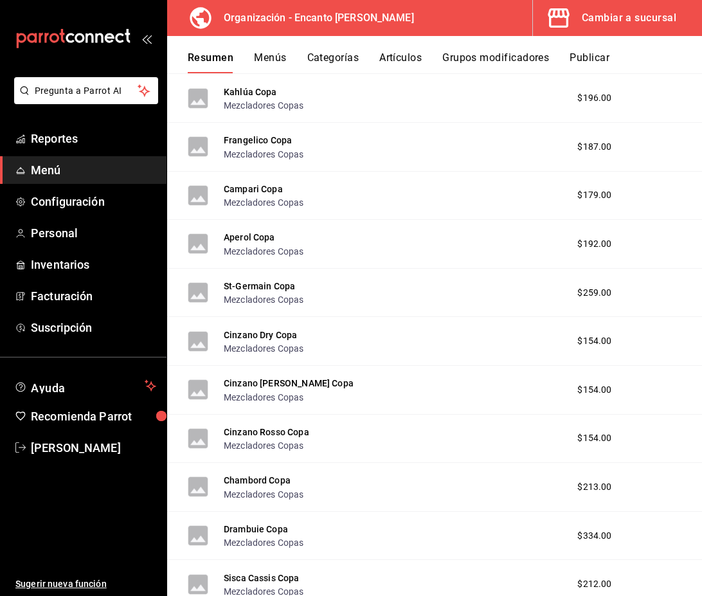
scroll to position [6075, 0]
click at [269, 188] on button "Campari Copa" at bounding box center [253, 188] width 59 height 13
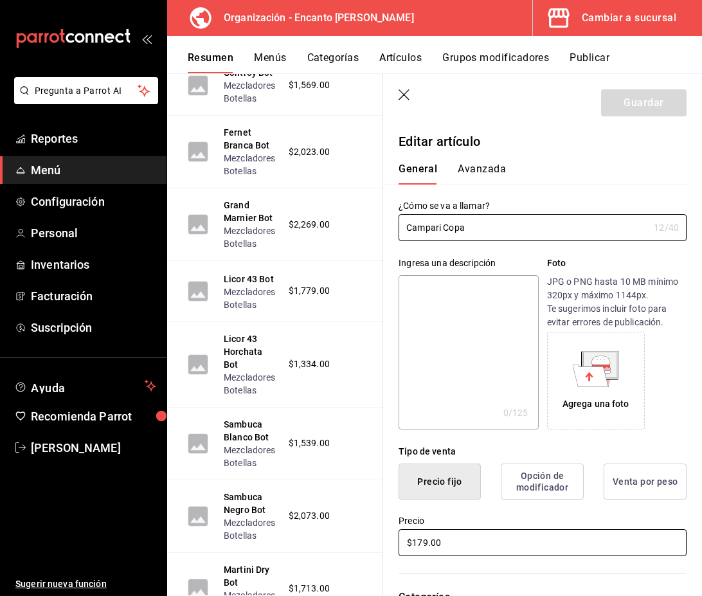
click at [428, 543] on input "$179.00" at bounding box center [543, 542] width 288 height 27
type input "$180.00"
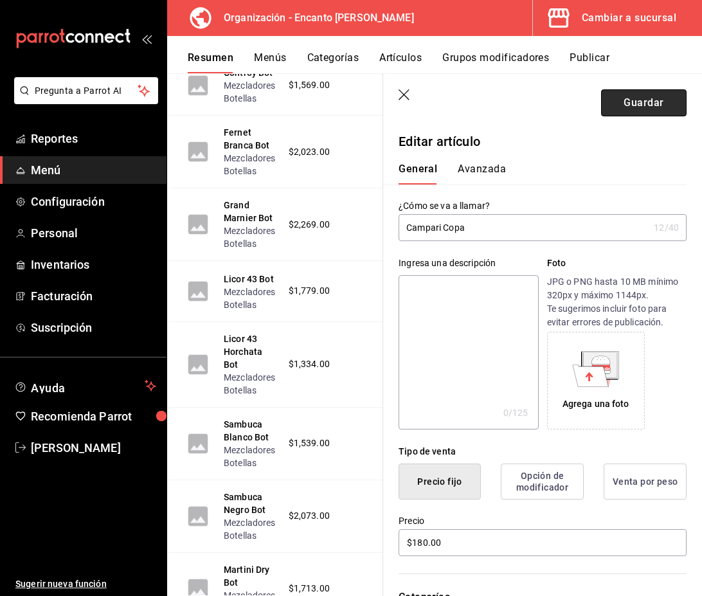
click at [633, 109] on button "Guardar" at bounding box center [644, 102] width 86 height 27
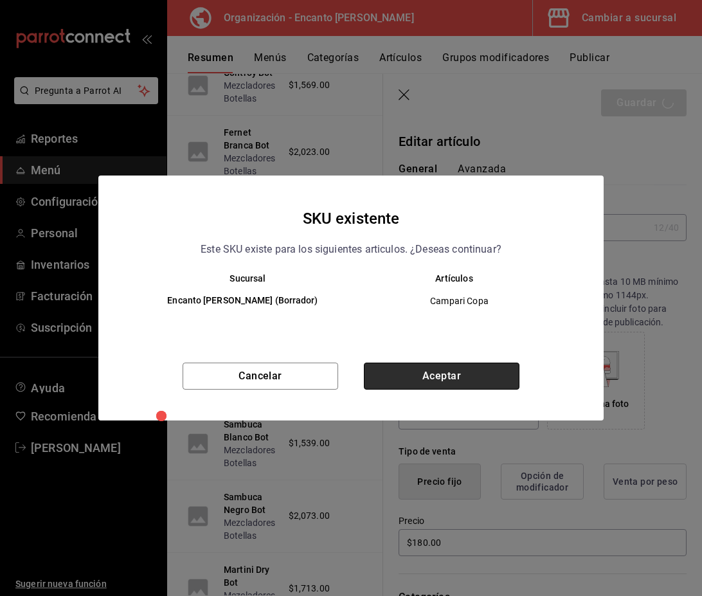
click at [489, 377] on button "Aceptar" at bounding box center [442, 376] width 156 height 27
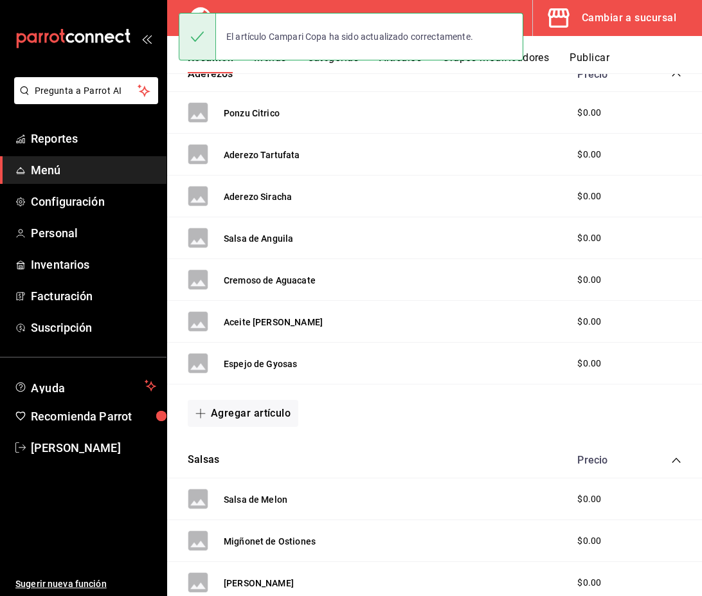
scroll to position [1172, 0]
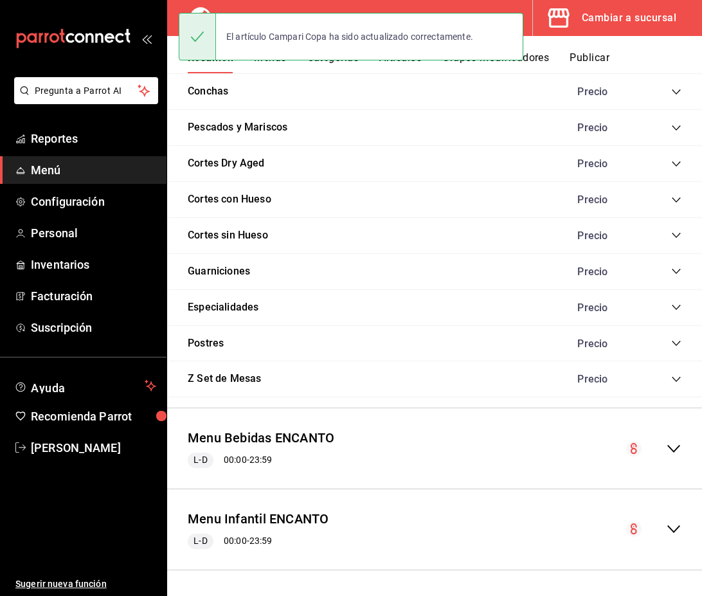
click at [665, 444] on div "collapse-menu-row" at bounding box center [653, 448] width 55 height 15
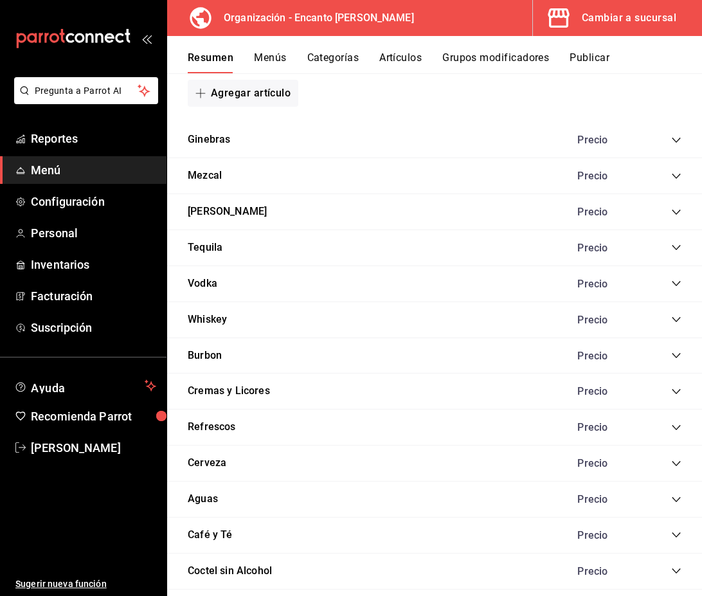
scroll to position [3118, 0]
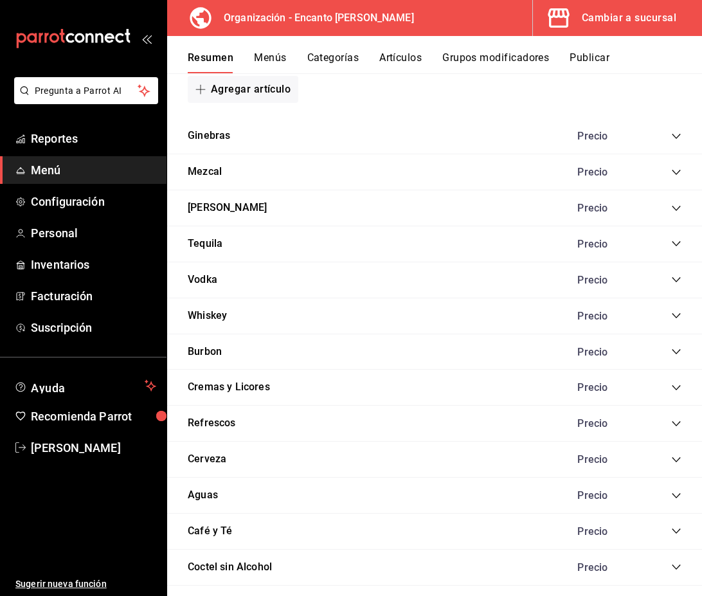
click at [680, 392] on icon "collapse-category-row" at bounding box center [676, 388] width 10 height 10
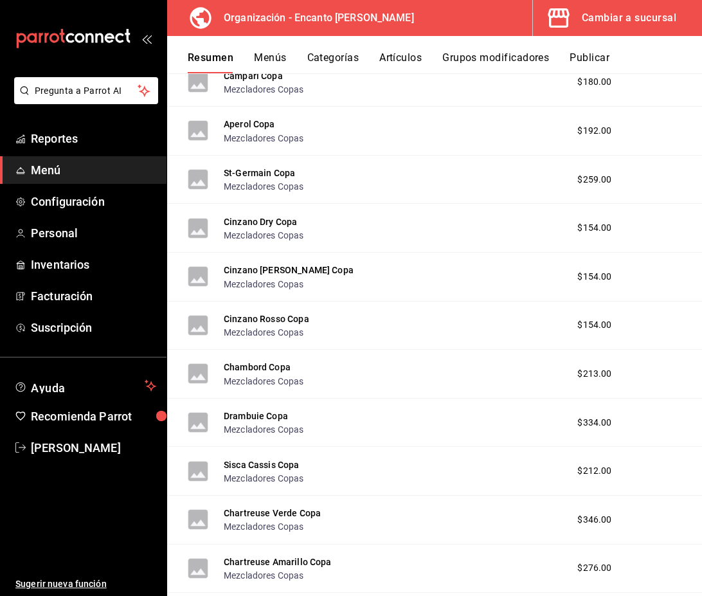
scroll to position [6189, 0]
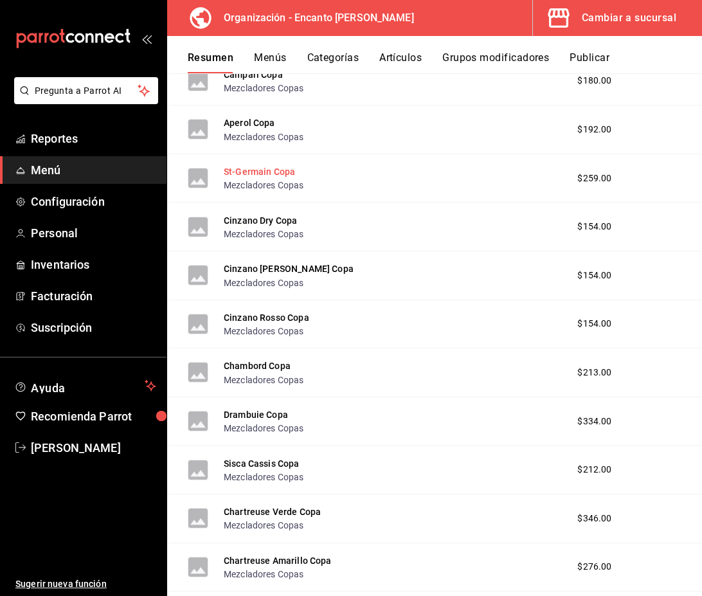
click at [244, 176] on button "St-Germain Copa" at bounding box center [259, 171] width 71 height 13
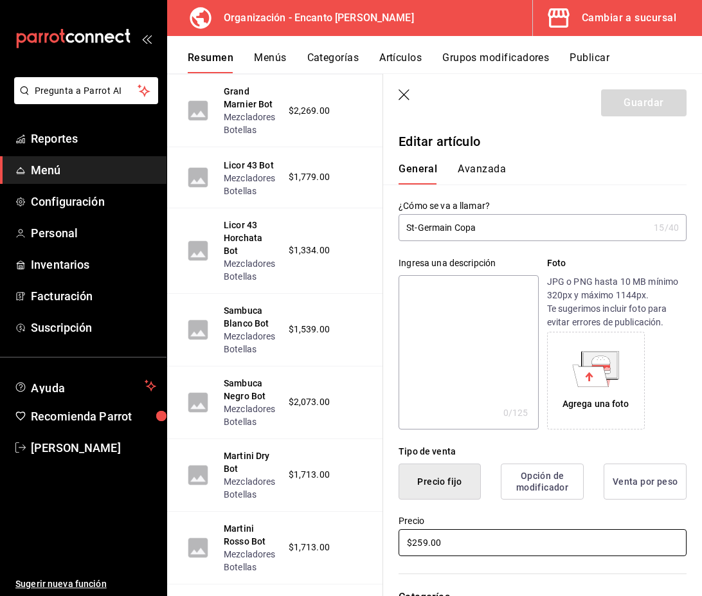
click at [420, 541] on input "$259.00" at bounding box center [543, 542] width 288 height 27
type input "$260.00"
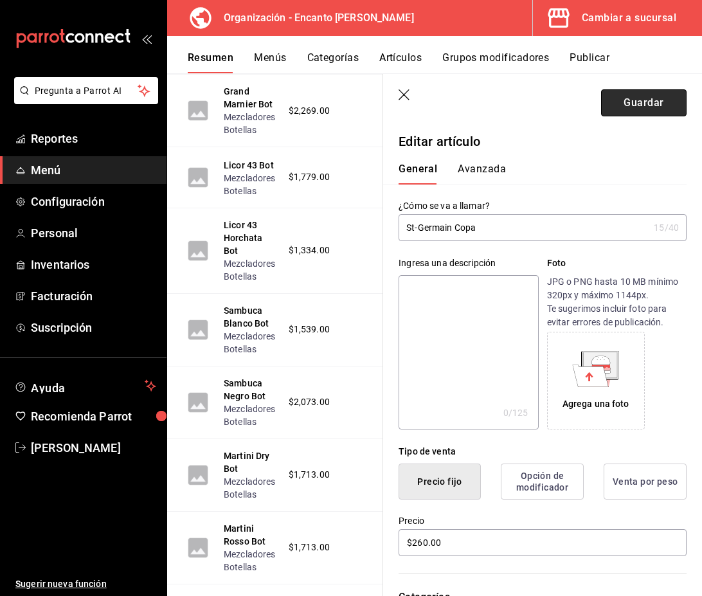
click at [652, 104] on button "Guardar" at bounding box center [644, 102] width 86 height 27
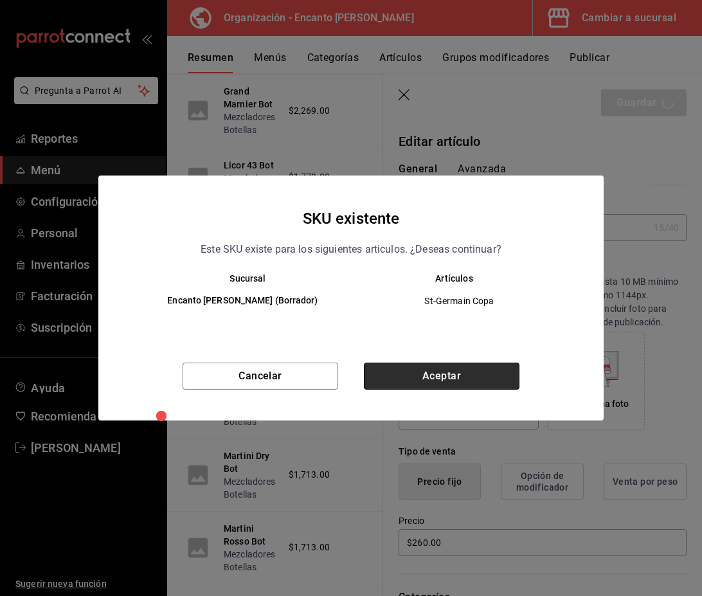
click at [469, 377] on button "Aceptar" at bounding box center [442, 376] width 156 height 27
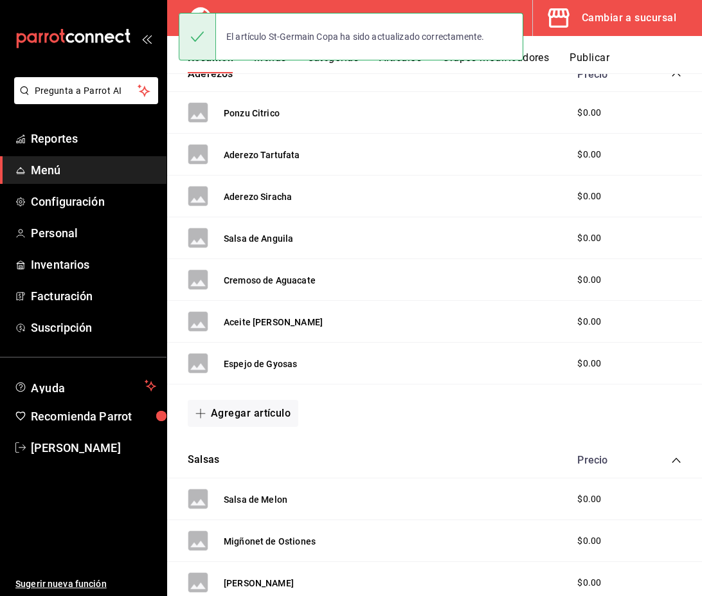
scroll to position [1172, 0]
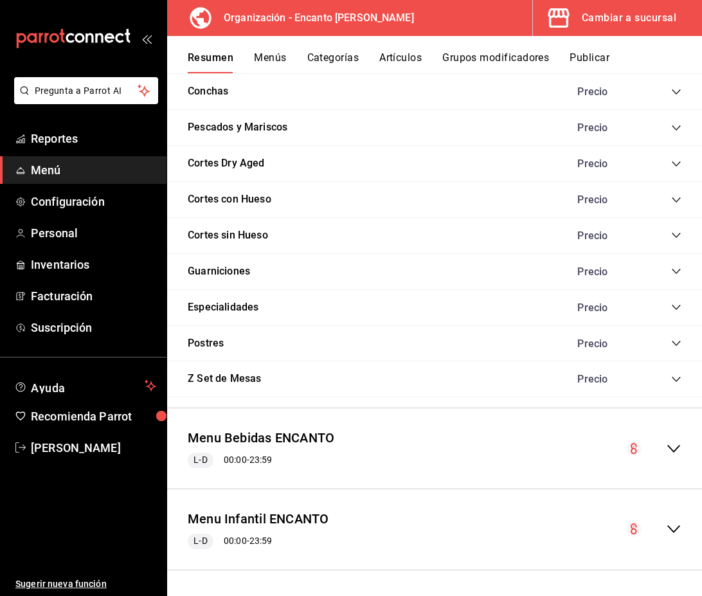
click at [675, 451] on icon "collapse-menu-row" at bounding box center [673, 448] width 15 height 15
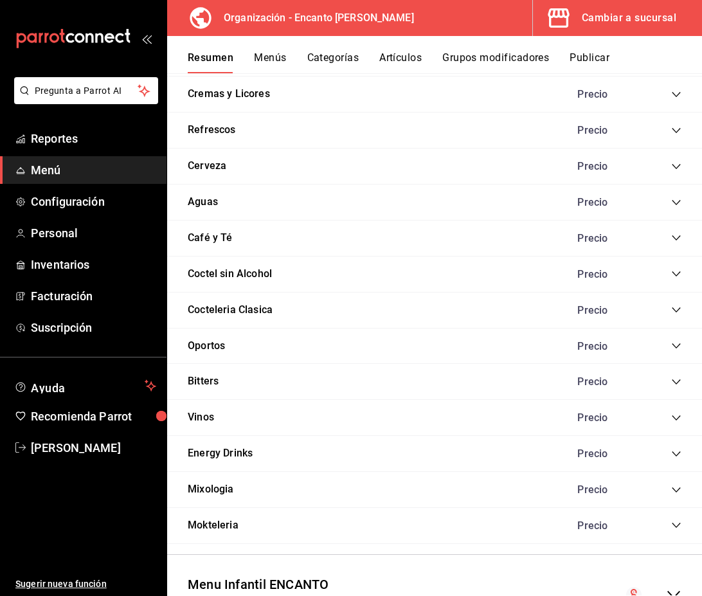
scroll to position [3415, 0]
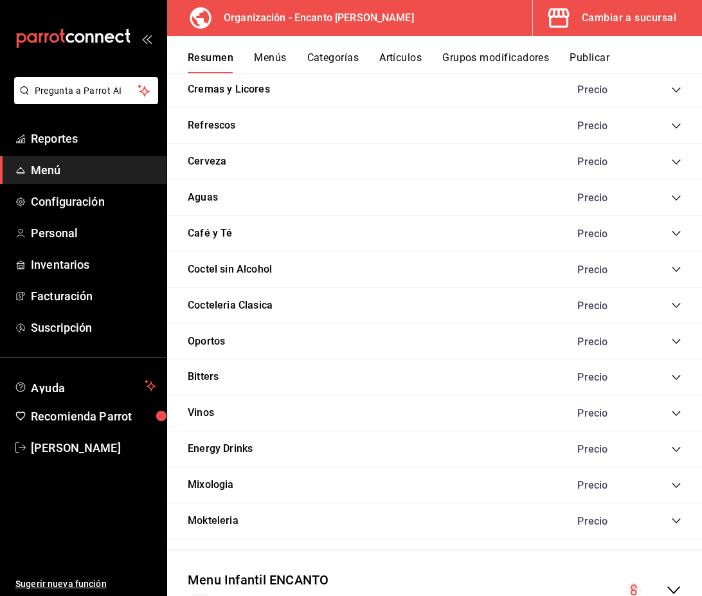
click at [670, 91] on div "Precio" at bounding box center [623, 90] width 117 height 12
click at [673, 91] on icon "collapse-category-row" at bounding box center [676, 90] width 10 height 10
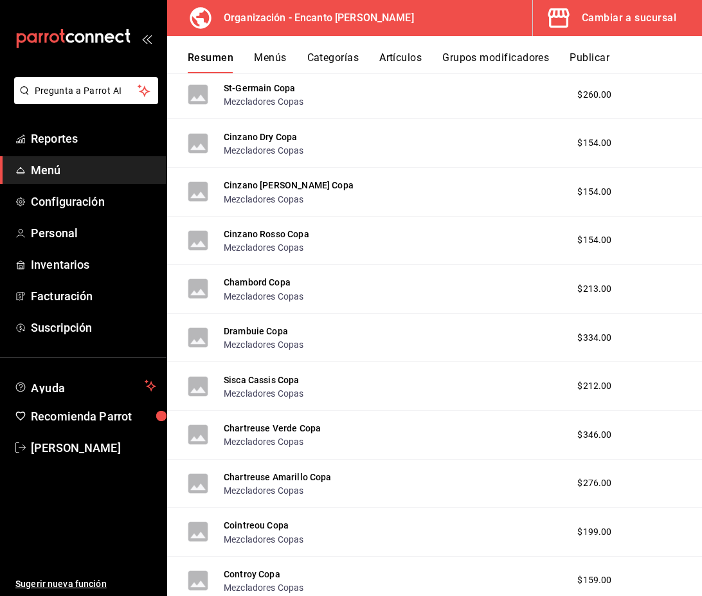
scroll to position [6274, 0]
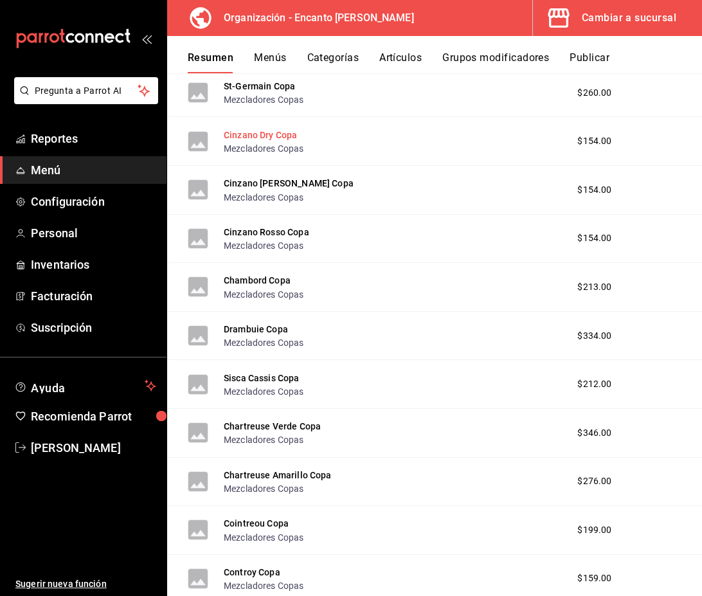
click at [289, 138] on button "Cinzano Dry Copa" at bounding box center [260, 135] width 73 height 13
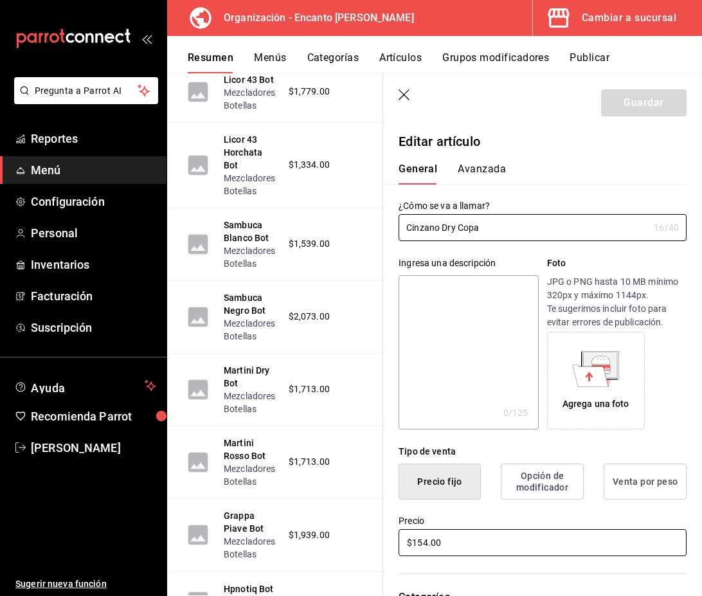
click at [426, 540] on input "$154.00" at bounding box center [543, 542] width 288 height 27
type input "$155.00"
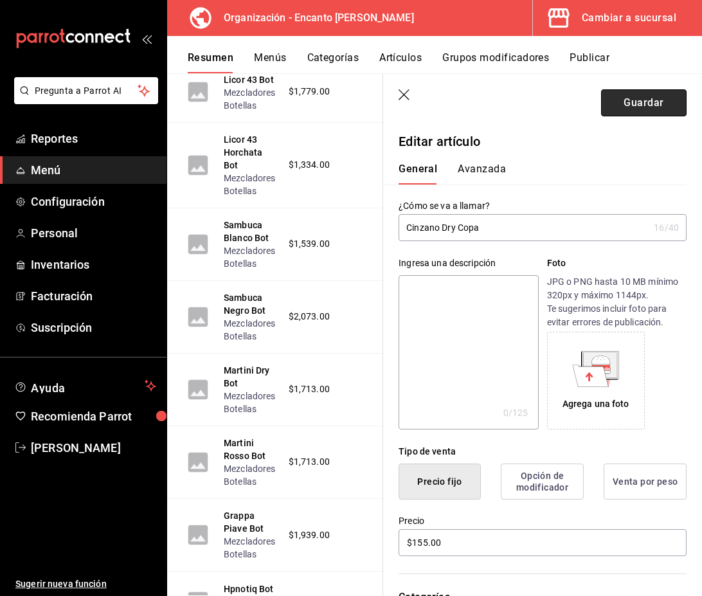
click at [657, 110] on button "Guardar" at bounding box center [644, 102] width 86 height 27
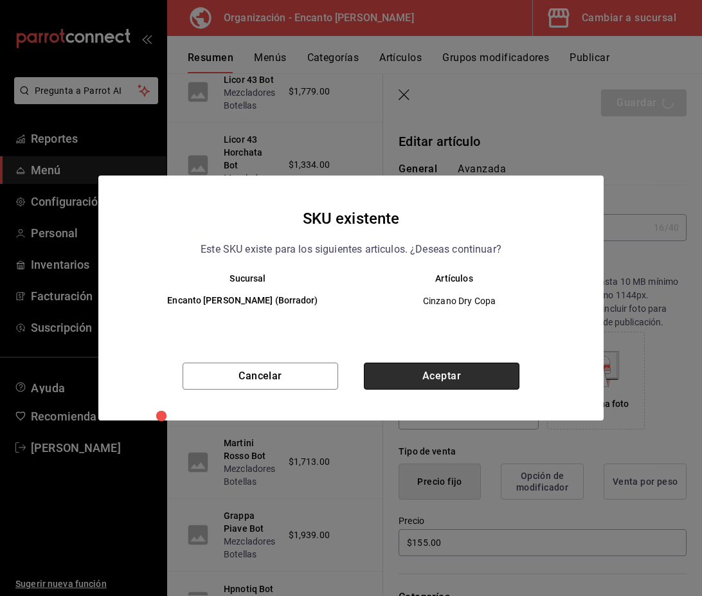
click at [459, 374] on button "Aceptar" at bounding box center [442, 376] width 156 height 27
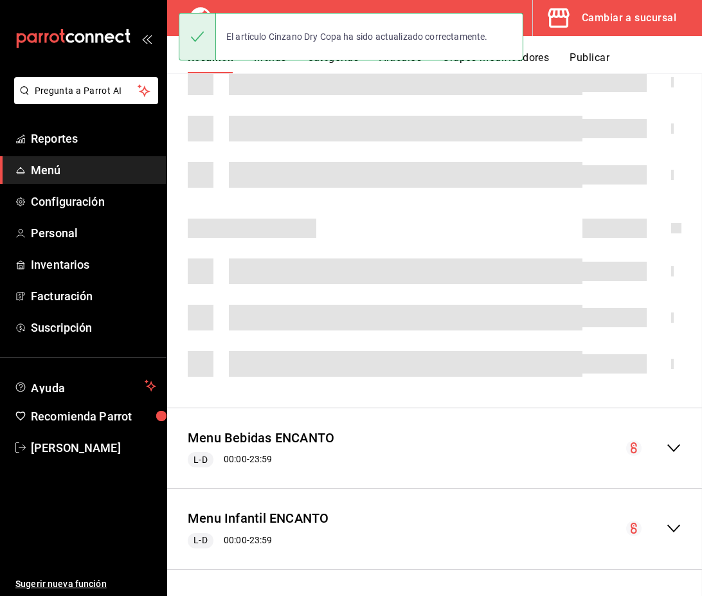
scroll to position [249, 0]
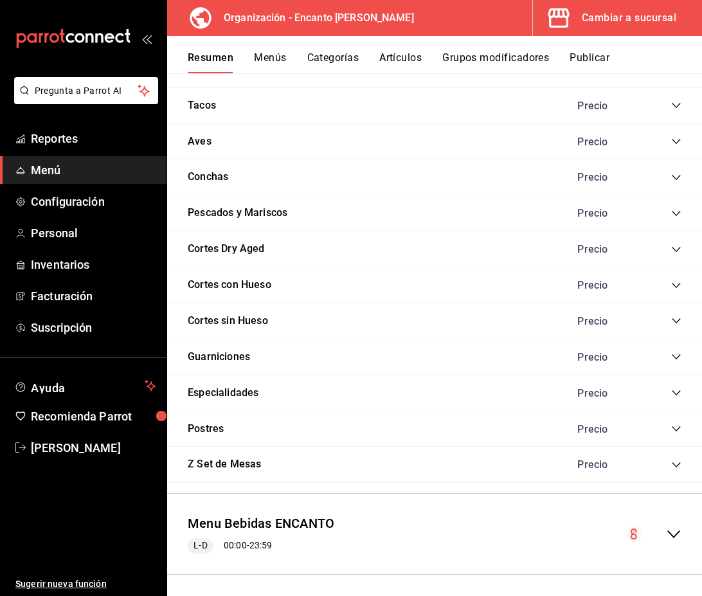
scroll to position [1172, 0]
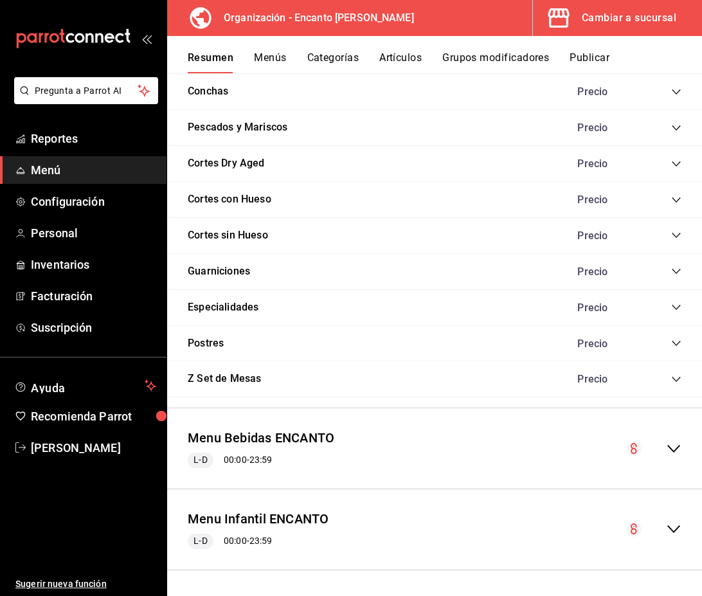
click at [685, 451] on div "Menu Bebidas ENCANTO L-D 00:00 - 23:59" at bounding box center [434, 449] width 535 height 60
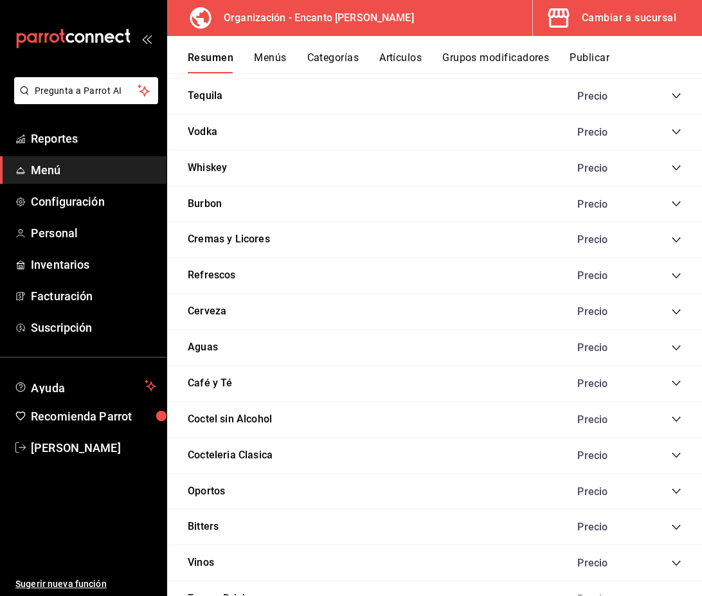
scroll to position [3283, 0]
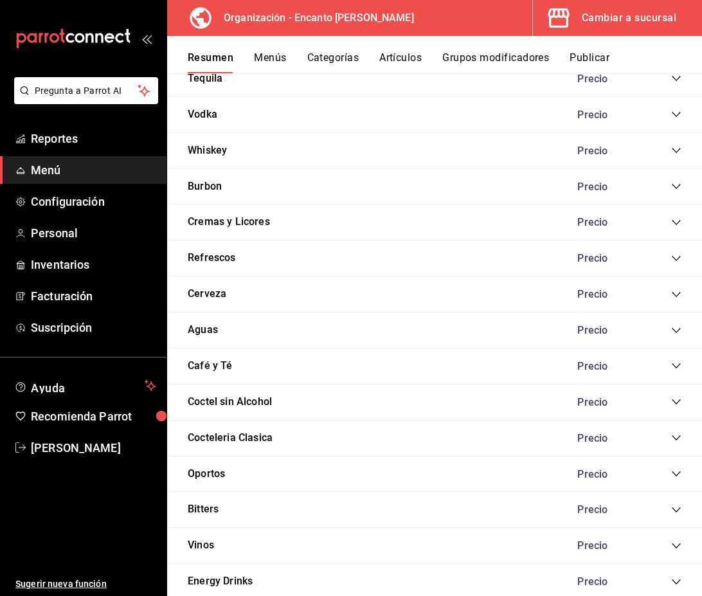
click at [673, 224] on icon "collapse-category-row" at bounding box center [676, 222] width 10 height 10
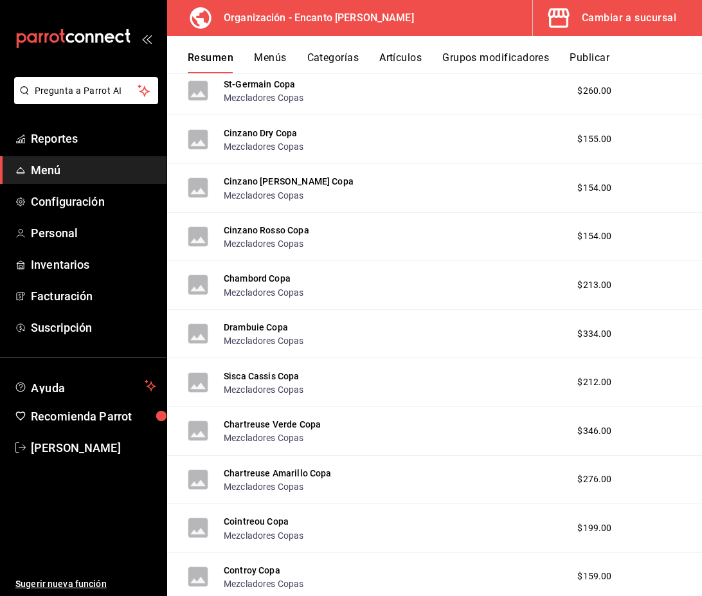
scroll to position [6278, 0]
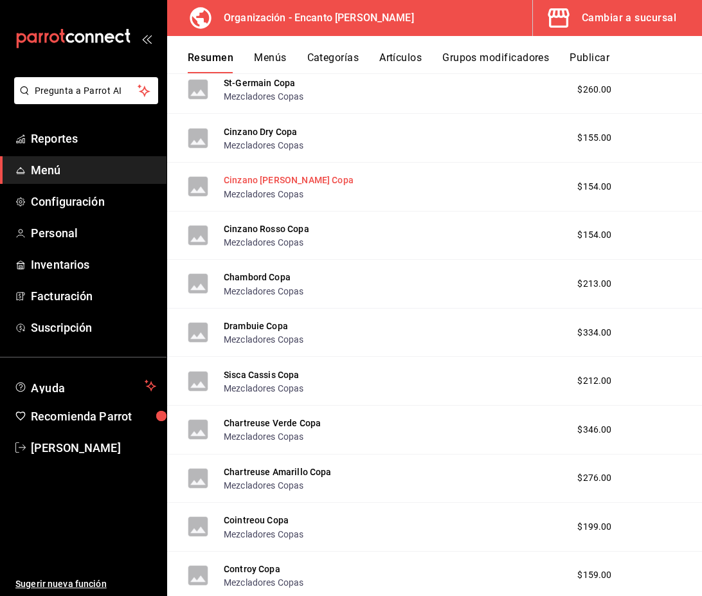
click at [295, 183] on button "Cinzano [PERSON_NAME] Copa" at bounding box center [289, 180] width 130 height 13
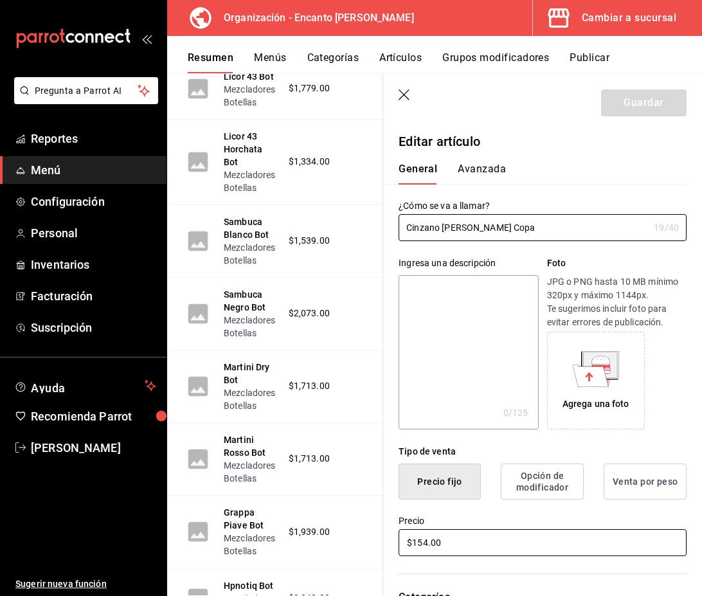
click at [427, 543] on input "$154.00" at bounding box center [543, 542] width 288 height 27
type input "$155.00"
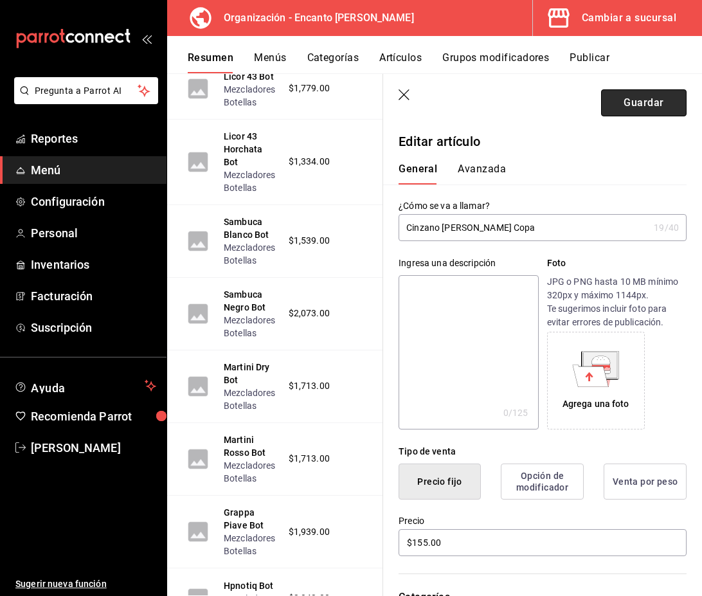
click at [634, 109] on button "Guardar" at bounding box center [644, 102] width 86 height 27
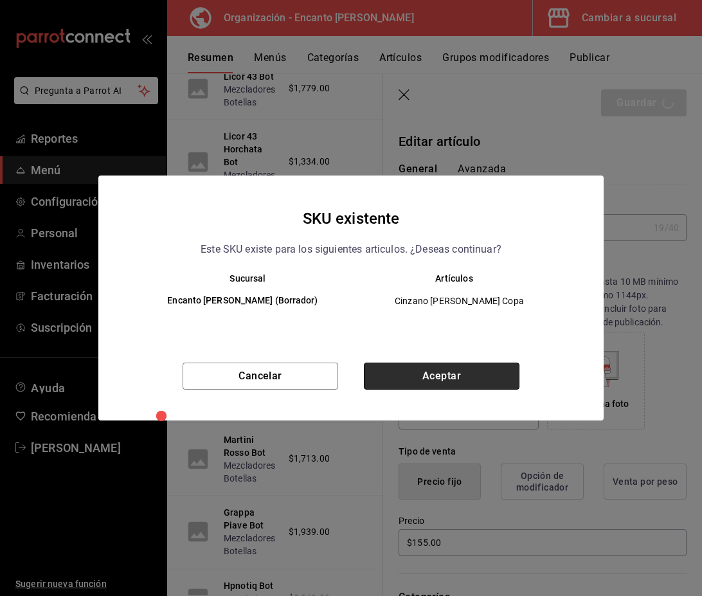
click at [458, 385] on button "Aceptar" at bounding box center [442, 376] width 156 height 27
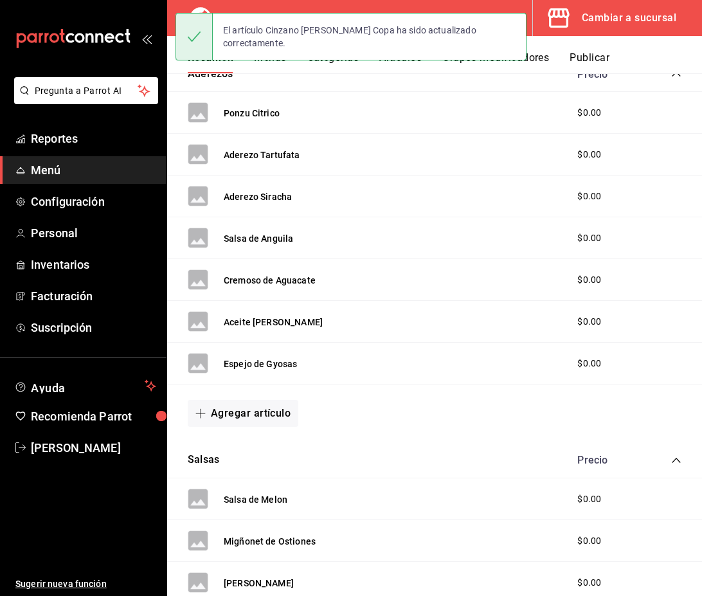
scroll to position [1172, 0]
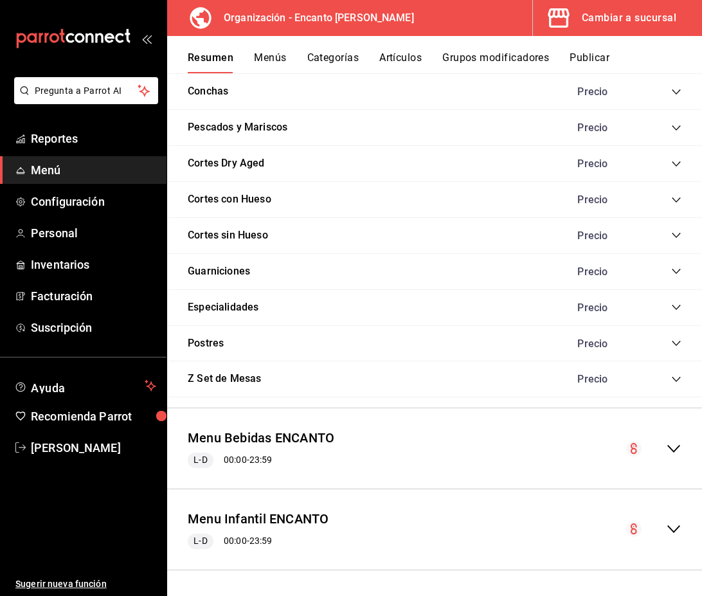
click at [660, 446] on div "collapse-menu-row" at bounding box center [653, 448] width 55 height 15
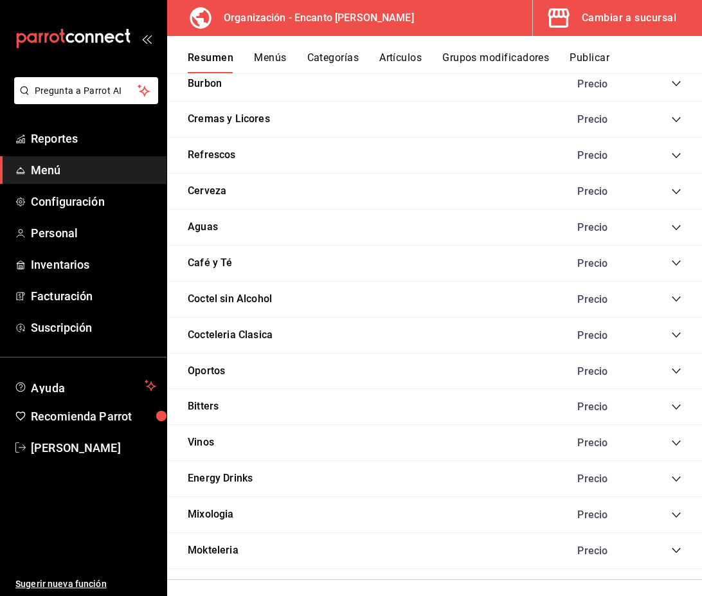
scroll to position [3384, 0]
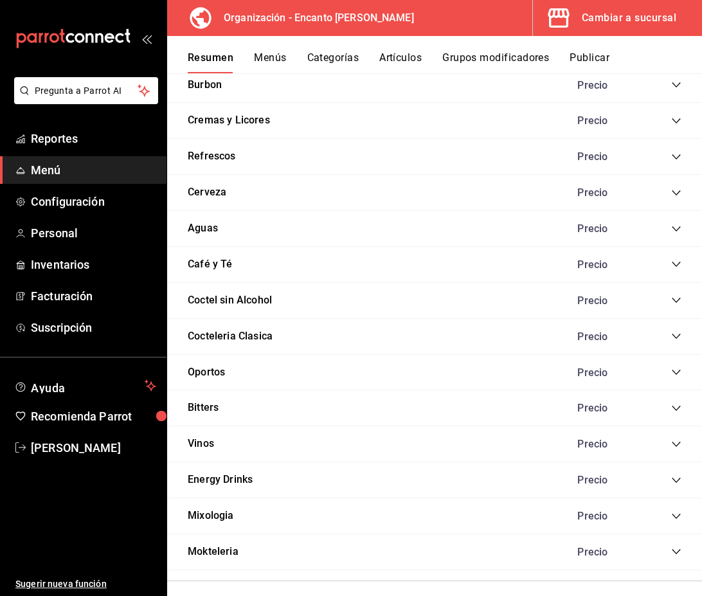
click at [676, 122] on icon "collapse-category-row" at bounding box center [676, 120] width 8 height 5
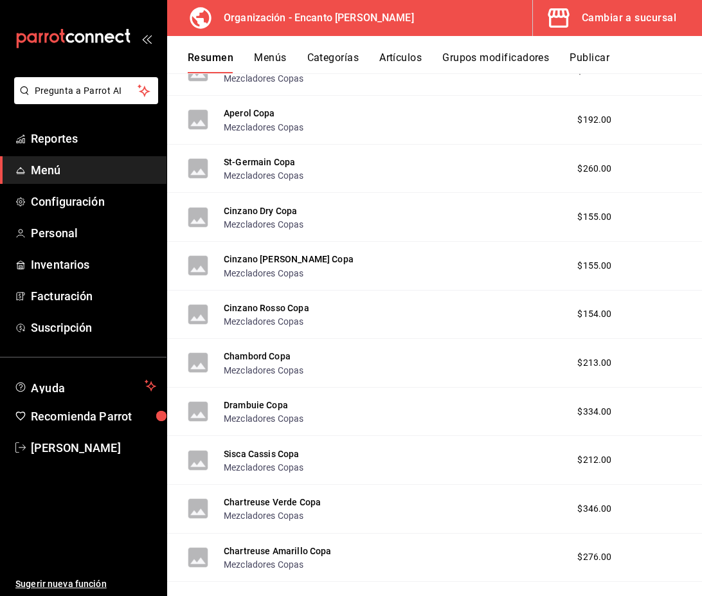
scroll to position [6207, 0]
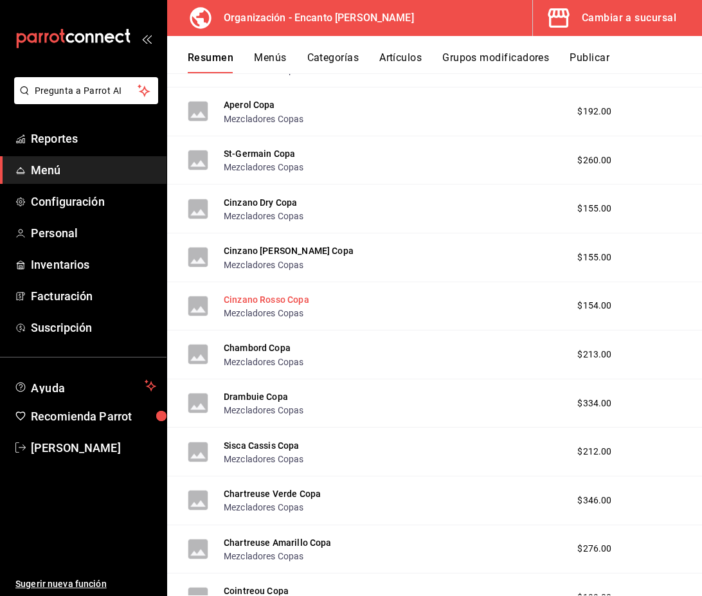
click at [286, 300] on button "Cinzano Rosso Copa" at bounding box center [267, 299] width 86 height 13
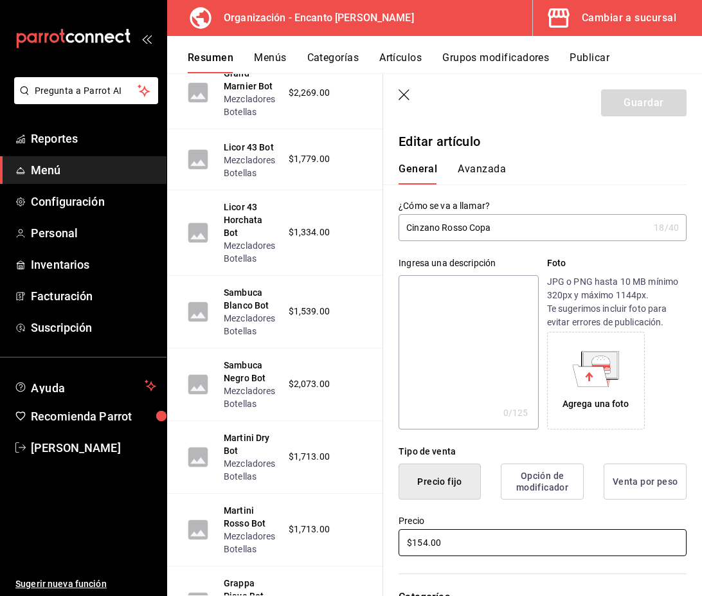
click at [427, 540] on input "$154.00" at bounding box center [543, 542] width 288 height 27
type input "$155.00"
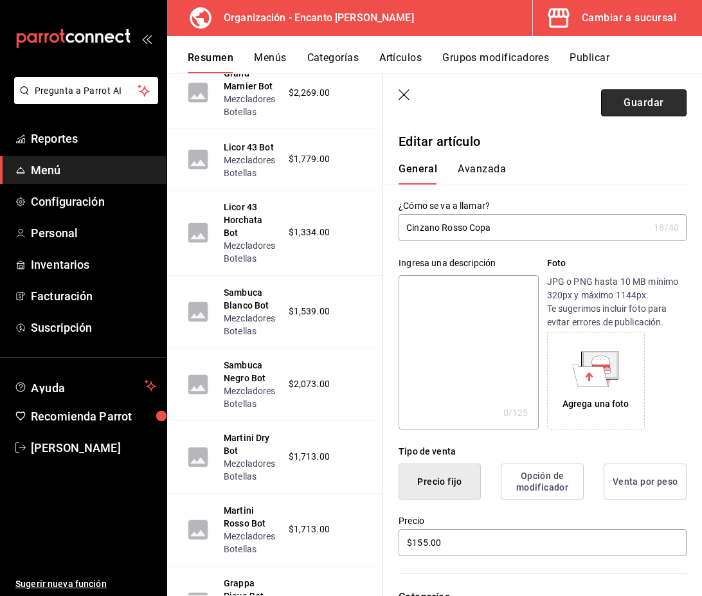
click at [637, 109] on button "Guardar" at bounding box center [644, 102] width 86 height 27
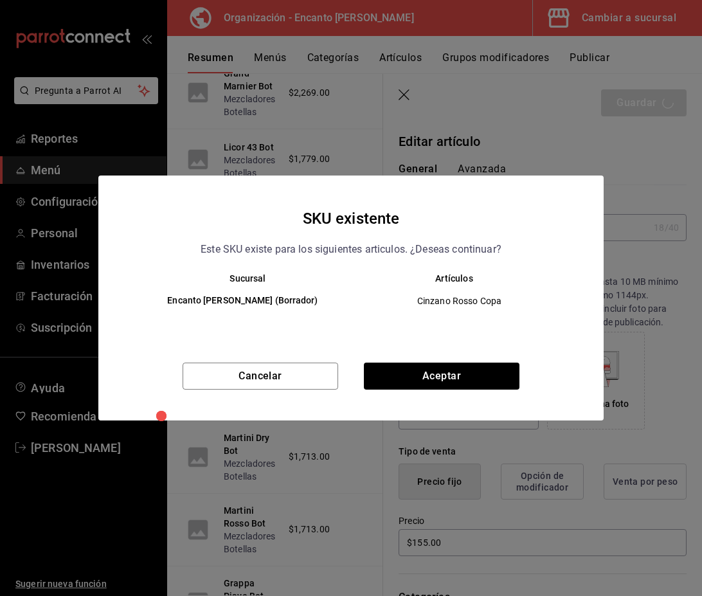
click at [470, 363] on div "Cancelar Aceptar" at bounding box center [350, 392] width 505 height 58
click at [467, 373] on button "Aceptar" at bounding box center [442, 376] width 156 height 27
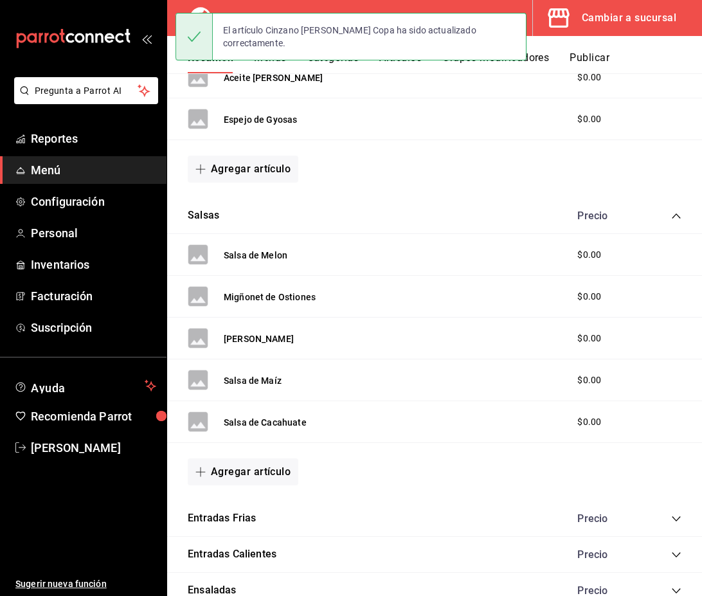
scroll to position [1172, 0]
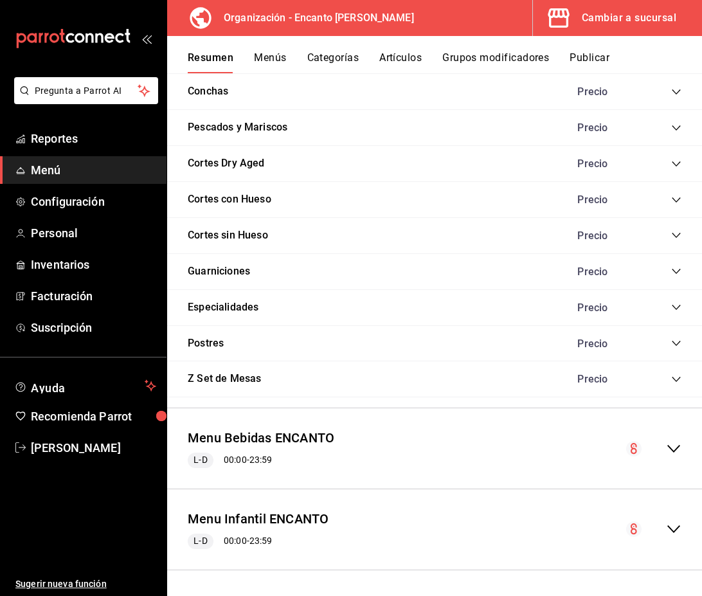
click at [660, 444] on div "collapse-menu-row" at bounding box center [653, 448] width 55 height 15
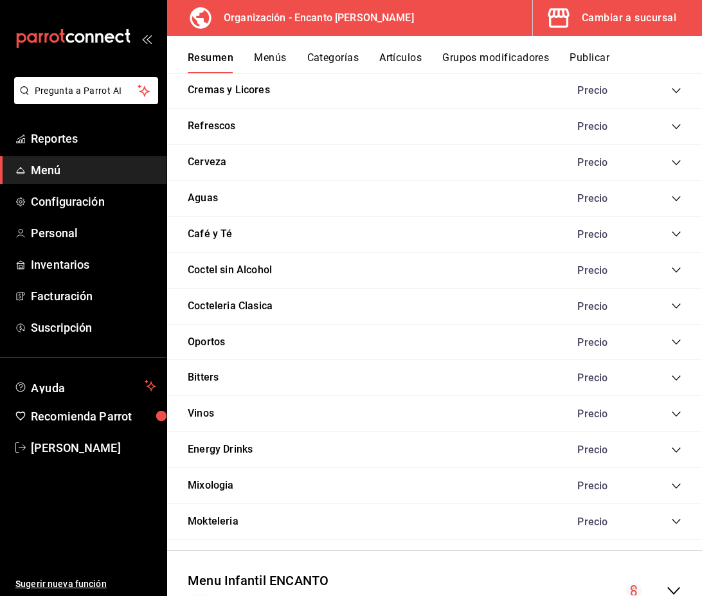
scroll to position [3408, 0]
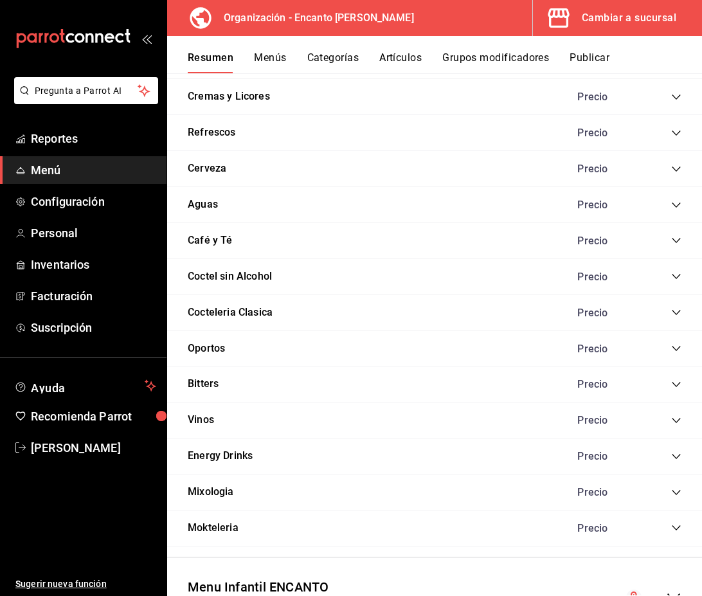
click at [671, 96] on div "Precio" at bounding box center [623, 97] width 117 height 12
click at [673, 96] on icon "collapse-category-row" at bounding box center [676, 97] width 8 height 5
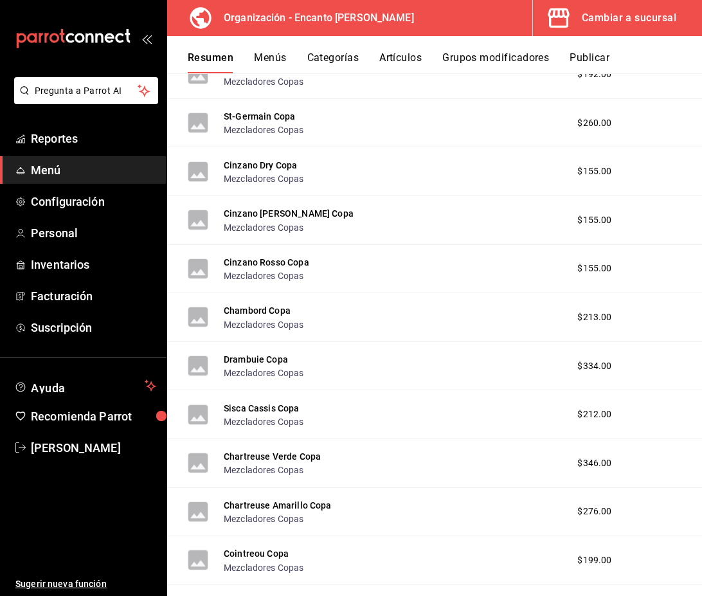
scroll to position [6252, 0]
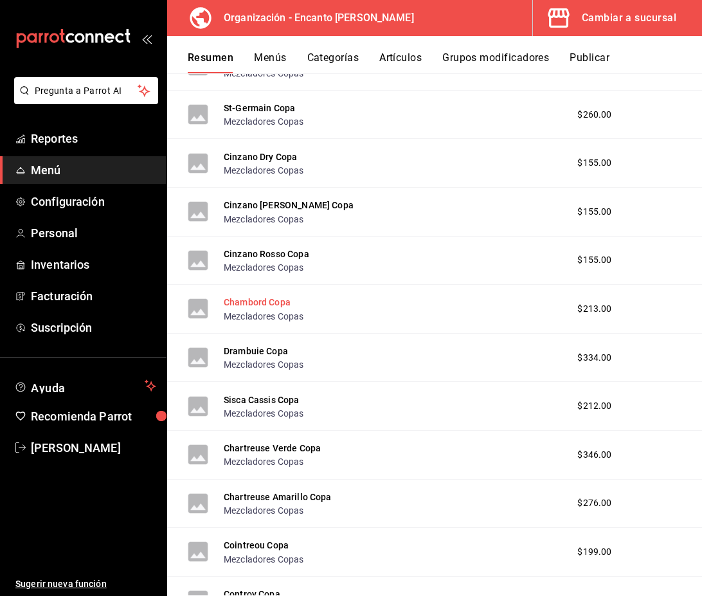
click at [245, 303] on button "Chambord Copa" at bounding box center [257, 302] width 67 height 13
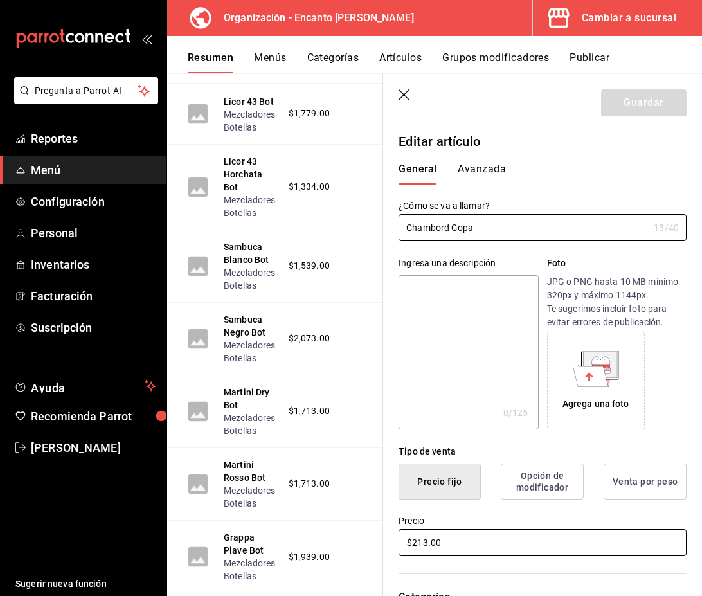
click at [425, 544] on input "$213.00" at bounding box center [543, 542] width 288 height 27
type input "$214.00"
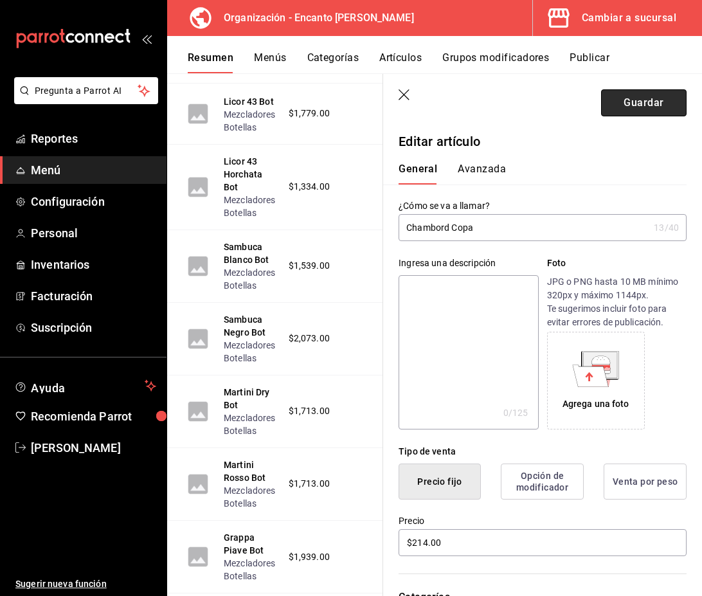
click at [657, 105] on button "Guardar" at bounding box center [644, 102] width 86 height 27
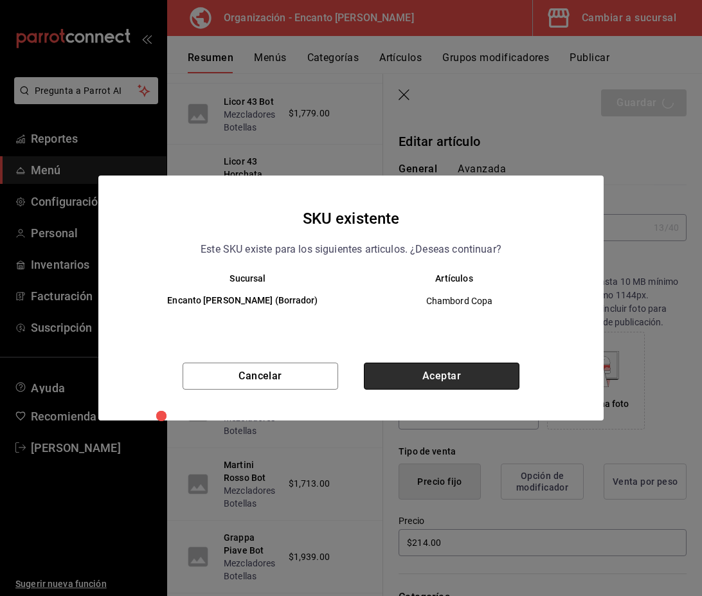
click at [477, 370] on button "Aceptar" at bounding box center [442, 376] width 156 height 27
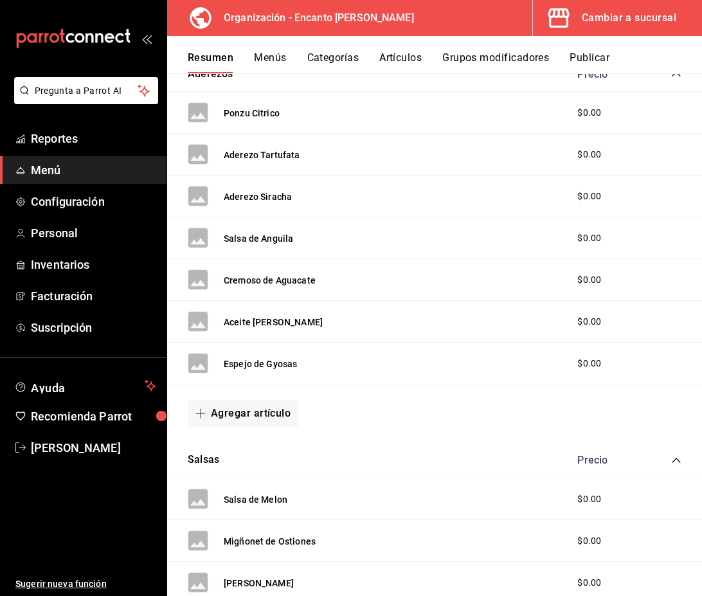
scroll to position [1172, 0]
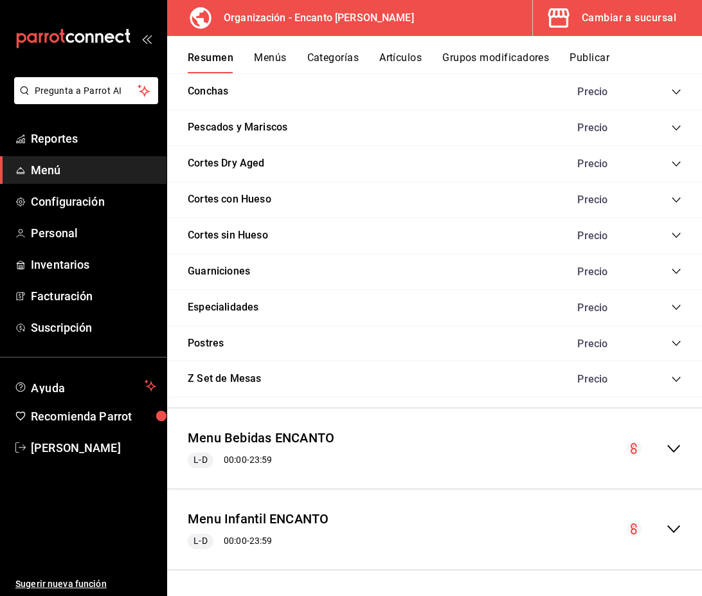
click at [660, 446] on div "collapse-menu-row" at bounding box center [653, 448] width 55 height 15
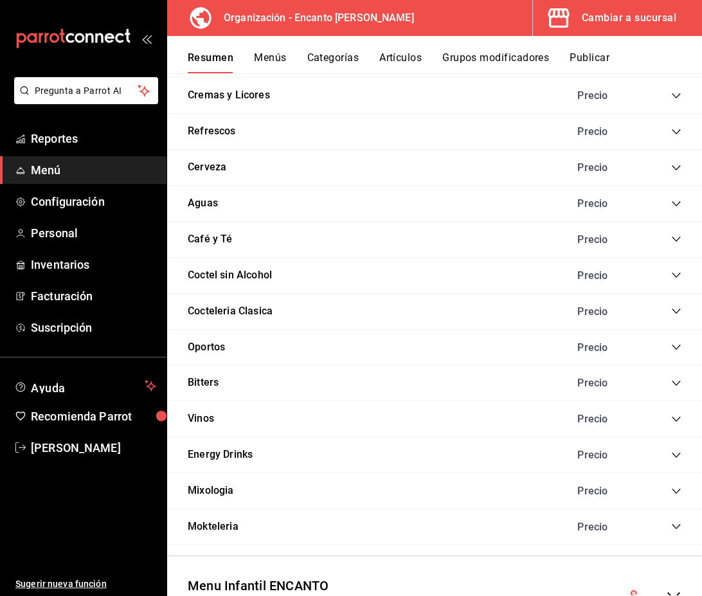
scroll to position [3409, 0]
click at [677, 98] on icon "collapse-category-row" at bounding box center [676, 96] width 8 height 5
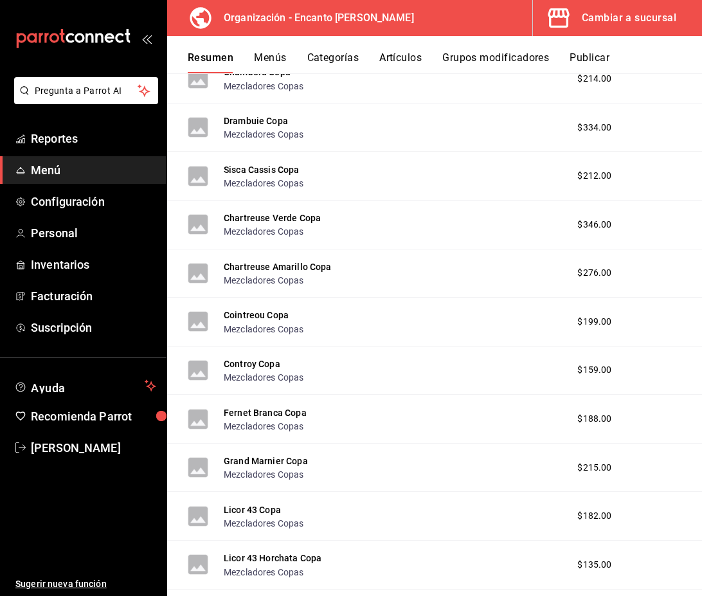
scroll to position [6476, 0]
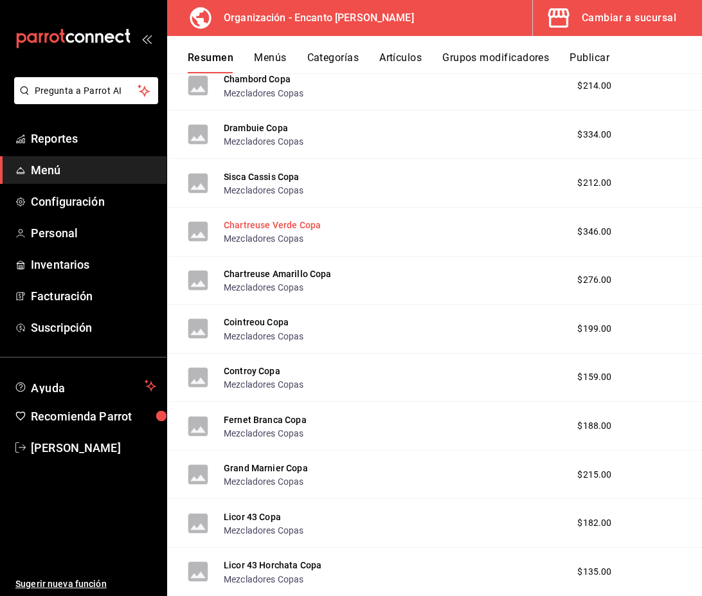
click at [268, 228] on button "Chartreuse Verde Copa" at bounding box center [272, 225] width 97 height 13
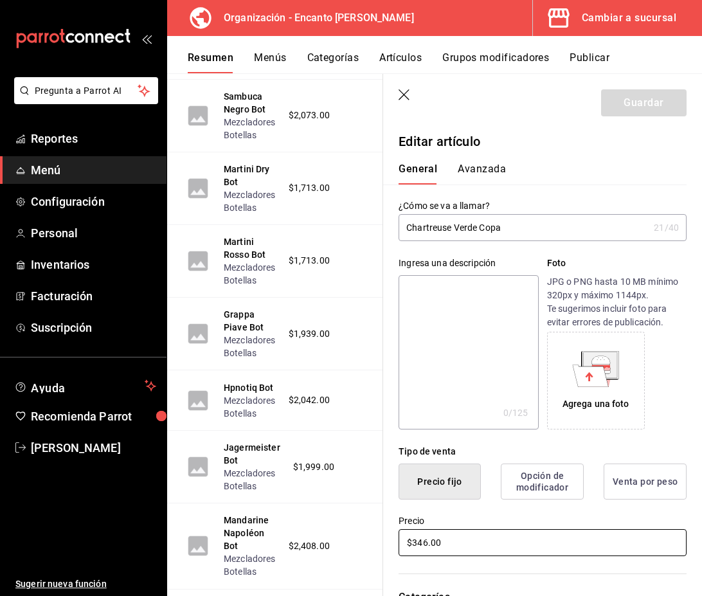
click at [430, 550] on input "$346.00" at bounding box center [543, 542] width 288 height 27
type input "$347.00"
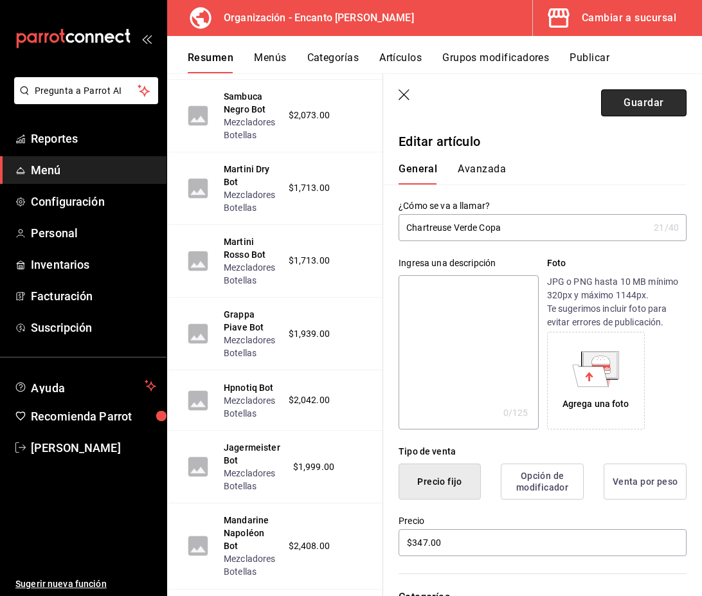
click at [635, 109] on button "Guardar" at bounding box center [644, 102] width 86 height 27
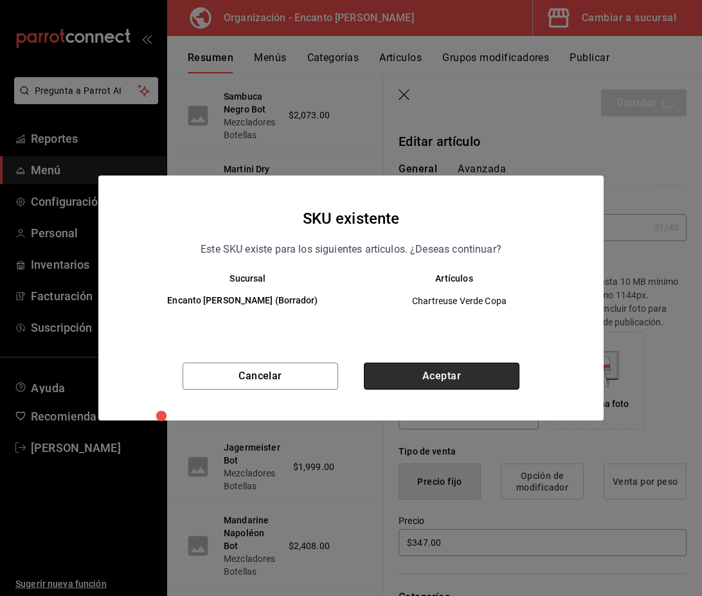
click at [468, 376] on button "Aceptar" at bounding box center [442, 376] width 156 height 27
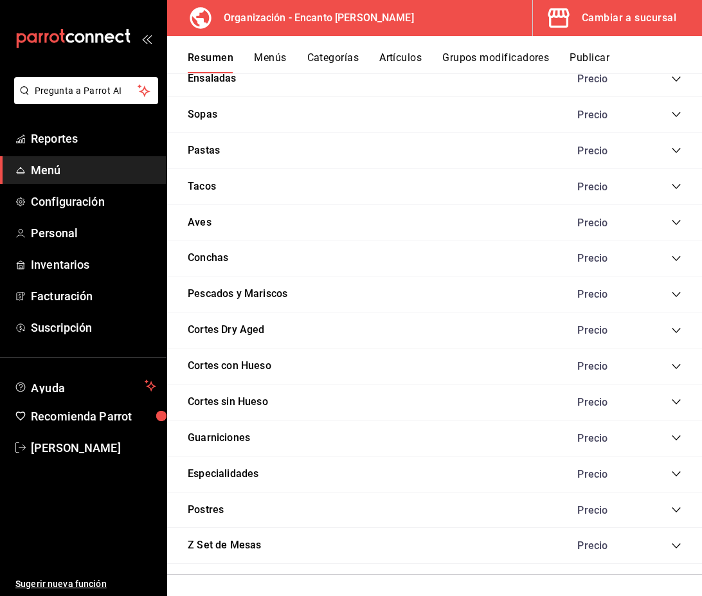
scroll to position [1172, 0]
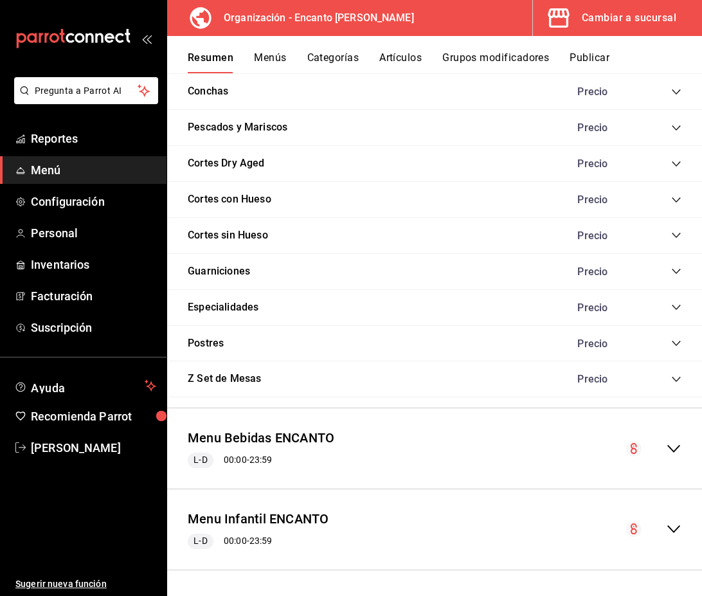
click at [664, 447] on div "collapse-menu-row" at bounding box center [653, 448] width 55 height 15
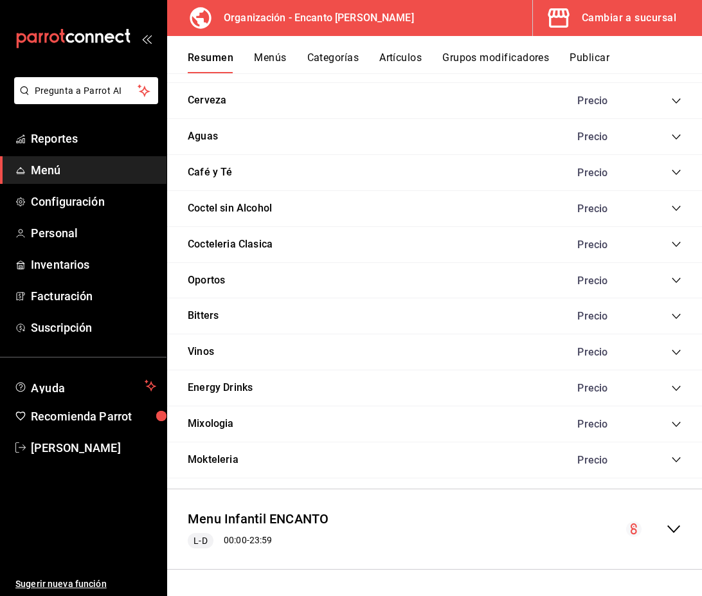
scroll to position [3409, 0]
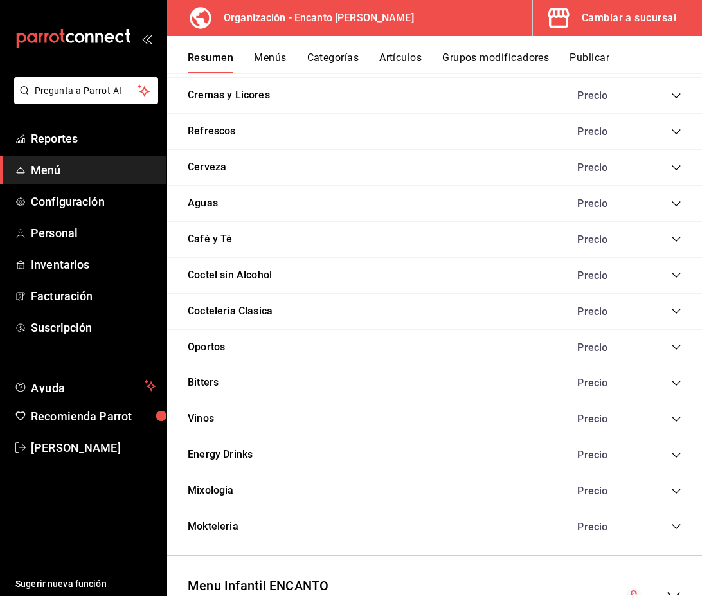
click at [676, 96] on icon "collapse-category-row" at bounding box center [676, 96] width 10 height 10
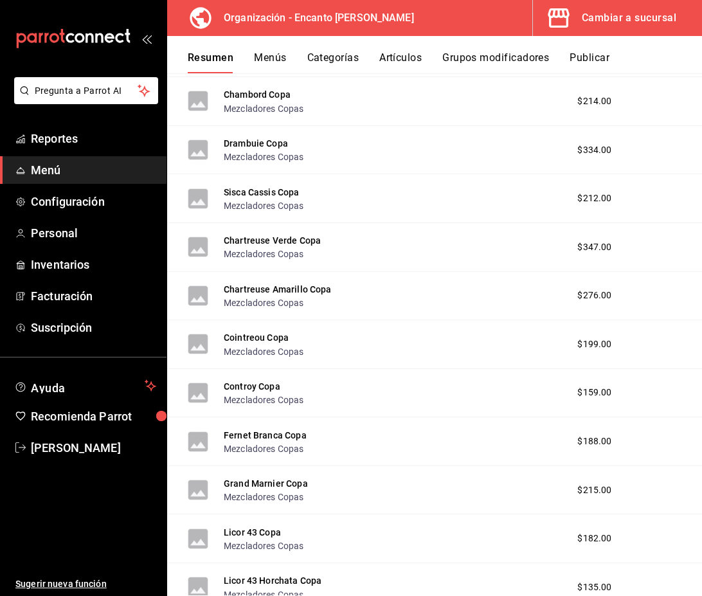
scroll to position [6461, 0]
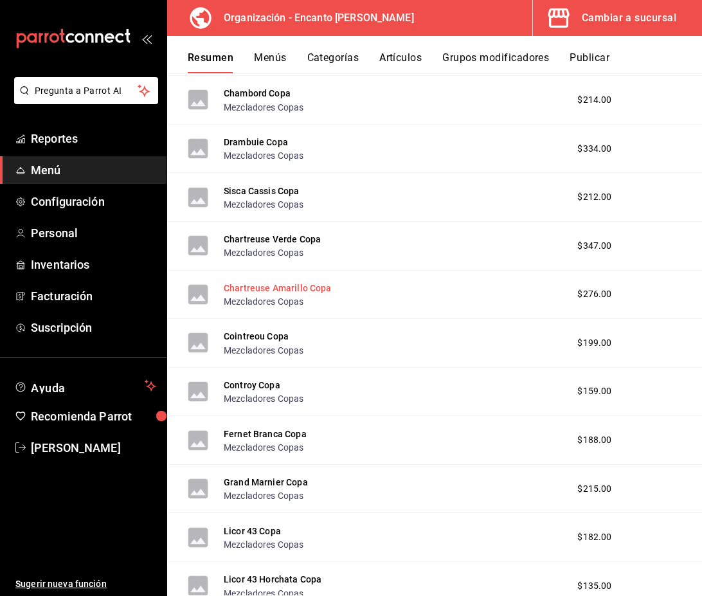
click at [314, 289] on button "Chartreuse Amarillo Copa" at bounding box center [278, 288] width 108 height 13
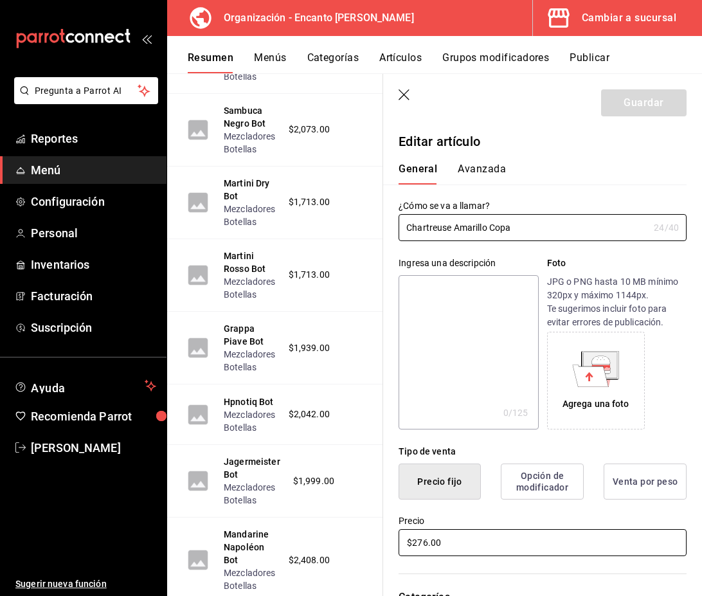
click at [428, 540] on input "$276.00" at bounding box center [543, 542] width 288 height 27
type input "$277.00"
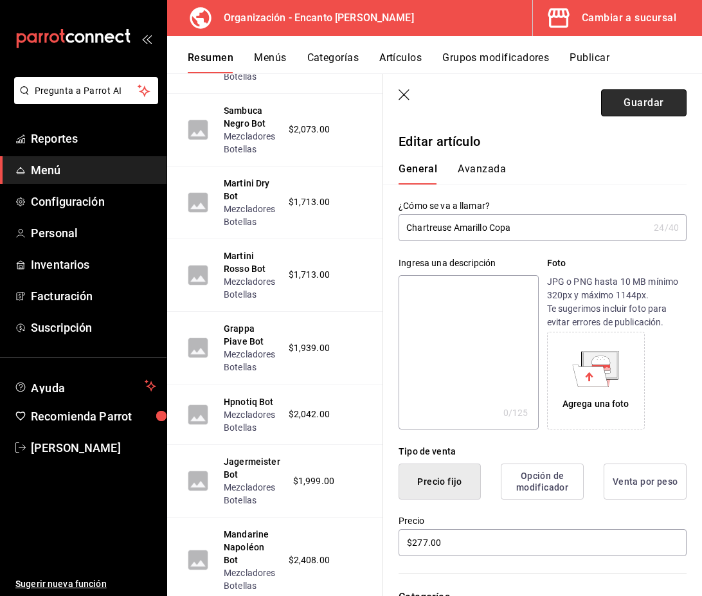
click at [647, 107] on button "Guardar" at bounding box center [644, 102] width 86 height 27
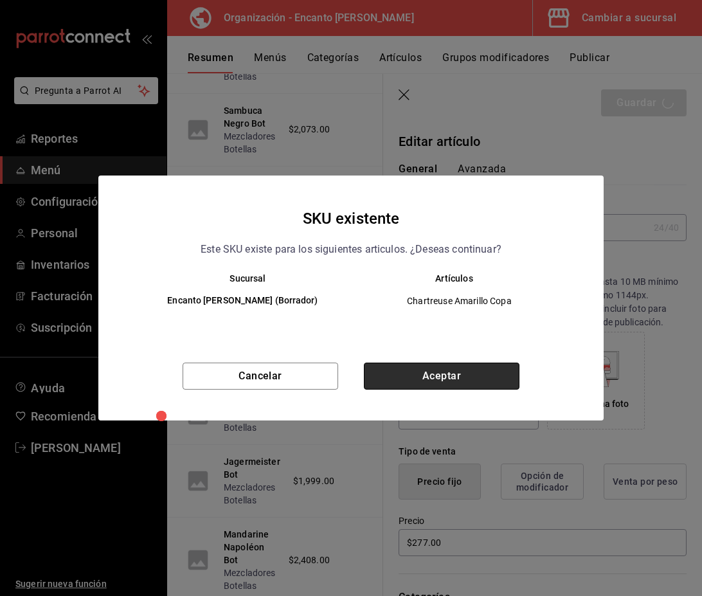
click at [475, 379] on button "Aceptar" at bounding box center [442, 376] width 156 height 27
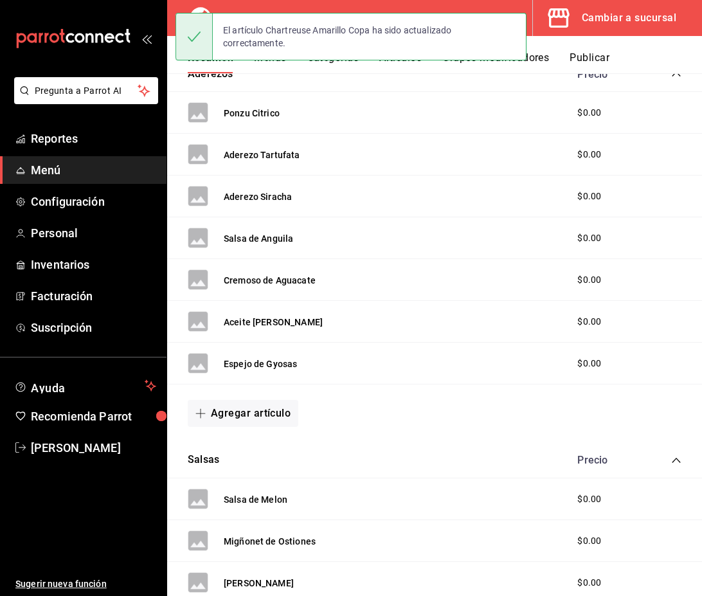
scroll to position [1172, 0]
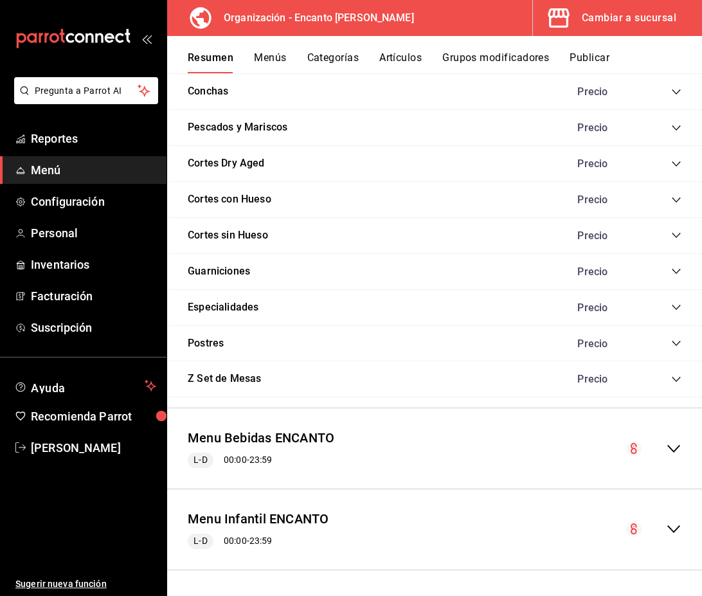
click at [680, 450] on icon "collapse-menu-row" at bounding box center [673, 448] width 15 height 15
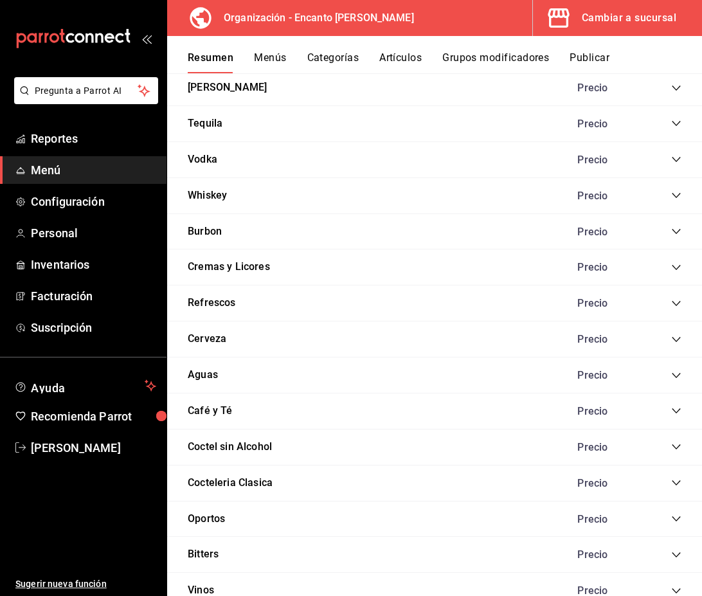
scroll to position [3250, 0]
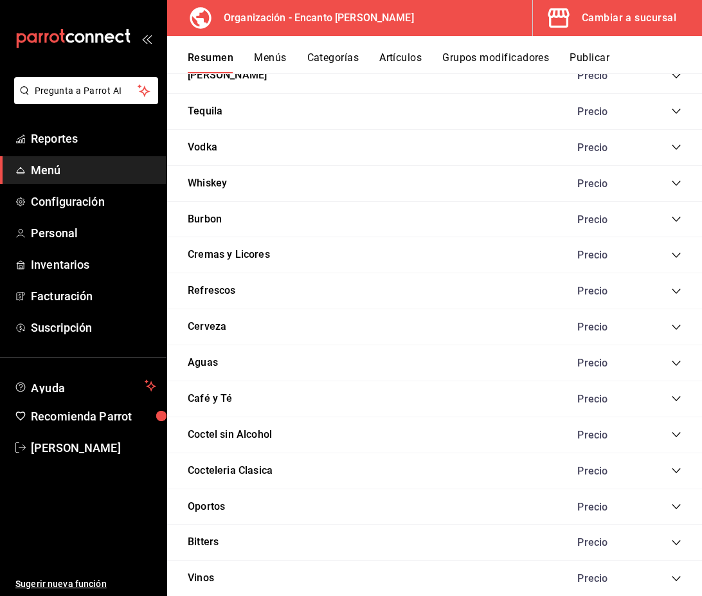
click at [675, 256] on icon "collapse-category-row" at bounding box center [676, 255] width 8 height 5
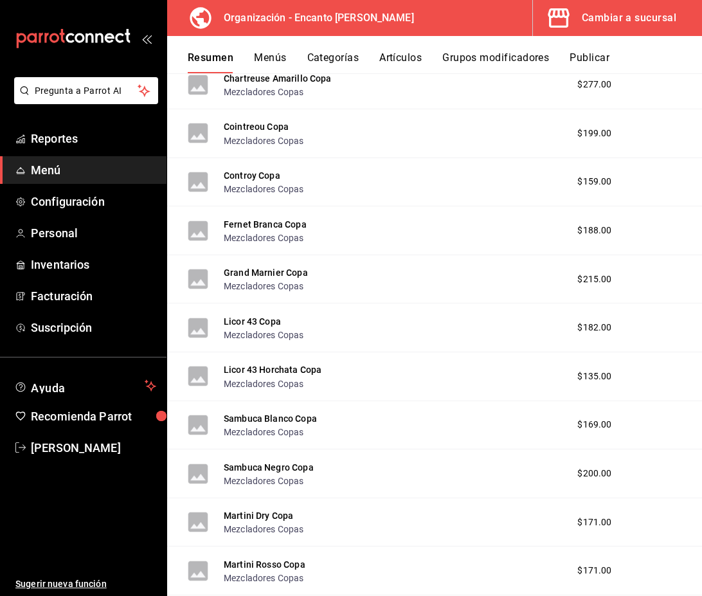
scroll to position [6675, 0]
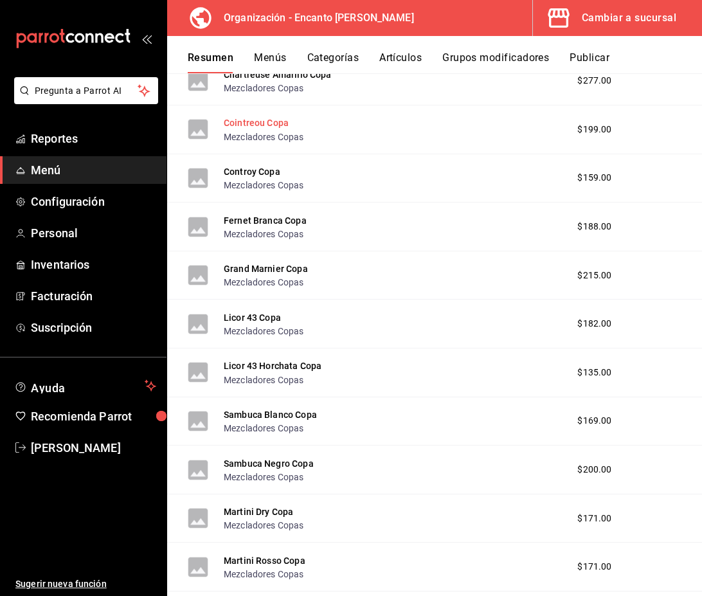
click at [269, 122] on button "Cointreou Copa" at bounding box center [256, 122] width 65 height 13
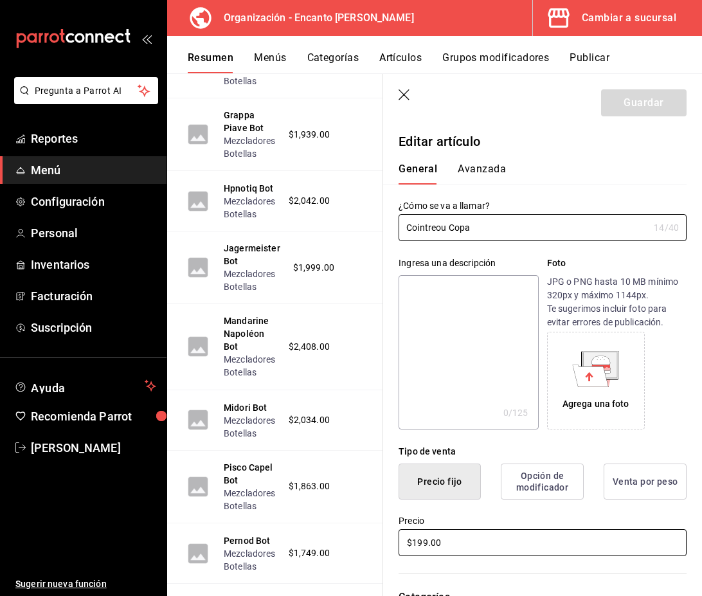
click at [424, 545] on input "$199.00" at bounding box center [543, 542] width 288 height 27
type input "$200.00"
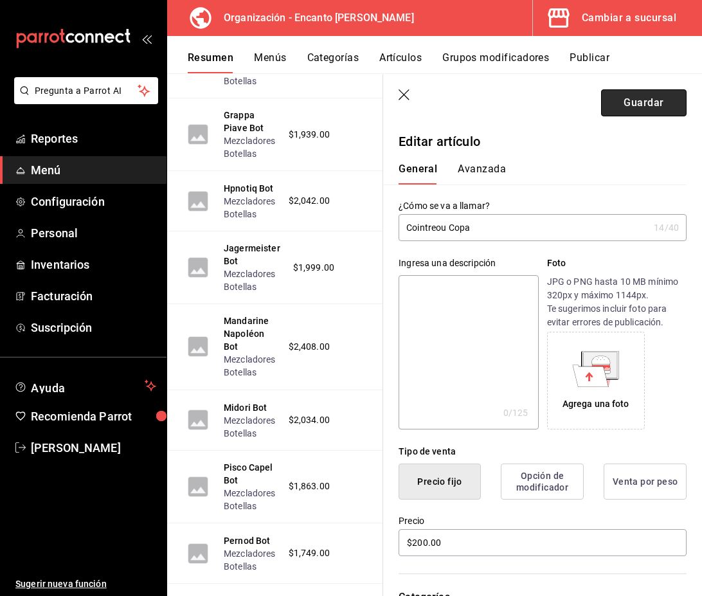
click at [655, 102] on button "Guardar" at bounding box center [644, 102] width 86 height 27
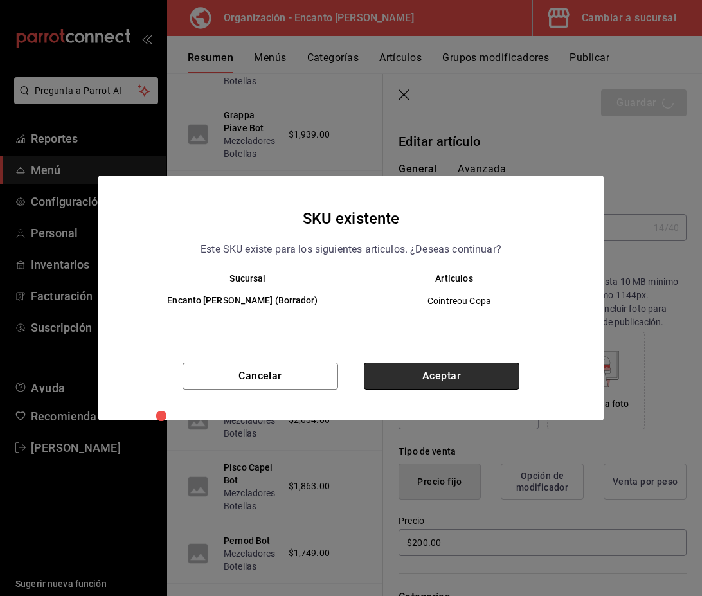
click at [430, 379] on button "Aceptar" at bounding box center [442, 376] width 156 height 27
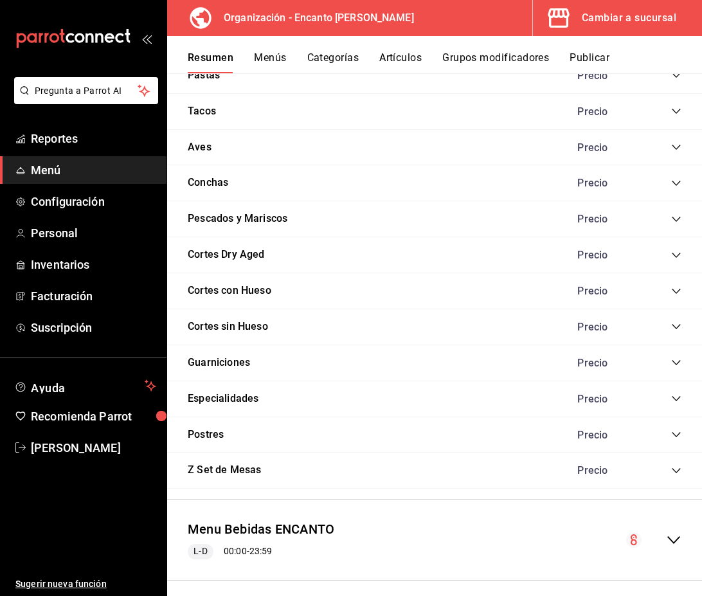
scroll to position [1172, 0]
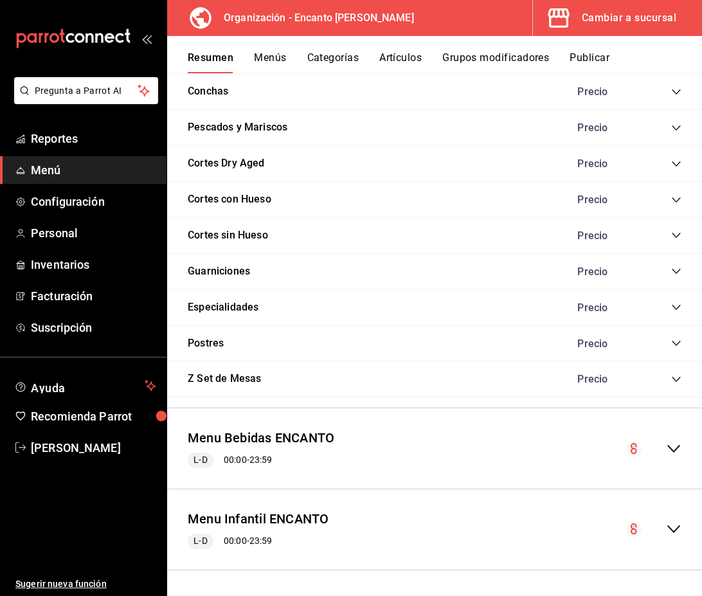
click at [653, 431] on div "Menu Bebidas ENCANTO L-D 00:00 - 23:59" at bounding box center [434, 449] width 535 height 60
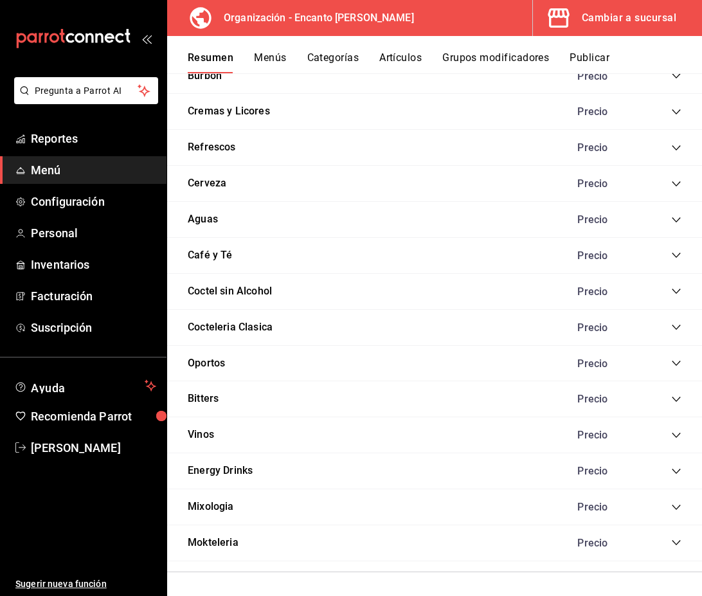
scroll to position [3384, 0]
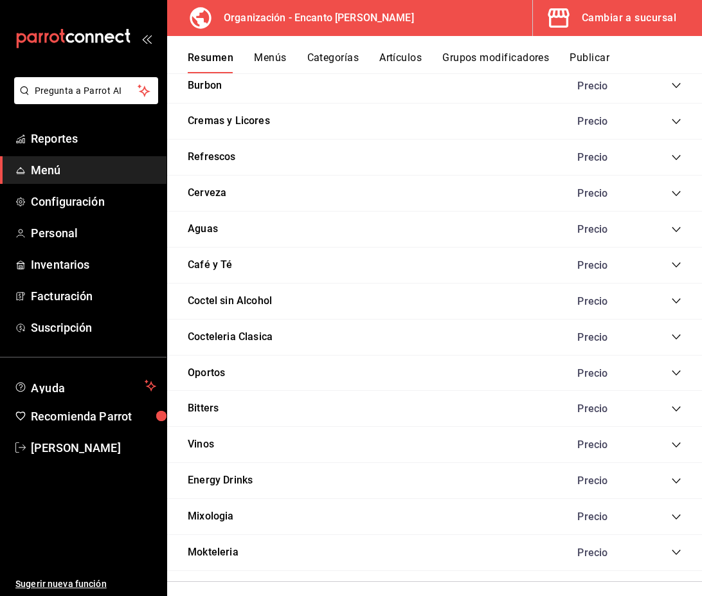
click at [674, 120] on icon "collapse-category-row" at bounding box center [676, 121] width 8 height 5
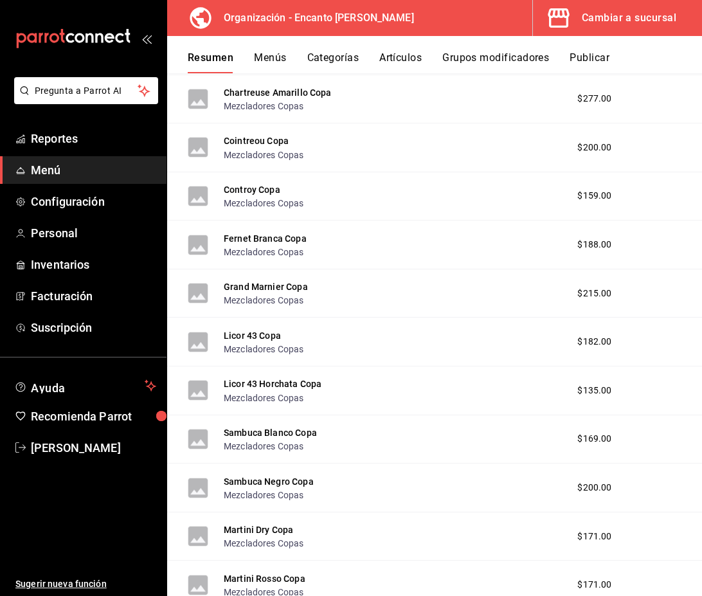
scroll to position [6661, 0]
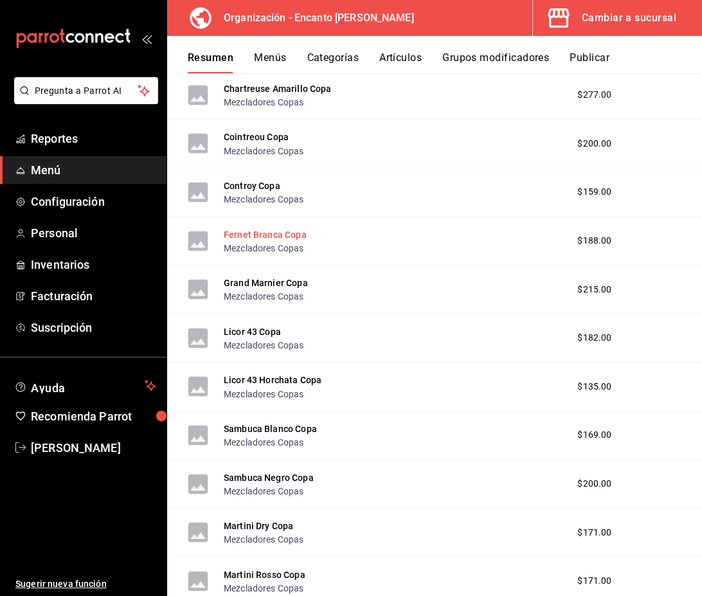
click at [259, 240] on button "Fernet Branca Copa" at bounding box center [265, 234] width 83 height 13
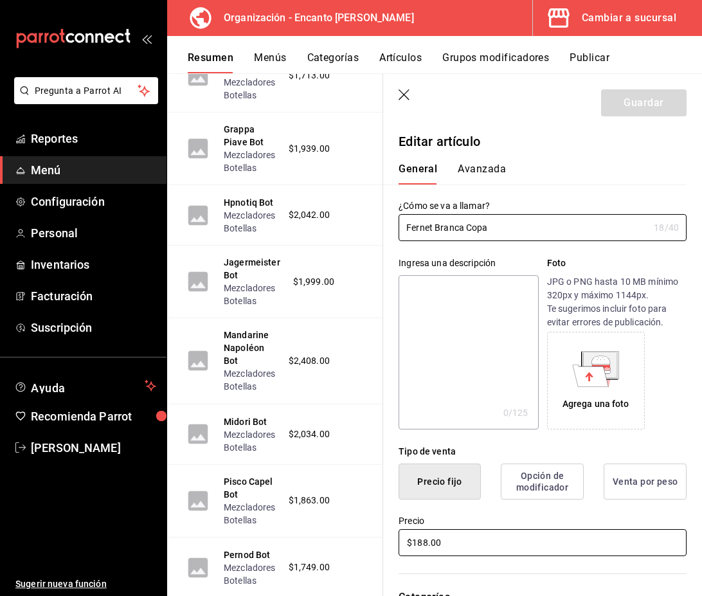
click at [425, 541] on input "$188.00" at bounding box center [543, 542] width 288 height 27
type input "$189.00"
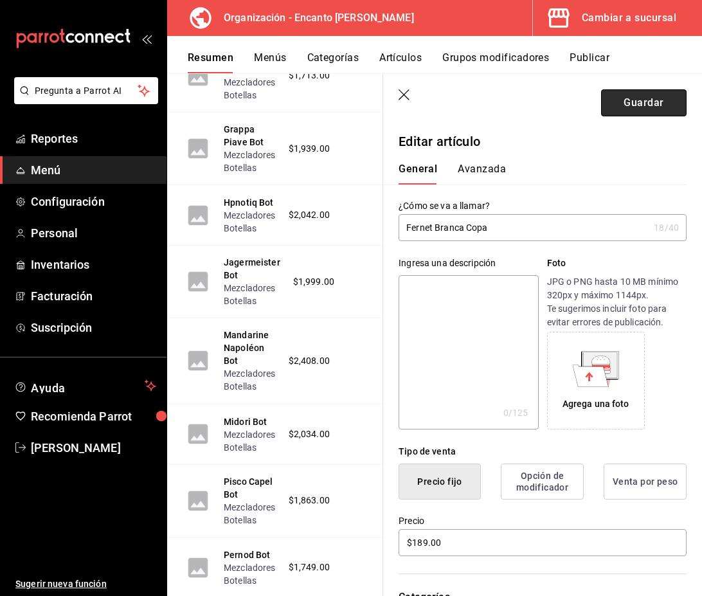
click at [629, 101] on button "Guardar" at bounding box center [644, 102] width 86 height 27
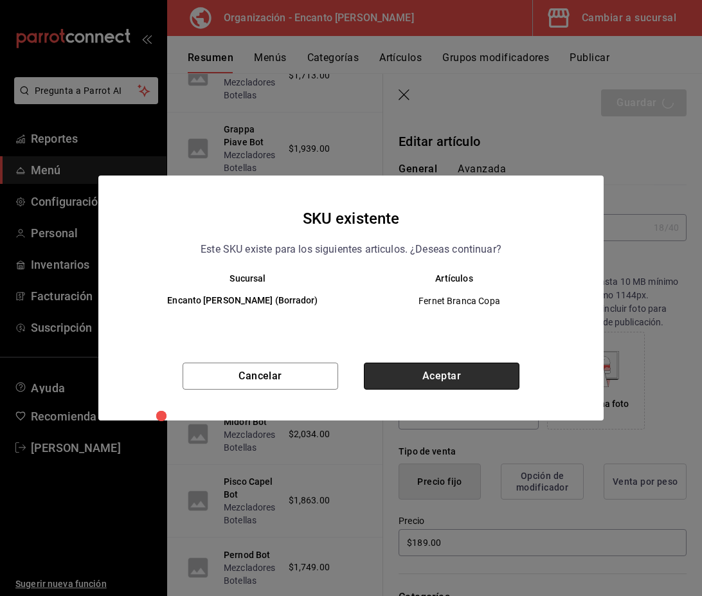
click at [462, 372] on button "Aceptar" at bounding box center [442, 376] width 156 height 27
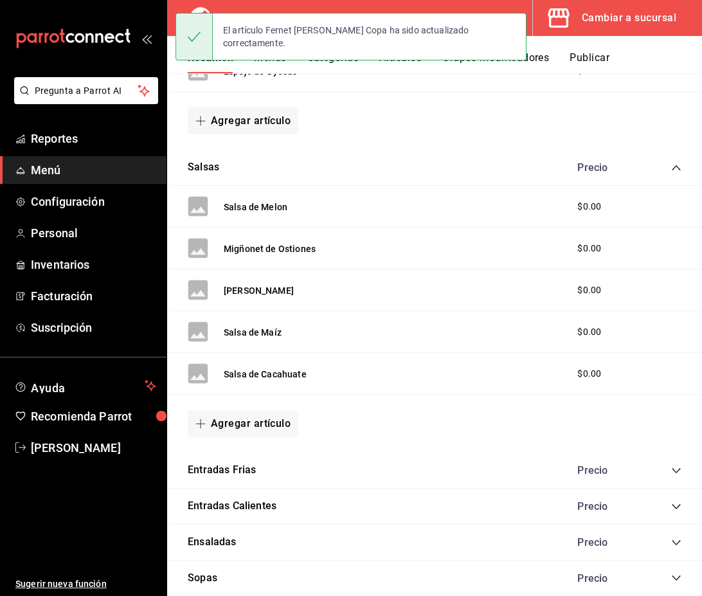
scroll to position [1172, 0]
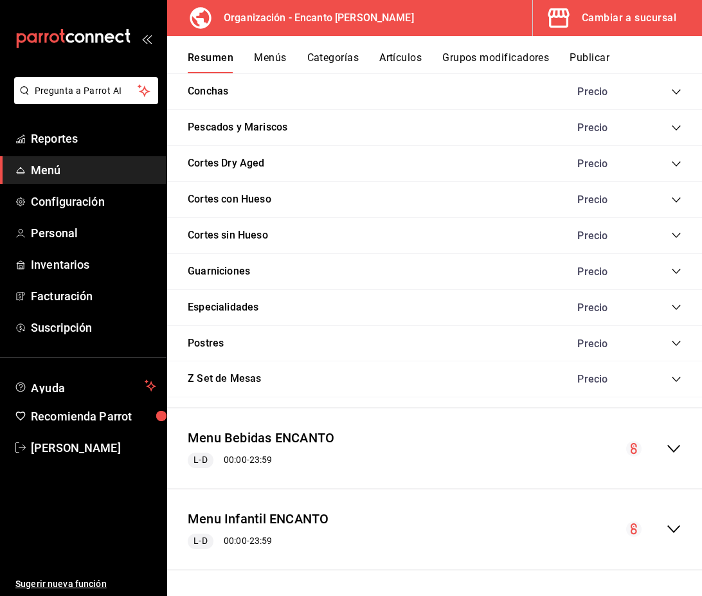
click at [666, 457] on div "Menu Bebidas ENCANTO L-D 00:00 - 23:59" at bounding box center [434, 449] width 535 height 60
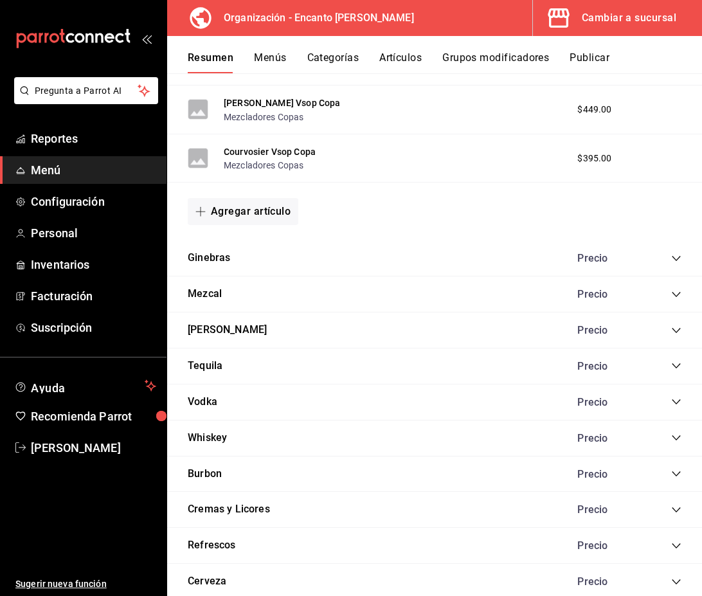
scroll to position [3000, 0]
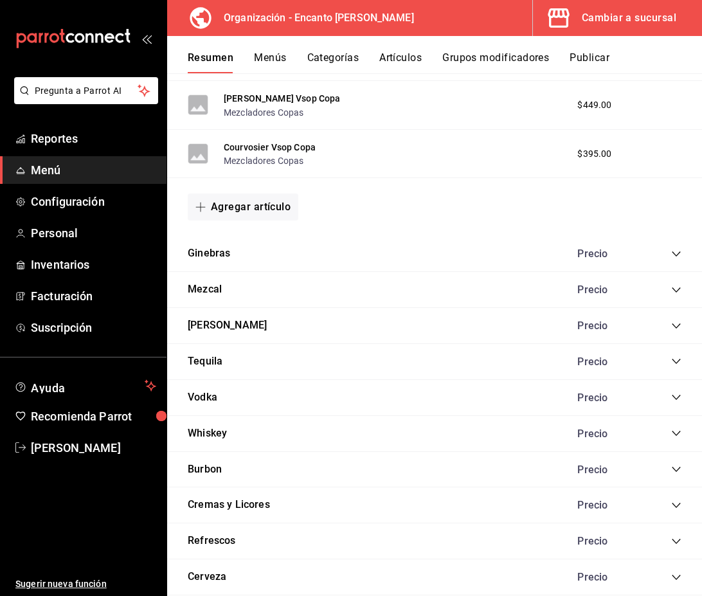
click at [671, 504] on icon "collapse-category-row" at bounding box center [676, 505] width 10 height 10
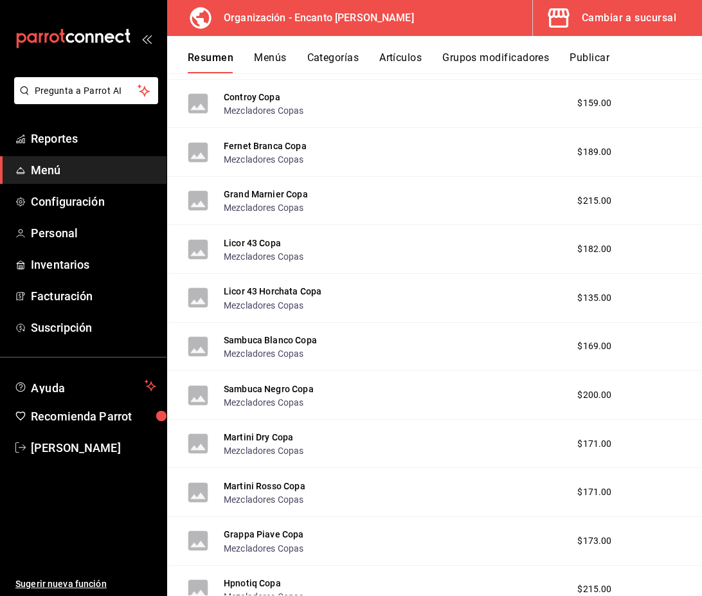
scroll to position [6757, 0]
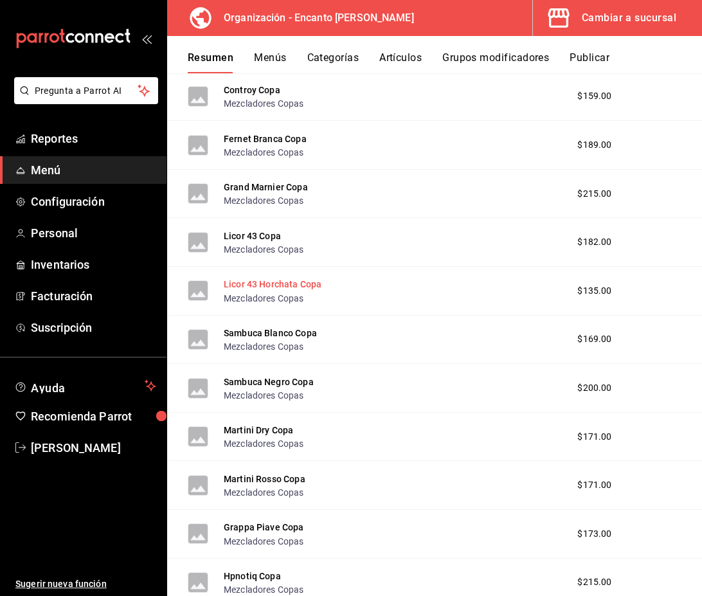
click at [230, 287] on button "Licor 43 Horchata Copa" at bounding box center [273, 284] width 98 height 13
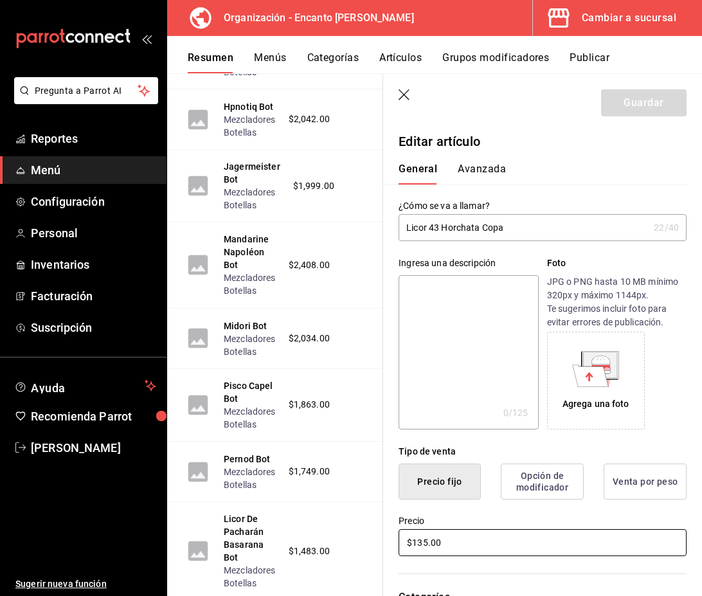
click at [426, 546] on input "$135.00" at bounding box center [543, 542] width 288 height 27
type input "$136.00"
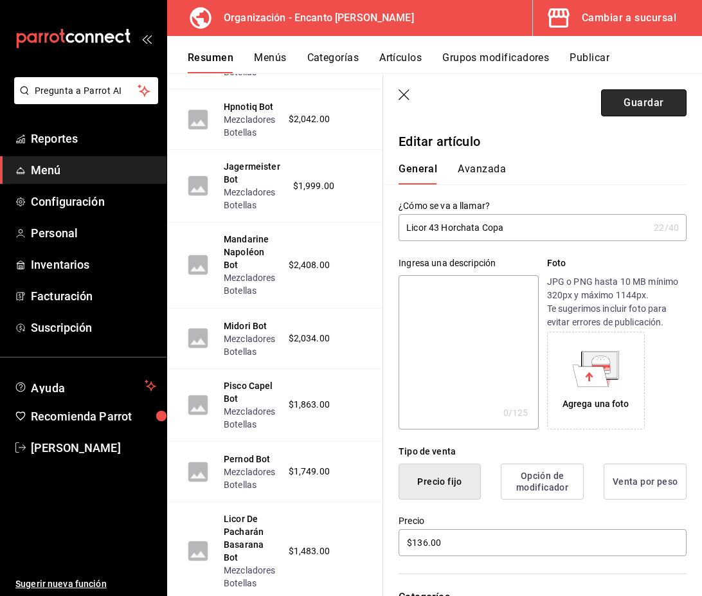
click at [639, 113] on button "Guardar" at bounding box center [644, 102] width 86 height 27
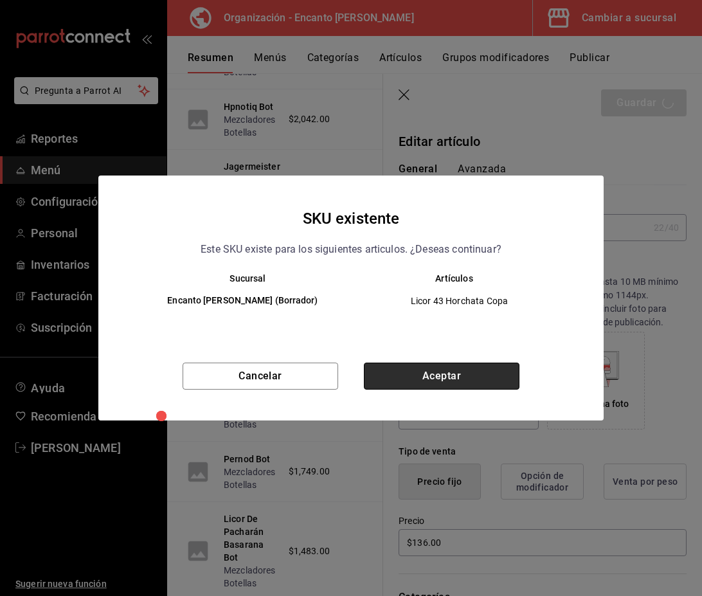
click at [487, 363] on button "Aceptar" at bounding box center [442, 376] width 156 height 27
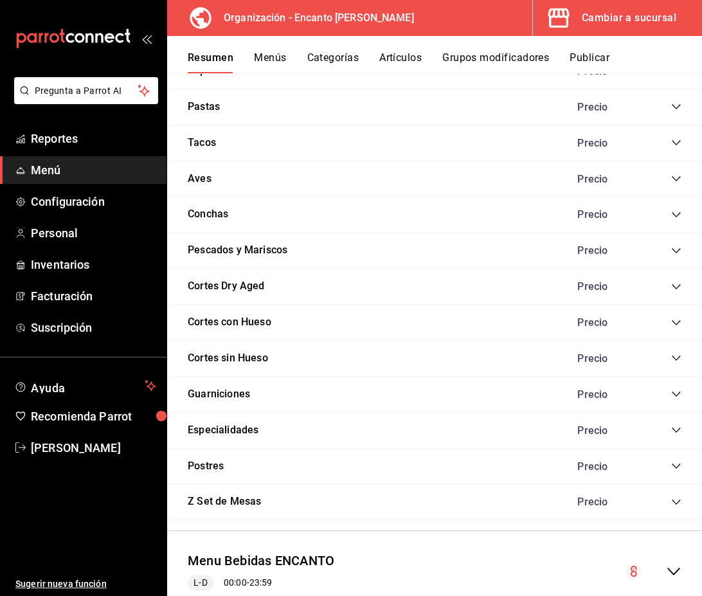
scroll to position [1172, 0]
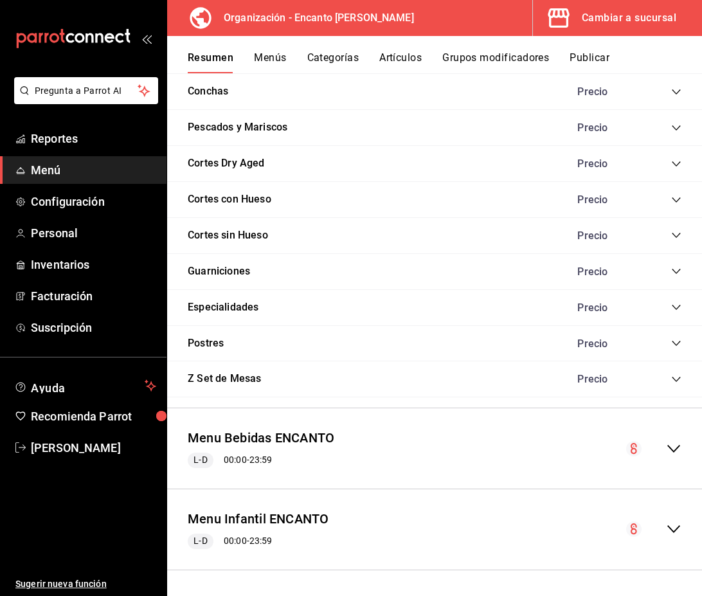
click at [555, 464] on div "Menu Bebidas ENCANTO L-D 00:00 - 23:59" at bounding box center [434, 449] width 535 height 60
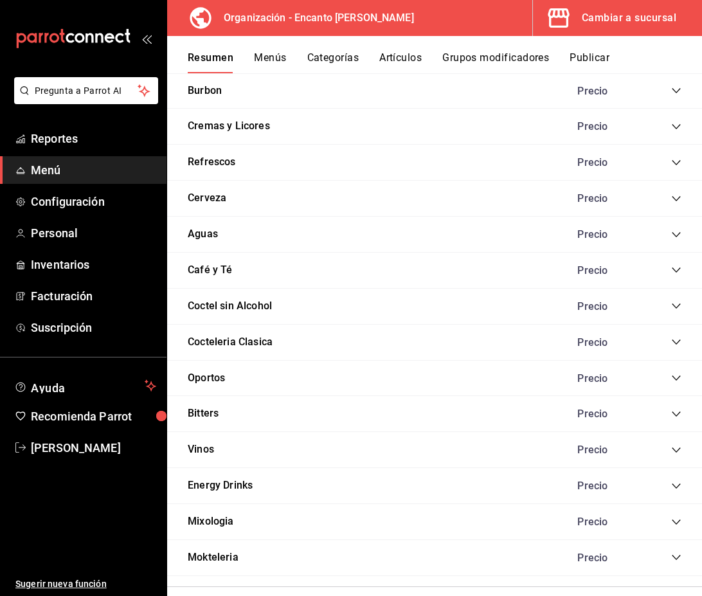
scroll to position [3372, 0]
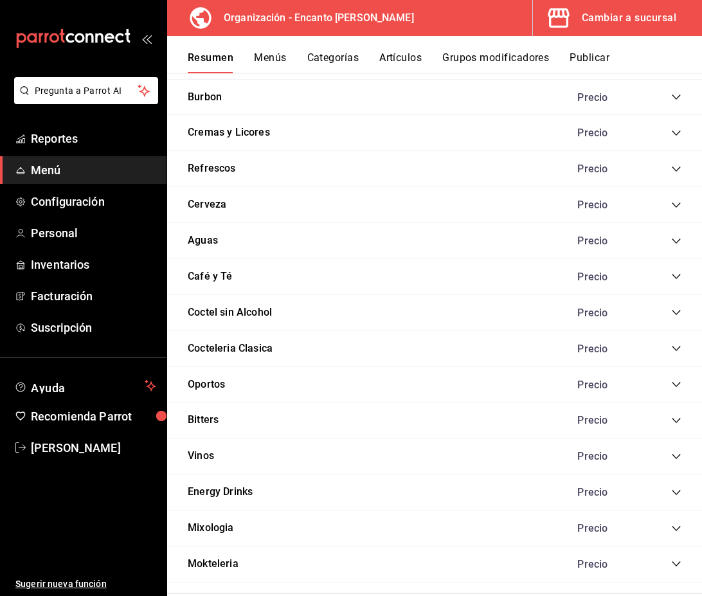
click at [675, 134] on icon "collapse-category-row" at bounding box center [676, 133] width 10 height 10
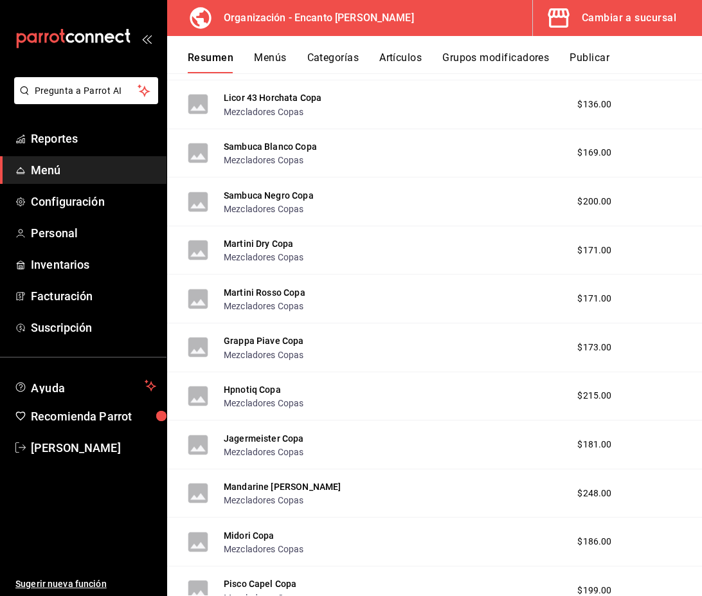
scroll to position [6950, 0]
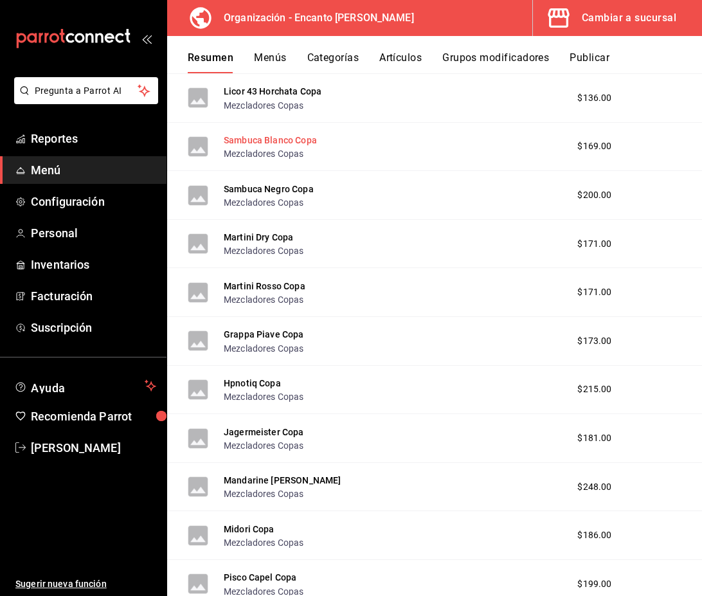
click at [269, 143] on button "Sambuca Blanco Copa" at bounding box center [270, 140] width 93 height 13
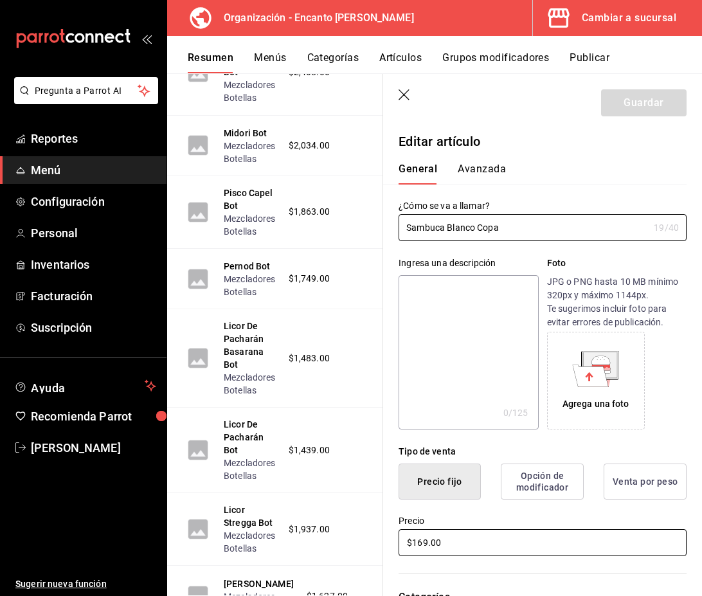
click at [422, 541] on input "$169.00" at bounding box center [543, 542] width 288 height 27
type input "$170.00"
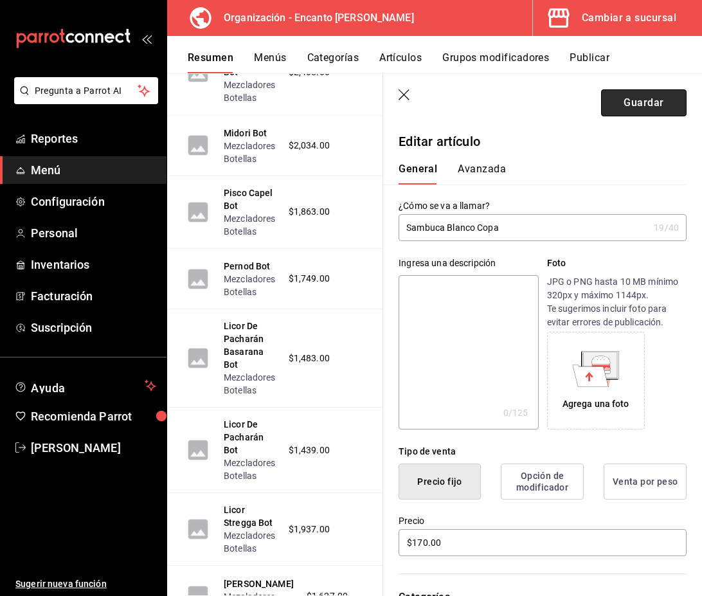
click at [675, 102] on button "Guardar" at bounding box center [644, 102] width 86 height 27
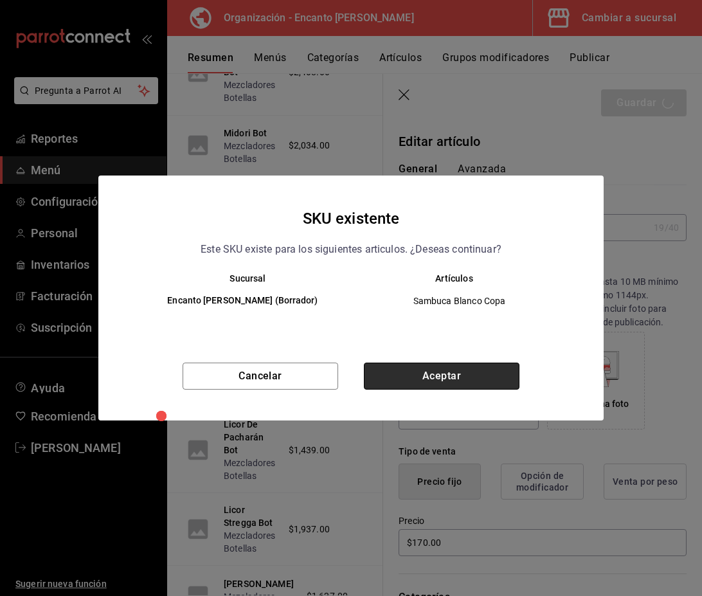
click at [449, 374] on button "Aceptar" at bounding box center [442, 376] width 156 height 27
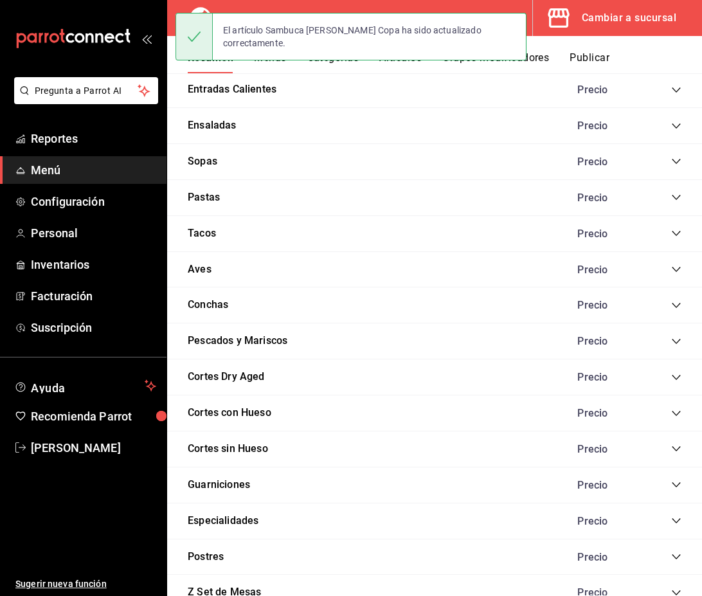
scroll to position [1172, 0]
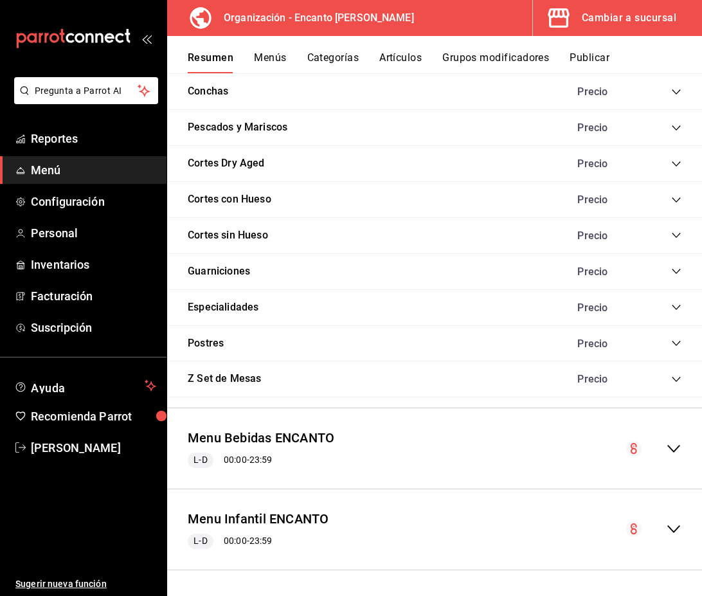
click at [670, 449] on icon "collapse-menu-row" at bounding box center [673, 448] width 15 height 15
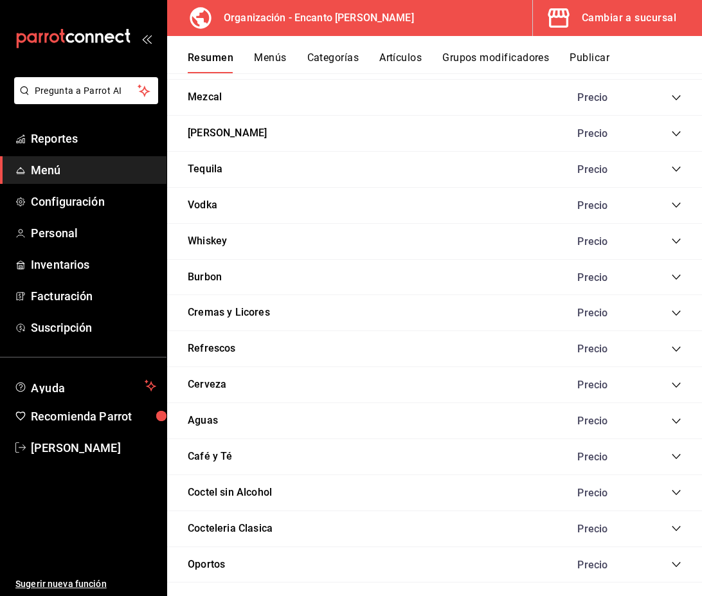
scroll to position [3197, 0]
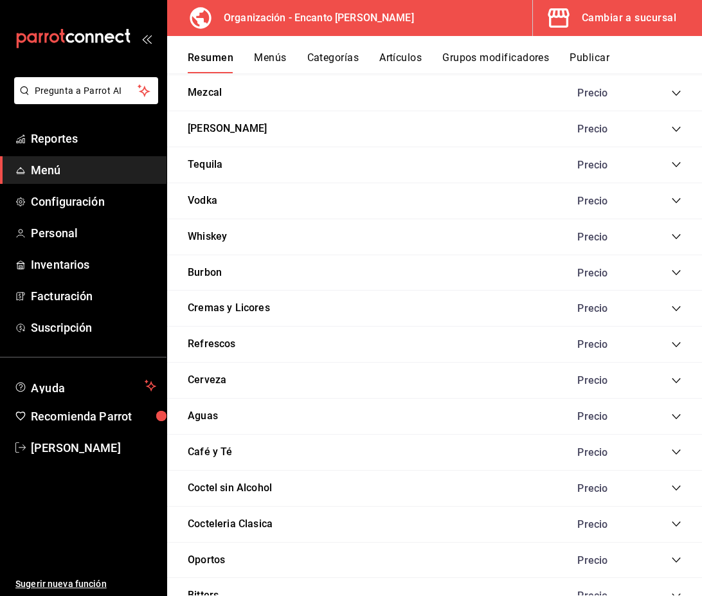
click at [676, 306] on icon "collapse-category-row" at bounding box center [676, 309] width 10 height 10
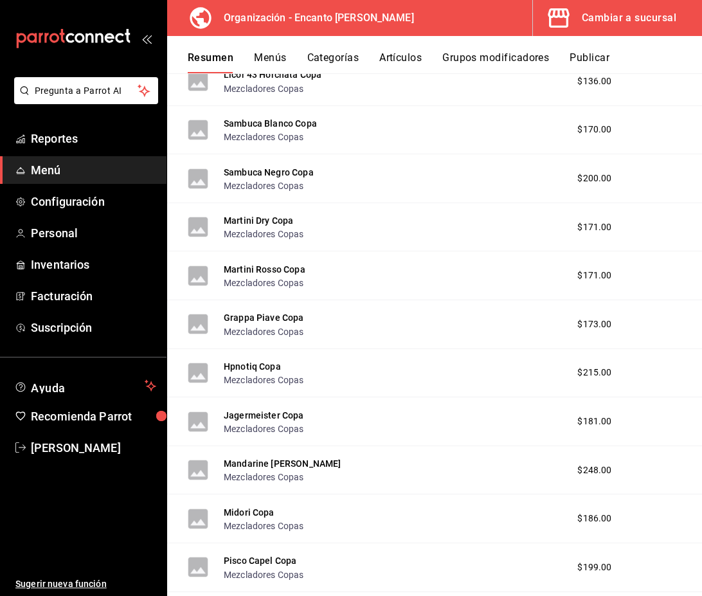
scroll to position [6962, 0]
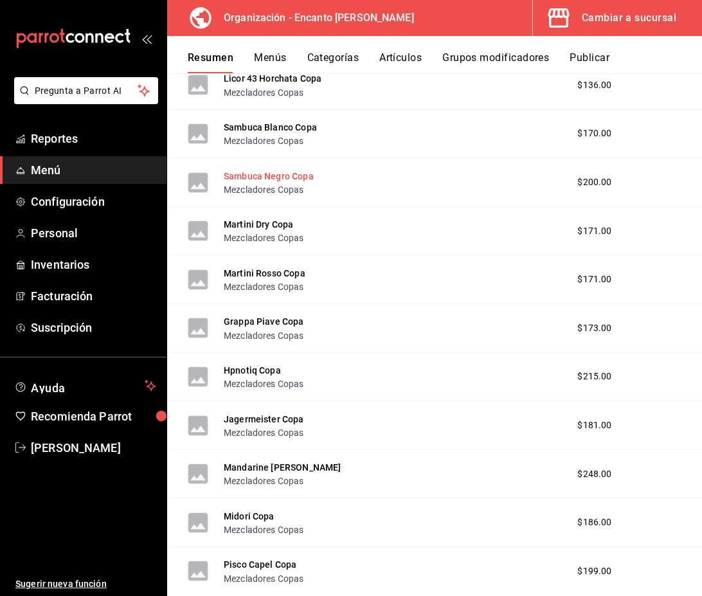
click at [300, 180] on button "Sambuca Negro Copa" at bounding box center [269, 176] width 90 height 13
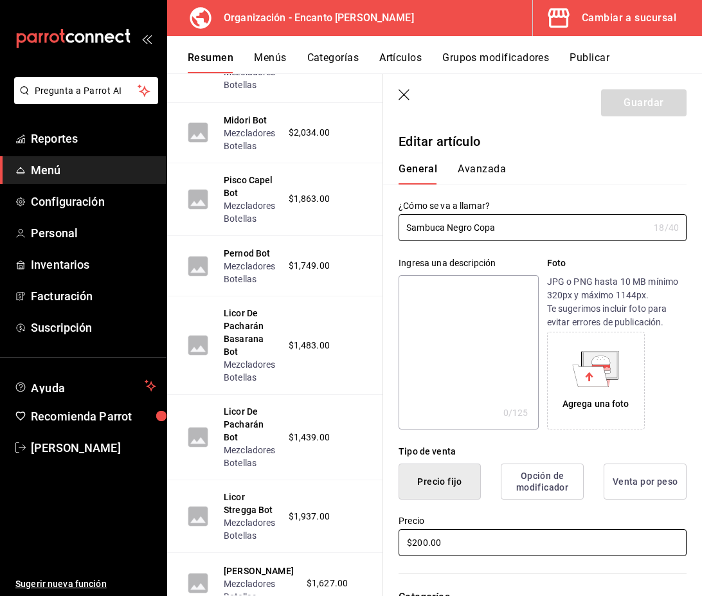
click at [426, 547] on input "$200.00" at bounding box center [543, 542] width 288 height 27
type input "$201.00"
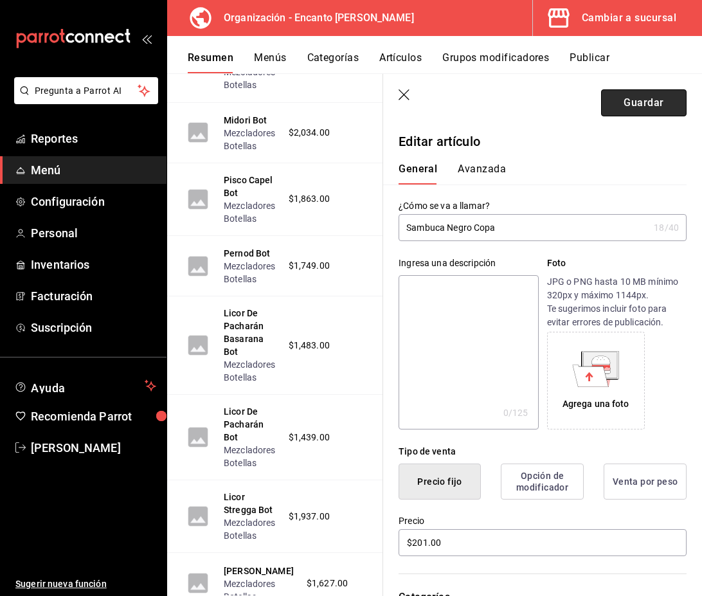
click at [637, 108] on button "Guardar" at bounding box center [644, 102] width 86 height 27
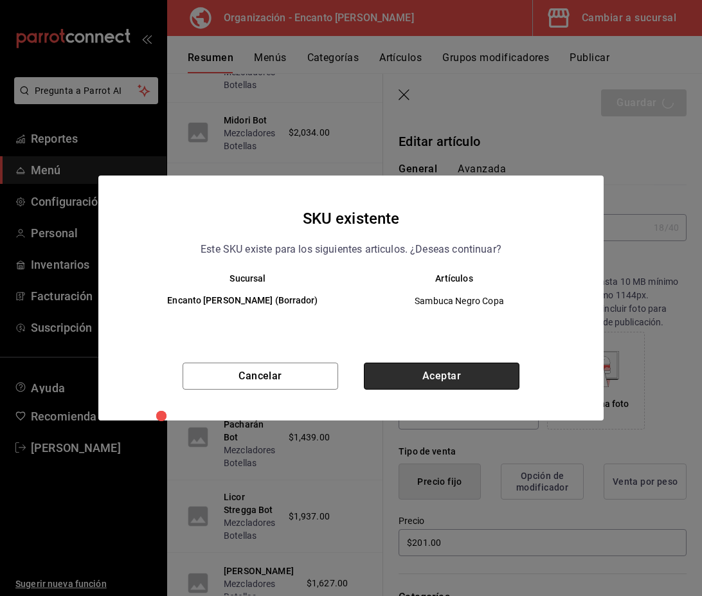
click at [472, 379] on button "Aceptar" at bounding box center [442, 376] width 156 height 27
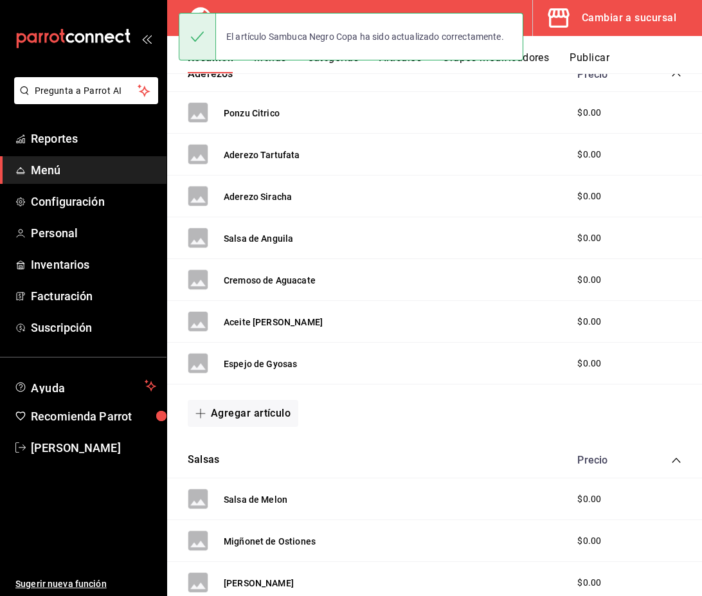
scroll to position [1172, 0]
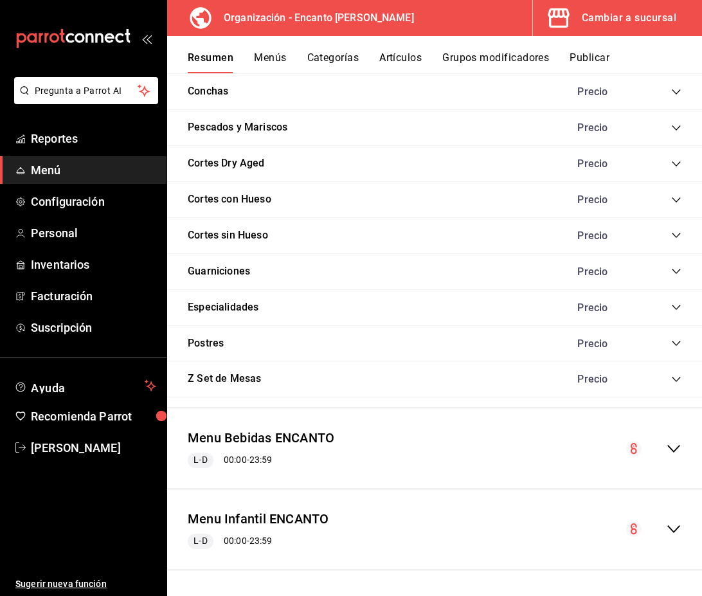
click at [332, 450] on div "Menu Bebidas ENCANTO L-D 00:00 - 23:59" at bounding box center [261, 448] width 147 height 39
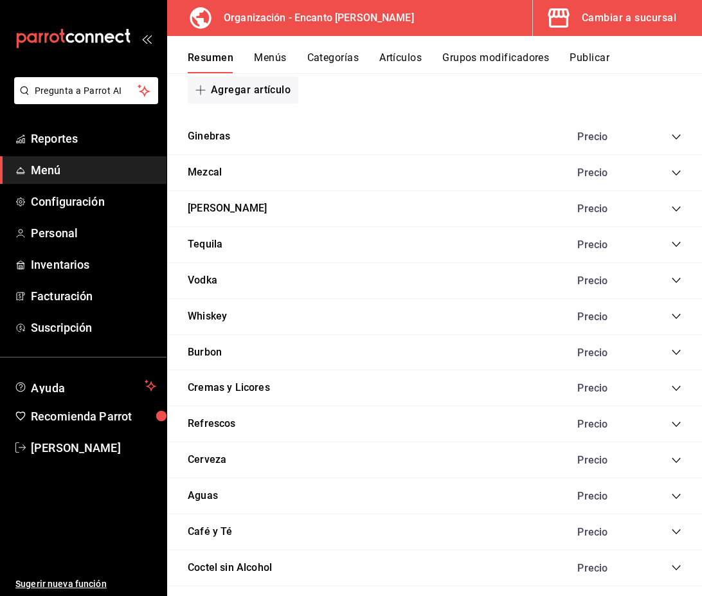
scroll to position [3120, 0]
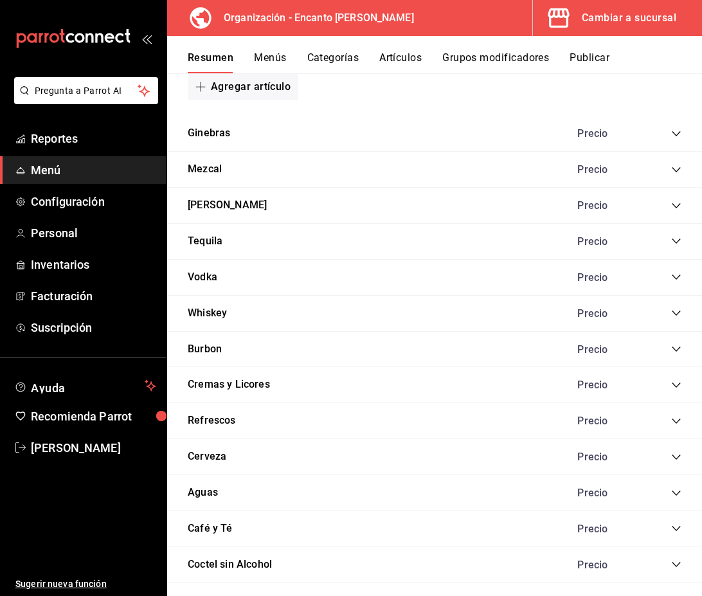
click at [673, 387] on icon "collapse-category-row" at bounding box center [676, 385] width 10 height 10
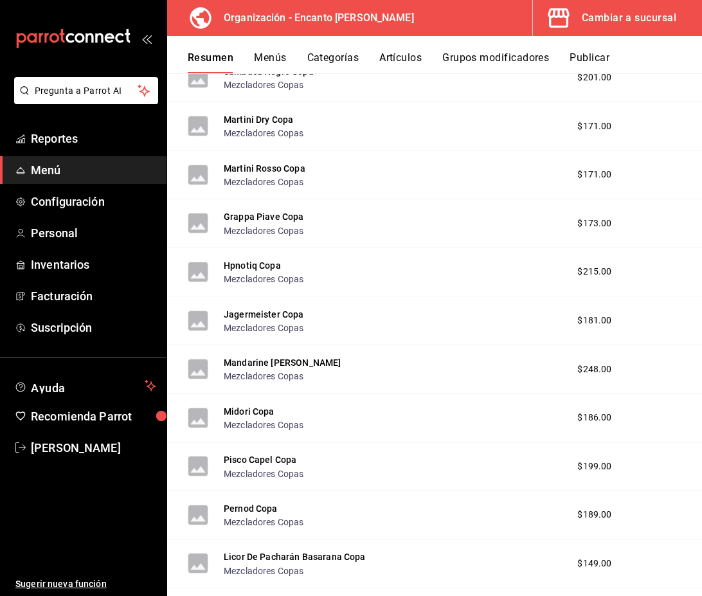
scroll to position [7092, 0]
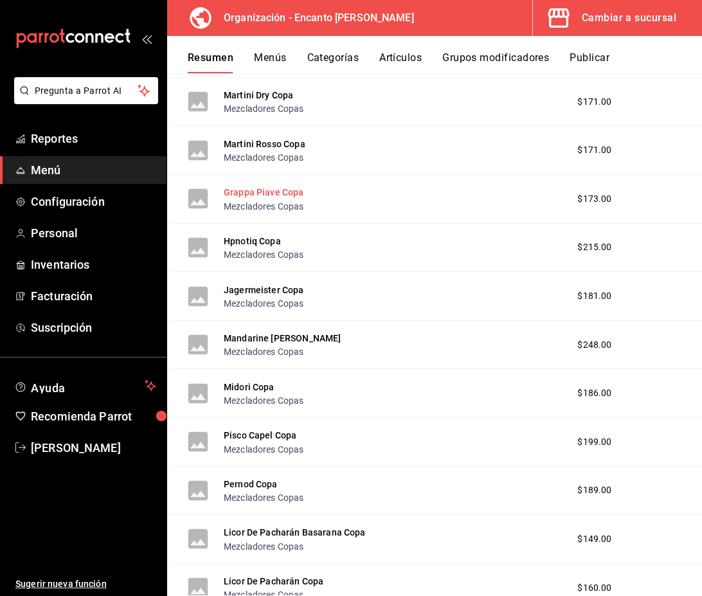
click at [264, 194] on button "Grappa Piave Copa" at bounding box center [264, 192] width 80 height 13
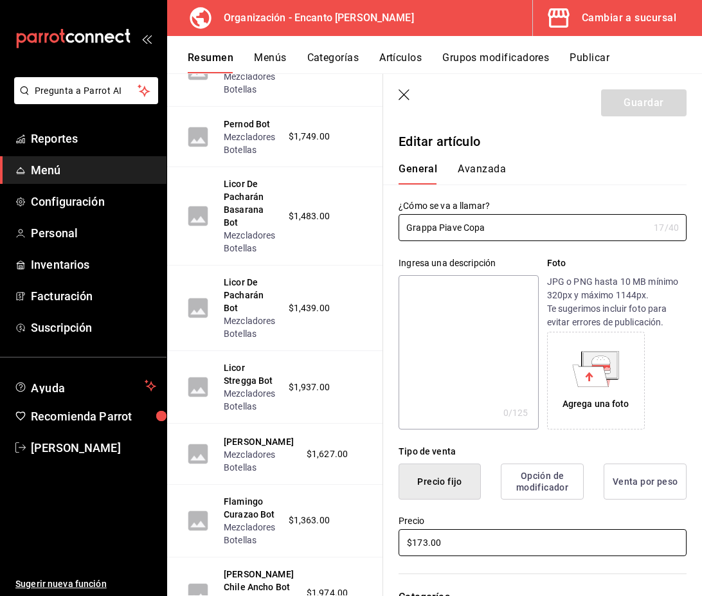
click at [428, 543] on input "$173.00" at bounding box center [543, 542] width 288 height 27
type input "$174.00"
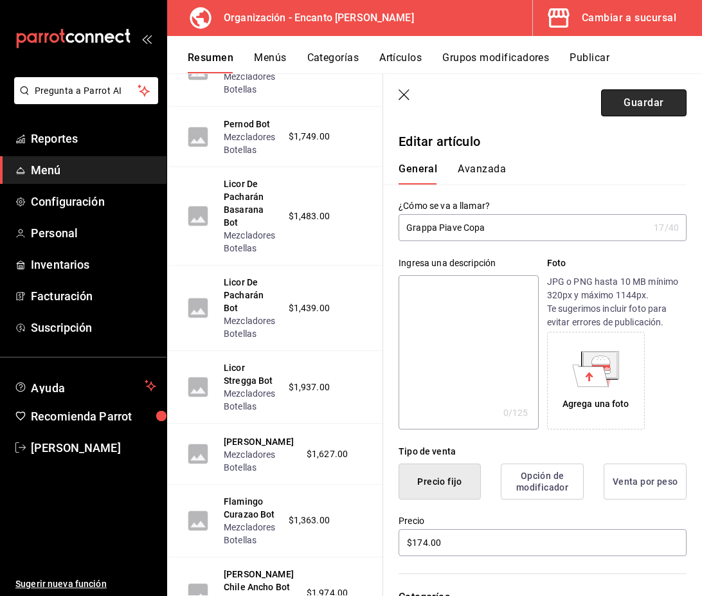
click at [658, 96] on button "Guardar" at bounding box center [644, 102] width 86 height 27
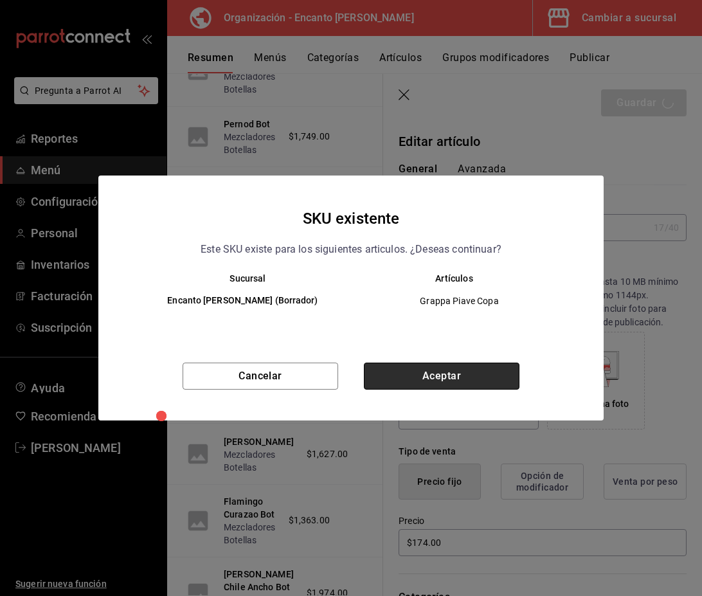
click at [471, 374] on button "Aceptar" at bounding box center [442, 376] width 156 height 27
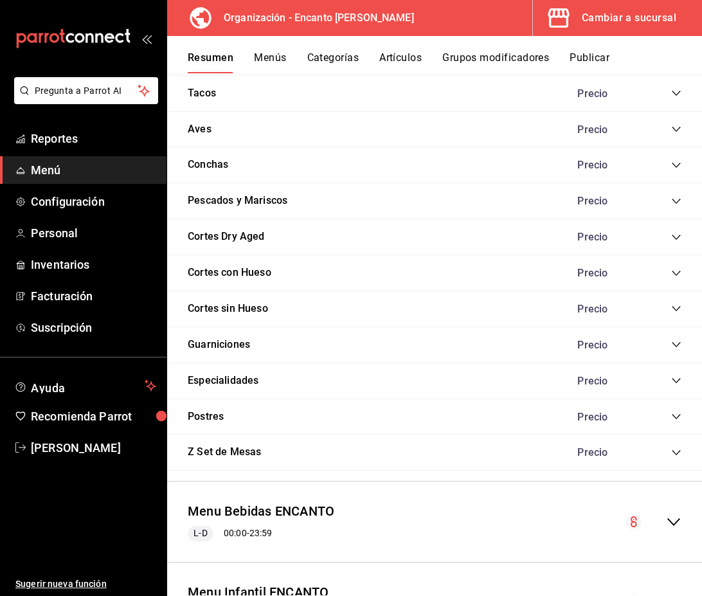
scroll to position [1172, 0]
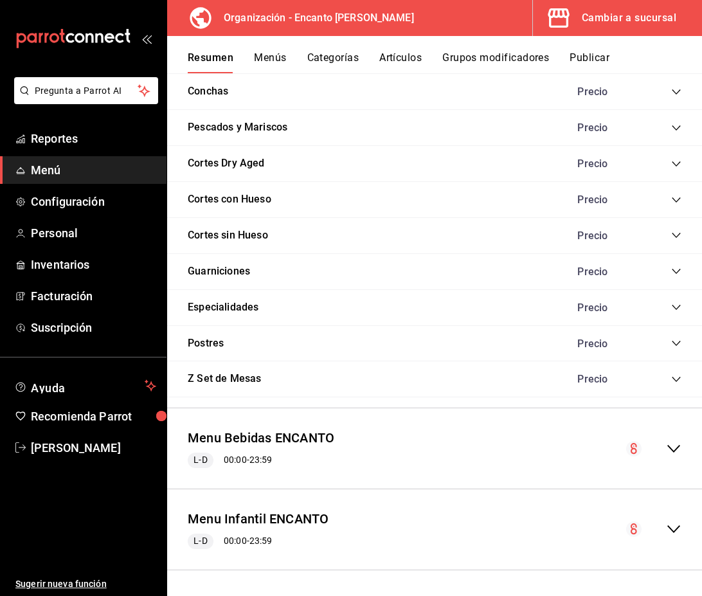
click at [671, 449] on icon "collapse-menu-row" at bounding box center [673, 448] width 15 height 15
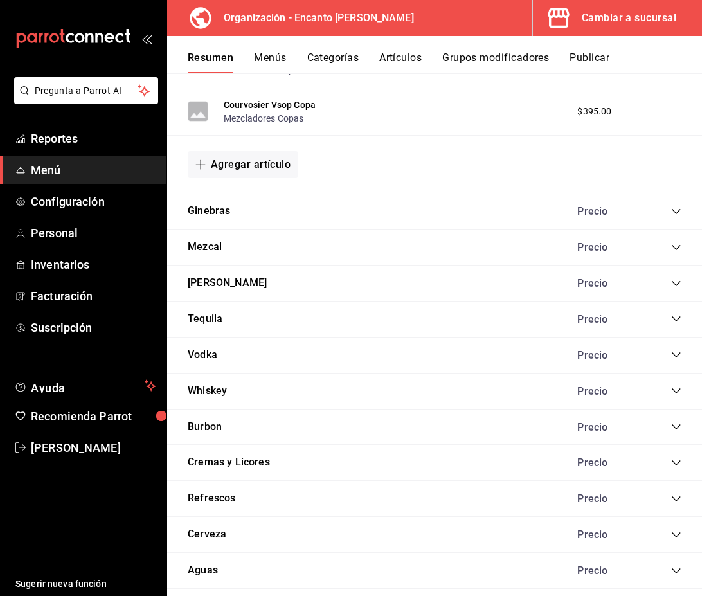
scroll to position [3047, 0]
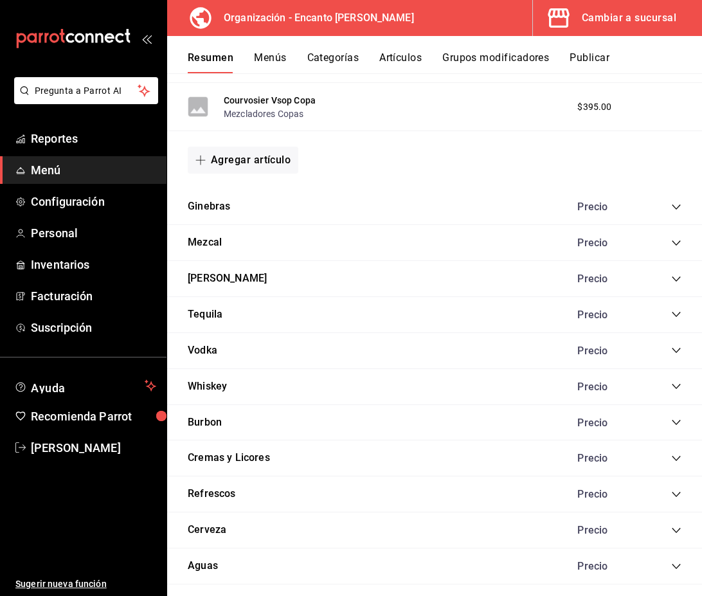
click at [675, 454] on icon "collapse-category-row" at bounding box center [676, 458] width 10 height 10
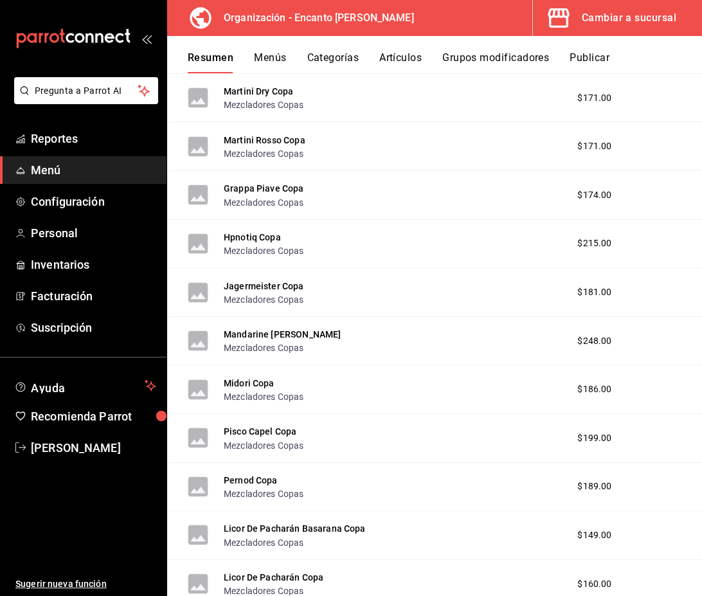
scroll to position [7099, 0]
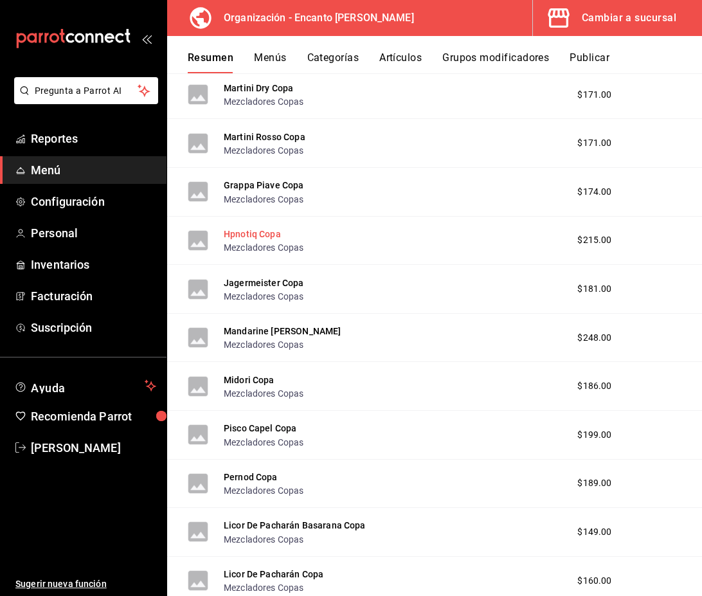
click at [257, 234] on button "Hpnotiq Copa" at bounding box center [252, 234] width 57 height 13
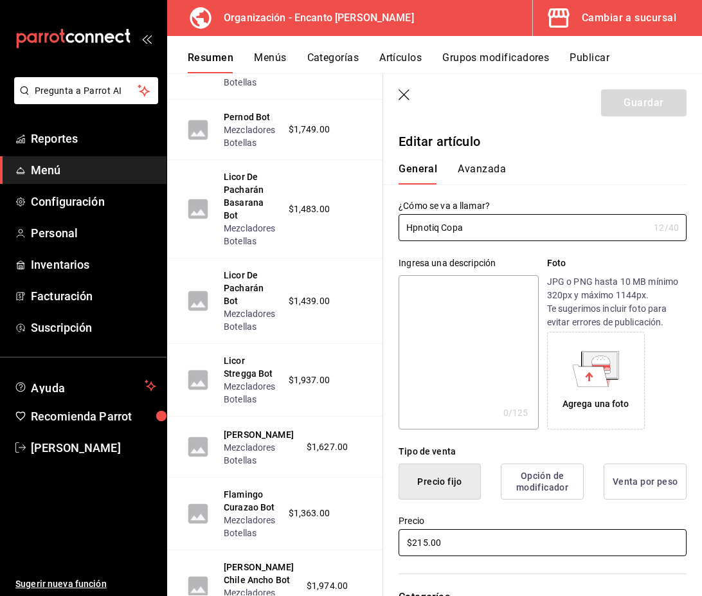
click at [428, 543] on input "$215.00" at bounding box center [543, 542] width 288 height 27
type input "$216.00"
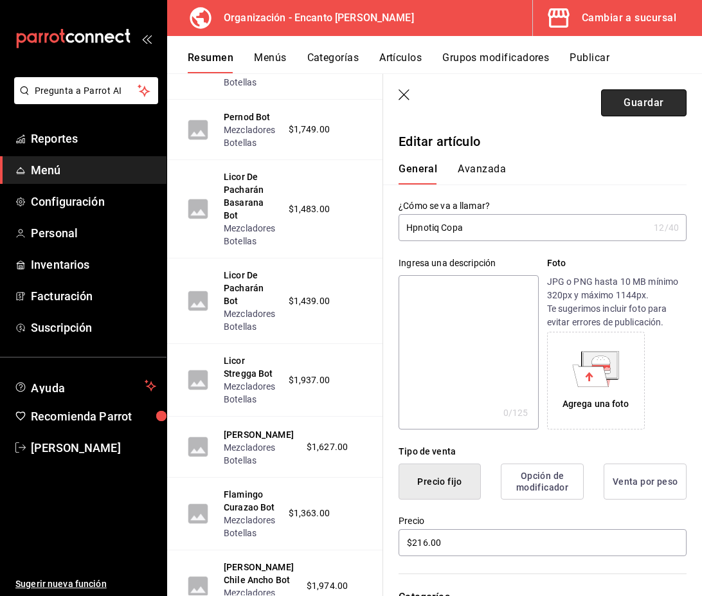
click at [631, 102] on button "Guardar" at bounding box center [644, 102] width 86 height 27
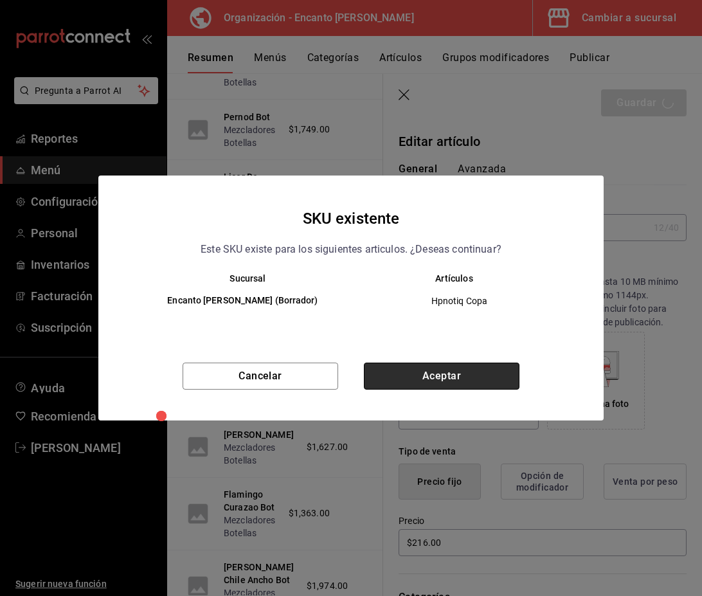
click at [451, 376] on button "Aceptar" at bounding box center [442, 376] width 156 height 27
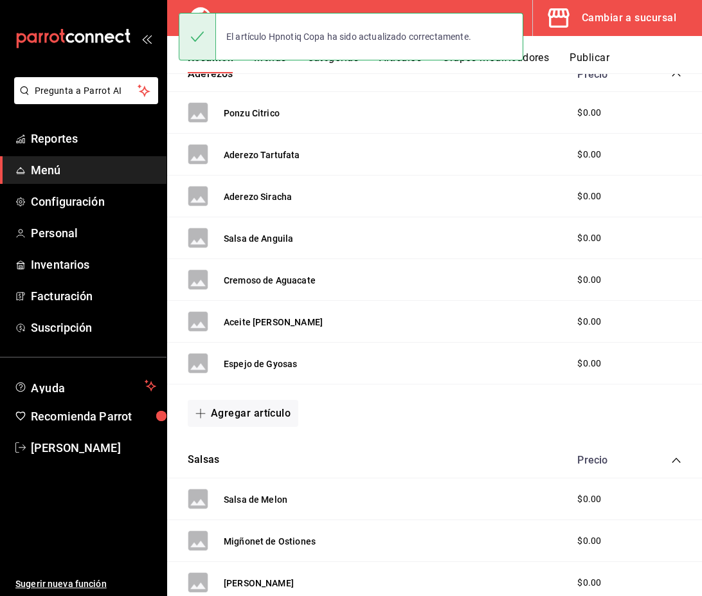
scroll to position [1172, 0]
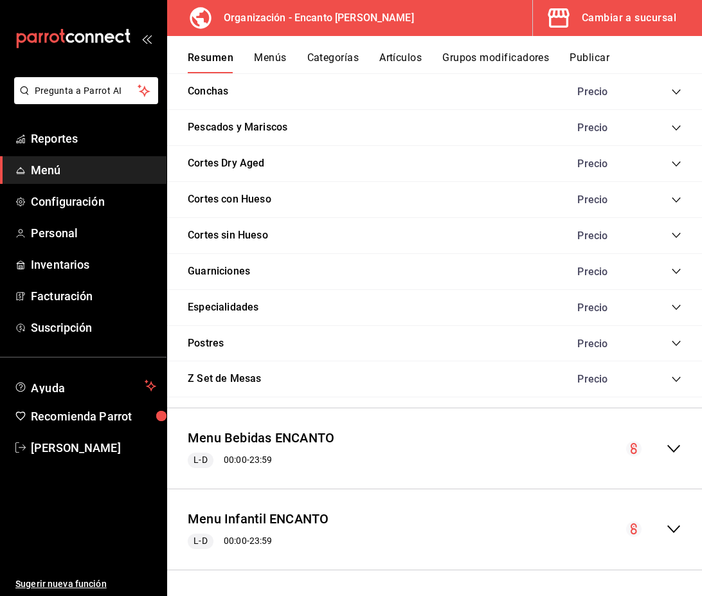
click at [674, 451] on icon "collapse-menu-row" at bounding box center [673, 449] width 13 height 8
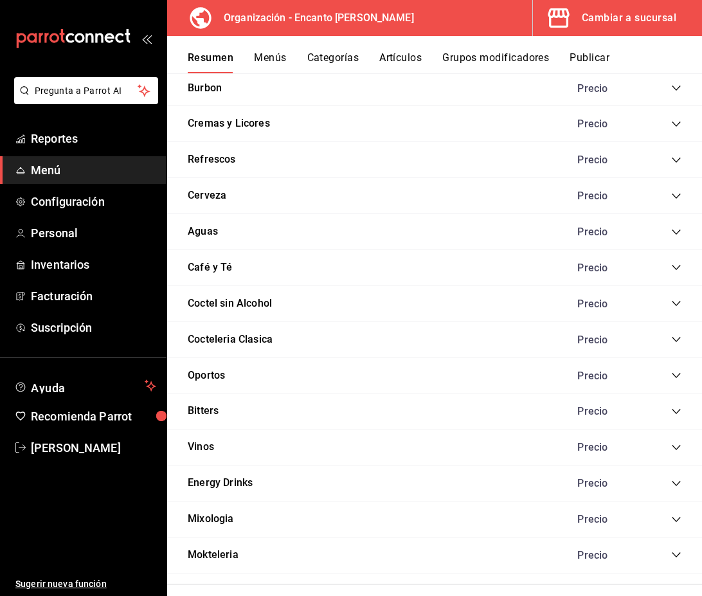
scroll to position [3372, 0]
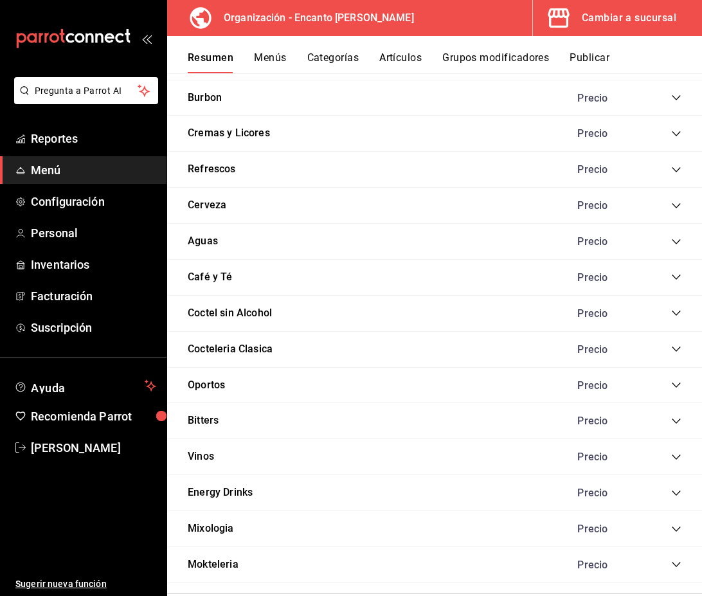
click at [675, 134] on icon "collapse-category-row" at bounding box center [676, 133] width 8 height 5
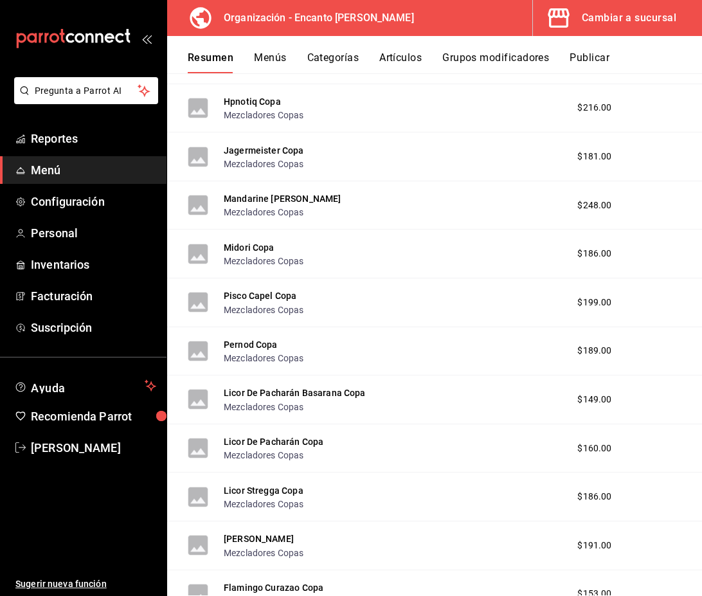
scroll to position [7235, 0]
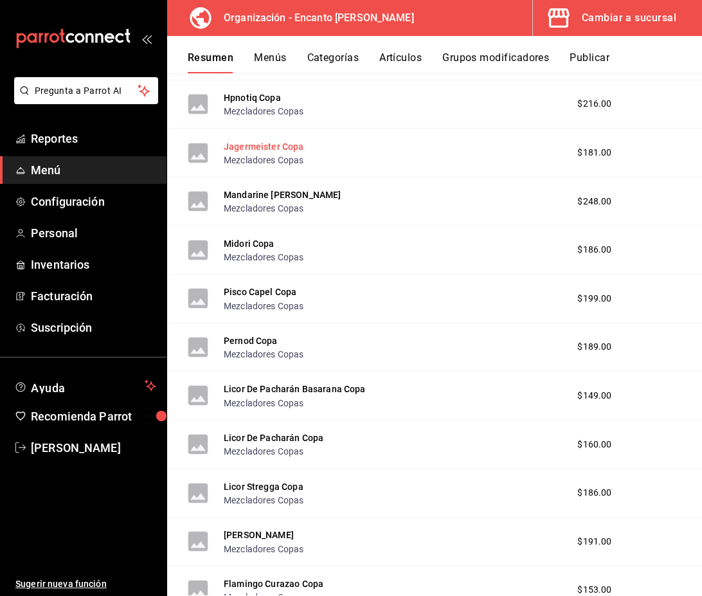
click at [273, 150] on button "Jagermeister Copa" at bounding box center [264, 146] width 80 height 13
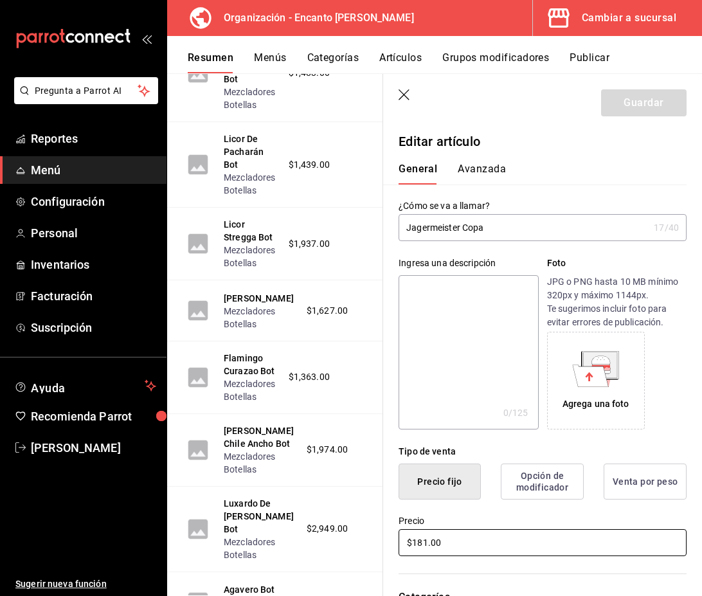
click at [426, 539] on input "$181.00" at bounding box center [543, 542] width 288 height 27
type input "$182.00"
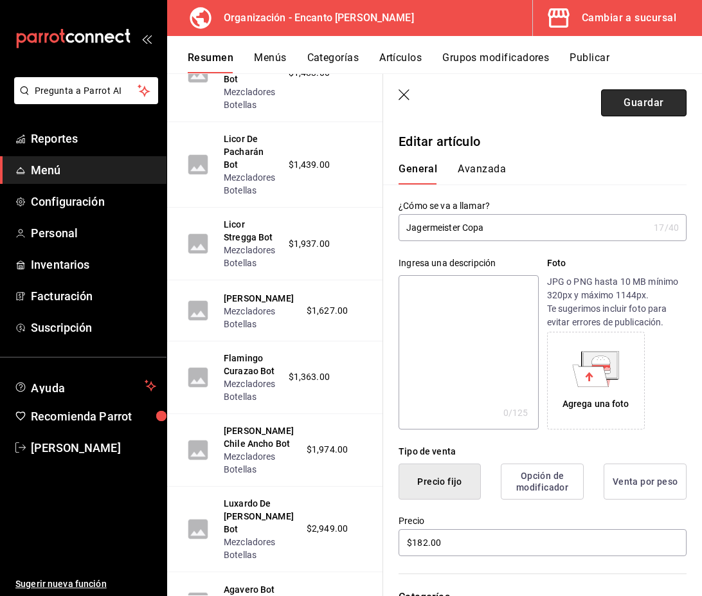
click at [643, 107] on button "Guardar" at bounding box center [644, 102] width 86 height 27
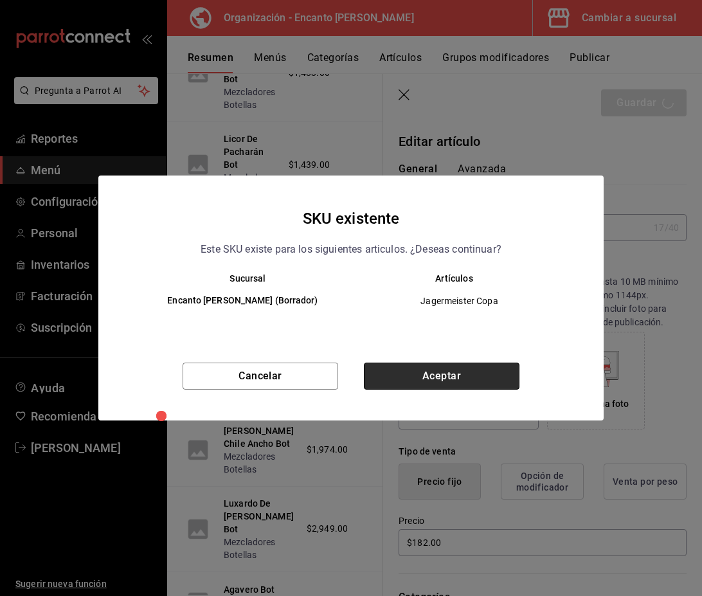
click at [475, 376] on button "Aceptar" at bounding box center [442, 376] width 156 height 27
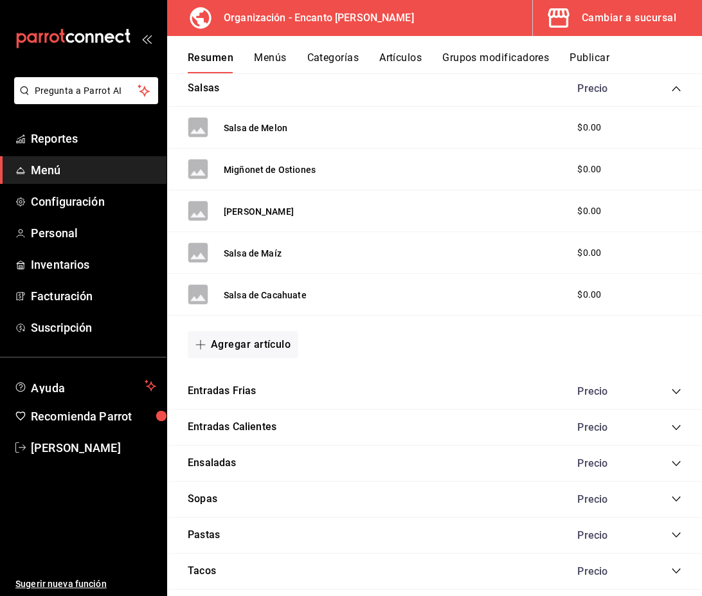
scroll to position [1172, 0]
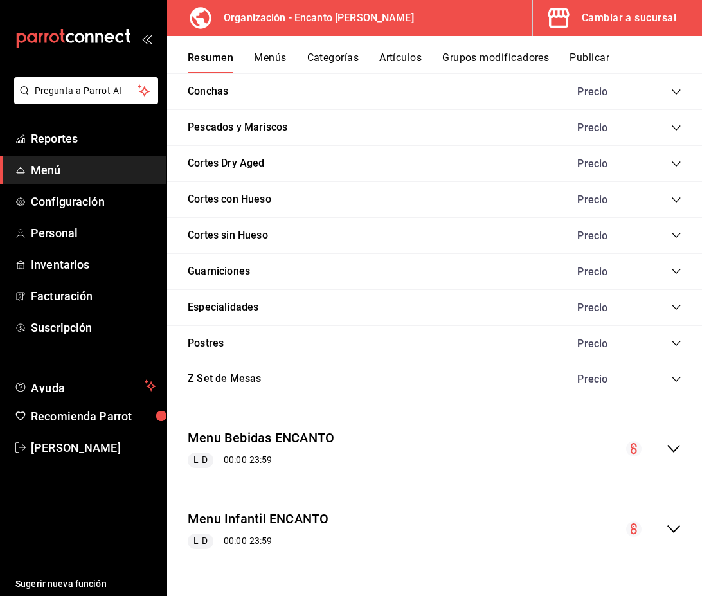
click at [671, 452] on icon "collapse-menu-row" at bounding box center [673, 448] width 15 height 15
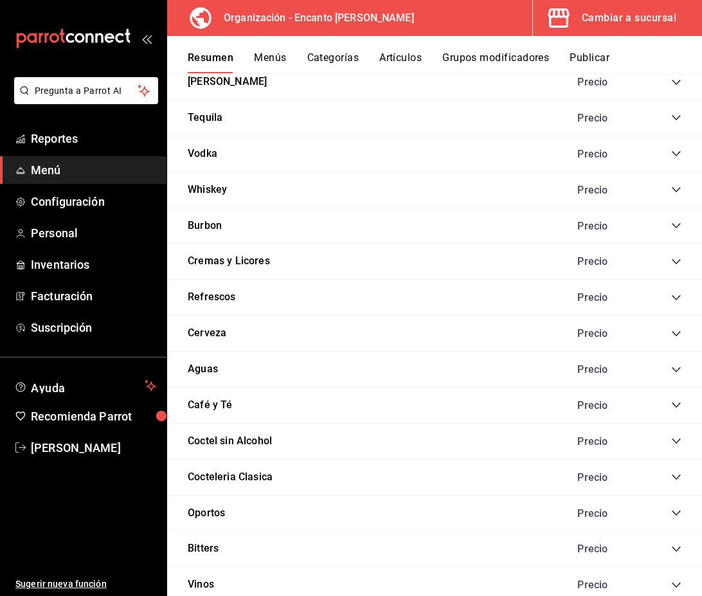
scroll to position [3256, 0]
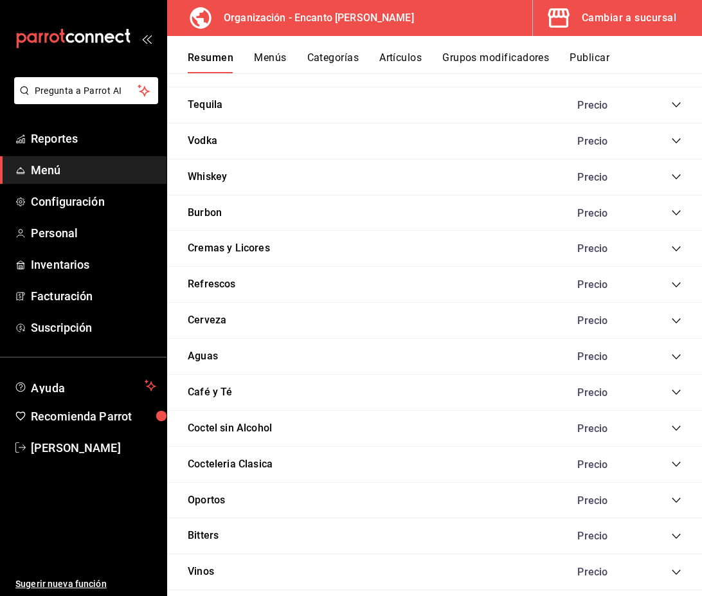
click at [673, 251] on icon "collapse-category-row" at bounding box center [676, 249] width 10 height 10
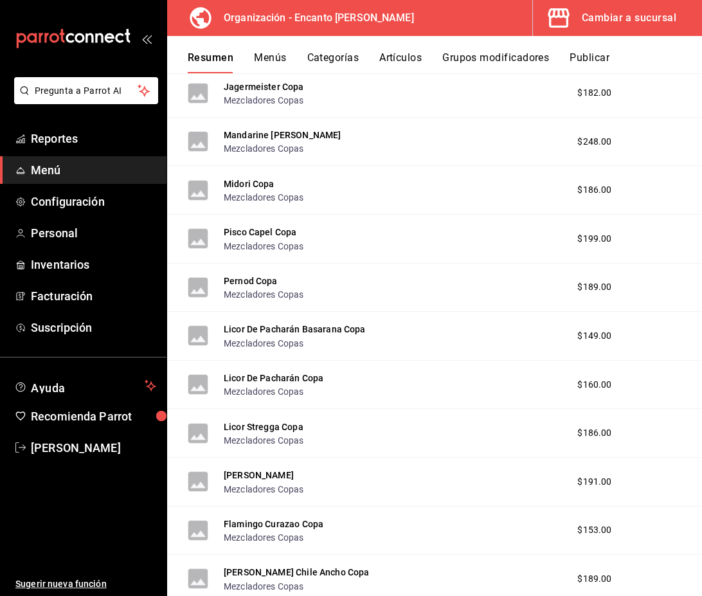
scroll to position [7295, 0]
click at [275, 136] on button "Mandarine [PERSON_NAME]" at bounding box center [282, 134] width 117 height 13
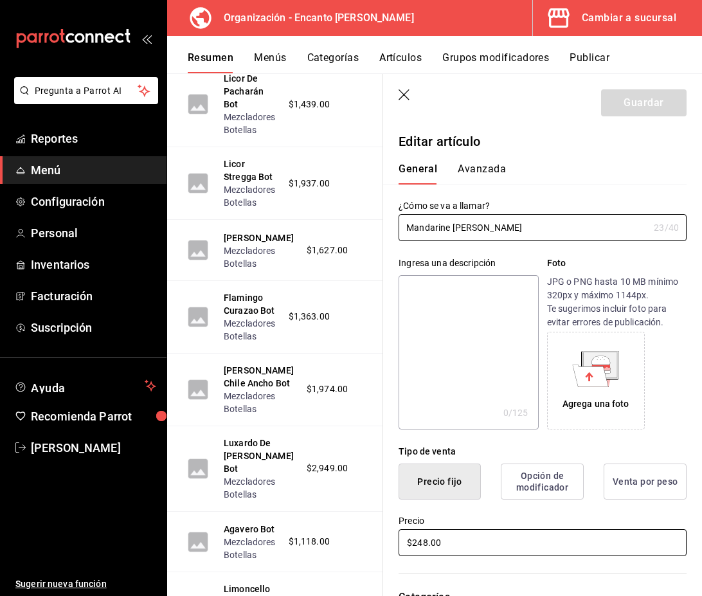
click at [428, 545] on input "$248.00" at bounding box center [543, 542] width 288 height 27
type input "$249.00"
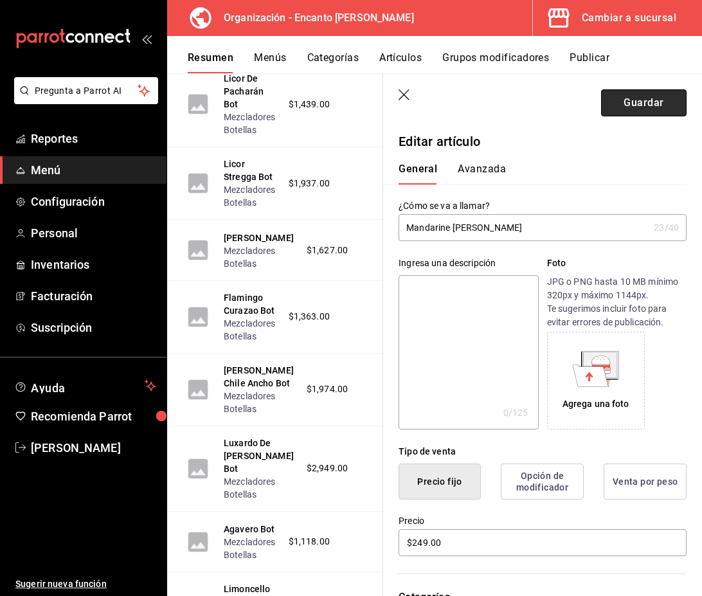
click at [669, 104] on button "Guardar" at bounding box center [644, 102] width 86 height 27
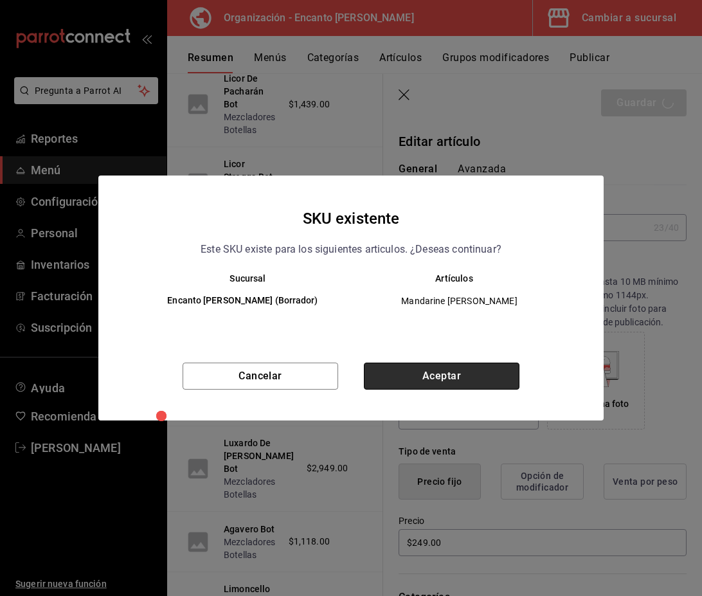
click at [486, 383] on button "Aceptar" at bounding box center [442, 376] width 156 height 27
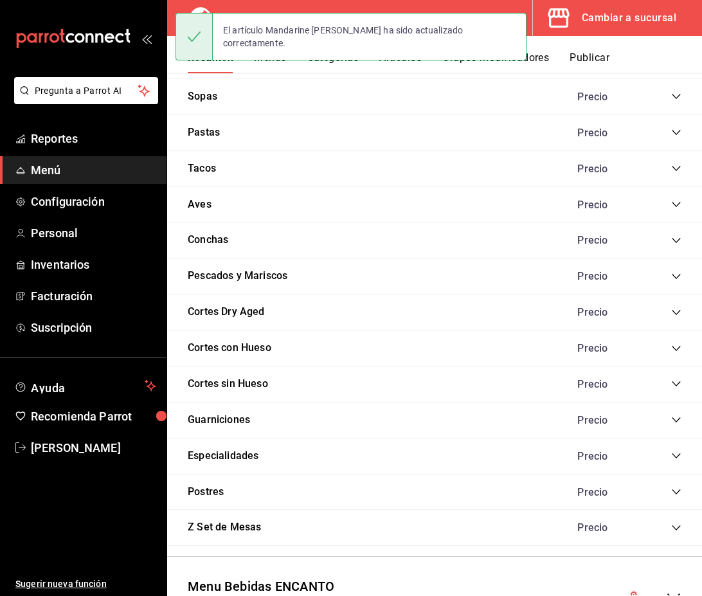
scroll to position [1172, 0]
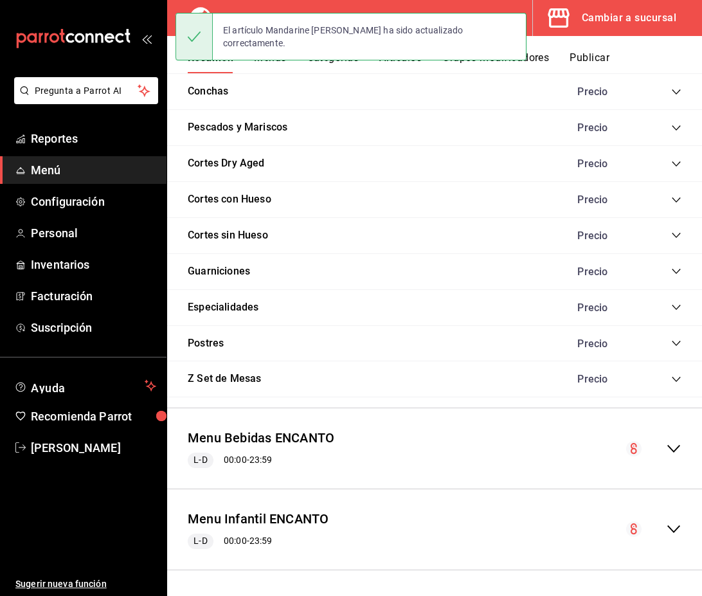
click at [664, 444] on div "collapse-menu-row" at bounding box center [653, 448] width 55 height 15
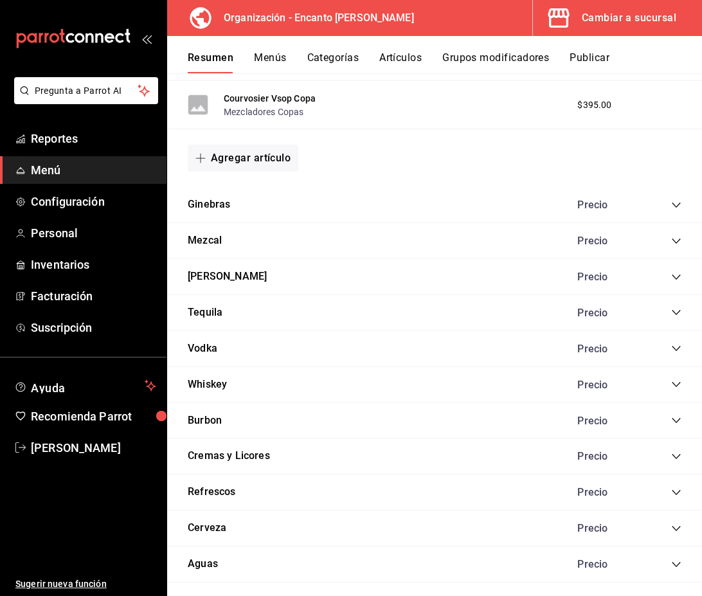
scroll to position [3212, 0]
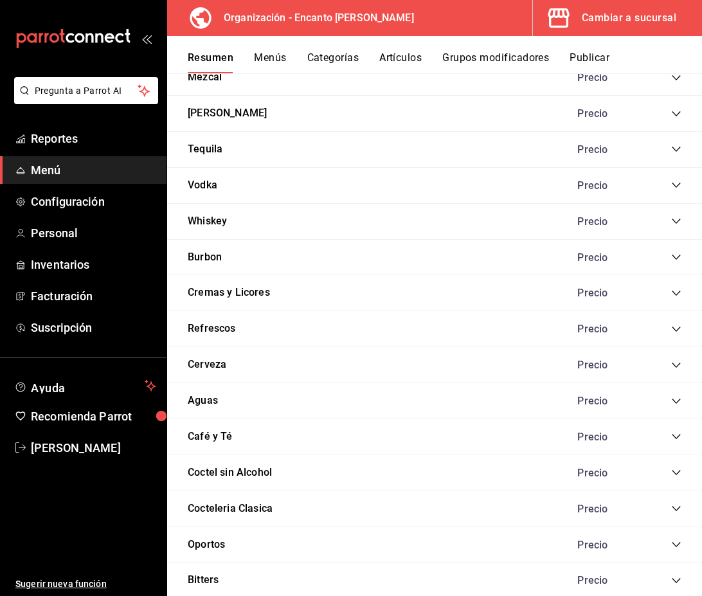
click at [676, 295] on icon "collapse-category-row" at bounding box center [676, 293] width 8 height 5
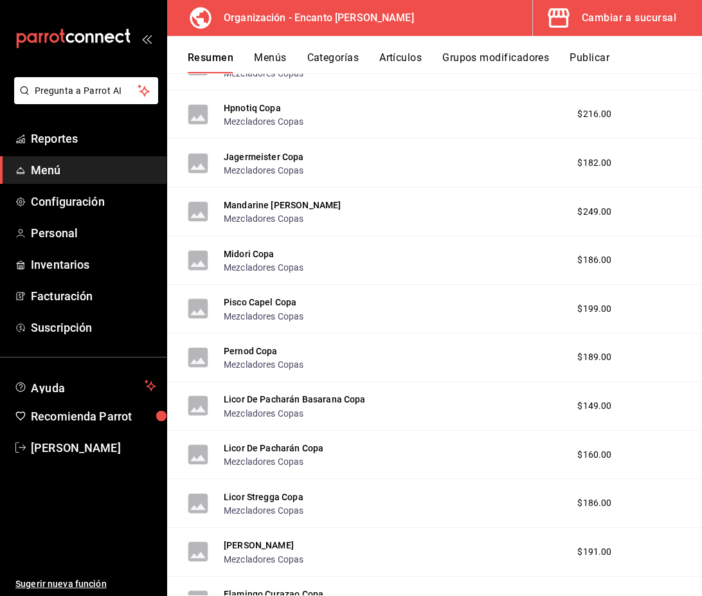
scroll to position [7225, 0]
click at [278, 451] on button "Licor De Pacharán Copa" at bounding box center [274, 447] width 100 height 13
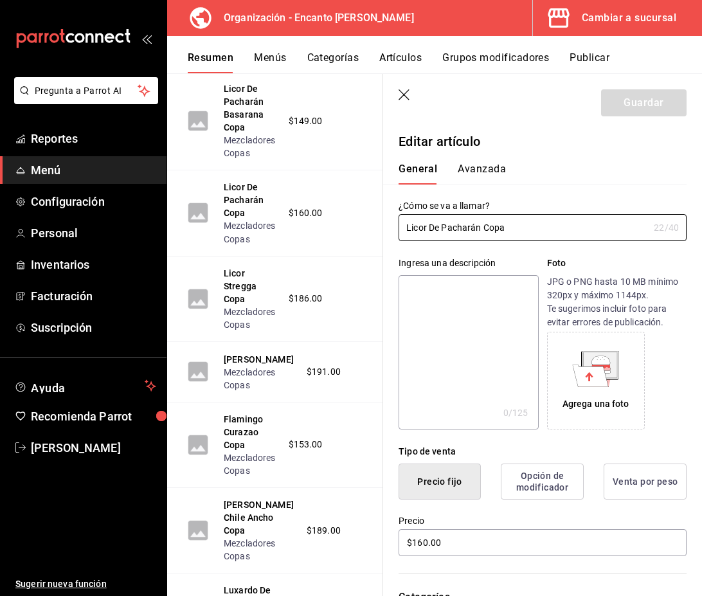
scroll to position [10637, 0]
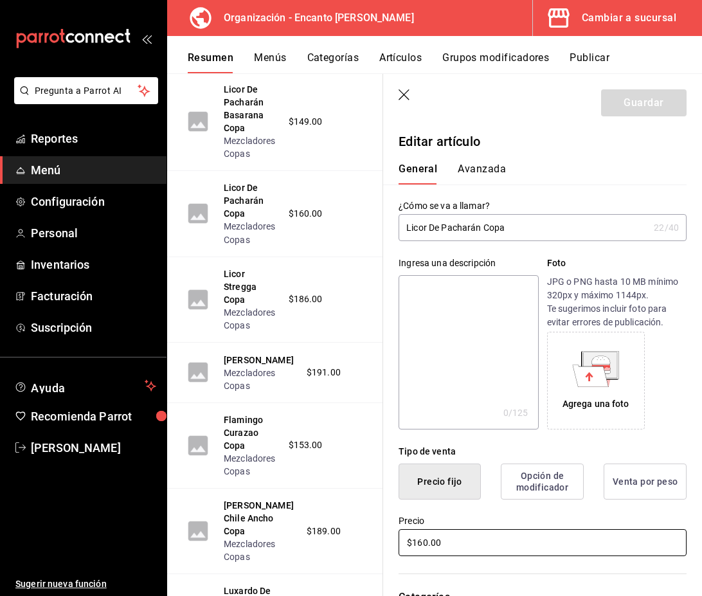
click at [425, 547] on input "$160.00" at bounding box center [543, 542] width 288 height 27
type input "$161.00"
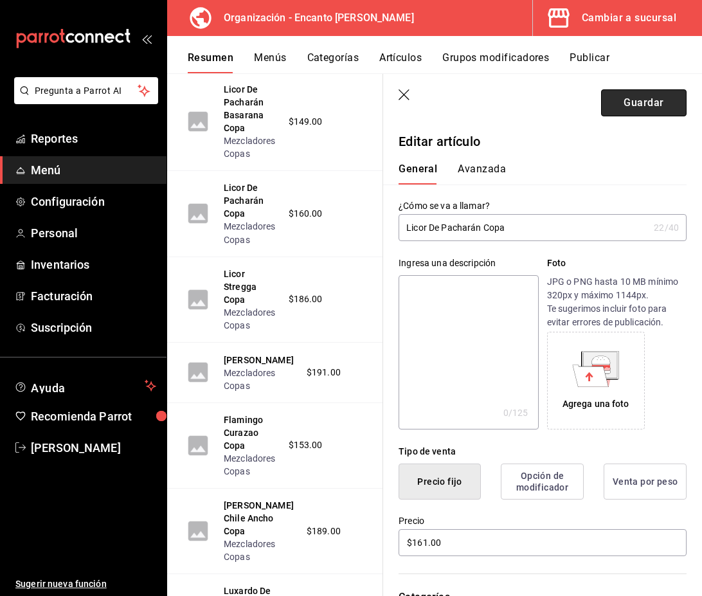
click at [619, 105] on button "Guardar" at bounding box center [644, 102] width 86 height 27
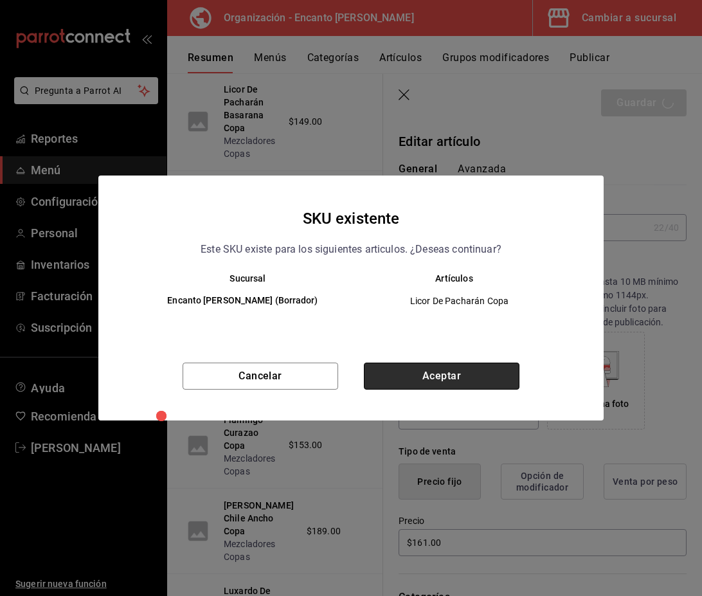
click at [455, 382] on button "Aceptar" at bounding box center [442, 376] width 156 height 27
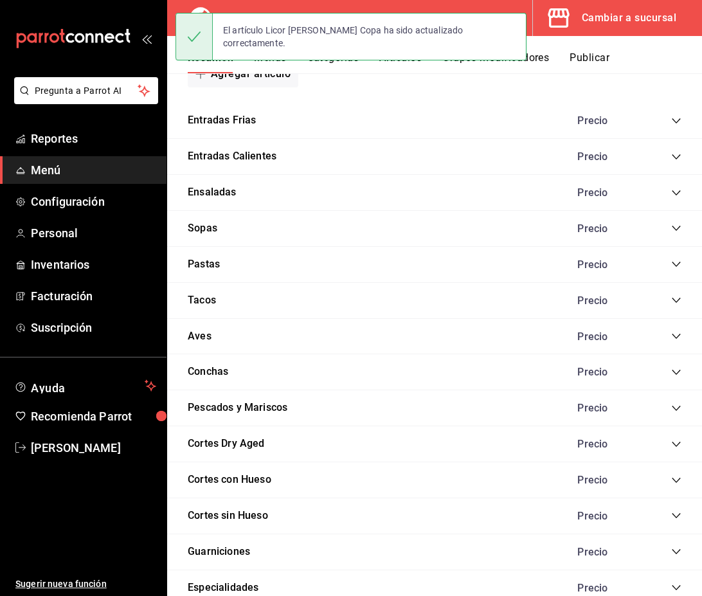
scroll to position [1172, 0]
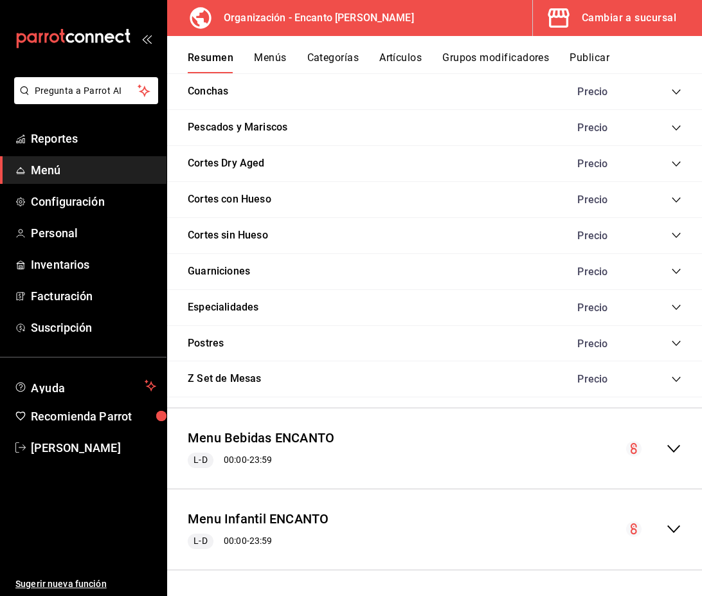
click at [674, 450] on icon "collapse-menu-row" at bounding box center [673, 449] width 13 height 8
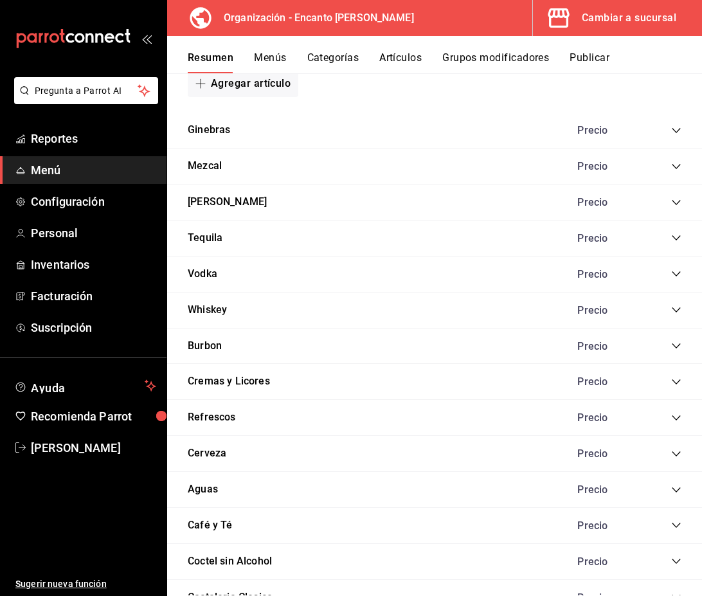
scroll to position [3124, 0]
click at [676, 381] on icon "collapse-category-row" at bounding box center [676, 381] width 10 height 10
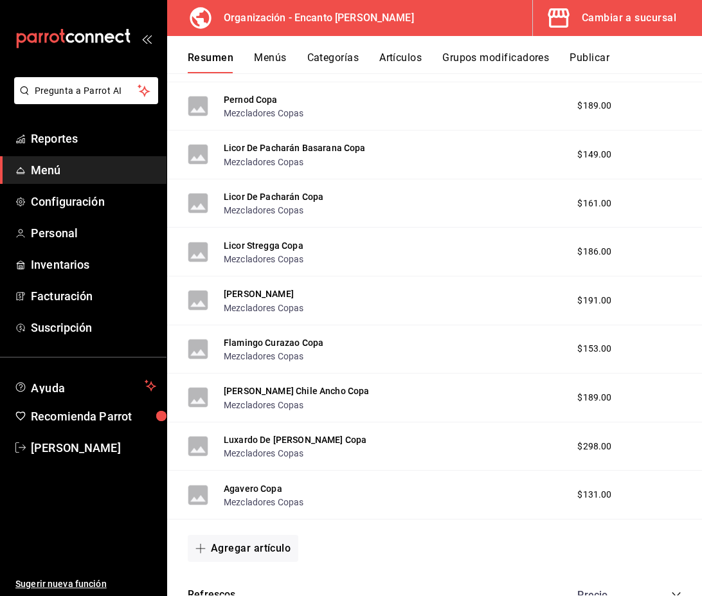
scroll to position [7479, 0]
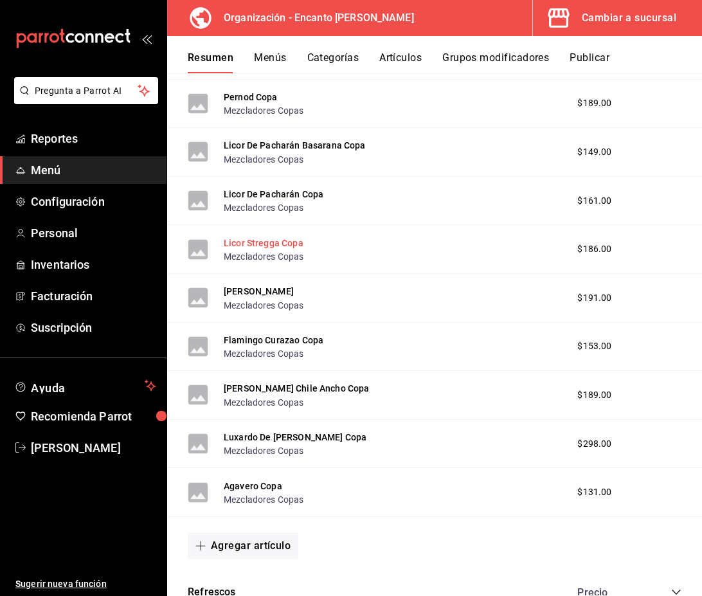
click at [286, 242] on button "Licor Stregga Copa" at bounding box center [264, 243] width 80 height 13
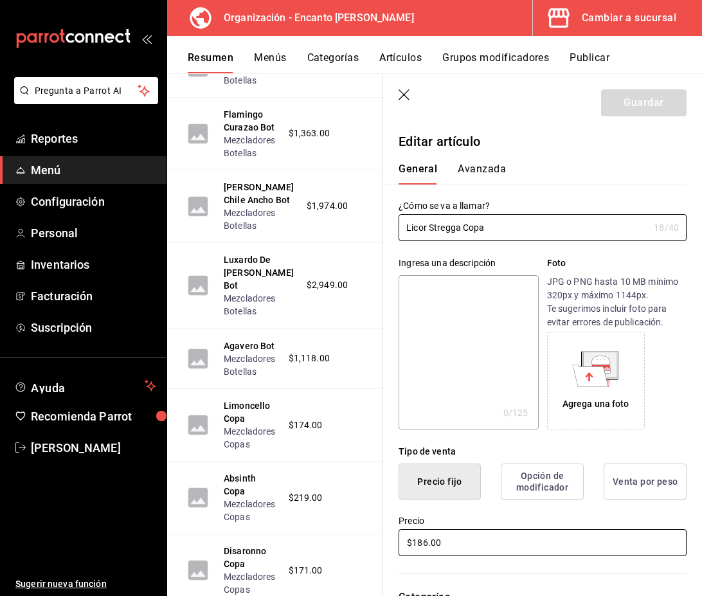
click at [428, 545] on input "$186.00" at bounding box center [543, 542] width 288 height 27
type input "$187.00"
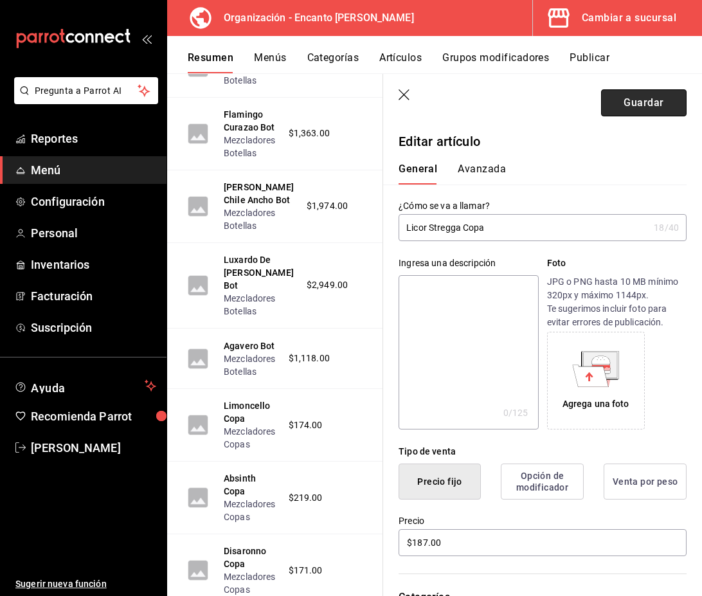
click at [653, 112] on button "Guardar" at bounding box center [644, 102] width 86 height 27
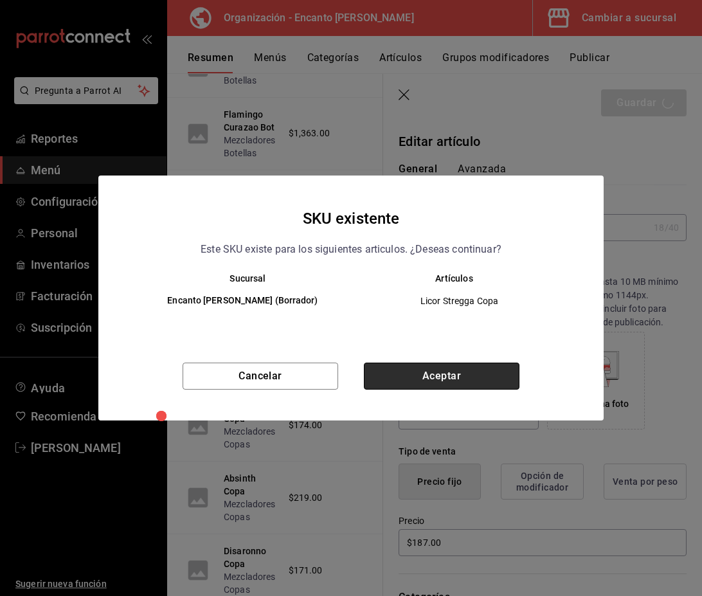
click at [444, 365] on button "Aceptar" at bounding box center [442, 376] width 156 height 27
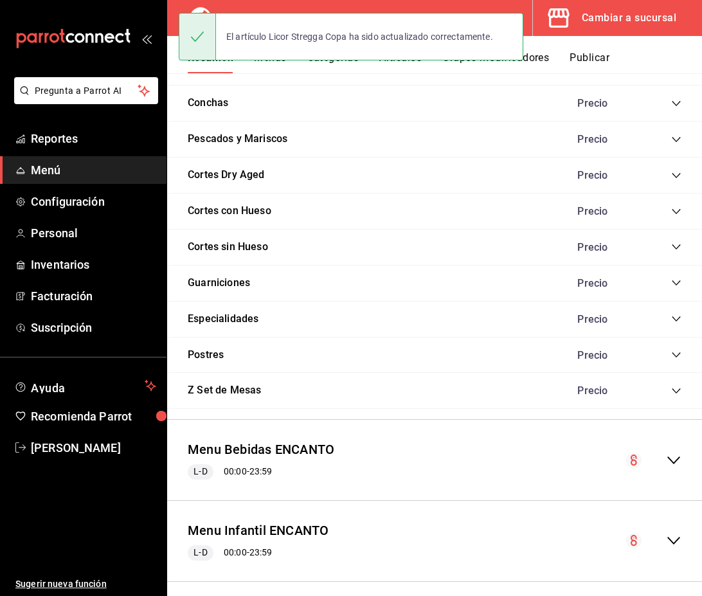
scroll to position [1172, 0]
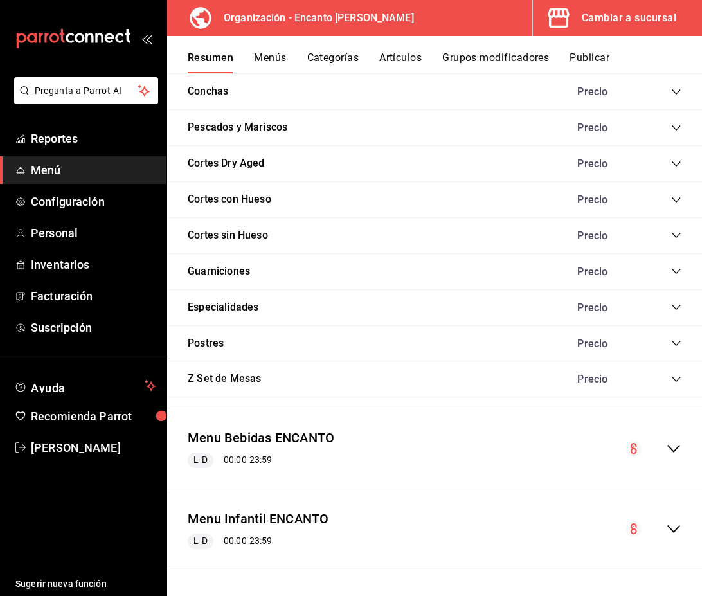
click at [607, 446] on div "Menu Bebidas ENCANTO L-D 00:00 - 23:59" at bounding box center [434, 449] width 535 height 60
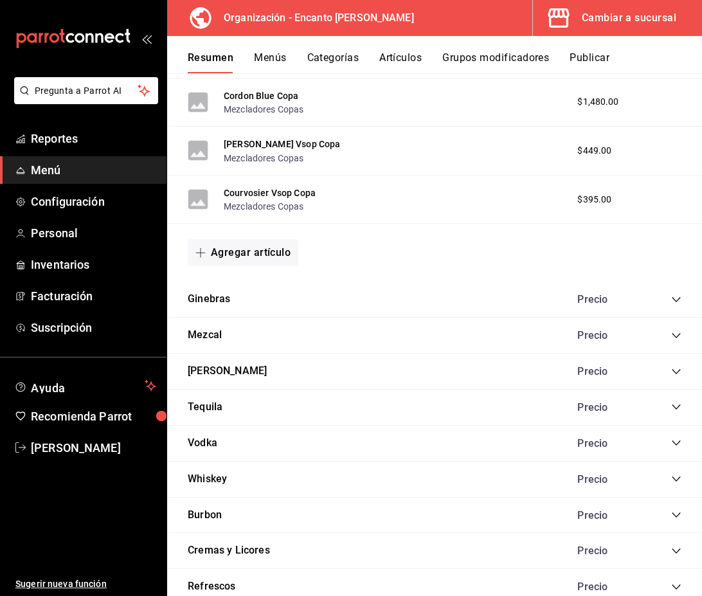
scroll to position [2958, 0]
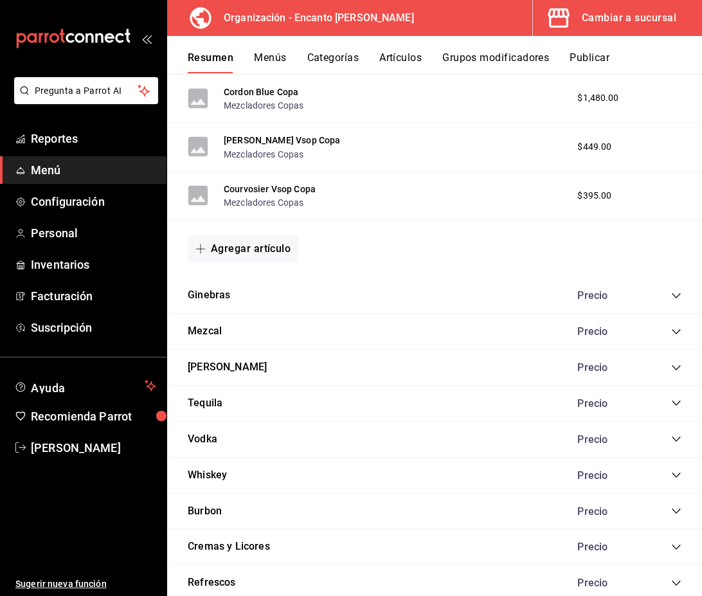
click at [671, 547] on icon "collapse-category-row" at bounding box center [676, 547] width 10 height 10
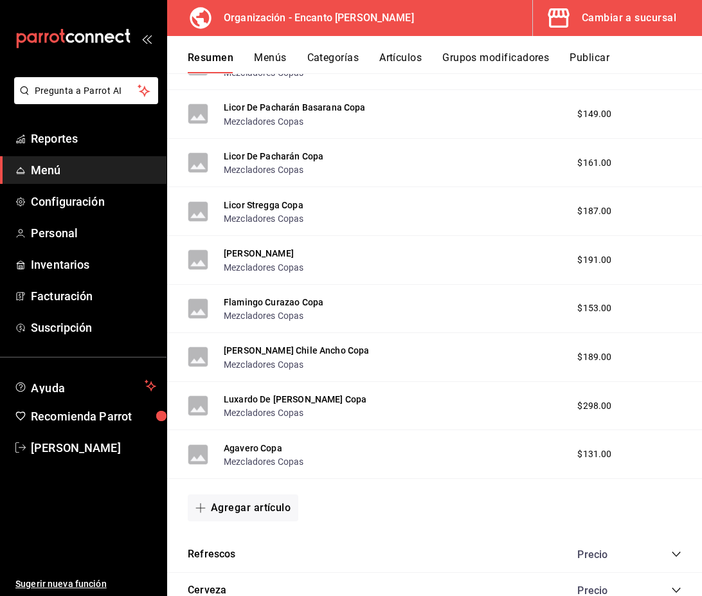
scroll to position [7520, 0]
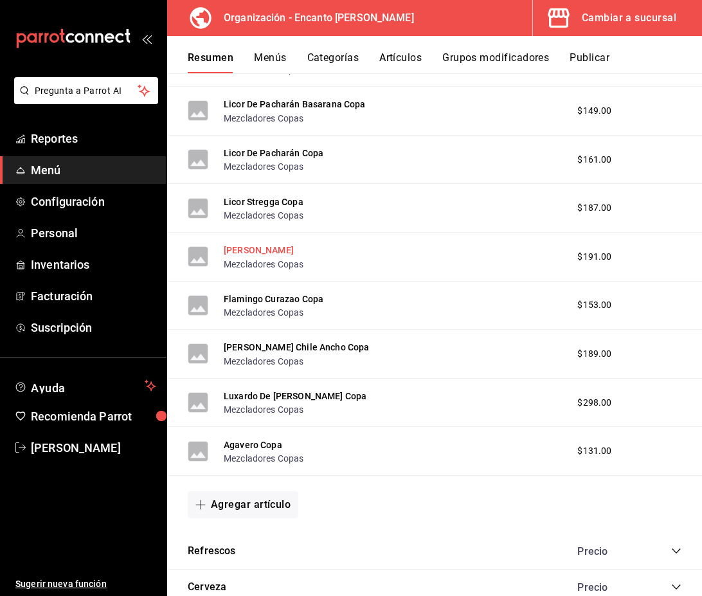
click at [294, 251] on button "[PERSON_NAME]" at bounding box center [259, 250] width 70 height 13
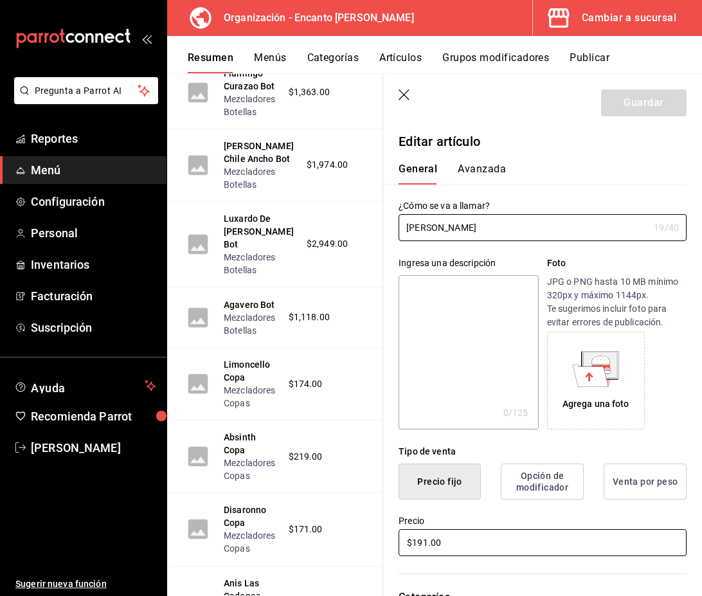
click at [428, 541] on input "$191.00" at bounding box center [543, 542] width 288 height 27
type input "$192.00"
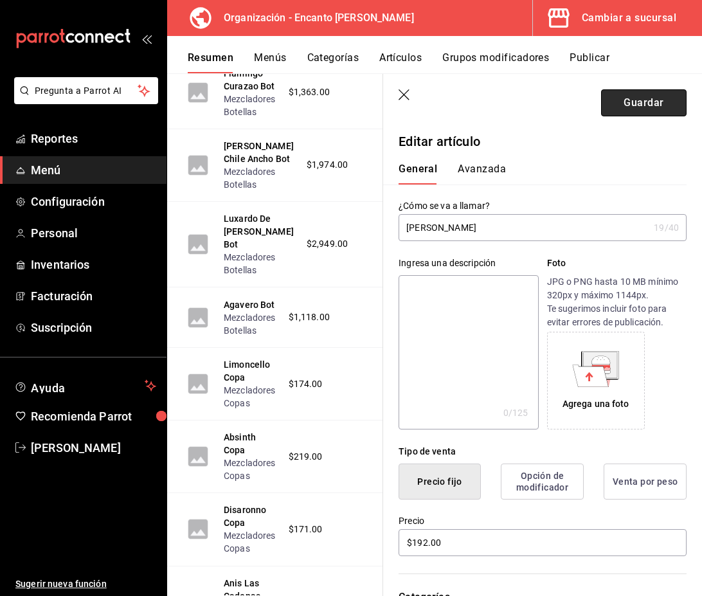
click at [654, 105] on button "Guardar" at bounding box center [644, 102] width 86 height 27
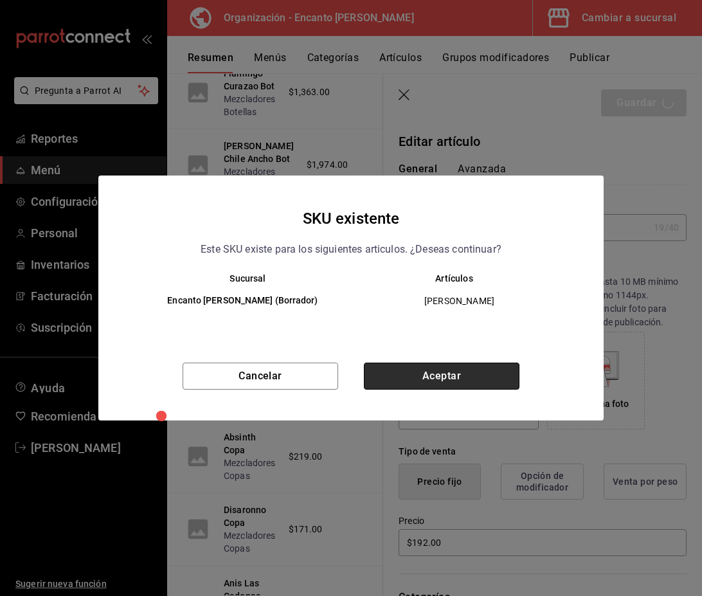
click at [479, 370] on button "Aceptar" at bounding box center [442, 376] width 156 height 27
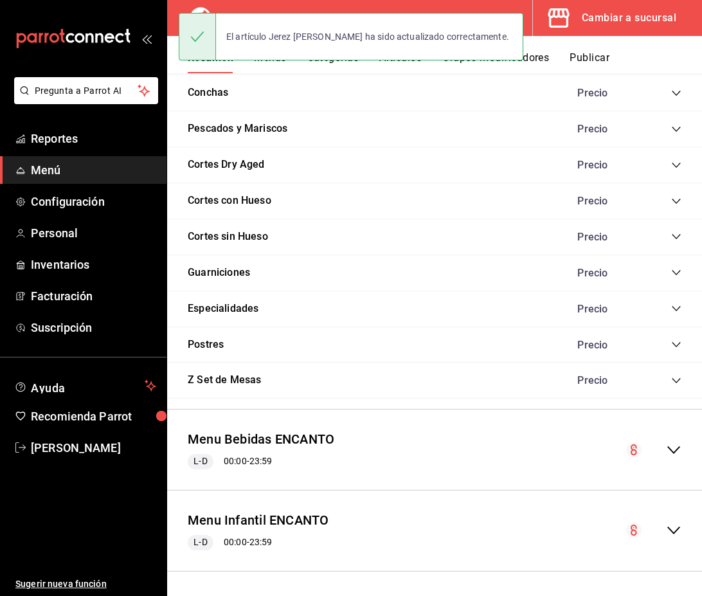
scroll to position [1172, 0]
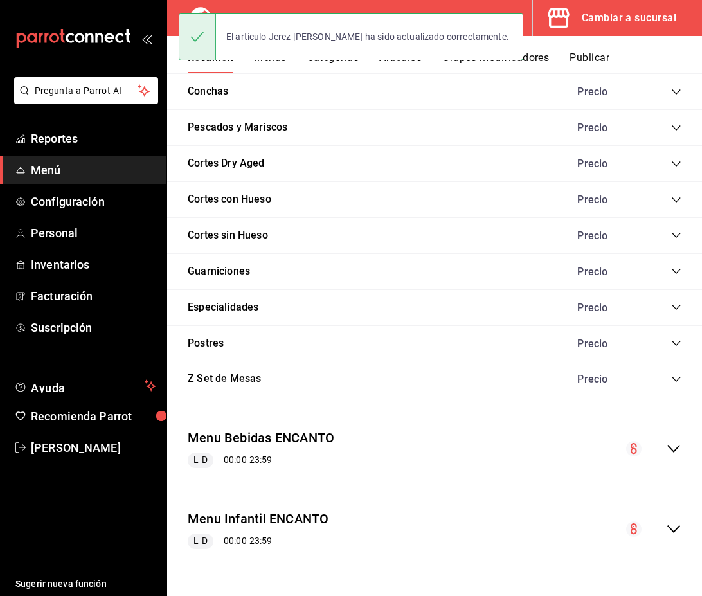
click at [507, 464] on div "Menu Bebidas ENCANTO L-D 00:00 - 23:59" at bounding box center [434, 449] width 535 height 60
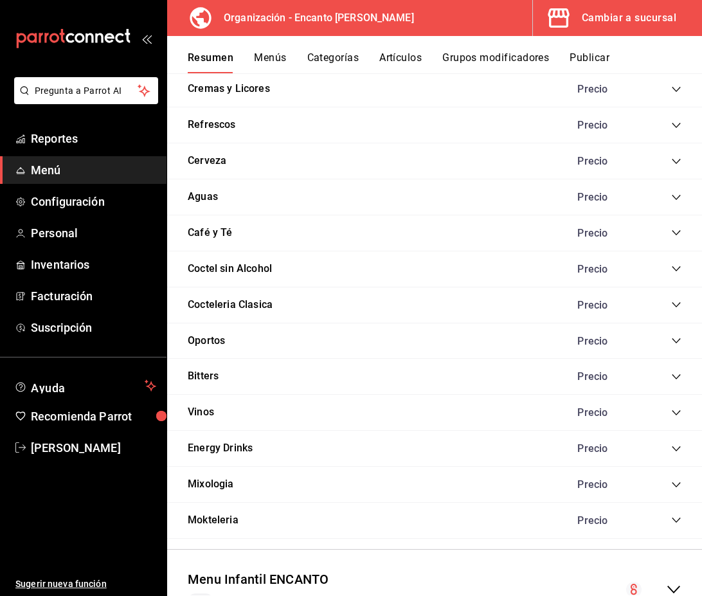
scroll to position [3415, 0]
click at [465, 101] on div "Cremas y Licores Precio" at bounding box center [434, 90] width 535 height 36
click at [671, 93] on icon "collapse-category-row" at bounding box center [676, 90] width 10 height 10
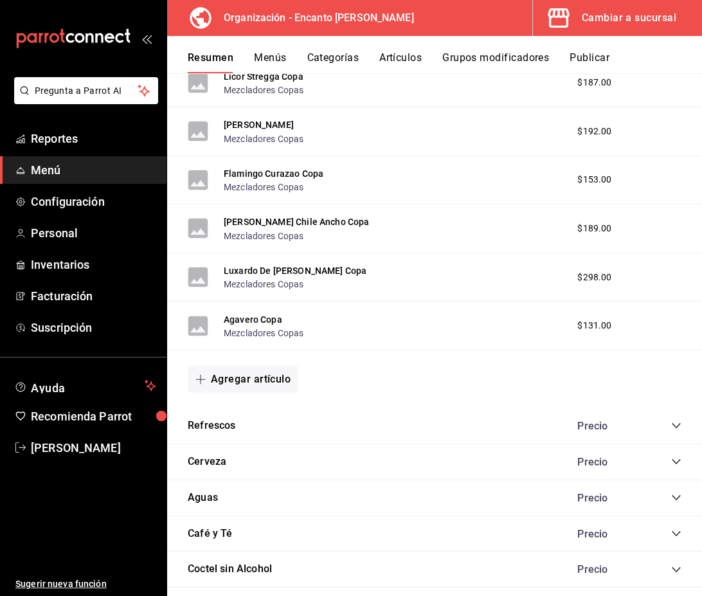
scroll to position [7650, 0]
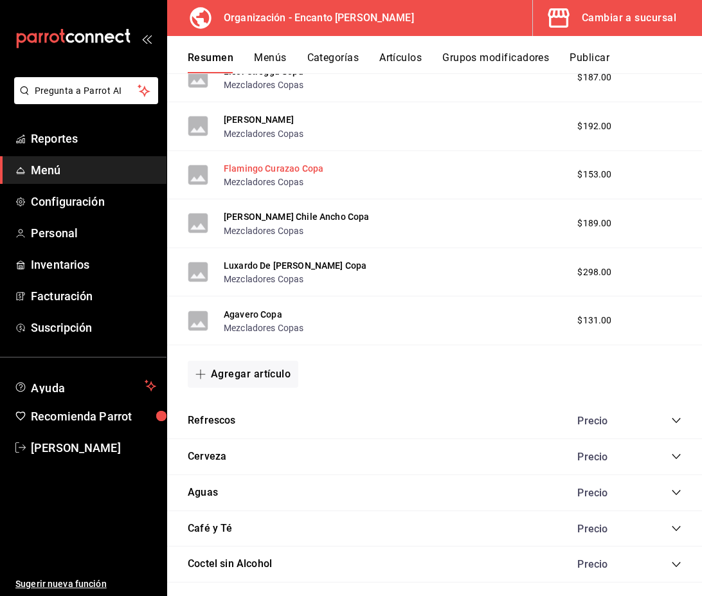
click at [287, 169] on button "Flamingo Curazao Copa" at bounding box center [274, 168] width 100 height 13
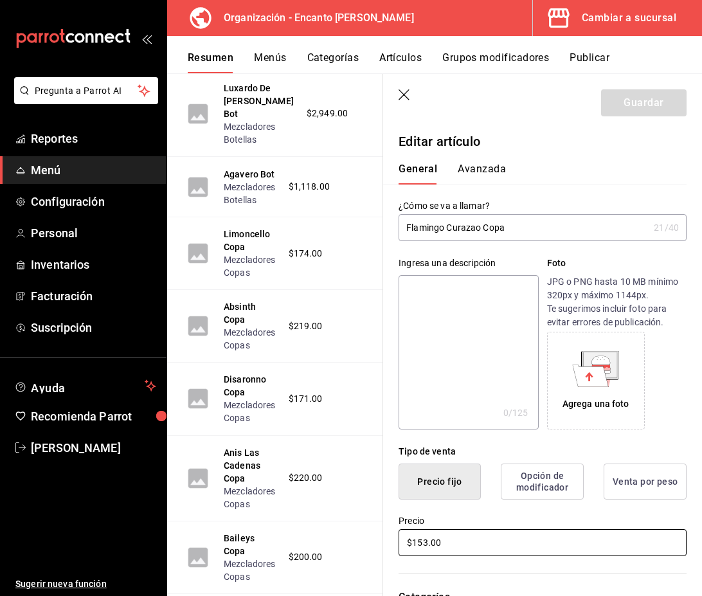
click at [428, 545] on input "$153.00" at bounding box center [543, 542] width 288 height 27
type input "$154.00"
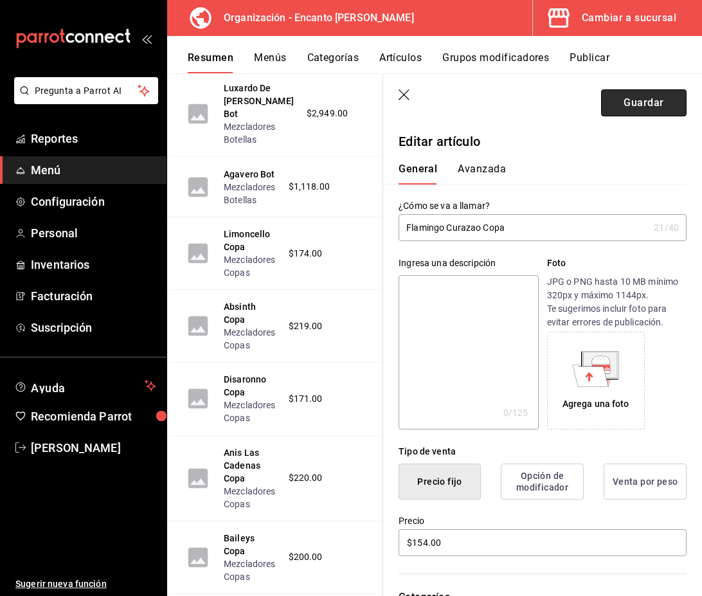
click at [659, 101] on button "Guardar" at bounding box center [644, 102] width 86 height 27
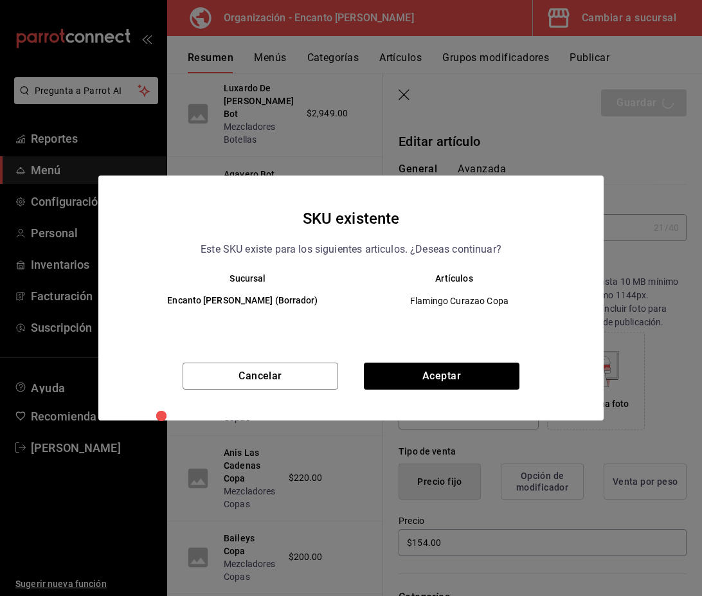
click at [484, 395] on div "Cancelar Aceptar" at bounding box center [350, 392] width 505 height 58
click at [484, 390] on div "Cancelar Aceptar" at bounding box center [350, 392] width 505 height 58
click at [488, 383] on button "Aceptar" at bounding box center [442, 376] width 156 height 27
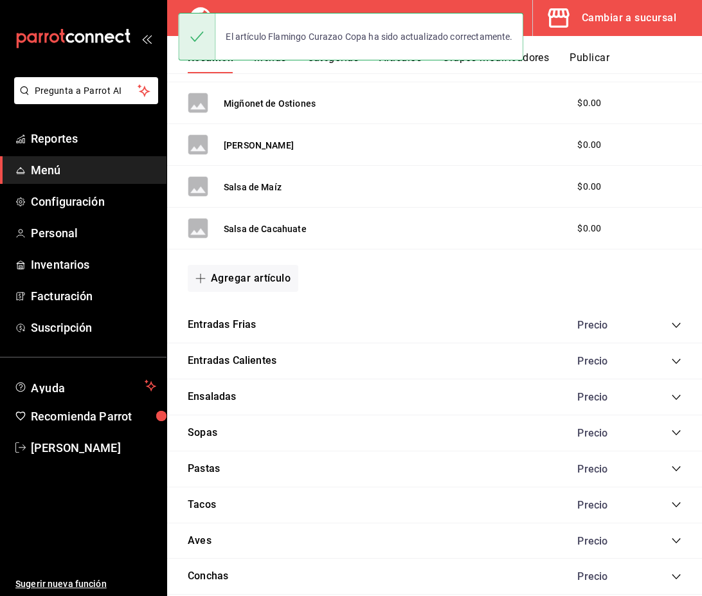
scroll to position [1172, 0]
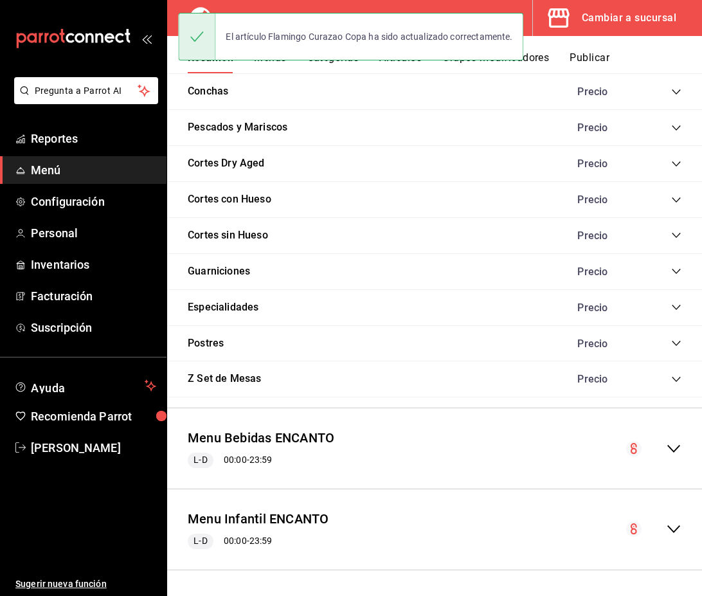
click at [672, 446] on icon "collapse-menu-row" at bounding box center [673, 448] width 15 height 15
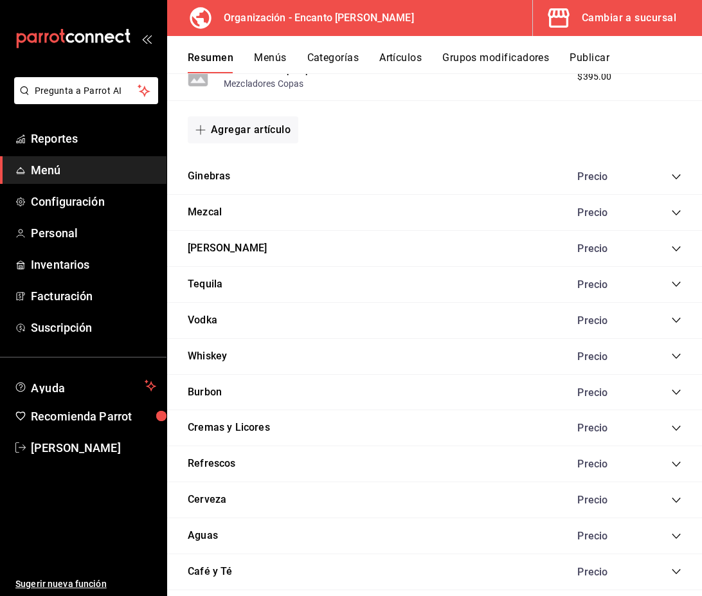
scroll to position [3087, 0]
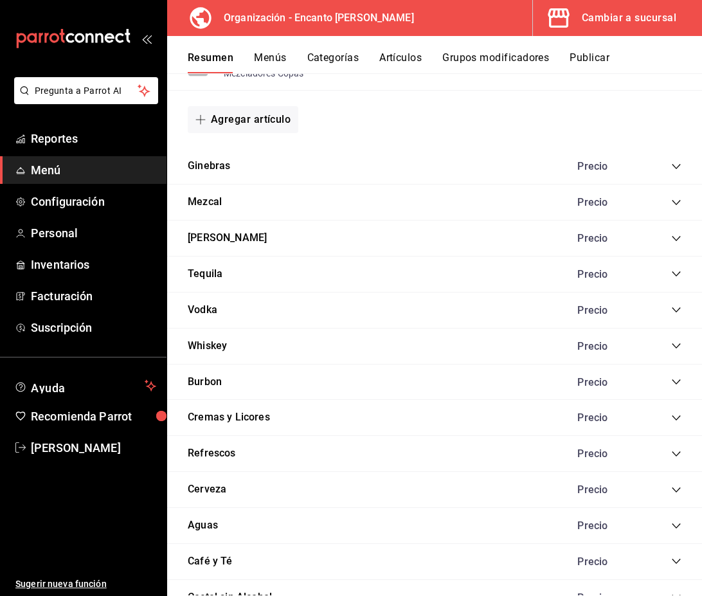
click at [673, 421] on icon "collapse-category-row" at bounding box center [676, 418] width 10 height 10
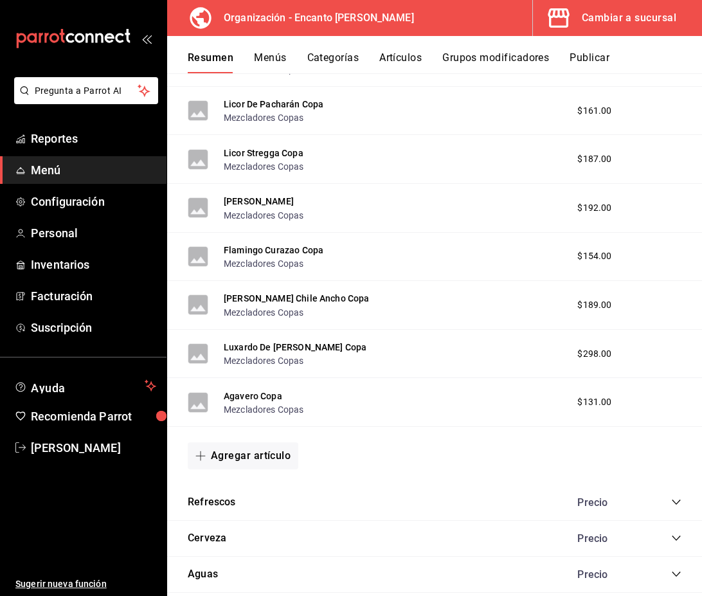
scroll to position [7575, 0]
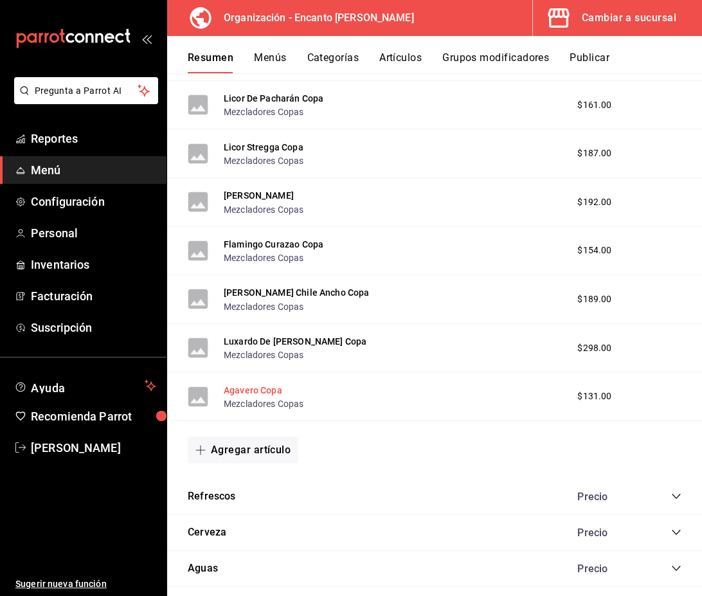
click at [268, 395] on button "Agavero Copa" at bounding box center [253, 390] width 59 height 13
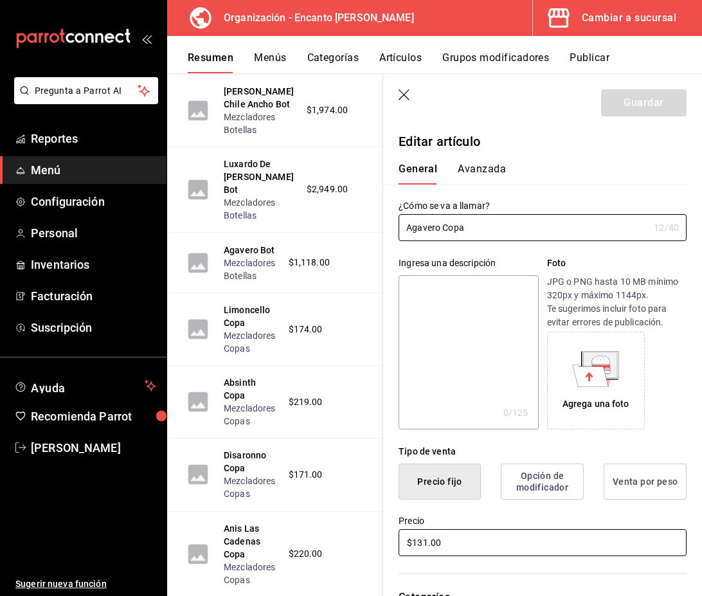
click at [427, 543] on input "$131.00" at bounding box center [543, 542] width 288 height 27
type input "$132.00"
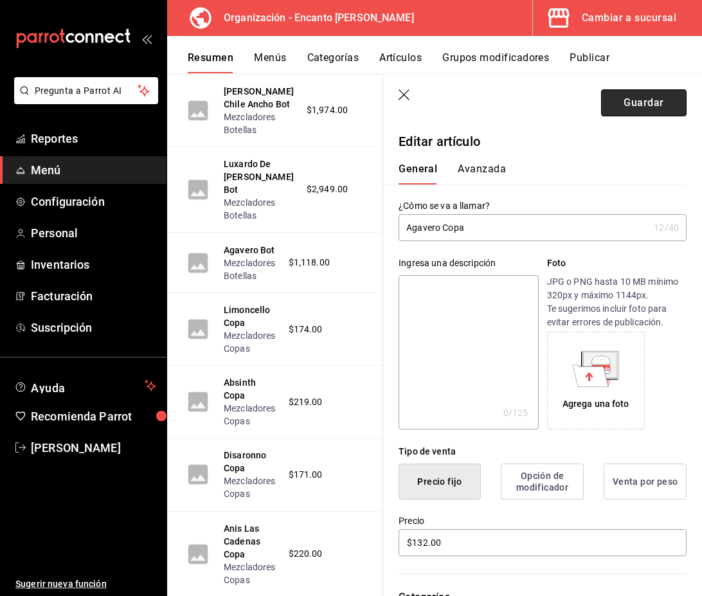
click at [624, 105] on button "Guardar" at bounding box center [644, 102] width 86 height 27
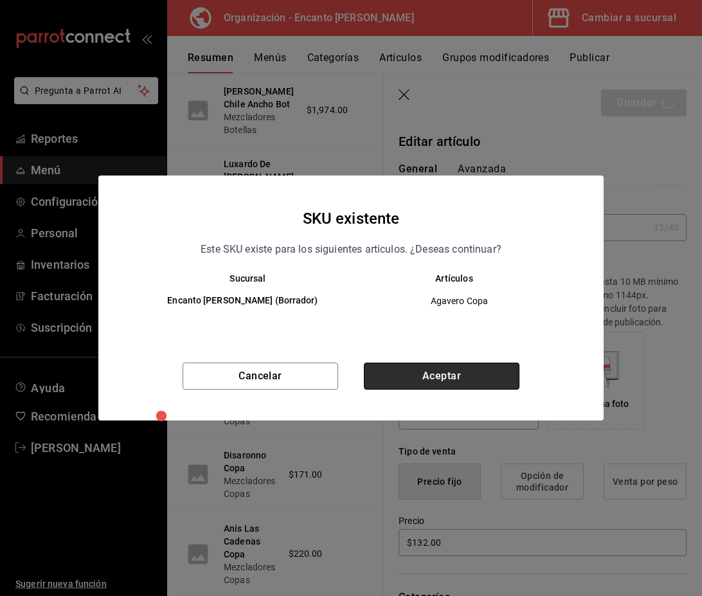
click at [467, 377] on button "Aceptar" at bounding box center [442, 376] width 156 height 27
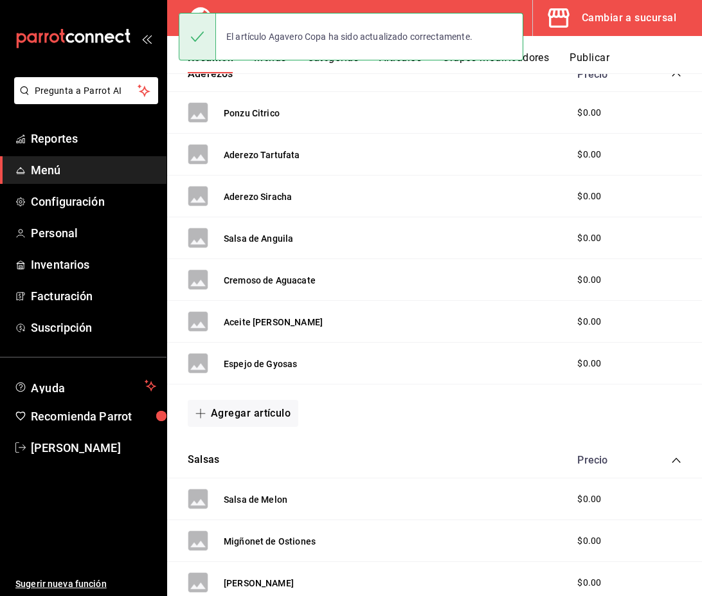
scroll to position [1172, 0]
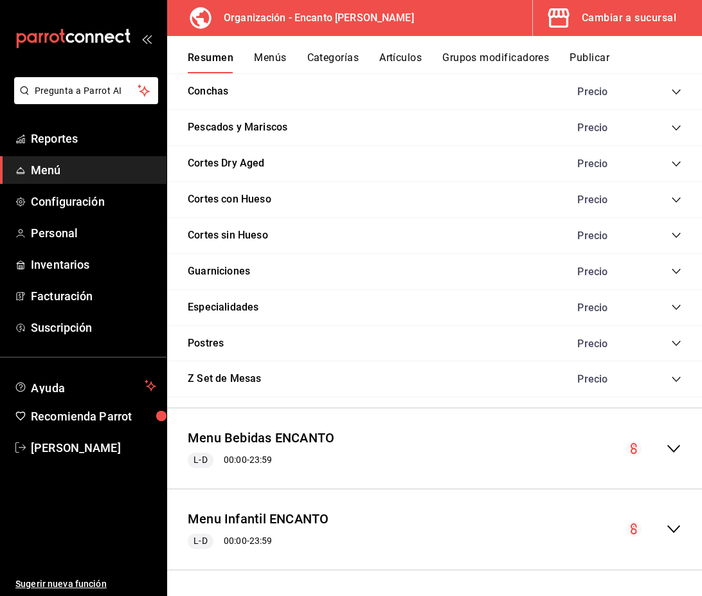
click at [536, 439] on div "Menu Bebidas ENCANTO L-D 00:00 - 23:59" at bounding box center [434, 449] width 535 height 60
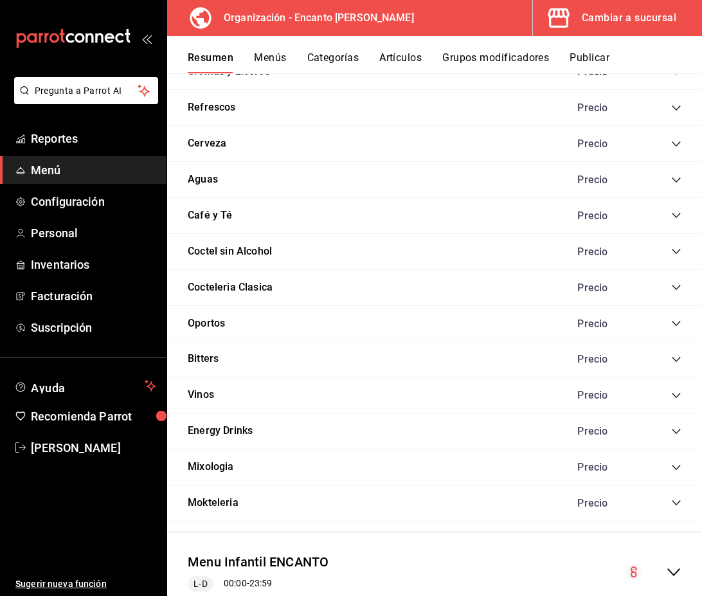
scroll to position [3437, 0]
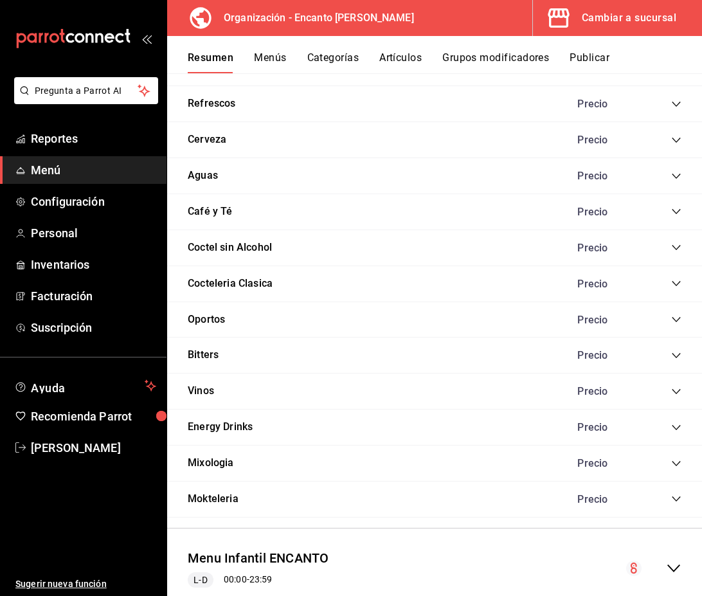
click at [675, 321] on icon "collapse-category-row" at bounding box center [676, 319] width 8 height 5
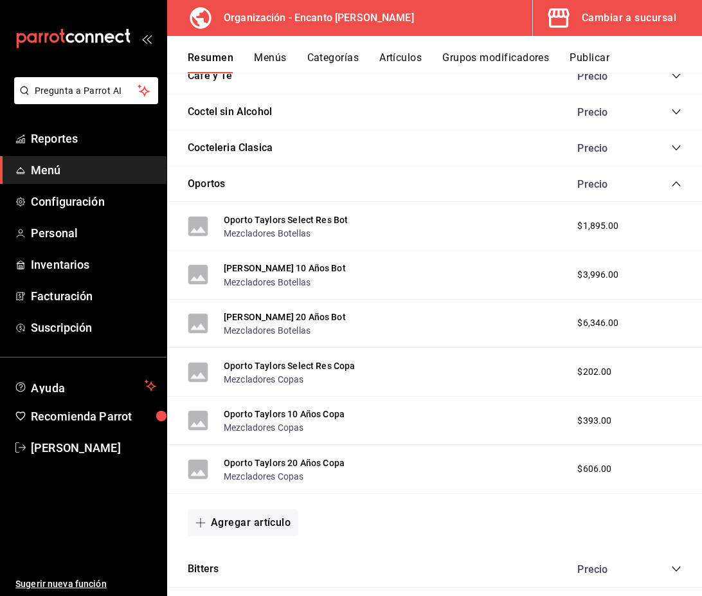
scroll to position [3611, 0]
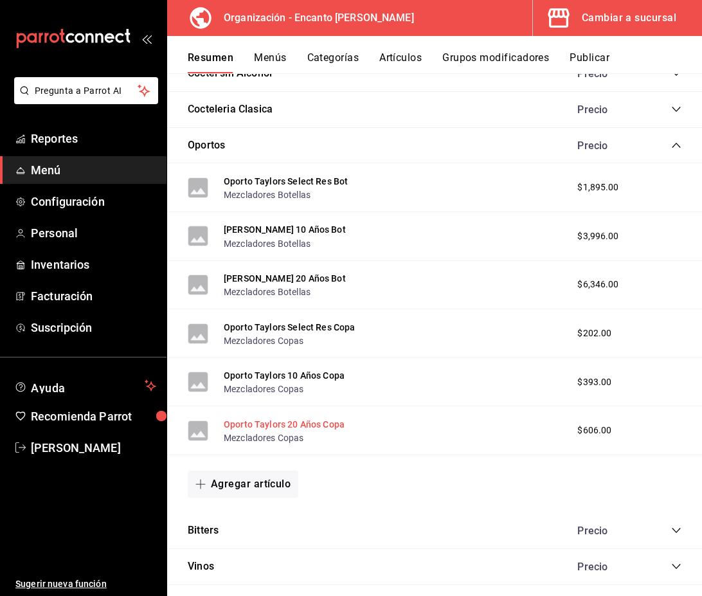
click at [328, 427] on button "Oporto Taylors 20 Años Copa" at bounding box center [284, 424] width 121 height 13
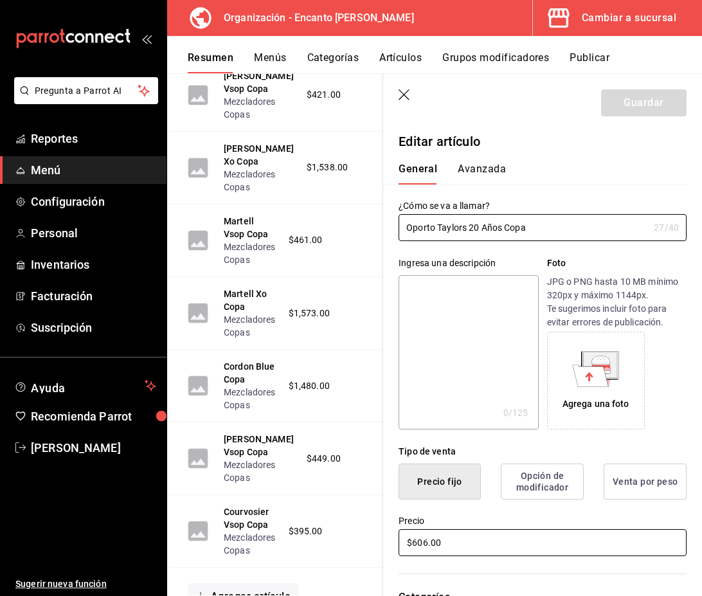
click at [430, 544] on input "$606.00" at bounding box center [543, 542] width 288 height 27
type input "$607.00"
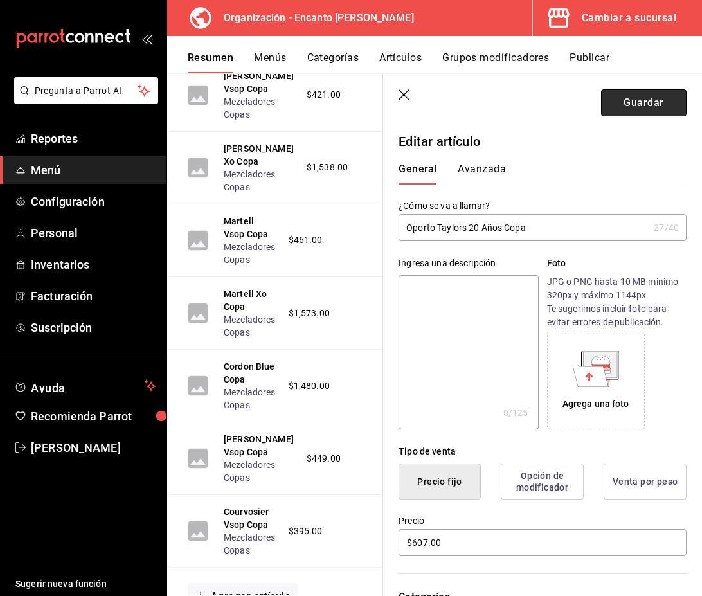
click at [653, 110] on button "Guardar" at bounding box center [644, 102] width 86 height 27
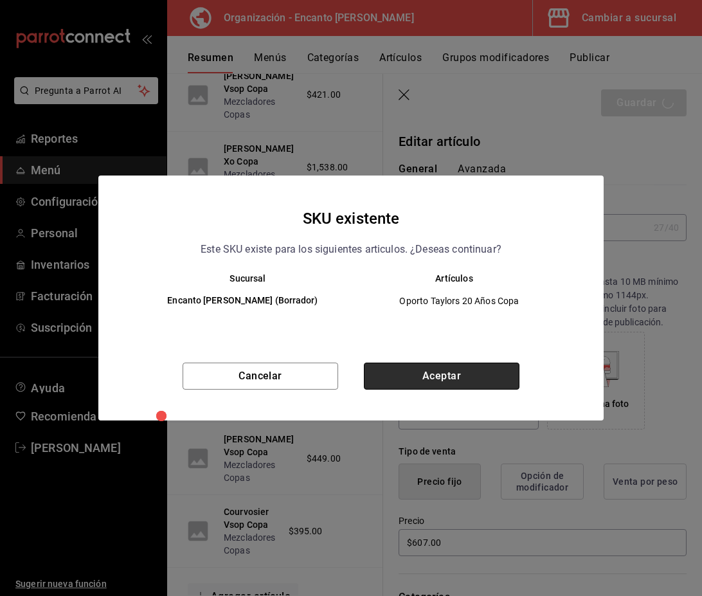
click at [424, 379] on button "Aceptar" at bounding box center [442, 376] width 156 height 27
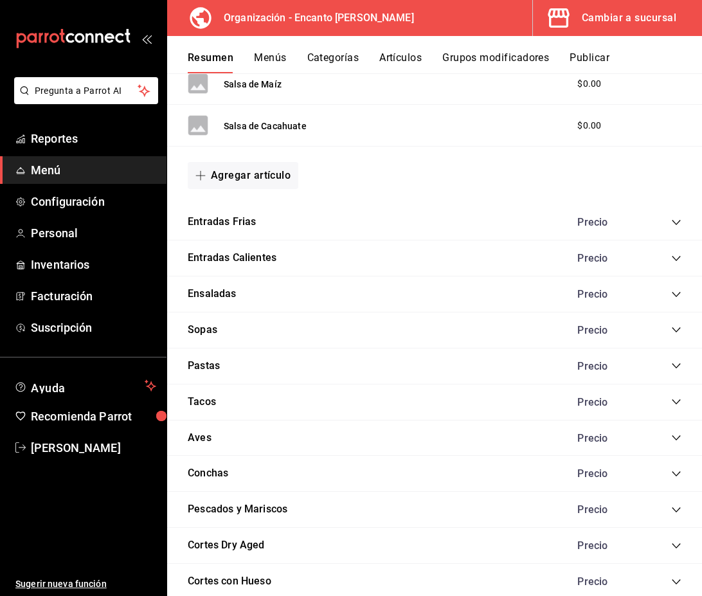
scroll to position [1172, 0]
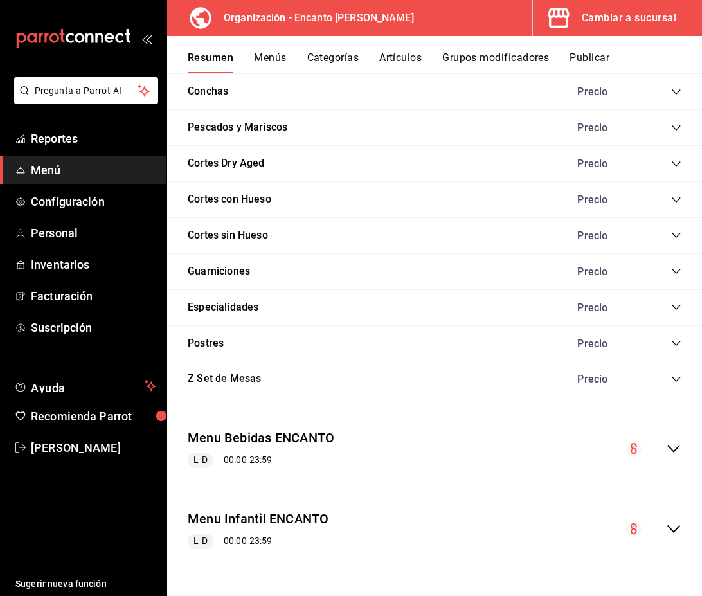
click at [405, 453] on div "Menu Bebidas ENCANTO L-D 00:00 - 23:59" at bounding box center [434, 449] width 535 height 60
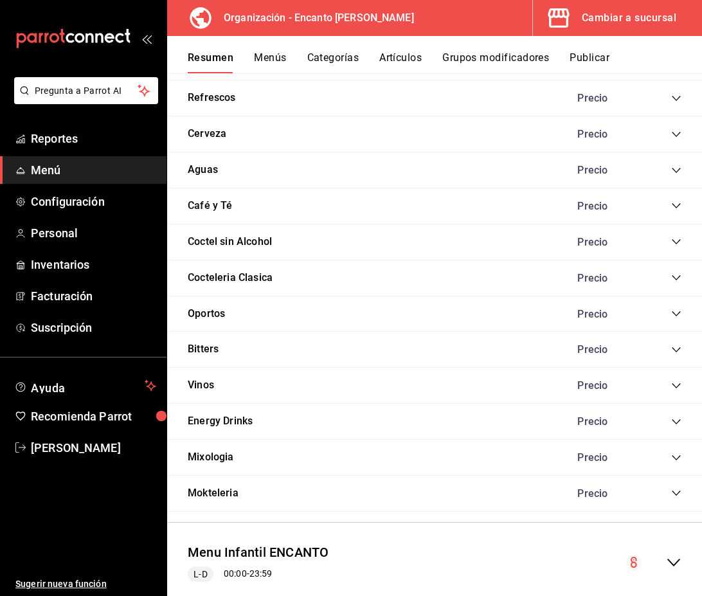
scroll to position [3477, 0]
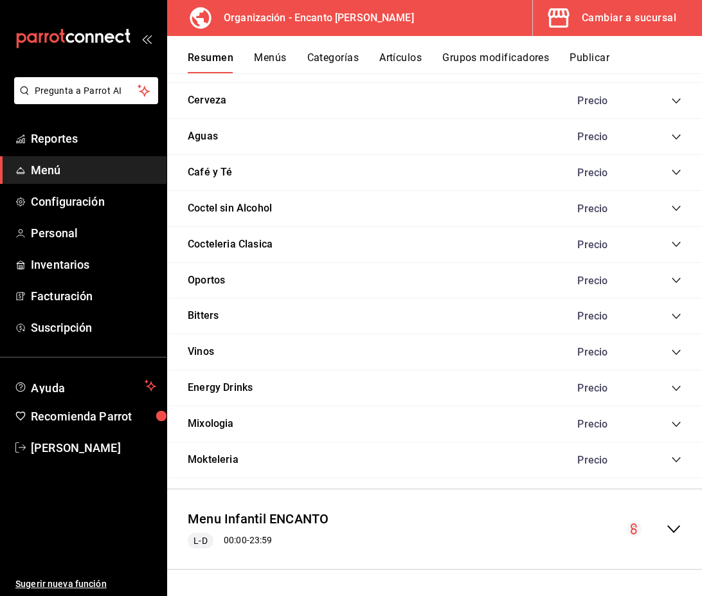
click at [676, 313] on icon "collapse-category-row" at bounding box center [676, 316] width 10 height 10
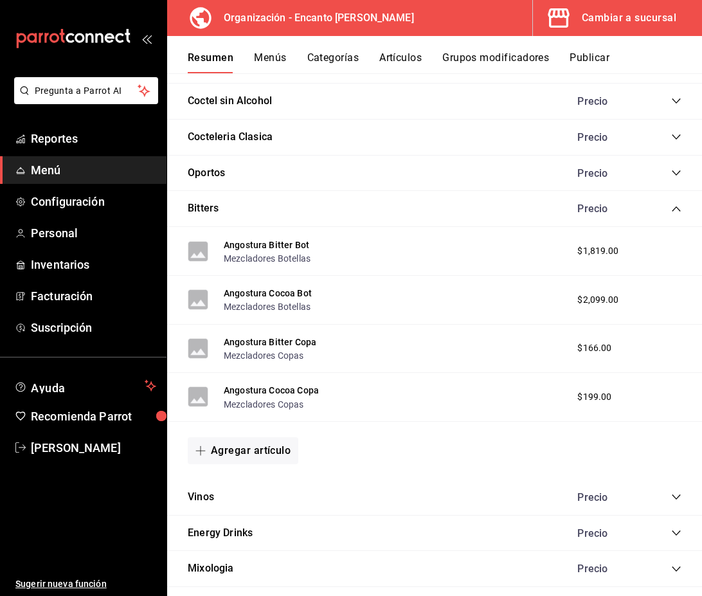
scroll to position [3586, 0]
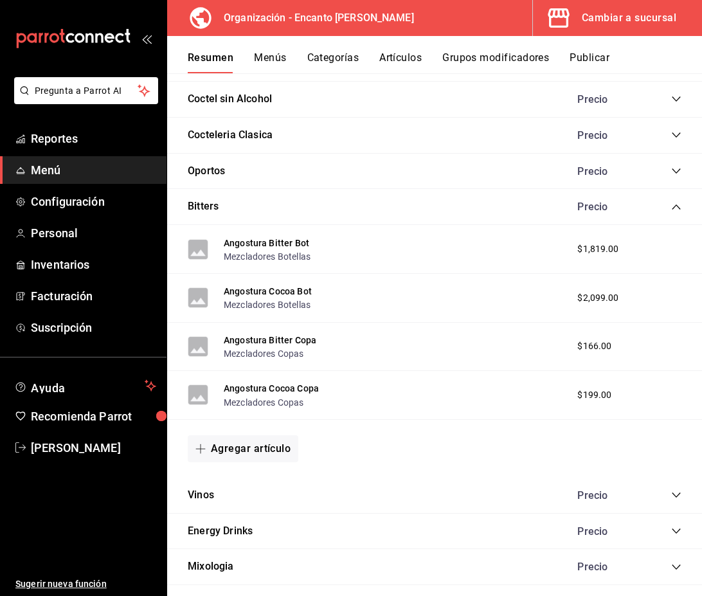
click at [673, 495] on icon "collapse-category-row" at bounding box center [676, 495] width 10 height 10
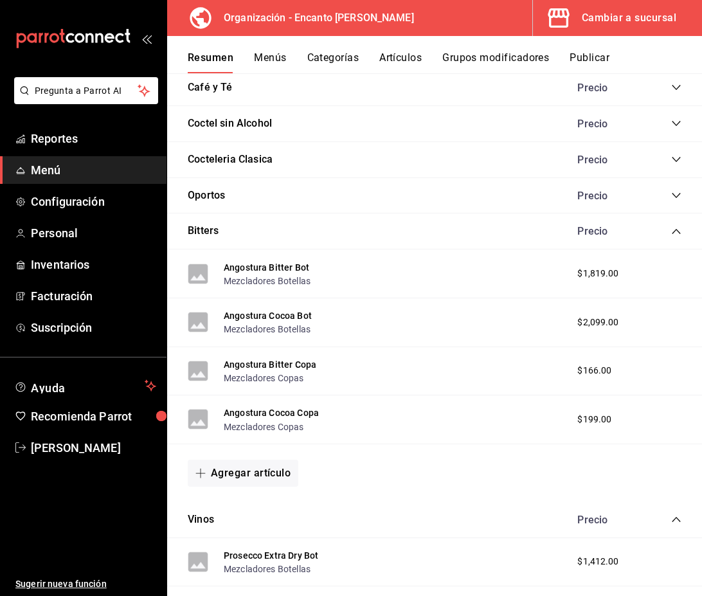
scroll to position [3557, 0]
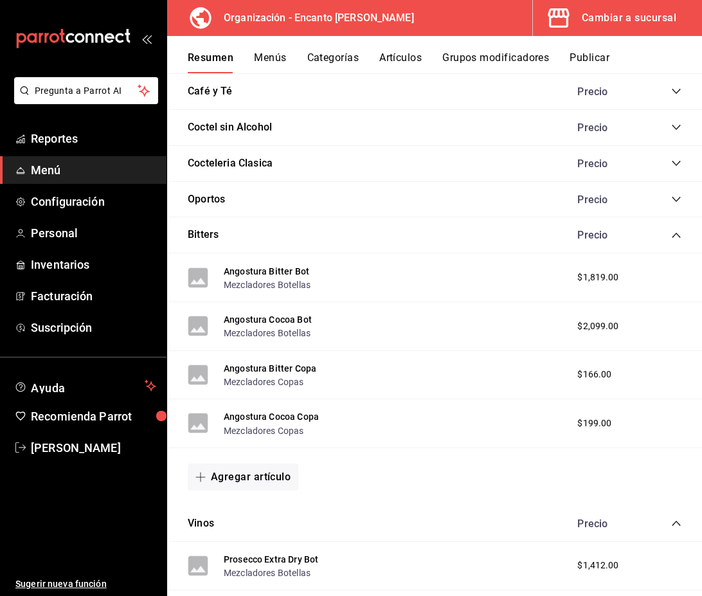
click at [676, 237] on icon "collapse-category-row" at bounding box center [676, 235] width 10 height 10
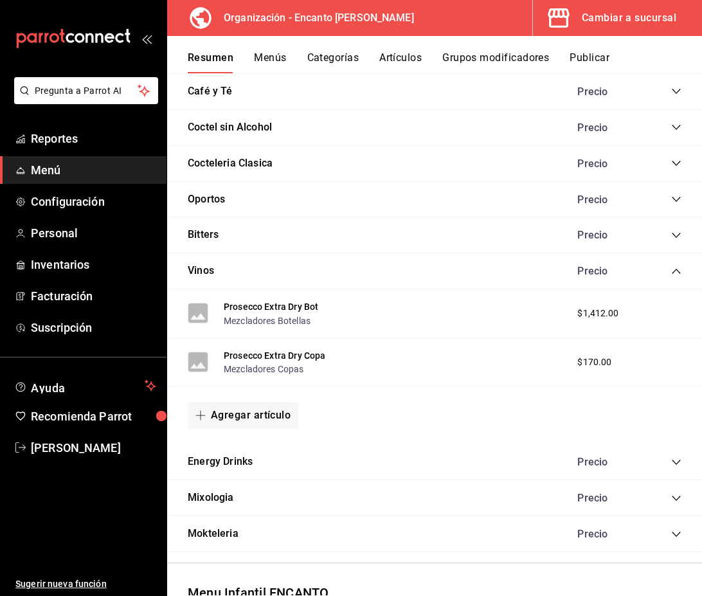
click at [679, 277] on div "Vinos Precio" at bounding box center [434, 271] width 535 height 36
click at [676, 273] on icon "collapse-category-row" at bounding box center [676, 271] width 10 height 10
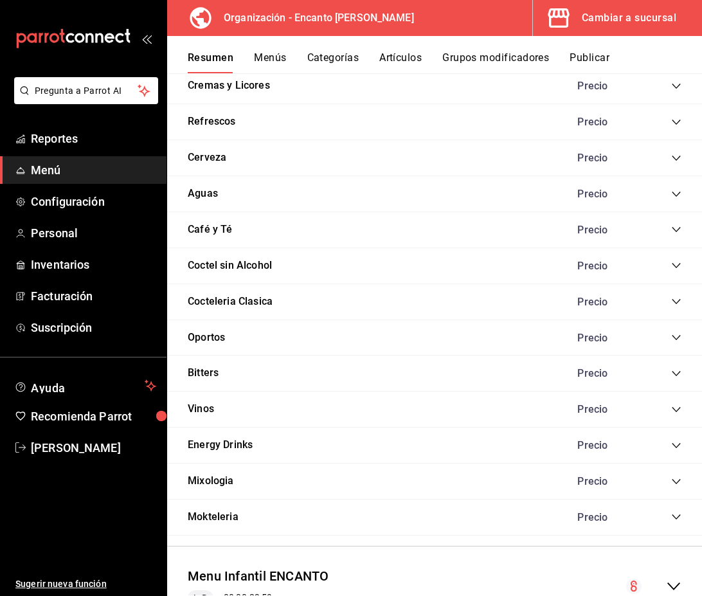
scroll to position [3417, 0]
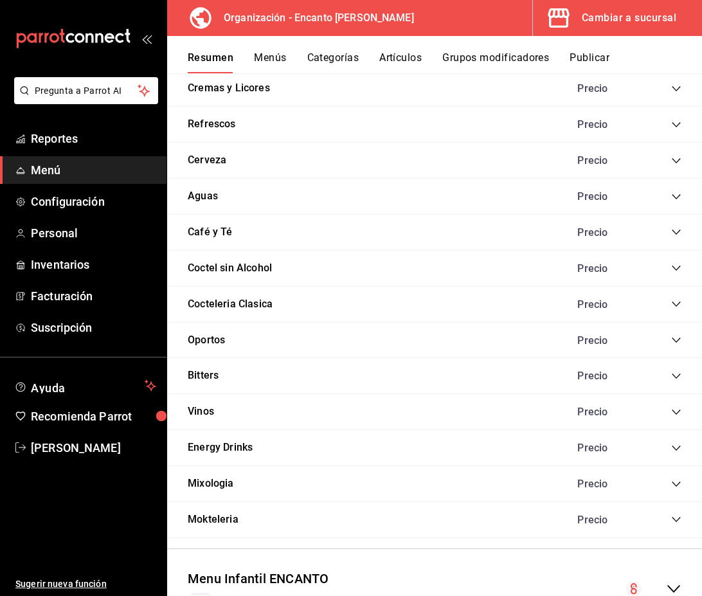
click at [679, 123] on icon "collapse-category-row" at bounding box center [676, 124] width 8 height 5
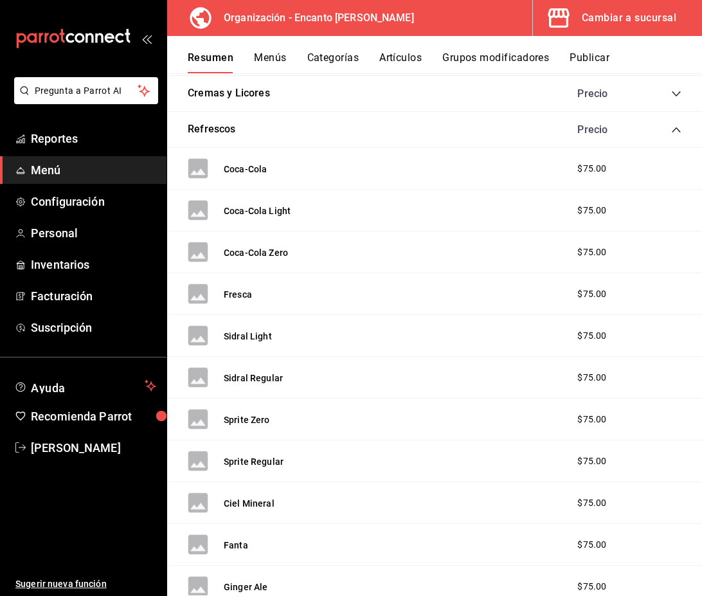
scroll to position [3408, 0]
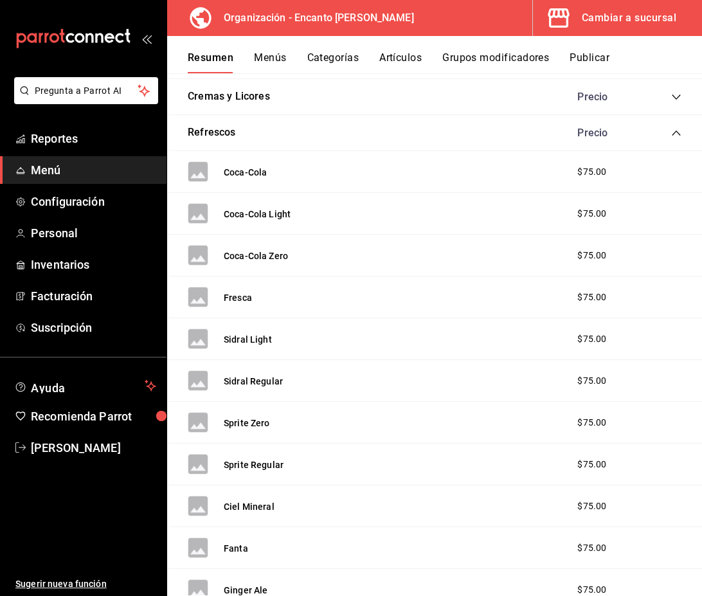
click at [677, 132] on icon "collapse-category-row" at bounding box center [676, 133] width 8 height 5
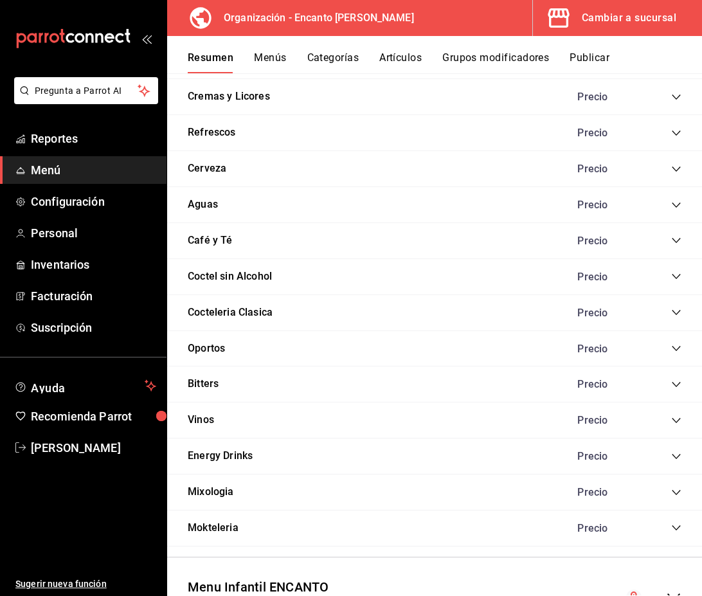
click at [674, 456] on icon "collapse-category-row" at bounding box center [676, 456] width 8 height 5
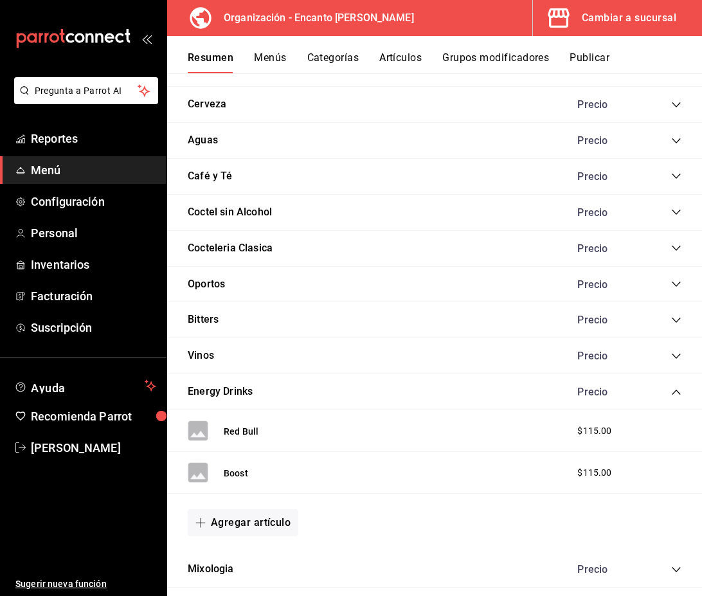
scroll to position [3473, 0]
click at [673, 393] on icon "collapse-category-row" at bounding box center [676, 391] width 8 height 5
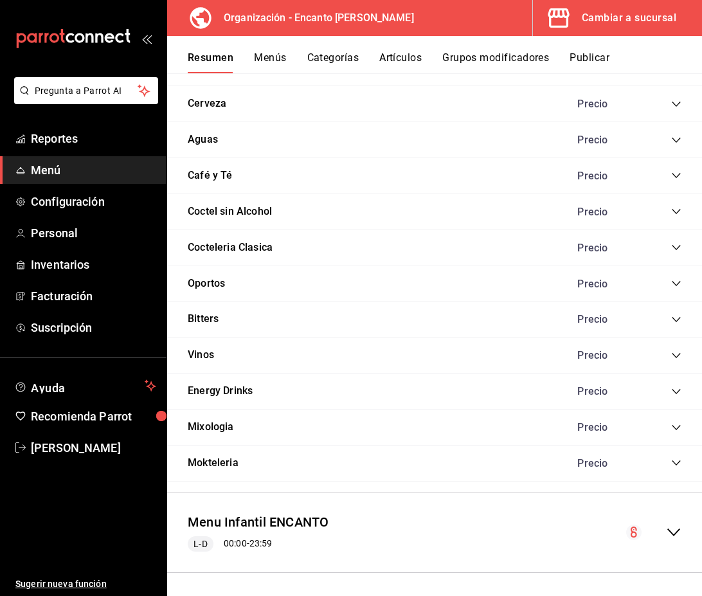
click at [671, 103] on div "Precio" at bounding box center [623, 104] width 117 height 12
click at [673, 103] on icon "collapse-category-row" at bounding box center [676, 104] width 8 height 5
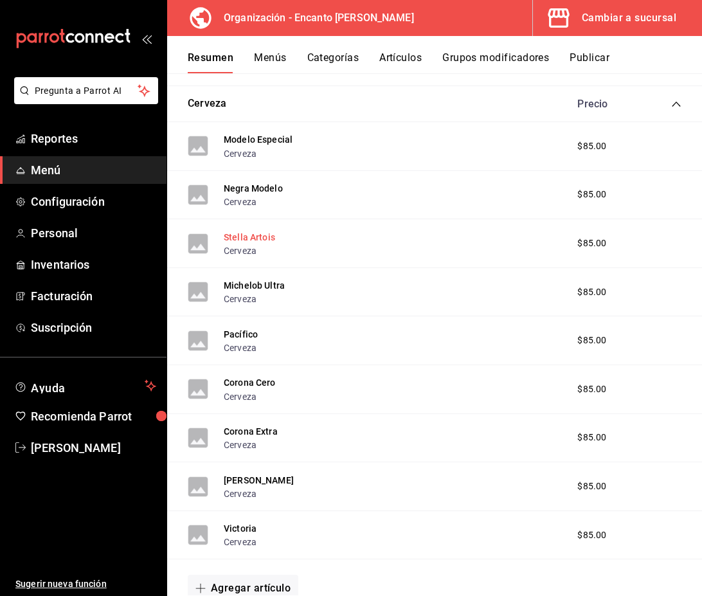
click at [261, 241] on button "Stella Artois" at bounding box center [249, 237] width 51 height 13
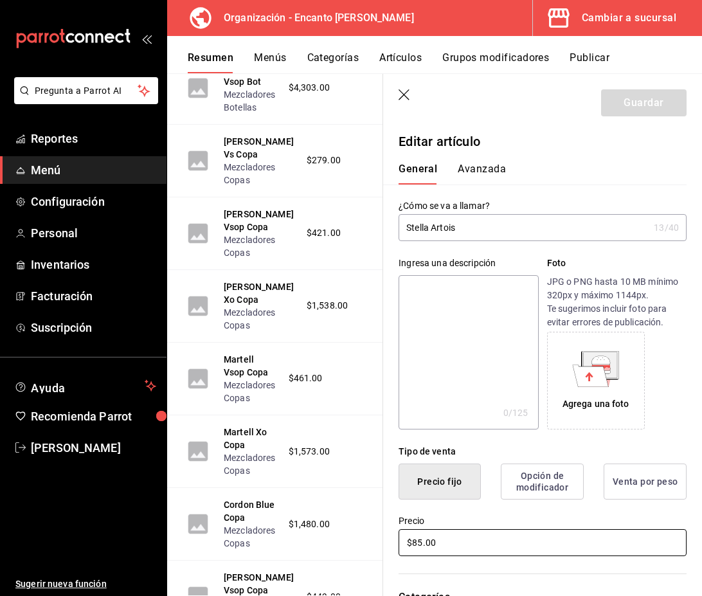
click at [417, 543] on input "$85.00" at bounding box center [543, 542] width 288 height 27
type input "$95.00"
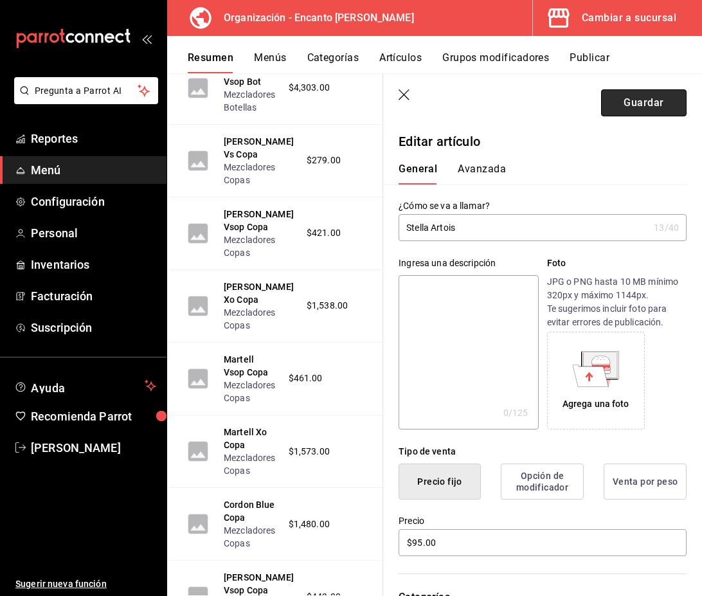
click at [662, 102] on button "Guardar" at bounding box center [644, 102] width 86 height 27
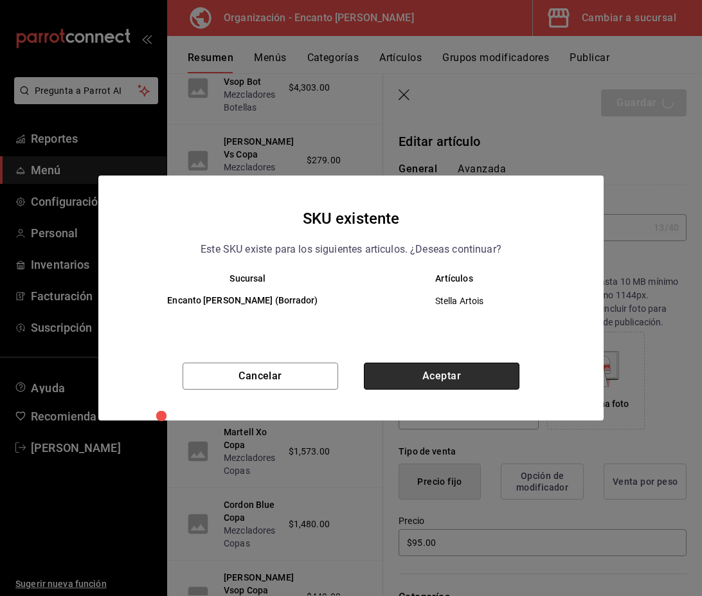
click at [473, 379] on button "Aceptar" at bounding box center [442, 376] width 156 height 27
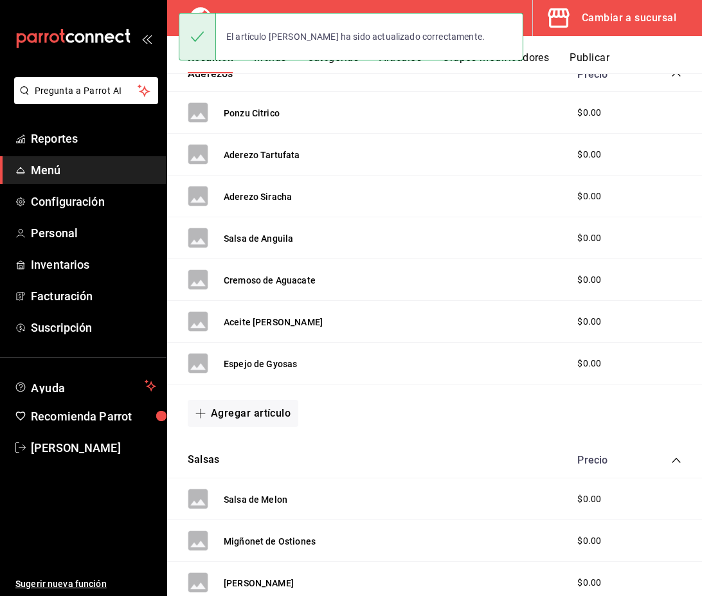
scroll to position [1172, 0]
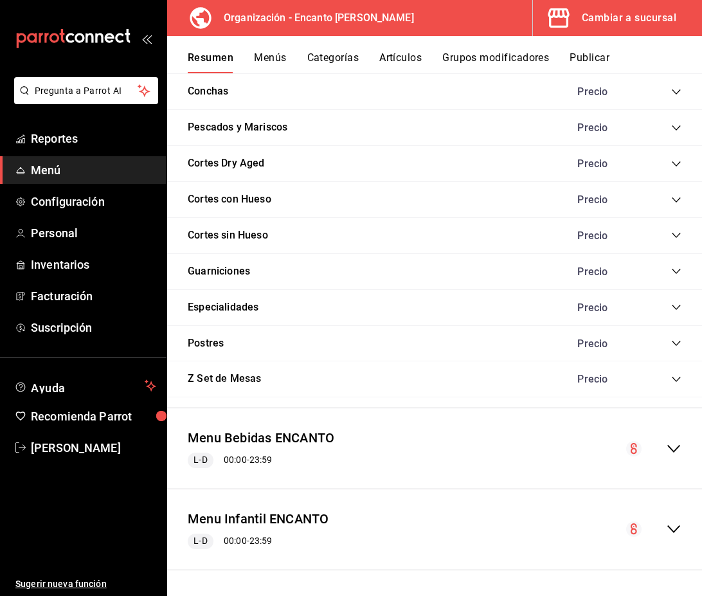
click at [665, 445] on div "collapse-menu-row" at bounding box center [653, 448] width 55 height 15
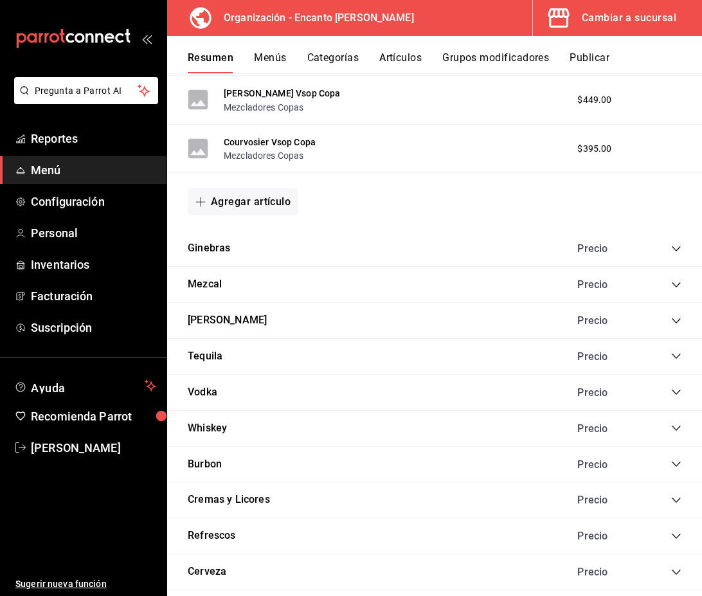
scroll to position [3477, 0]
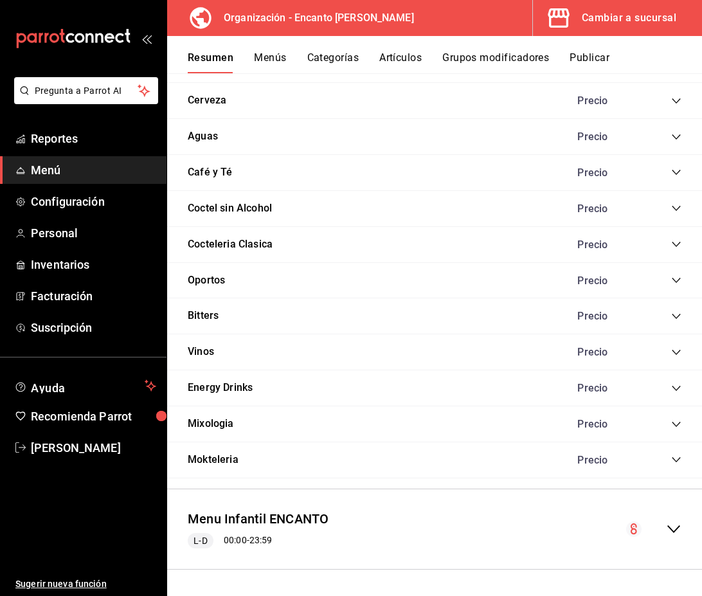
click at [679, 102] on icon "collapse-category-row" at bounding box center [676, 101] width 10 height 10
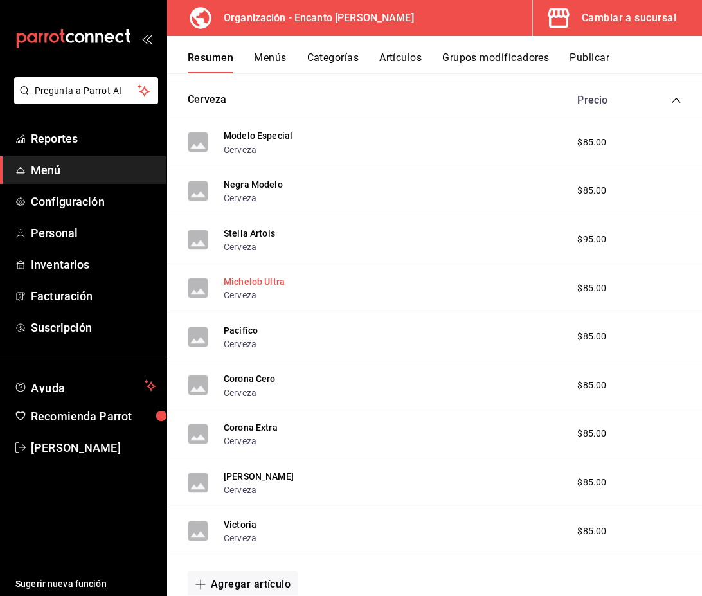
click at [278, 285] on button "Michelob Ultra" at bounding box center [254, 281] width 61 height 13
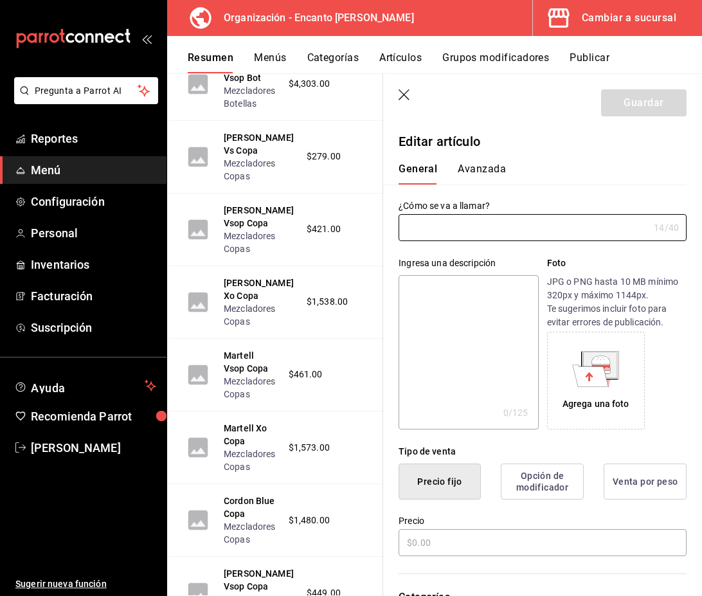
type input "Michelob Ultra"
type input "AR-2431758214735602"
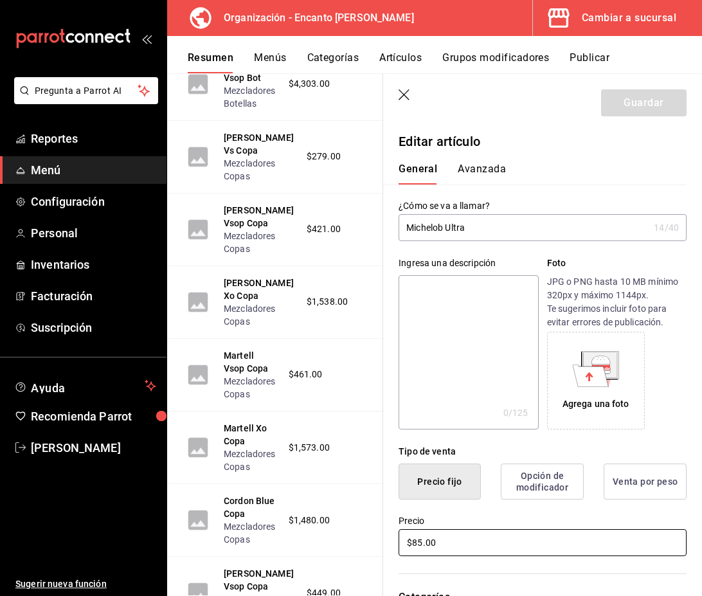
click at [415, 547] on input "$85.00" at bounding box center [543, 542] width 288 height 27
type input "$95.00"
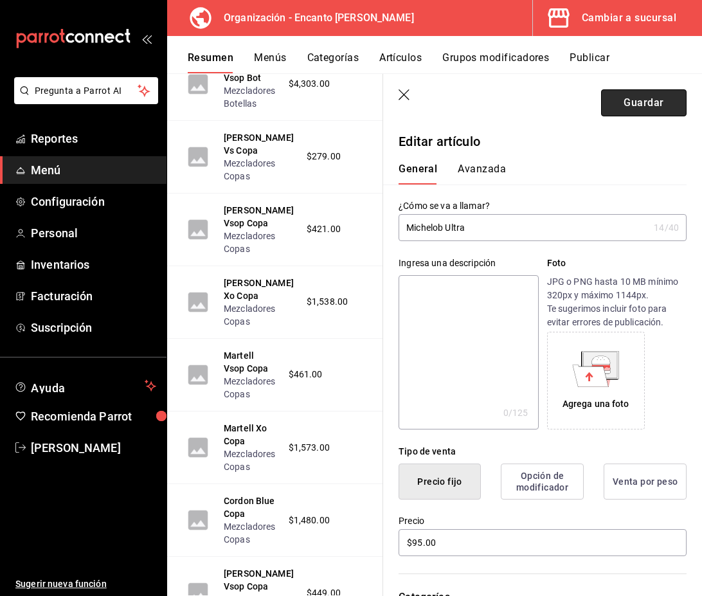
click at [660, 109] on button "Guardar" at bounding box center [644, 102] width 86 height 27
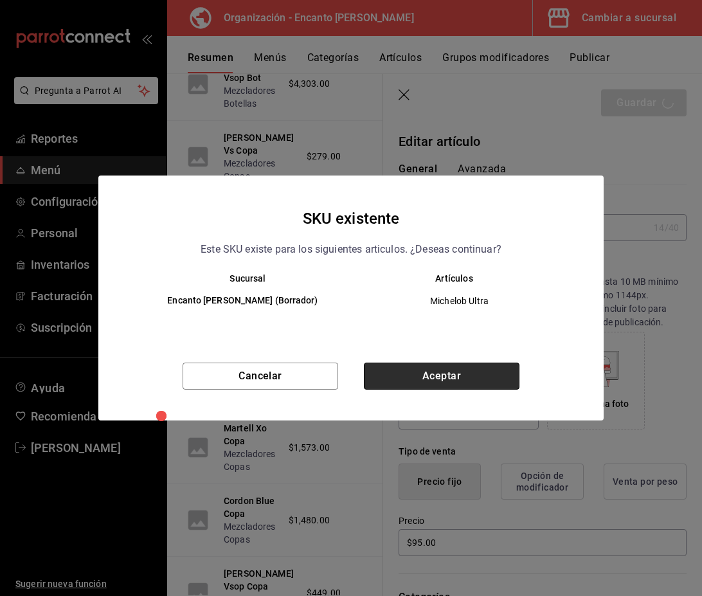
click at [493, 370] on button "Aceptar" at bounding box center [442, 376] width 156 height 27
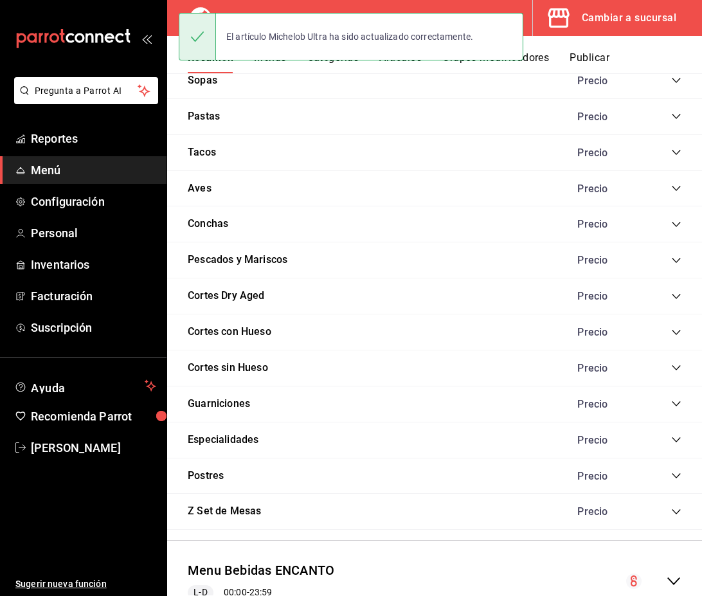
scroll to position [1172, 0]
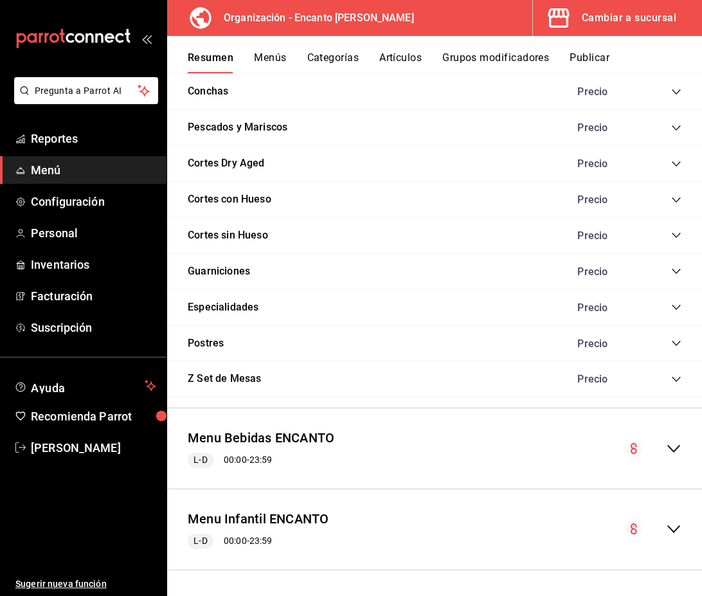
click at [501, 453] on div "Menu Bebidas ENCANTO L-D 00:00 - 23:59" at bounding box center [434, 449] width 535 height 60
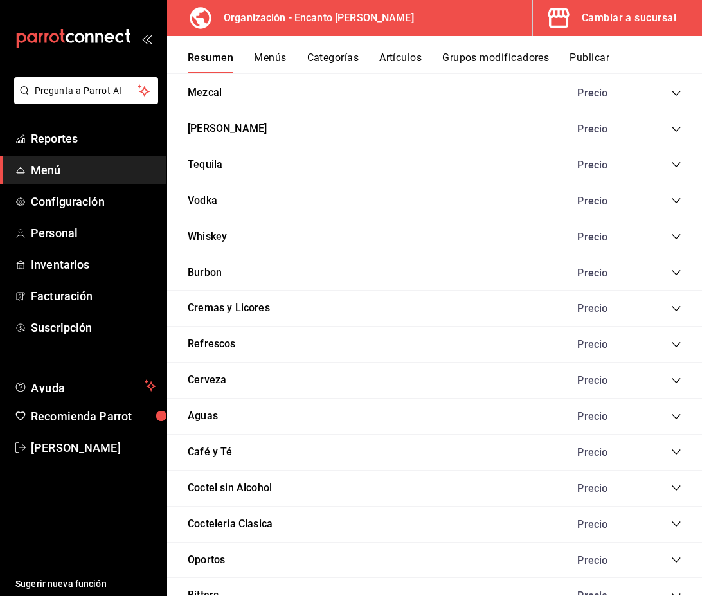
scroll to position [3477, 0]
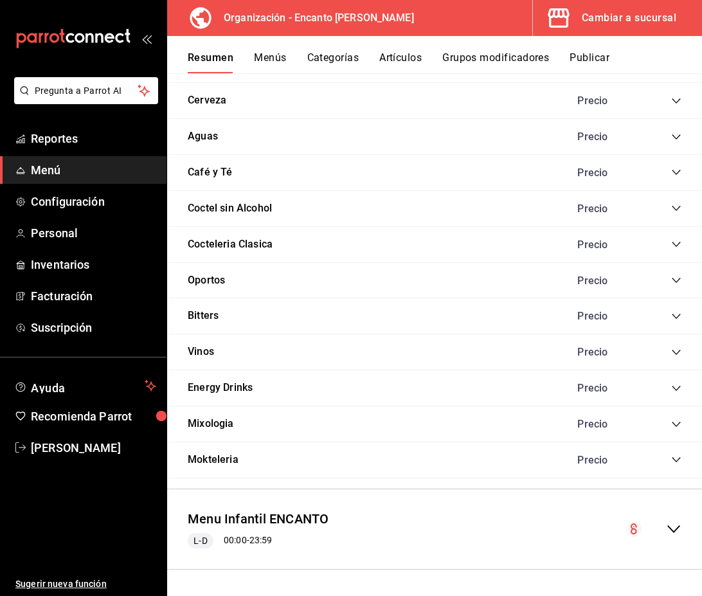
click at [678, 136] on icon "collapse-category-row" at bounding box center [676, 136] width 8 height 5
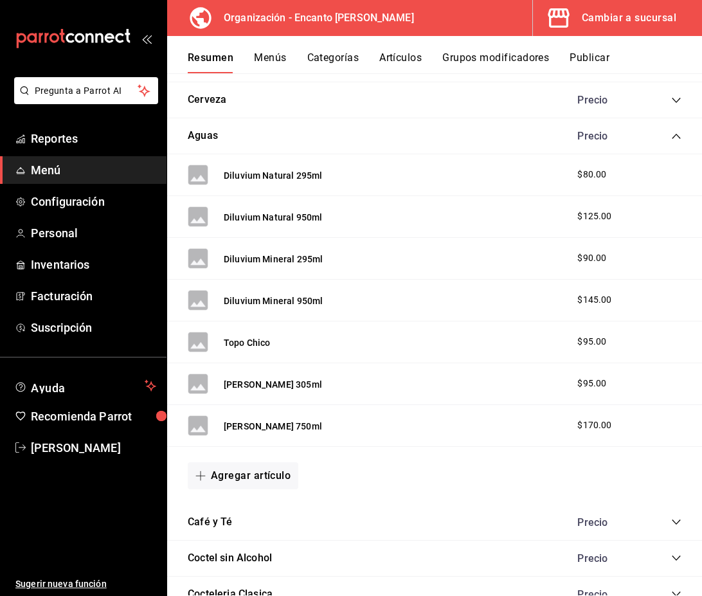
click at [675, 139] on icon "collapse-category-row" at bounding box center [676, 136] width 10 height 10
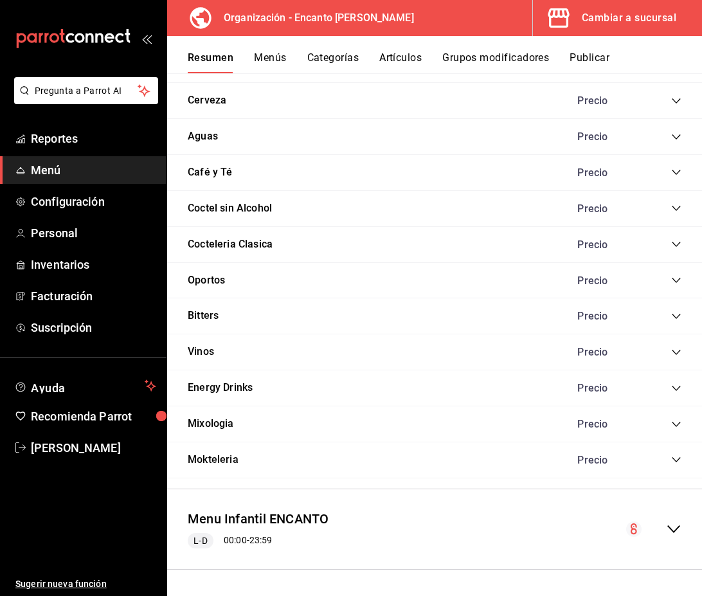
click at [678, 172] on icon "collapse-category-row" at bounding box center [676, 172] width 8 height 5
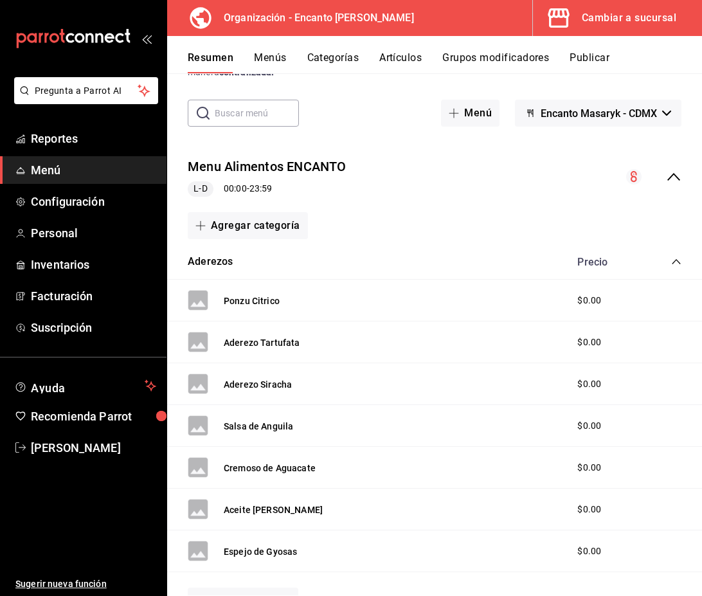
scroll to position [55, 0]
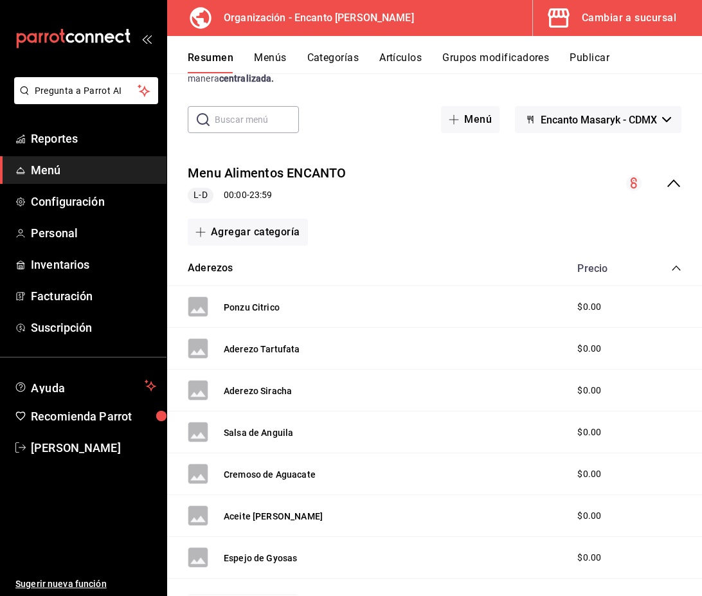
click at [678, 270] on icon "collapse-category-row" at bounding box center [676, 268] width 10 height 10
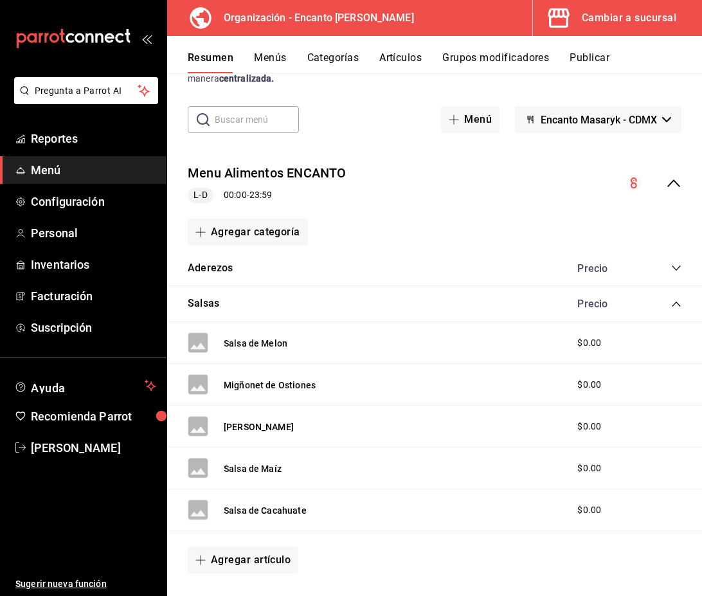
click at [676, 302] on icon "collapse-category-row" at bounding box center [676, 304] width 8 height 5
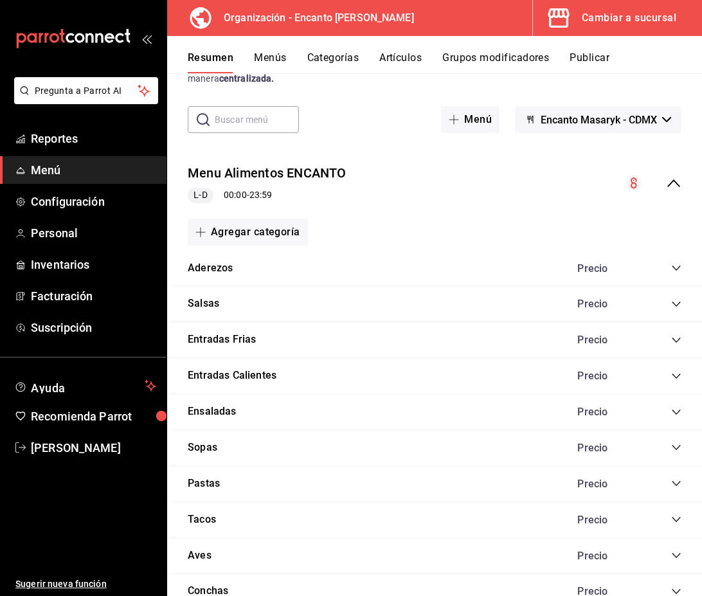
click at [329, 62] on button "Categorías" at bounding box center [333, 62] width 52 height 22
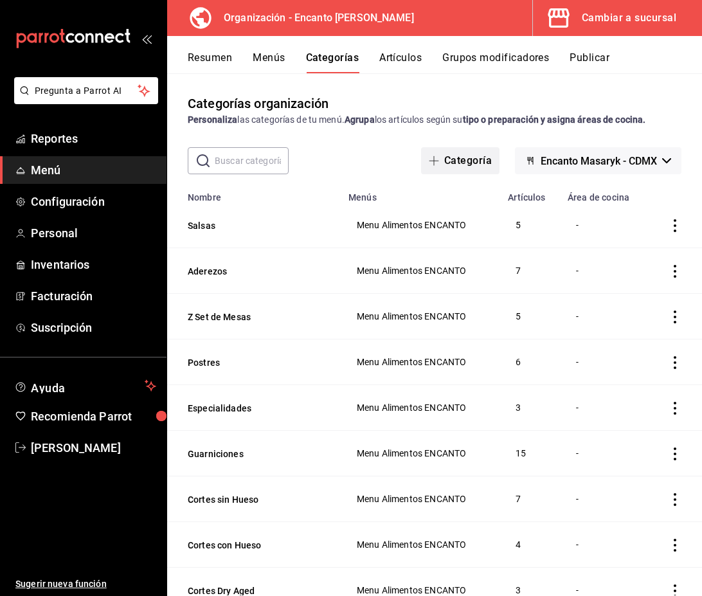
click at [461, 167] on button "Categoría" at bounding box center [460, 160] width 78 height 27
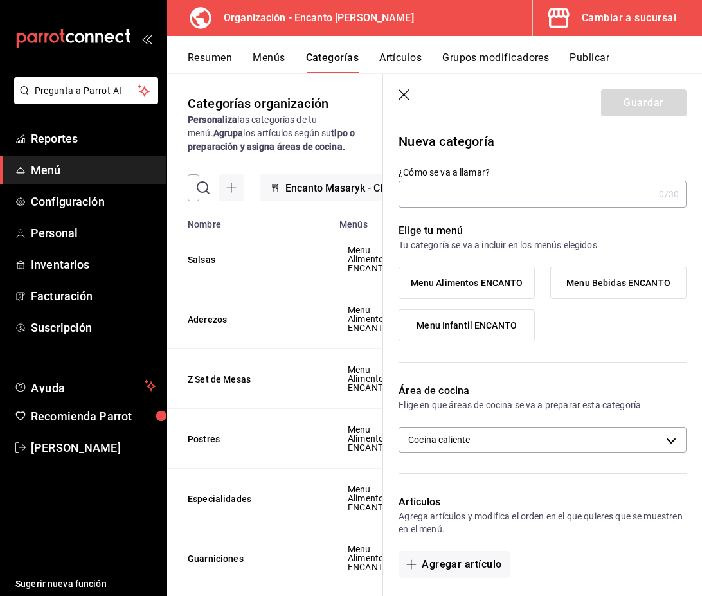
click at [486, 199] on input "¿Cómo se va a llamar?" at bounding box center [526, 194] width 255 height 26
type input "Aves"
click at [493, 284] on span "Menu Alimentos ENCANTO" at bounding box center [467, 283] width 113 height 11
click at [0, 0] on input "Menu Alimentos ENCANTO" at bounding box center [0, 0] width 0 height 0
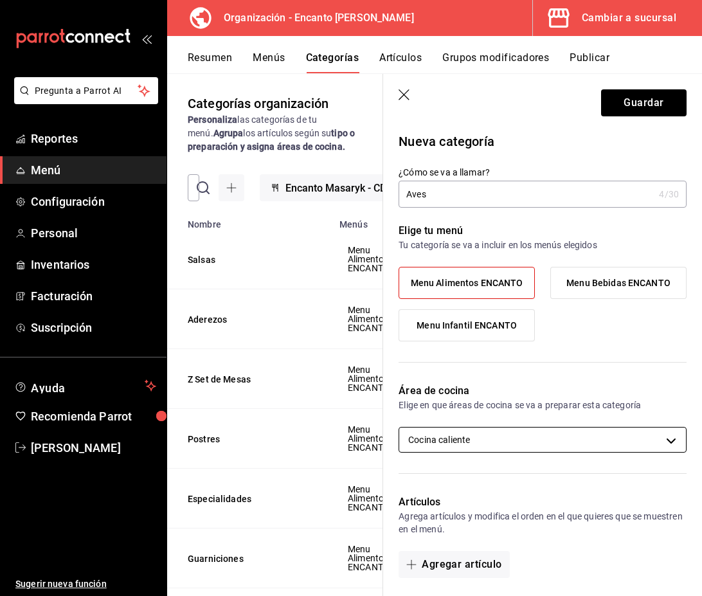
click at [481, 442] on body "Pregunta a Parrot AI Reportes Menú Configuración Personal Inventarios Facturaci…" at bounding box center [351, 298] width 702 height 596
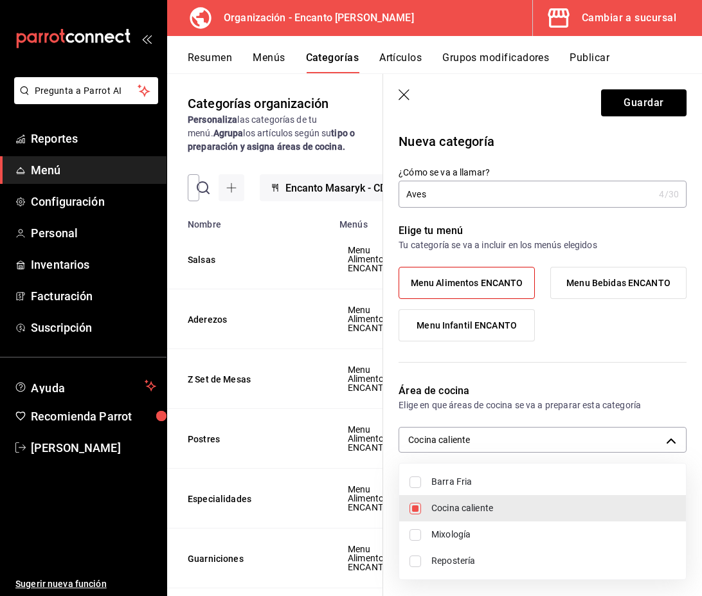
click at [484, 511] on span "Cocina caliente" at bounding box center [553, 509] width 244 height 14
checkbox input "false"
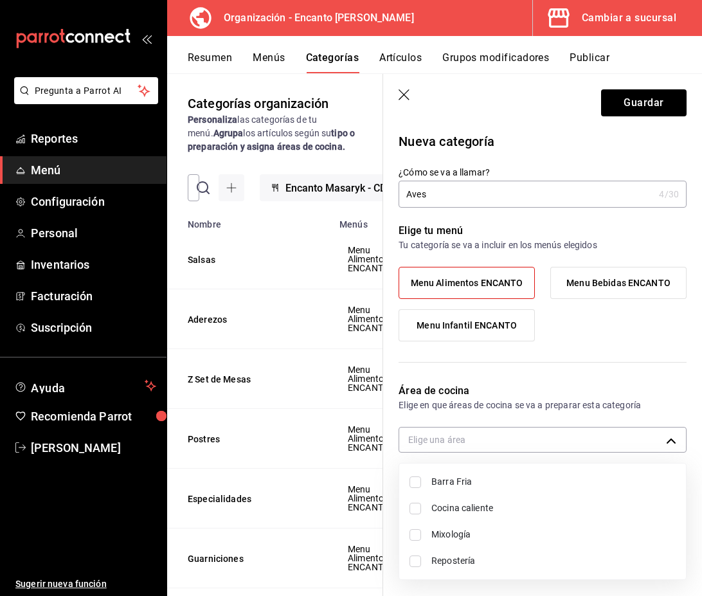
click at [614, 388] on div at bounding box center [351, 298] width 702 height 596
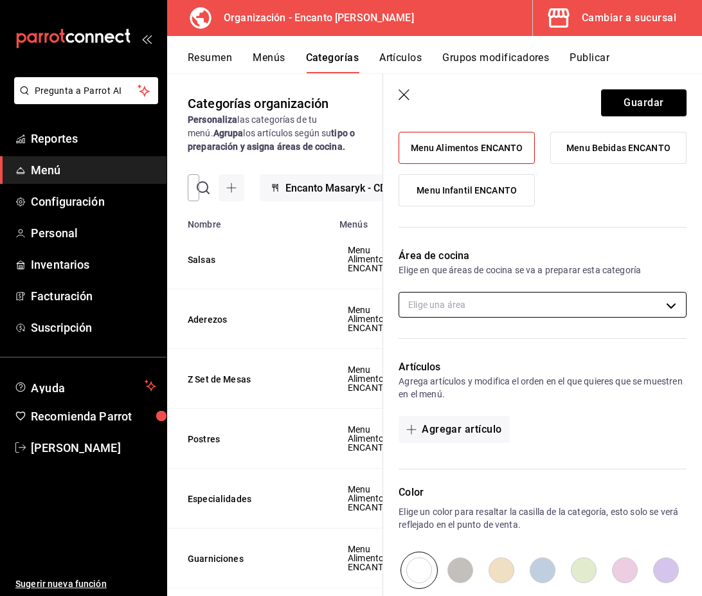
scroll to position [136, 0]
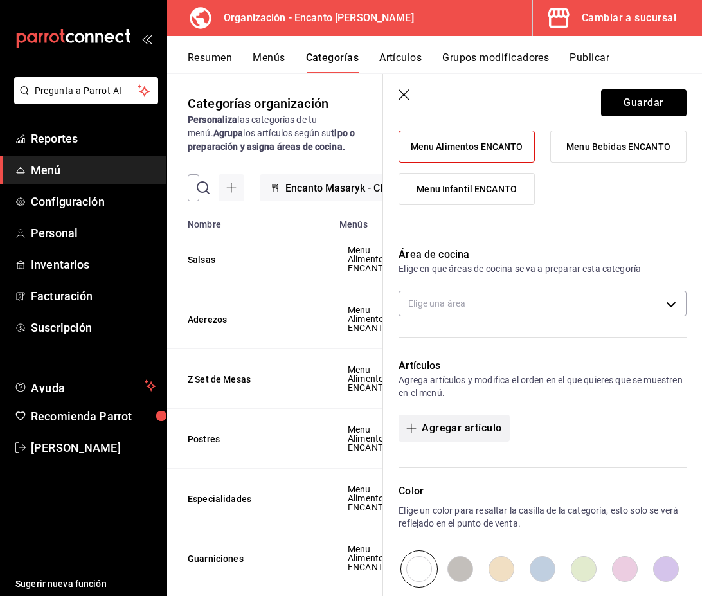
click at [460, 430] on button "Agregar artículo" at bounding box center [454, 428] width 111 height 27
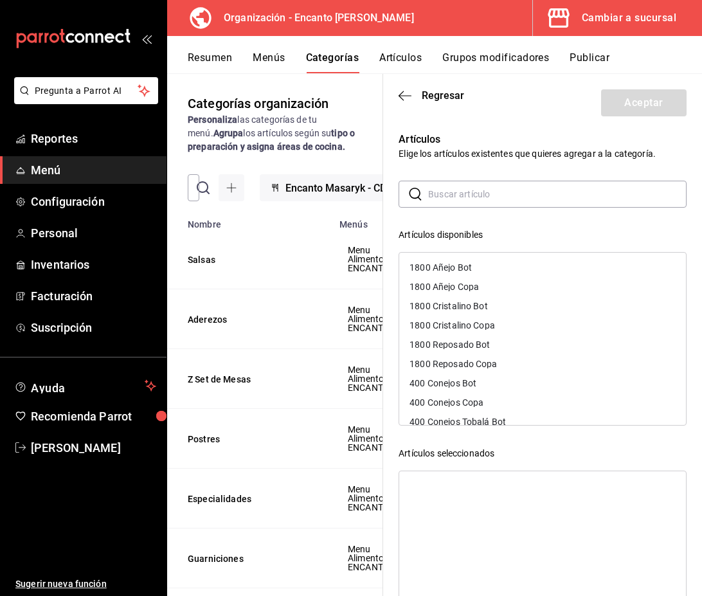
click at [457, 183] on input "text" at bounding box center [557, 194] width 259 height 26
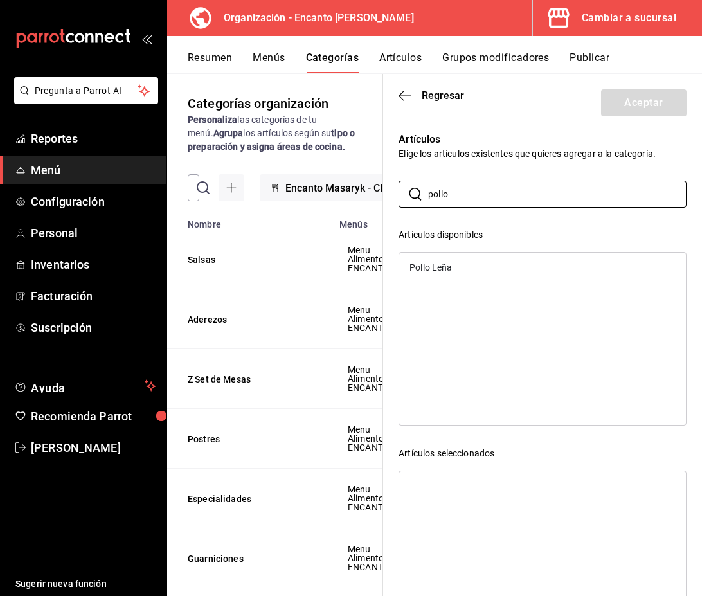
type input "pollo"
click at [452, 266] on div "Pollo Leña" at bounding box center [431, 267] width 42 height 9
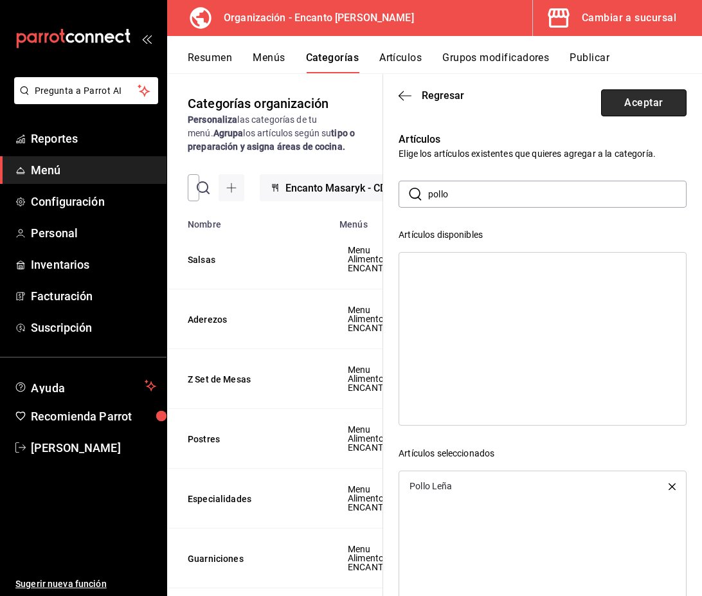
click at [636, 111] on button "Aceptar" at bounding box center [644, 102] width 86 height 27
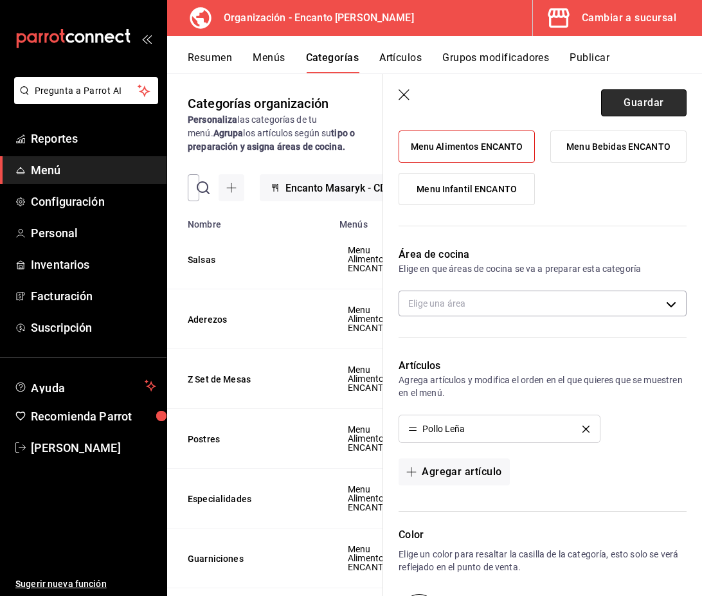
click at [637, 111] on button "Guardar" at bounding box center [644, 102] width 86 height 27
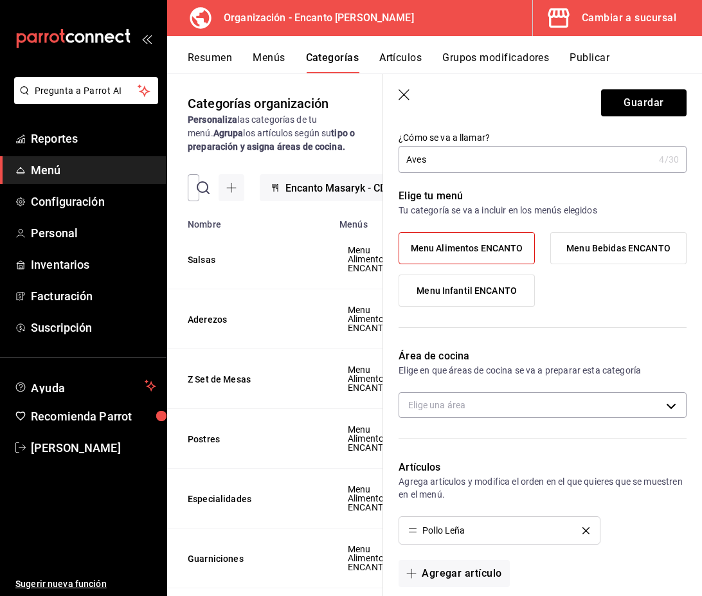
scroll to position [22, 0]
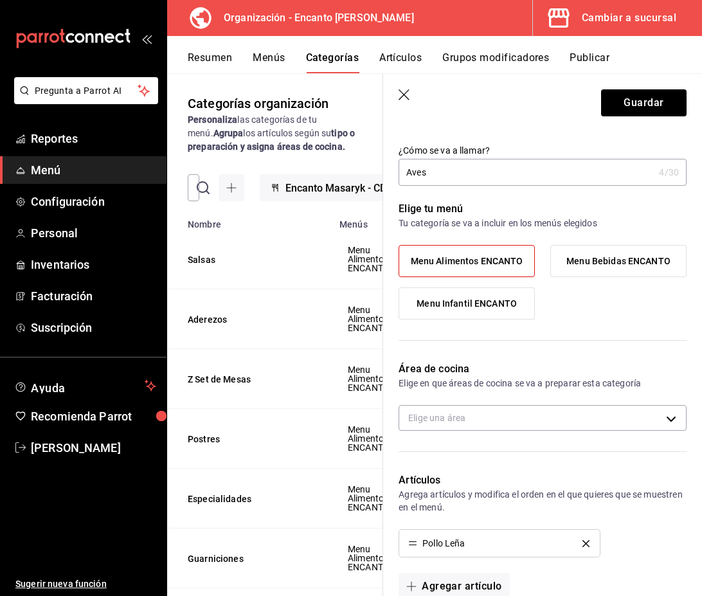
click at [404, 93] on icon "button" at bounding box center [405, 95] width 13 height 13
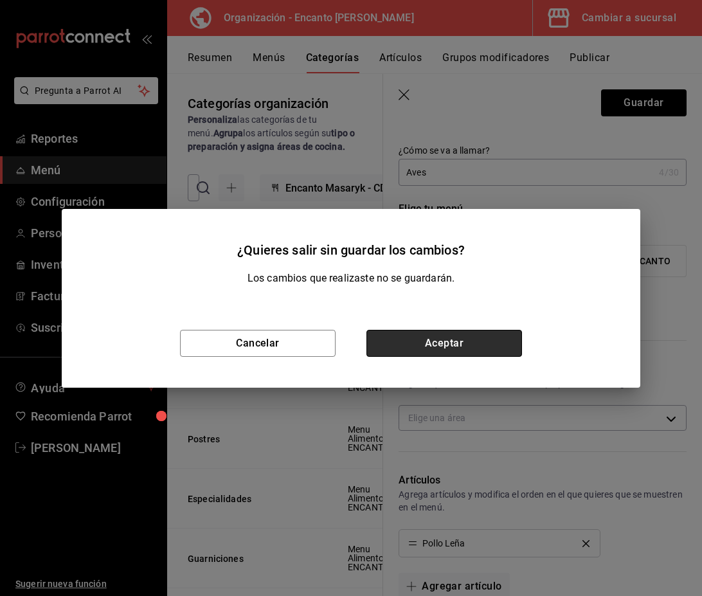
click at [418, 331] on button "Aceptar" at bounding box center [445, 343] width 156 height 27
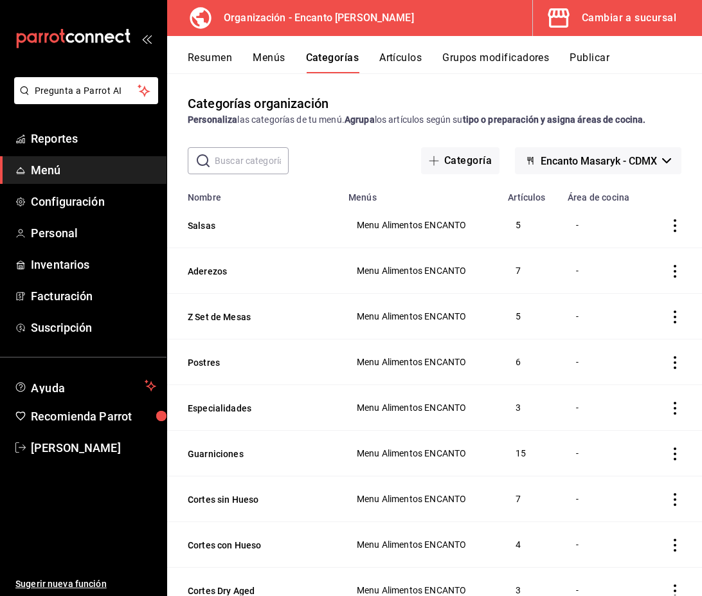
click at [241, 155] on input "text" at bounding box center [252, 161] width 74 height 26
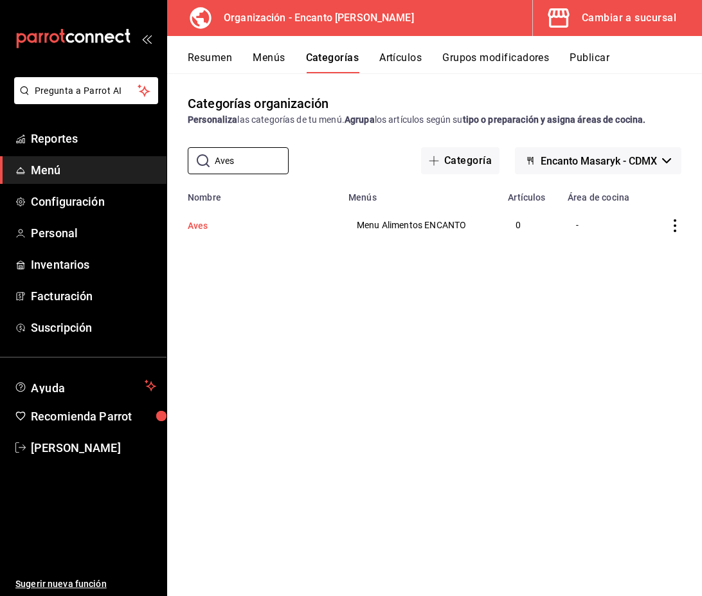
type input "Aves"
click at [207, 226] on button "Aves" at bounding box center [252, 225] width 129 height 13
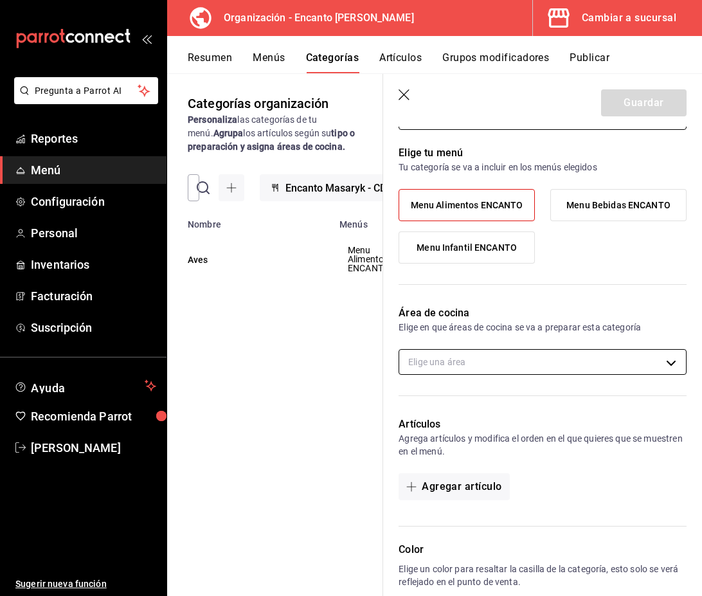
scroll to position [80, 0]
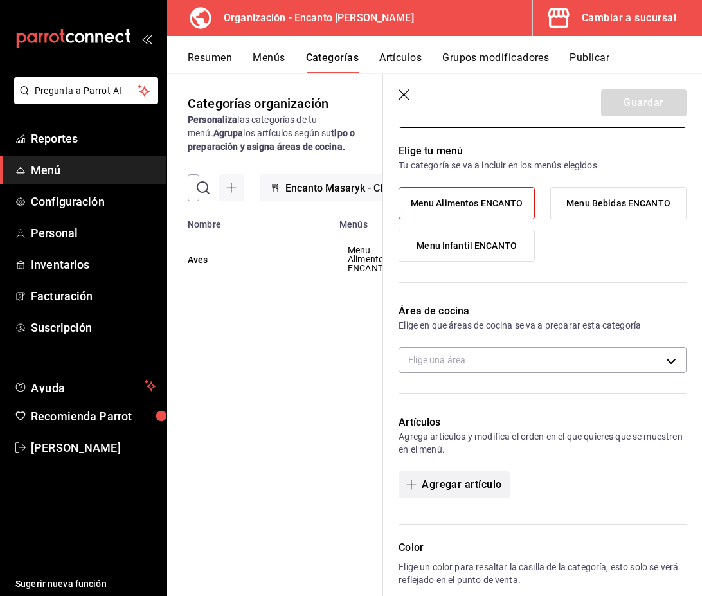
click at [467, 493] on button "Agregar artículo" at bounding box center [454, 484] width 111 height 27
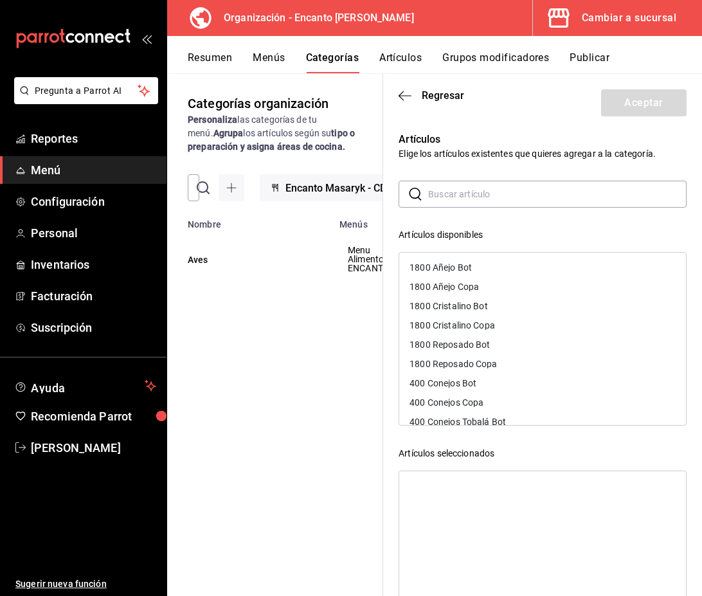
click at [461, 199] on input "text" at bounding box center [557, 194] width 259 height 26
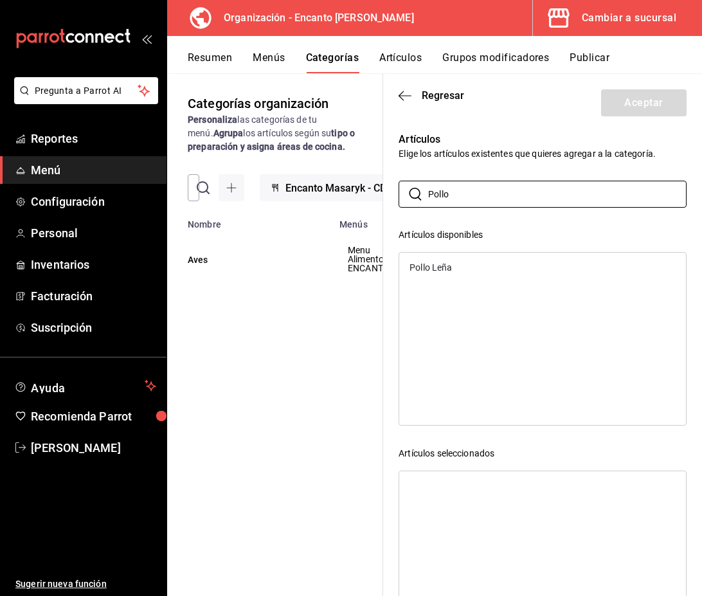
type input "Pollo"
click at [448, 265] on div "Pollo Leña" at bounding box center [431, 267] width 42 height 9
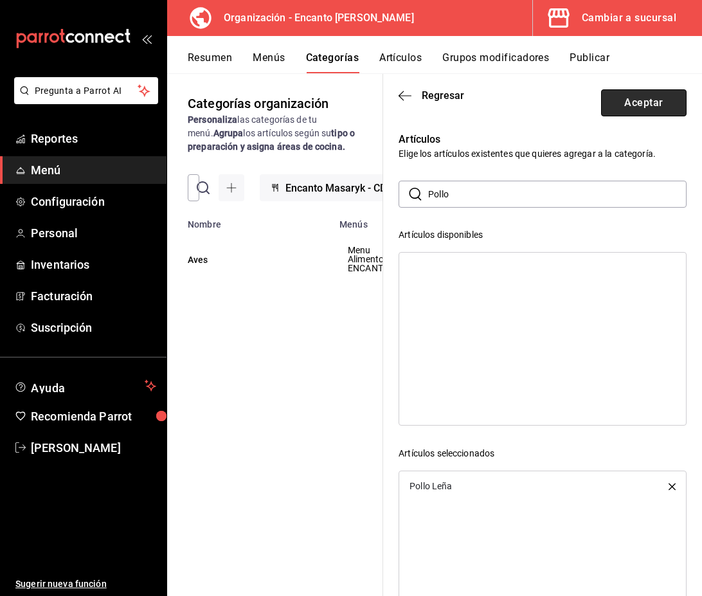
click at [621, 102] on button "Aceptar" at bounding box center [644, 102] width 86 height 27
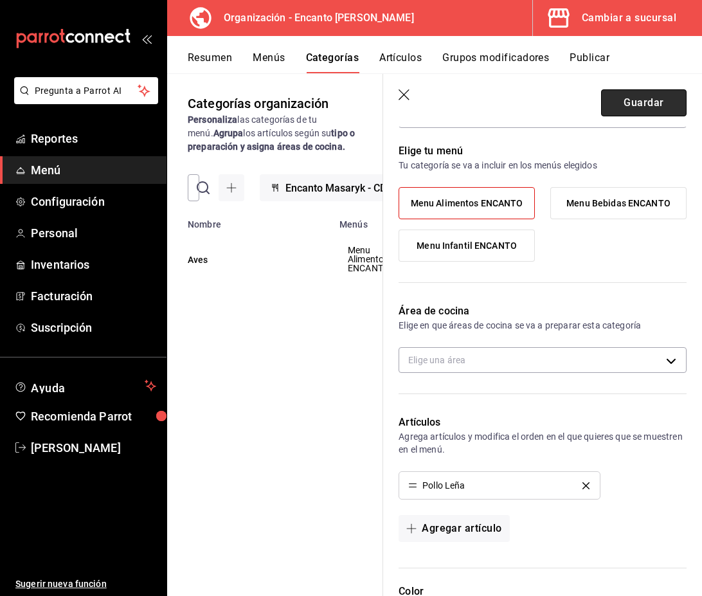
click at [627, 112] on button "Guardar" at bounding box center [644, 102] width 86 height 27
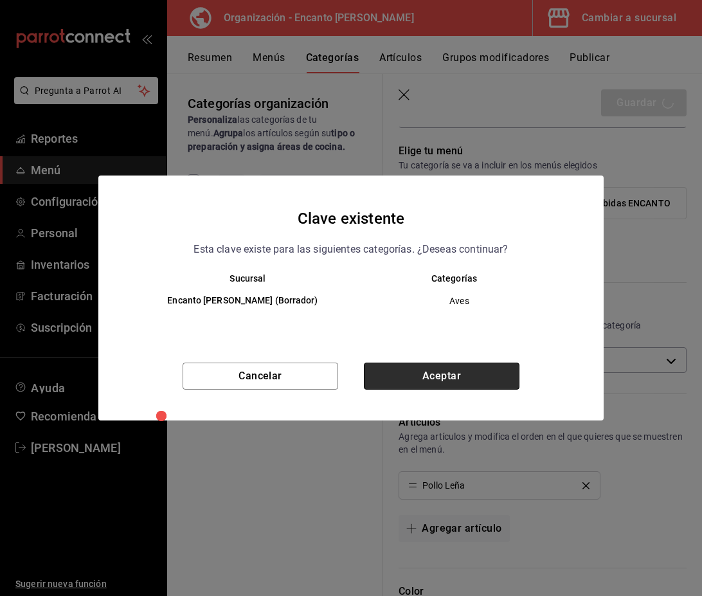
click at [408, 377] on button "Aceptar" at bounding box center [442, 376] width 156 height 27
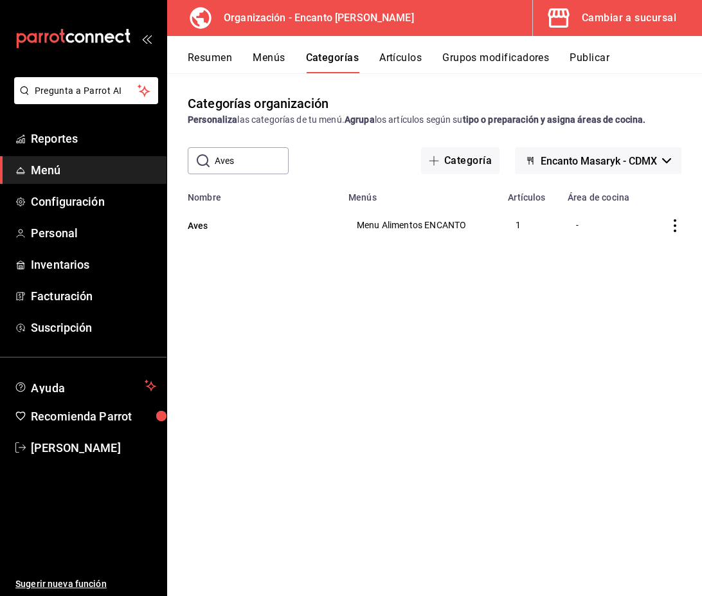
click at [270, 64] on button "Menús" at bounding box center [269, 62] width 32 height 22
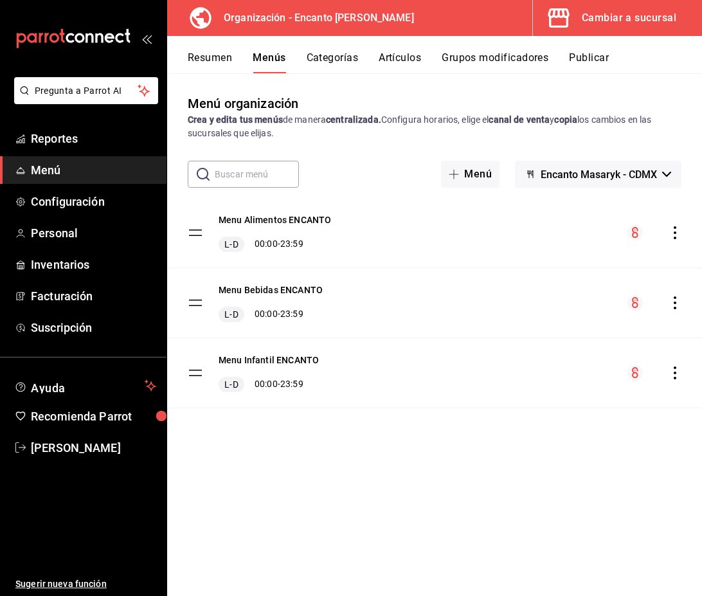
click at [207, 54] on button "Resumen" at bounding box center [210, 62] width 44 height 22
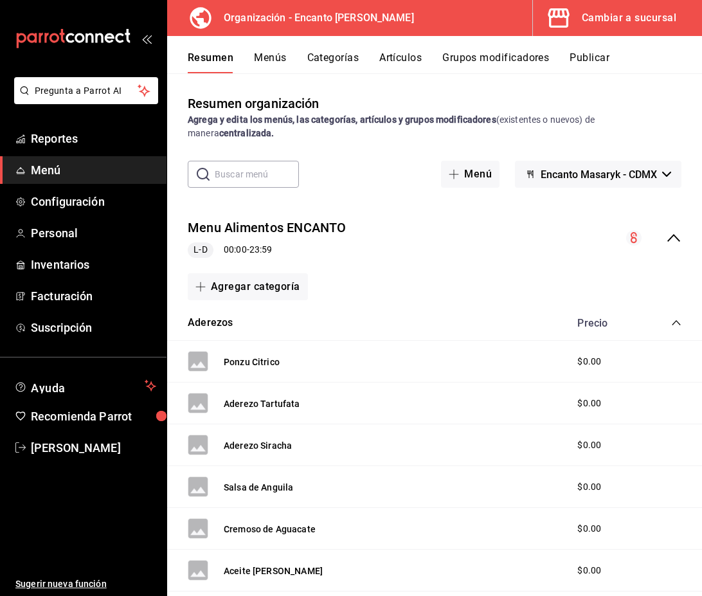
click at [676, 324] on icon "collapse-category-row" at bounding box center [676, 323] width 10 height 10
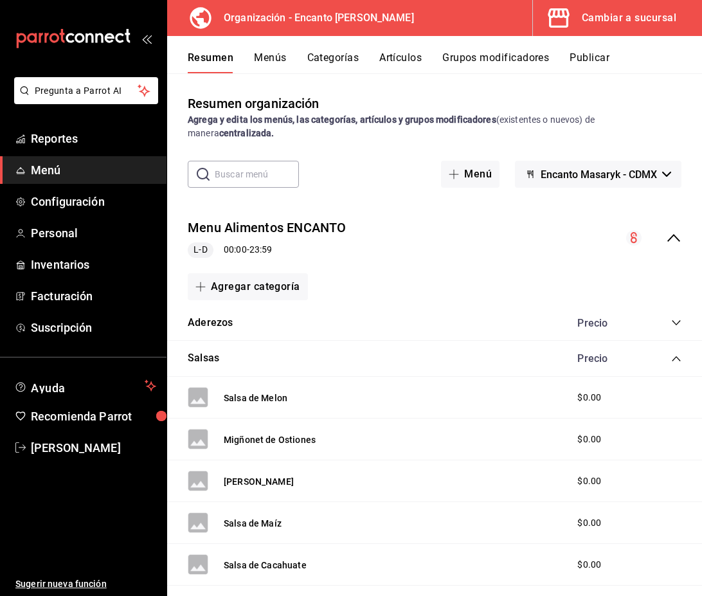
click at [676, 359] on icon "collapse-category-row" at bounding box center [676, 359] width 10 height 10
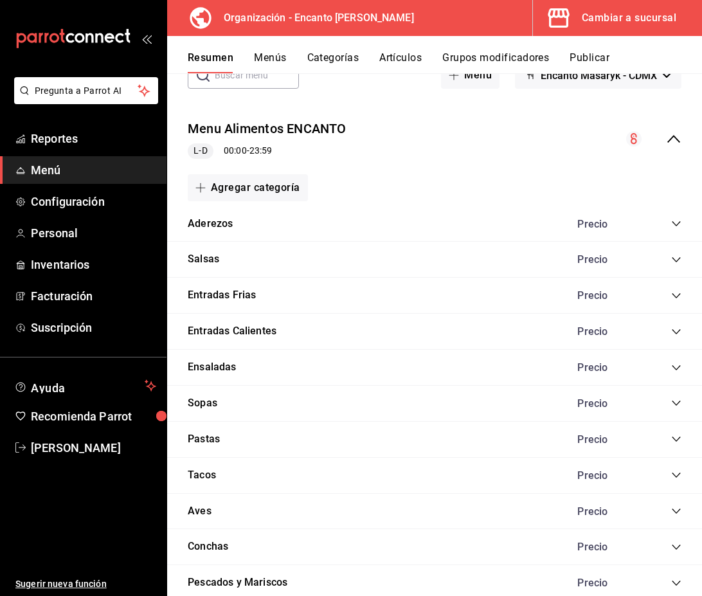
scroll to position [104, 0]
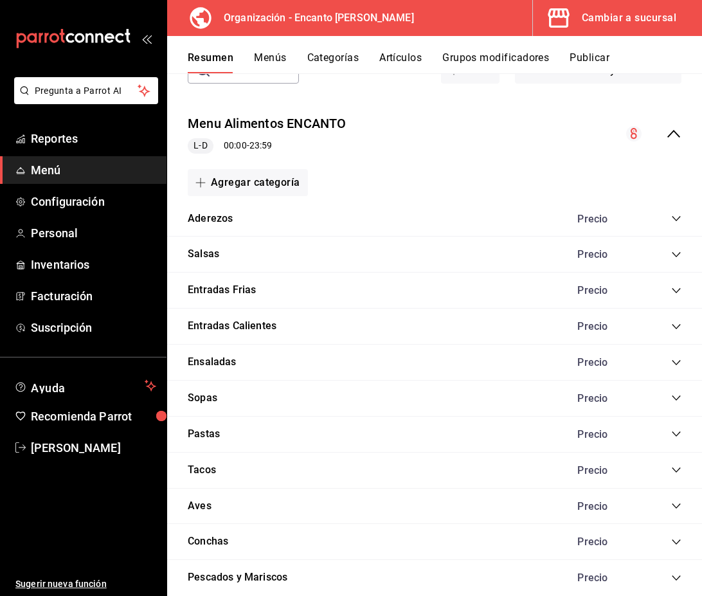
click at [676, 505] on icon "collapse-category-row" at bounding box center [676, 506] width 10 height 10
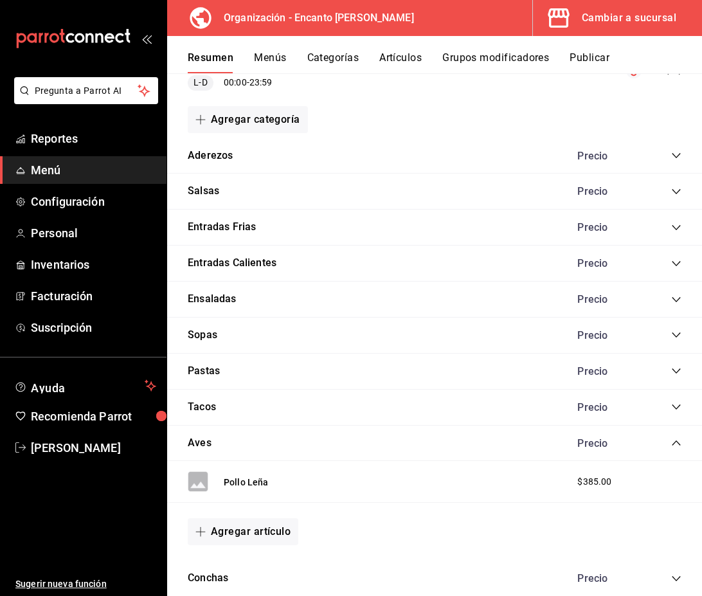
scroll to position [179, 0]
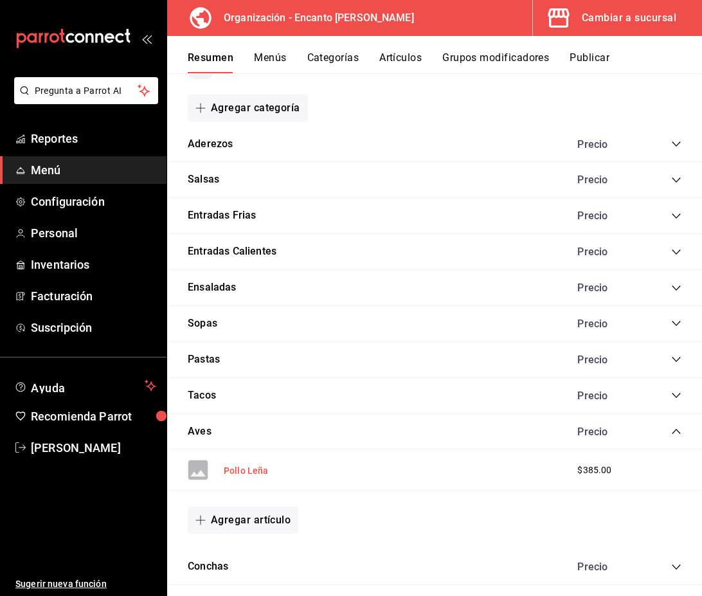
click at [246, 471] on button "Pollo Leña" at bounding box center [246, 470] width 45 height 13
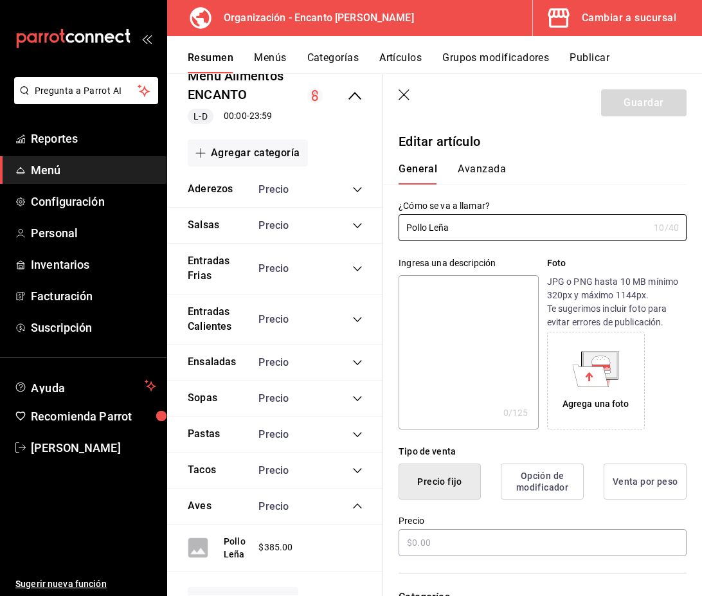
type input "$385.00"
click at [430, 229] on input "Pollo Leña" at bounding box center [524, 228] width 250 height 26
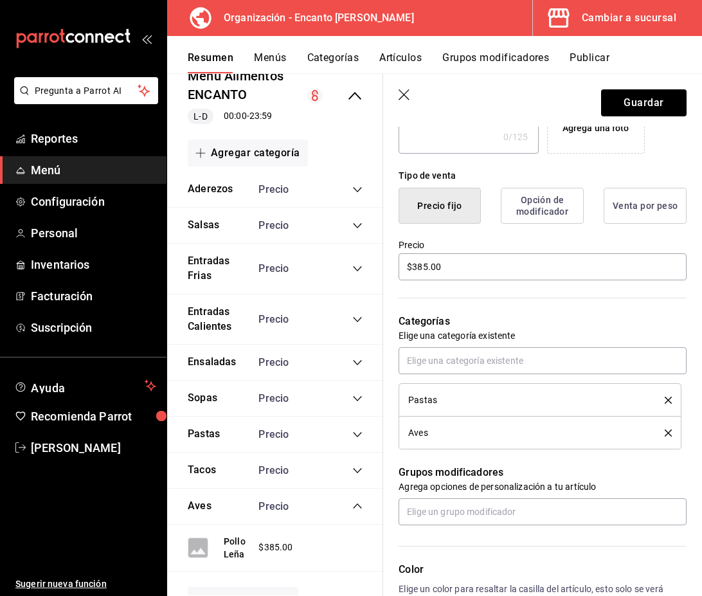
scroll to position [291, 0]
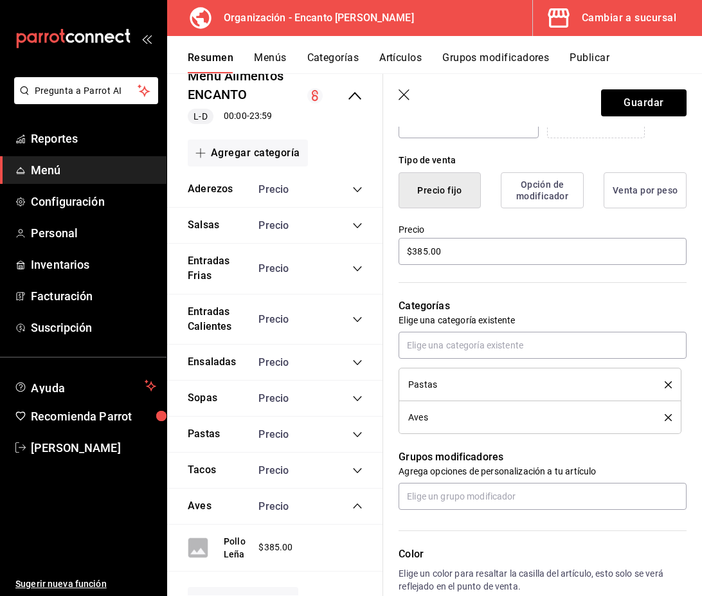
type input "Pollo a la Leña"
click at [670, 385] on icon "delete" at bounding box center [668, 384] width 7 height 7
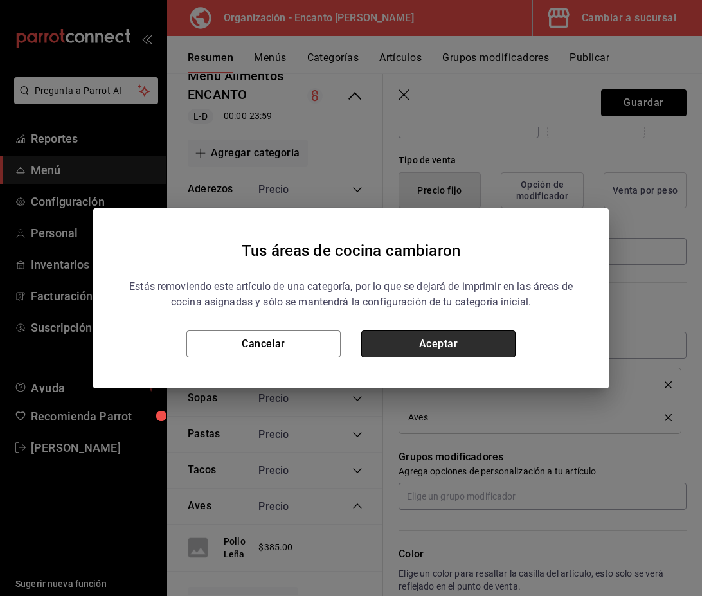
click at [511, 348] on button "Aceptar" at bounding box center [438, 344] width 154 height 27
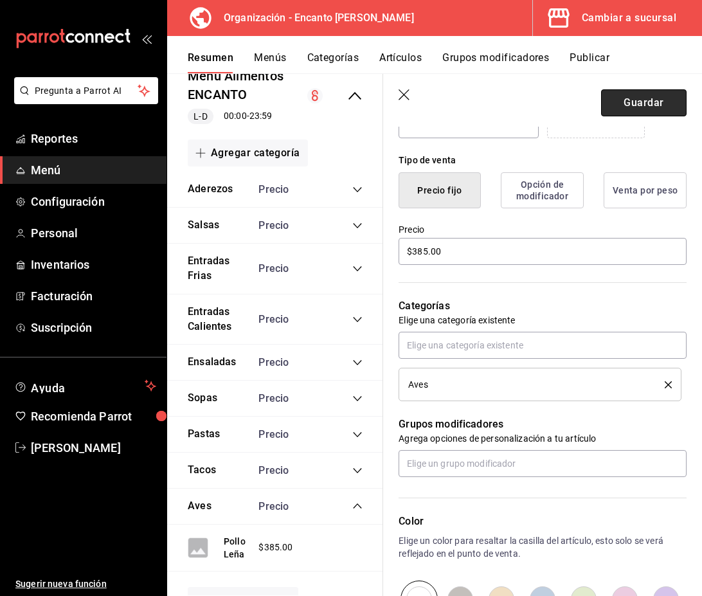
click at [637, 100] on button "Guardar" at bounding box center [644, 102] width 86 height 27
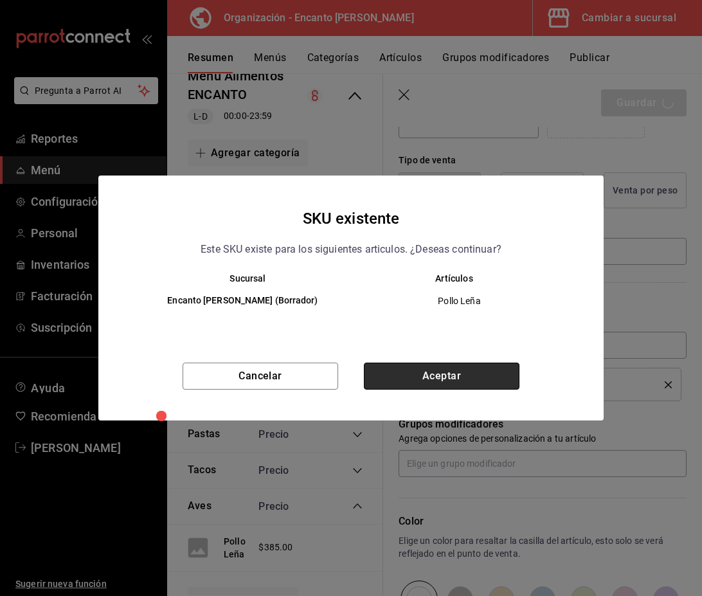
click at [480, 376] on button "Aceptar" at bounding box center [442, 376] width 156 height 27
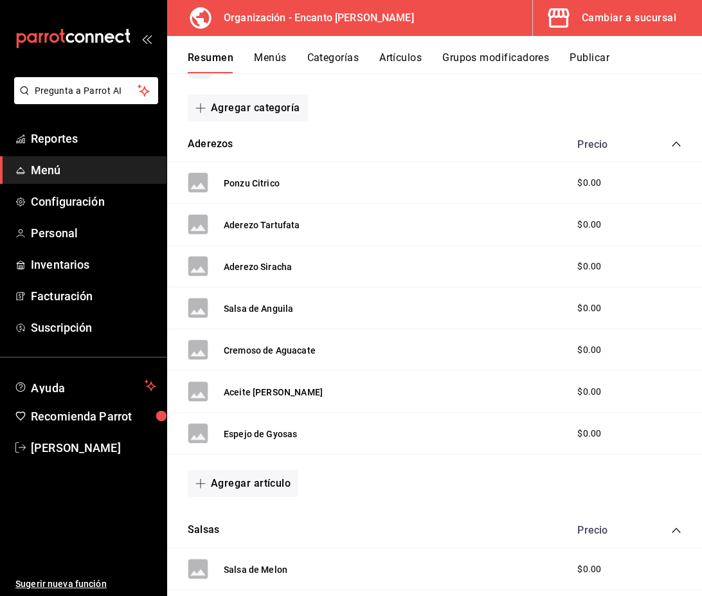
click at [675, 144] on icon "collapse-category-row" at bounding box center [676, 144] width 10 height 10
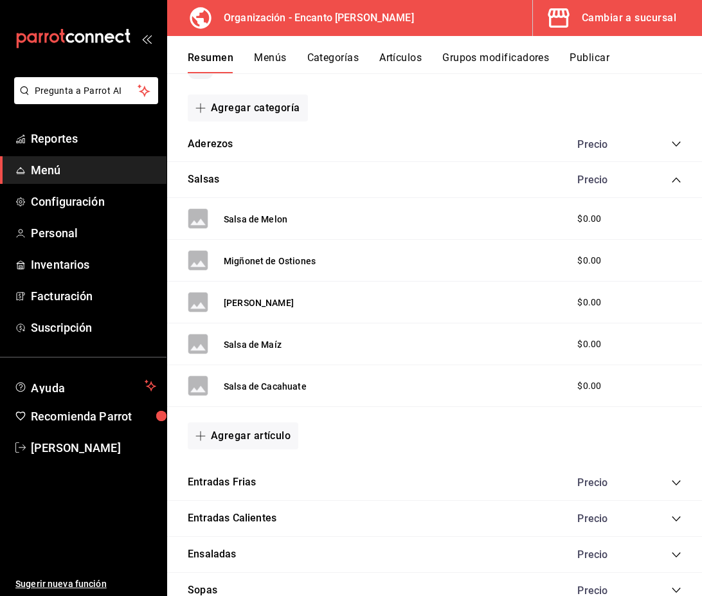
click at [268, 57] on button "Menús" at bounding box center [270, 62] width 32 height 22
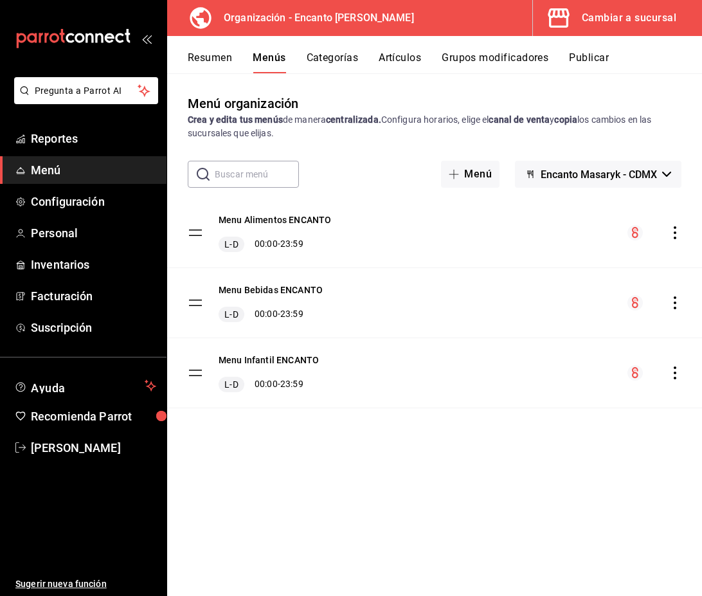
click at [676, 304] on icon "actions" at bounding box center [675, 302] width 13 height 13
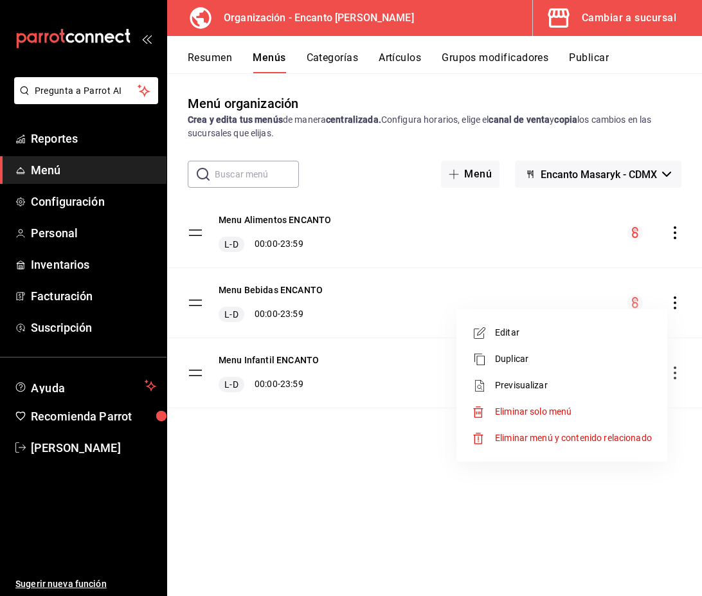
click at [377, 484] on div at bounding box center [351, 298] width 702 height 596
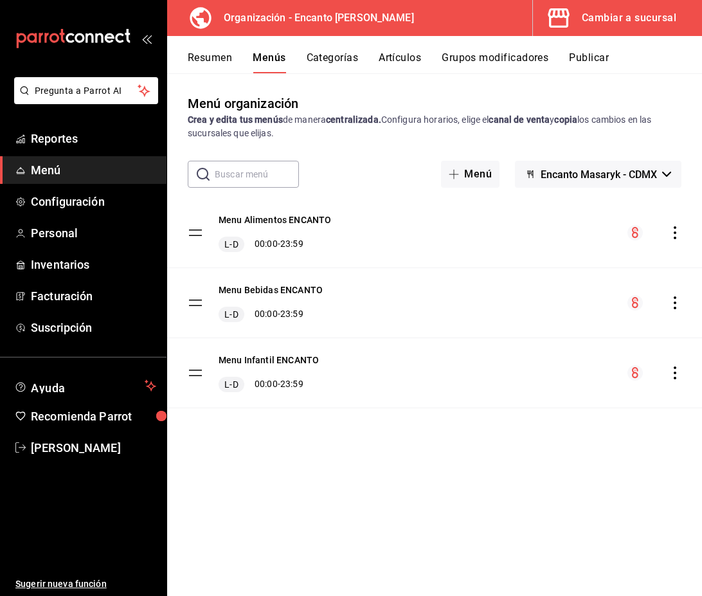
click at [674, 225] on div "menu-maker-table" at bounding box center [655, 232] width 54 height 15
click at [674, 229] on icon "actions" at bounding box center [675, 232] width 13 height 13
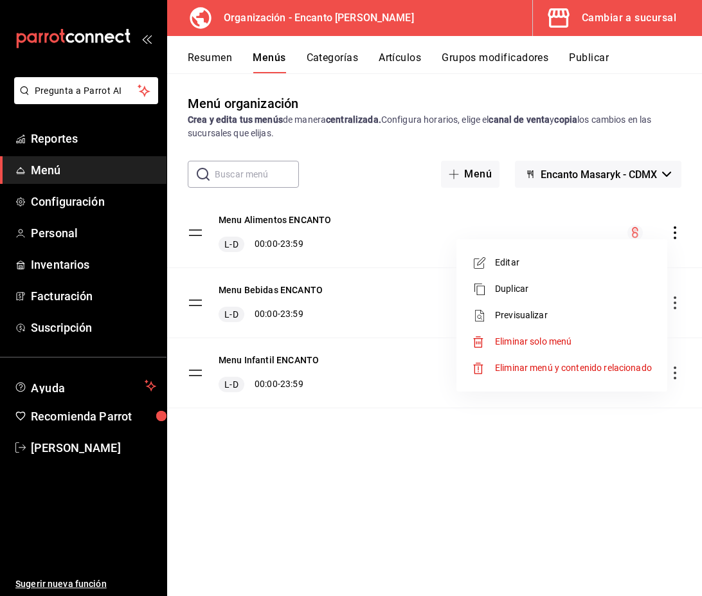
click at [674, 229] on div at bounding box center [351, 298] width 702 height 596
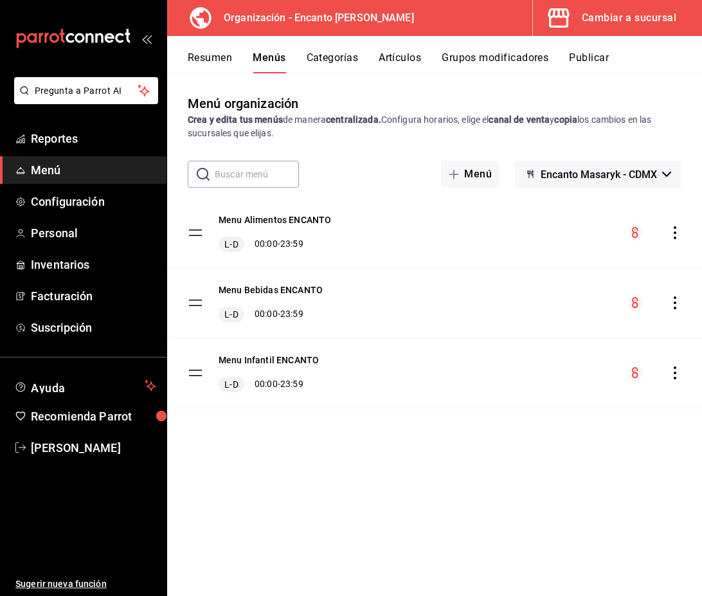
click at [675, 379] on icon "actions" at bounding box center [675, 373] width 3 height 13
click at [322, 465] on div at bounding box center [351, 298] width 702 height 596
click at [611, 27] on button "Cambiar a sucursal" at bounding box center [612, 18] width 159 height 36
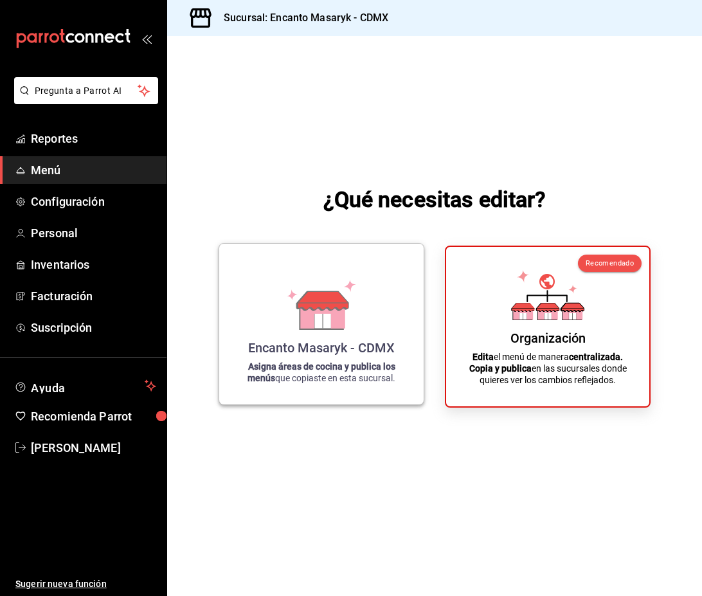
click at [346, 306] on icon at bounding box center [323, 300] width 51 height 19
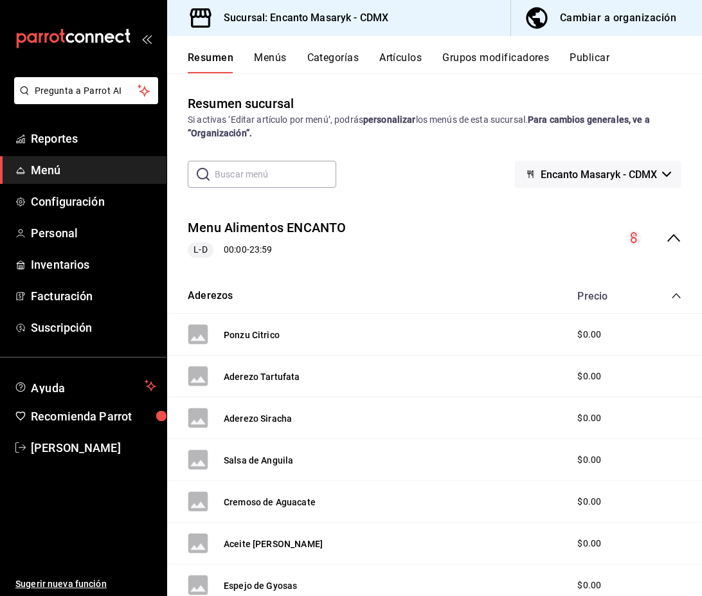
click at [280, 183] on input "text" at bounding box center [276, 174] width 122 height 26
type input "pollo"
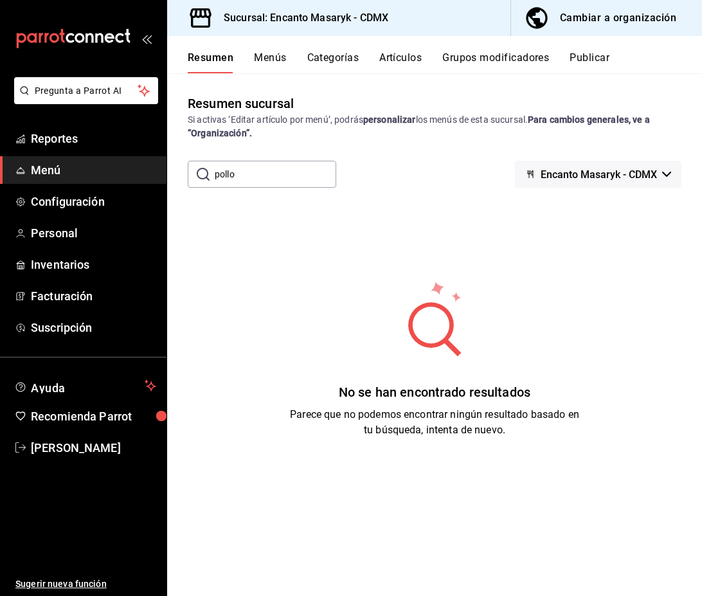
click at [239, 177] on input "pollo" at bounding box center [276, 174] width 122 height 26
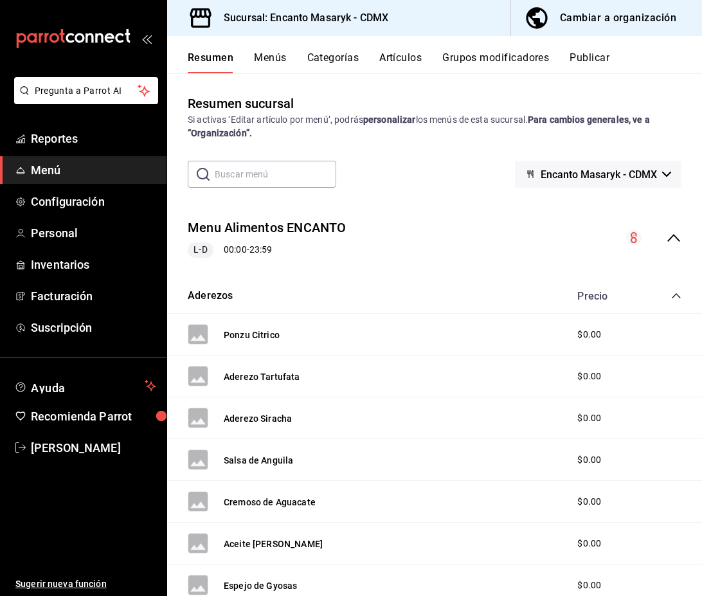
click at [675, 295] on icon "collapse-category-row" at bounding box center [676, 295] width 8 height 5
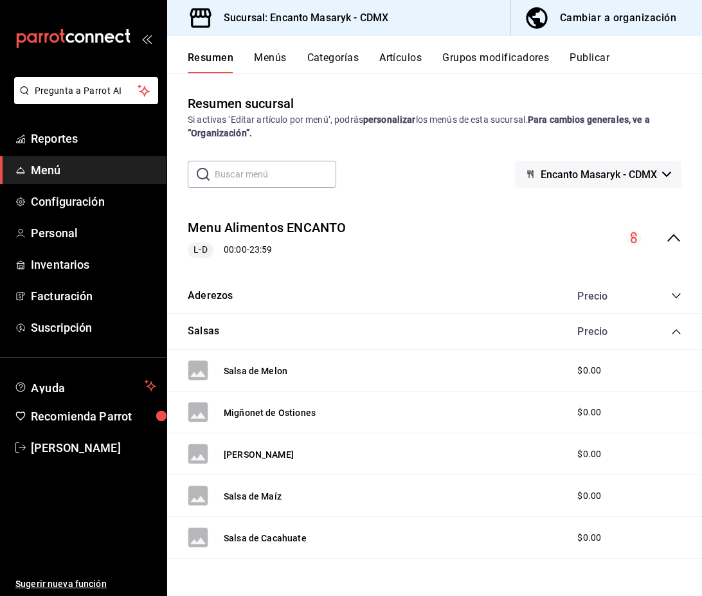
click at [676, 330] on icon "collapse-category-row" at bounding box center [676, 331] width 8 height 5
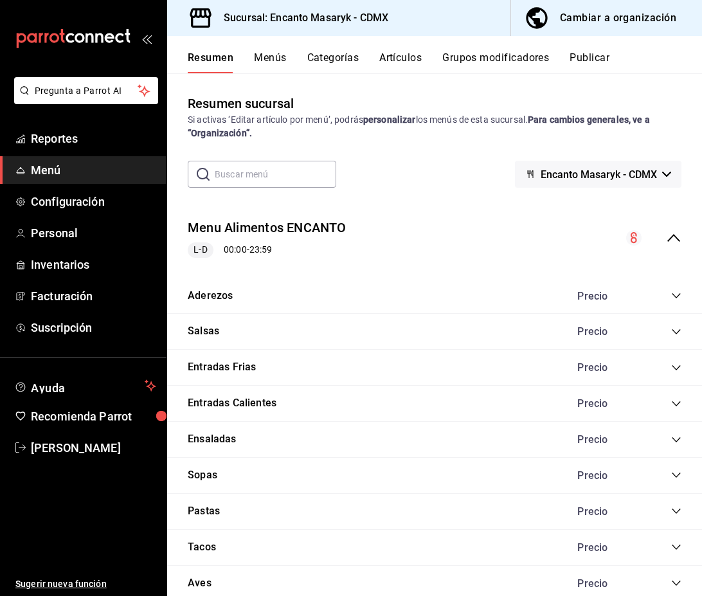
click at [674, 514] on icon "collapse-category-row" at bounding box center [676, 511] width 10 height 10
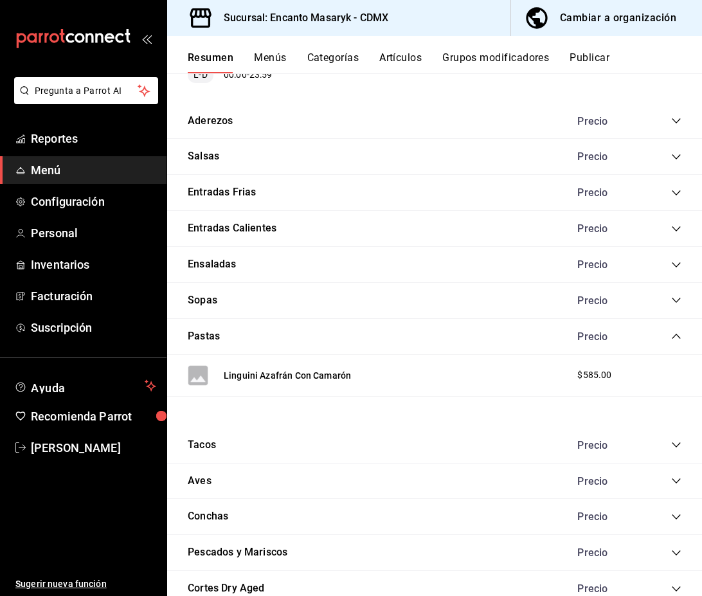
scroll to position [176, 0]
click at [676, 483] on icon "collapse-category-row" at bounding box center [676, 480] width 10 height 10
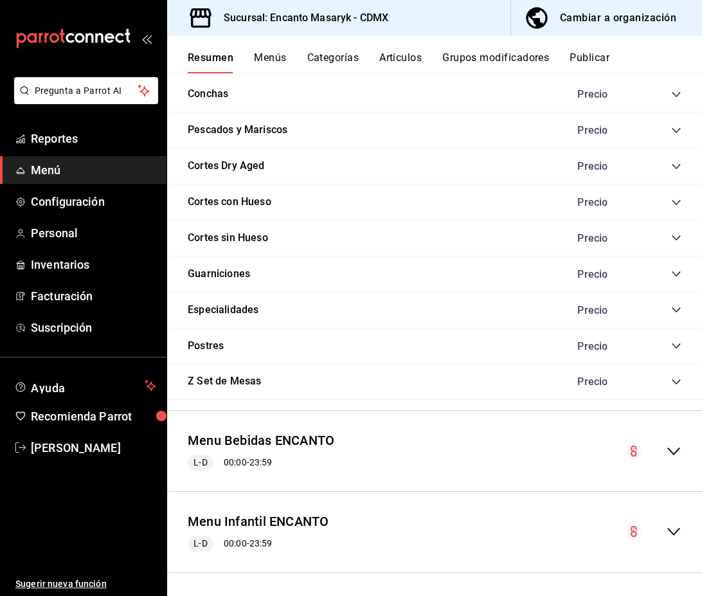
scroll to position [673, 0]
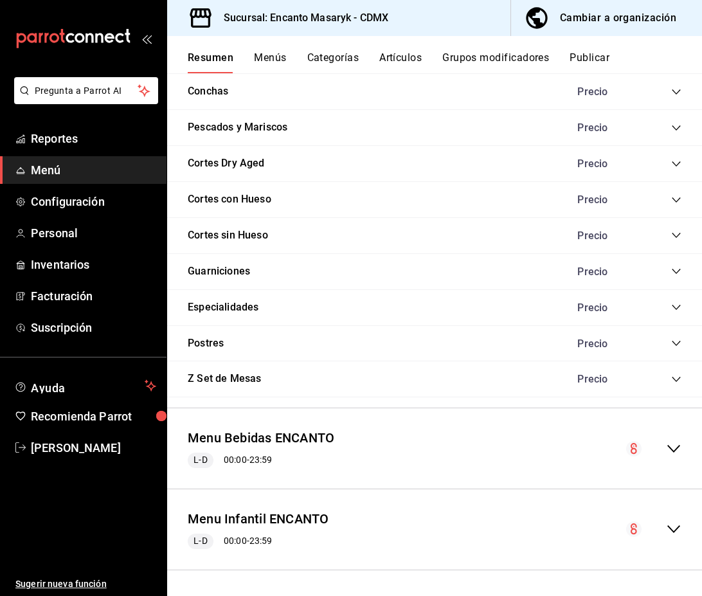
click at [678, 448] on icon "collapse-menu-row" at bounding box center [673, 448] width 15 height 15
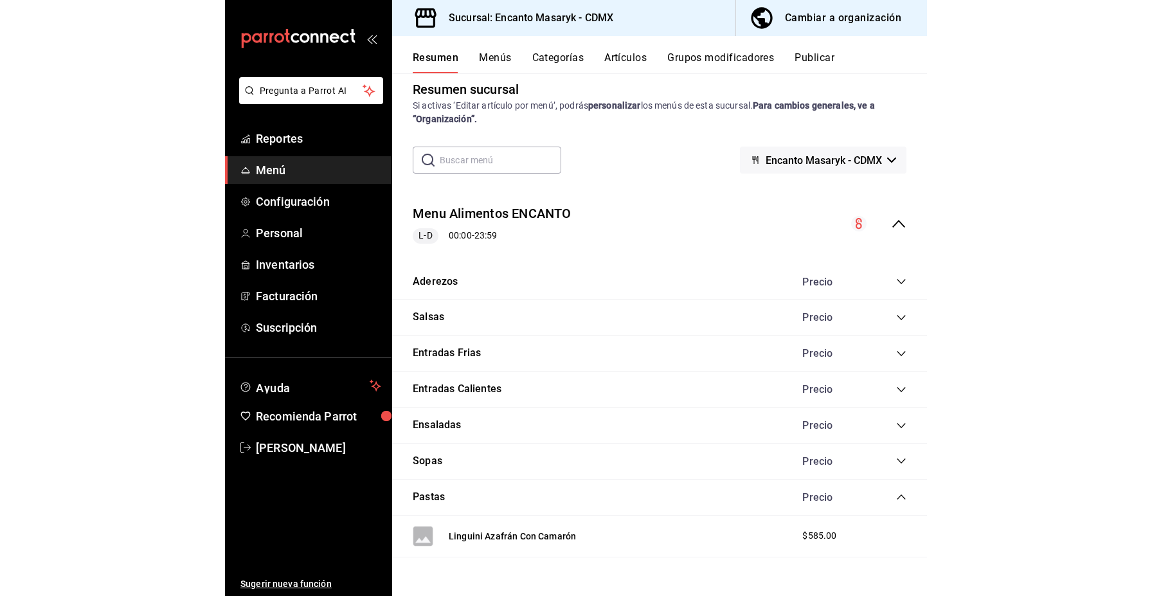
scroll to position [0, 0]
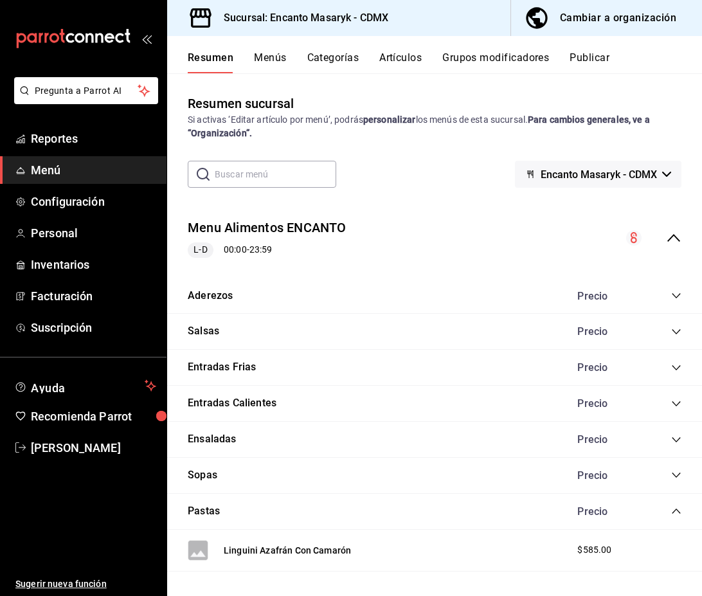
click at [59, 170] on span "Menú" at bounding box center [93, 169] width 125 height 17
